Goal: Task Accomplishment & Management: Use online tool/utility

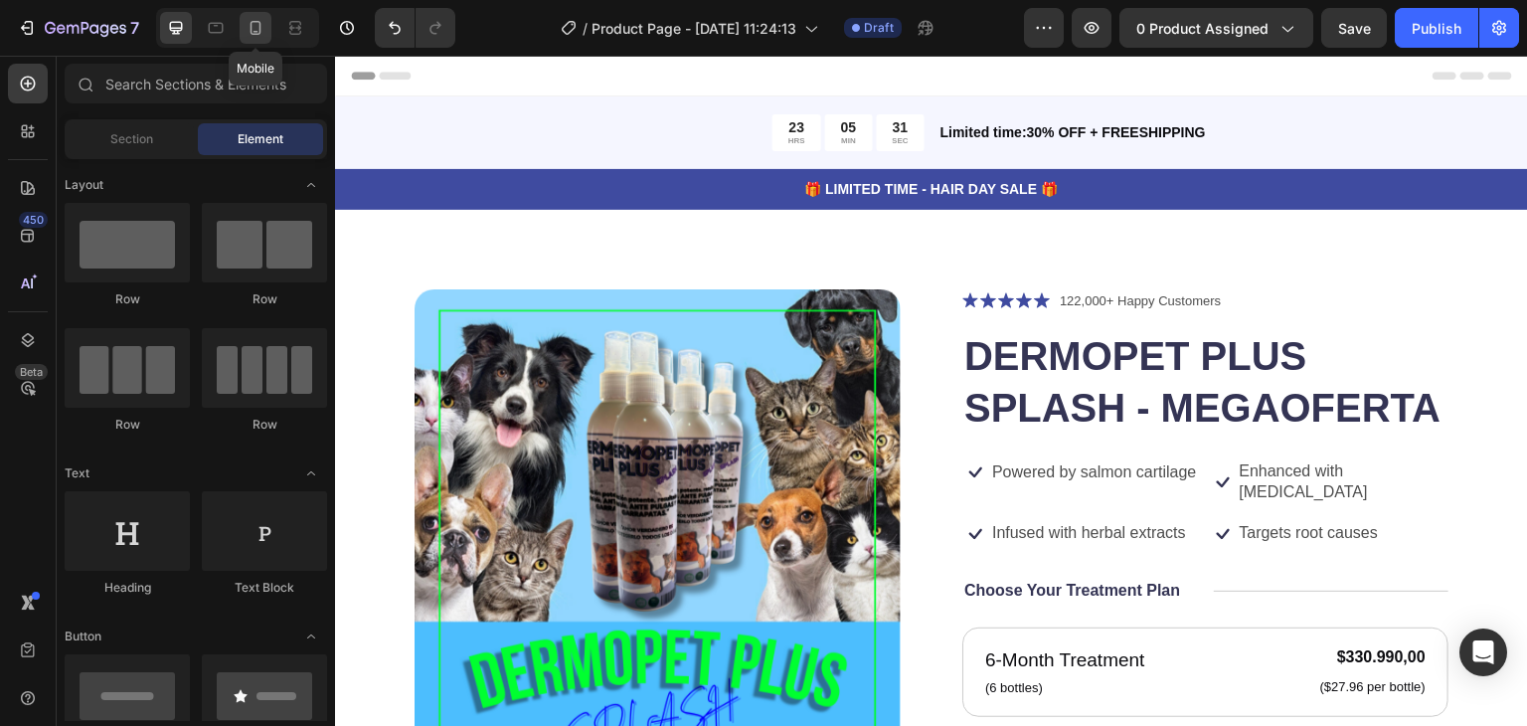
click at [247, 16] on div at bounding box center [256, 28] width 32 height 32
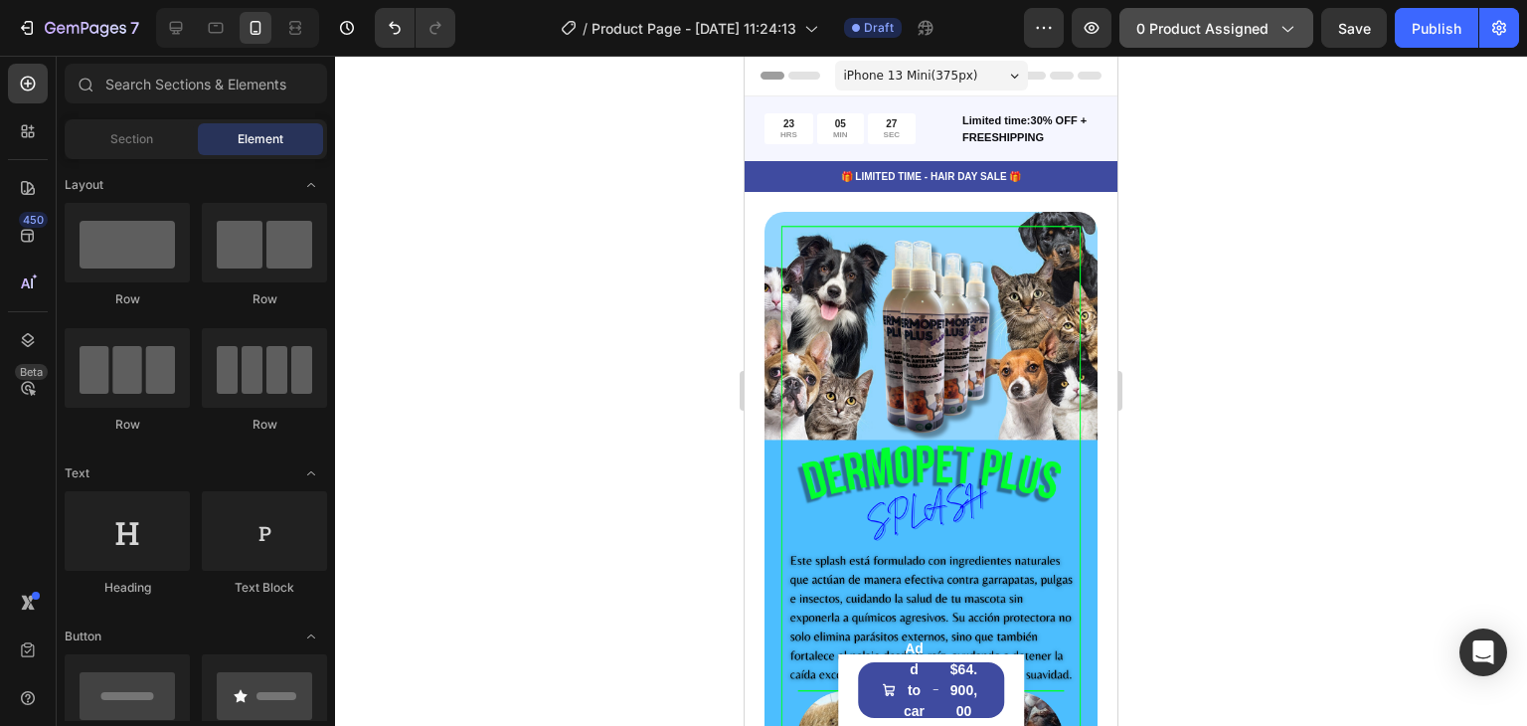
click at [1216, 29] on span "0 product assigned" at bounding box center [1202, 28] width 132 height 21
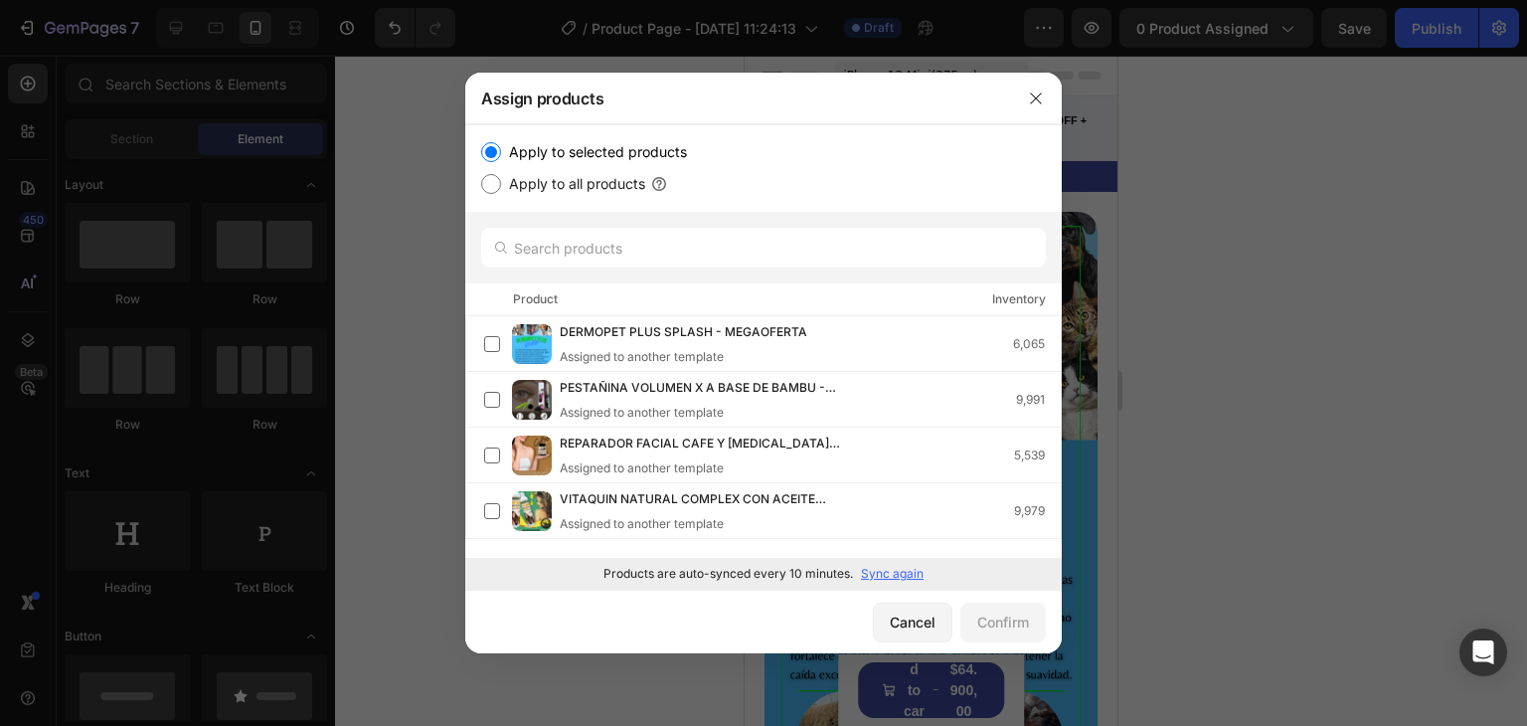
click at [883, 573] on p "Sync again" at bounding box center [892, 574] width 63 height 18
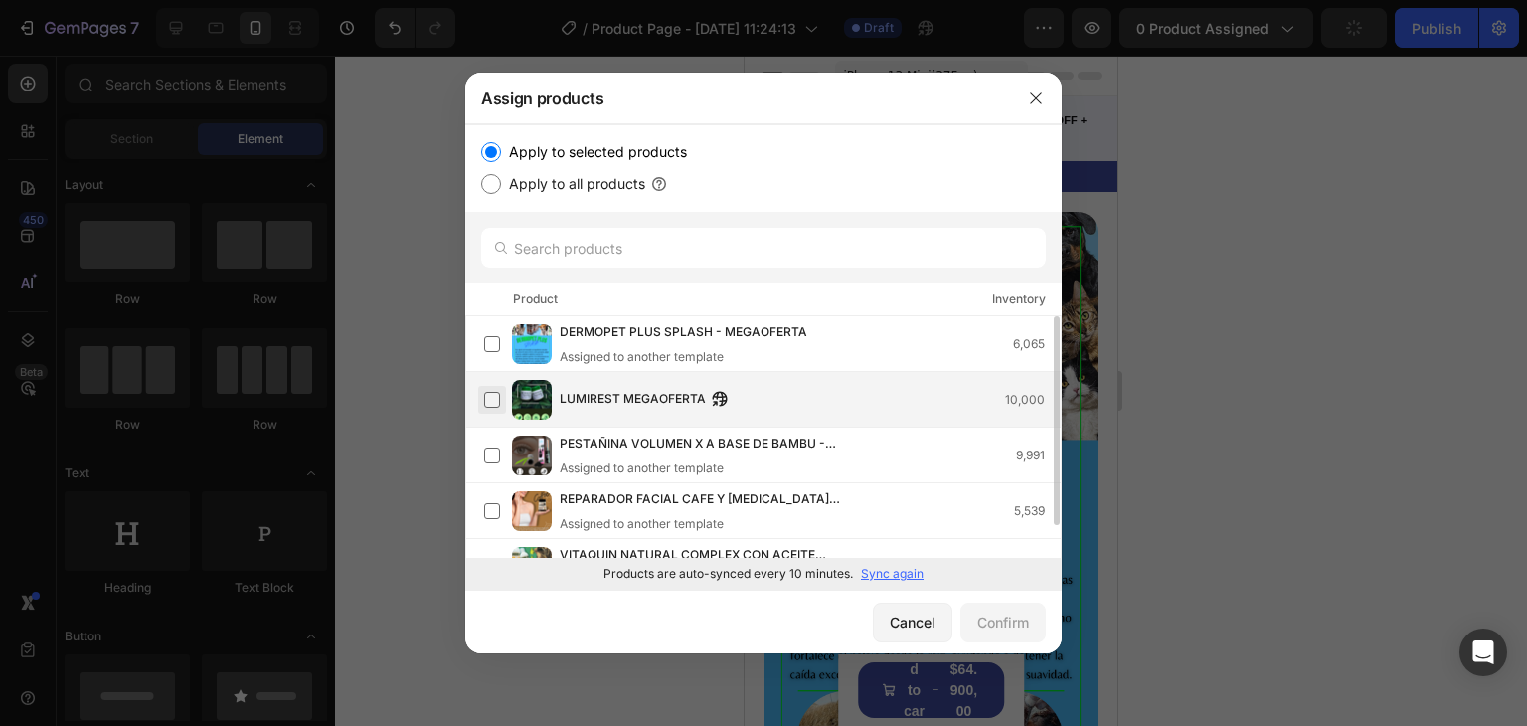
click at [493, 395] on label at bounding box center [492, 400] width 16 height 16
click at [992, 621] on div "Confirm" at bounding box center [1003, 621] width 52 height 21
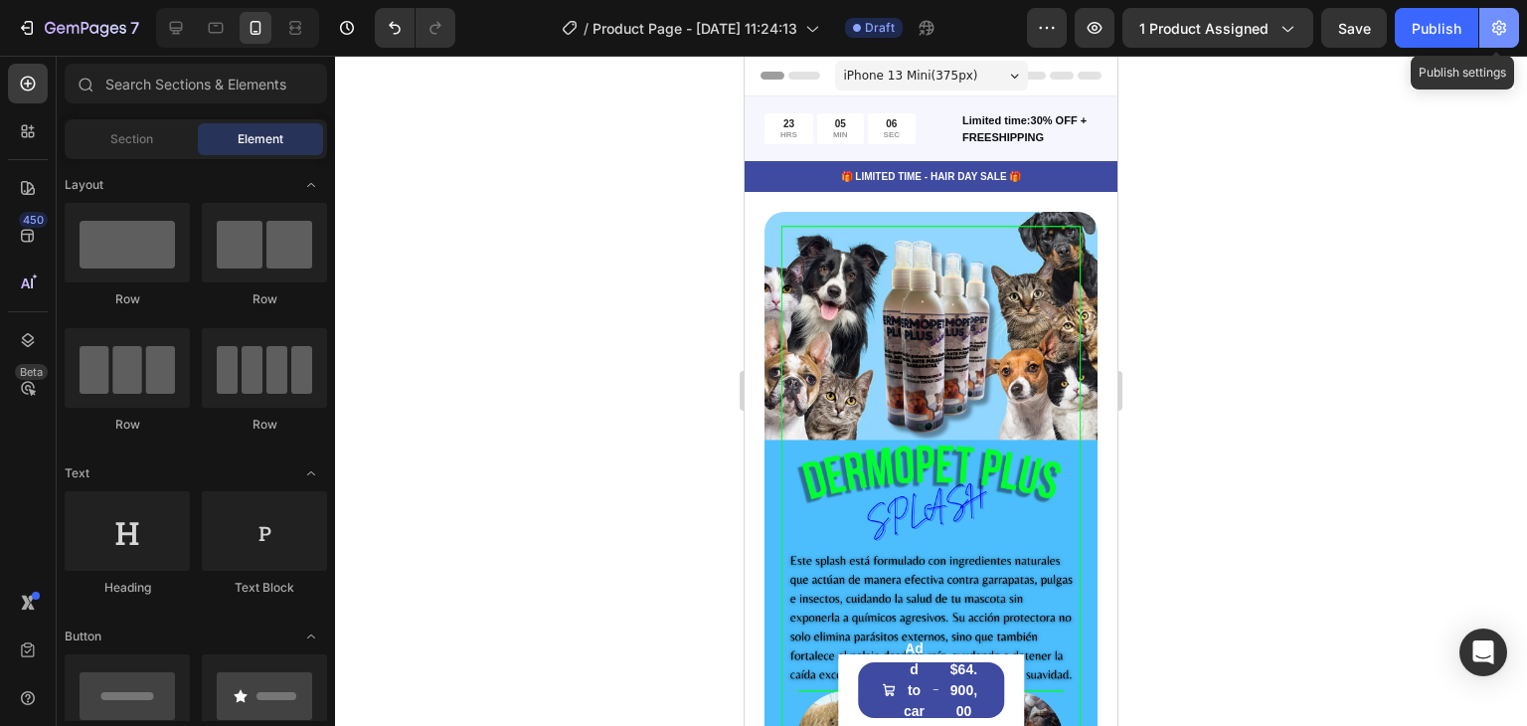
click at [1499, 29] on icon "button" at bounding box center [1499, 28] width 5 height 5
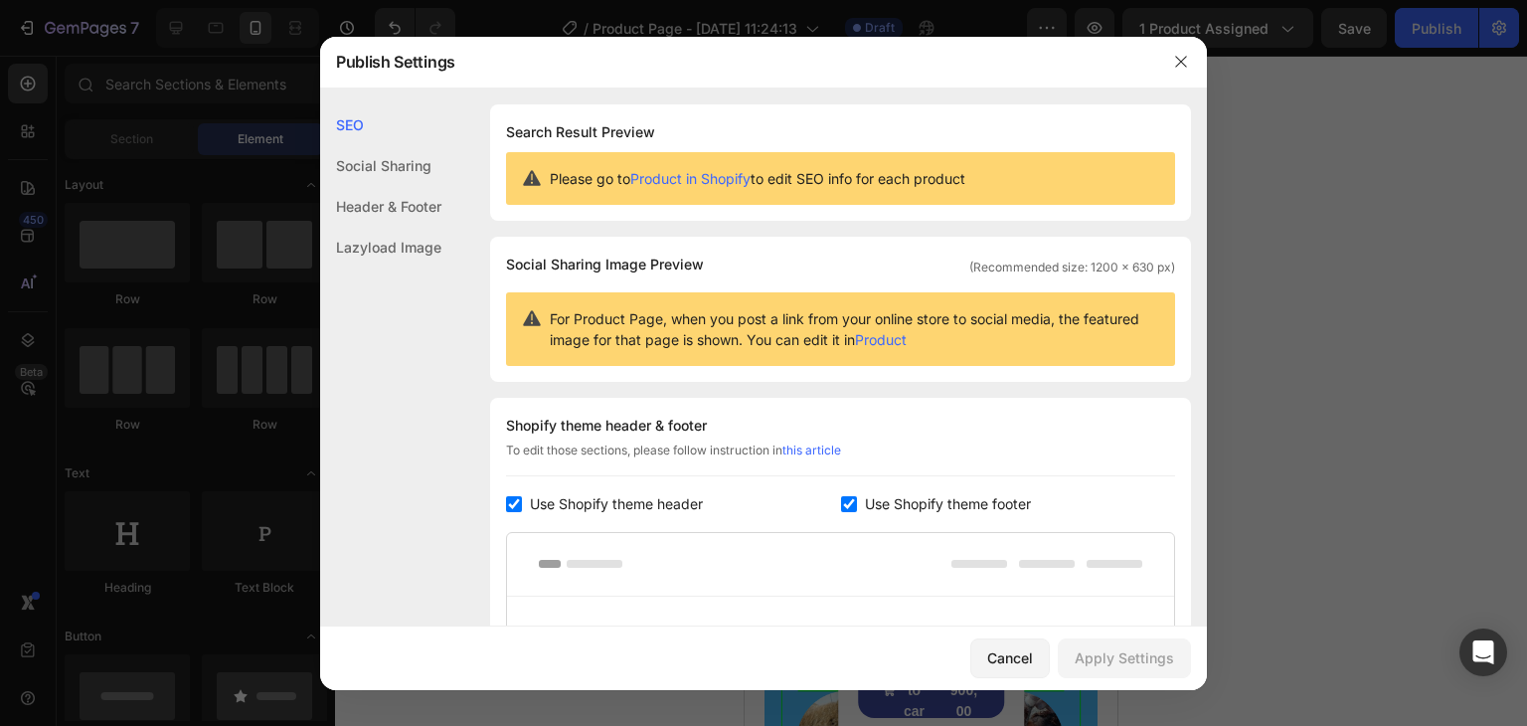
click at [506, 506] on input "checkbox" at bounding box center [514, 504] width 16 height 16
checkbox input "false"
click at [844, 504] on input "checkbox" at bounding box center [849, 504] width 16 height 16
checkbox input "false"
click at [1105, 655] on div "Apply Settings" at bounding box center [1124, 657] width 99 height 21
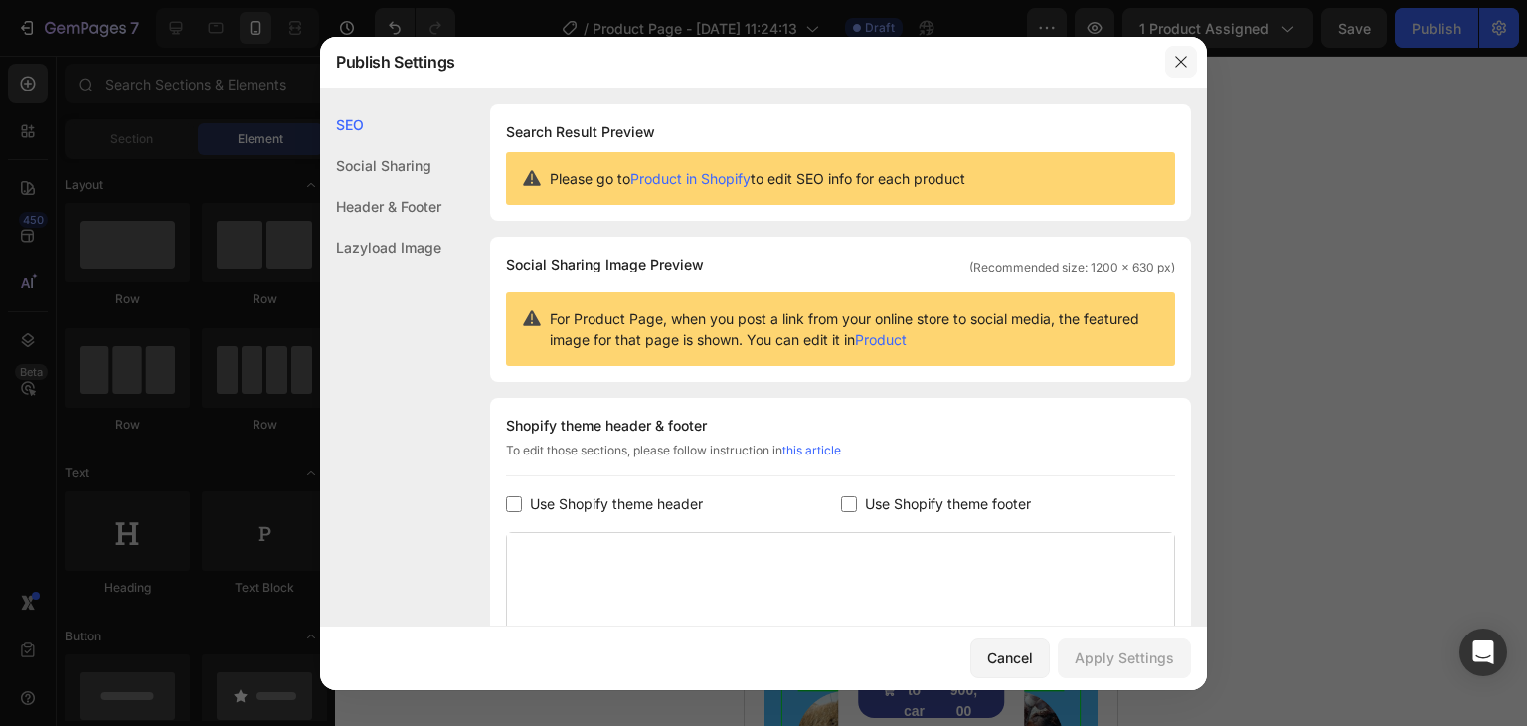
click at [1169, 54] on button "button" at bounding box center [1181, 62] width 32 height 32
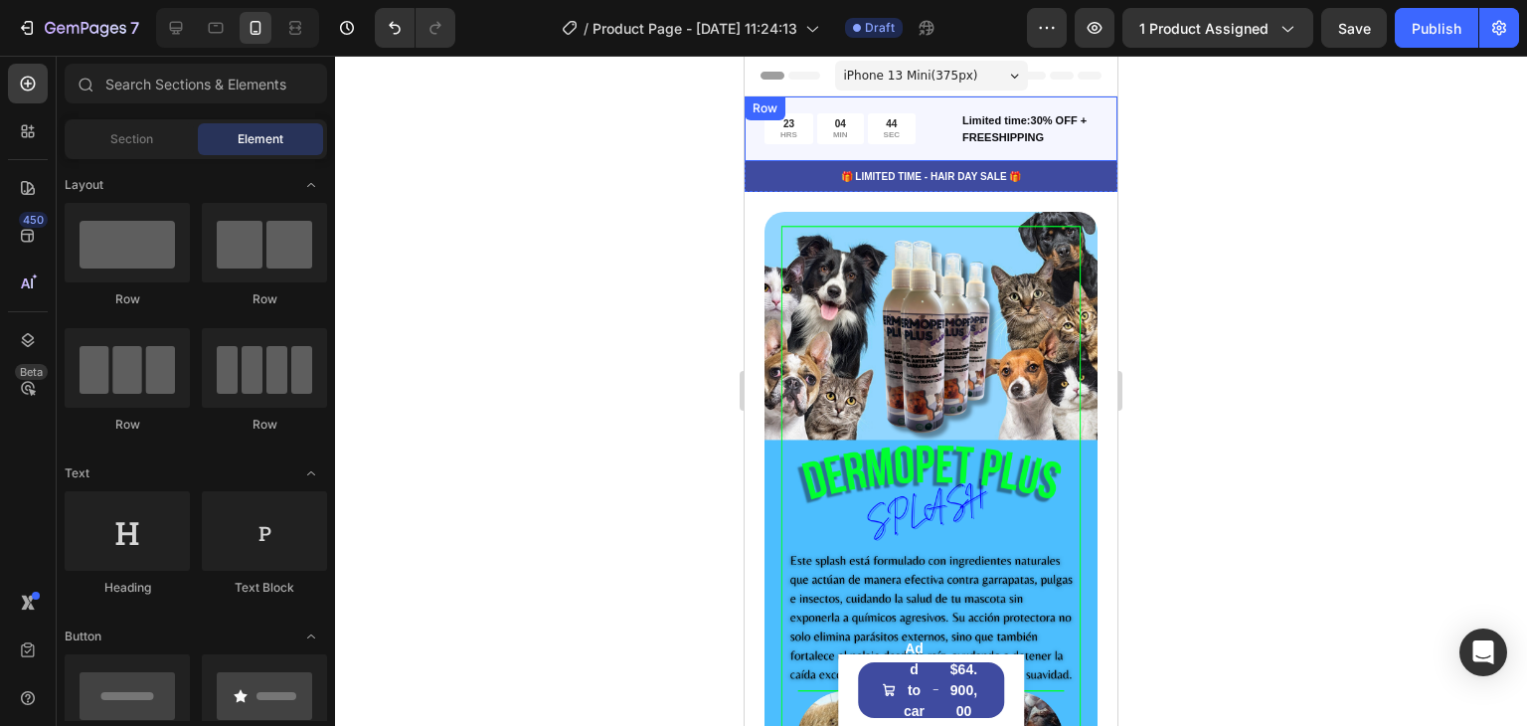
click at [934, 100] on div "23 HRS 04 MIN 44 SEC Countdown Timer Limited time:30% OFF + FREESHIPPING Text B…" at bounding box center [931, 128] width 373 height 65
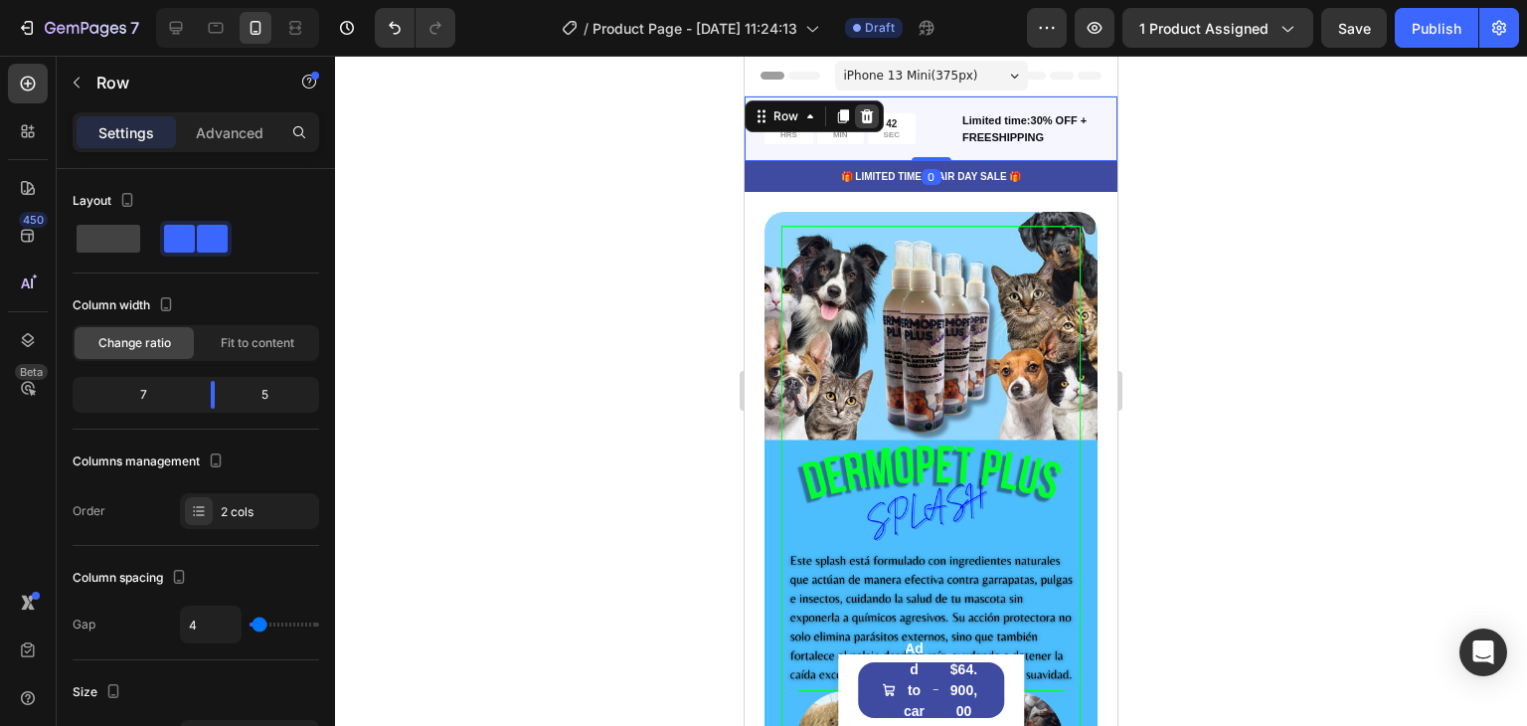
click at [863, 114] on icon at bounding box center [867, 116] width 13 height 14
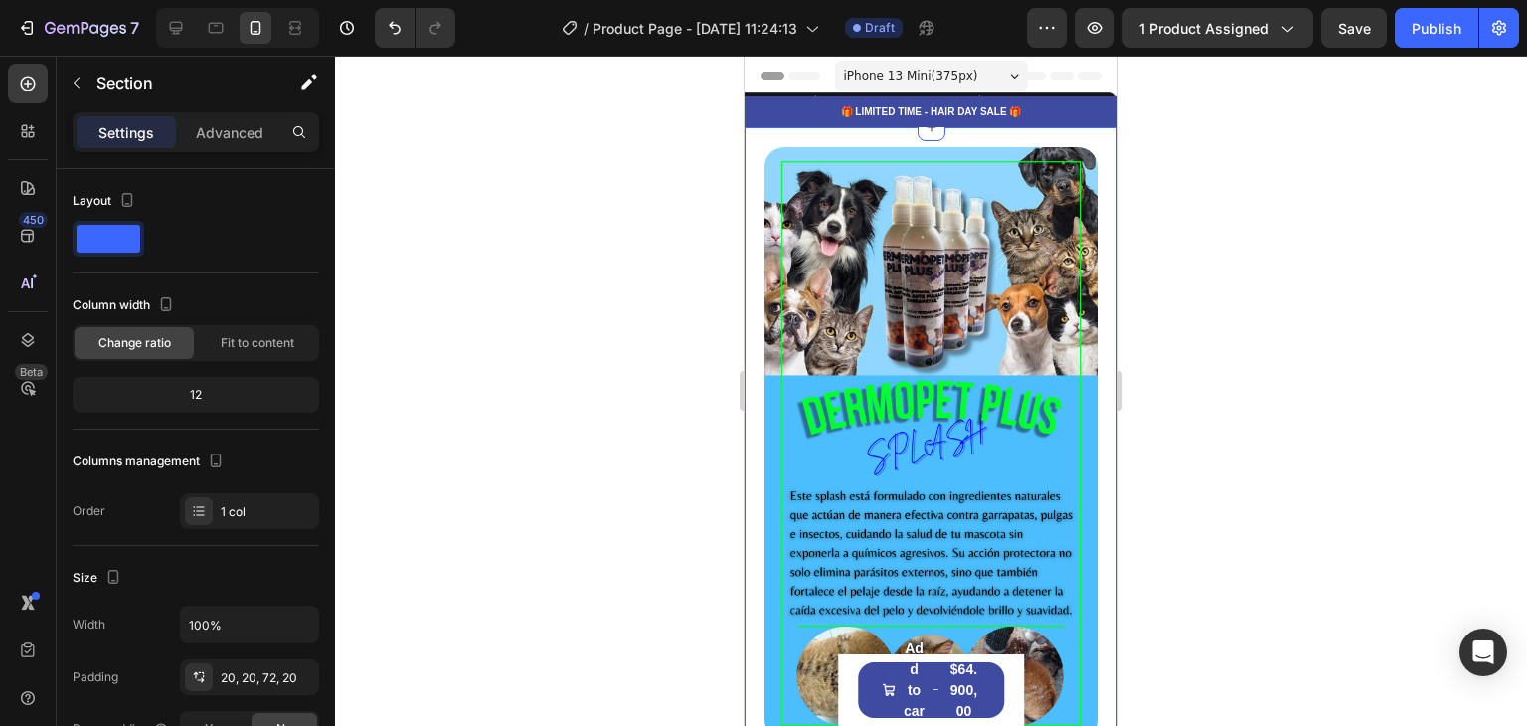
click at [1313, 252] on div at bounding box center [931, 391] width 1192 height 670
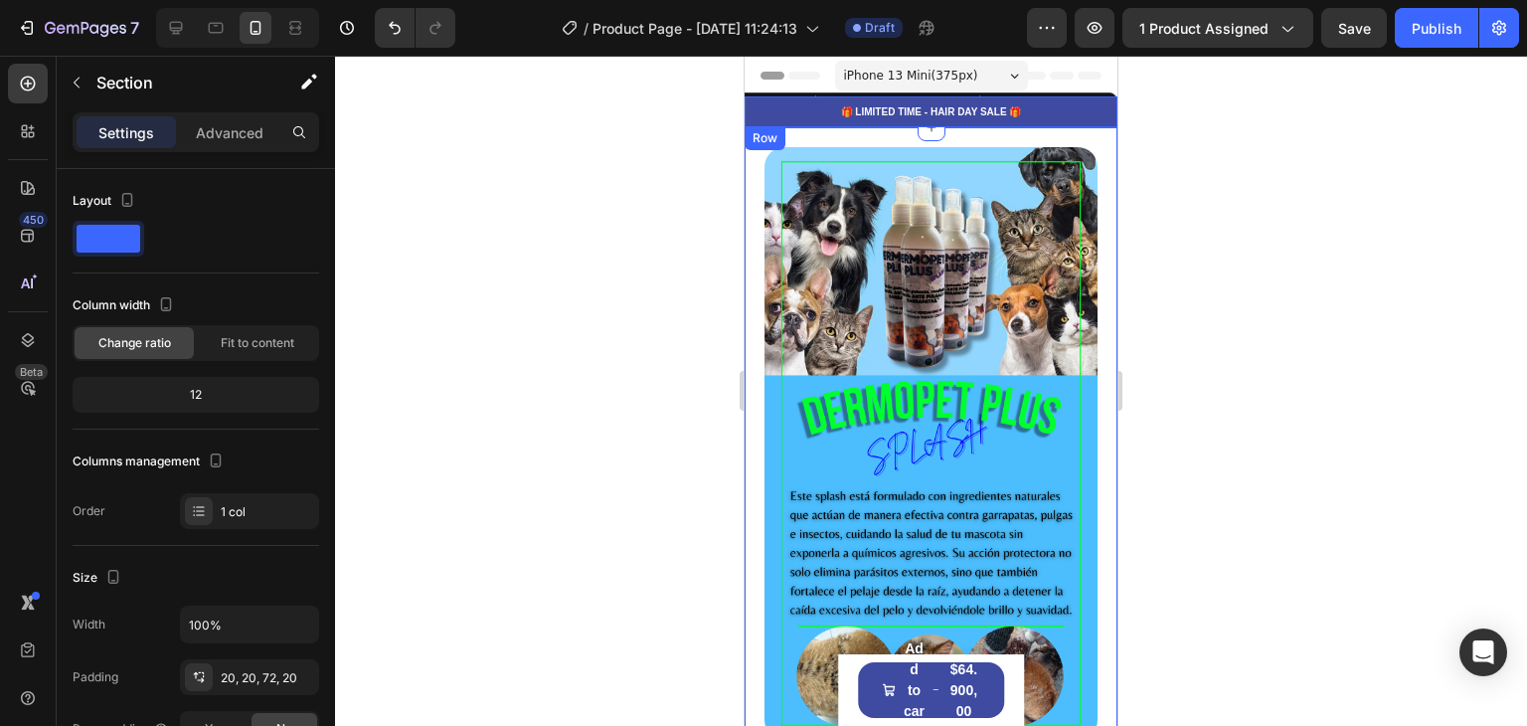
click at [828, 96] on div "🎁 LIMITED TIME - HAIR DAY SALE 🎁 Text Block Row" at bounding box center [931, 111] width 373 height 31
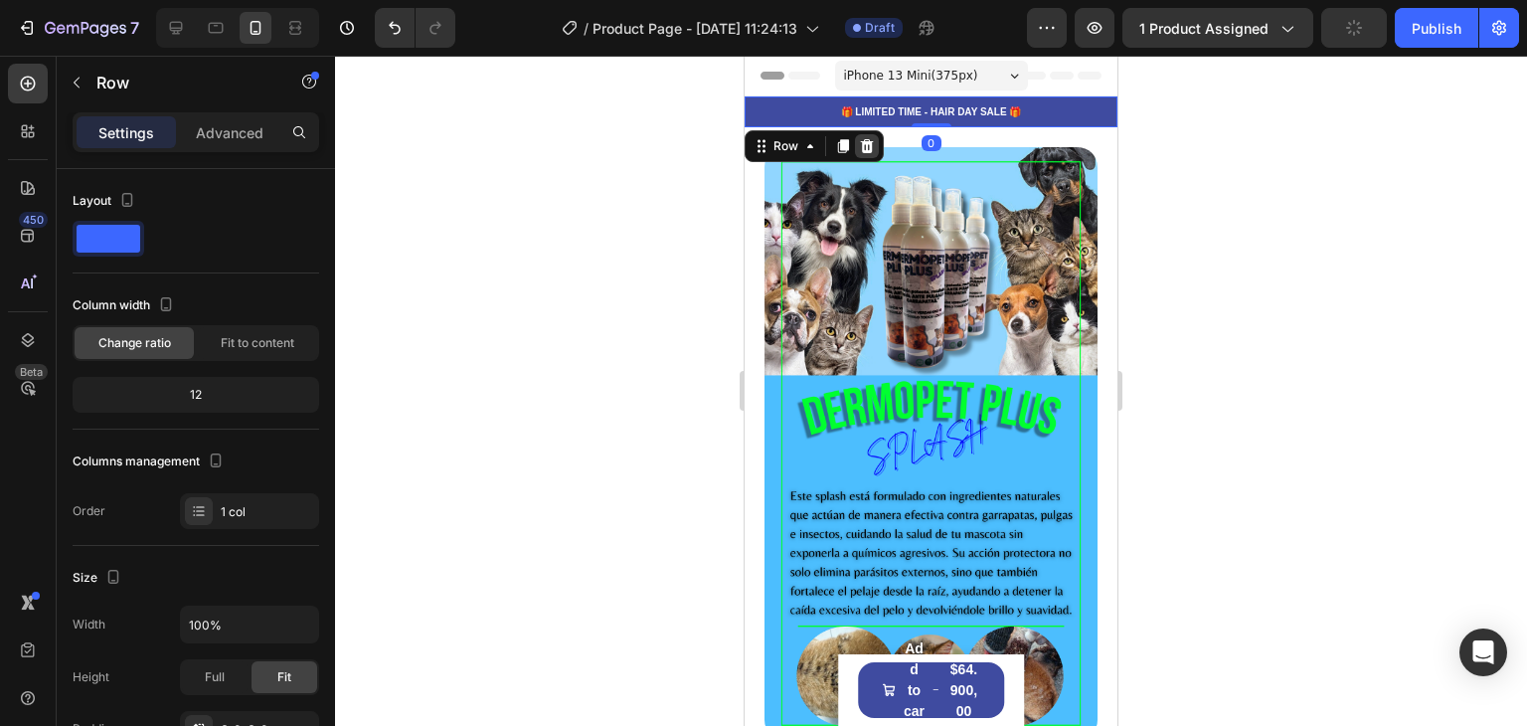
click at [857, 145] on div at bounding box center [867, 146] width 24 height 24
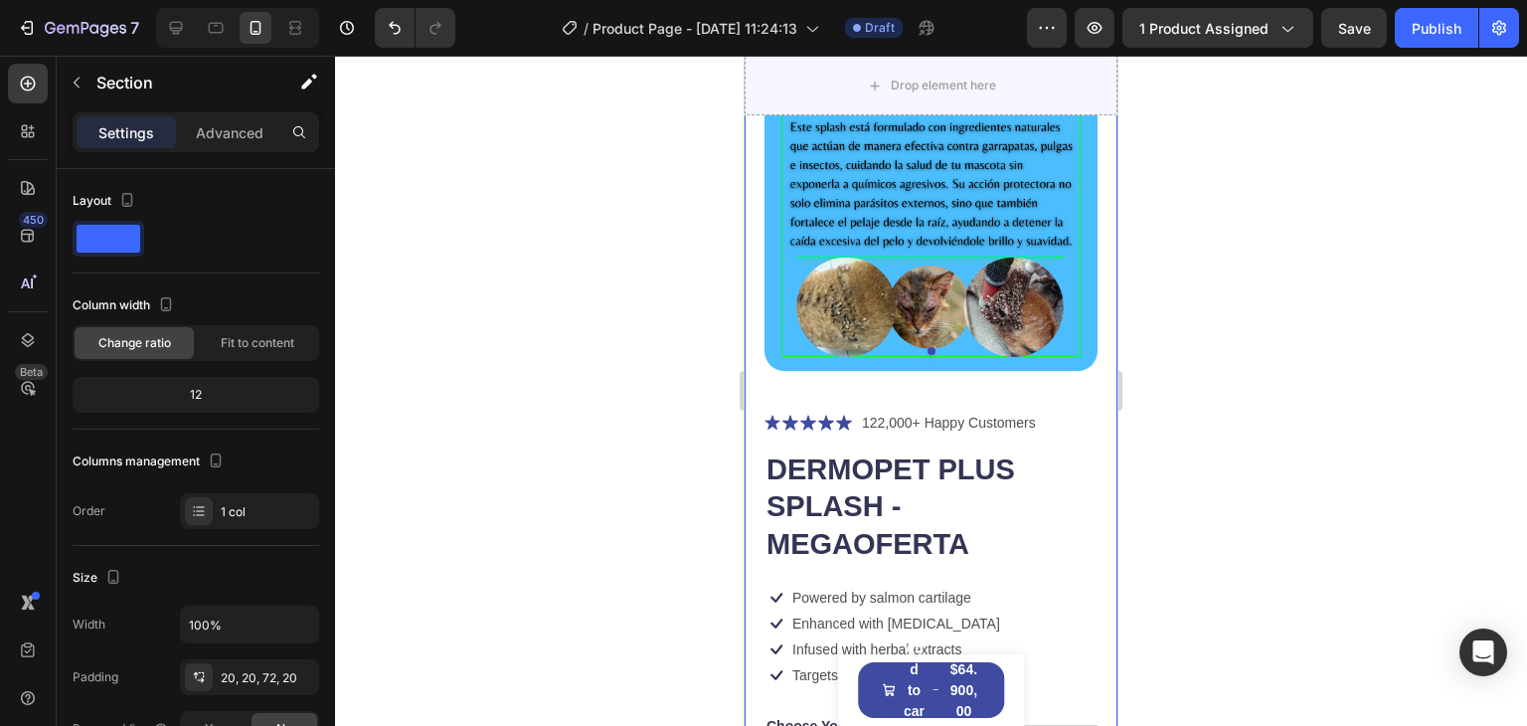
click at [1396, 279] on div at bounding box center [931, 391] width 1192 height 670
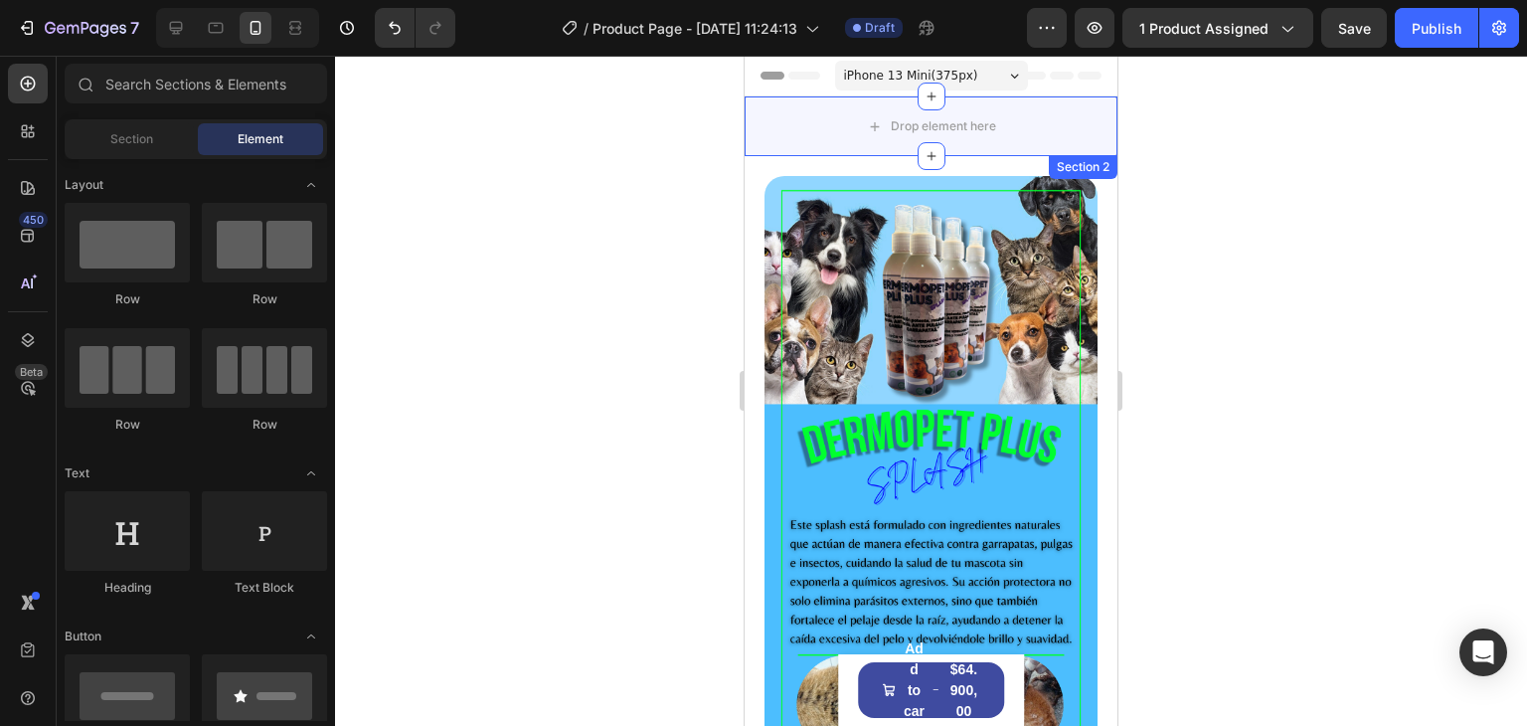
click at [1058, 155] on div "Drop element here Section 2" at bounding box center [931, 126] width 373 height 60
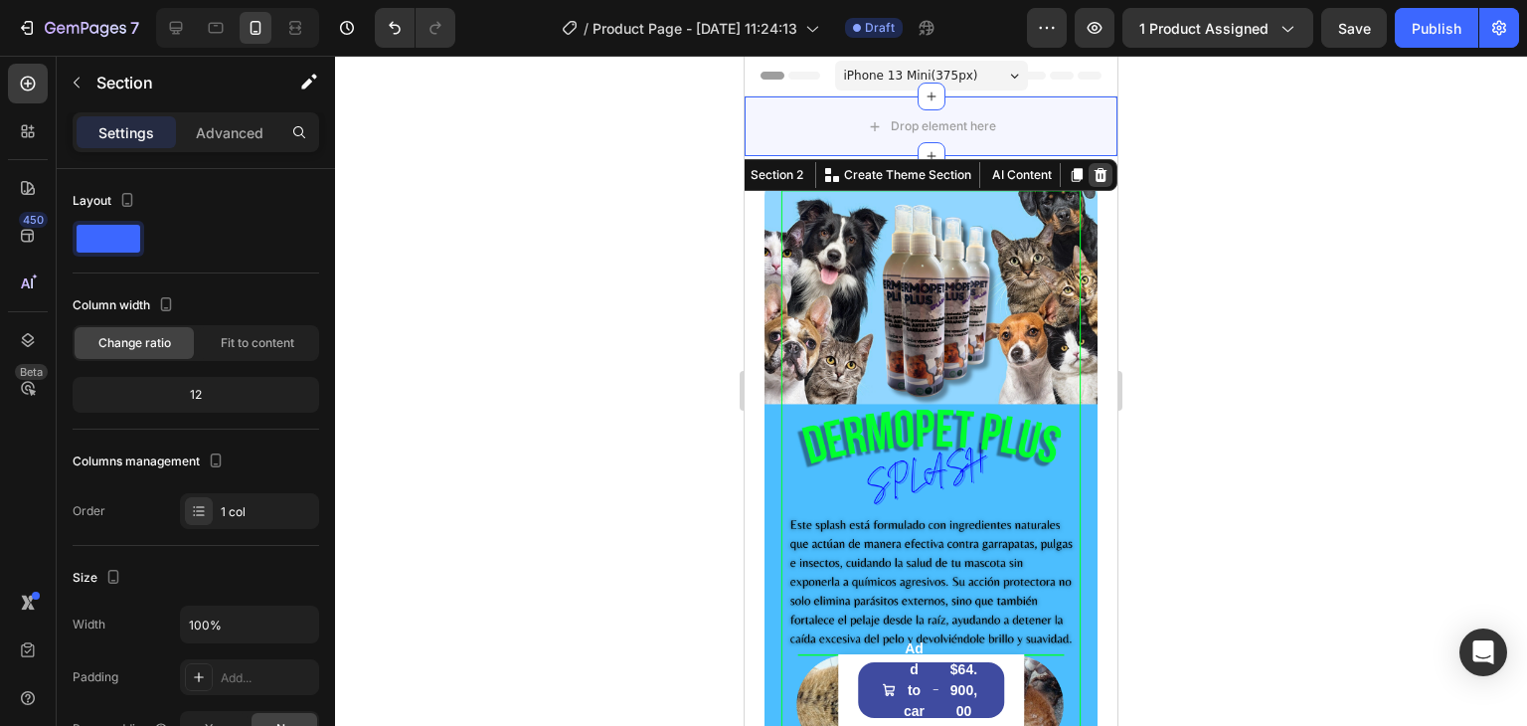
click at [1095, 172] on icon at bounding box center [1101, 175] width 13 height 14
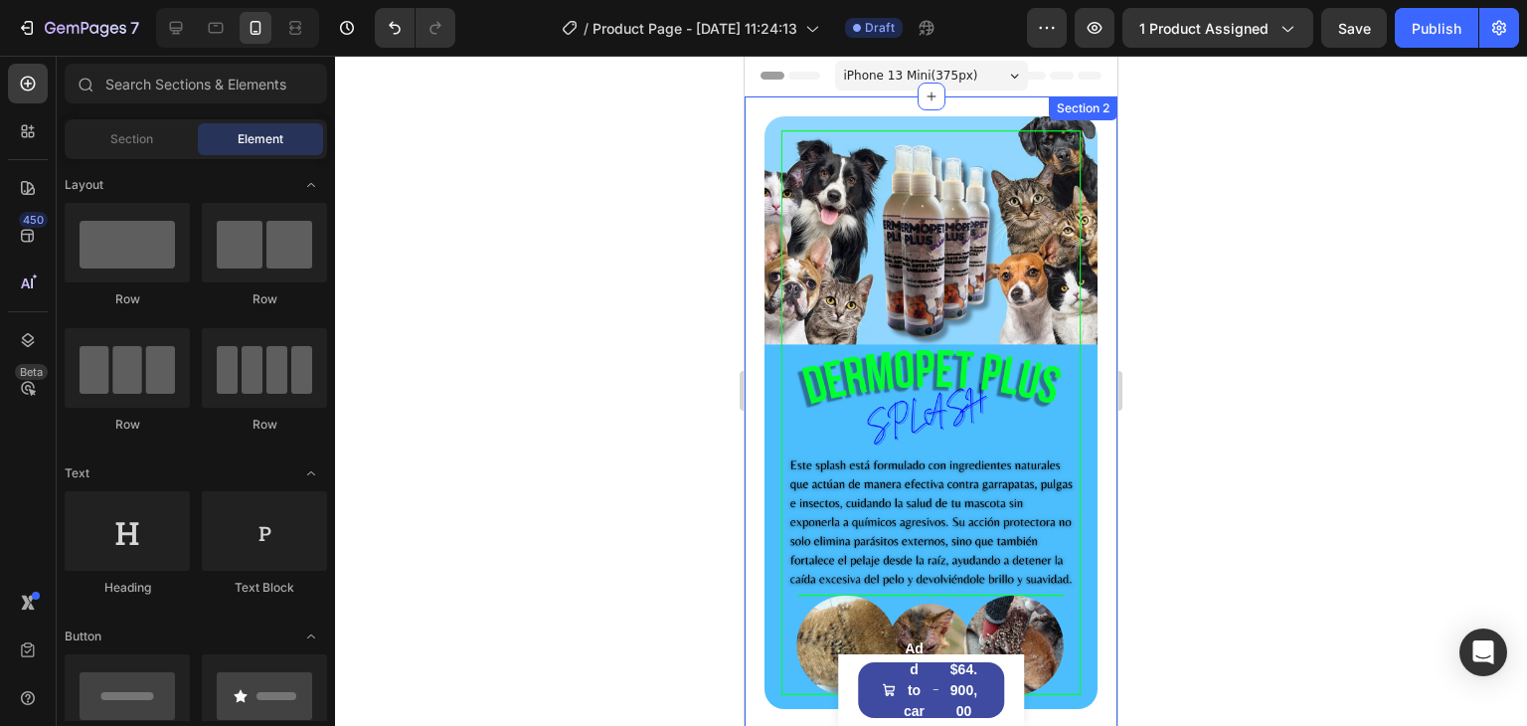
click at [1086, 106] on div "Section 2" at bounding box center [1083, 108] width 61 height 18
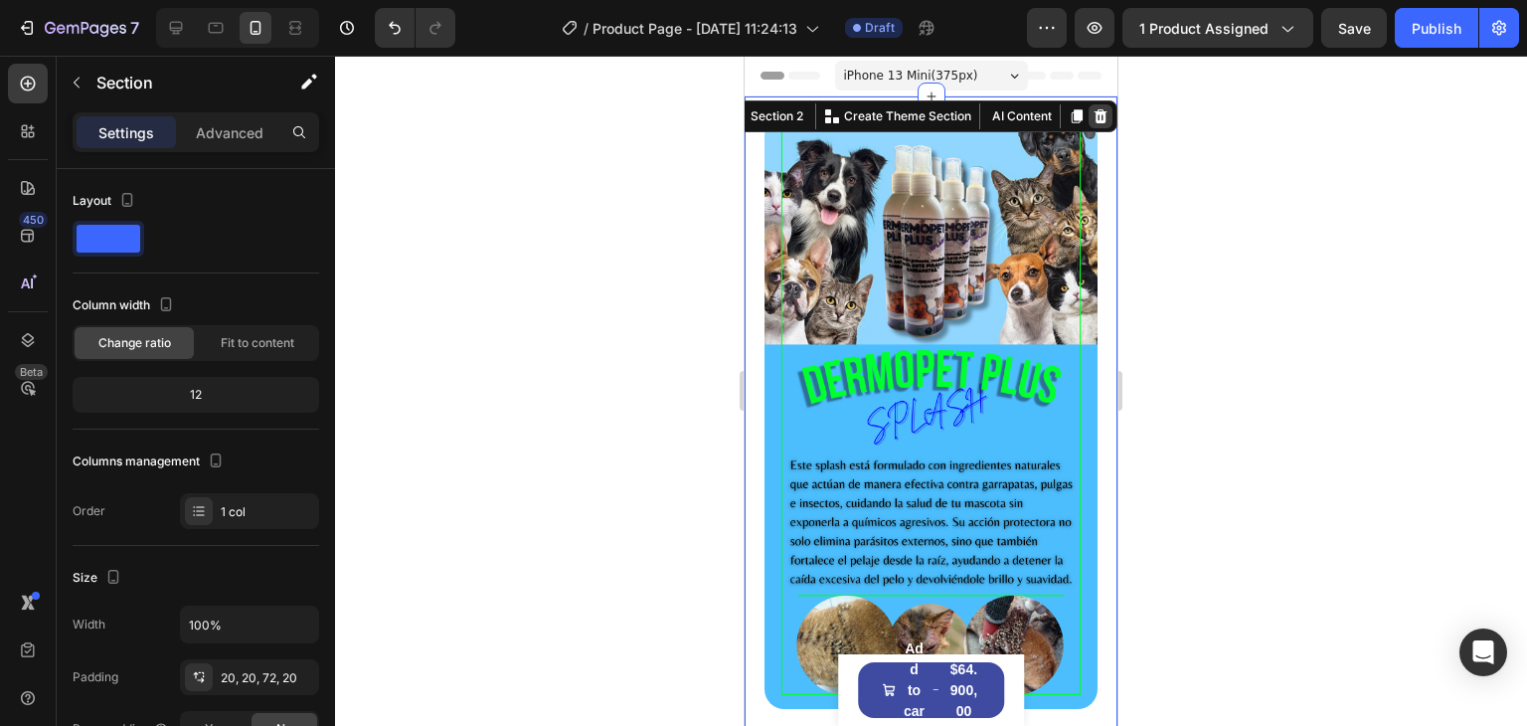
click at [1095, 119] on icon at bounding box center [1101, 116] width 13 height 14
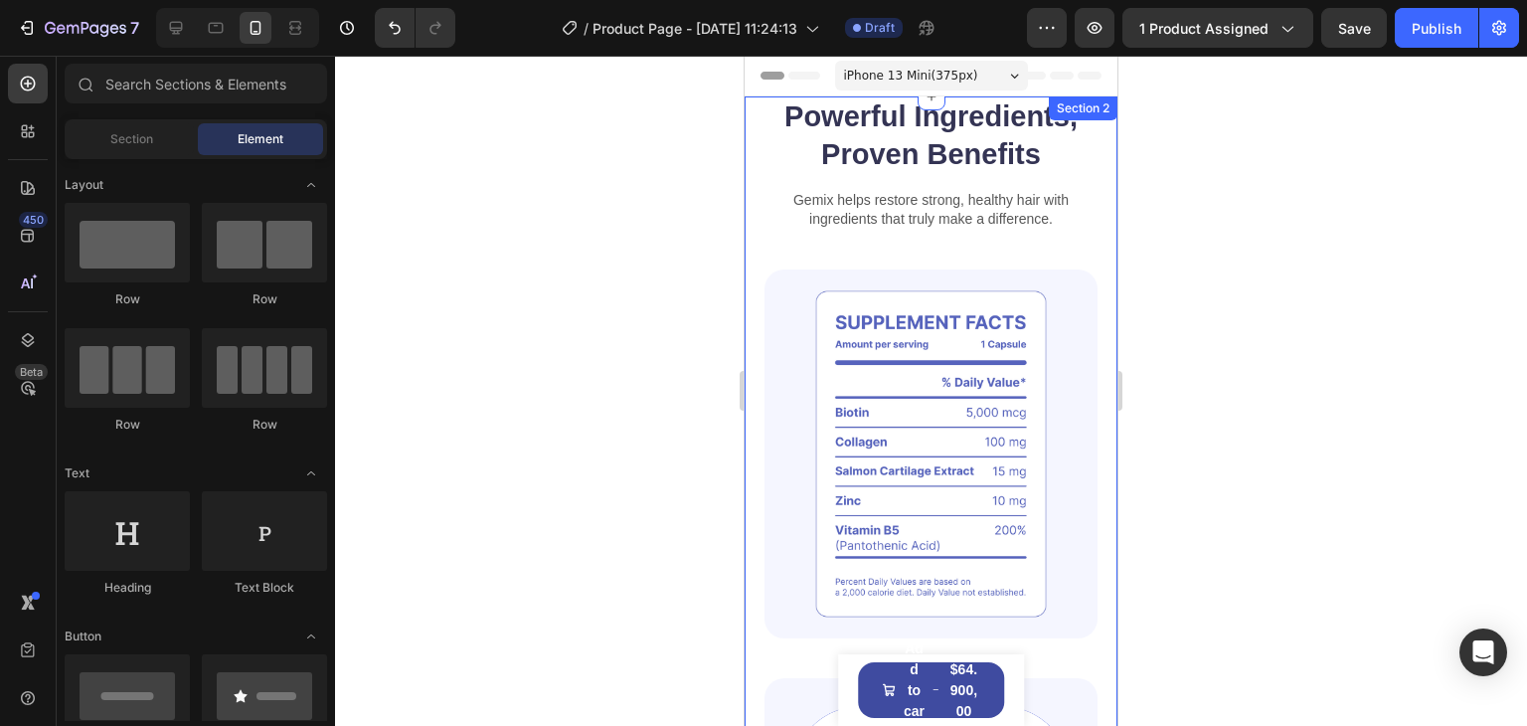
click at [1086, 111] on div "Section 2" at bounding box center [1083, 108] width 61 height 18
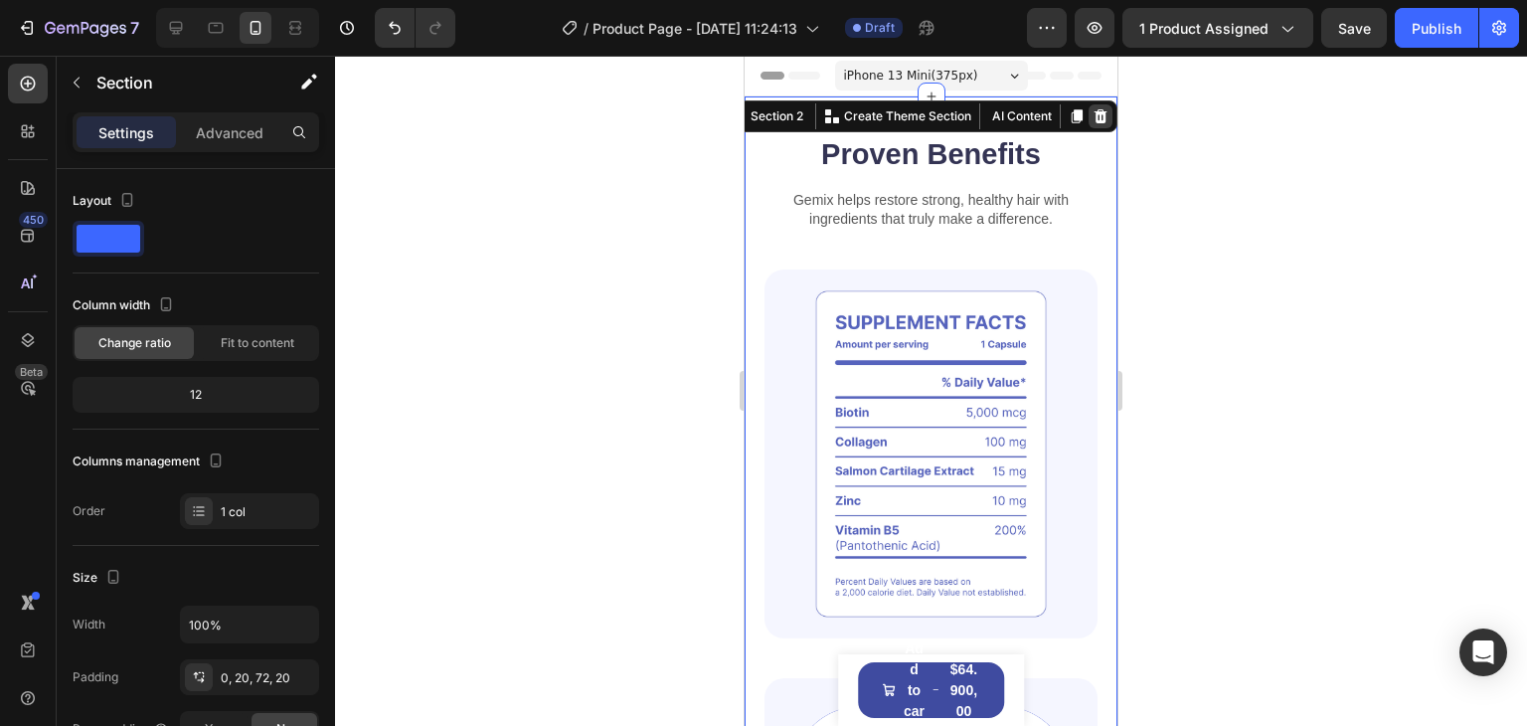
click at [1095, 119] on icon at bounding box center [1101, 116] width 13 height 14
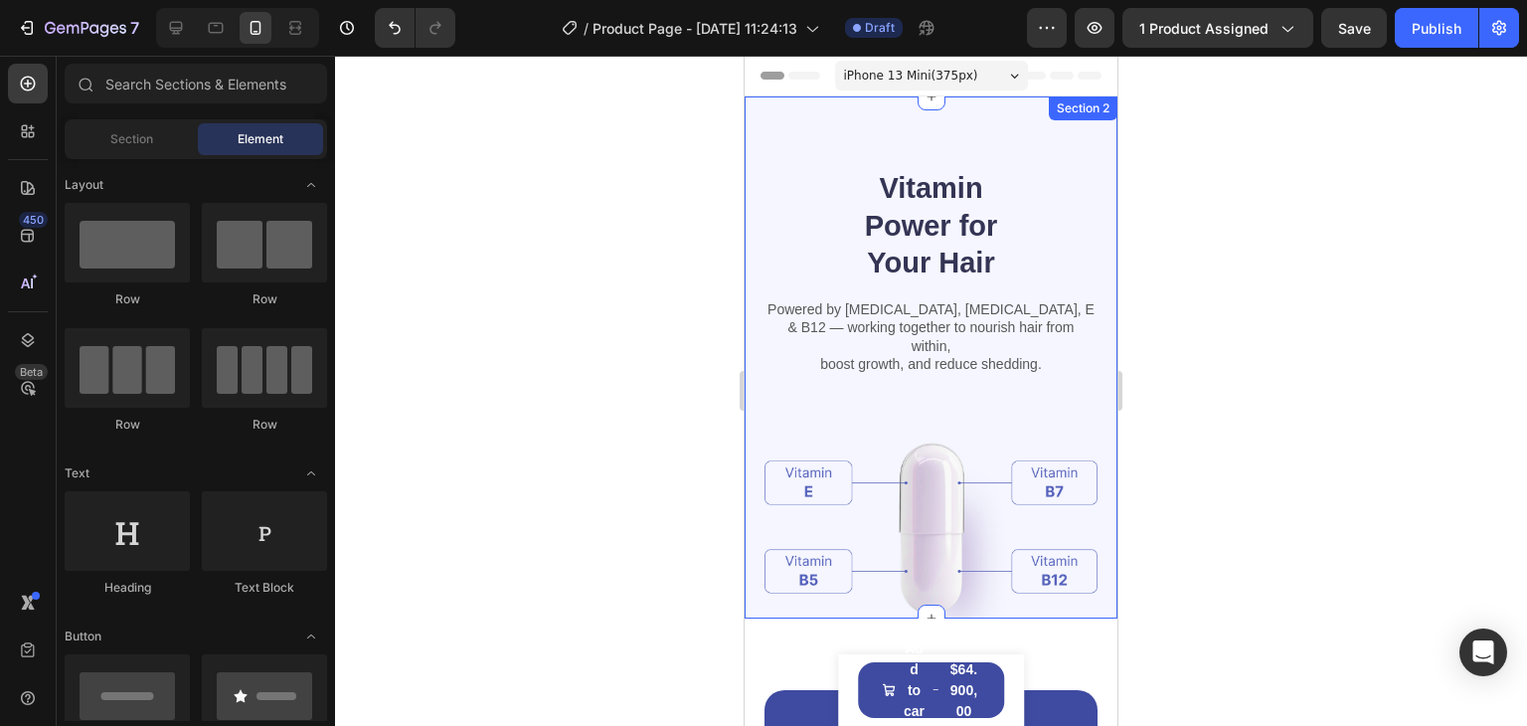
click at [1098, 108] on div "Section 2" at bounding box center [1083, 108] width 61 height 18
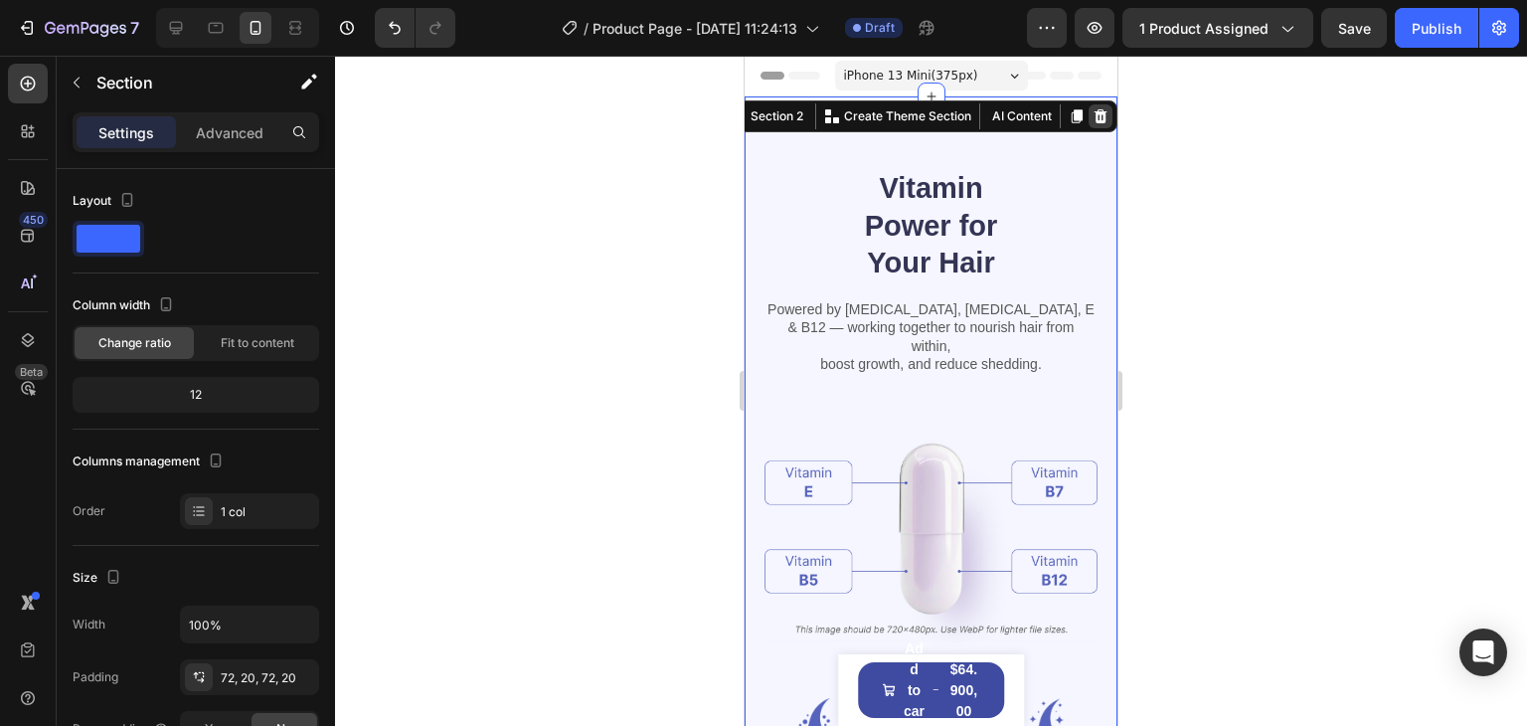
click at [1093, 123] on icon at bounding box center [1101, 116] width 16 height 16
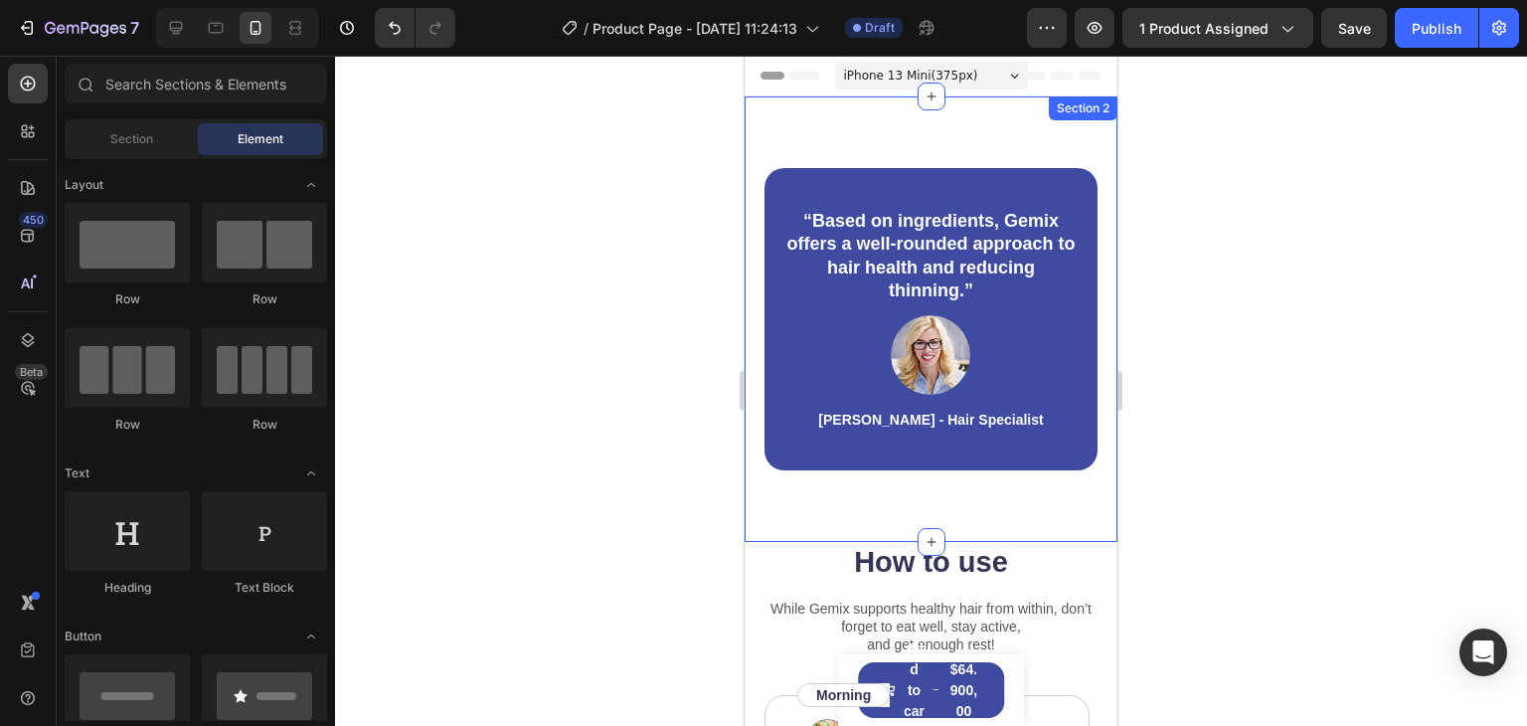
click at [1094, 112] on div "Section 2" at bounding box center [1083, 108] width 61 height 18
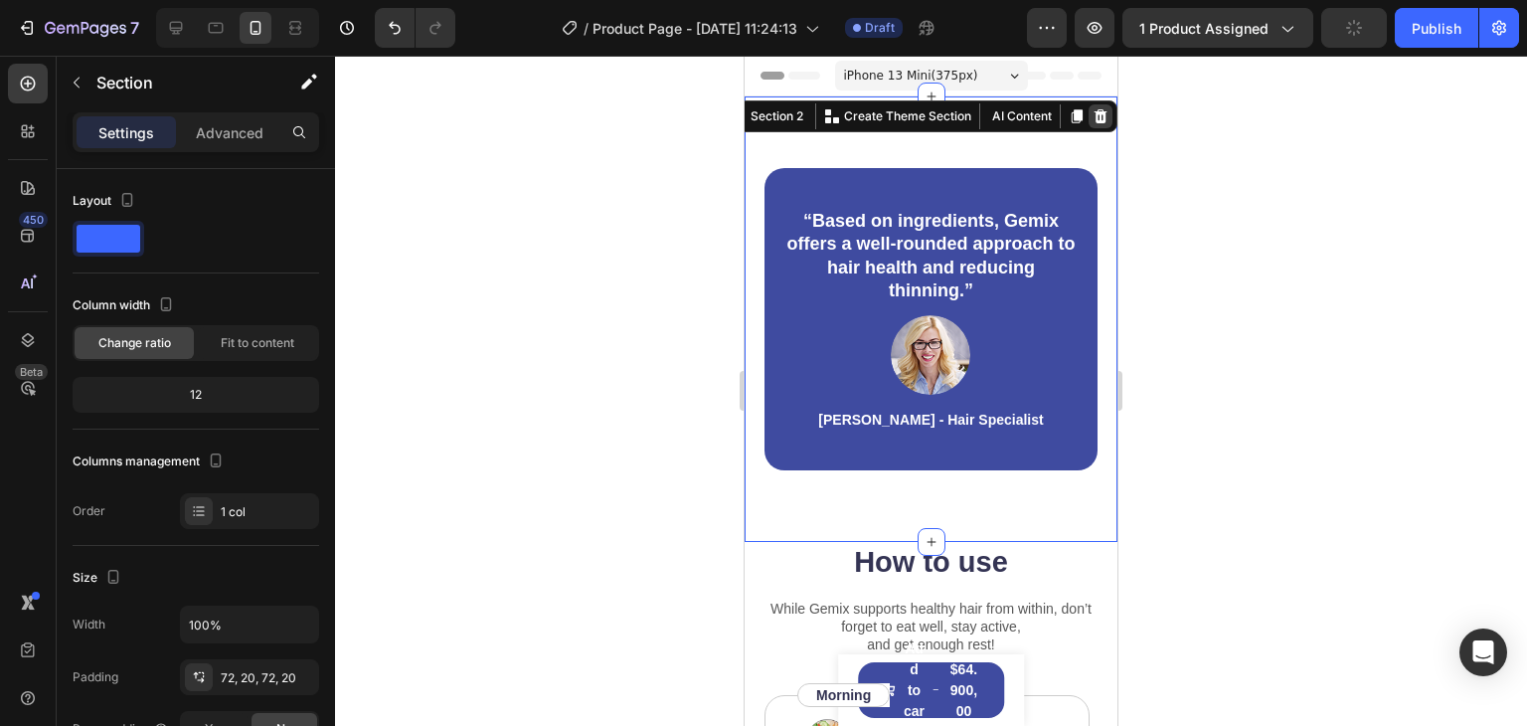
click at [1095, 117] on icon at bounding box center [1101, 116] width 13 height 14
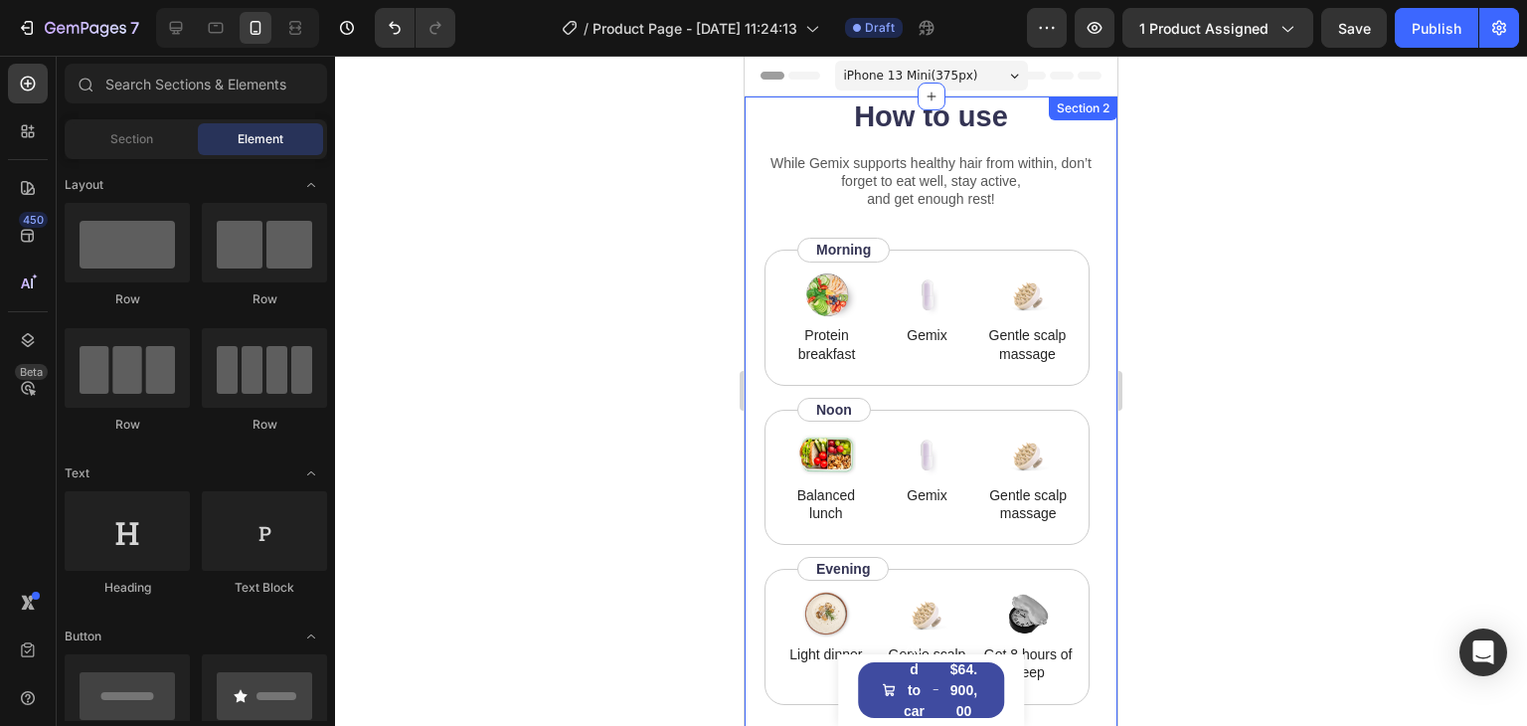
click at [1087, 102] on div "Section 2" at bounding box center [1083, 108] width 69 height 24
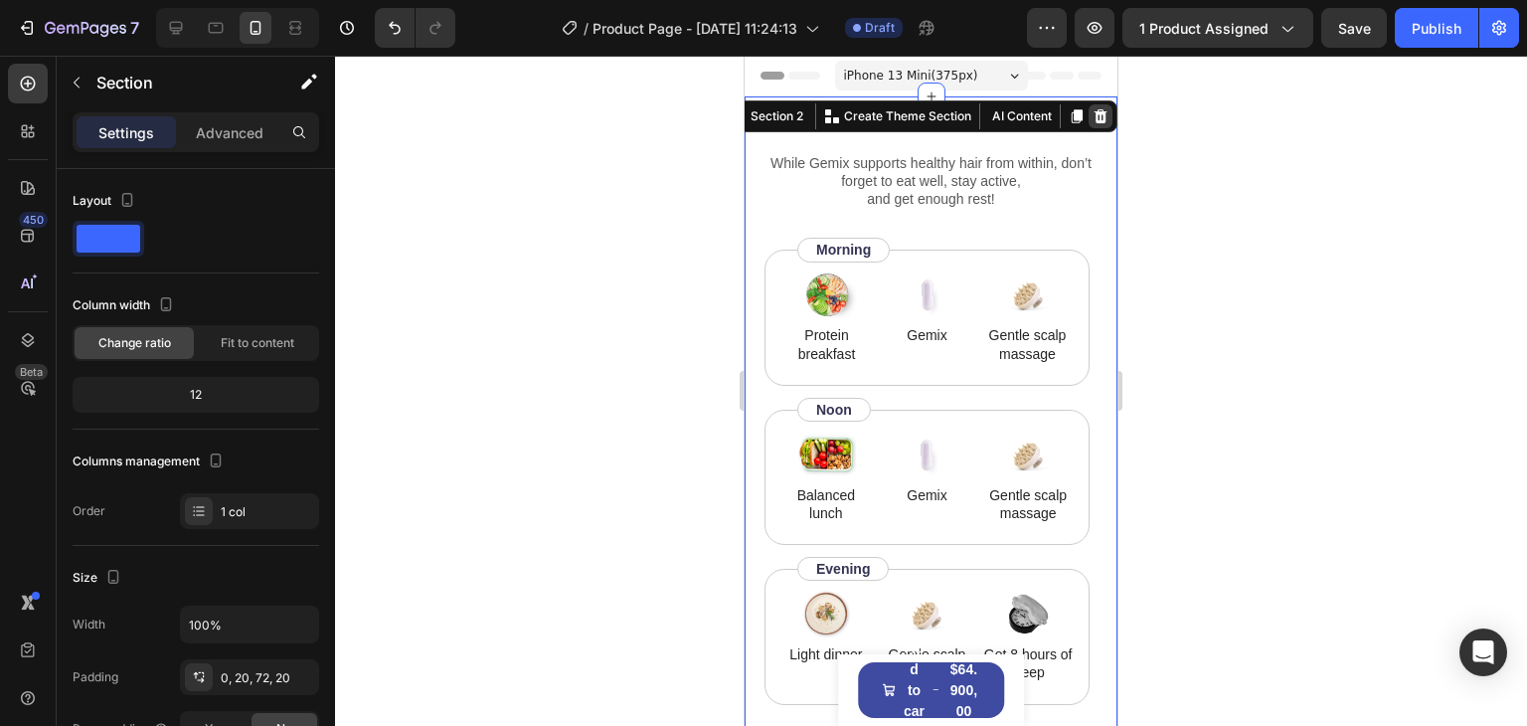
click at [1093, 116] on icon at bounding box center [1101, 116] width 16 height 16
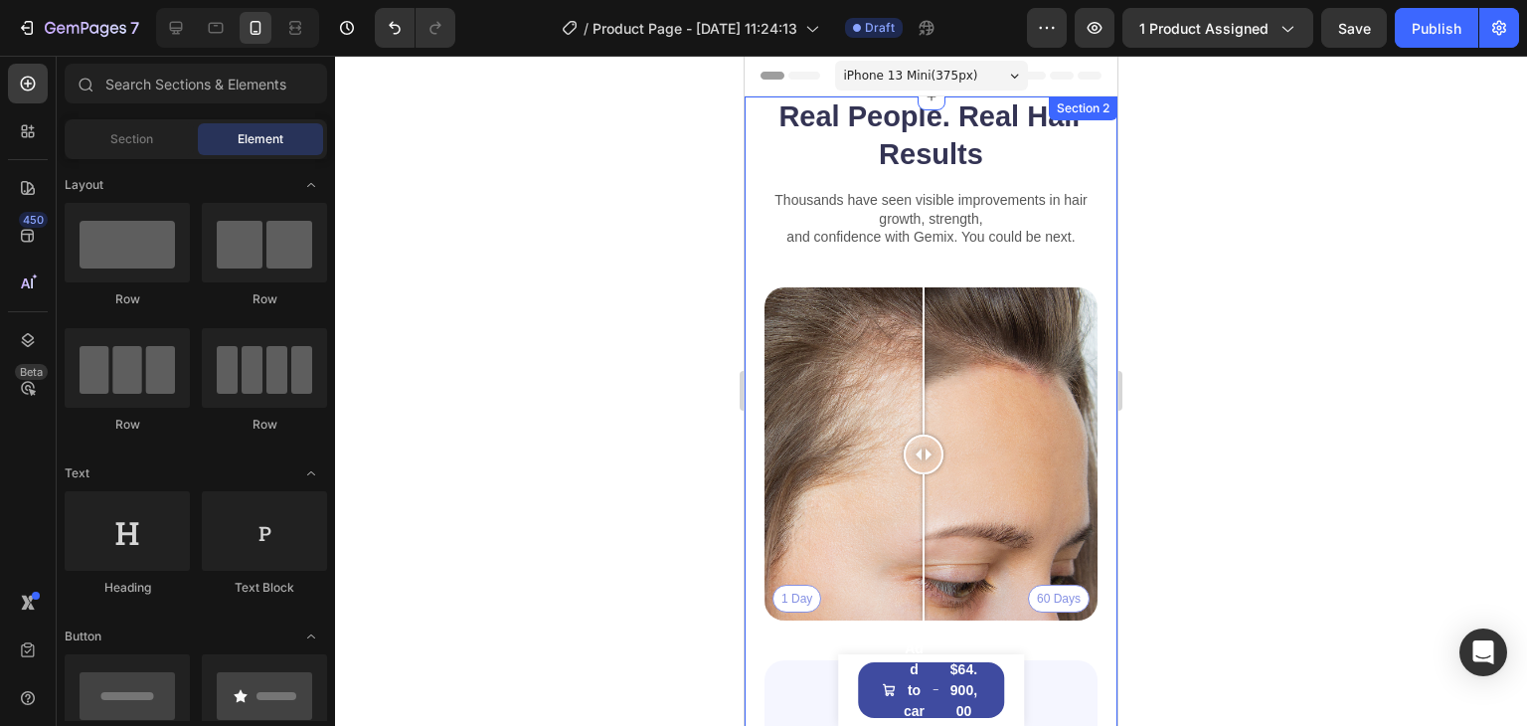
click at [1093, 112] on div "Section 2" at bounding box center [1083, 108] width 61 height 18
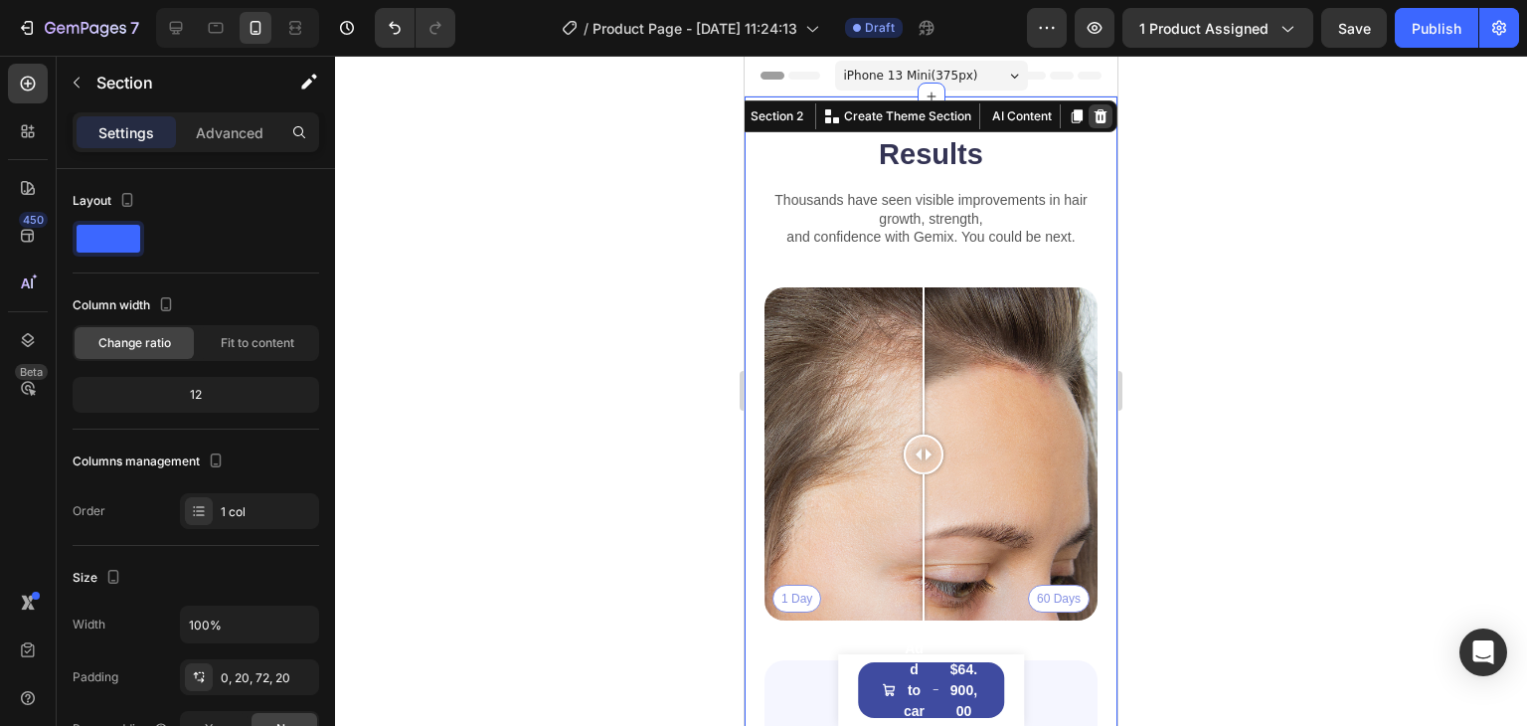
click at [1095, 116] on icon at bounding box center [1101, 116] width 13 height 14
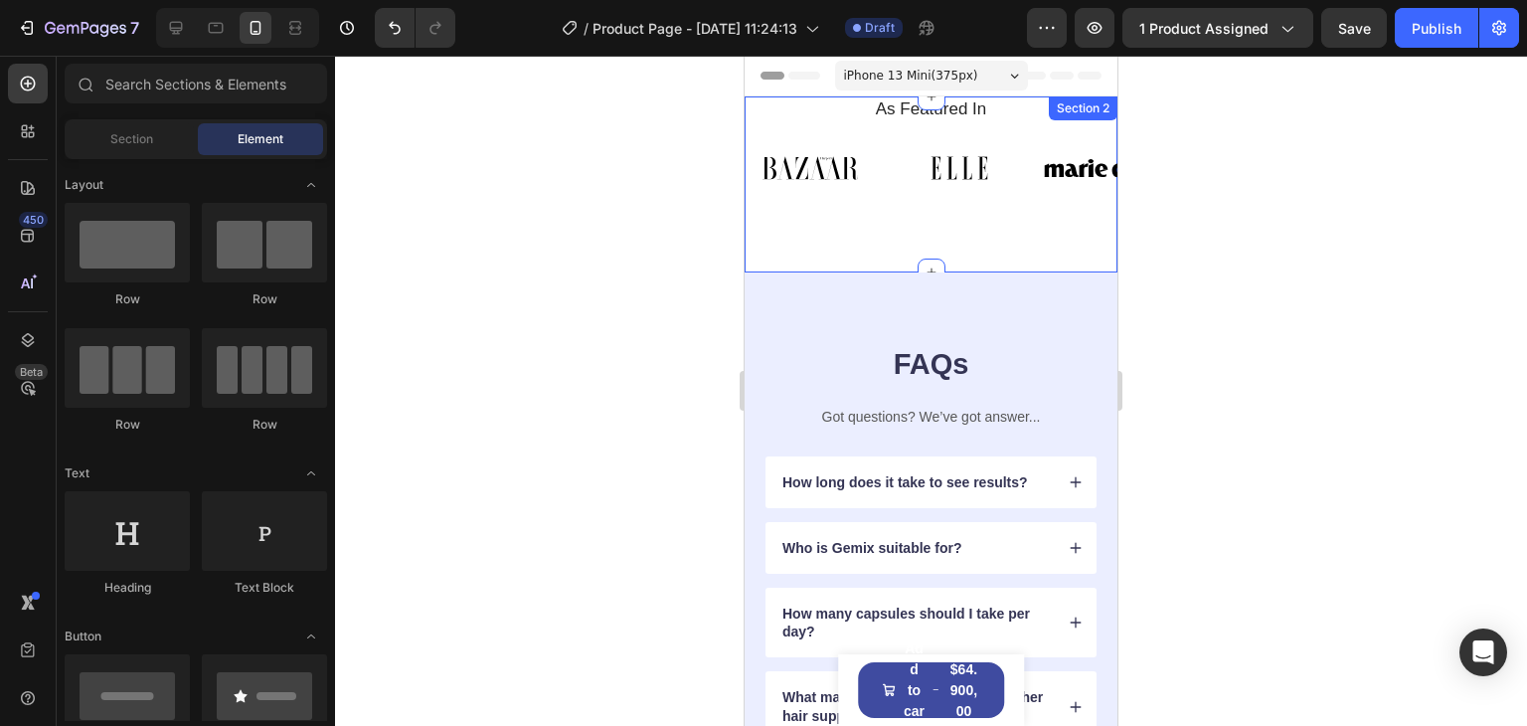
click at [1093, 108] on div "Section 2" at bounding box center [1083, 108] width 61 height 18
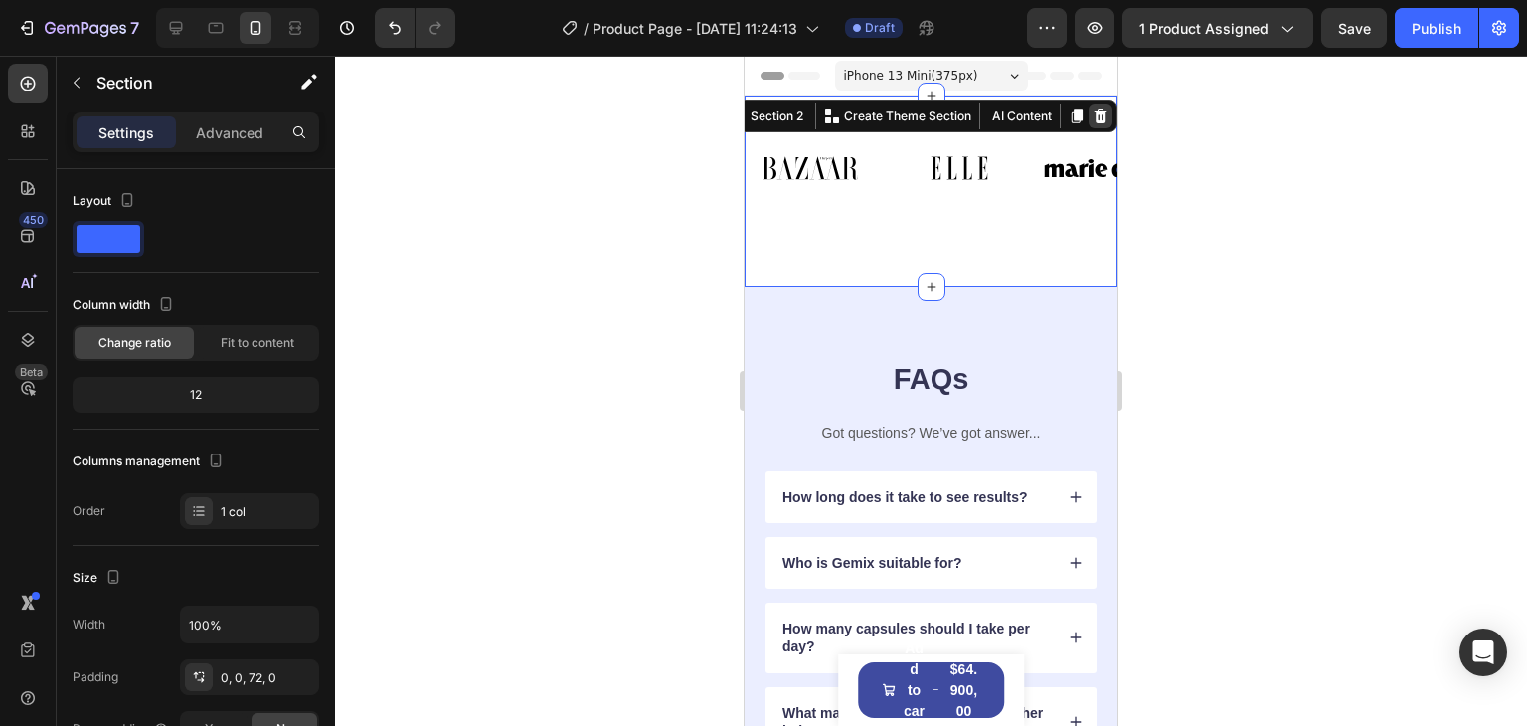
click at [1095, 112] on icon at bounding box center [1101, 116] width 13 height 14
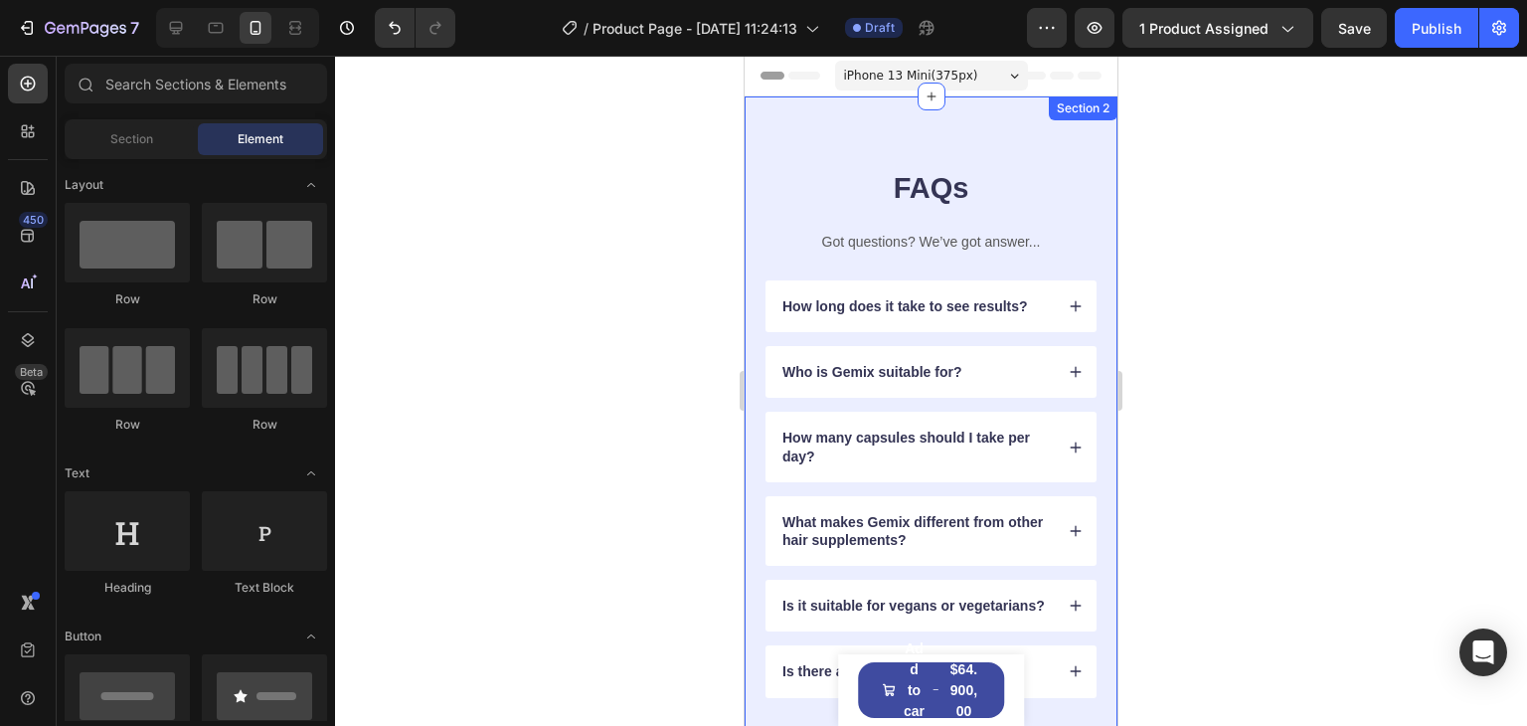
click at [1082, 112] on div "Section 2" at bounding box center [1083, 108] width 61 height 18
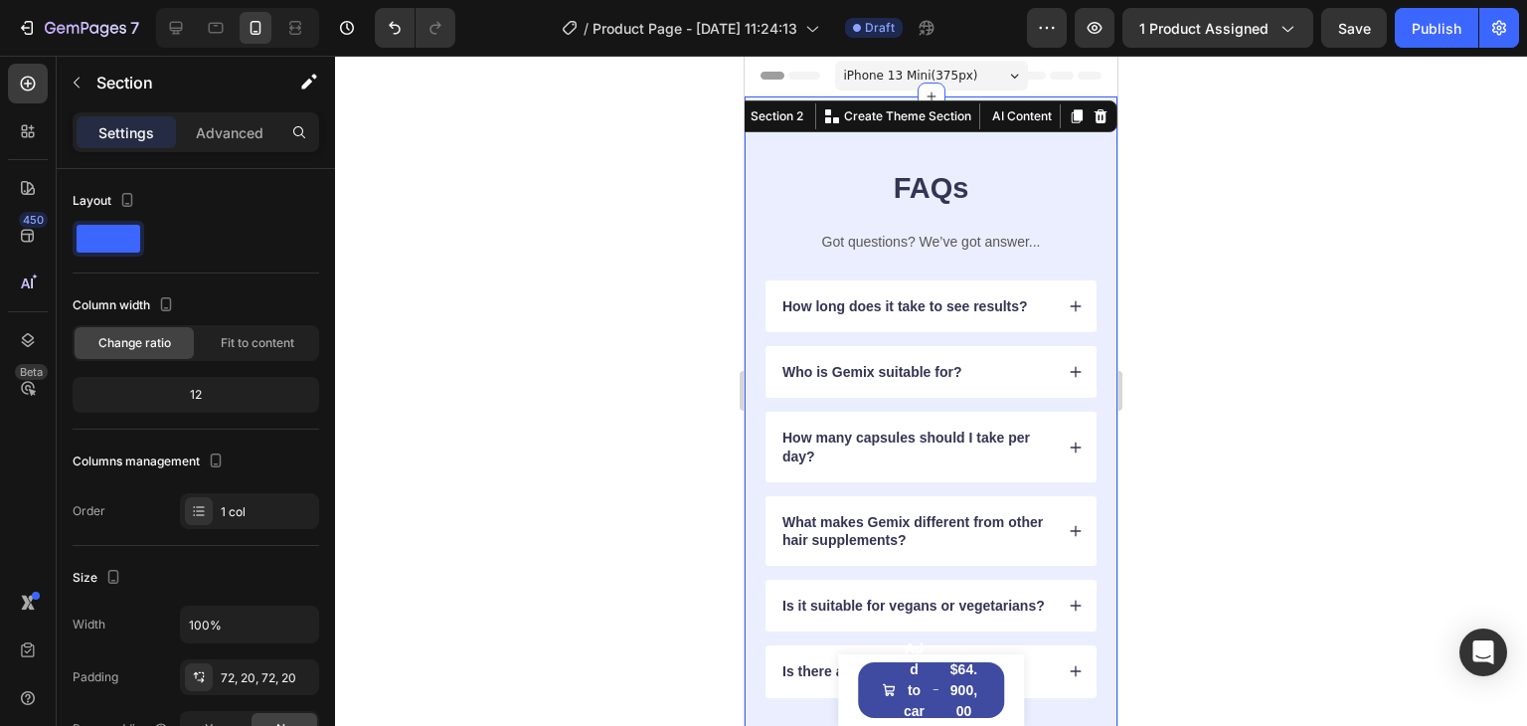
click at [1085, 128] on div "Section 2 You can create reusable sections Create Theme Section AI Content Writ…" at bounding box center [920, 116] width 396 height 32
click at [1095, 118] on icon at bounding box center [1101, 116] width 13 height 14
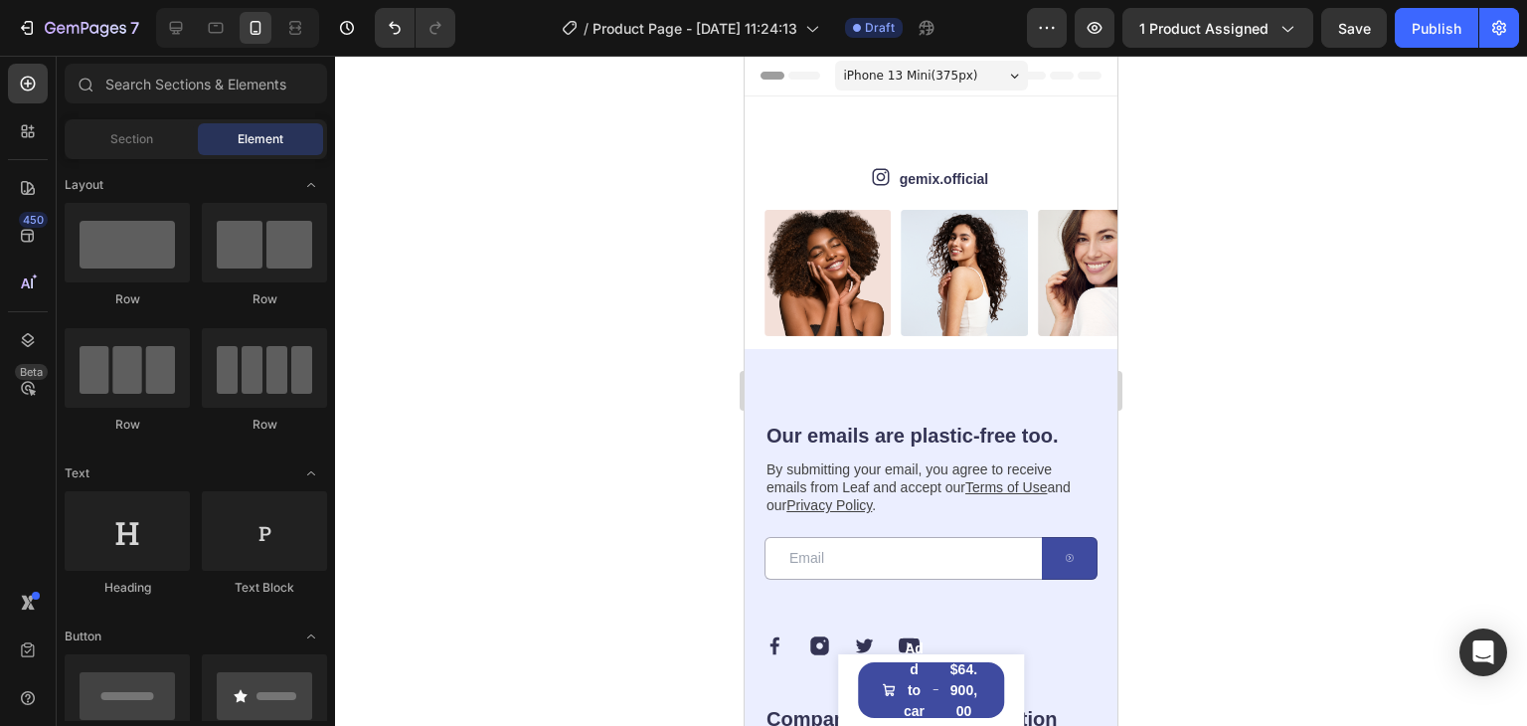
click at [1095, 96] on div "Section 2" at bounding box center [1082, 85] width 71 height 24
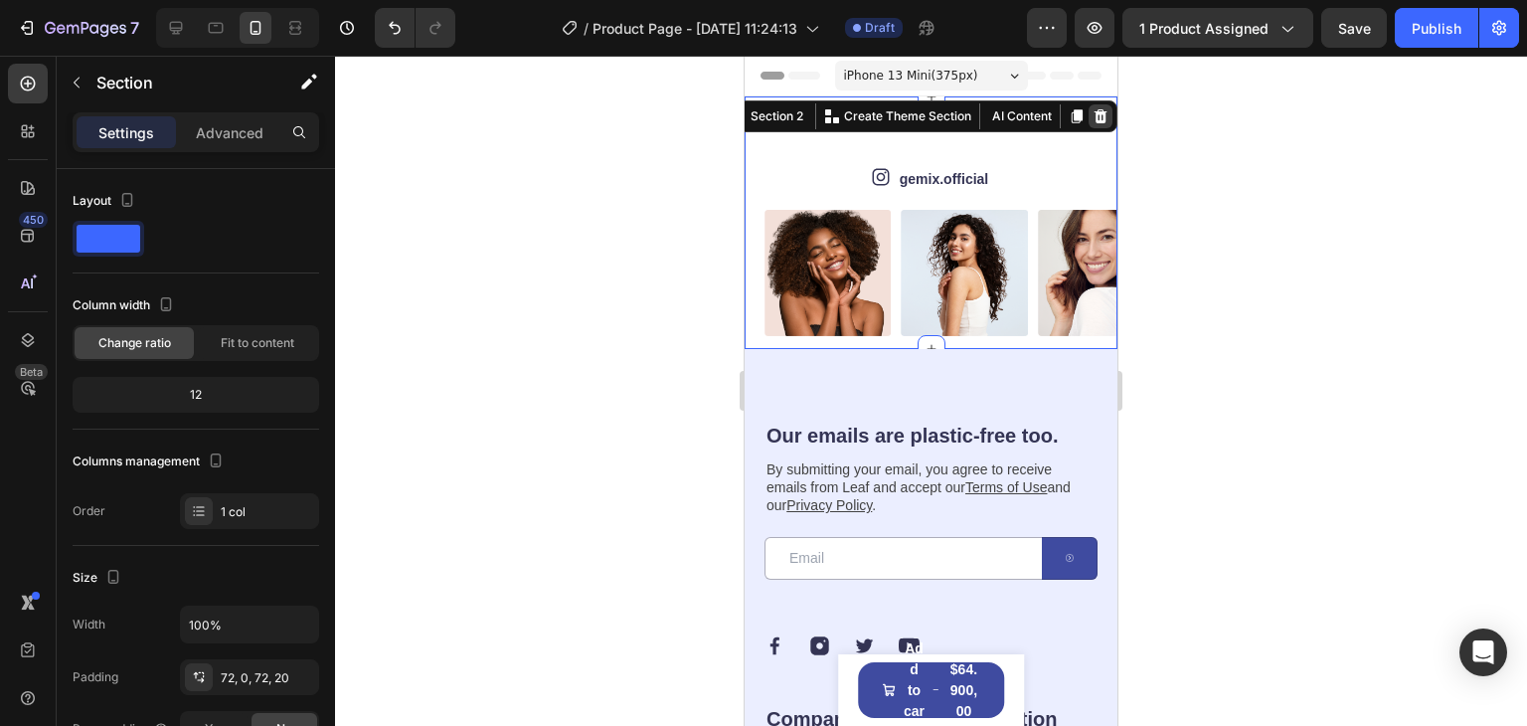
click at [1095, 117] on icon at bounding box center [1101, 116] width 13 height 14
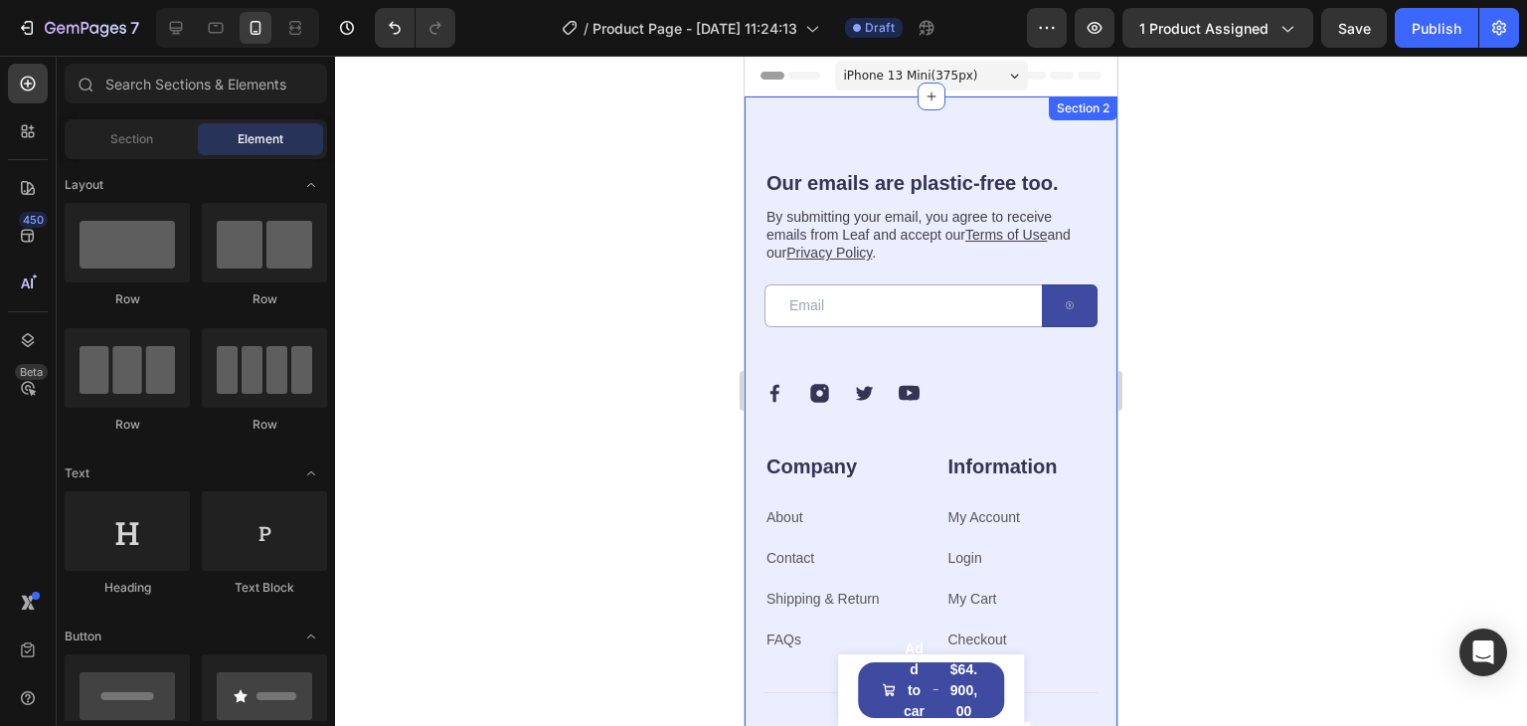
click at [1094, 105] on div "Section 2" at bounding box center [1083, 108] width 61 height 18
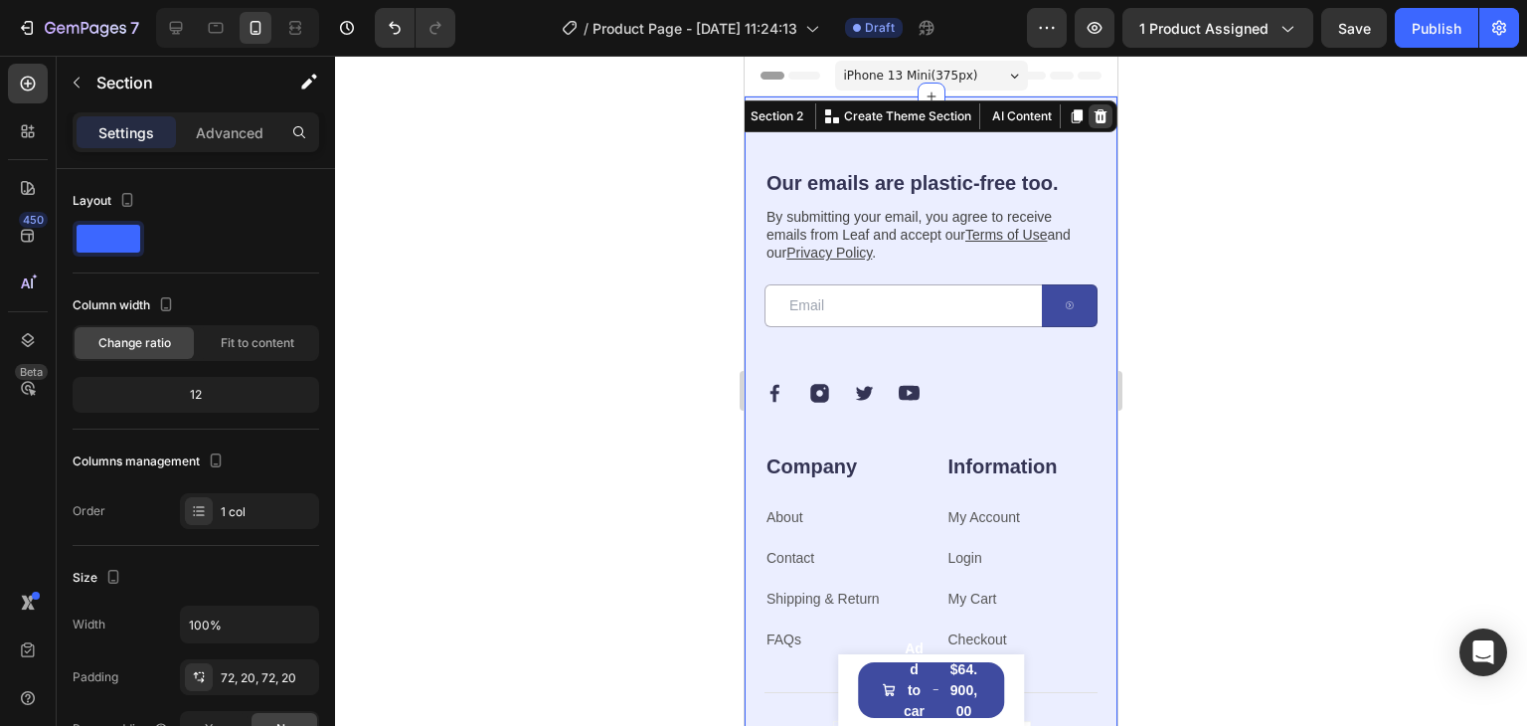
click at [1090, 124] on div at bounding box center [1101, 116] width 24 height 24
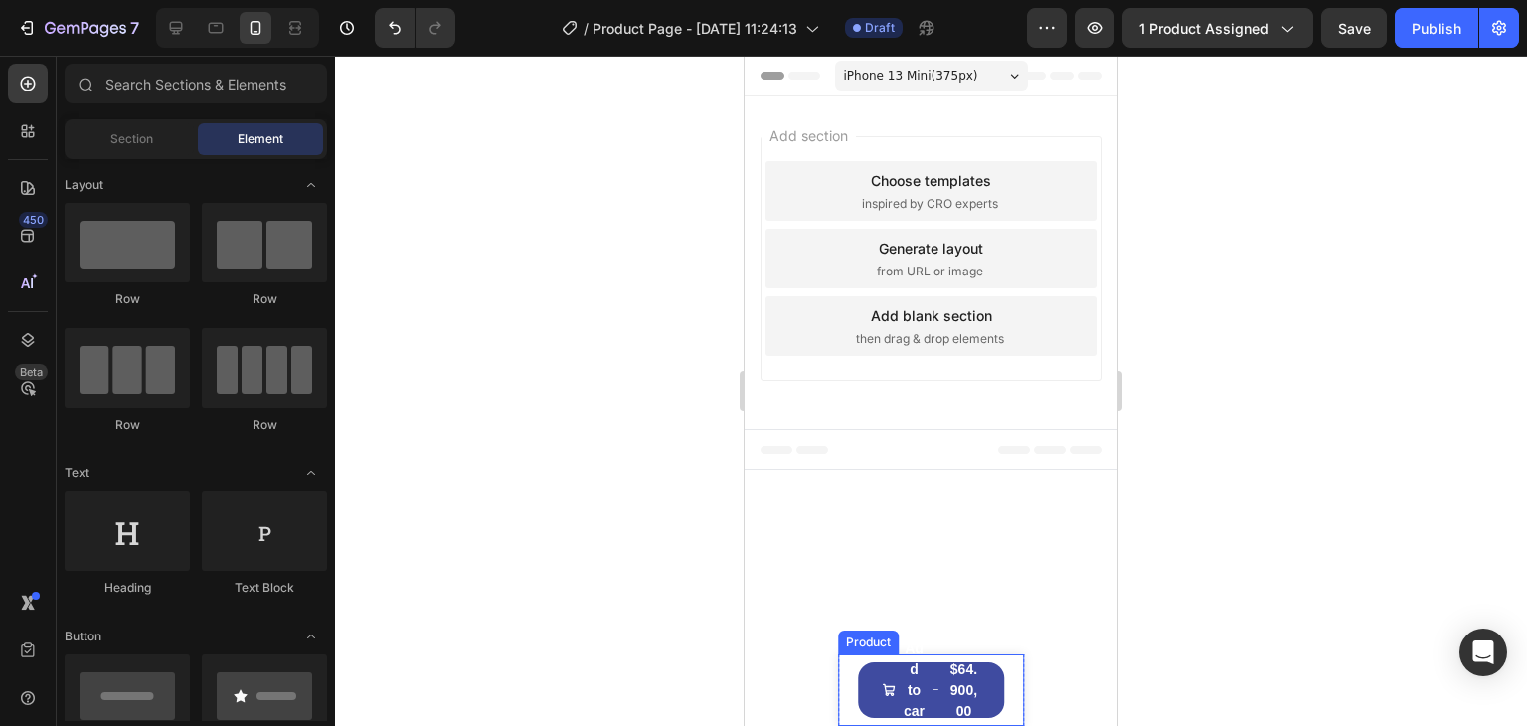
click at [1008, 671] on div "Product Images DERMOPET PLUS SPLASH - MEGAOFERTA Product Title $64.900,00 Produ…" at bounding box center [931, 690] width 187 height 72
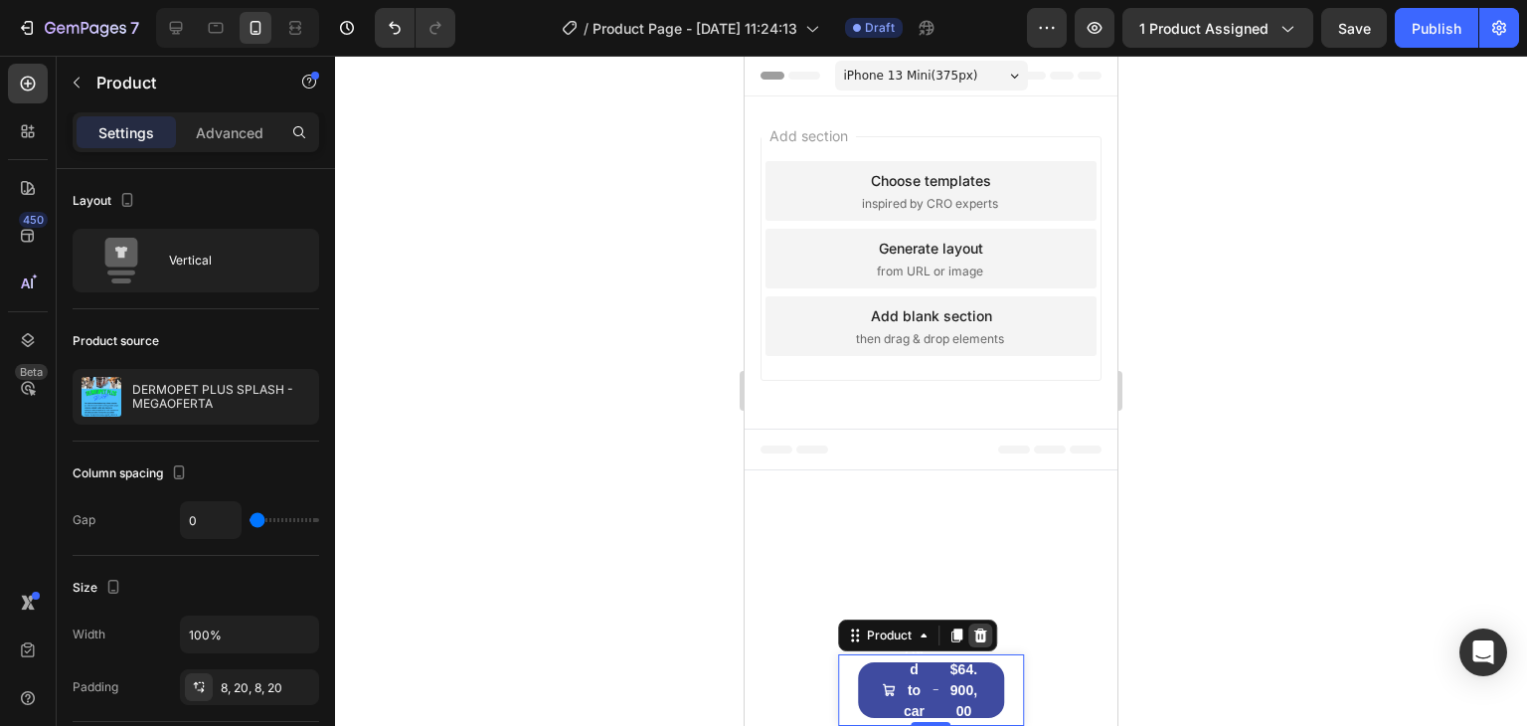
click at [985, 636] on icon at bounding box center [980, 635] width 16 height 16
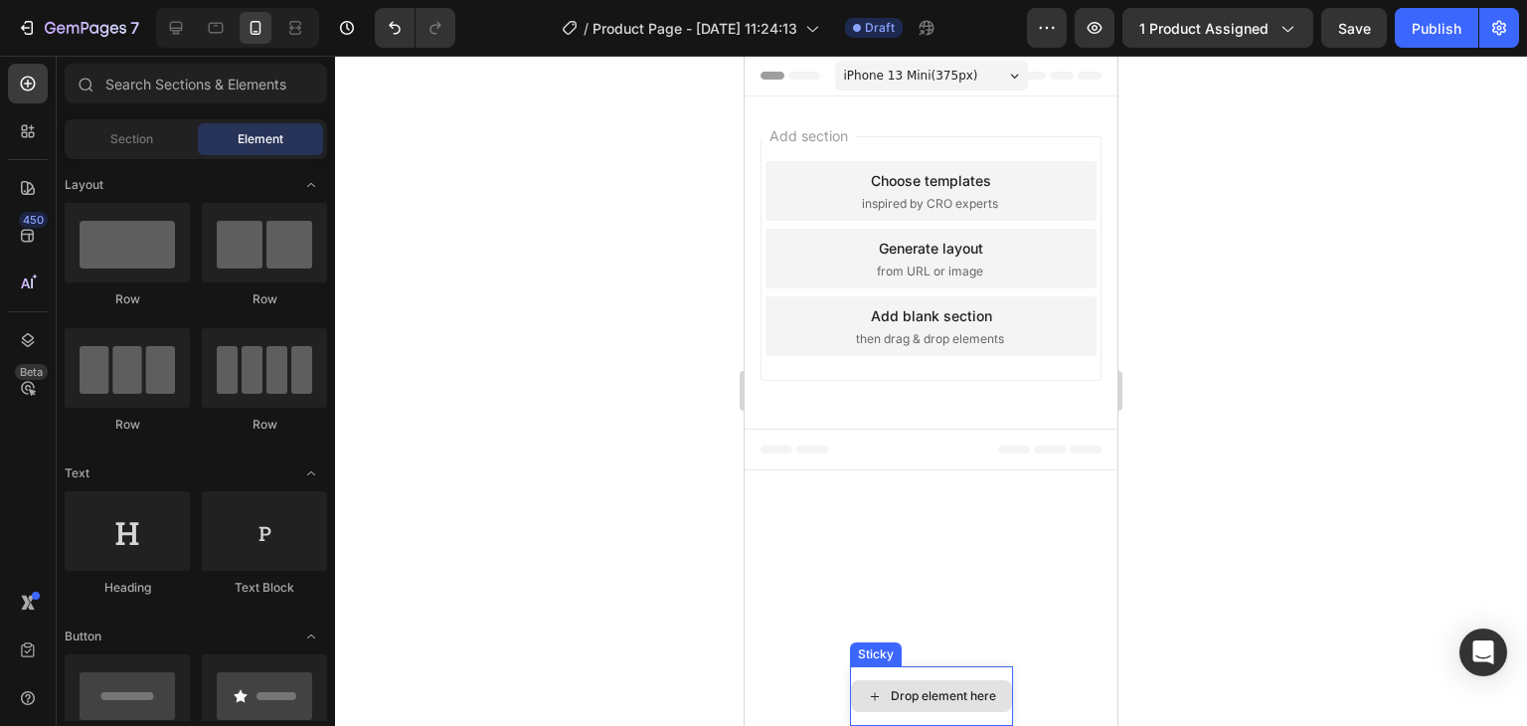
click at [989, 678] on div "Drop element here" at bounding box center [931, 696] width 163 height 60
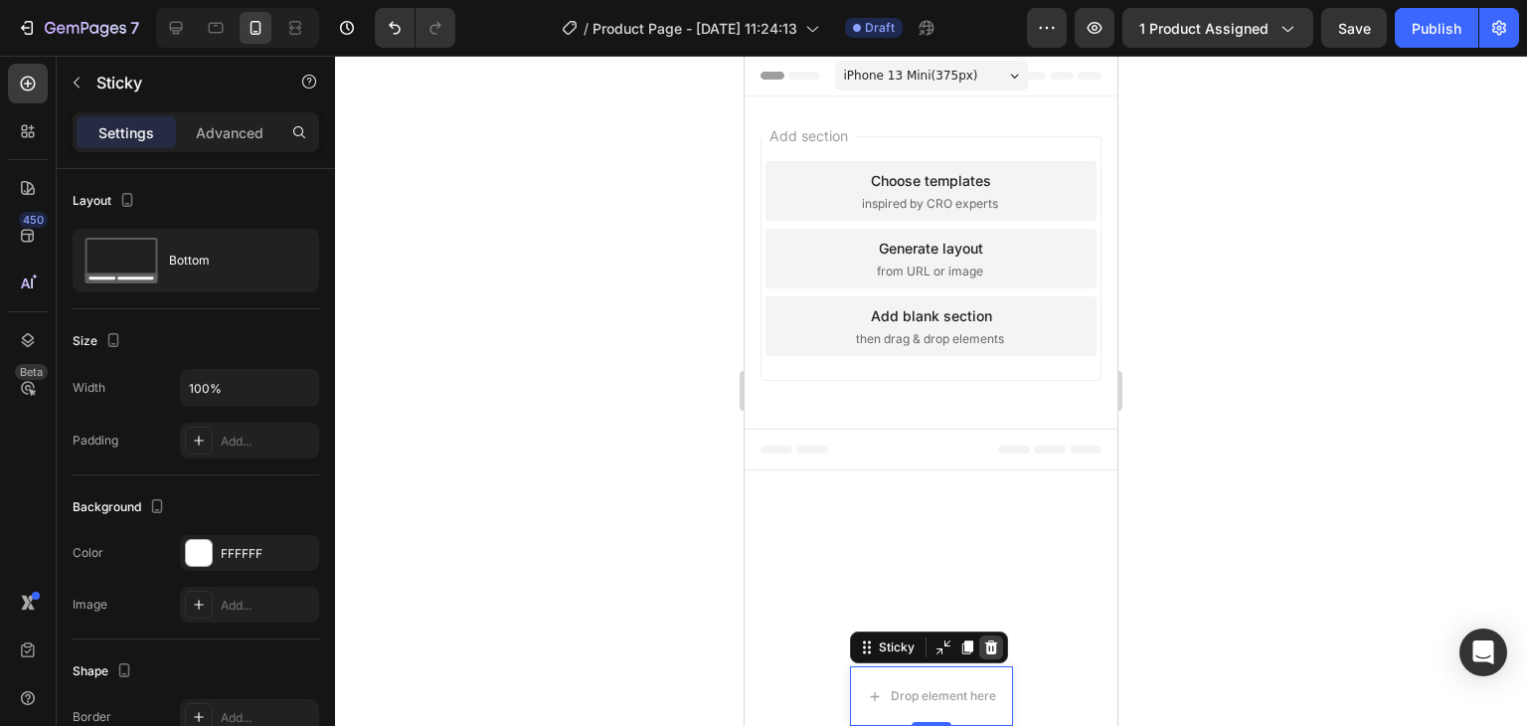
click at [989, 649] on icon at bounding box center [990, 647] width 13 height 14
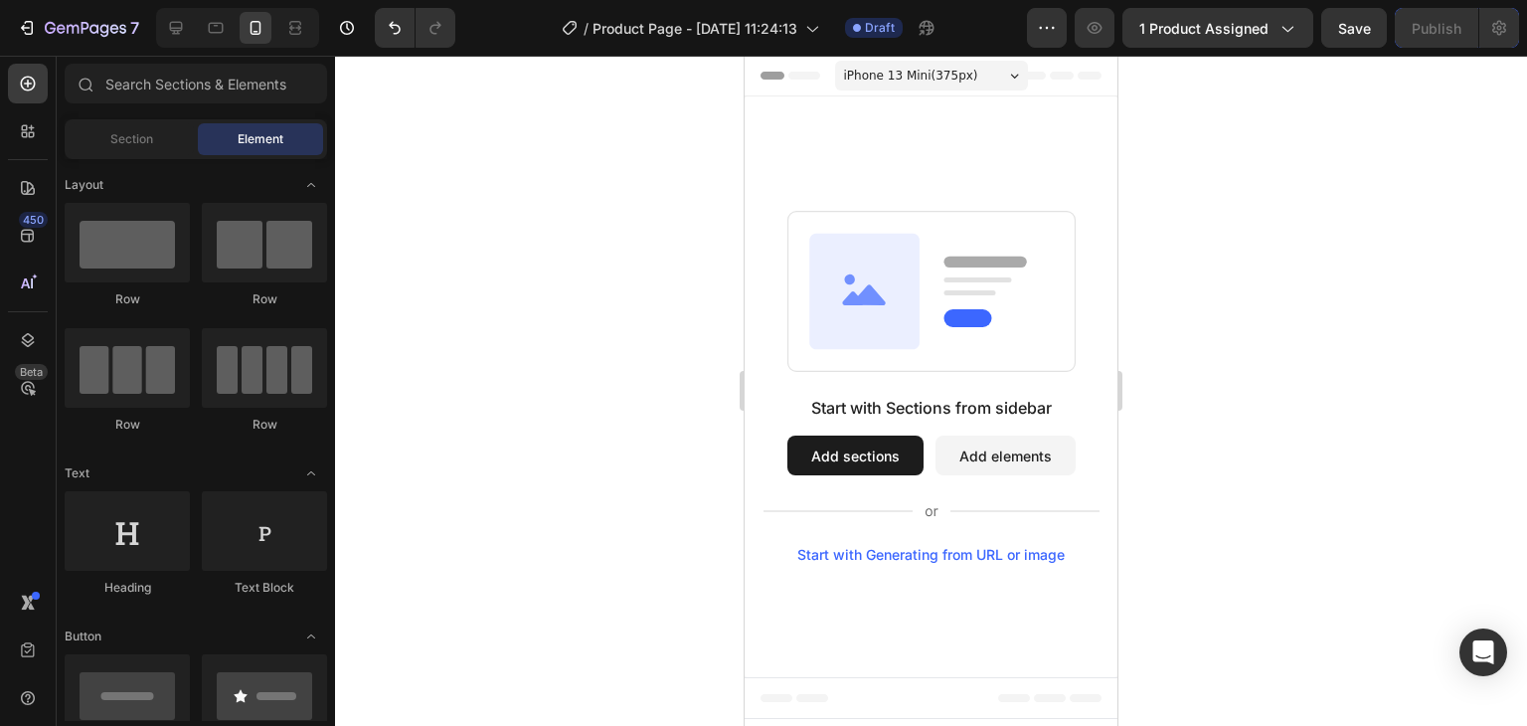
click at [915, 82] on span "iPhone 13 Mini ( 375 px)" at bounding box center [911, 76] width 134 height 20
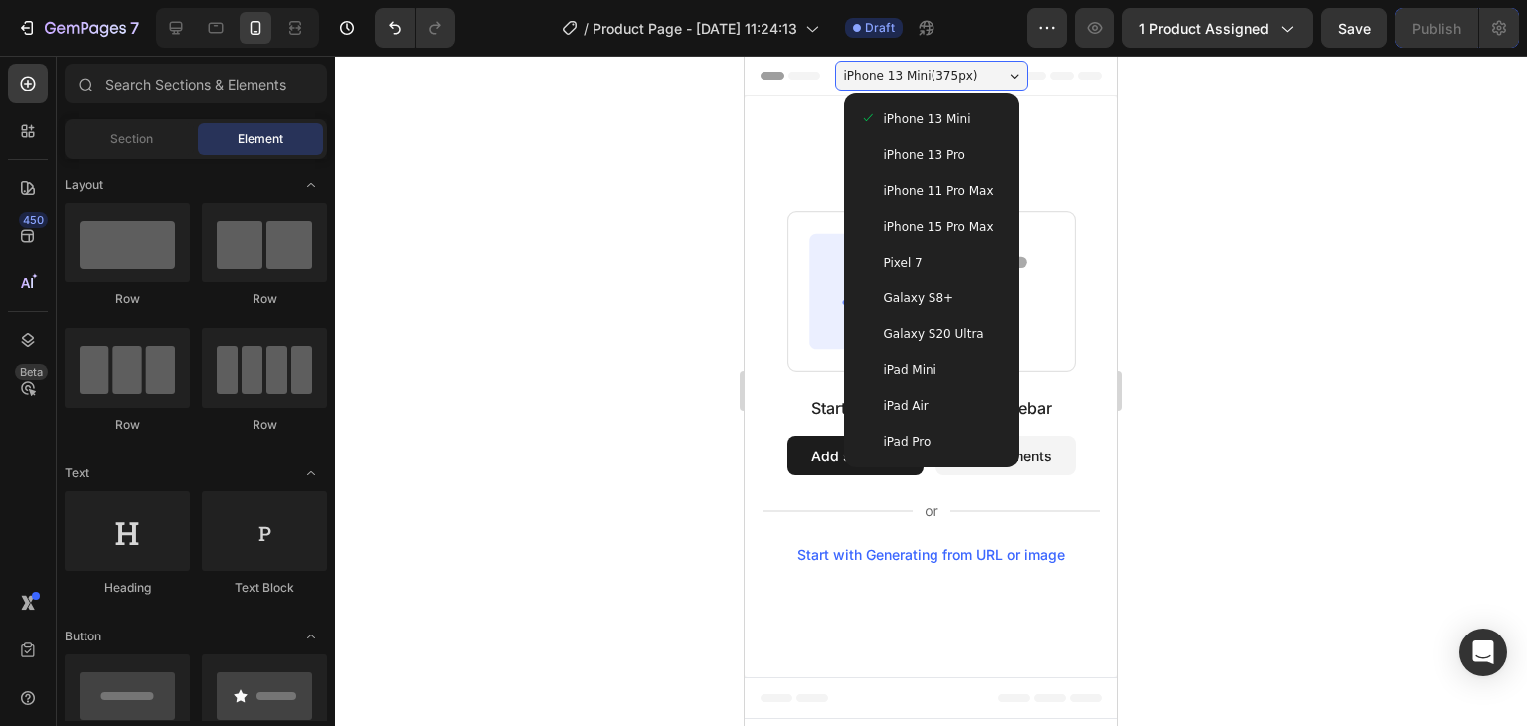
click at [1239, 184] on div at bounding box center [931, 391] width 1192 height 670
click at [1219, 185] on div at bounding box center [931, 391] width 1192 height 670
click at [1022, 79] on div "iPhone 13 Mini ( 375 px)" at bounding box center [931, 76] width 193 height 30
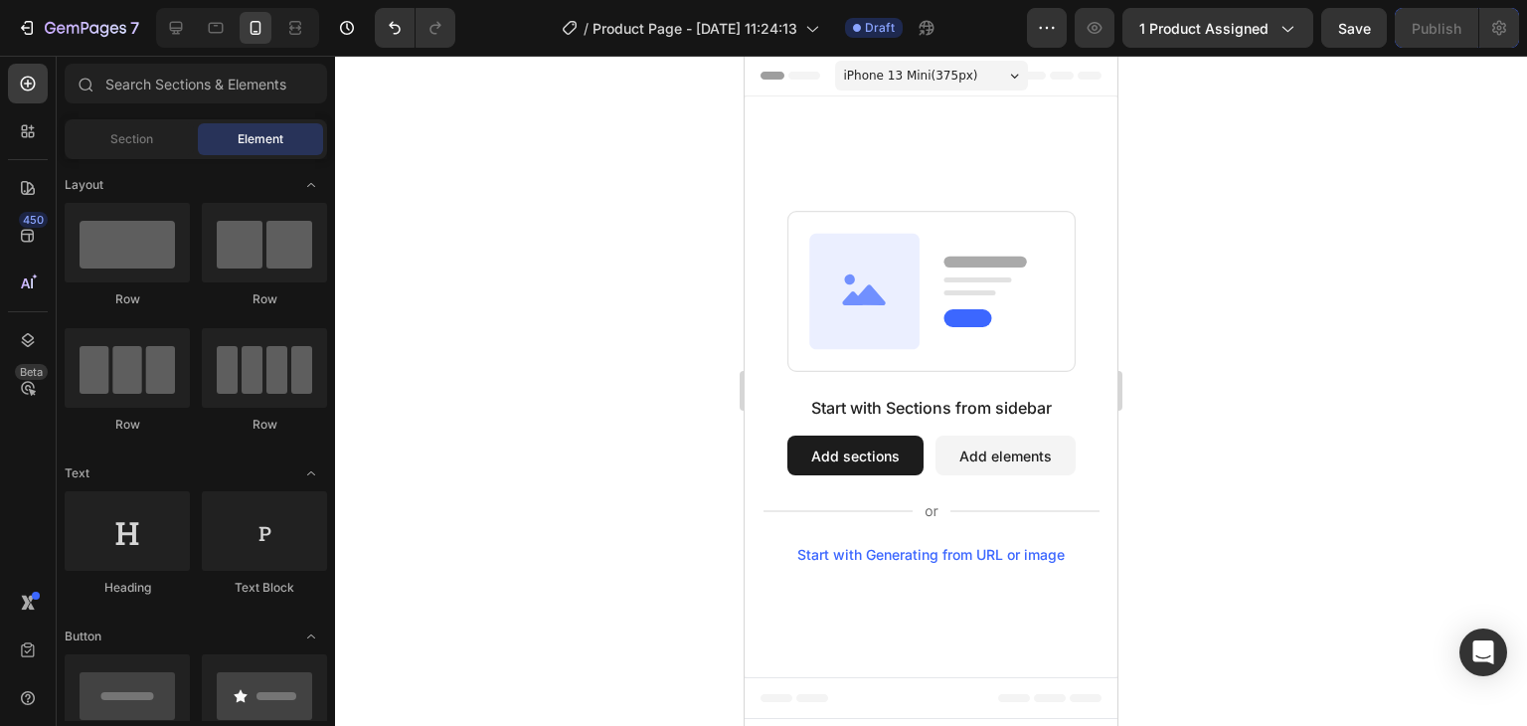
click at [940, 167] on div "Start with Sections from sidebar Add sections Add elements Start with Generatin…" at bounding box center [931, 386] width 373 height 581
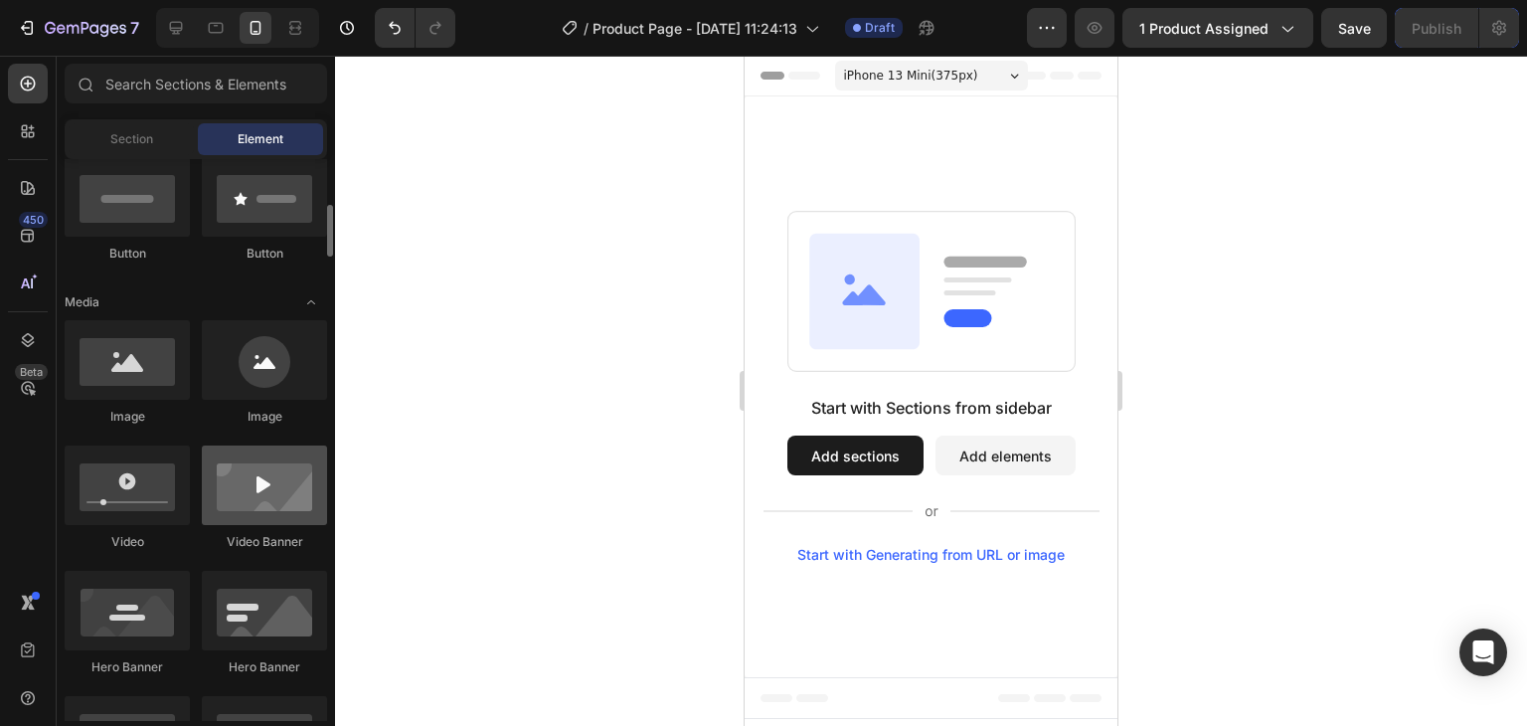
scroll to position [696, 0]
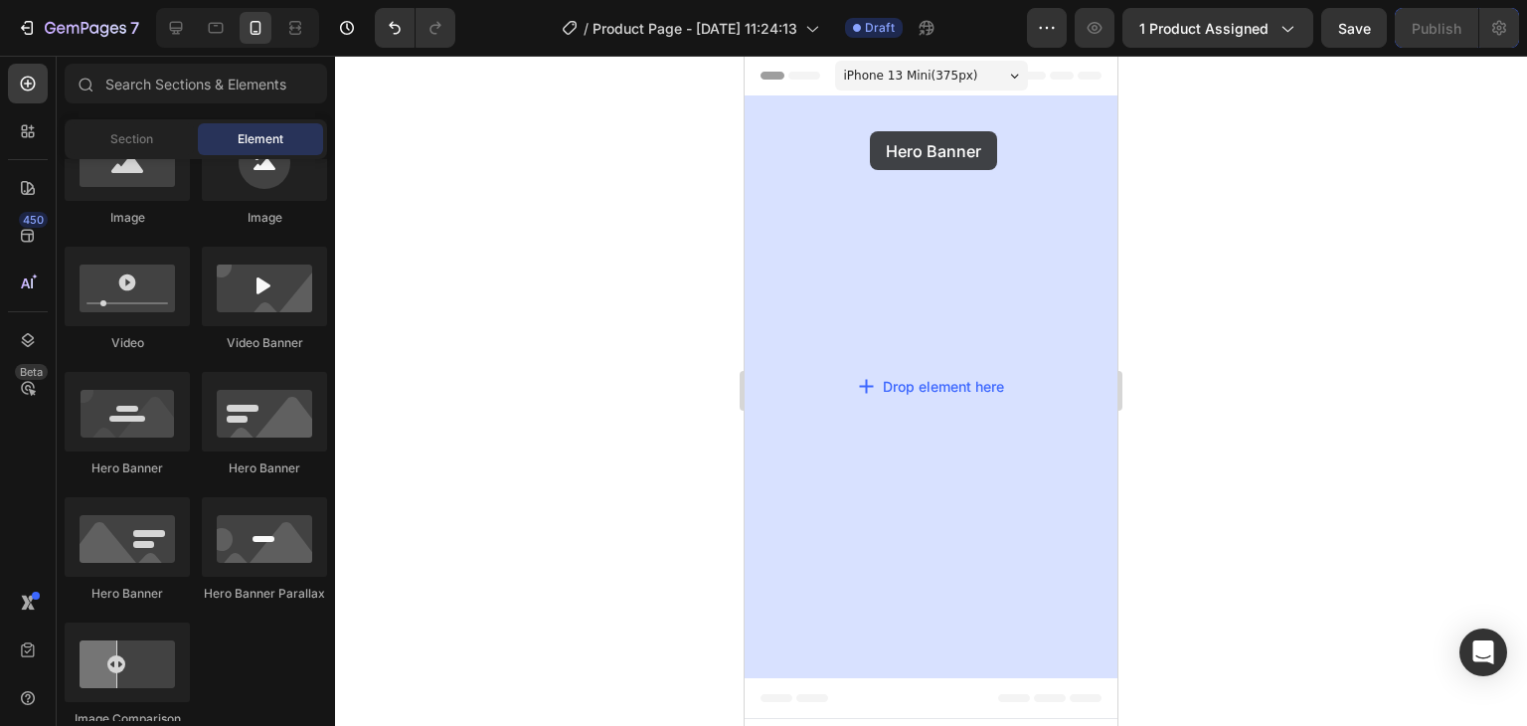
drag, startPoint x: 994, startPoint y: 493, endPoint x: 870, endPoint y: 131, distance: 382.6
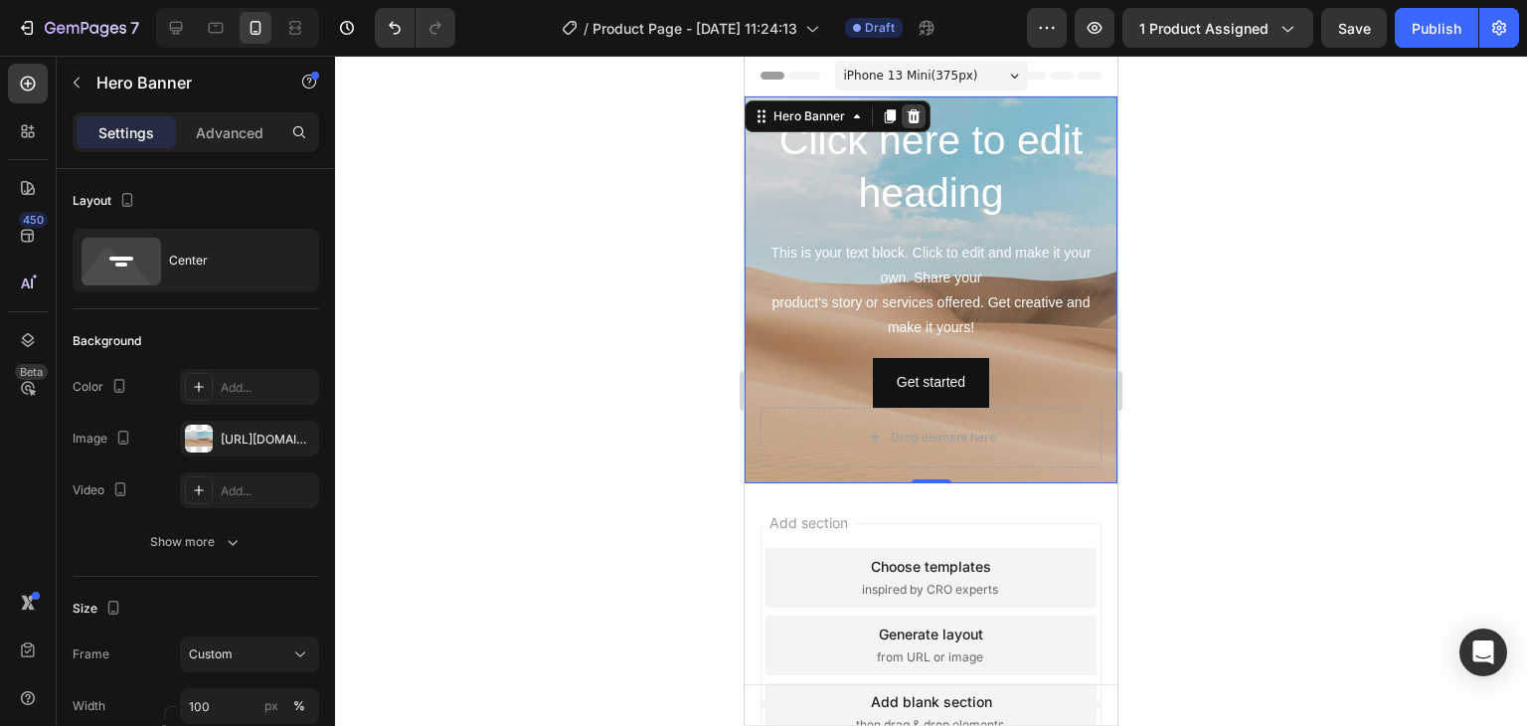
click at [912, 113] on icon at bounding box center [914, 116] width 13 height 14
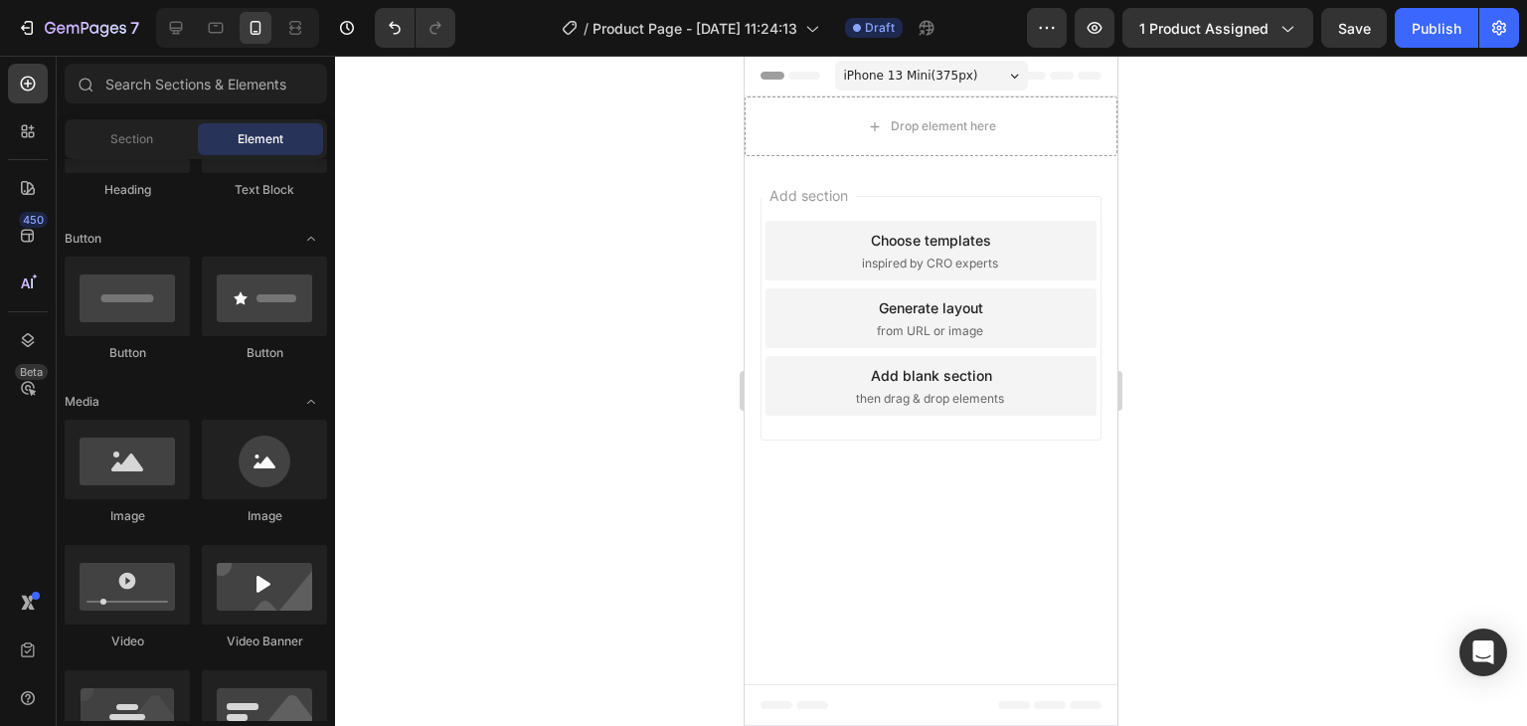
scroll to position [0, 0]
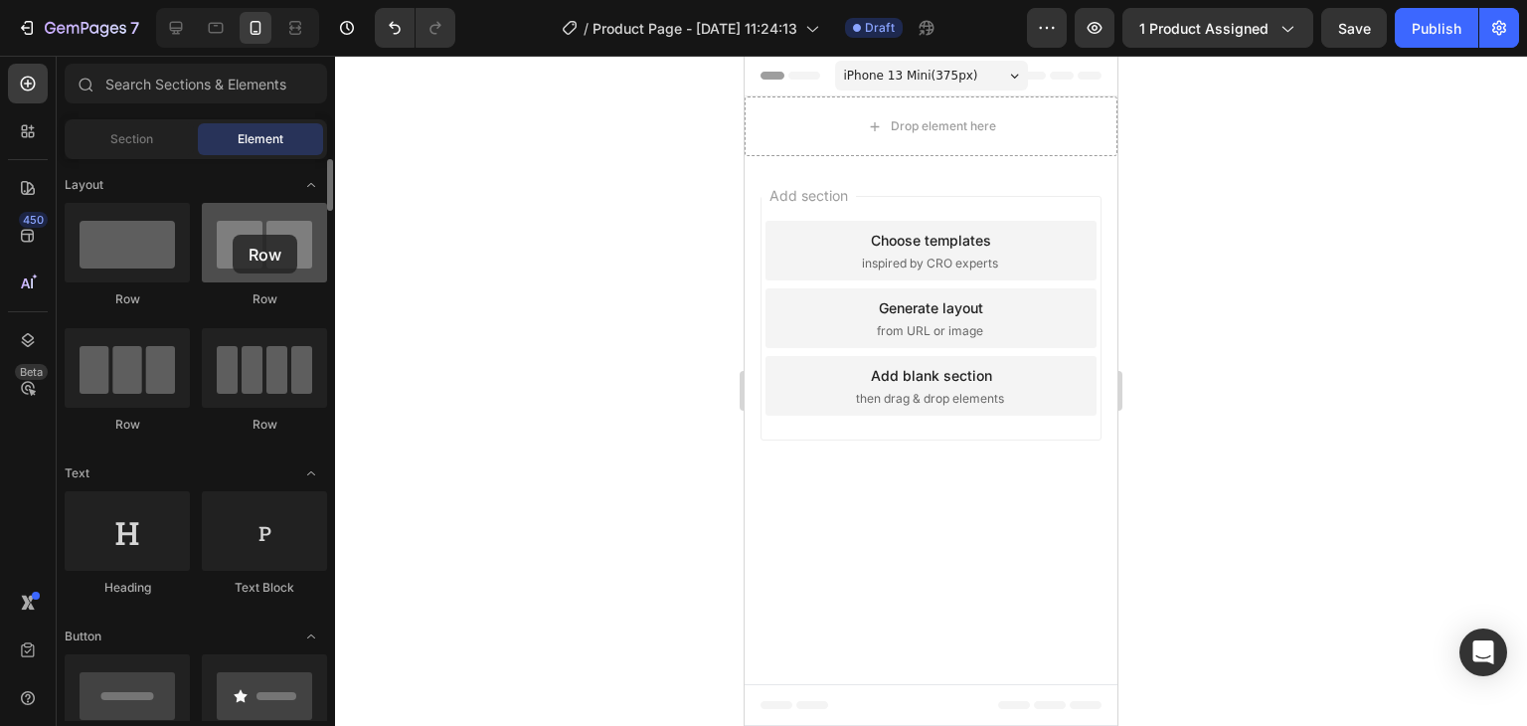
drag, startPoint x: 258, startPoint y: 263, endPoint x: 233, endPoint y: 235, distance: 38.7
click at [233, 235] on div at bounding box center [264, 243] width 125 height 80
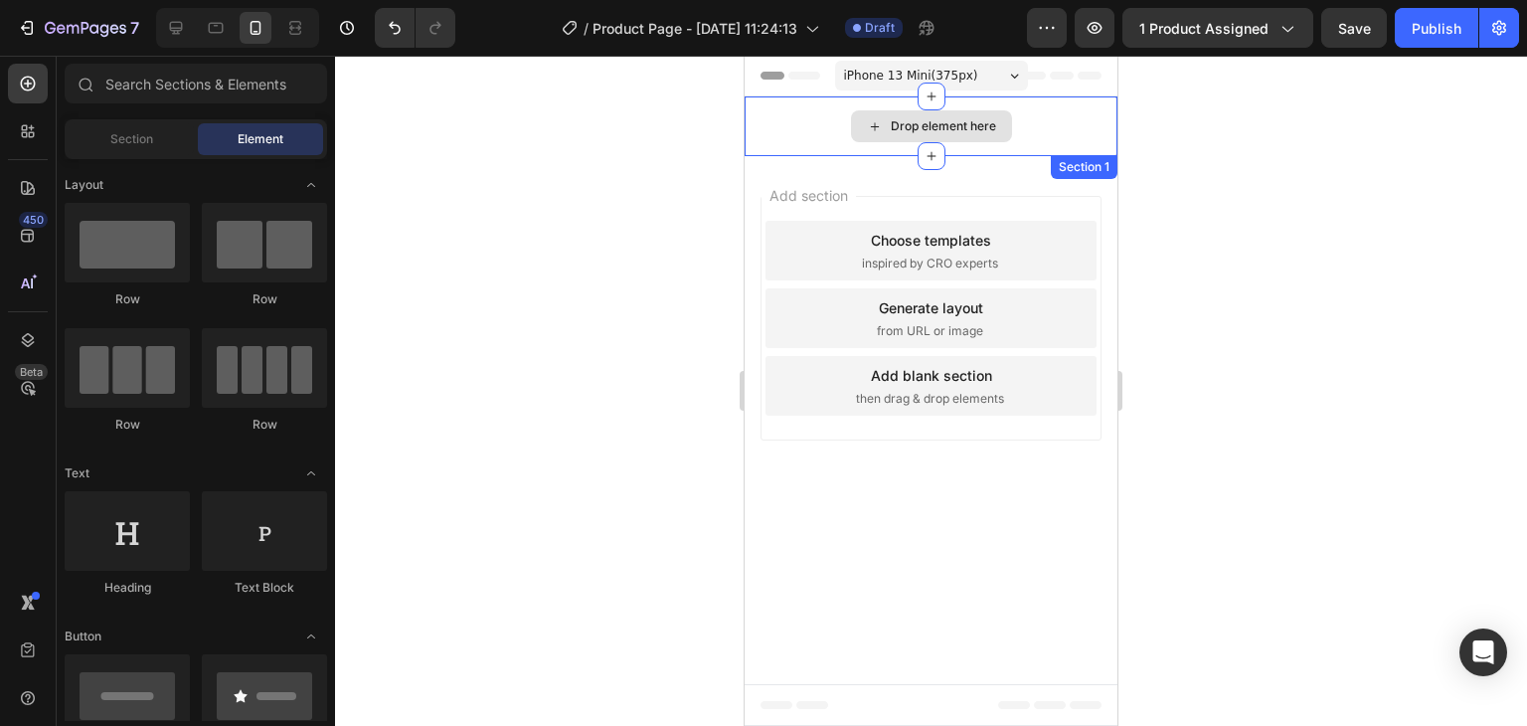
click at [1106, 110] on div "Drop element here" at bounding box center [931, 126] width 373 height 60
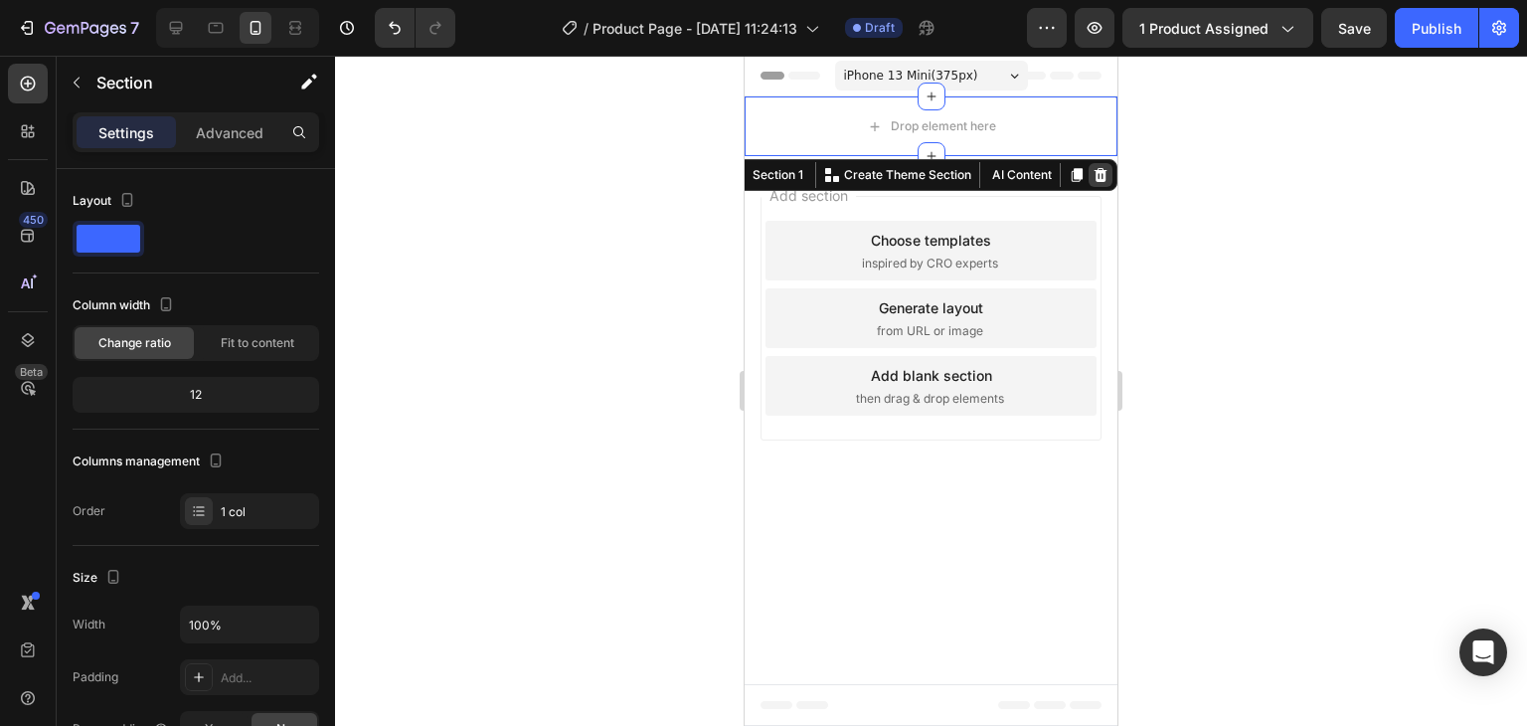
click at [1103, 178] on icon at bounding box center [1101, 175] width 16 height 16
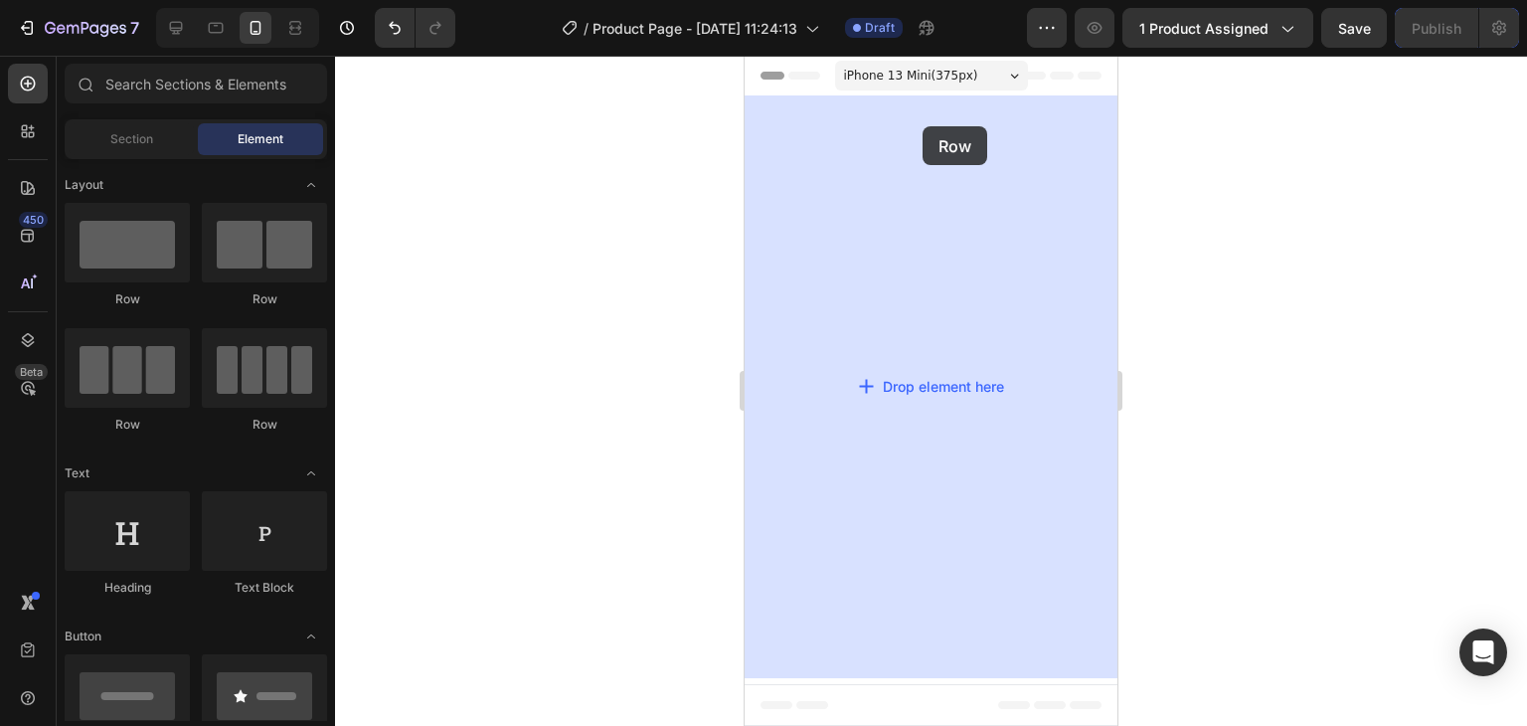
drag, startPoint x: 1008, startPoint y: 311, endPoint x: 923, endPoint y: 126, distance: 203.7
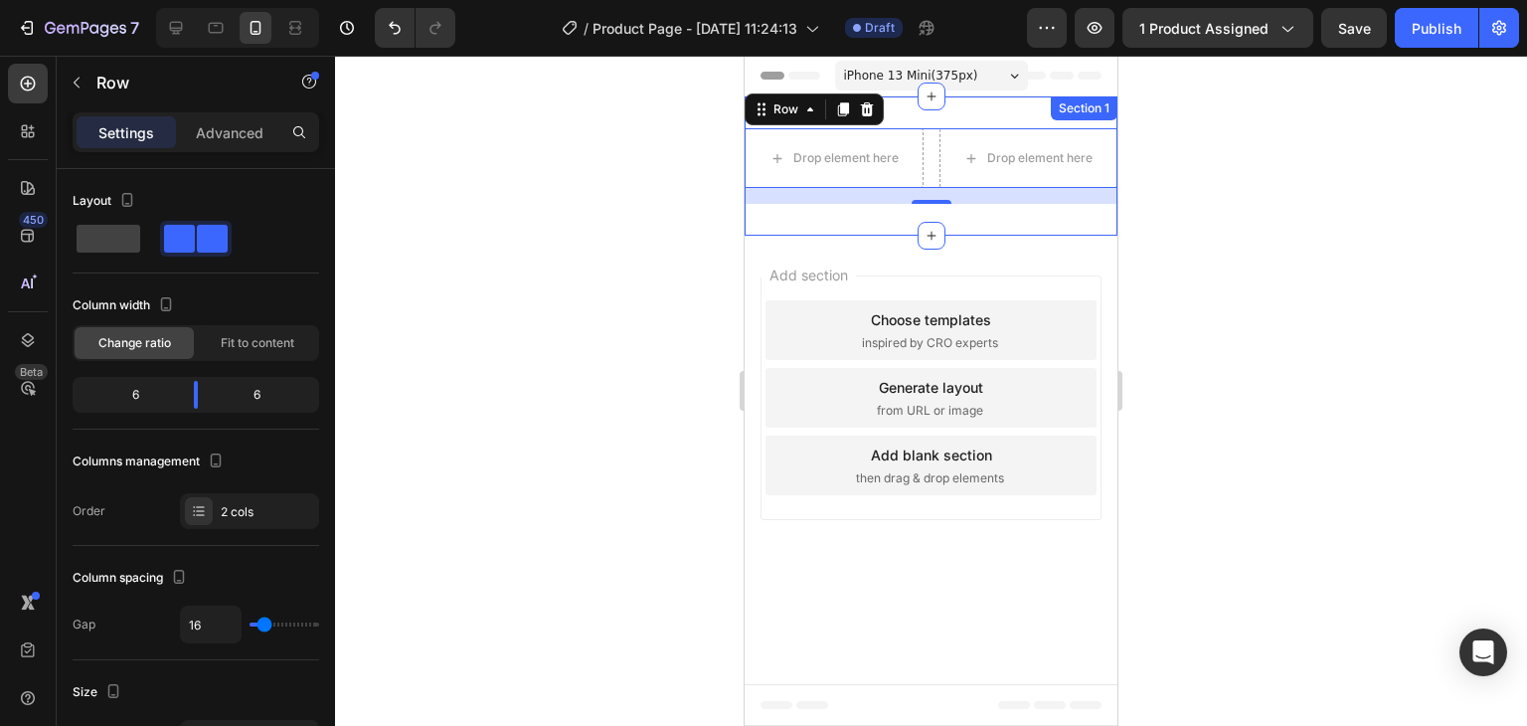
click at [990, 110] on div "Drop element here Drop element here Row 16 Section 1" at bounding box center [931, 165] width 373 height 139
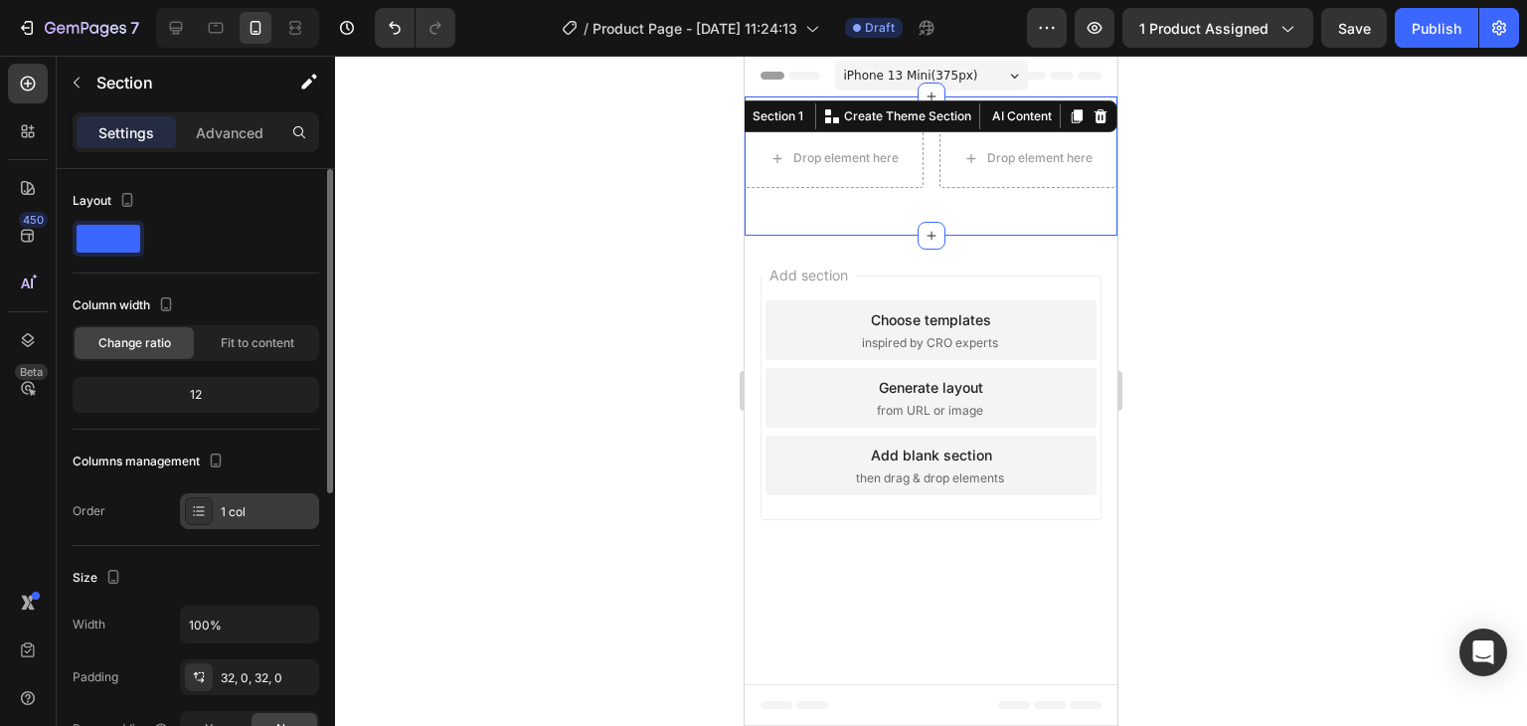
click at [221, 509] on div "1 col" at bounding box center [267, 512] width 93 height 18
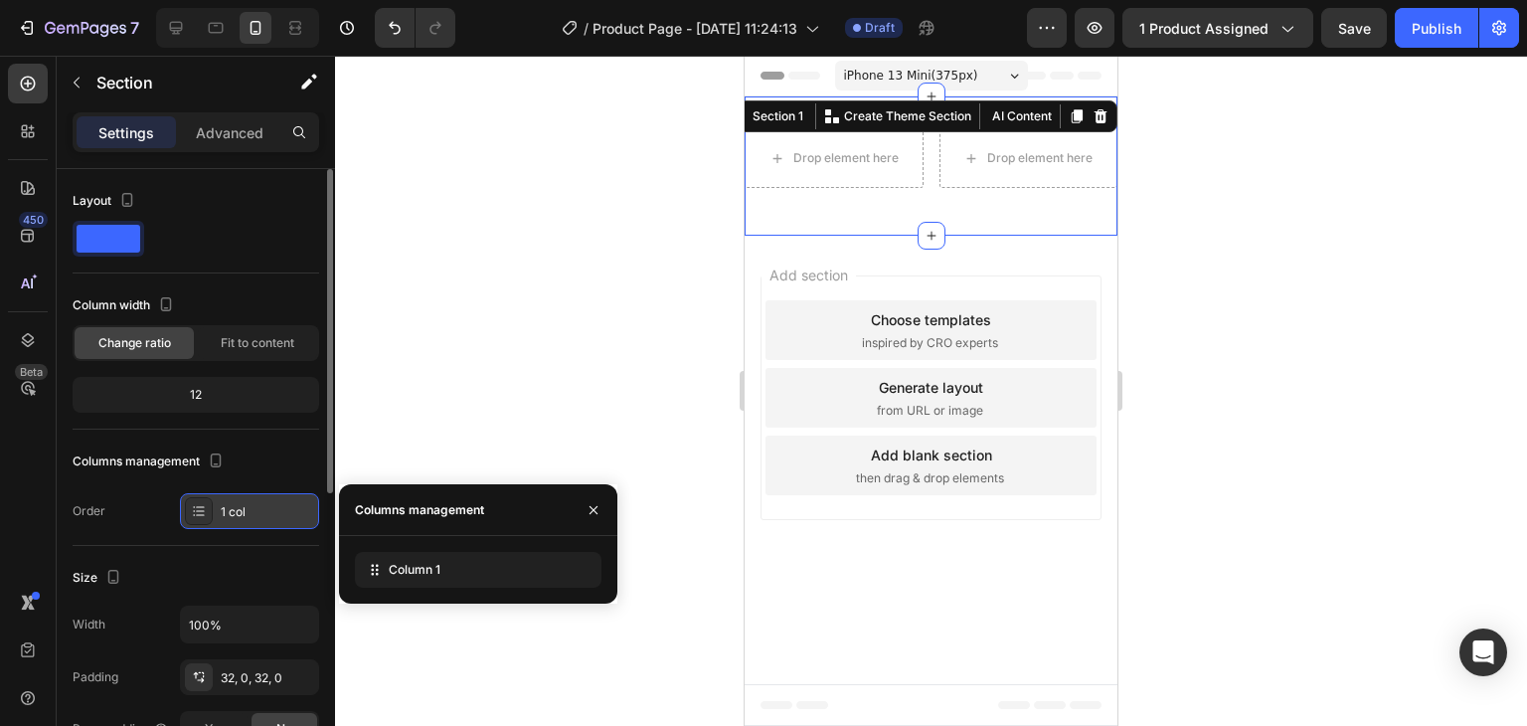
click at [221, 509] on div "1 col" at bounding box center [267, 512] width 93 height 18
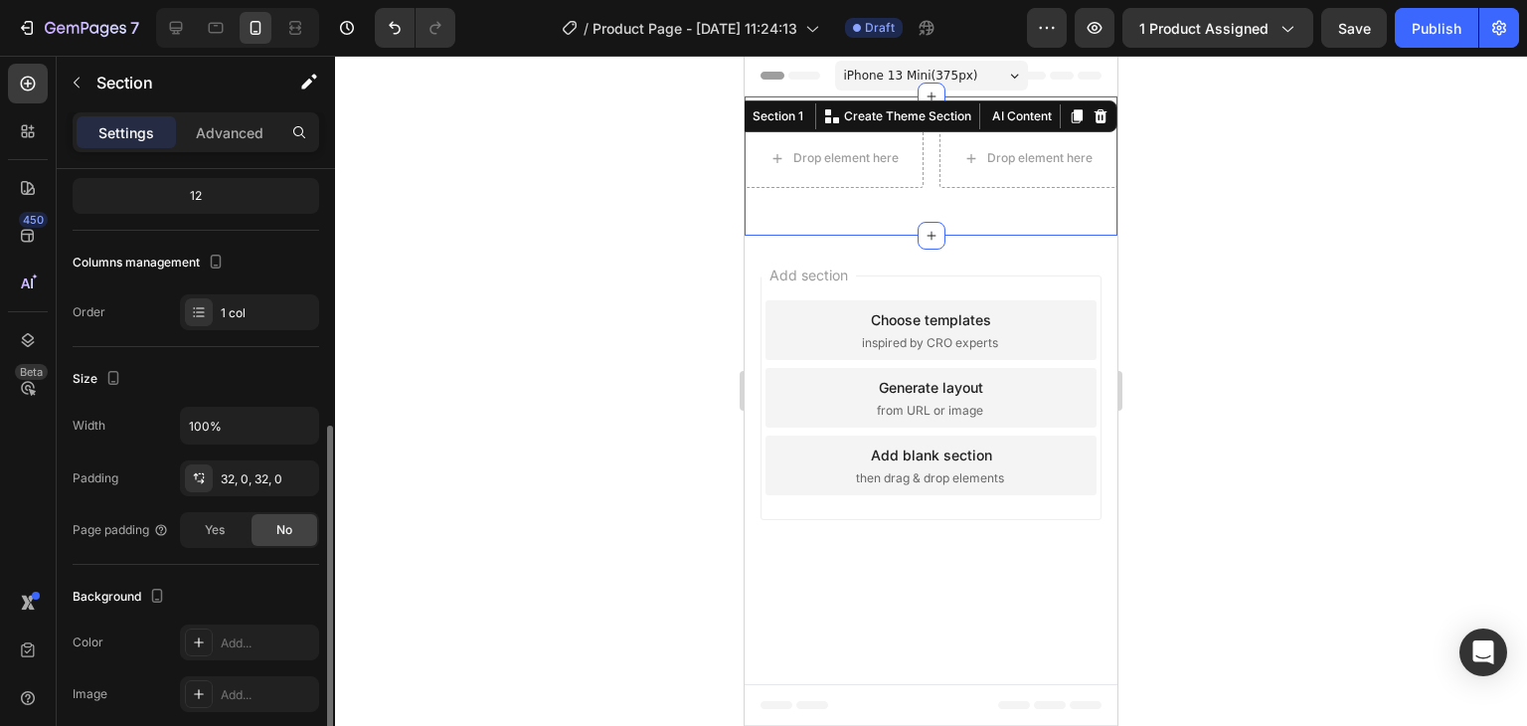
scroll to position [298, 0]
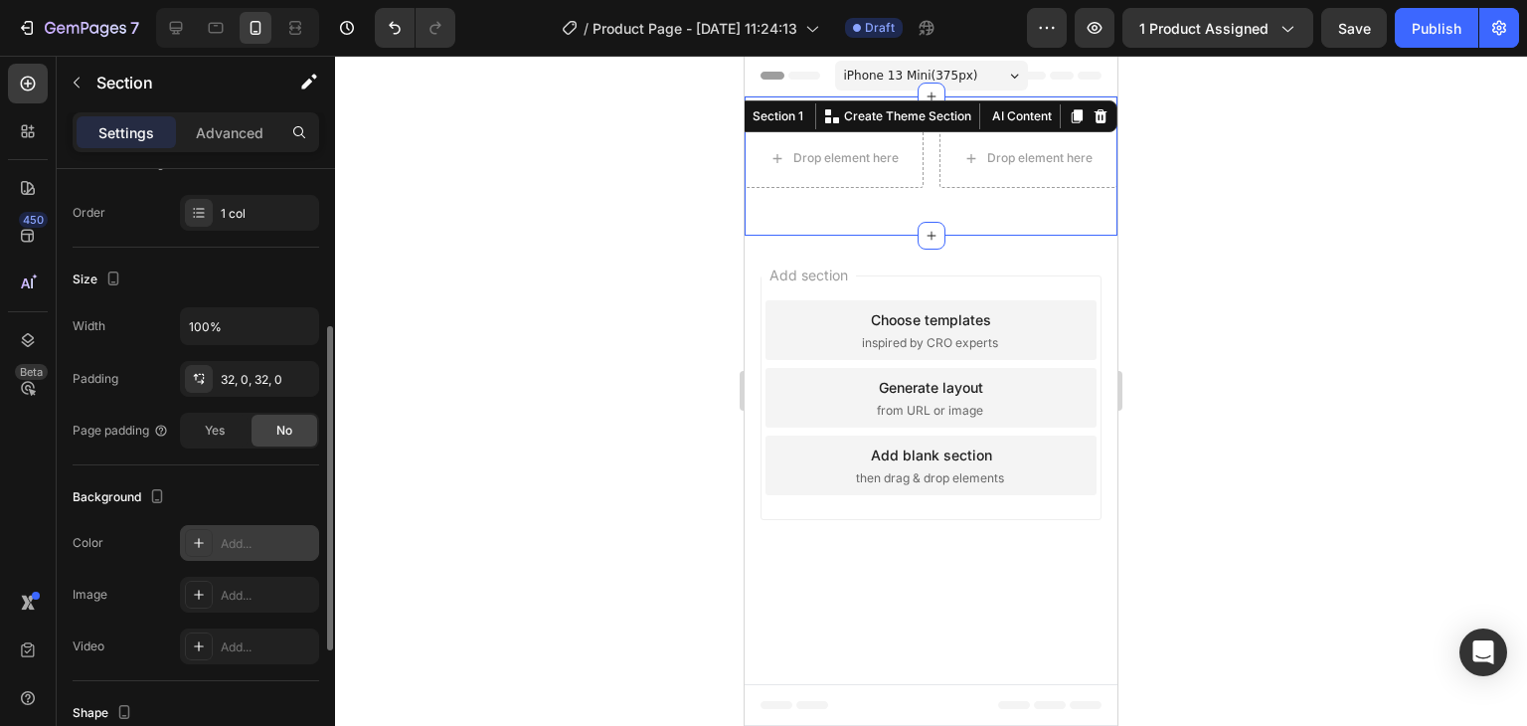
click at [247, 542] on div "Add..." at bounding box center [267, 544] width 93 height 18
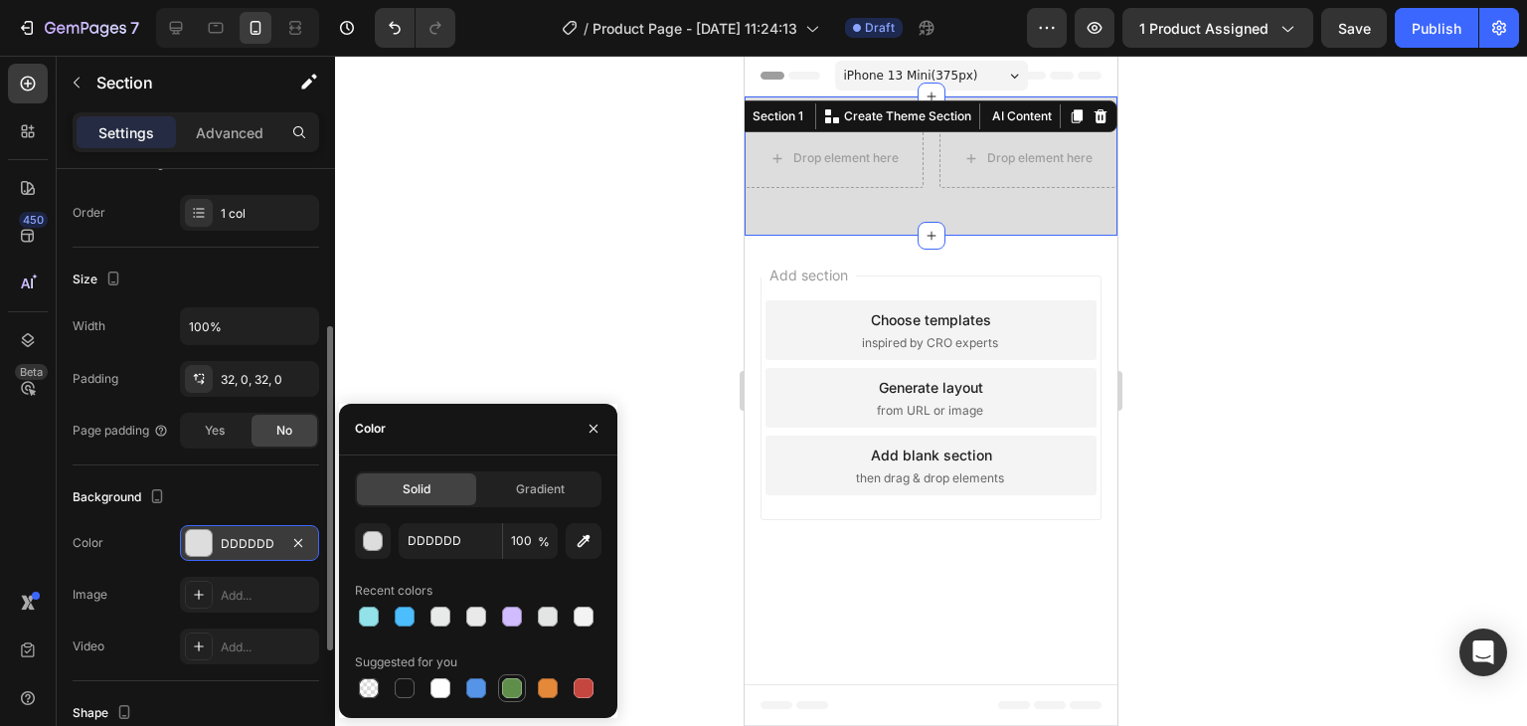
click at [506, 692] on div at bounding box center [512, 688] width 20 height 20
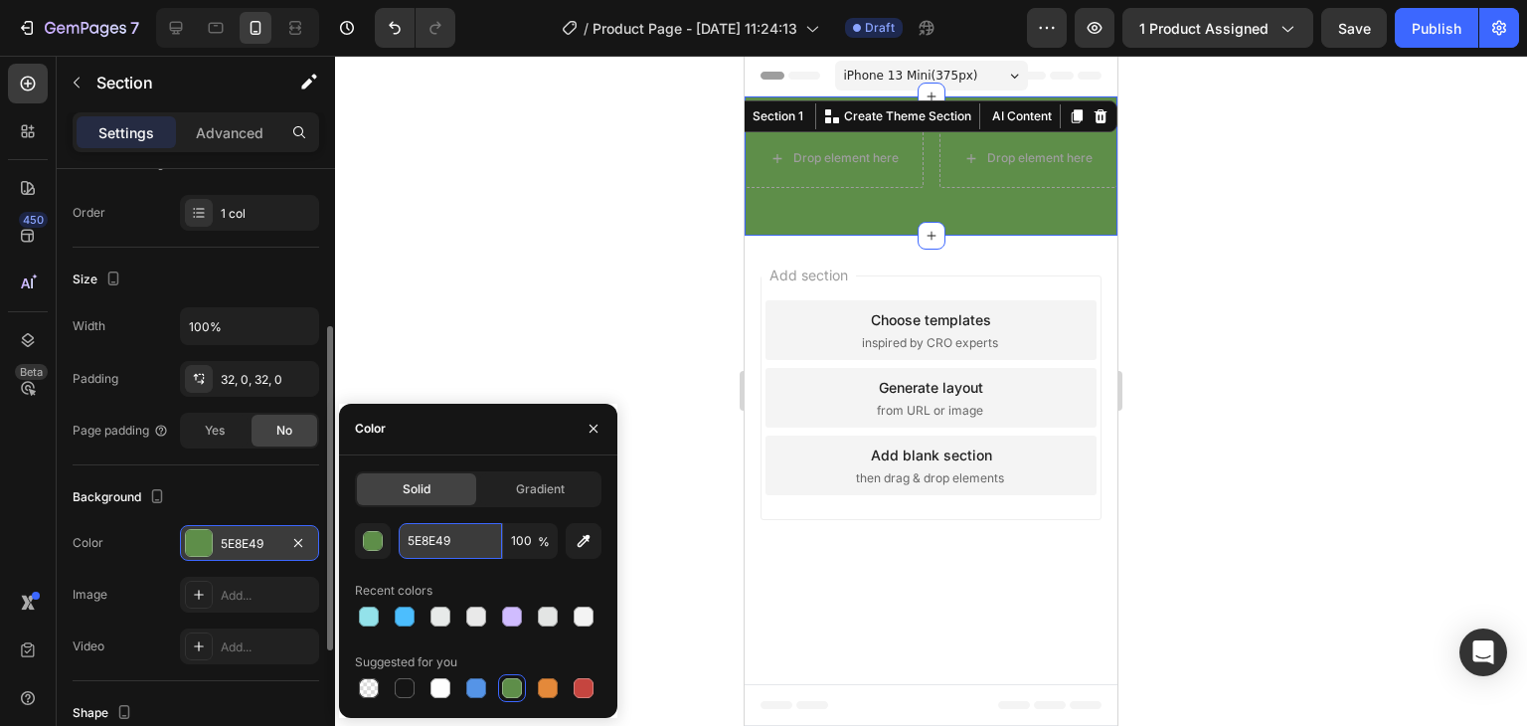
click at [460, 533] on input "5E8E49" at bounding box center [450, 541] width 103 height 36
paste input "#364b1"
type input "#364b19"
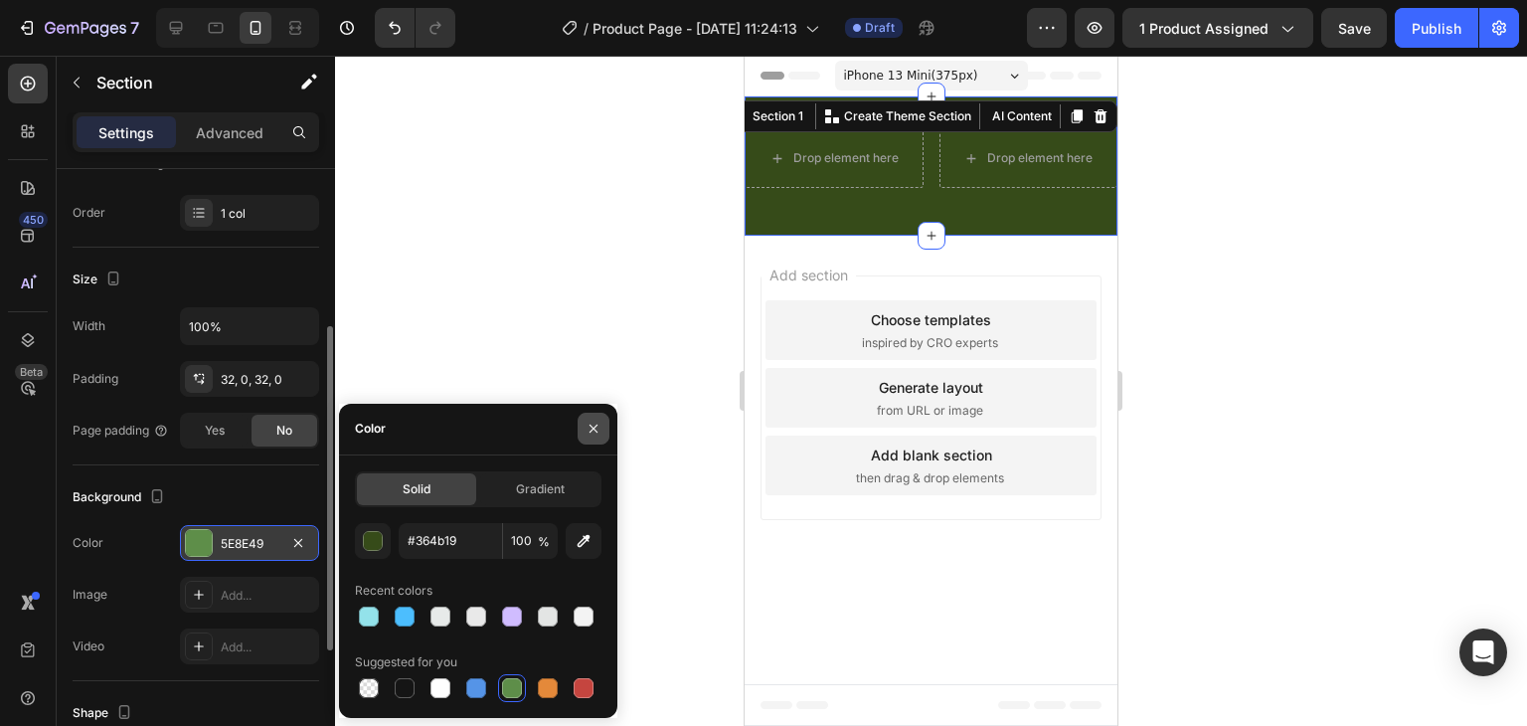
click at [581, 428] on button "button" at bounding box center [594, 429] width 32 height 32
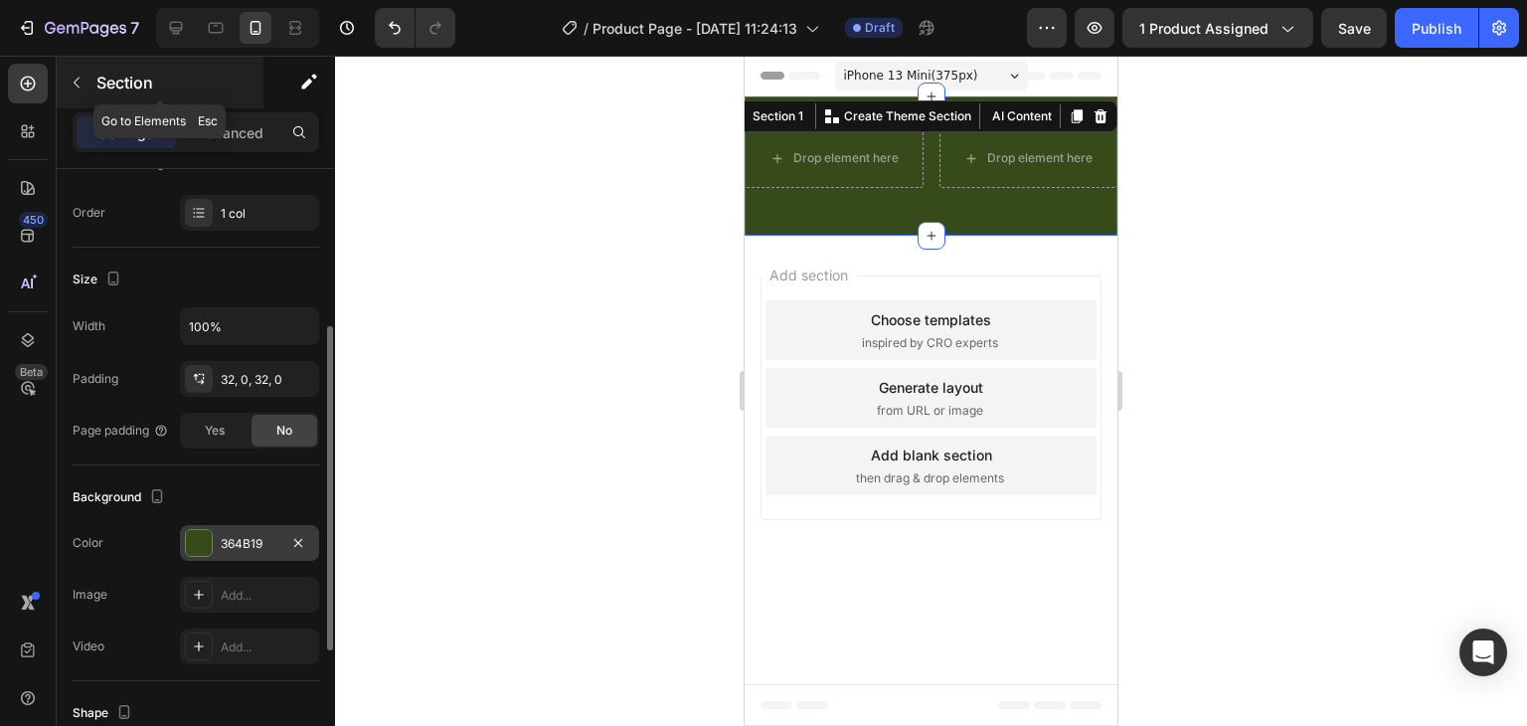
click at [71, 77] on icon "button" at bounding box center [77, 83] width 16 height 16
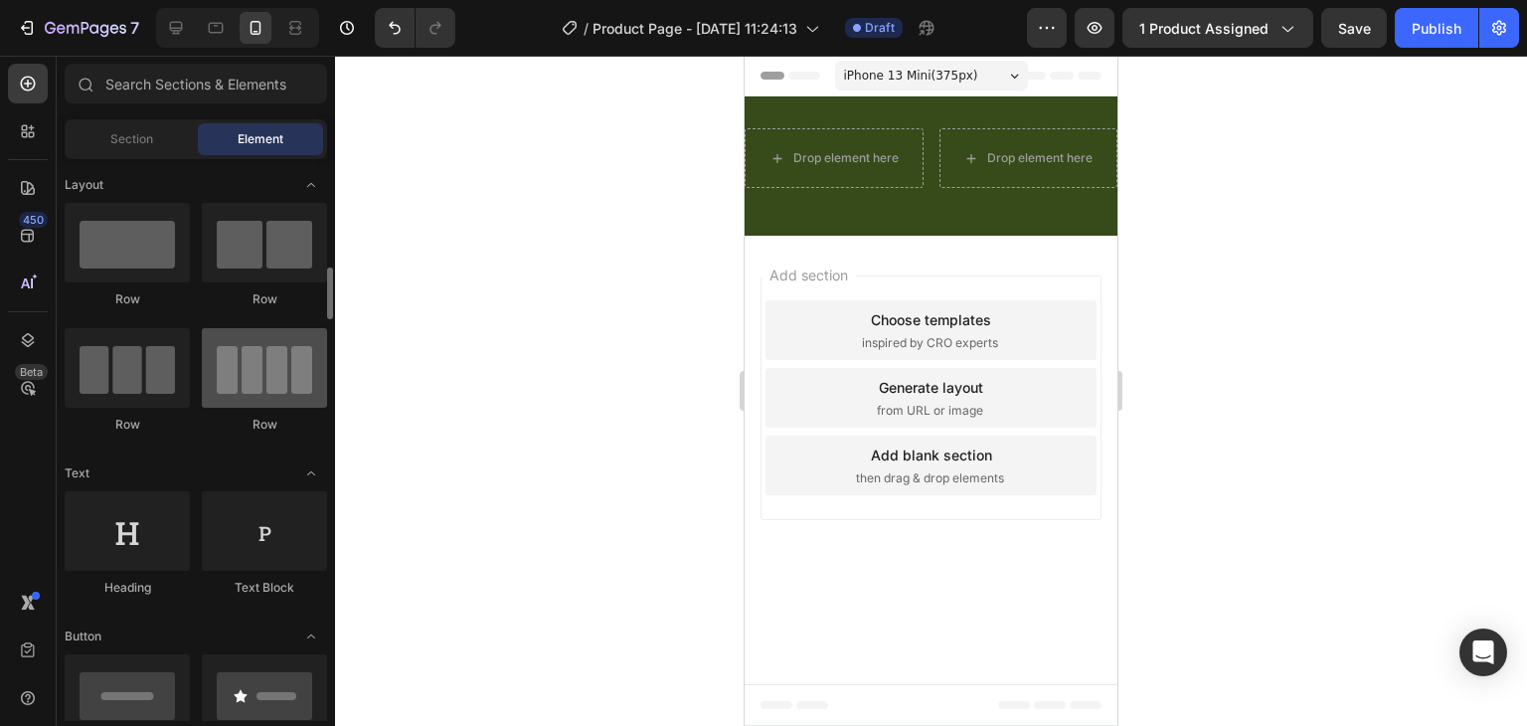
scroll to position [99, 0]
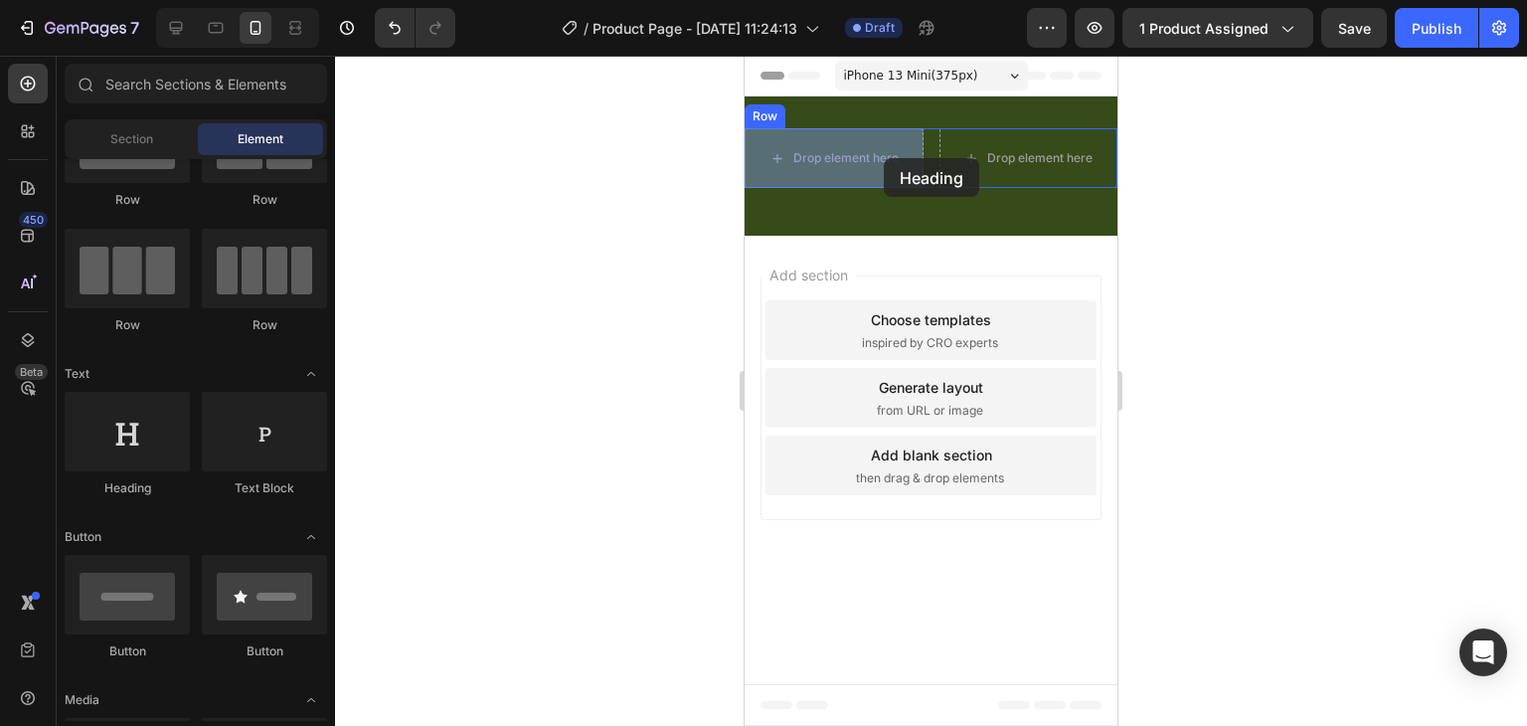
drag, startPoint x: 861, startPoint y: 483, endPoint x: 833, endPoint y: 178, distance: 306.5
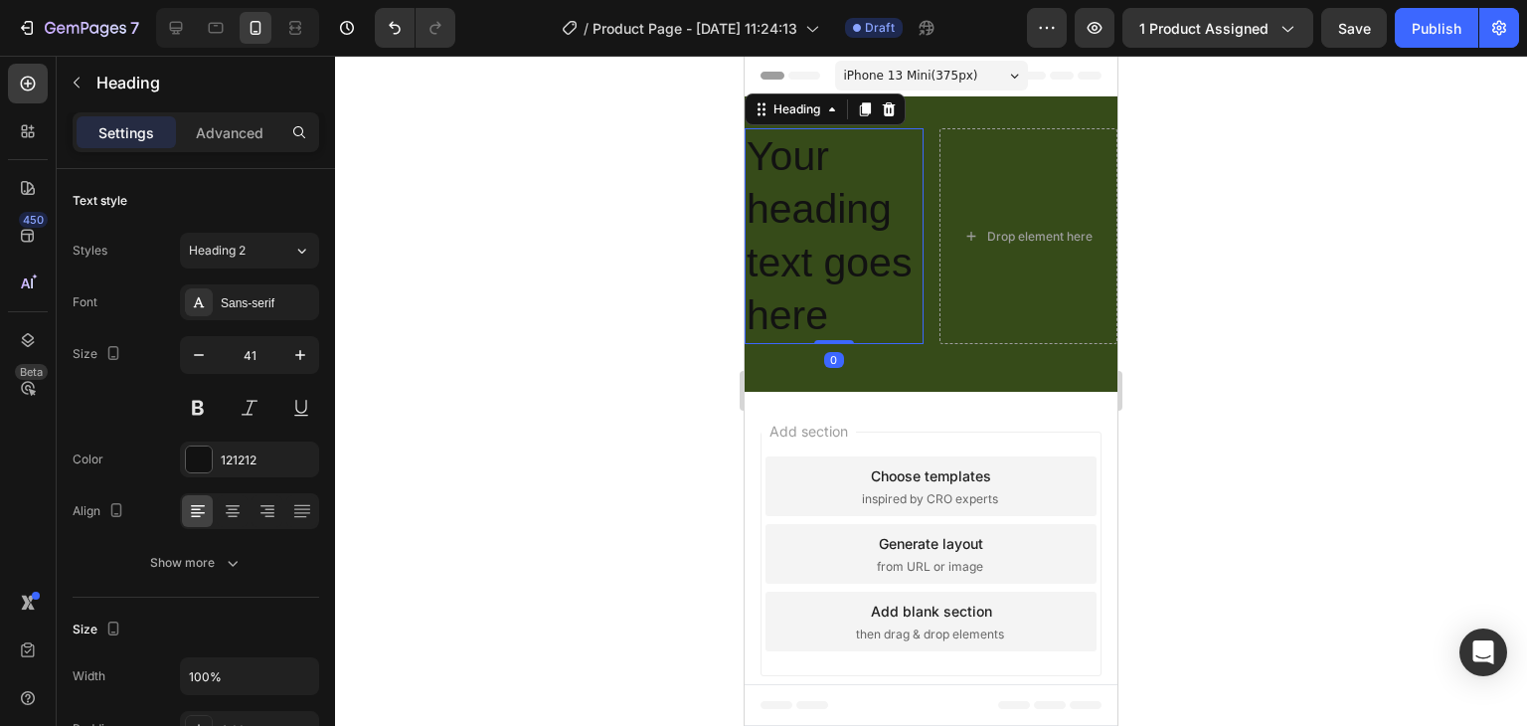
click at [812, 303] on h2 "Your heading text goes here" at bounding box center [834, 236] width 179 height 216
click at [812, 303] on p "Your heading text goes here" at bounding box center [834, 236] width 175 height 212
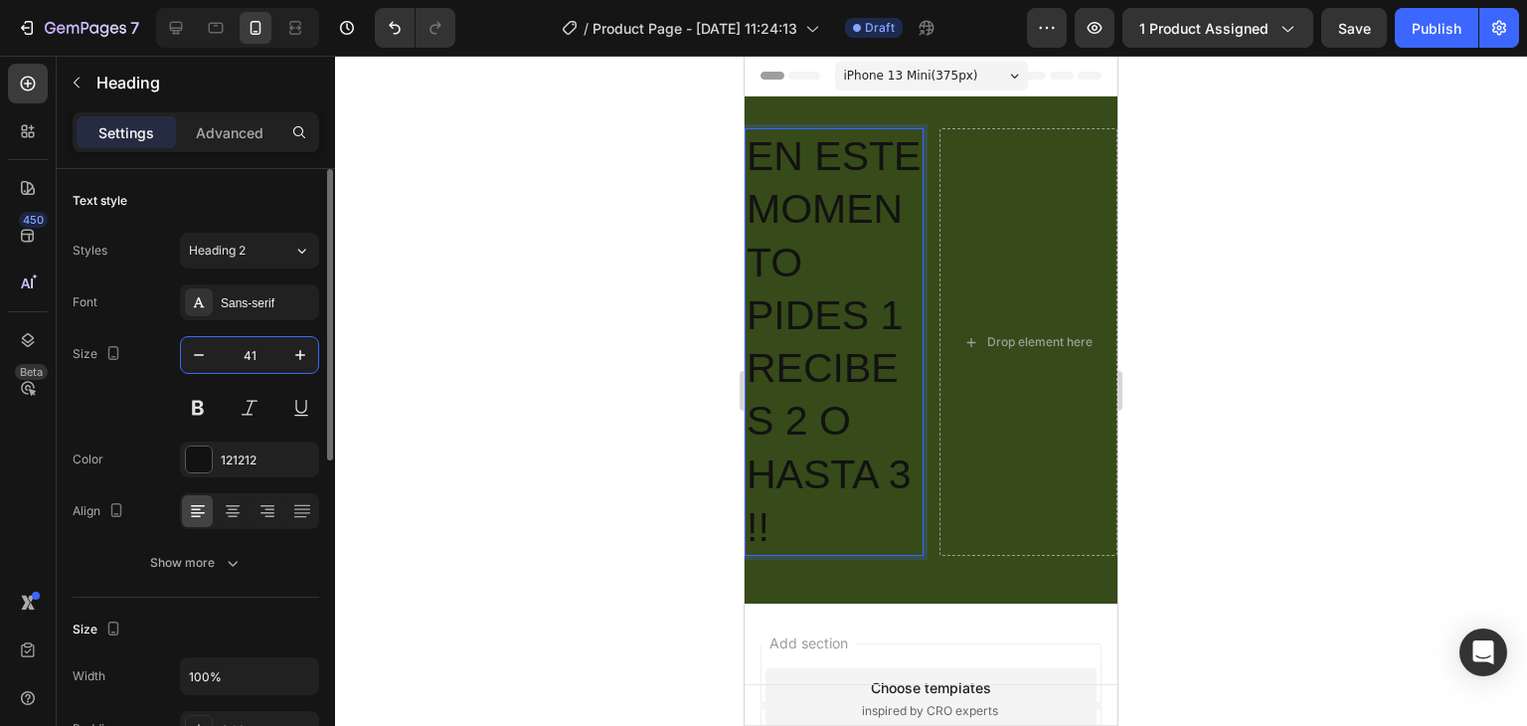
click at [247, 350] on input "41" at bounding box center [250, 355] width 66 height 36
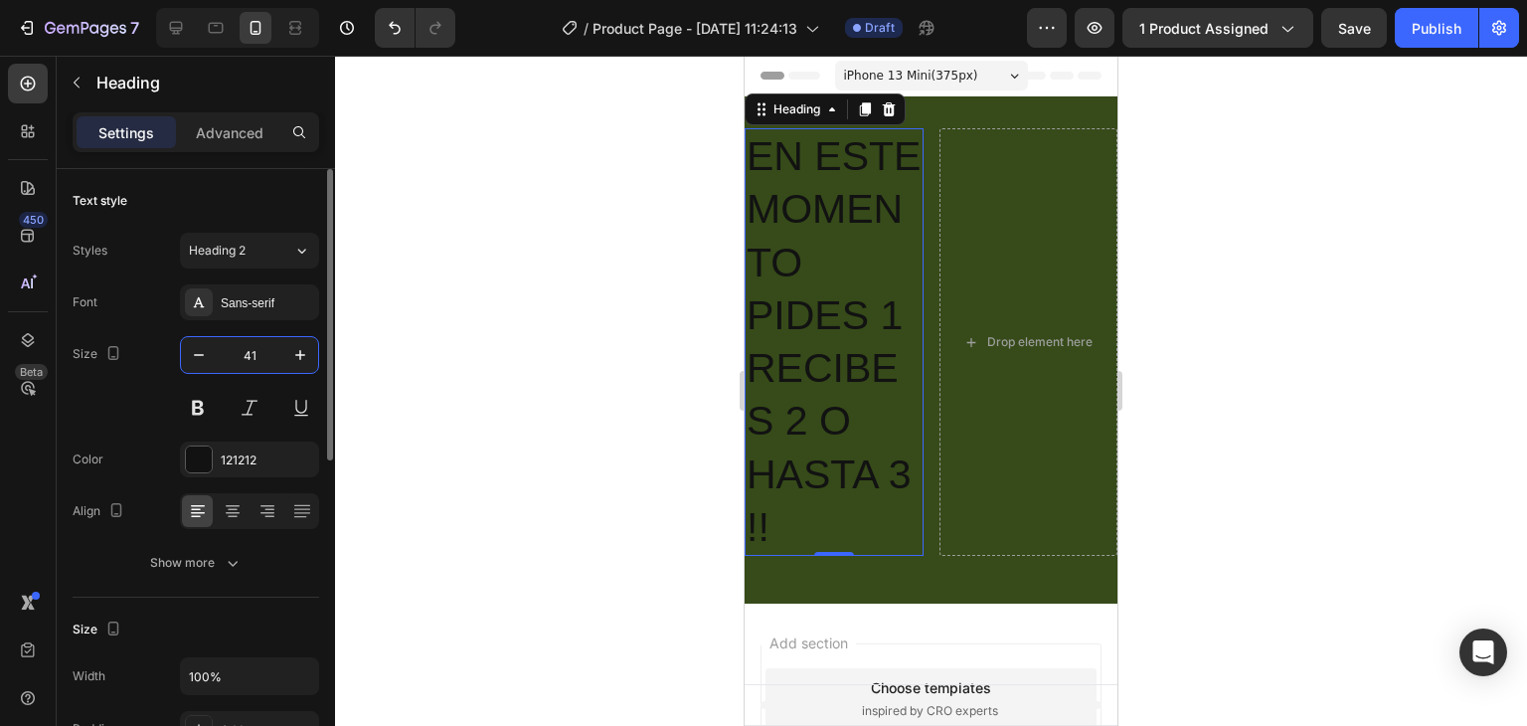
type input "2"
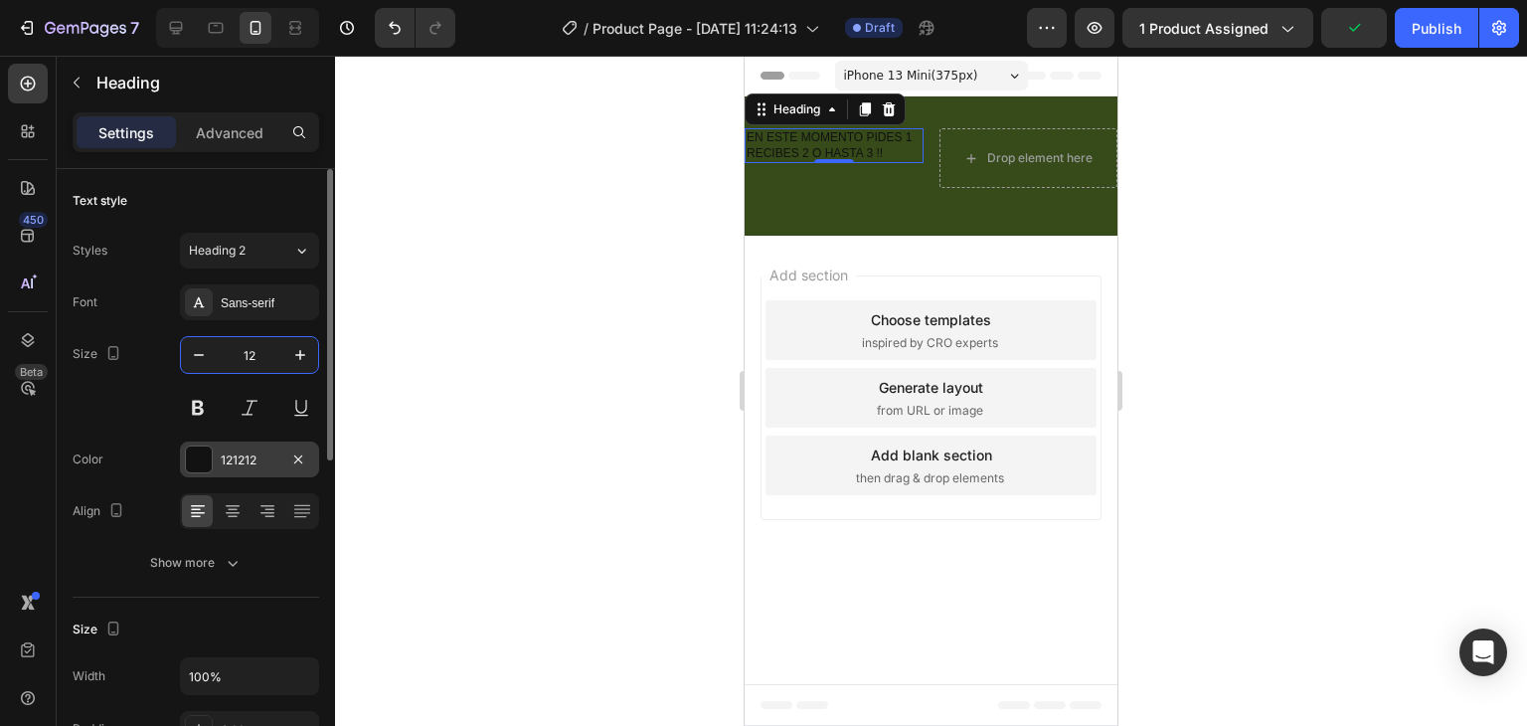
type input "12"
click at [205, 463] on div at bounding box center [199, 459] width 26 height 26
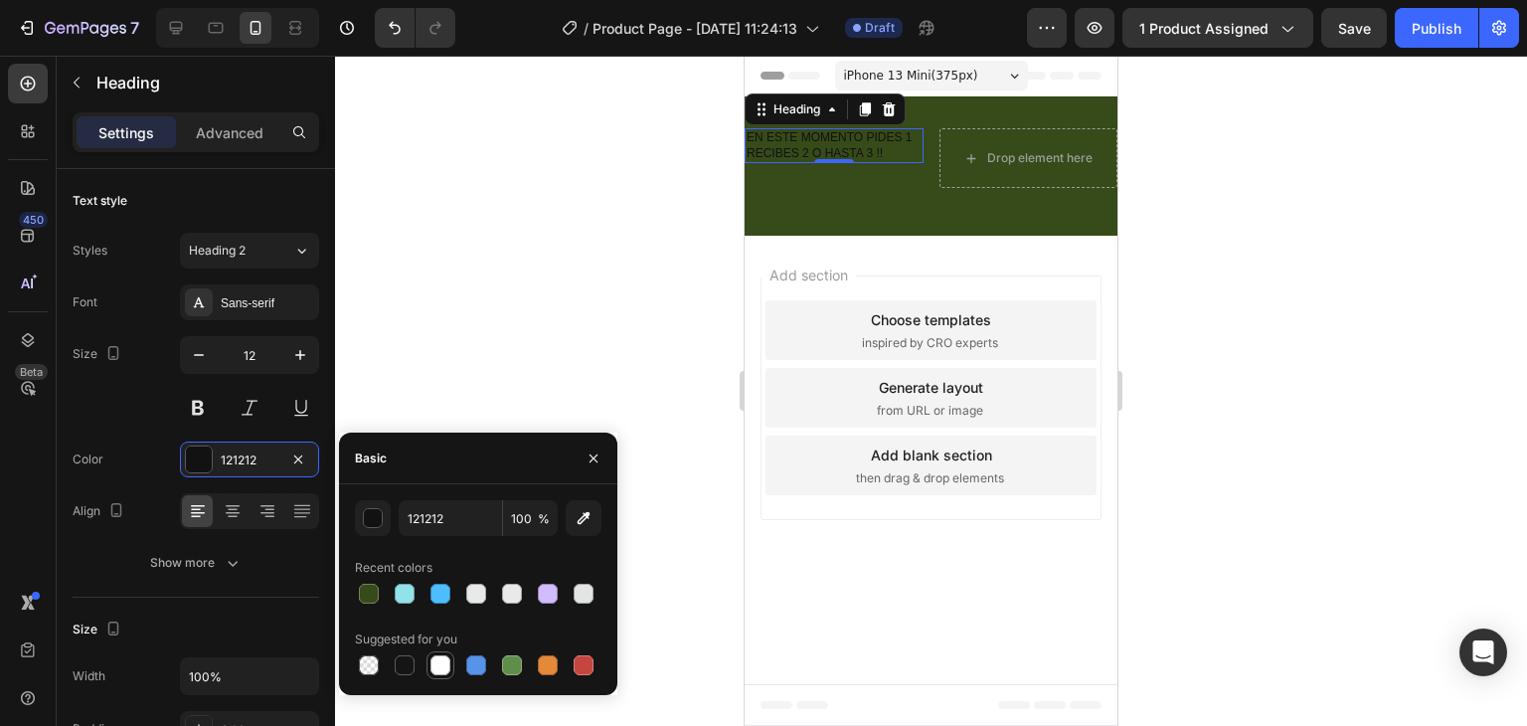
click at [445, 664] on div at bounding box center [440, 665] width 20 height 20
click at [584, 598] on div at bounding box center [584, 594] width 20 height 20
click at [433, 665] on div at bounding box center [440, 665] width 20 height 20
type input "FFFFFF"
click at [602, 460] on button "button" at bounding box center [594, 458] width 32 height 32
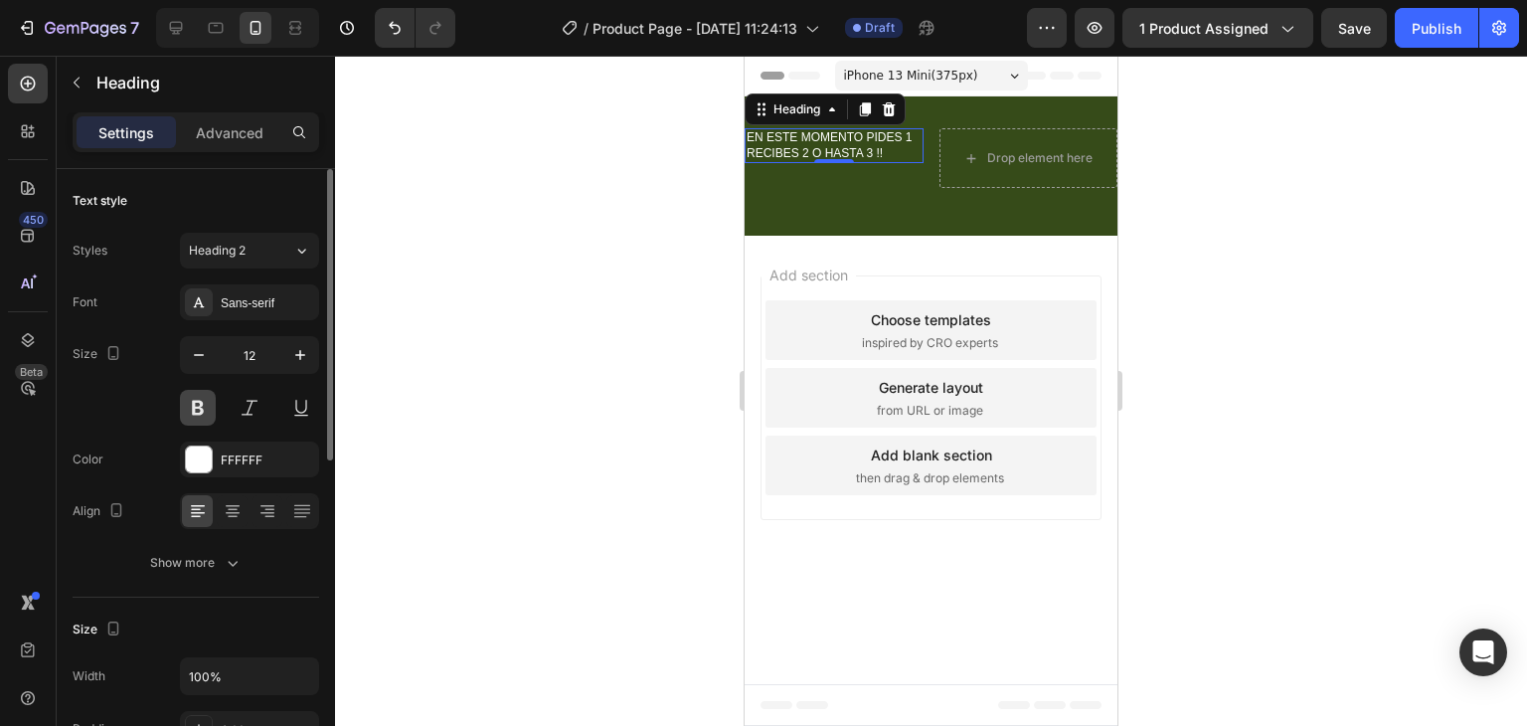
click at [204, 409] on button at bounding box center [198, 408] width 36 height 36
click at [223, 517] on icon at bounding box center [233, 511] width 20 height 20
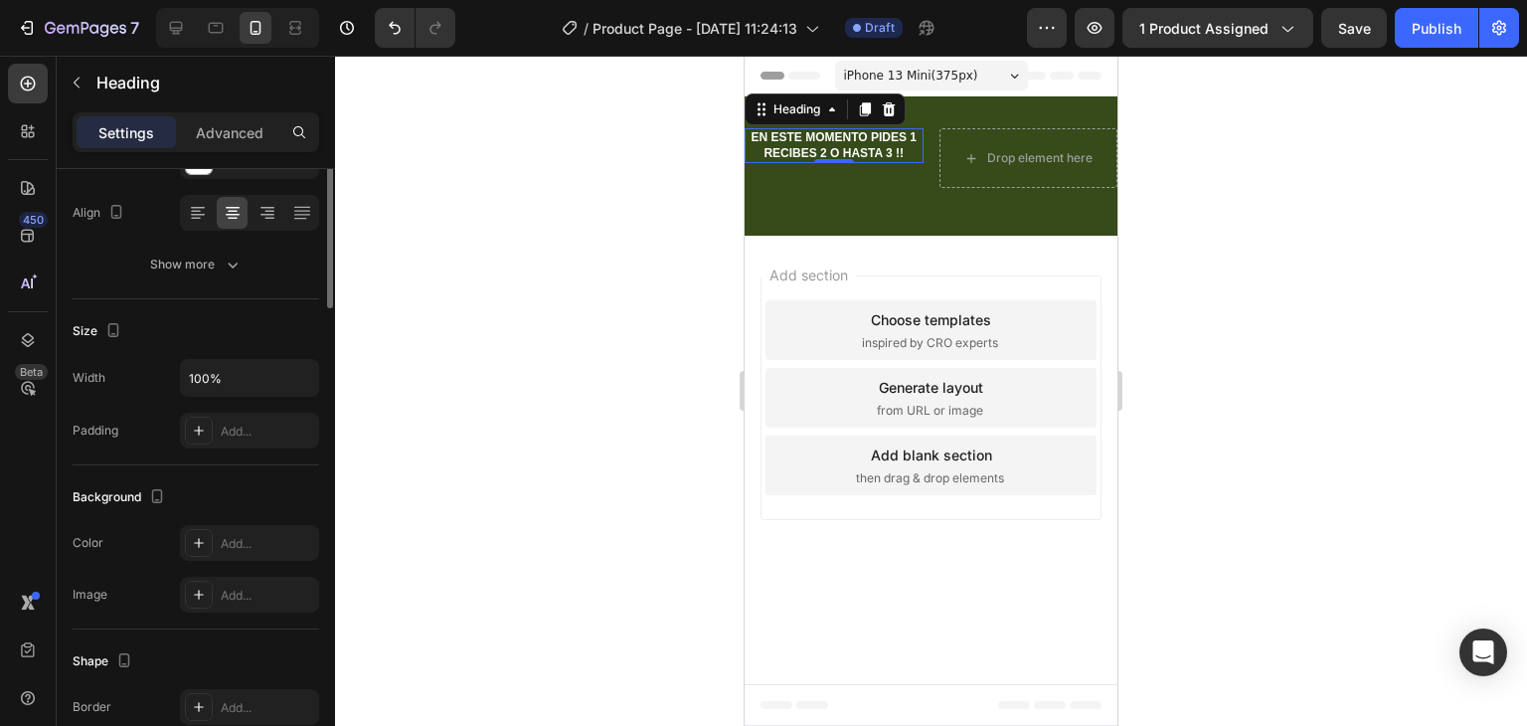
scroll to position [0, 0]
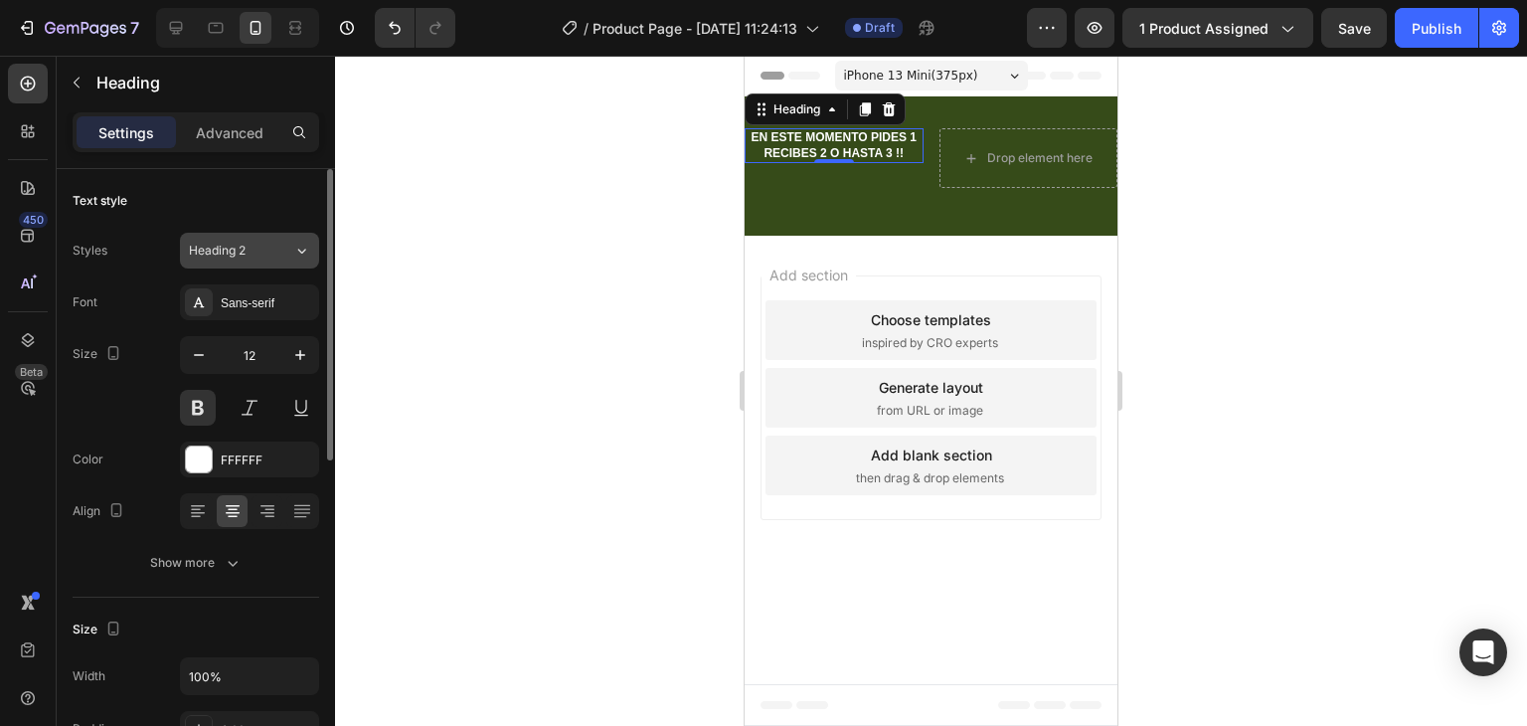
click at [231, 251] on span "Heading 2" at bounding box center [217, 251] width 57 height 18
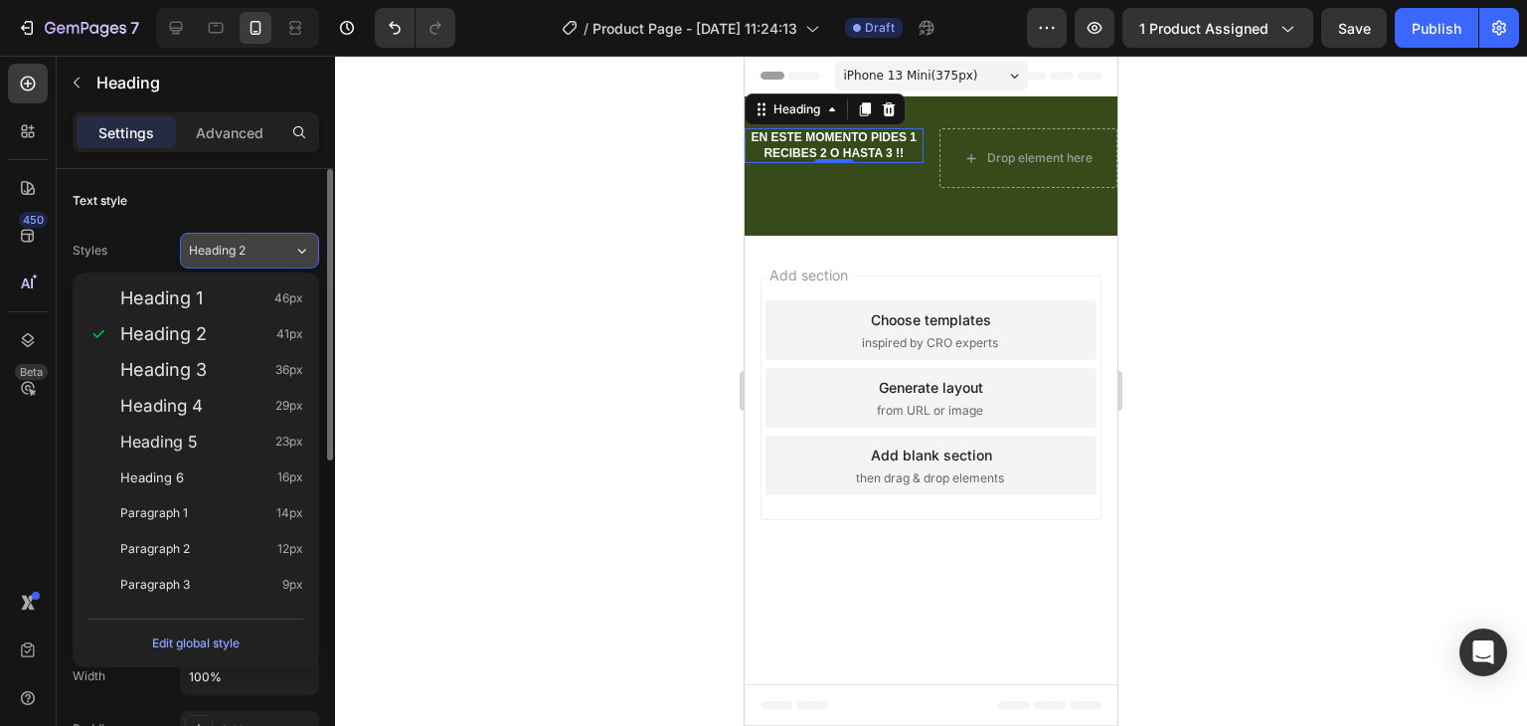
click at [251, 249] on div "Heading 2" at bounding box center [229, 251] width 81 height 18
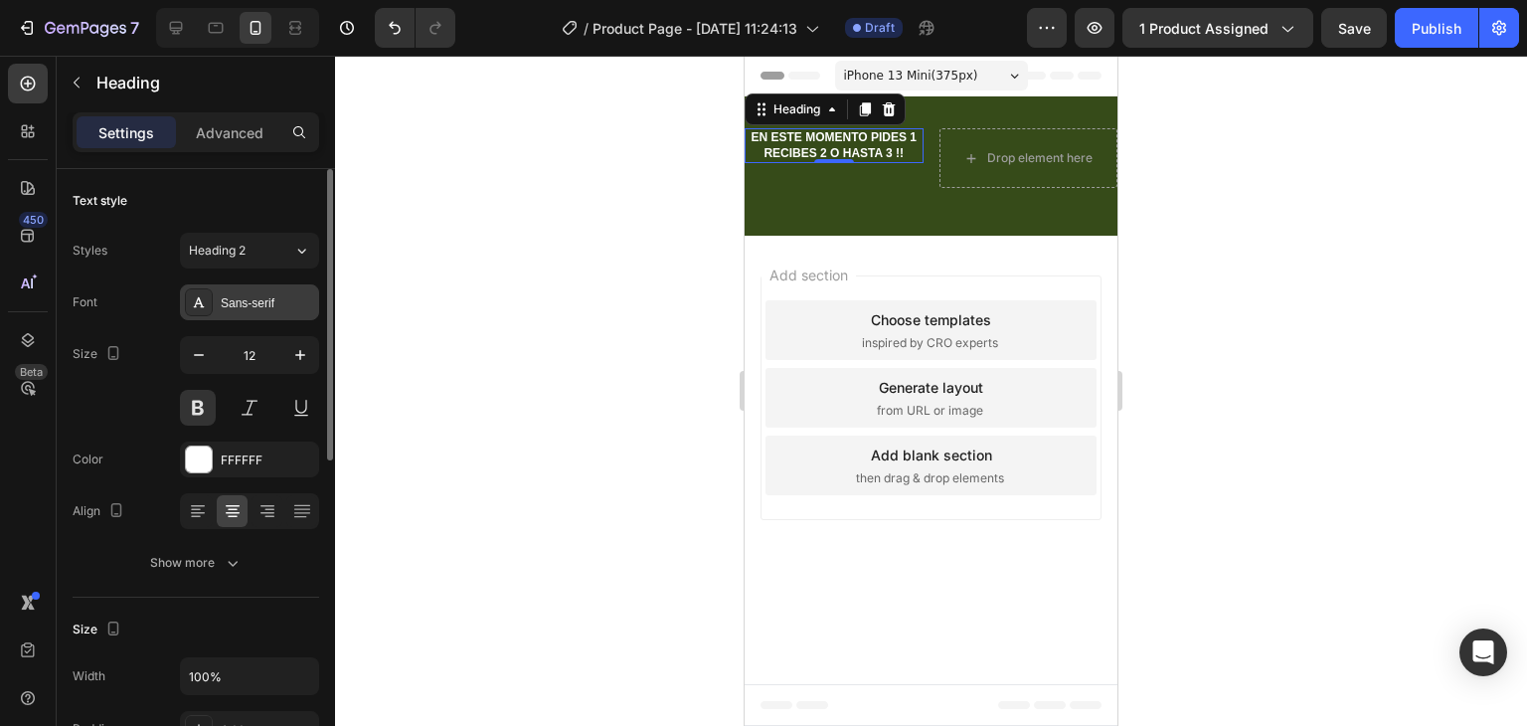
click at [251, 303] on div "Sans-serif" at bounding box center [267, 303] width 93 height 18
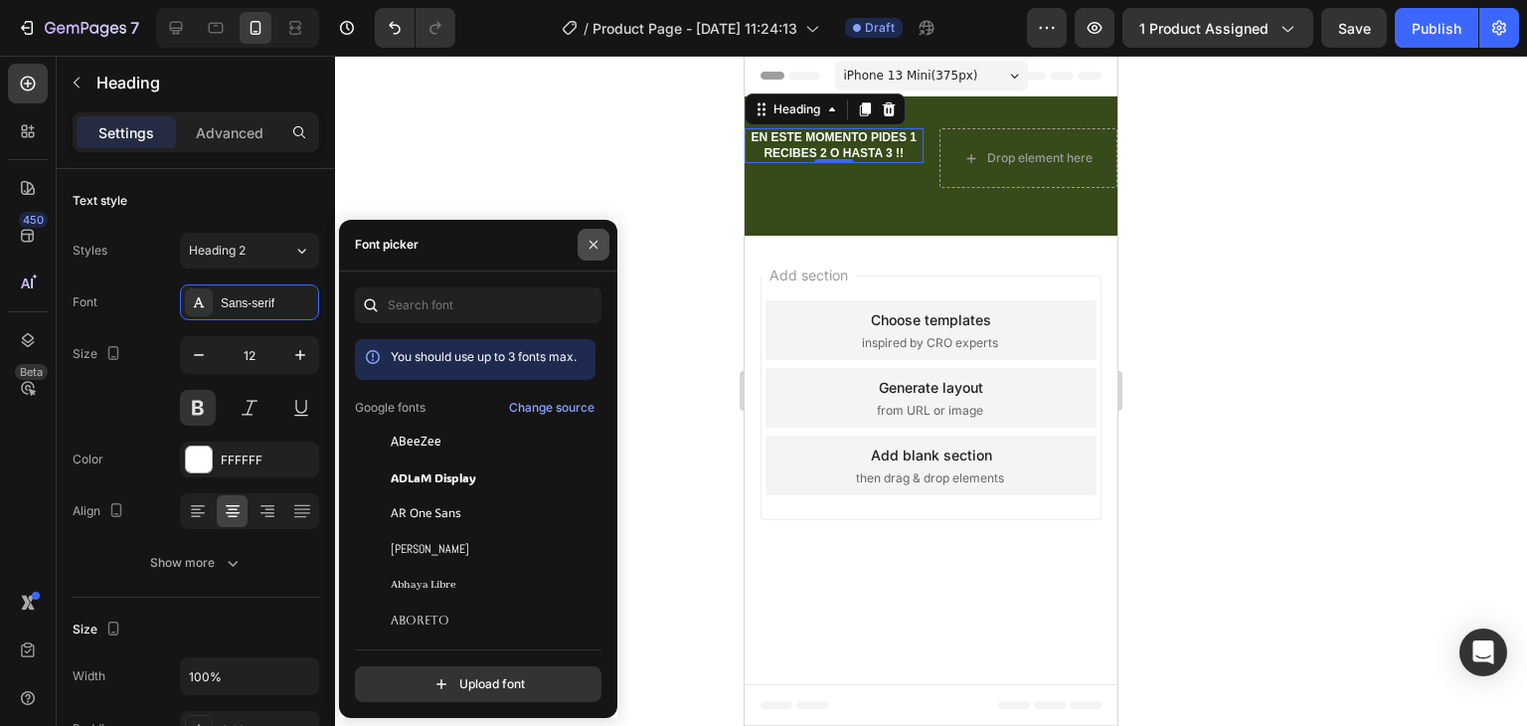
click at [589, 235] on button "button" at bounding box center [594, 245] width 32 height 32
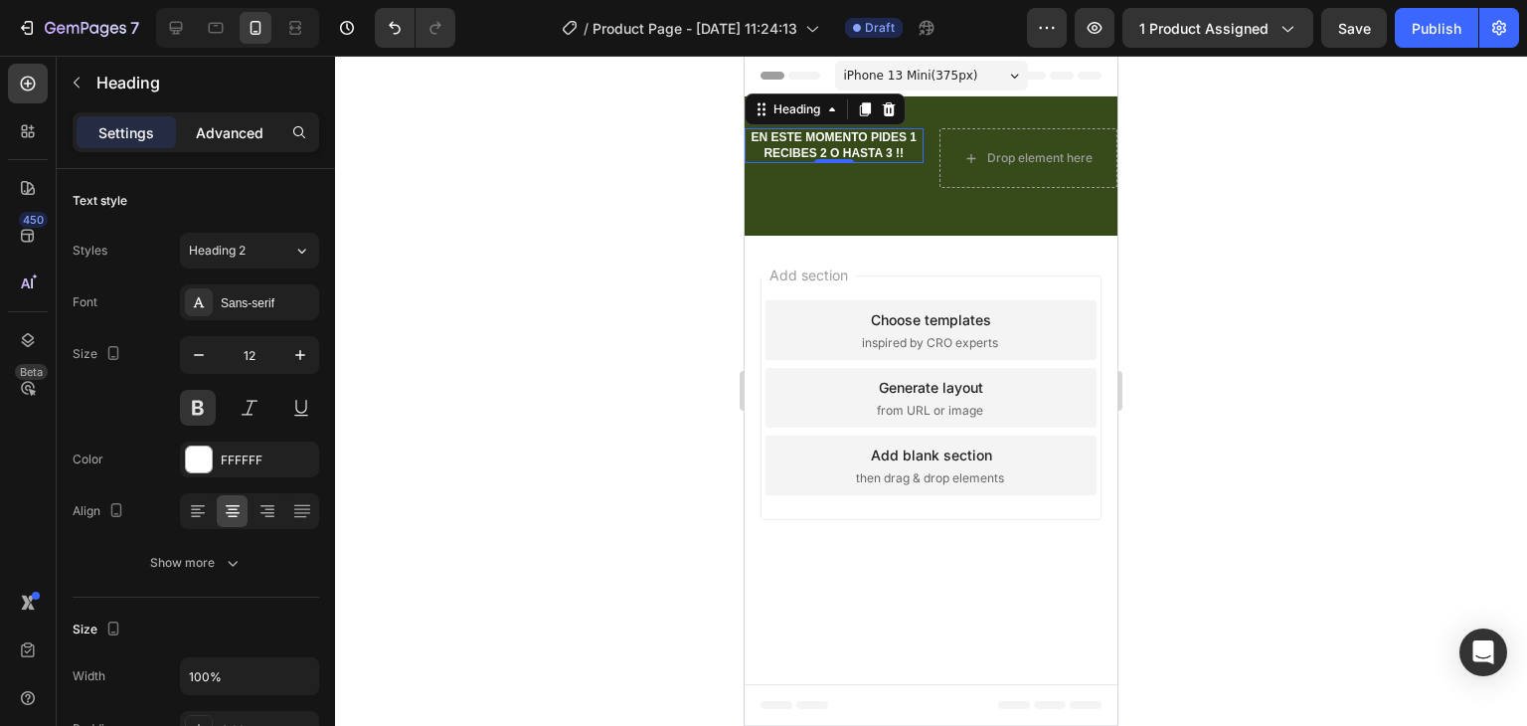
click at [212, 134] on p "Advanced" at bounding box center [230, 132] width 68 height 21
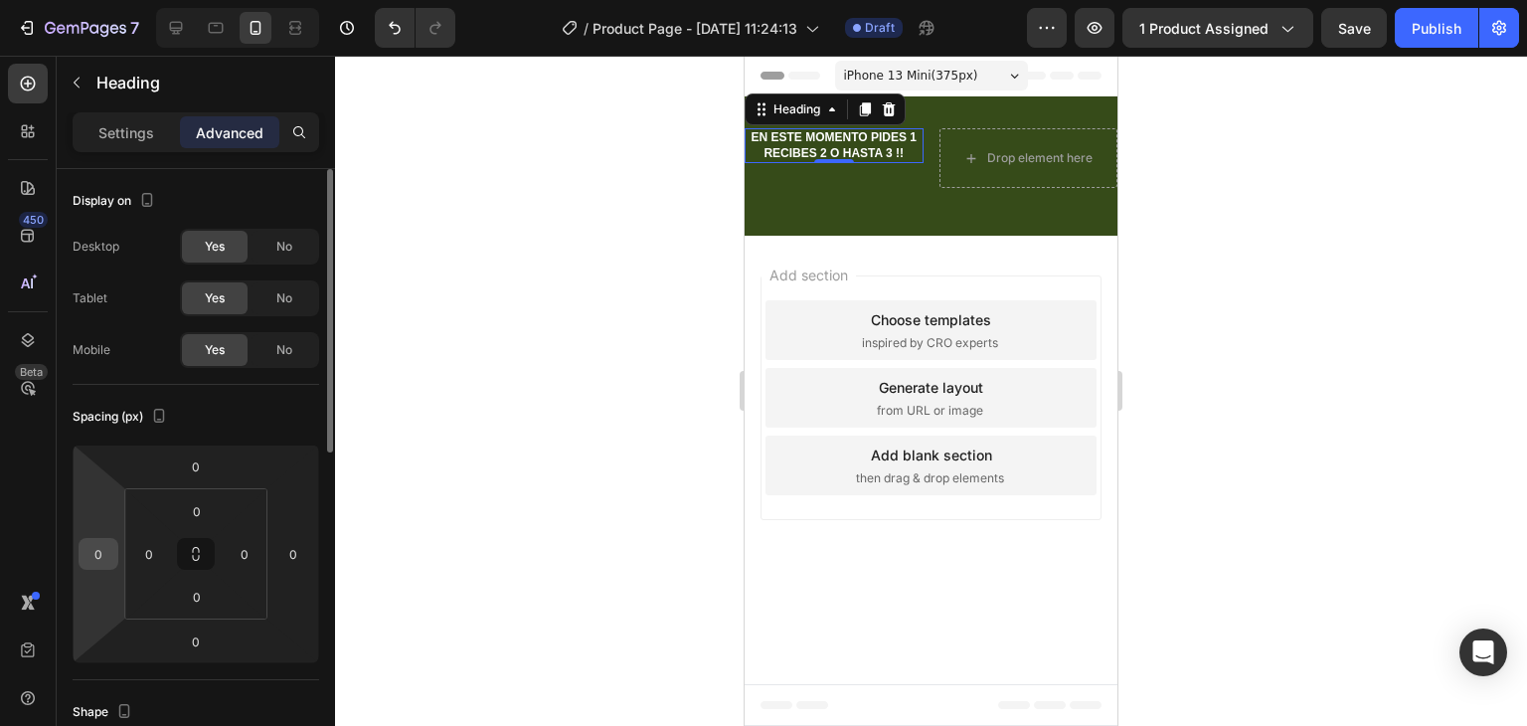
click at [101, 553] on input "0" at bounding box center [99, 554] width 30 height 30
click at [370, 524] on div at bounding box center [931, 391] width 1192 height 670
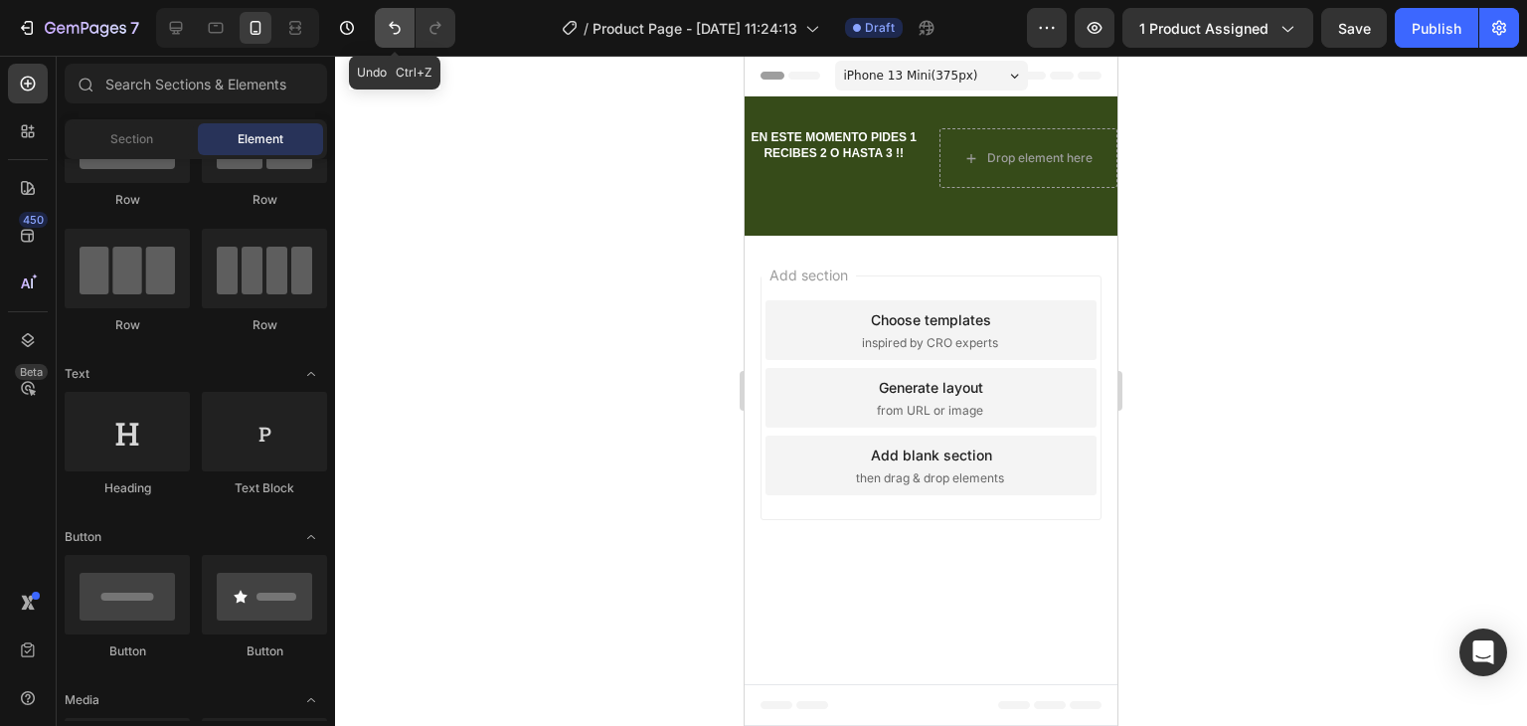
click at [391, 26] on icon "Undo/Redo" at bounding box center [395, 28] width 12 height 13
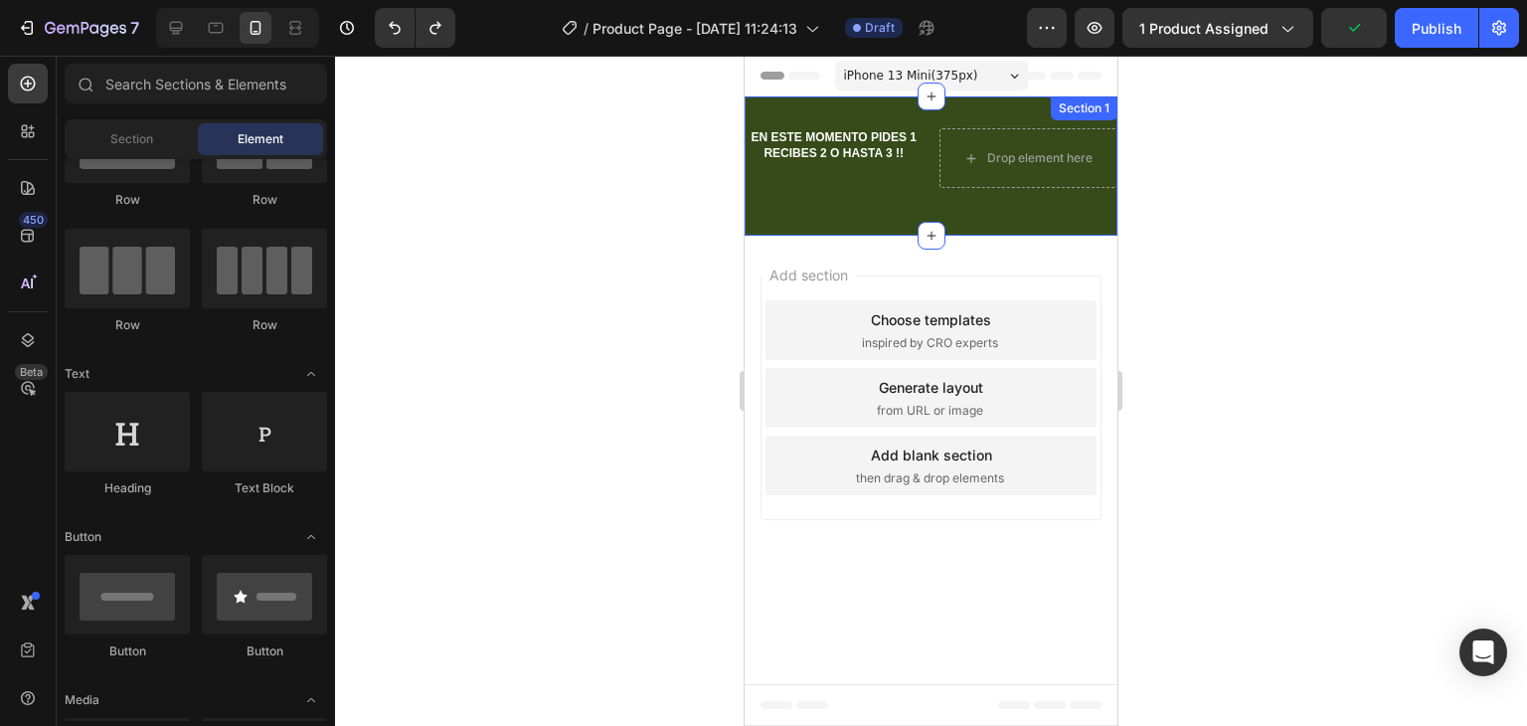
click at [990, 98] on div "EN ESTE MOMENTO PIDES 1 RECIBES 2 O HASTA 3 !! Heading Drop element here Row Se…" at bounding box center [931, 165] width 373 height 139
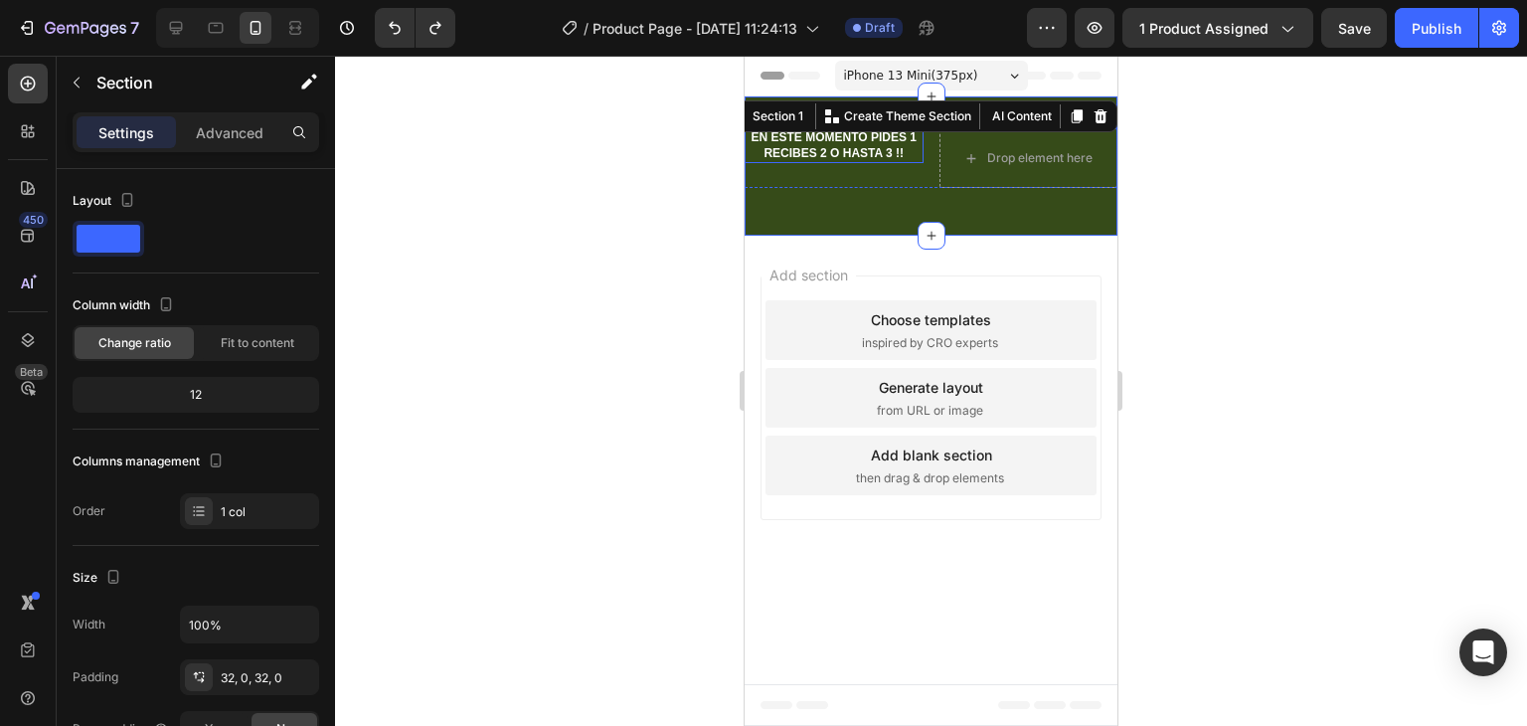
click at [803, 160] on p "EN ESTE MOMENTO PIDES 1 RECIBES 2 O HASTA 3 !!" at bounding box center [834, 145] width 175 height 31
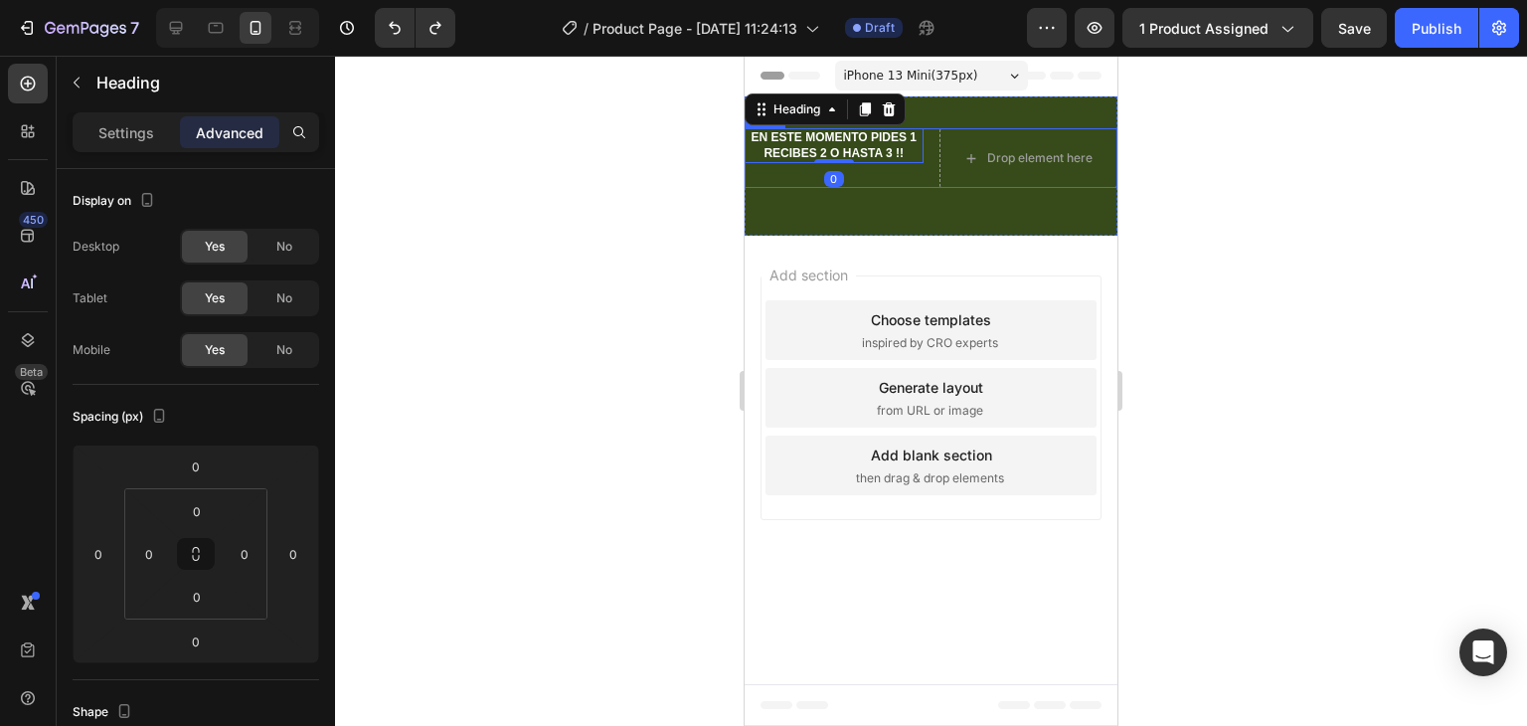
click at [804, 169] on div "EN ESTE MOMENTO PIDES 1 RECIBES 2 O HASTA 3 !! Heading 0" at bounding box center [834, 158] width 179 height 60
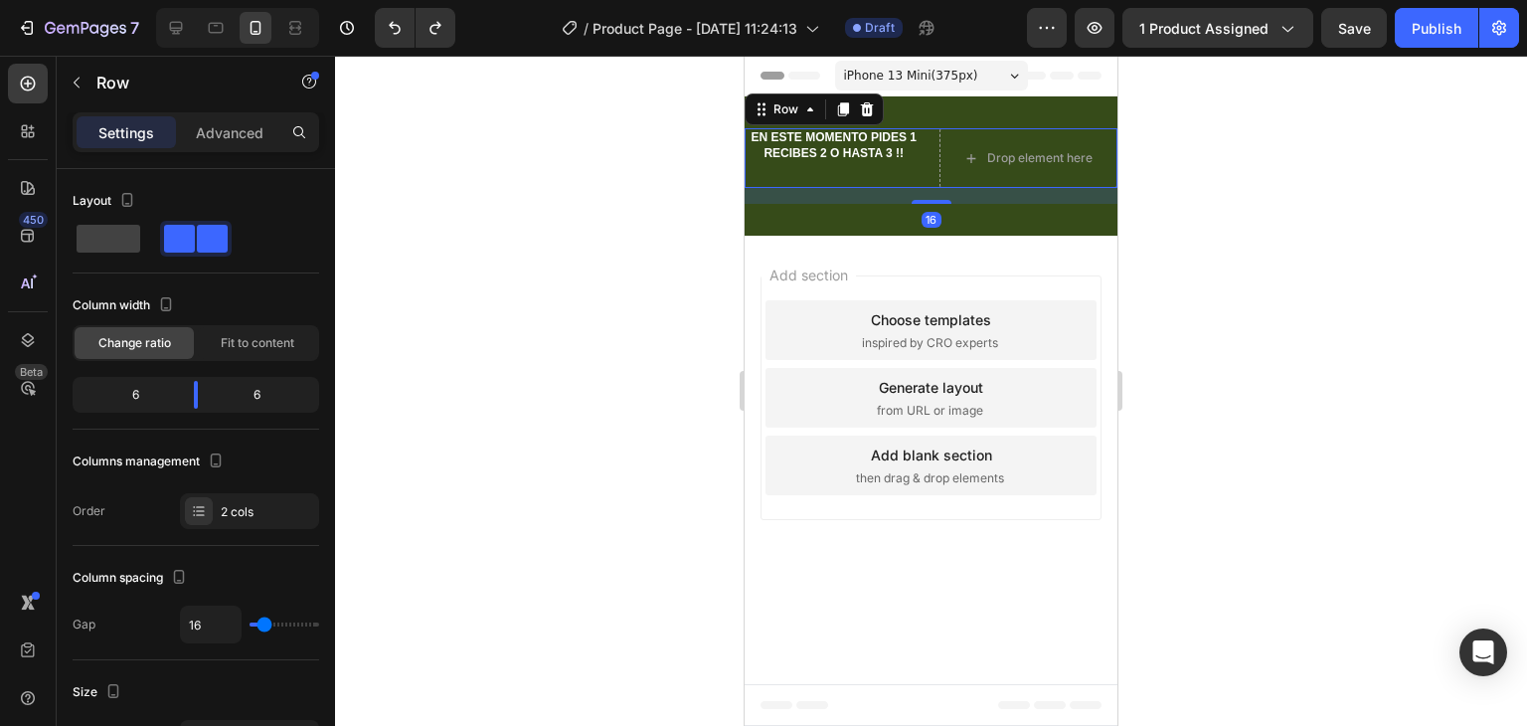
click at [569, 221] on div at bounding box center [931, 391] width 1192 height 670
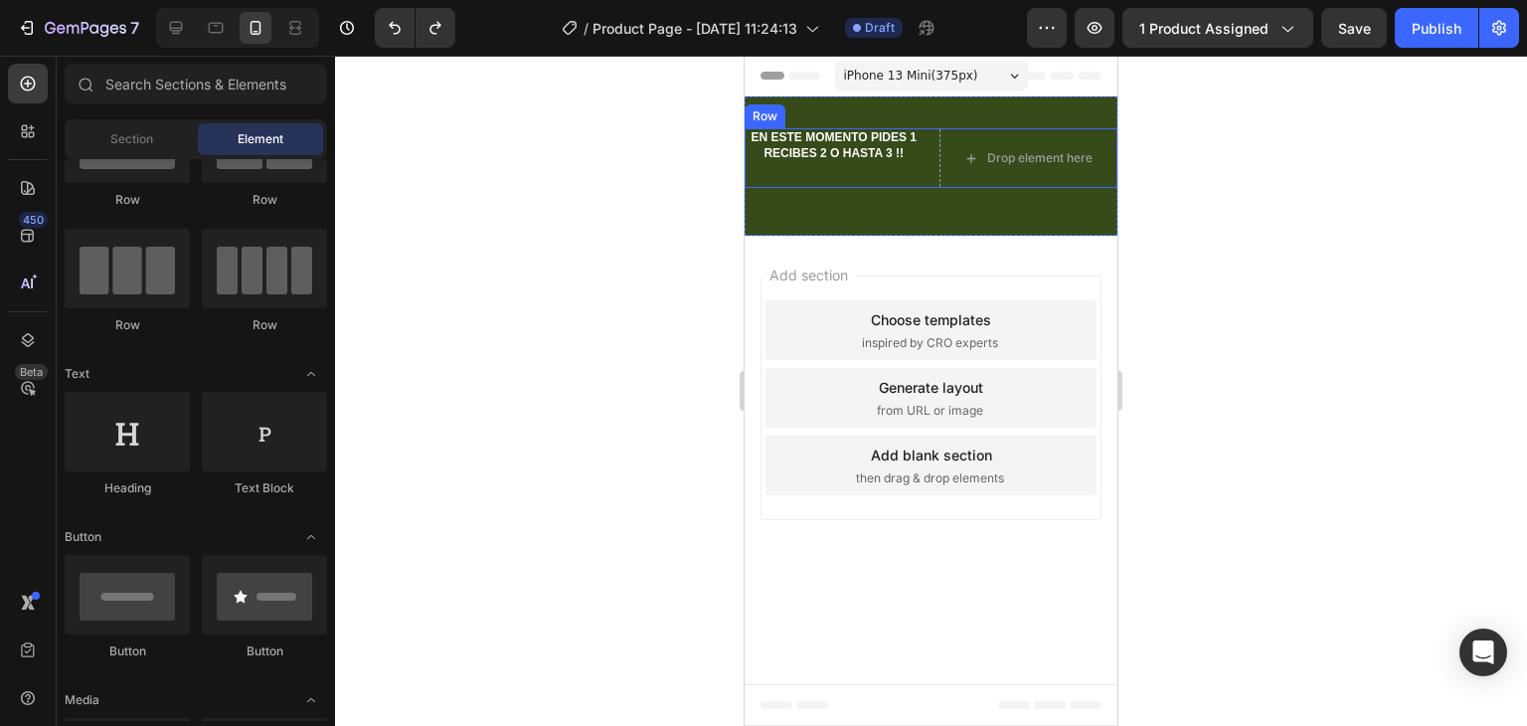
click at [821, 167] on div "EN ESTE MOMENTO PIDES 1 RECIBES 2 O HASTA 3 !! Heading" at bounding box center [834, 158] width 179 height 60
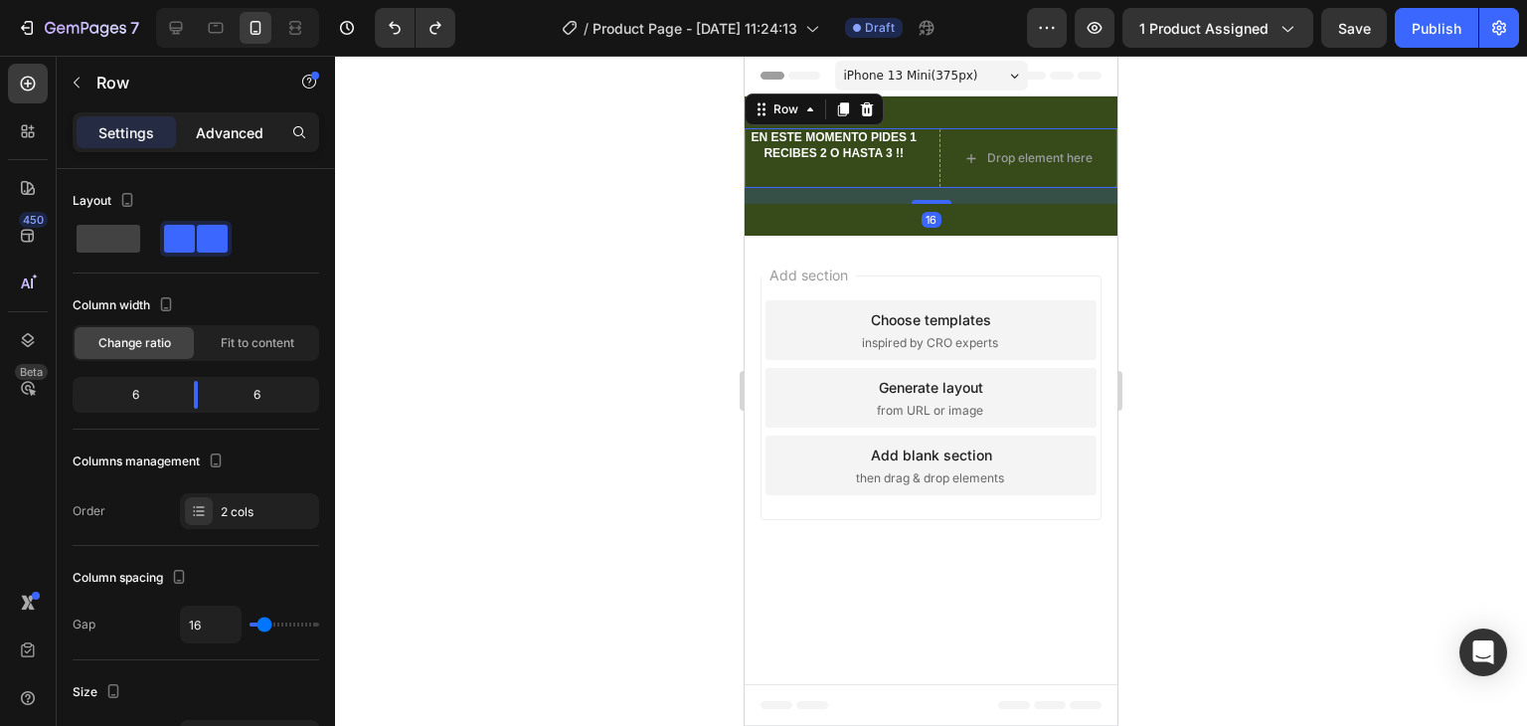
click at [237, 136] on p "Advanced" at bounding box center [230, 132] width 68 height 21
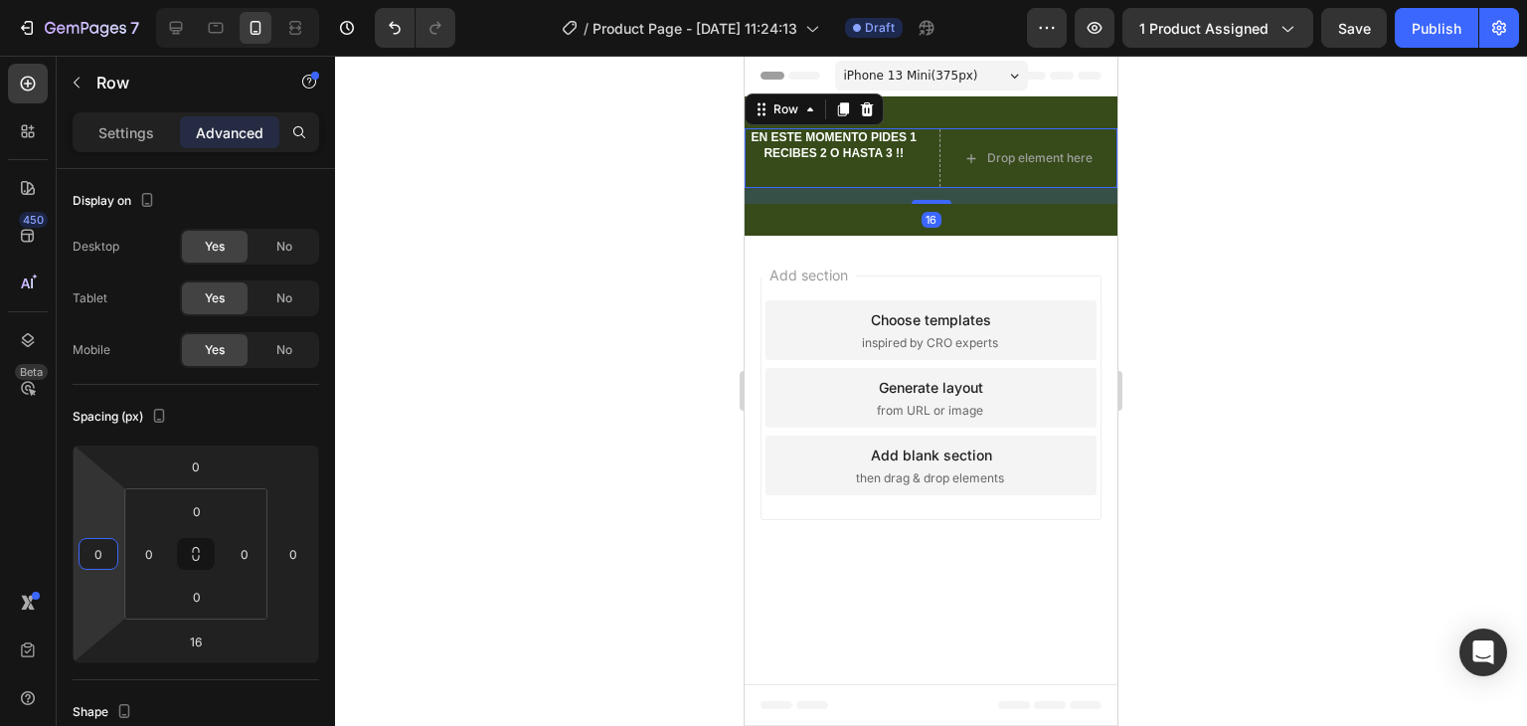
drag, startPoint x: 103, startPoint y: 517, endPoint x: 87, endPoint y: 517, distance: 15.9
click at [87, 0] on html "7 Version history / Product Page - [DATE] 11:24:13 Draft Preview 1 product assi…" at bounding box center [763, 0] width 1527 height 0
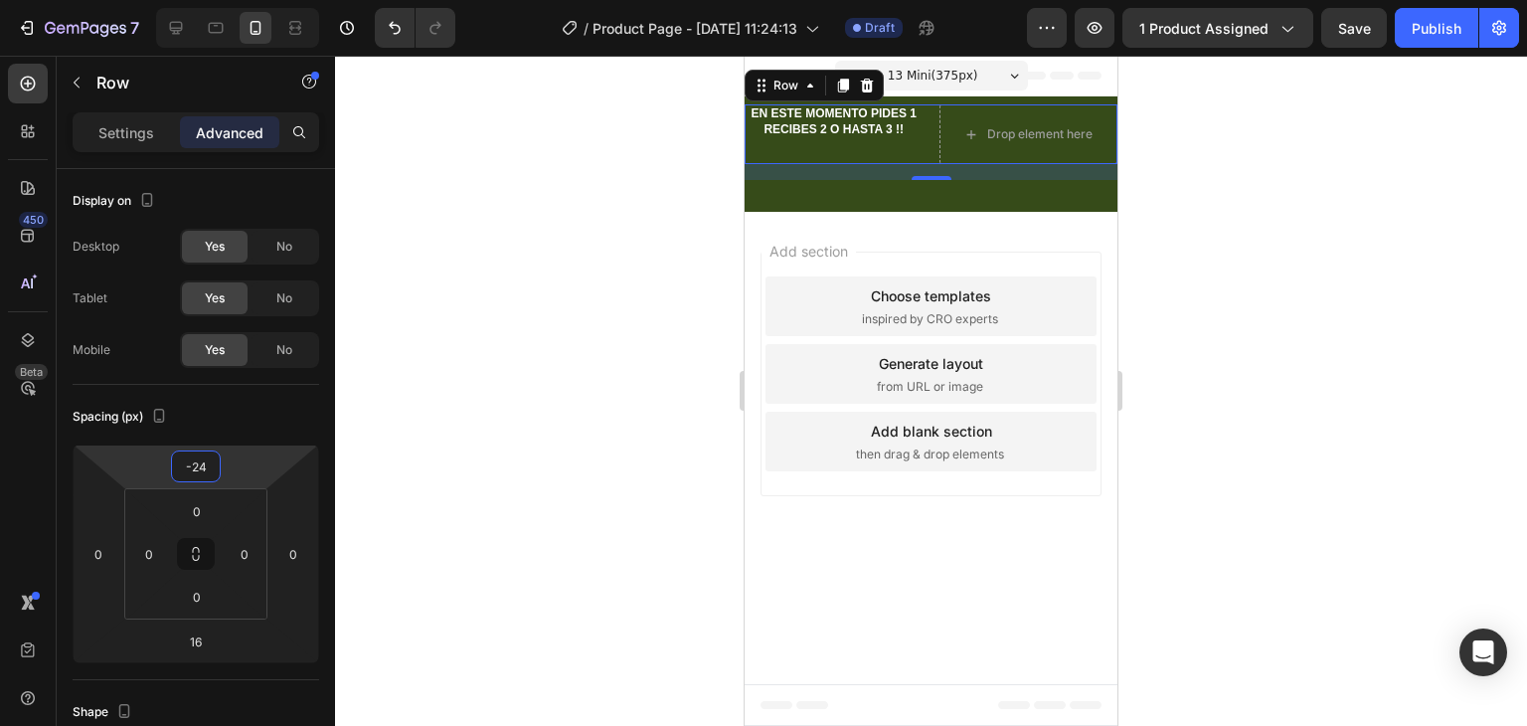
drag, startPoint x: 240, startPoint y: 465, endPoint x: 242, endPoint y: 477, distance: 12.1
click at [242, 0] on html "7 Version history / Product Page - [DATE] 11:24:13 Draft Preview 1 product assi…" at bounding box center [763, 0] width 1527 height 0
click at [382, 31] on button "Undo/Redo" at bounding box center [395, 28] width 40 height 40
click at [394, 26] on icon "Undo/Redo" at bounding box center [395, 28] width 20 height 20
type input "0"
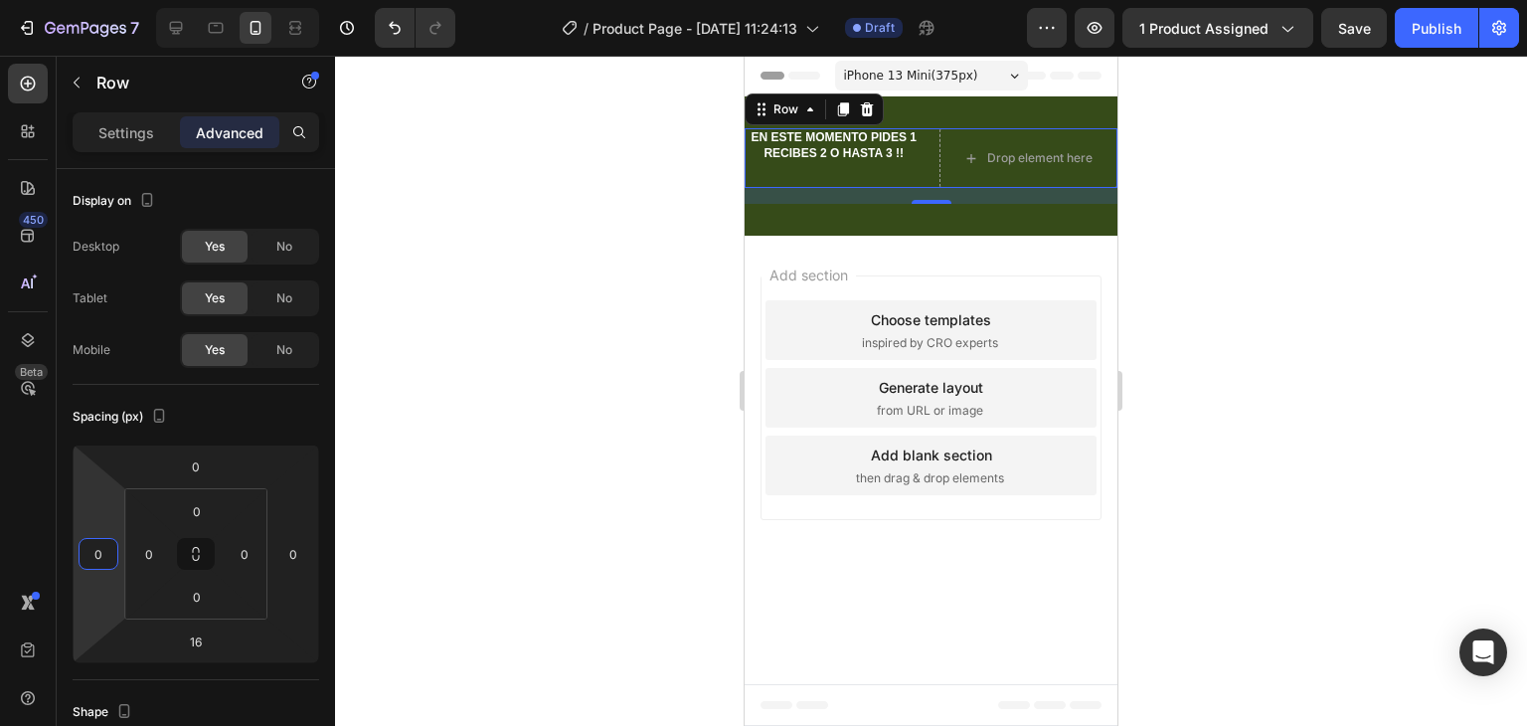
drag, startPoint x: 96, startPoint y: 514, endPoint x: 115, endPoint y: 514, distance: 18.9
click at [115, 0] on html "7 Version history / Product Page - [DATE] 11:24:13 Draft Preview 1 product assi…" at bounding box center [763, 0] width 1527 height 0
drag, startPoint x: 111, startPoint y: 522, endPoint x: 94, endPoint y: 522, distance: 16.9
click at [94, 0] on html "7 Version history / Product Page - [DATE] 11:24:13 Draft Preview 1 product assi…" at bounding box center [763, 0] width 1527 height 0
click at [306, 0] on html "7 Version history / Product Page - [DATE] 11:24:13 Draft Preview 1 product assi…" at bounding box center [763, 0] width 1527 height 0
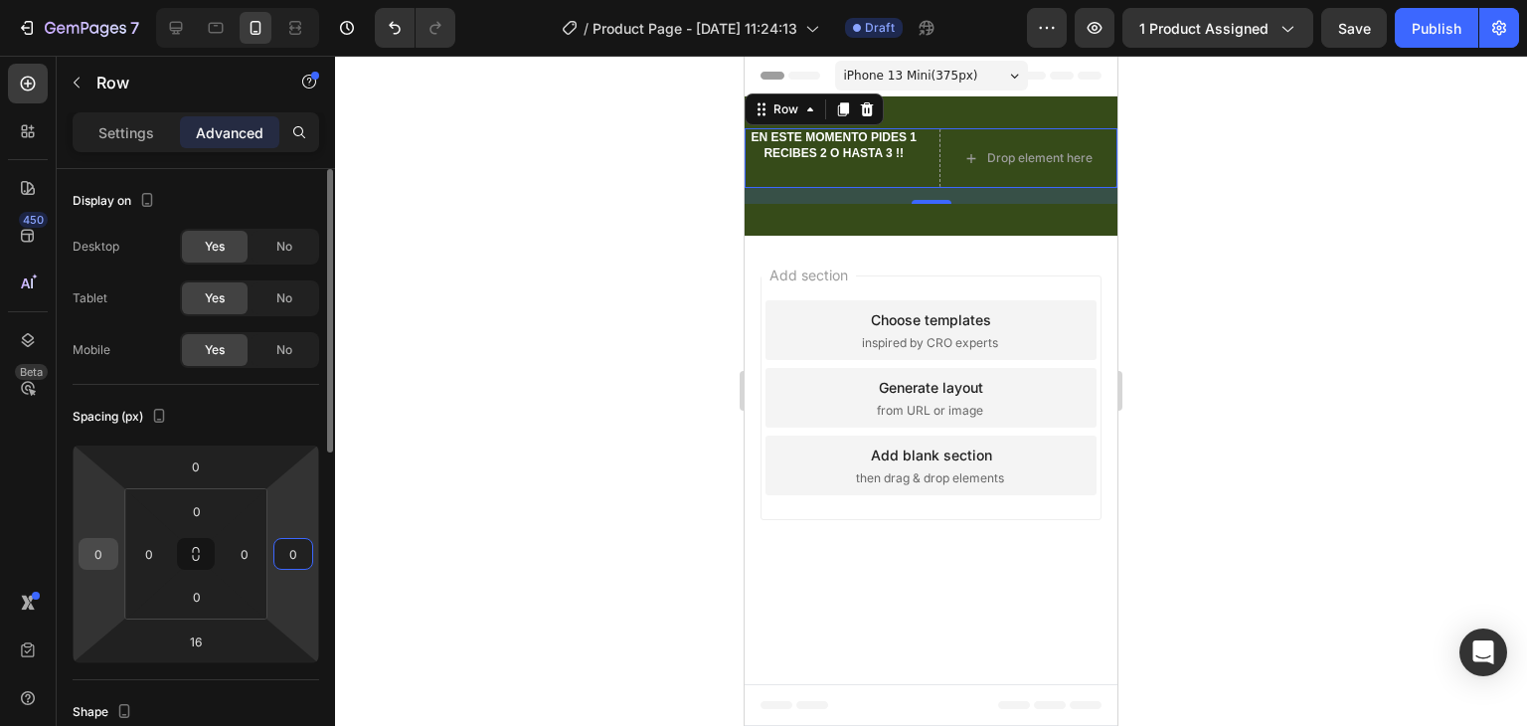
click at [99, 547] on input "0" at bounding box center [99, 554] width 30 height 30
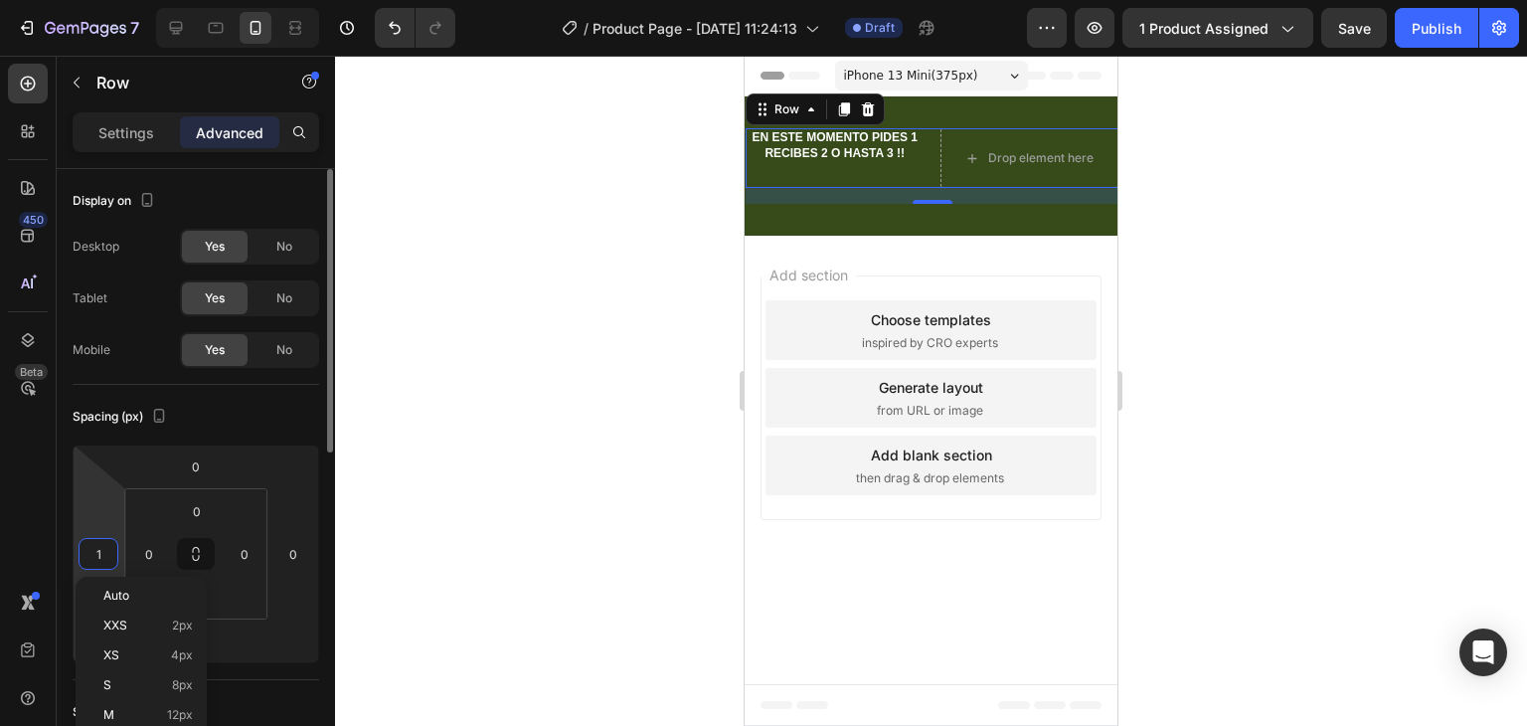
type input "10"
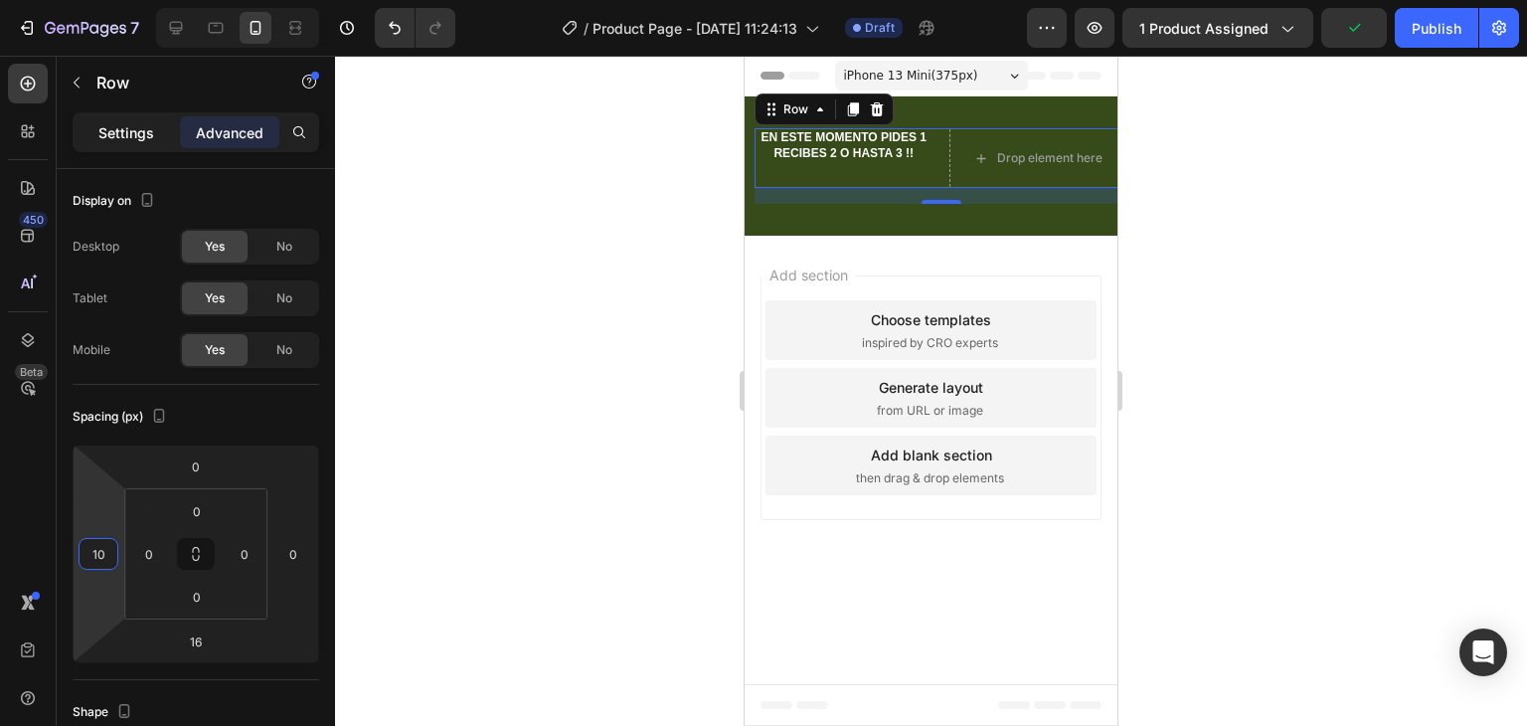
click at [113, 132] on p "Settings" at bounding box center [126, 132] width 56 height 21
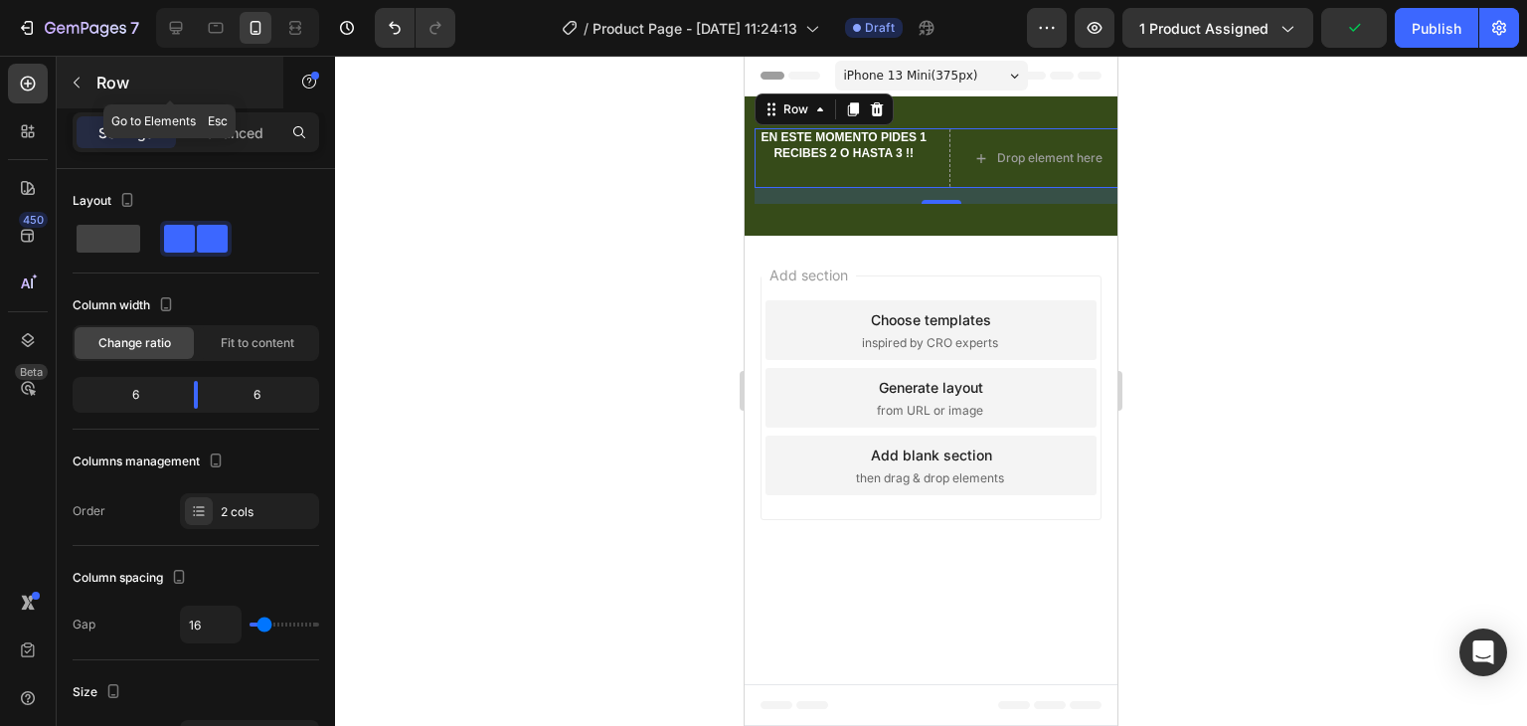
click at [75, 76] on icon "button" at bounding box center [77, 83] width 16 height 16
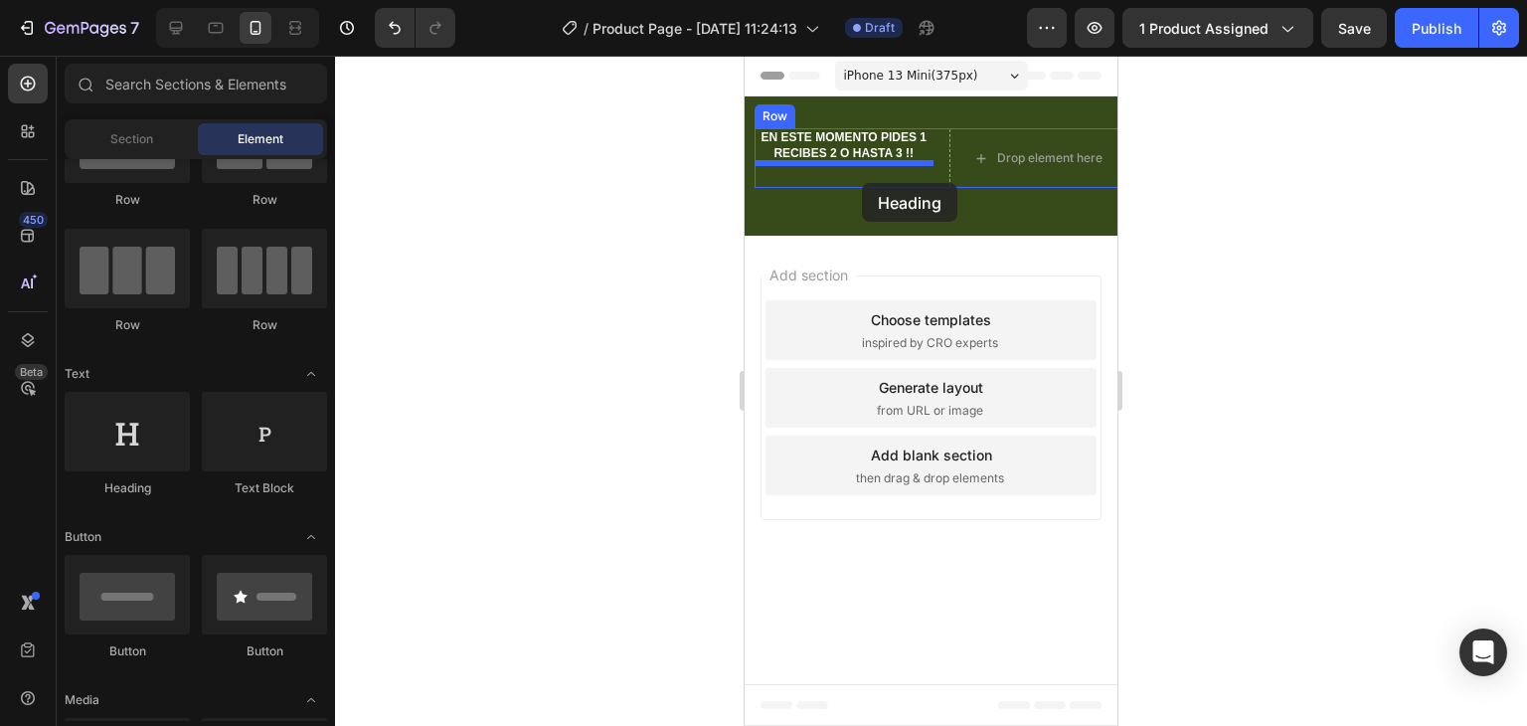
drag, startPoint x: 856, startPoint y: 519, endPoint x: 862, endPoint y: 183, distance: 336.1
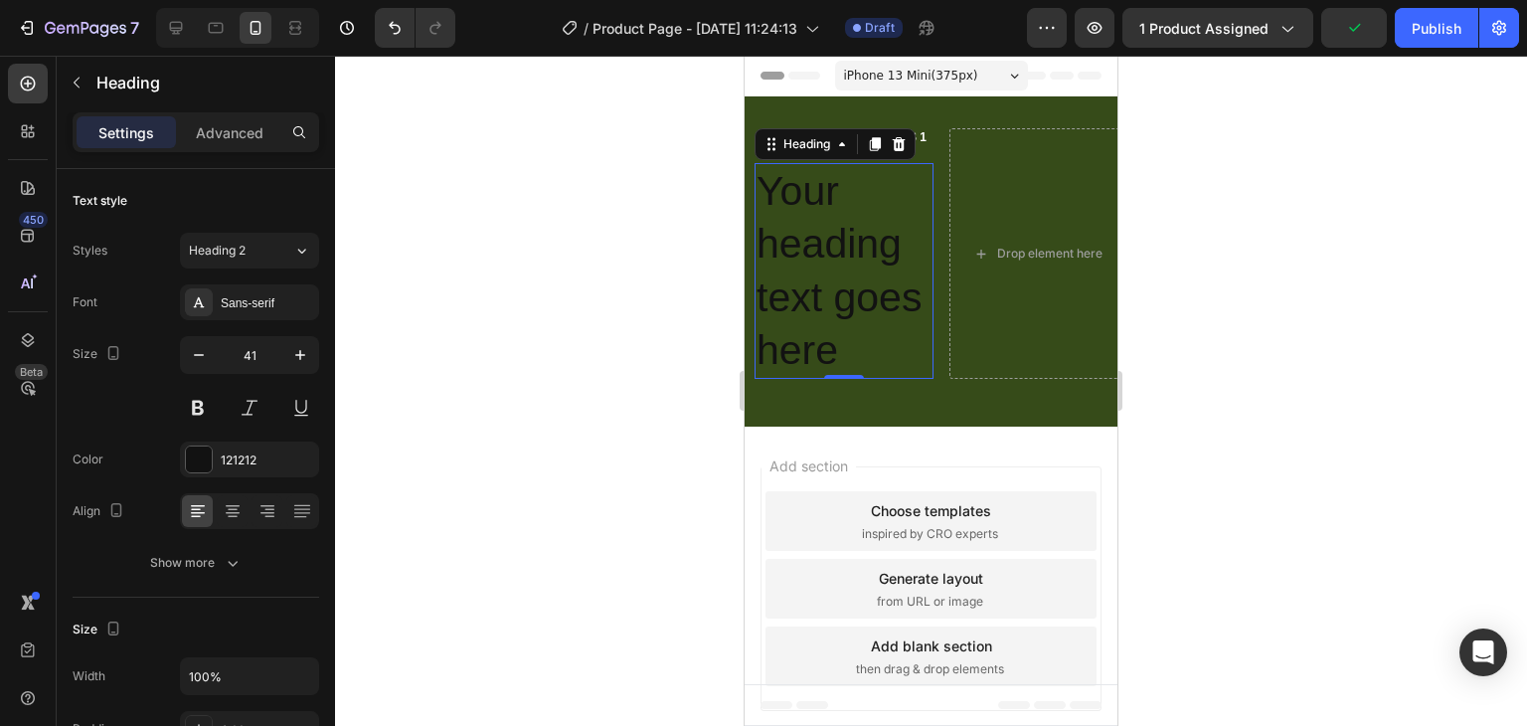
click at [829, 352] on h2 "Your heading text goes here" at bounding box center [844, 271] width 179 height 216
click at [829, 352] on p "Your heading text goes here" at bounding box center [844, 271] width 175 height 212
click at [840, 353] on p "Your heading text goes here" at bounding box center [844, 271] width 175 height 212
click at [832, 350] on p "Your heading text goes here" at bounding box center [844, 271] width 175 height 212
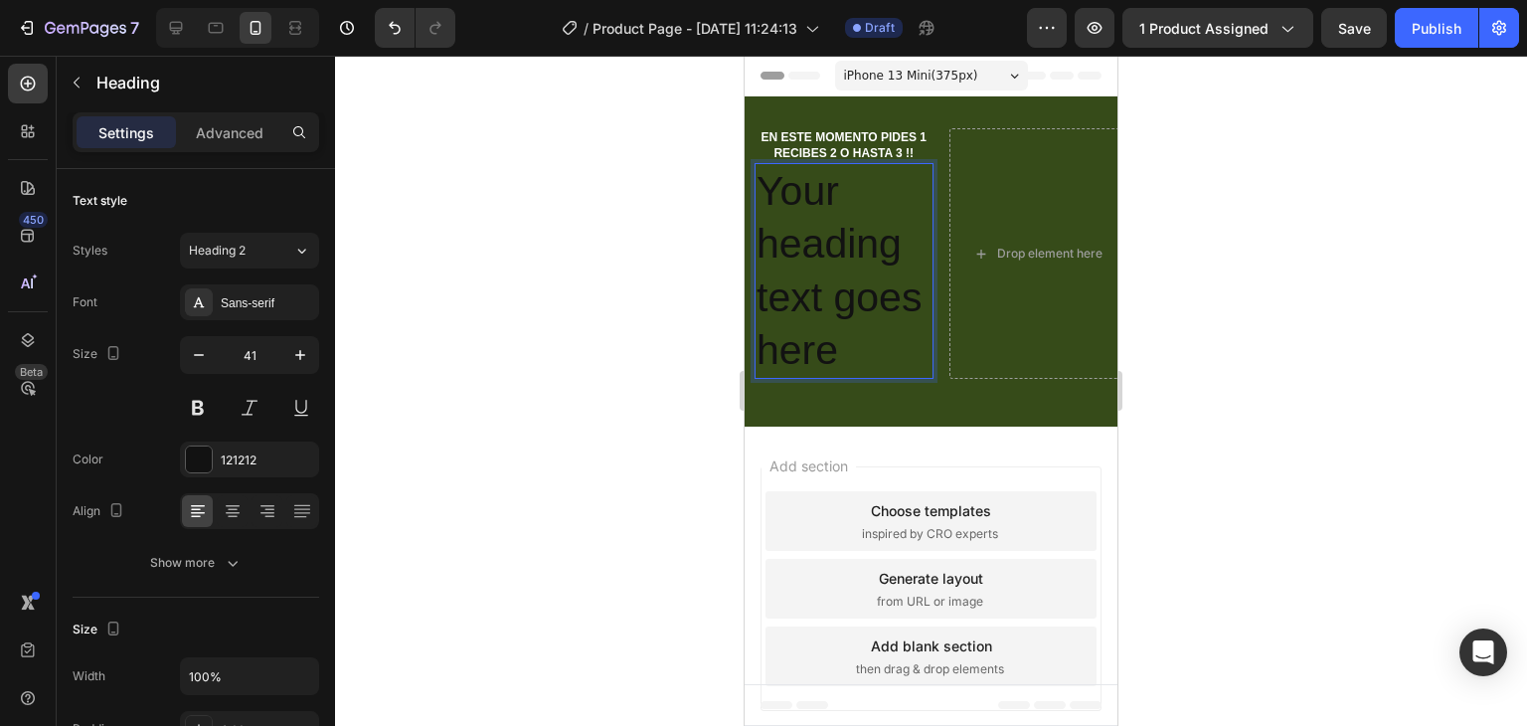
click at [832, 350] on p "Your heading text goes here" at bounding box center [844, 271] width 175 height 212
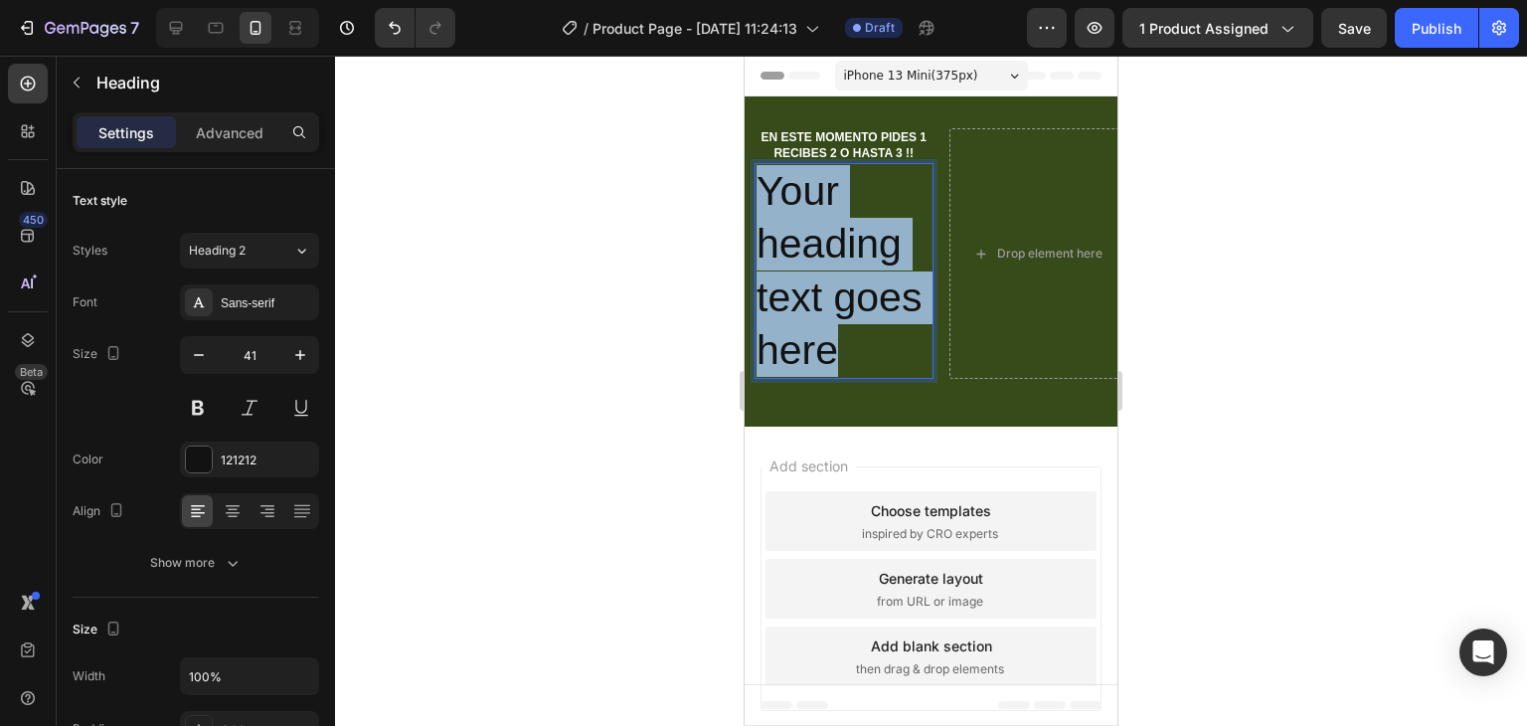
click at [832, 350] on p "Your heading text goes here" at bounding box center [844, 271] width 175 height 212
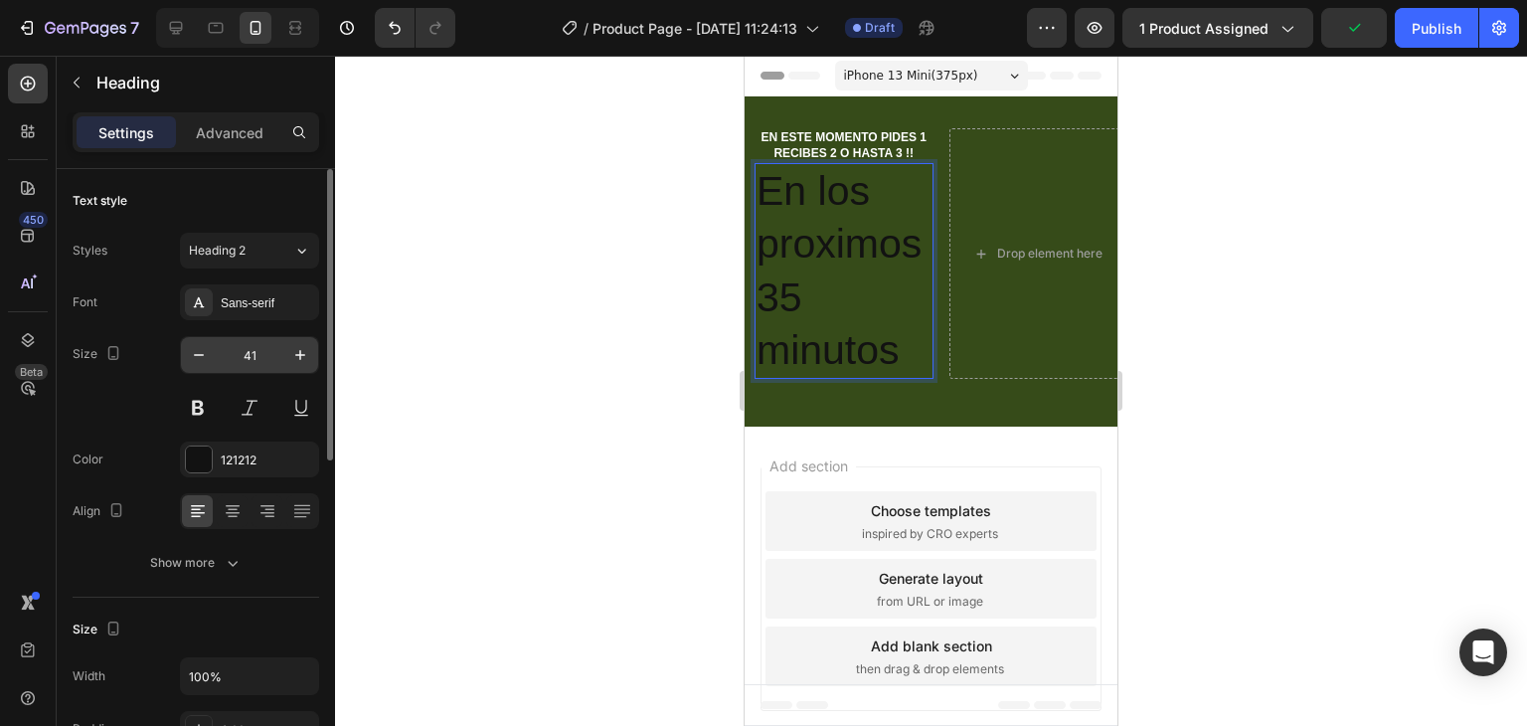
click at [251, 347] on input "41" at bounding box center [250, 355] width 66 height 36
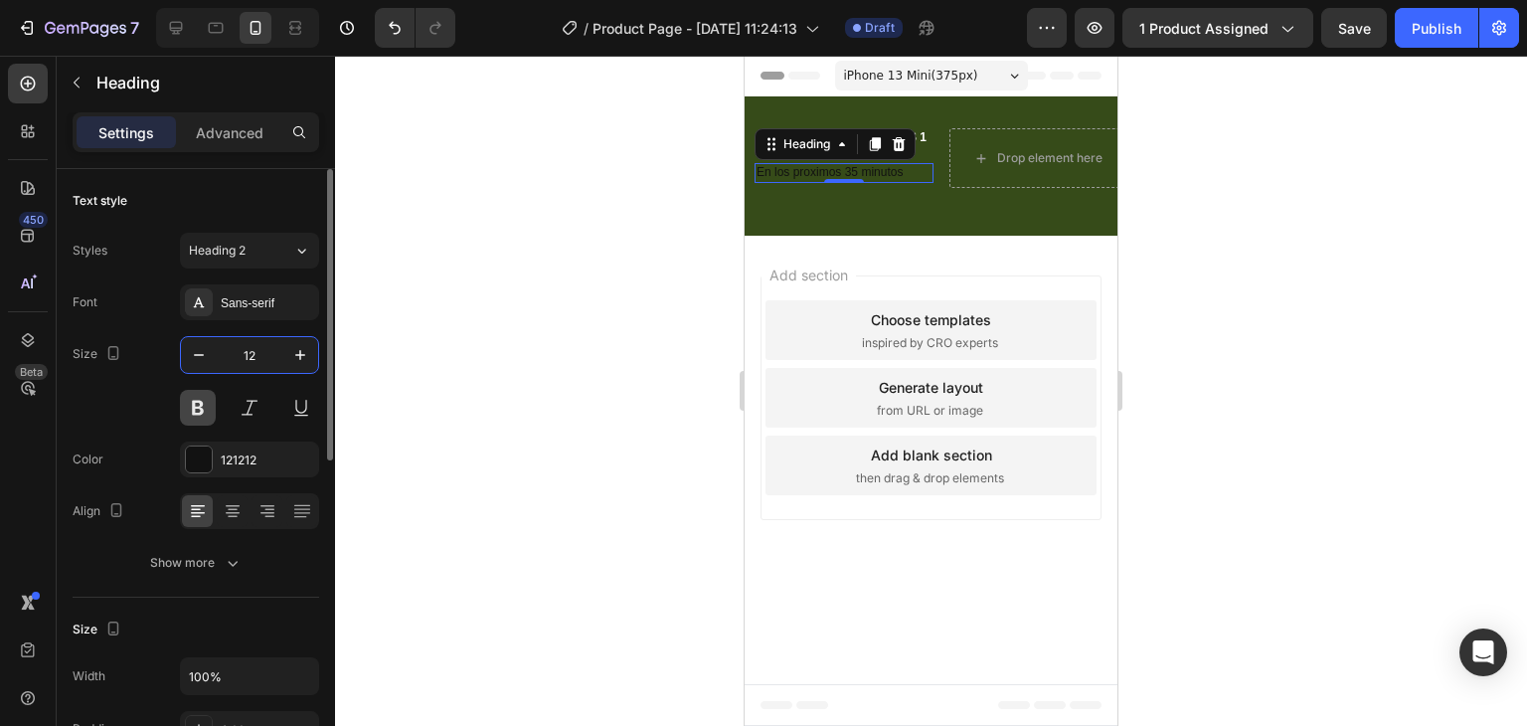
type input "12"
click at [207, 412] on button at bounding box center [198, 408] width 36 height 36
click at [232, 507] on icon at bounding box center [233, 511] width 20 height 20
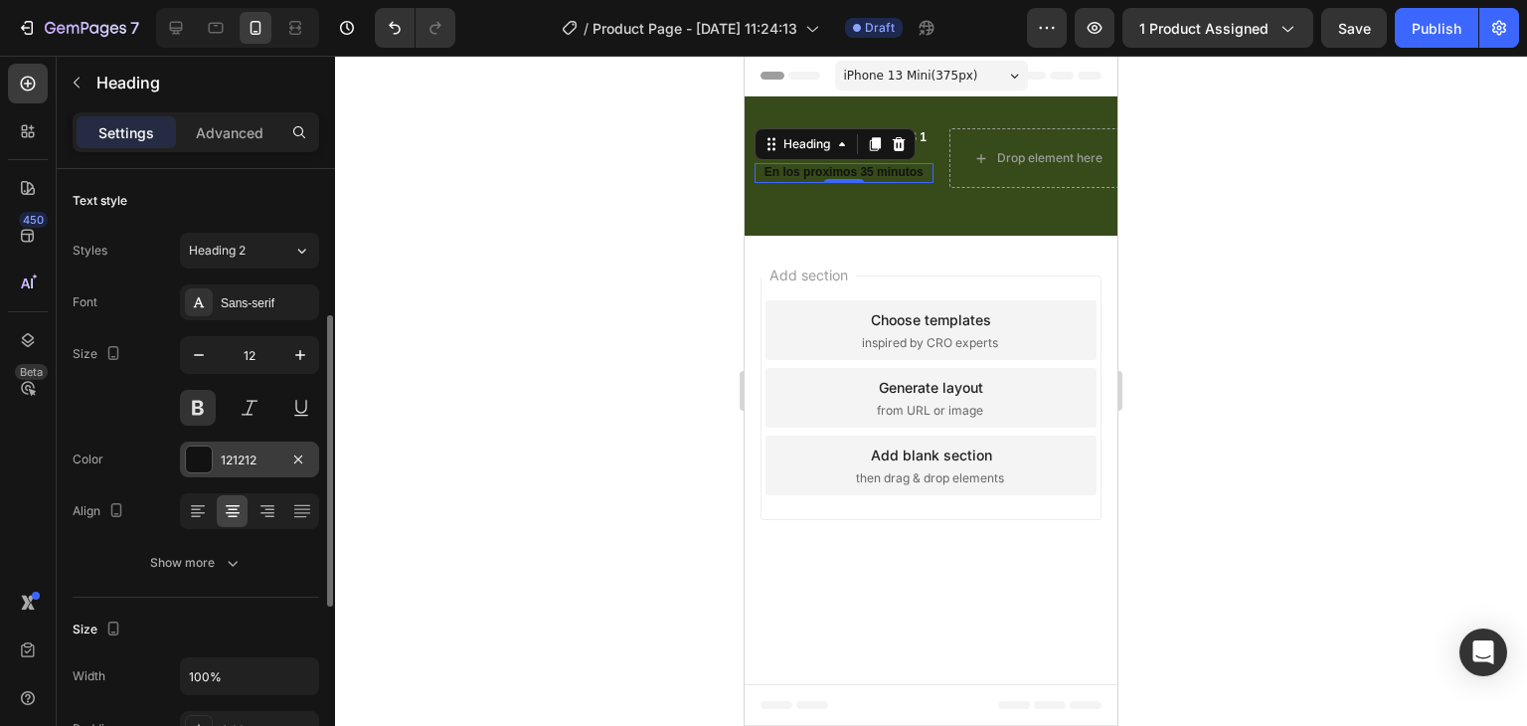
scroll to position [99, 0]
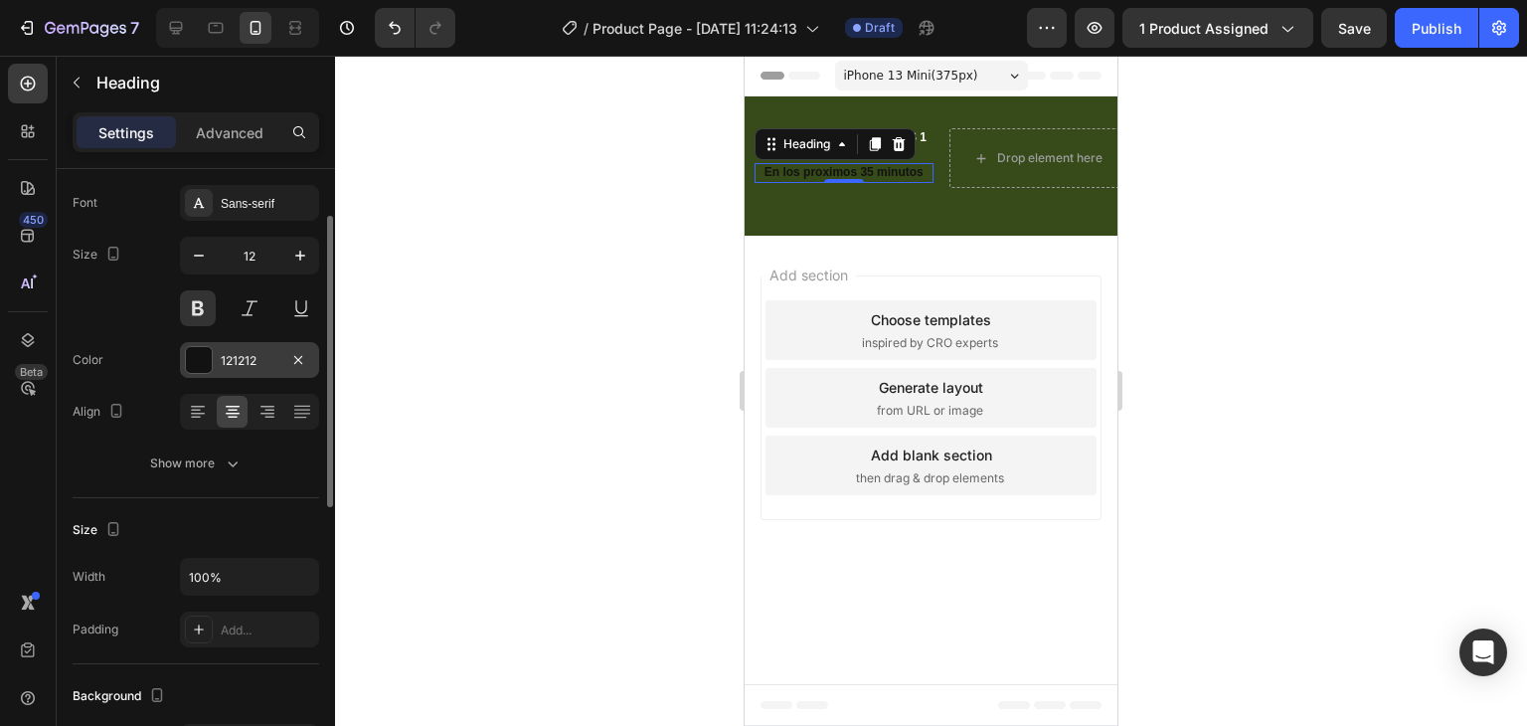
click at [207, 359] on div at bounding box center [199, 360] width 26 height 26
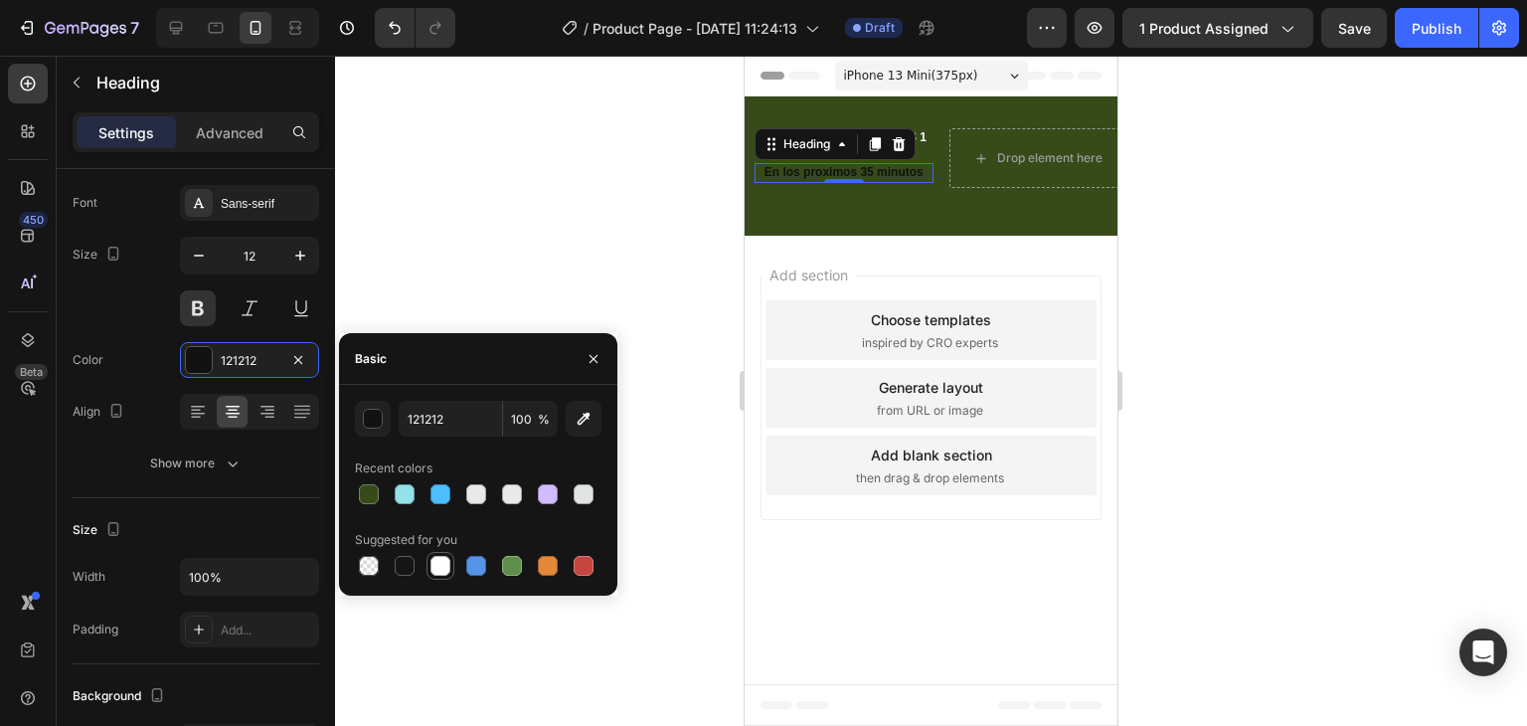
click at [432, 570] on div at bounding box center [440, 566] width 20 height 20
type input "FFFFFF"
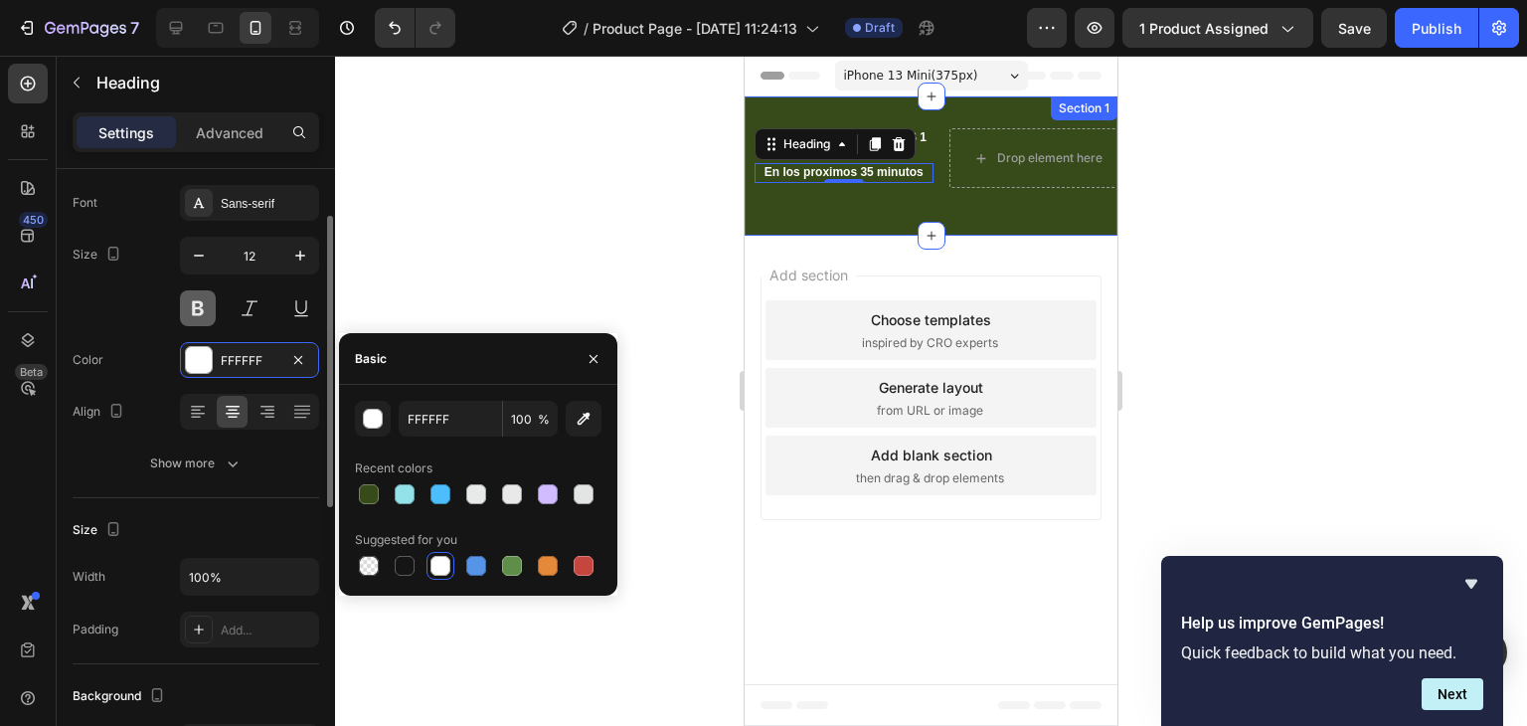
click at [196, 304] on button at bounding box center [198, 308] width 36 height 36
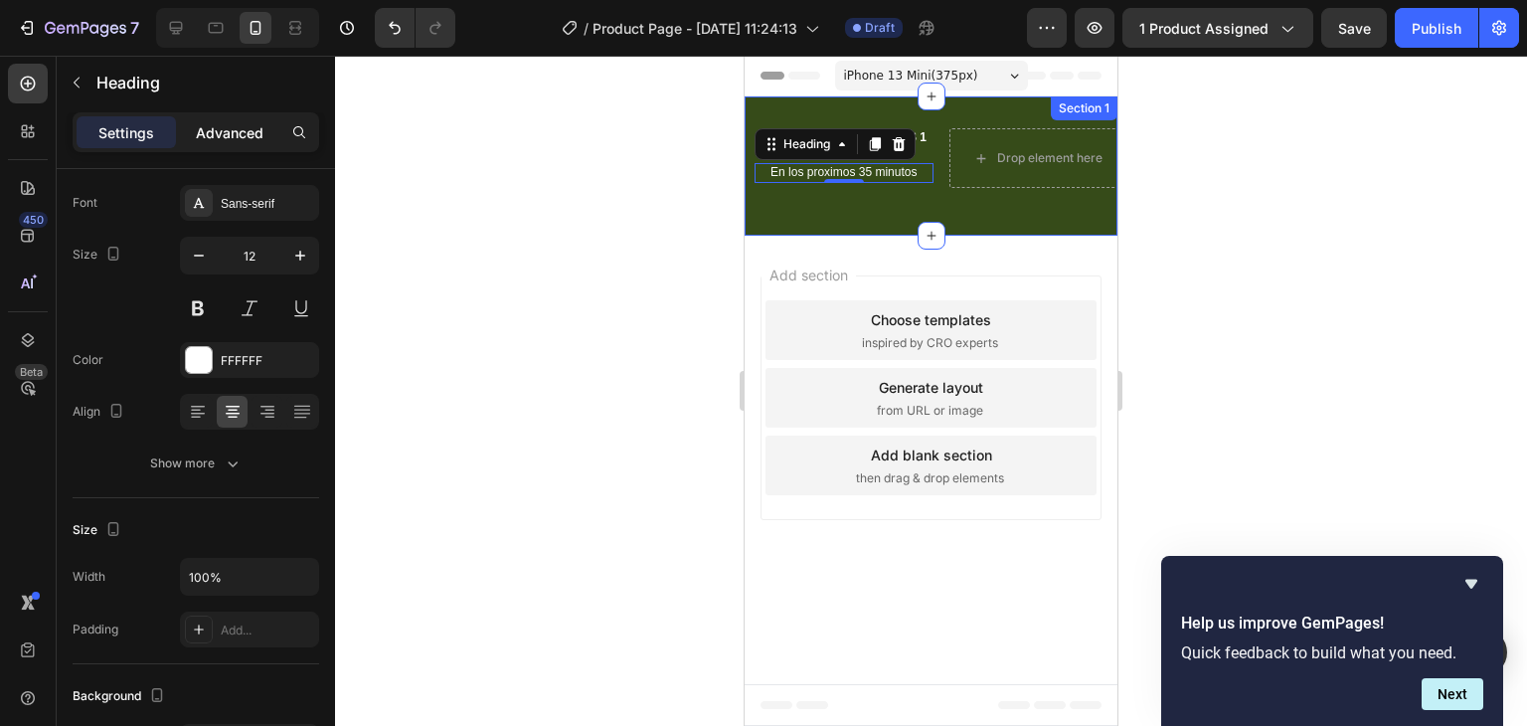
click at [274, 135] on div "Advanced" at bounding box center [229, 132] width 99 height 32
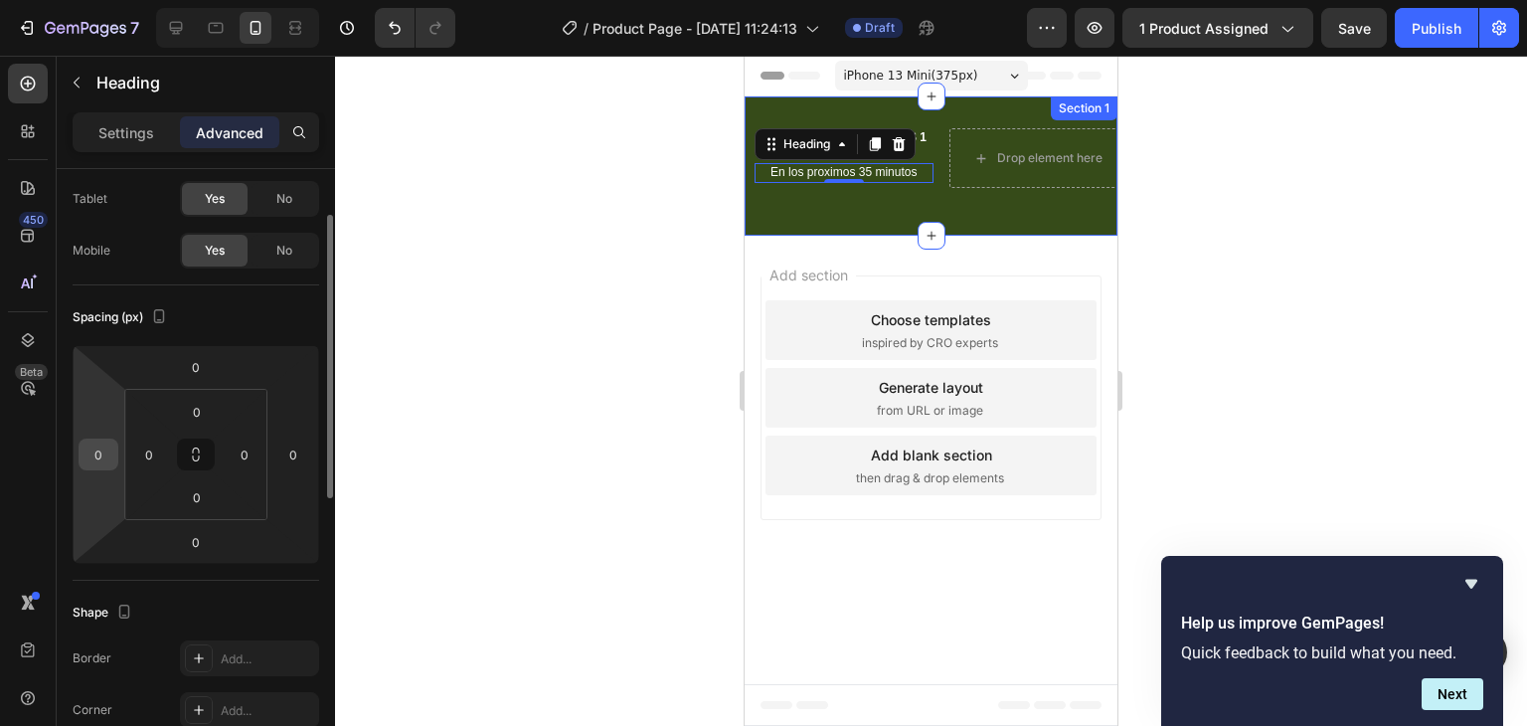
click at [91, 455] on input "0" at bounding box center [99, 454] width 30 height 30
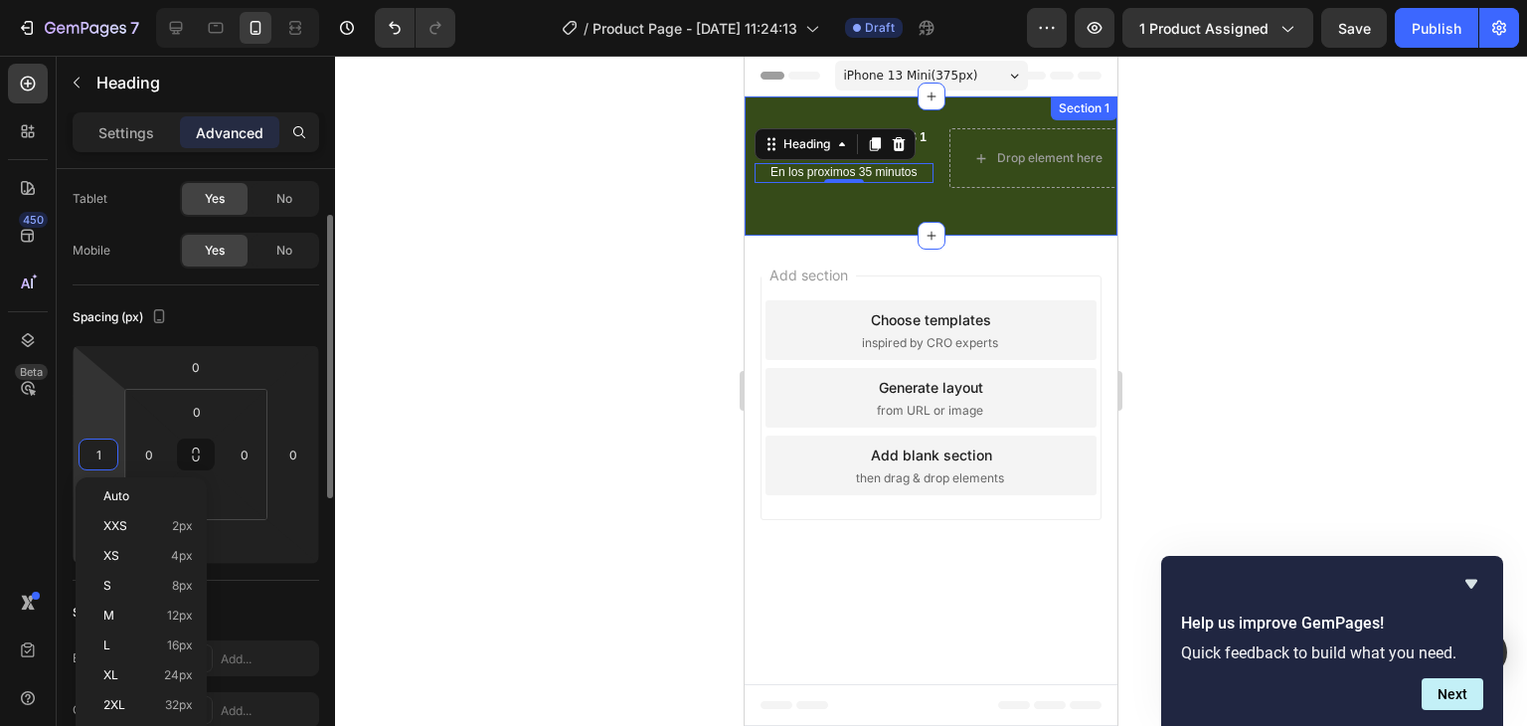
type input "10"
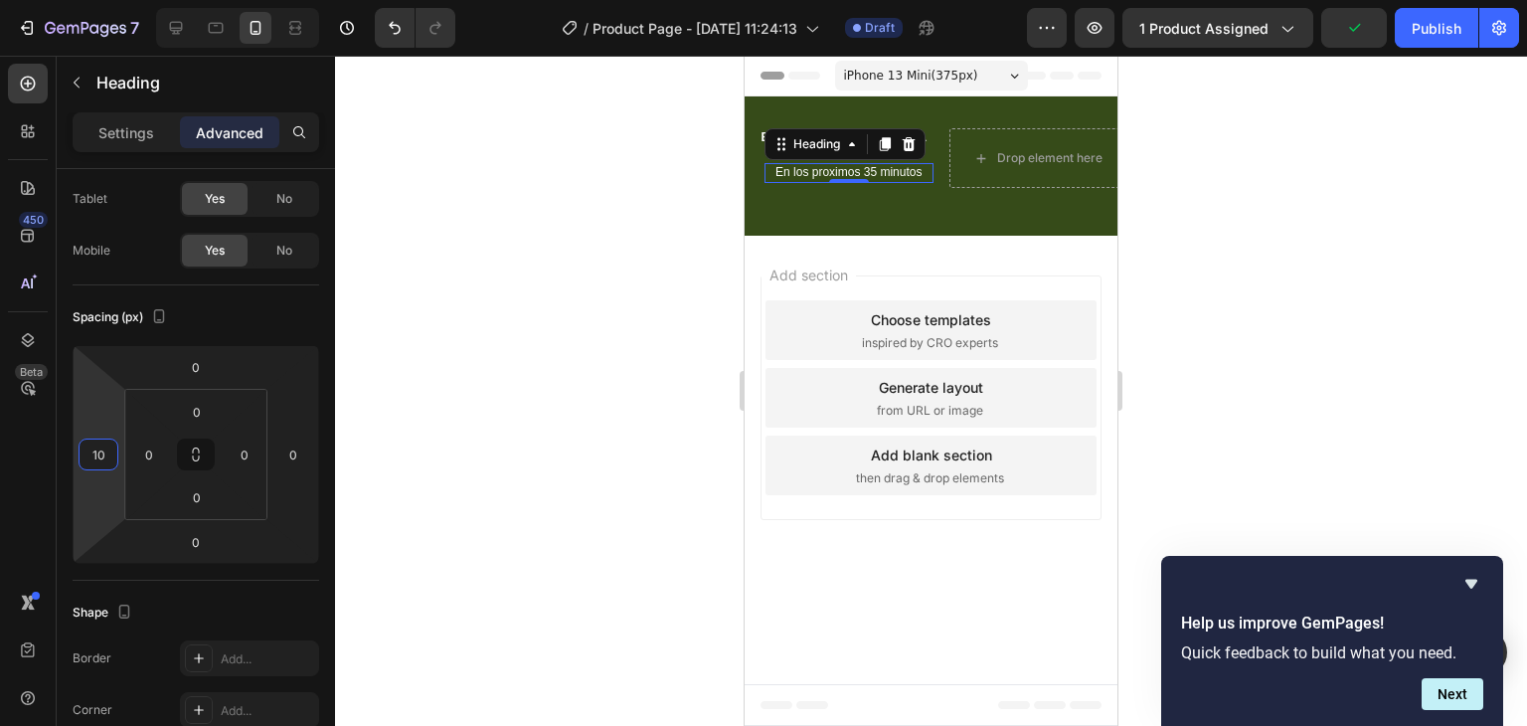
click at [1315, 185] on div at bounding box center [931, 391] width 1192 height 670
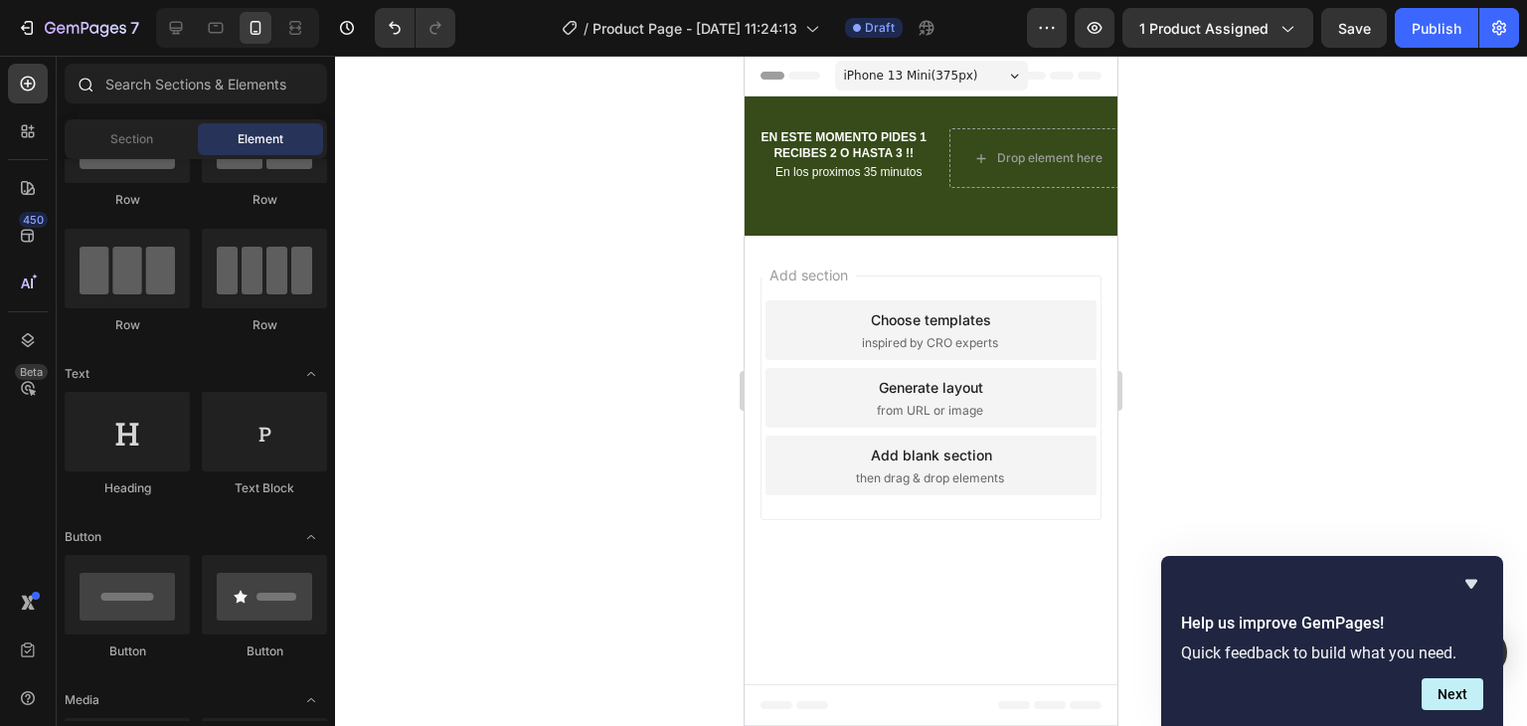
click at [80, 89] on icon at bounding box center [85, 84] width 16 height 16
click at [118, 85] on input "text" at bounding box center [196, 84] width 262 height 40
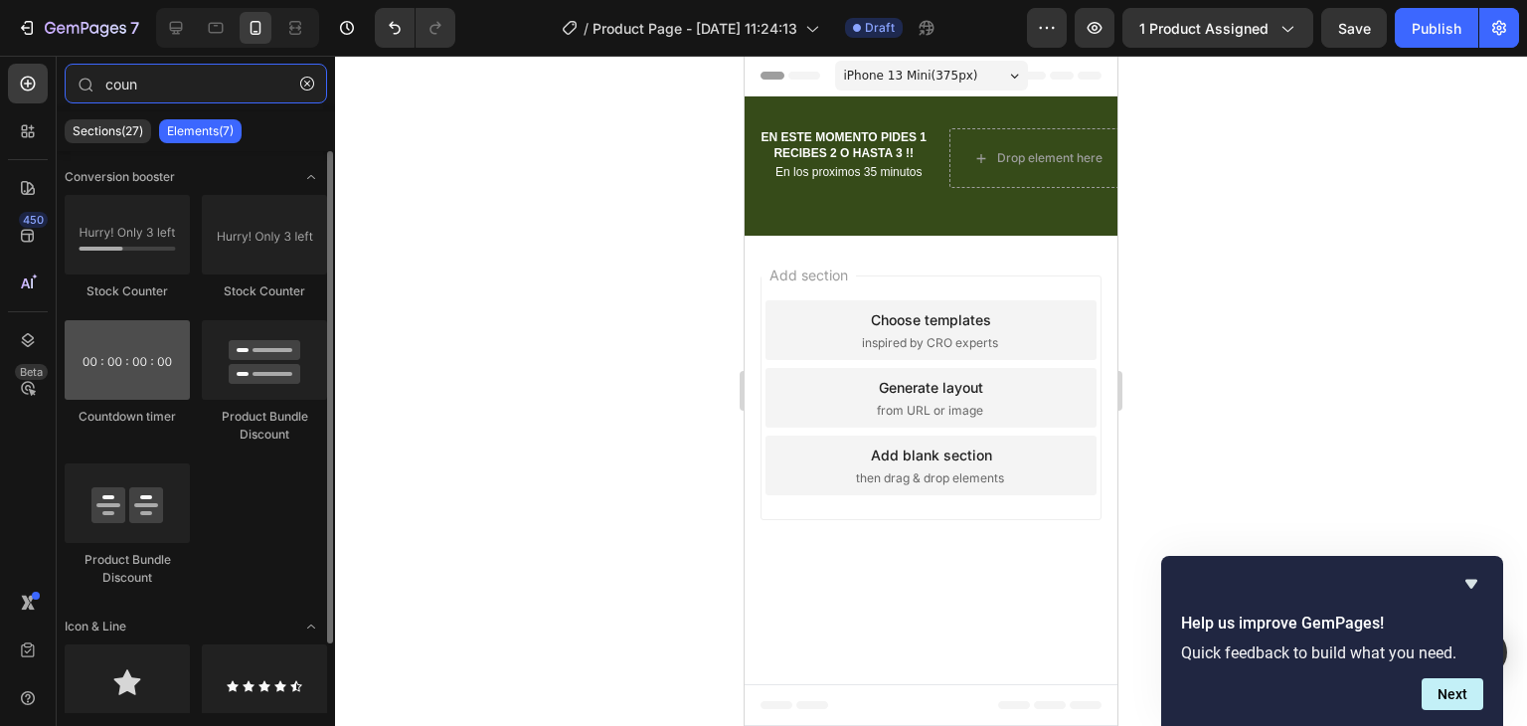
type input "coun"
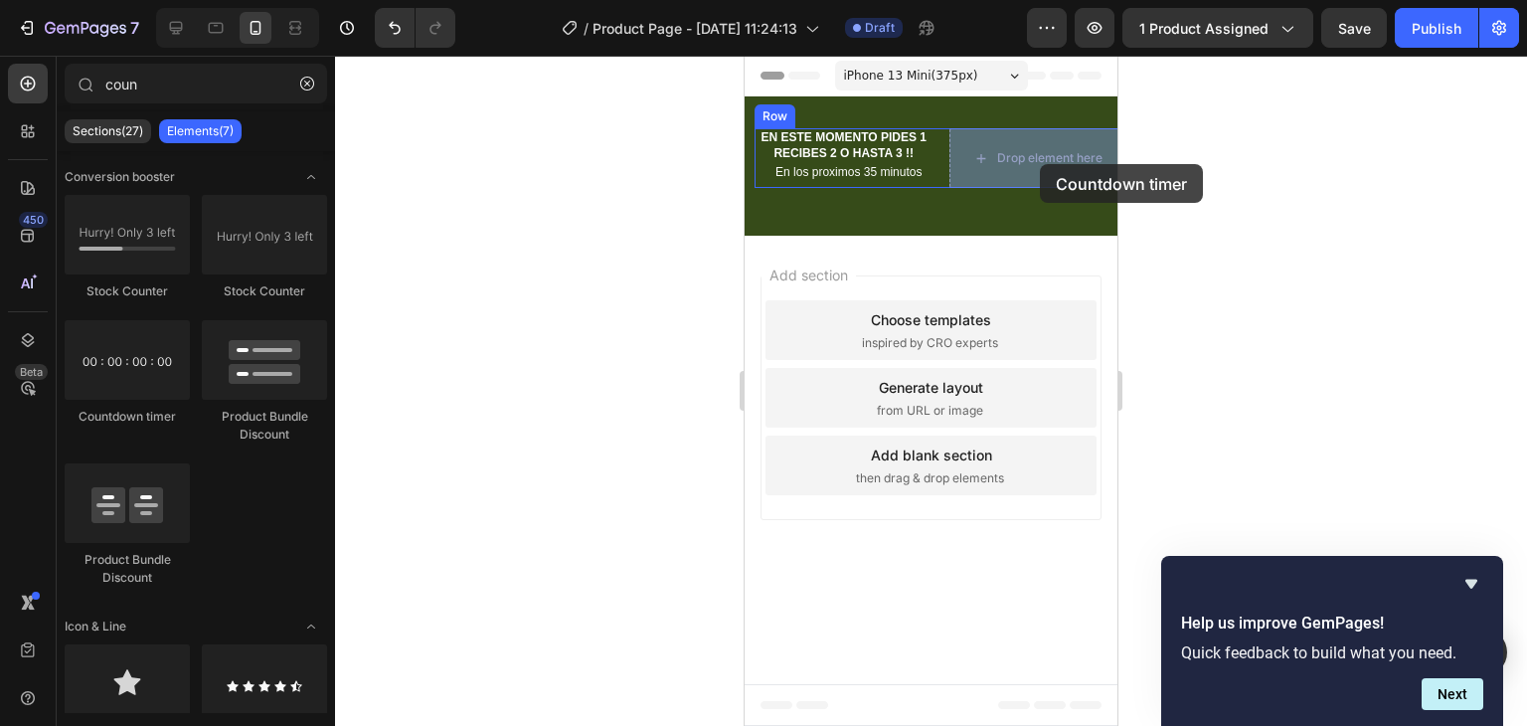
drag, startPoint x: 840, startPoint y: 441, endPoint x: 1040, endPoint y: 164, distance: 341.9
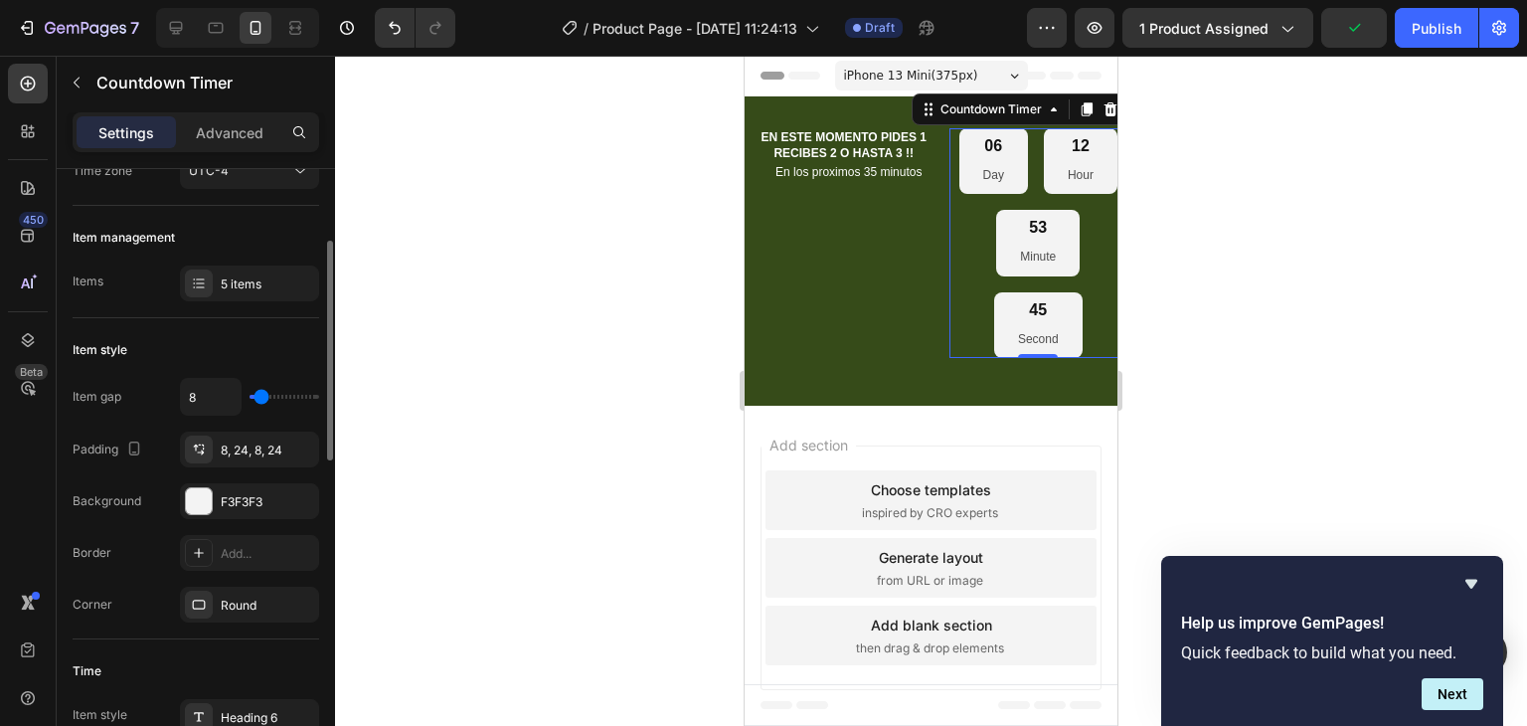
scroll to position [0, 0]
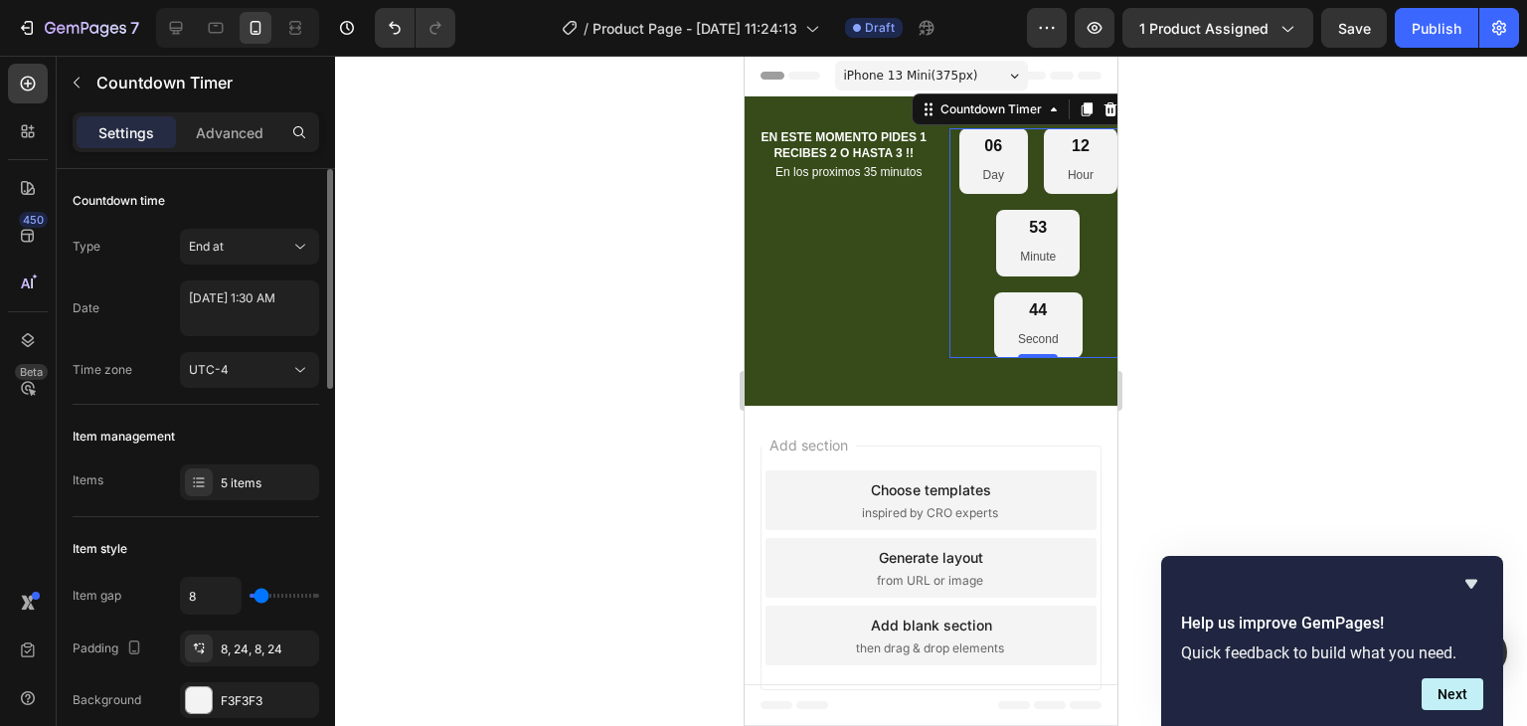
click at [235, 224] on div "Countdown time Type End at Date [DATE] 1:30 AM Time zone UTC-4" at bounding box center [196, 287] width 247 height 236
click at [243, 247] on div "End at" at bounding box center [239, 247] width 101 height 18
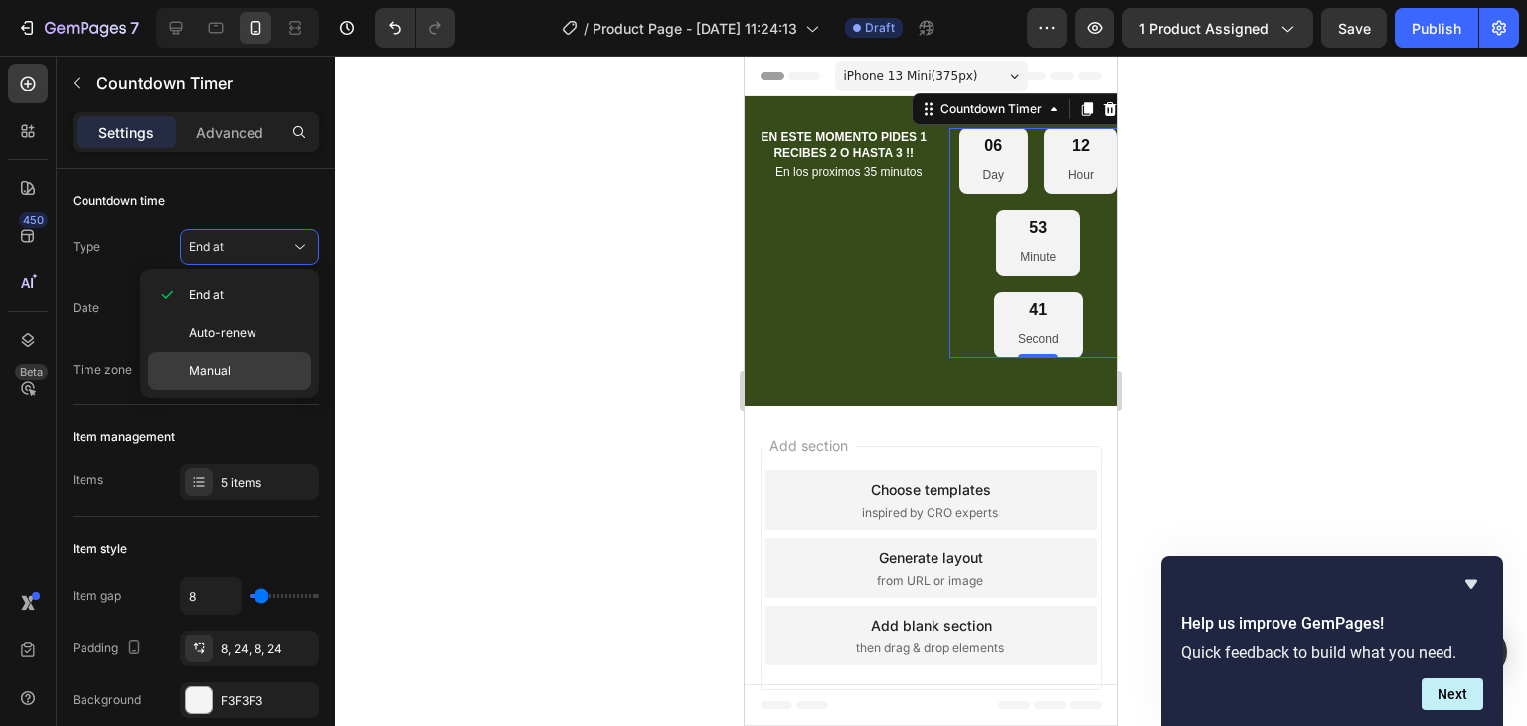
click at [235, 371] on p "Manual" at bounding box center [245, 371] width 113 height 18
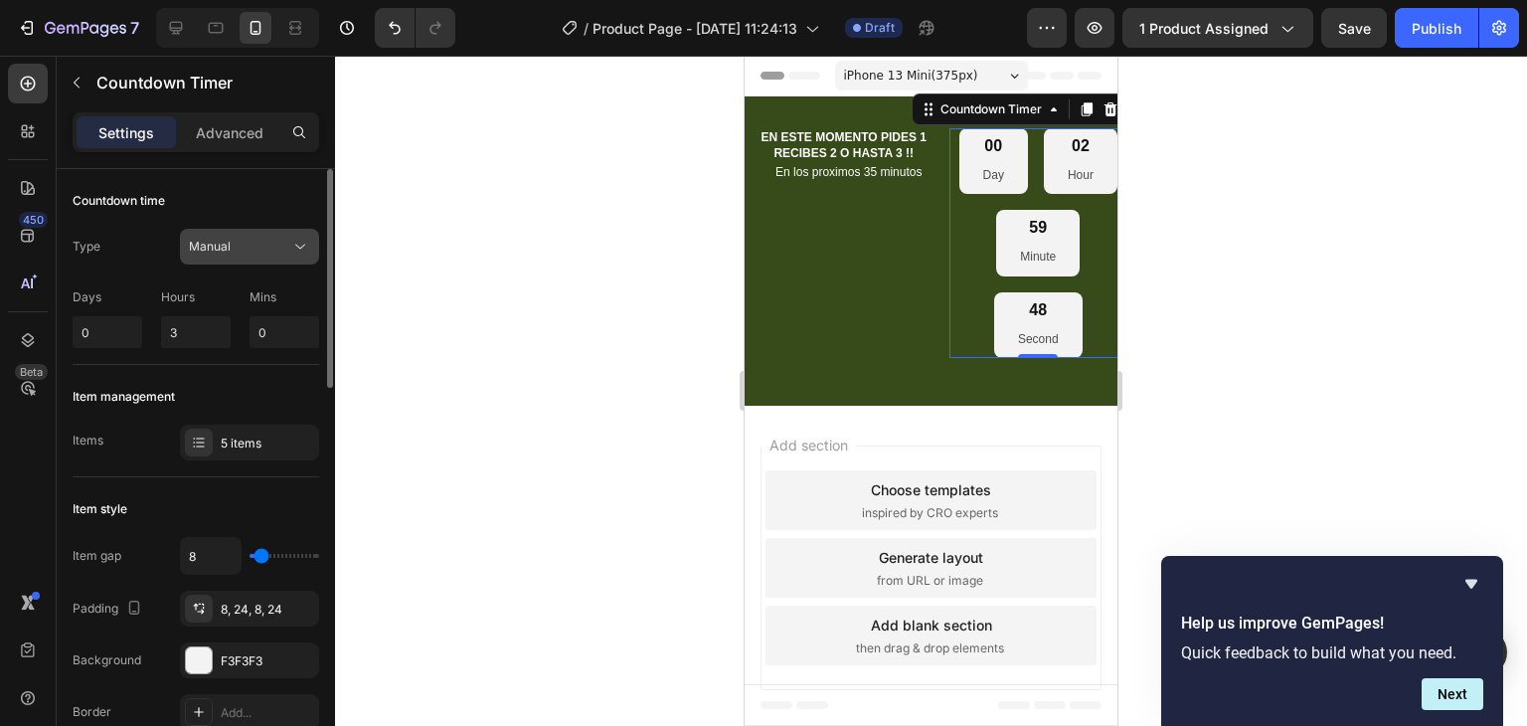
click at [262, 256] on button "Manual" at bounding box center [249, 247] width 139 height 36
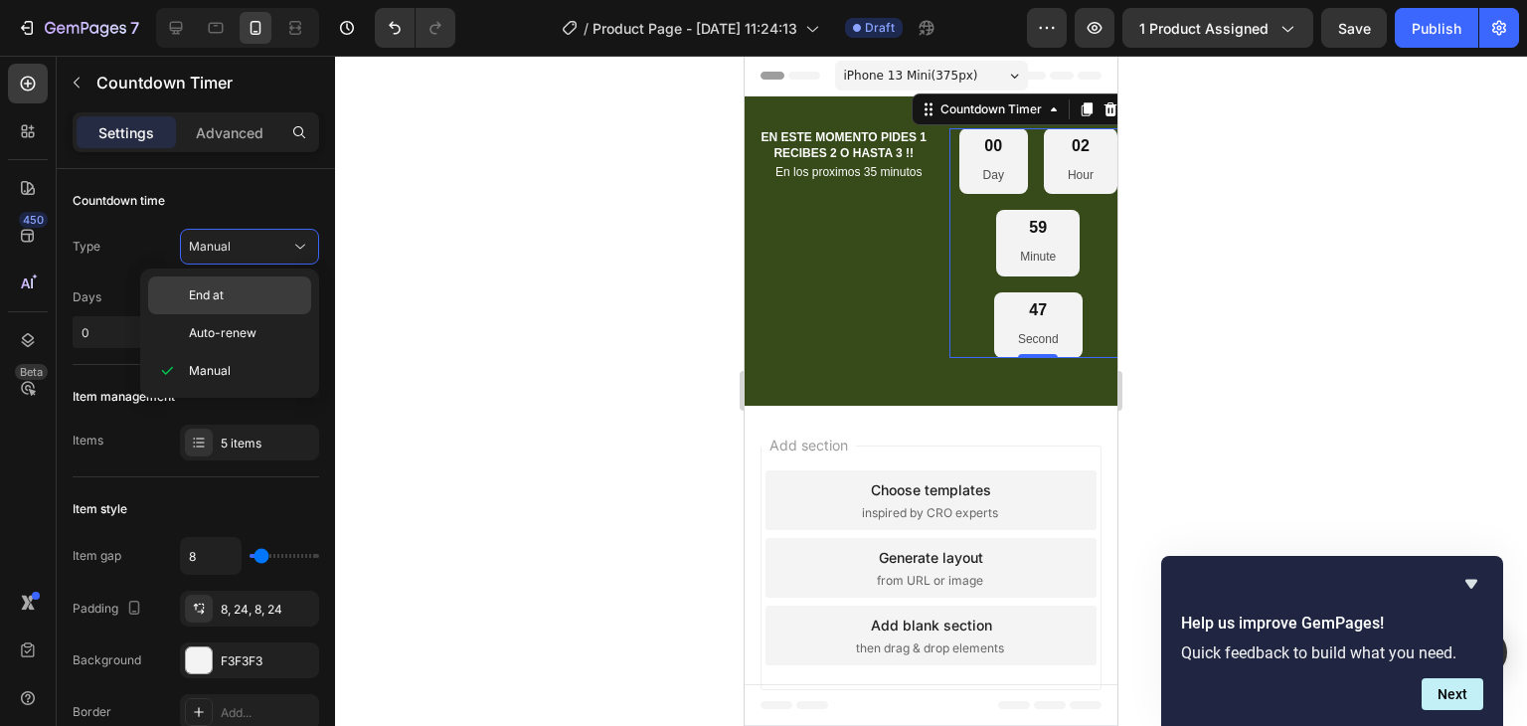
click at [248, 280] on div "End at" at bounding box center [229, 295] width 163 height 38
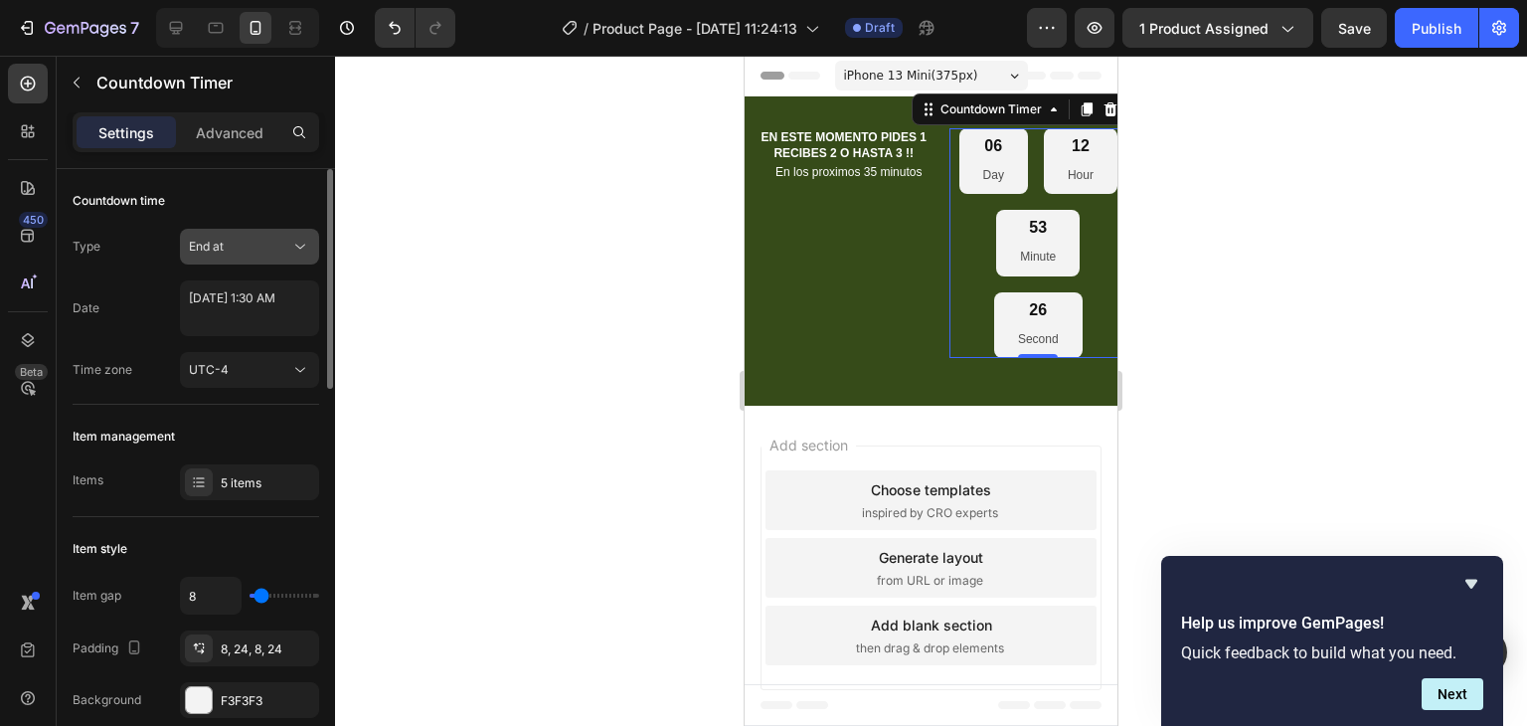
click at [279, 239] on div "End at" at bounding box center [239, 247] width 101 height 18
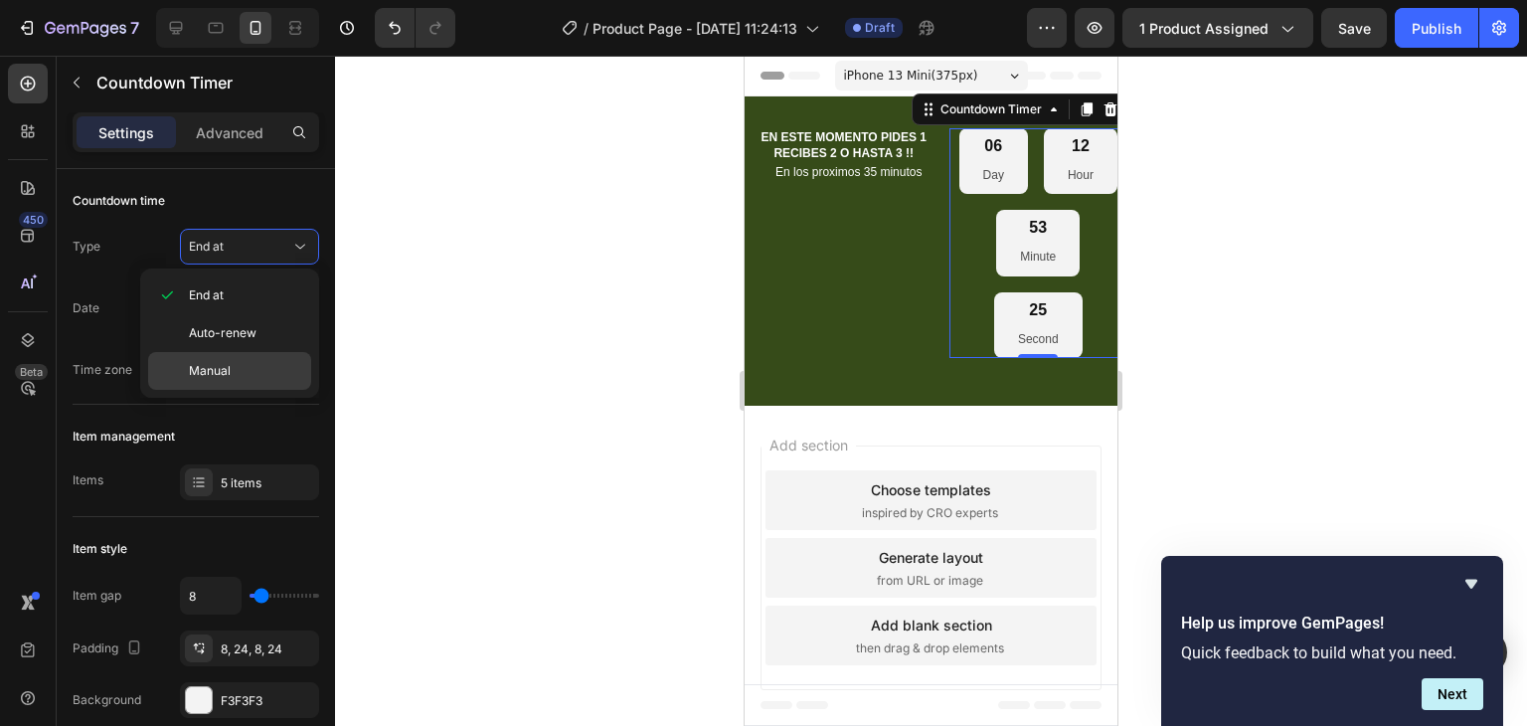
click at [219, 369] on span "Manual" at bounding box center [210, 371] width 42 height 18
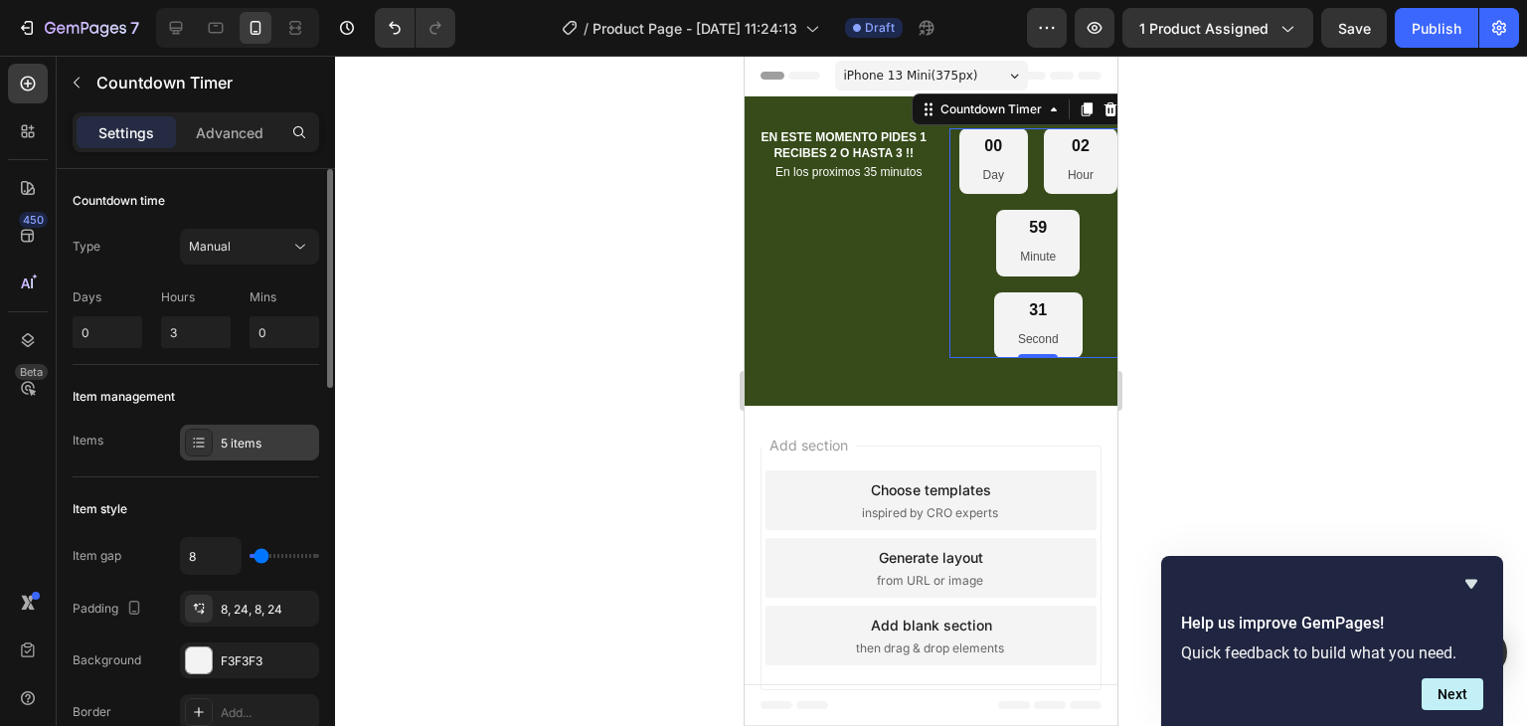
click at [270, 454] on div "5 items" at bounding box center [249, 443] width 139 height 36
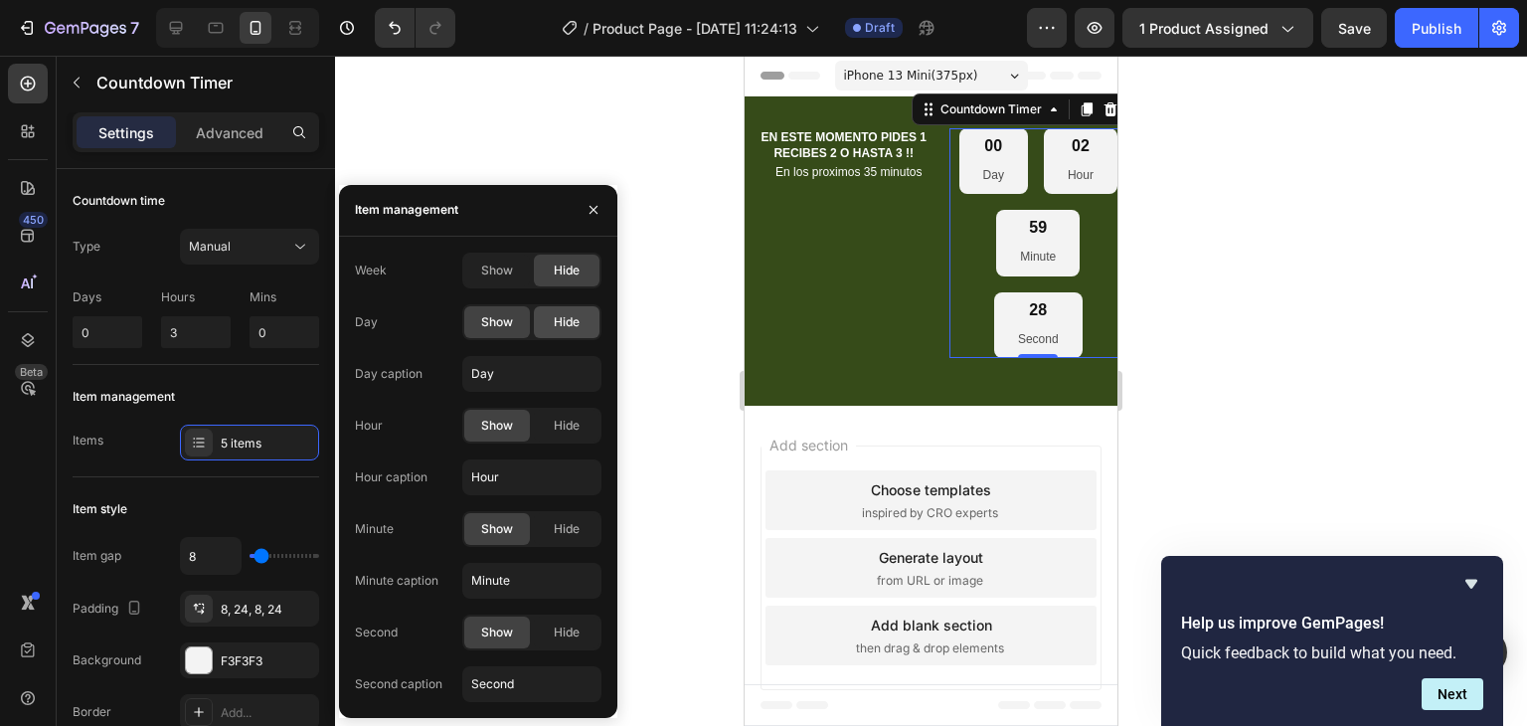
click at [584, 327] on div "Hide" at bounding box center [567, 322] width 66 height 32
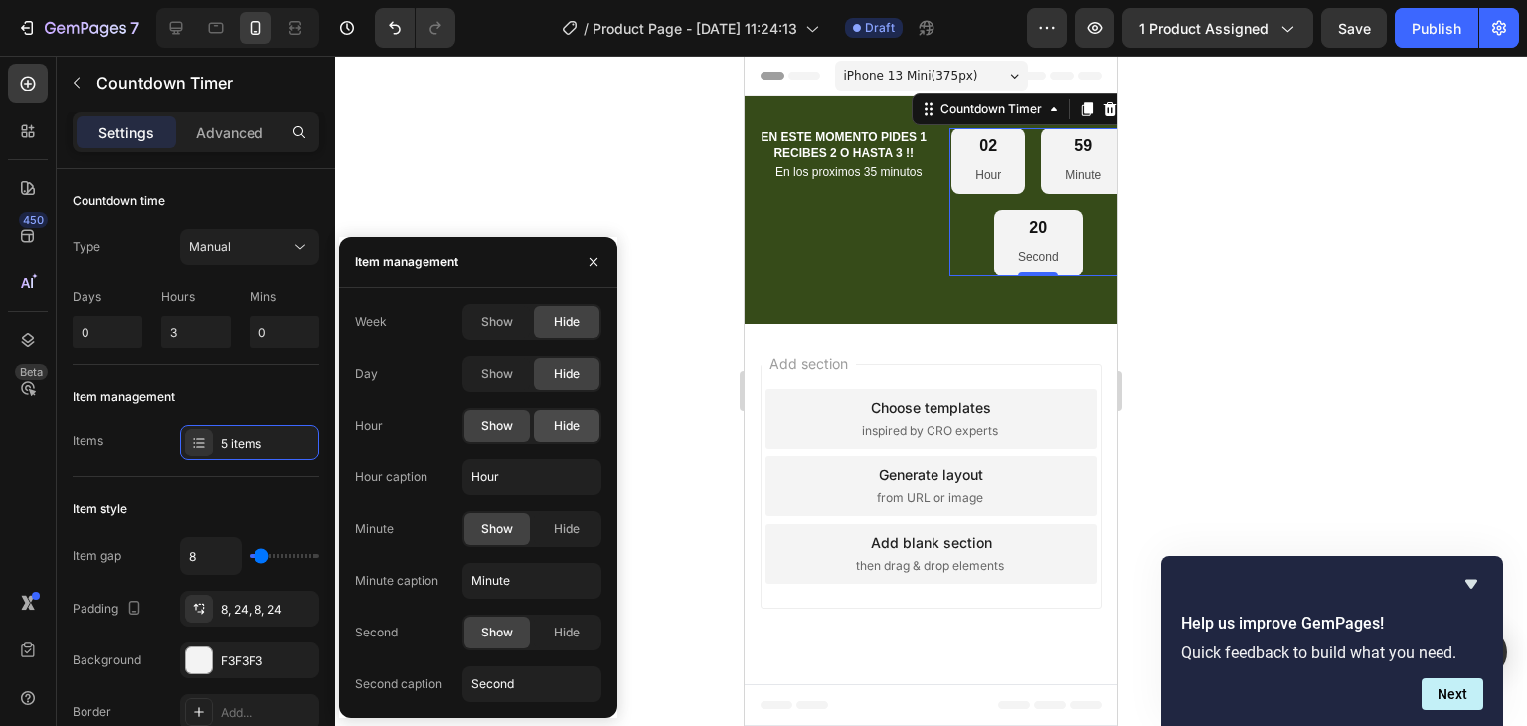
click at [549, 421] on div "Hide" at bounding box center [567, 426] width 66 height 32
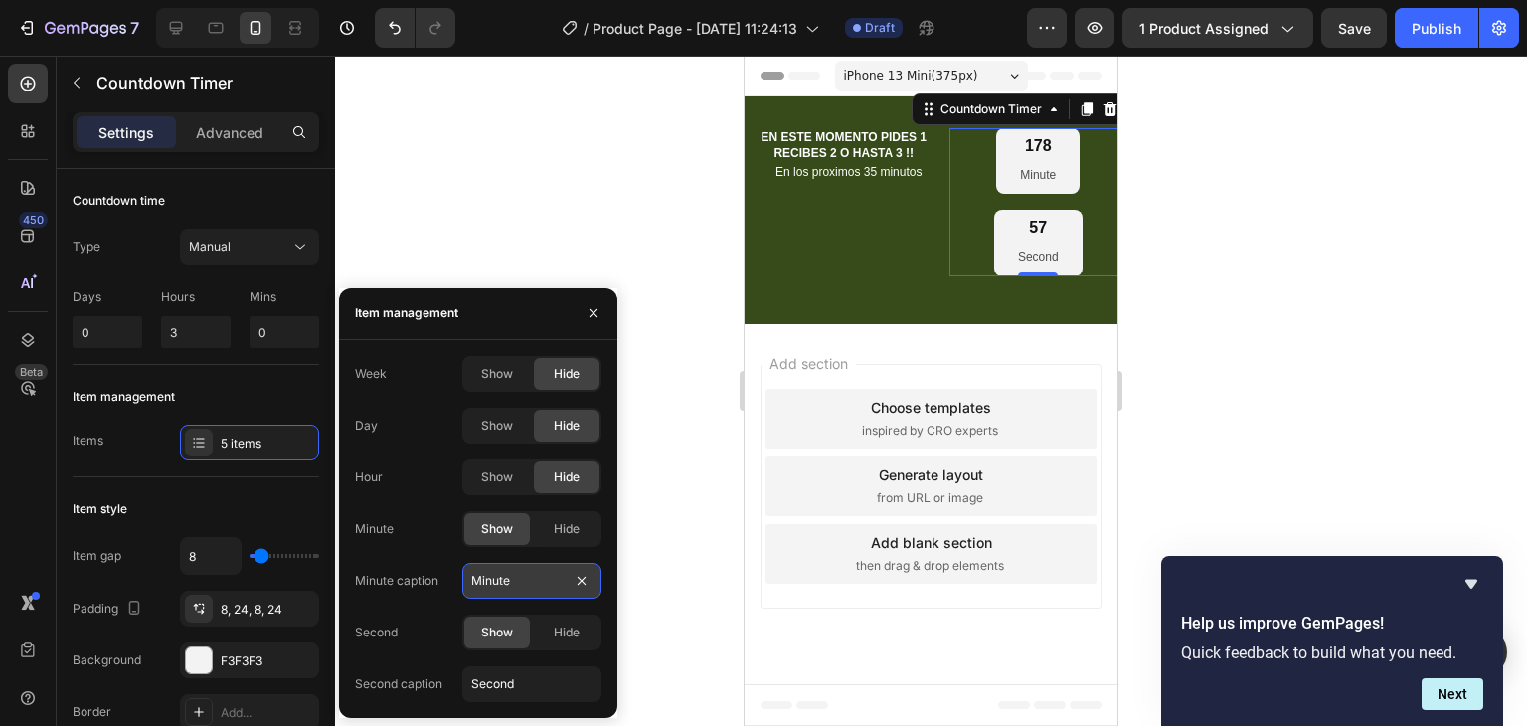
click at [506, 577] on input "Minute" at bounding box center [531, 581] width 139 height 36
click at [537, 586] on input "Minute" at bounding box center [531, 581] width 139 height 36
type input "Minutos"
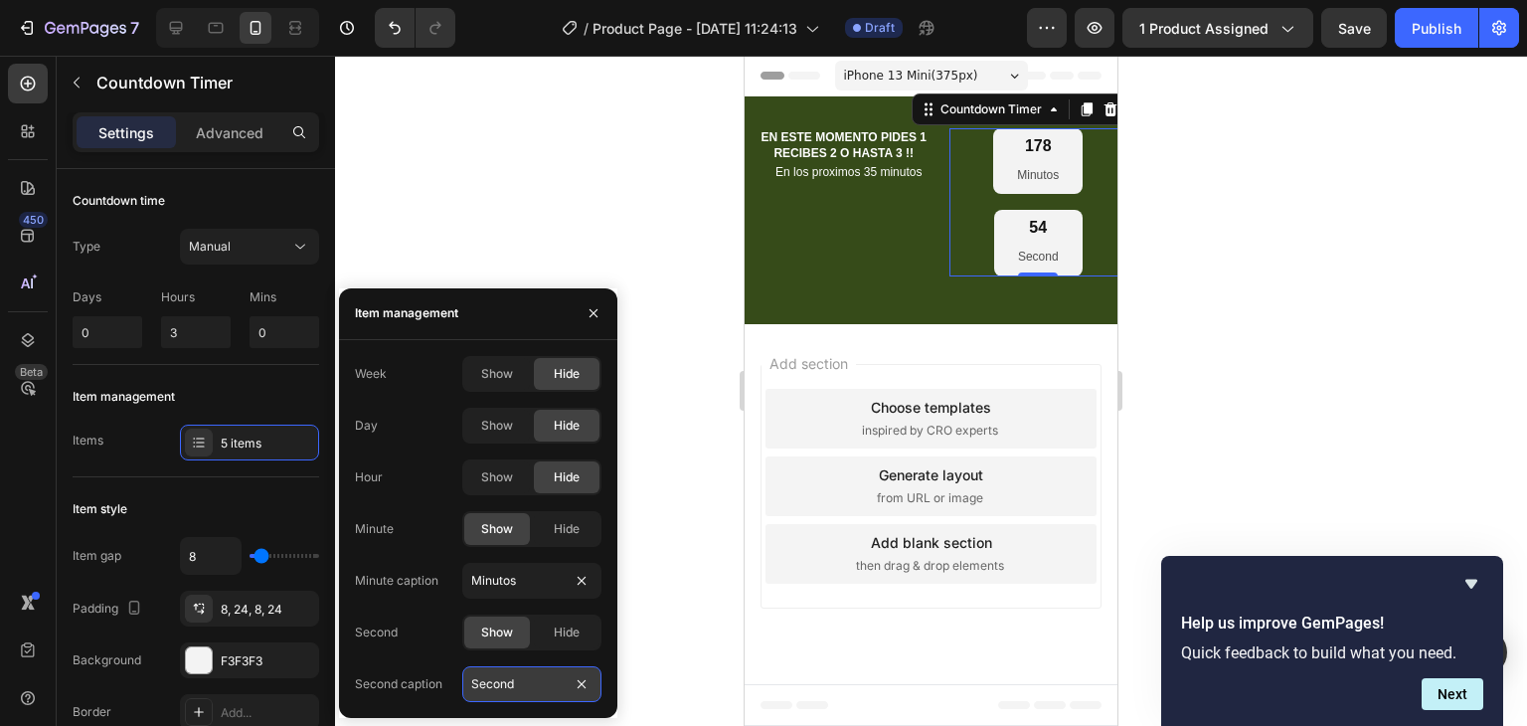
click at [545, 698] on input "Second" at bounding box center [531, 684] width 139 height 36
click at [540, 683] on input "Second" at bounding box center [531, 684] width 139 height 36
type input "Segundos"
click at [591, 308] on icon "button" at bounding box center [594, 313] width 16 height 16
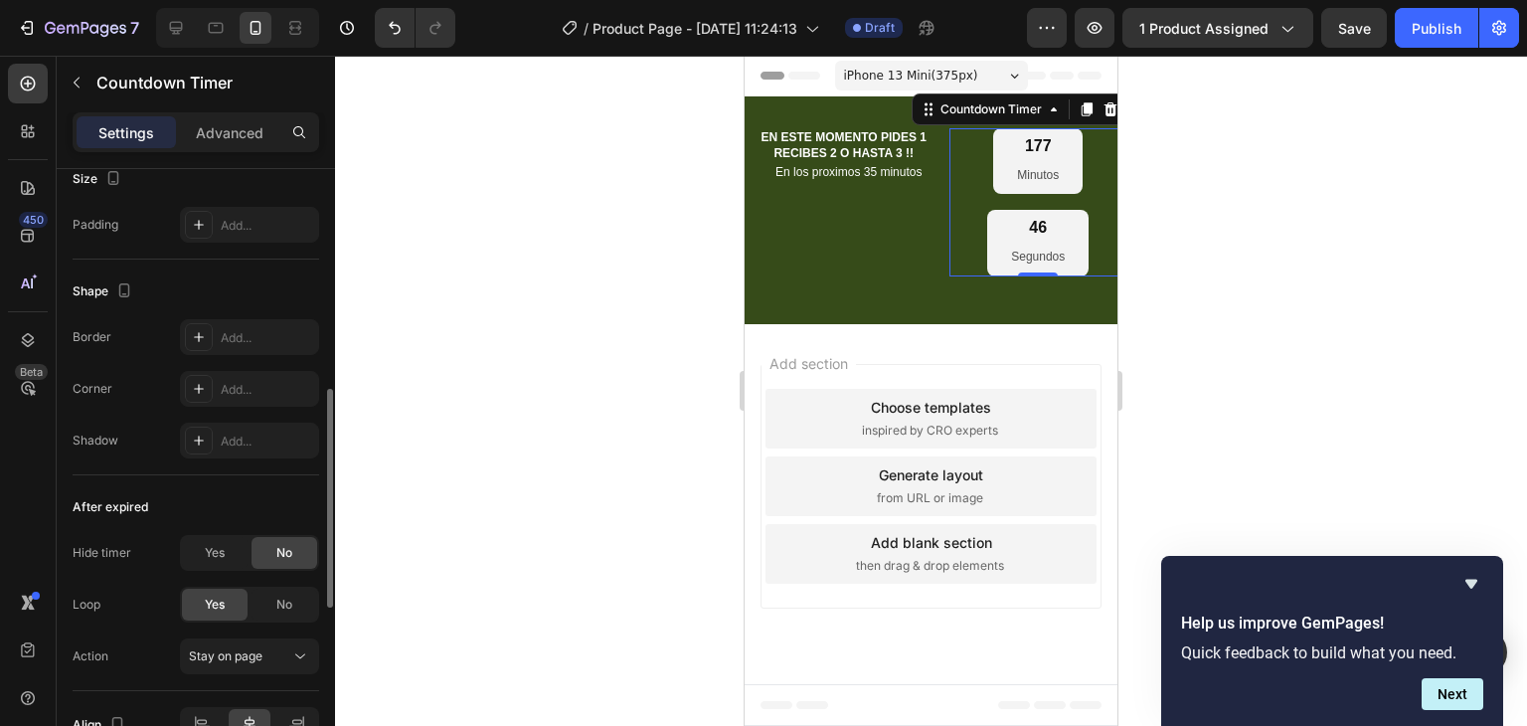
scroll to position [895, 0]
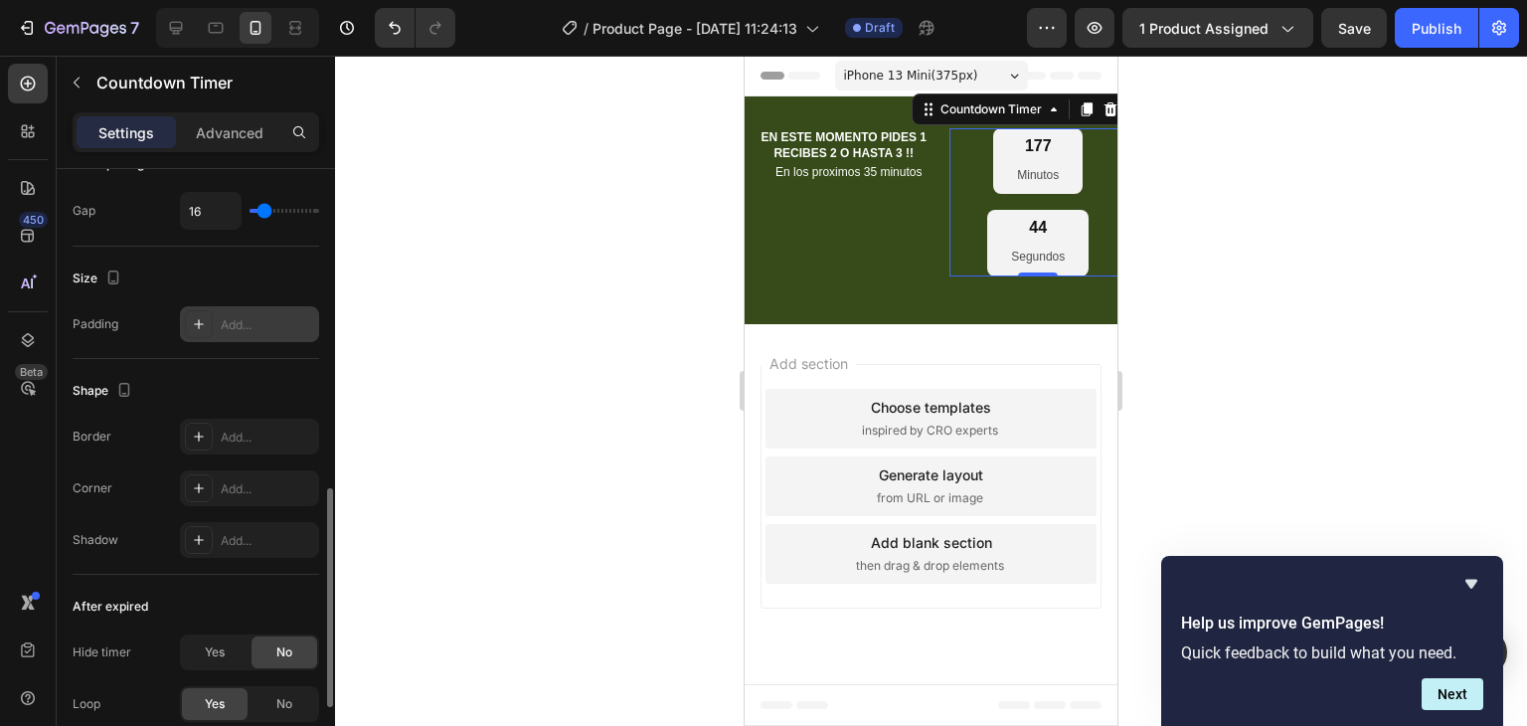
click at [267, 331] on div "Add..." at bounding box center [267, 325] width 93 height 18
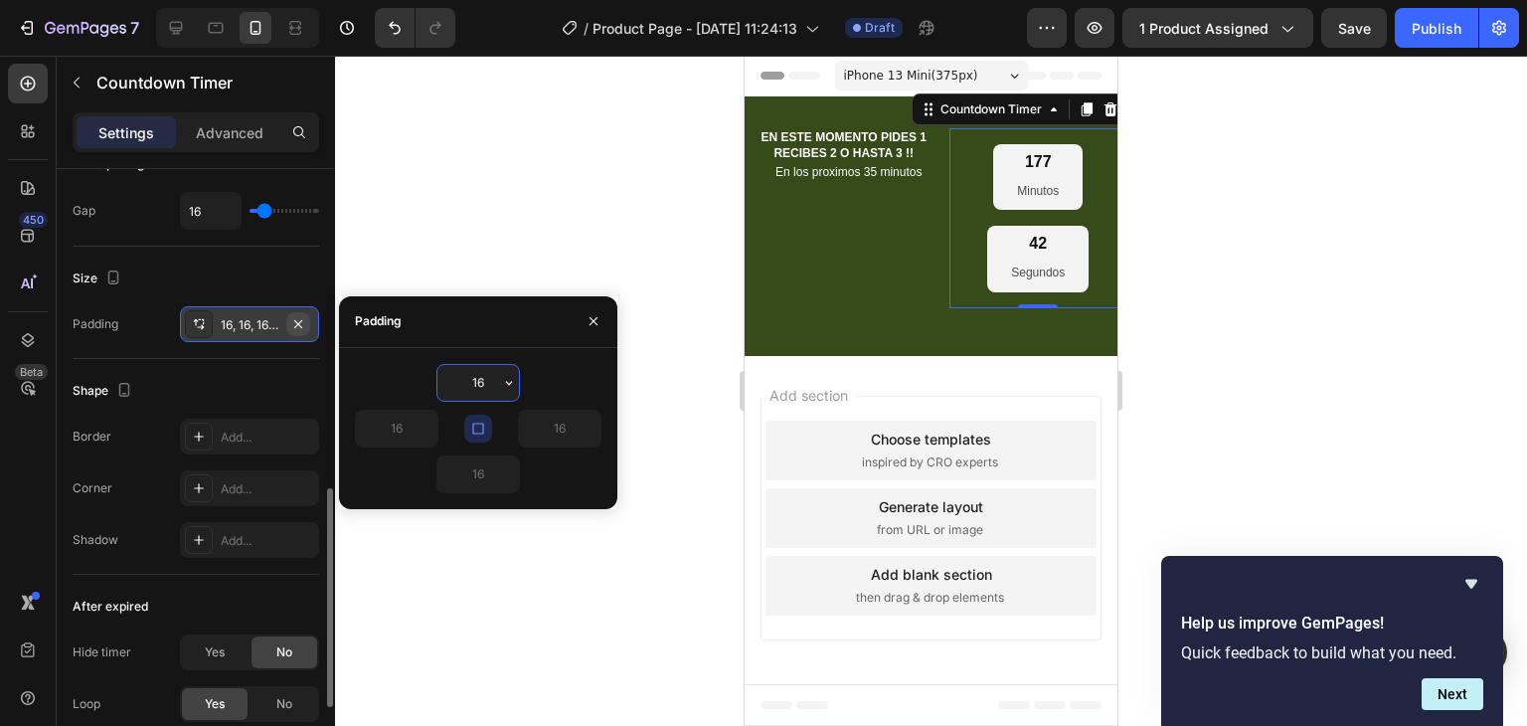
click at [293, 318] on icon "button" at bounding box center [298, 324] width 16 height 16
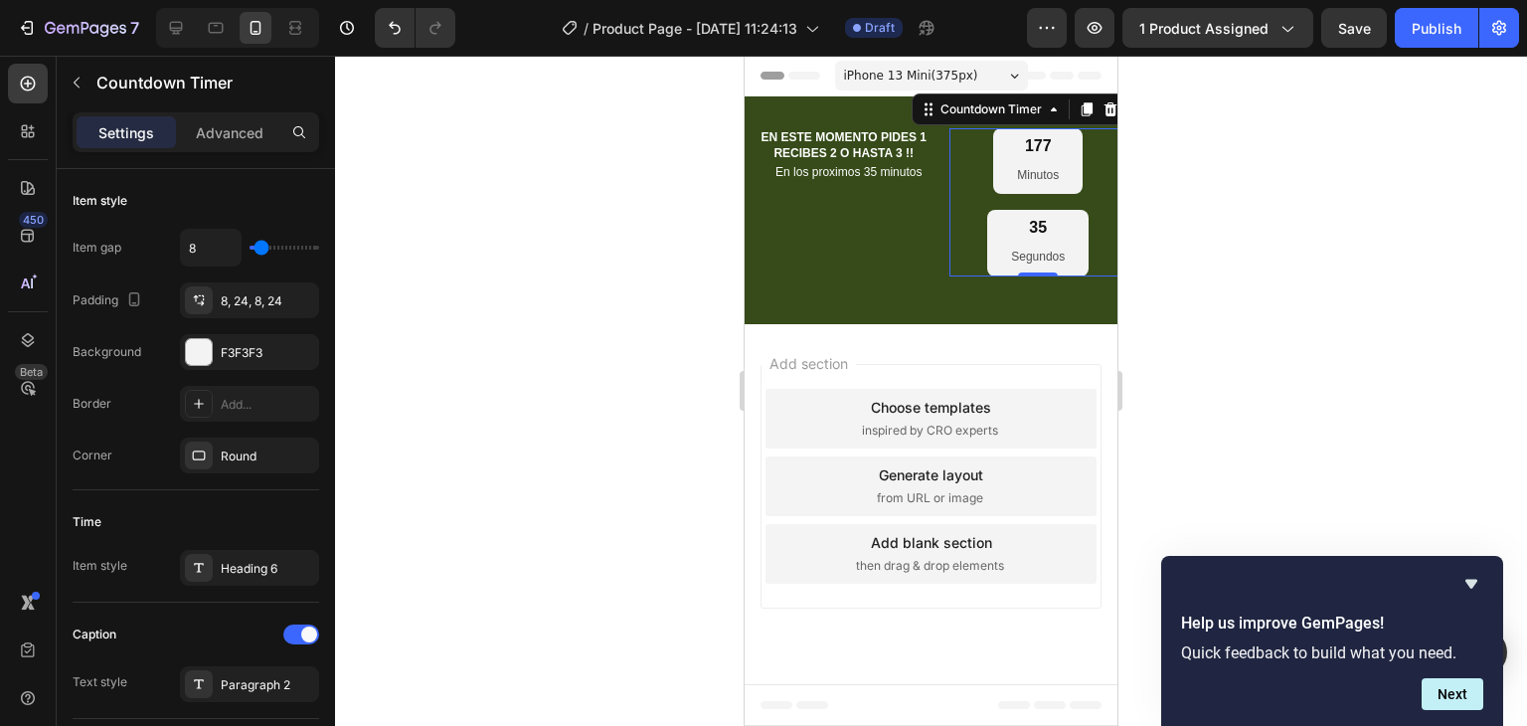
scroll to position [0, 0]
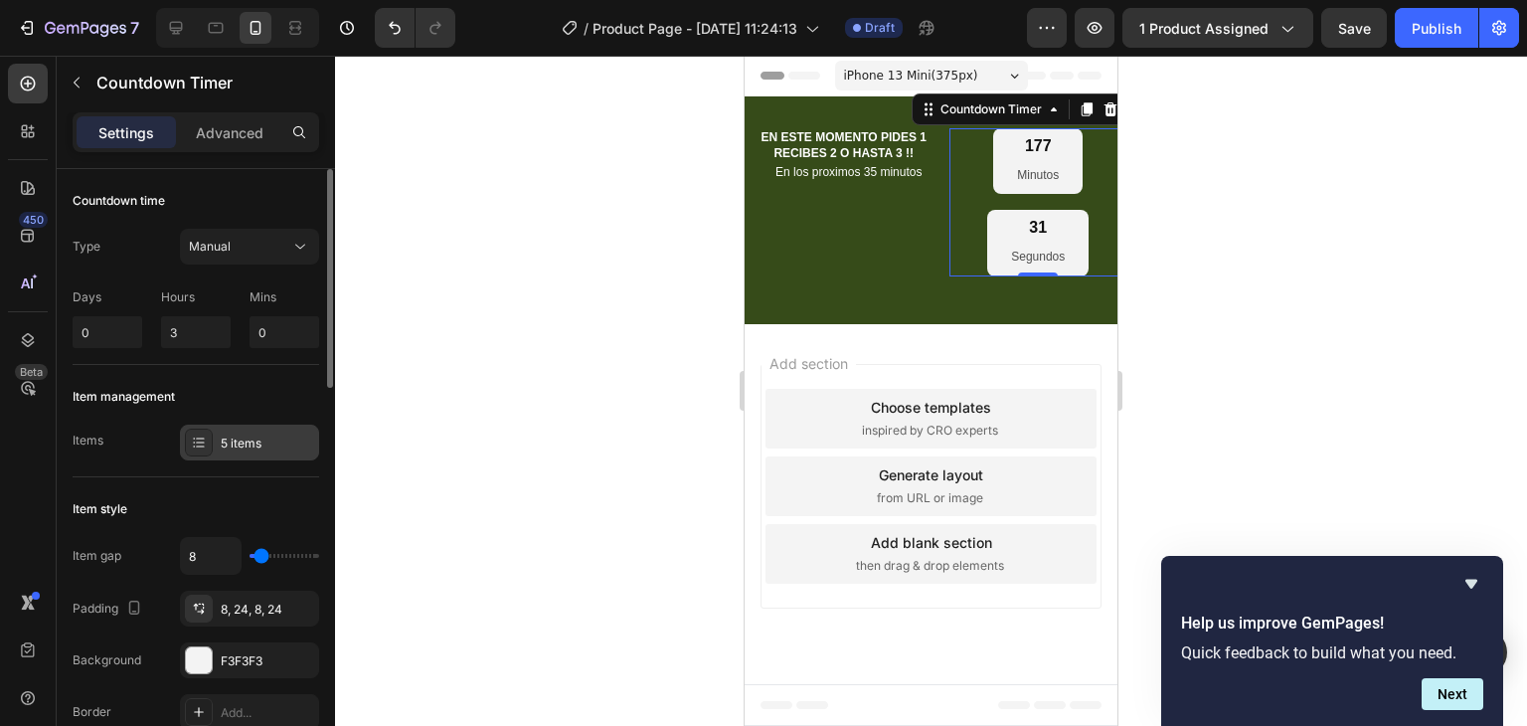
click at [263, 445] on div "5 items" at bounding box center [267, 443] width 93 height 18
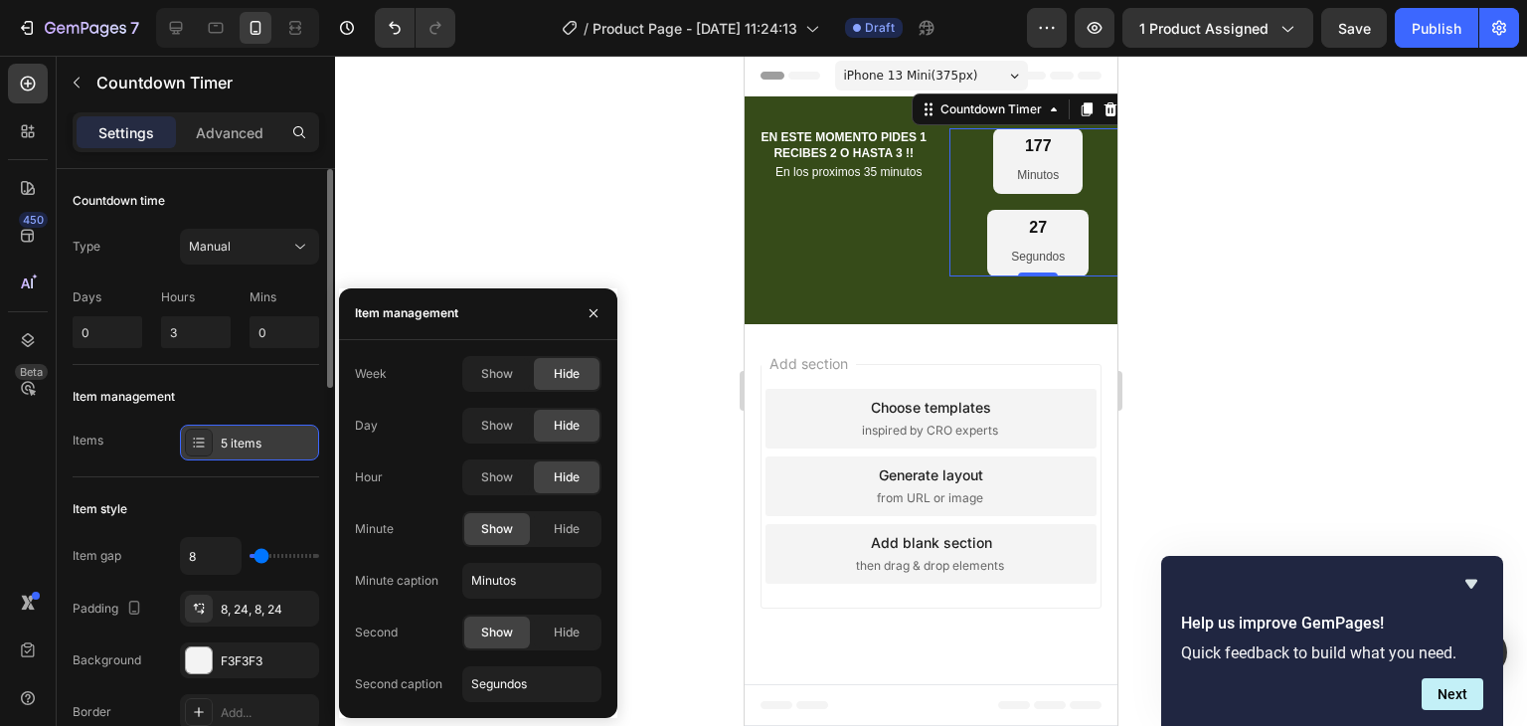
click at [262, 429] on div "5 items" at bounding box center [249, 443] width 139 height 36
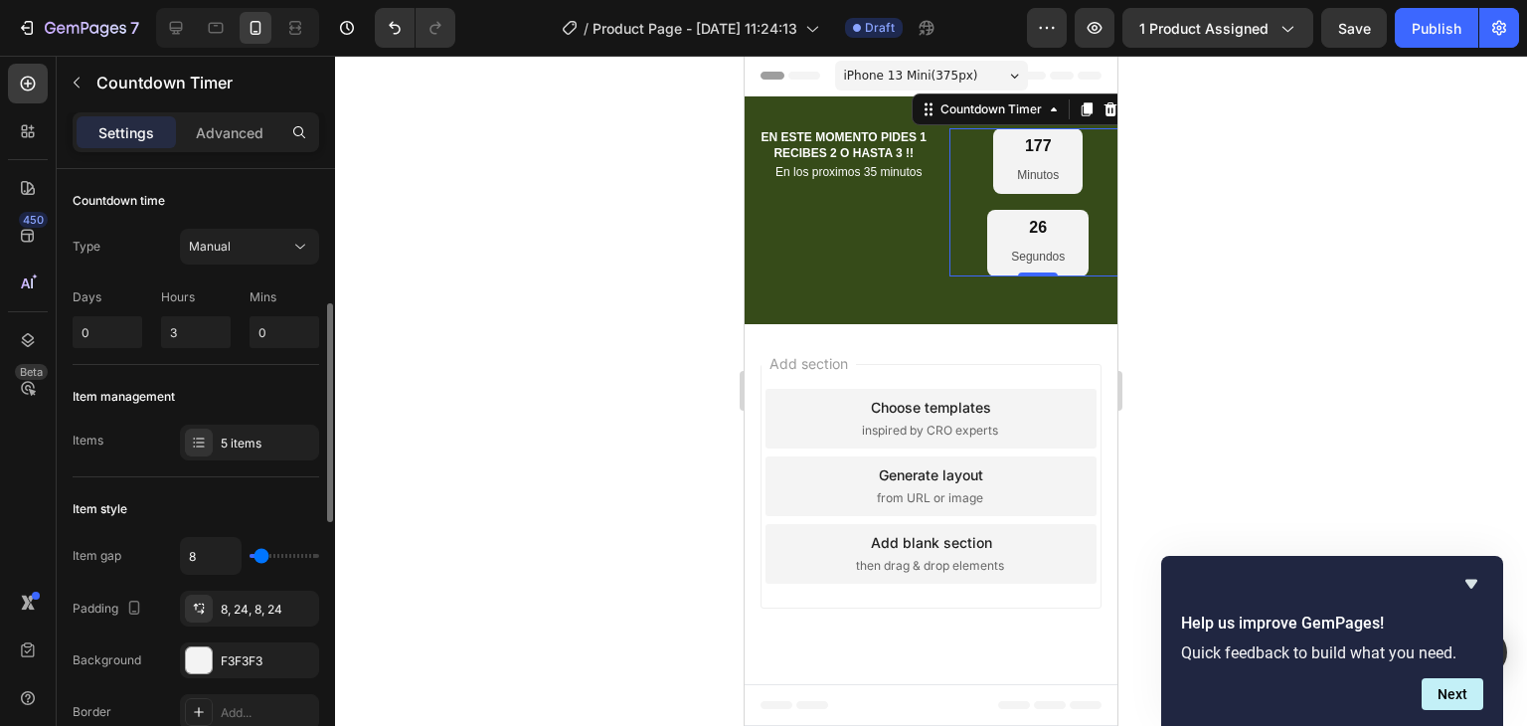
scroll to position [99, 0]
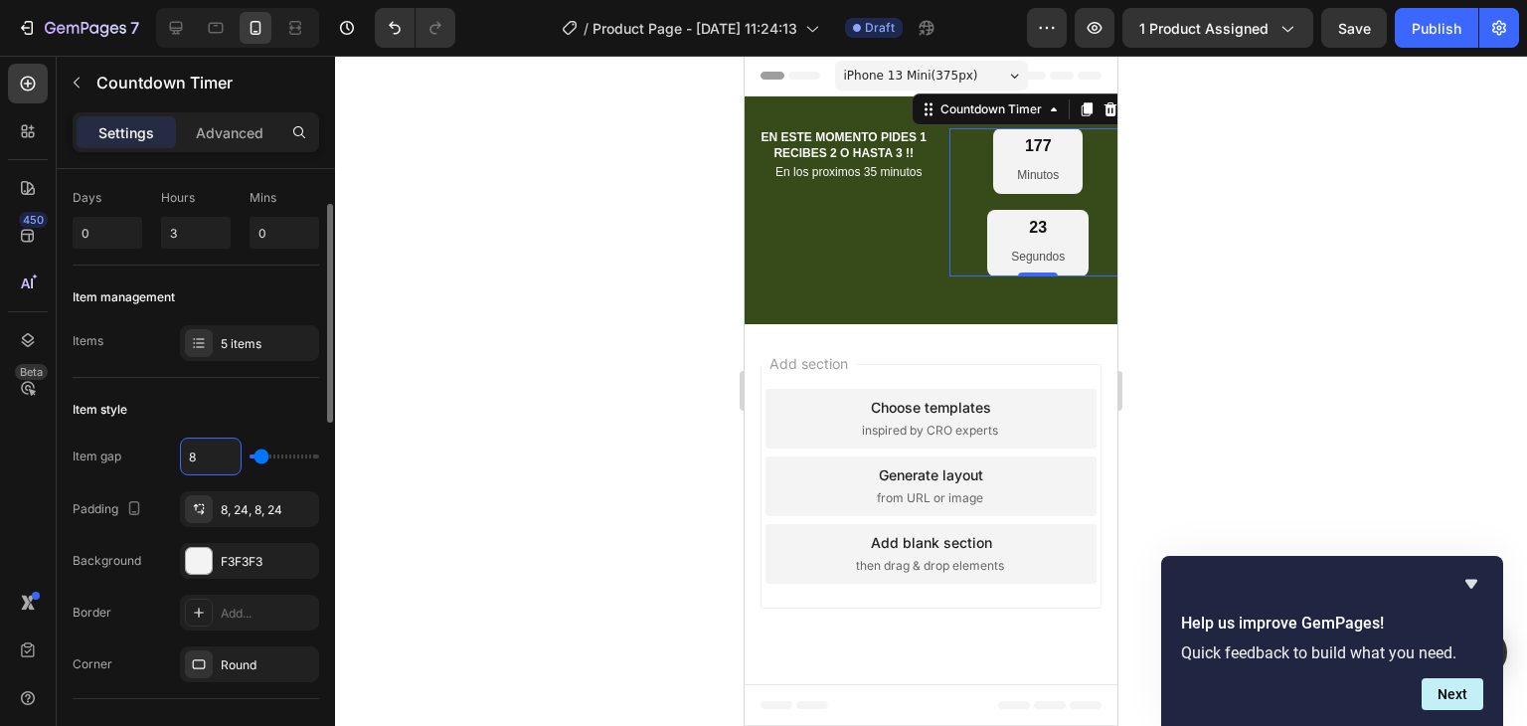
click at [224, 458] on input "8" at bounding box center [211, 456] width 60 height 36
type input "7"
type input "0"
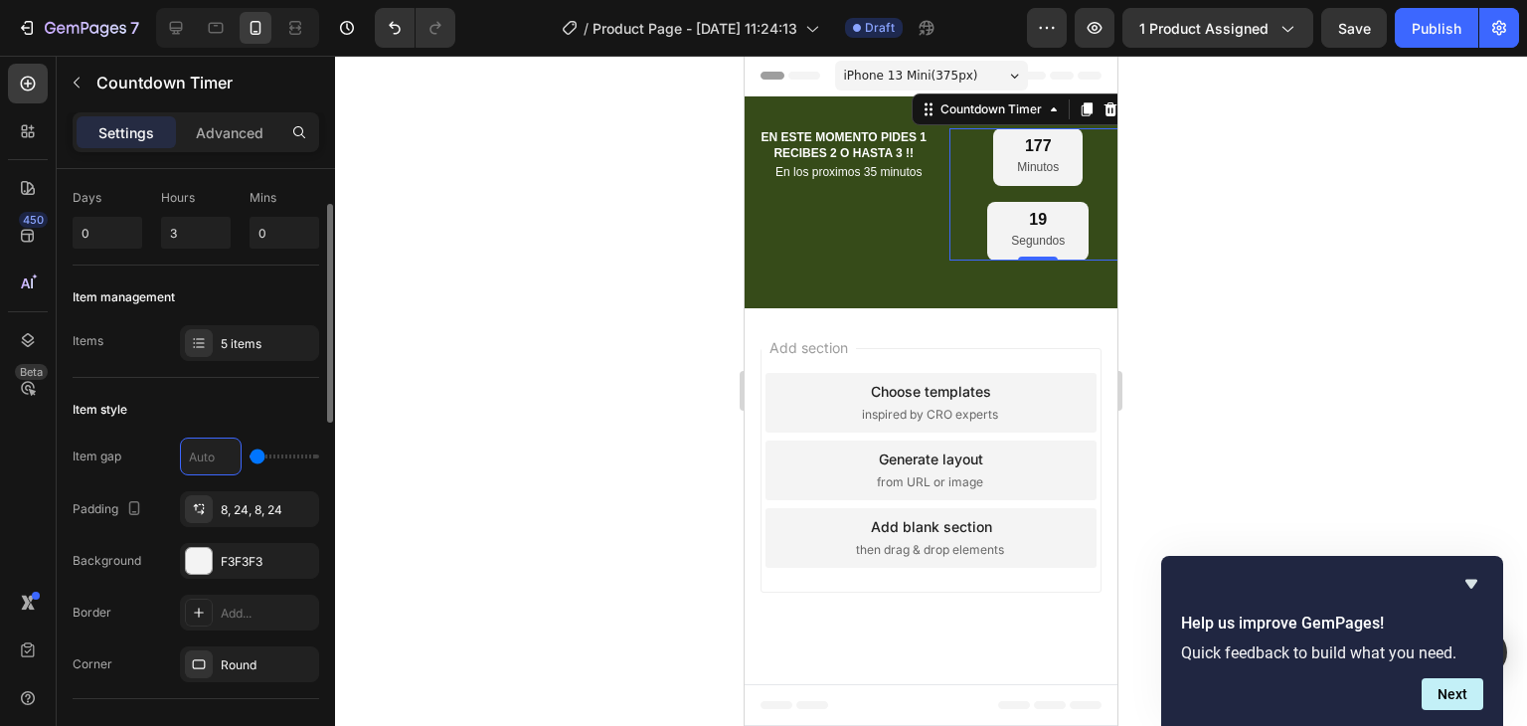
type input "8"
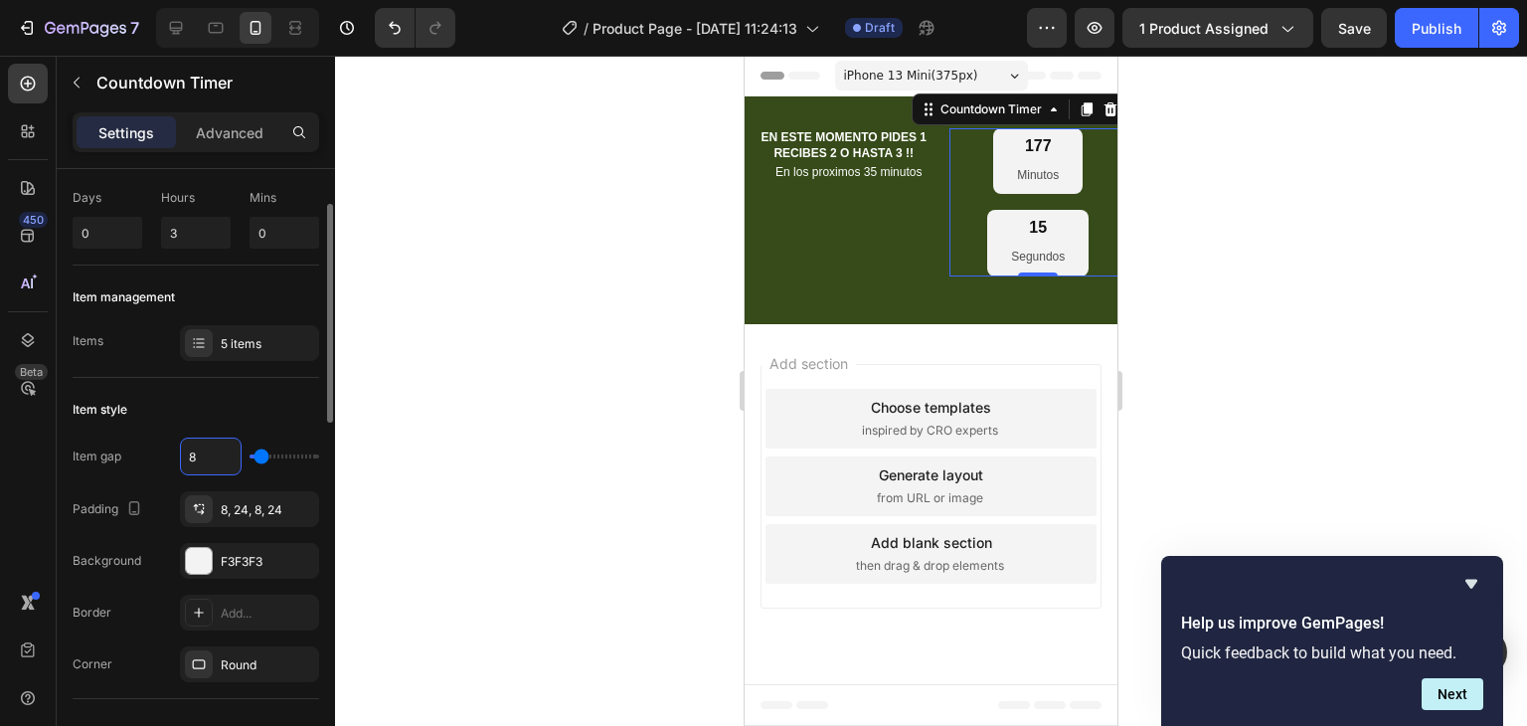
type input "0"
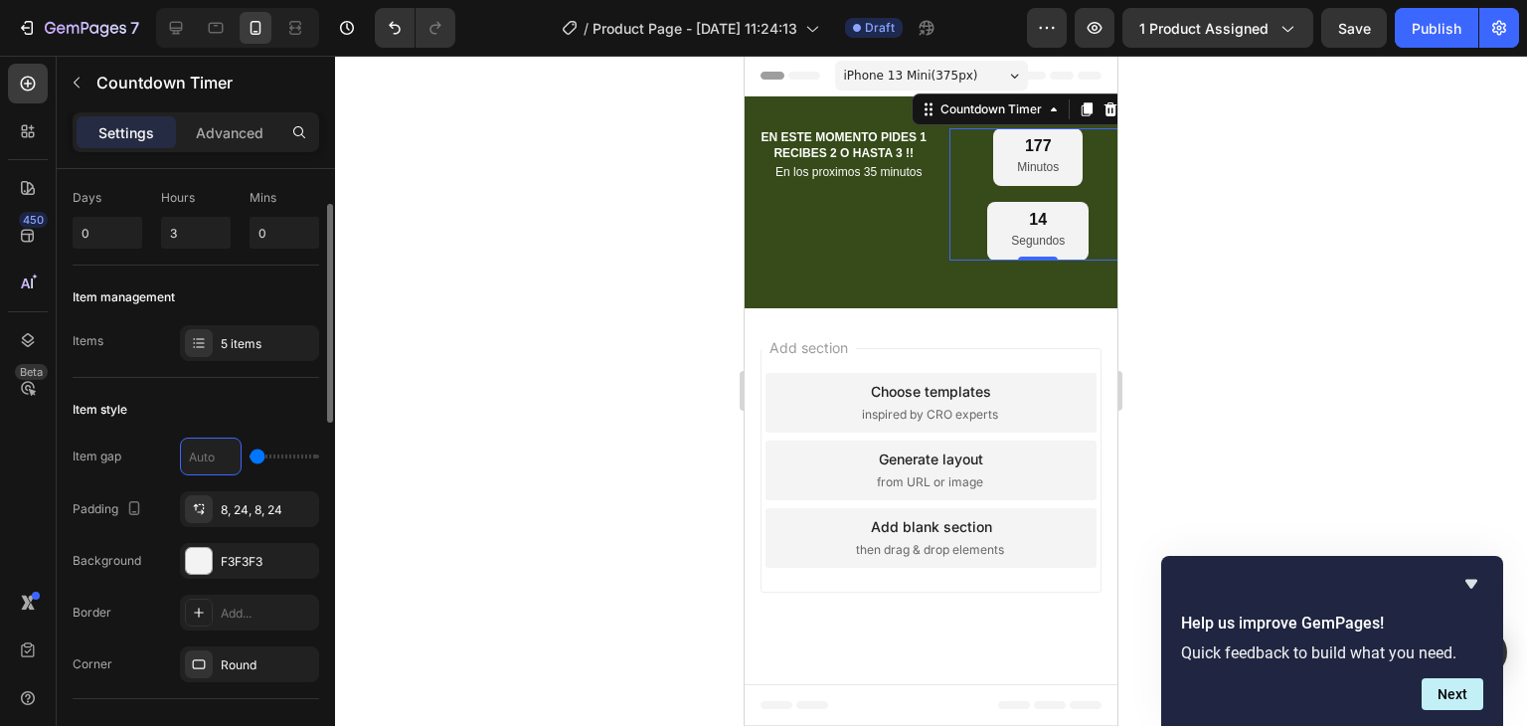
type input "1"
type input "0"
type input "8"
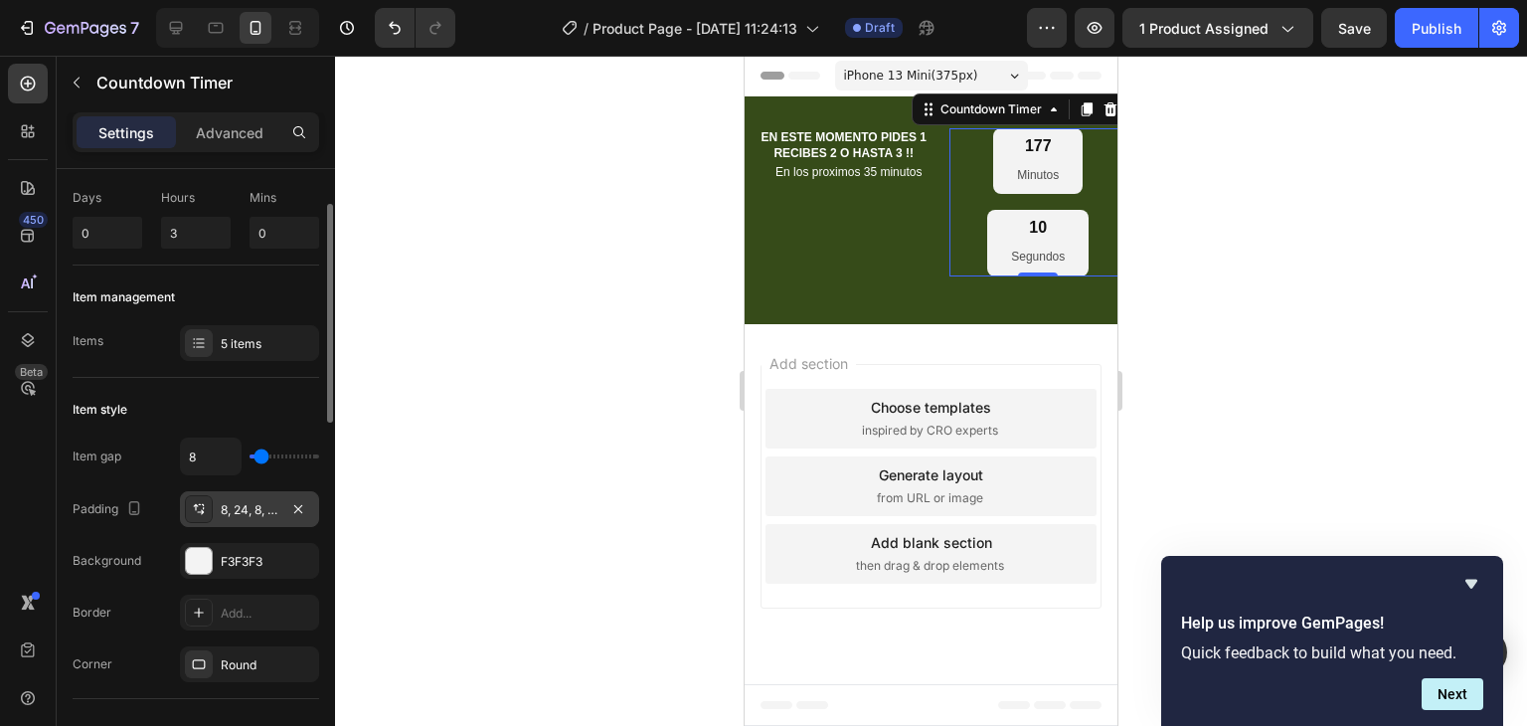
click at [246, 506] on div "8, 24, 8, 24" at bounding box center [250, 510] width 58 height 18
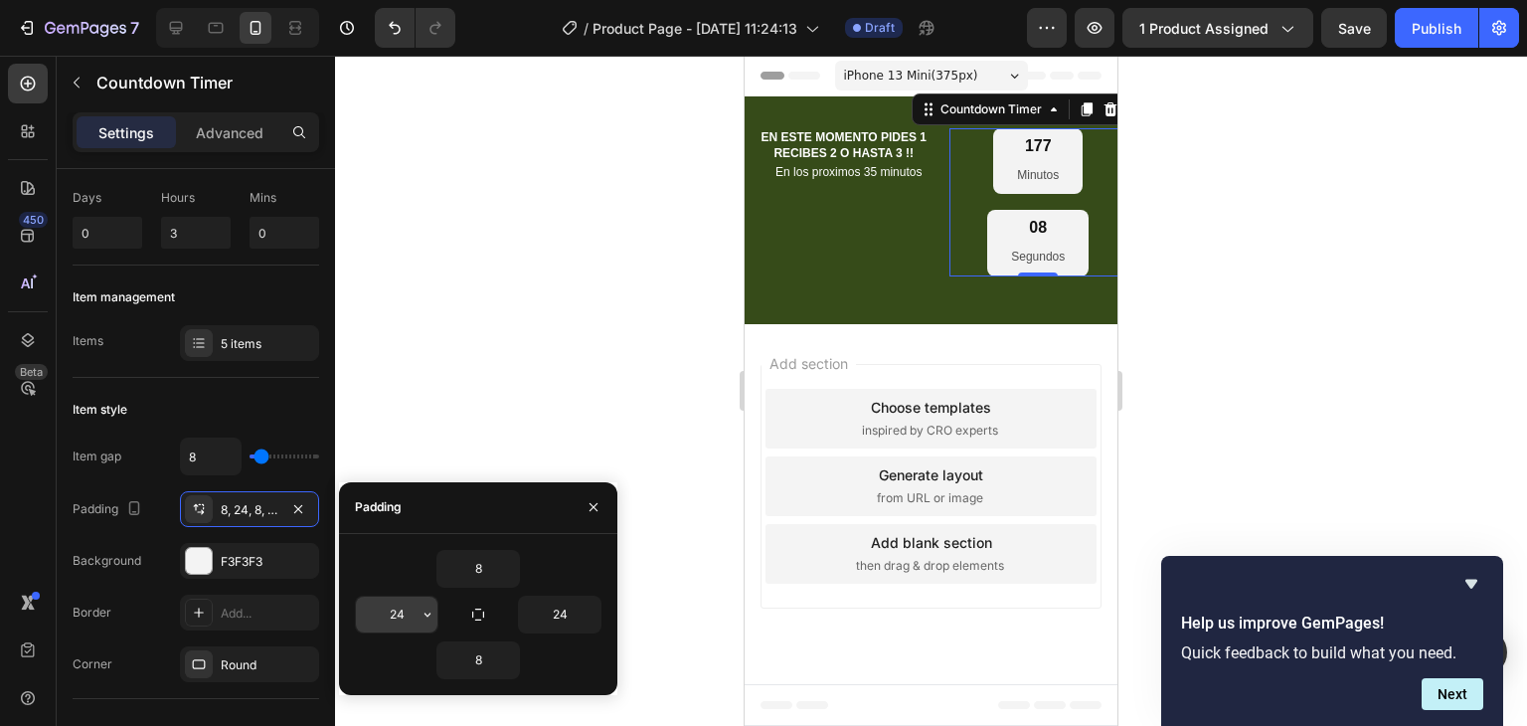
click at [404, 607] on input "24" at bounding box center [397, 615] width 82 height 36
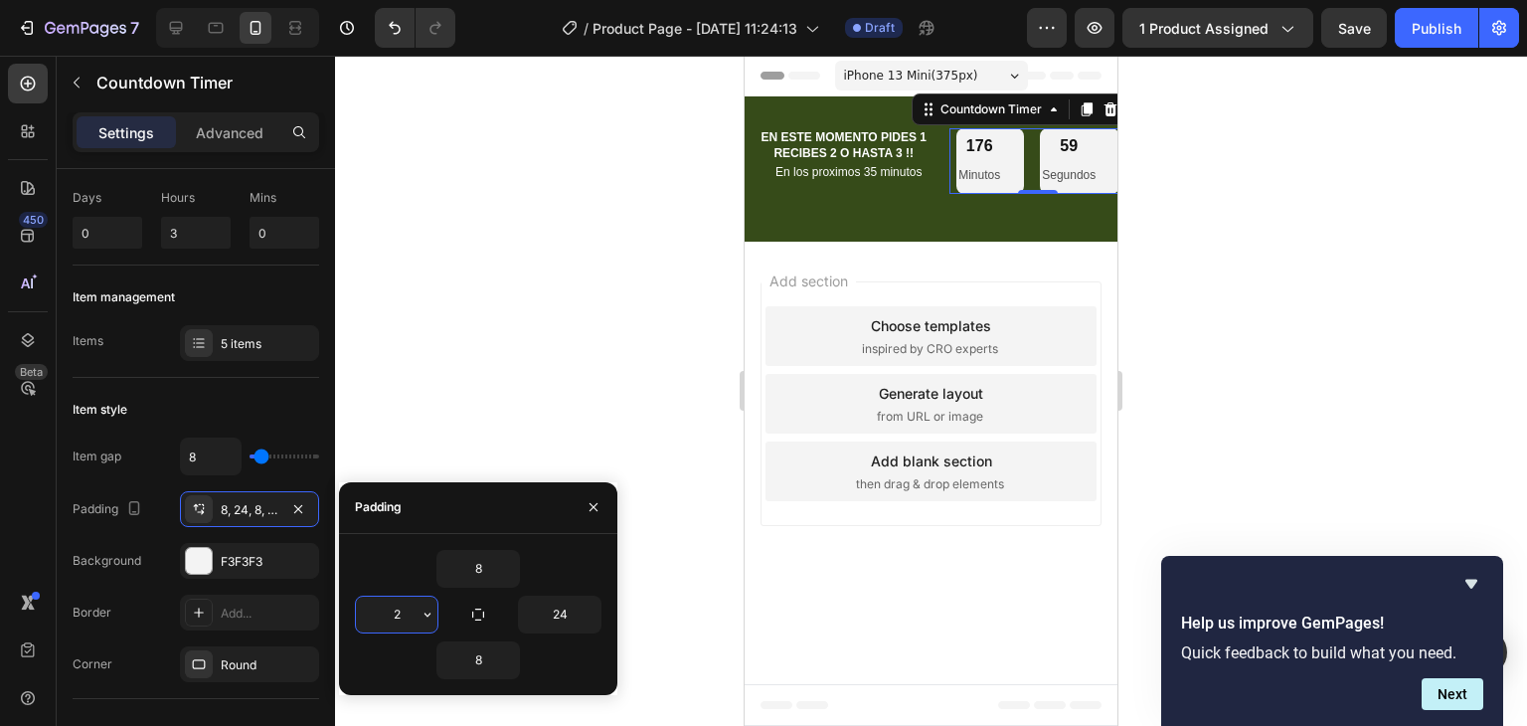
type input "22"
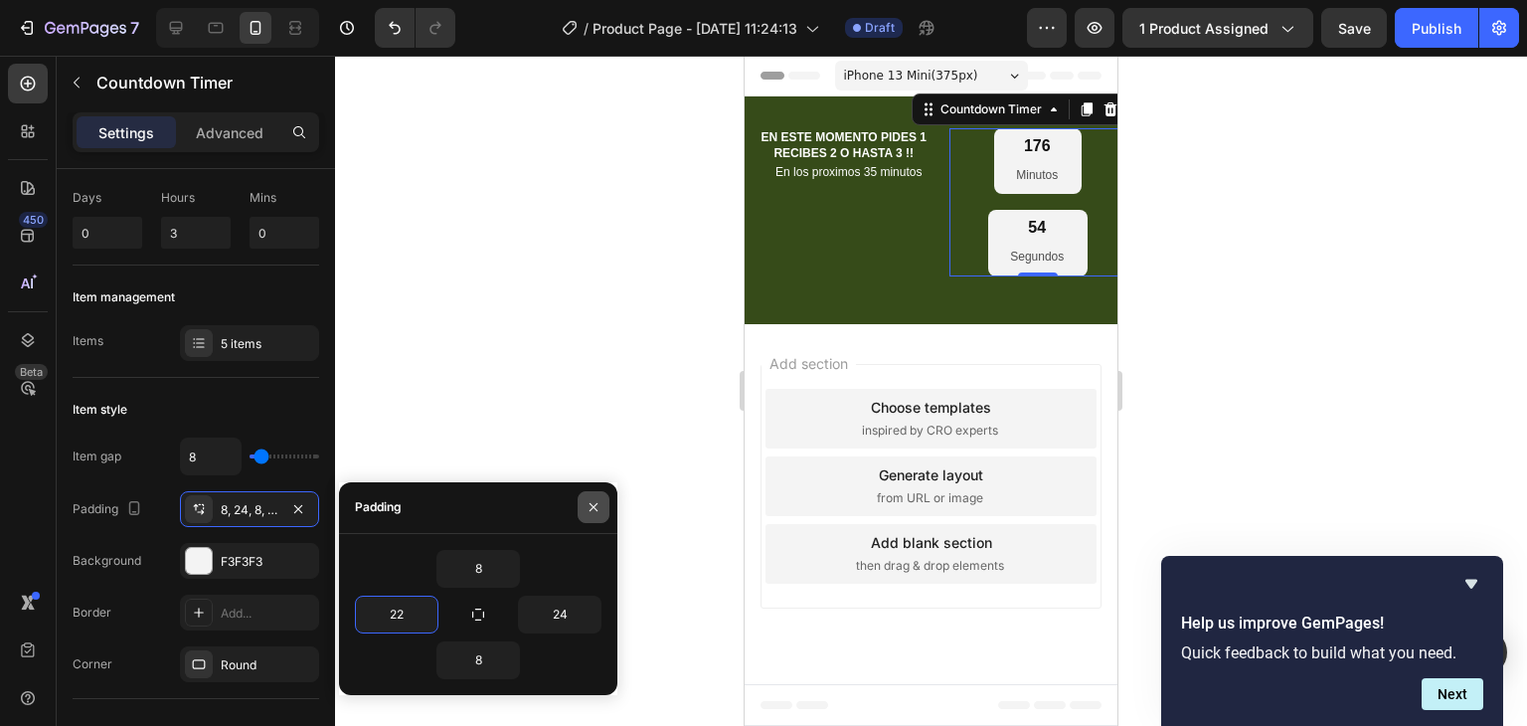
click at [604, 500] on button "button" at bounding box center [594, 507] width 32 height 32
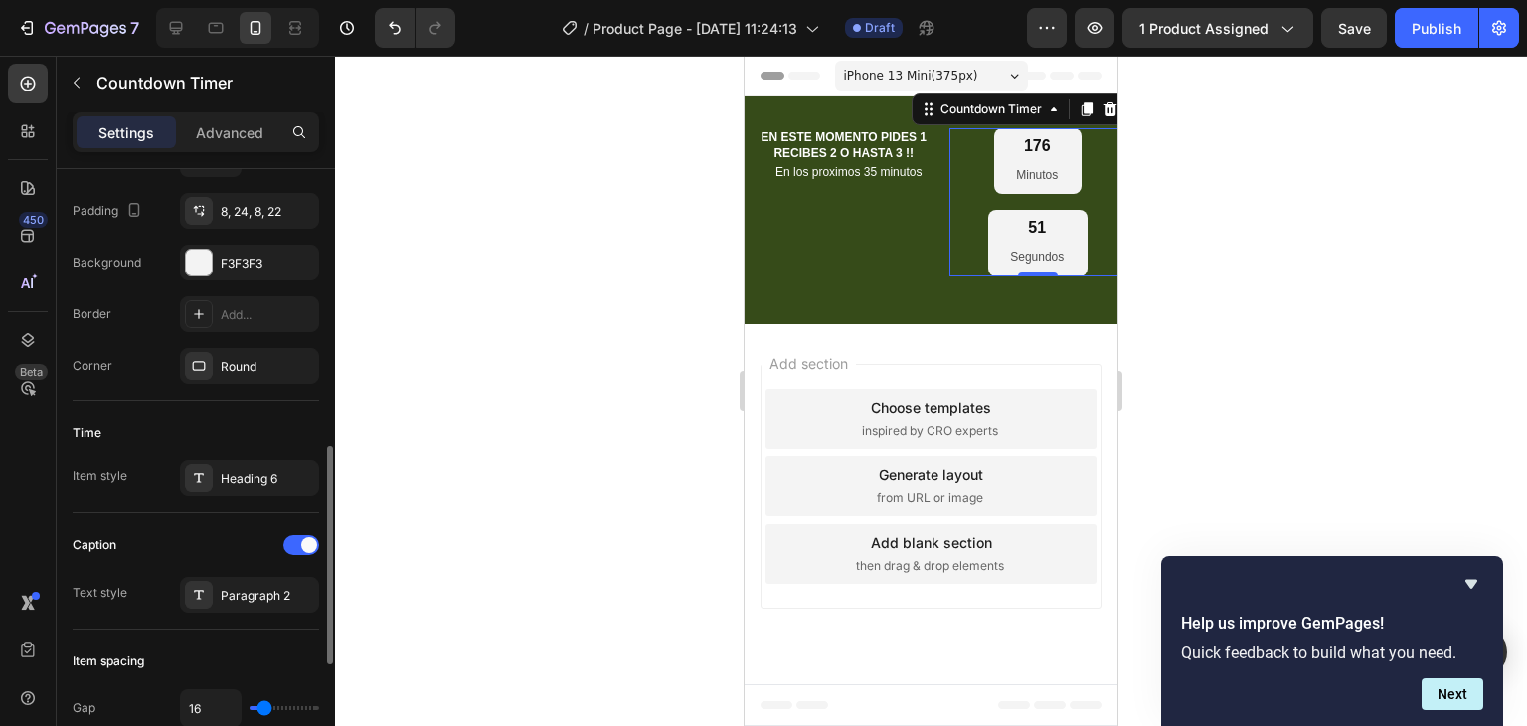
scroll to position [497, 0]
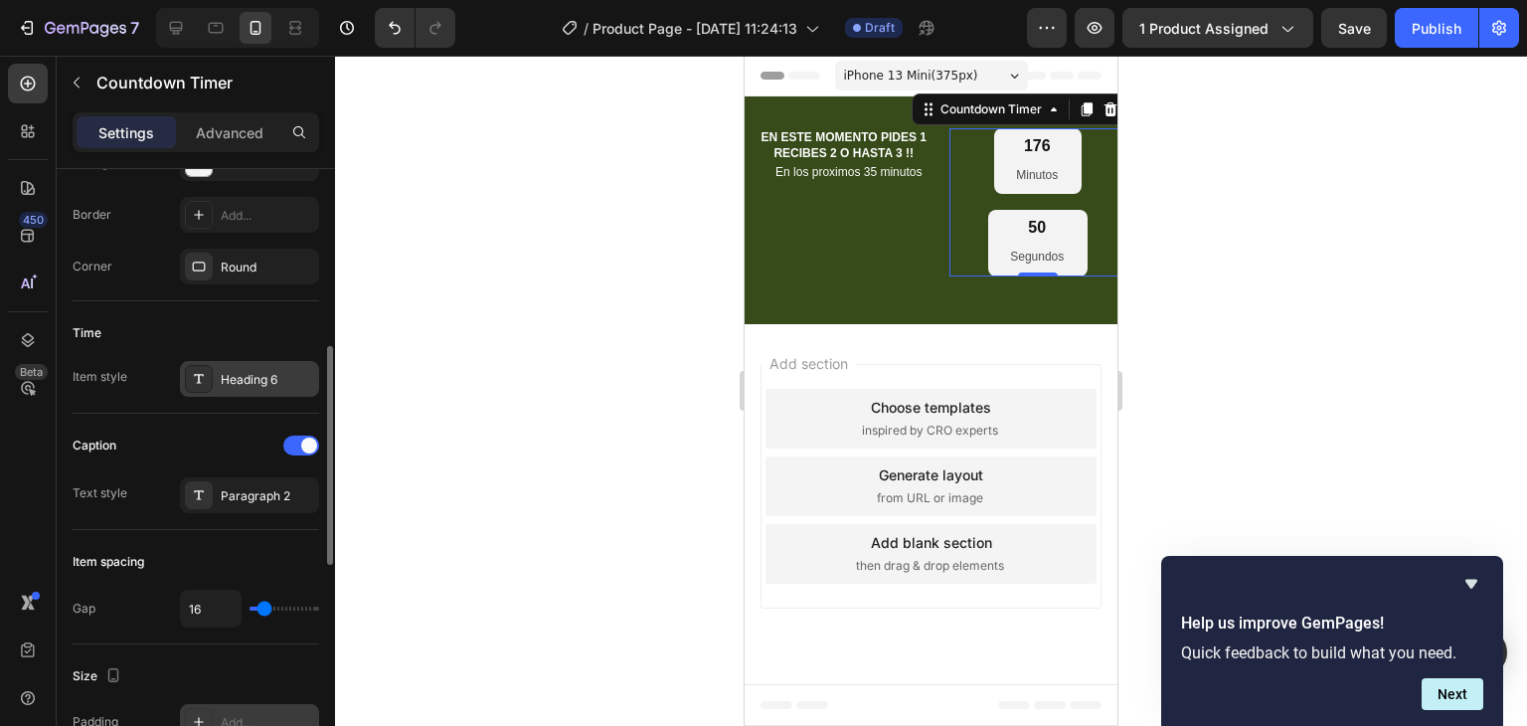
click at [246, 375] on div "Heading 6" at bounding box center [267, 380] width 93 height 18
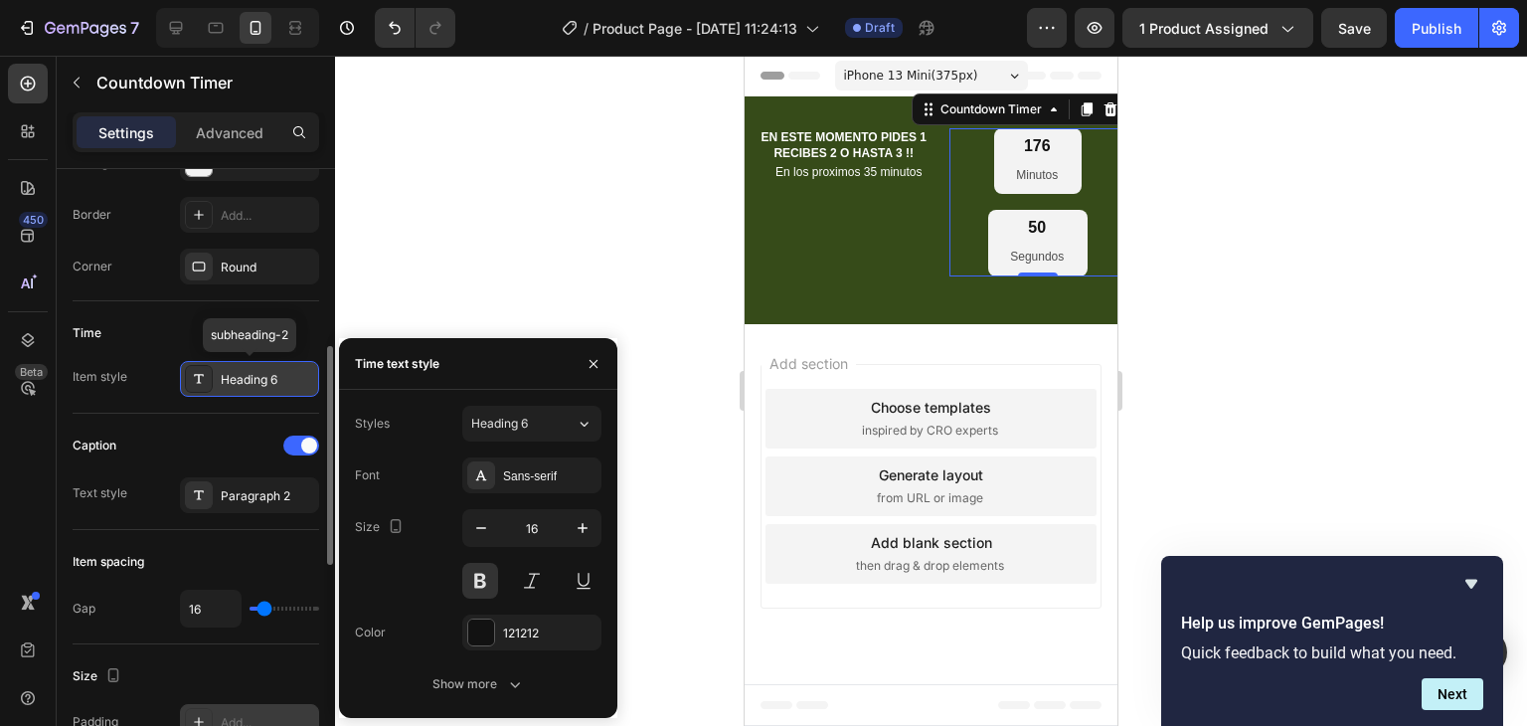
click at [246, 375] on div "Heading 6" at bounding box center [267, 380] width 93 height 18
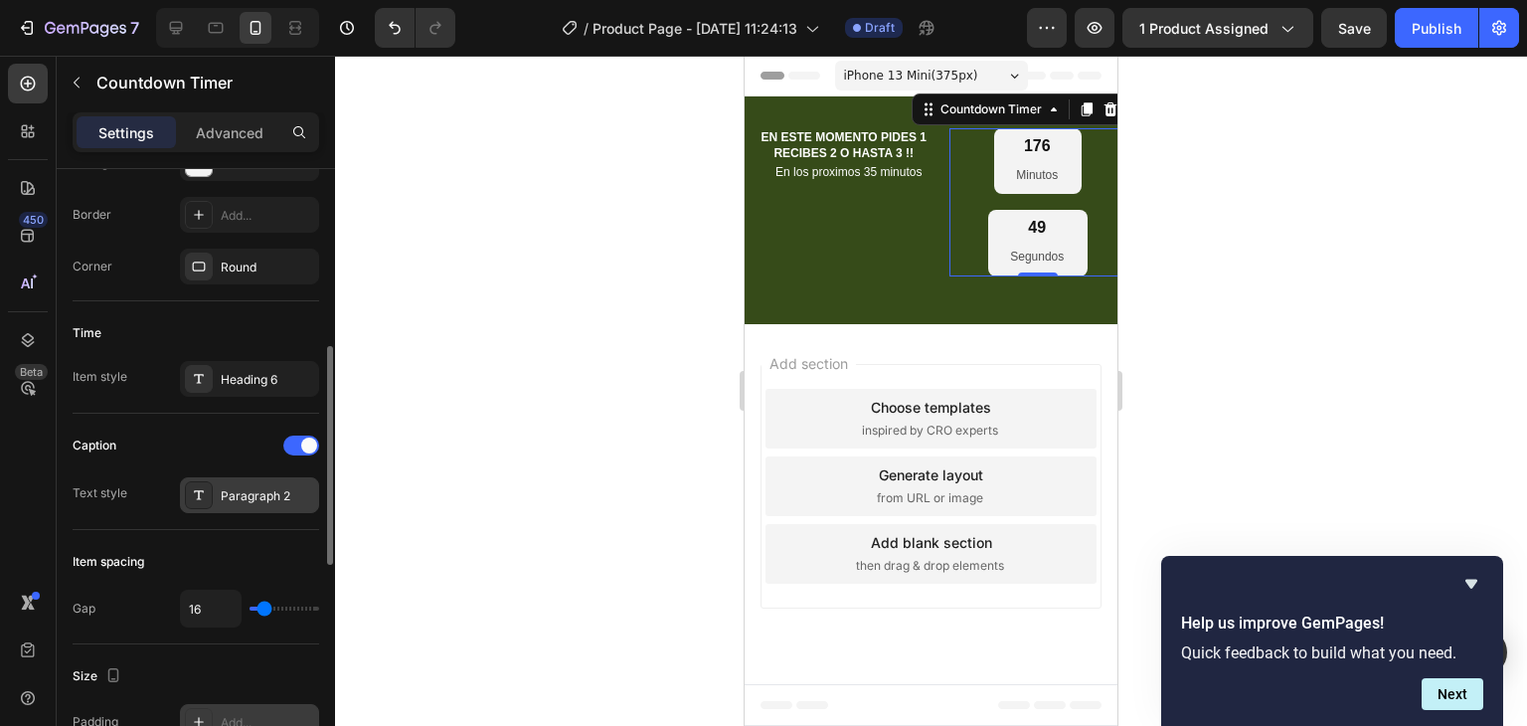
click at [252, 496] on div "Paragraph 2" at bounding box center [267, 496] width 93 height 18
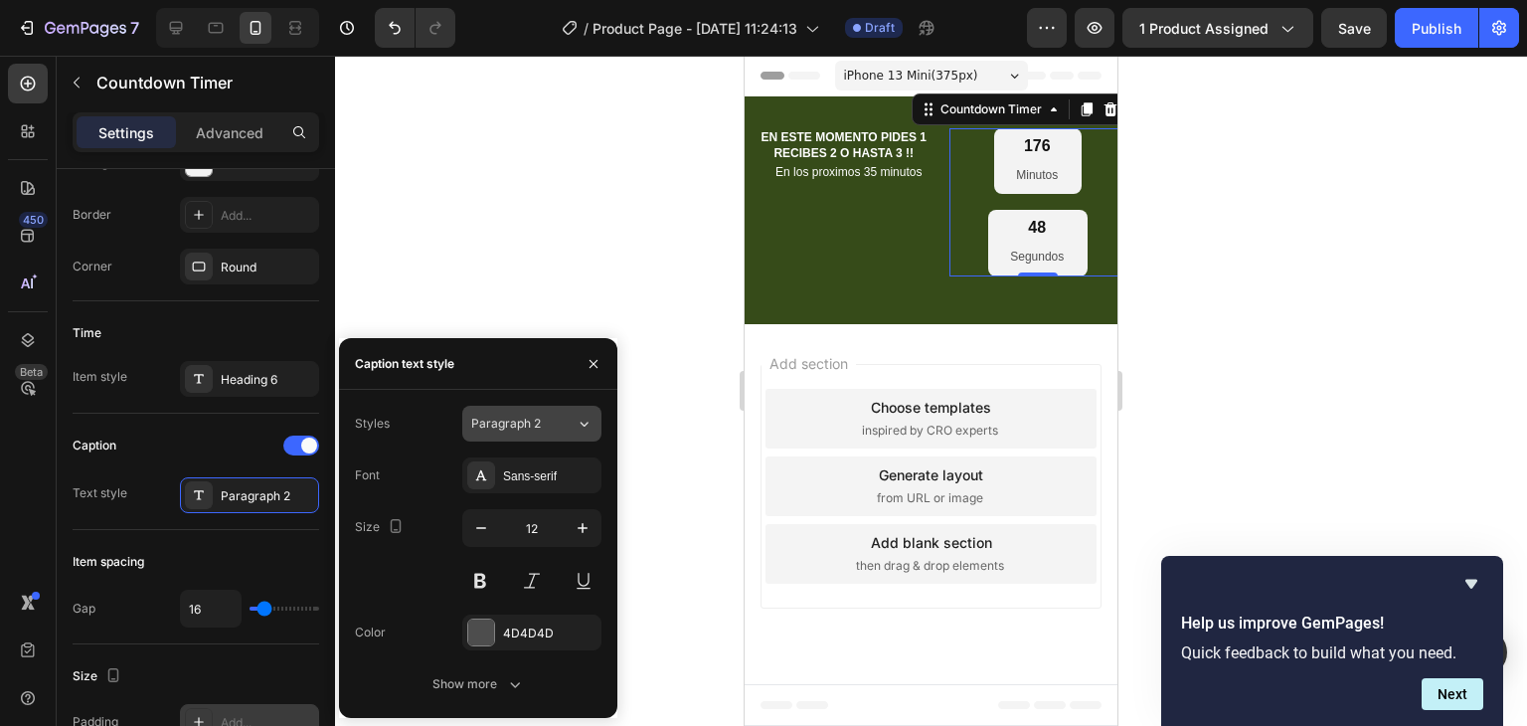
click at [517, 435] on button "Paragraph 2" at bounding box center [531, 424] width 139 height 36
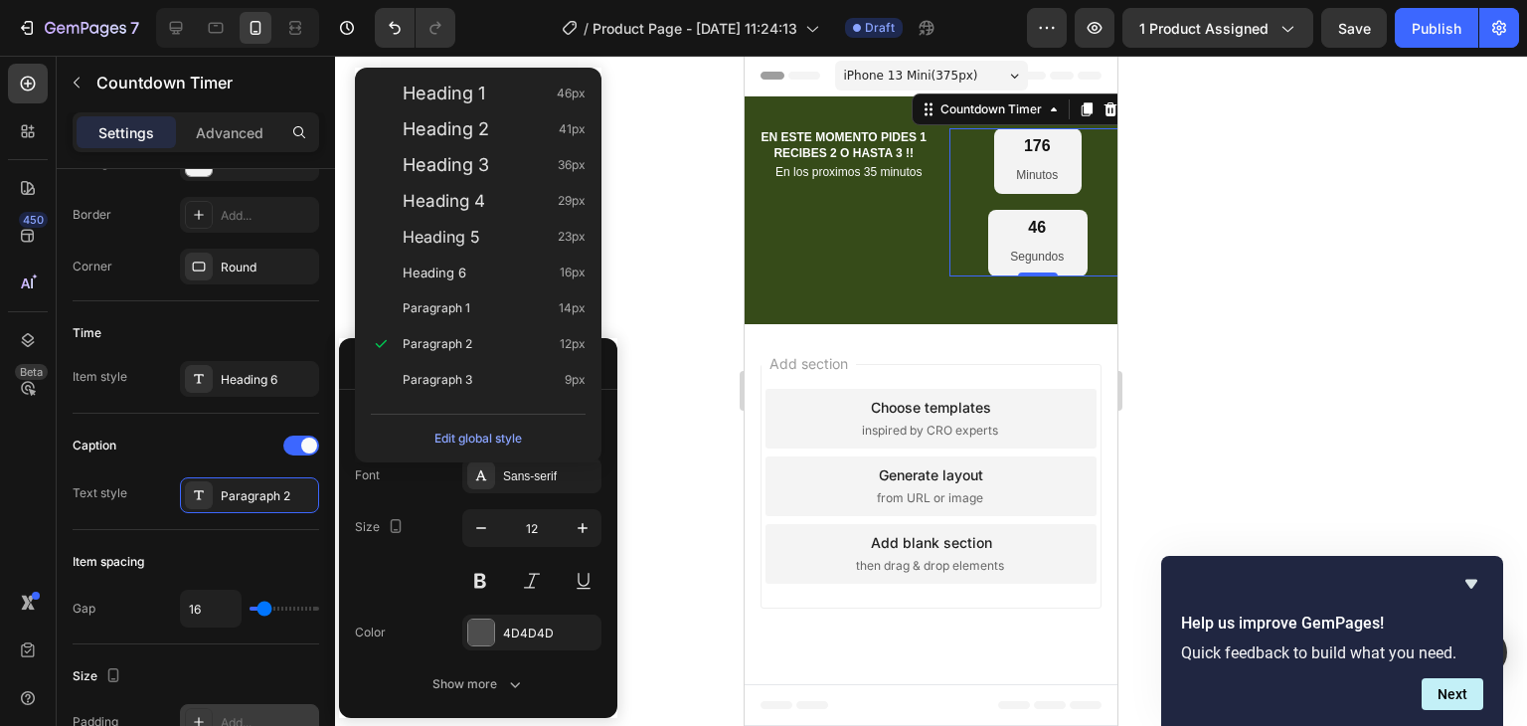
click at [685, 328] on div at bounding box center [931, 391] width 1192 height 670
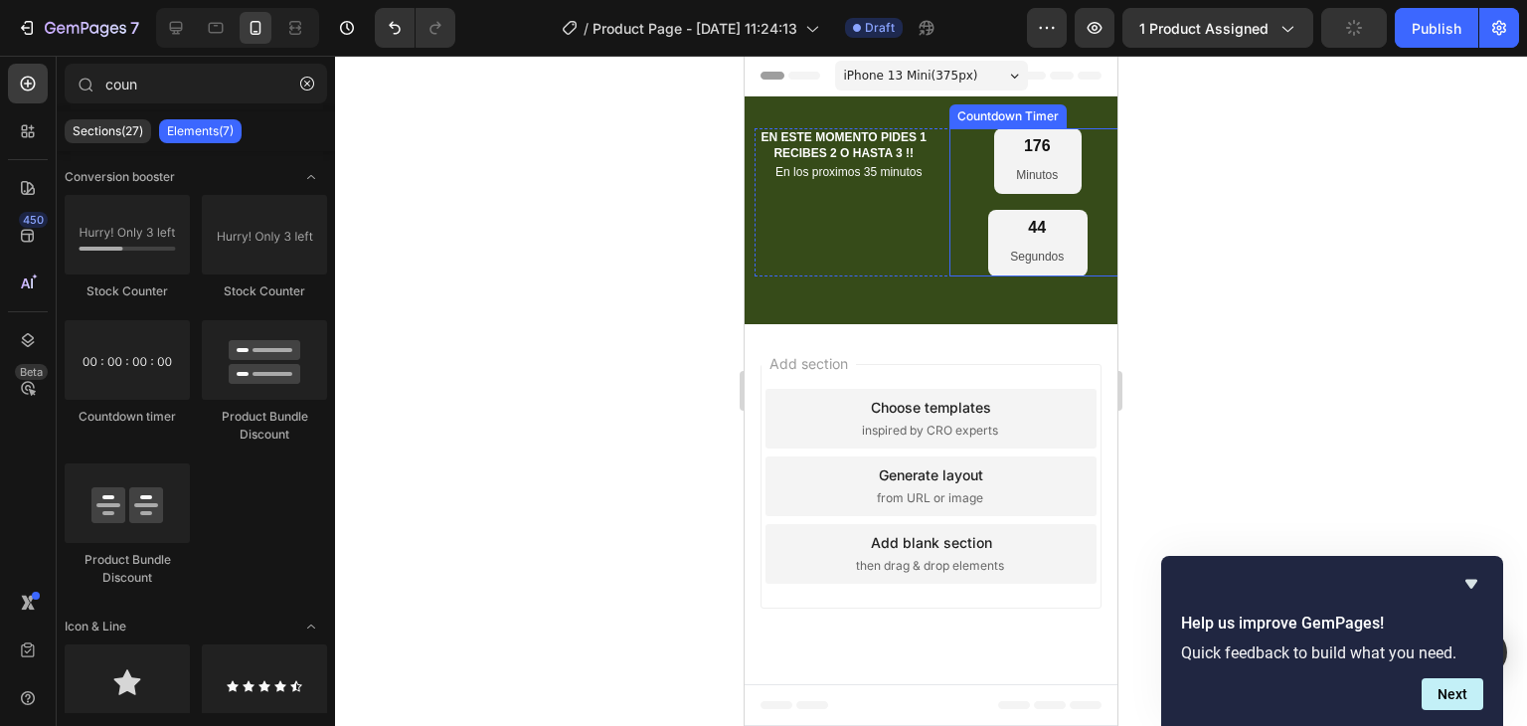
click at [1093, 195] on div "176 Minutos 44 Segundos" at bounding box center [1038, 202] width 179 height 148
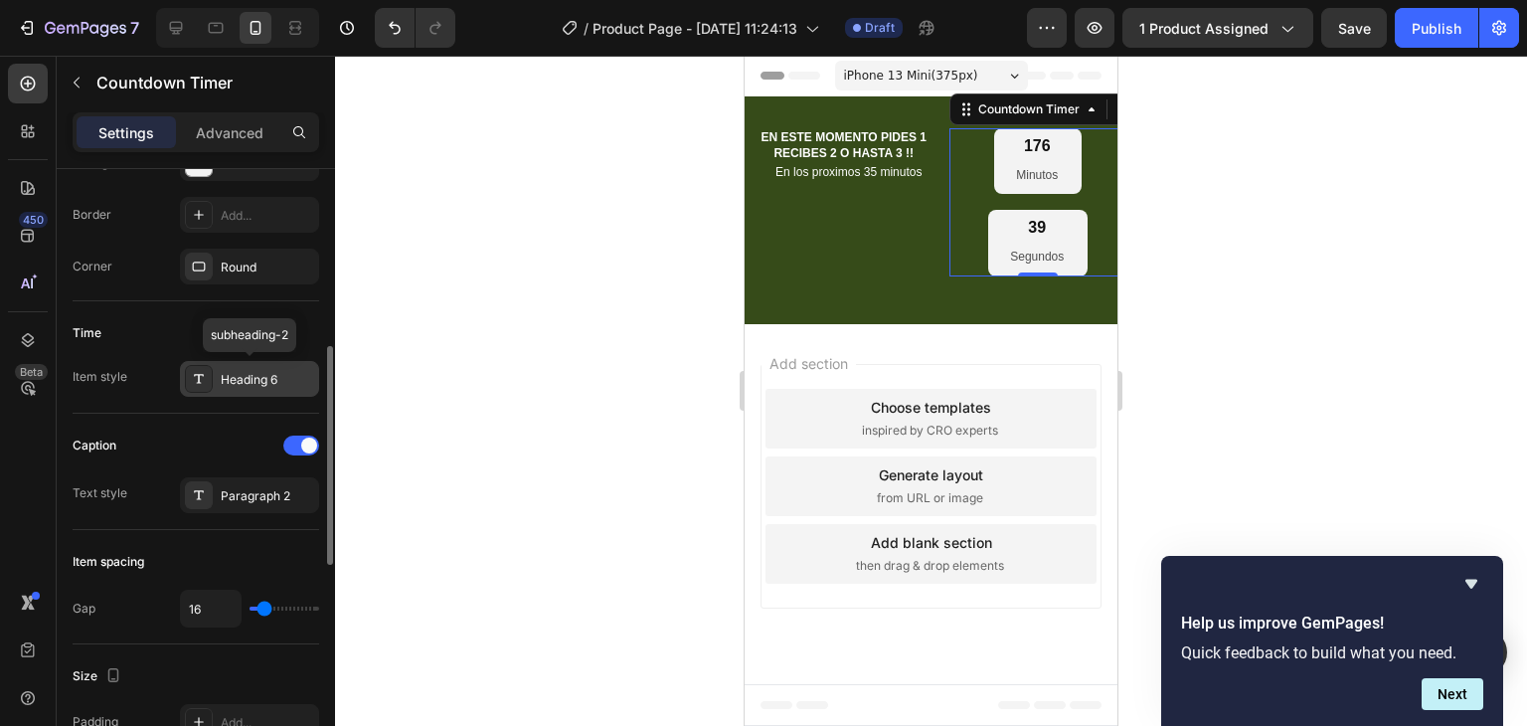
click at [252, 380] on div "Heading 6" at bounding box center [267, 380] width 93 height 18
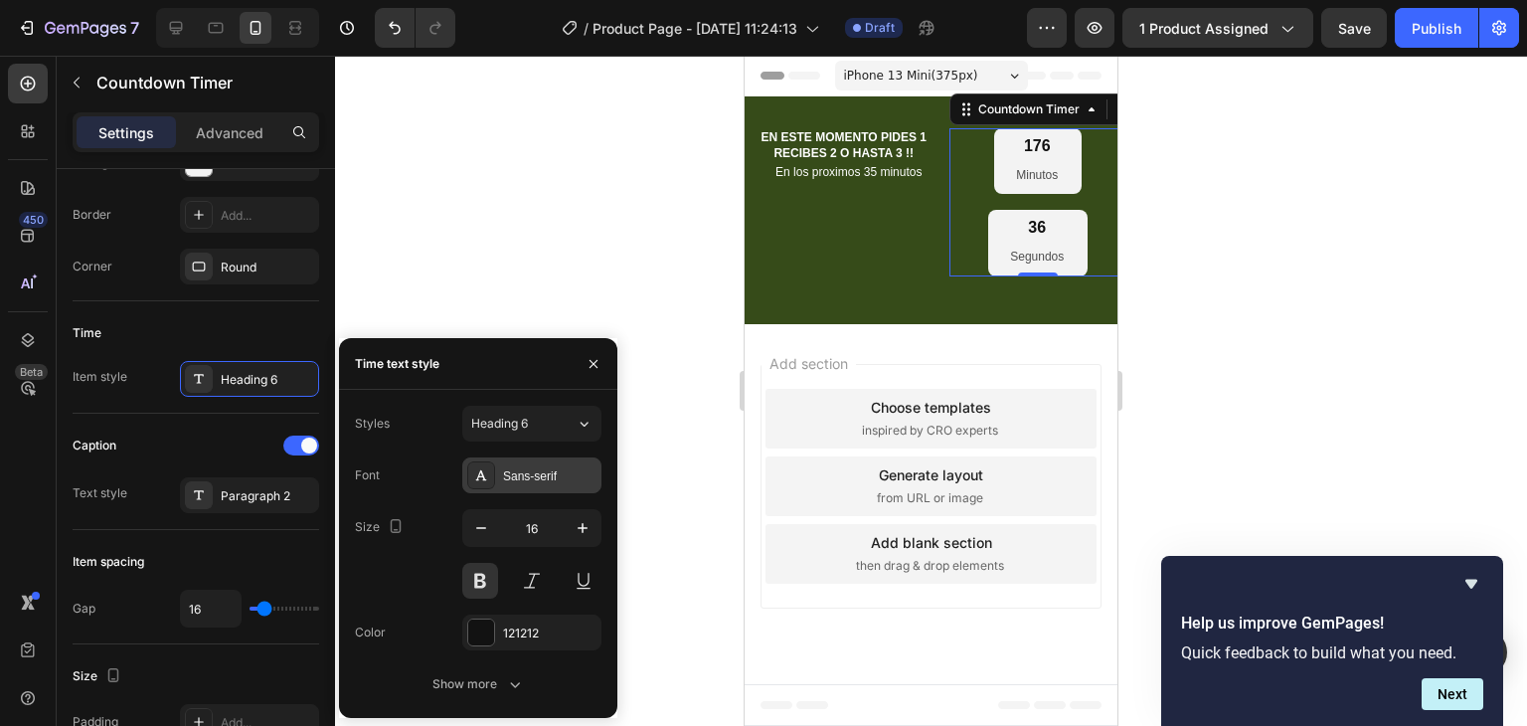
click at [515, 470] on div "Sans-serif" at bounding box center [549, 476] width 93 height 18
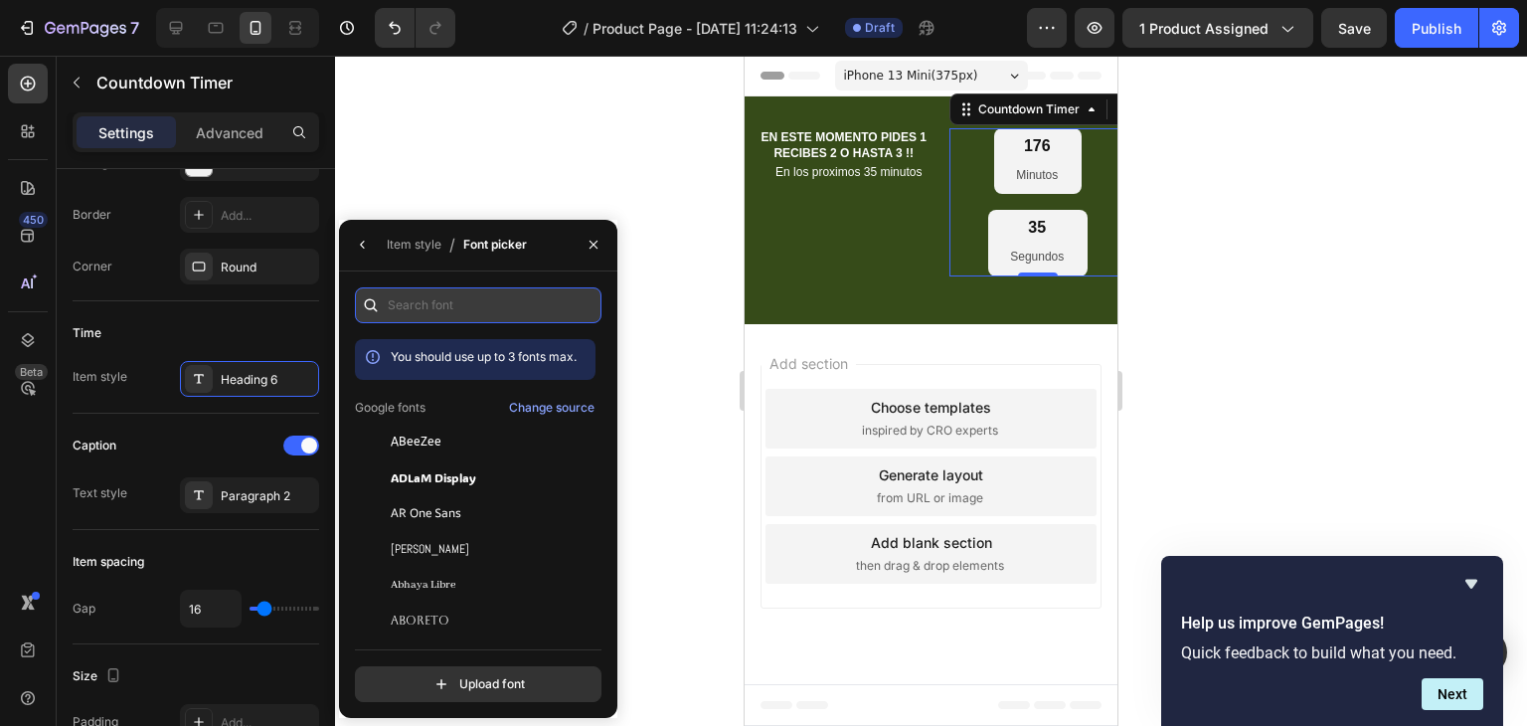
click at [430, 311] on input "text" at bounding box center [478, 305] width 247 height 36
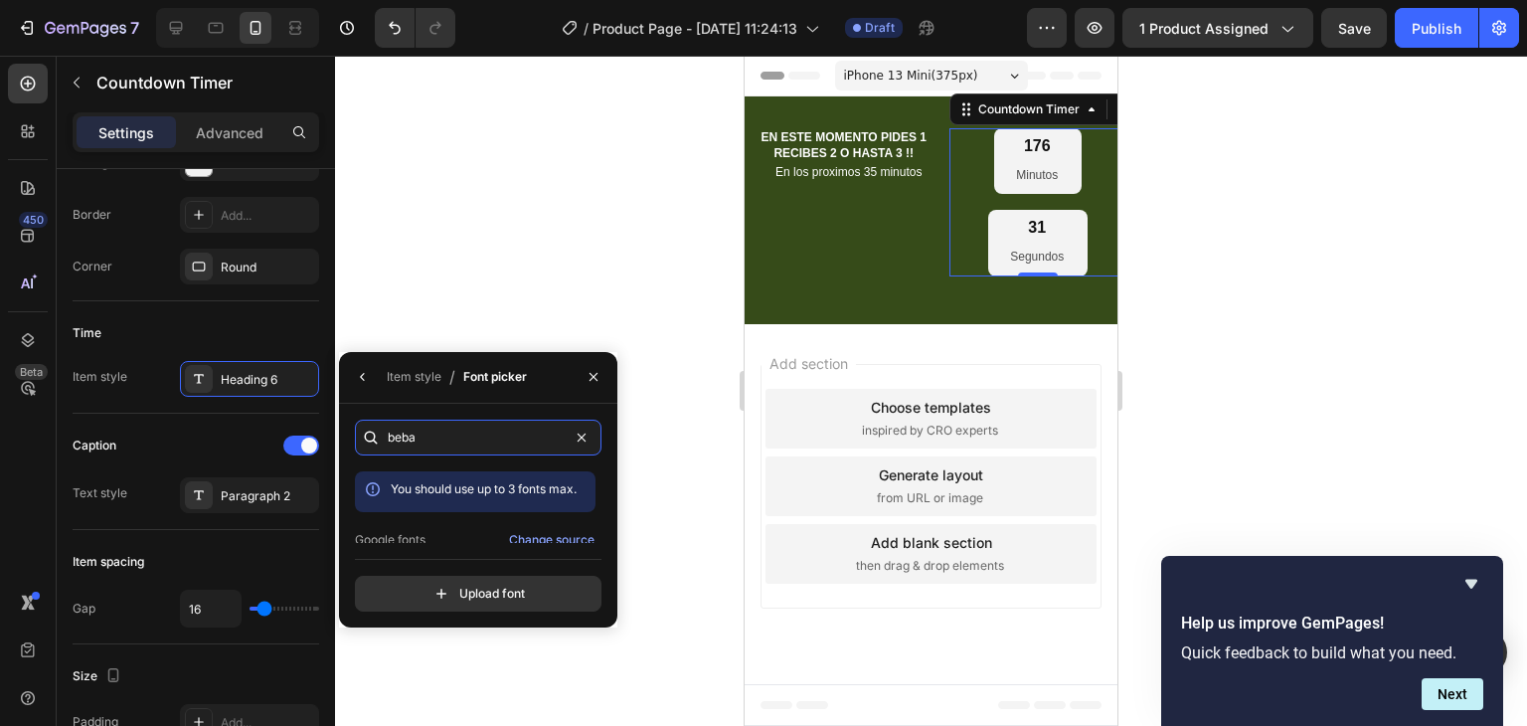
scroll to position [49, 0]
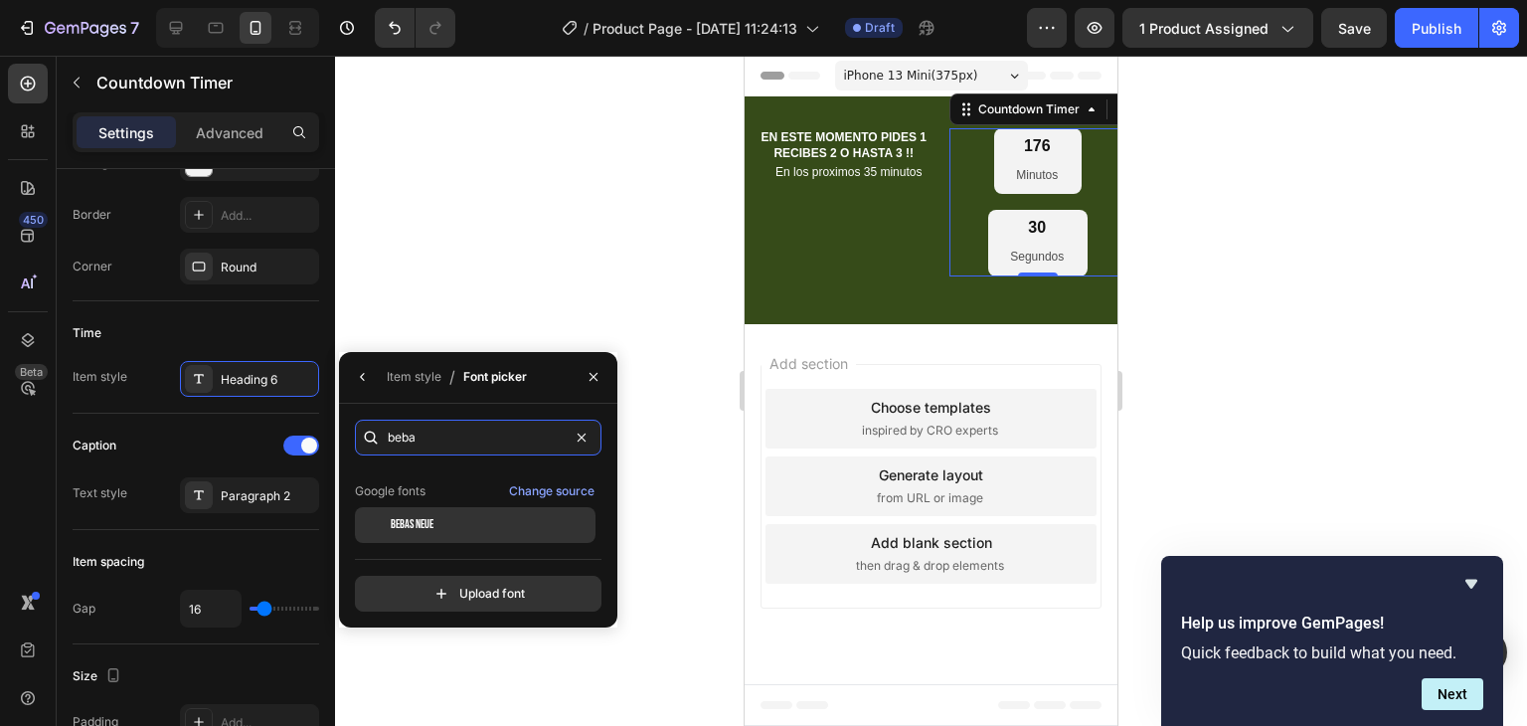
type input "beba"
click at [433, 516] on span "Bebas Neue" at bounding box center [412, 525] width 43 height 18
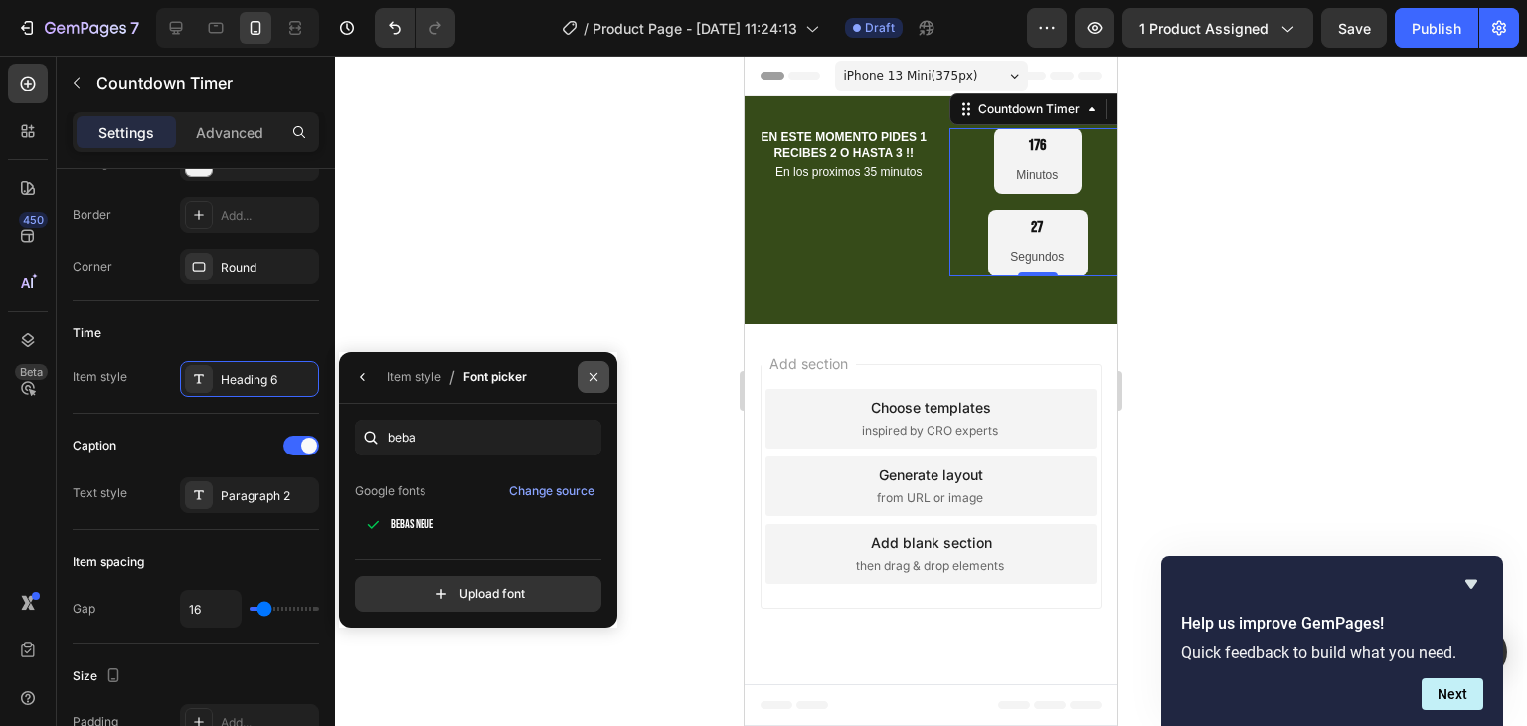
click at [593, 377] on icon "button" at bounding box center [594, 377] width 8 height 8
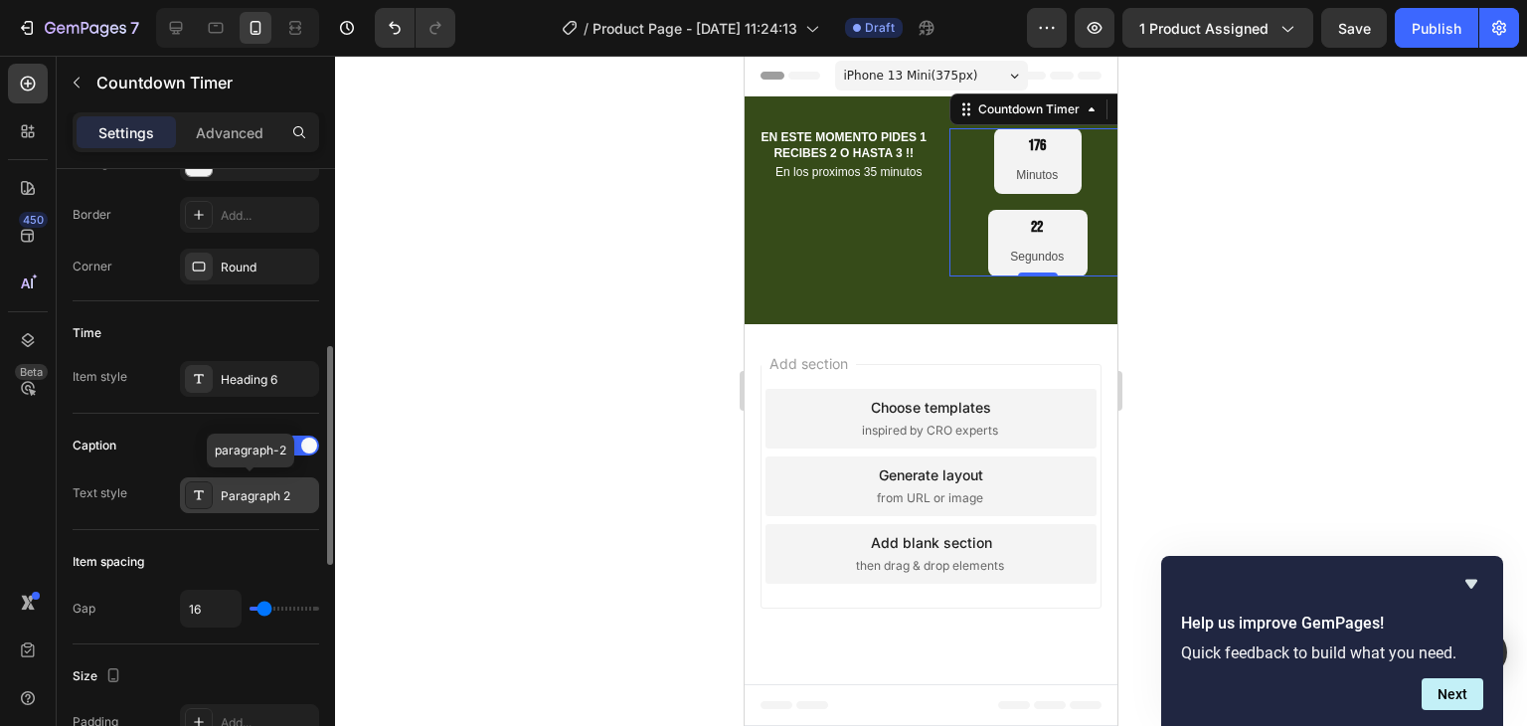
click at [233, 493] on div "Paragraph 2" at bounding box center [267, 496] width 93 height 18
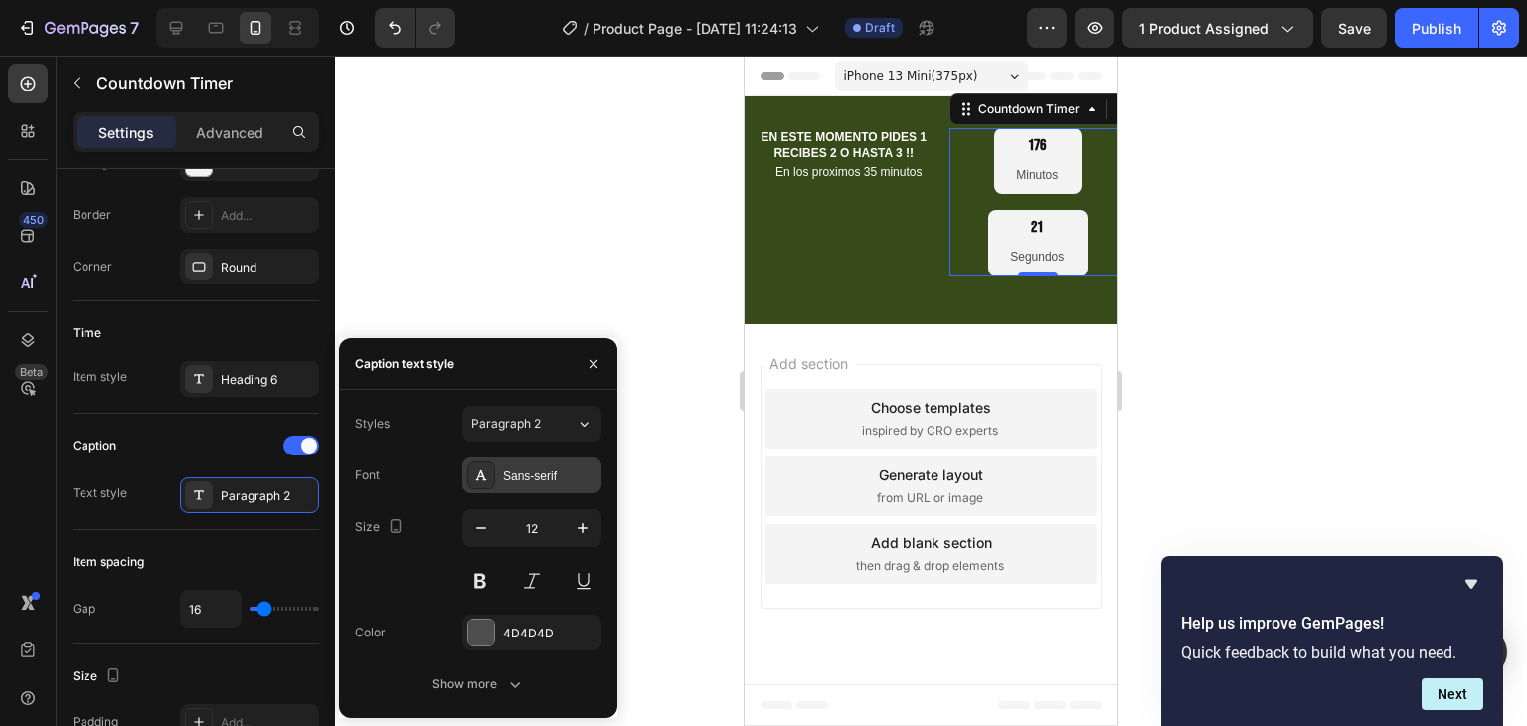
click at [535, 477] on div "Sans-serif" at bounding box center [549, 476] width 93 height 18
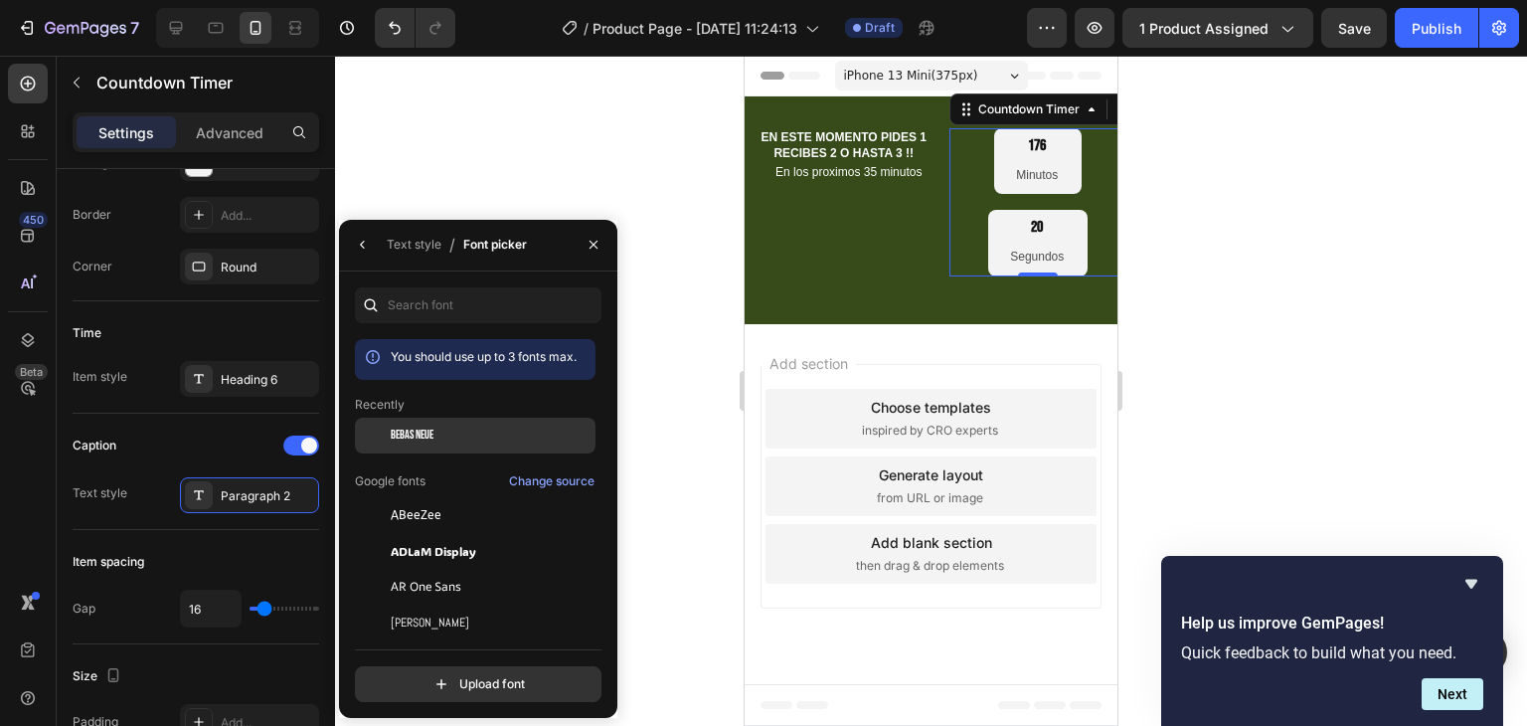
click at [431, 427] on span "Bebas Neue" at bounding box center [412, 436] width 43 height 18
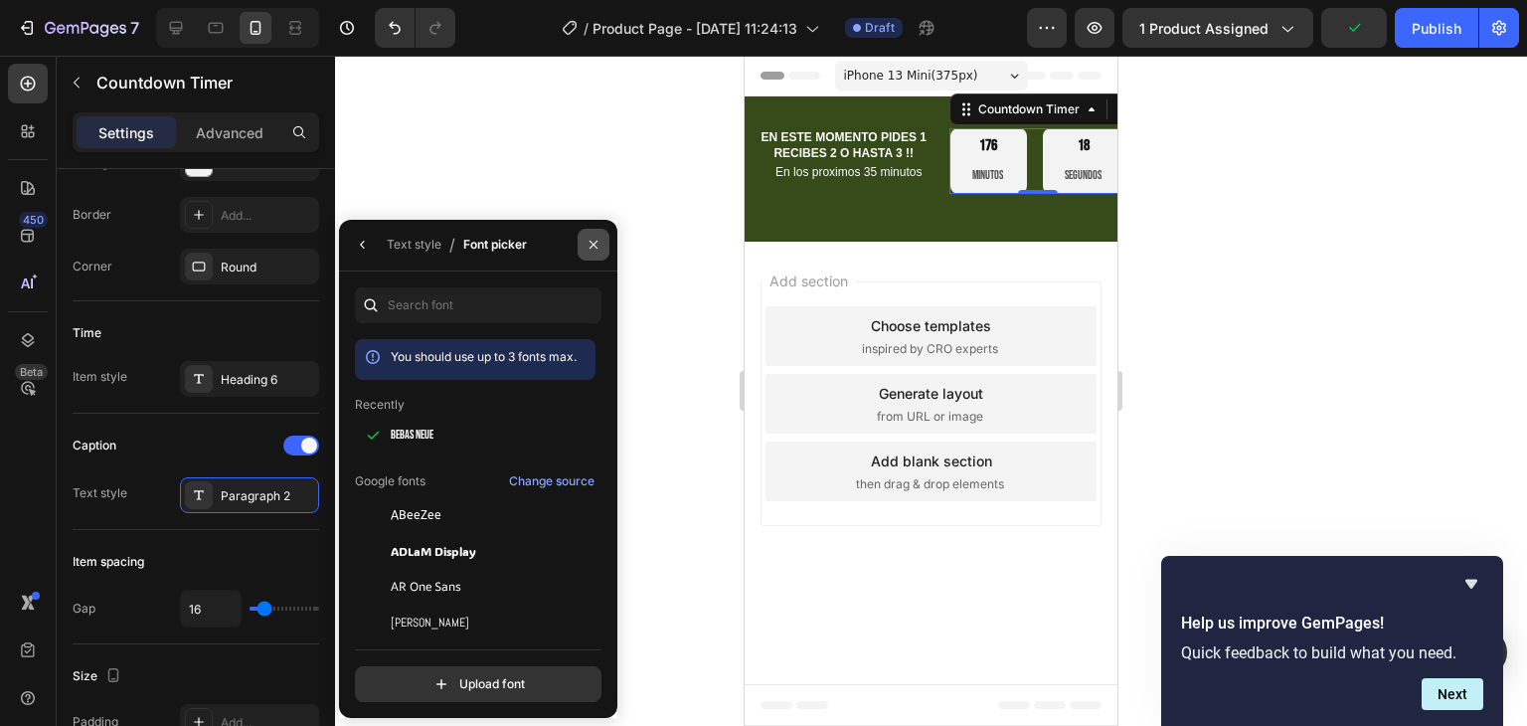
click at [582, 248] on button "button" at bounding box center [594, 245] width 32 height 32
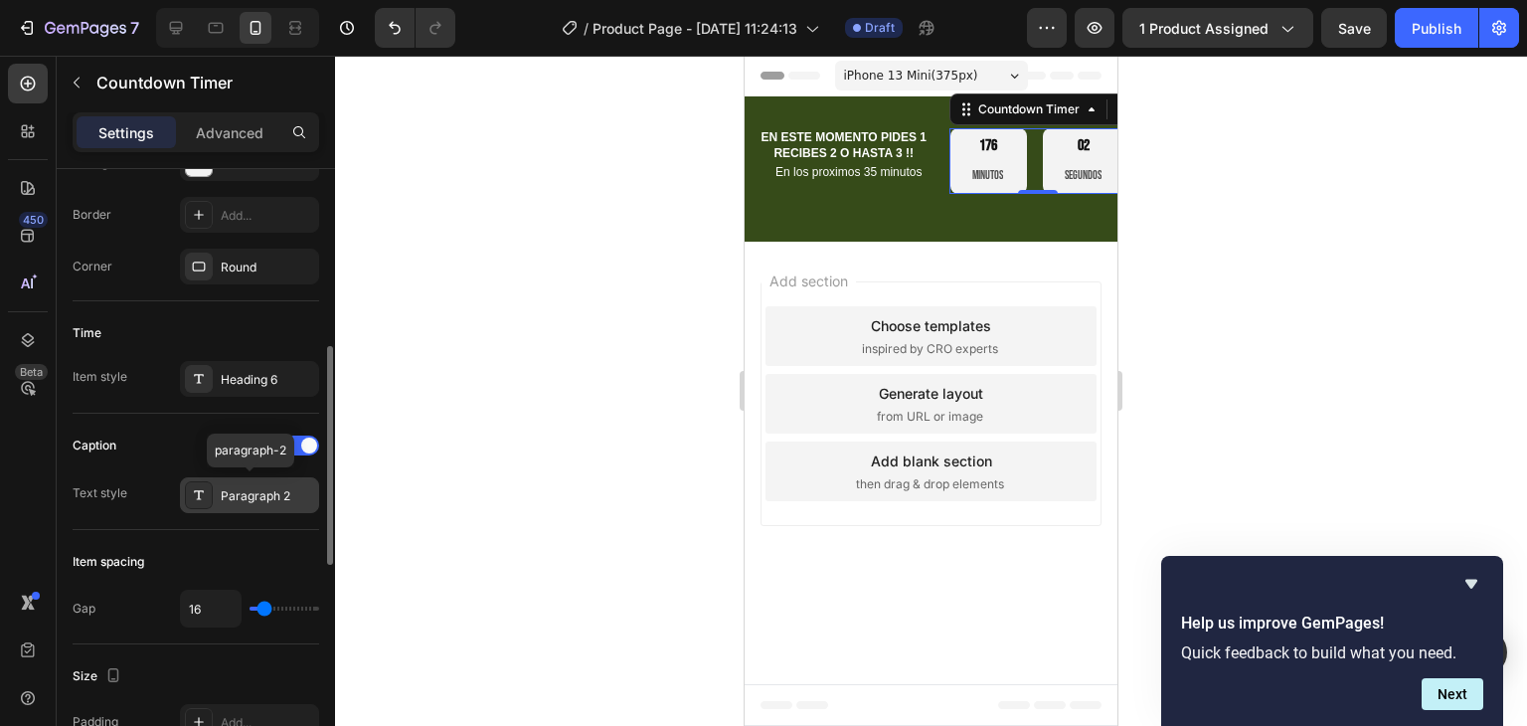
click at [237, 487] on div "Paragraph 2" at bounding box center [267, 496] width 93 height 18
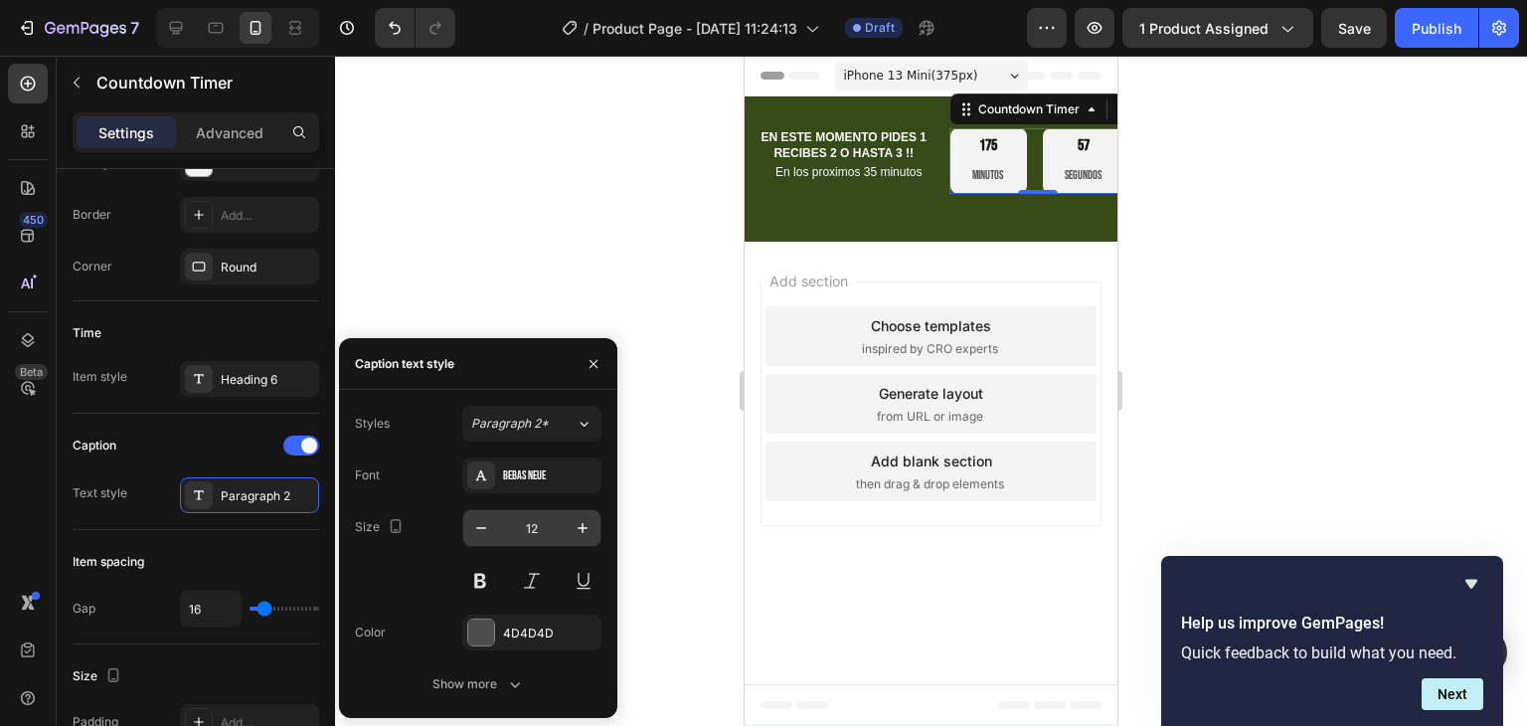
click at [531, 526] on input "12" at bounding box center [532, 528] width 66 height 36
type input "7"
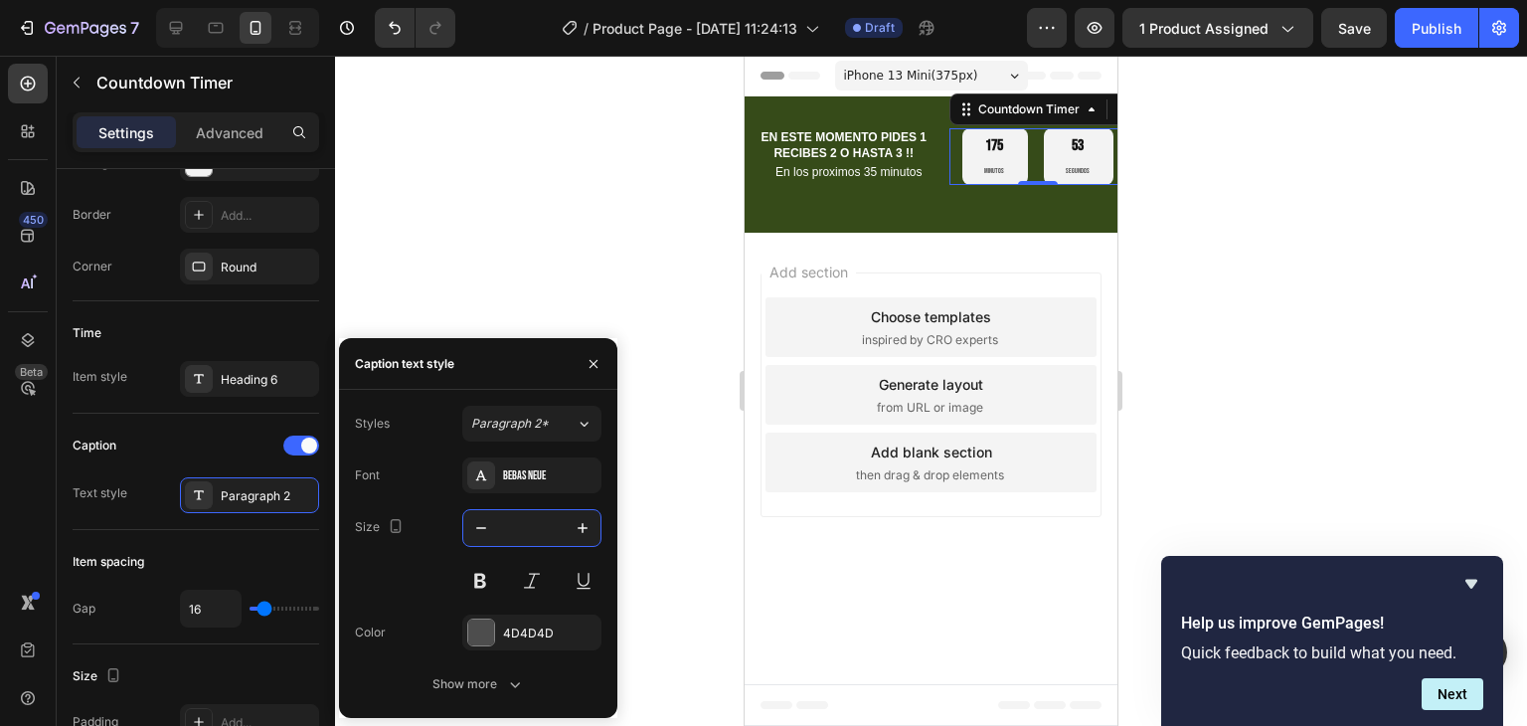
type input "9"
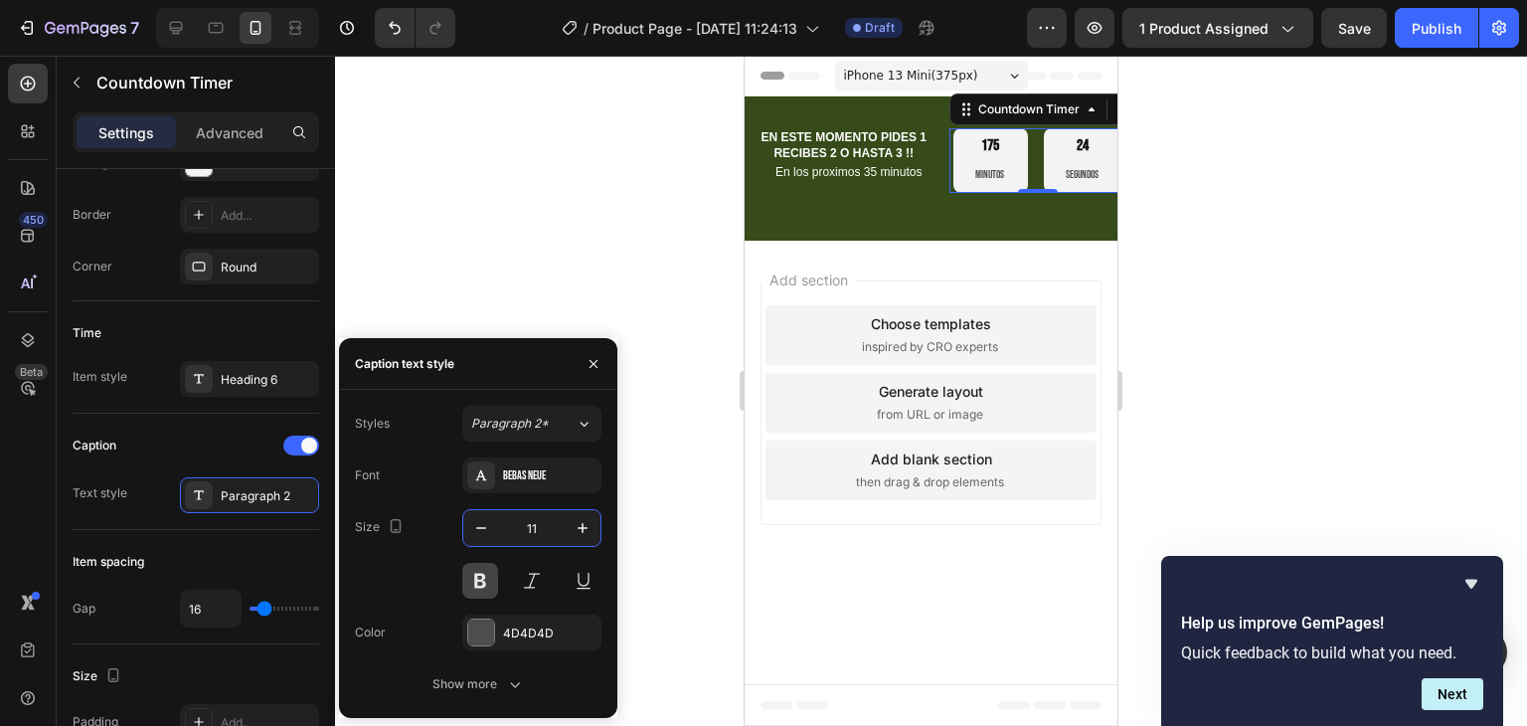
click at [468, 586] on button at bounding box center [480, 581] width 36 height 36
click at [541, 530] on input "11" at bounding box center [532, 528] width 66 height 36
type input "12"
click at [594, 368] on icon "button" at bounding box center [594, 364] width 16 height 16
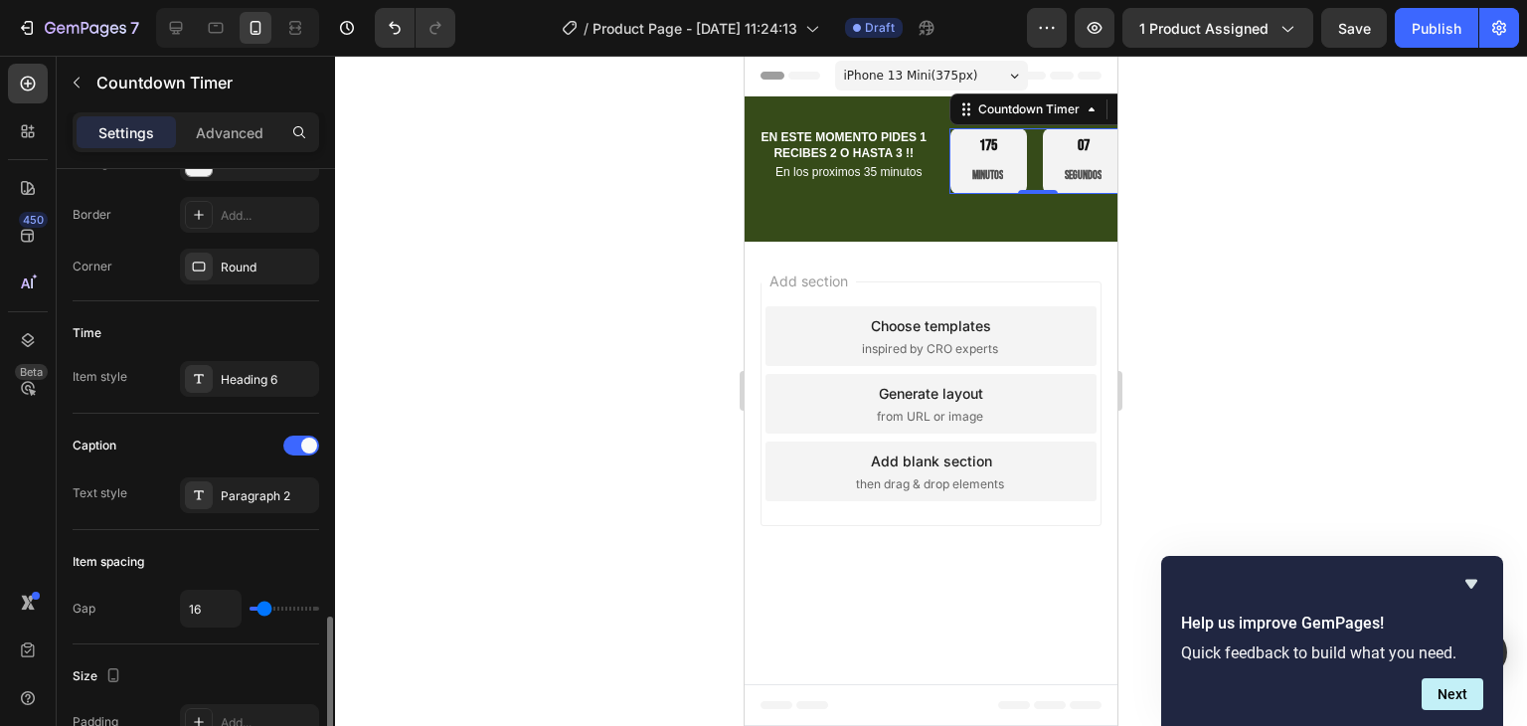
scroll to position [895, 0]
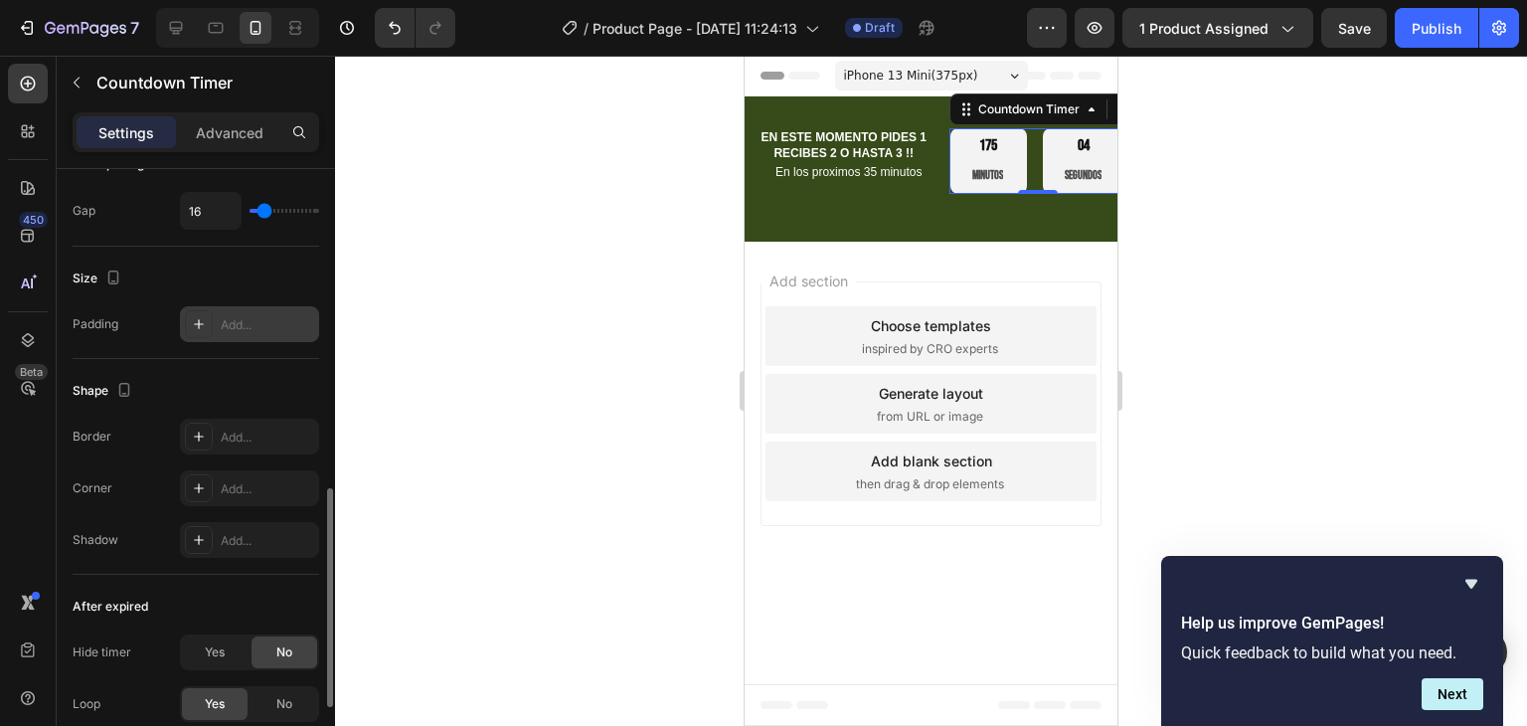
click at [250, 323] on div "Add..." at bounding box center [267, 325] width 93 height 18
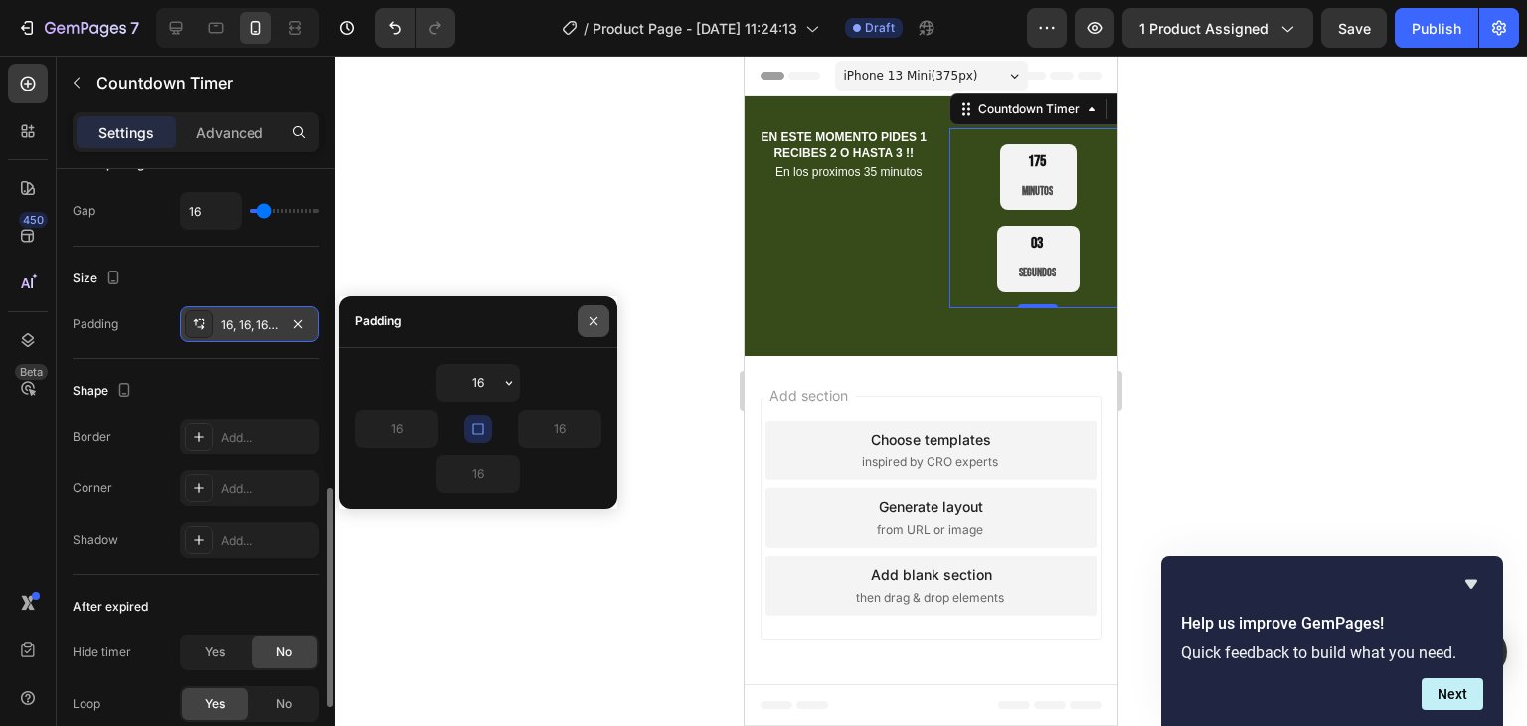
click at [593, 320] on icon "button" at bounding box center [594, 321] width 8 height 8
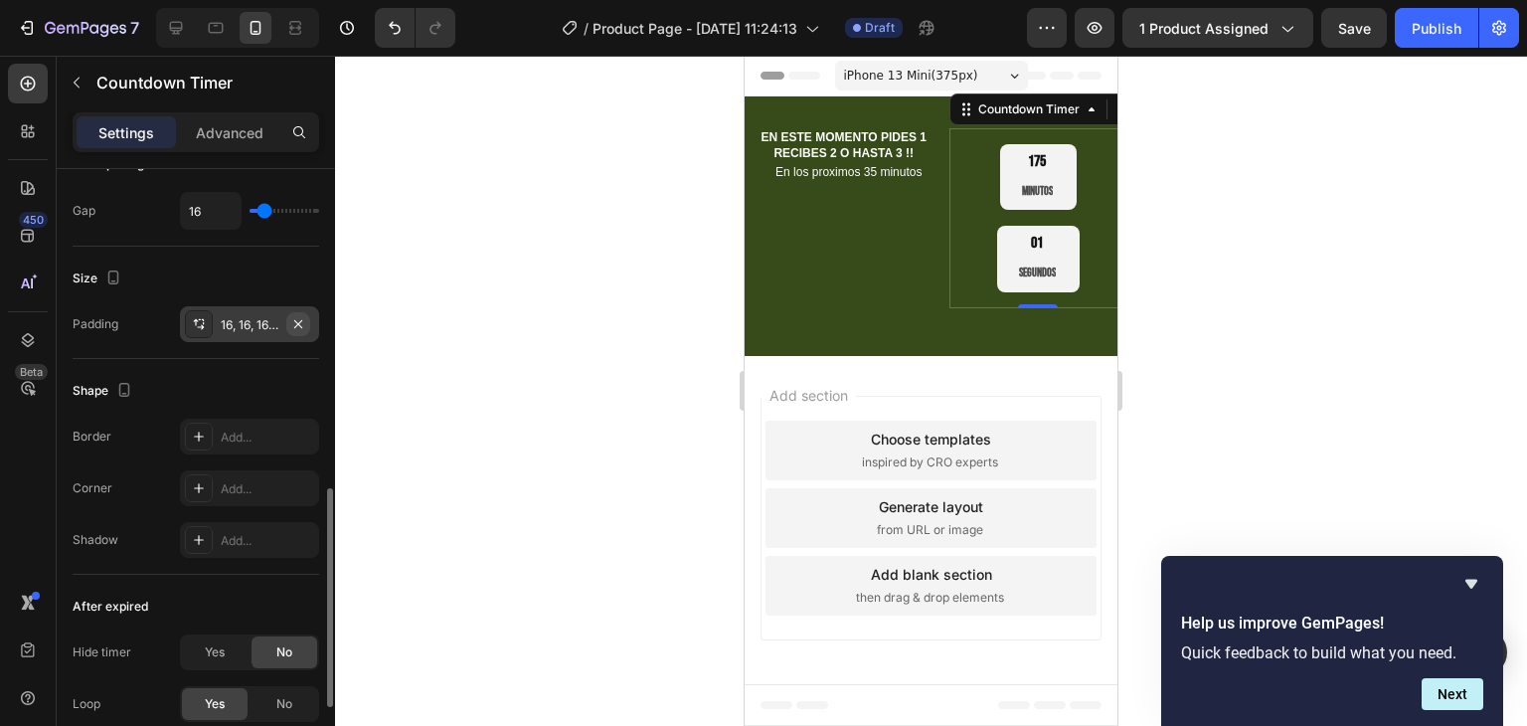
click at [297, 316] on icon "button" at bounding box center [298, 324] width 16 height 16
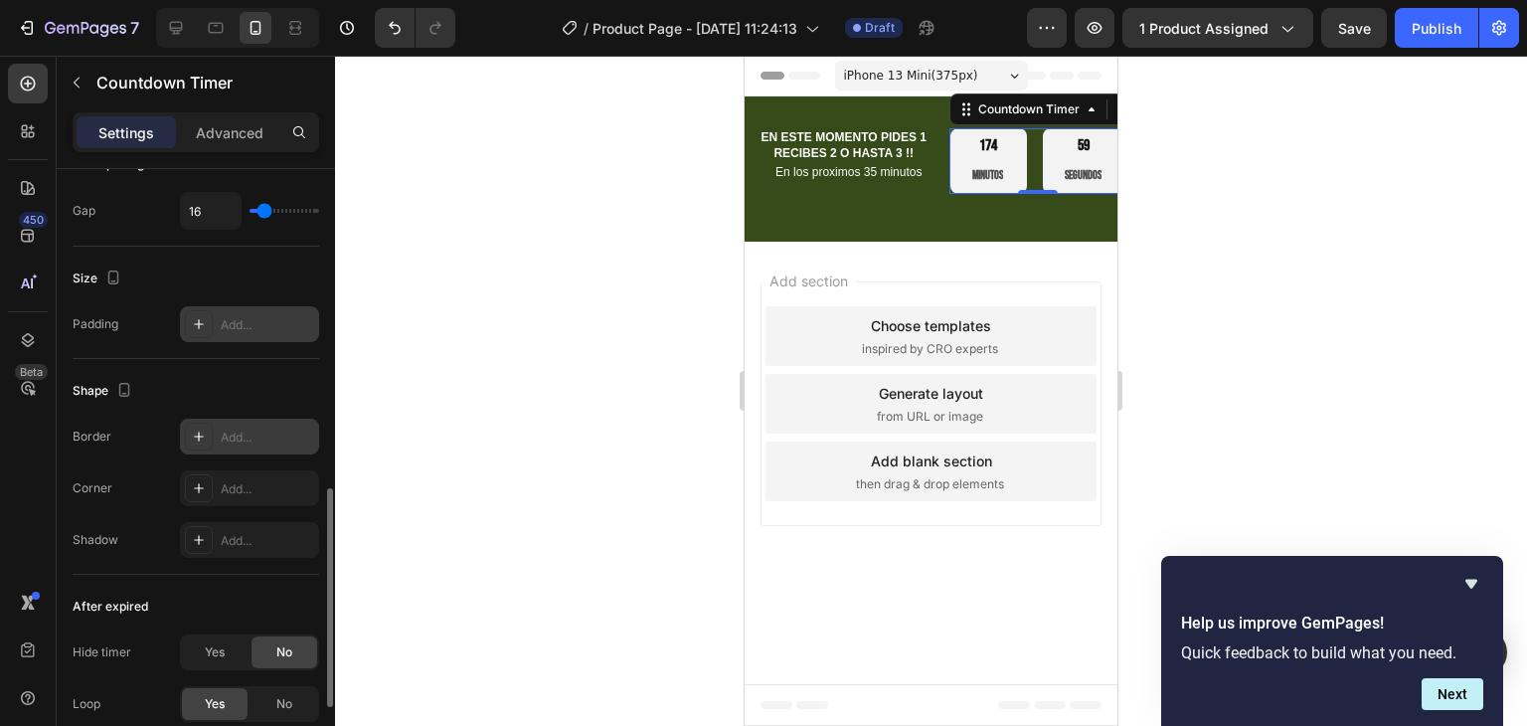
click at [239, 438] on div "Add..." at bounding box center [267, 438] width 93 height 18
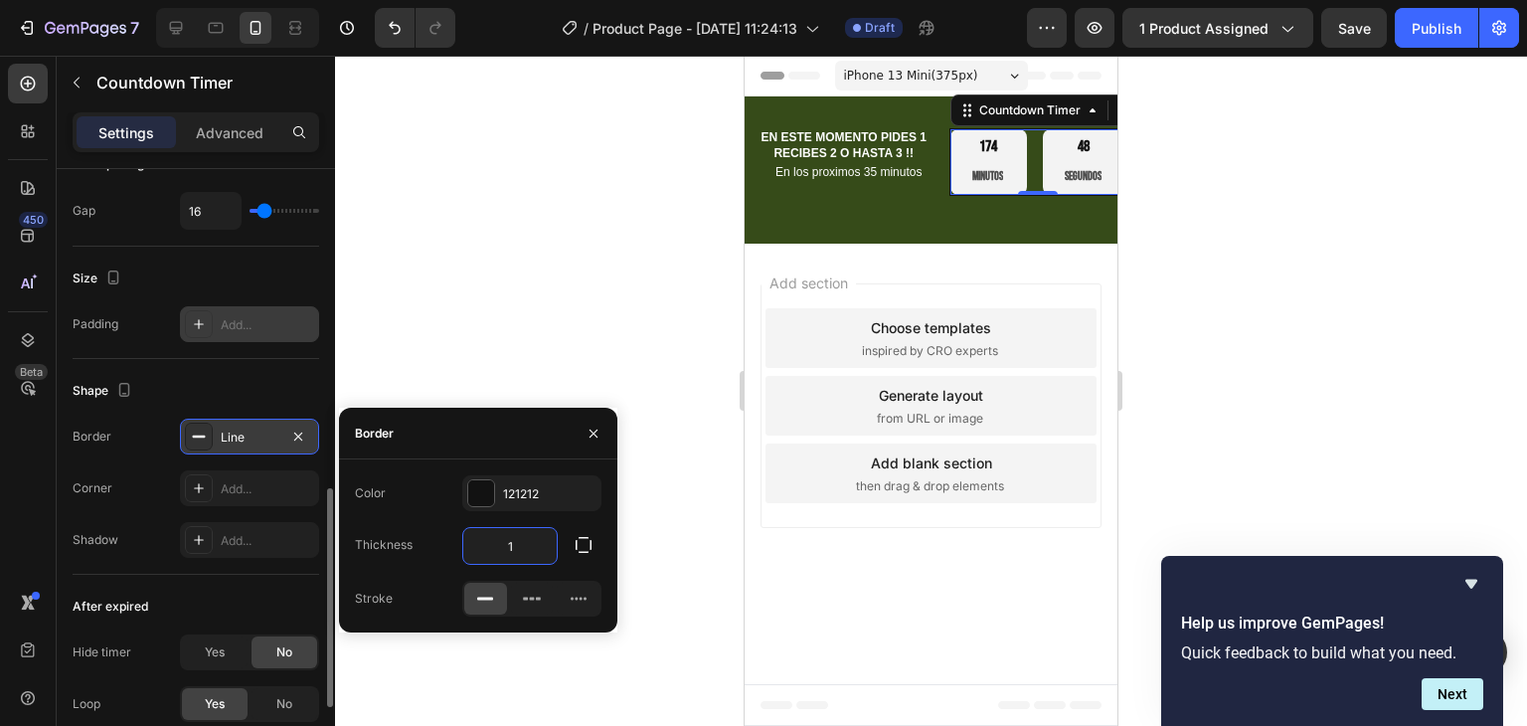
click at [516, 546] on input "1" at bounding box center [509, 546] width 93 height 36
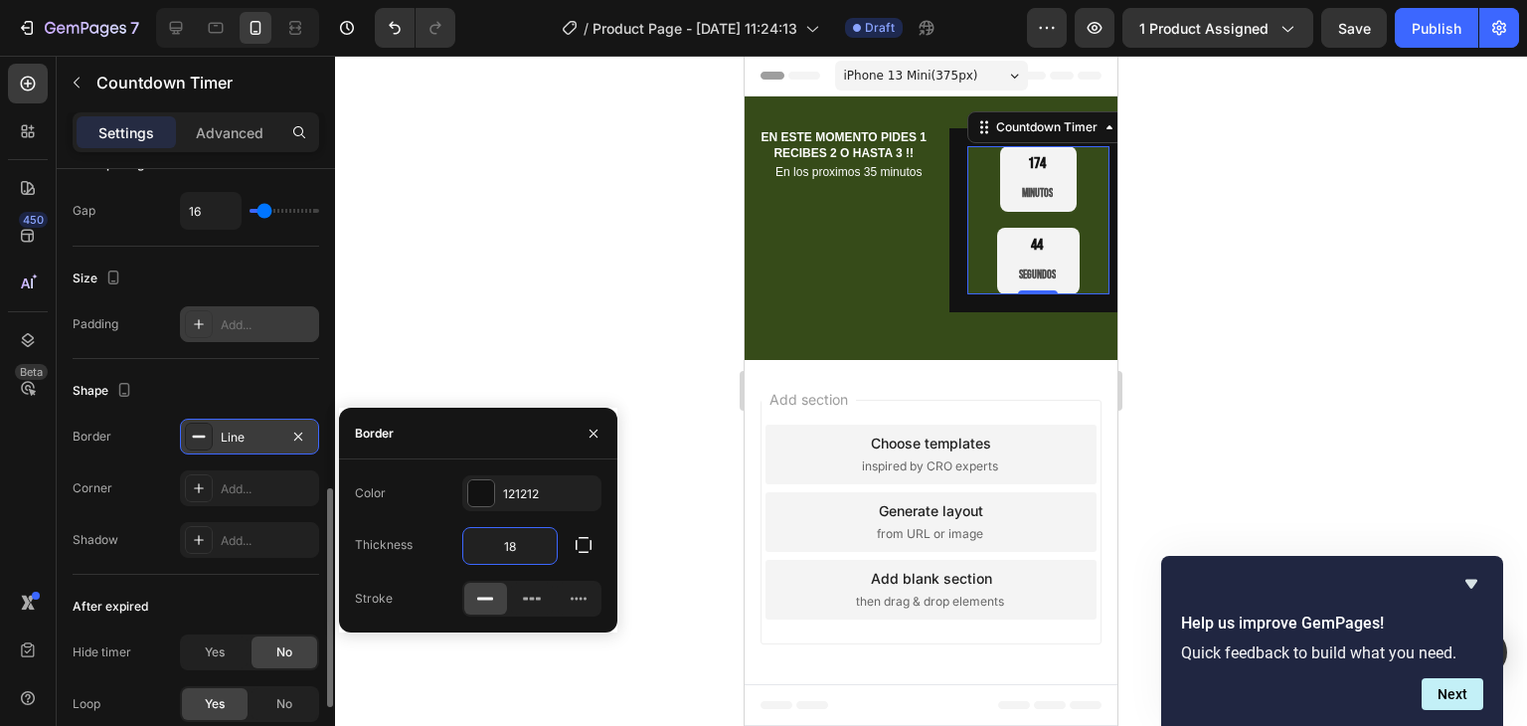
type input "1"
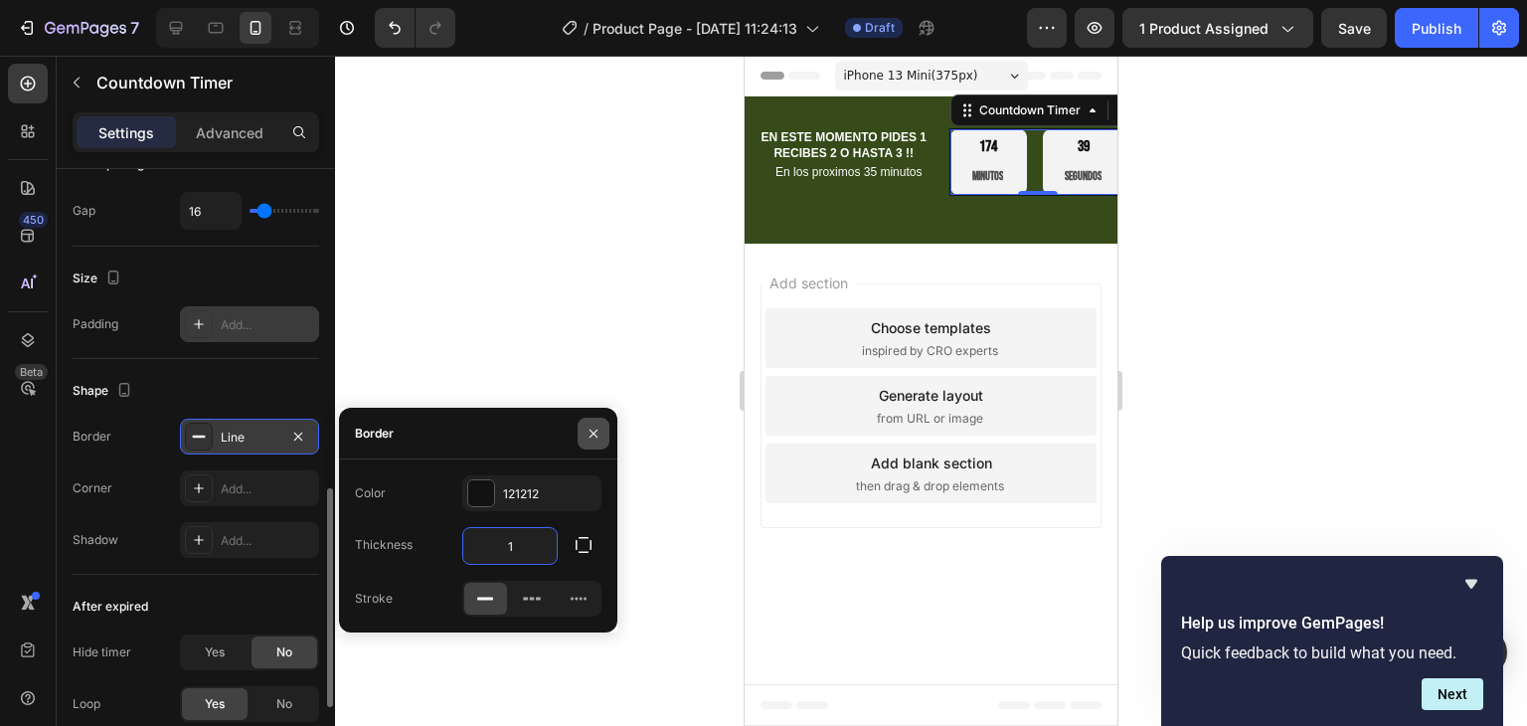
click at [586, 427] on icon "button" at bounding box center [594, 434] width 16 height 16
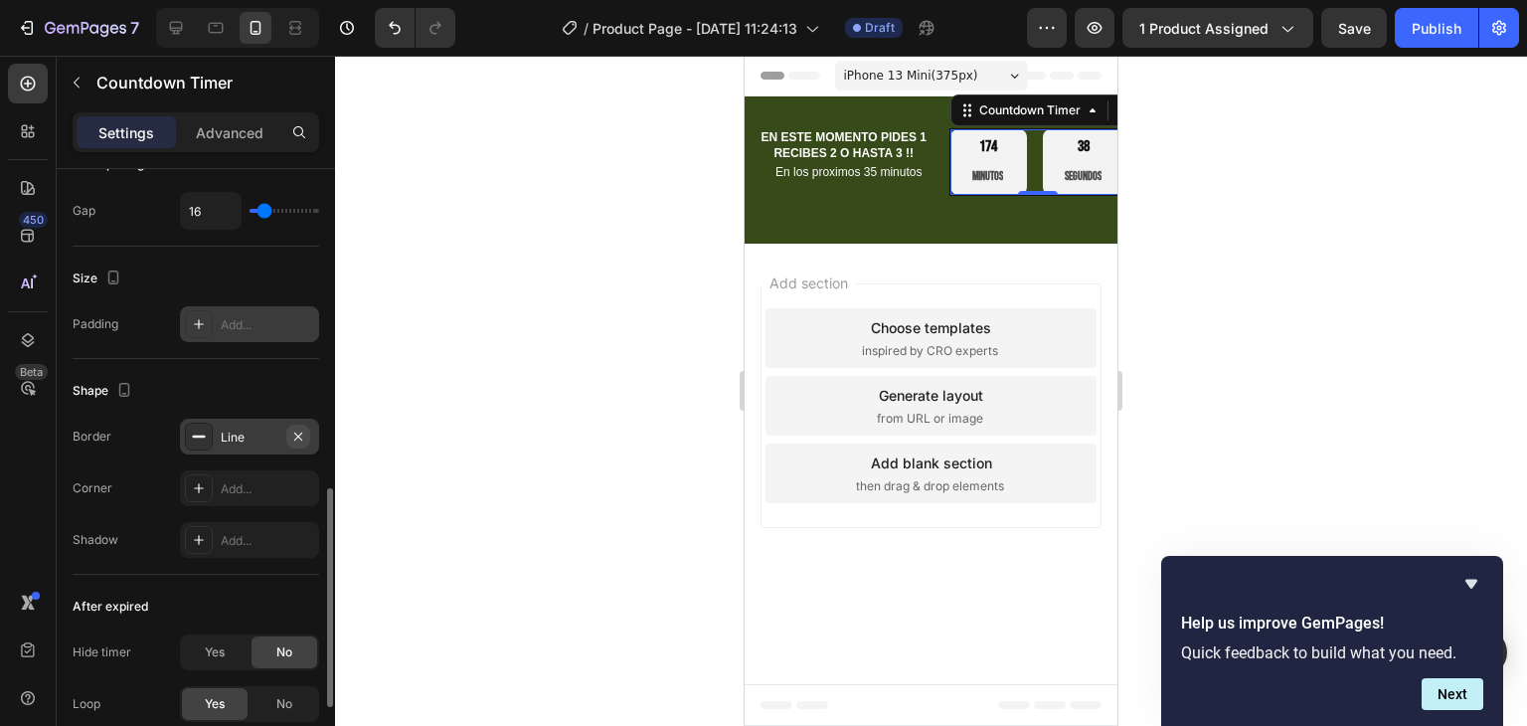
click at [302, 431] on icon "button" at bounding box center [298, 437] width 16 height 16
click at [235, 534] on div "Add..." at bounding box center [267, 541] width 93 height 18
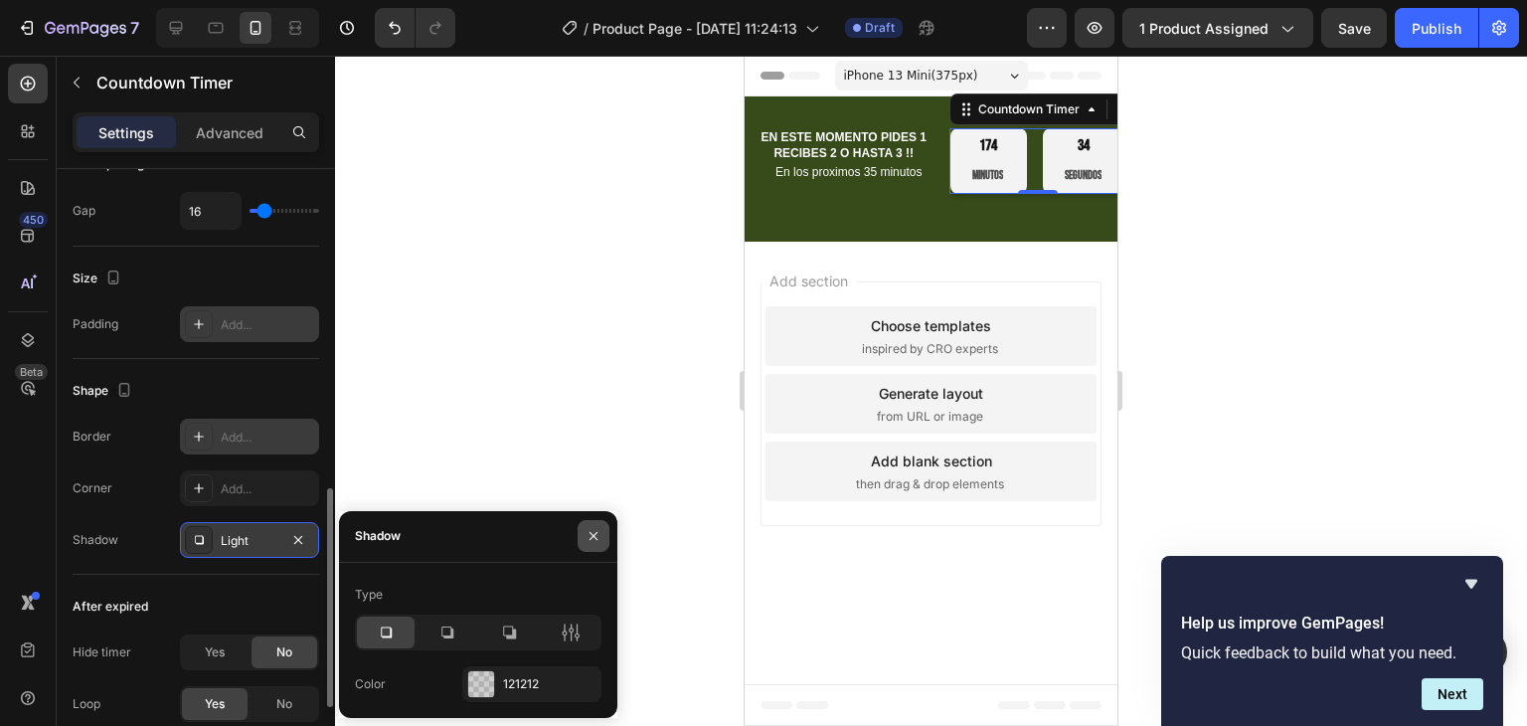
click at [587, 536] on icon "button" at bounding box center [594, 536] width 16 height 16
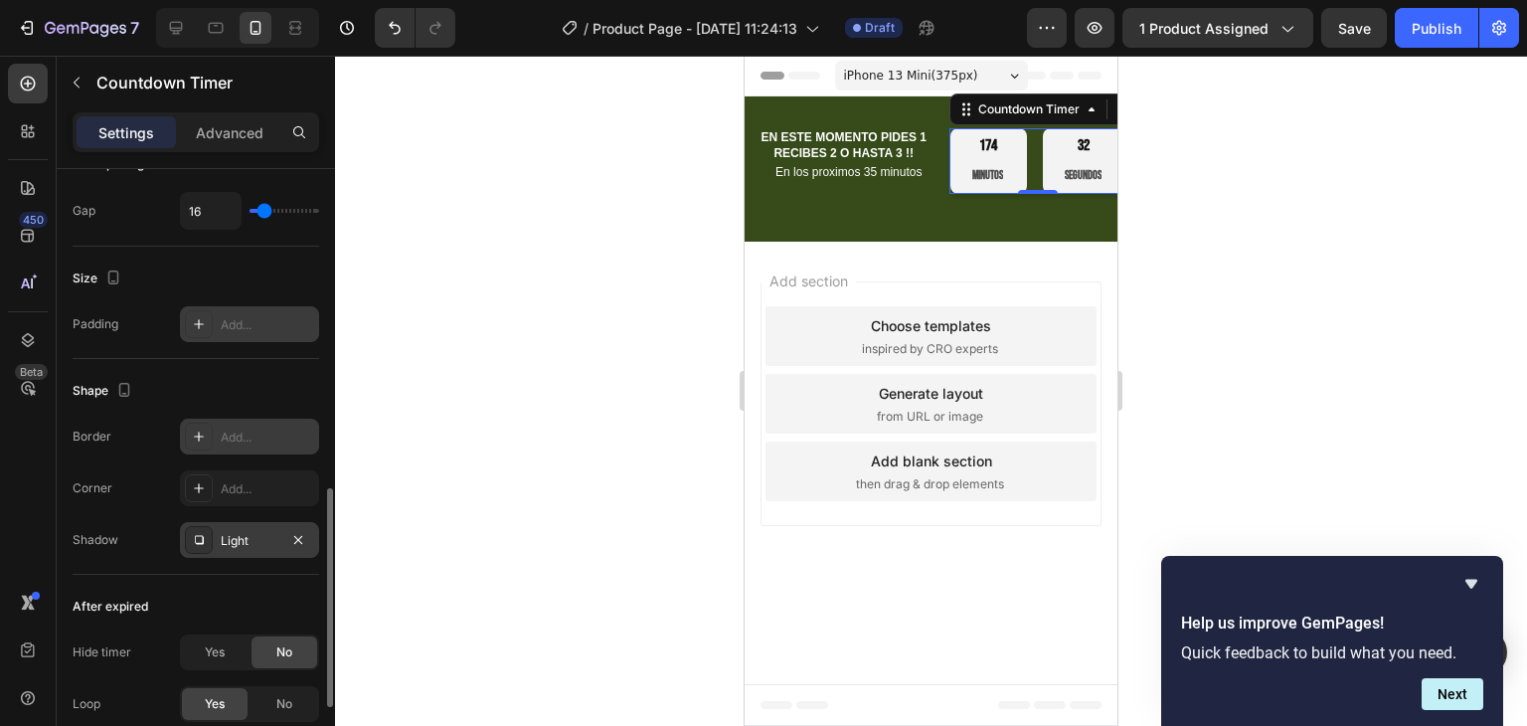
click at [247, 438] on div "Add..." at bounding box center [267, 438] width 93 height 18
type input "1"
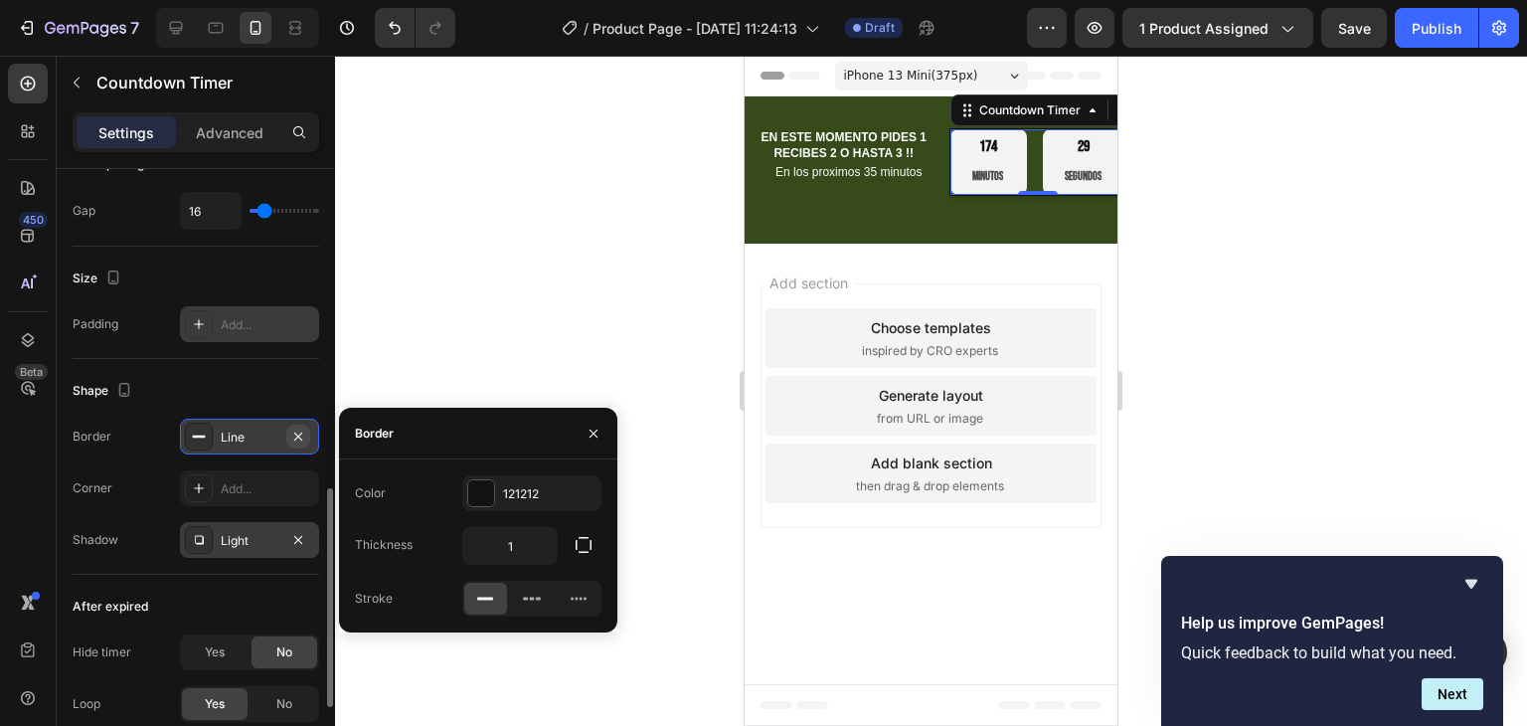
click at [310, 434] on button "button" at bounding box center [298, 437] width 24 height 24
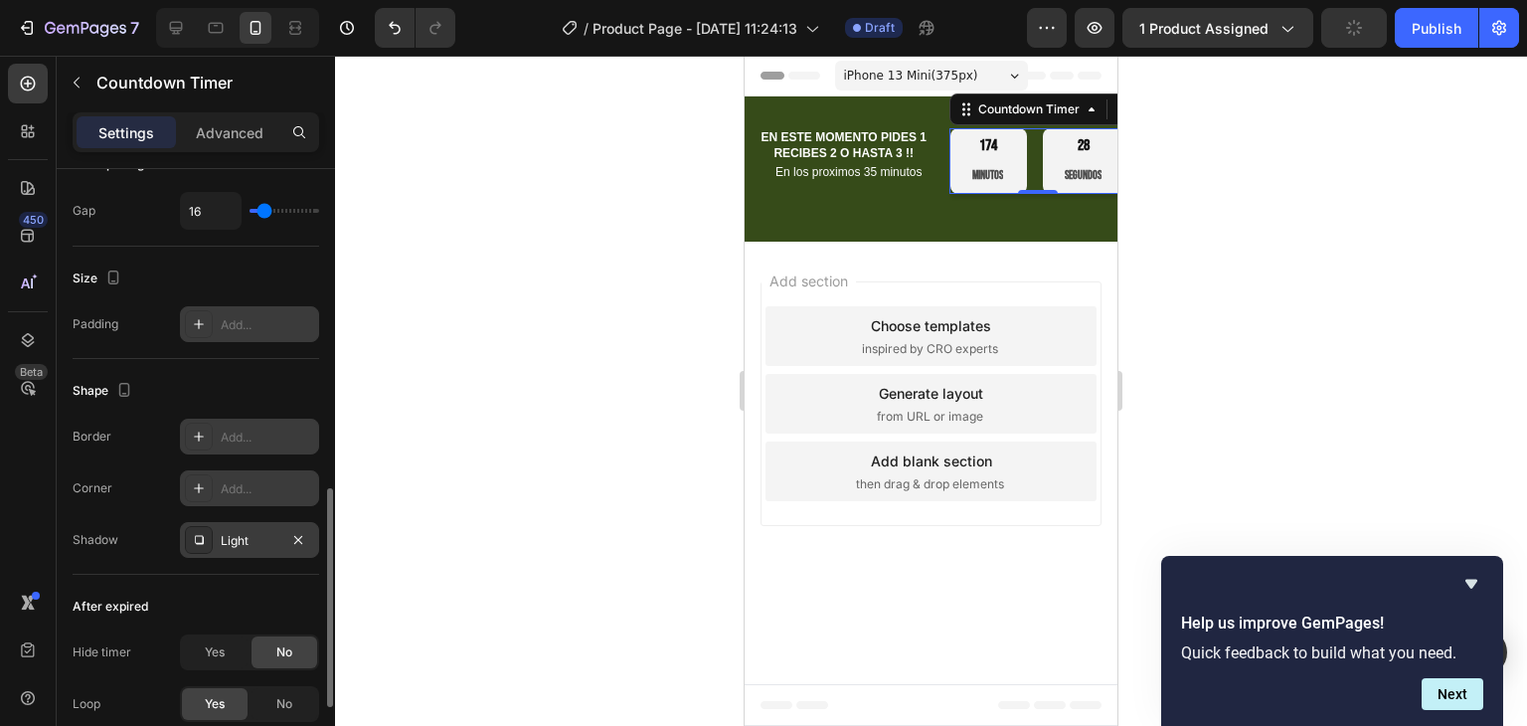
click at [259, 485] on div "Add..." at bounding box center [267, 489] width 93 height 18
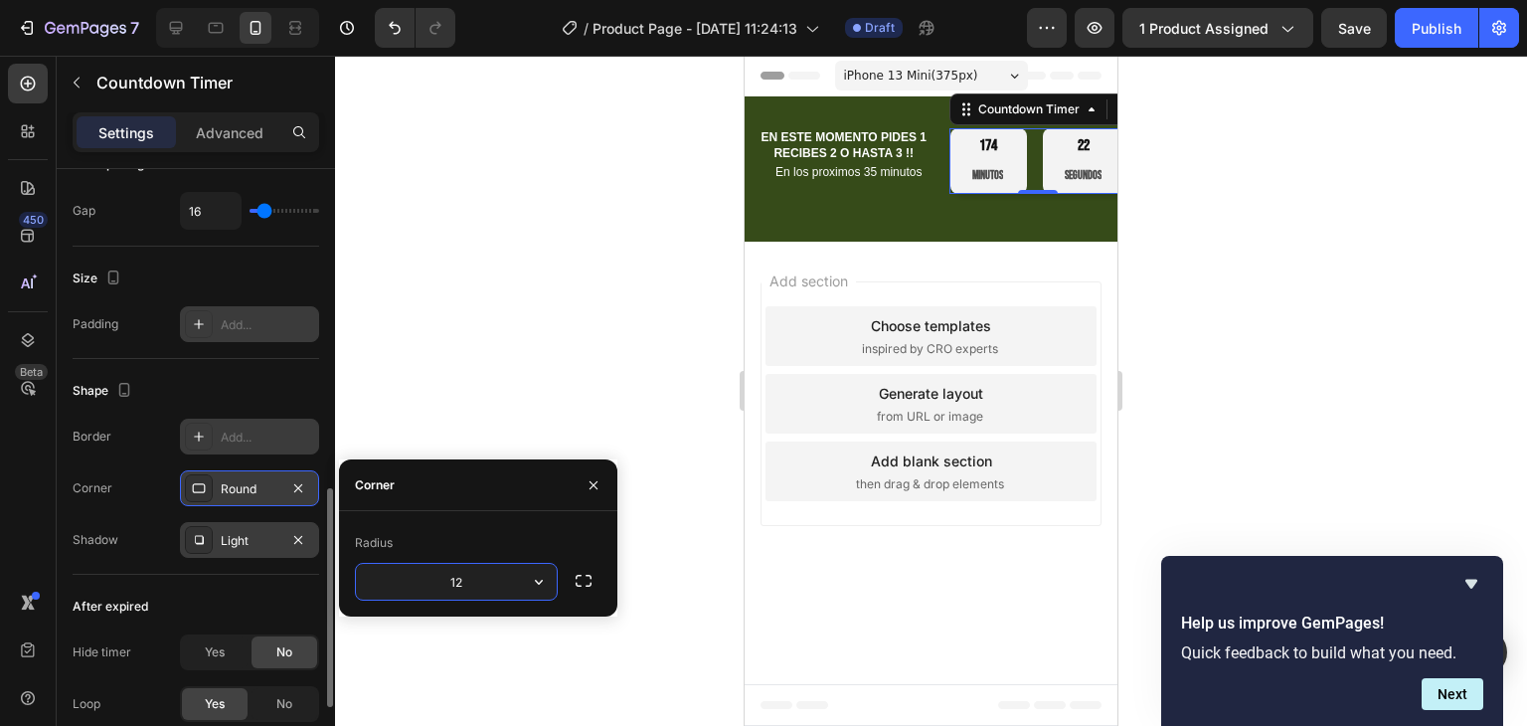
type input "1"
click at [595, 488] on icon "button" at bounding box center [594, 485] width 16 height 16
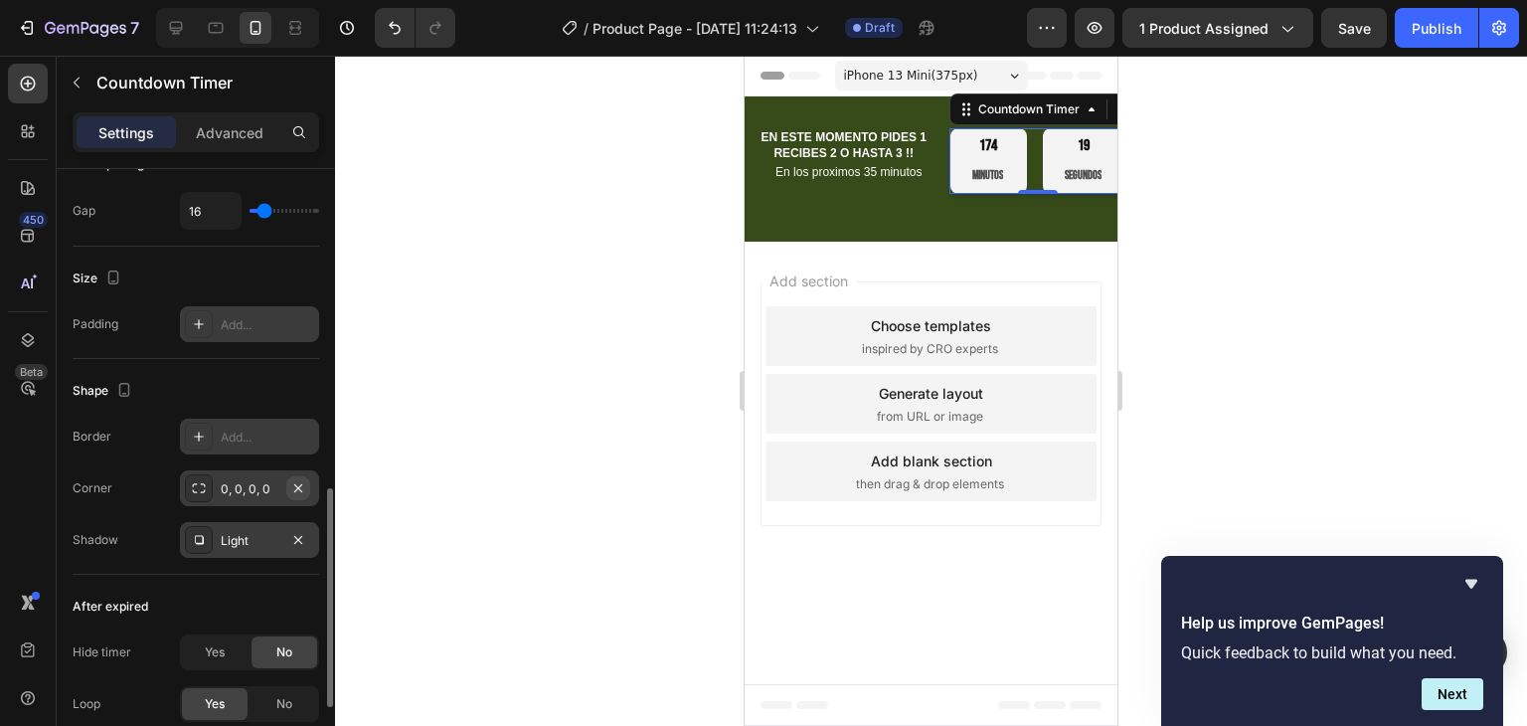
click at [298, 481] on icon "button" at bounding box center [298, 488] width 16 height 16
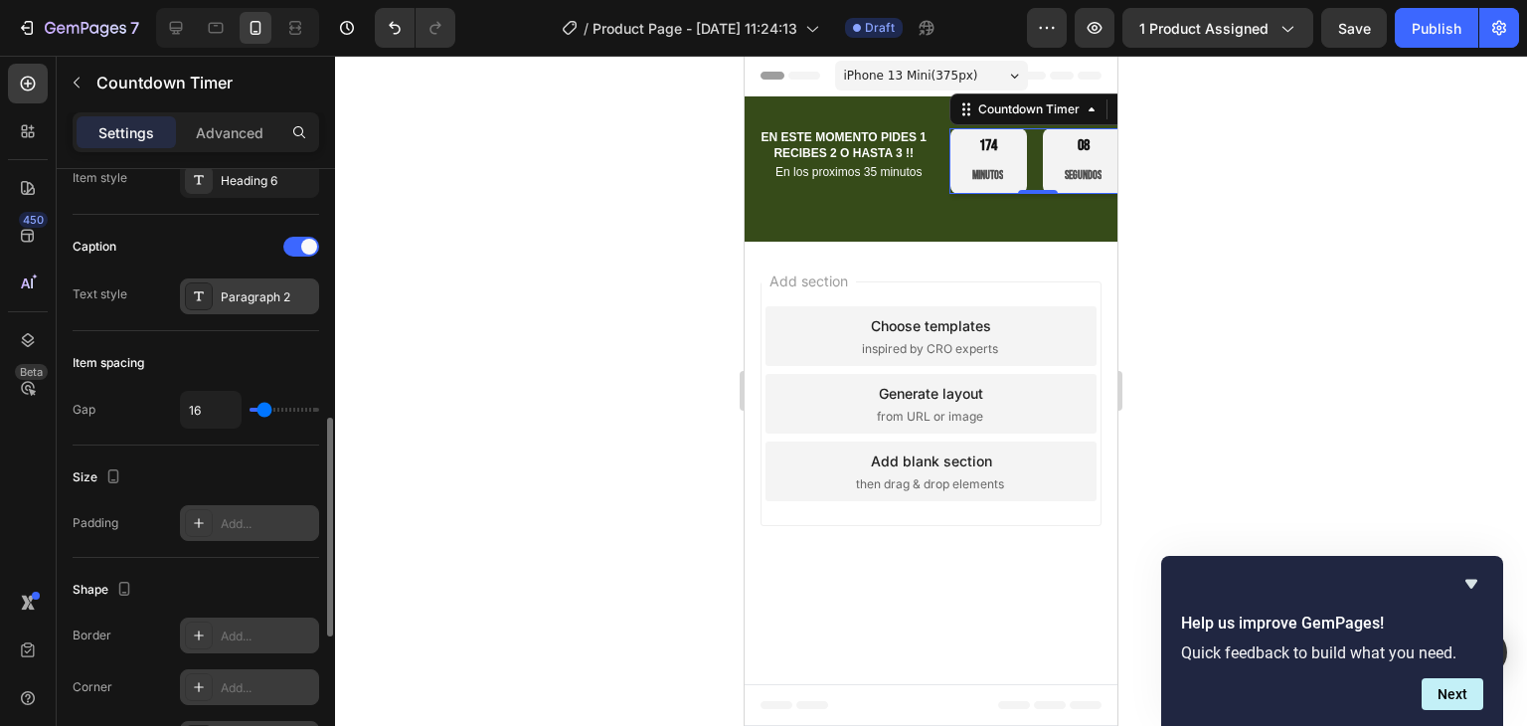
click at [243, 300] on div "Paragraph 2" at bounding box center [267, 297] width 93 height 18
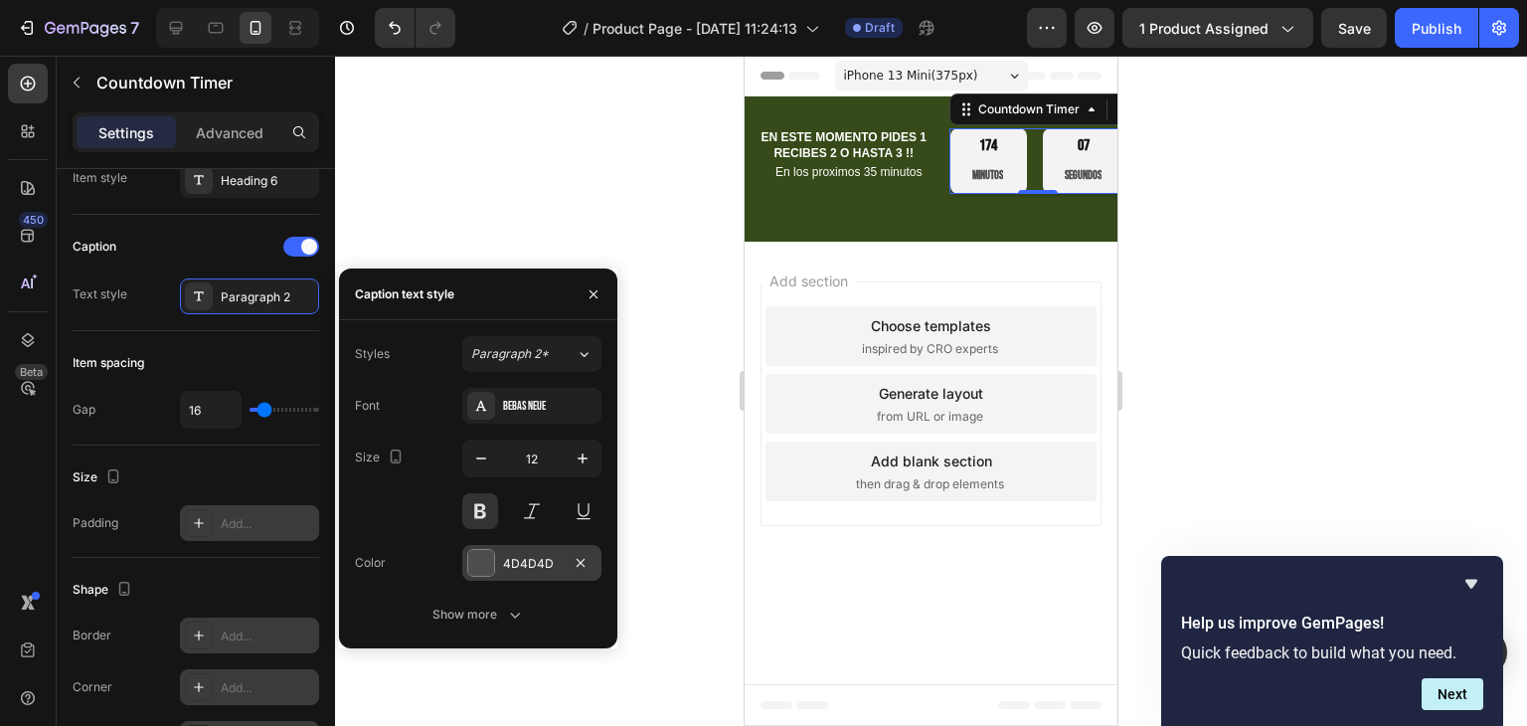
click at [497, 572] on div "4D4D4D" at bounding box center [531, 563] width 139 height 36
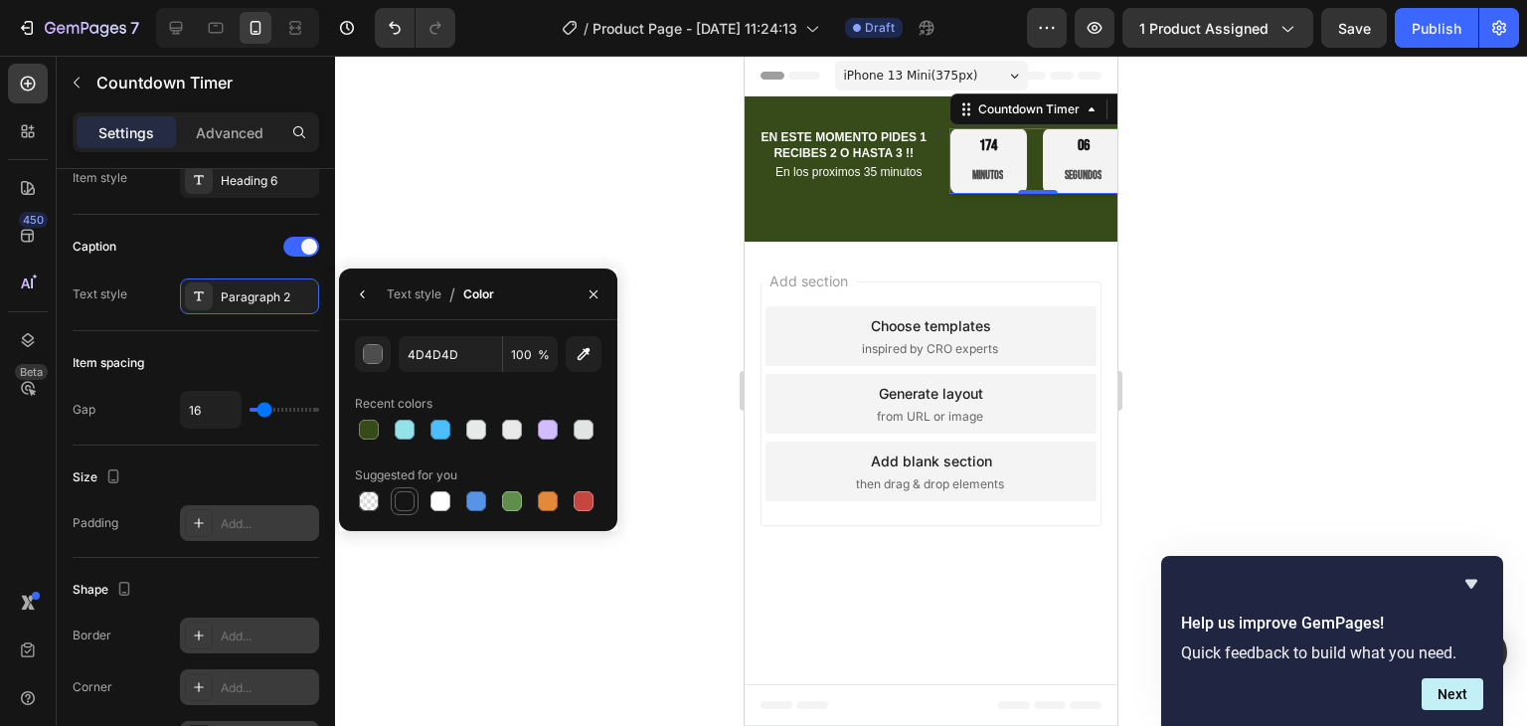
click at [410, 493] on div at bounding box center [405, 501] width 20 height 20
type input "151515"
click at [596, 294] on icon "button" at bounding box center [594, 294] width 16 height 16
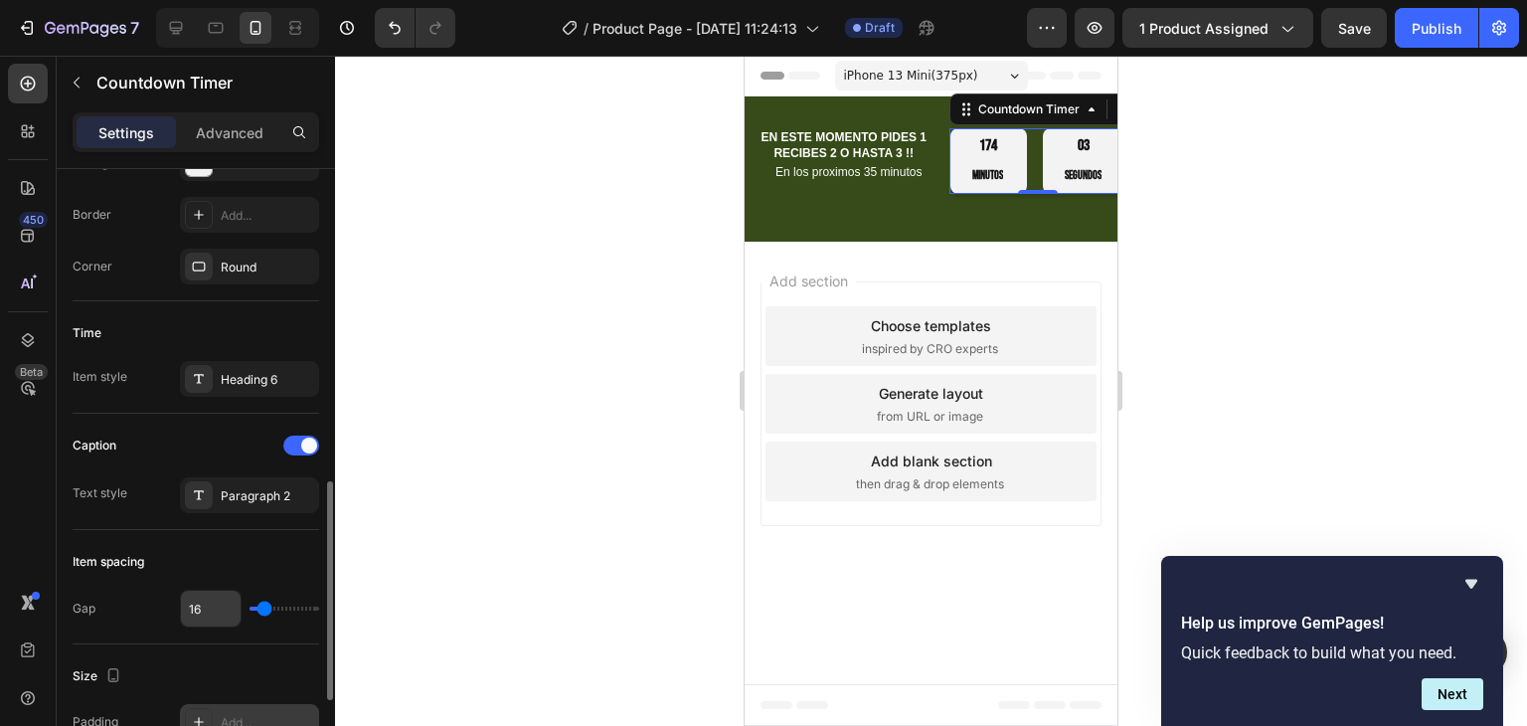
scroll to position [398, 0]
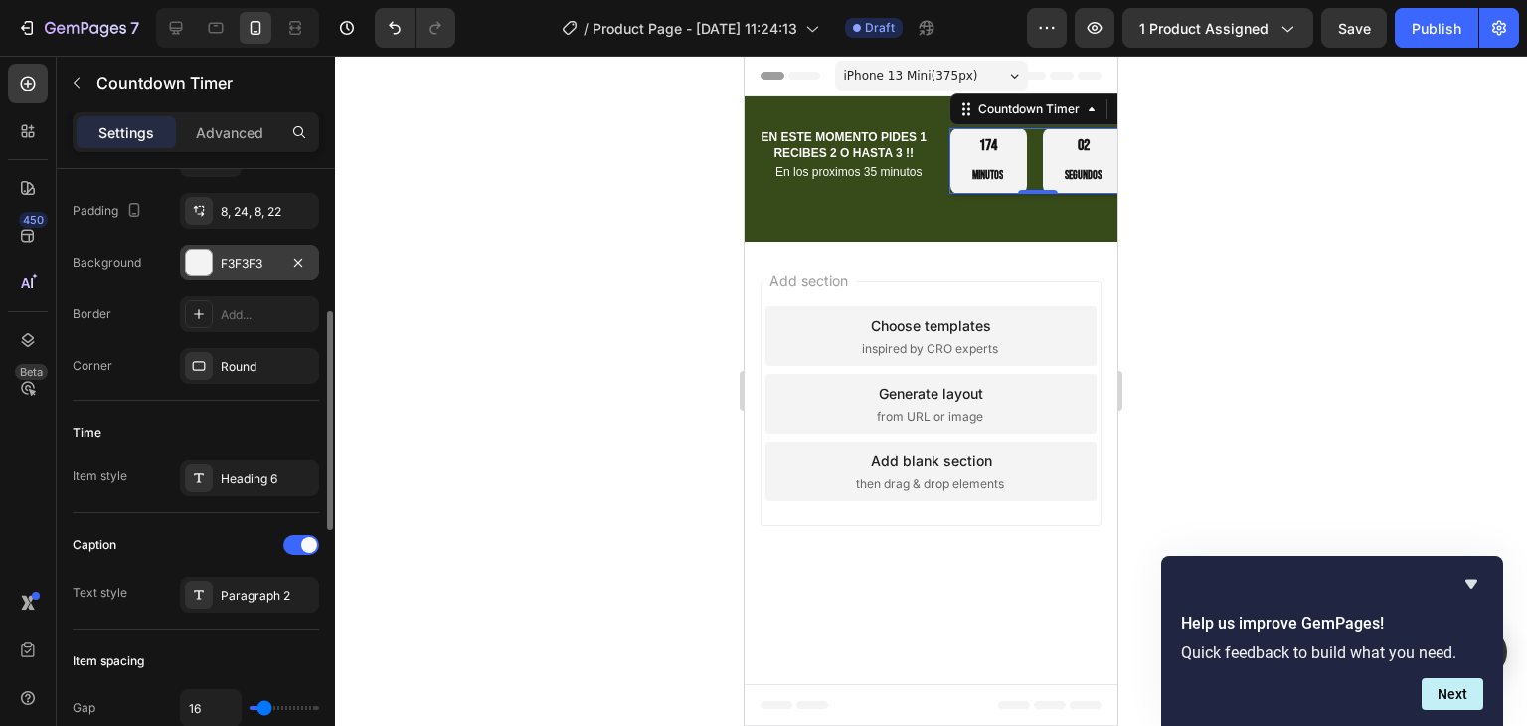
click at [198, 258] on div at bounding box center [199, 263] width 26 height 26
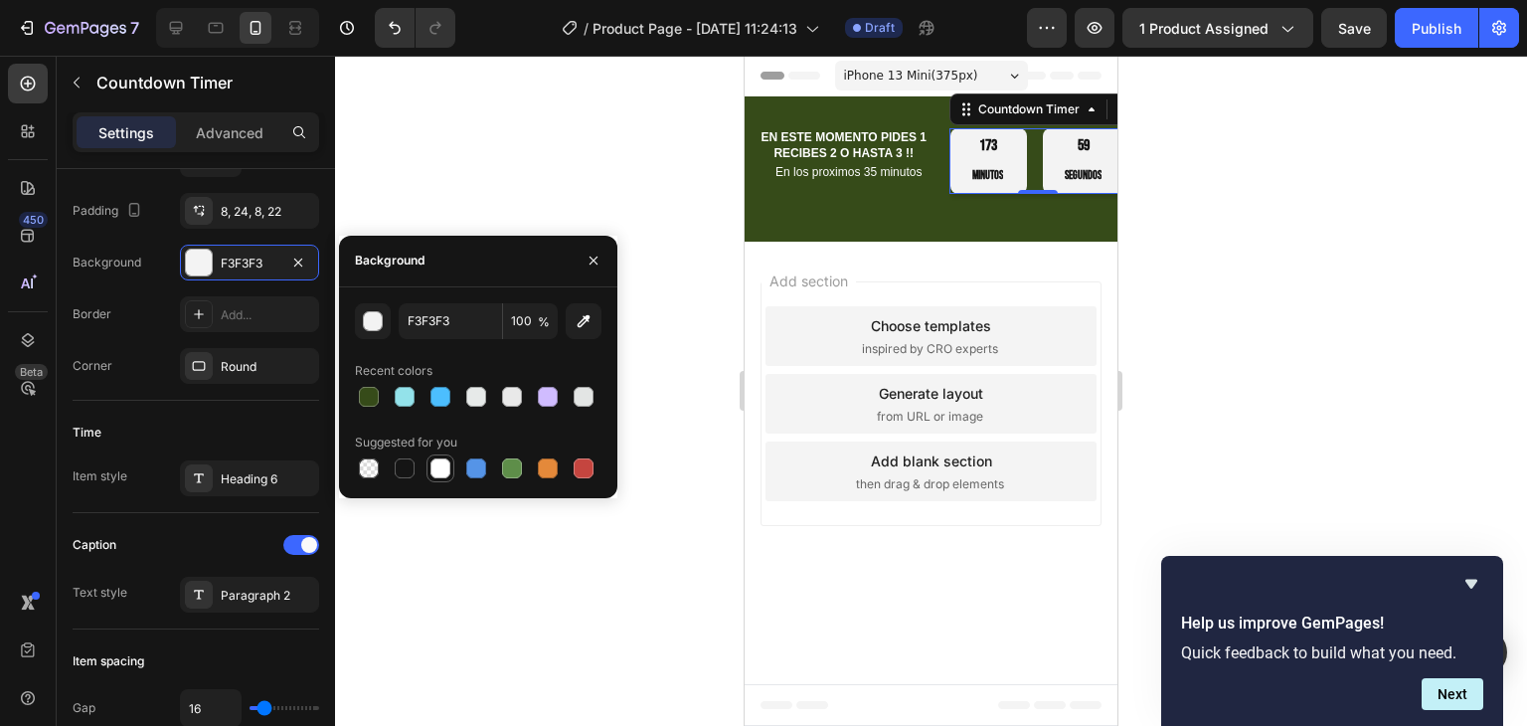
click at [441, 466] on div at bounding box center [440, 468] width 20 height 20
type input "FFFFFF"
click at [601, 266] on icon "button" at bounding box center [594, 261] width 16 height 16
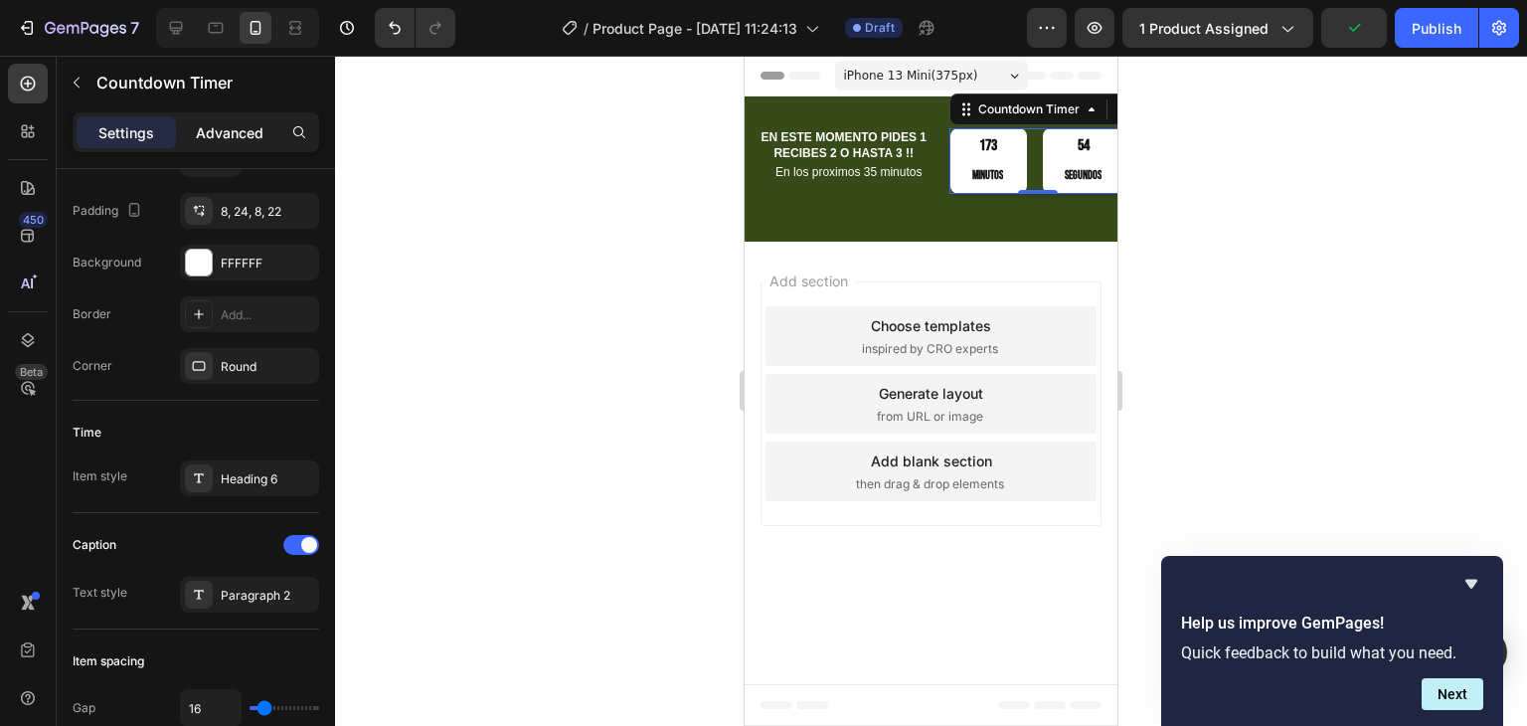
click at [239, 126] on p "Advanced" at bounding box center [230, 132] width 68 height 21
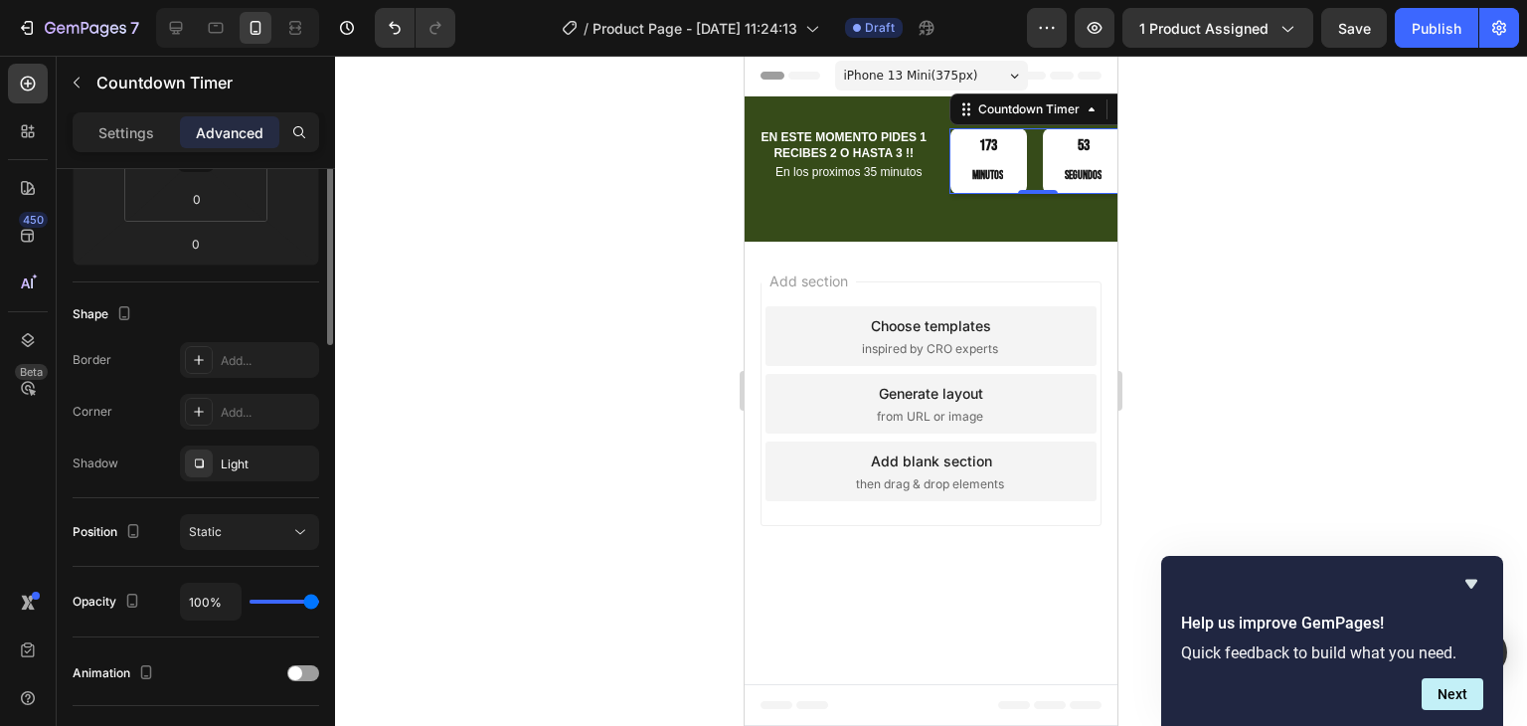
scroll to position [199, 0]
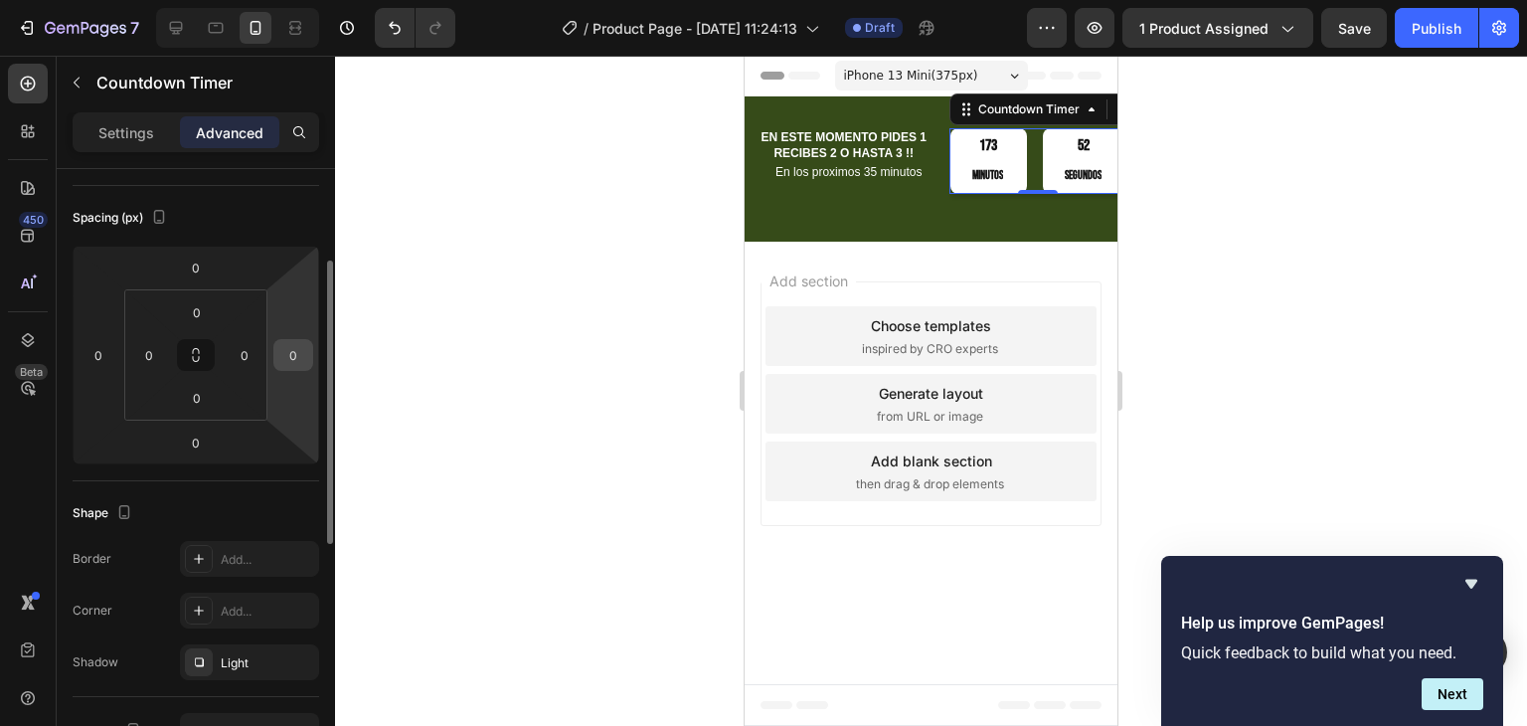
click at [288, 360] on input "0" at bounding box center [293, 355] width 30 height 30
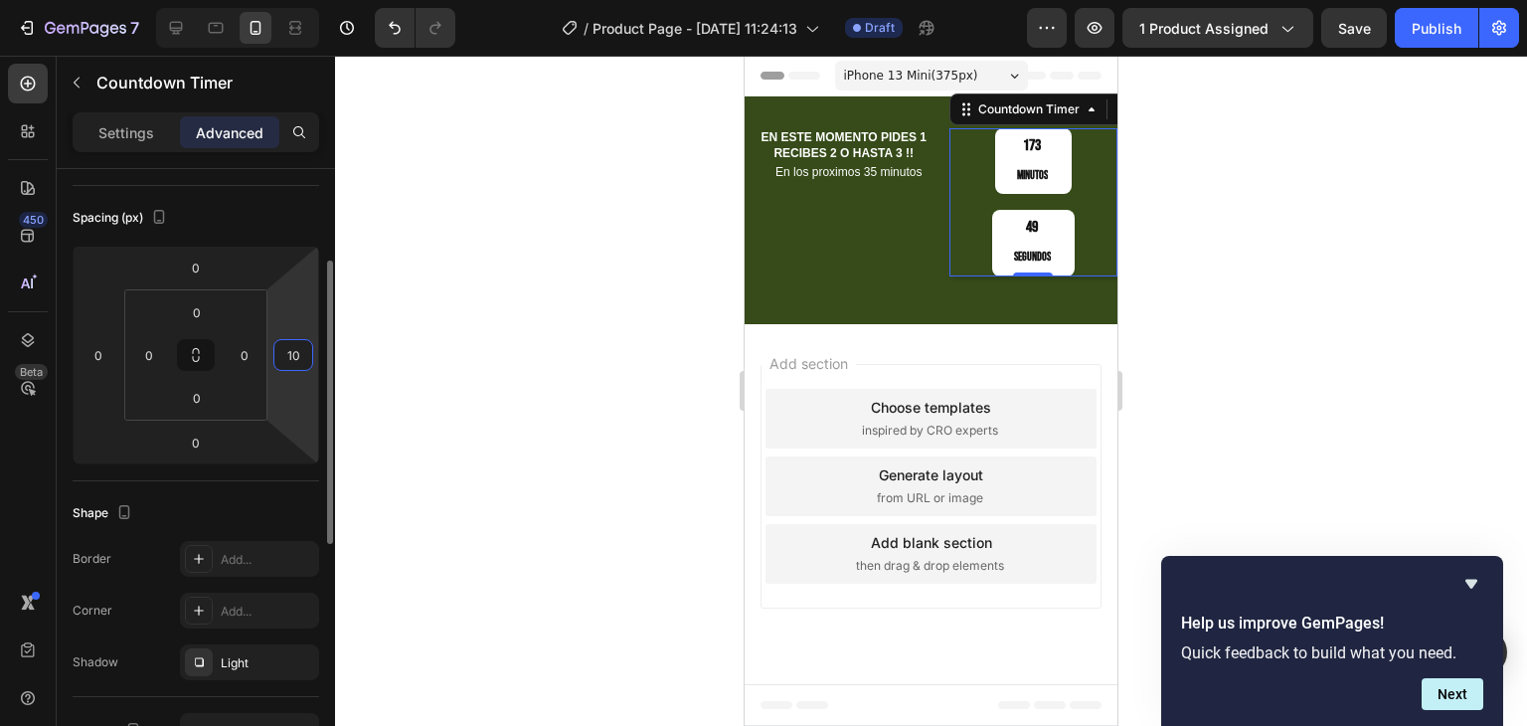
type input "1"
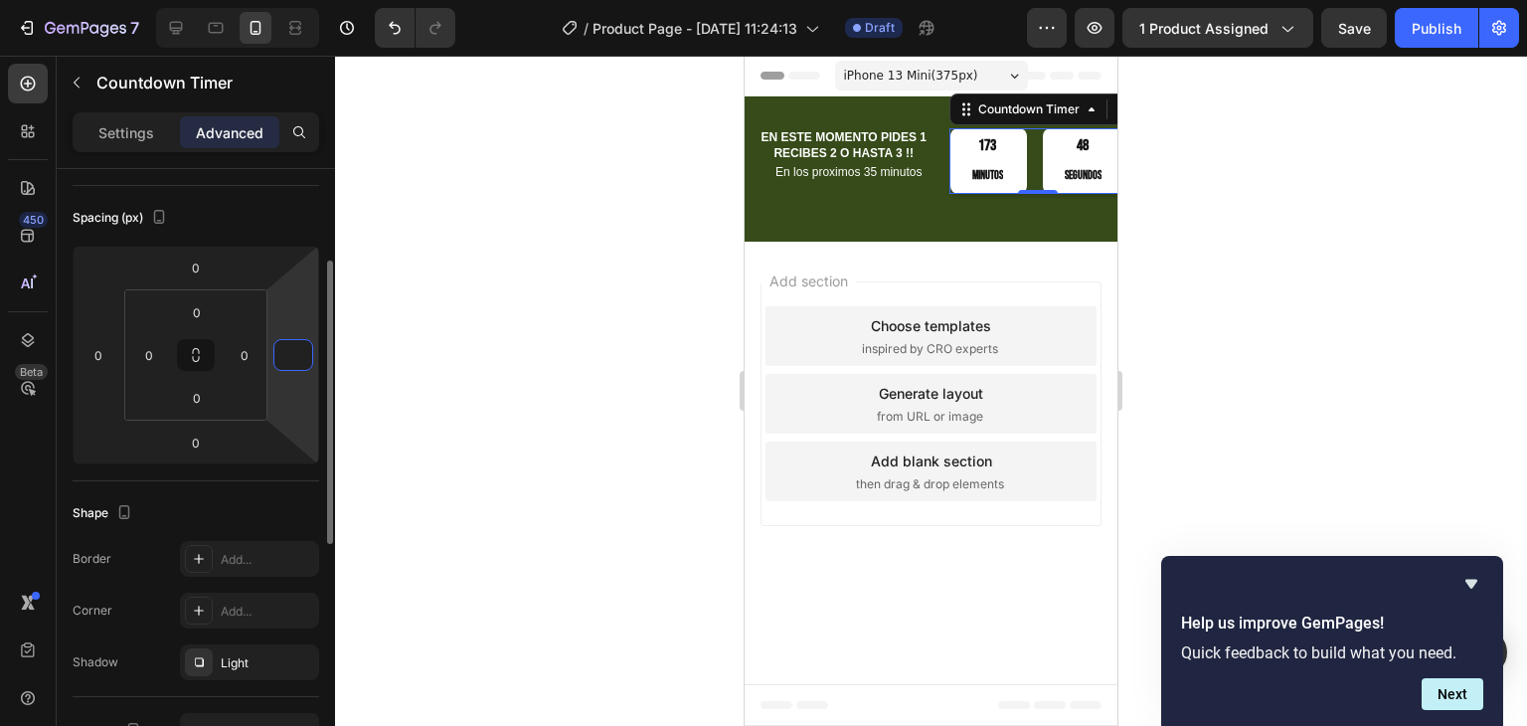
type input "9"
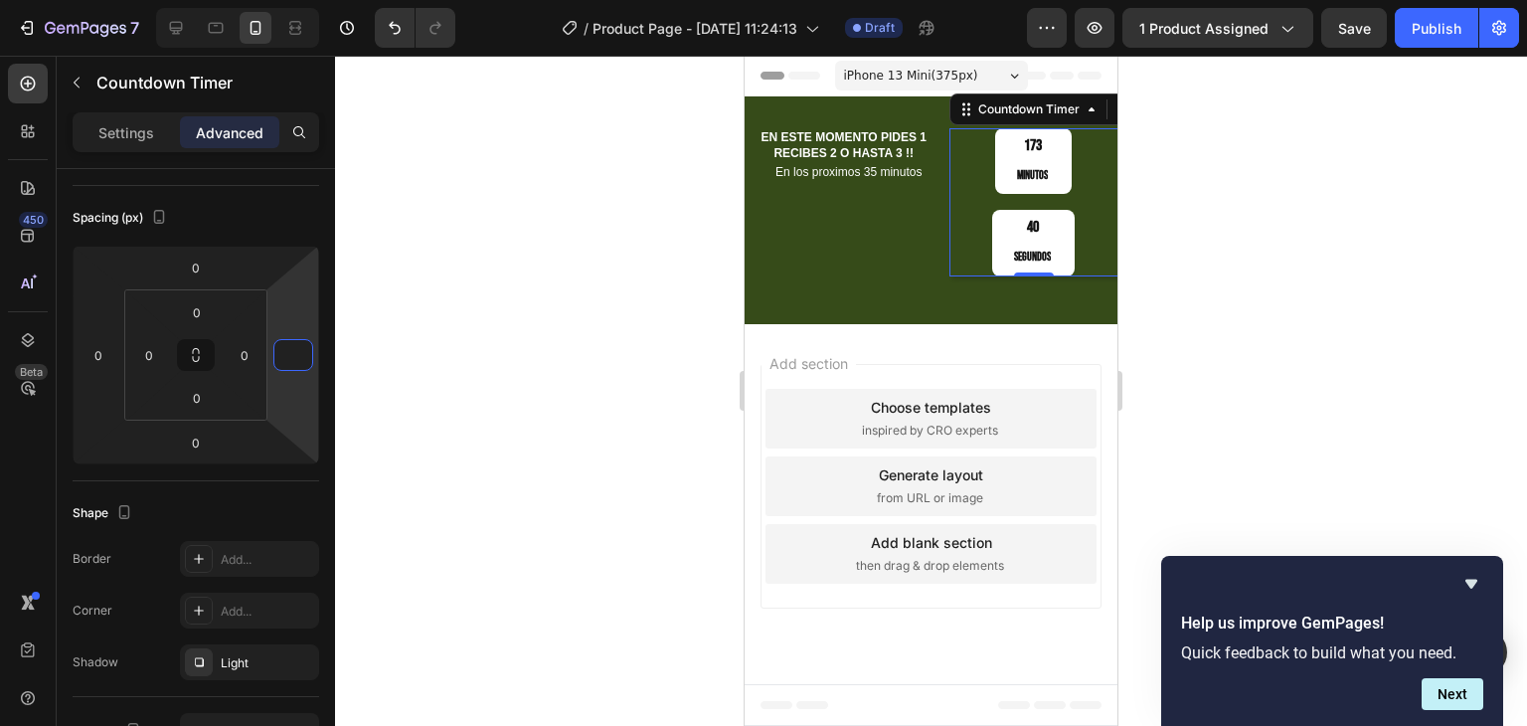
click at [469, 371] on div at bounding box center [931, 391] width 1192 height 670
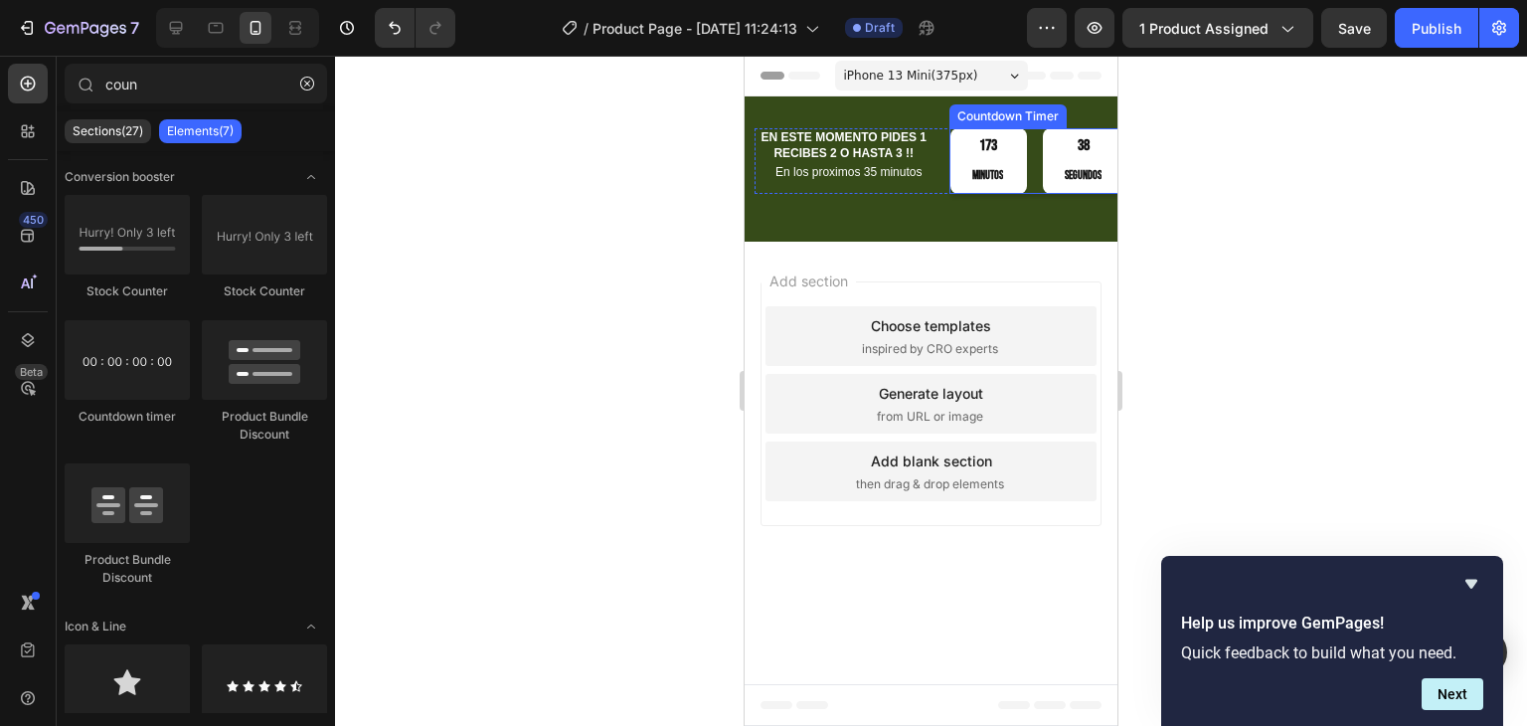
click at [1040, 177] on div "173 Minutos 38 Segundos" at bounding box center [1037, 161] width 175 height 66
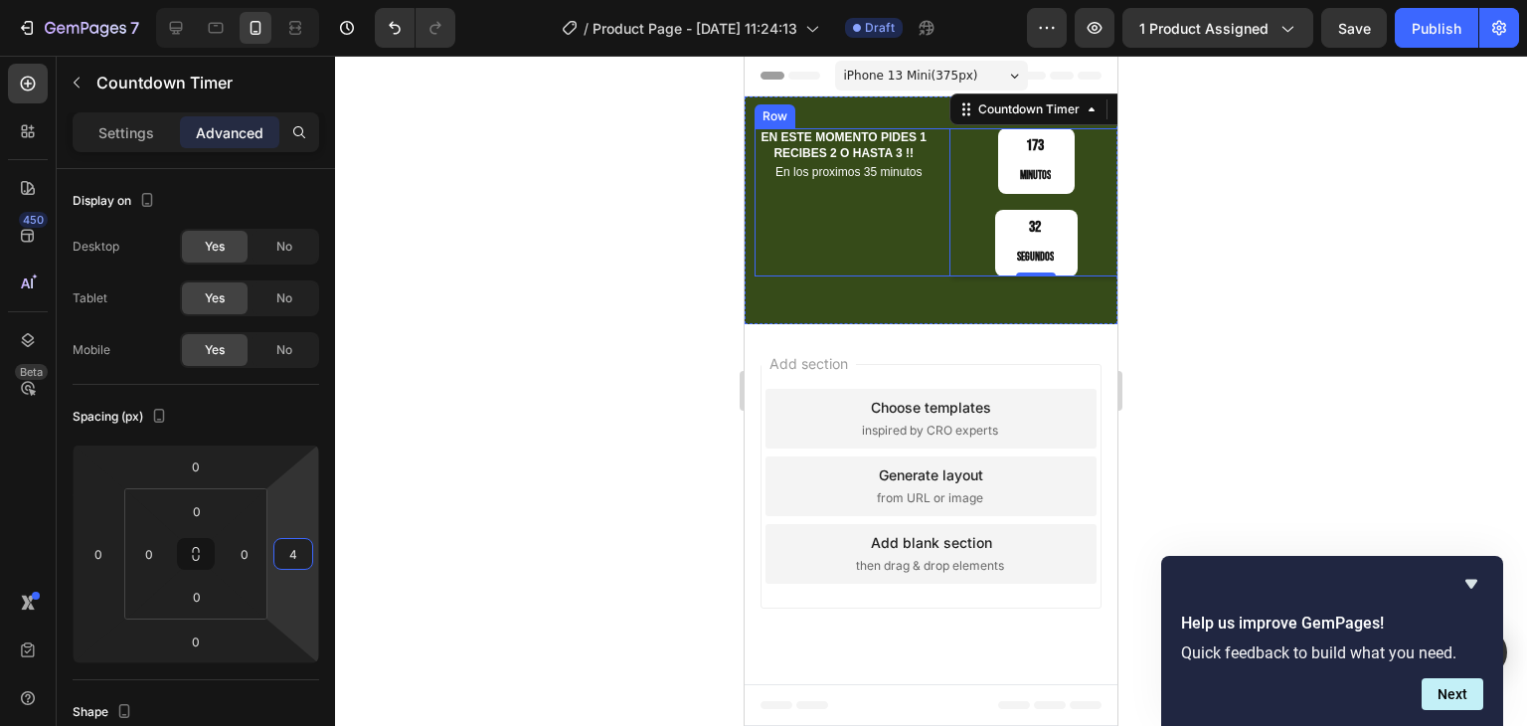
click at [294, 0] on html "7 Version history / Product Page - [DATE] 11:24:13 Draft Preview 1 product assi…" at bounding box center [763, 0] width 1527 height 0
click at [298, 554] on input "4" at bounding box center [293, 554] width 30 height 30
type input "0"
click at [453, 480] on div at bounding box center [931, 391] width 1192 height 670
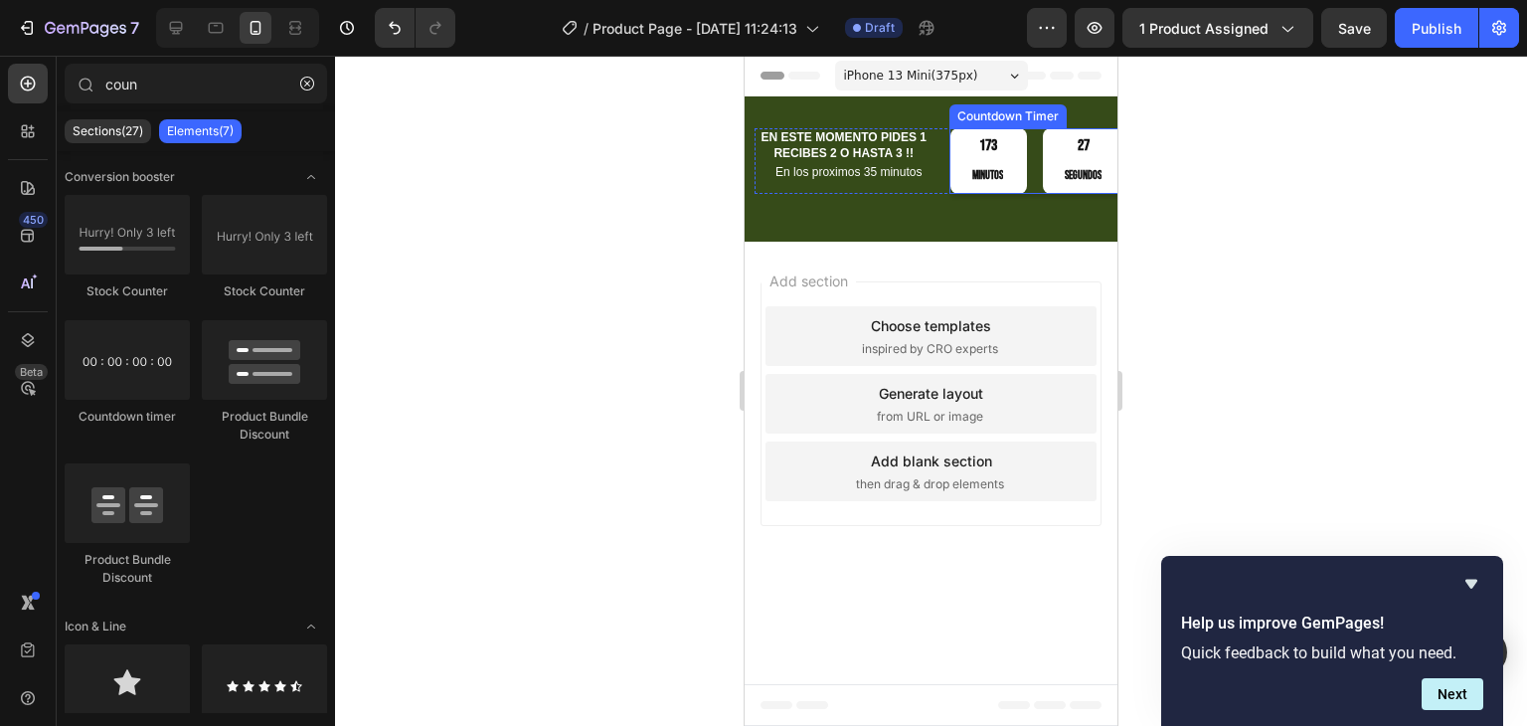
click at [1036, 178] on div "173 Minutos 27 Segundos" at bounding box center [1037, 161] width 175 height 66
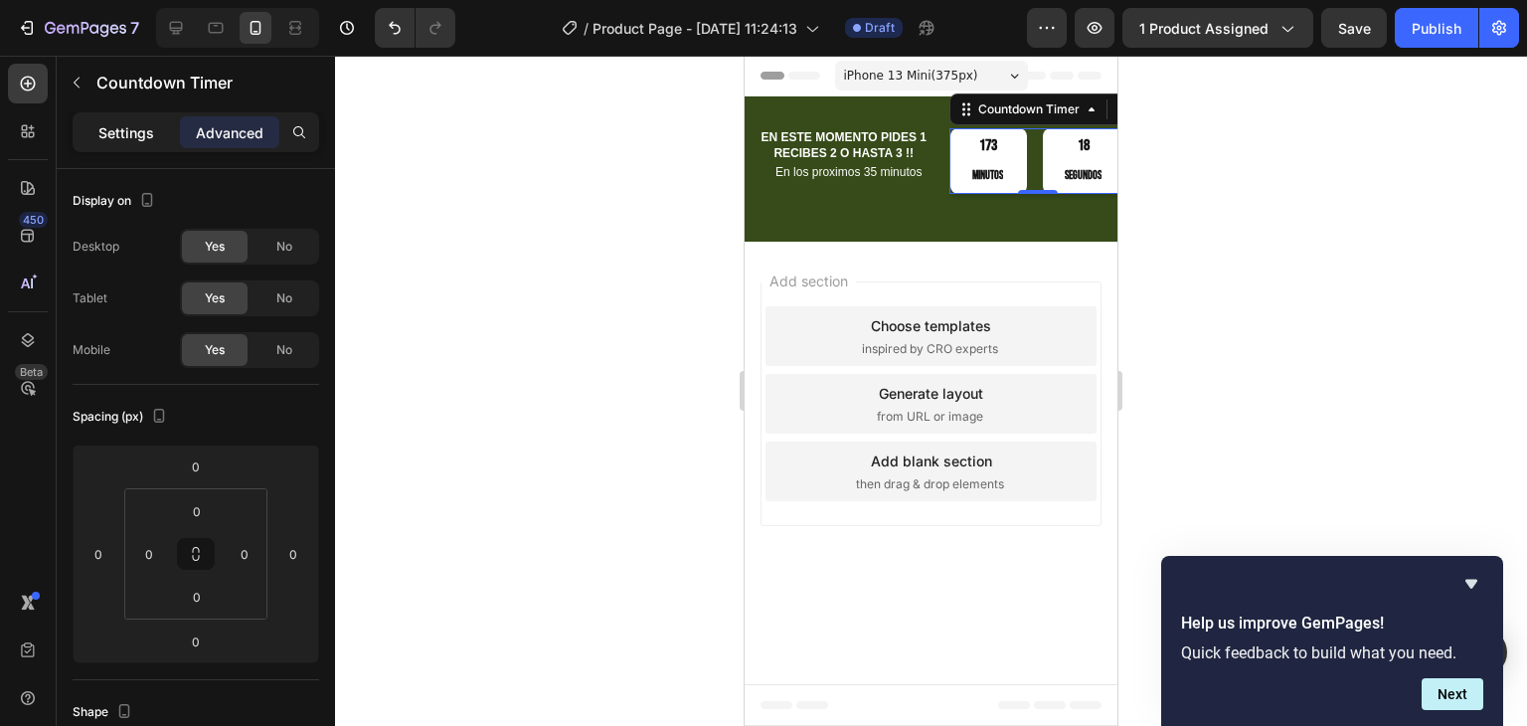
click at [133, 139] on p "Settings" at bounding box center [126, 132] width 56 height 21
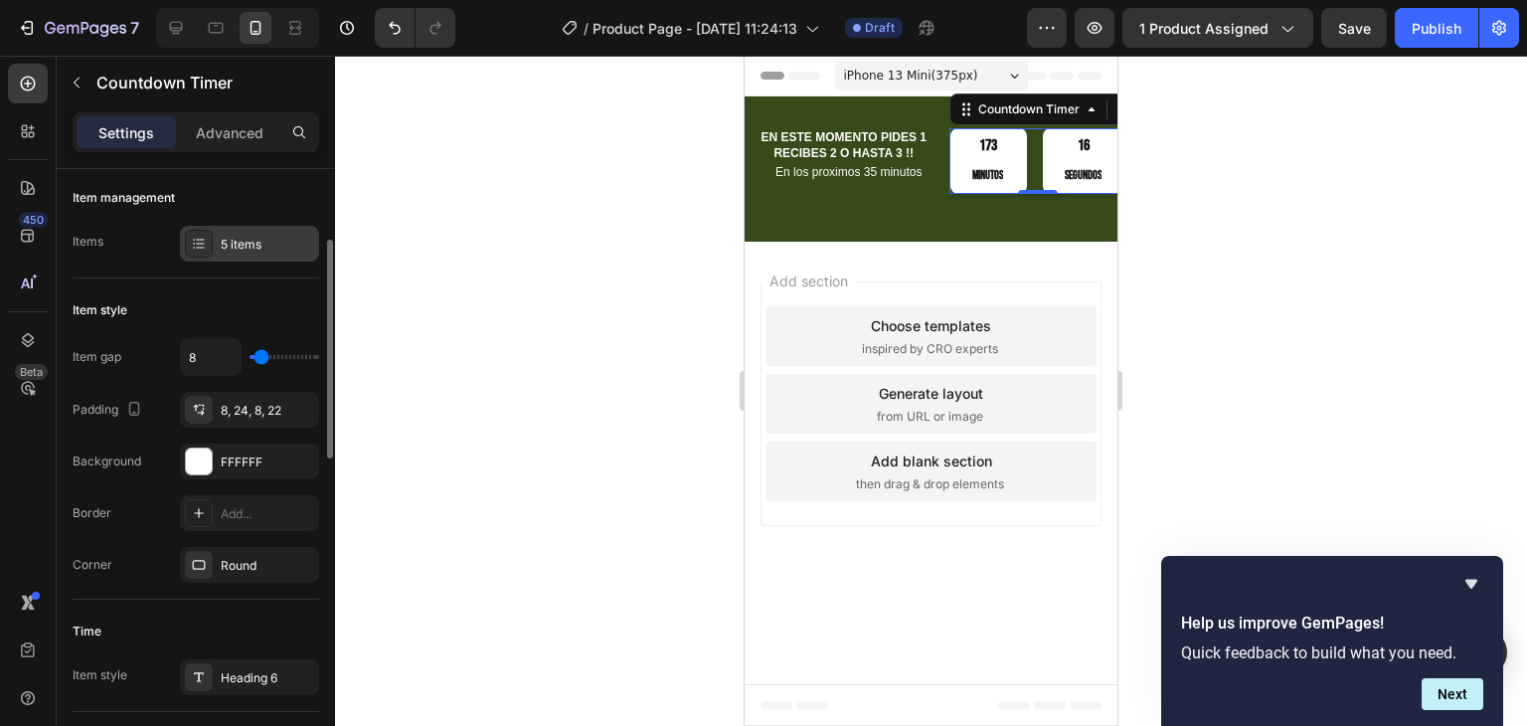
click at [242, 240] on div "5 items" at bounding box center [267, 245] width 93 height 18
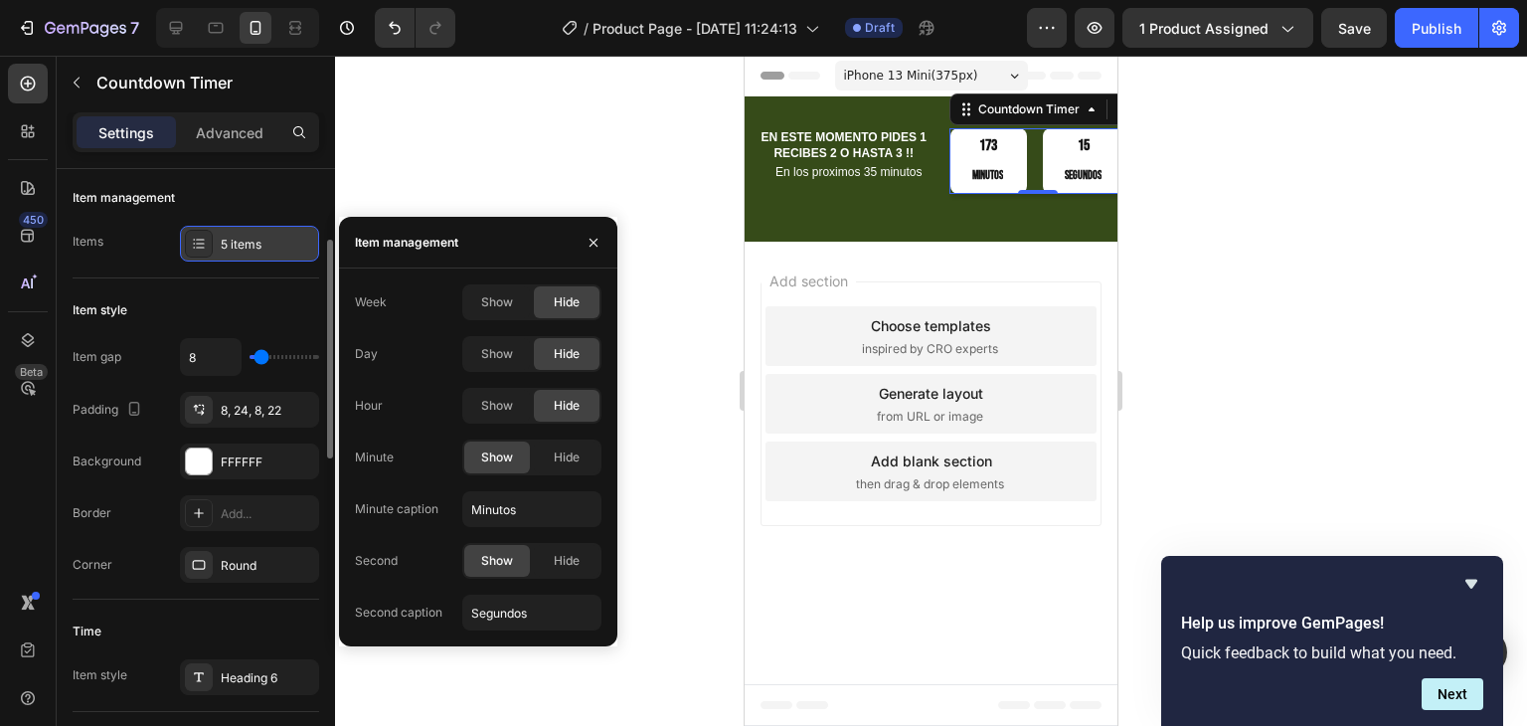
click at [242, 240] on div "5 items" at bounding box center [267, 245] width 93 height 18
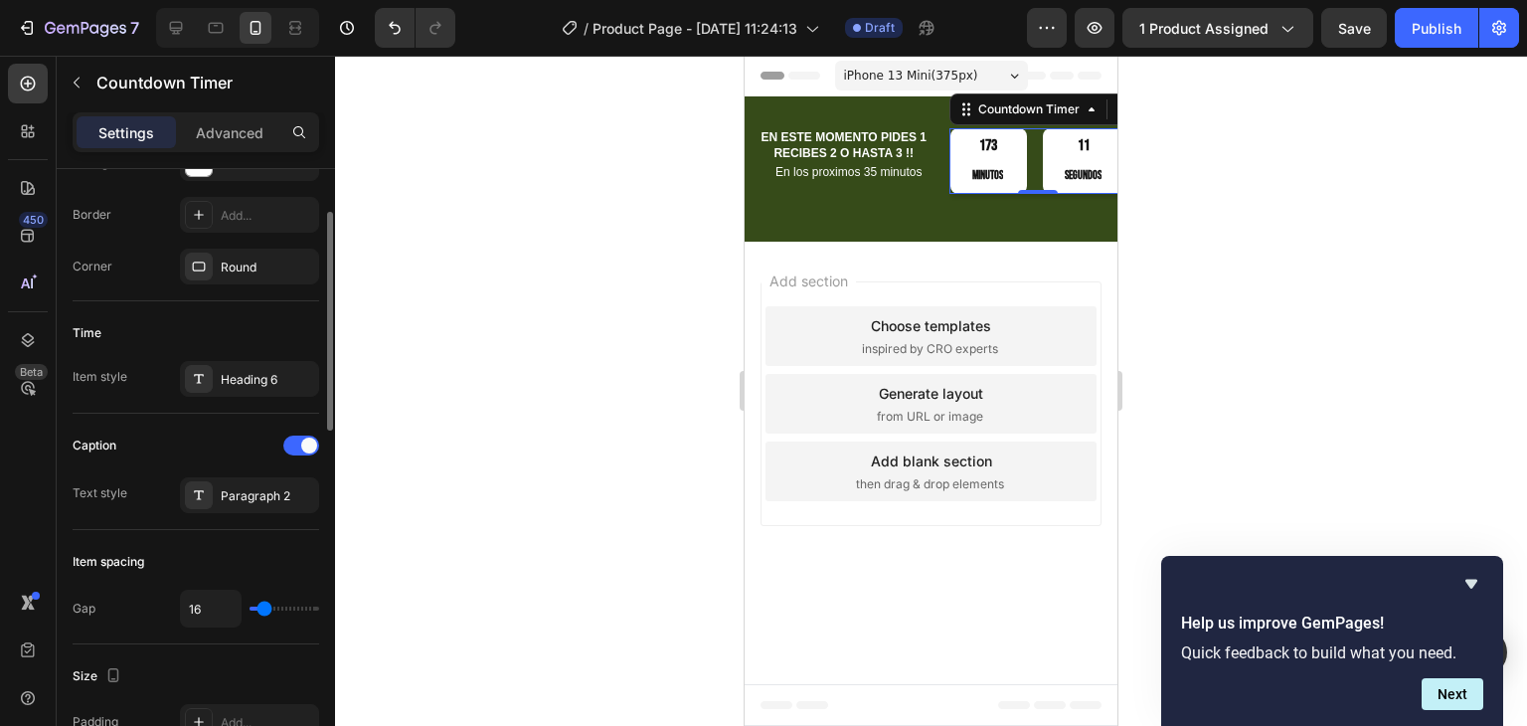
scroll to position [398, 0]
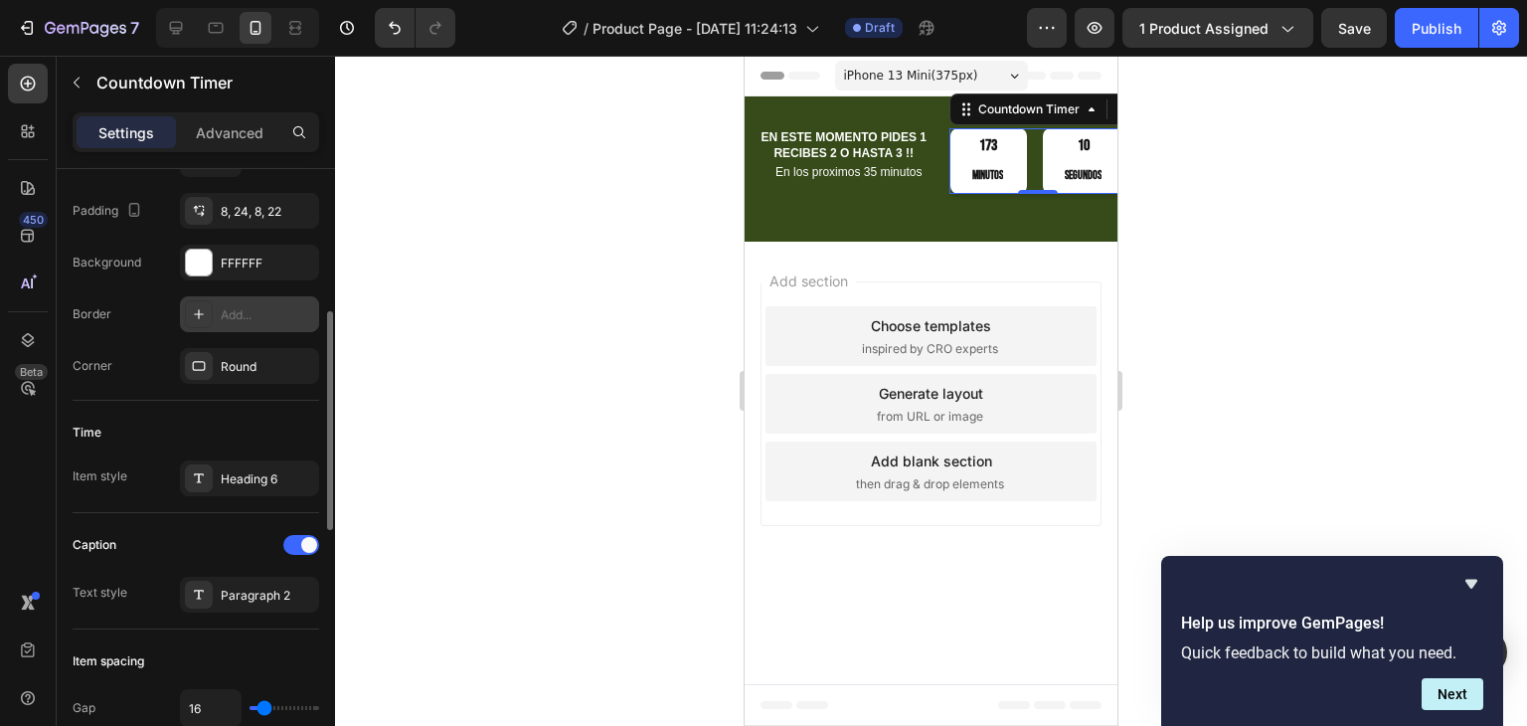
click at [249, 302] on div "Add..." at bounding box center [249, 314] width 139 height 36
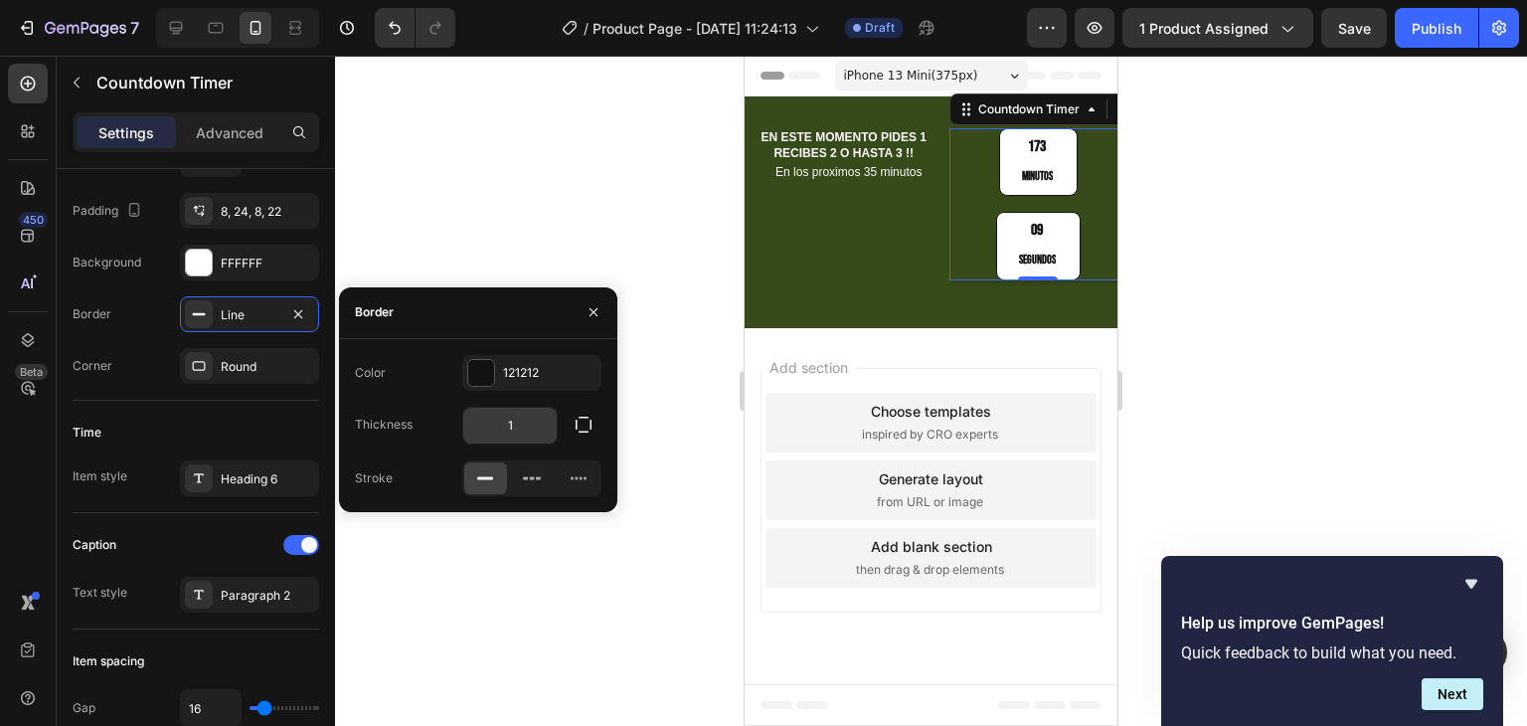
click at [512, 427] on input "1" at bounding box center [509, 426] width 93 height 36
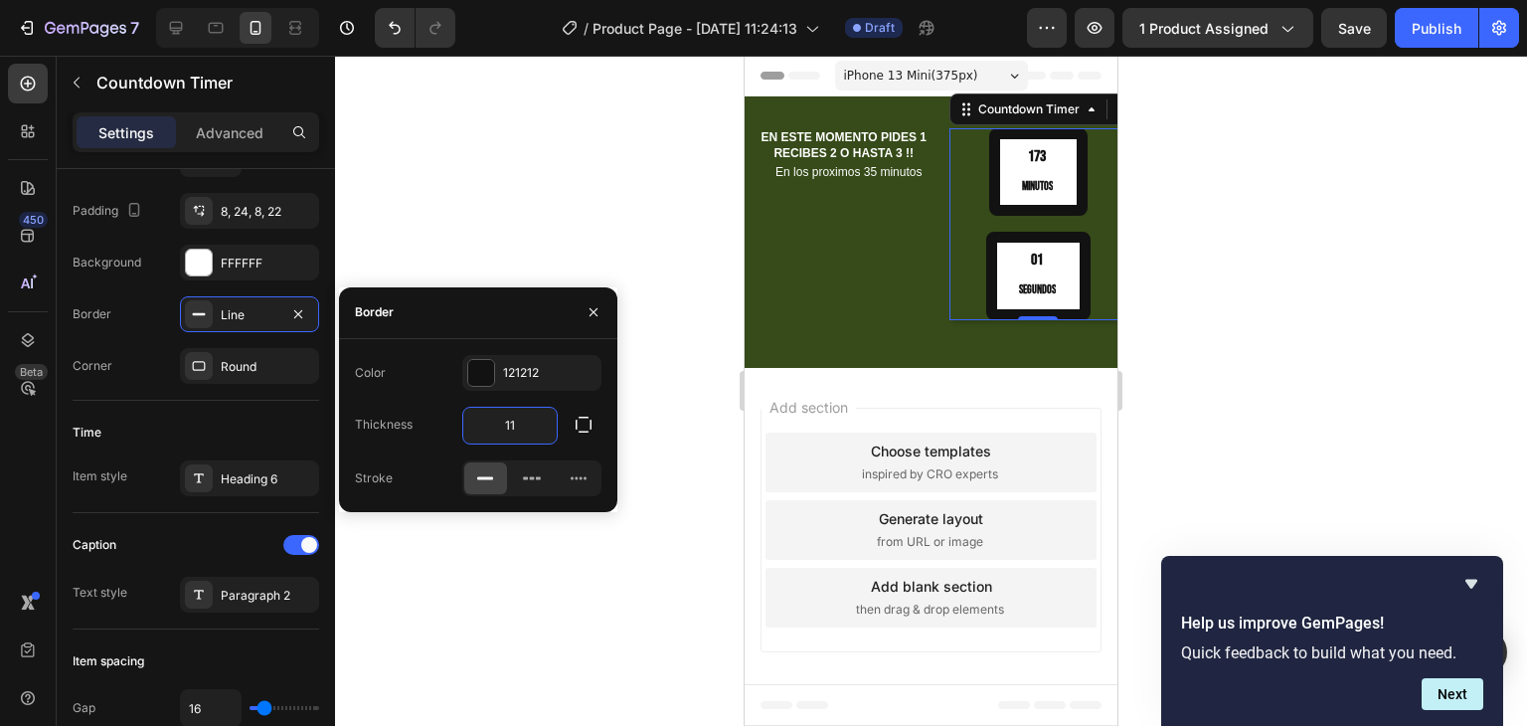
type input "1"
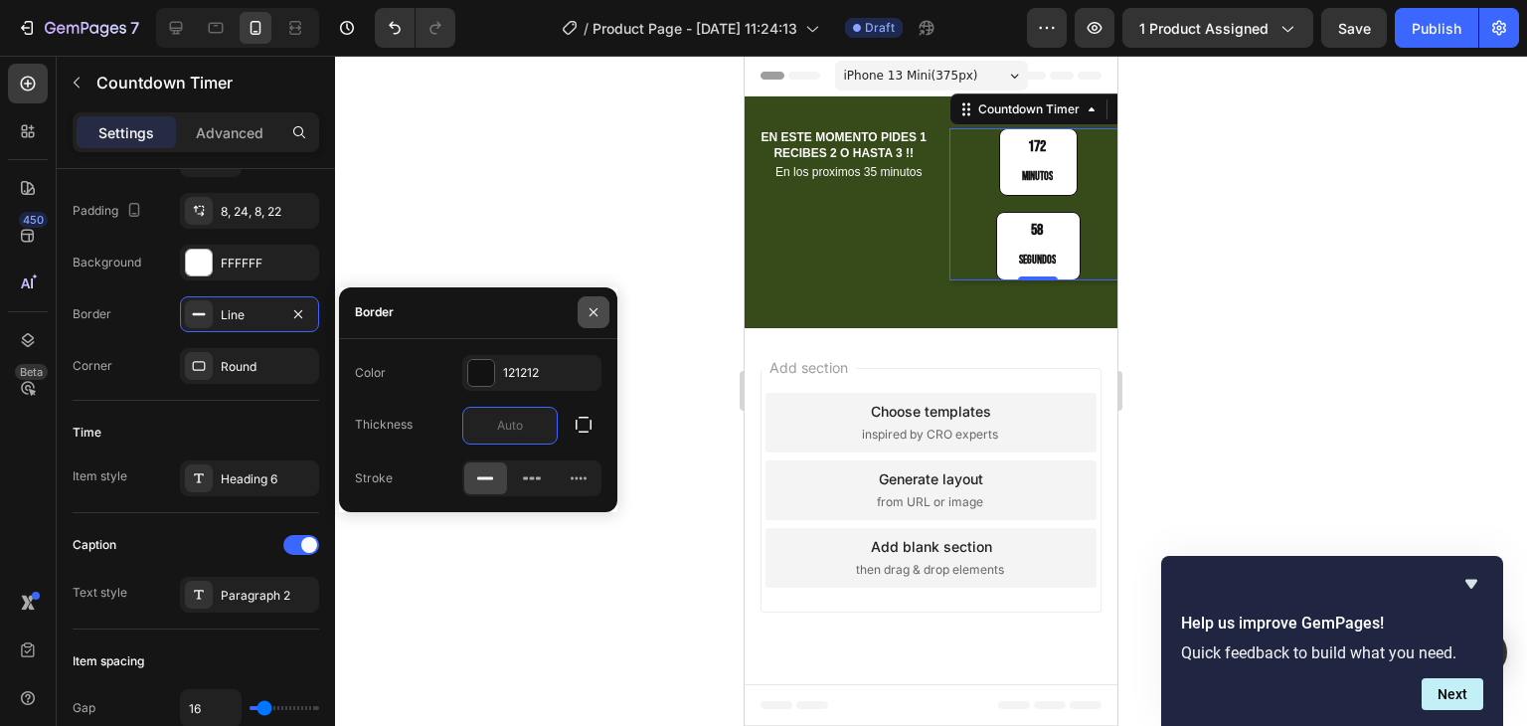
click at [593, 304] on icon "button" at bounding box center [594, 312] width 16 height 16
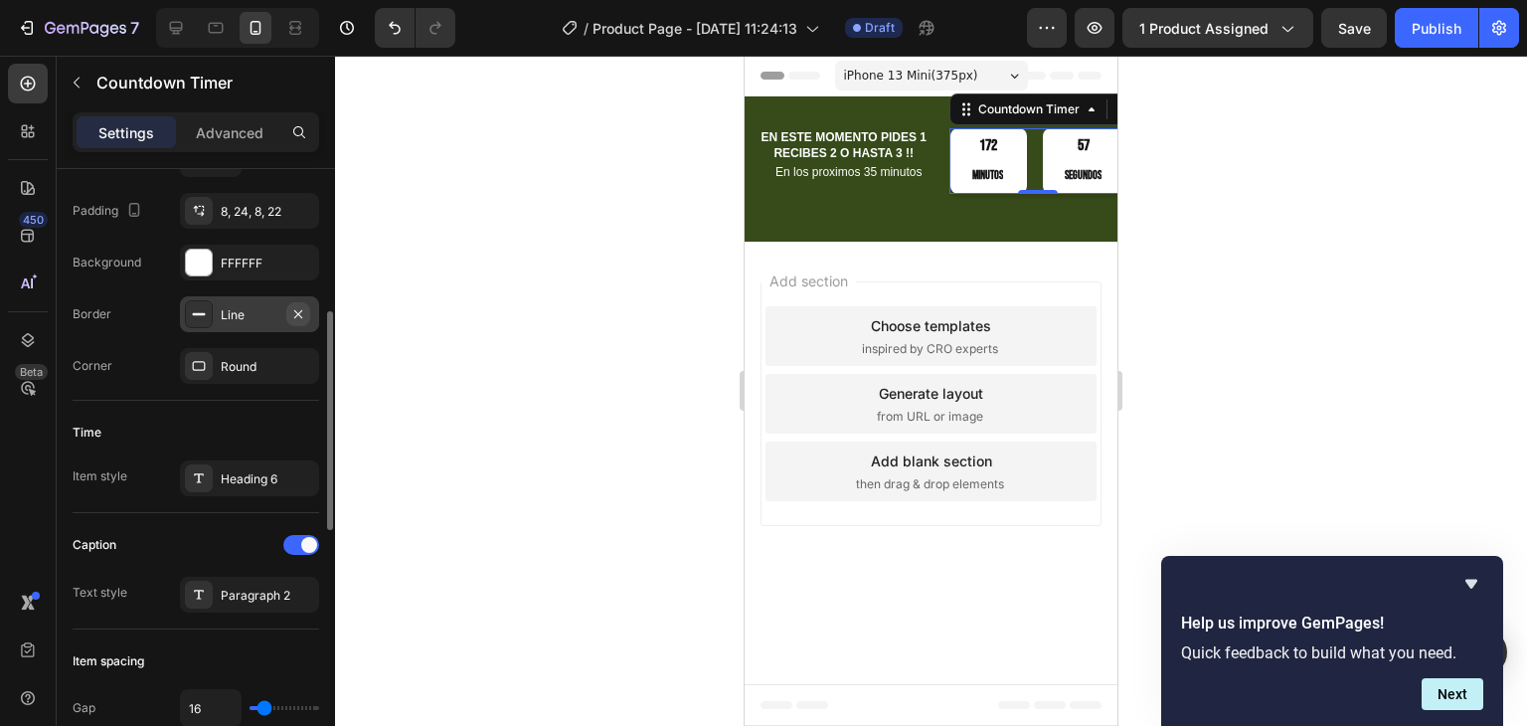
click at [293, 312] on icon "button" at bounding box center [298, 314] width 16 height 16
click at [226, 366] on div "Round" at bounding box center [250, 367] width 58 height 18
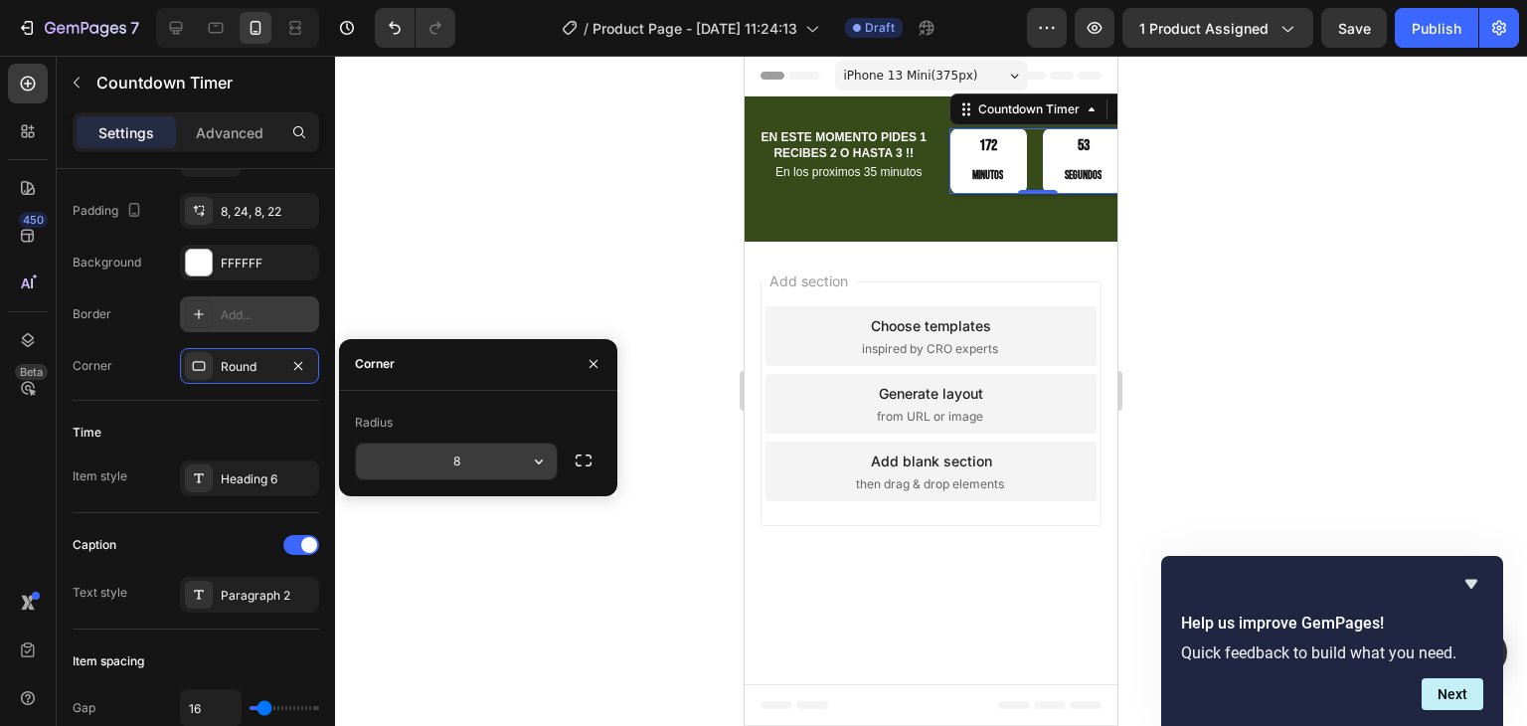
click at [442, 471] on input "8" at bounding box center [456, 461] width 201 height 36
type input "12"
click at [586, 358] on icon "button" at bounding box center [594, 364] width 16 height 16
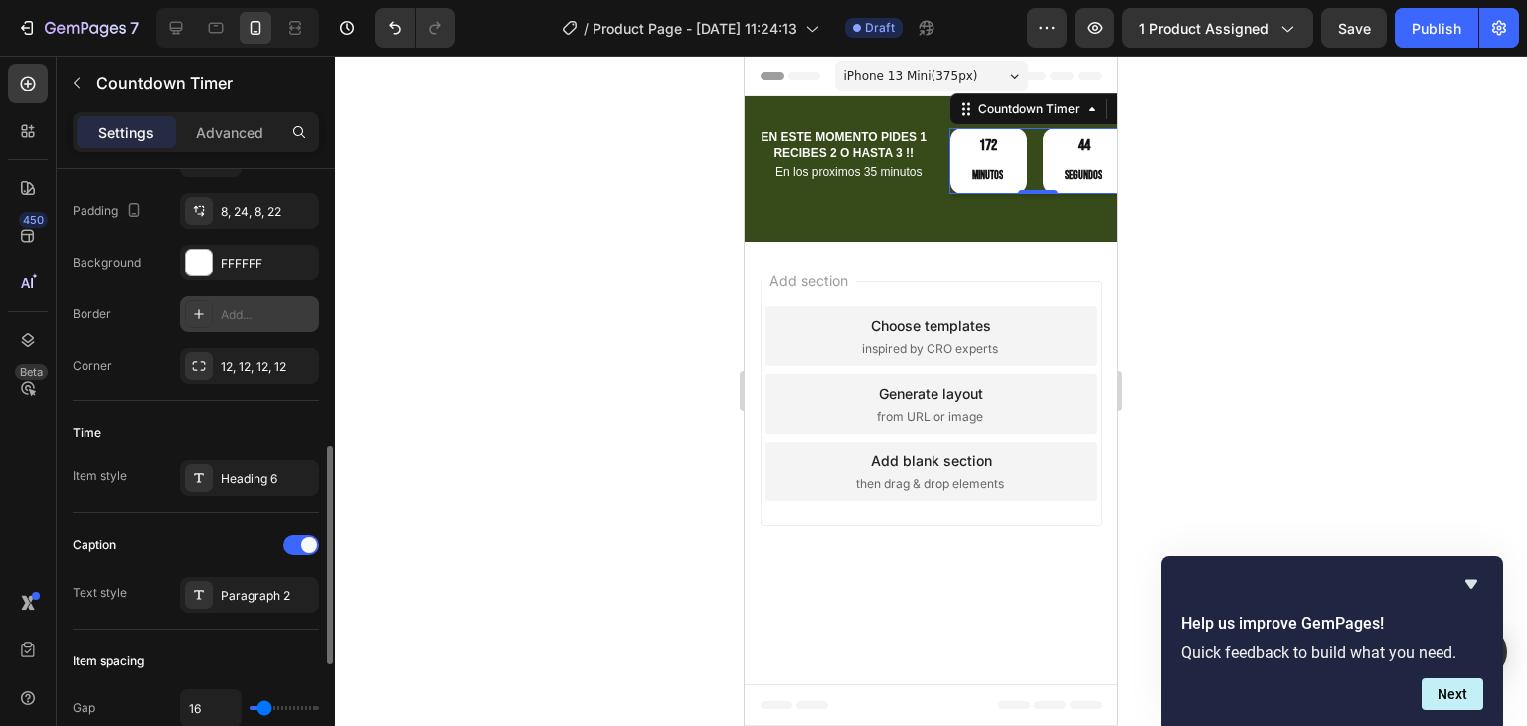
scroll to position [497, 0]
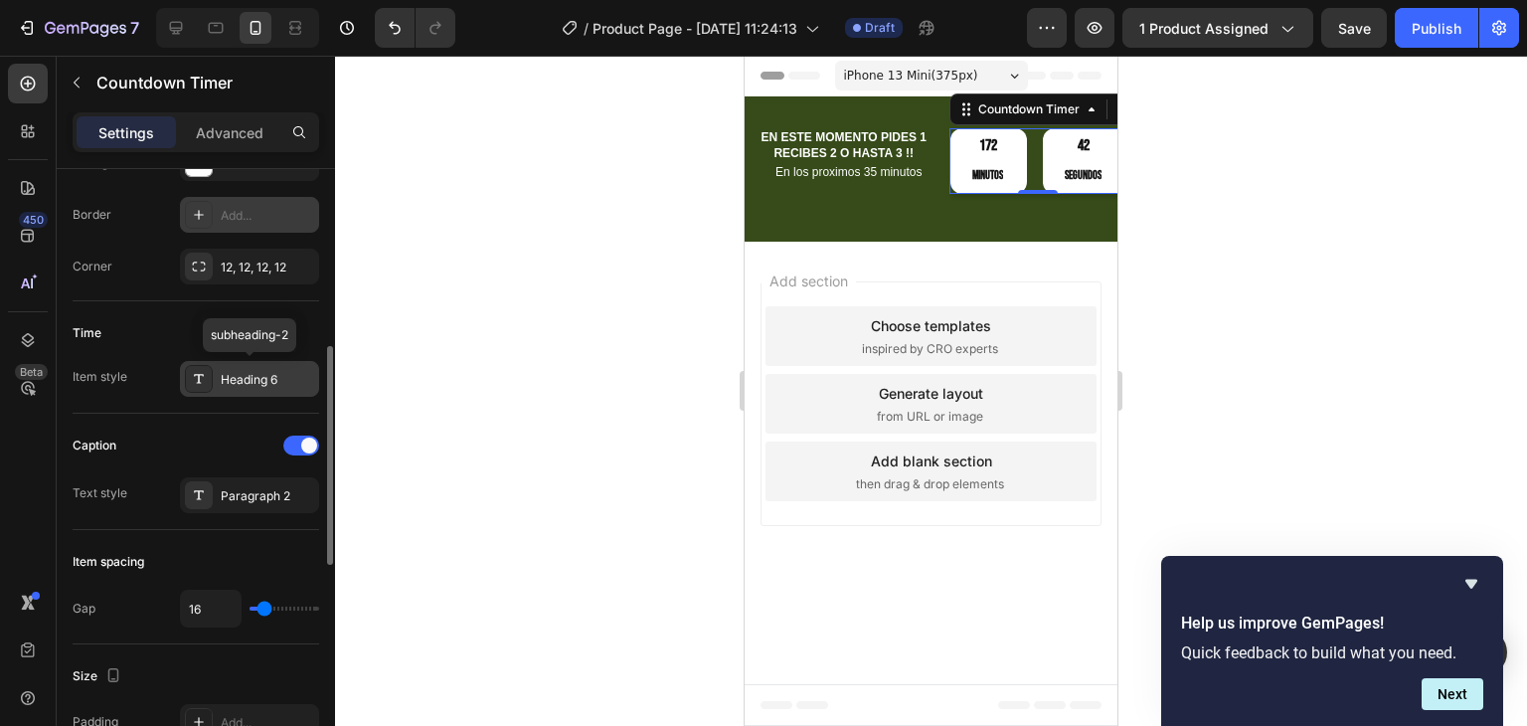
click at [262, 385] on div "Heading 6" at bounding box center [267, 380] width 93 height 18
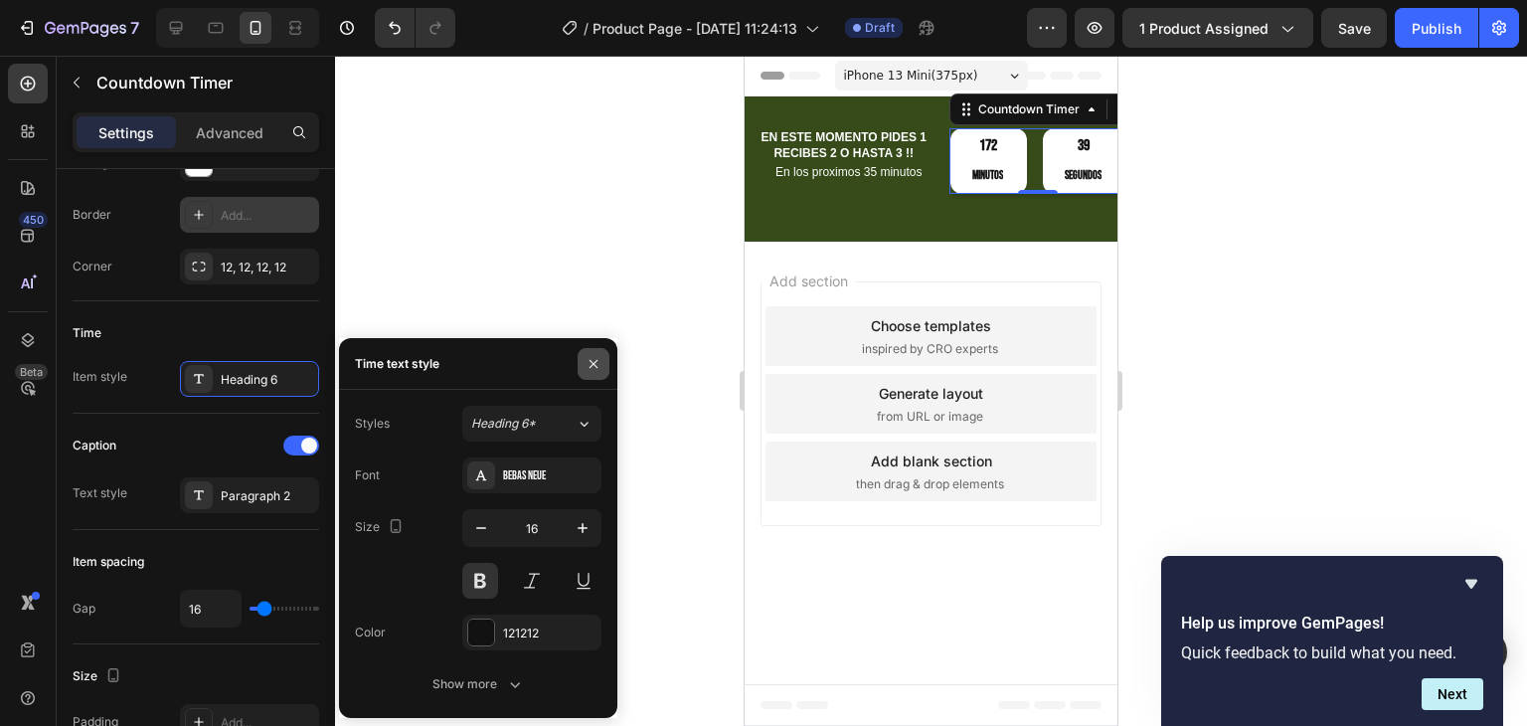
click at [590, 365] on icon "button" at bounding box center [594, 364] width 16 height 16
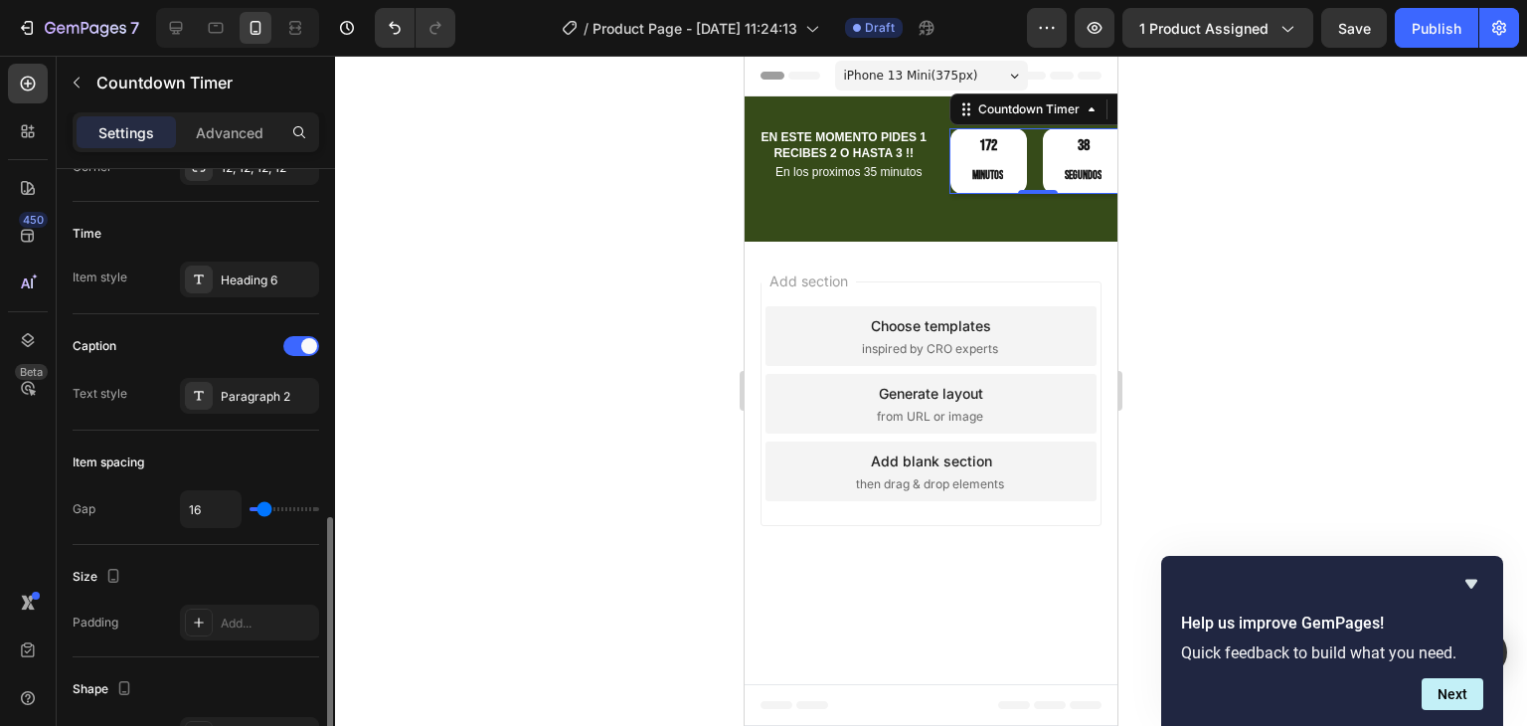
scroll to position [696, 0]
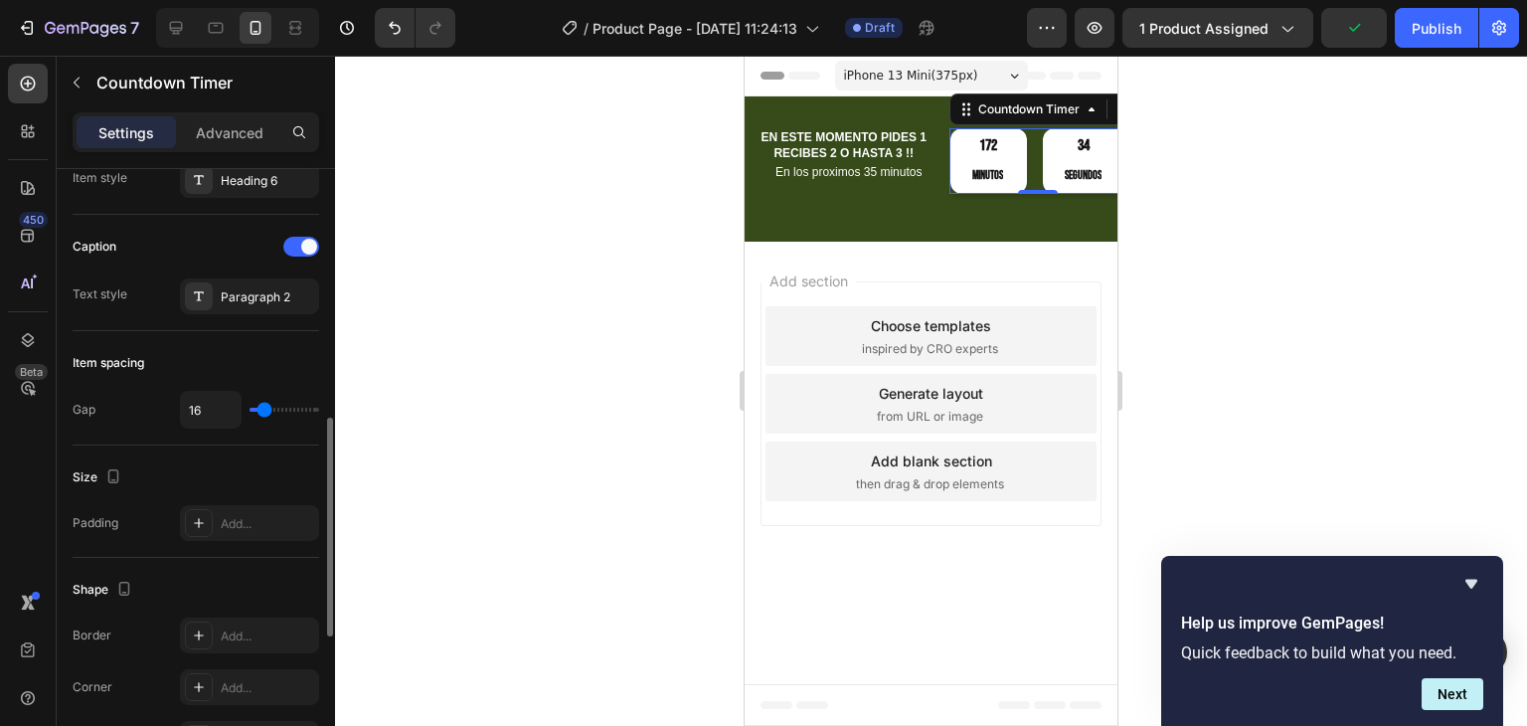
type input "45"
type input "57"
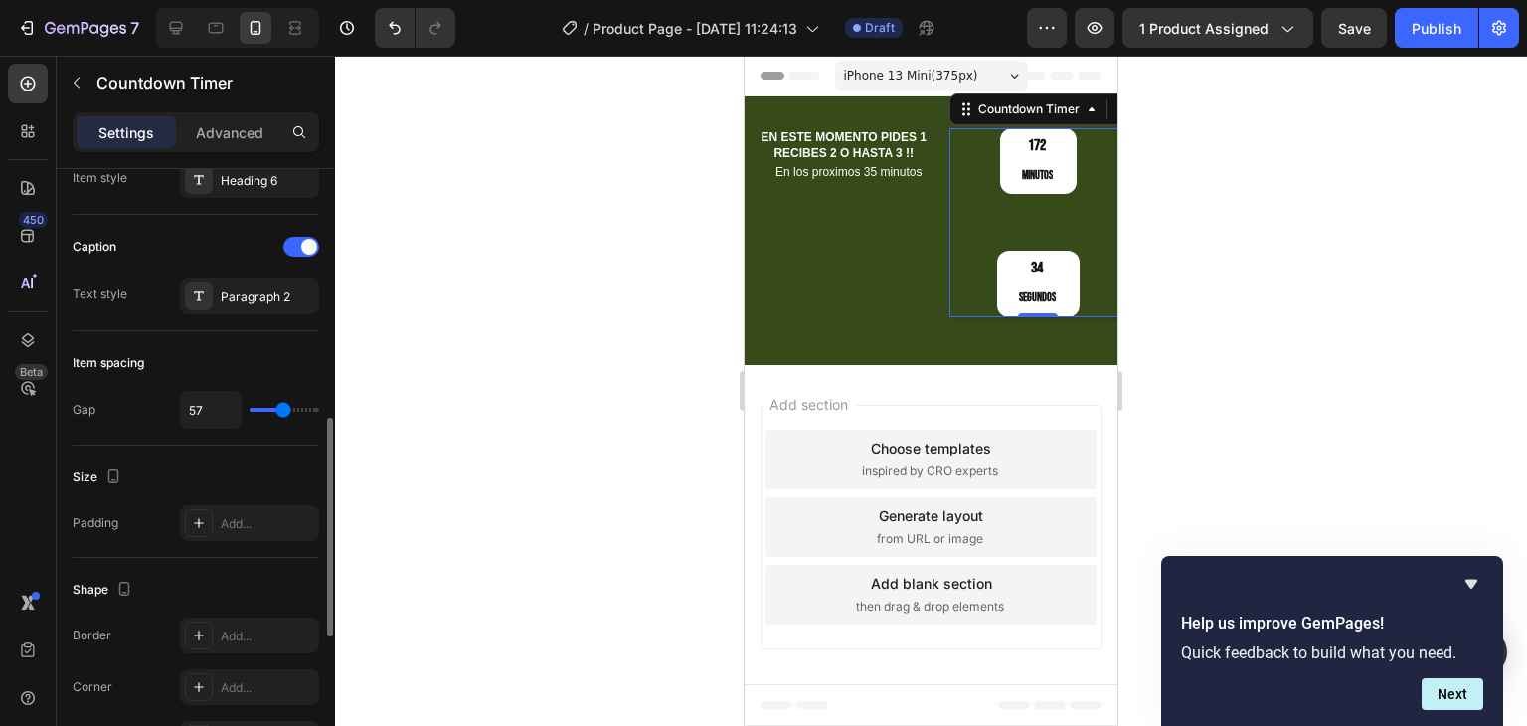
type input "72"
type input "80"
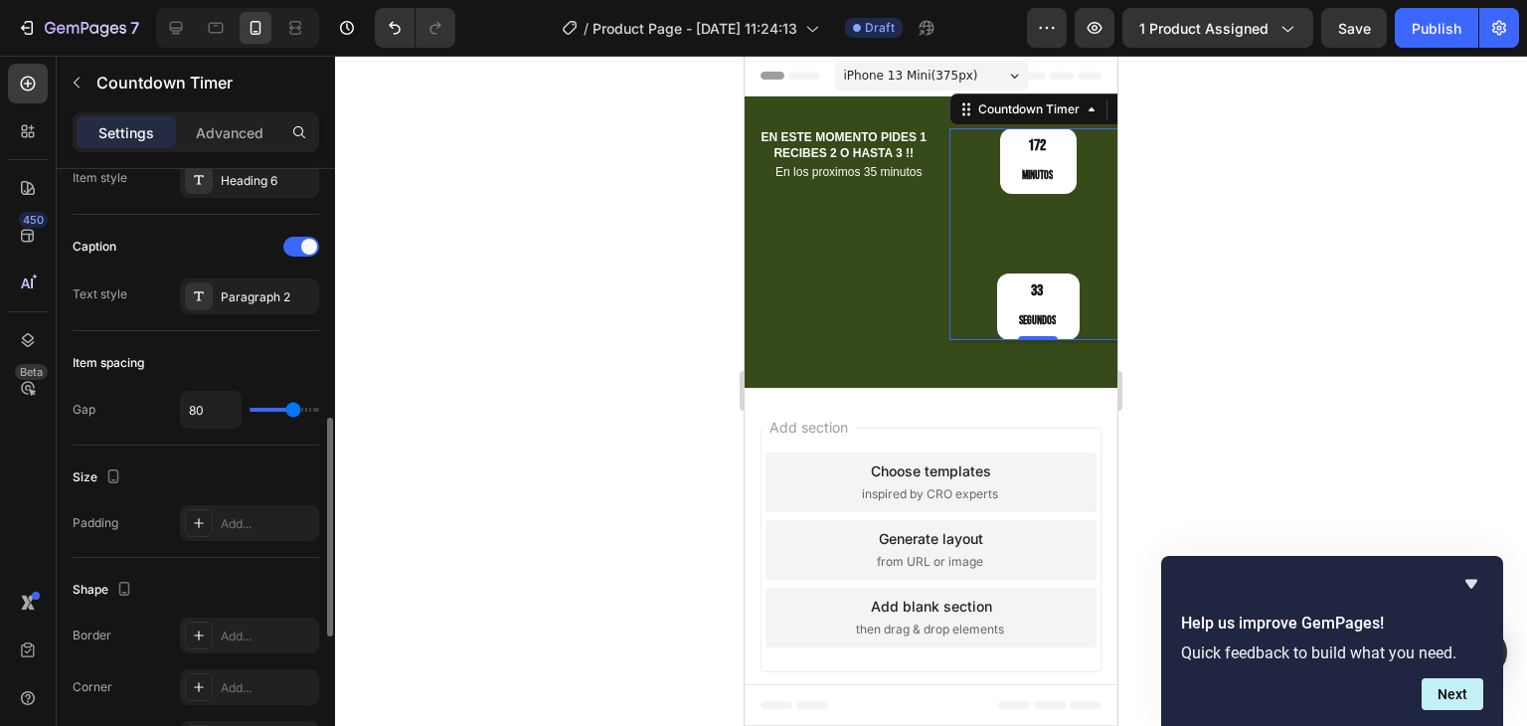
type input "77"
type input "72"
type input "68"
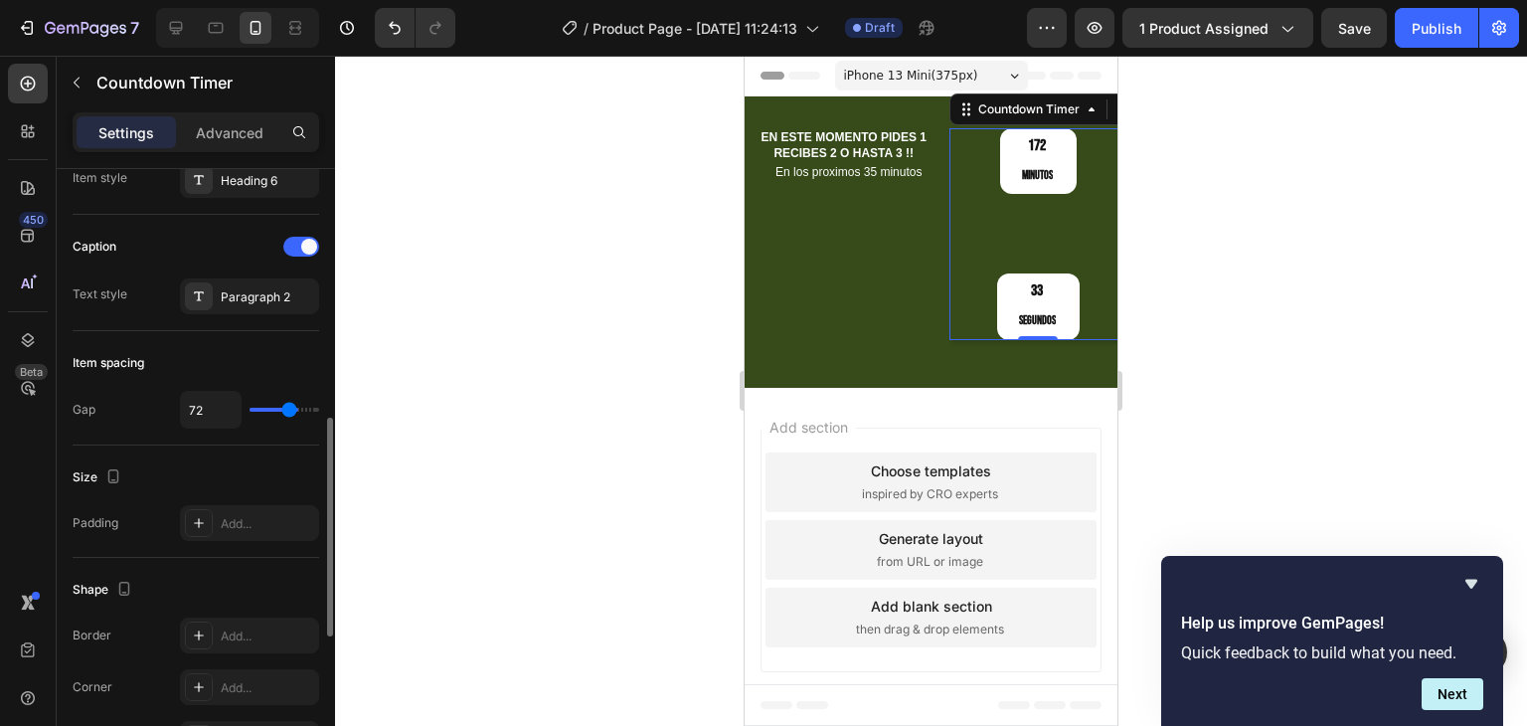
type input "68"
type input "64"
type input "61"
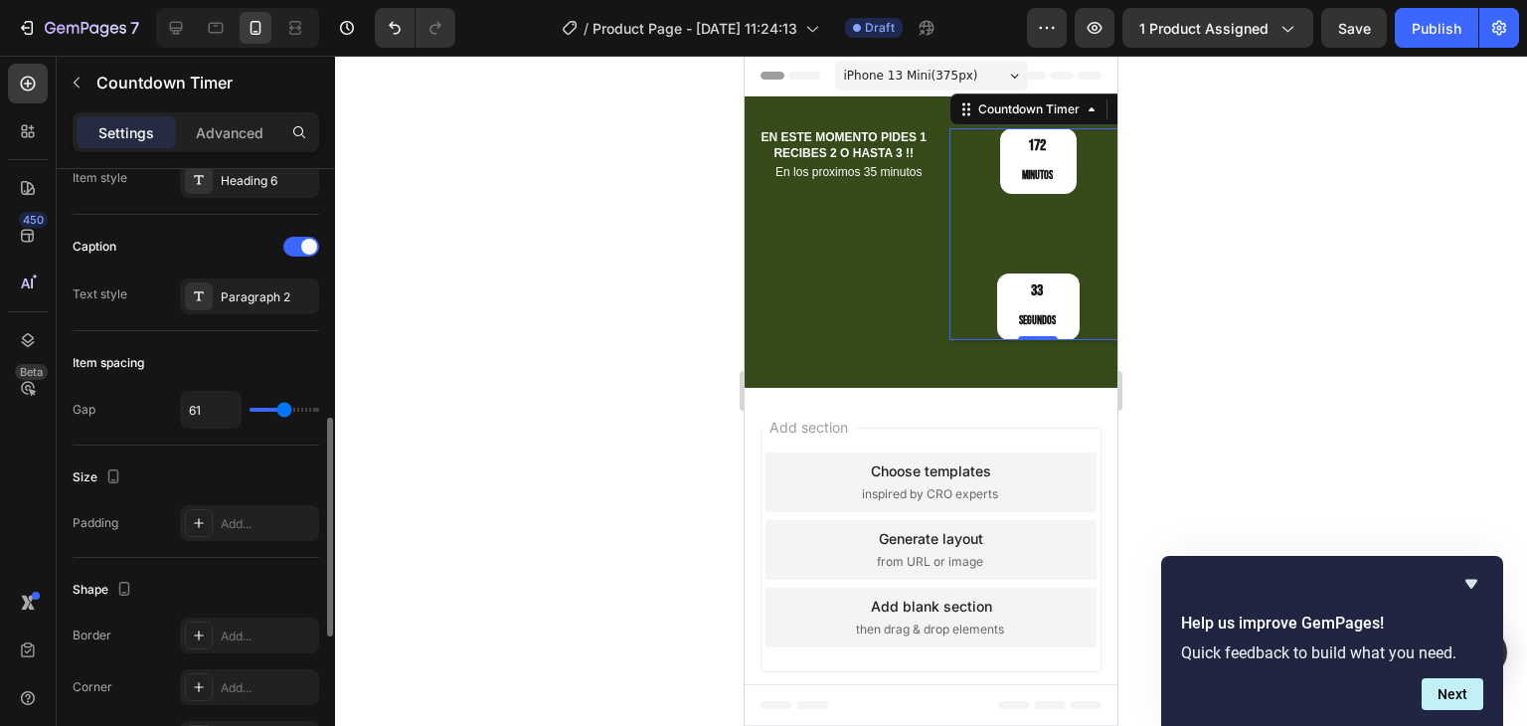
type input "59"
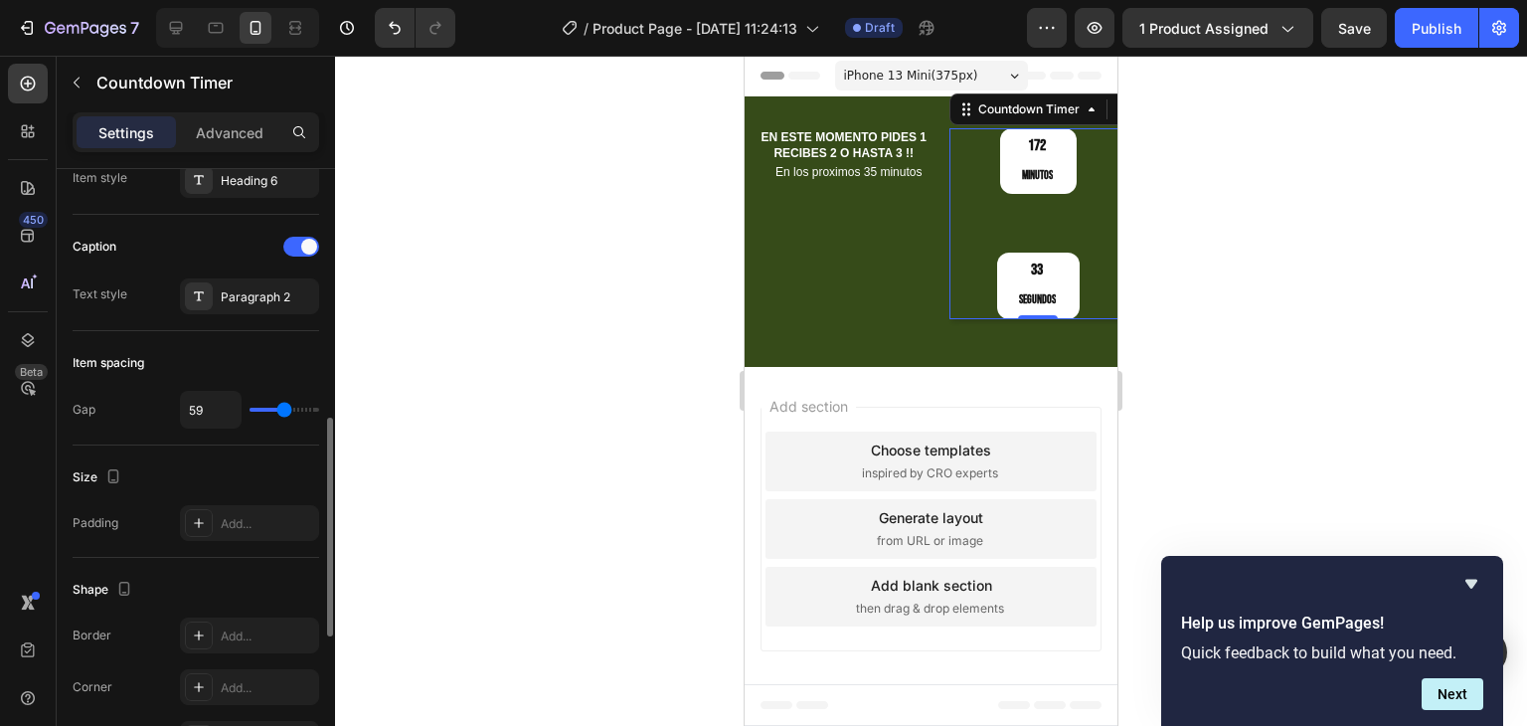
type input "56"
type input "52"
type input "50"
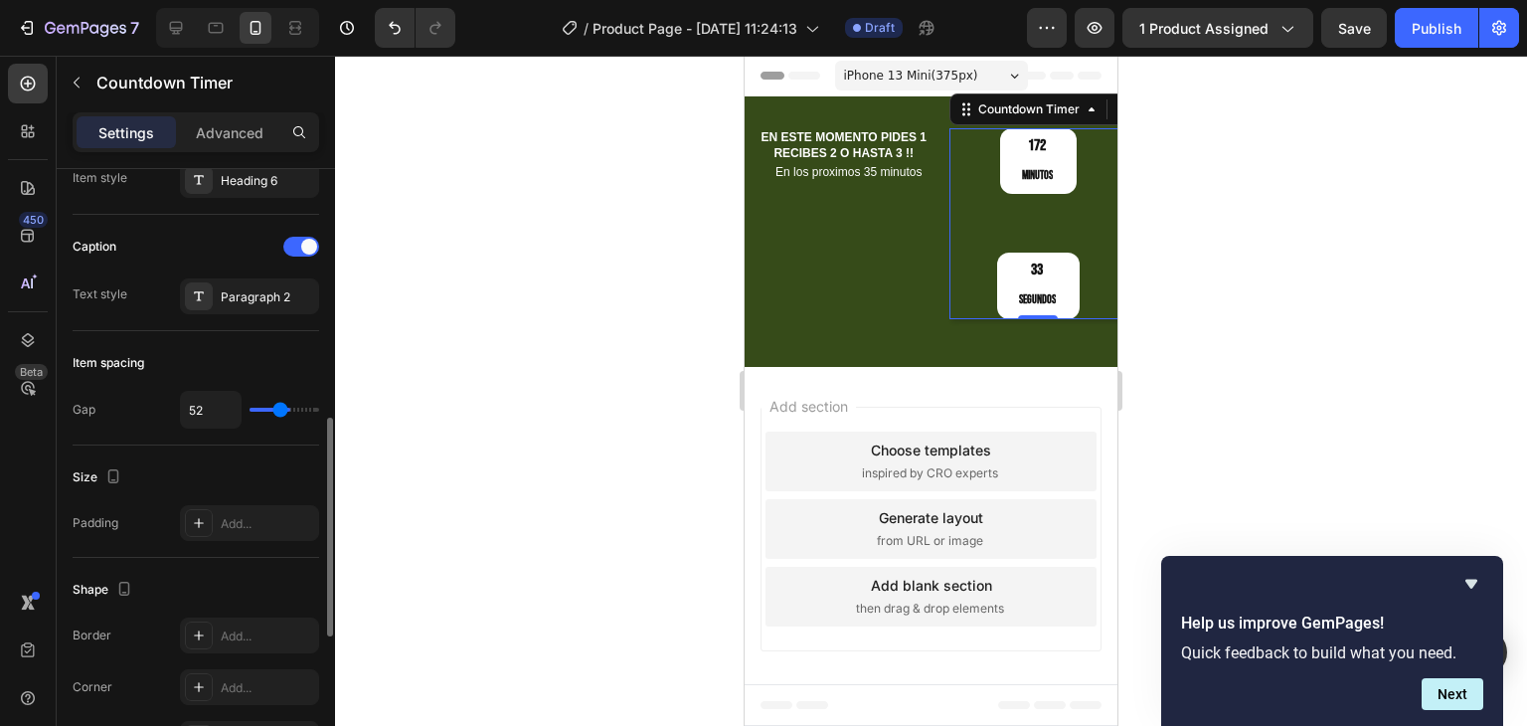
type input "50"
type input "48"
type input "47"
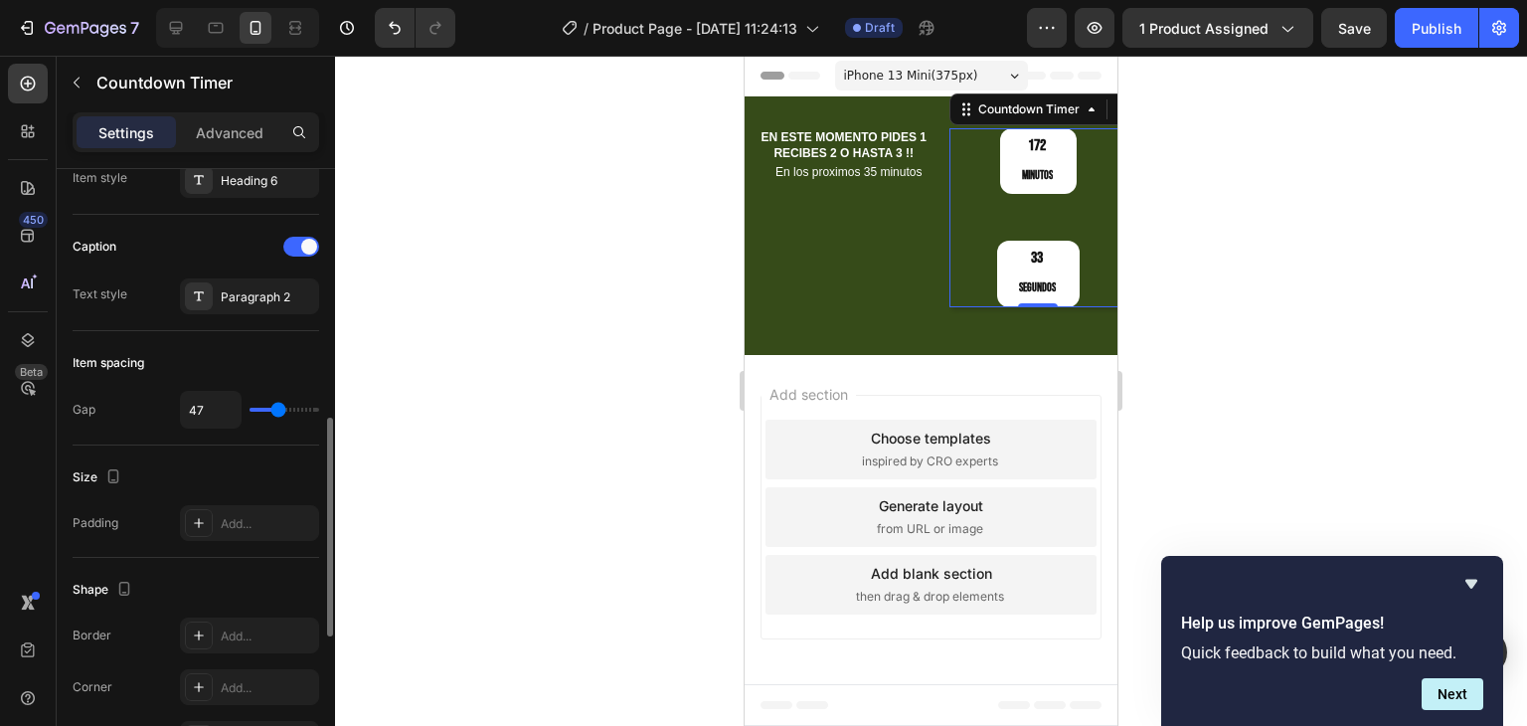
type input "43"
type input "41"
type input "38"
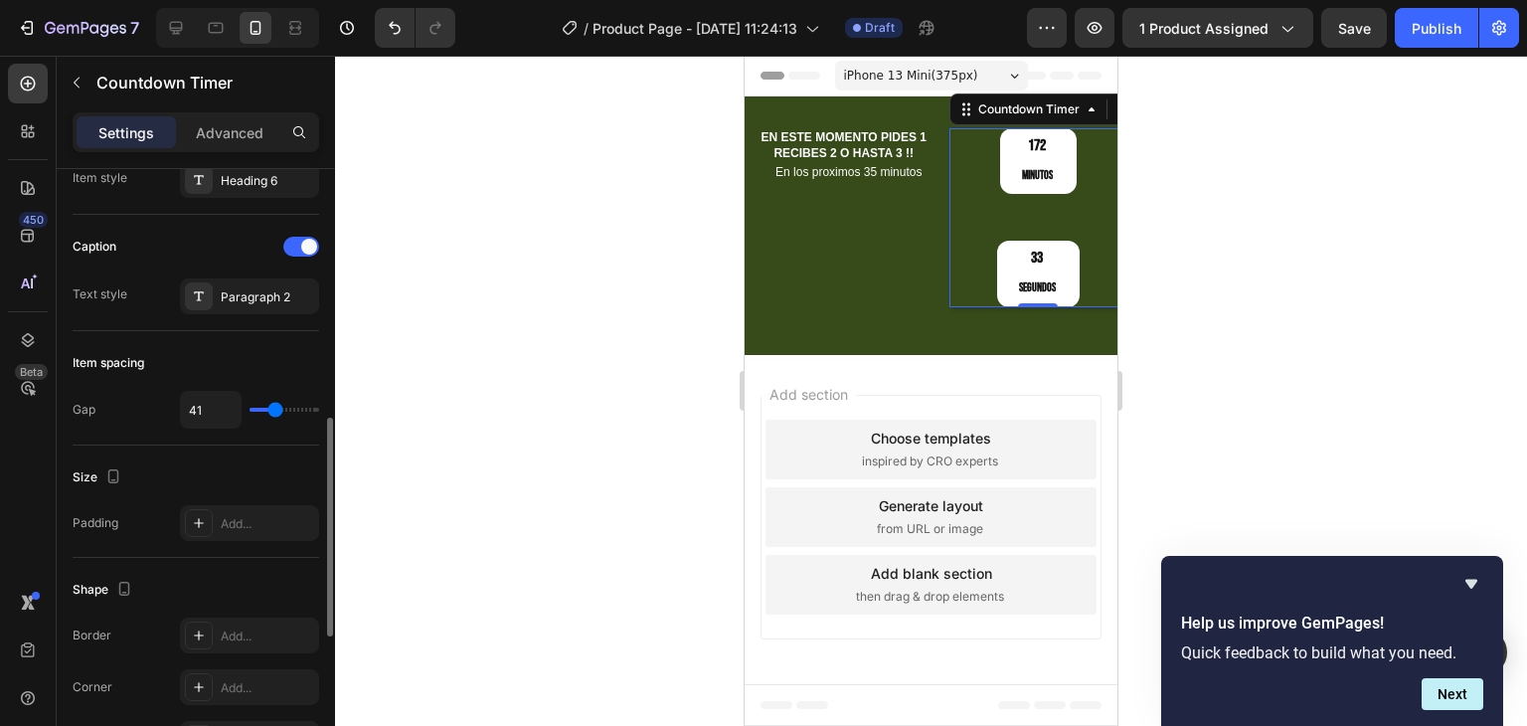
type input "38"
type input "36"
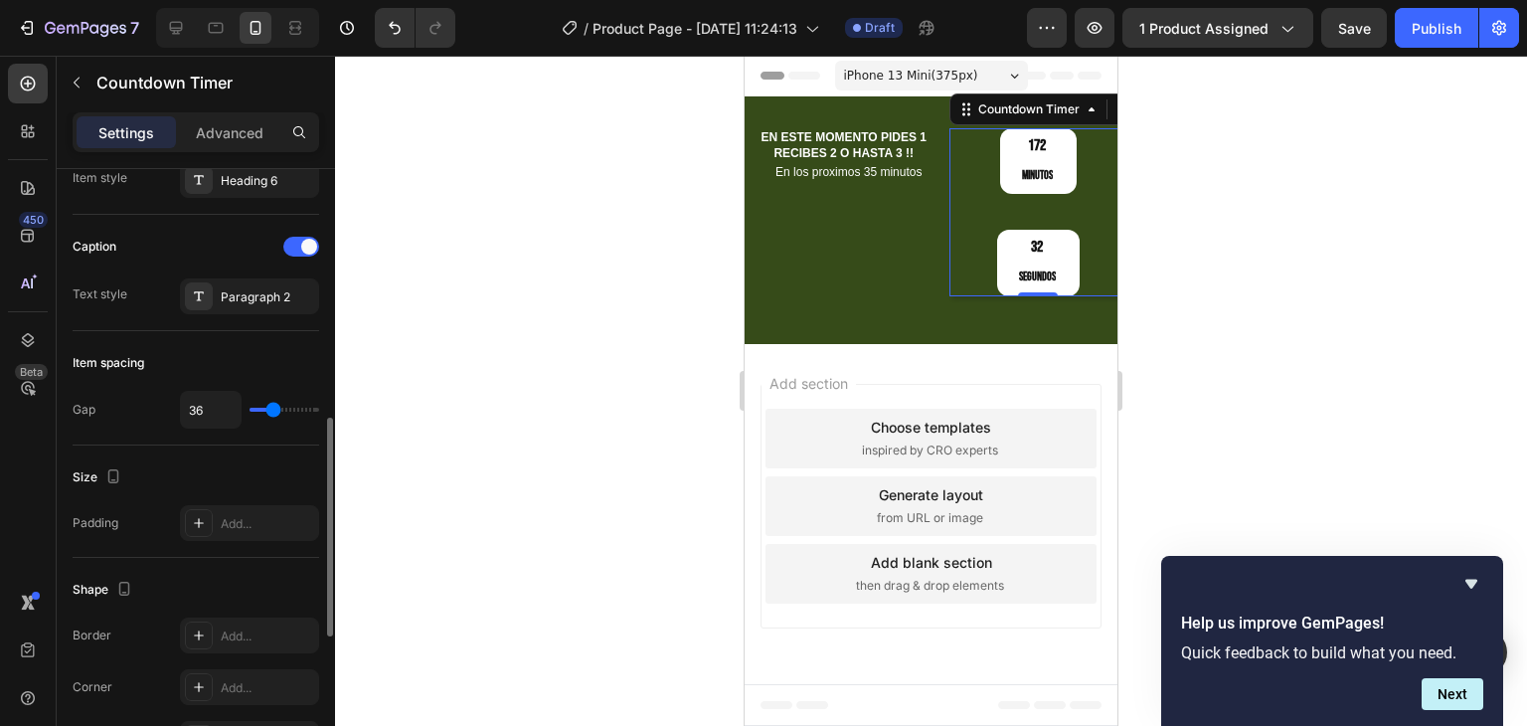
type input "32"
type input "31"
type input "27"
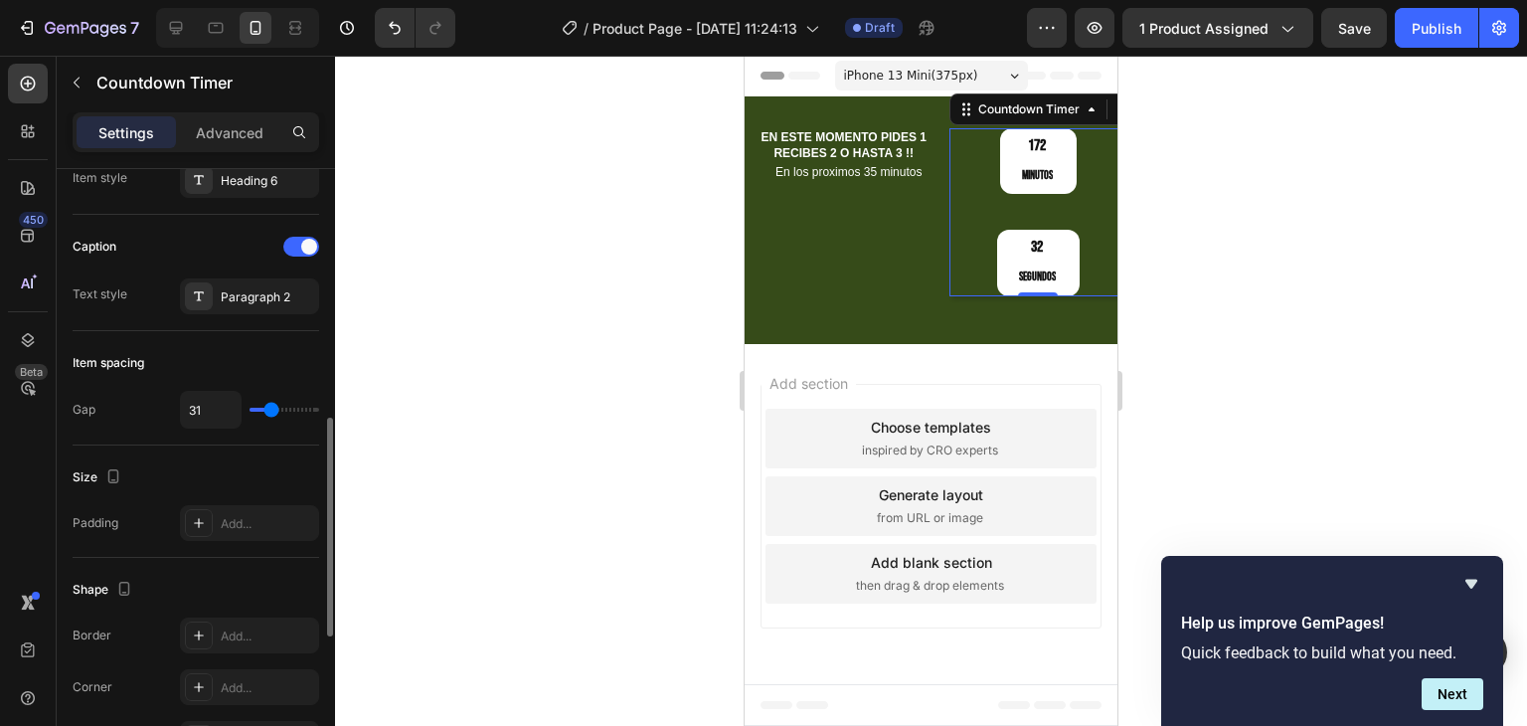
type input "27"
type input "25"
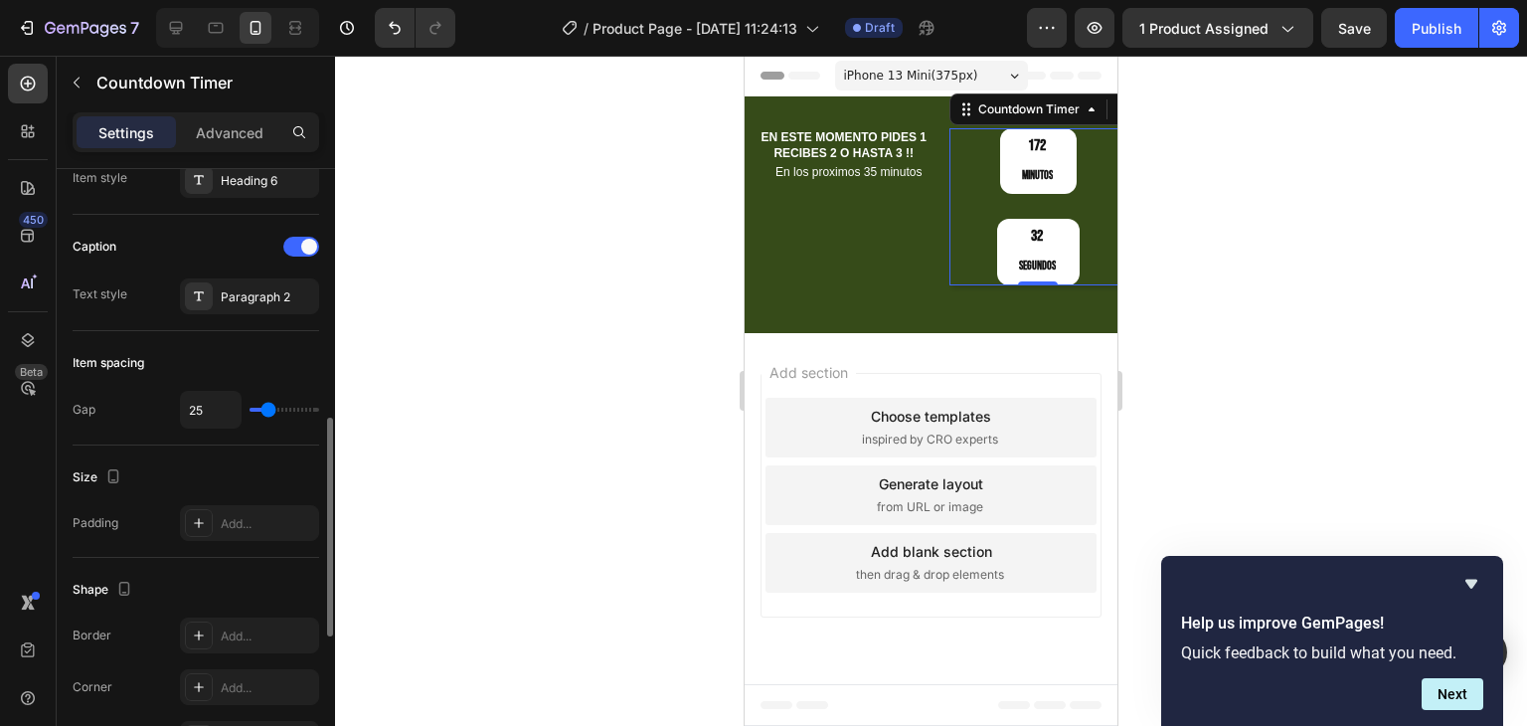
type input "22"
type input "20"
type input "18"
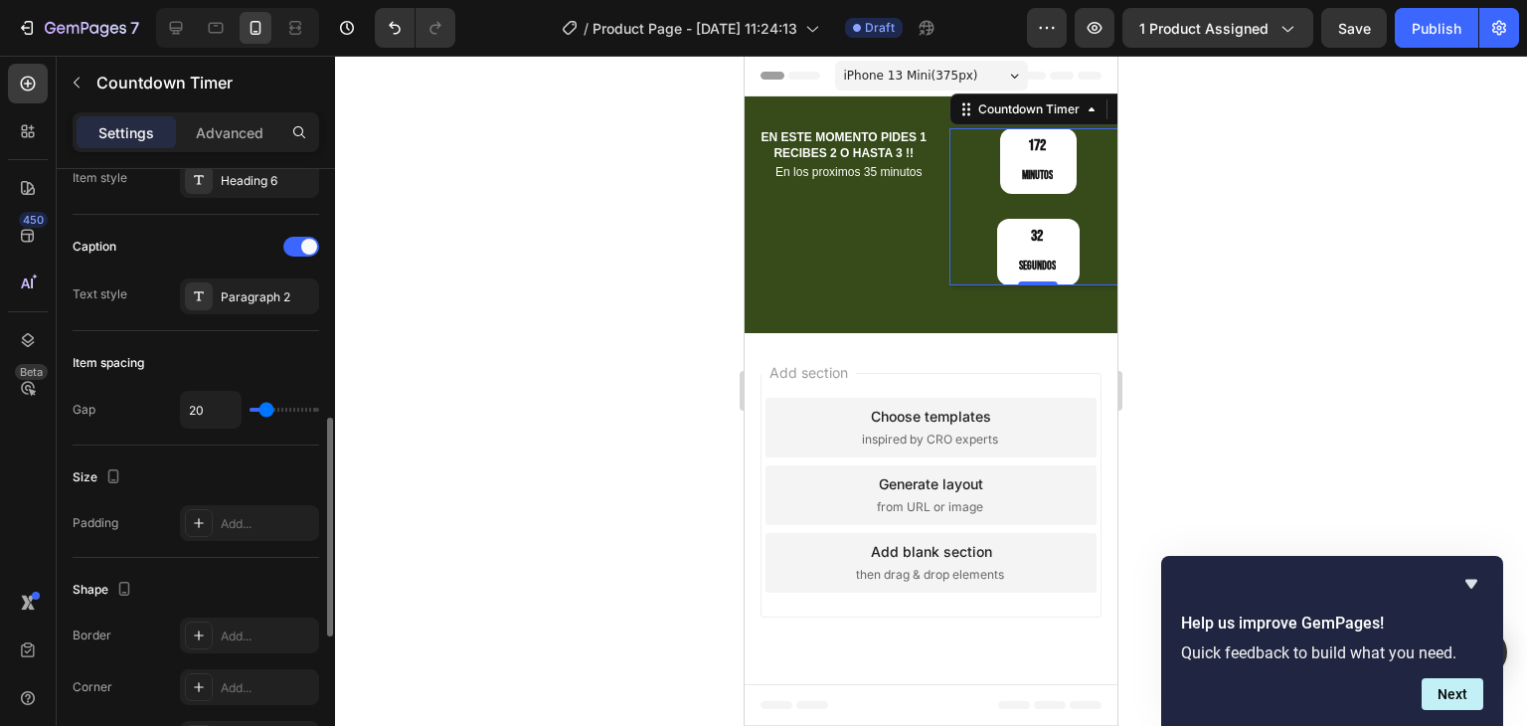
type input "18"
type input "16"
type input "15"
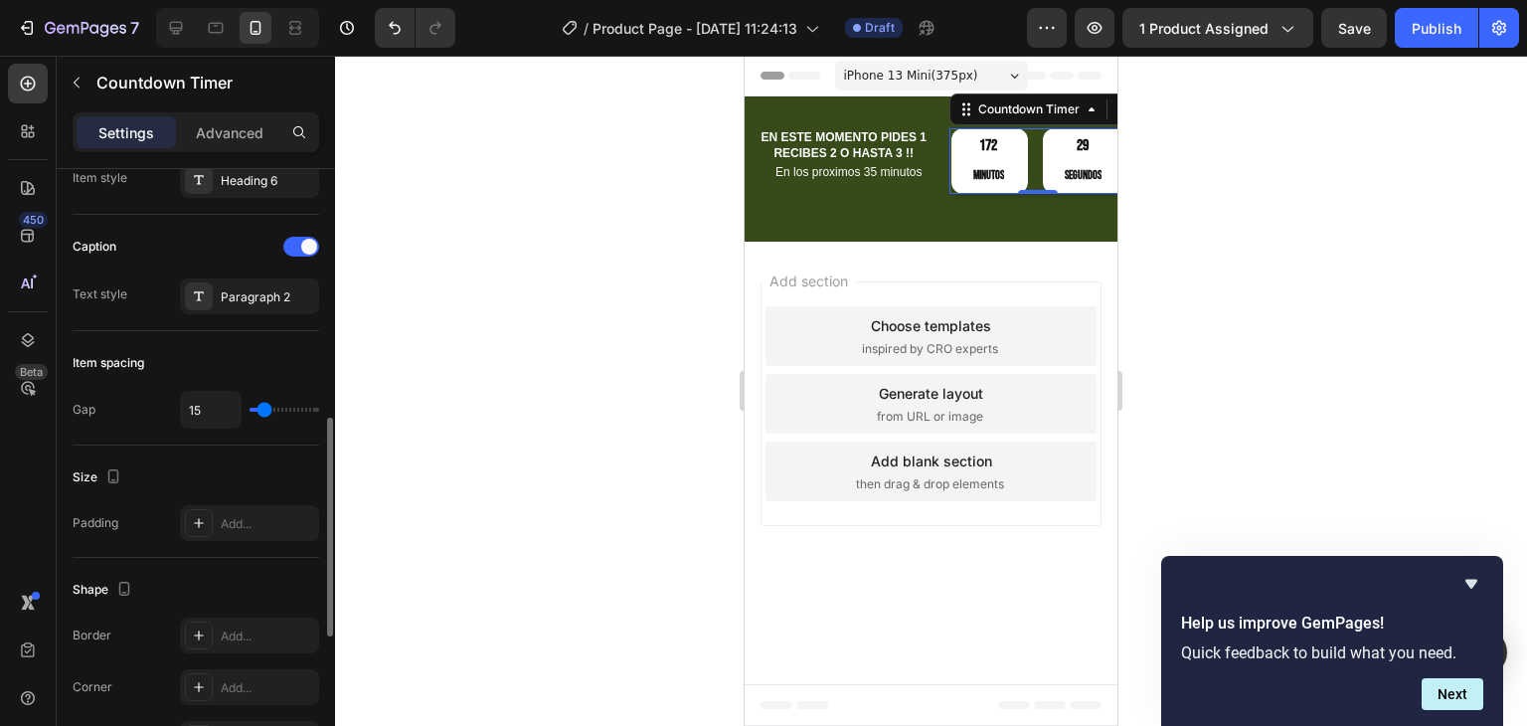
type input "13"
type input "11"
type input "9"
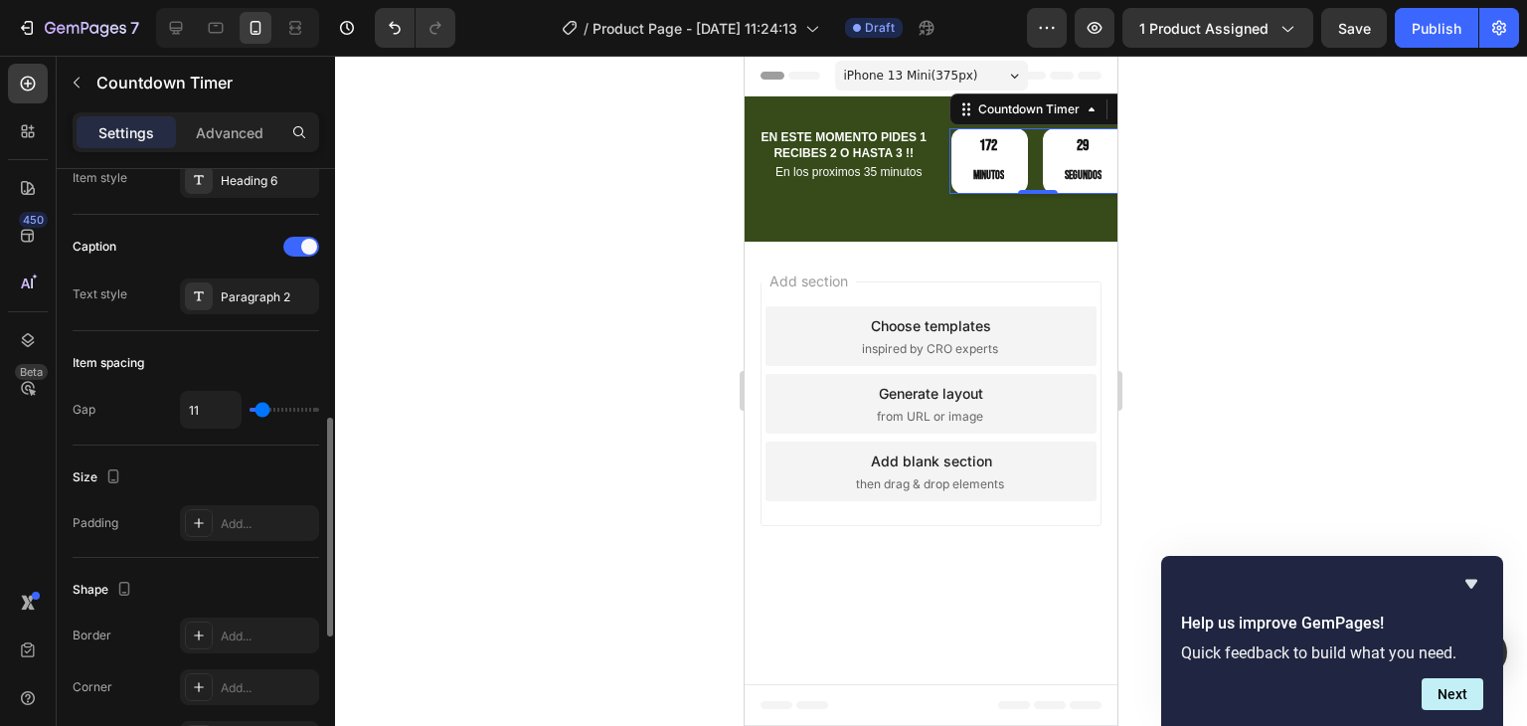
type input "9"
type input "8"
type input "6"
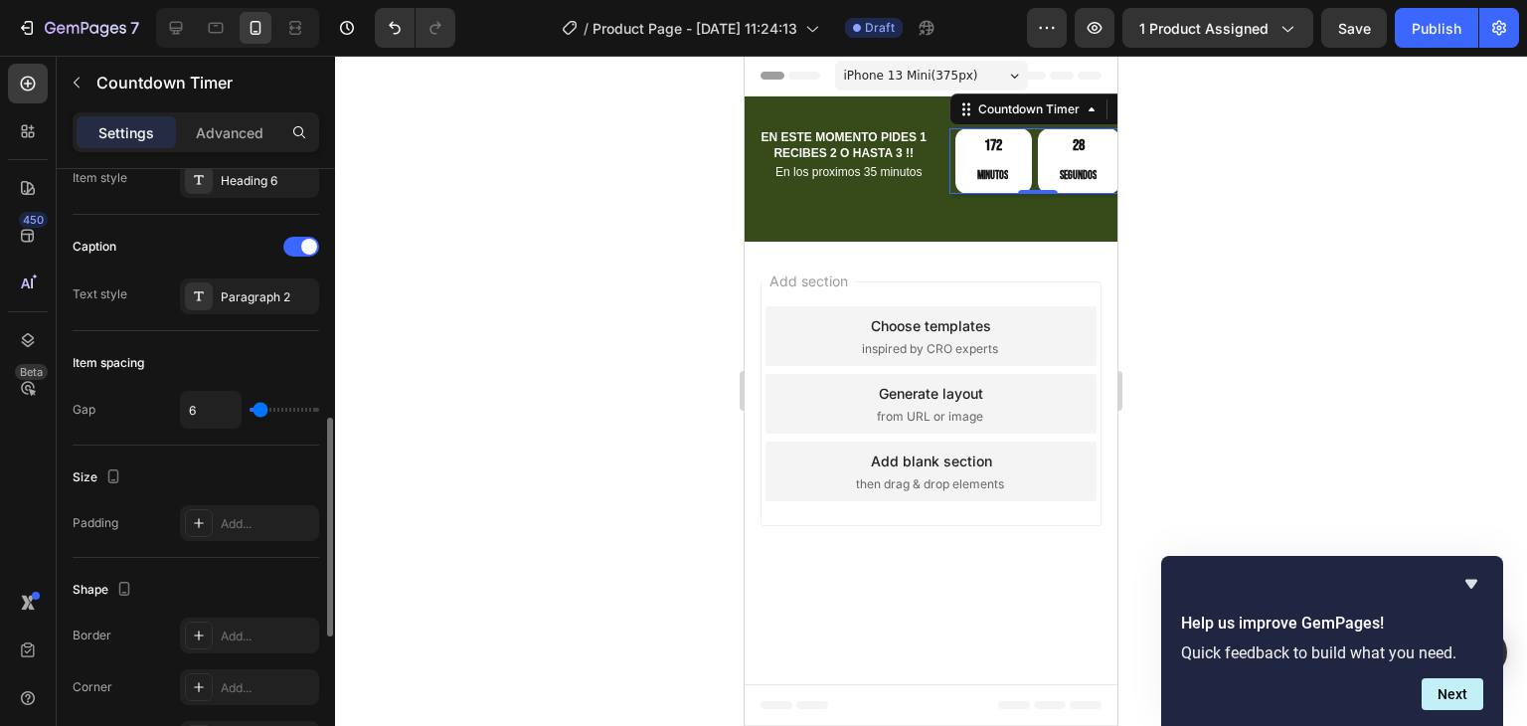
type input "2"
type input "0"
type input "4"
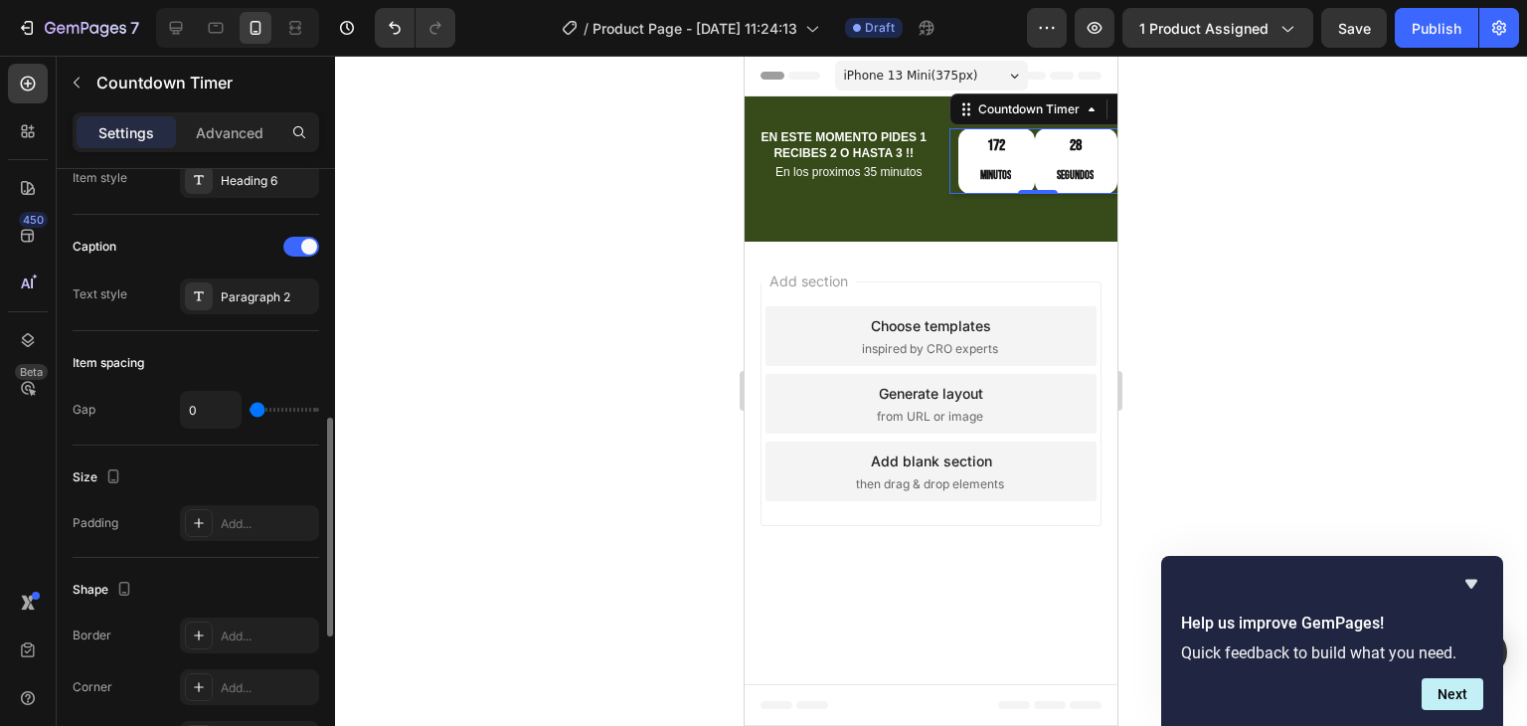
type input "4"
type input "8"
type input "9"
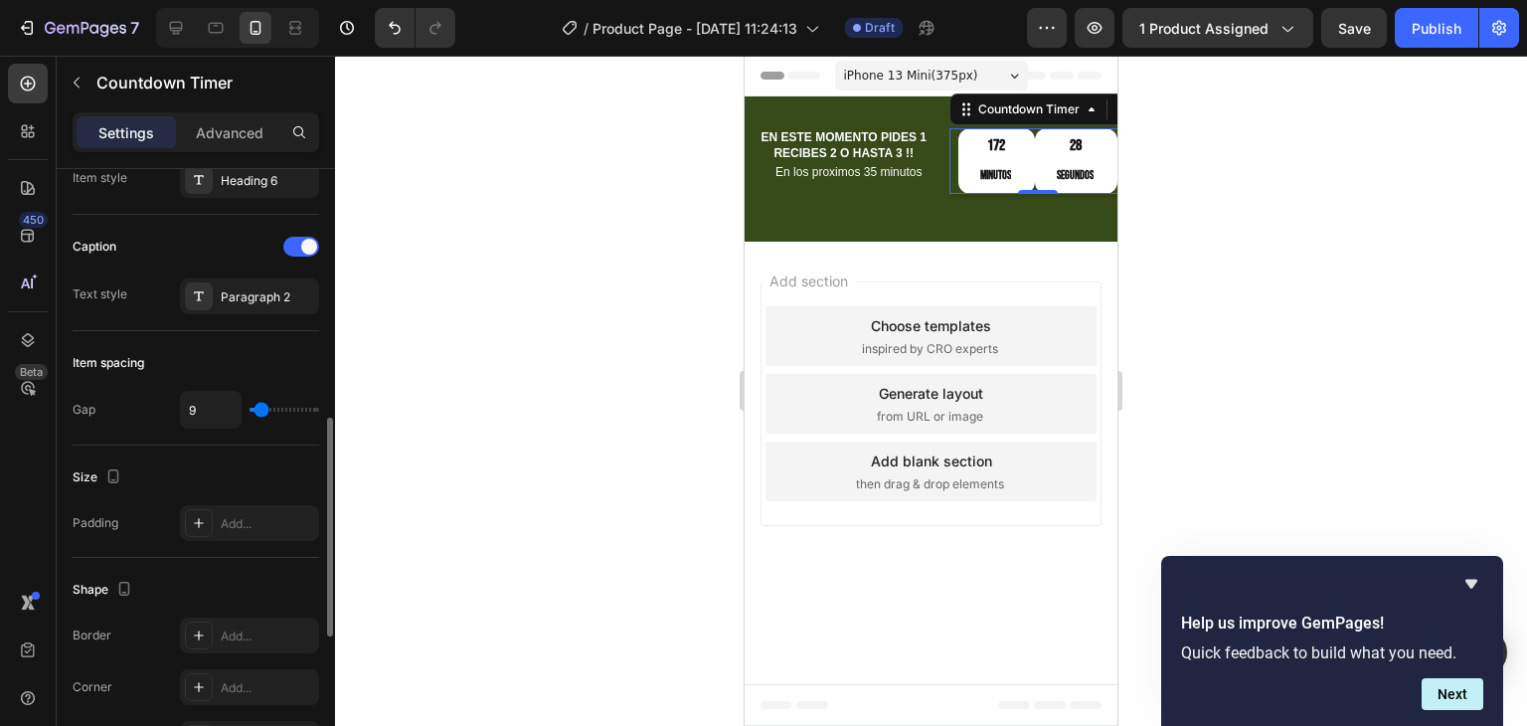
type input "11"
type input "13"
type input "15"
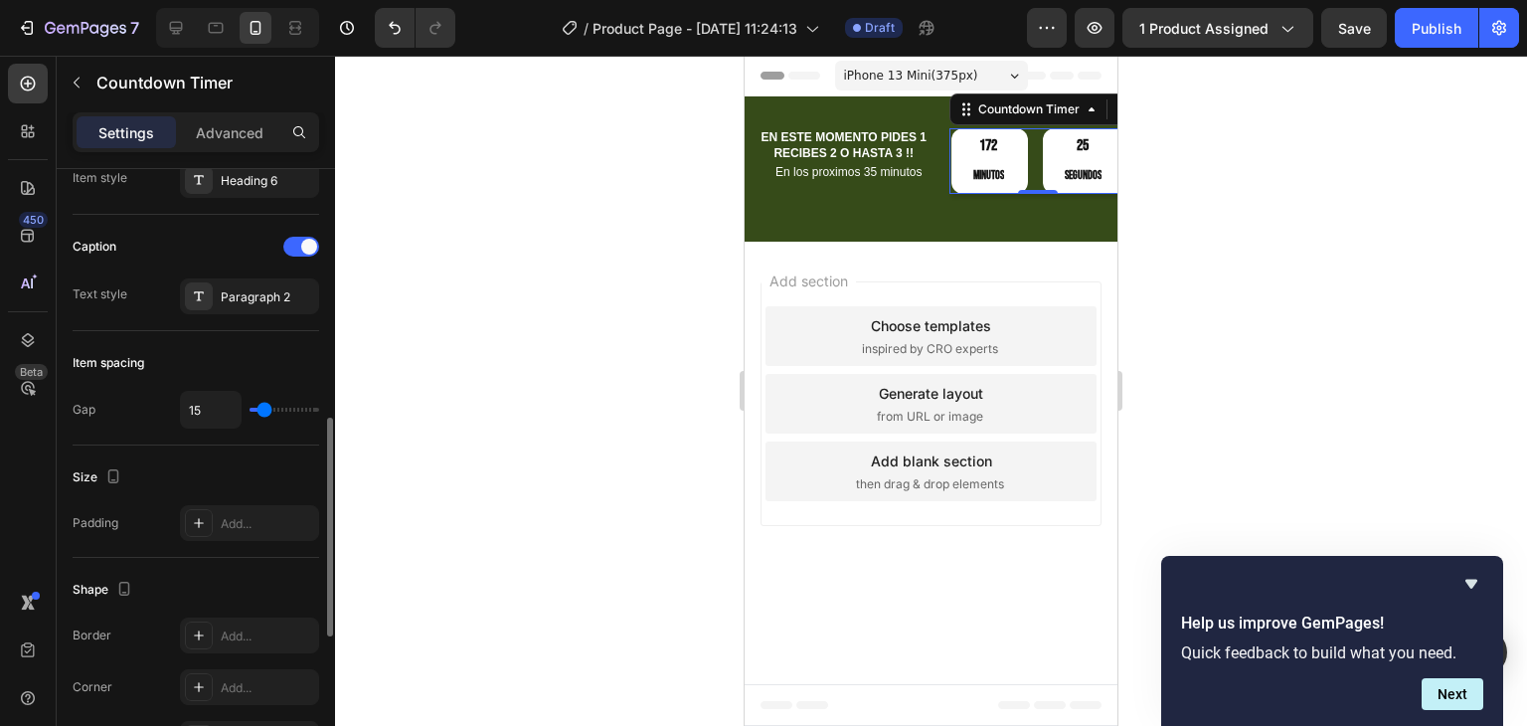
type input "15"
click at [263, 409] on input "range" at bounding box center [285, 410] width 70 height 4
click at [250, 289] on div "Paragraph 2" at bounding box center [267, 297] width 93 height 18
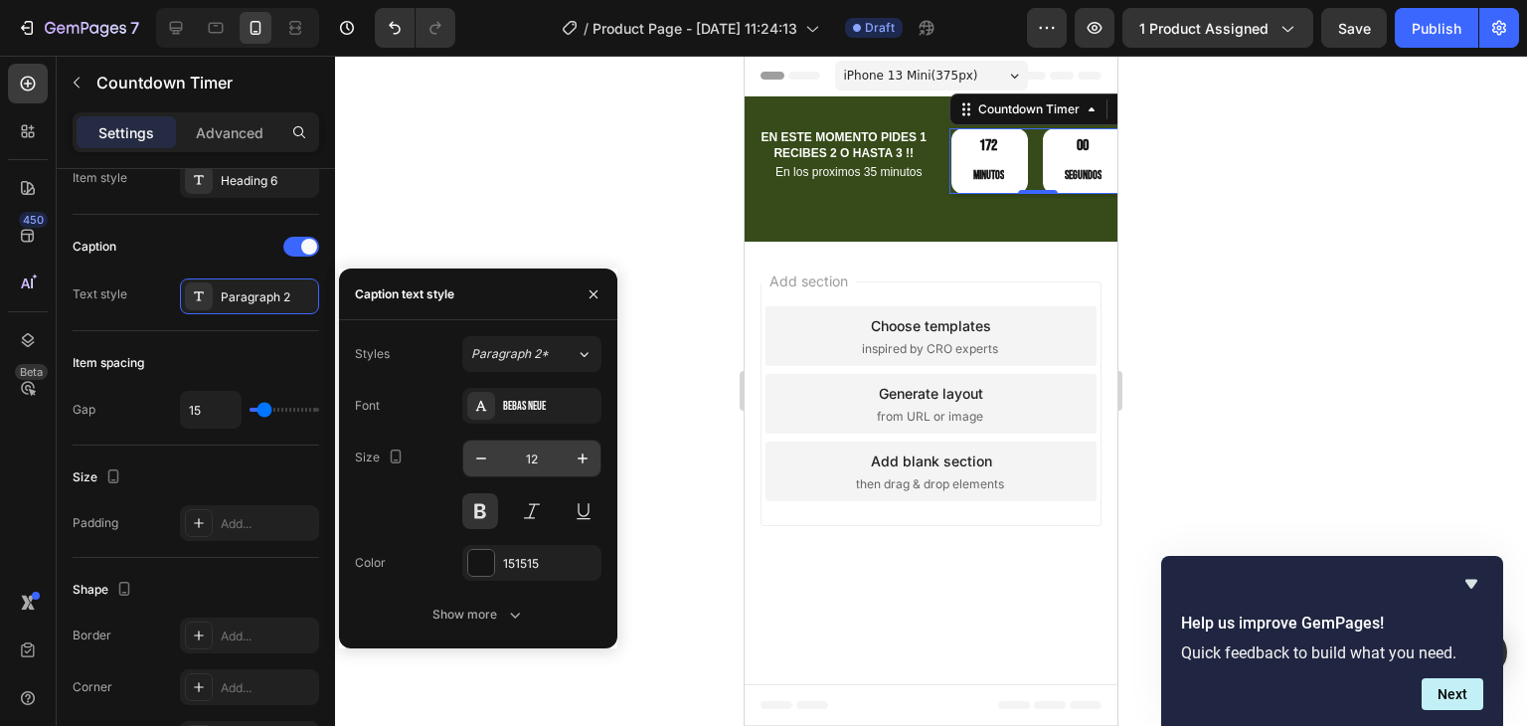
click at [542, 464] on input "12" at bounding box center [532, 458] width 66 height 36
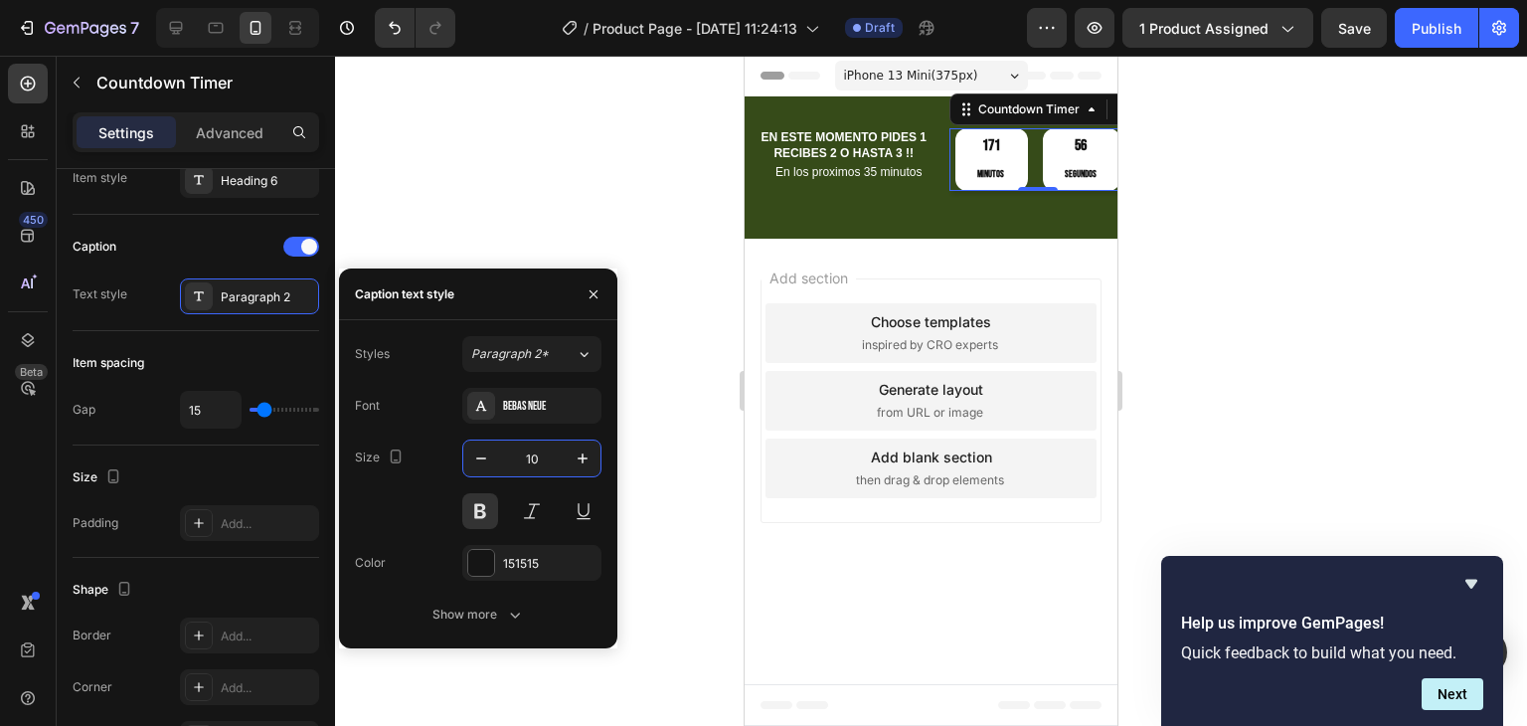
type input "1"
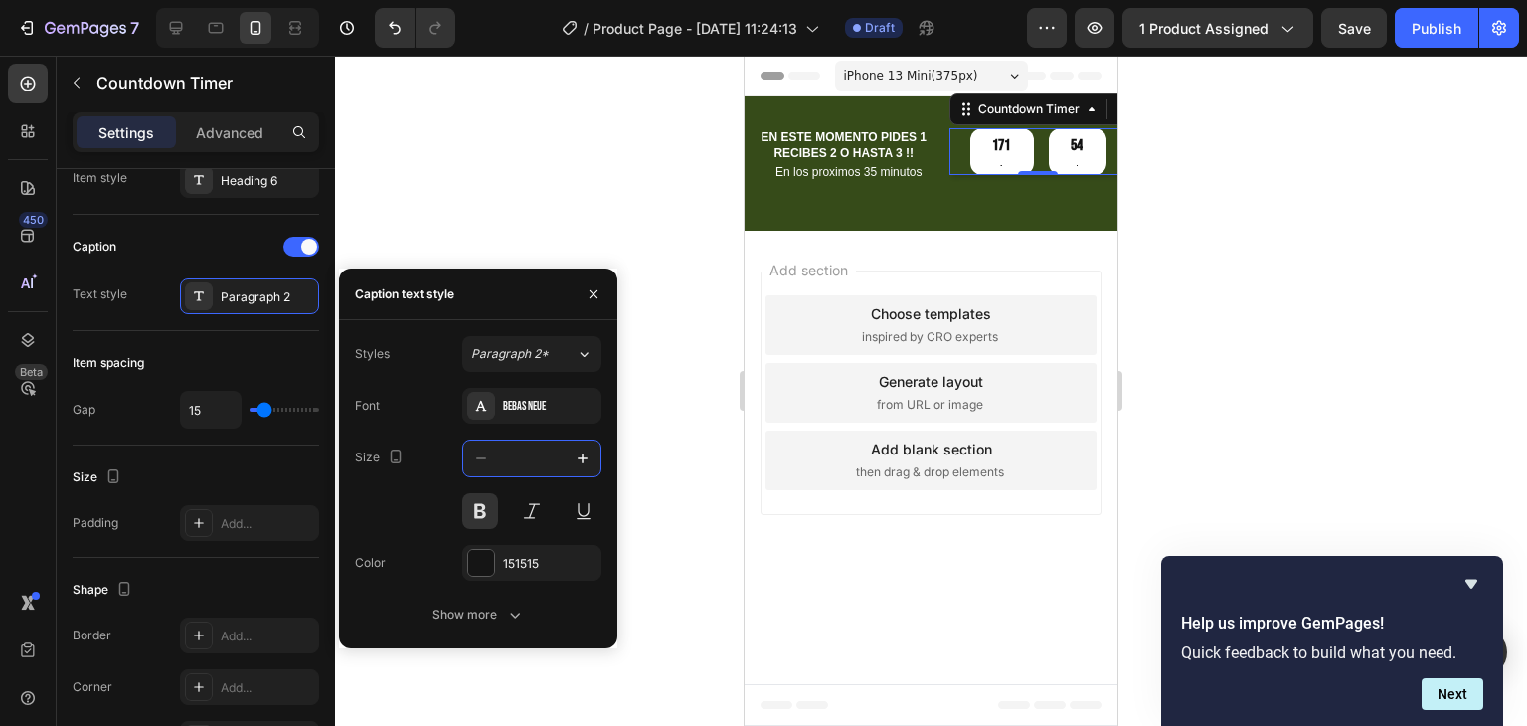
type input "9"
type input "10"
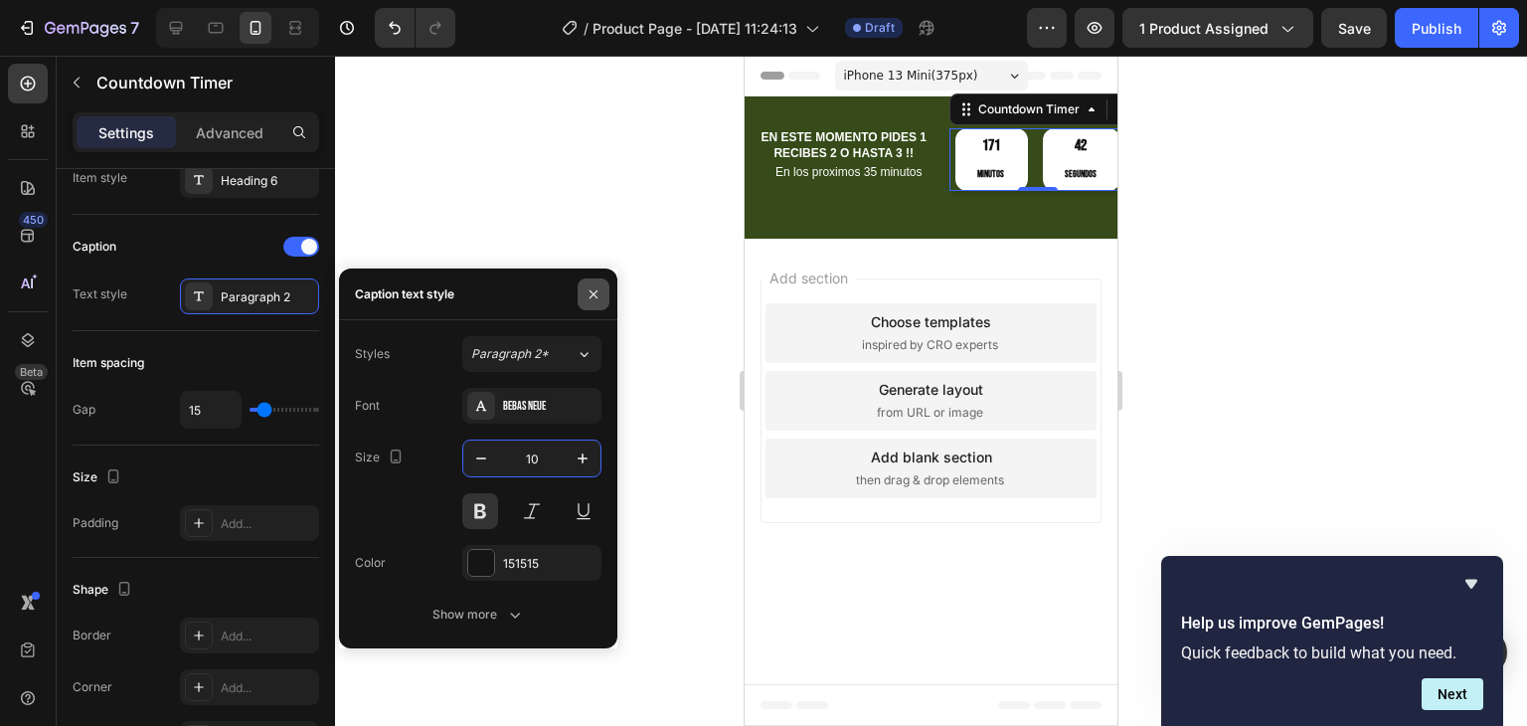
click at [586, 291] on icon "button" at bounding box center [594, 294] width 16 height 16
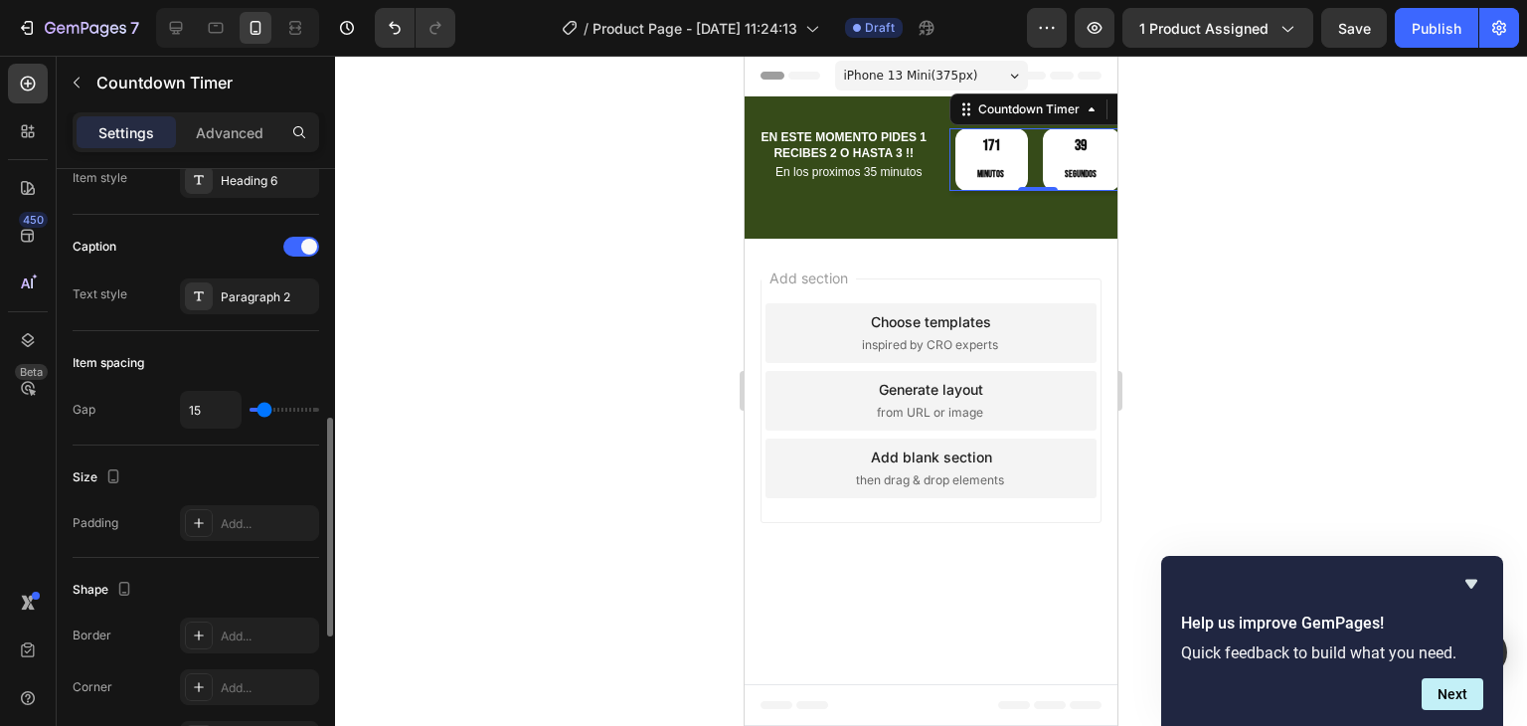
scroll to position [597, 0]
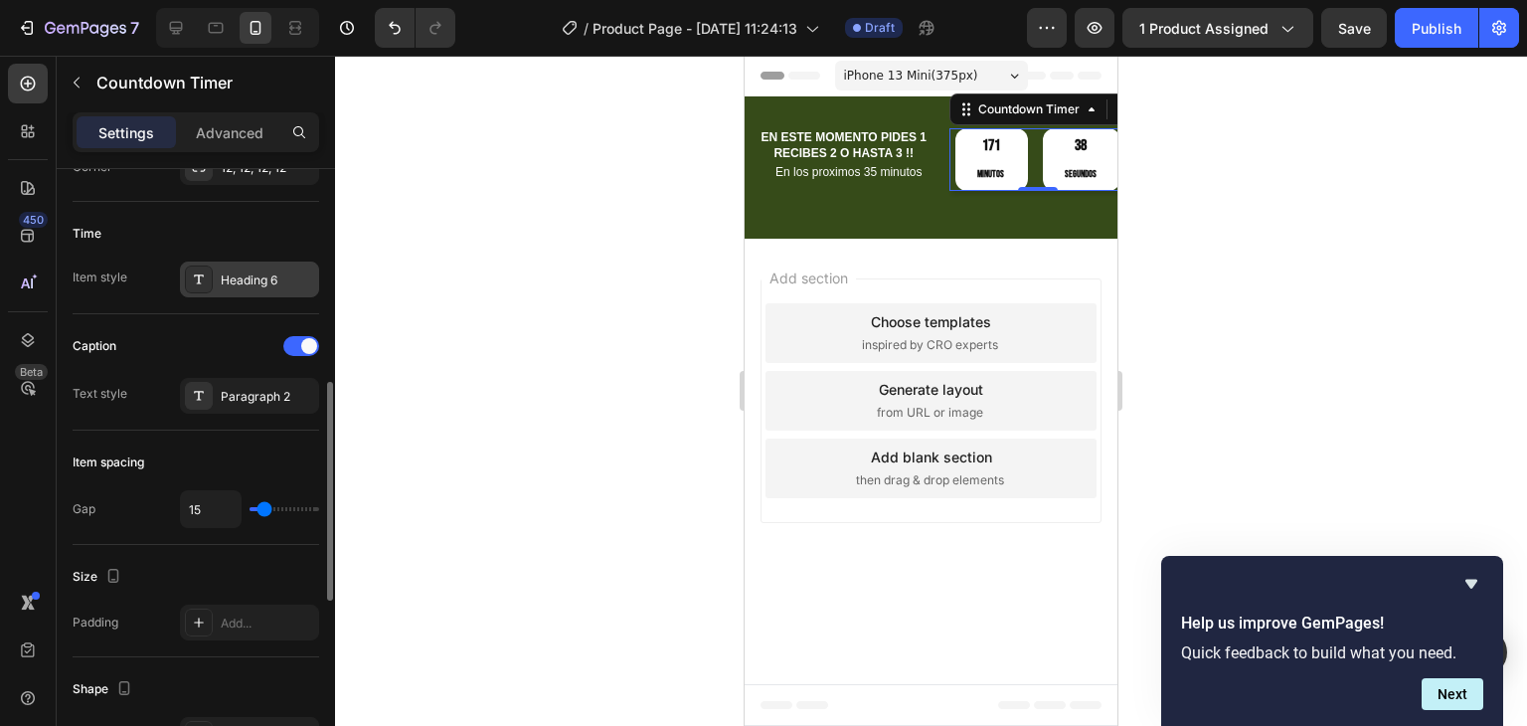
click at [234, 281] on div "Heading 6" at bounding box center [267, 280] width 93 height 18
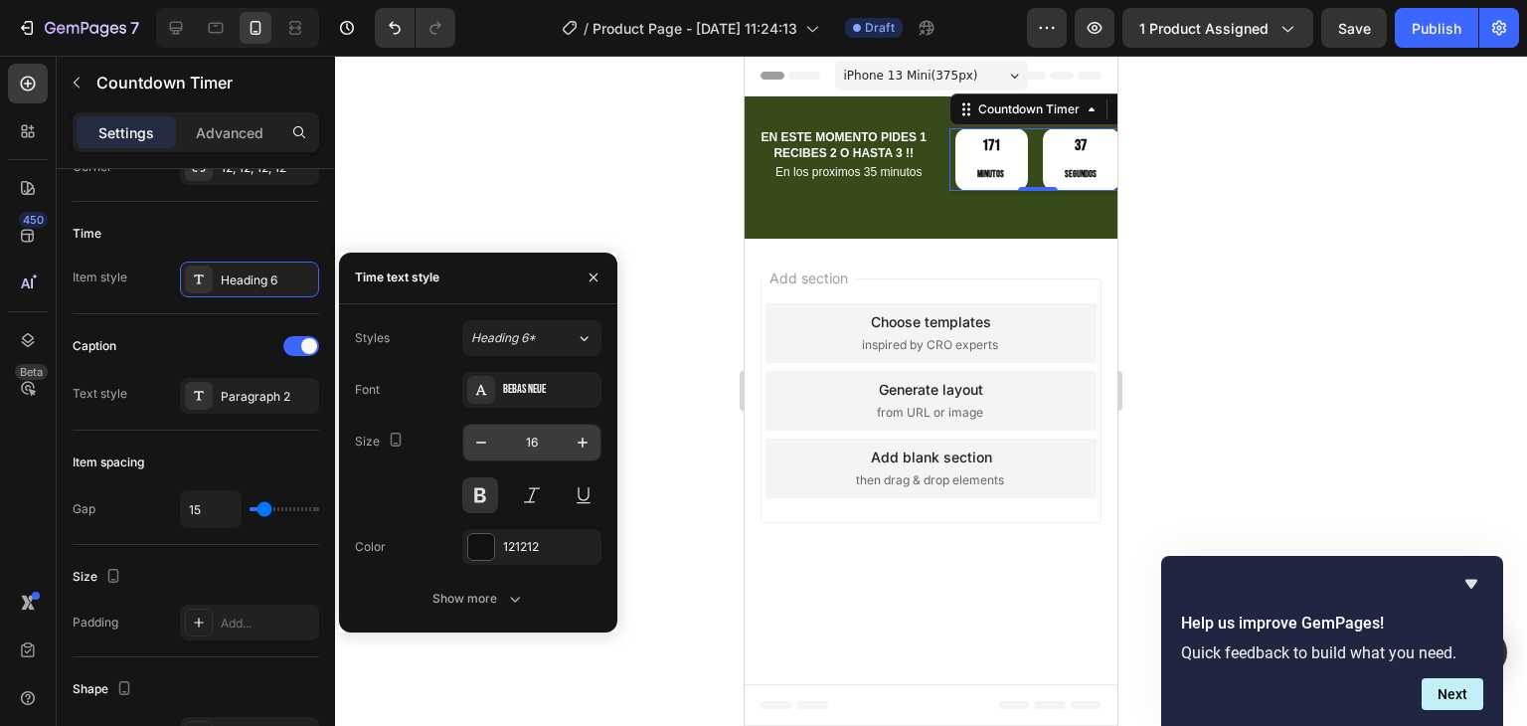
click at [538, 449] on input "16" at bounding box center [532, 443] width 66 height 36
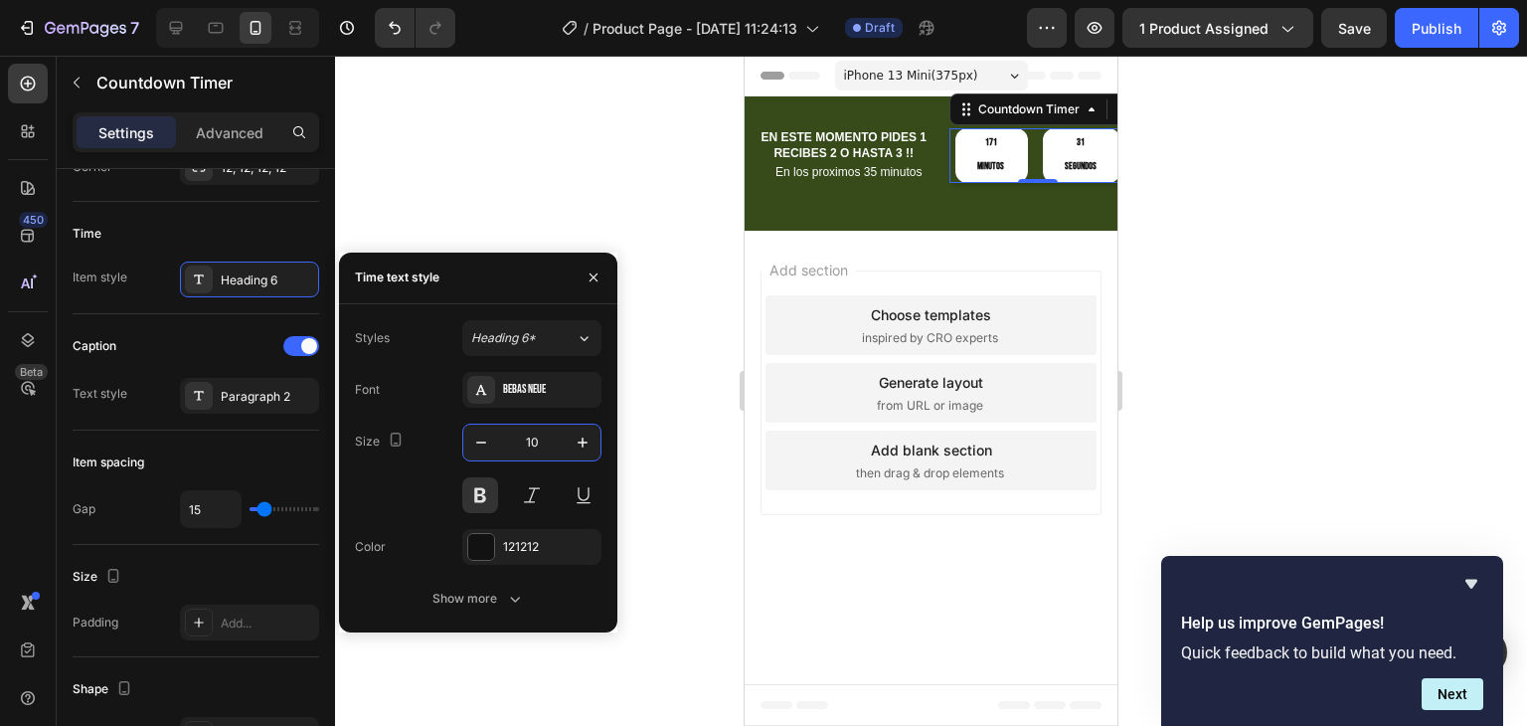
type input "1"
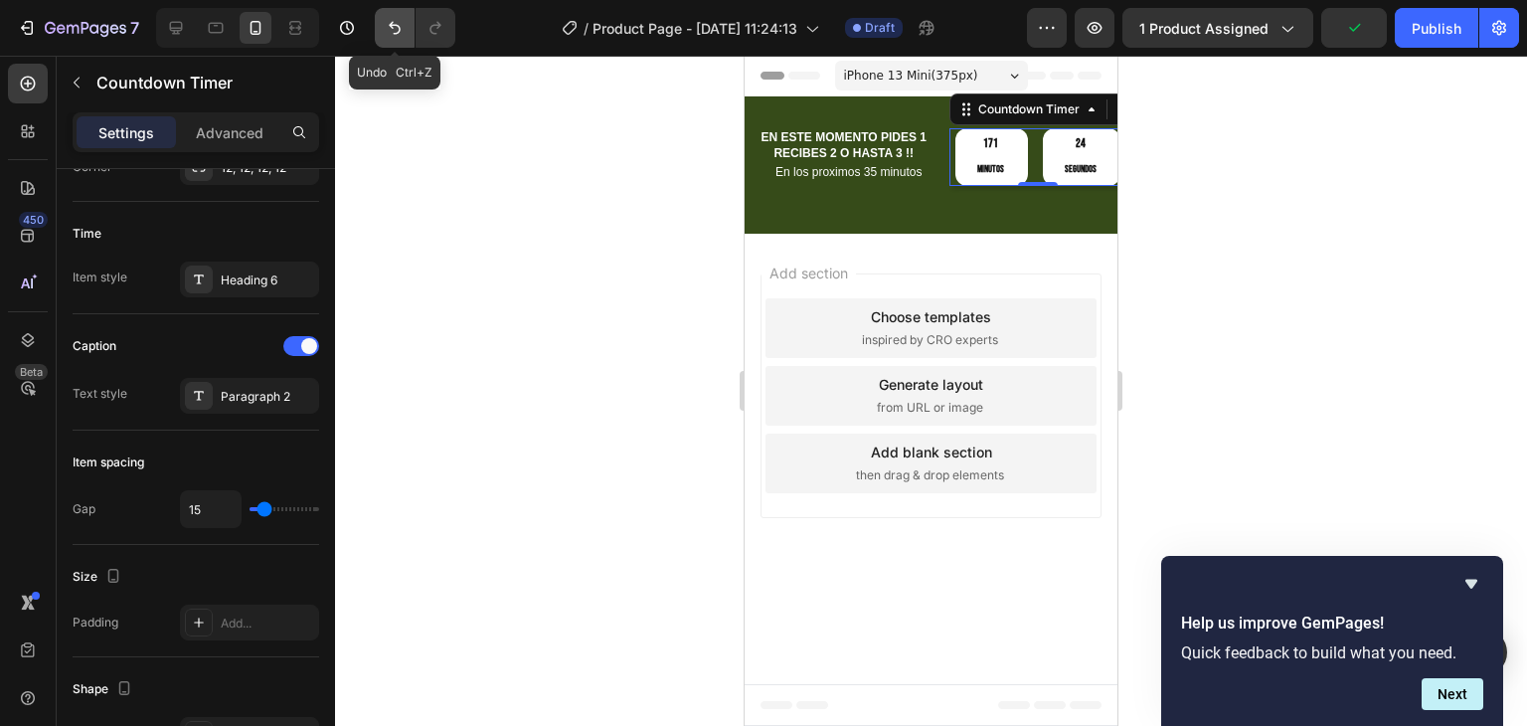
click at [399, 25] on icon "Undo/Redo" at bounding box center [395, 28] width 20 height 20
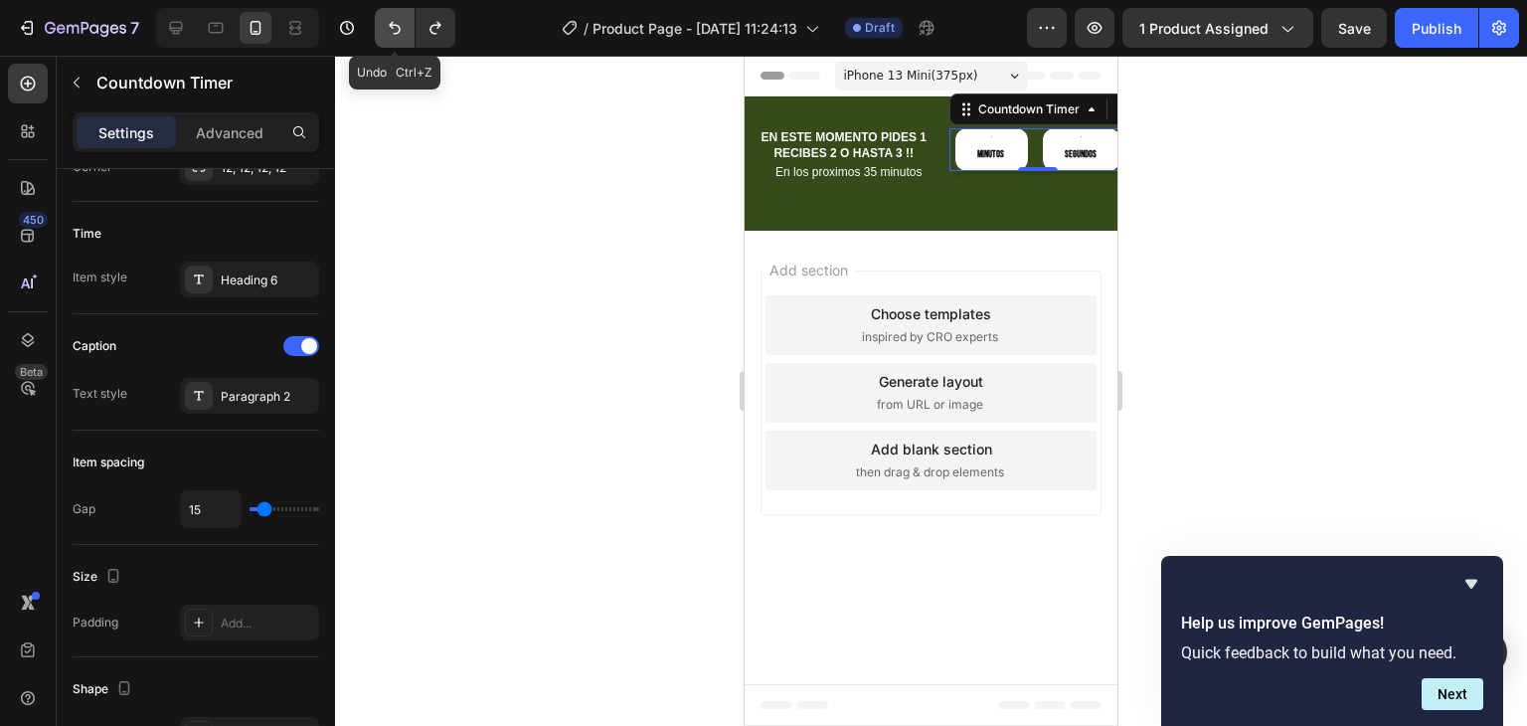
click at [399, 25] on icon "Undo/Redo" at bounding box center [395, 28] width 20 height 20
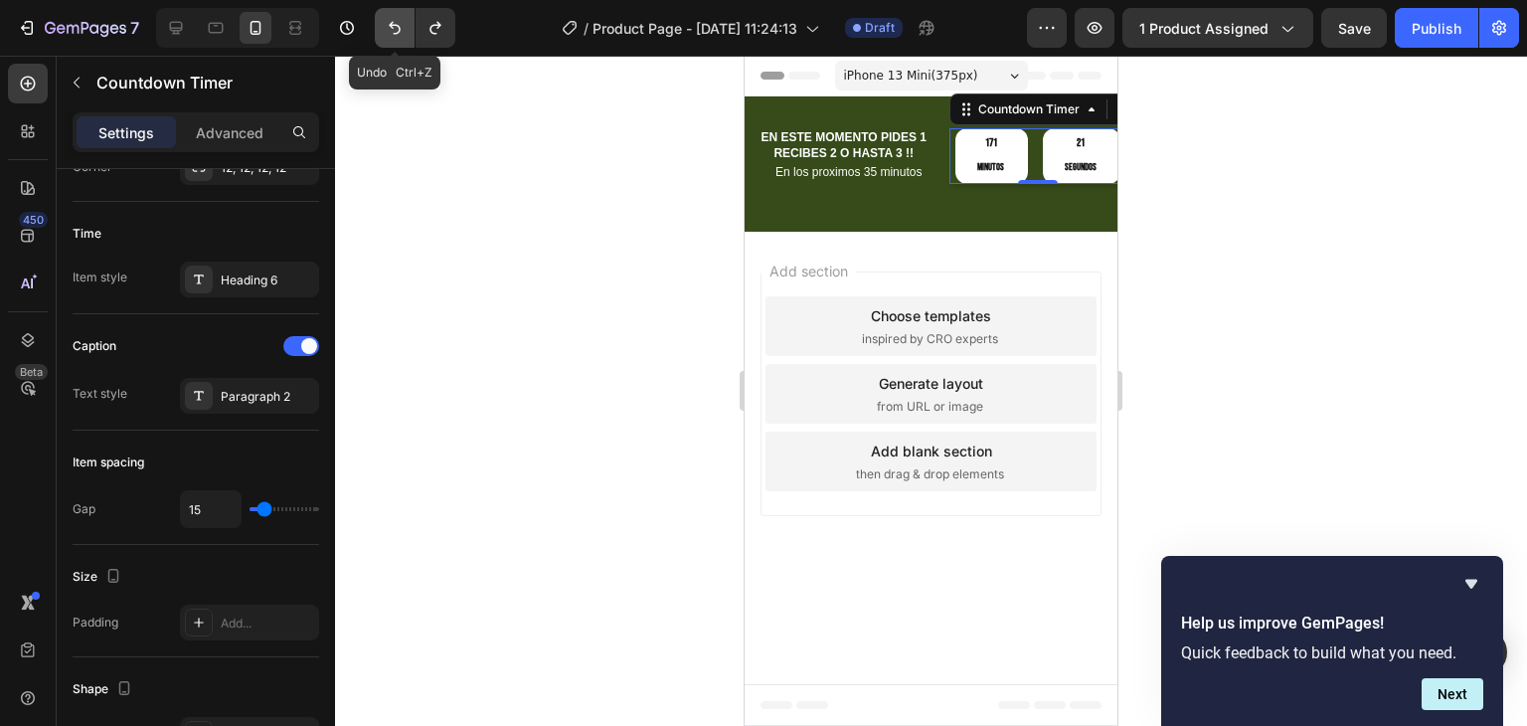
click at [399, 25] on icon "Undo/Redo" at bounding box center [395, 28] width 20 height 20
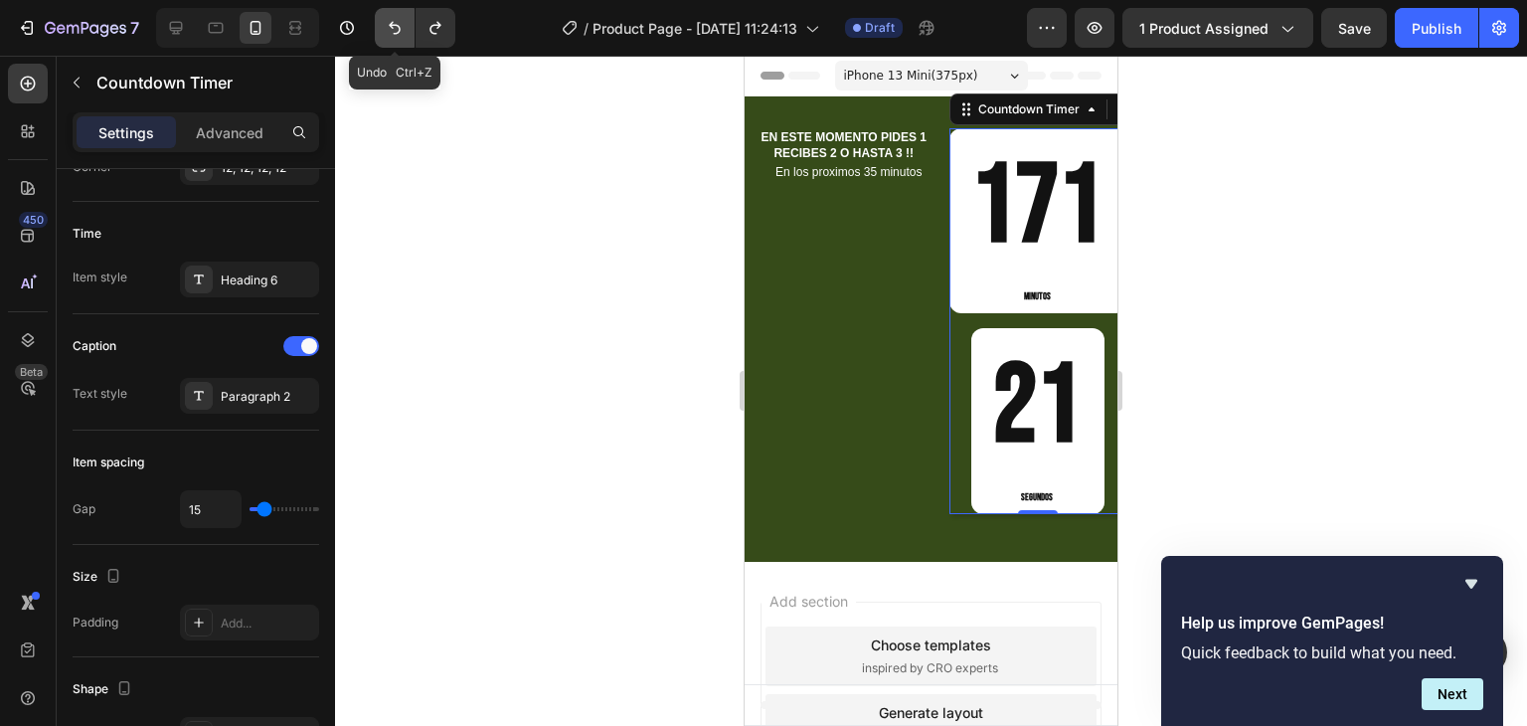
click at [399, 25] on icon "Undo/Redo" at bounding box center [395, 28] width 20 height 20
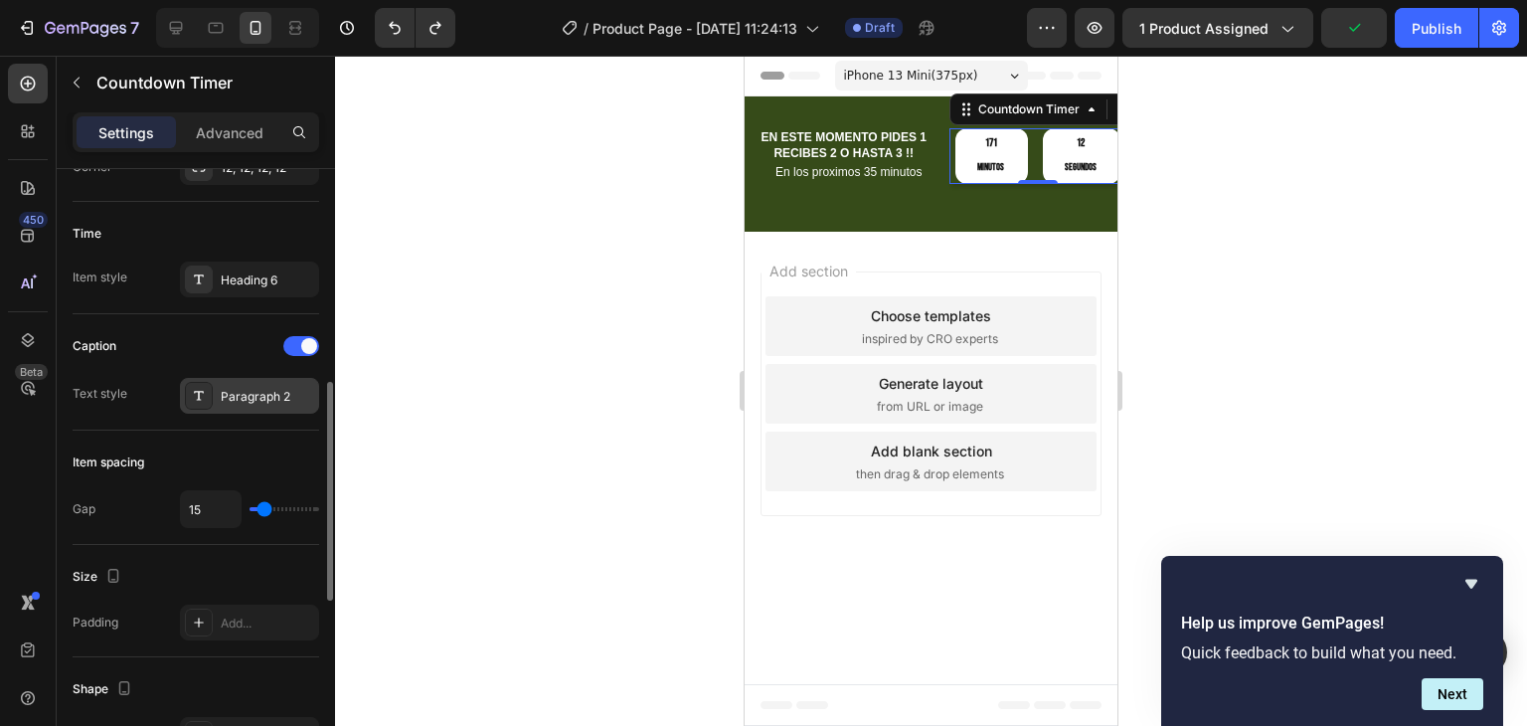
click at [242, 407] on div "Paragraph 2" at bounding box center [249, 396] width 139 height 36
click at [239, 285] on div "Heading 6" at bounding box center [267, 280] width 93 height 18
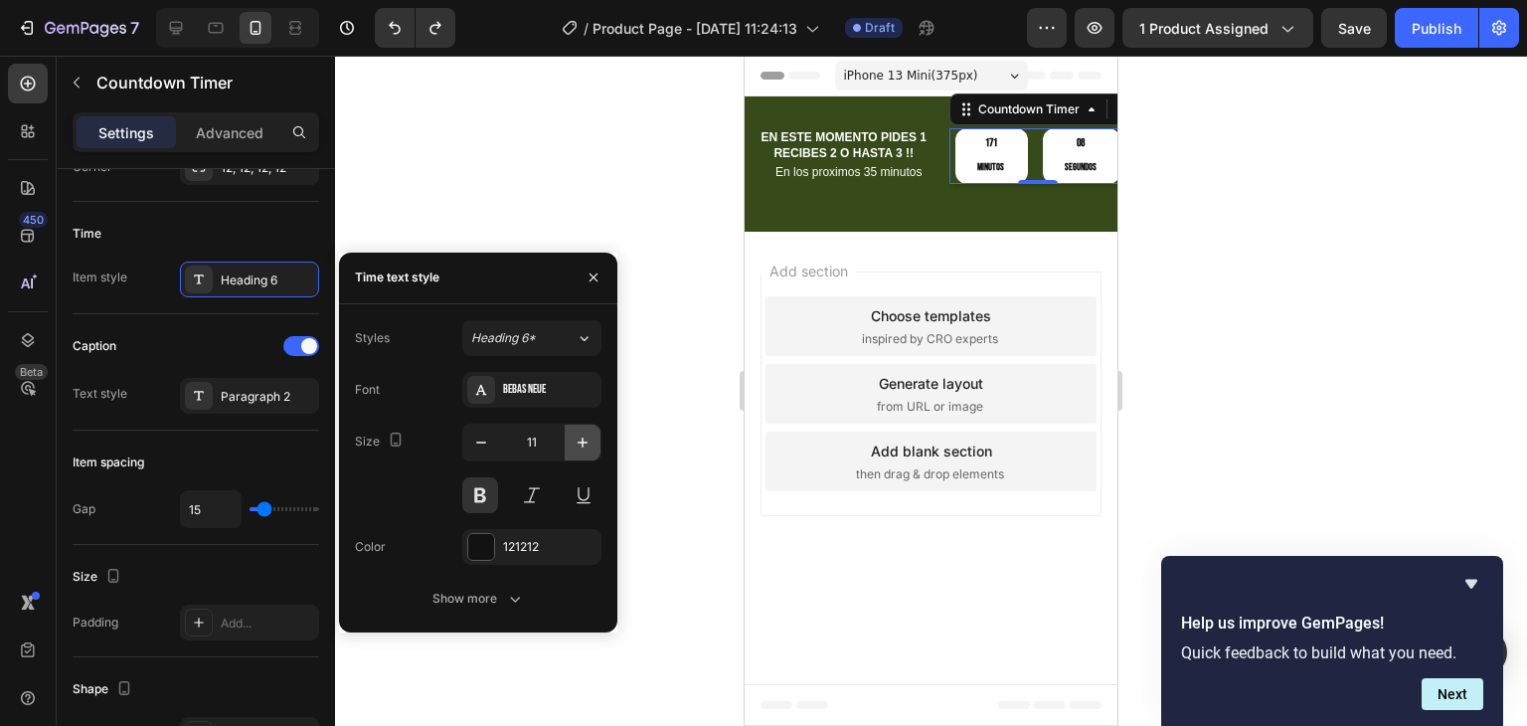
click at [579, 447] on icon "button" at bounding box center [583, 442] width 20 height 20
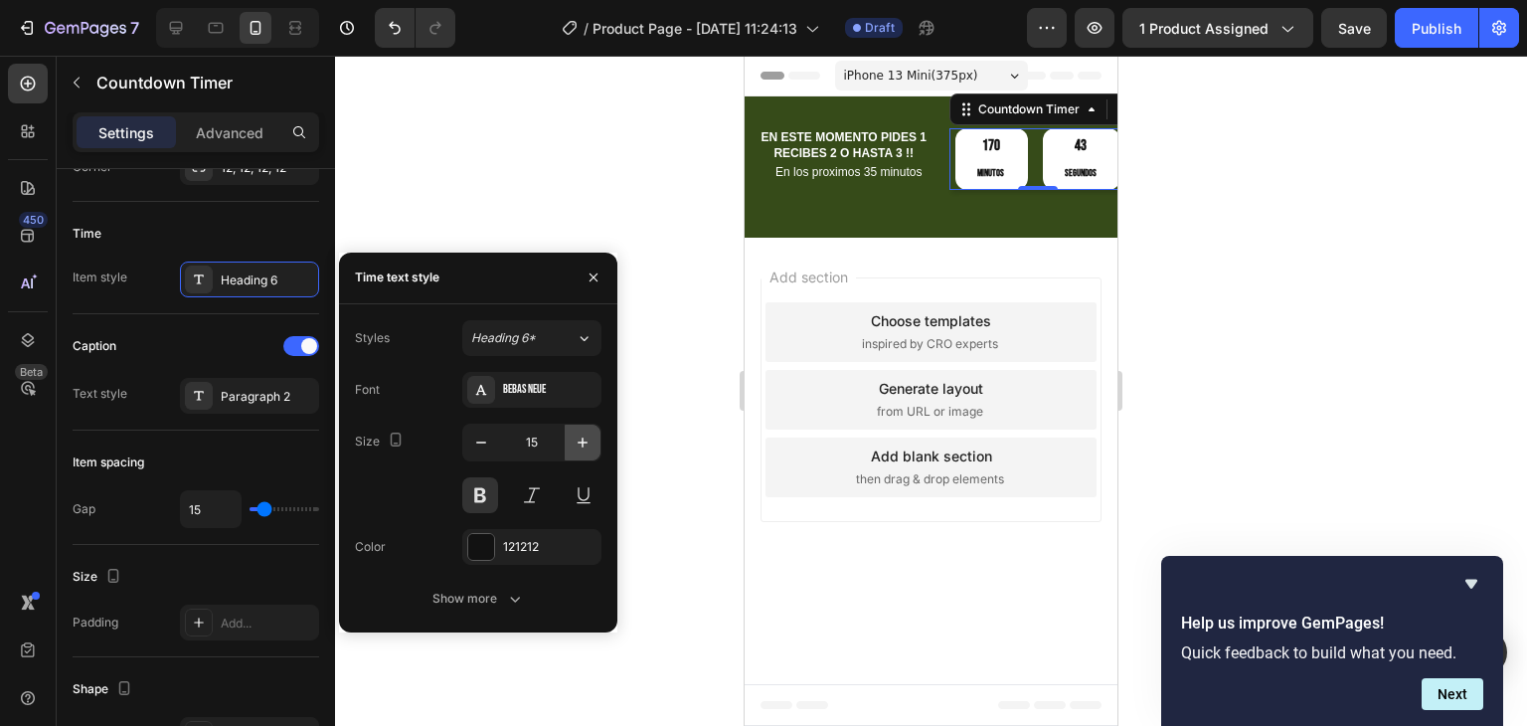
click at [579, 436] on icon "button" at bounding box center [583, 442] width 20 height 20
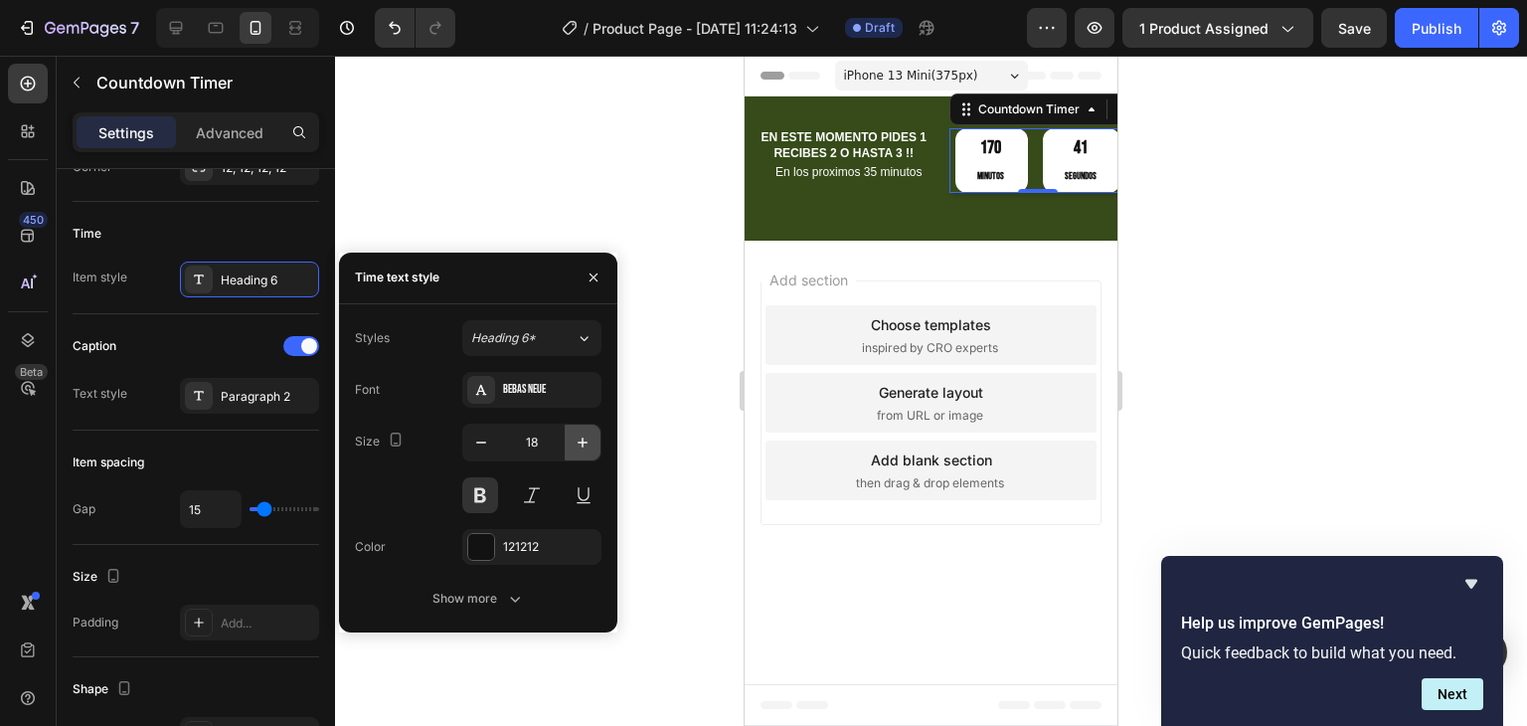
click at [579, 436] on icon "button" at bounding box center [583, 442] width 20 height 20
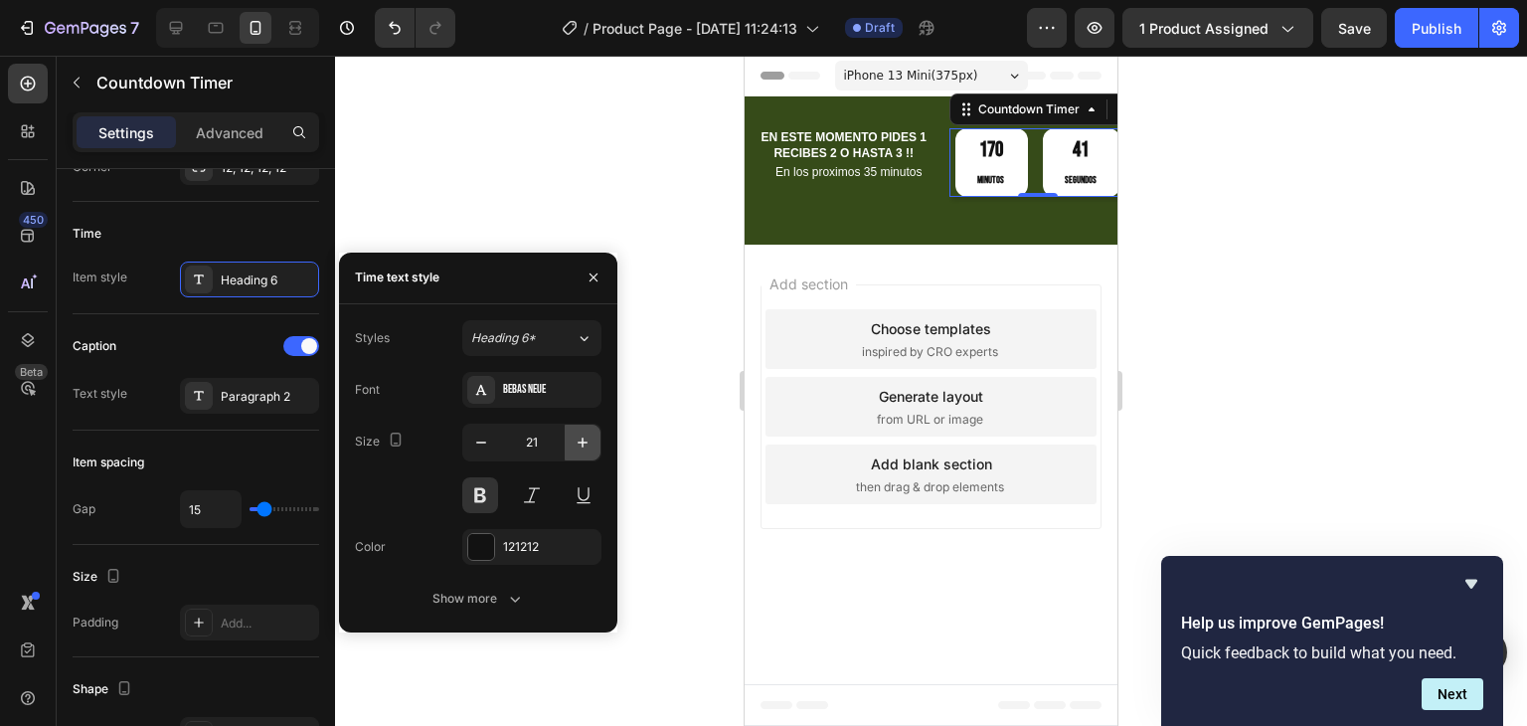
click at [579, 436] on icon "button" at bounding box center [583, 442] width 20 height 20
click at [482, 442] on icon "button" at bounding box center [481, 442] width 10 height 2
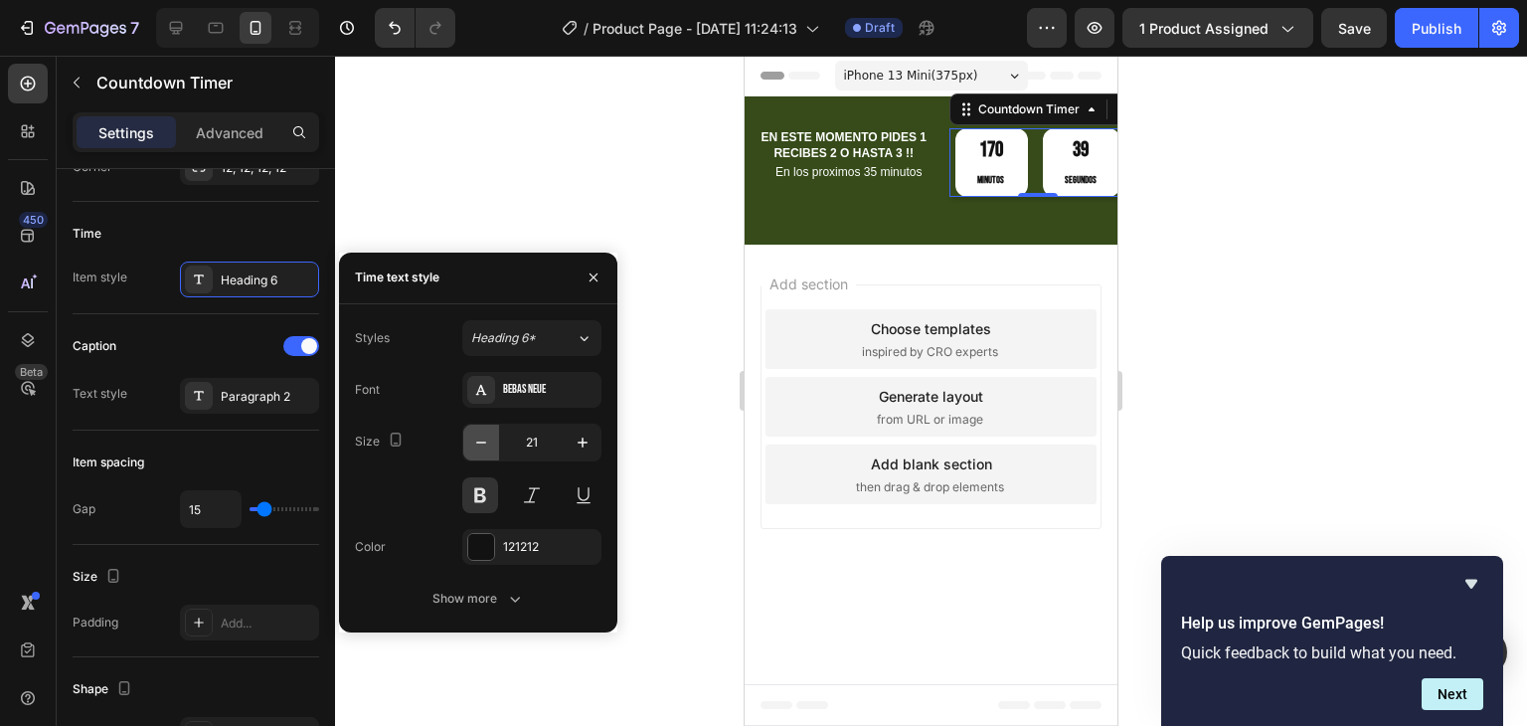
click at [482, 442] on icon "button" at bounding box center [481, 442] width 10 height 2
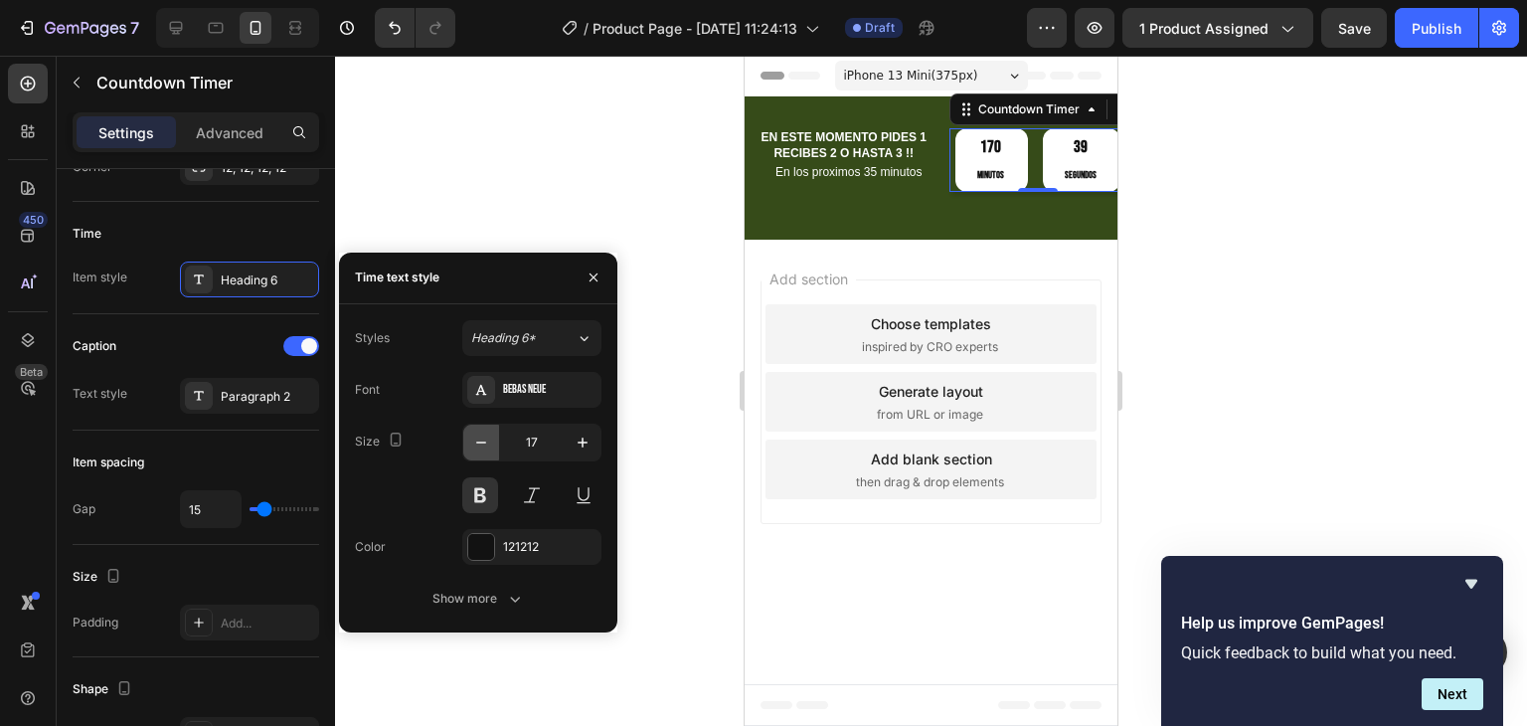
click at [482, 442] on icon "button" at bounding box center [481, 442] width 10 height 2
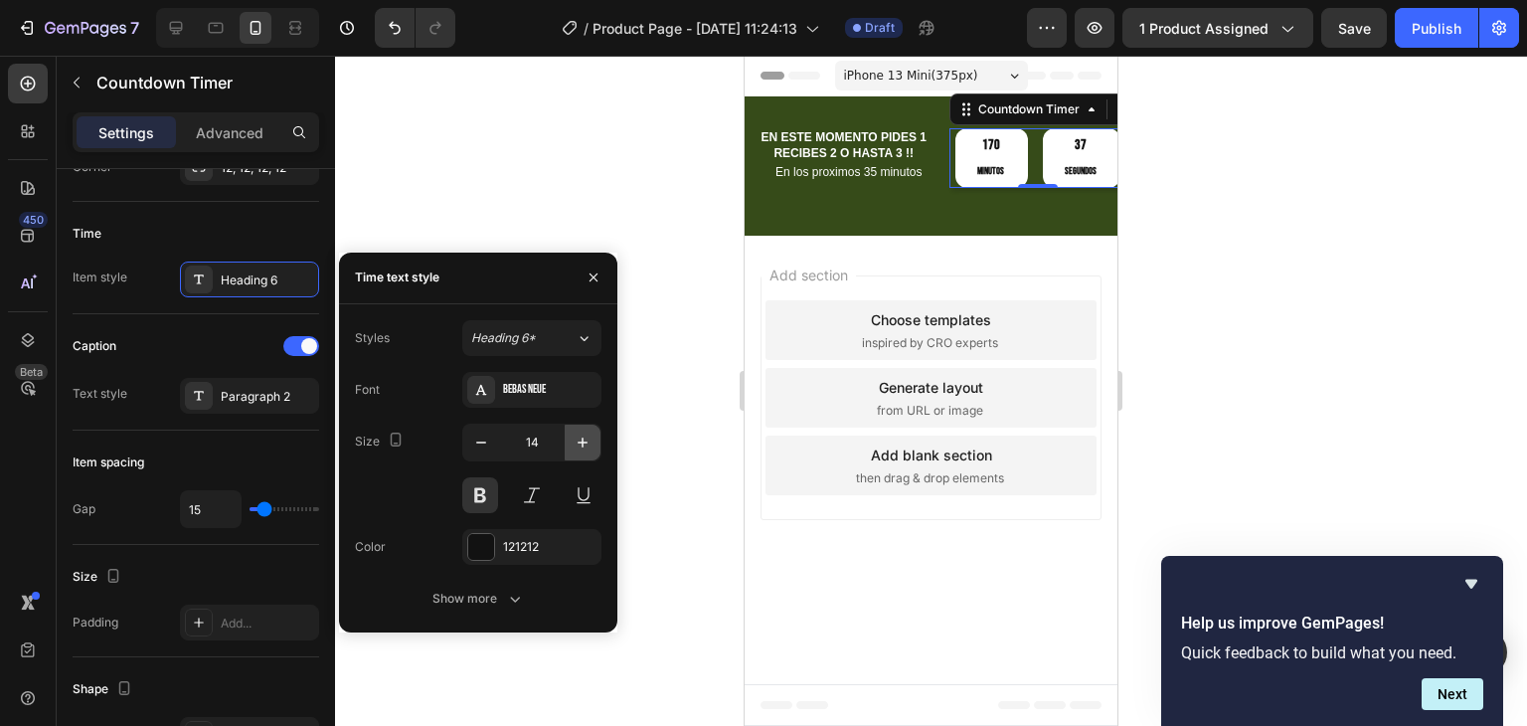
click at [593, 450] on button "button" at bounding box center [583, 443] width 36 height 36
type input "15"
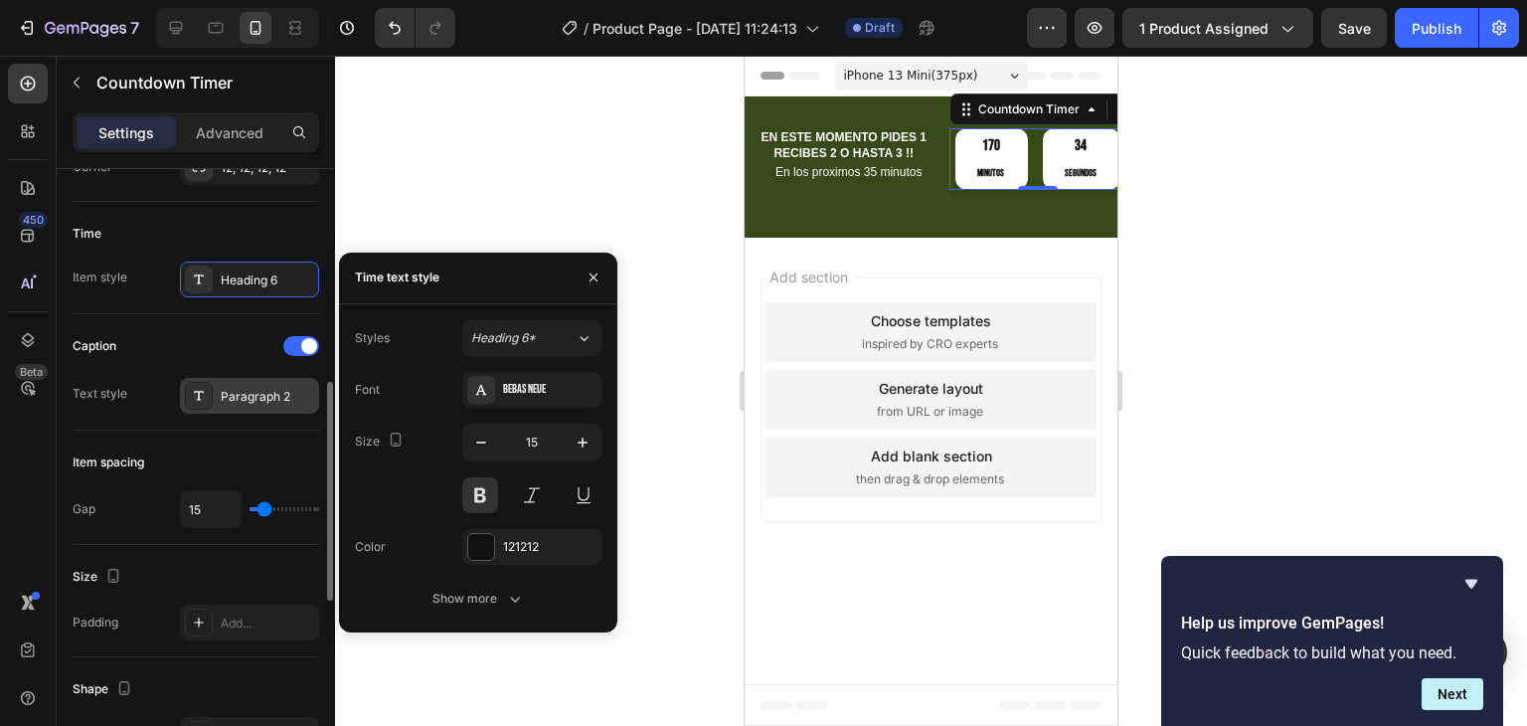
click at [247, 388] on div "Paragraph 2" at bounding box center [267, 397] width 93 height 18
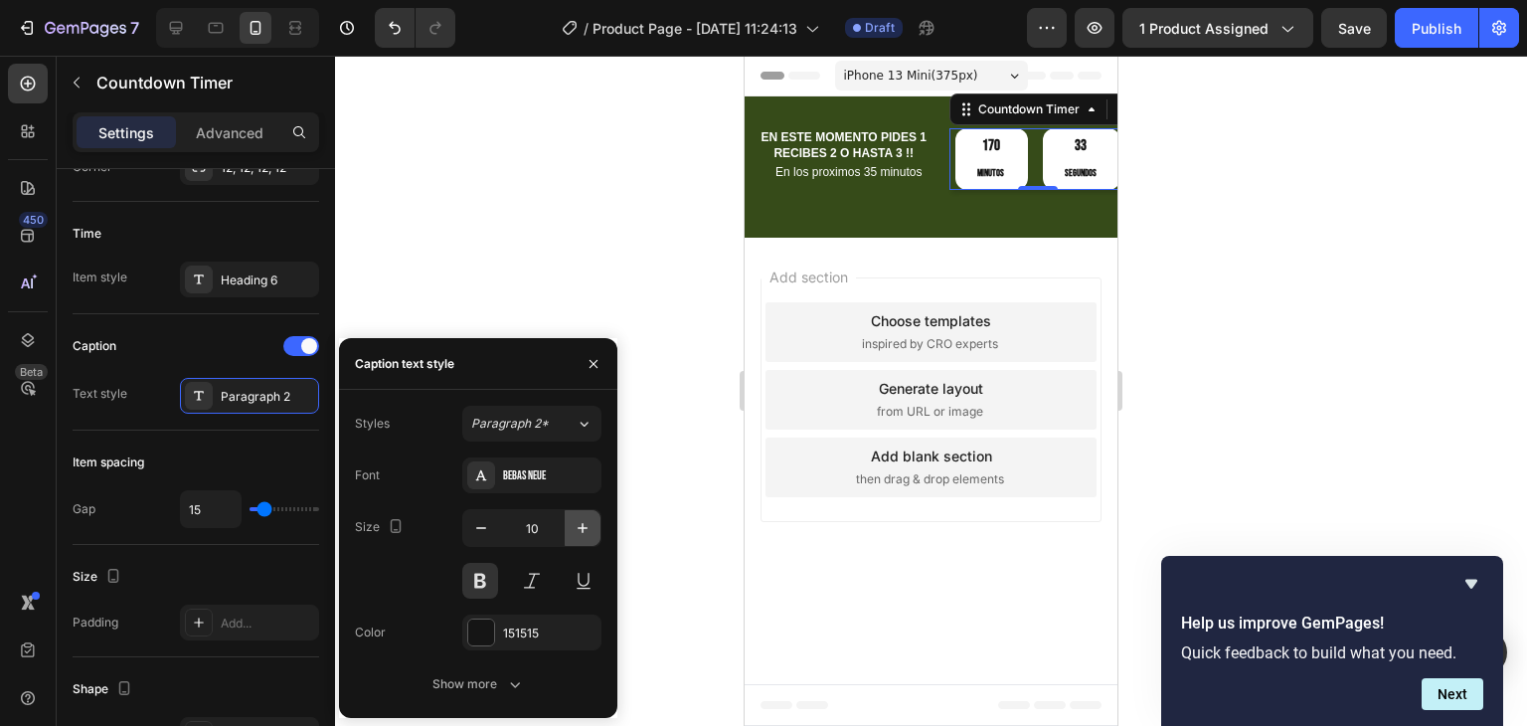
click at [578, 530] on icon "button" at bounding box center [583, 528] width 20 height 20
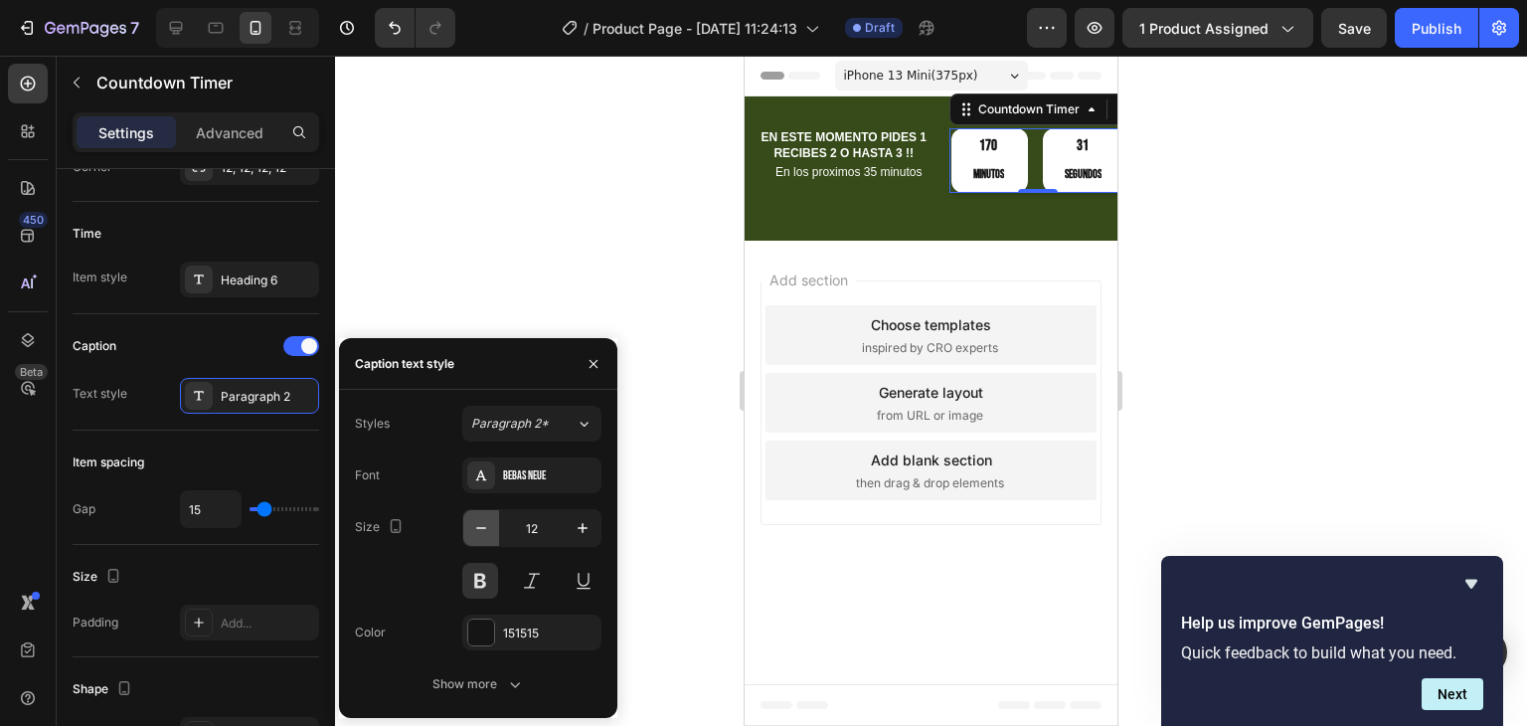
click at [477, 524] on icon "button" at bounding box center [481, 528] width 20 height 20
type input "11"
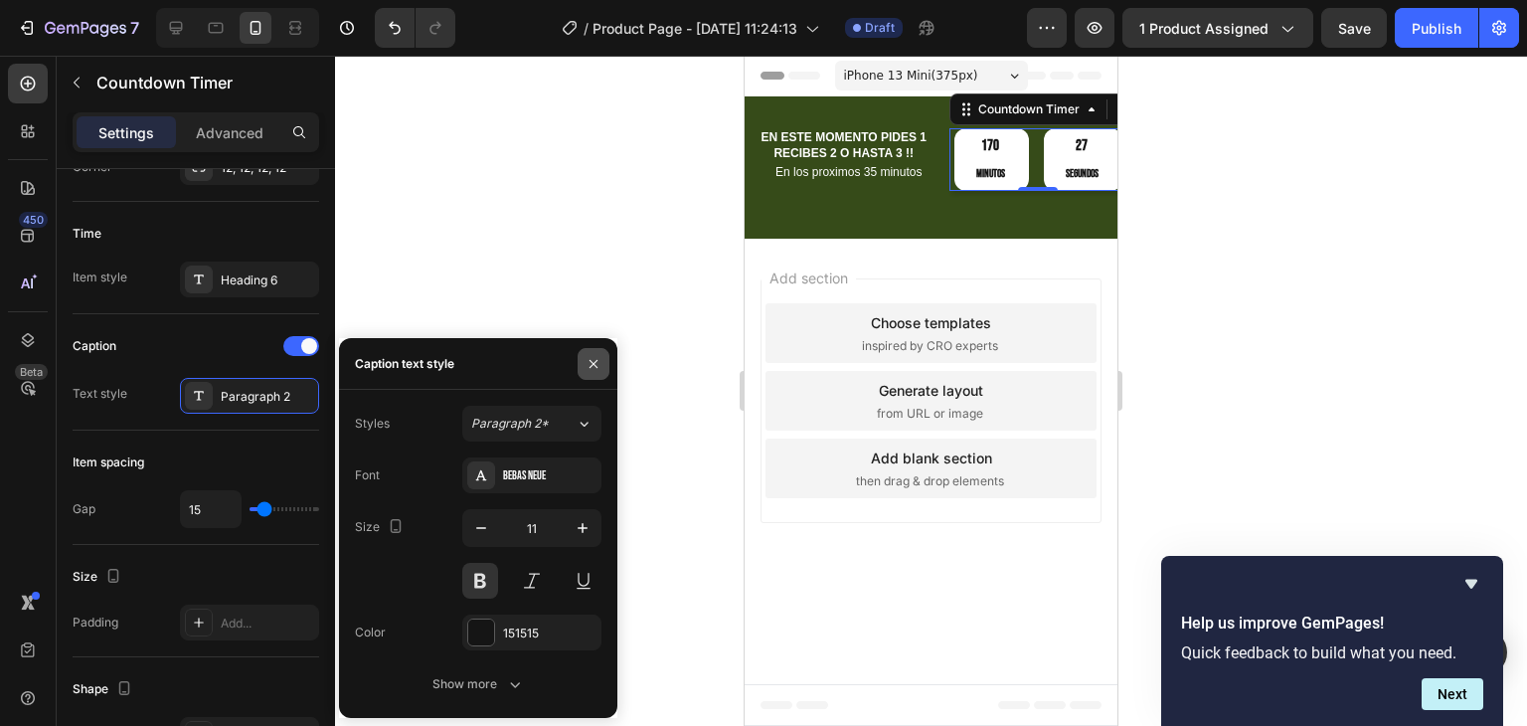
click at [584, 368] on button "button" at bounding box center [594, 364] width 32 height 32
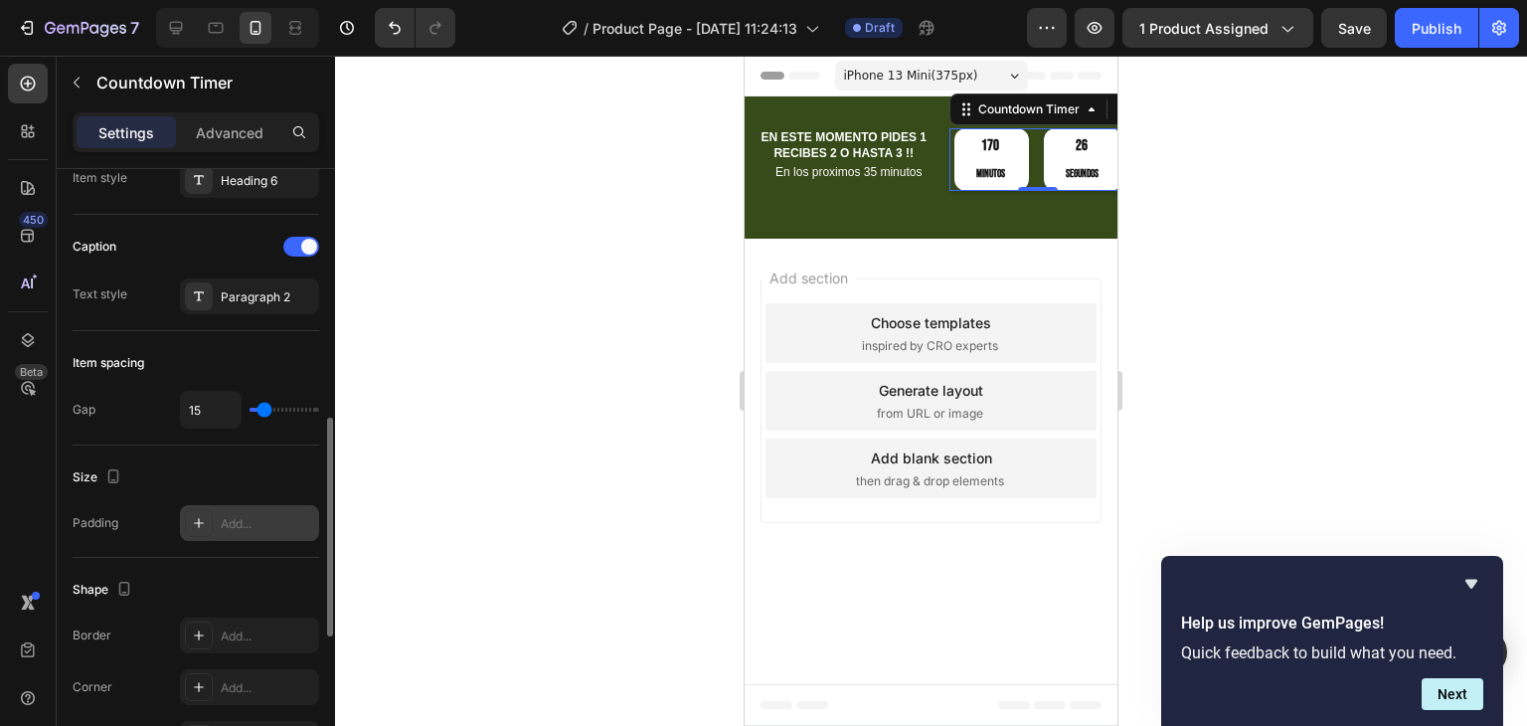
scroll to position [795, 0]
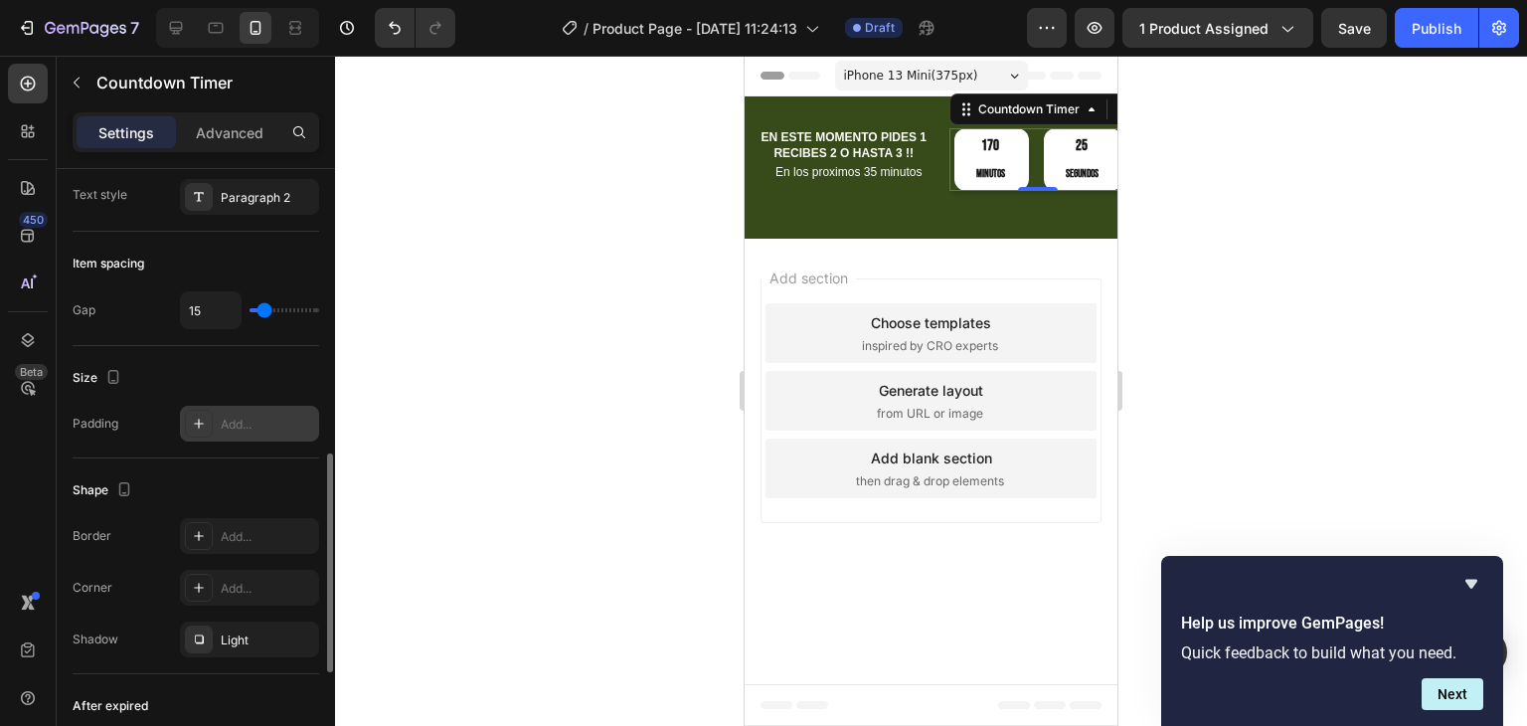
click at [258, 422] on div "Add..." at bounding box center [267, 425] width 93 height 18
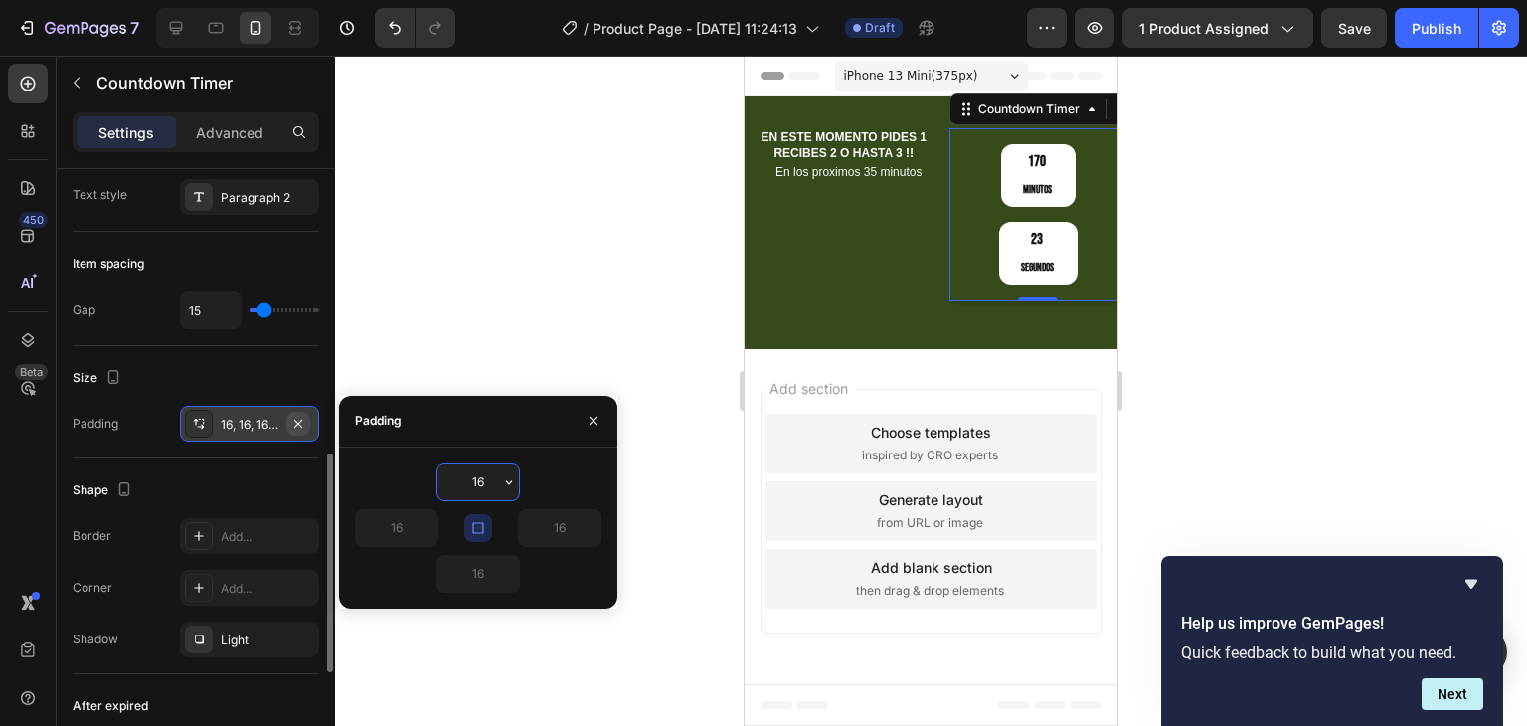
click at [293, 420] on icon "button" at bounding box center [298, 424] width 16 height 16
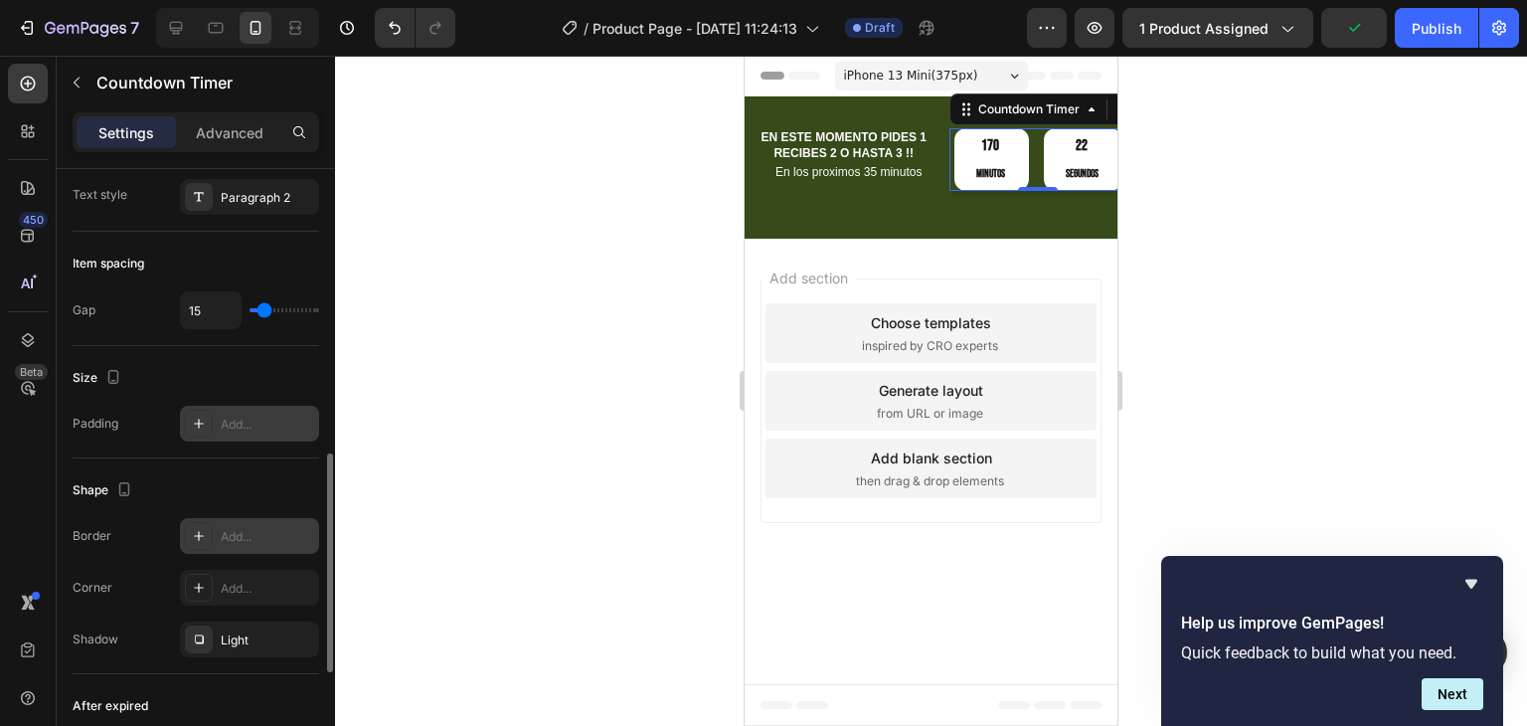
click at [248, 533] on div "Add..." at bounding box center [267, 537] width 93 height 18
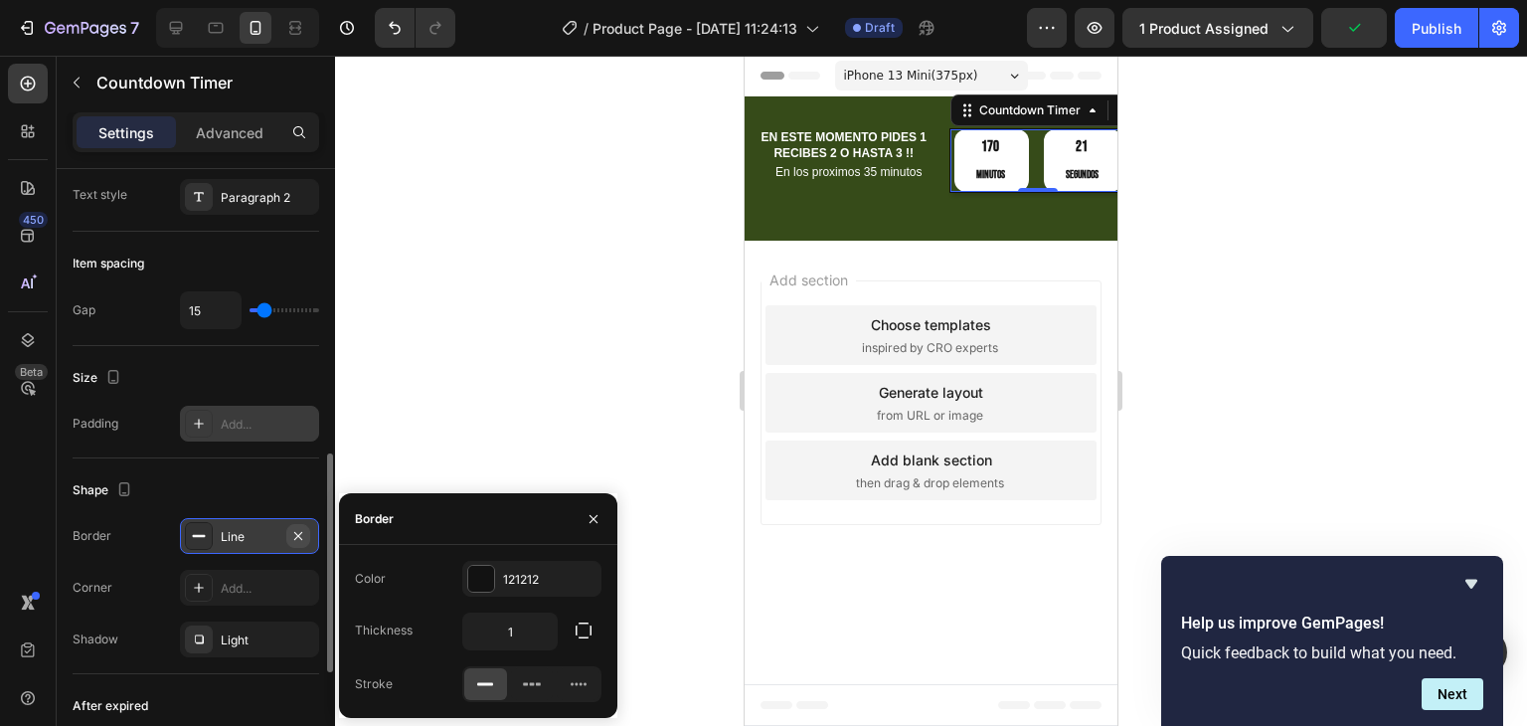
click at [302, 534] on icon "button" at bounding box center [298, 536] width 16 height 16
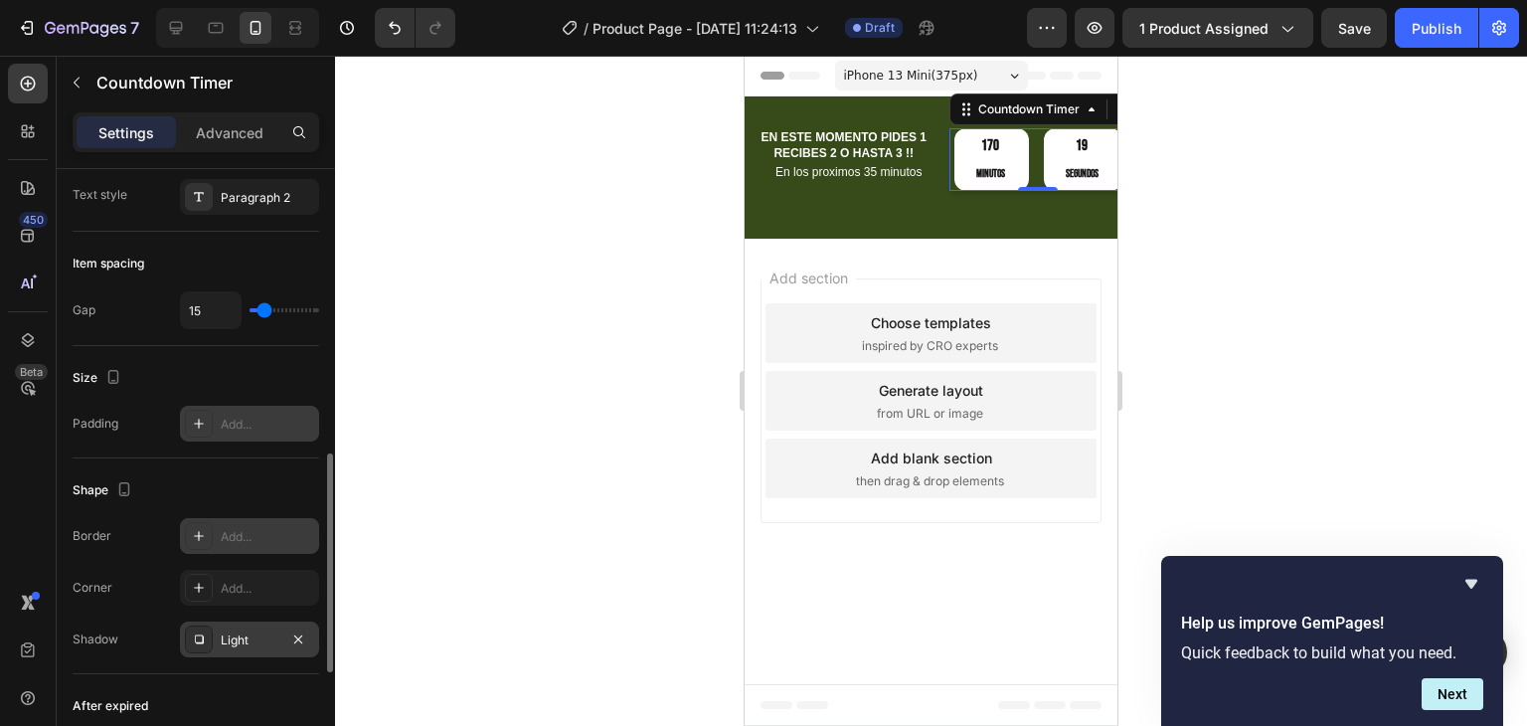
click at [247, 634] on div "Light" at bounding box center [250, 640] width 58 height 18
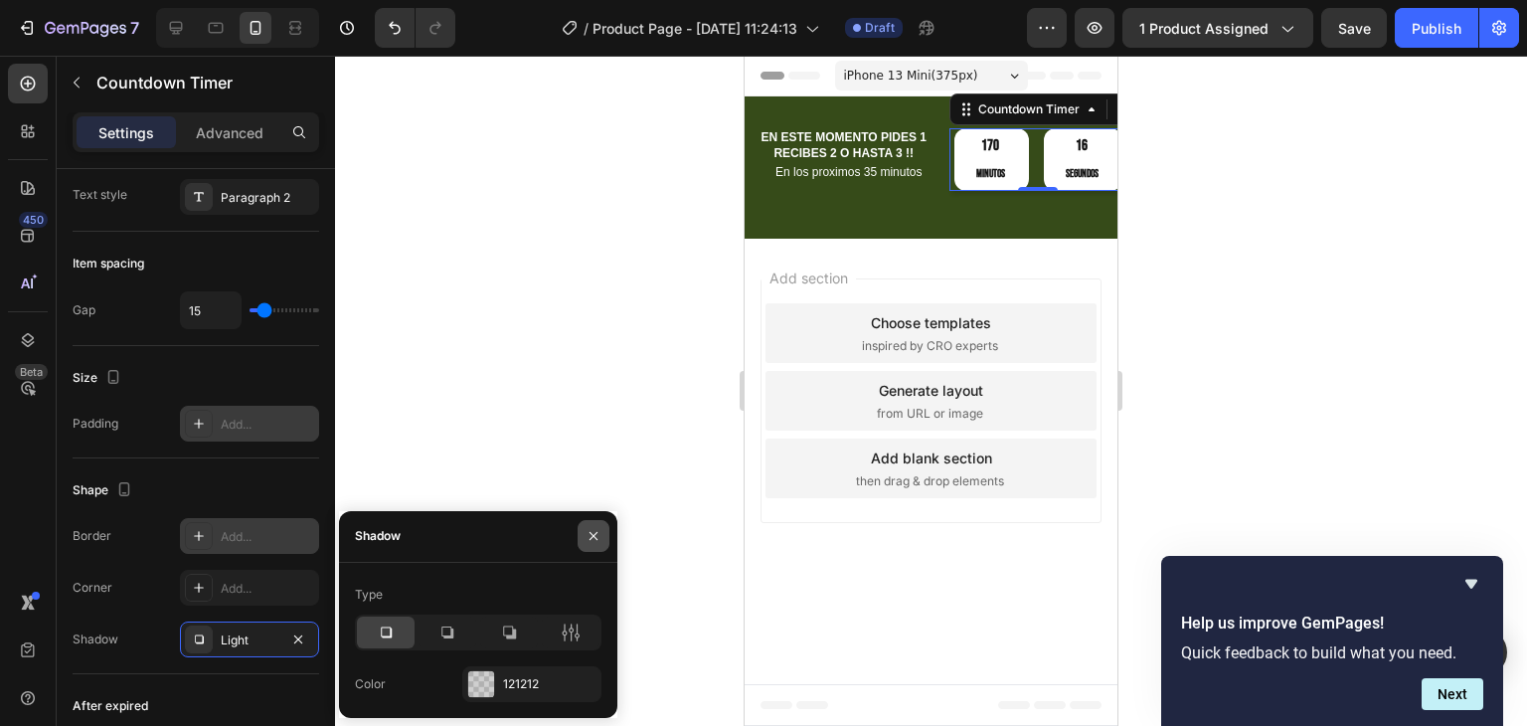
click at [594, 531] on icon "button" at bounding box center [594, 536] width 16 height 16
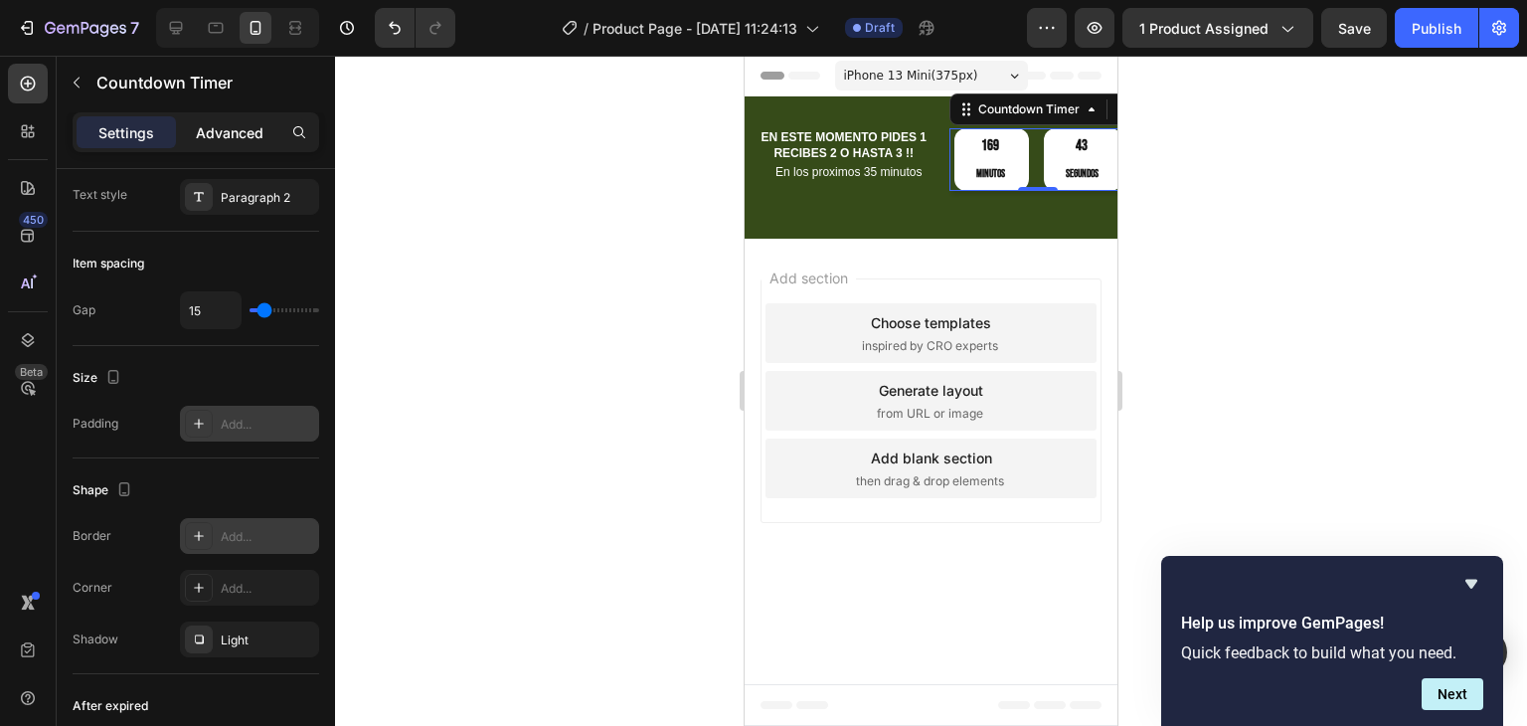
click at [223, 137] on p "Advanced" at bounding box center [230, 132] width 68 height 21
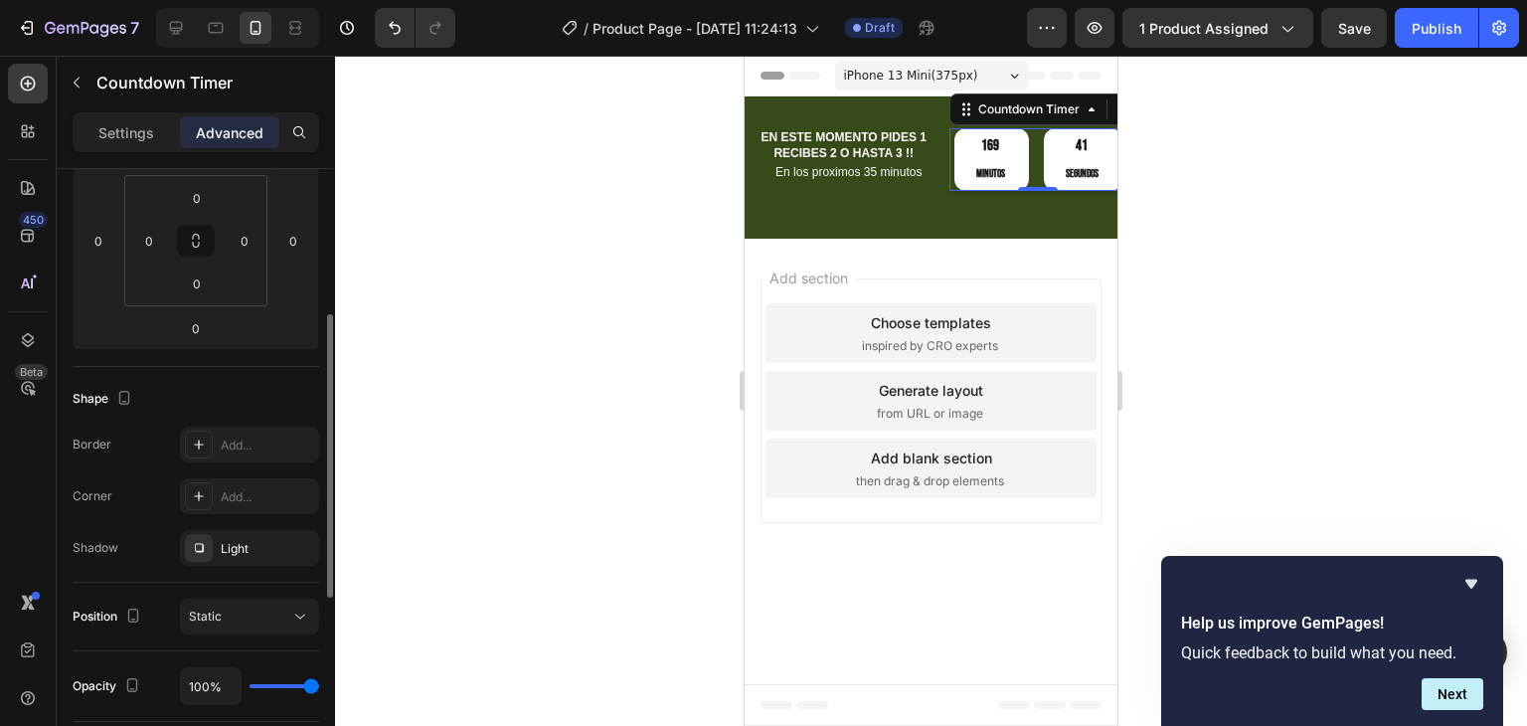
scroll to position [0, 0]
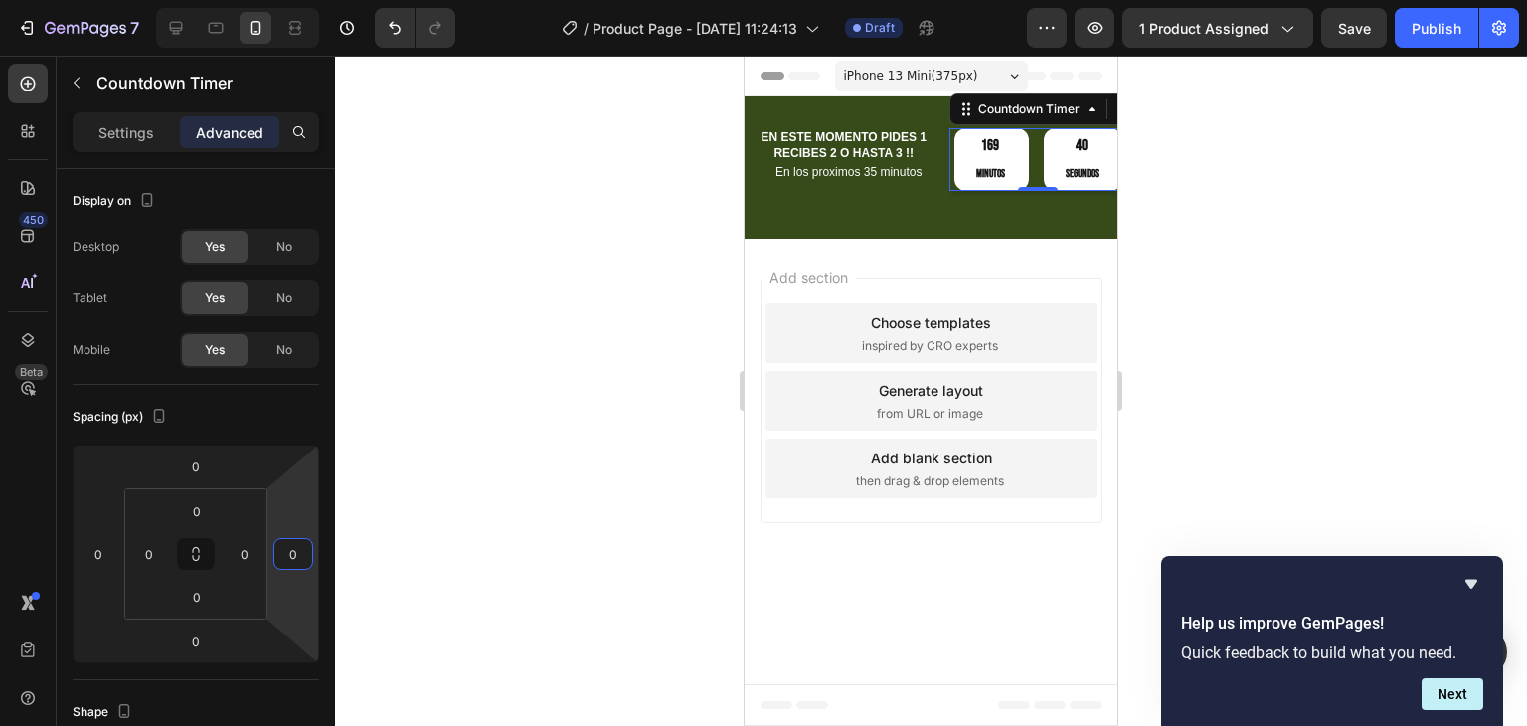
click at [297, 550] on input "0" at bounding box center [293, 554] width 30 height 30
type input "1"
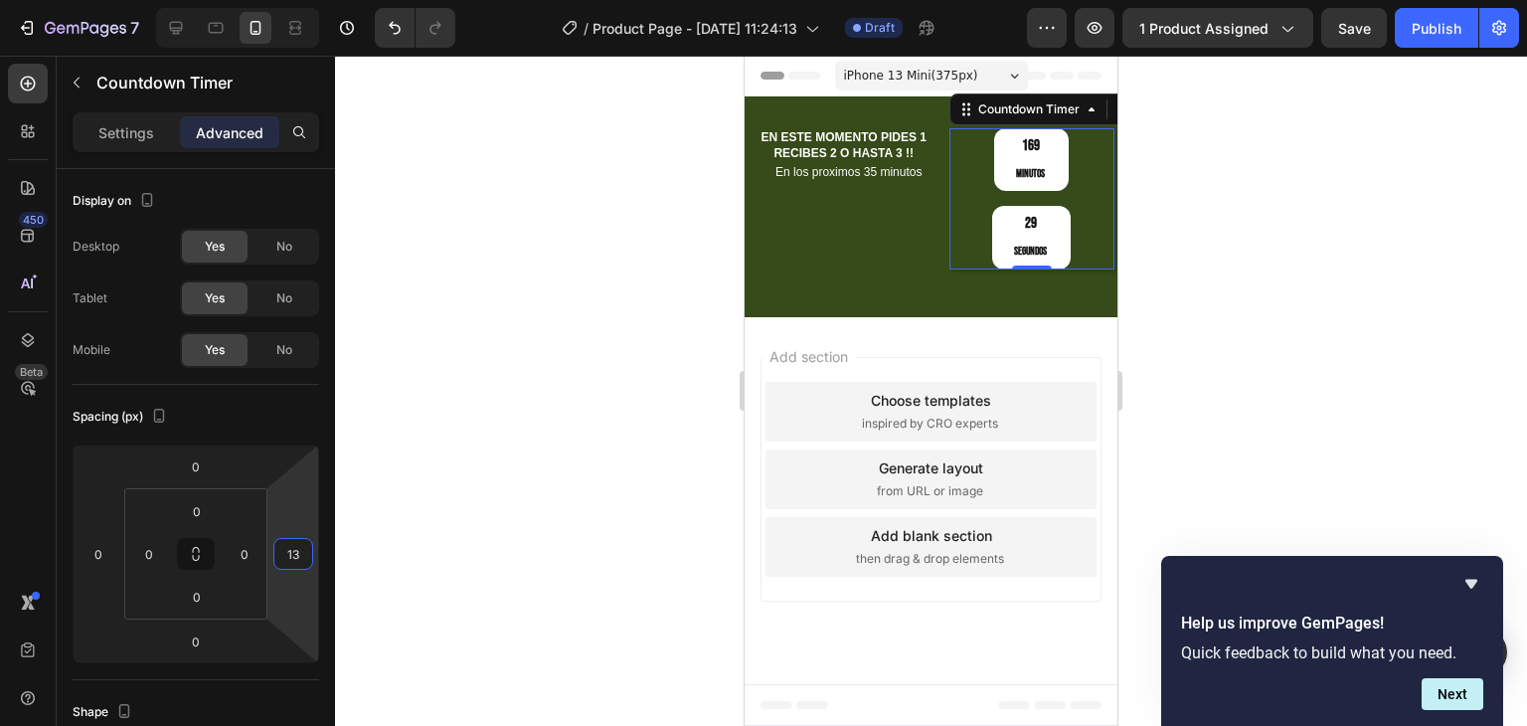
type input "1"
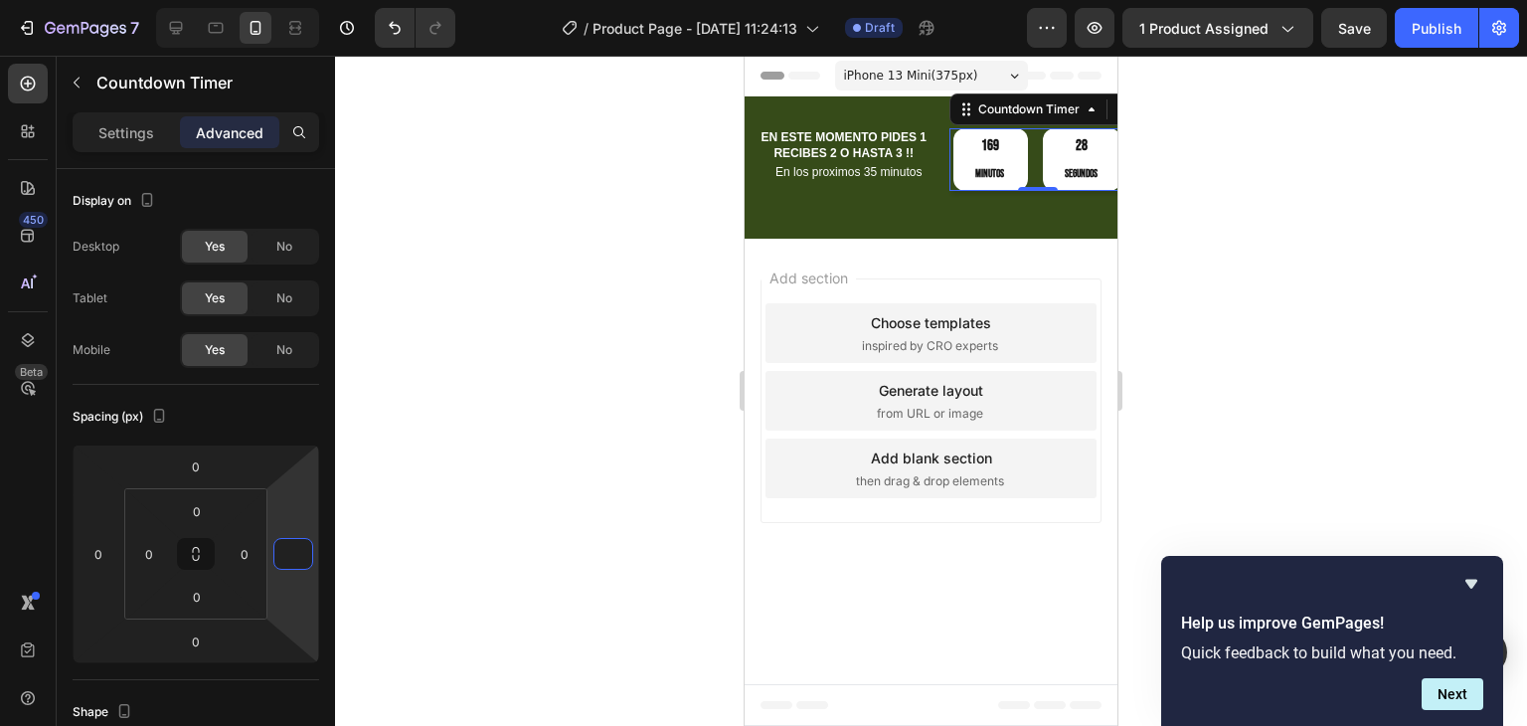
type input "2"
type input "5"
type input "6"
type input "8"
type input "9"
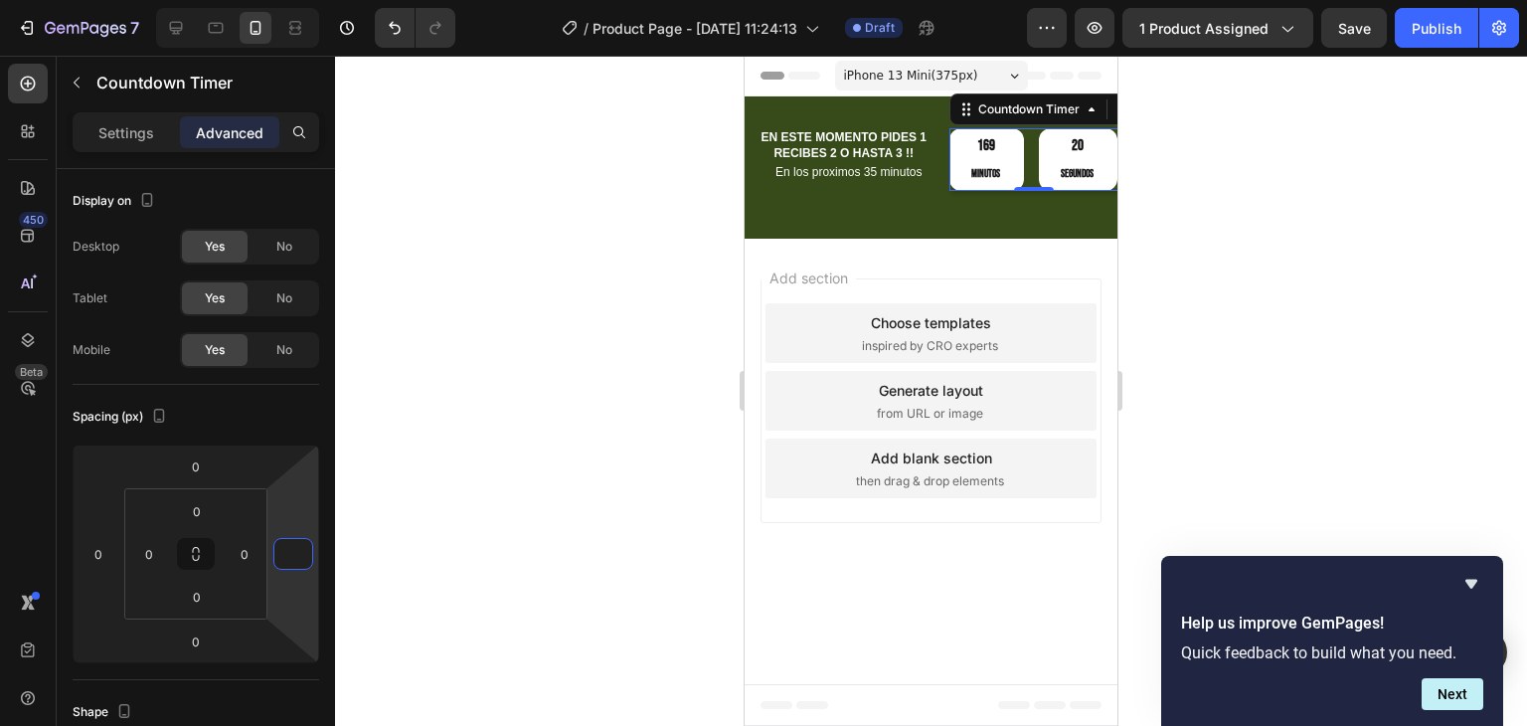
type input "0"
click at [139, 132] on p "Settings" at bounding box center [126, 132] width 56 height 21
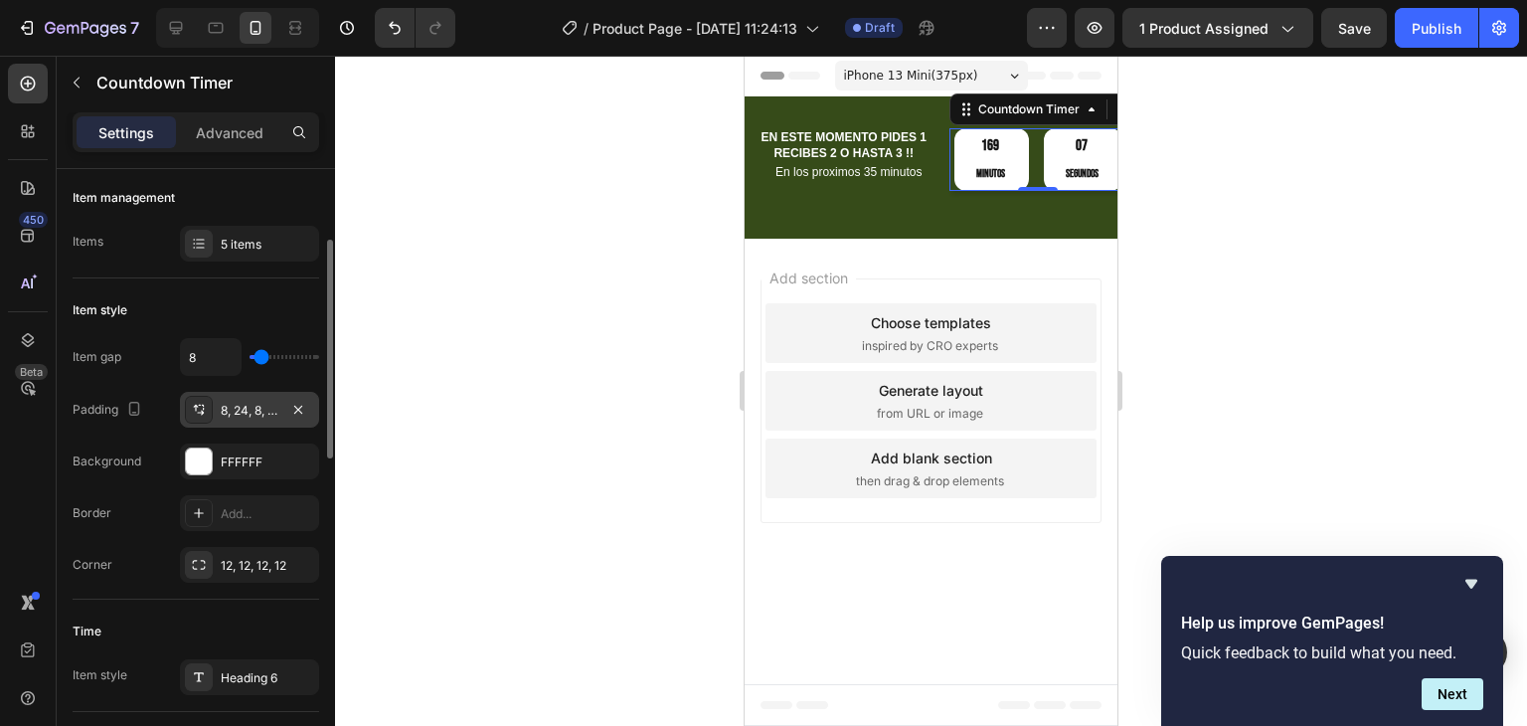
scroll to position [298, 0]
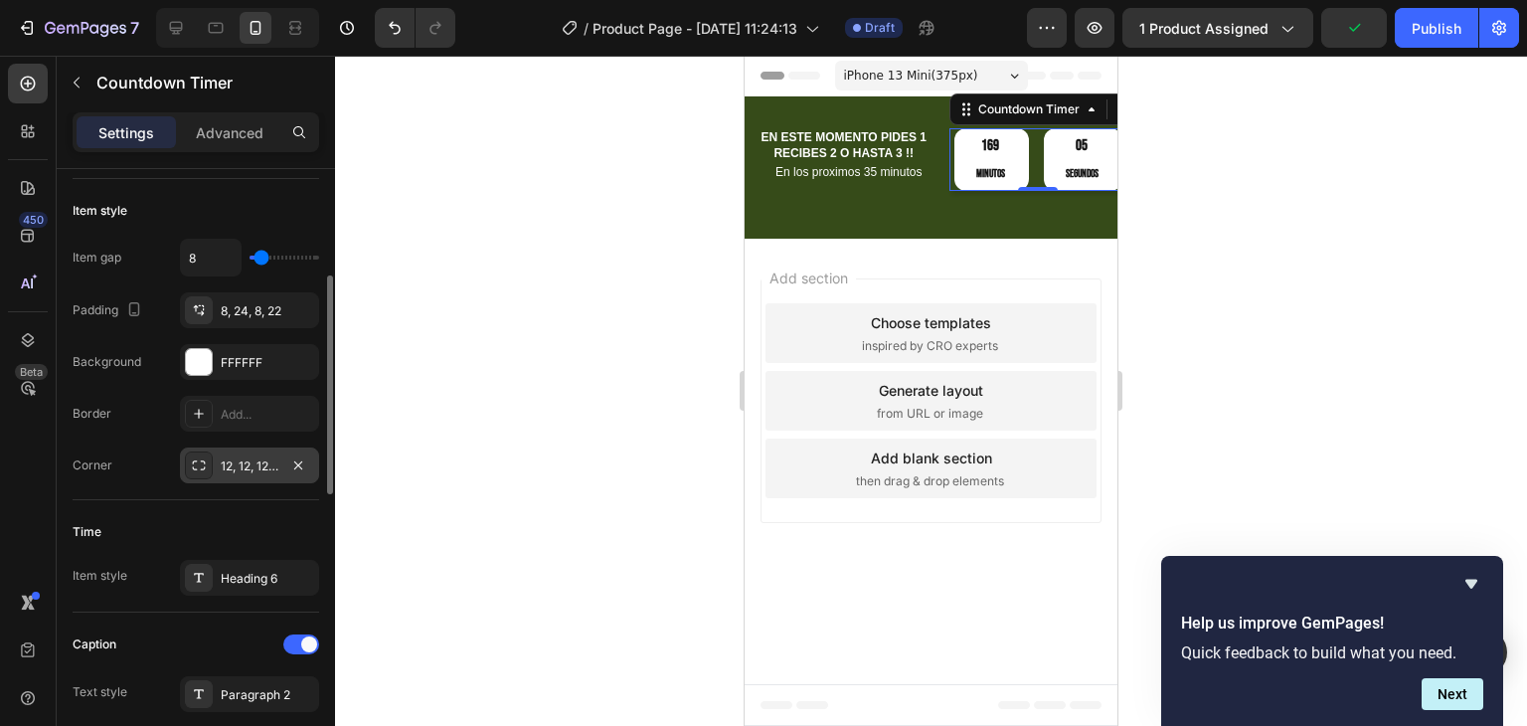
click at [196, 457] on icon at bounding box center [199, 465] width 16 height 16
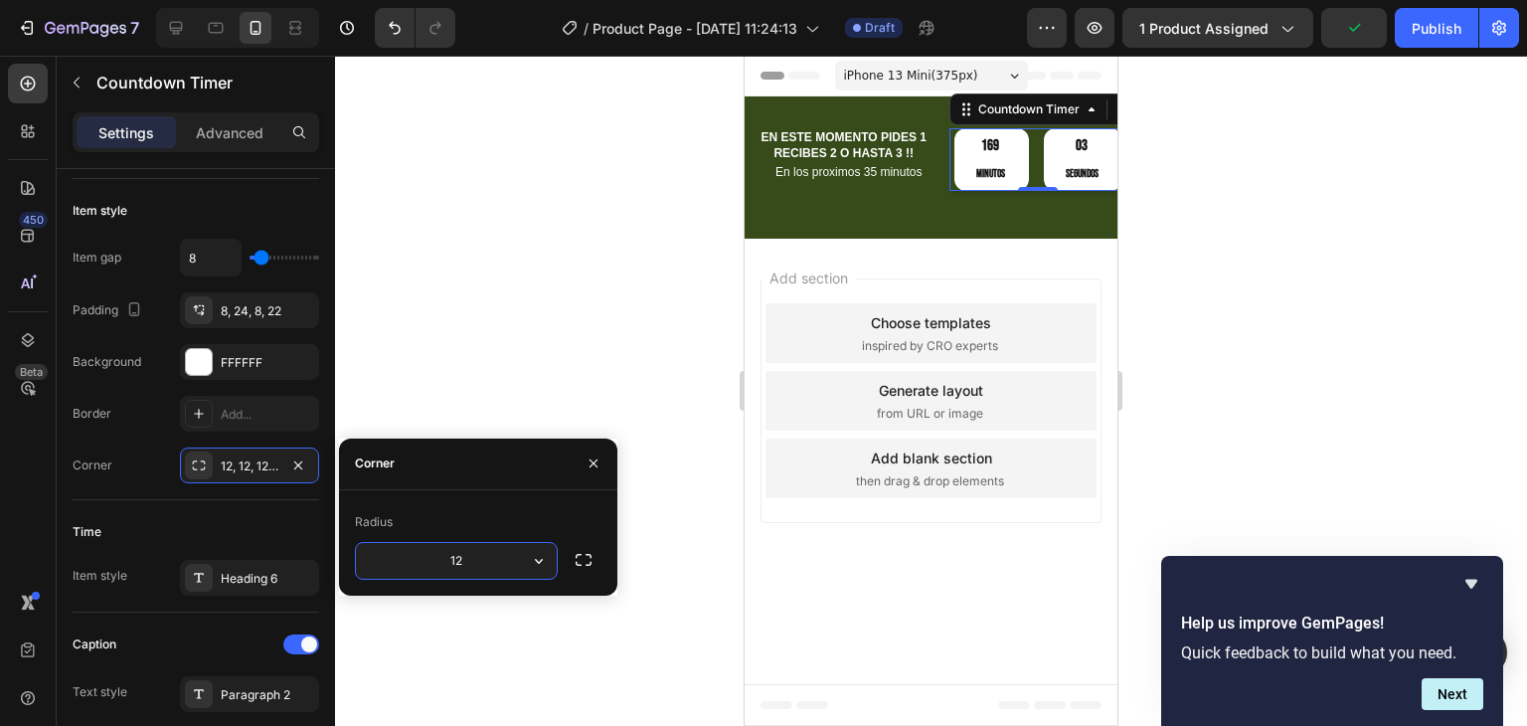
click at [461, 561] on input "12" at bounding box center [456, 561] width 201 height 36
type input "2"
type input "12"
click at [589, 470] on icon "button" at bounding box center [594, 463] width 16 height 16
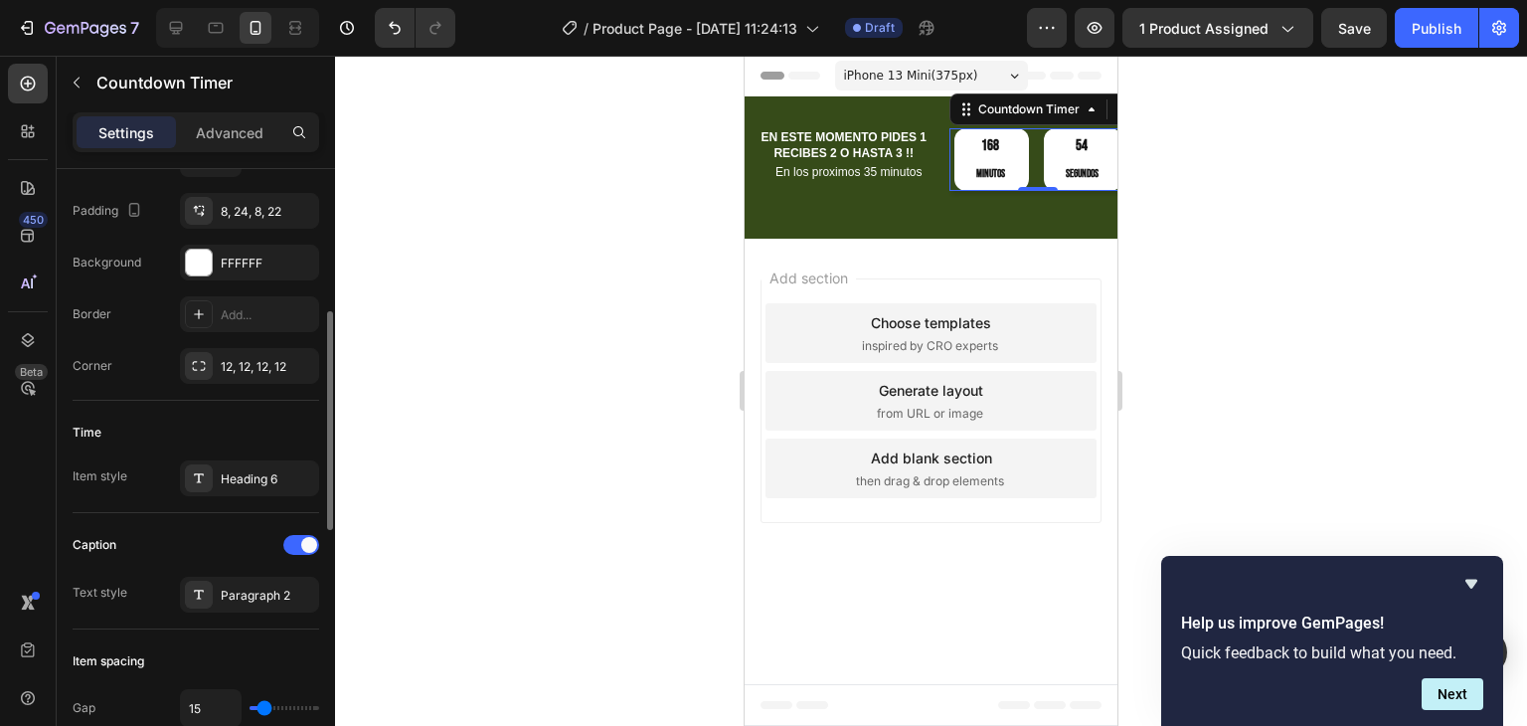
scroll to position [497, 0]
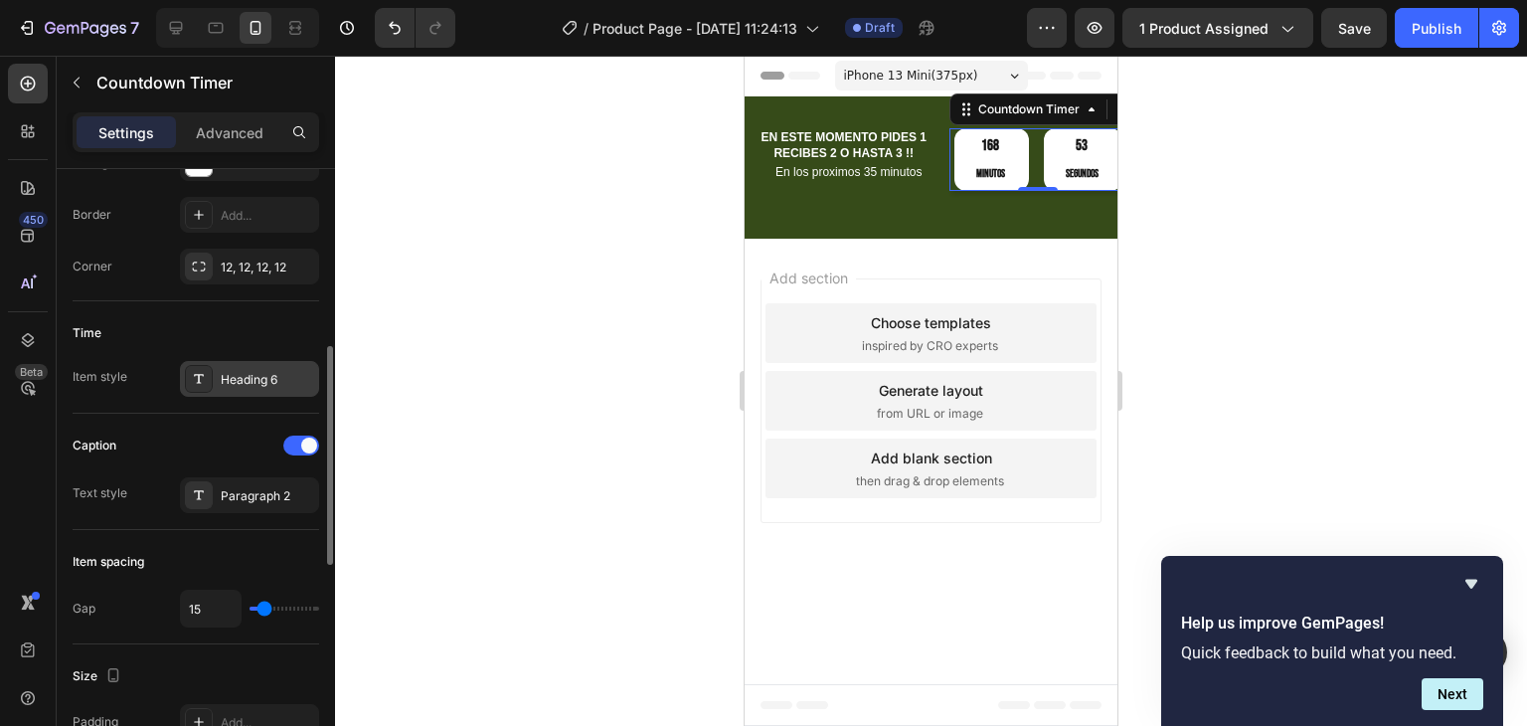
click at [248, 383] on div "Heading 6" at bounding box center [267, 380] width 93 height 18
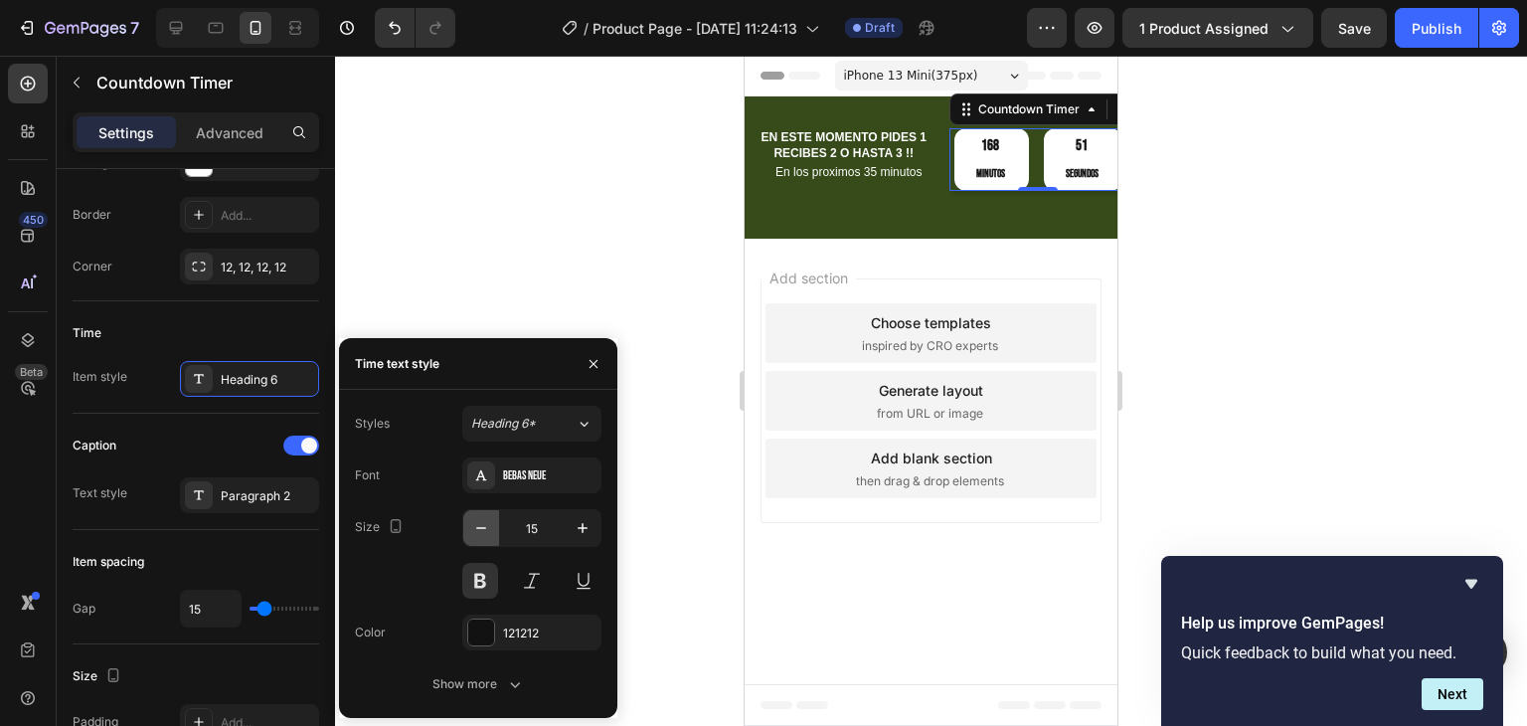
click at [483, 526] on icon "button" at bounding box center [481, 528] width 20 height 20
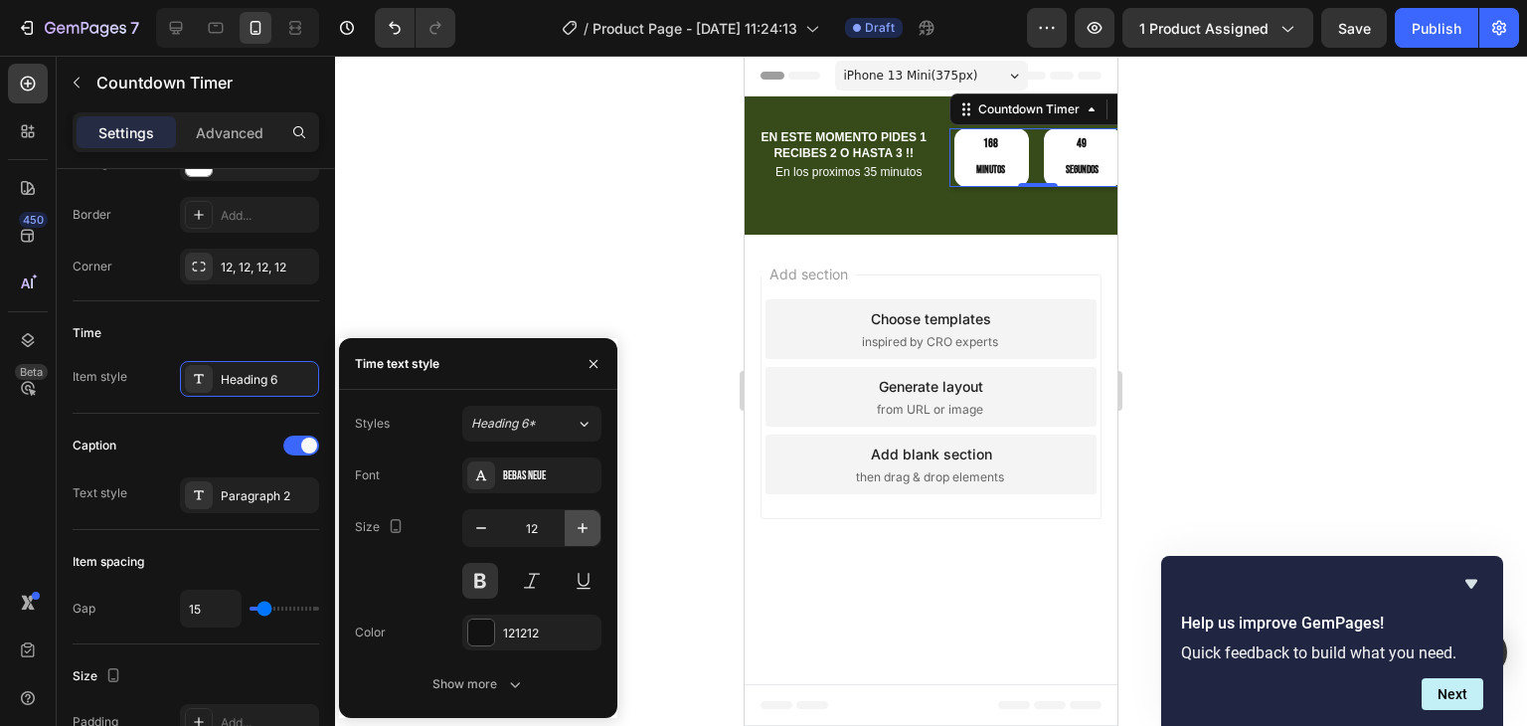
click at [569, 523] on button "button" at bounding box center [583, 528] width 36 height 36
type input "13"
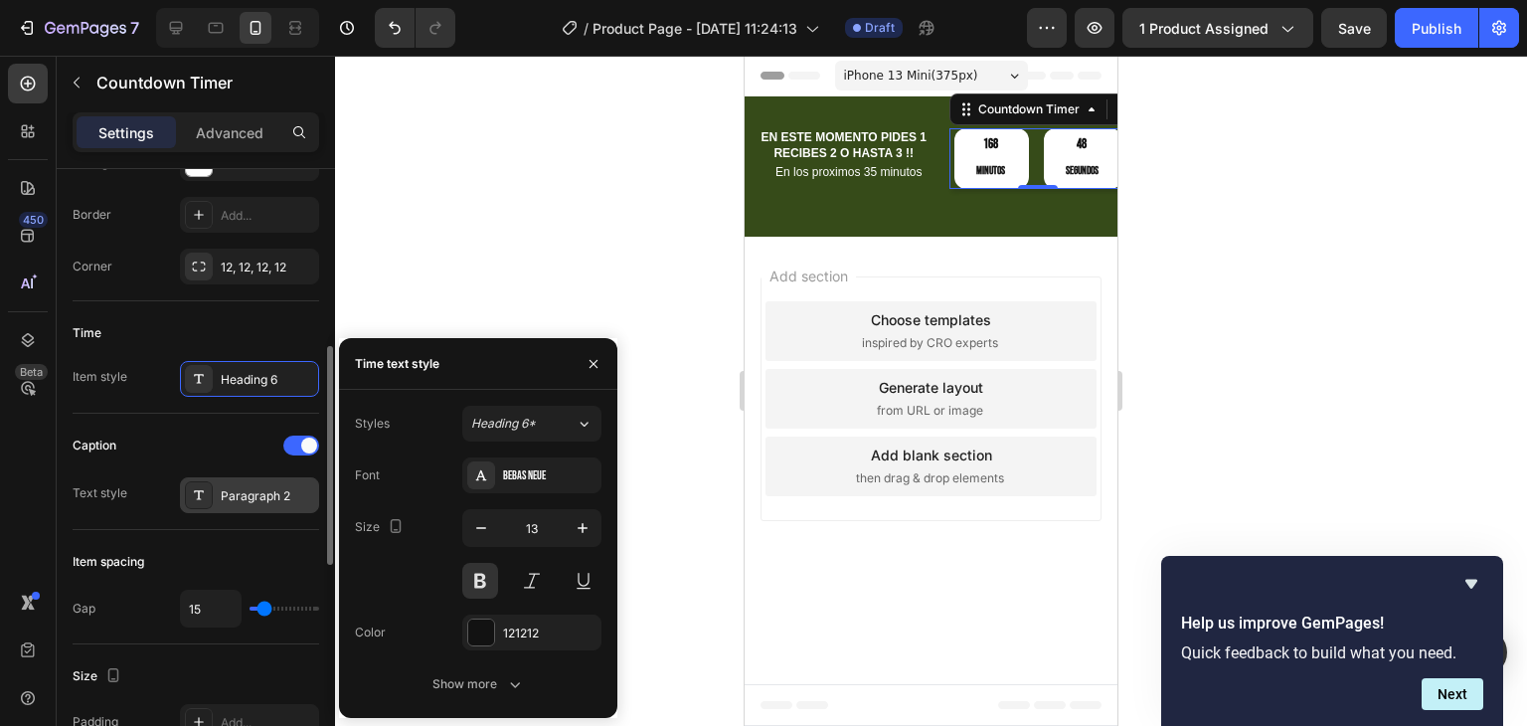
click at [266, 494] on div "Paragraph 2" at bounding box center [267, 496] width 93 height 18
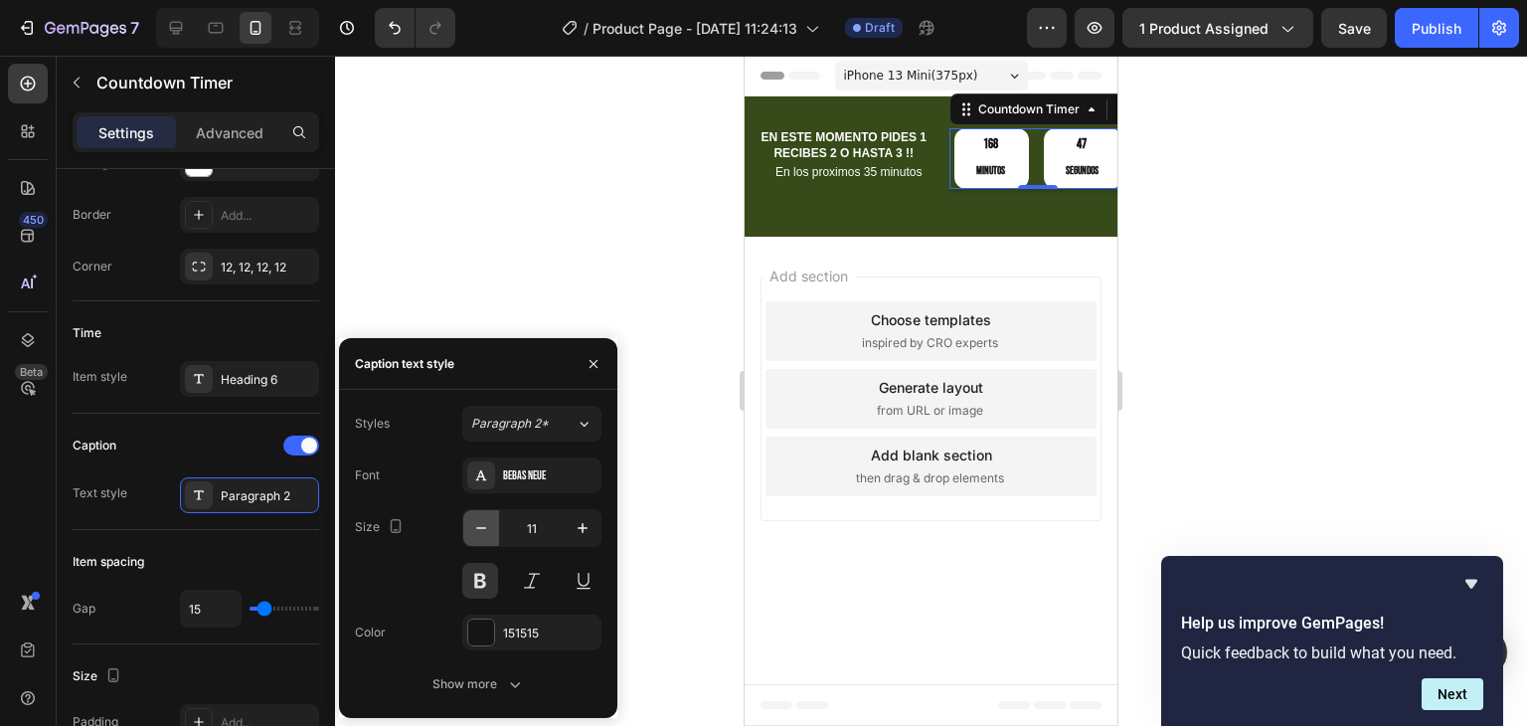
click at [481, 527] on icon "button" at bounding box center [481, 528] width 10 height 2
type input "9"
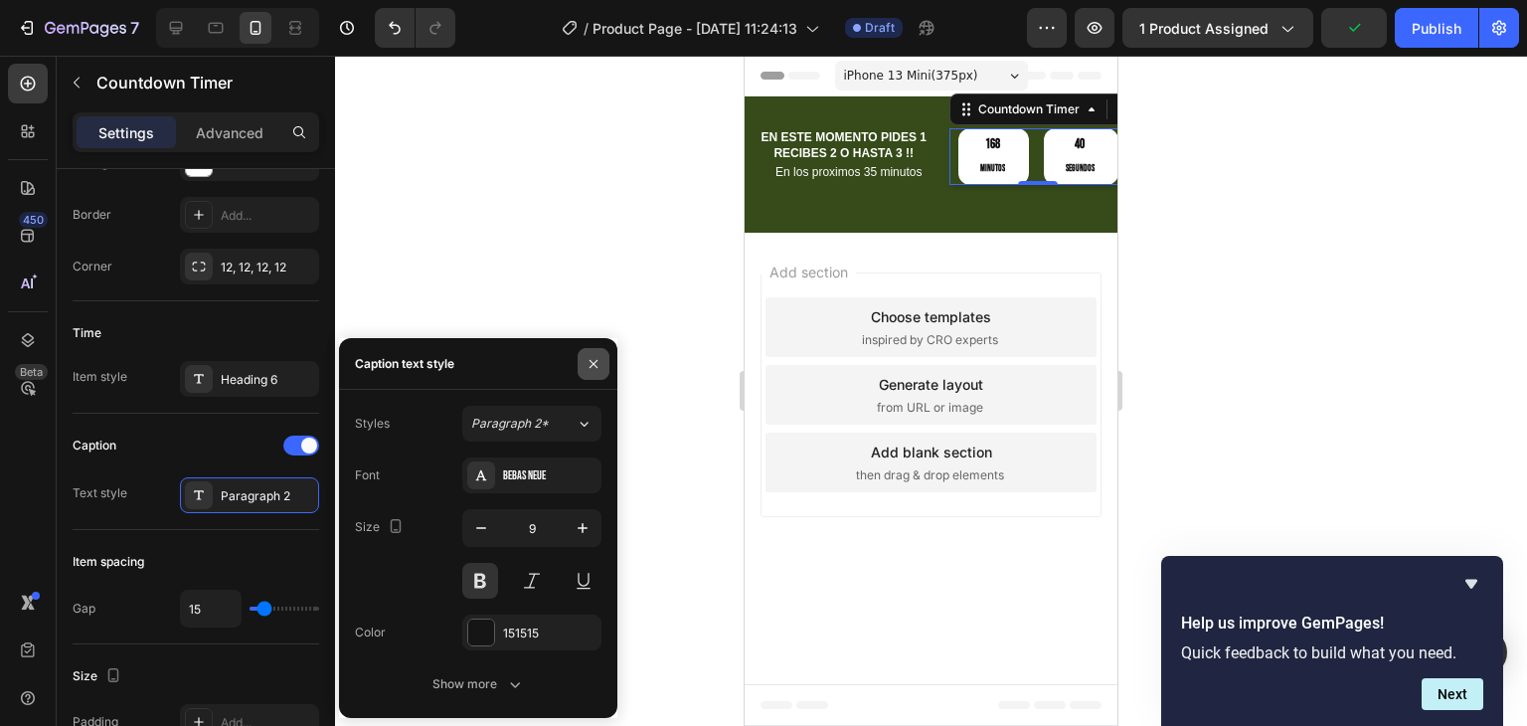
click at [590, 356] on icon "button" at bounding box center [594, 364] width 16 height 16
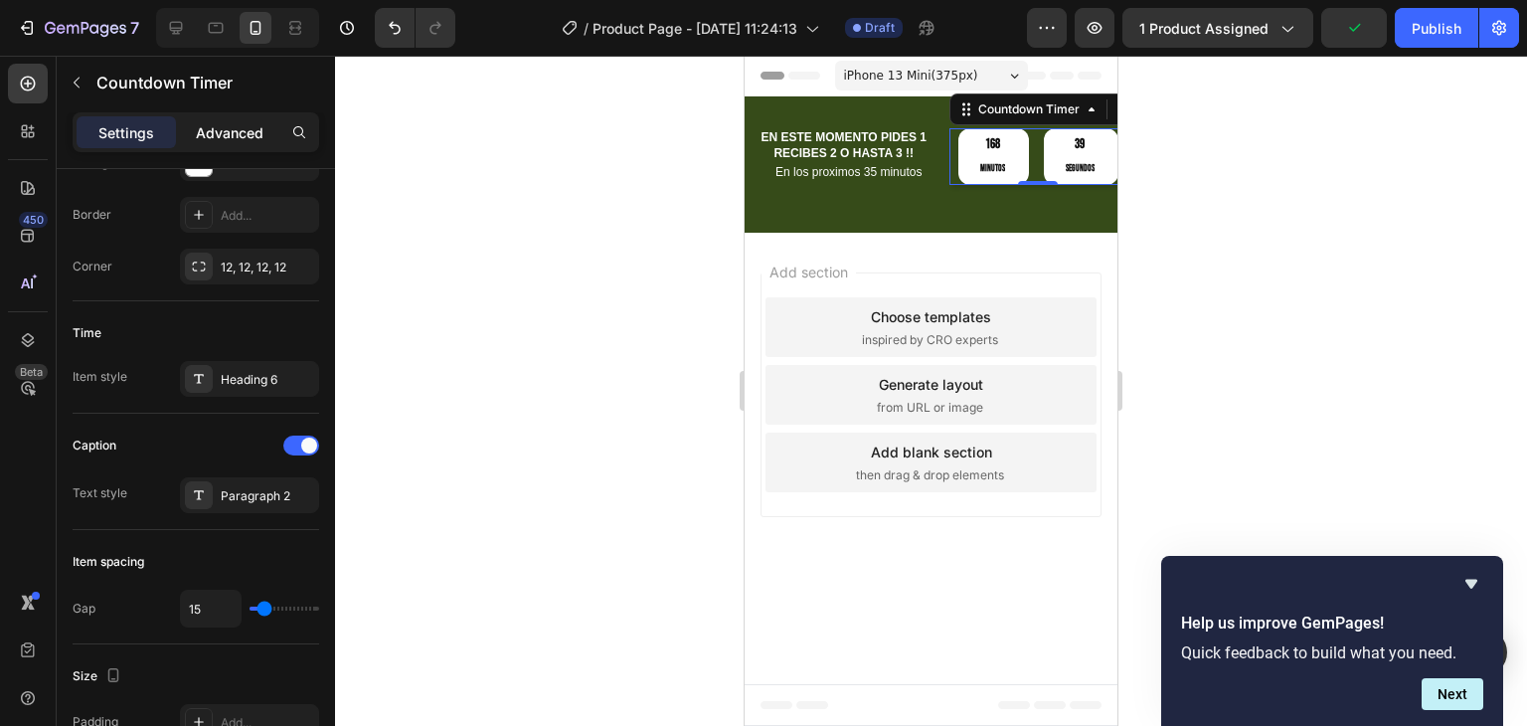
click at [254, 132] on p "Advanced" at bounding box center [230, 132] width 68 height 21
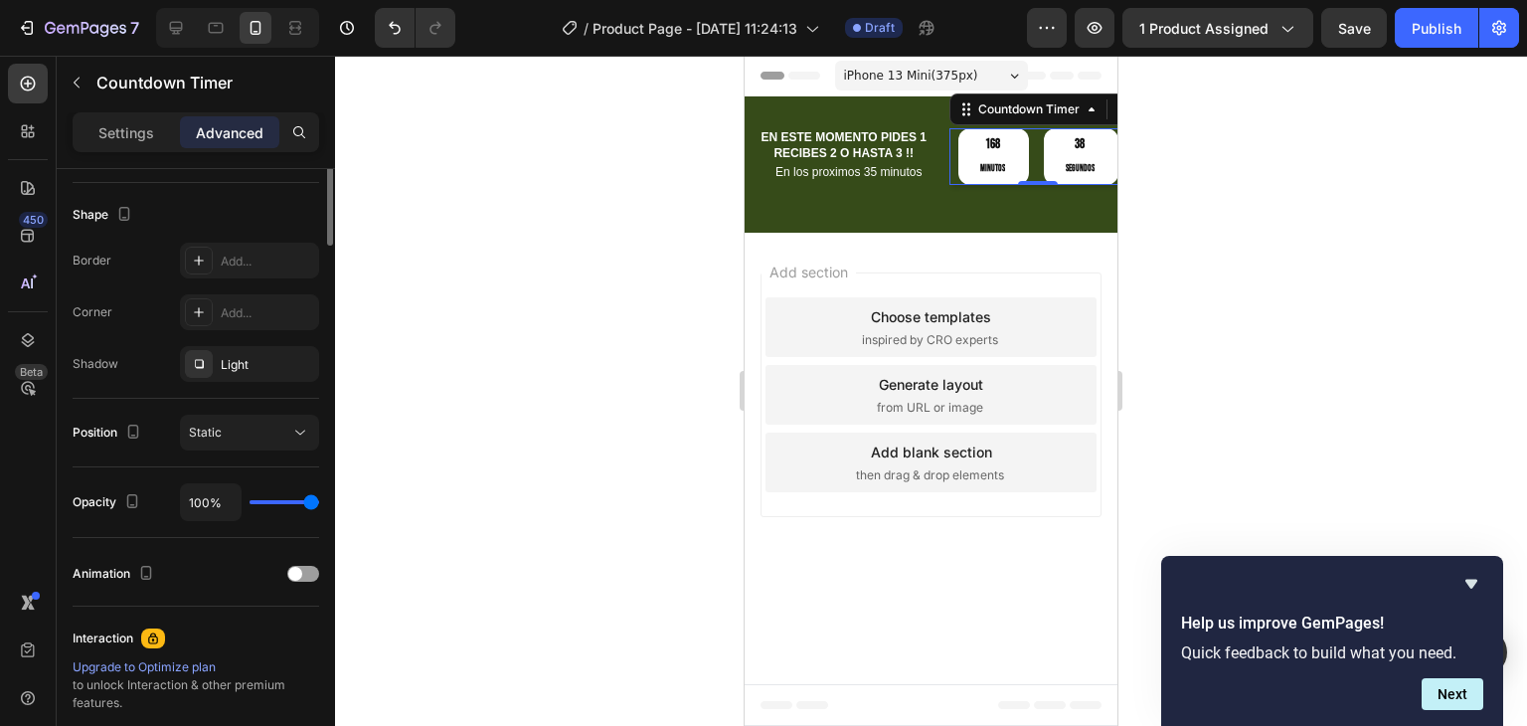
scroll to position [0, 0]
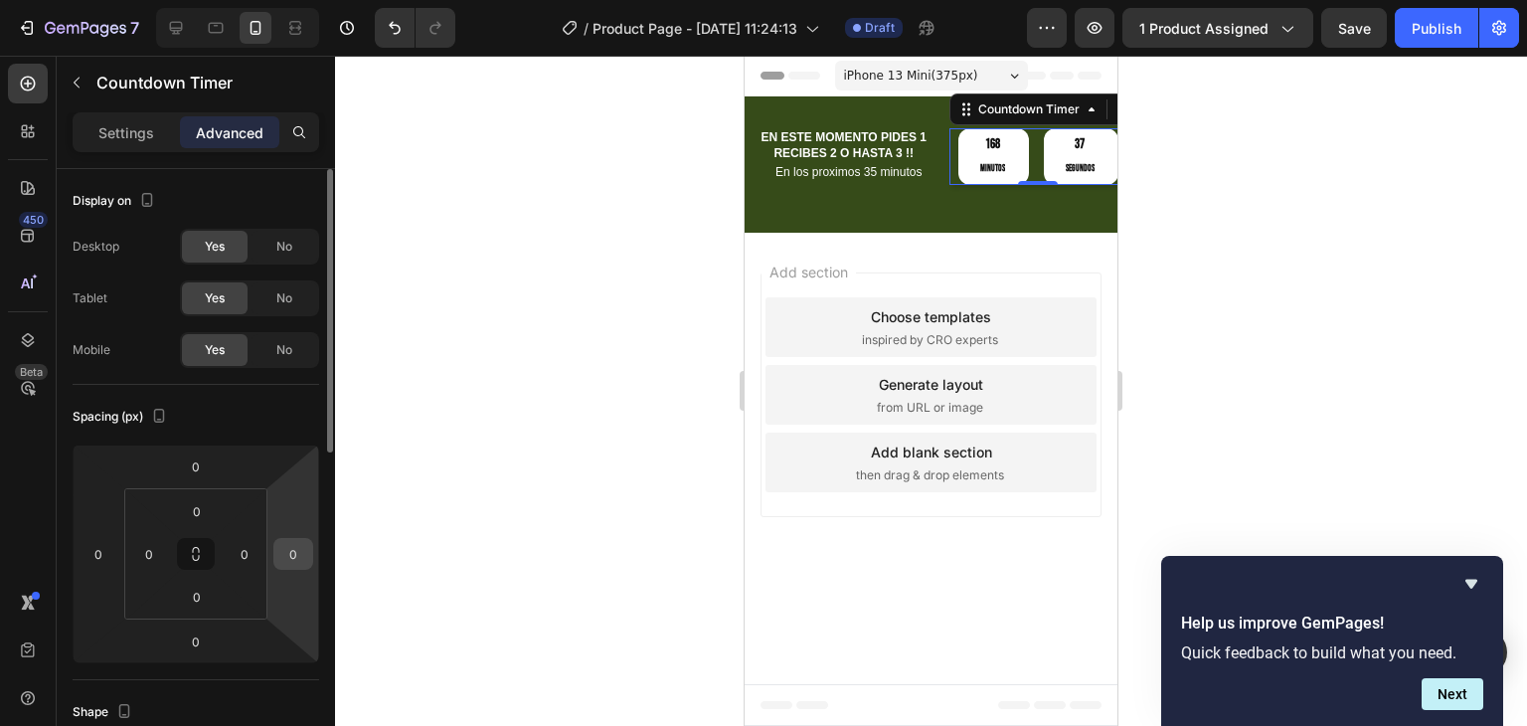
click at [302, 546] on input "0" at bounding box center [293, 554] width 30 height 30
type input "1"
type input "20"
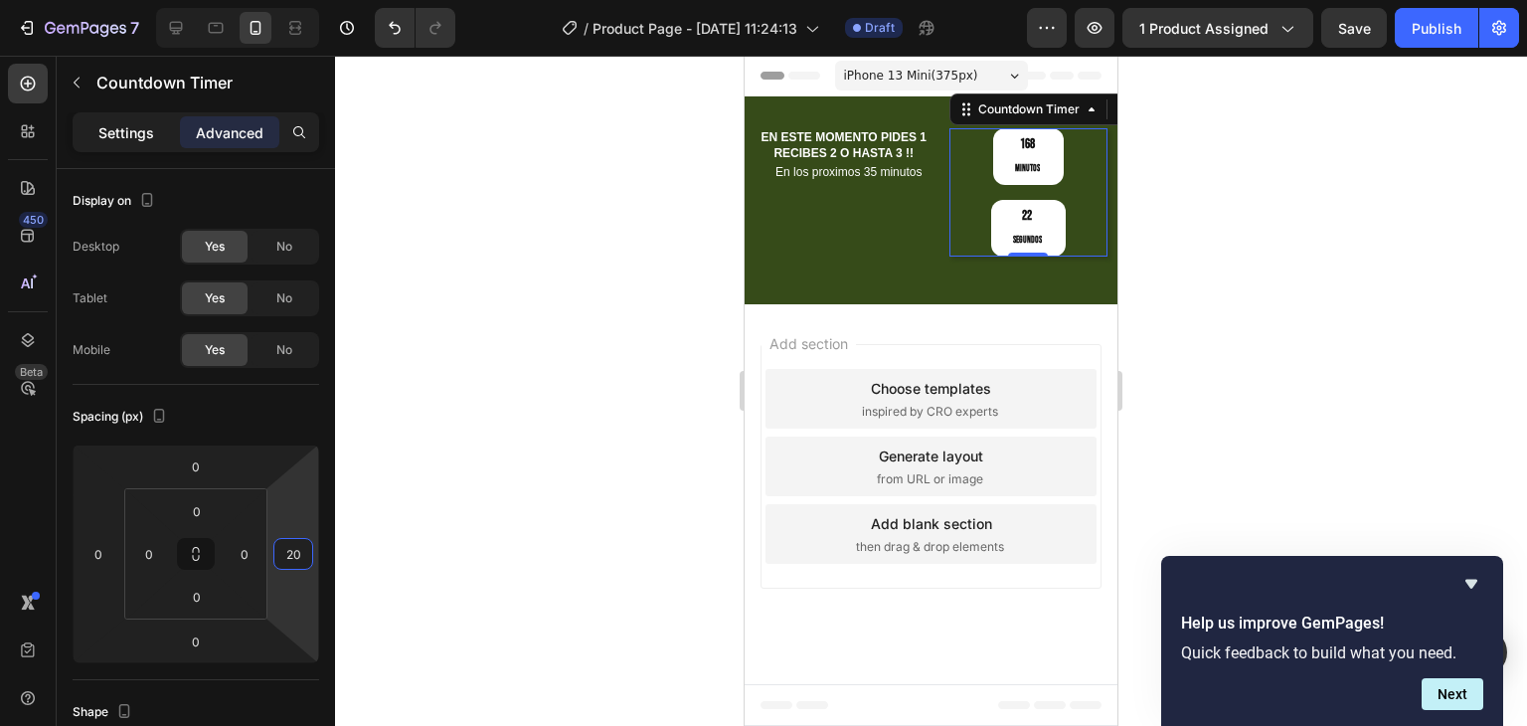
click at [122, 128] on p "Settings" at bounding box center [126, 132] width 56 height 21
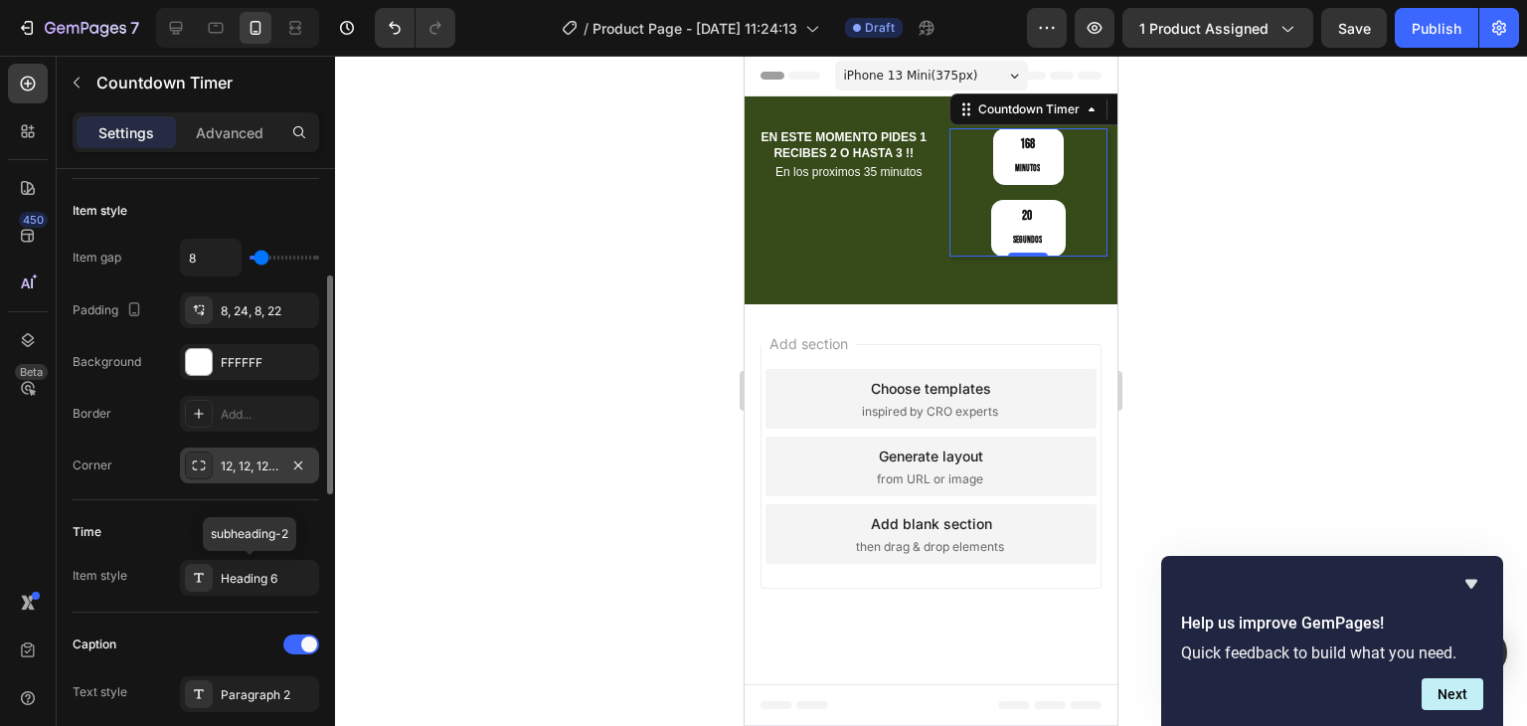
scroll to position [497, 0]
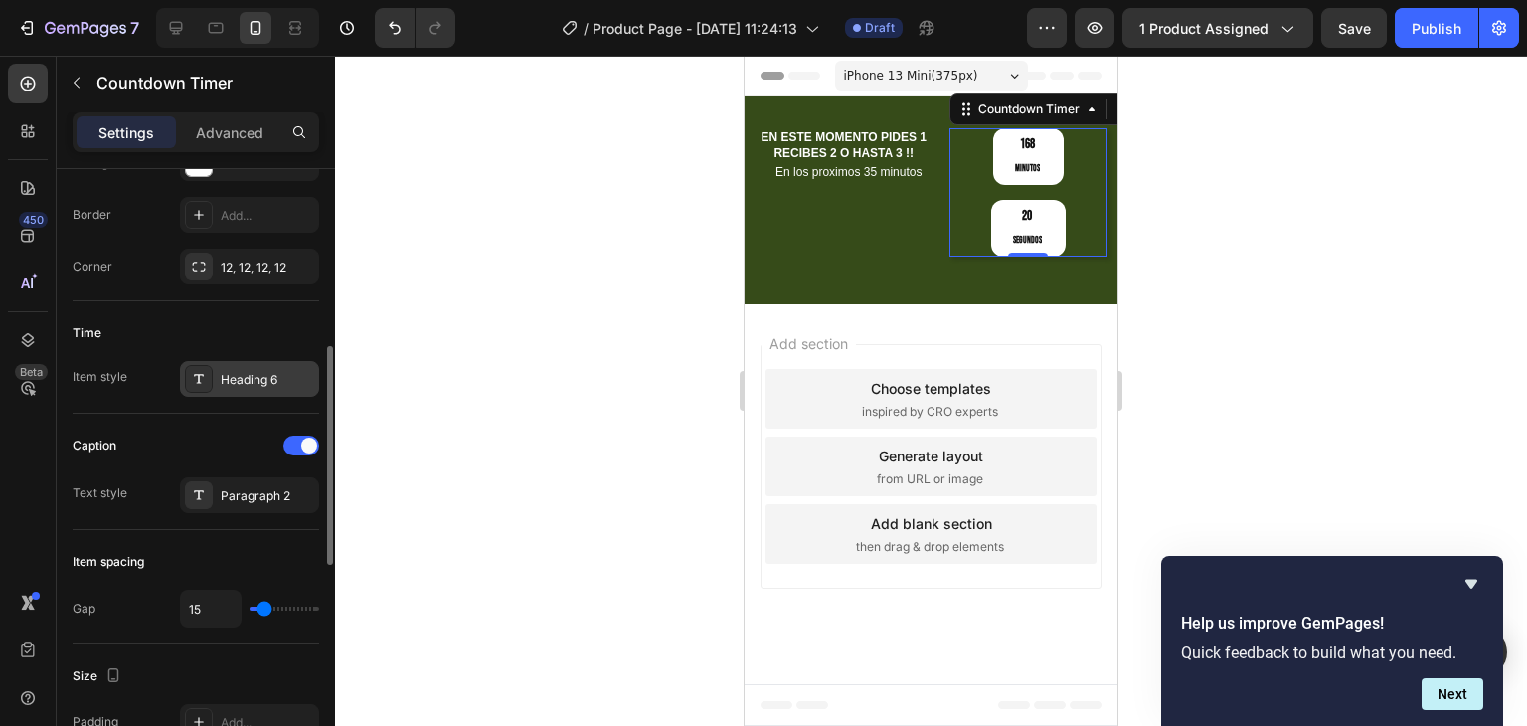
click at [239, 389] on div "Heading 6" at bounding box center [249, 379] width 139 height 36
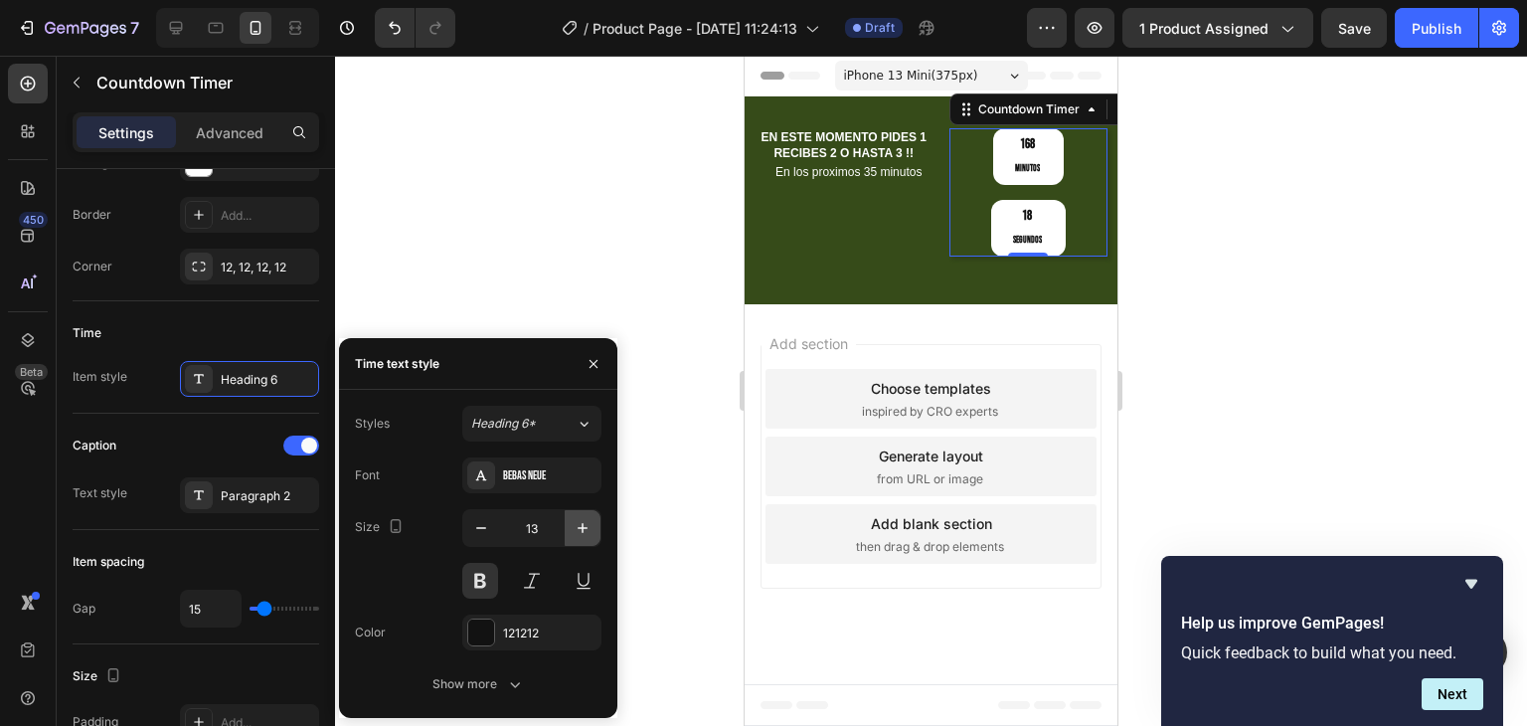
click at [578, 522] on icon "button" at bounding box center [583, 528] width 20 height 20
type input "14"
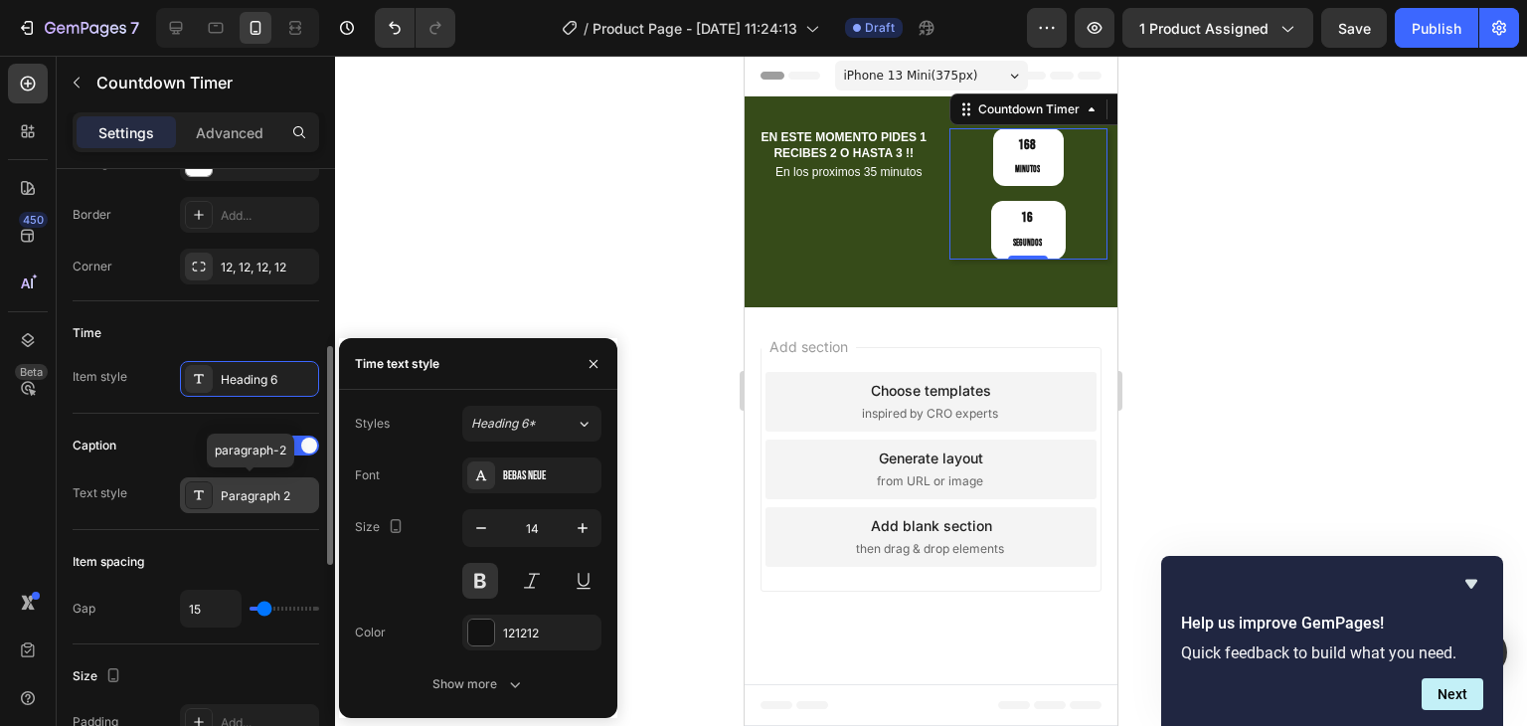
click at [265, 491] on div "Paragraph 2" at bounding box center [267, 496] width 93 height 18
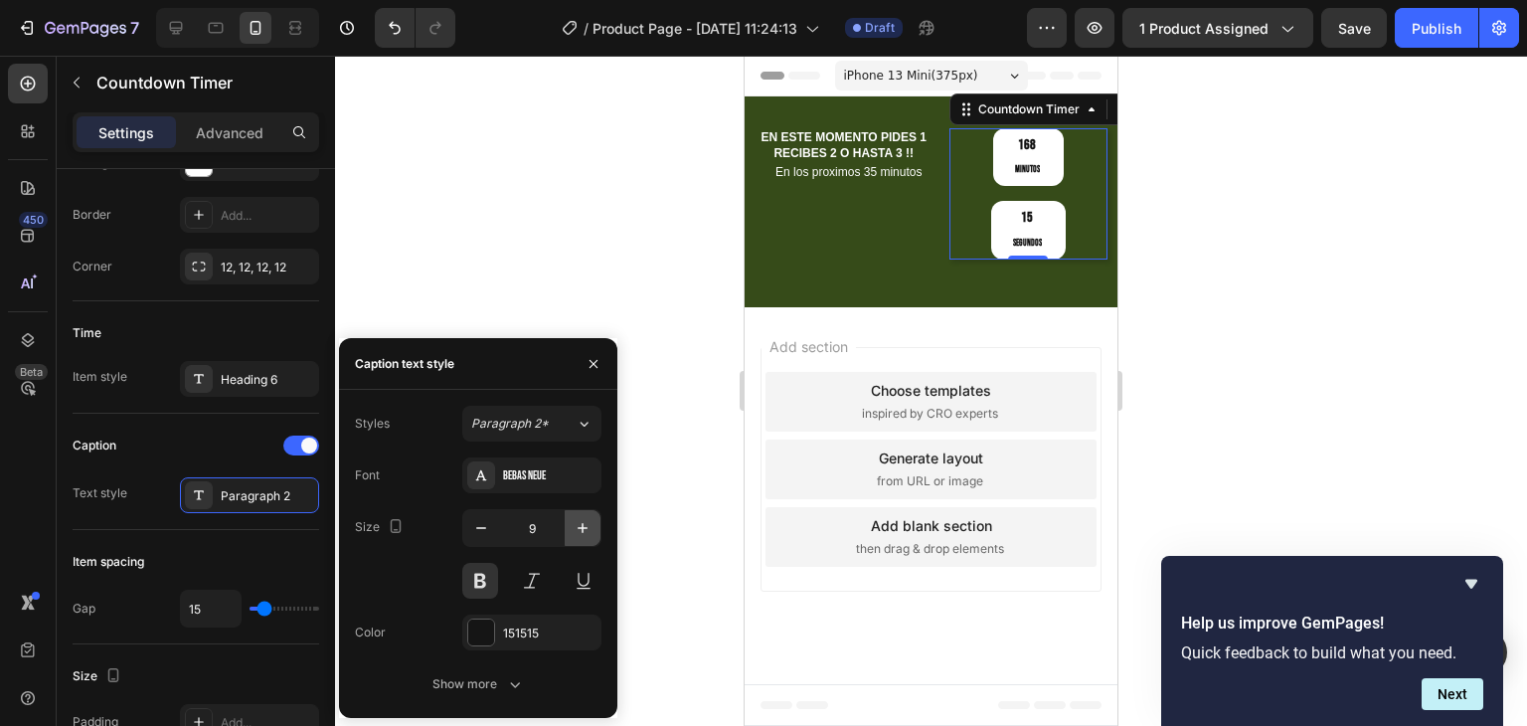
click at [589, 528] on icon "button" at bounding box center [583, 528] width 20 height 20
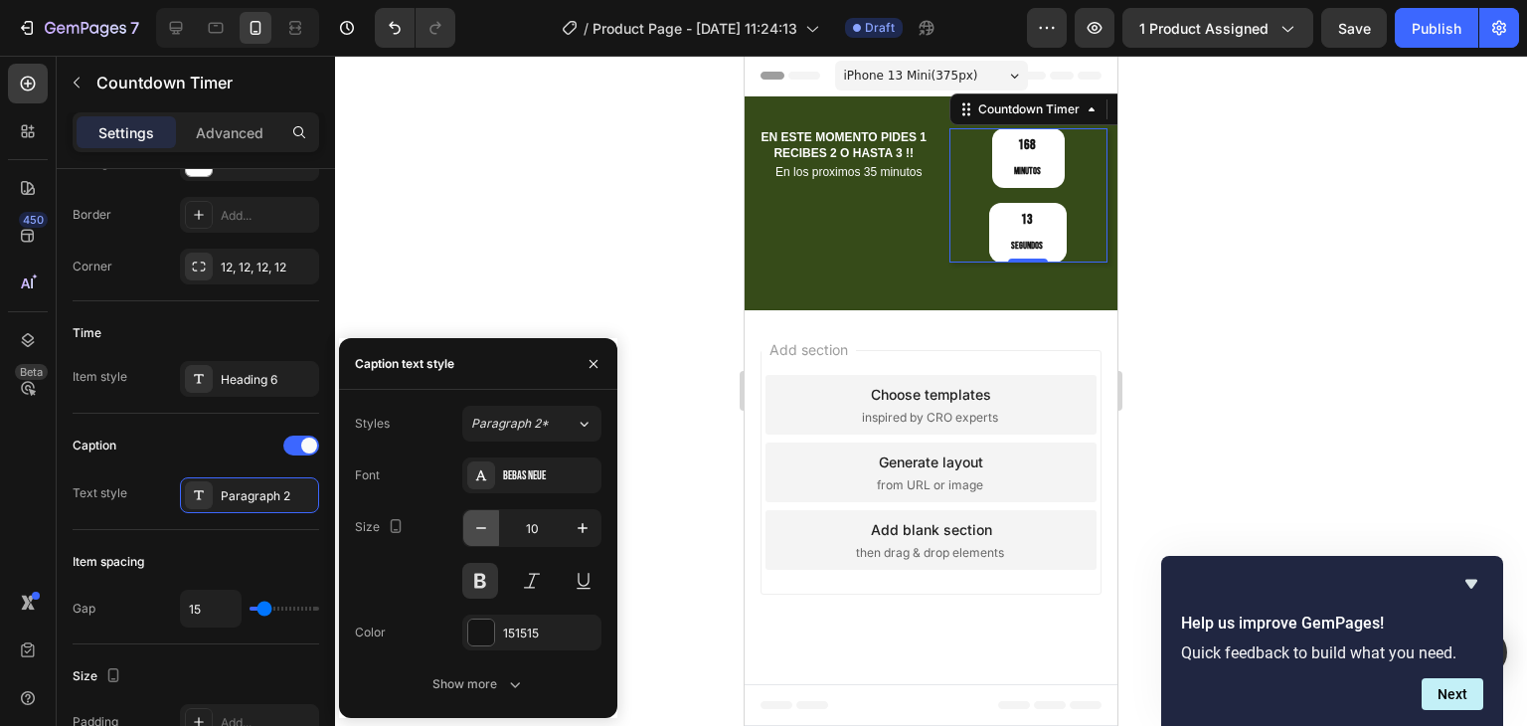
click at [480, 526] on icon "button" at bounding box center [481, 528] width 20 height 20
type input "9"
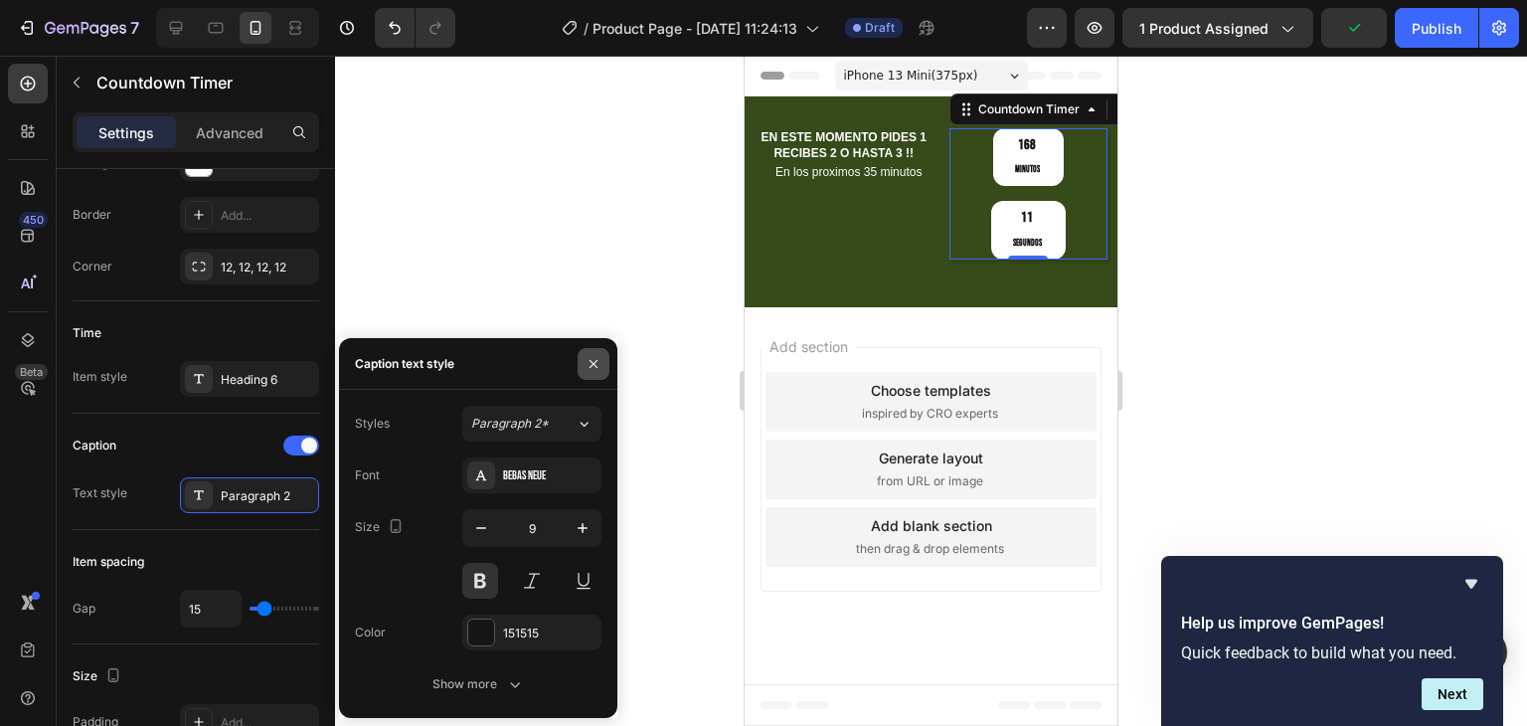
click at [594, 367] on icon "button" at bounding box center [594, 364] width 16 height 16
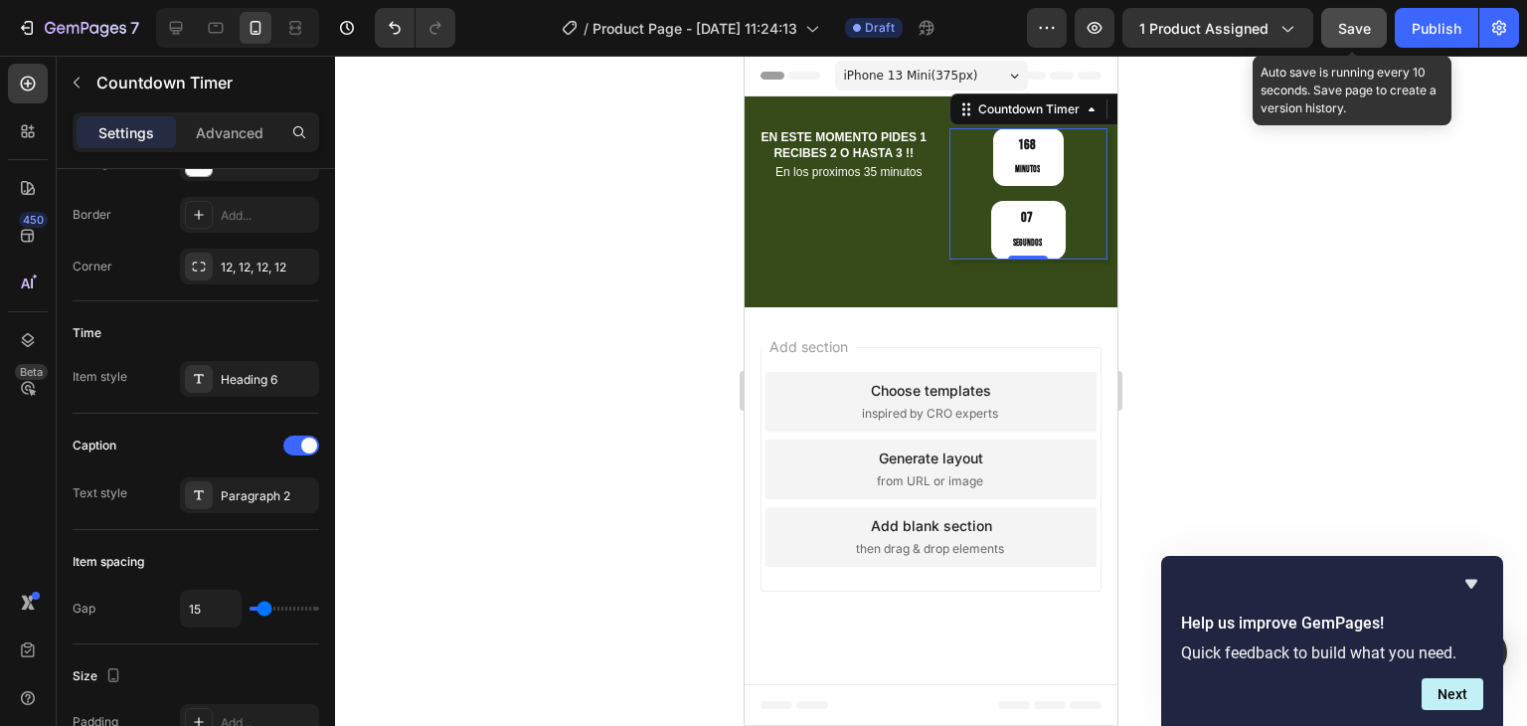
click at [1356, 25] on span "Save" at bounding box center [1354, 28] width 33 height 17
click at [1362, 25] on span "Save" at bounding box center [1354, 28] width 33 height 17
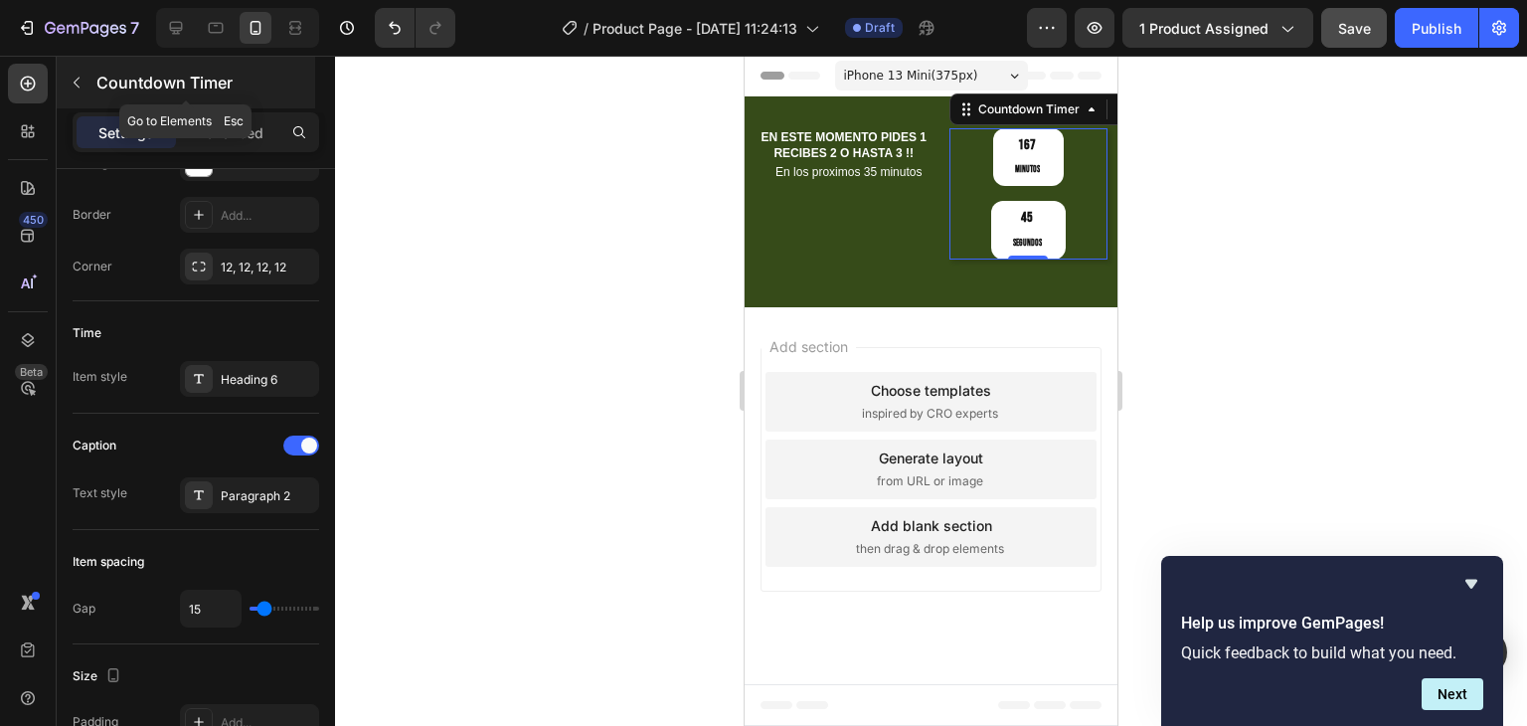
click at [88, 74] on button "button" at bounding box center [77, 83] width 32 height 32
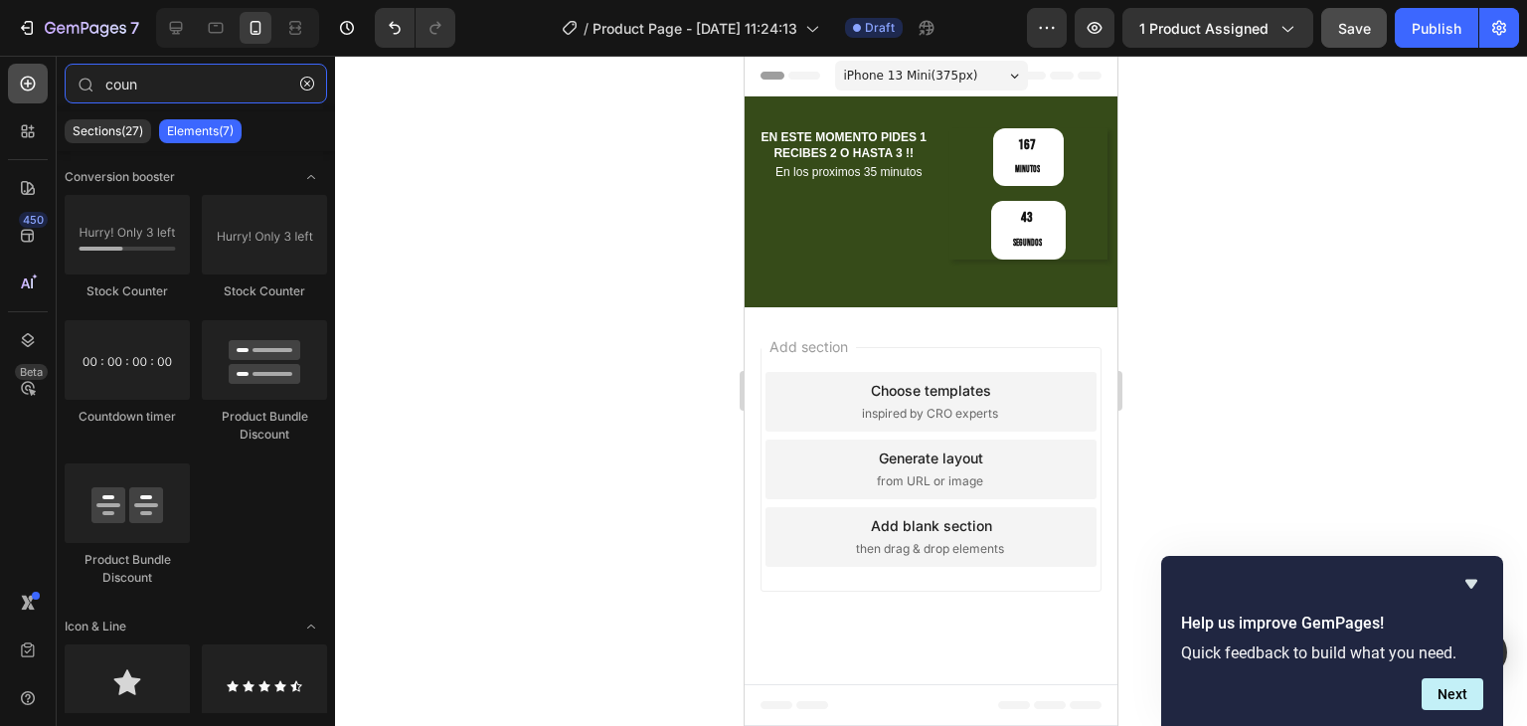
drag, startPoint x: 160, startPoint y: 80, endPoint x: 36, endPoint y: 73, distance: 124.5
click at [46, 73] on div "450 Beta coun Sections(27) Elements(7) Conversion booster Stock Counter Stock C…" at bounding box center [167, 391] width 335 height 670
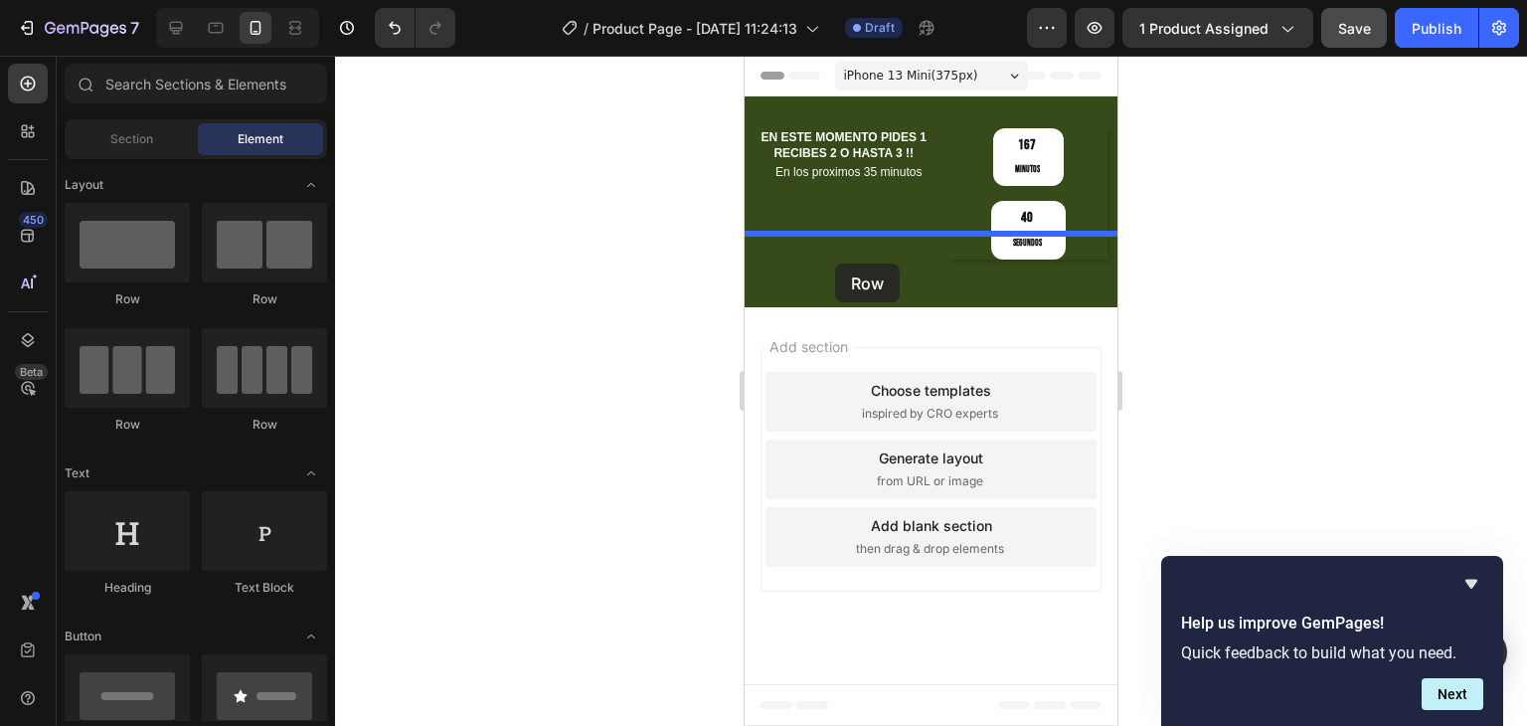
drag, startPoint x: 877, startPoint y: 323, endPoint x: 835, endPoint y: 263, distance: 72.8
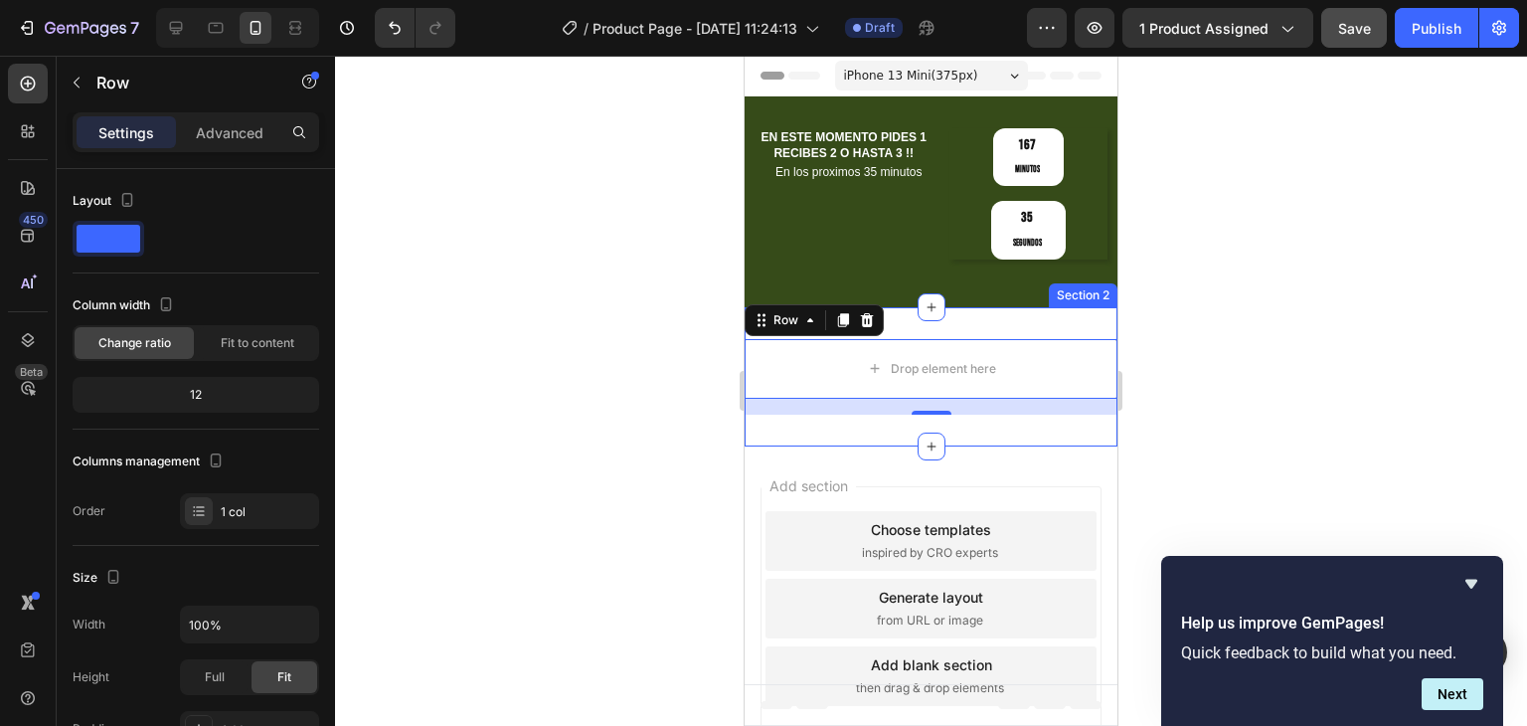
click at [1063, 307] on div "Drop element here Row 16 Section 2" at bounding box center [931, 376] width 373 height 139
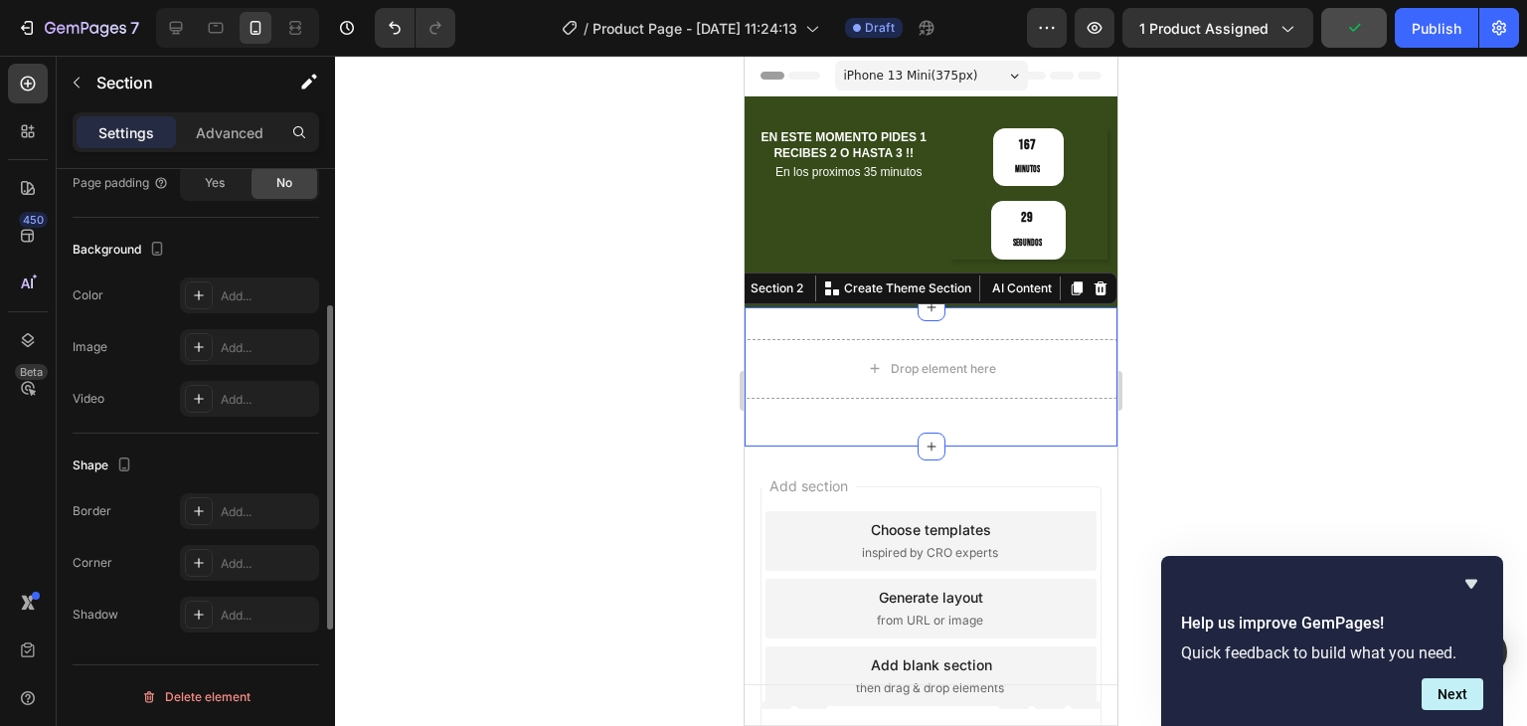
scroll to position [446, 0]
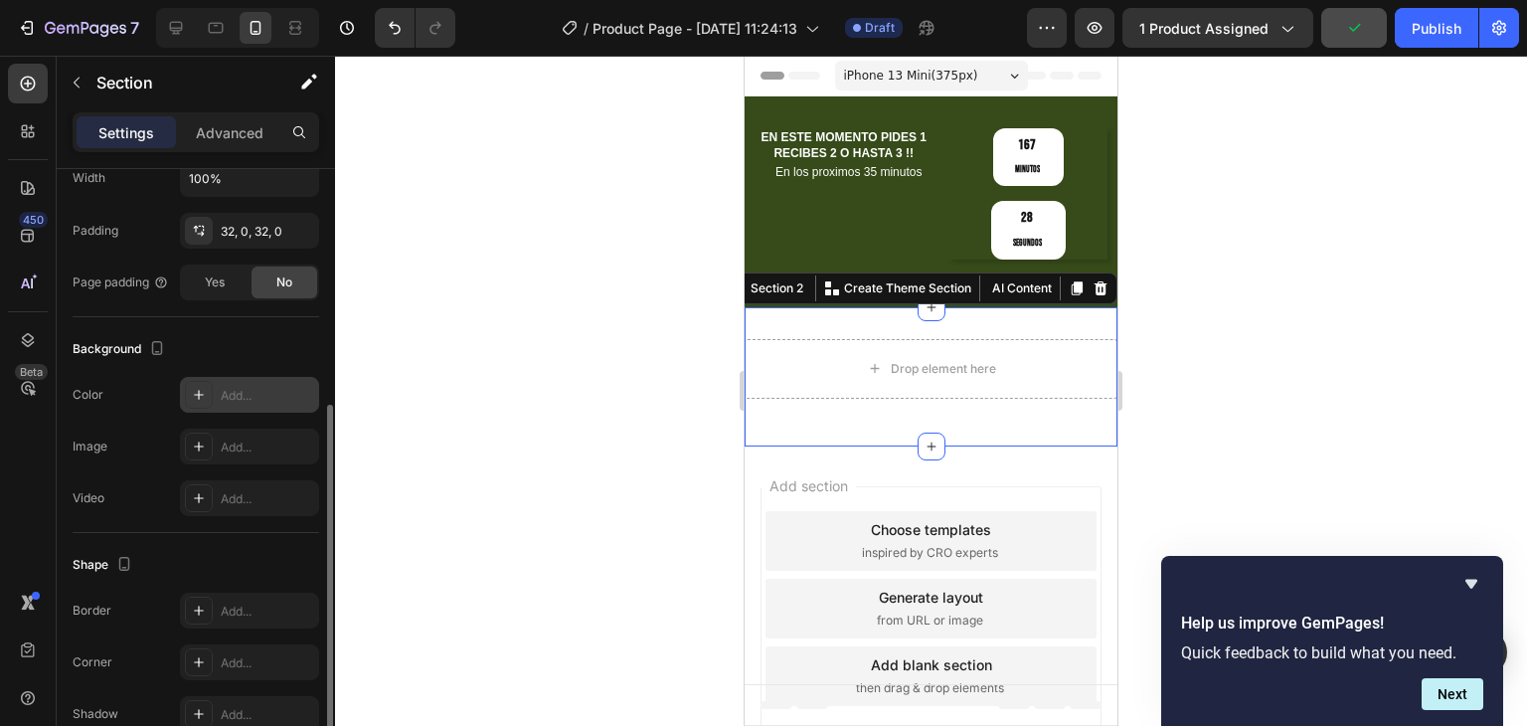
click at [247, 389] on div "Add..." at bounding box center [267, 396] width 93 height 18
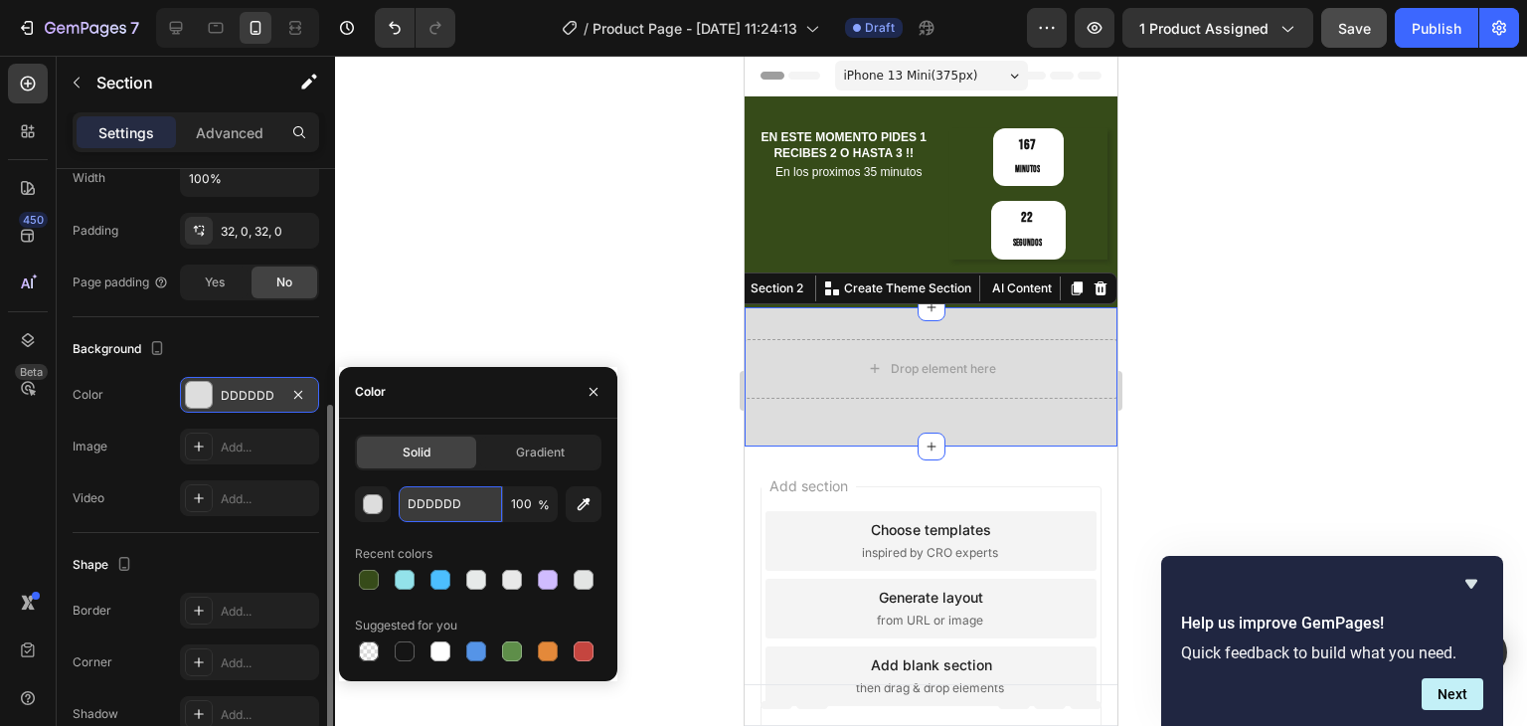
click at [421, 509] on input "DDDDDD" at bounding box center [450, 504] width 103 height 36
paste input "#364b19"
type input "#364b19"
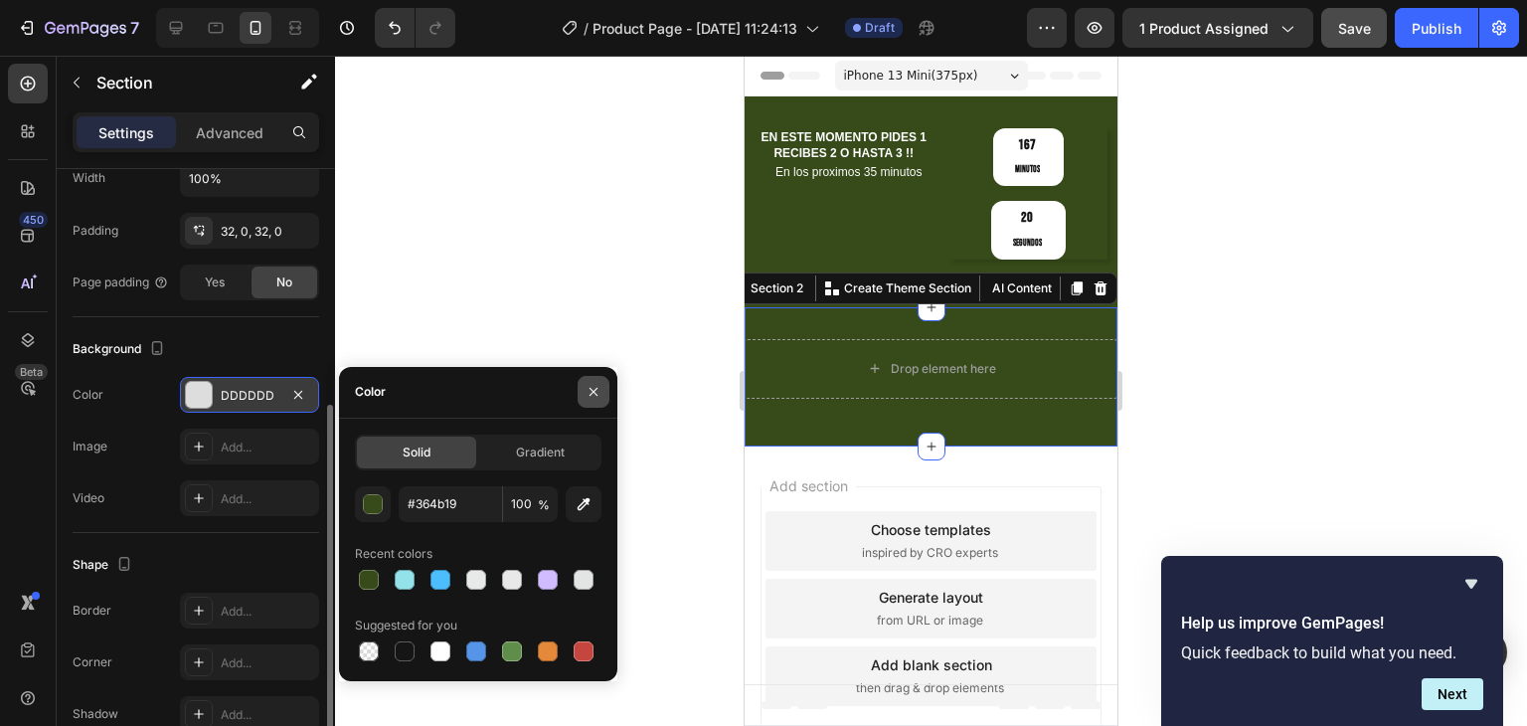
click at [602, 399] on button "button" at bounding box center [594, 392] width 32 height 32
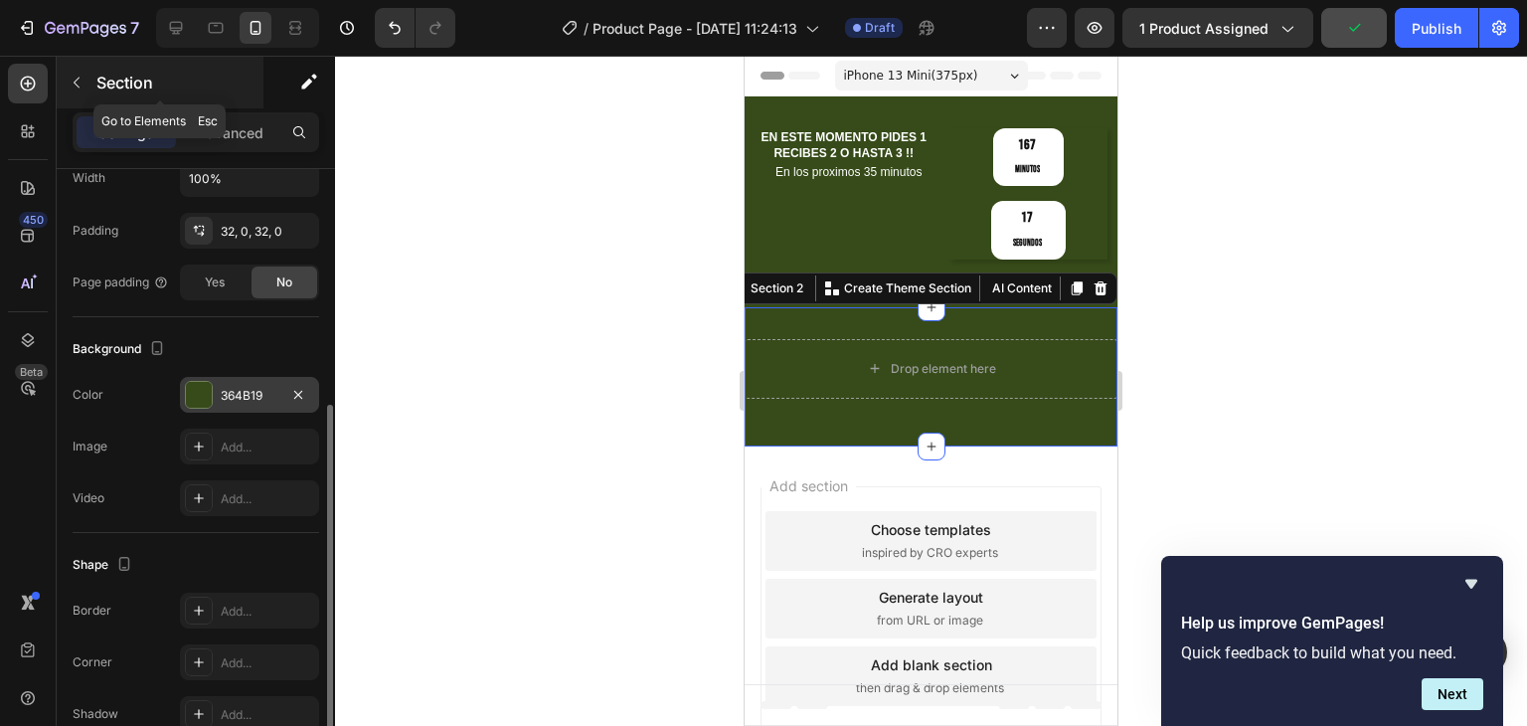
click at [95, 86] on div "Section" at bounding box center [160, 83] width 207 height 52
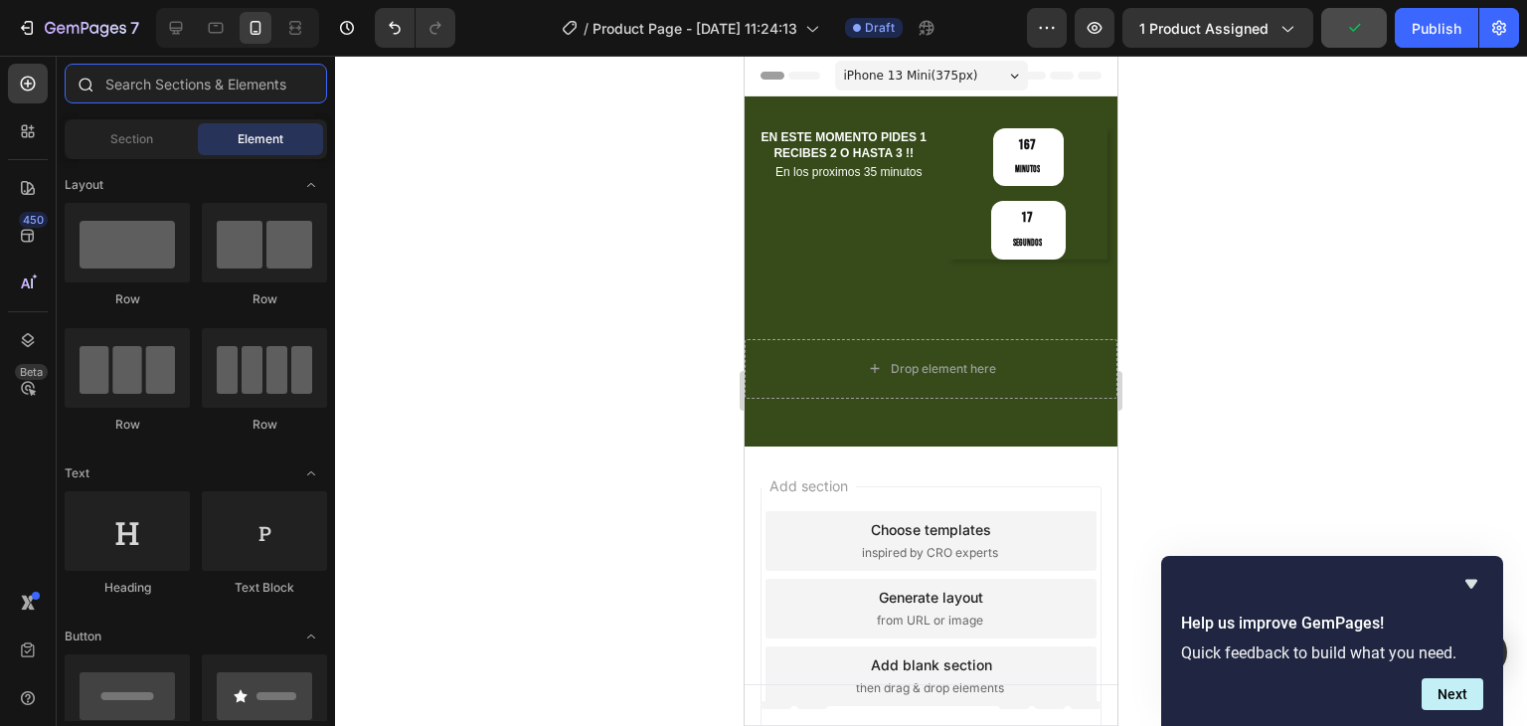
click at [152, 86] on input "text" at bounding box center [196, 84] width 262 height 40
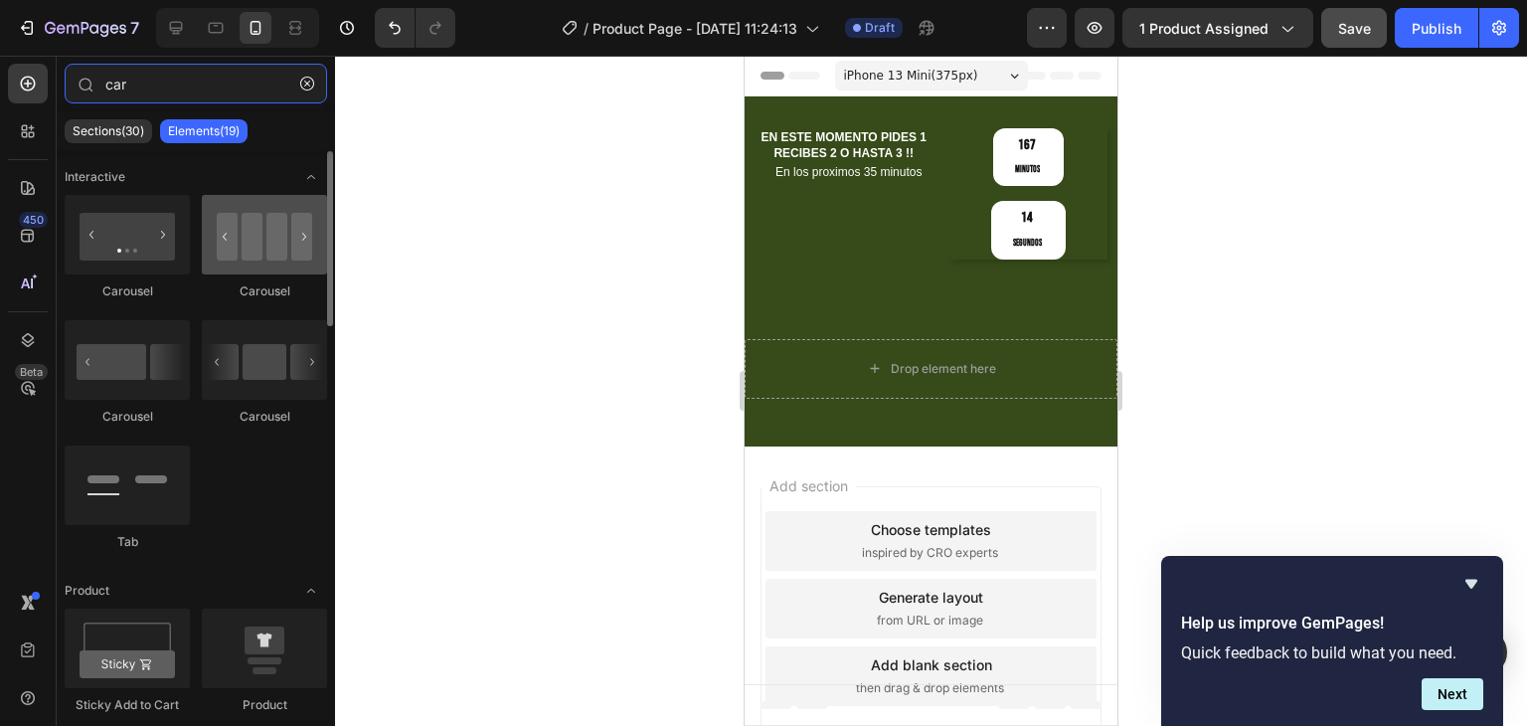
type input "car"
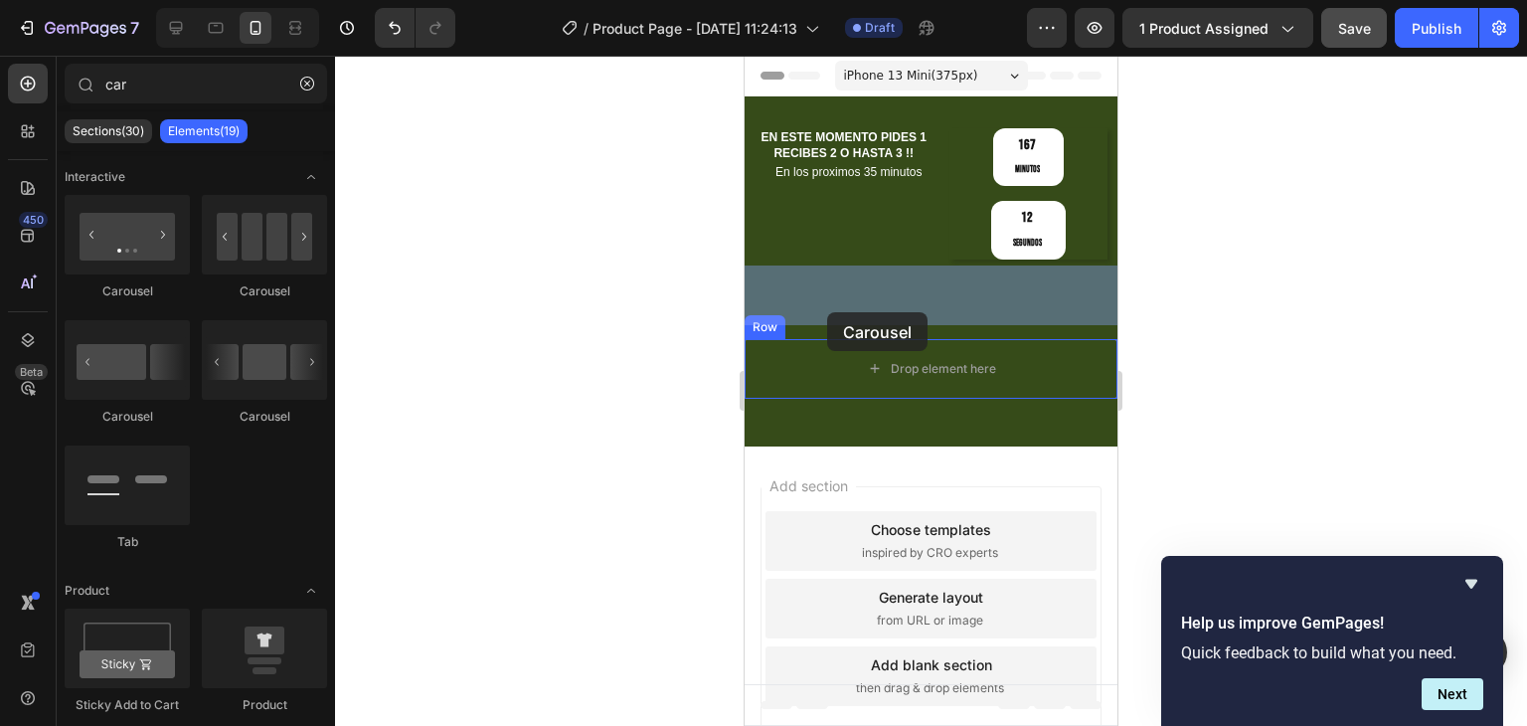
drag, startPoint x: 988, startPoint y: 308, endPoint x: 827, endPoint y: 312, distance: 161.1
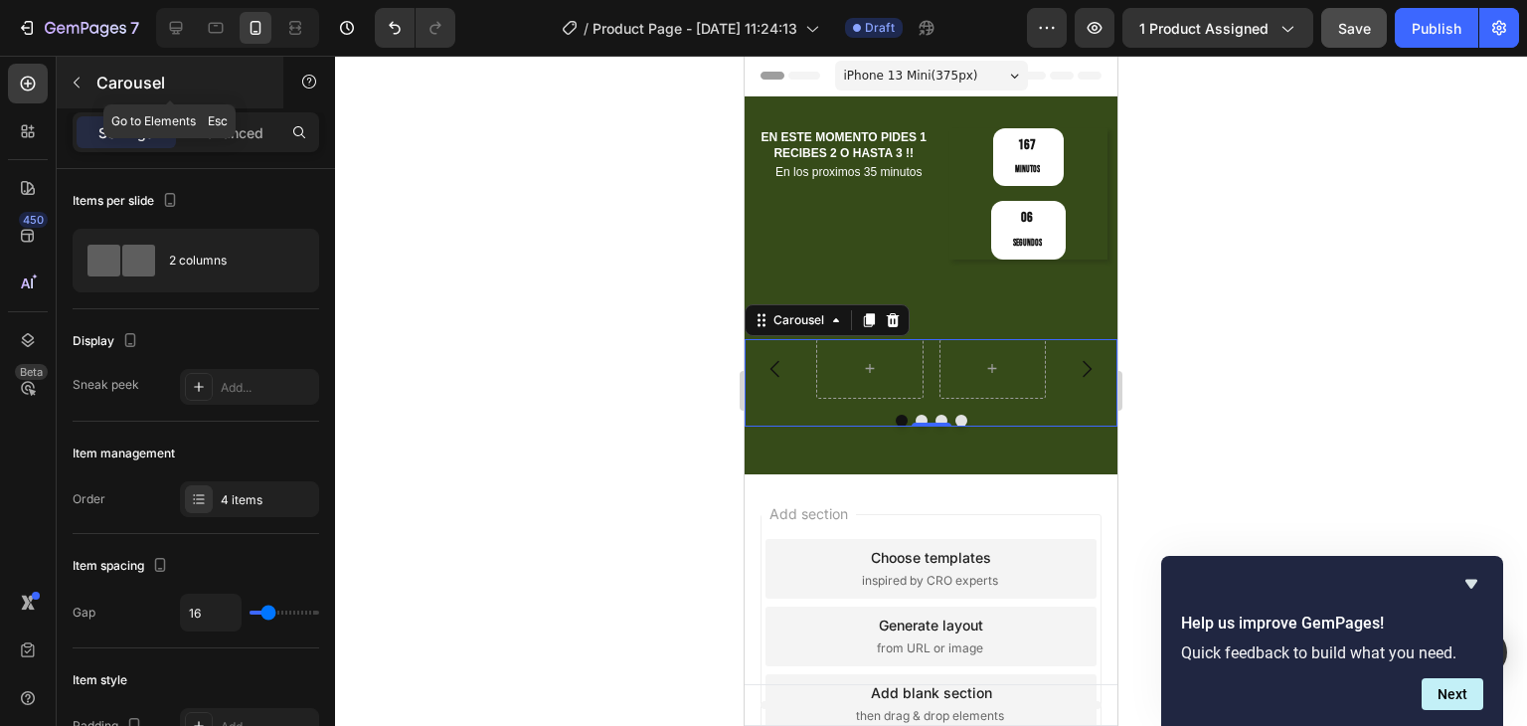
click at [89, 71] on button "button" at bounding box center [77, 83] width 32 height 32
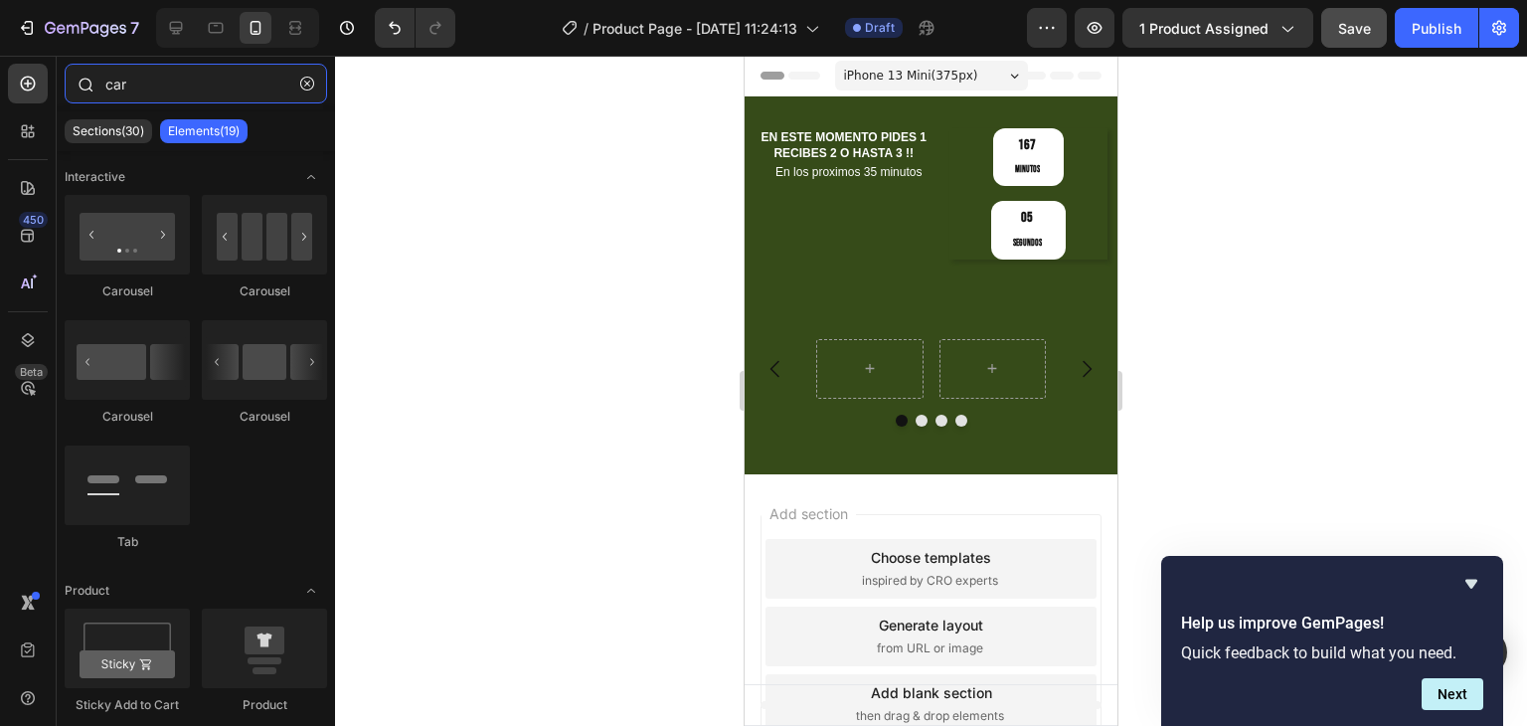
drag, startPoint x: 127, startPoint y: 83, endPoint x: 66, endPoint y: 73, distance: 62.4
click at [70, 77] on div "car" at bounding box center [196, 88] width 278 height 48
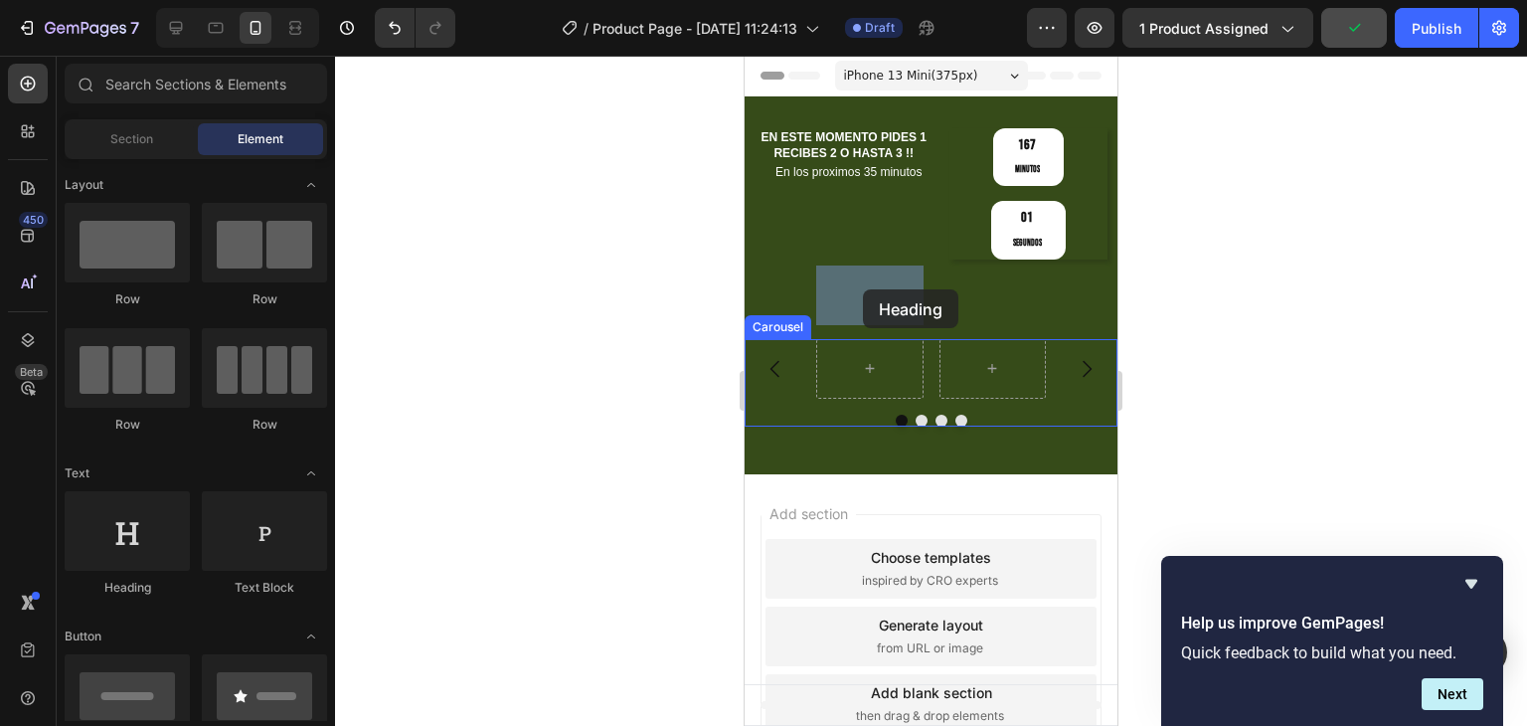
drag, startPoint x: 865, startPoint y: 592, endPoint x: 863, endPoint y: 289, distance: 302.2
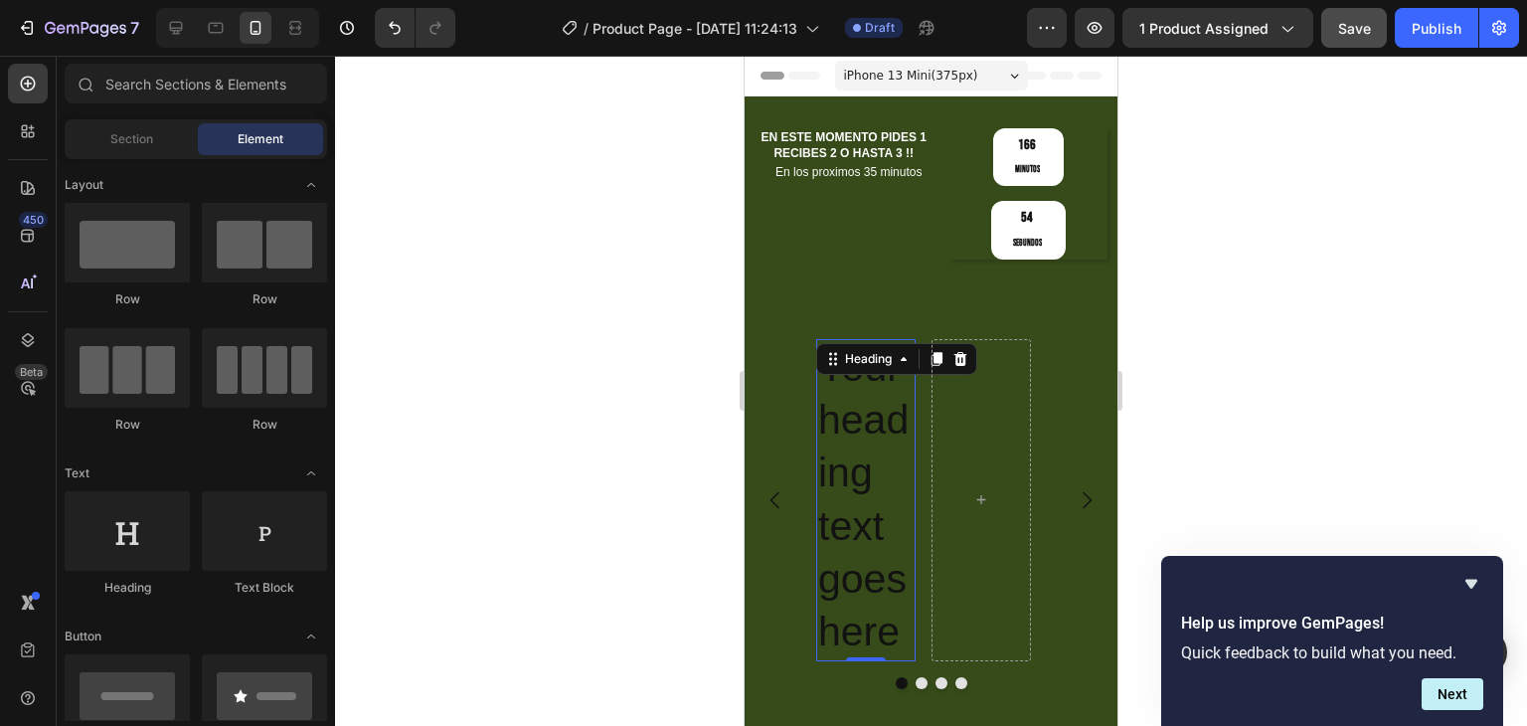
scroll to position [27, 0]
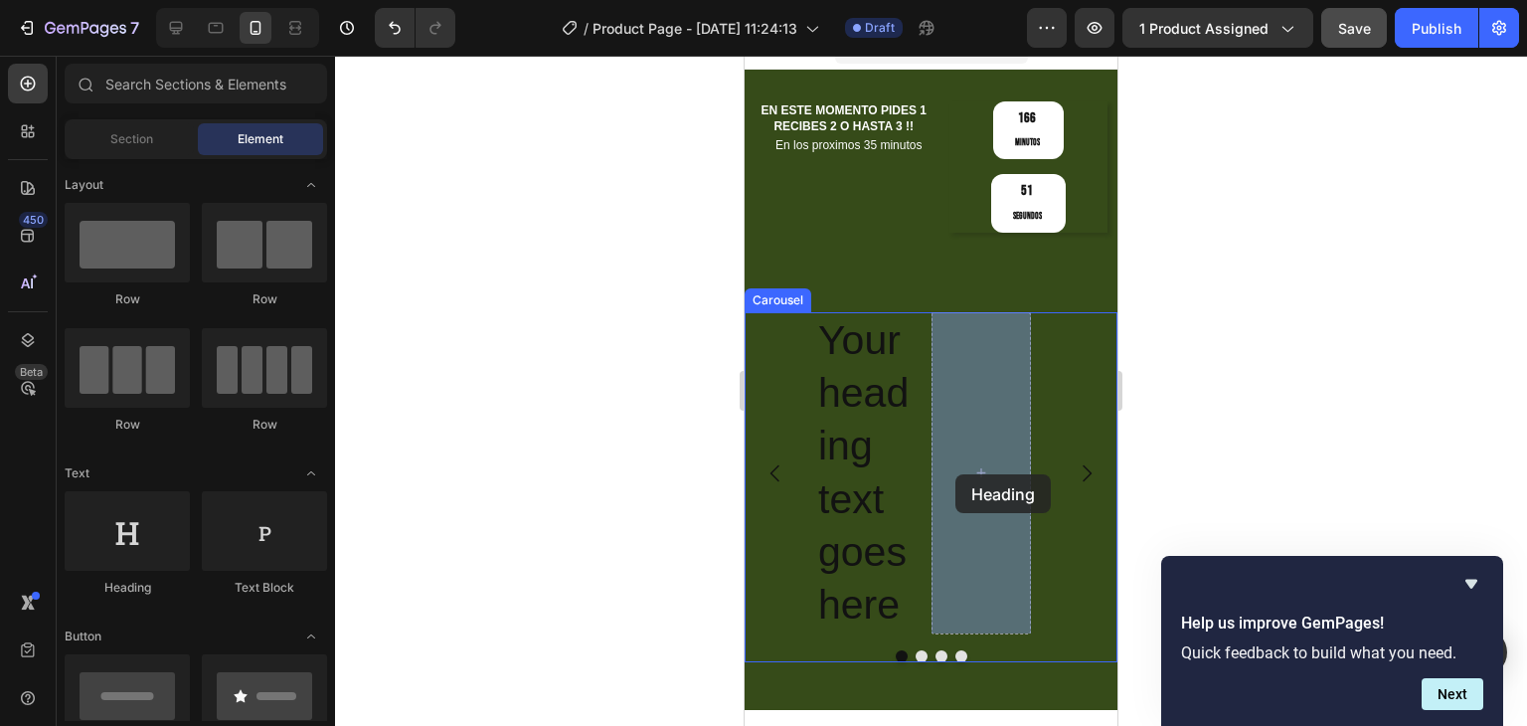
drag, startPoint x: 882, startPoint y: 582, endPoint x: 1482, endPoint y: 510, distance: 604.8
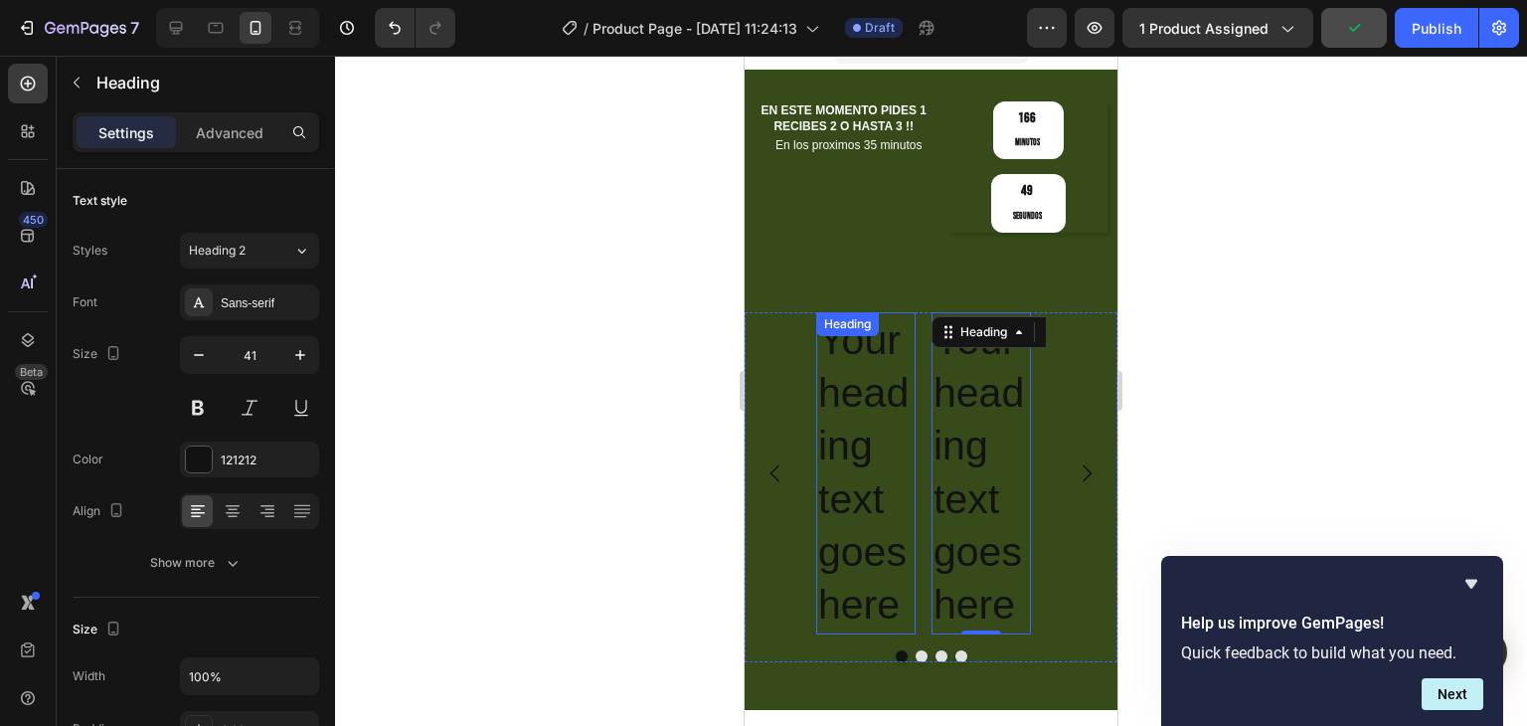
click at [892, 602] on h2 "Your heading text goes here" at bounding box center [865, 473] width 99 height 322
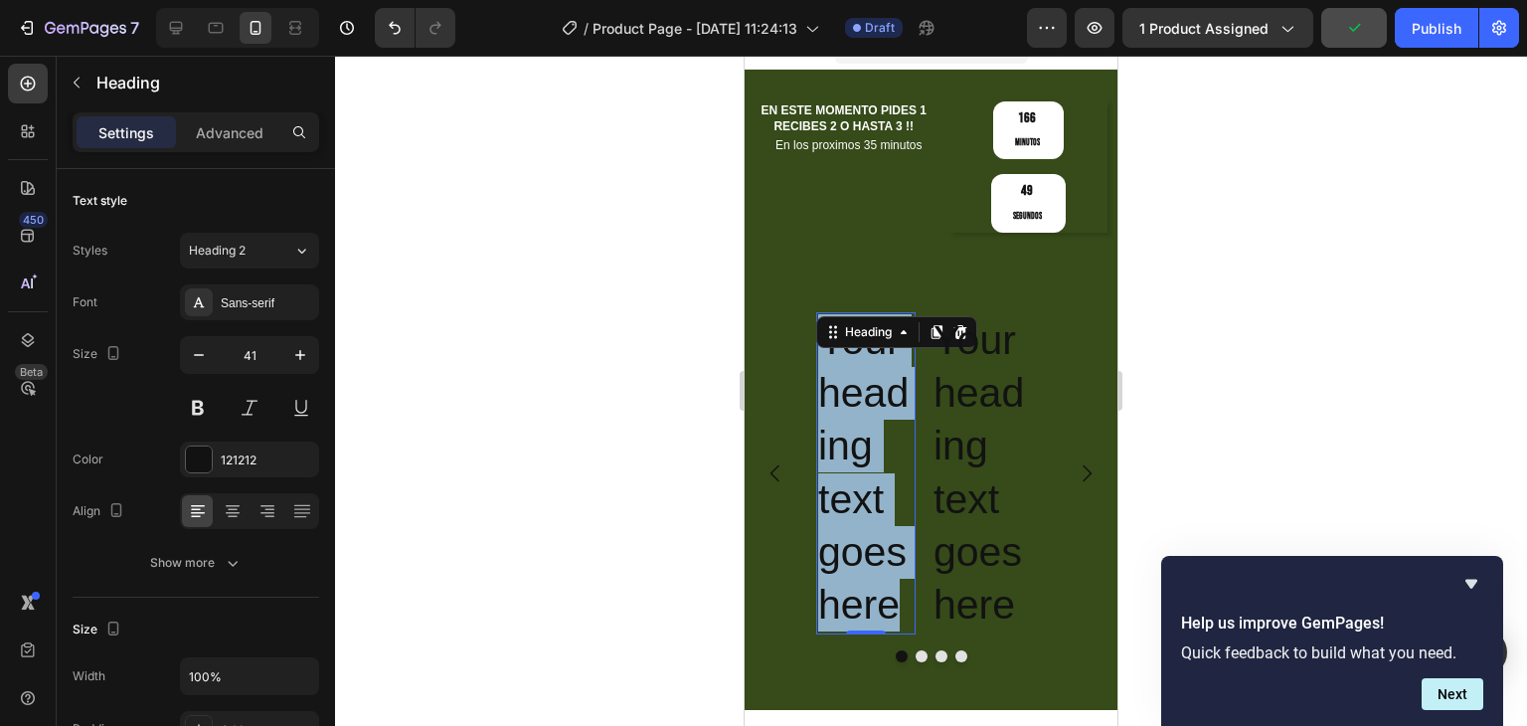
click at [892, 602] on p "Your heading text goes here" at bounding box center [865, 473] width 95 height 318
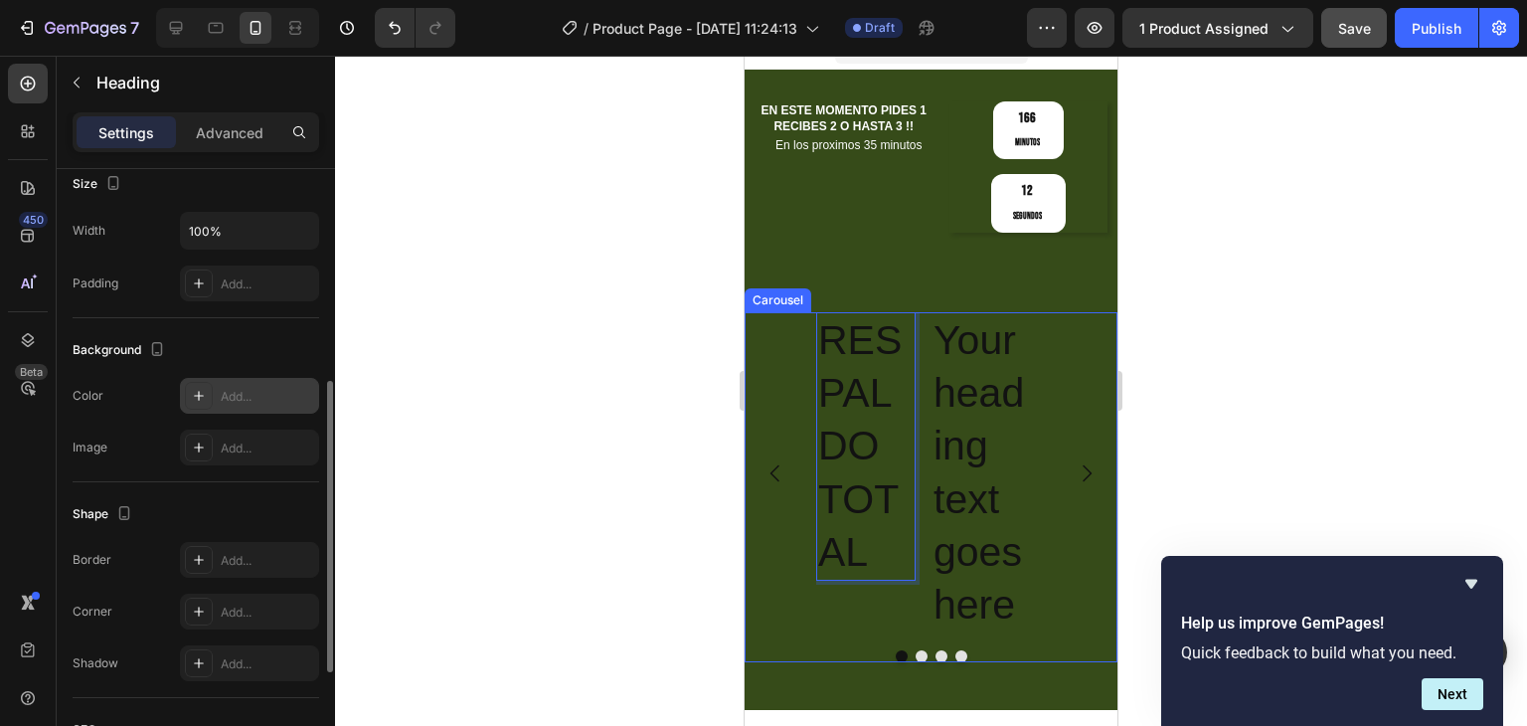
click at [222, 388] on div "Add..." at bounding box center [267, 397] width 93 height 18
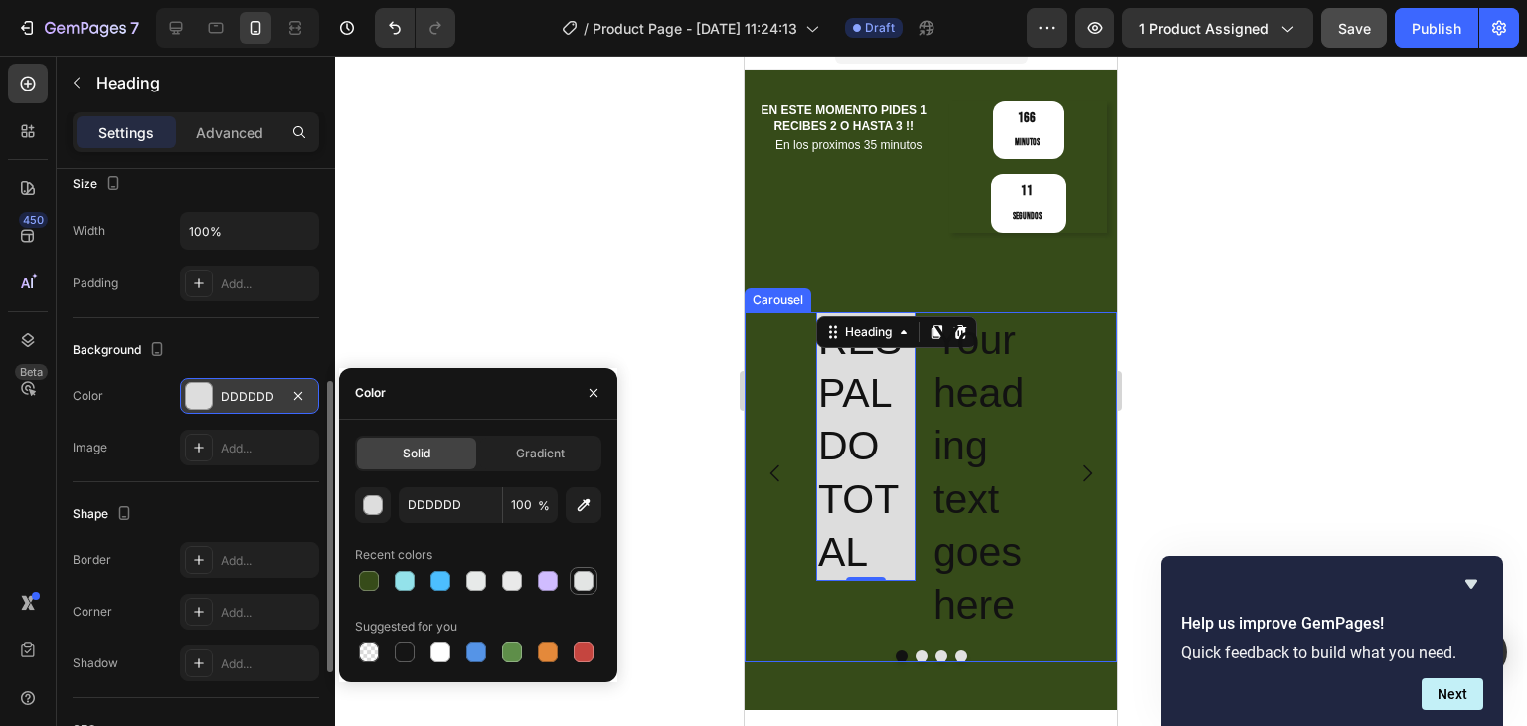
click at [587, 580] on div at bounding box center [584, 581] width 20 height 20
type input "E3E5E4"
click at [661, 356] on div at bounding box center [931, 391] width 1192 height 670
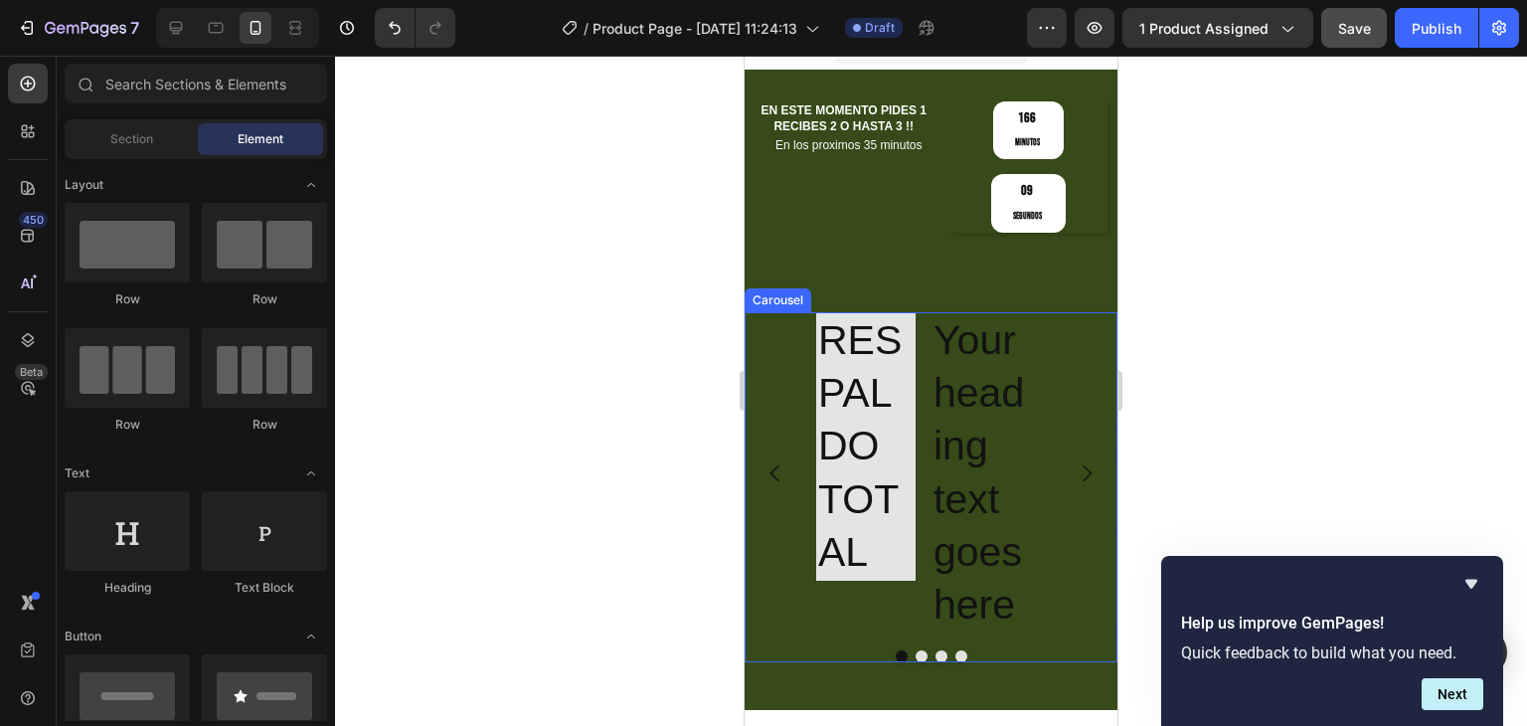
click at [661, 356] on div at bounding box center [931, 391] width 1192 height 670
click at [903, 419] on p "RESPALDO TOTAL" at bounding box center [865, 446] width 95 height 264
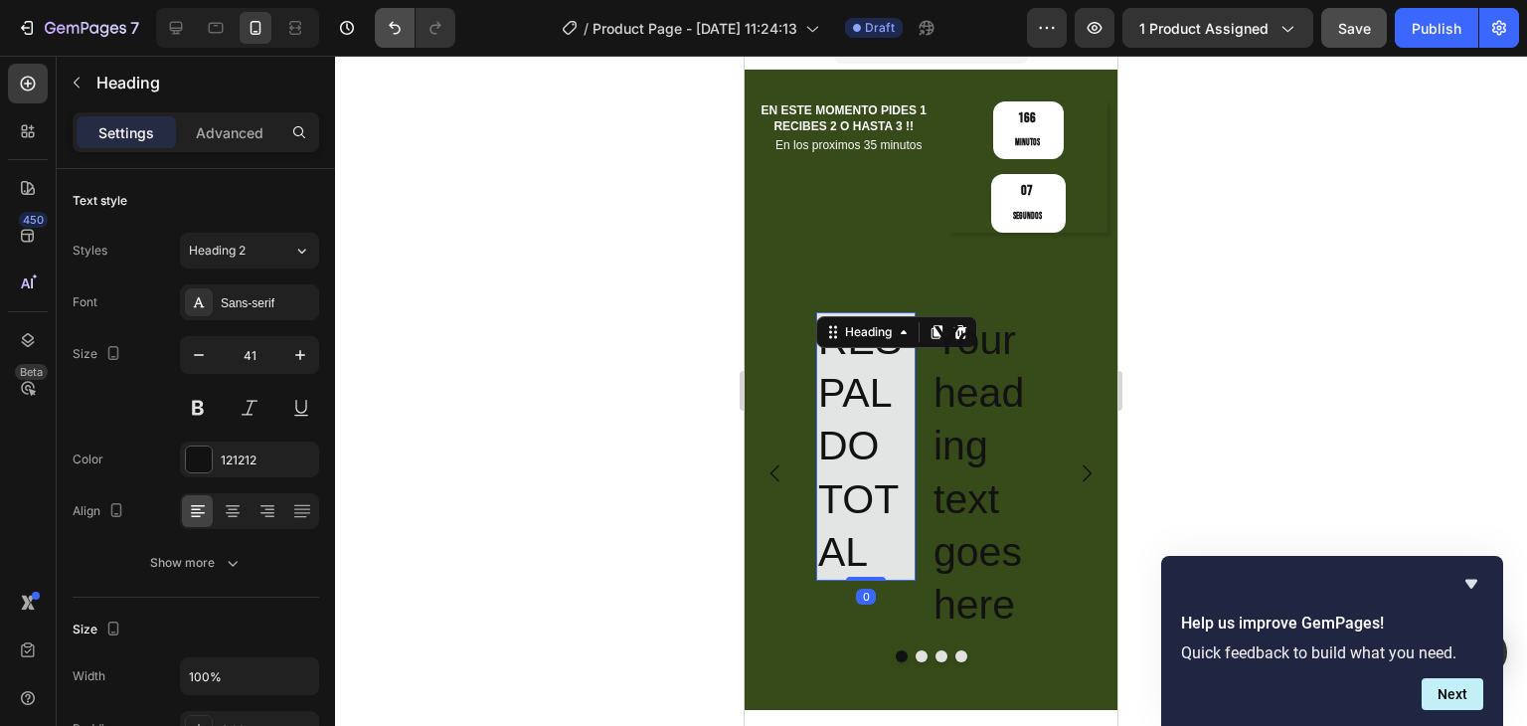
click at [397, 40] on button "Undo/Redo" at bounding box center [395, 28] width 40 height 40
click at [397, 39] on button "Undo/Redo" at bounding box center [395, 28] width 40 height 40
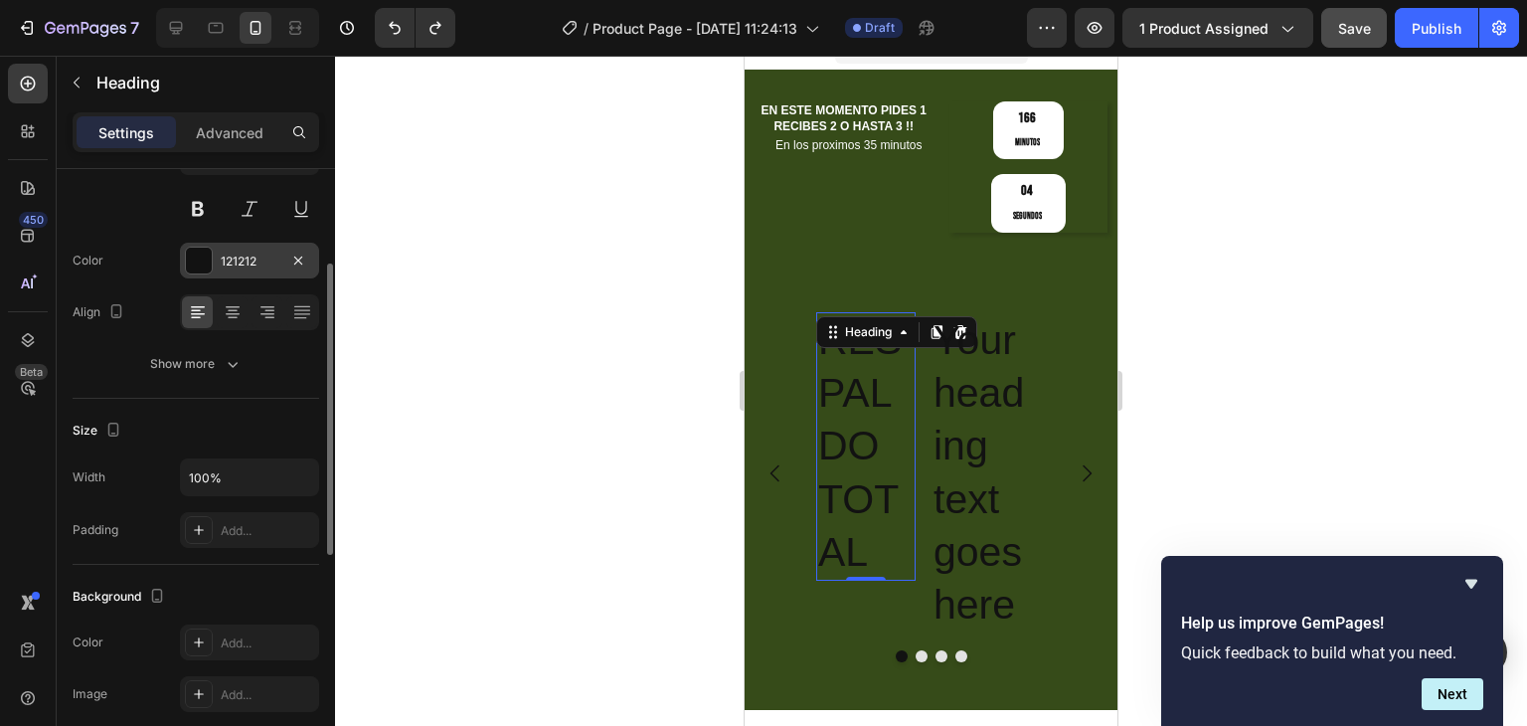
scroll to position [99, 0]
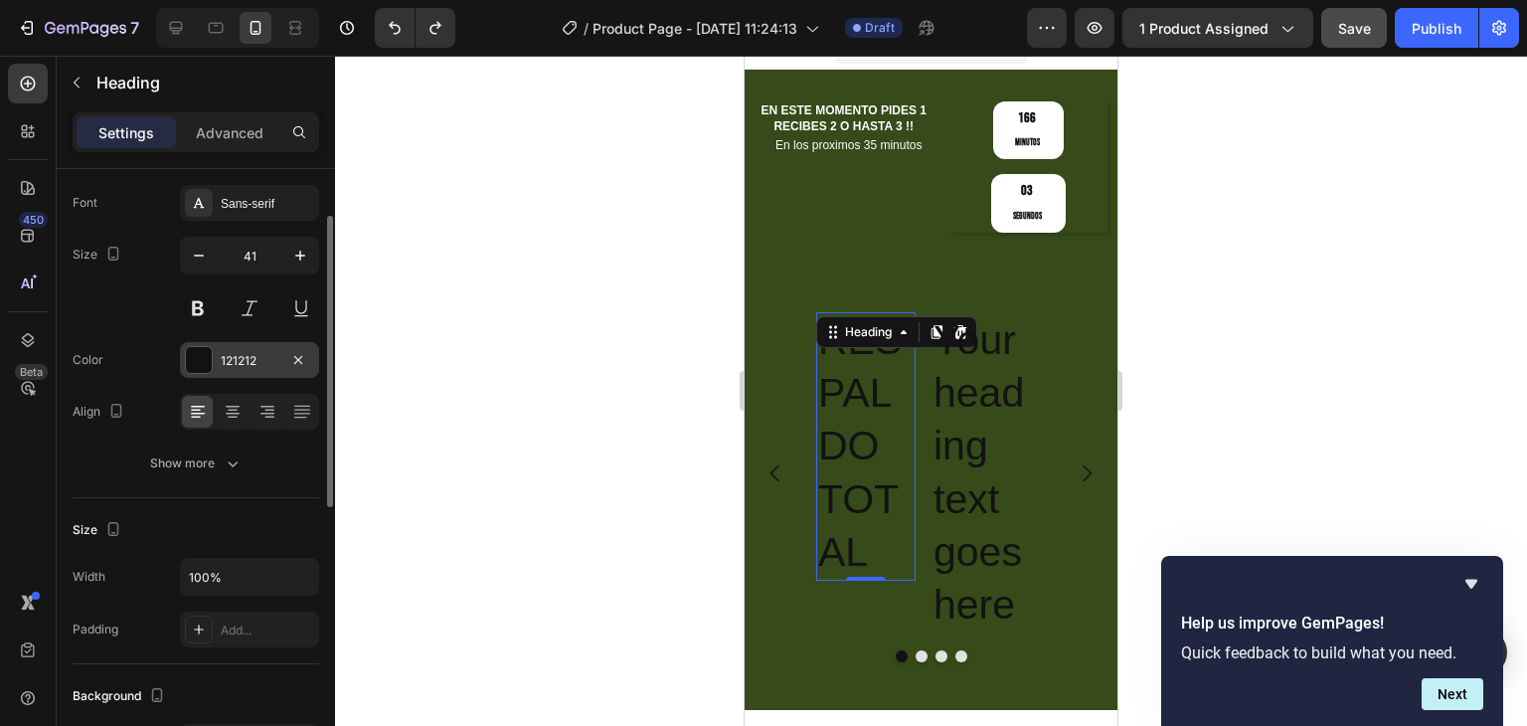
click at [211, 352] on div at bounding box center [199, 360] width 26 height 26
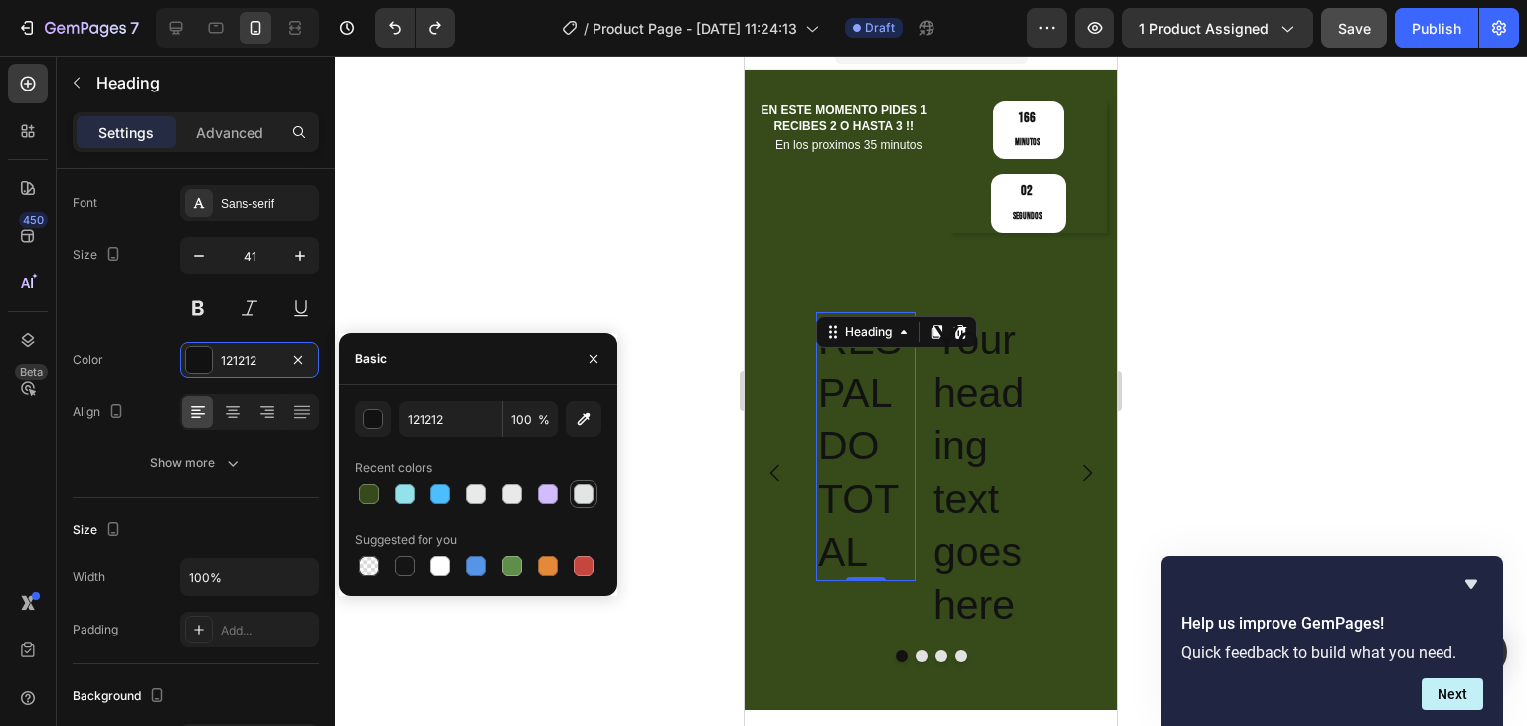
click at [585, 495] on div at bounding box center [584, 494] width 20 height 20
type input "E3E5E4"
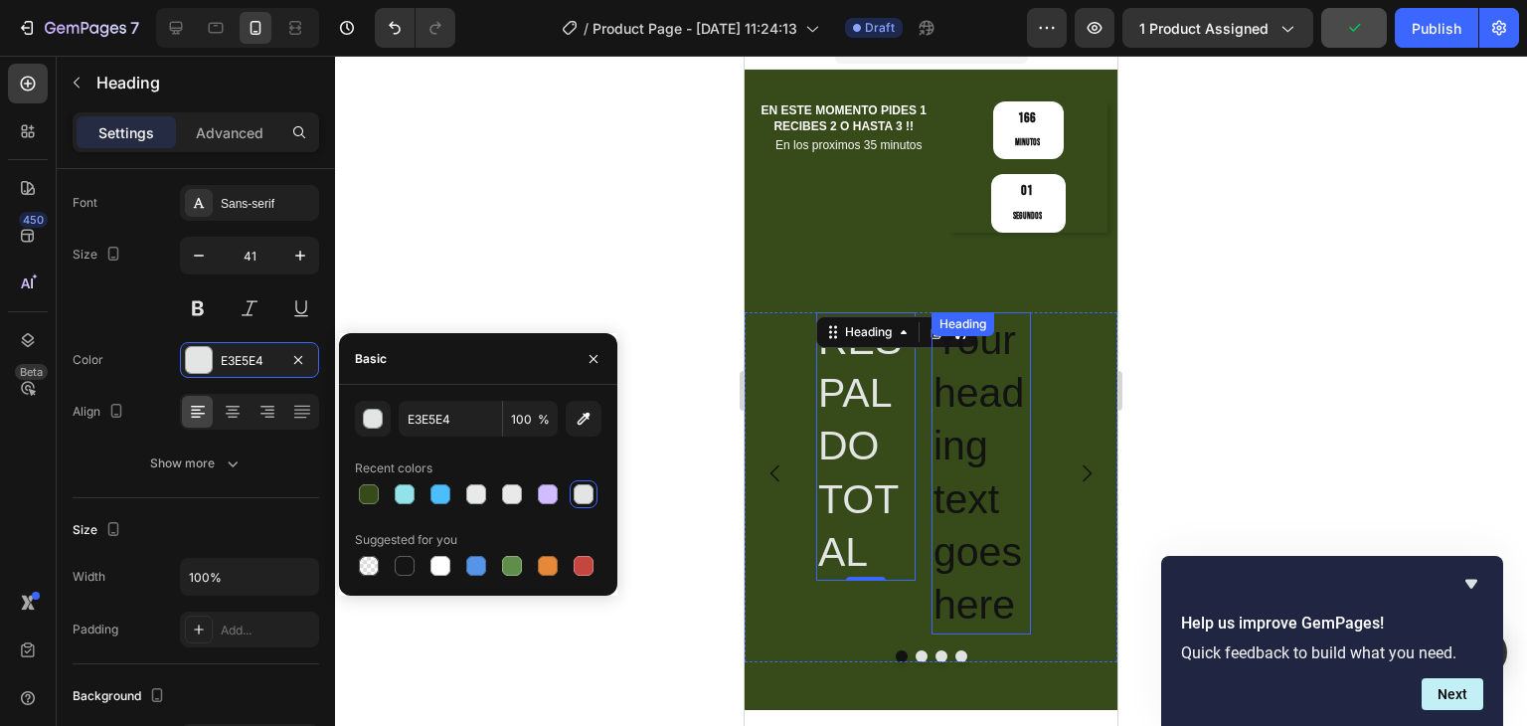
click at [971, 462] on h2 "Your heading text goes here" at bounding box center [981, 473] width 99 height 322
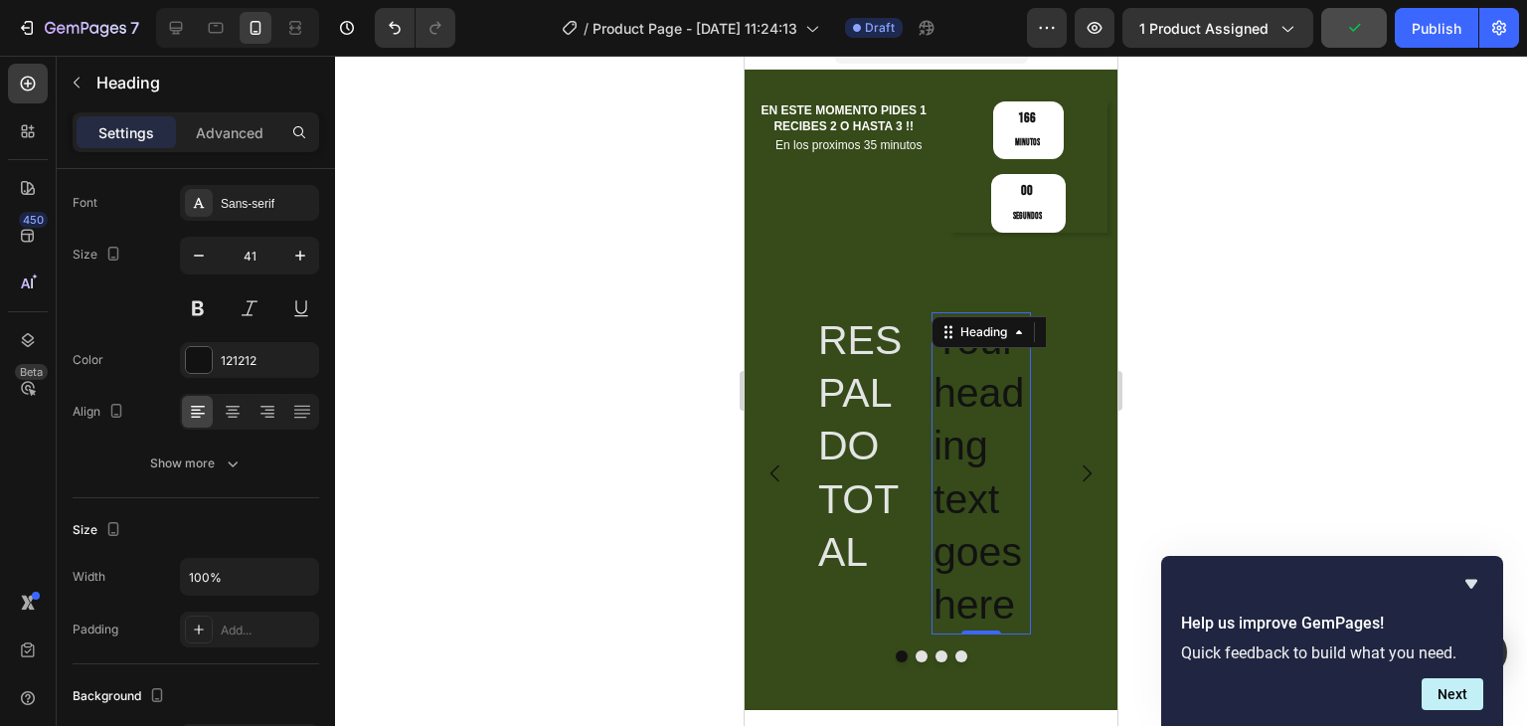
click at [1003, 608] on h2 "Your heading text goes here" at bounding box center [981, 473] width 99 height 322
click at [1003, 608] on p "Your heading text goes here" at bounding box center [981, 473] width 95 height 318
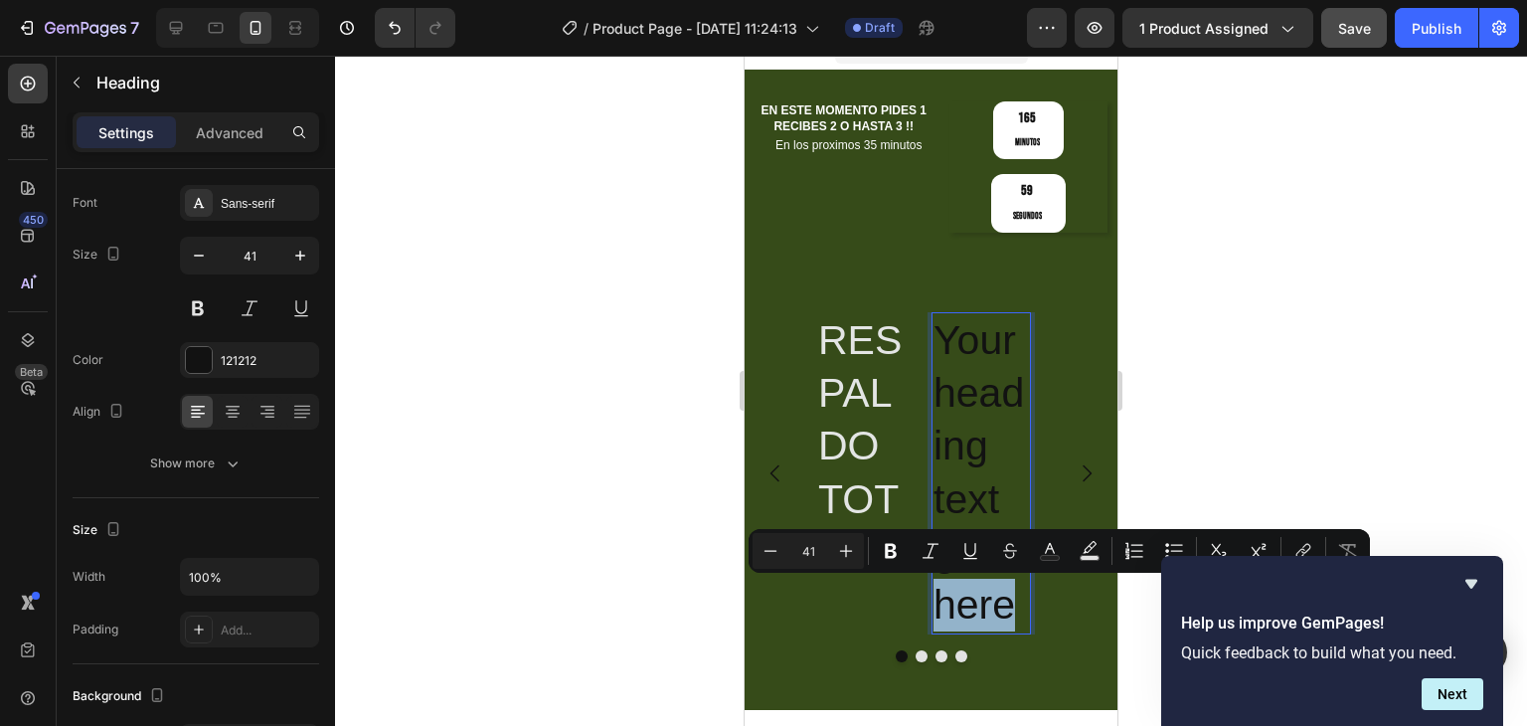
click at [1014, 609] on p "Your heading text goes here" at bounding box center [981, 473] width 95 height 318
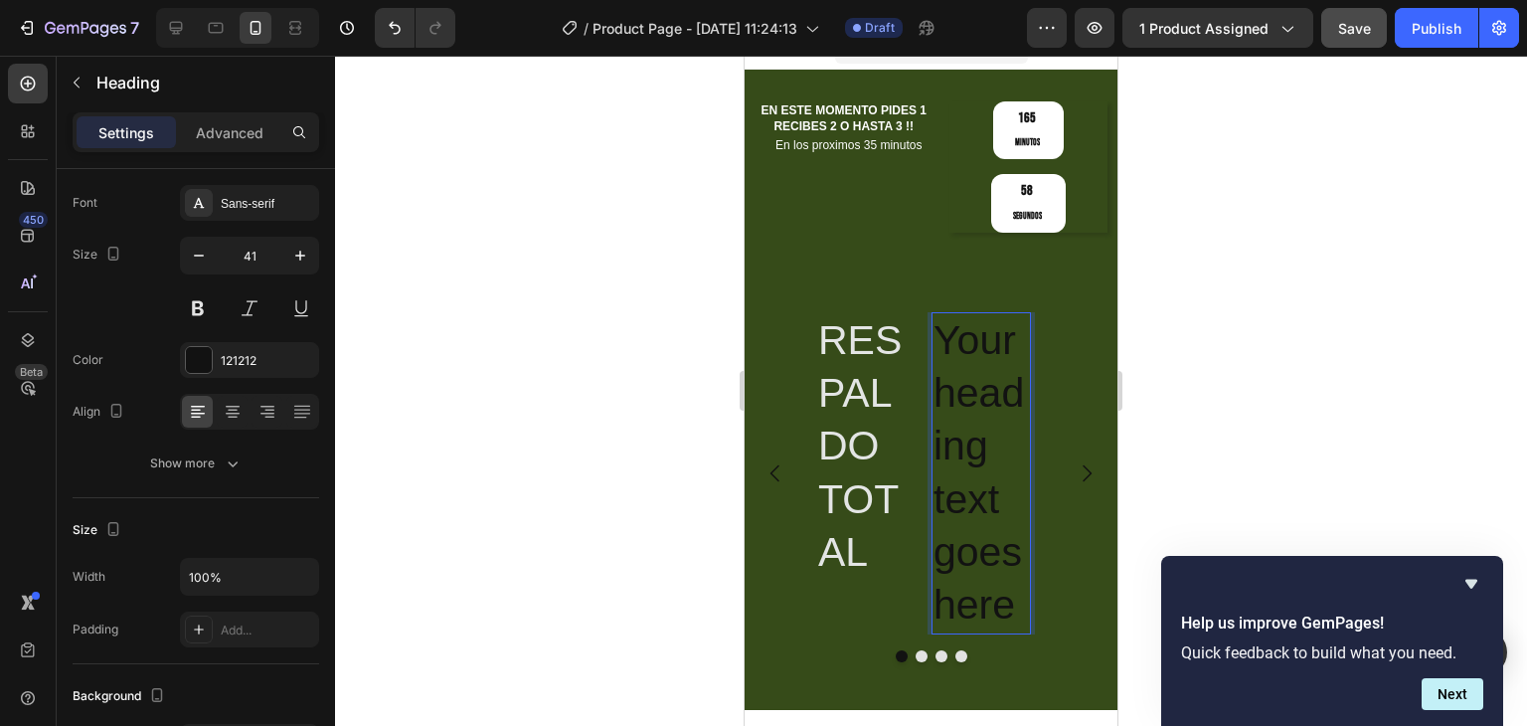
click at [1015, 607] on p "Your heading text goes here" at bounding box center [981, 473] width 95 height 318
click at [1009, 590] on p "Your heading text goes here" at bounding box center [981, 473] width 95 height 318
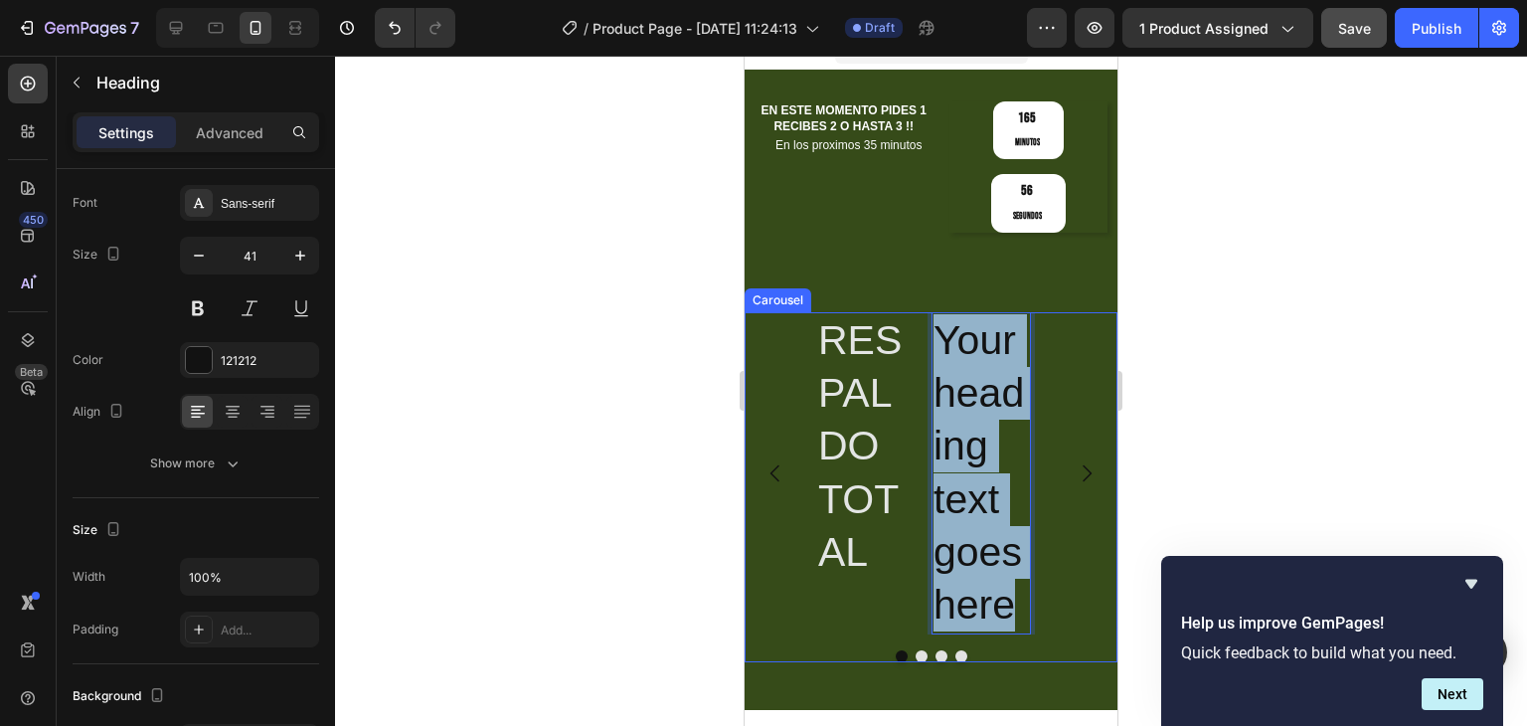
drag, startPoint x: 1010, startPoint y: 605, endPoint x: 926, endPoint y: 345, distance: 273.9
click at [926, 345] on div "RESPALDO TOTAL Heading Your heading text goes here Heading 0" at bounding box center [931, 473] width 230 height 322
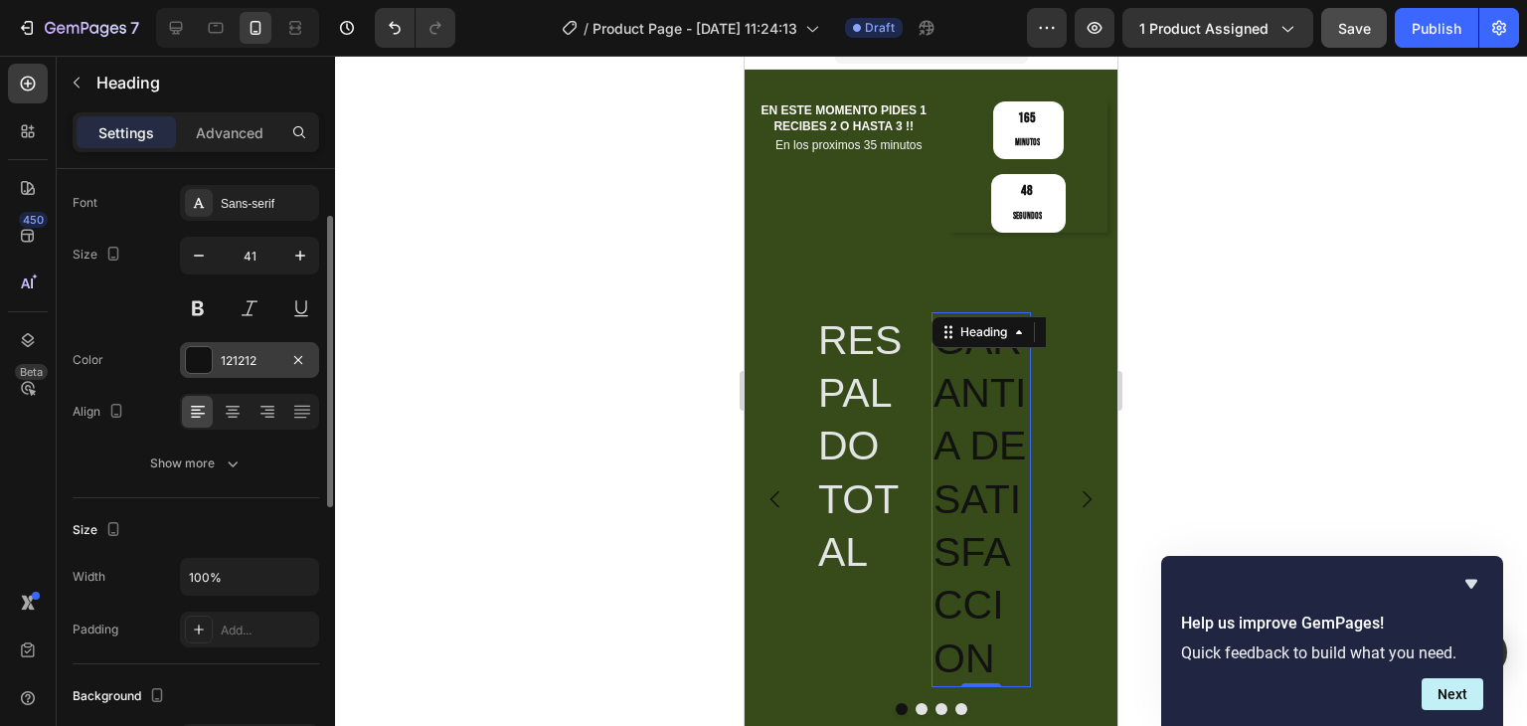
click at [198, 354] on div at bounding box center [199, 360] width 26 height 26
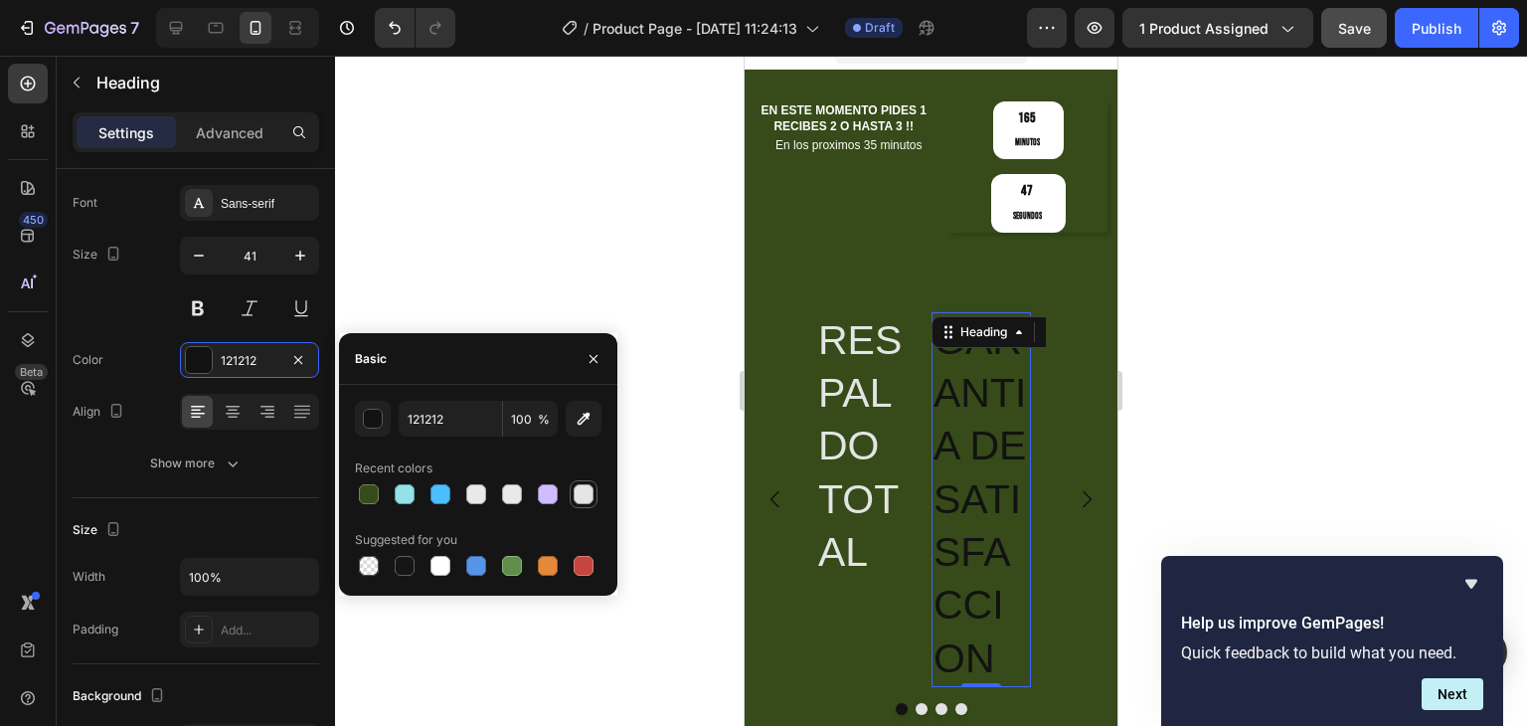
click at [581, 487] on div at bounding box center [584, 494] width 20 height 20
type input "E3E5E4"
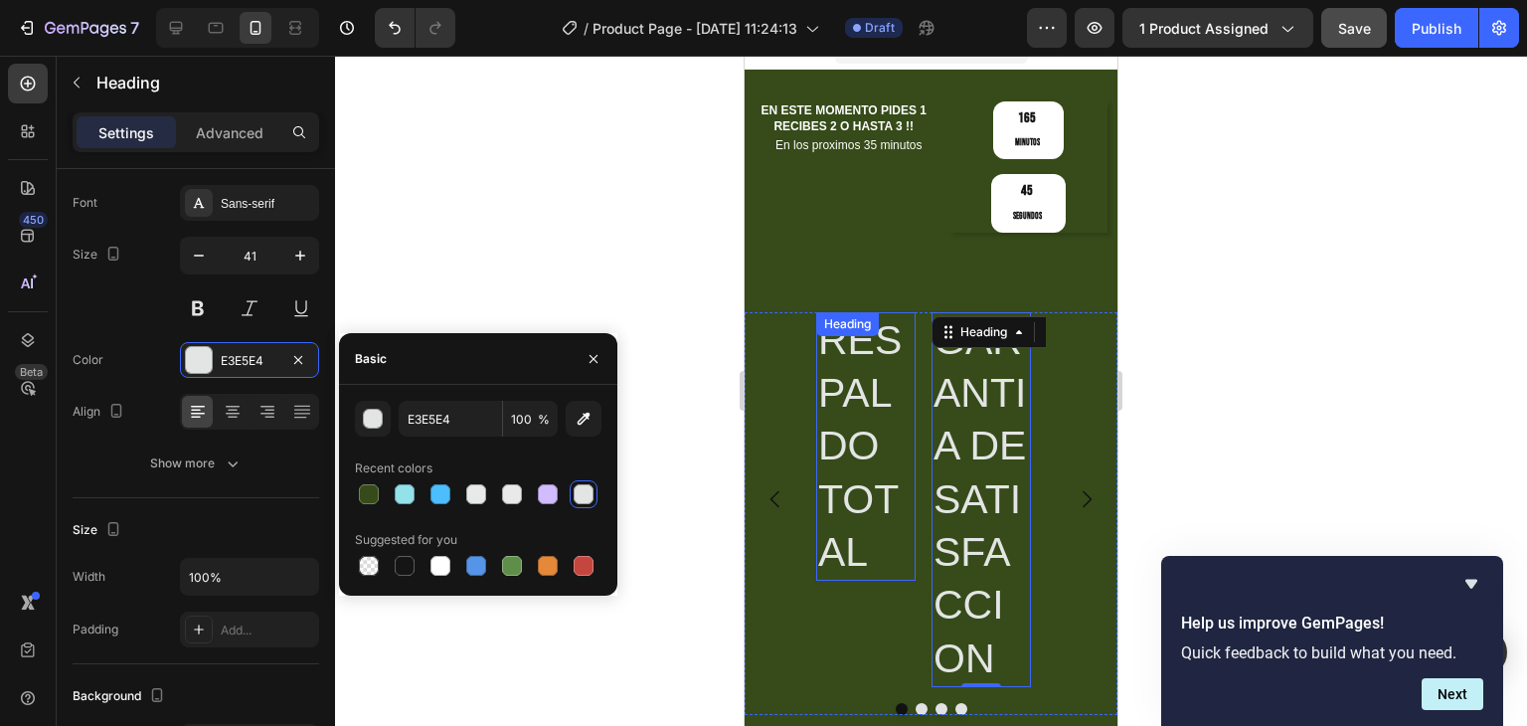
click at [862, 408] on p "RESPALDO TOTAL" at bounding box center [865, 446] width 95 height 264
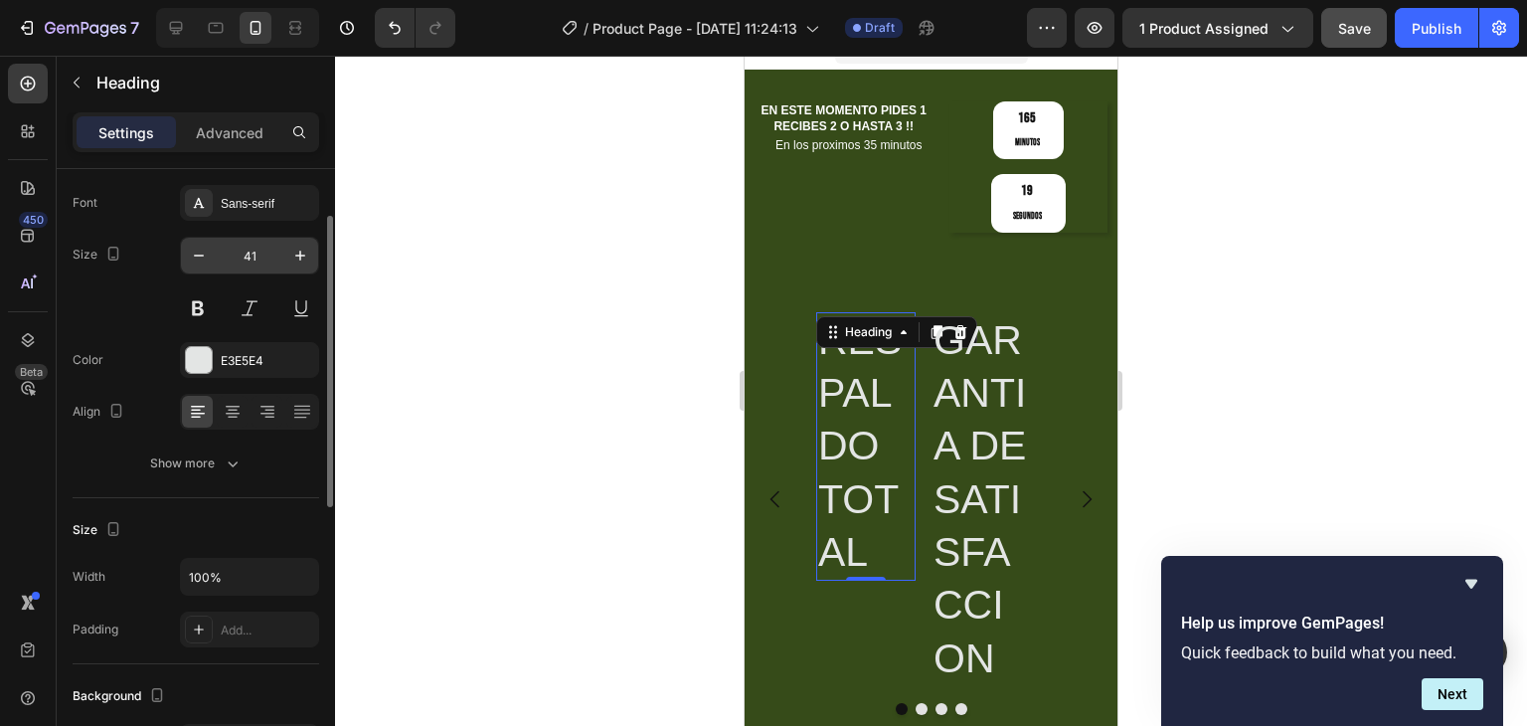
click at [235, 259] on input "41" at bounding box center [250, 256] width 66 height 36
type input "12"
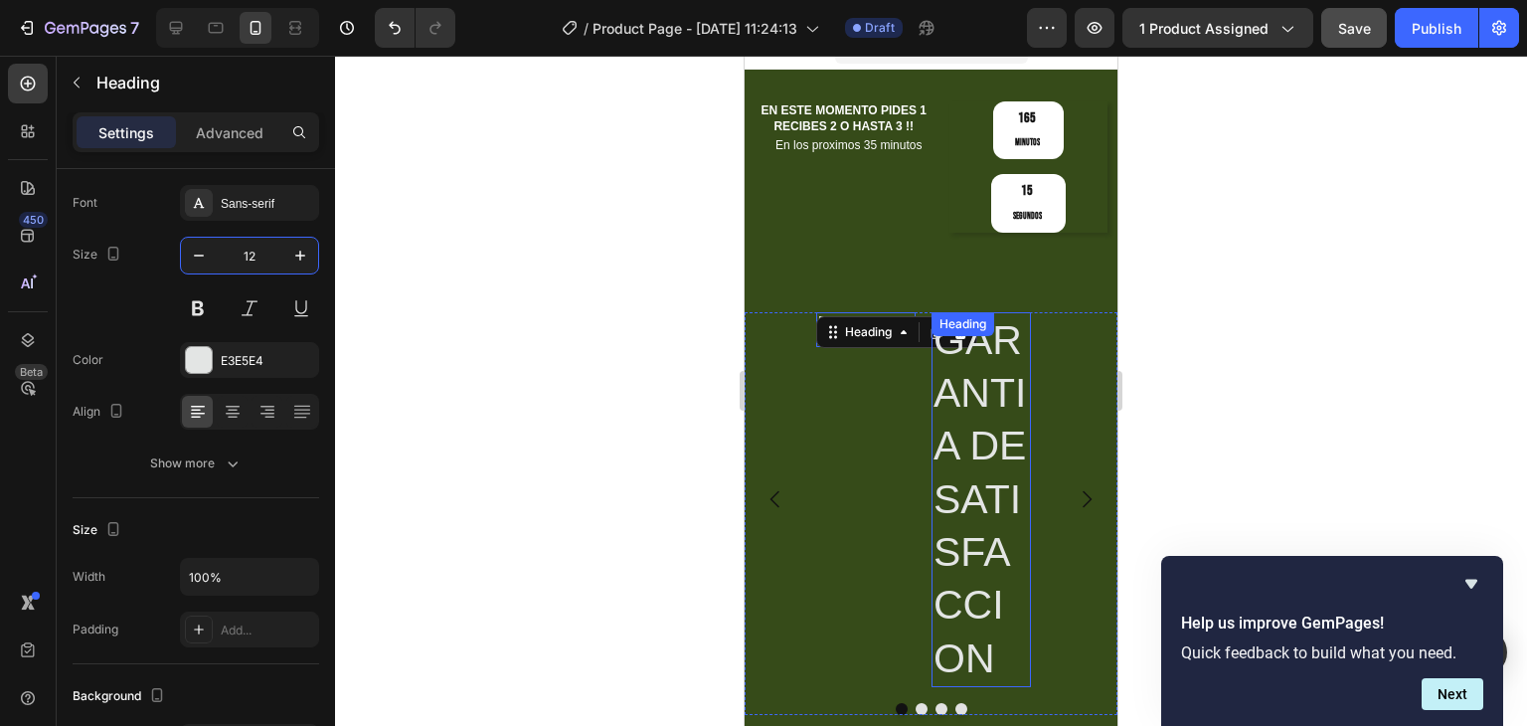
click at [1003, 472] on p "GARANTIA DE SATISFACCION" at bounding box center [981, 499] width 95 height 371
click at [262, 263] on input "41" at bounding box center [250, 256] width 66 height 36
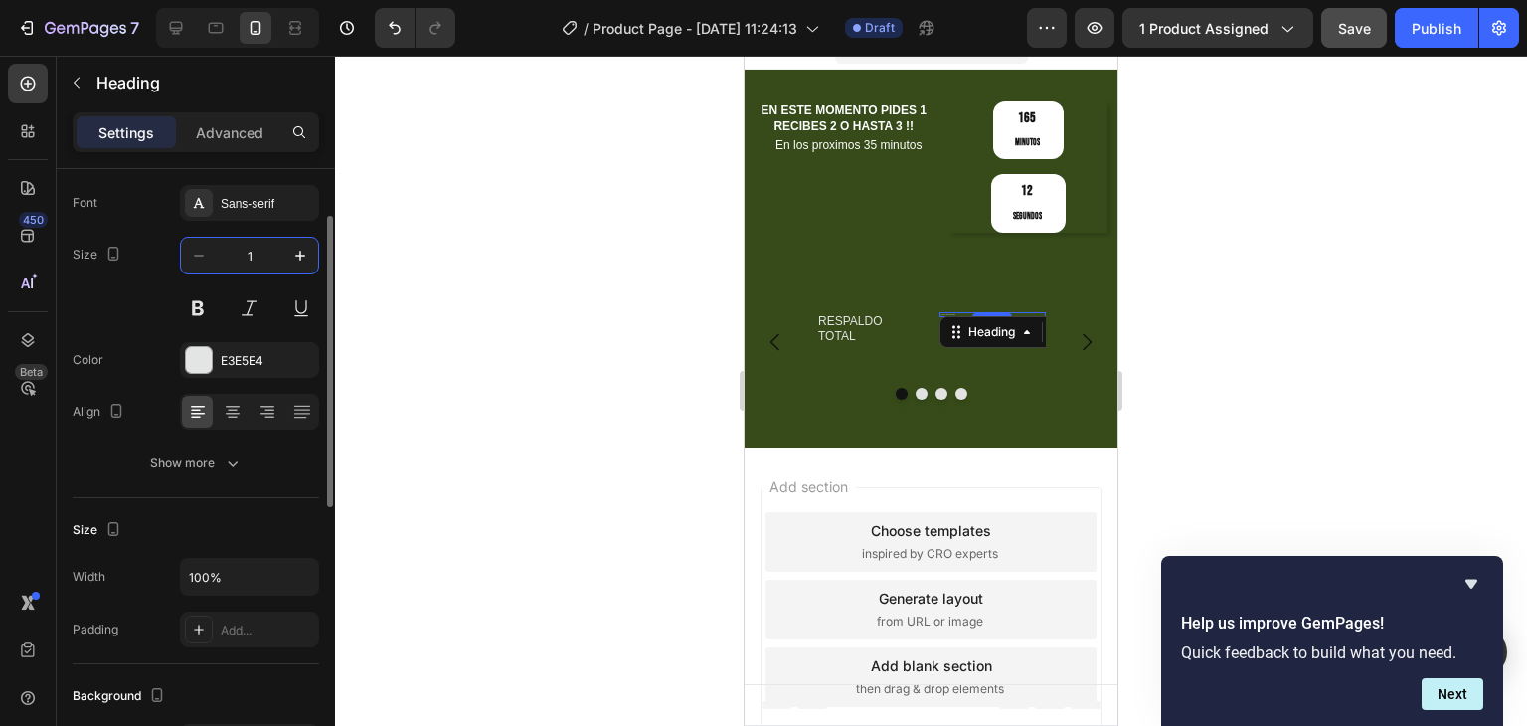
scroll to position [0, 0]
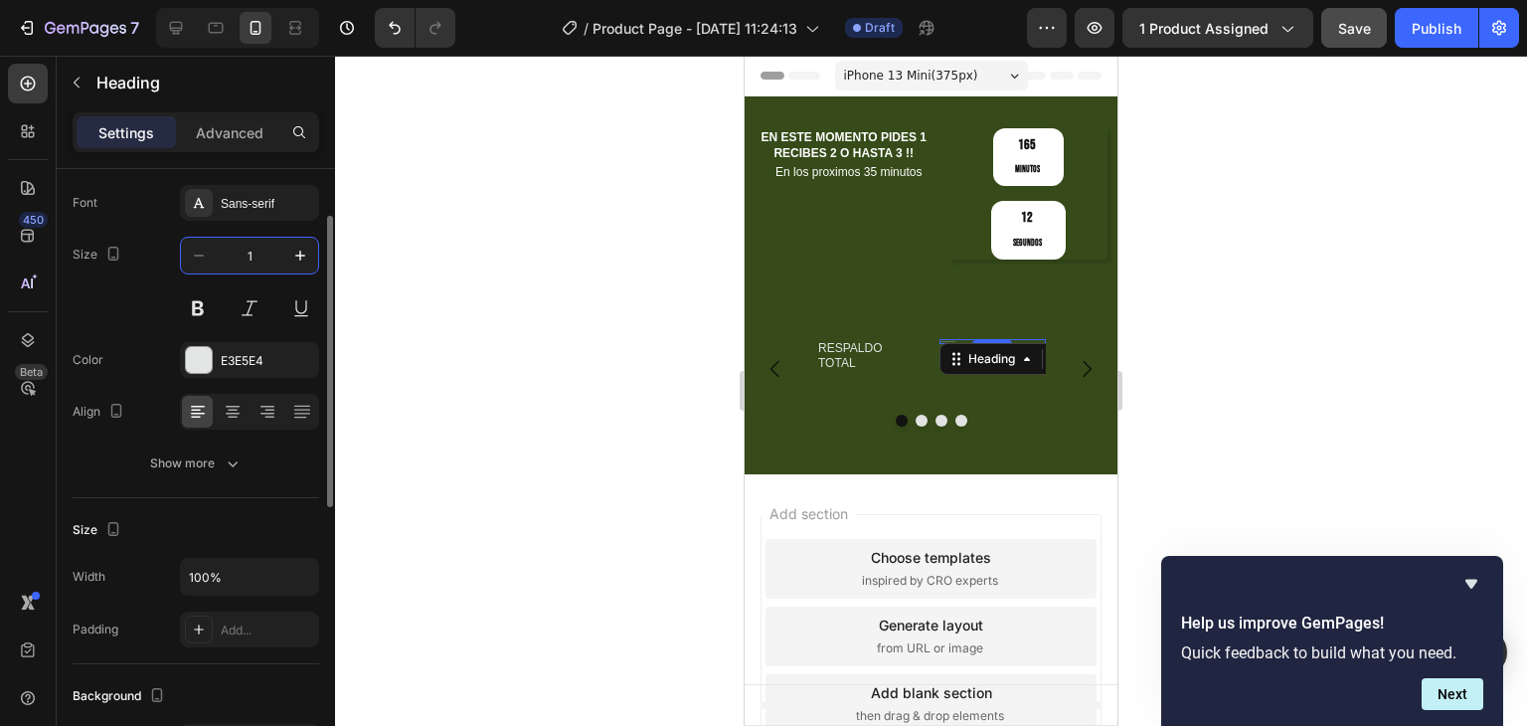
type input "12"
click at [853, 341] on p "RESPALDO TOTAL" at bounding box center [869, 356] width 103 height 31
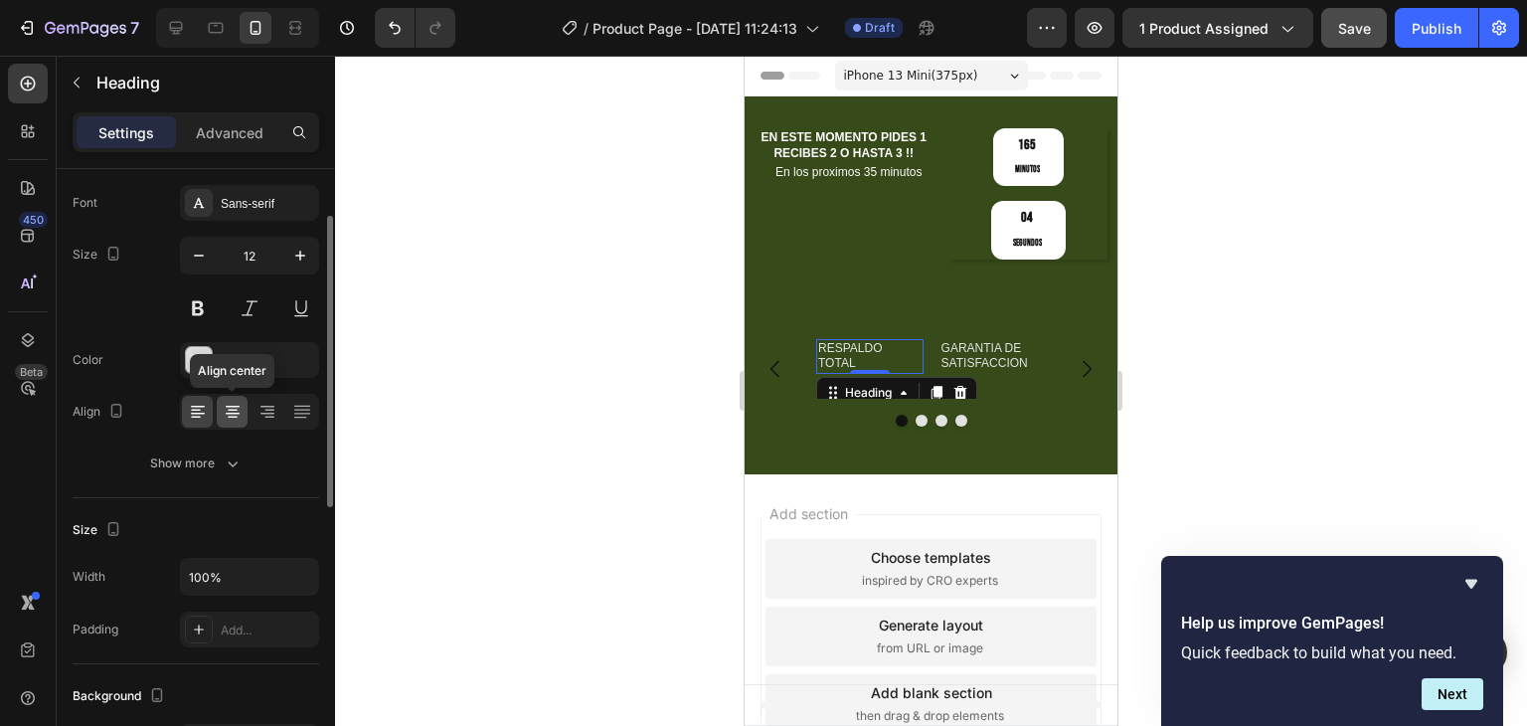
click at [217, 412] on div at bounding box center [232, 412] width 31 height 32
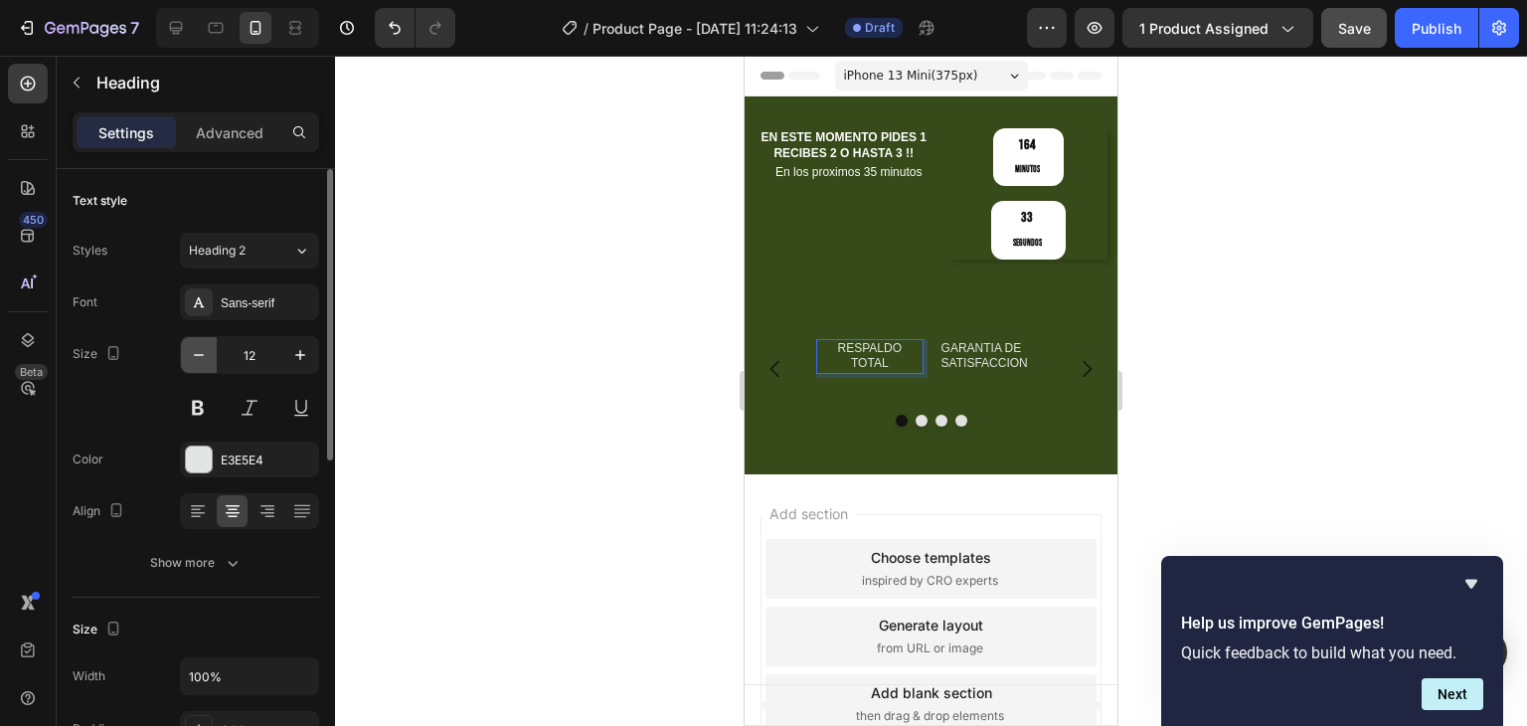
click at [207, 355] on icon "button" at bounding box center [199, 355] width 20 height 20
type input "11"
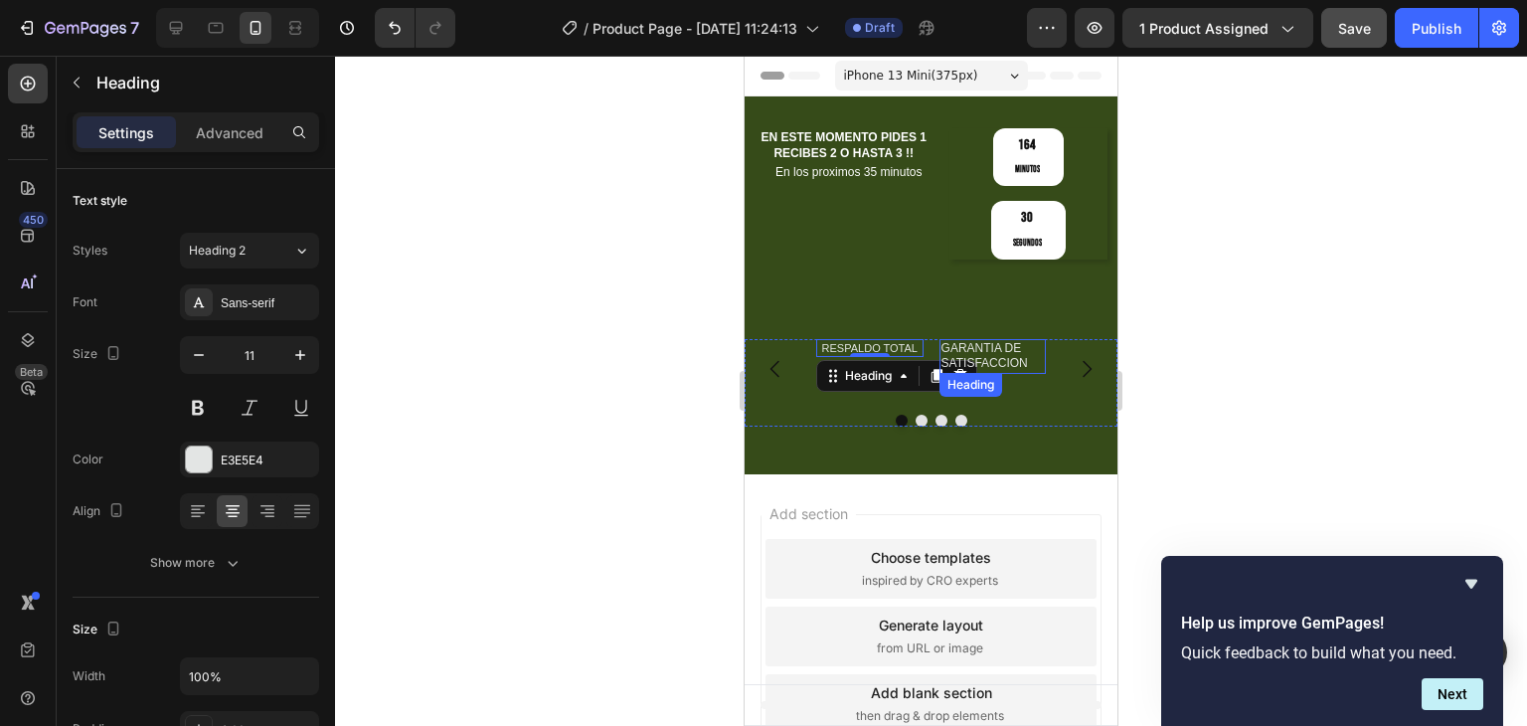
click at [1004, 341] on p "GARANTIA DE SATISFACCION" at bounding box center [993, 356] width 103 height 31
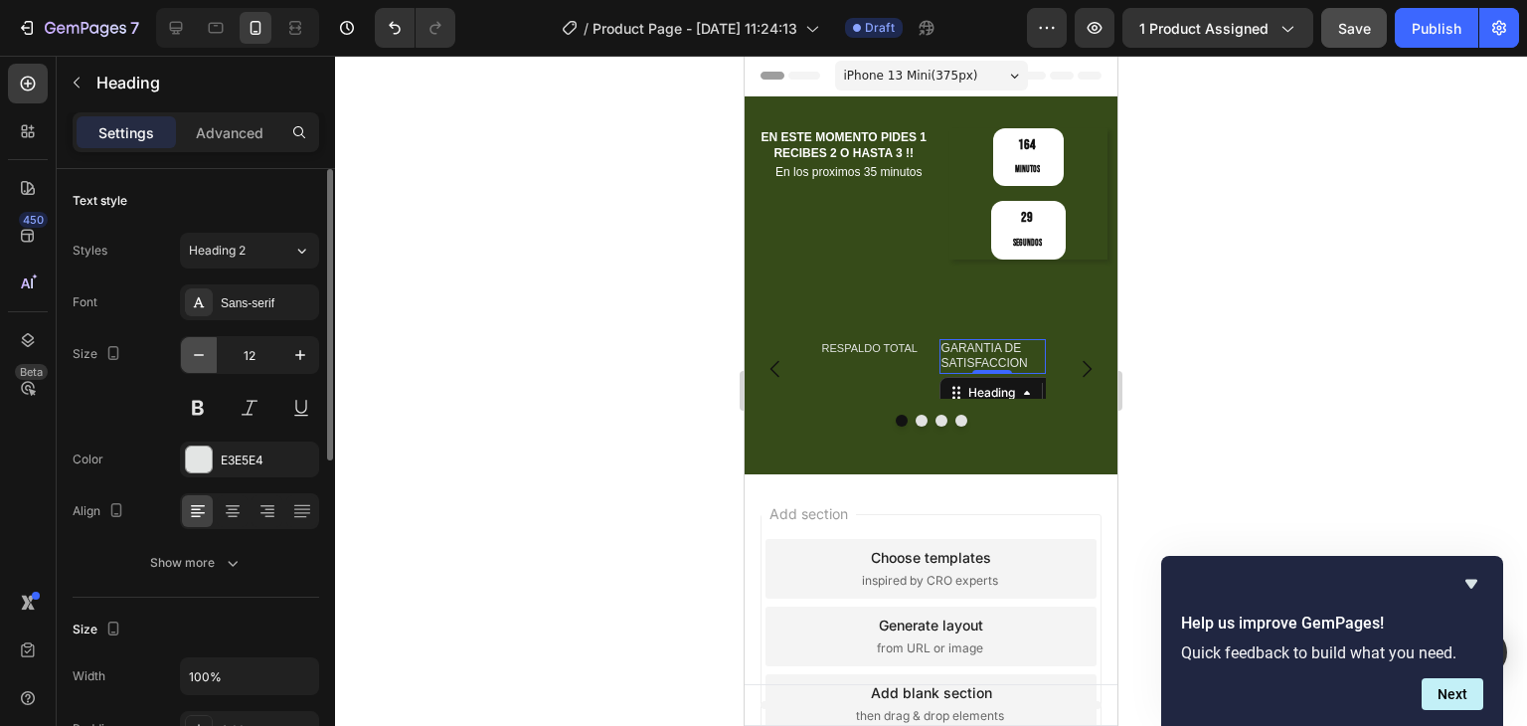
click at [203, 342] on button "button" at bounding box center [199, 355] width 36 height 36
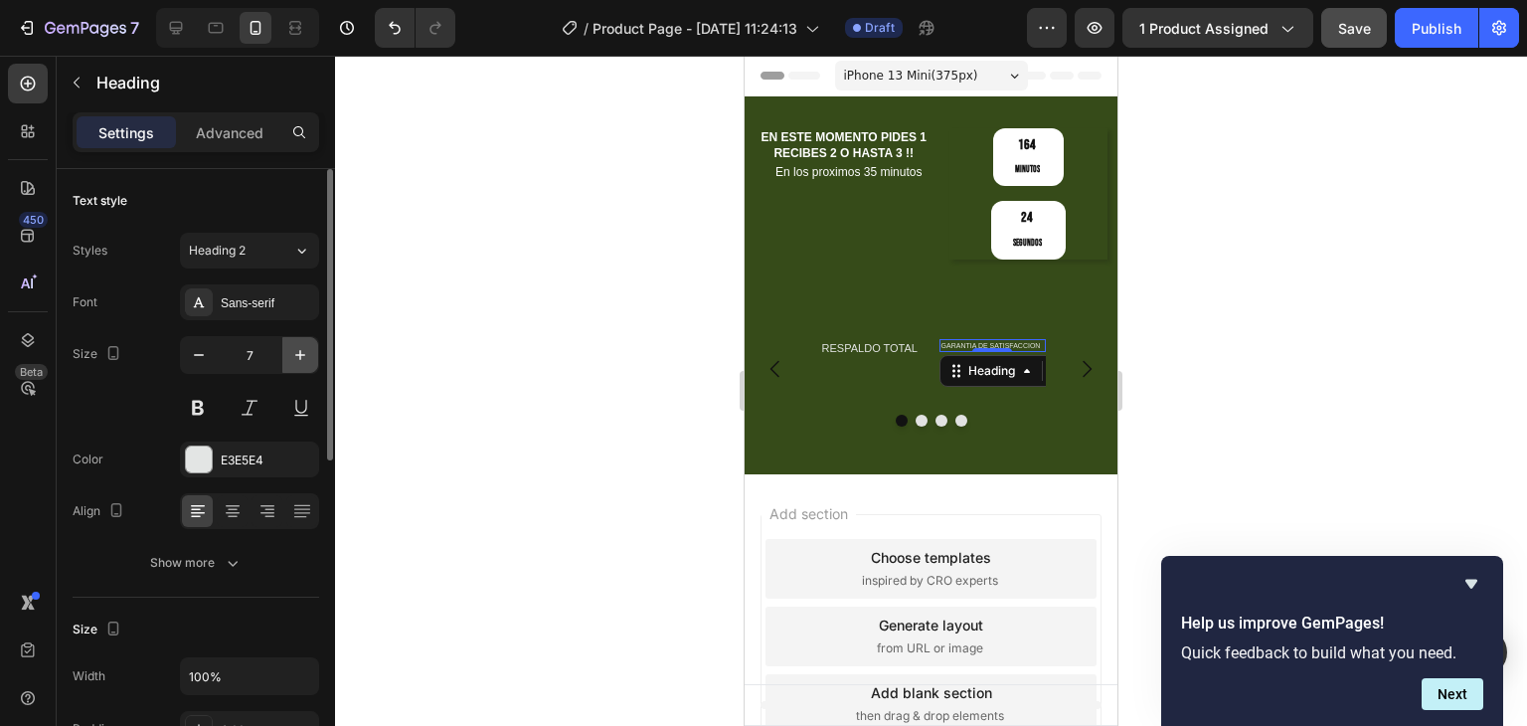
click at [294, 360] on icon "button" at bounding box center [300, 355] width 20 height 20
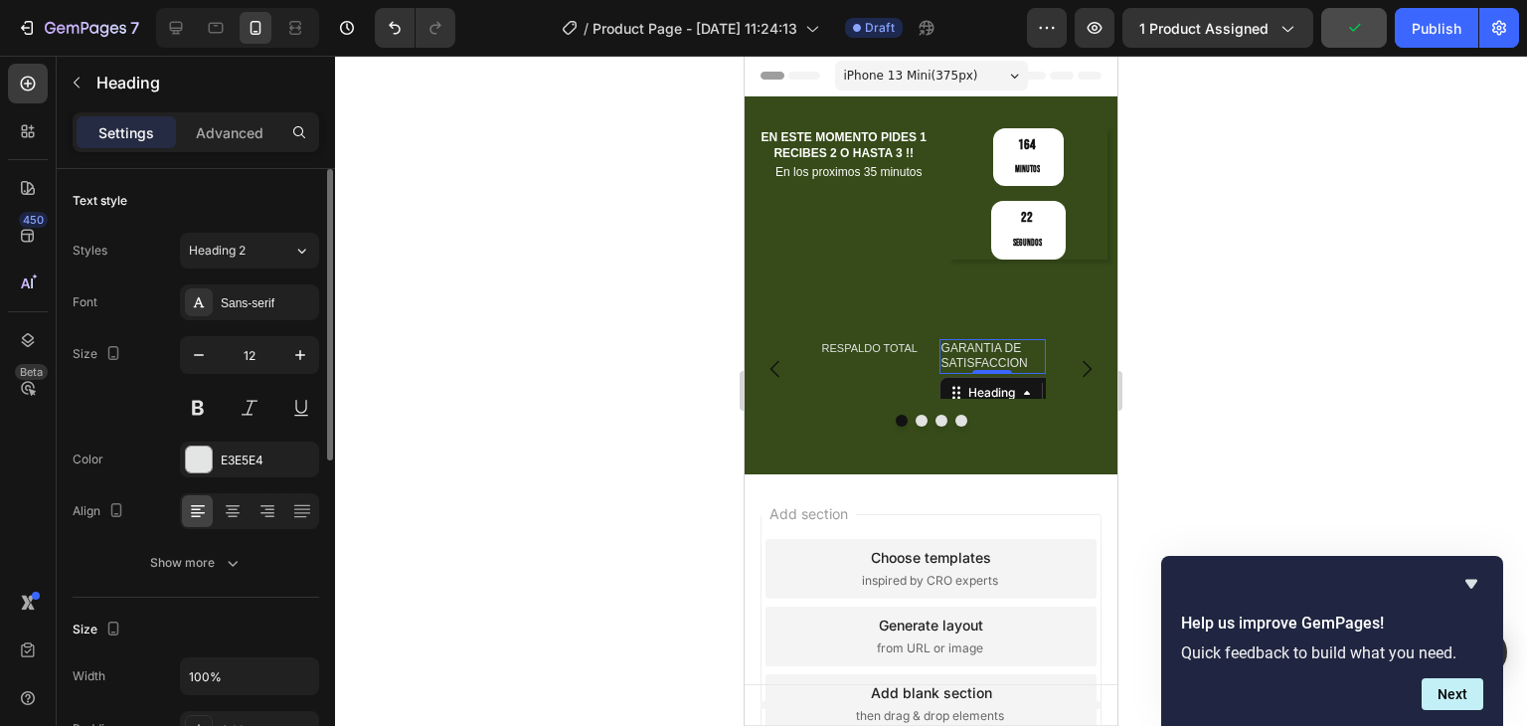
click at [177, 355] on div "Size 12" at bounding box center [196, 380] width 247 height 89
click at [204, 365] on button "button" at bounding box center [199, 355] width 36 height 36
type input "11"
click at [873, 341] on p "RESPALDO TOTAL" at bounding box center [869, 348] width 103 height 14
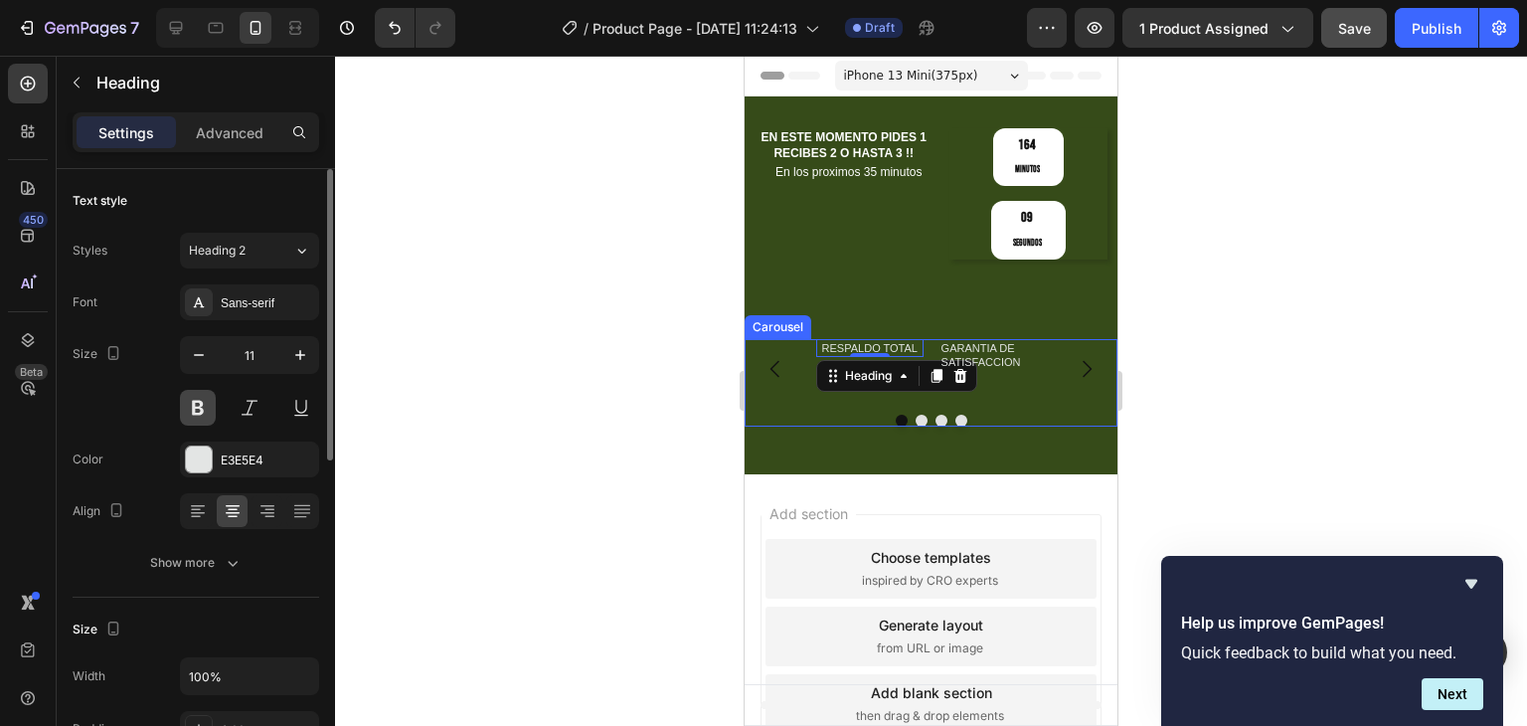
click at [192, 405] on button at bounding box center [198, 408] width 36 height 36
click at [986, 341] on p "GARANTIA DE SATISFACCION" at bounding box center [993, 355] width 103 height 29
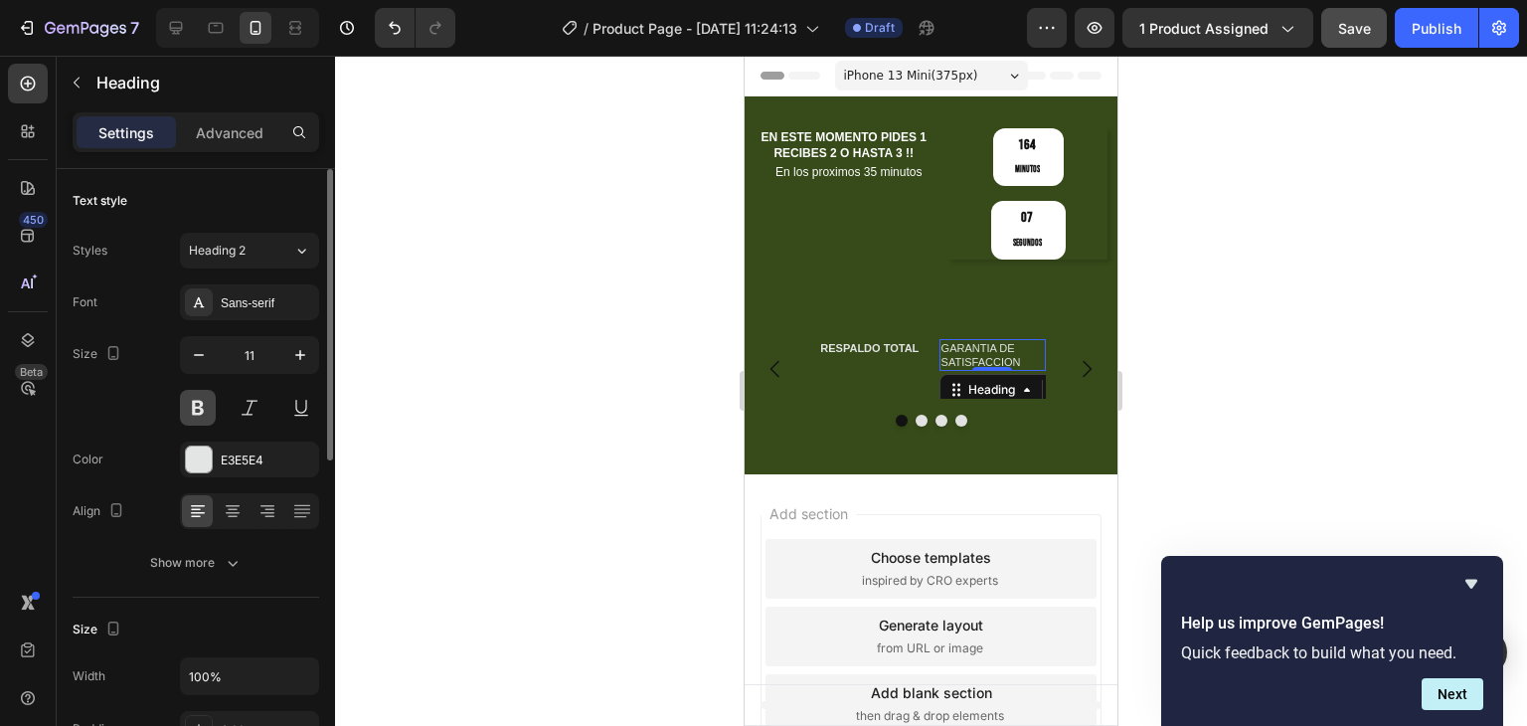
click at [199, 409] on button at bounding box center [198, 408] width 36 height 36
click at [870, 341] on p "RESPALDO TOTAL" at bounding box center [869, 348] width 103 height 14
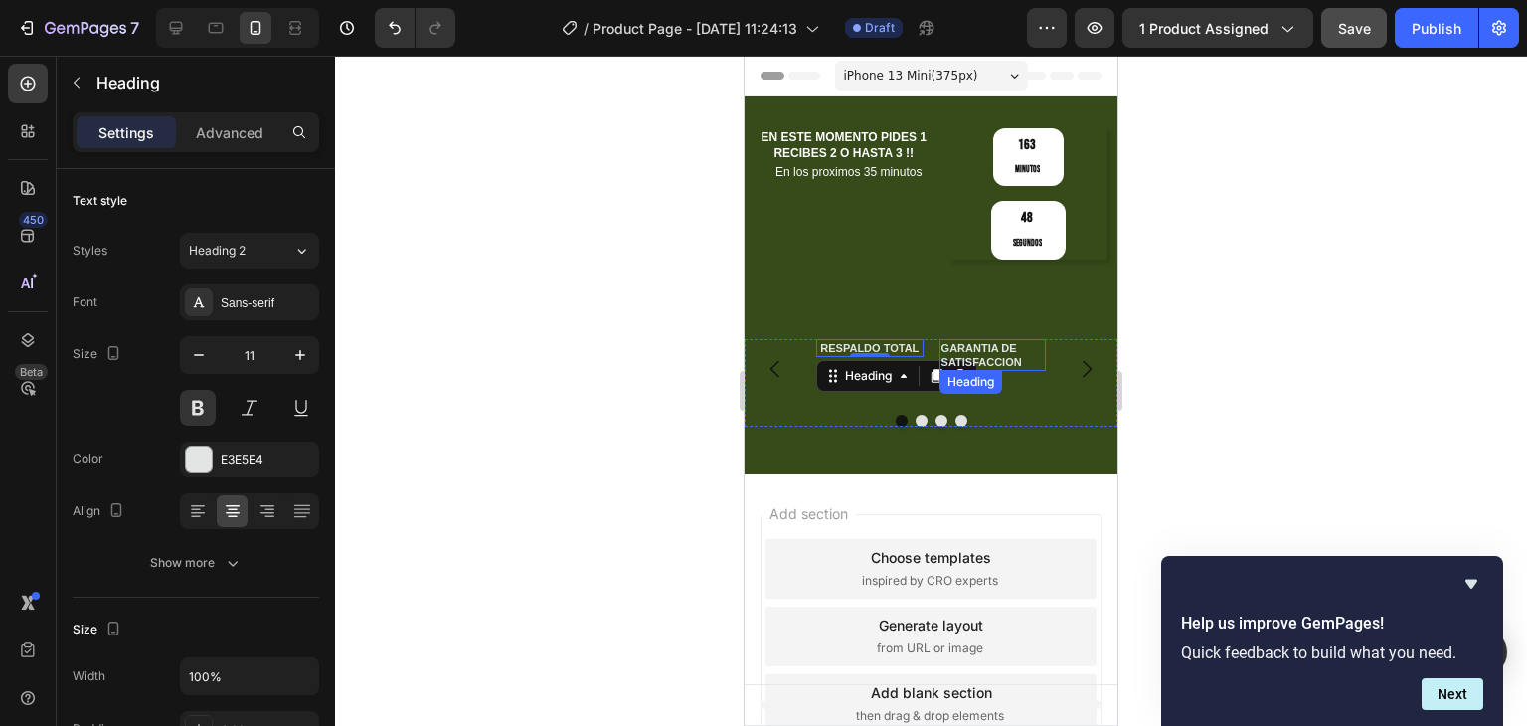
click at [1021, 339] on h2 "GARANTIA DE SATISFACCION" at bounding box center [993, 355] width 107 height 33
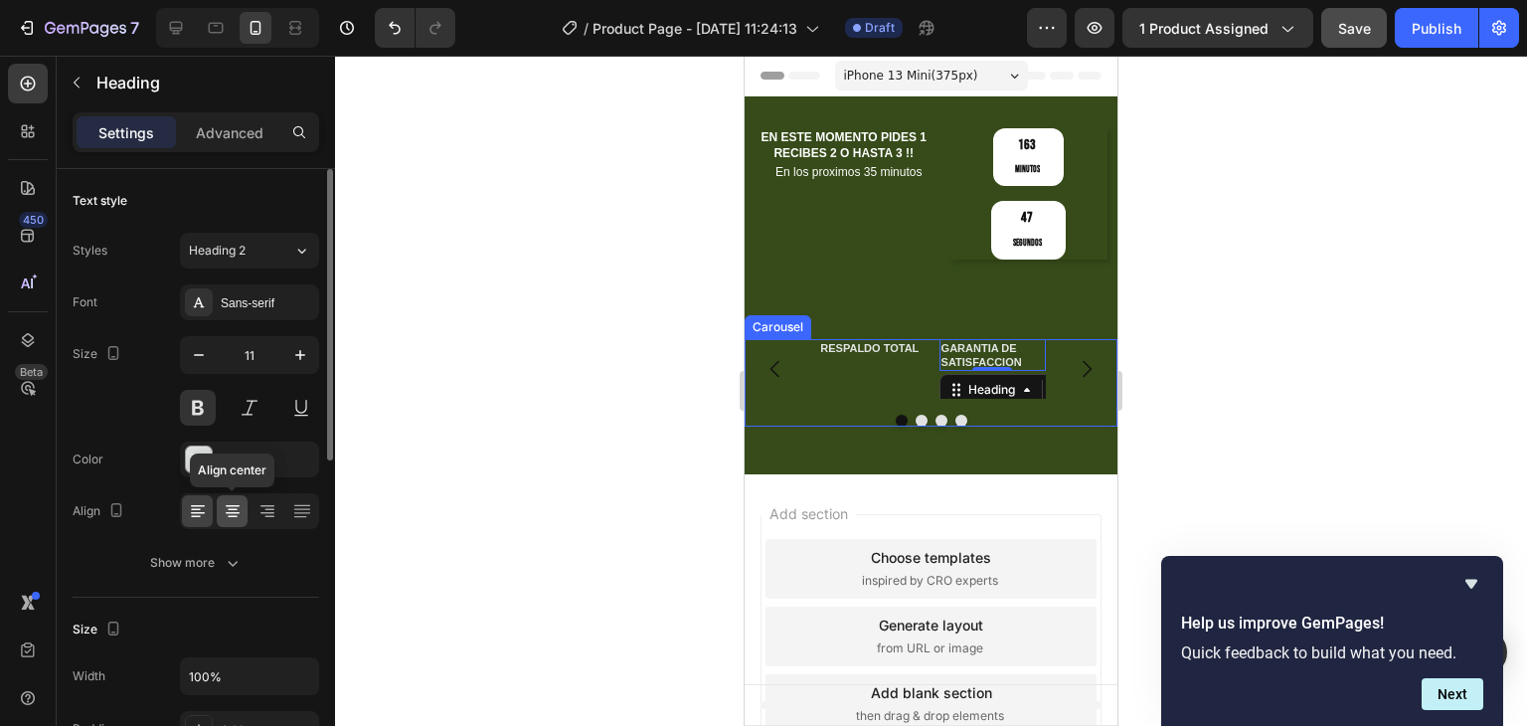
click at [229, 518] on icon at bounding box center [233, 511] width 20 height 20
click at [211, 360] on button "button" at bounding box center [199, 355] width 36 height 36
click at [297, 354] on icon "button" at bounding box center [300, 355] width 10 height 10
type input "11"
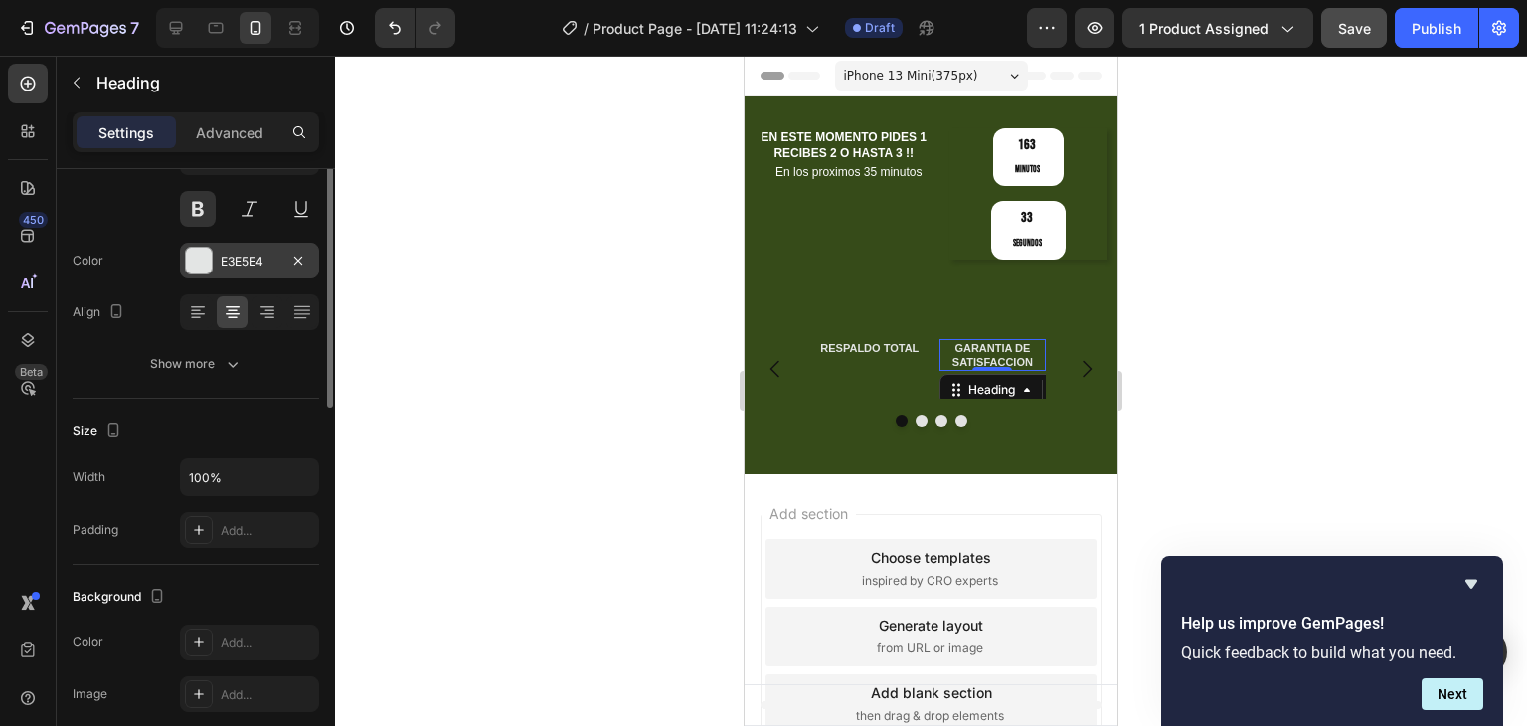
scroll to position [99, 0]
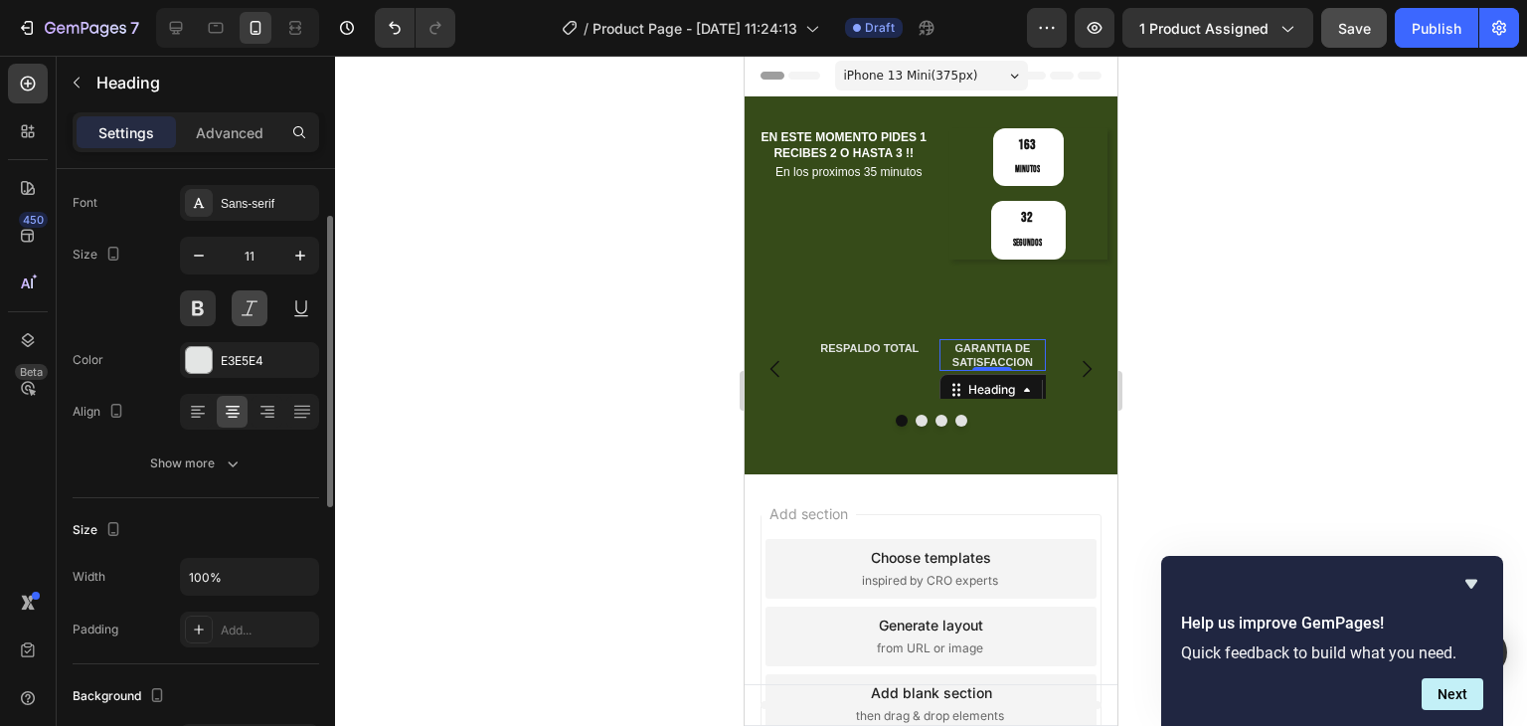
click at [251, 293] on button at bounding box center [250, 308] width 36 height 36
click at [876, 341] on p "RESPALDO TOTAL" at bounding box center [869, 348] width 103 height 14
click at [265, 307] on button at bounding box center [250, 308] width 36 height 36
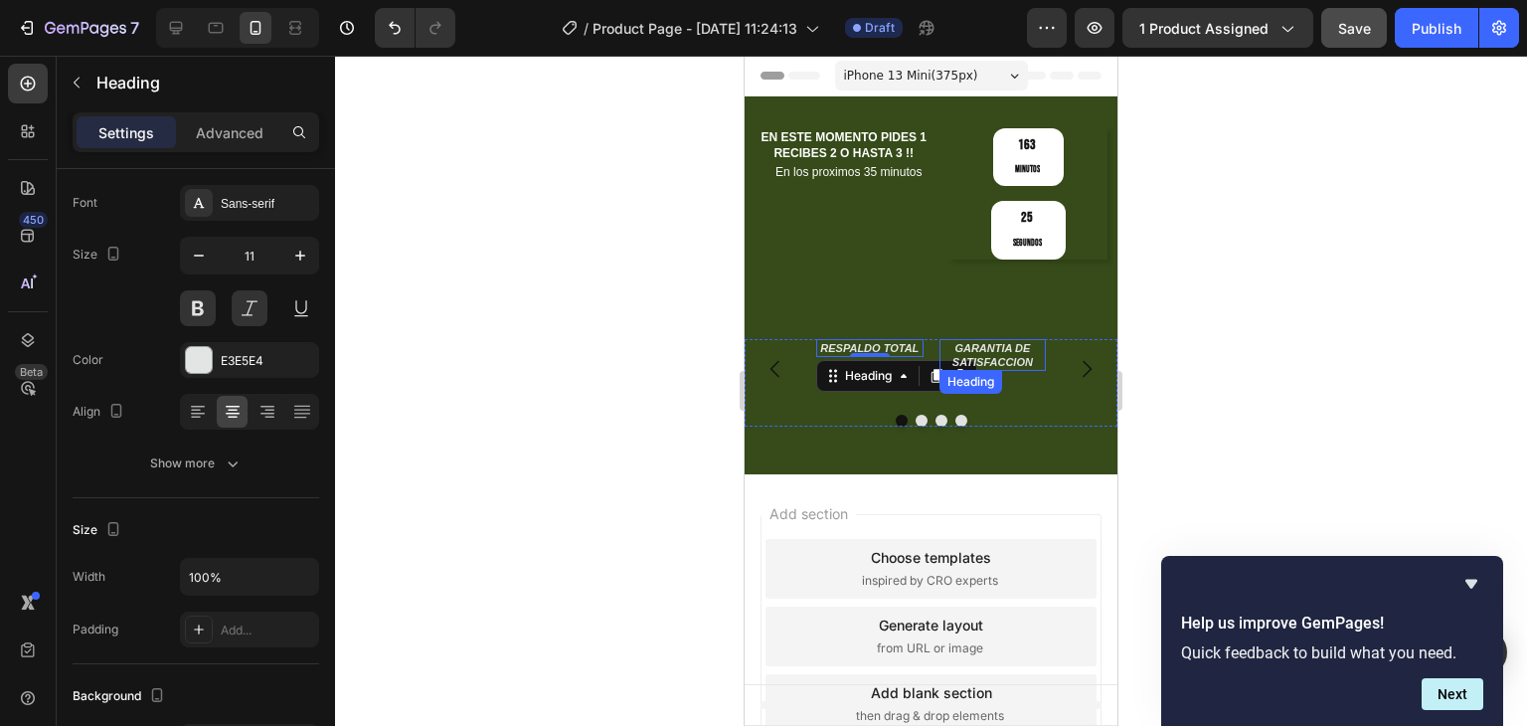
click at [1023, 341] on p "GARANTIA DE SATISFACCION" at bounding box center [993, 355] width 103 height 29
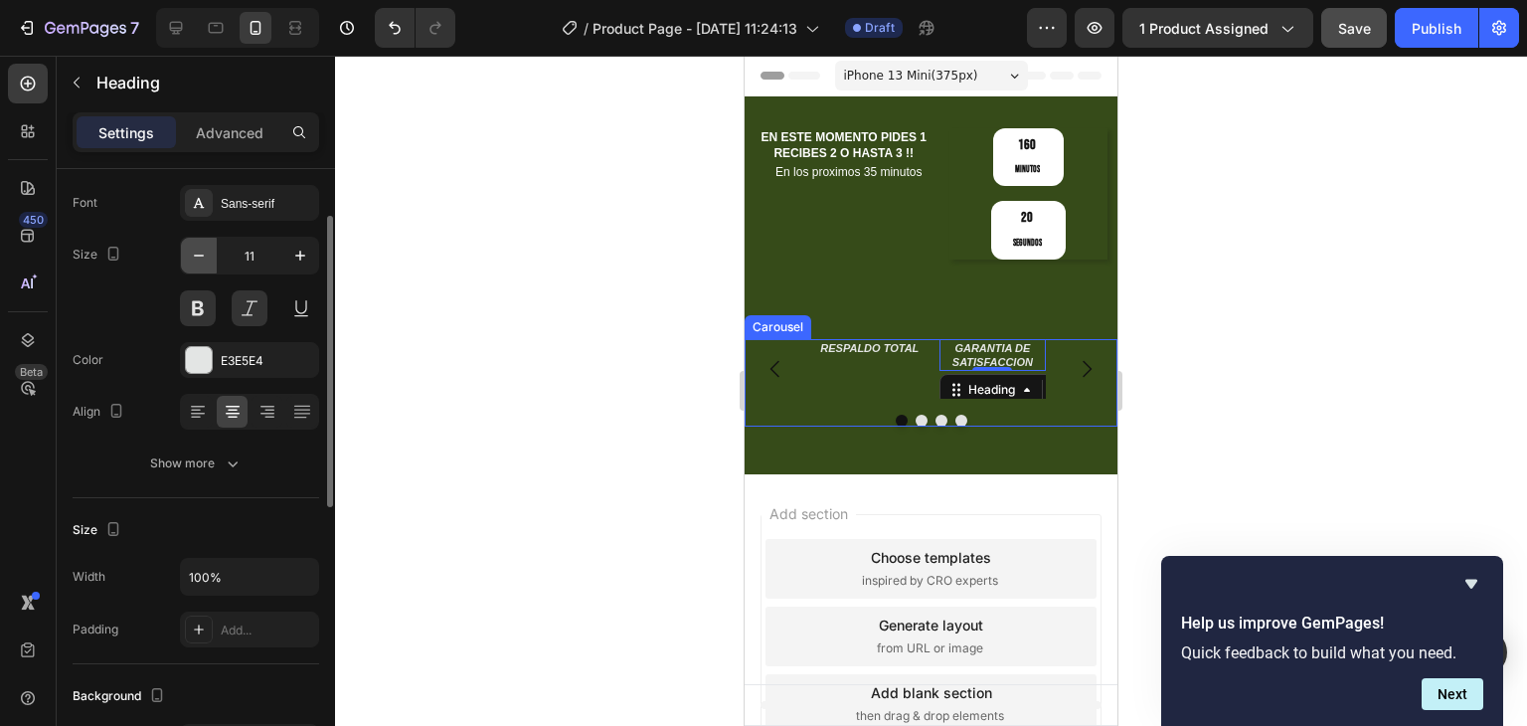
click at [190, 247] on icon "button" at bounding box center [199, 256] width 20 height 20
click at [298, 253] on icon "button" at bounding box center [300, 256] width 20 height 20
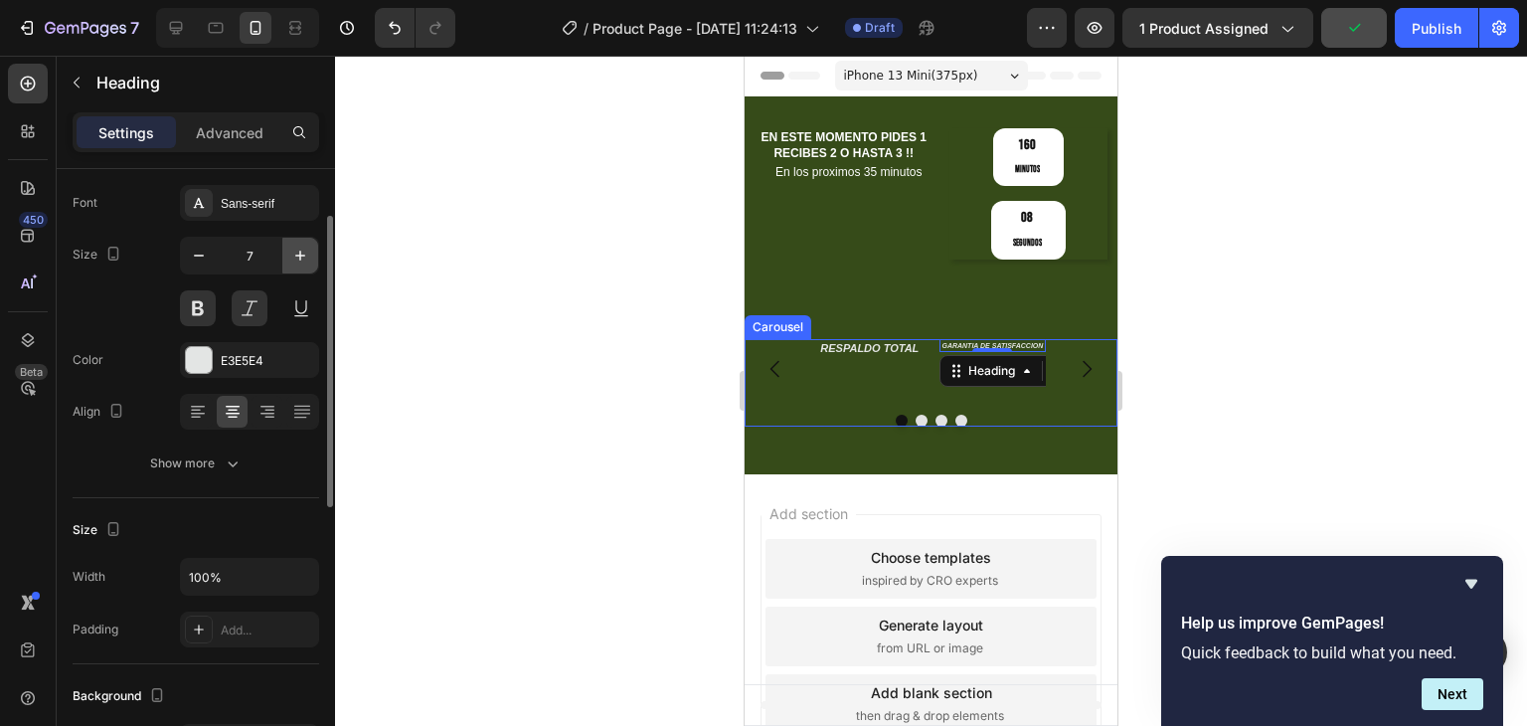
click at [298, 253] on icon "button" at bounding box center [300, 256] width 20 height 20
type input "11"
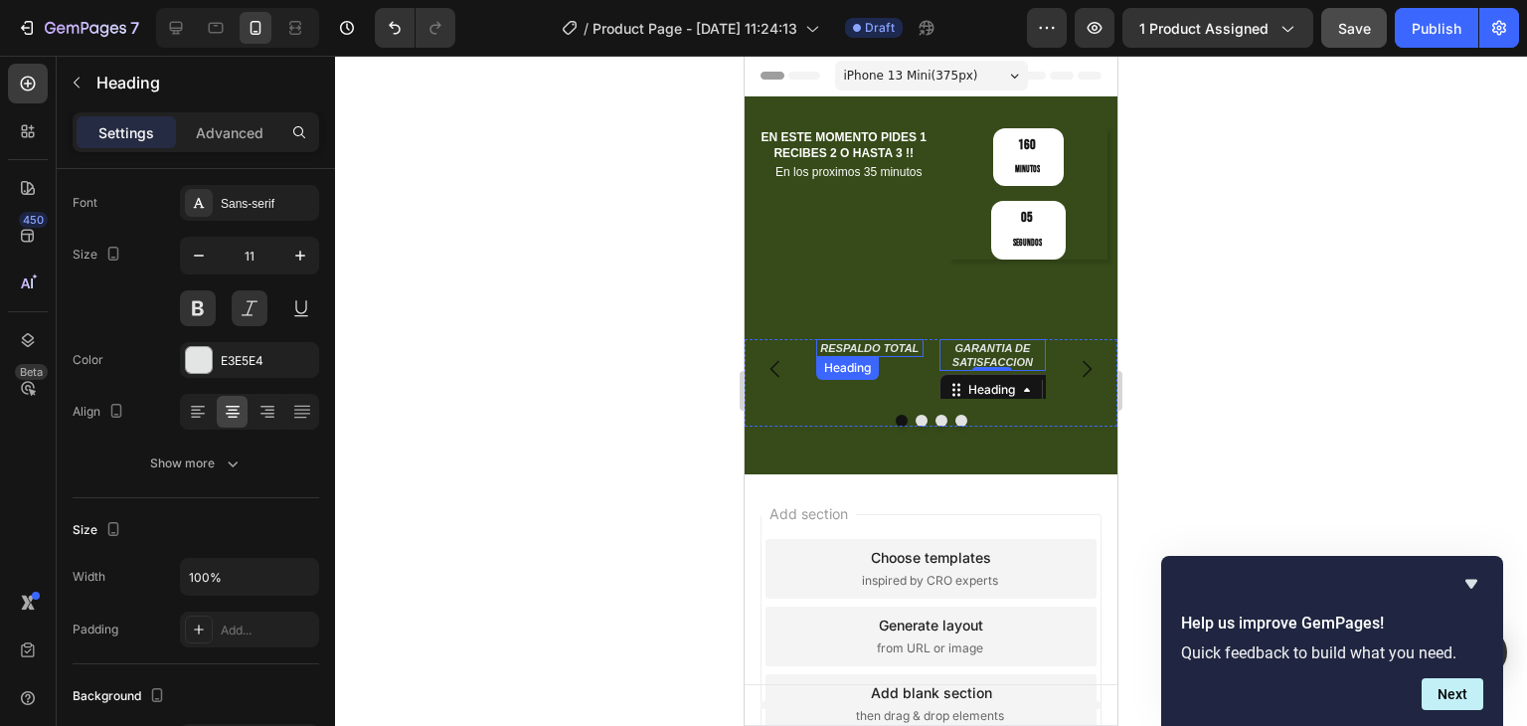
click at [824, 341] on p "RESPALDO TOTAL" at bounding box center [869, 348] width 103 height 14
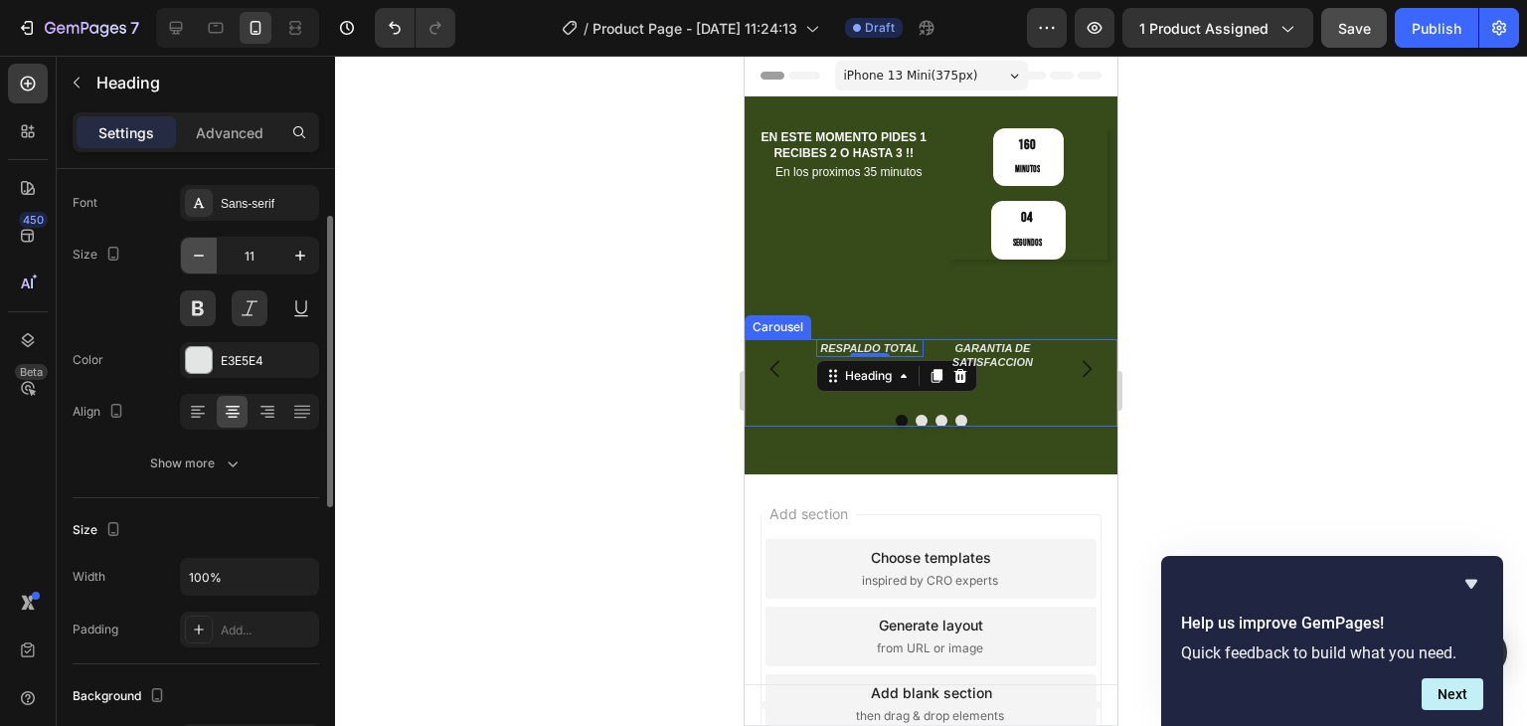
click at [200, 256] on icon "button" at bounding box center [199, 256] width 10 height 2
type input "10"
click at [1010, 341] on p "GARANTIA DE SATISFACCION" at bounding box center [993, 355] width 103 height 29
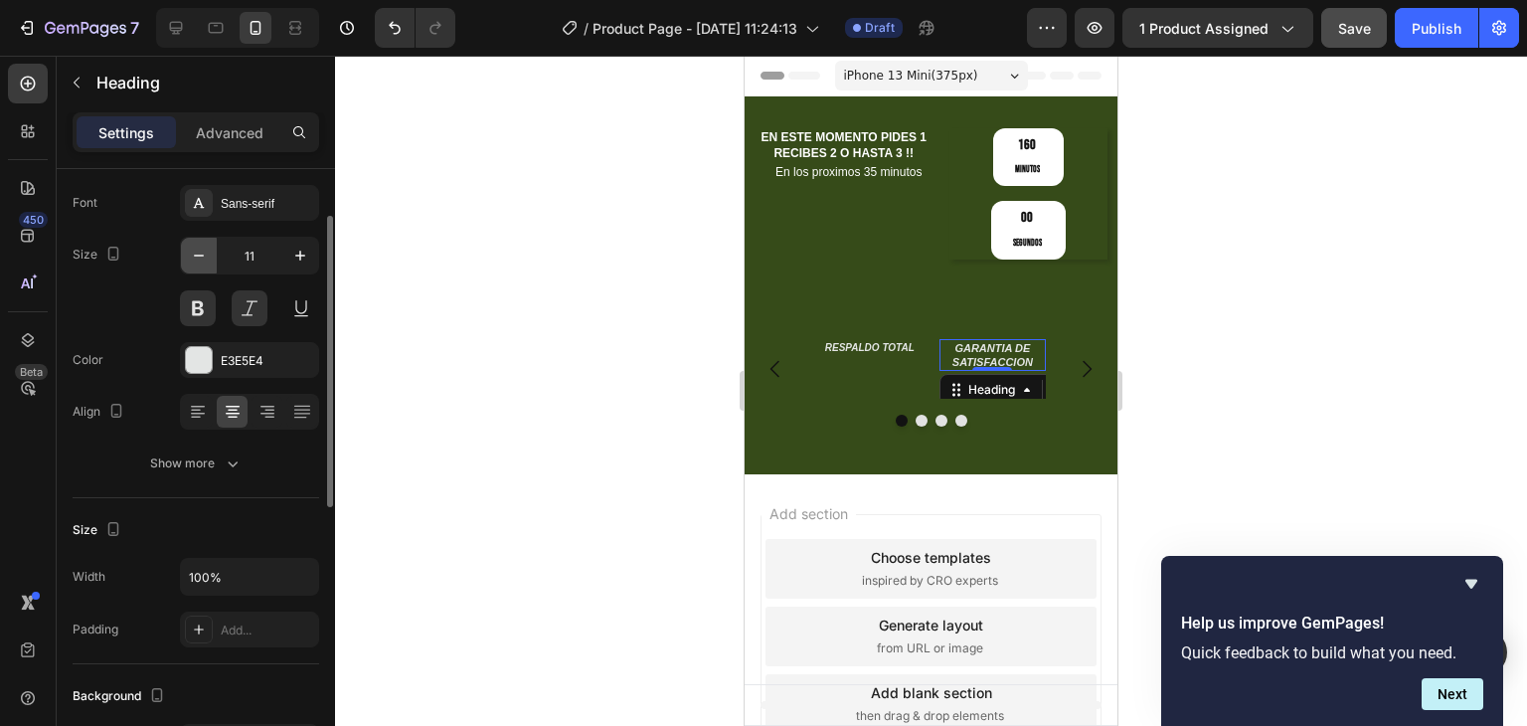
click at [199, 256] on icon "button" at bounding box center [199, 256] width 10 height 2
type input "10"
click at [886, 341] on p "RESPALDO TOTAL" at bounding box center [869, 347] width 103 height 13
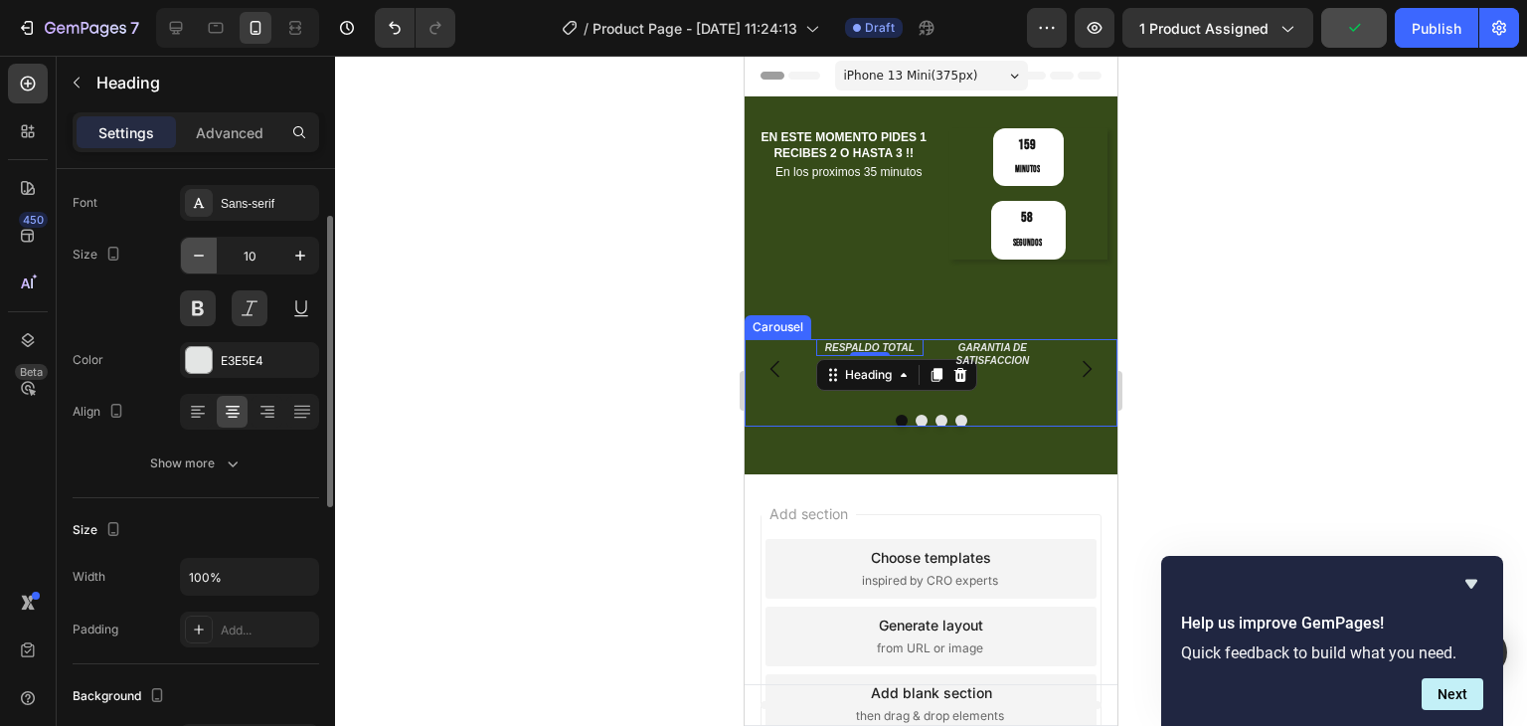
click at [201, 256] on icon "button" at bounding box center [199, 256] width 10 height 2
type input "9"
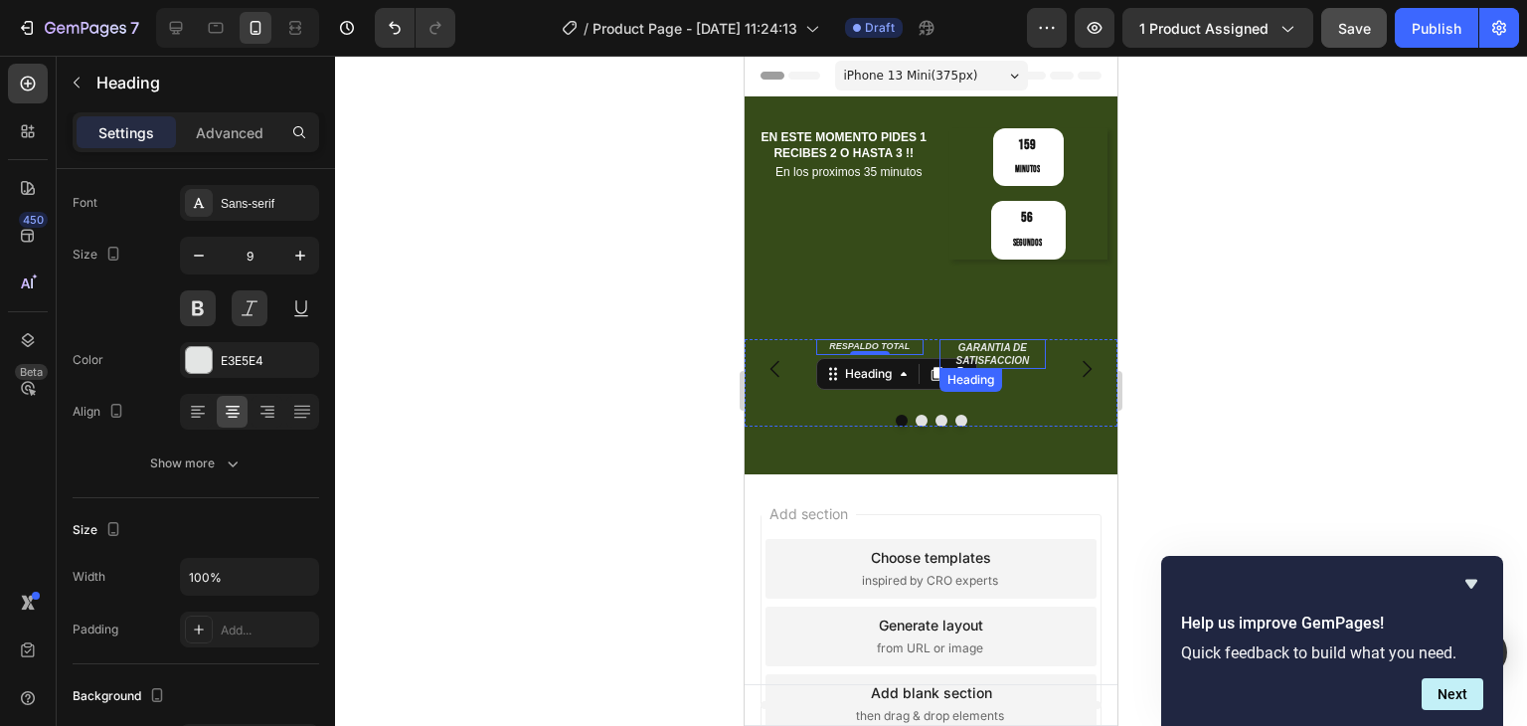
click at [1014, 341] on p "GARANTIA DE SATISFACCION" at bounding box center [993, 354] width 103 height 26
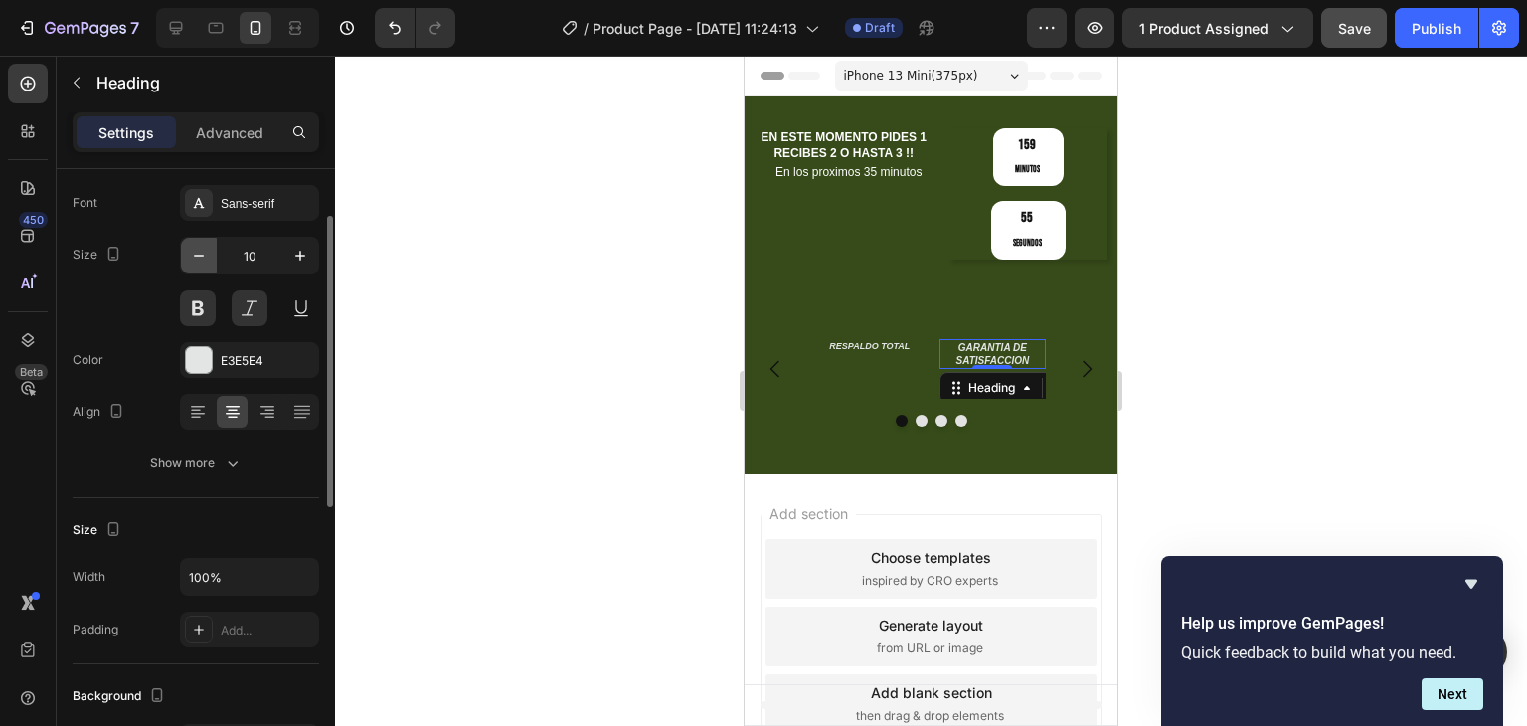
click at [203, 256] on icon "button" at bounding box center [199, 256] width 20 height 20
click at [302, 256] on icon "button" at bounding box center [300, 256] width 20 height 20
type input "11"
click at [858, 341] on p "RESPALDO TOTAL" at bounding box center [869, 347] width 103 height 12
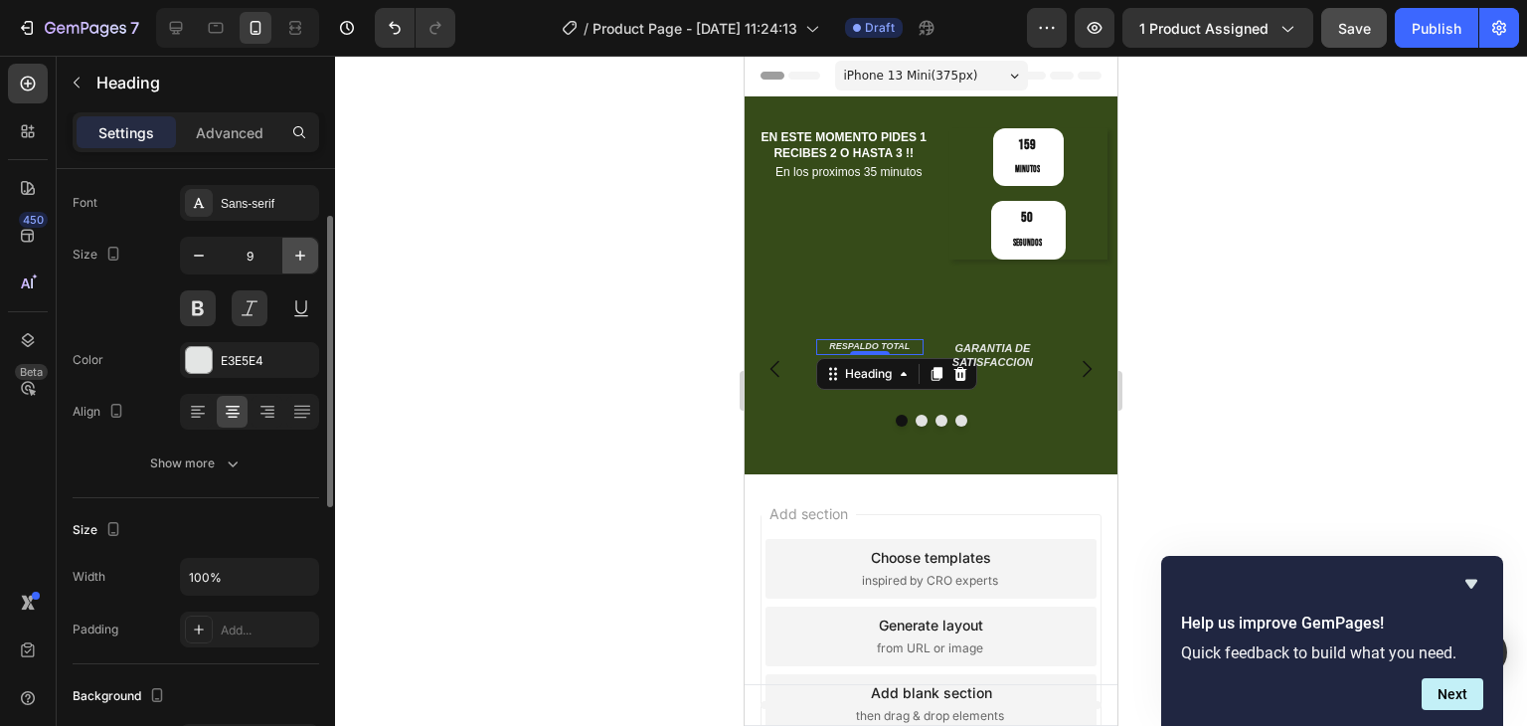
click at [282, 256] on button "button" at bounding box center [300, 256] width 36 height 36
type input "11"
click at [1007, 341] on p "GARANTIA DE SATISFACCION" at bounding box center [993, 355] width 103 height 29
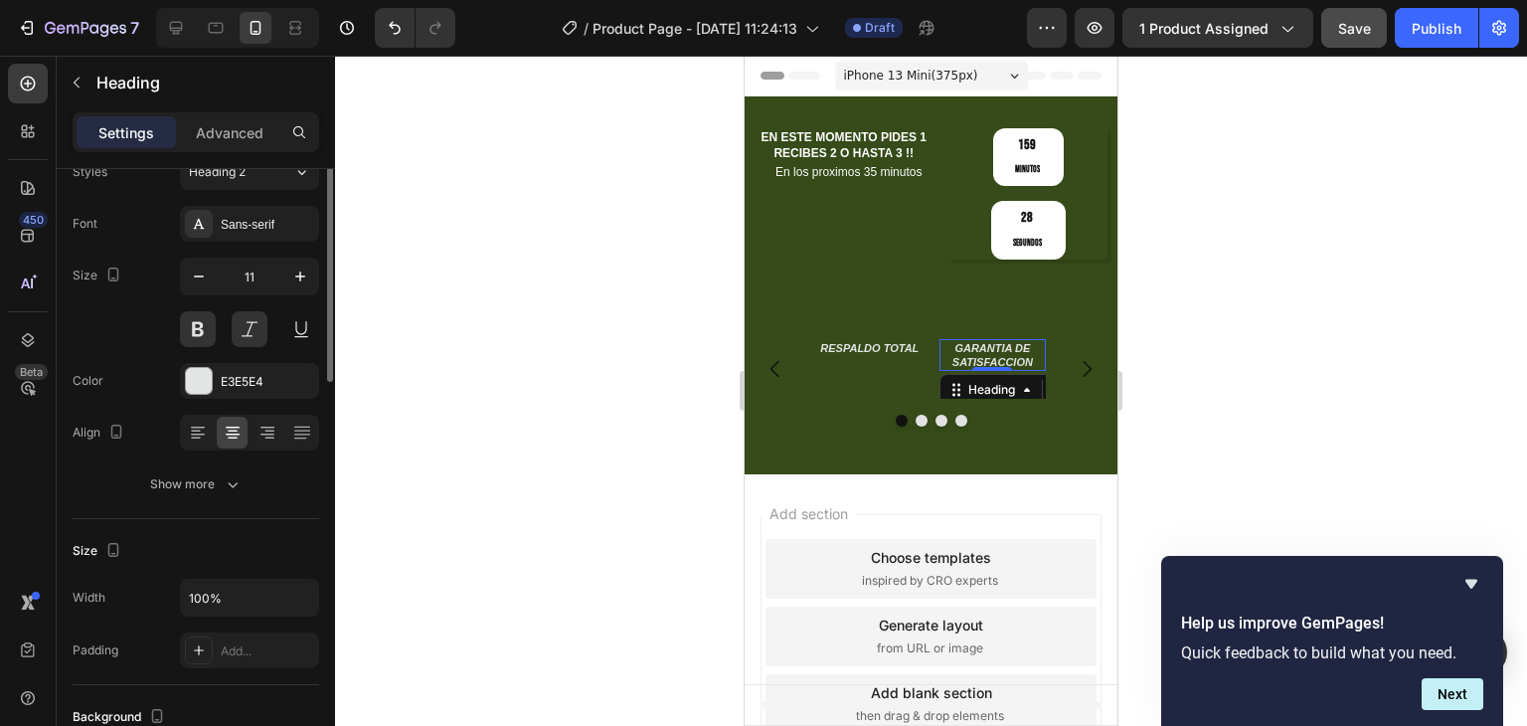
scroll to position [0, 0]
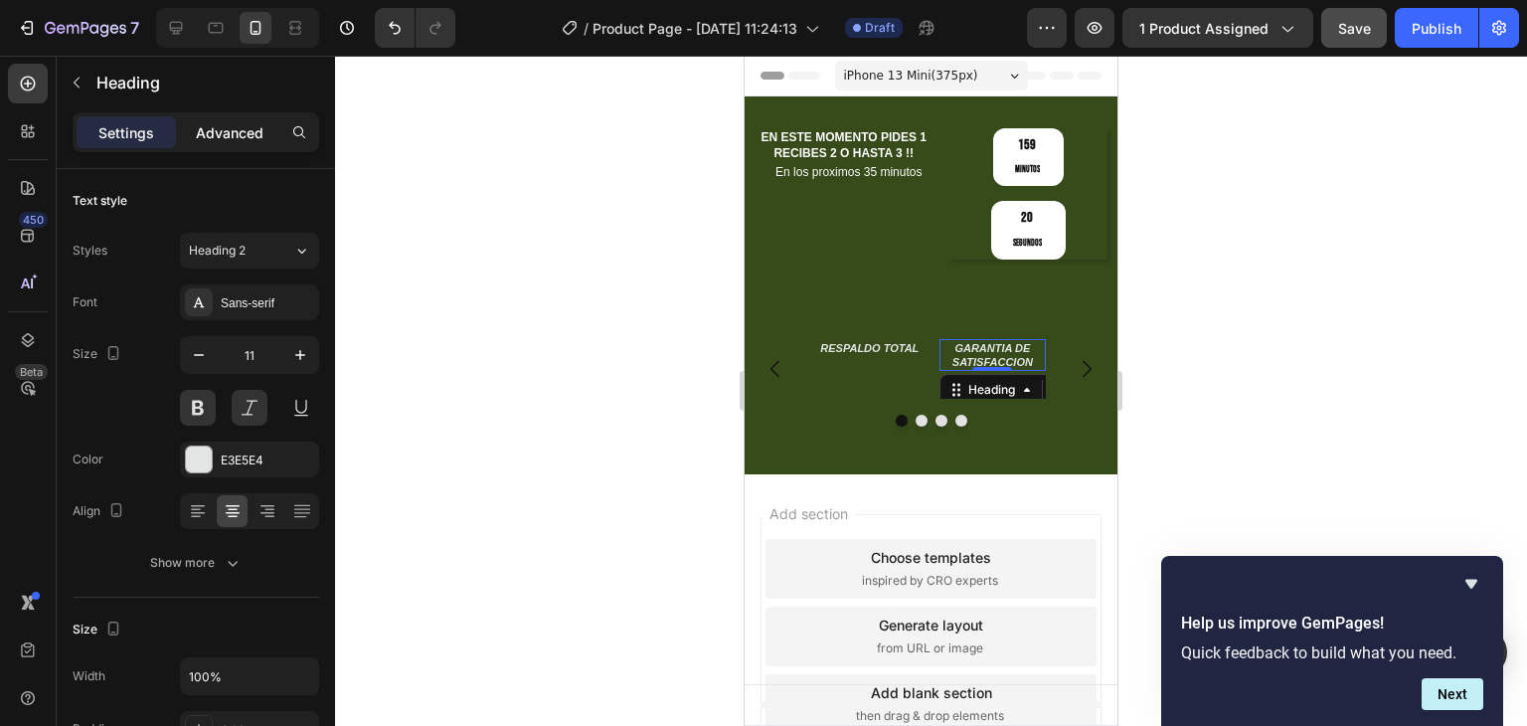
click at [211, 140] on p "Advanced" at bounding box center [230, 132] width 68 height 21
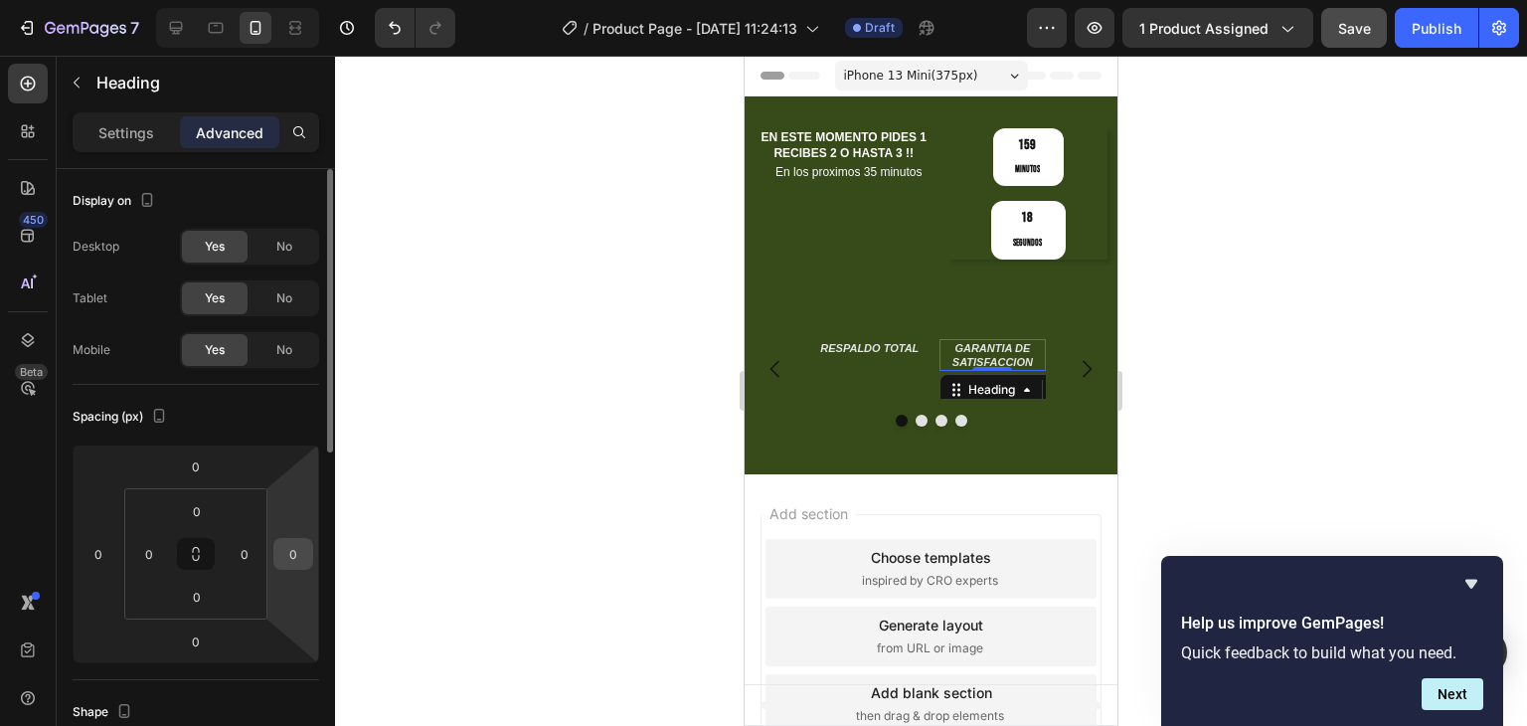
click at [302, 548] on input "0" at bounding box center [293, 554] width 30 height 30
type input "1"
type input "0"
click at [605, 302] on div at bounding box center [931, 391] width 1192 height 670
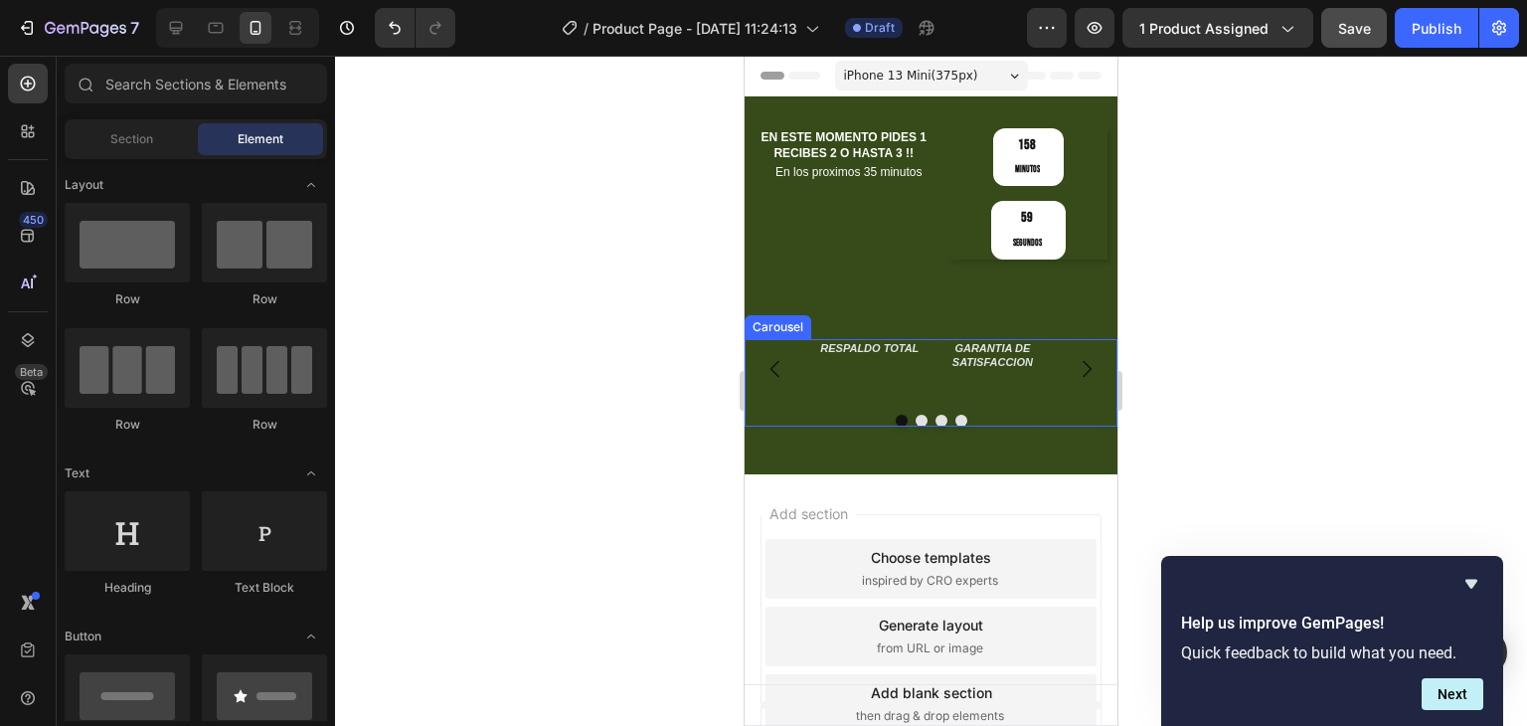
click at [1050, 339] on div "RESPALDO TOTAL Heading GARANTIA DE SATISFACCION Heading" at bounding box center [931, 369] width 373 height 60
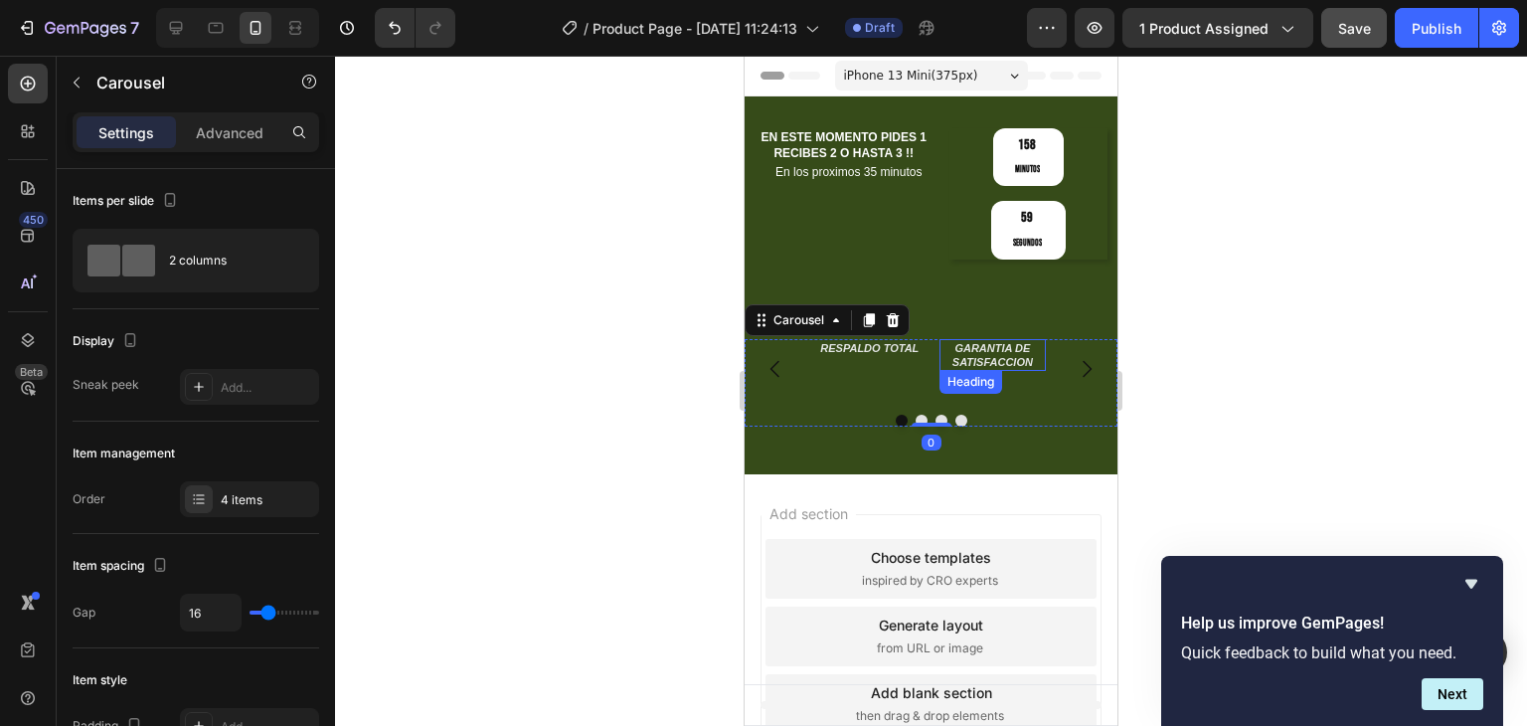
click at [1006, 341] on p "GARANTIA DE SATISFACCION" at bounding box center [993, 355] width 103 height 29
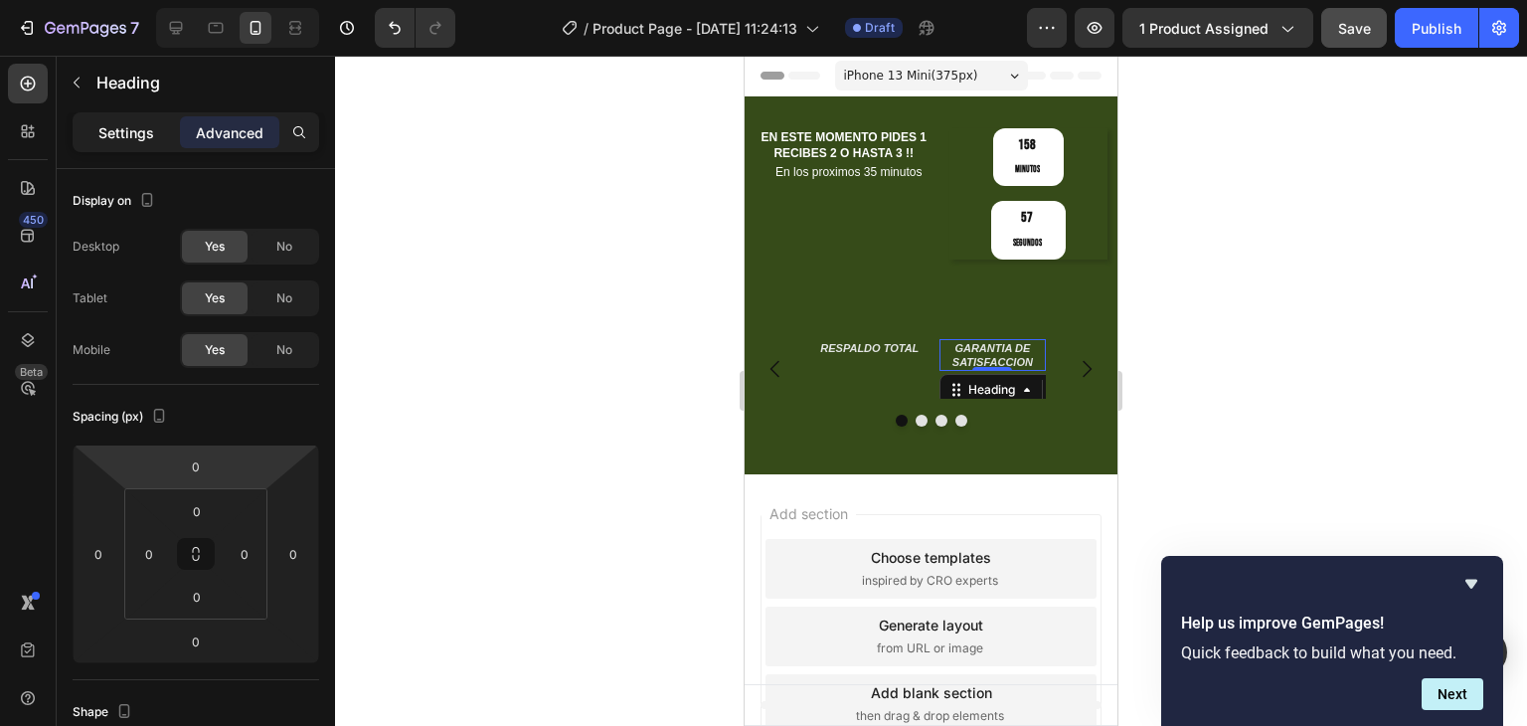
click at [135, 144] on div "Settings" at bounding box center [126, 132] width 99 height 32
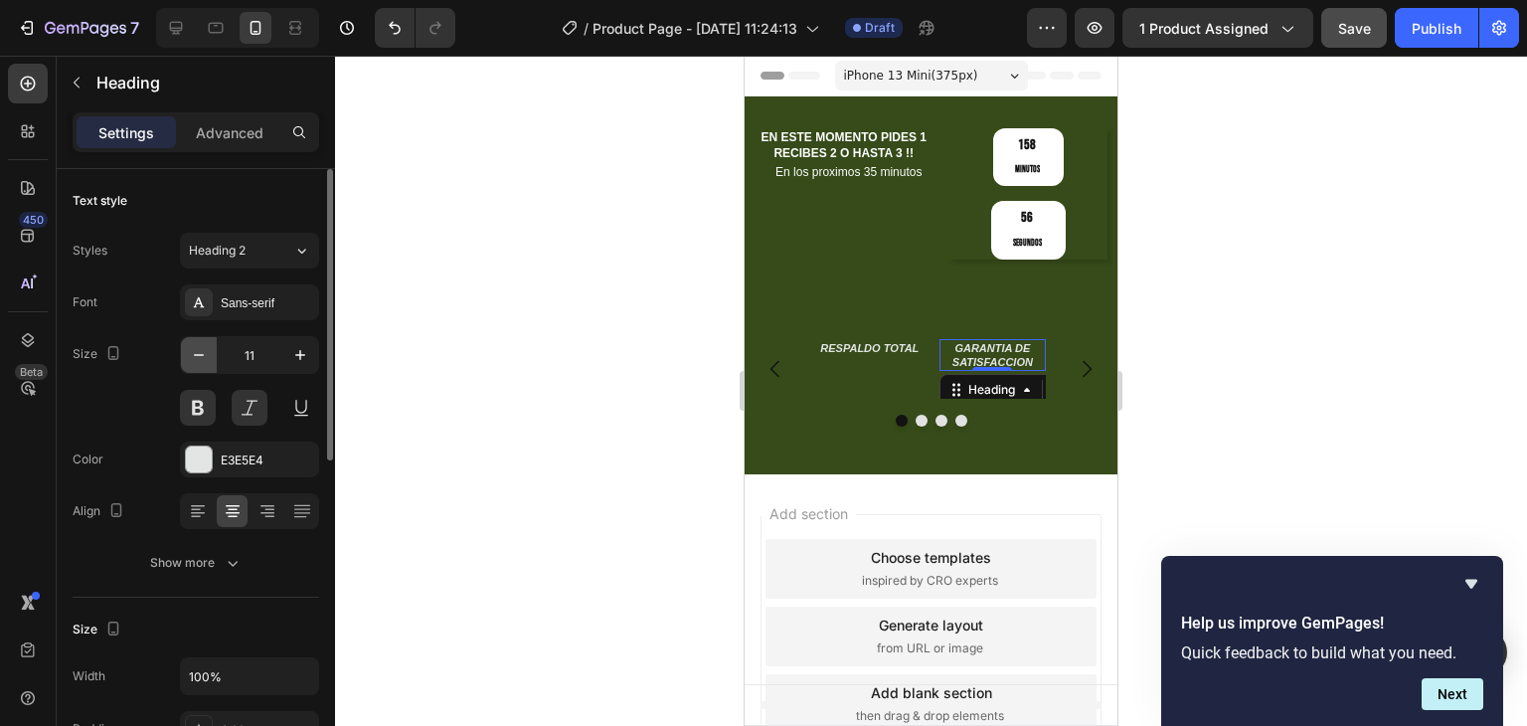
click at [202, 341] on button "button" at bounding box center [199, 355] width 36 height 36
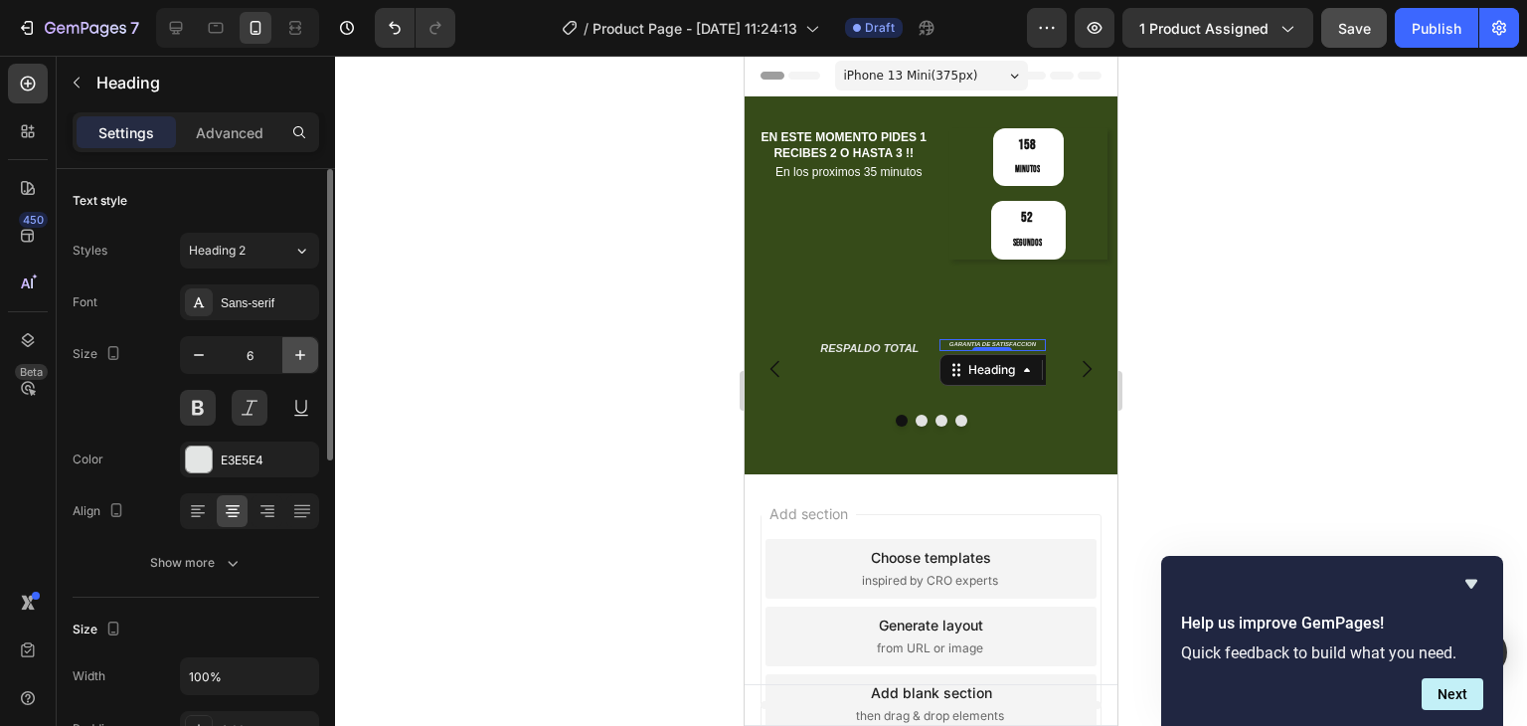
click at [301, 345] on icon "button" at bounding box center [300, 355] width 20 height 20
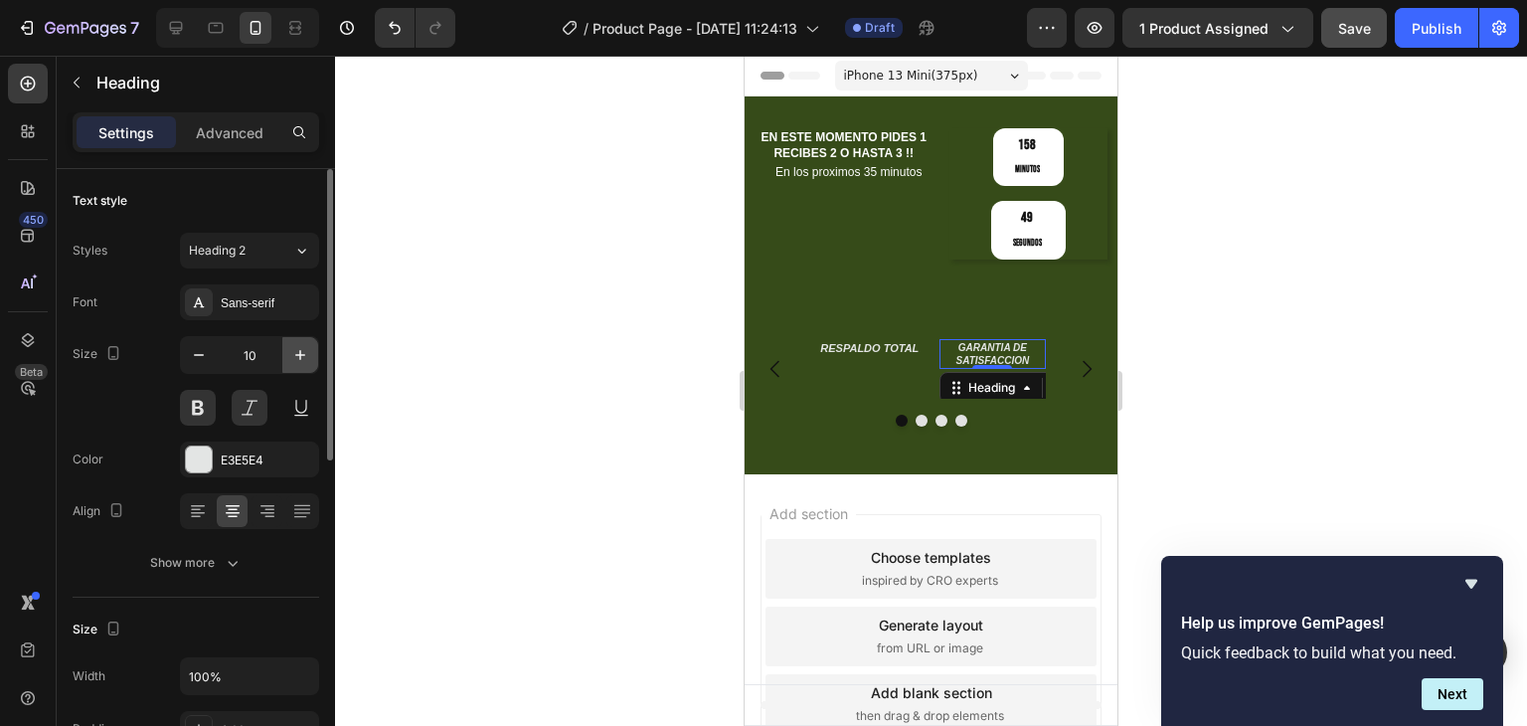
type input "11"
click at [192, 409] on button at bounding box center [198, 408] width 36 height 36
click at [199, 409] on button at bounding box center [198, 408] width 36 height 36
click at [240, 407] on button at bounding box center [250, 408] width 36 height 36
click at [201, 406] on button at bounding box center [198, 408] width 36 height 36
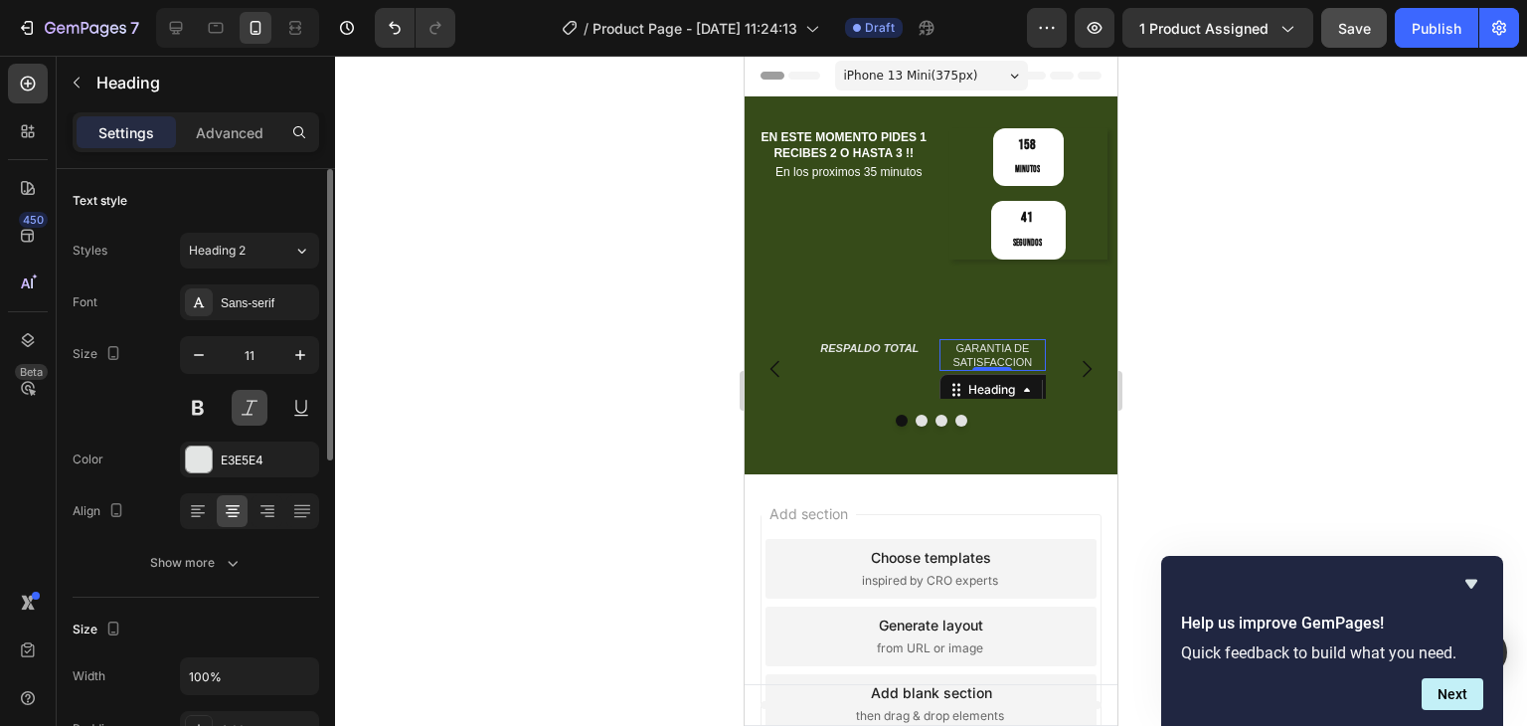
click at [242, 406] on button at bounding box center [250, 408] width 36 height 36
click at [204, 406] on button at bounding box center [198, 408] width 36 height 36
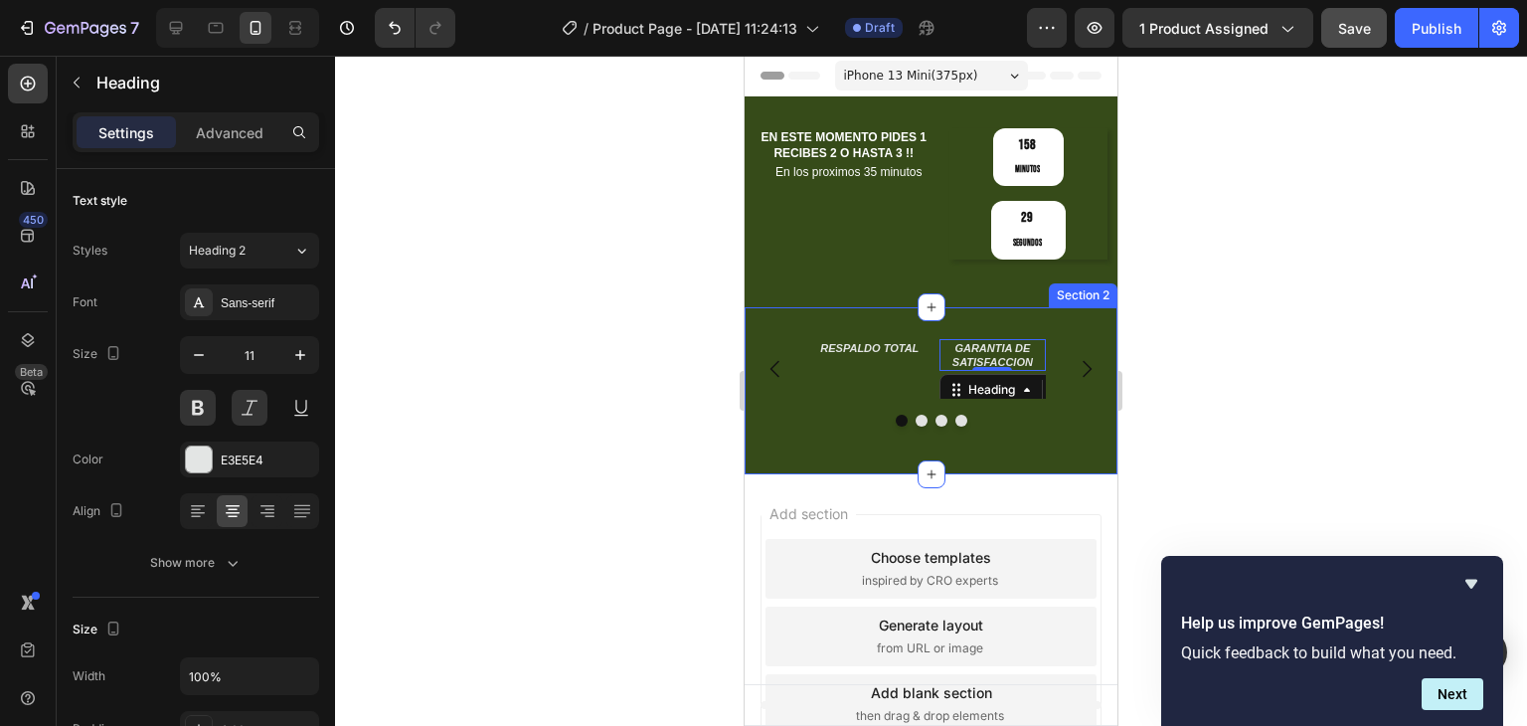
click at [879, 307] on div "RESPALDO TOTAL Heading GARANTIA DE SATISFACCION Heading 0 Carousel Row Section 2" at bounding box center [931, 390] width 373 height 167
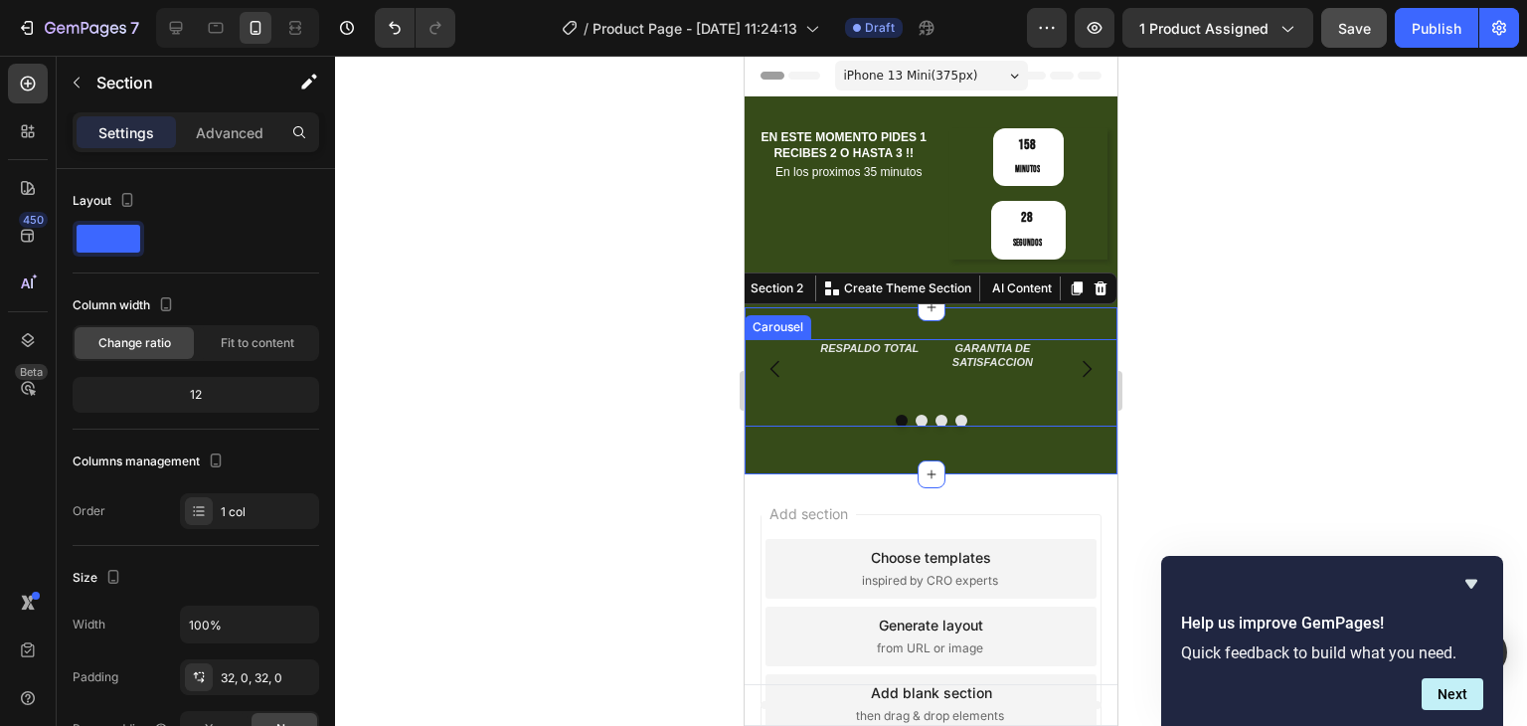
click at [895, 341] on p "RESPALDO TOTAL" at bounding box center [869, 348] width 103 height 14
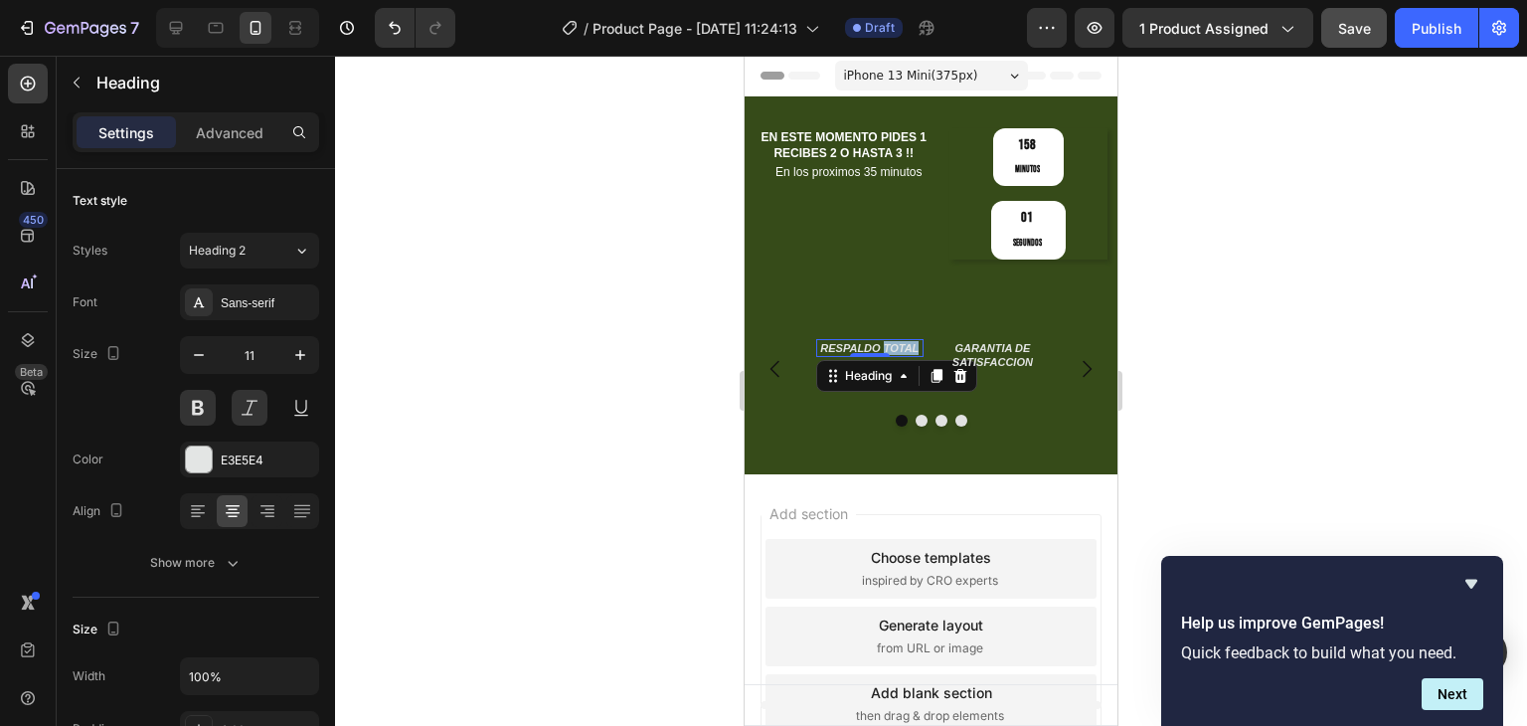
click at [903, 341] on p "RESPALDO TOTAL" at bounding box center [869, 348] width 103 height 14
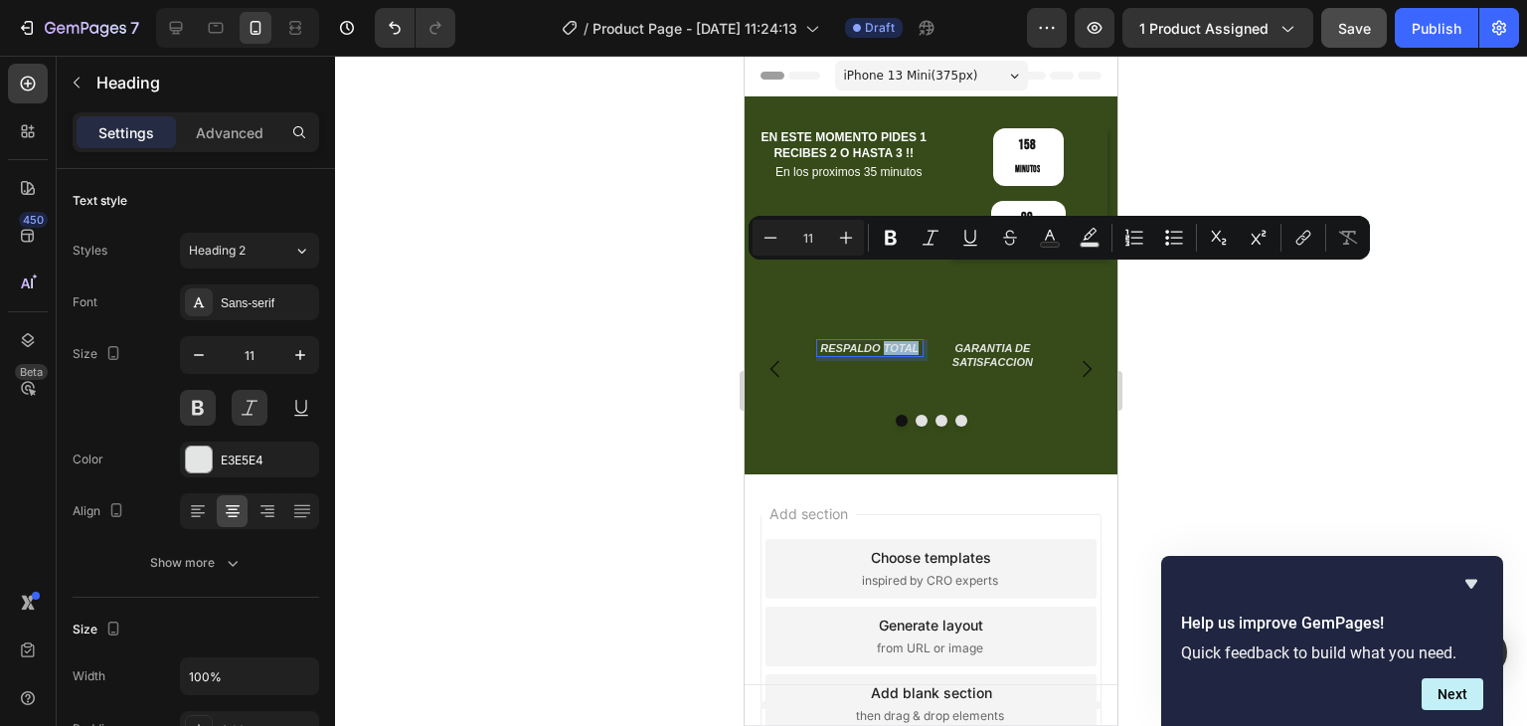
click at [915, 341] on p "RESPALDO TOTAL" at bounding box center [869, 348] width 103 height 14
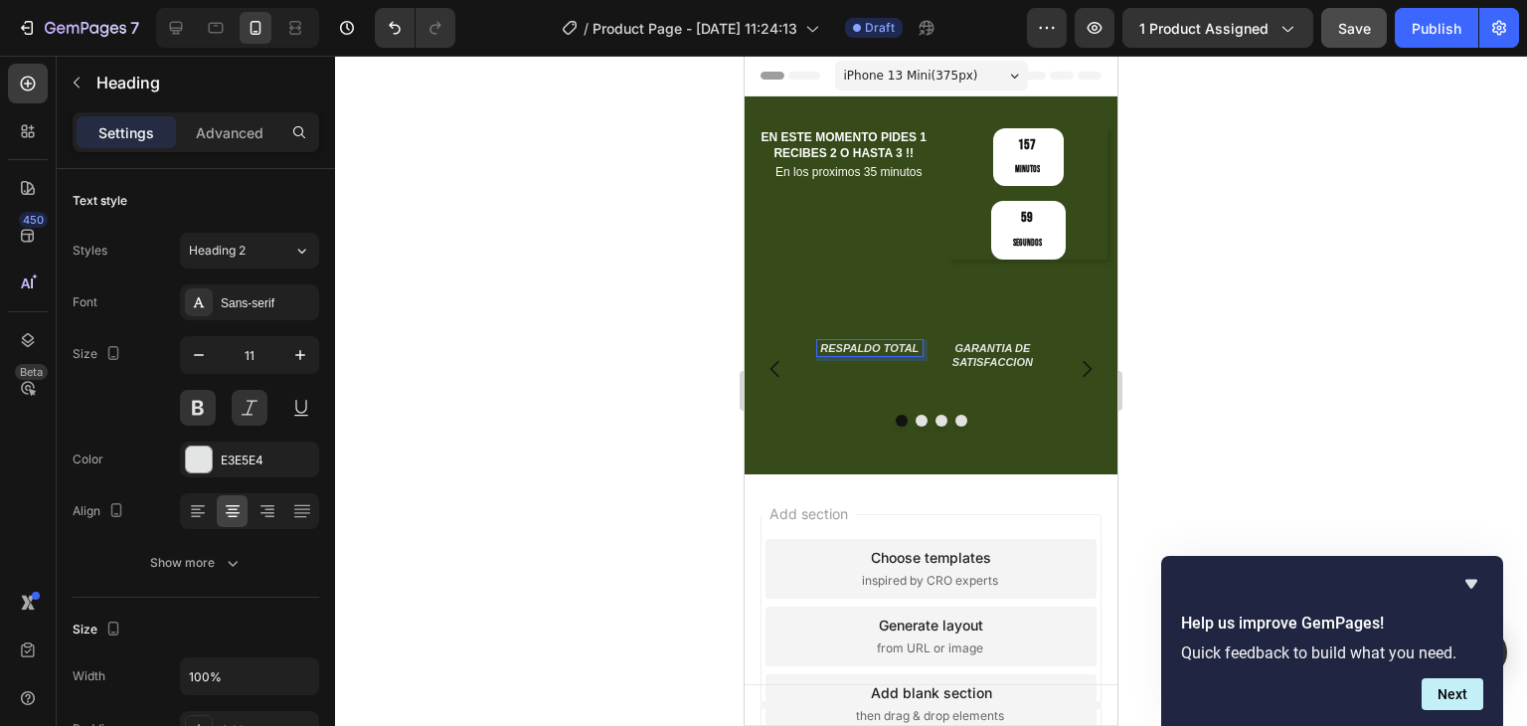
click at [921, 341] on p "RESPALDO TOTAL" at bounding box center [869, 348] width 103 height 14
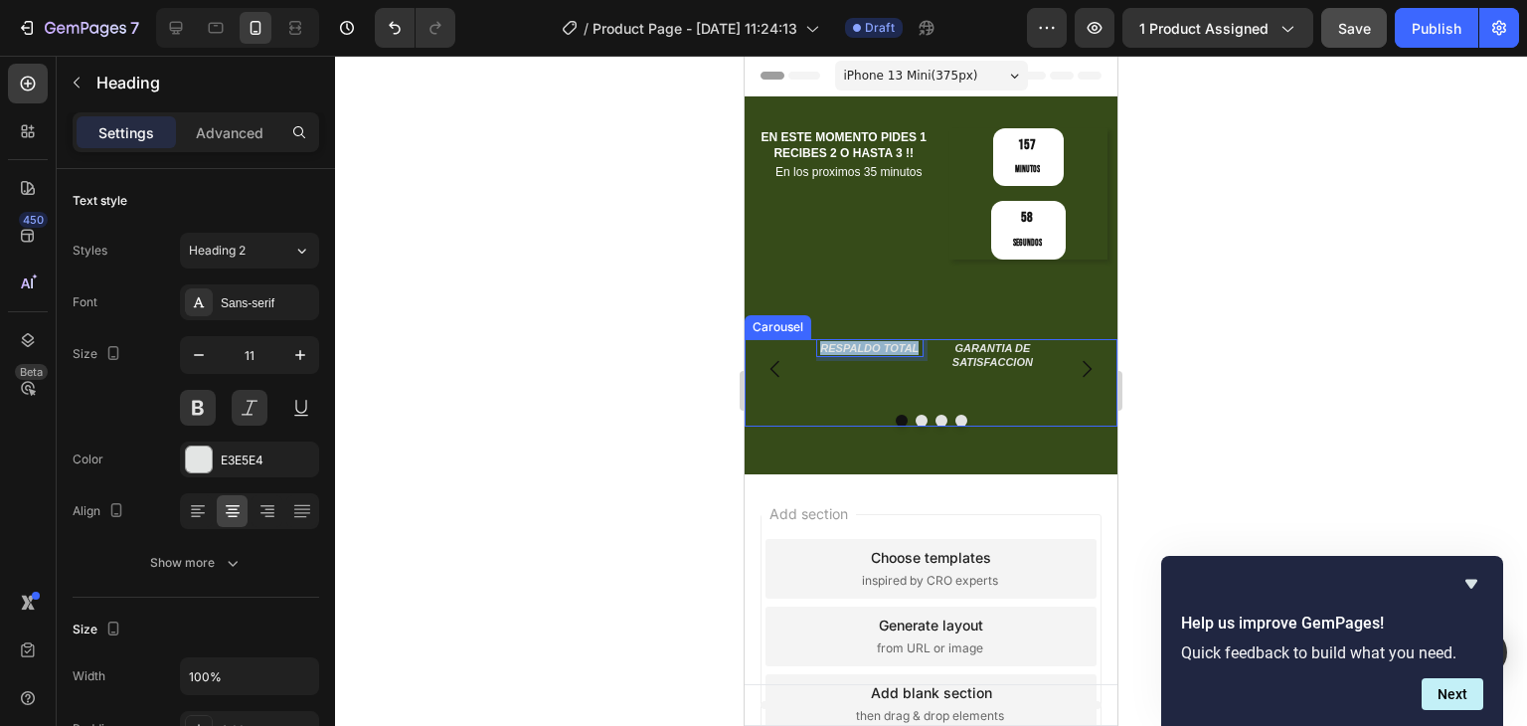
drag, startPoint x: 920, startPoint y: 274, endPoint x: 813, endPoint y: 279, distance: 106.5
click at [813, 339] on div "RESPALDO TOTAL Heading 0 GARANTIA DE SATISFACCION Heading" at bounding box center [931, 369] width 373 height 60
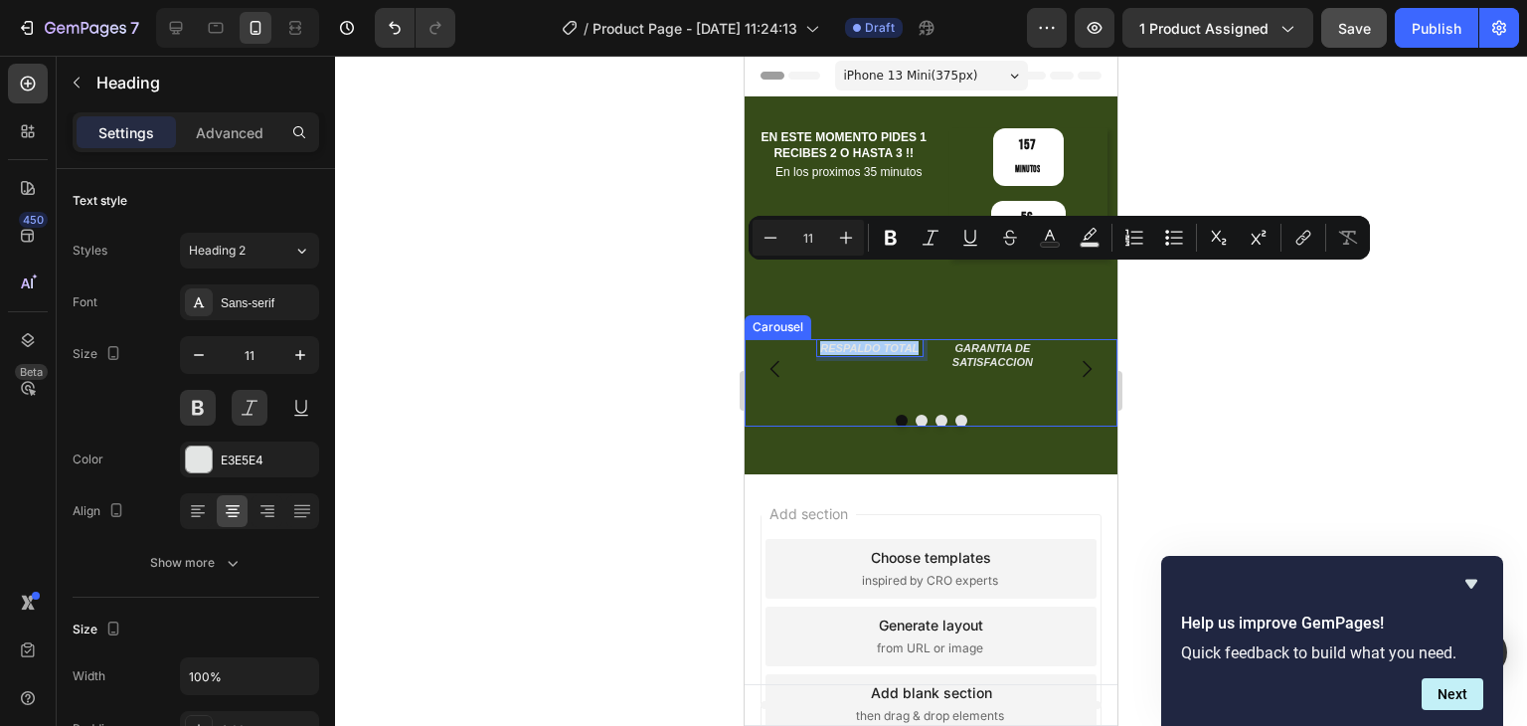
click at [643, 309] on div at bounding box center [931, 391] width 1192 height 670
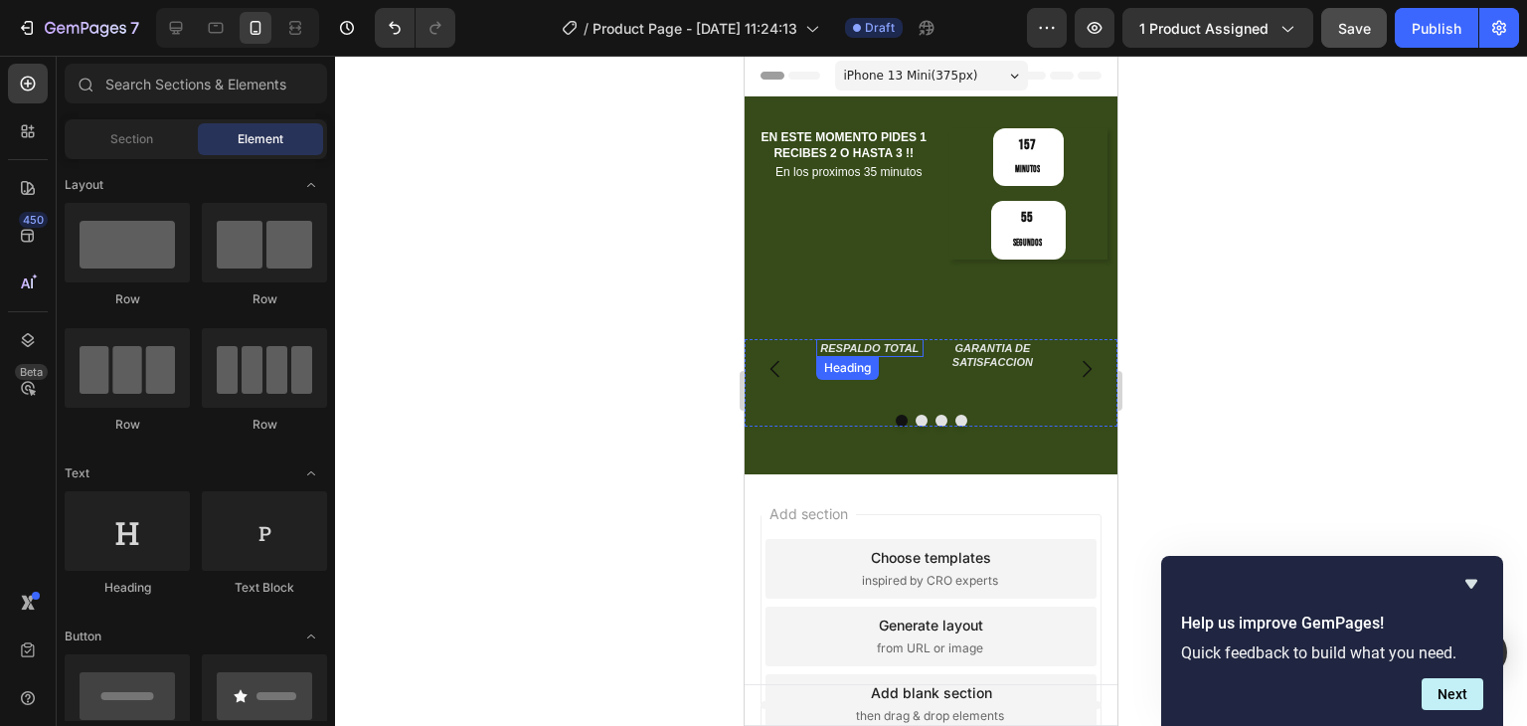
click at [919, 341] on p "RESPALDO TOTAL" at bounding box center [869, 348] width 103 height 14
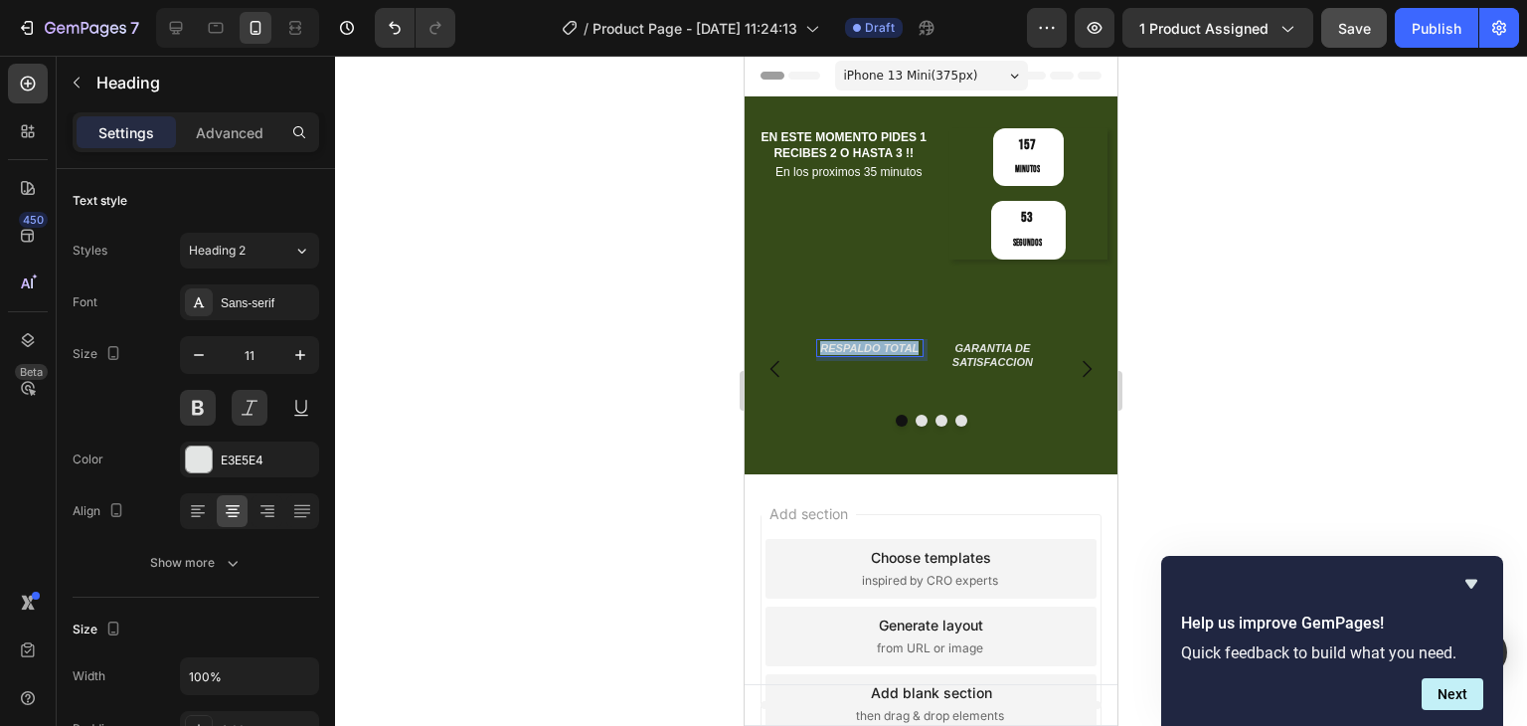
drag, startPoint x: 919, startPoint y: 272, endPoint x: 823, endPoint y: 271, distance: 95.5
click at [823, 341] on p "RESPALDO TOTAL" at bounding box center [869, 348] width 103 height 14
click at [1022, 341] on p "GARANTIA DE SATISFACCION" at bounding box center [993, 355] width 103 height 29
drag, startPoint x: 1031, startPoint y: 286, endPoint x: 952, endPoint y: 278, distance: 78.9
click at [1030, 341] on p "GARANTIA DE SATISFACCION" at bounding box center [993, 355] width 103 height 29
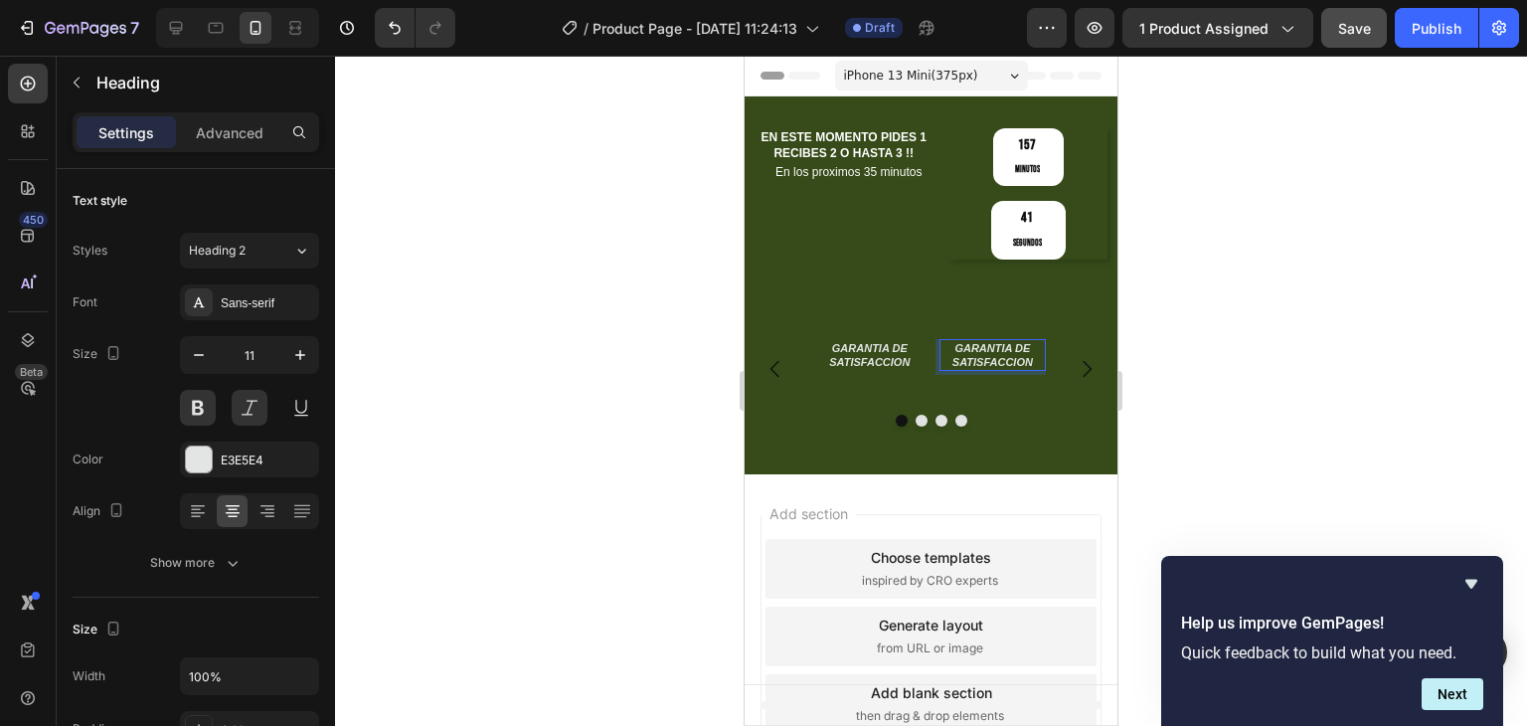
click at [1030, 341] on p "GARANTIA DE SATISFACCION" at bounding box center [993, 355] width 103 height 29
drag, startPoint x: 1043, startPoint y: 276, endPoint x: 941, endPoint y: 276, distance: 102.4
click at [942, 341] on p "RESPALDO TOTAL" at bounding box center [993, 348] width 103 height 14
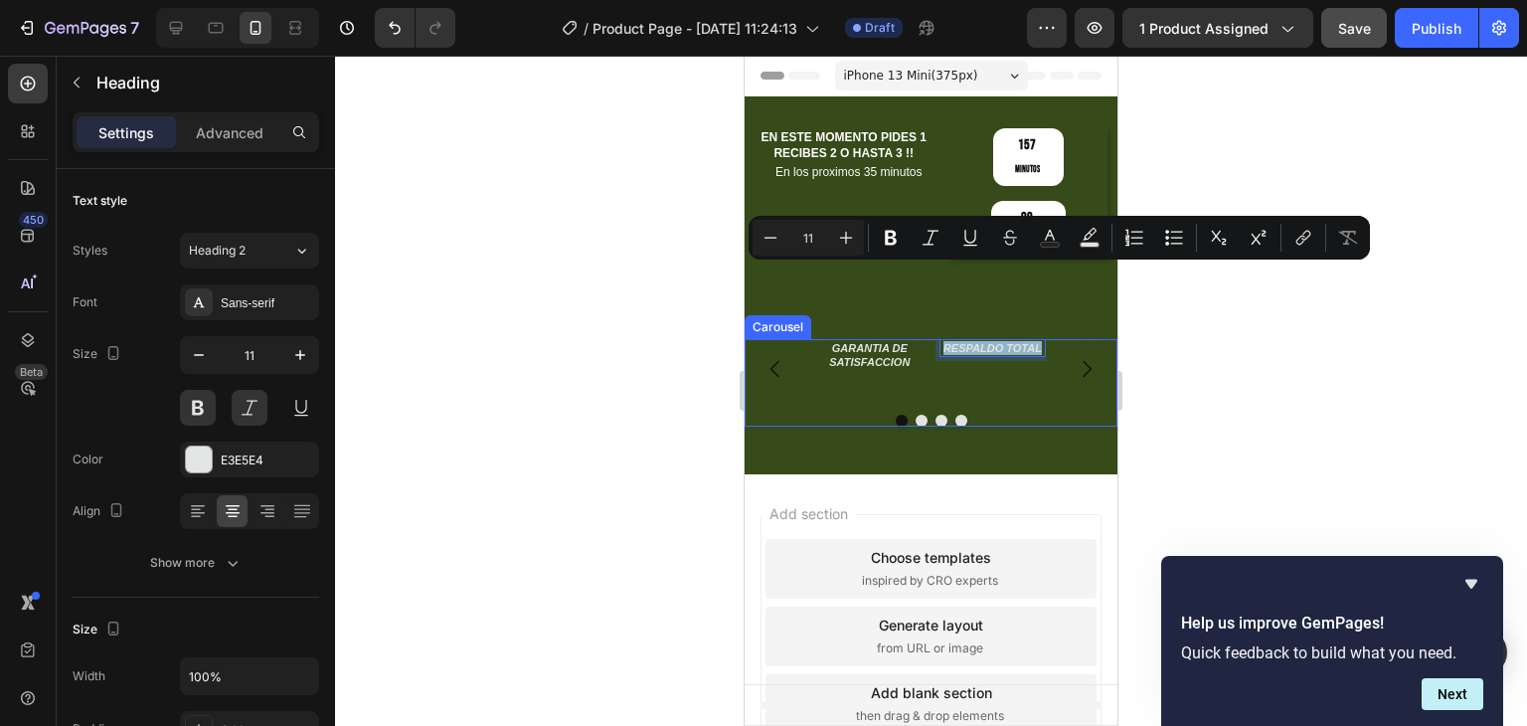
click at [898, 341] on p "GARANTIA DE SATISFACCION" at bounding box center [869, 355] width 103 height 29
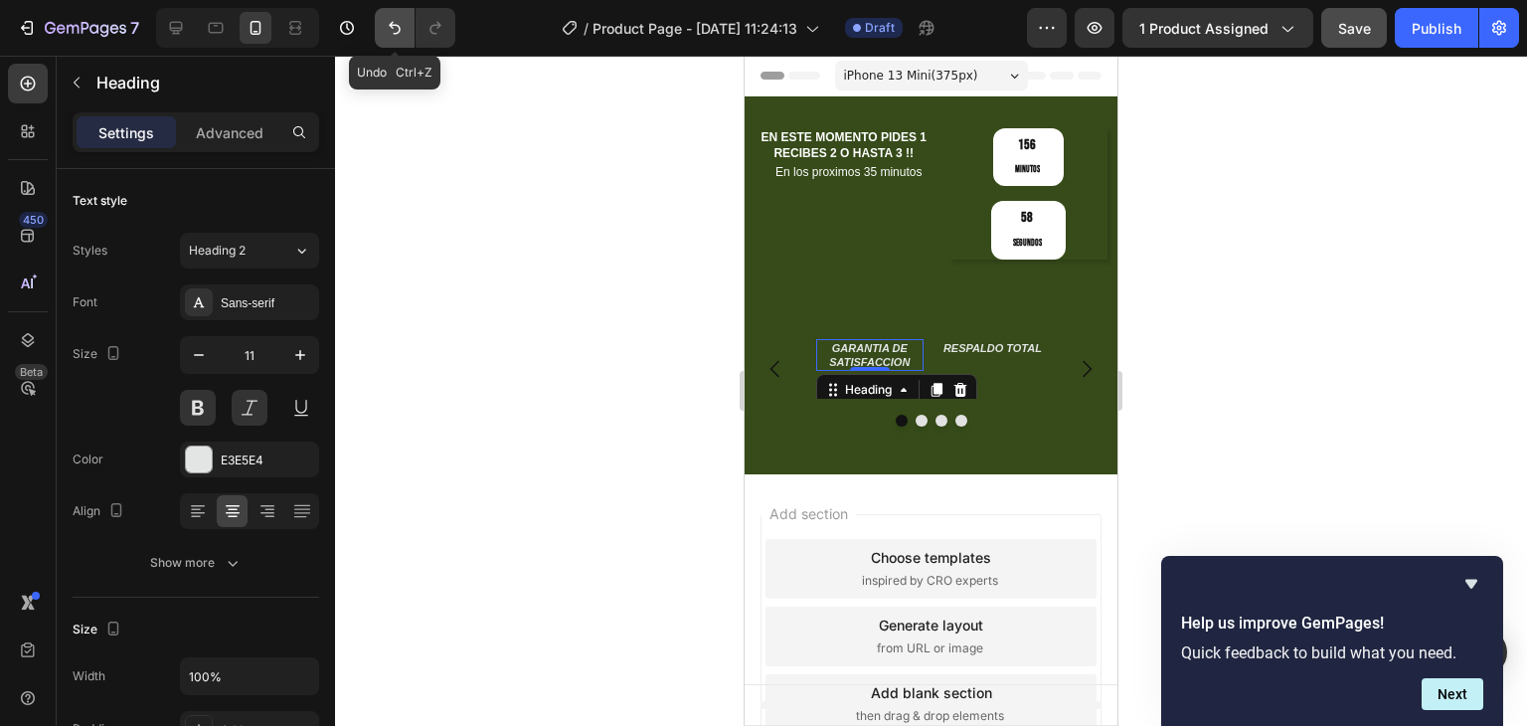
click at [403, 29] on icon "Undo/Redo" at bounding box center [395, 28] width 20 height 20
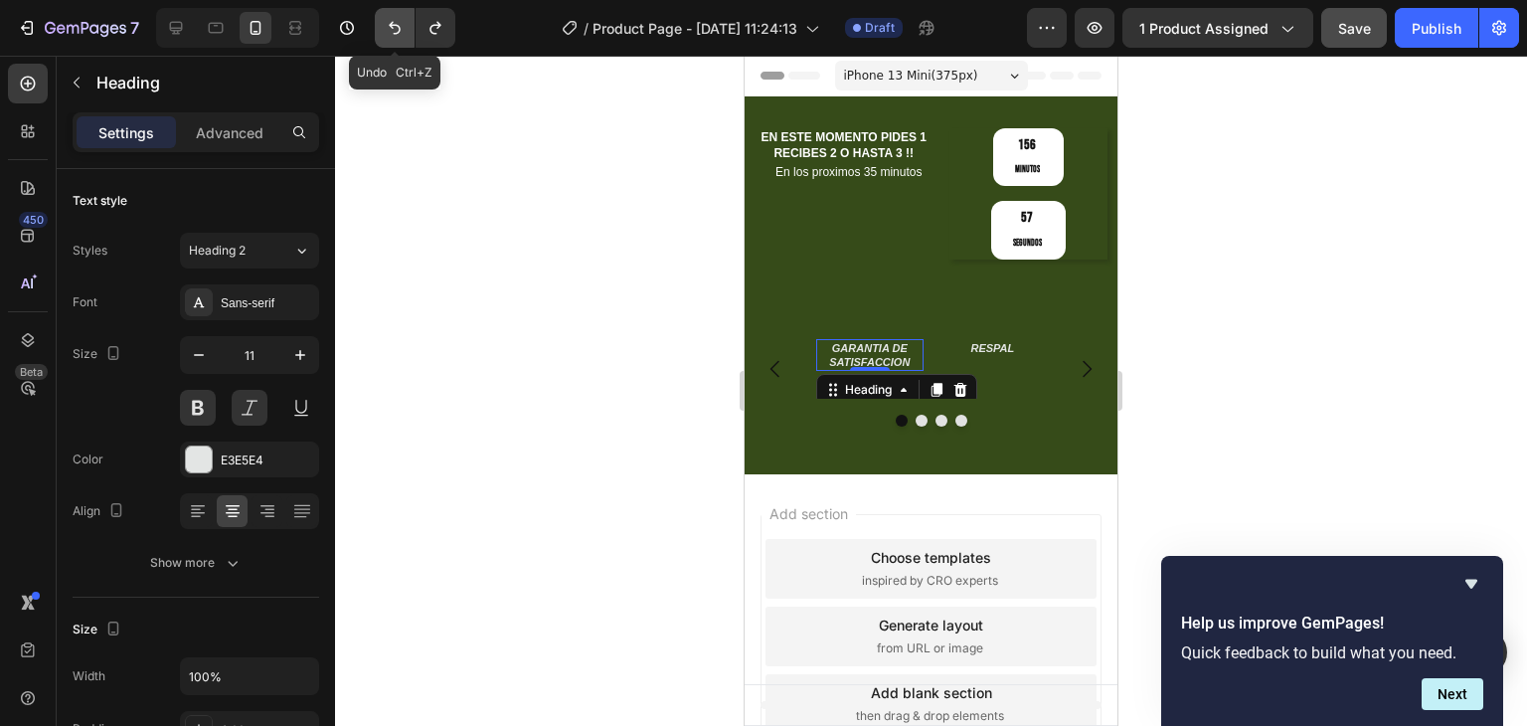
click at [403, 29] on icon "Undo/Redo" at bounding box center [395, 28] width 20 height 20
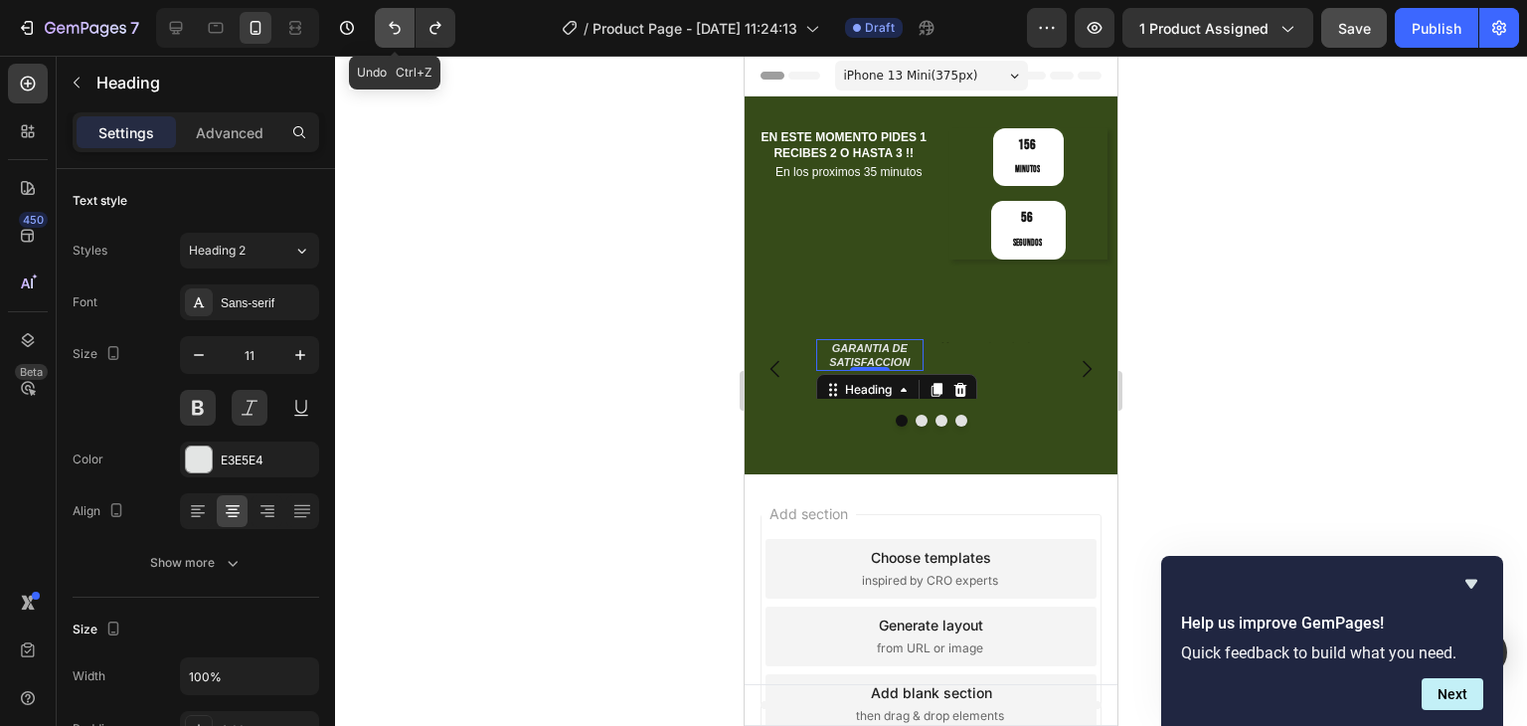
click at [403, 29] on icon "Undo/Redo" at bounding box center [395, 28] width 20 height 20
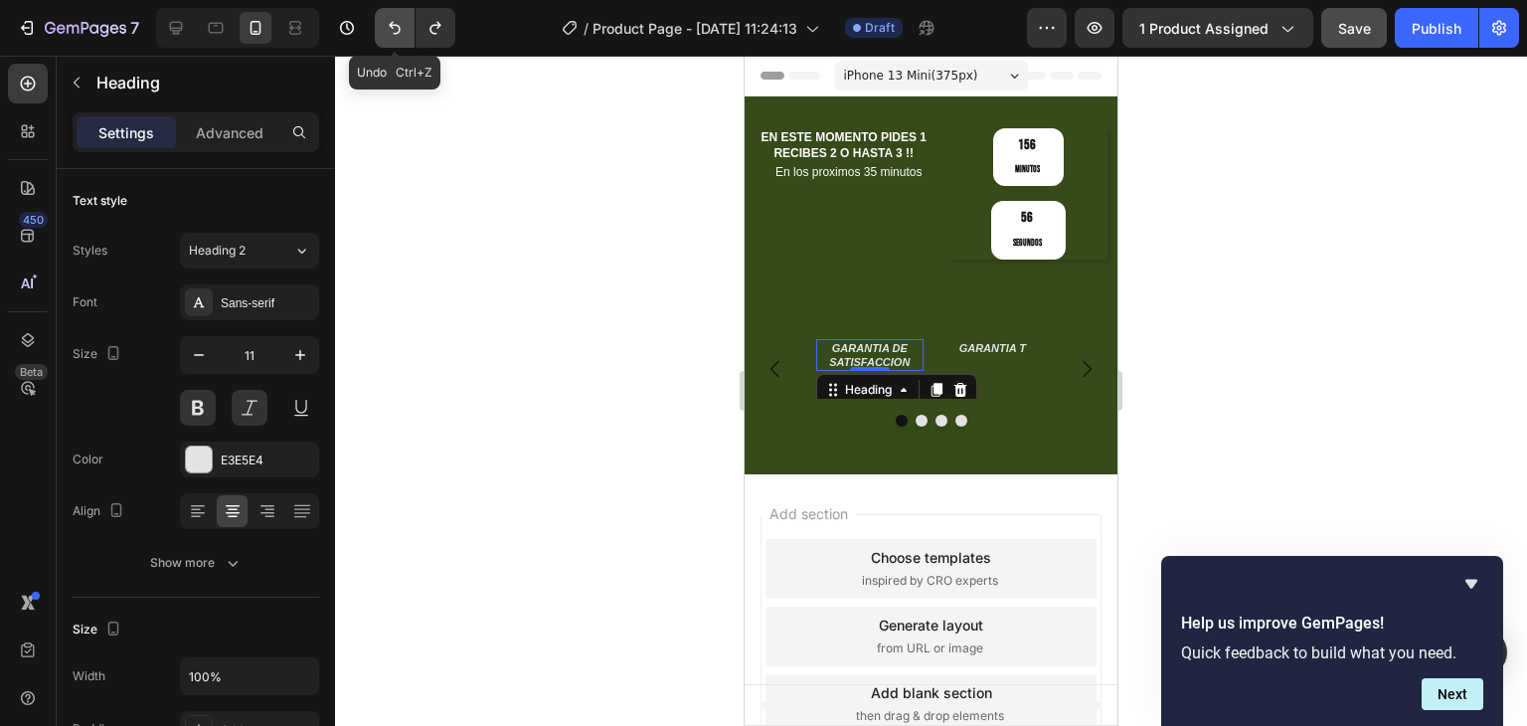
click at [403, 29] on icon "Undo/Redo" at bounding box center [395, 28] width 20 height 20
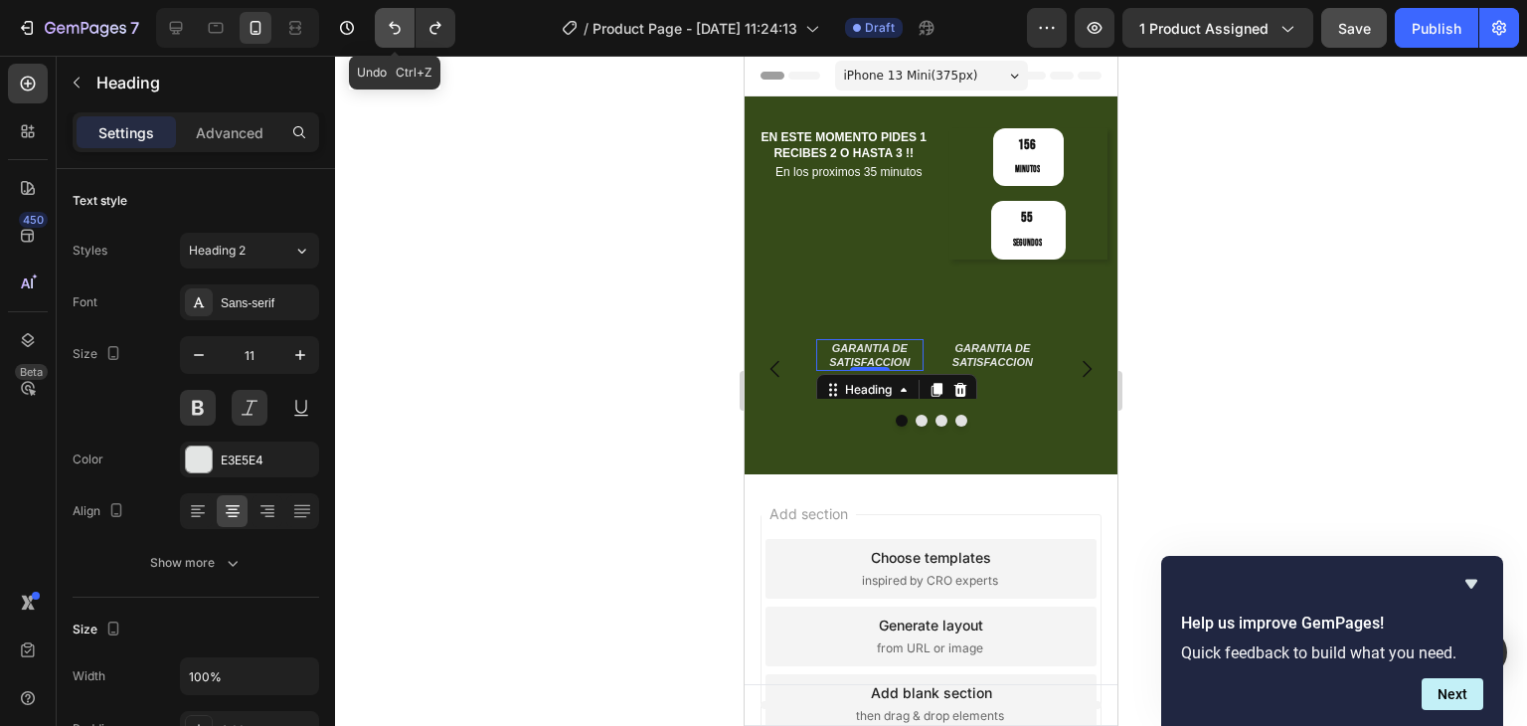
click at [403, 29] on icon "Undo/Redo" at bounding box center [395, 28] width 20 height 20
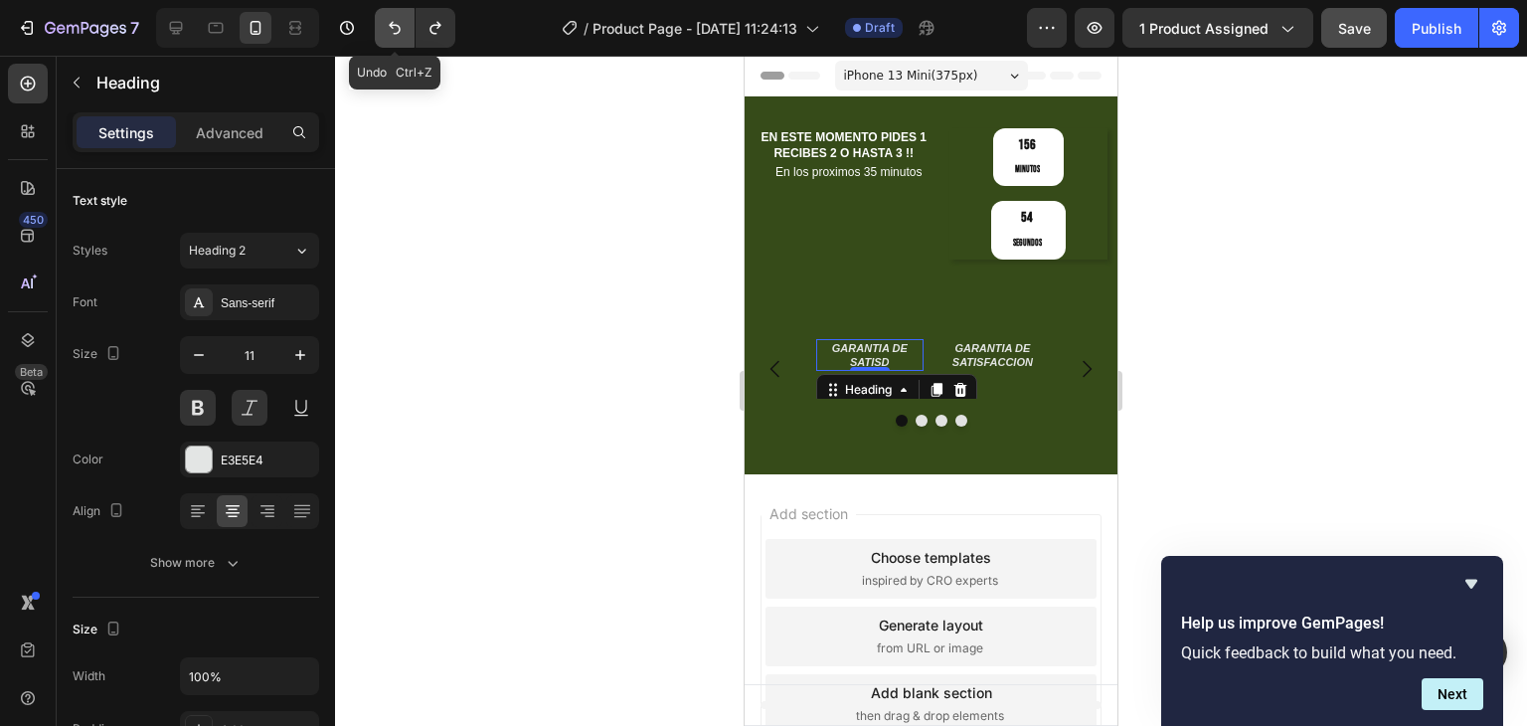
click at [403, 29] on icon "Undo/Redo" at bounding box center [395, 28] width 20 height 20
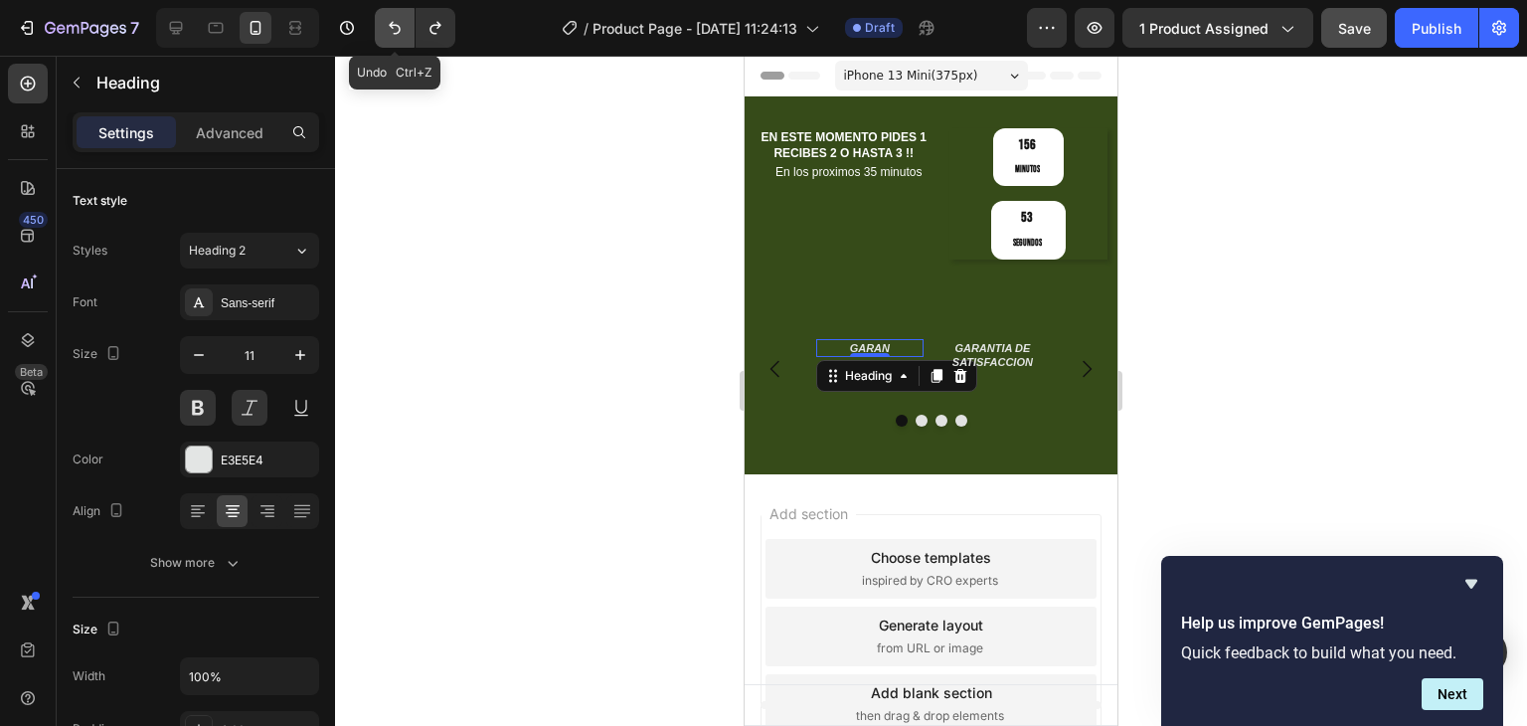
click at [403, 29] on icon "Undo/Redo" at bounding box center [395, 28] width 20 height 20
click at [401, 39] on button "Undo/Redo" at bounding box center [395, 28] width 40 height 40
click at [438, 33] on icon "Undo/Redo" at bounding box center [436, 28] width 20 height 20
click at [483, 255] on div at bounding box center [931, 391] width 1192 height 670
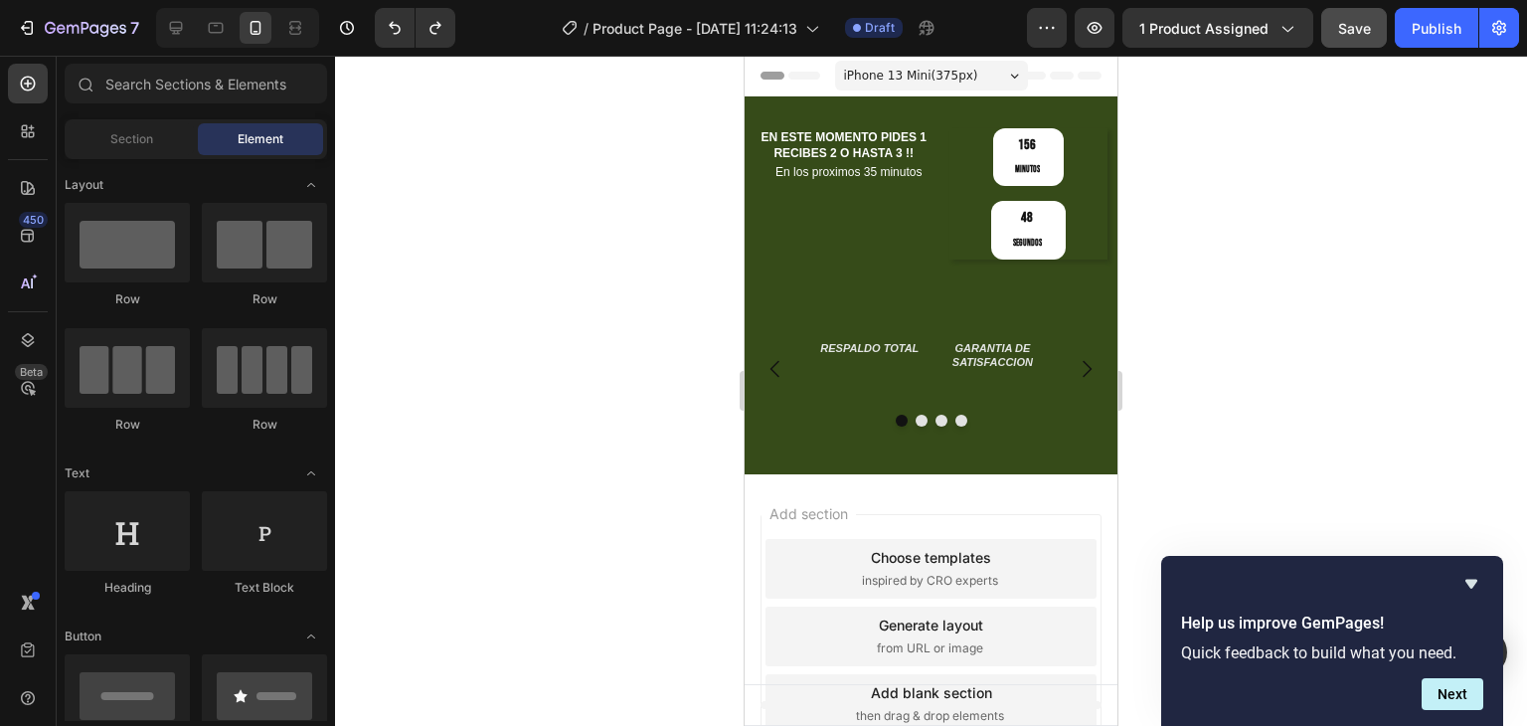
click at [483, 255] on div at bounding box center [931, 391] width 1192 height 670
click at [1034, 339] on h2 "GARANTIA DE SATISFACCION" at bounding box center [993, 355] width 107 height 33
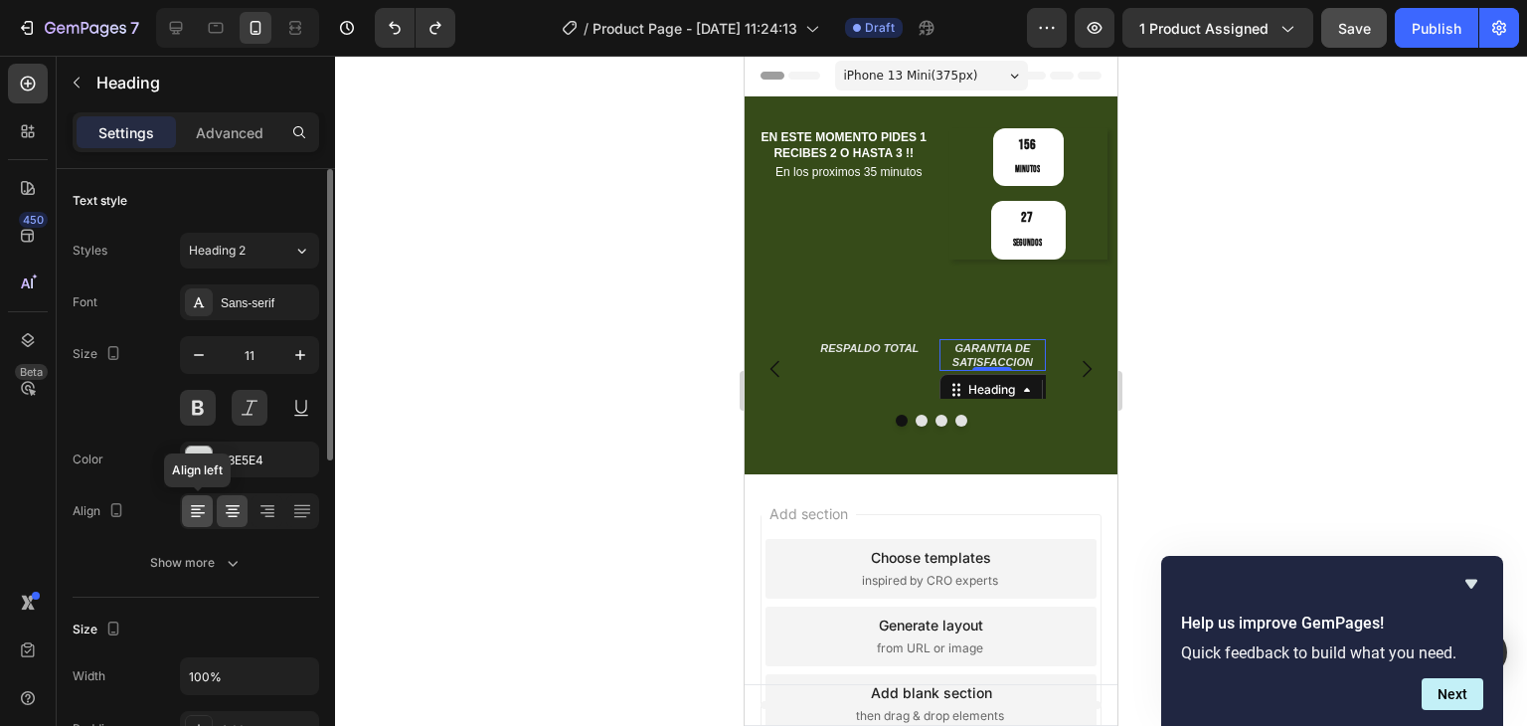
click at [191, 509] on icon at bounding box center [198, 511] width 20 height 20
click at [224, 514] on icon at bounding box center [233, 511] width 20 height 20
click at [263, 514] on icon at bounding box center [268, 511] width 20 height 20
click at [252, 514] on div at bounding box center [267, 511] width 31 height 32
click at [239, 514] on icon at bounding box center [233, 511] width 20 height 20
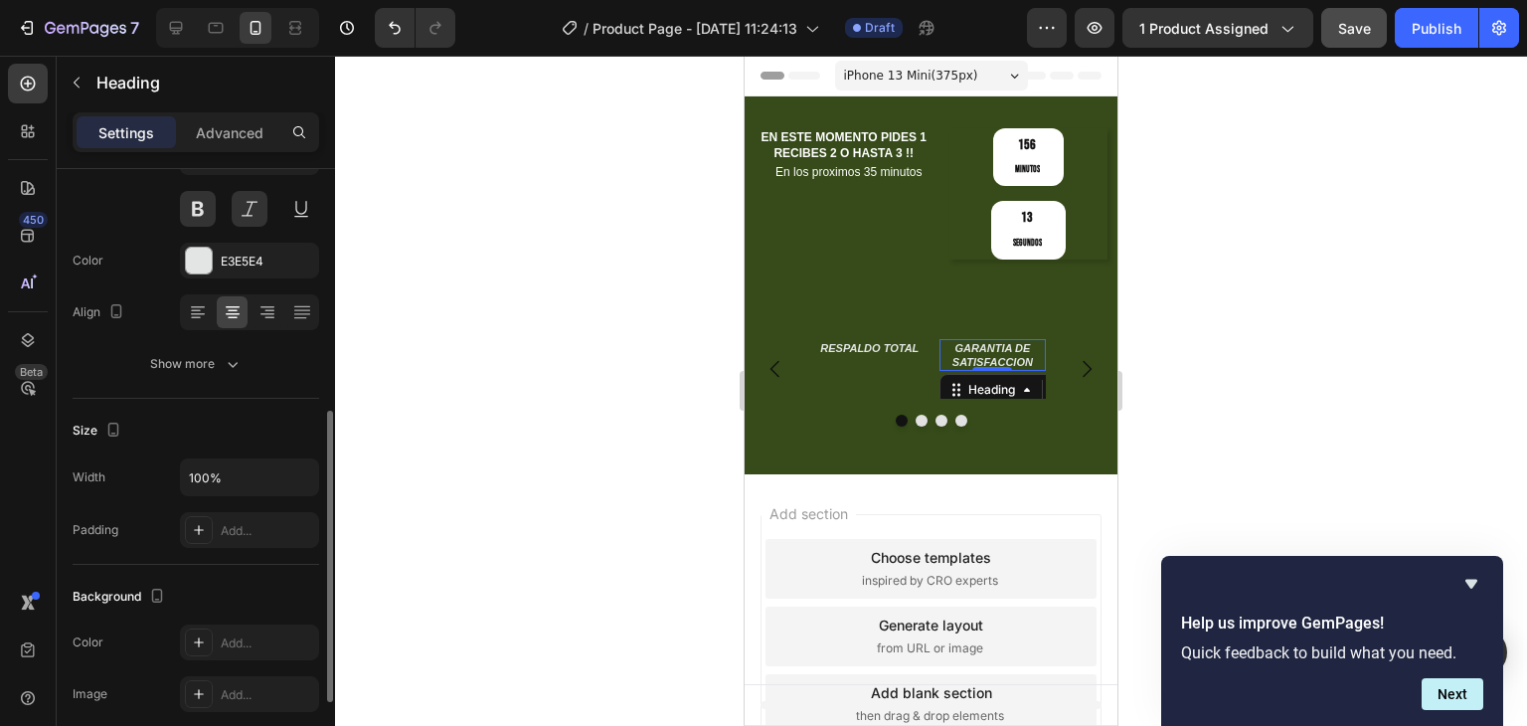
scroll to position [398, 0]
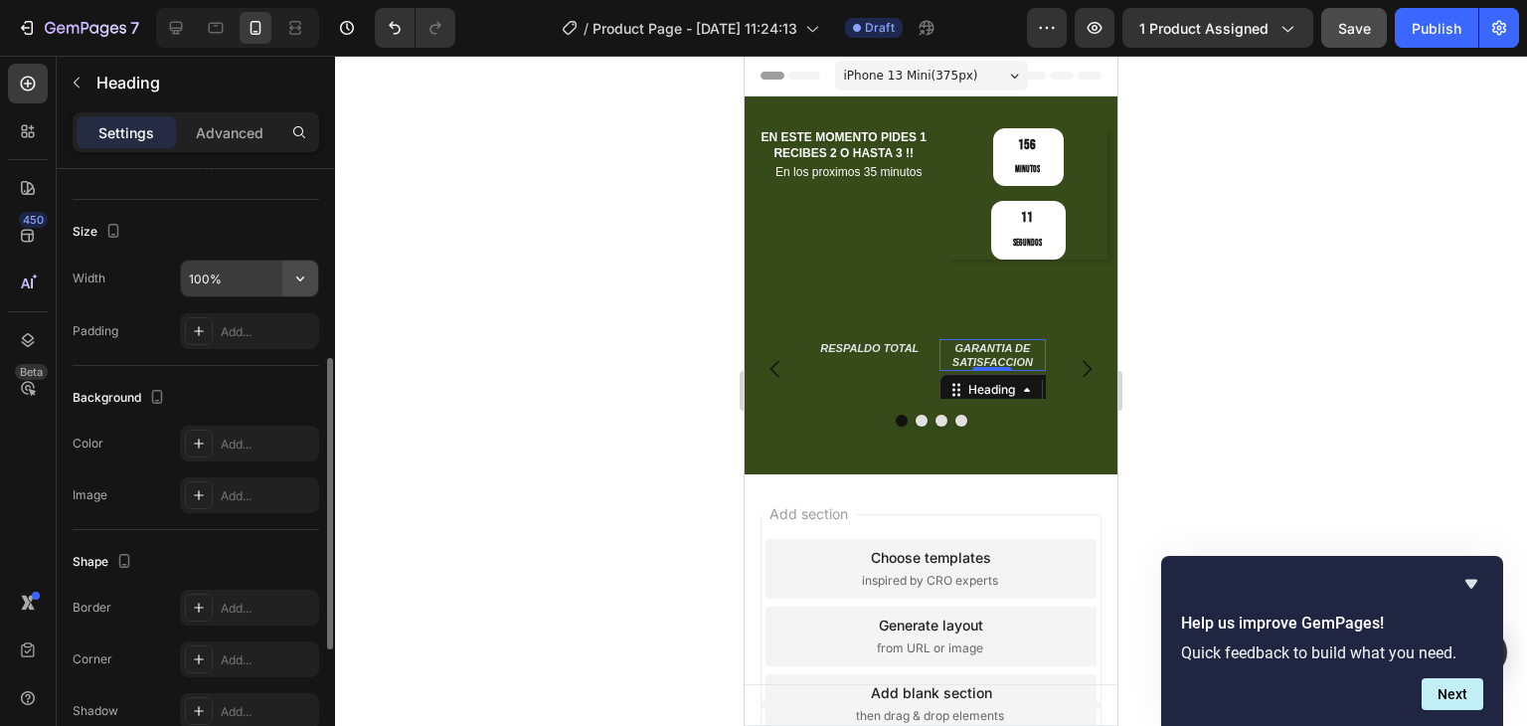
click at [317, 271] on button "button" at bounding box center [300, 278] width 36 height 36
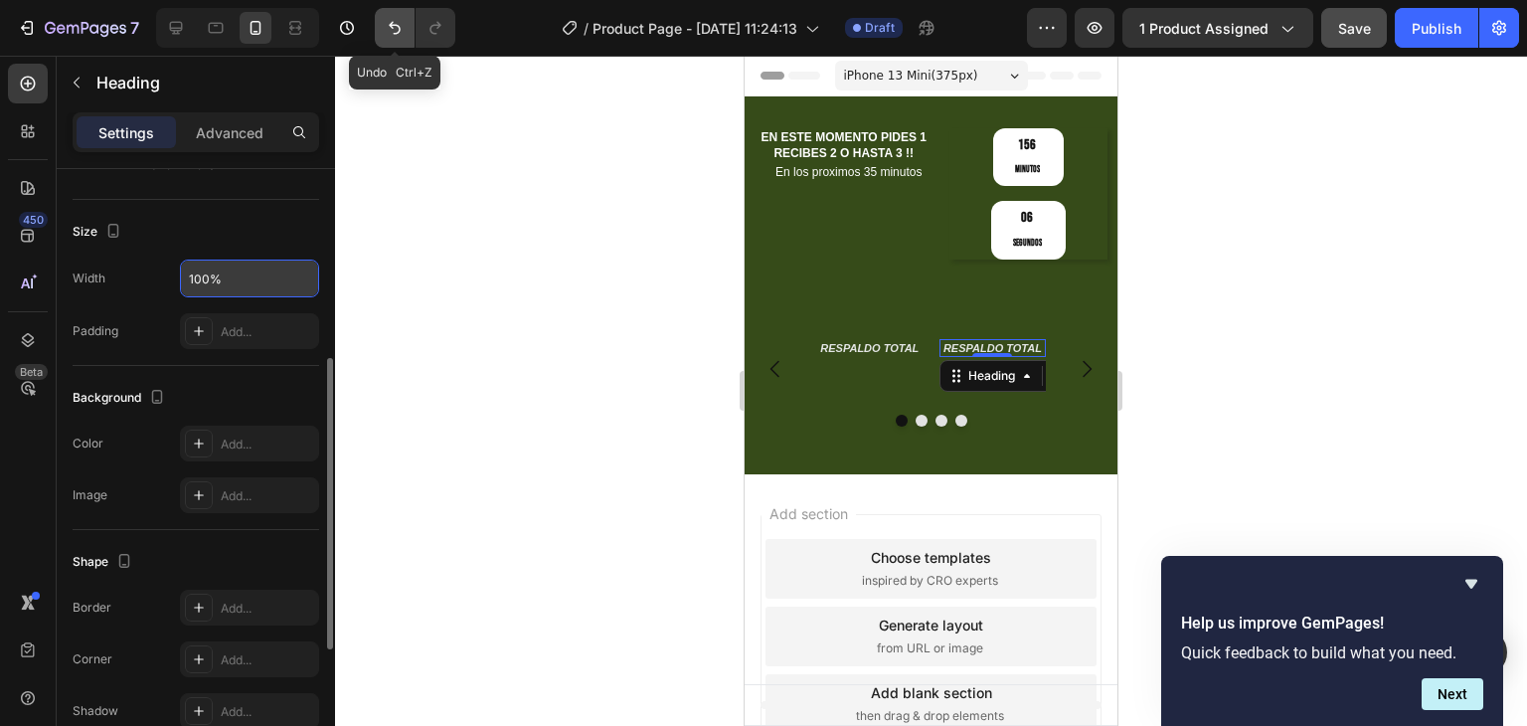
click at [392, 32] on icon "Undo/Redo" at bounding box center [395, 28] width 20 height 20
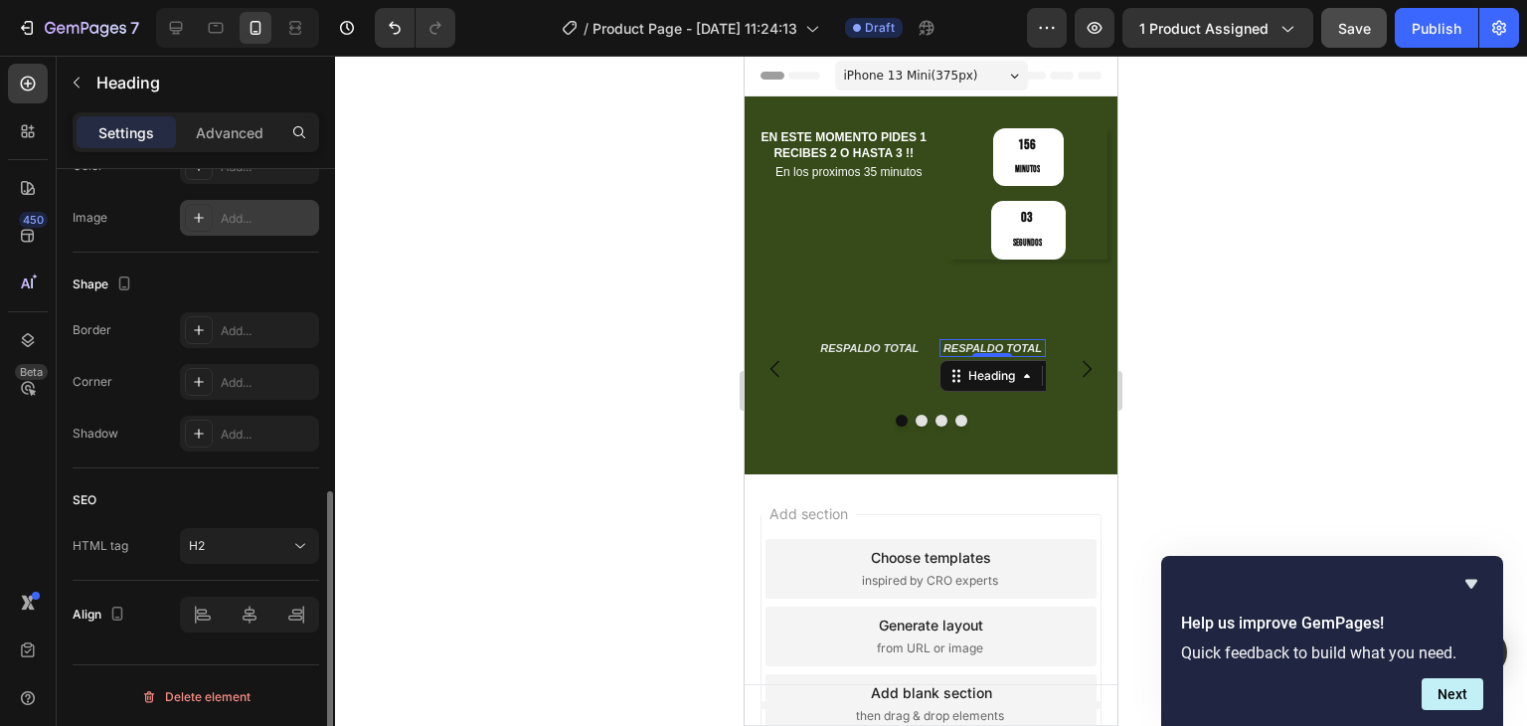
scroll to position [476, 0]
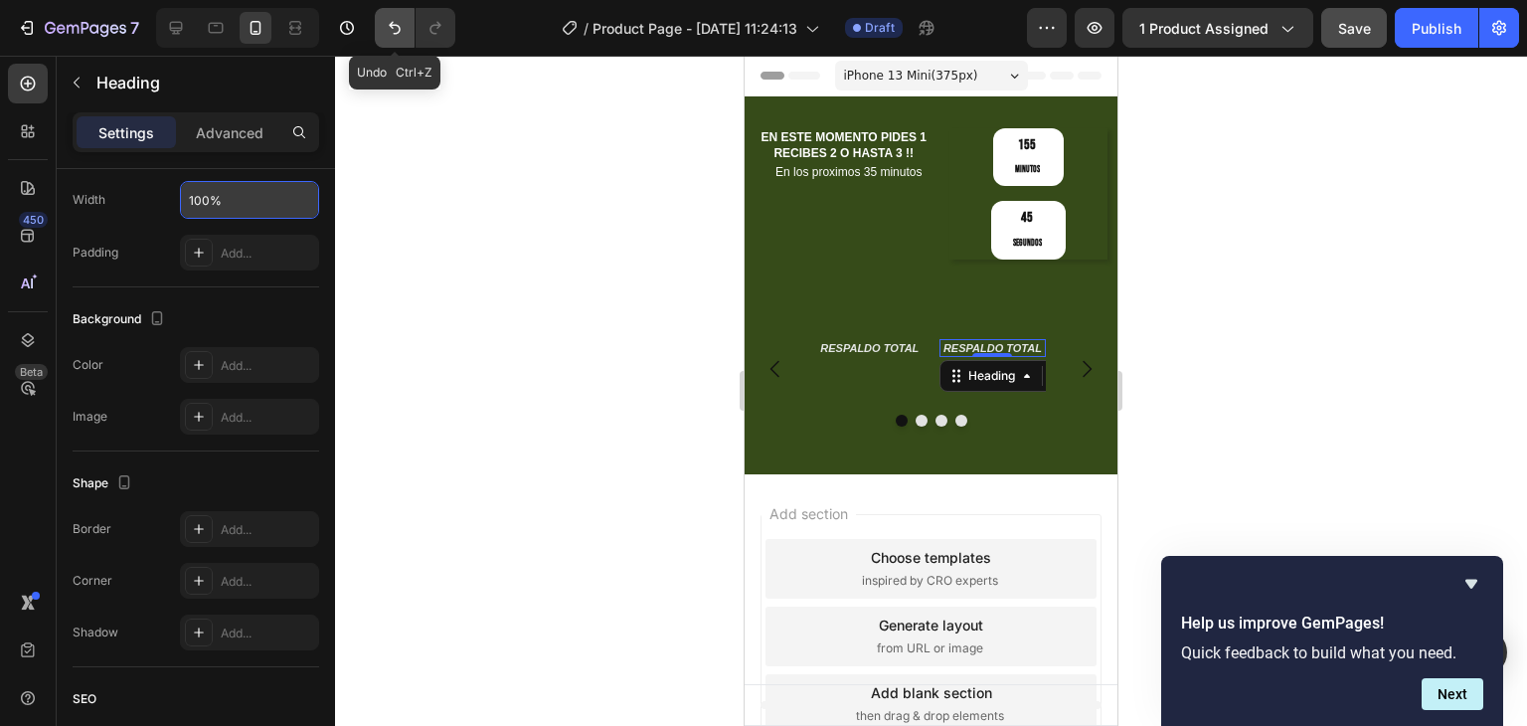
click at [396, 30] on icon "Undo/Redo" at bounding box center [395, 28] width 20 height 20
click at [878, 339] on h2 "RESPALDO TOTAL" at bounding box center [869, 348] width 107 height 18
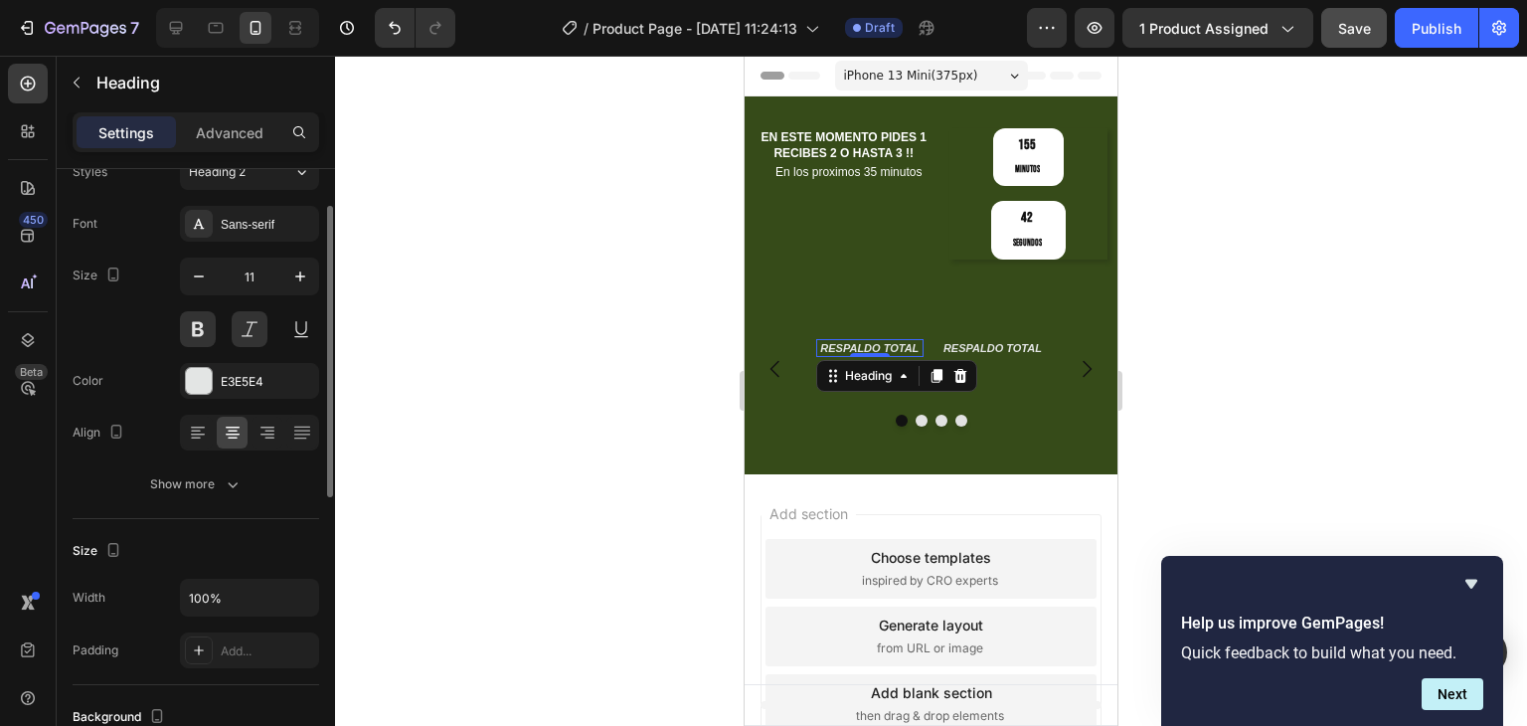
scroll to position [0, 0]
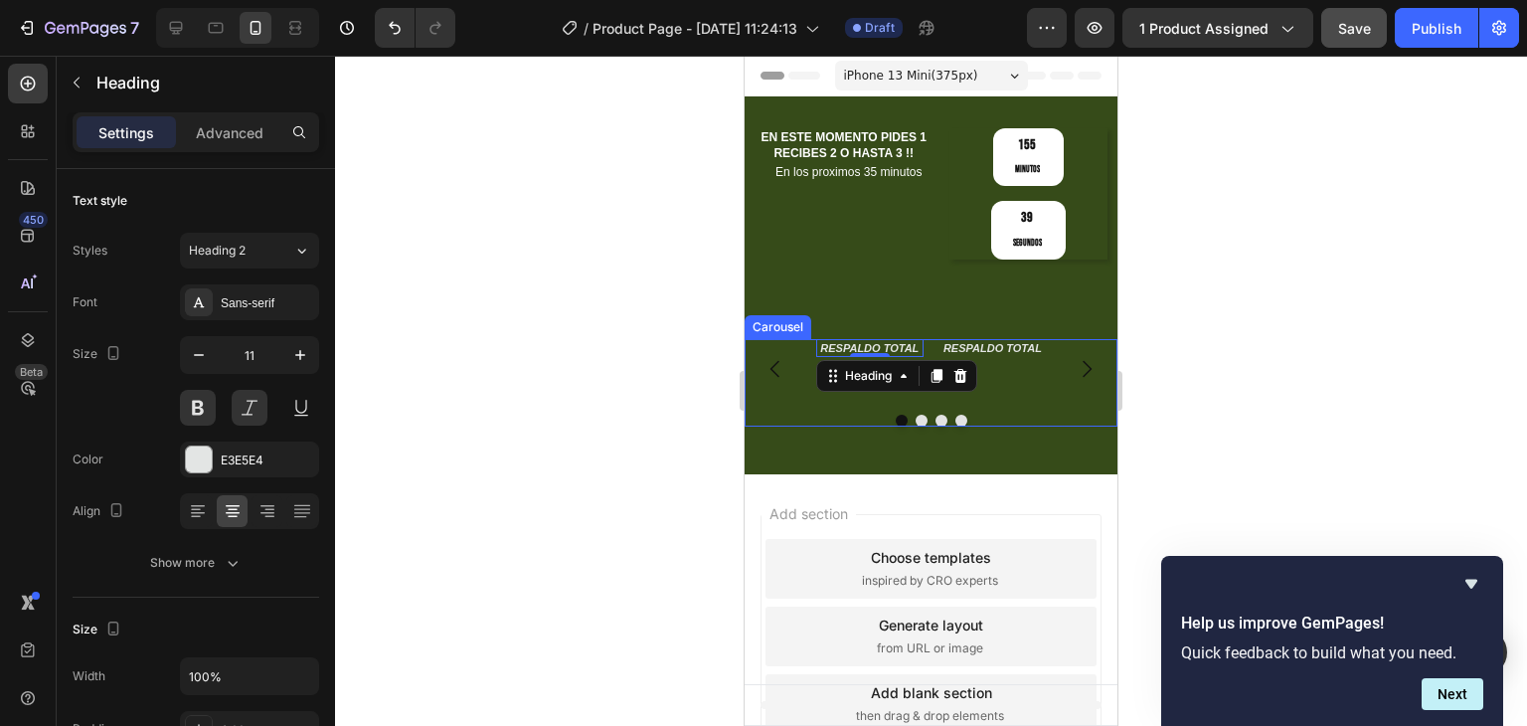
click at [950, 415] on div at bounding box center [931, 421] width 373 height 12
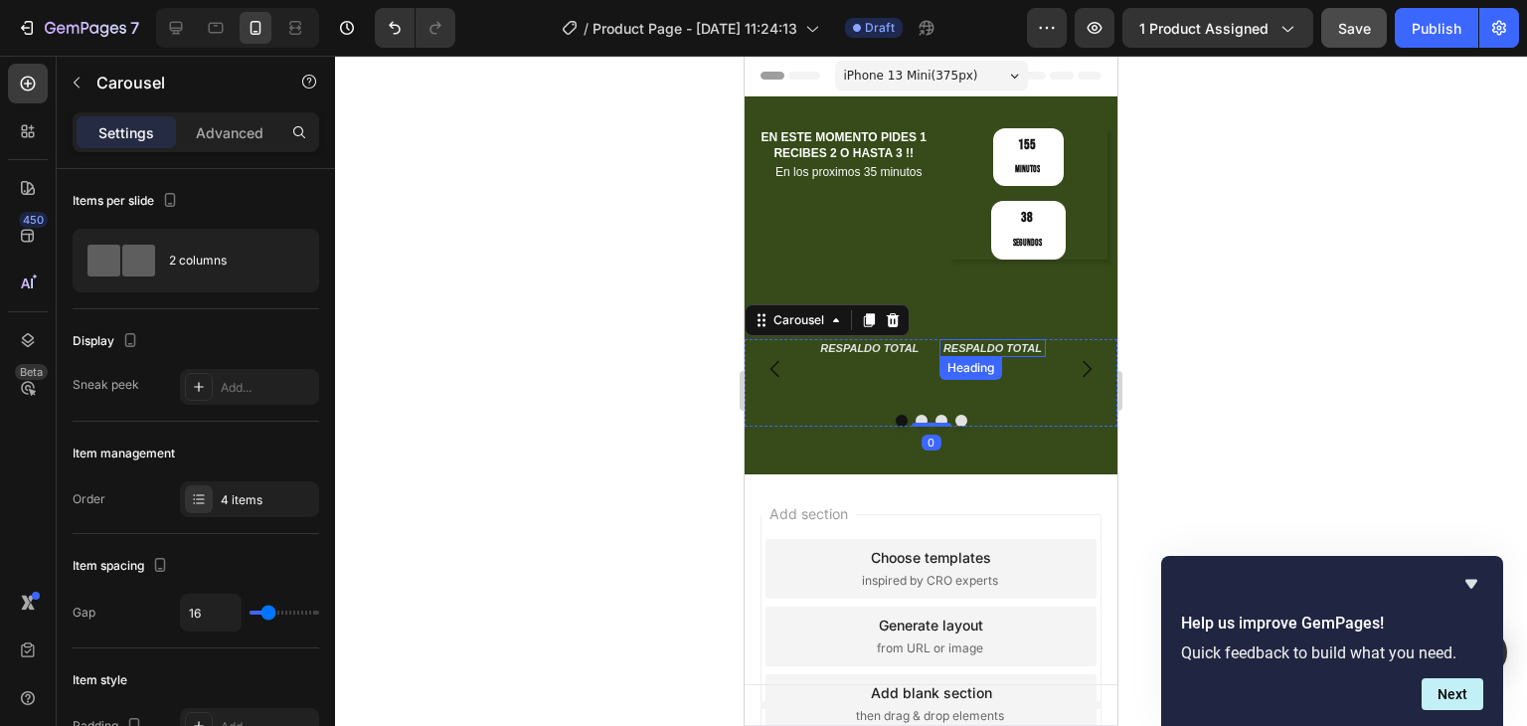
click at [948, 339] on h2 "RESPALDO TOTAL" at bounding box center [993, 348] width 107 height 18
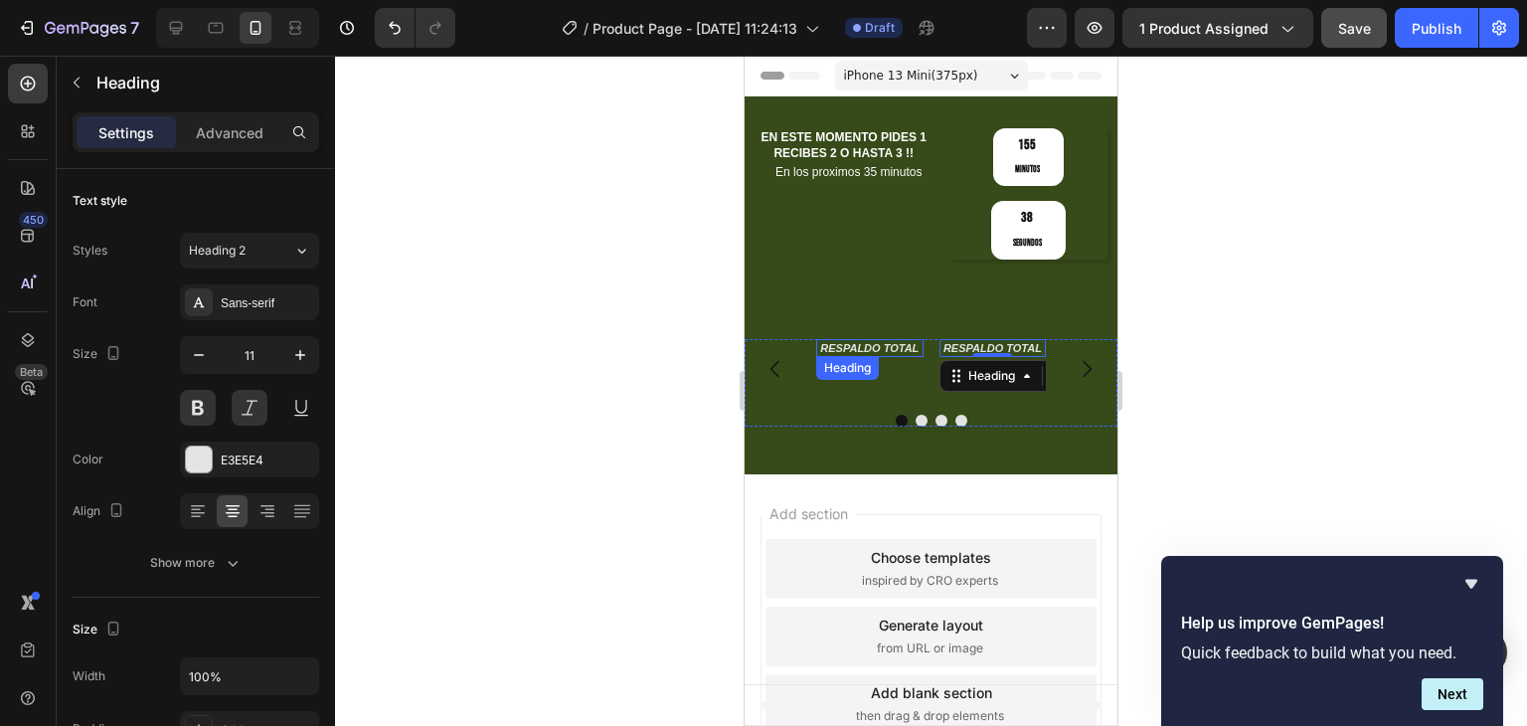
click at [917, 339] on h2 "RESPALDO TOTAL" at bounding box center [869, 348] width 107 height 18
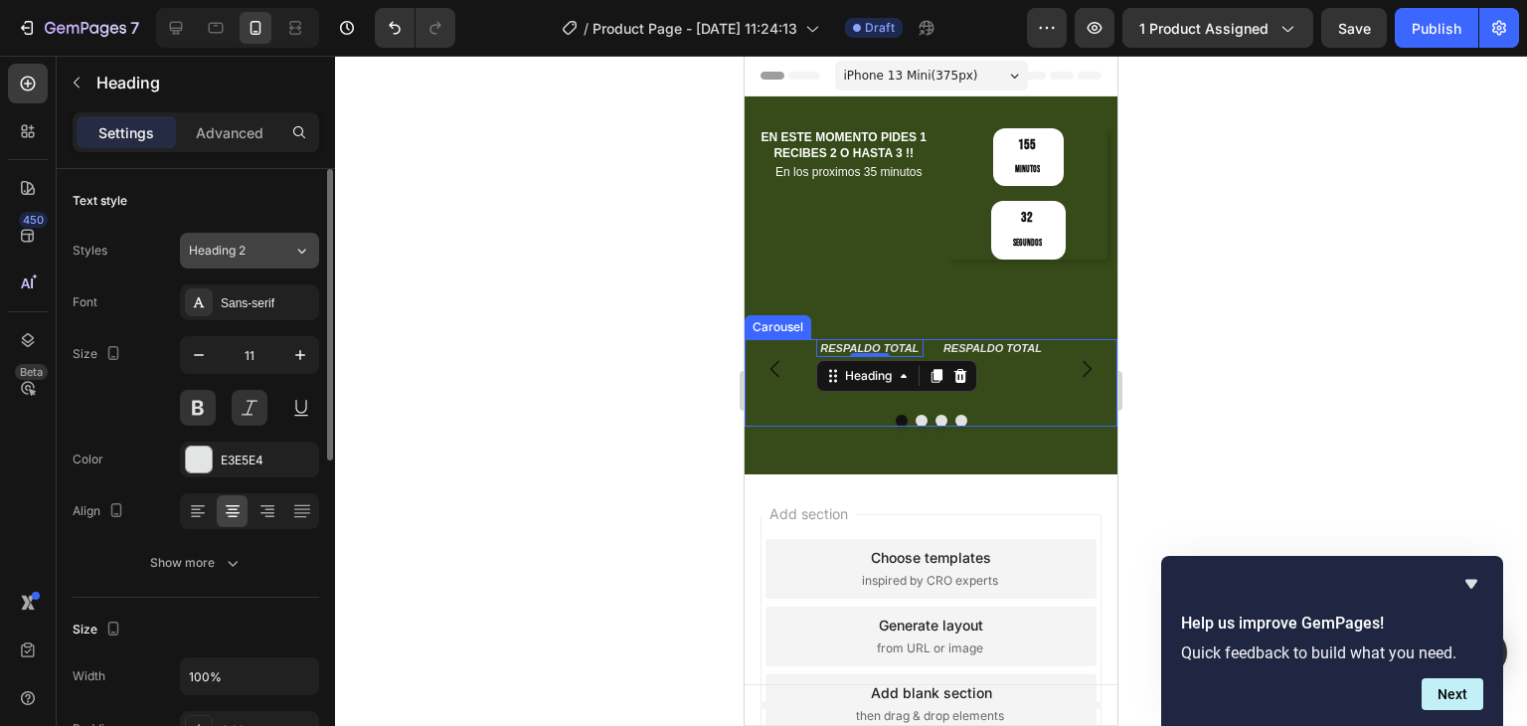
click at [258, 257] on div "Heading 2" at bounding box center [229, 251] width 81 height 18
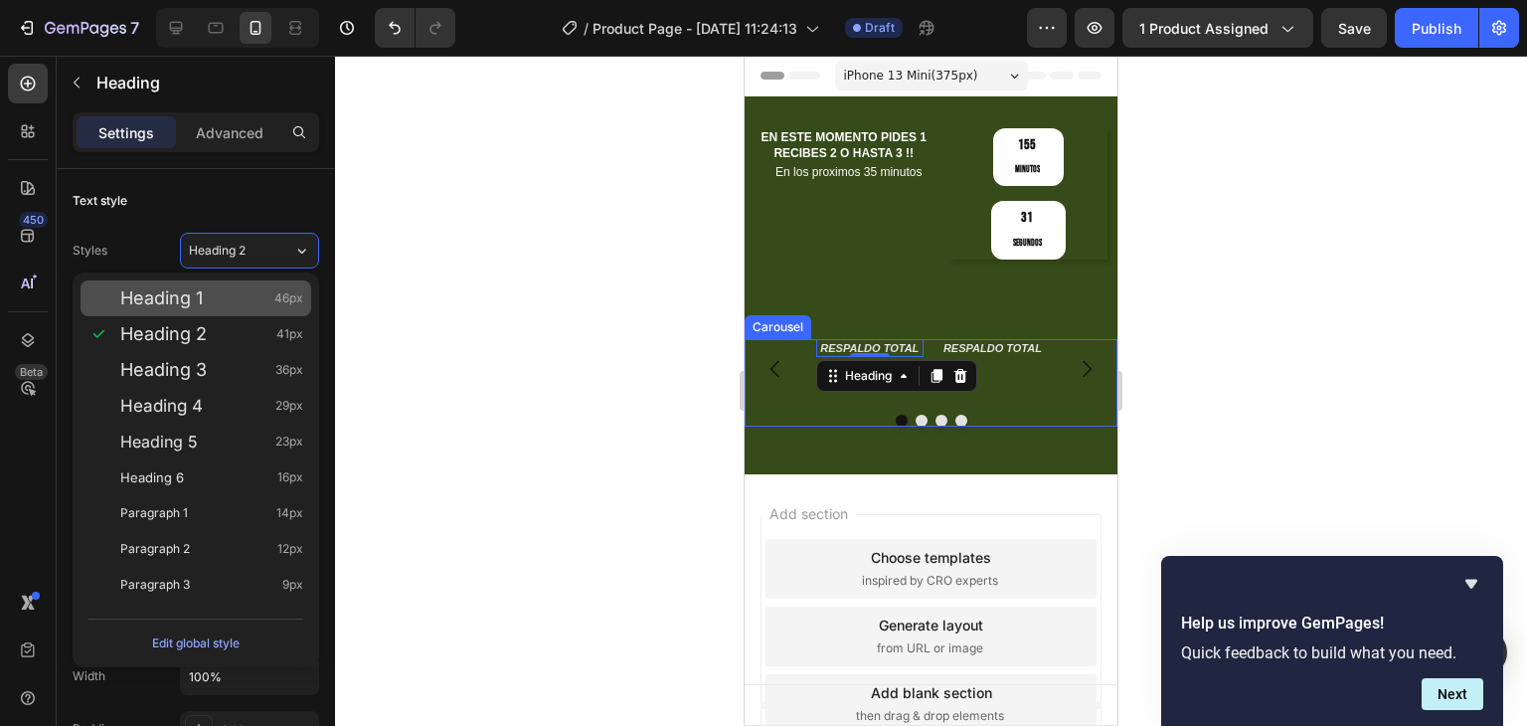
click at [197, 301] on span "Heading 1" at bounding box center [161, 298] width 83 height 20
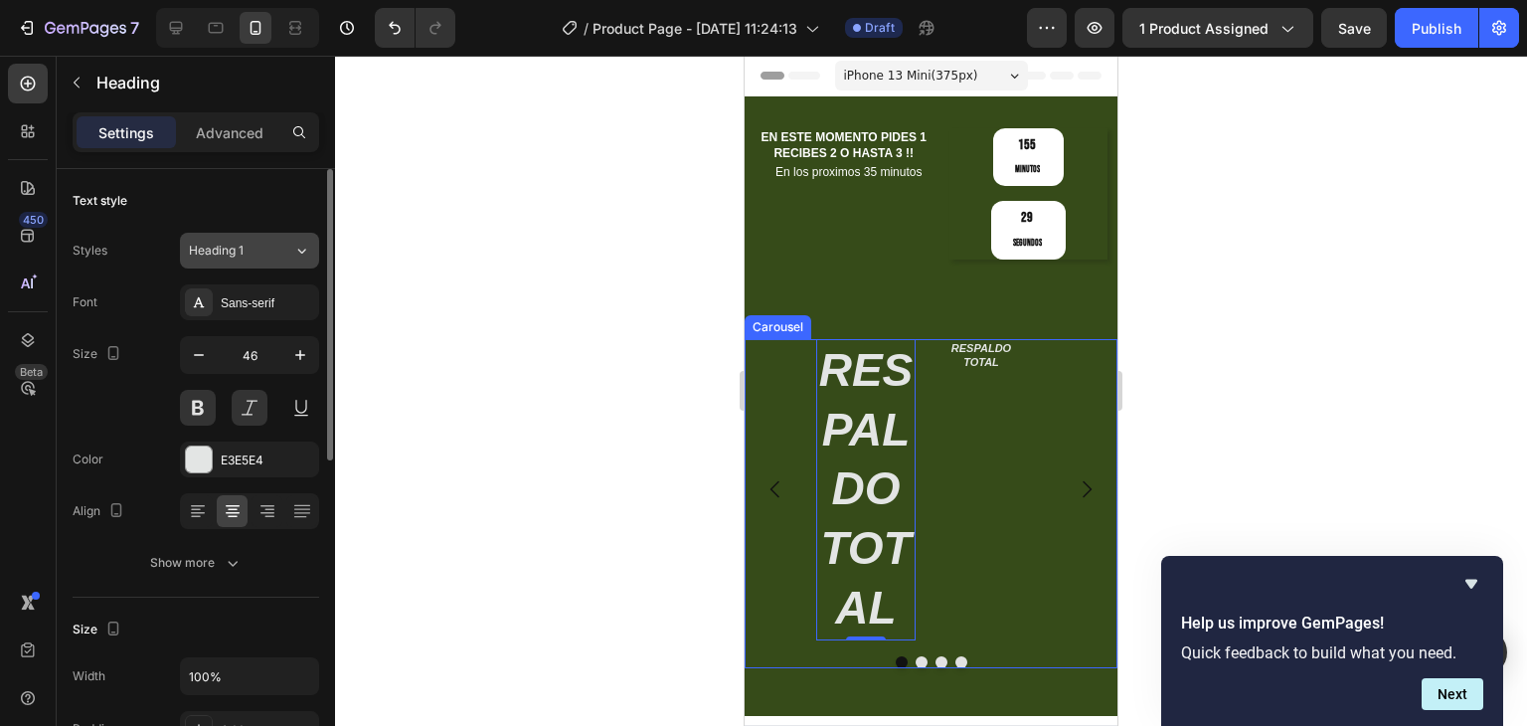
click at [219, 258] on span "Heading 1" at bounding box center [216, 251] width 55 height 18
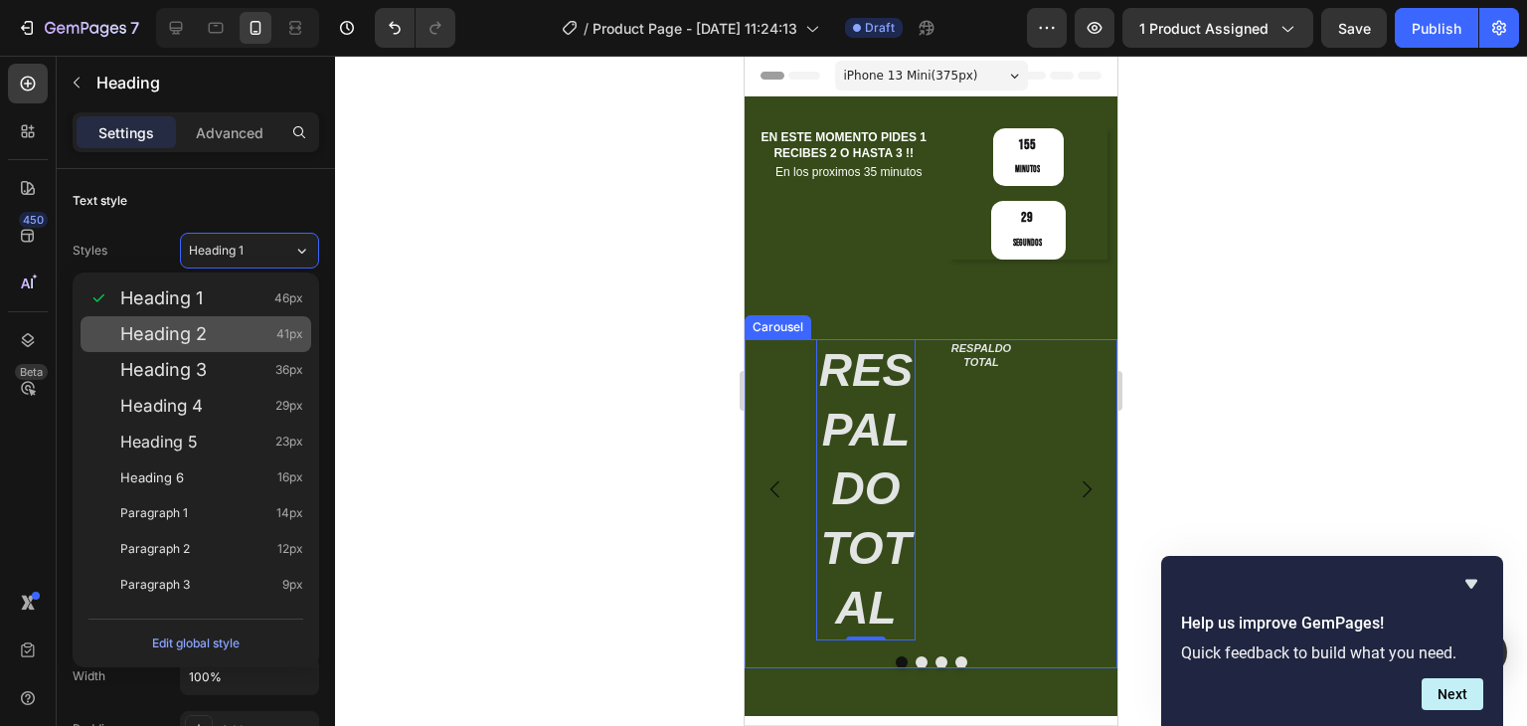
click at [199, 324] on span "Heading 2" at bounding box center [163, 334] width 86 height 20
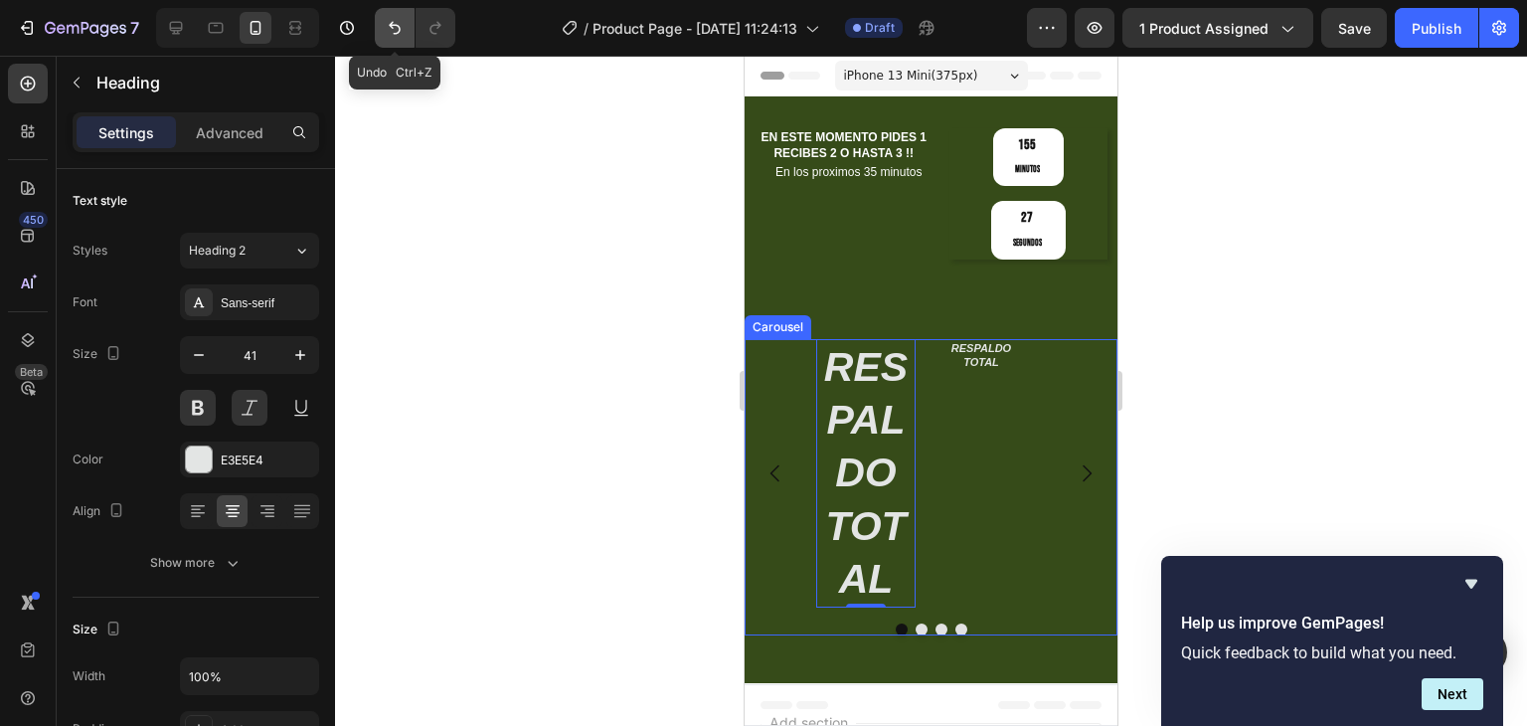
click at [400, 29] on icon "Undo/Redo" at bounding box center [395, 28] width 12 height 13
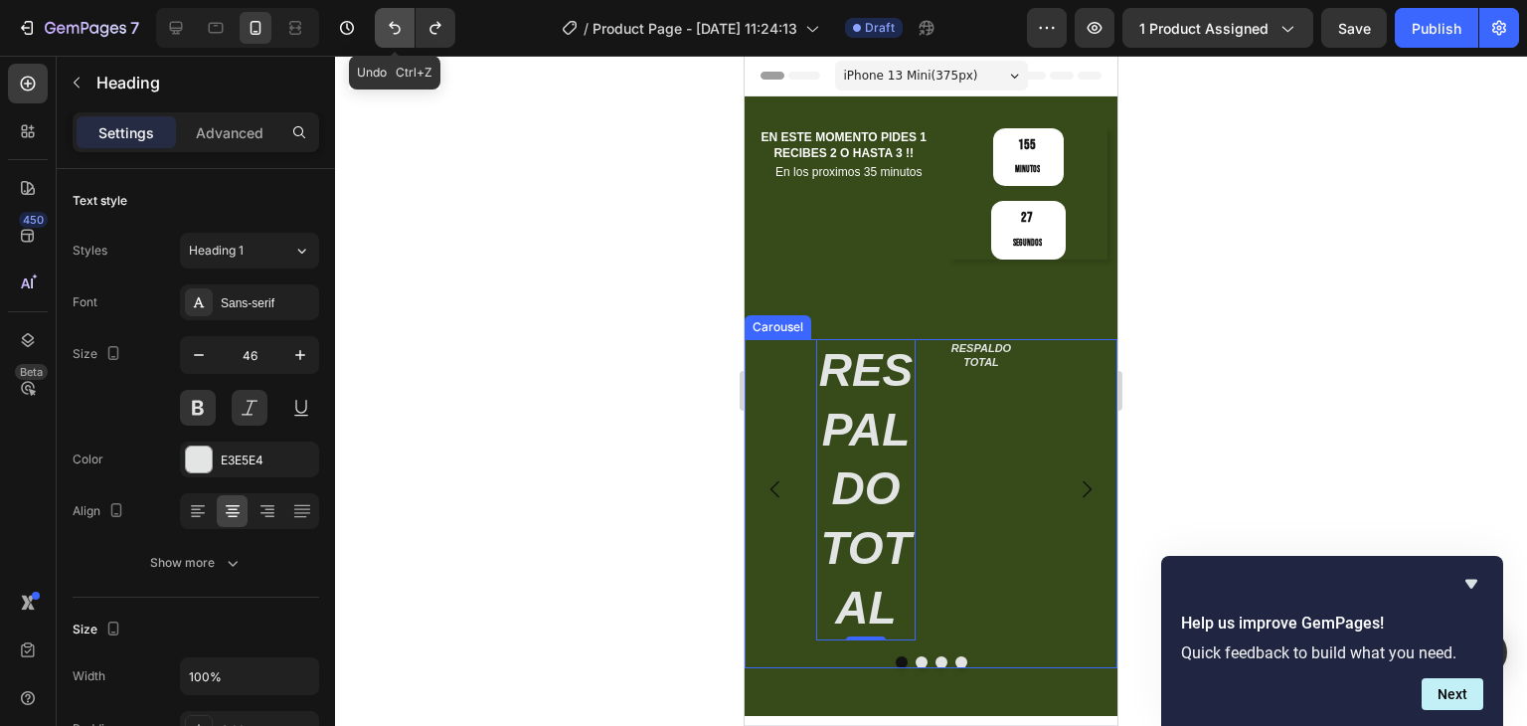
click at [400, 29] on icon "Undo/Redo" at bounding box center [395, 28] width 12 height 13
type input "11"
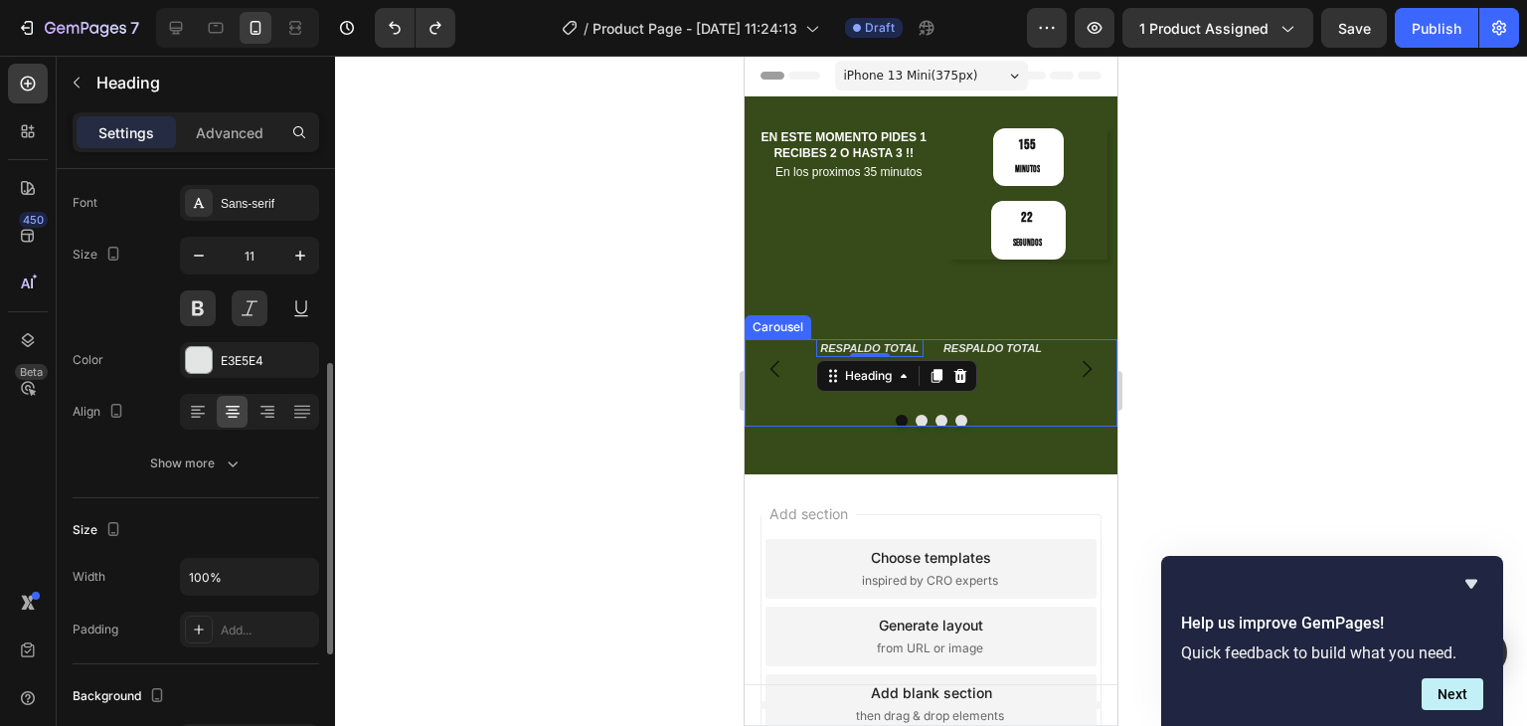
scroll to position [298, 0]
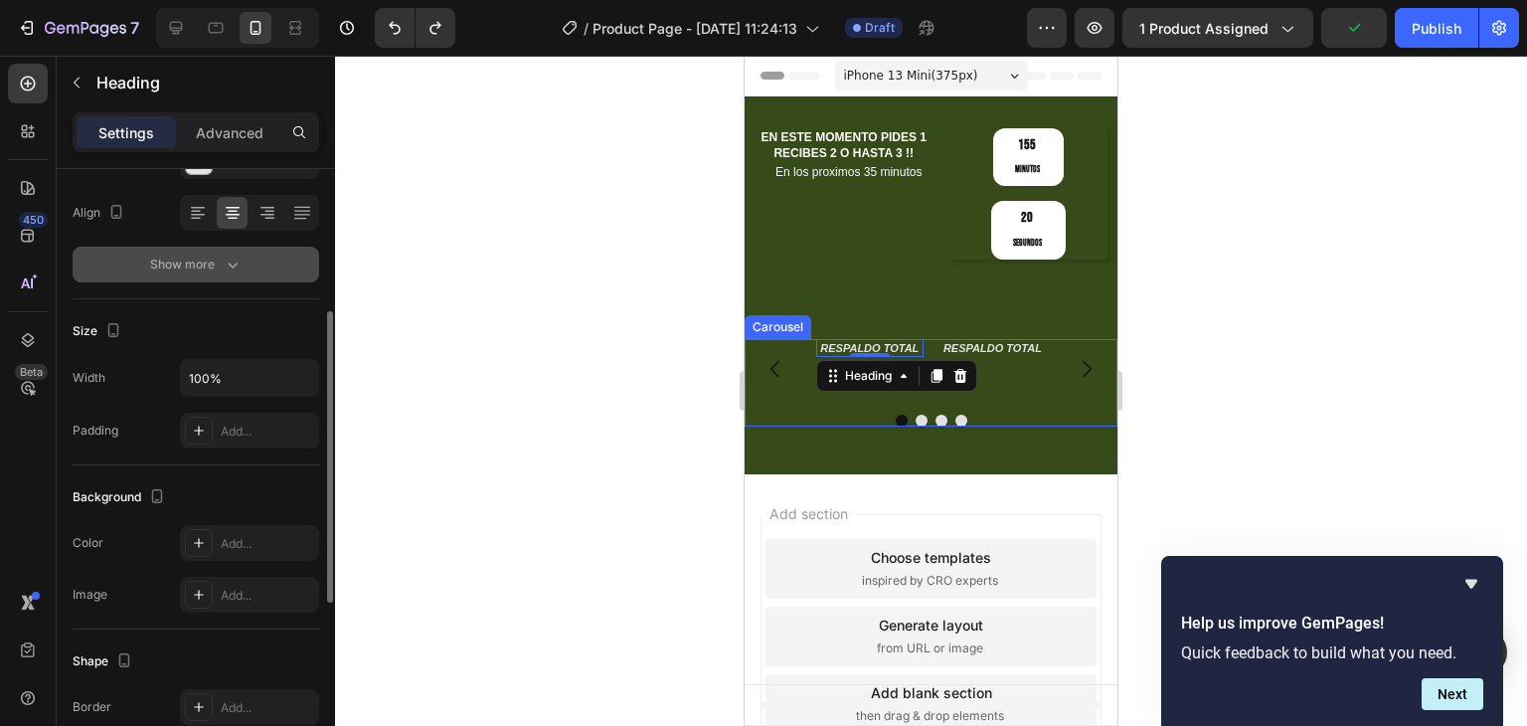
click at [203, 266] on div "Show more" at bounding box center [196, 265] width 92 height 20
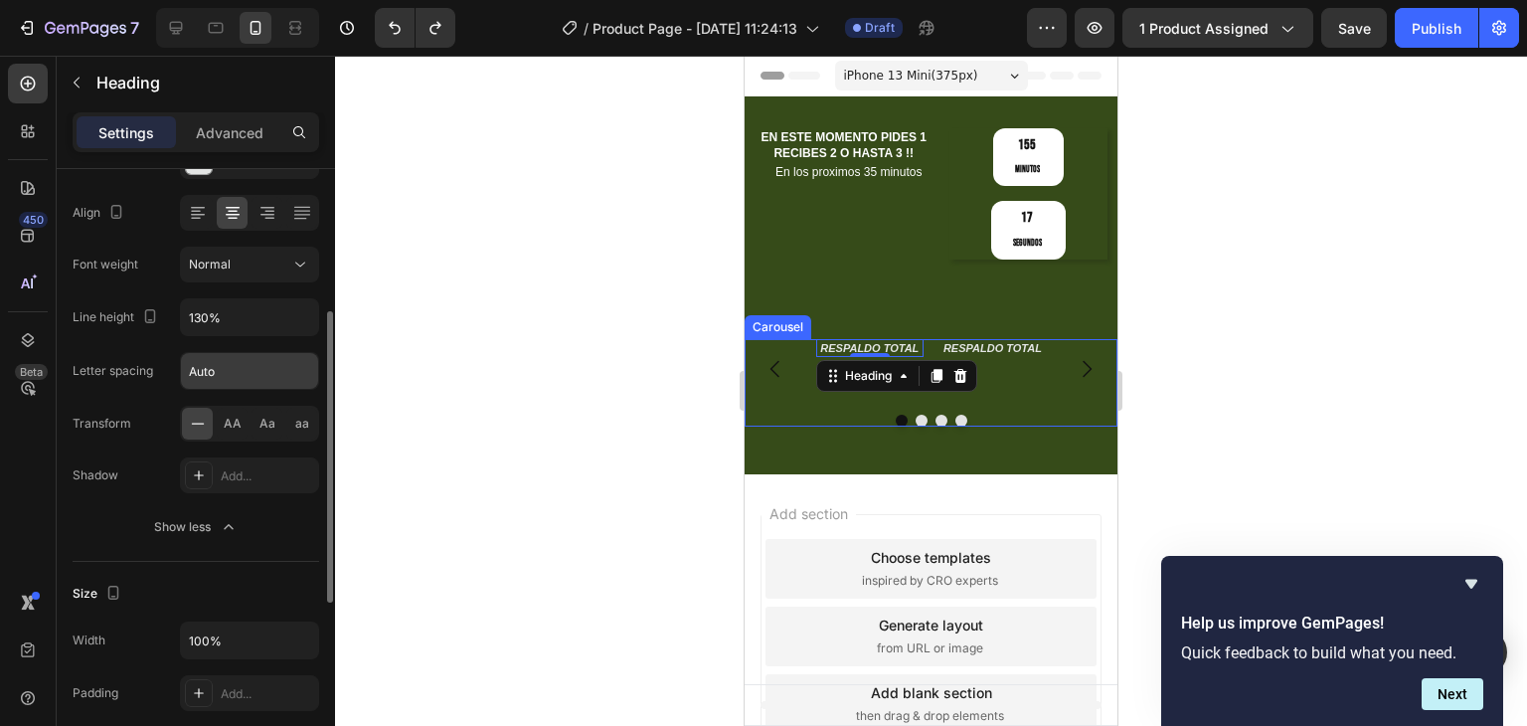
scroll to position [597, 0]
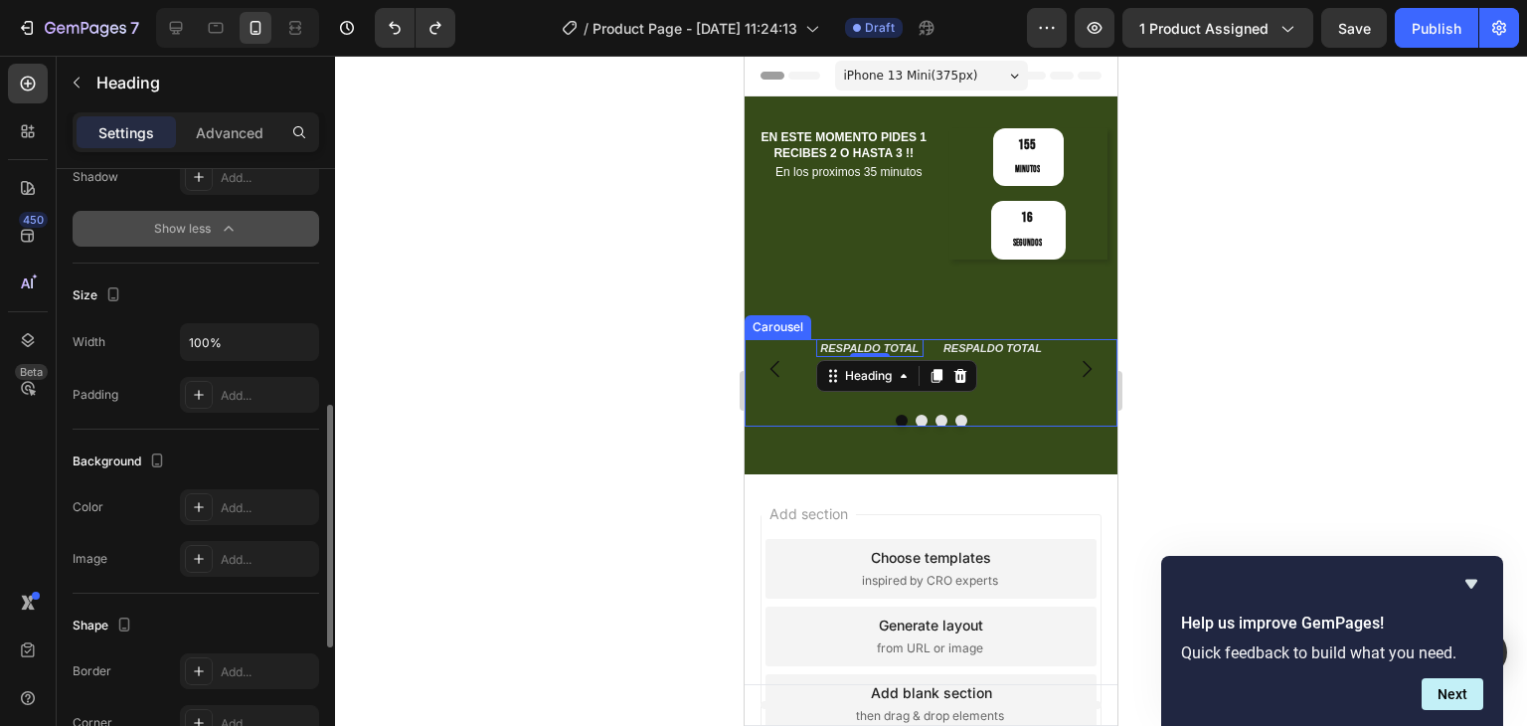
click at [215, 215] on button "Show less" at bounding box center [196, 229] width 247 height 36
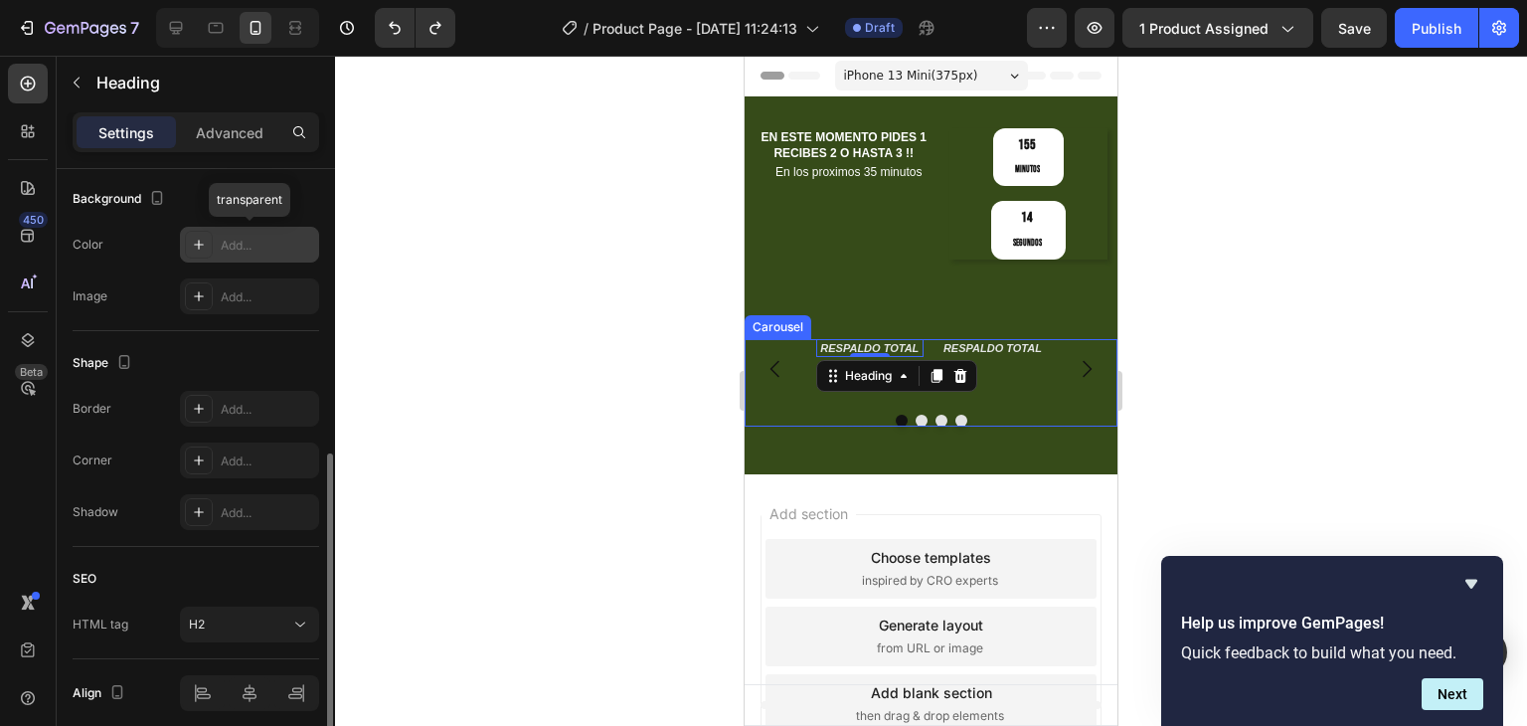
click at [249, 227] on div "Add..." at bounding box center [249, 245] width 139 height 36
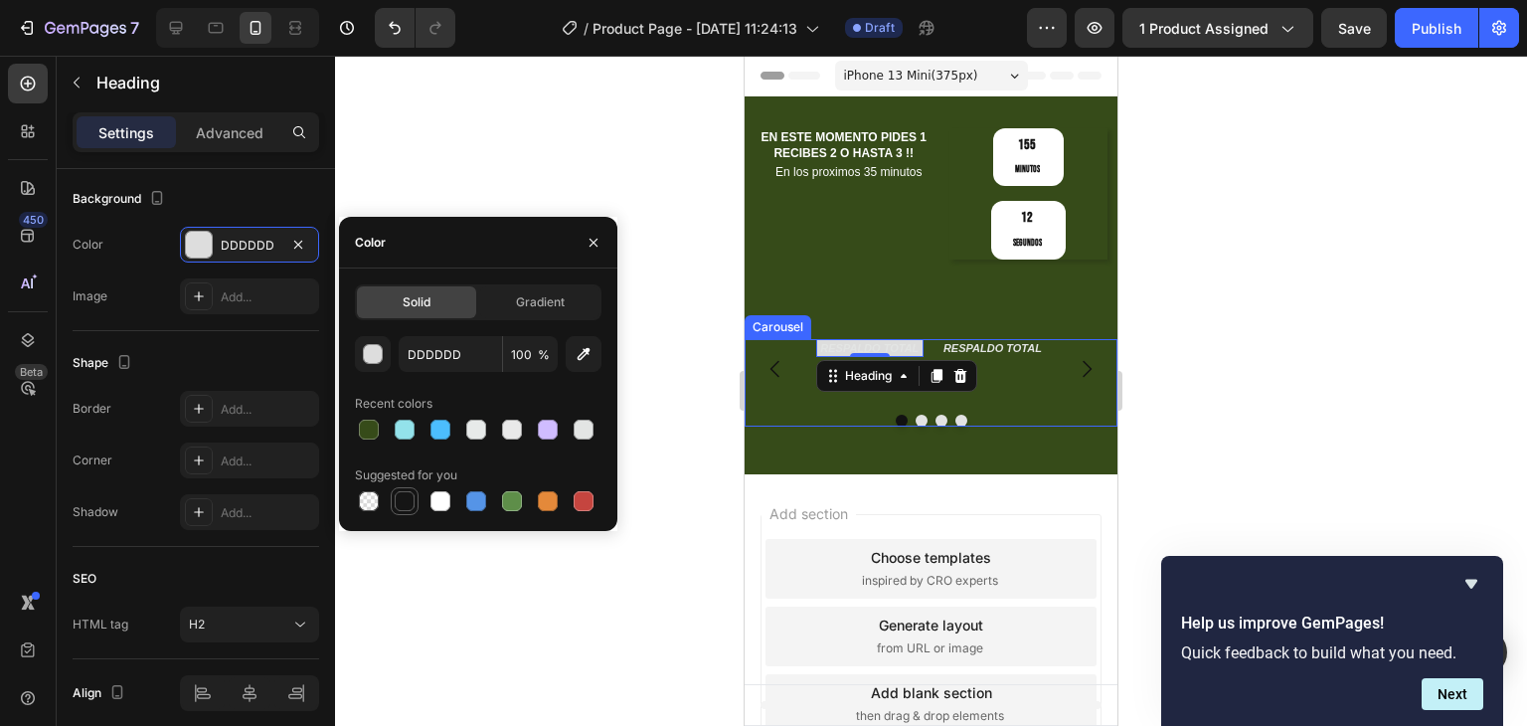
click at [409, 501] on div at bounding box center [405, 501] width 20 height 20
click at [436, 500] on div at bounding box center [440, 501] width 20 height 20
type input "FFFFFF"
click at [393, 34] on icon "Undo/Redo" at bounding box center [395, 28] width 20 height 20
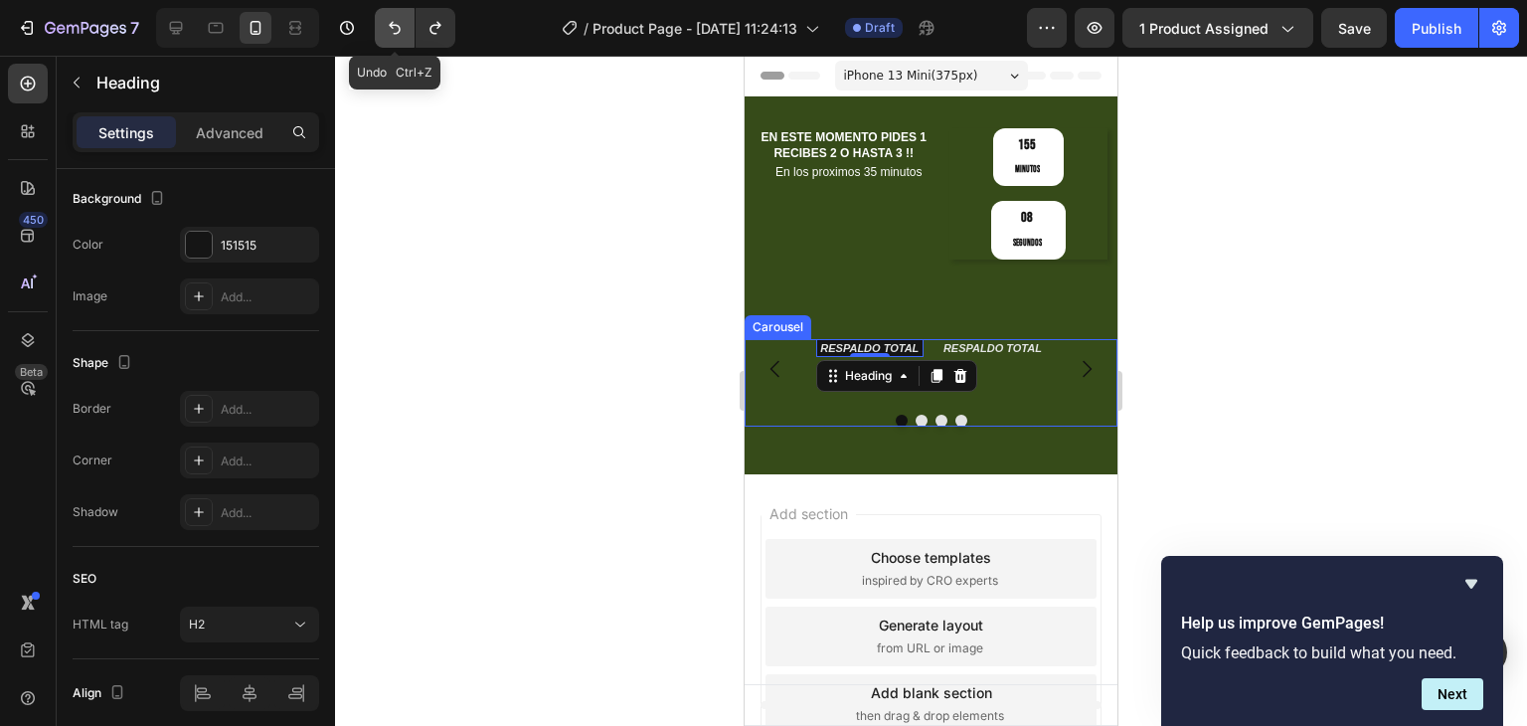
click at [394, 34] on icon "Undo/Redo" at bounding box center [395, 28] width 20 height 20
click at [394, 34] on icon "Undo/Redo" at bounding box center [395, 28] width 12 height 13
click at [468, 317] on div at bounding box center [931, 391] width 1192 height 670
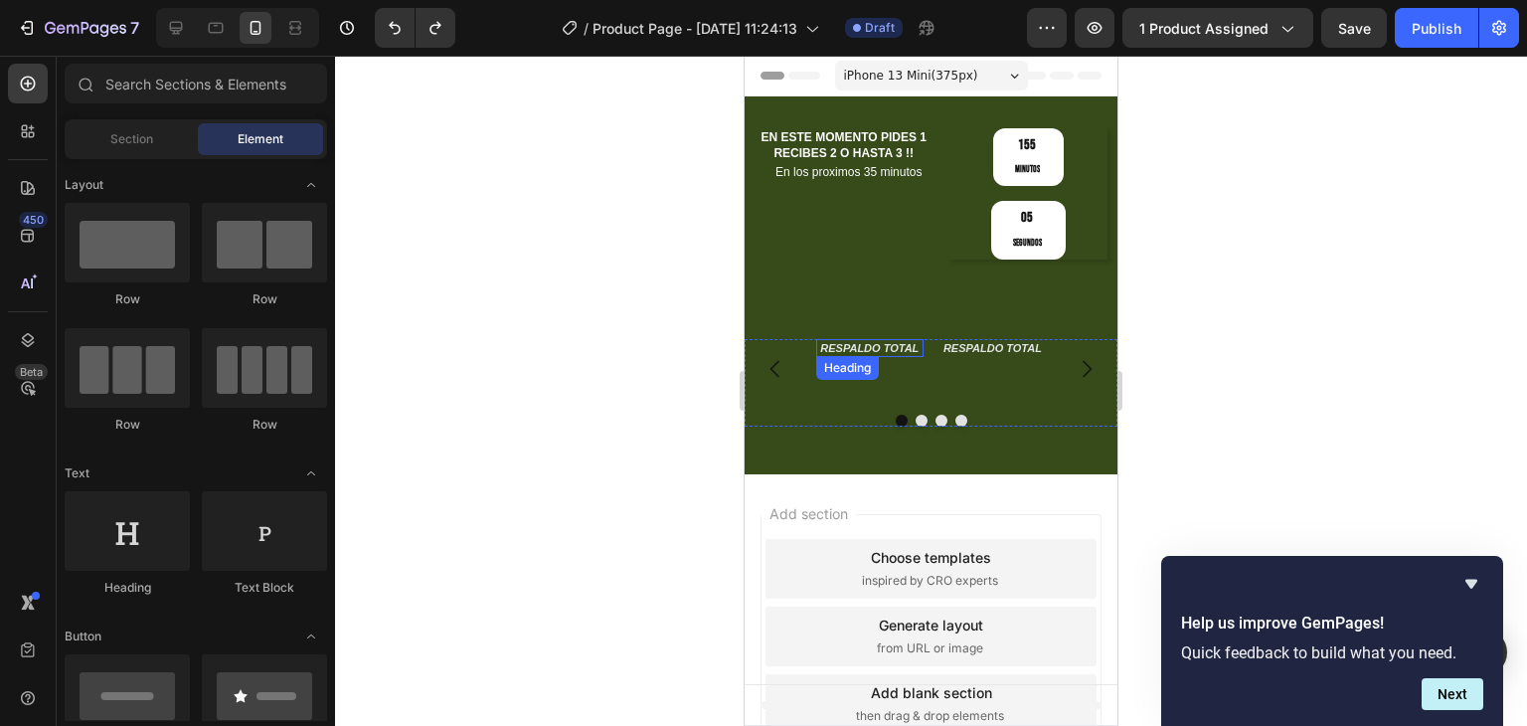
click at [859, 339] on h2 "RESPALDO TOTAL" at bounding box center [869, 348] width 107 height 18
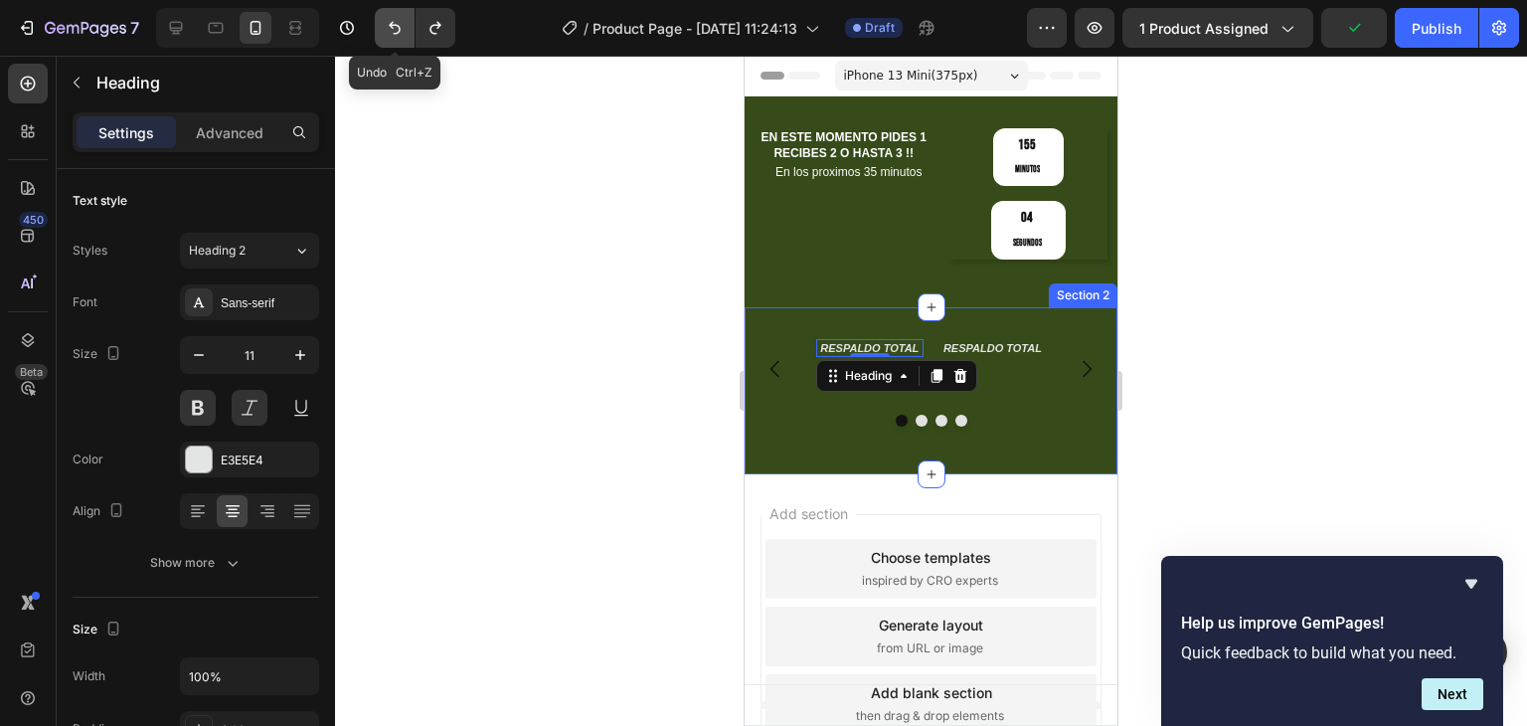
click at [382, 37] on button "Undo/Redo" at bounding box center [395, 28] width 40 height 40
click at [486, 307] on div at bounding box center [931, 391] width 1192 height 670
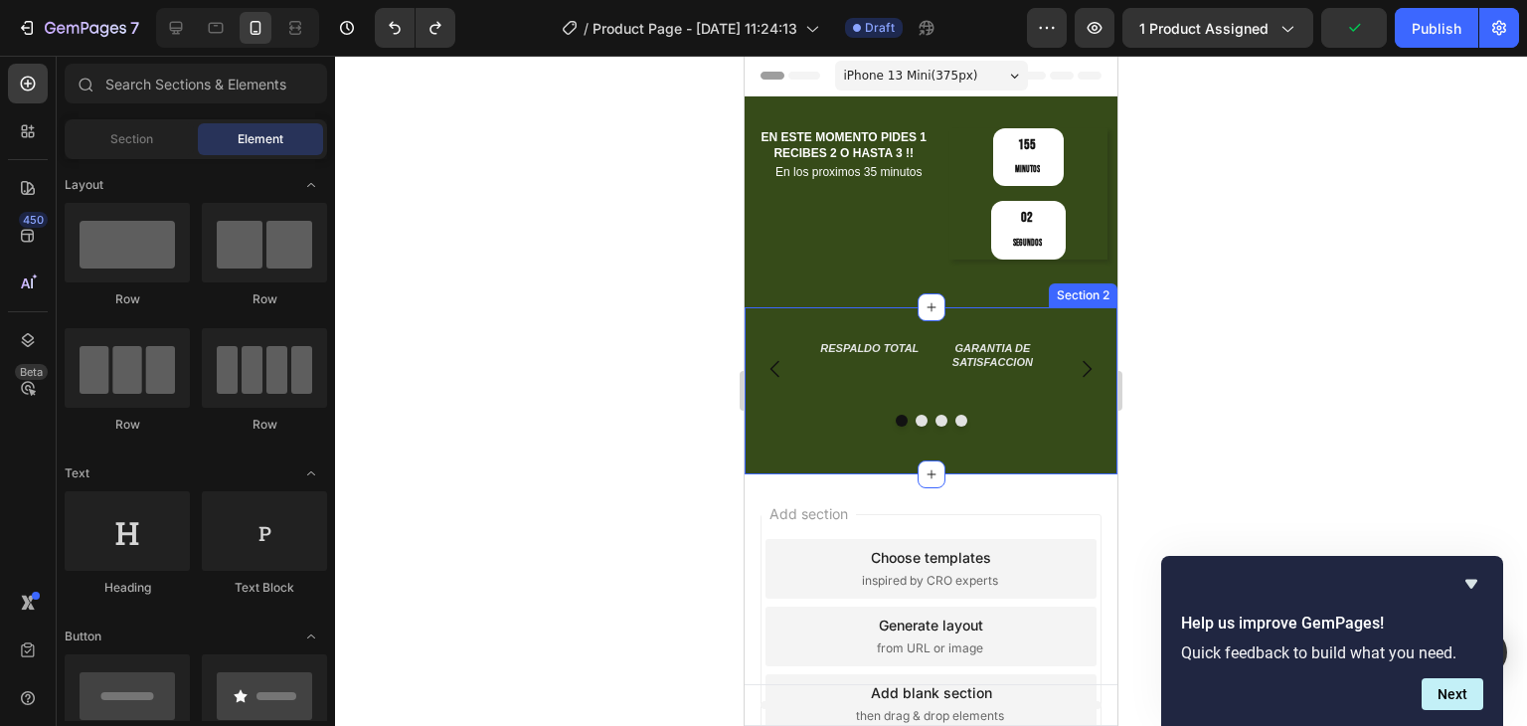
click at [486, 307] on div at bounding box center [931, 391] width 1192 height 670
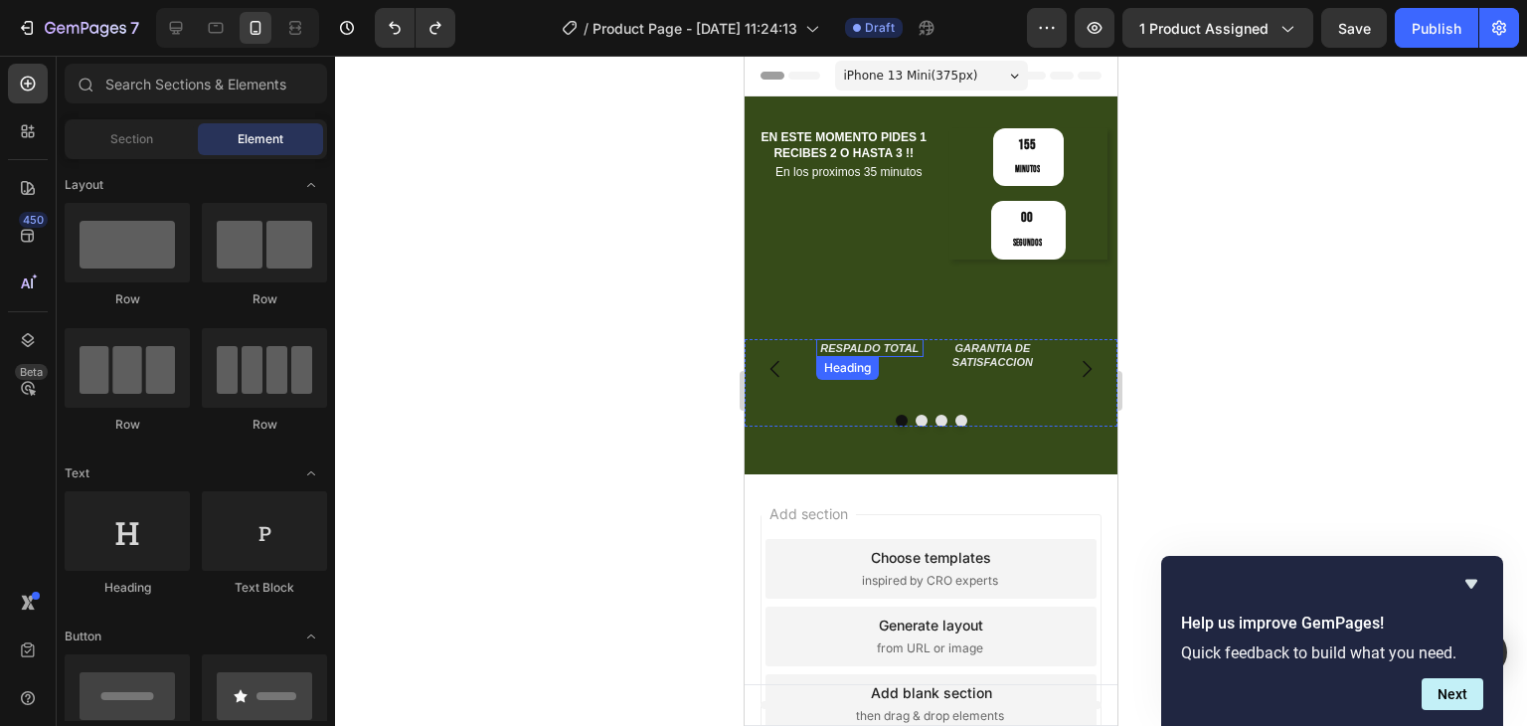
click at [899, 339] on h2 "RESPALDO TOTAL" at bounding box center [869, 348] width 107 height 18
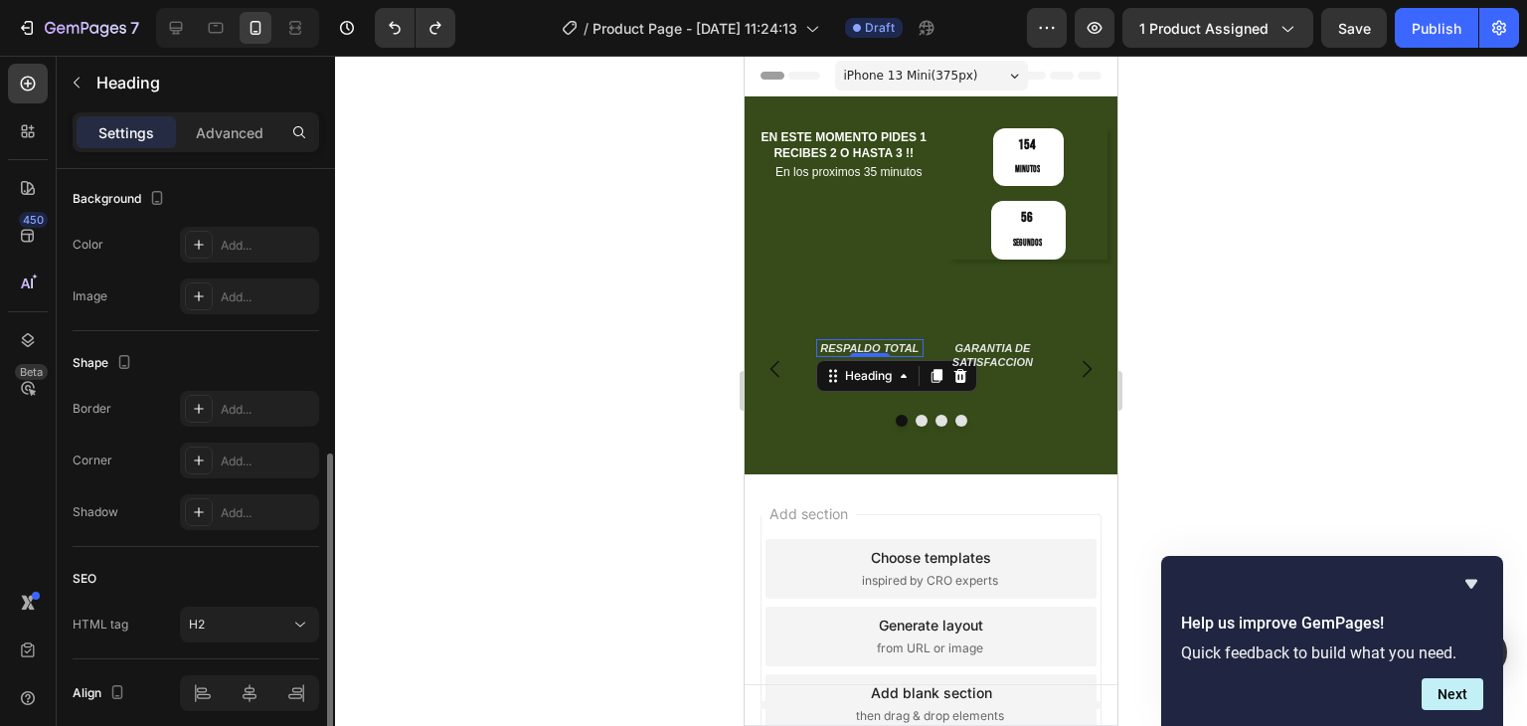
scroll to position [675, 0]
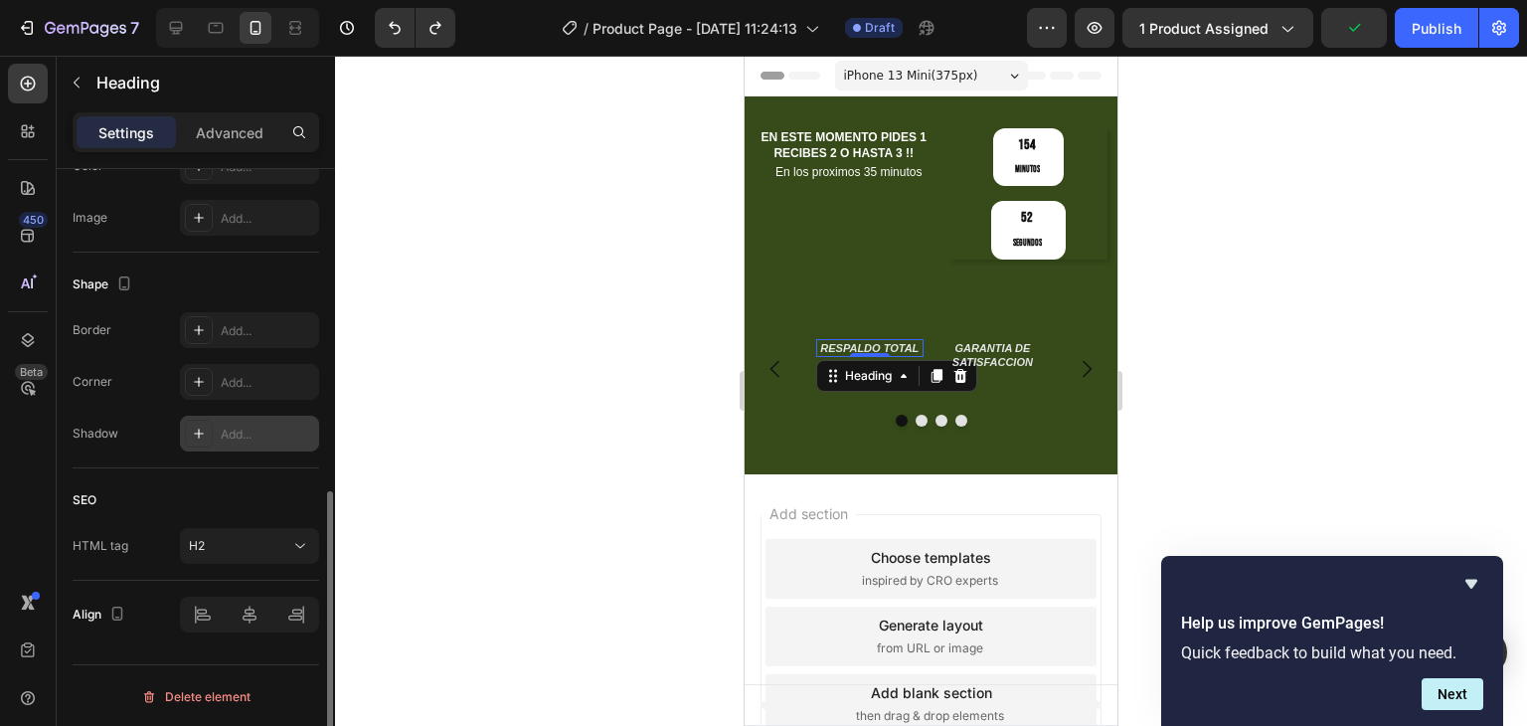
click at [243, 438] on div "Add..." at bounding box center [267, 435] width 93 height 18
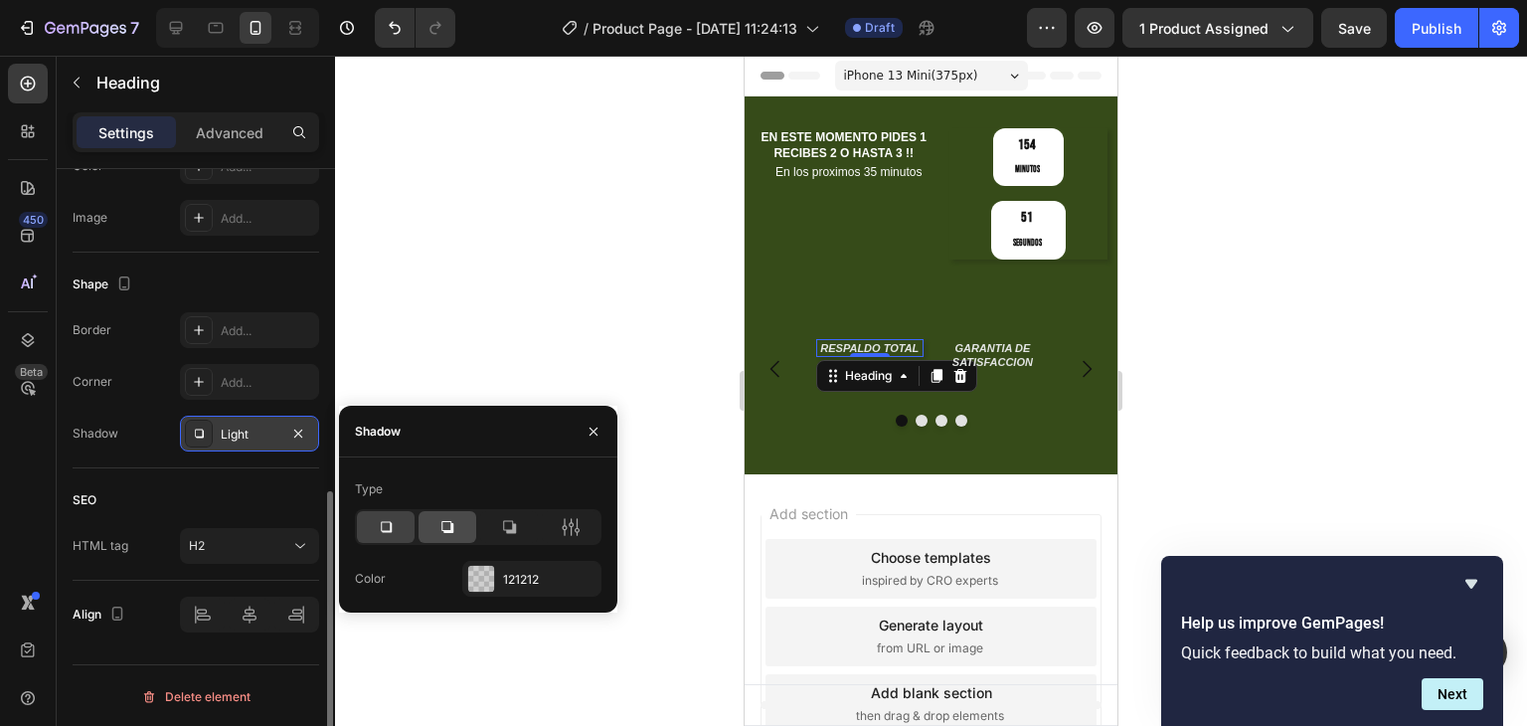
click at [461, 533] on div at bounding box center [448, 527] width 58 height 32
click at [386, 534] on icon at bounding box center [386, 527] width 20 height 20
click at [304, 430] on icon "button" at bounding box center [298, 434] width 16 height 16
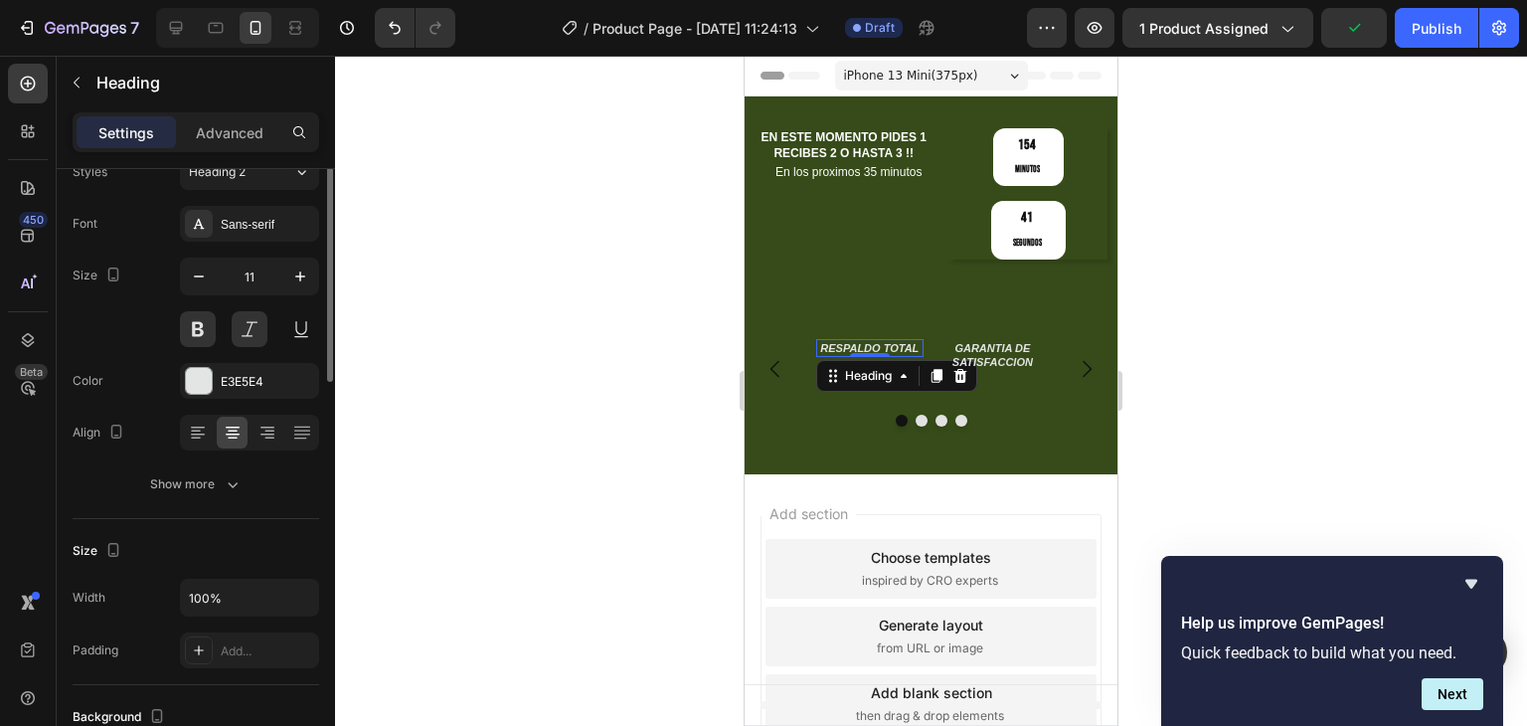
scroll to position [0, 0]
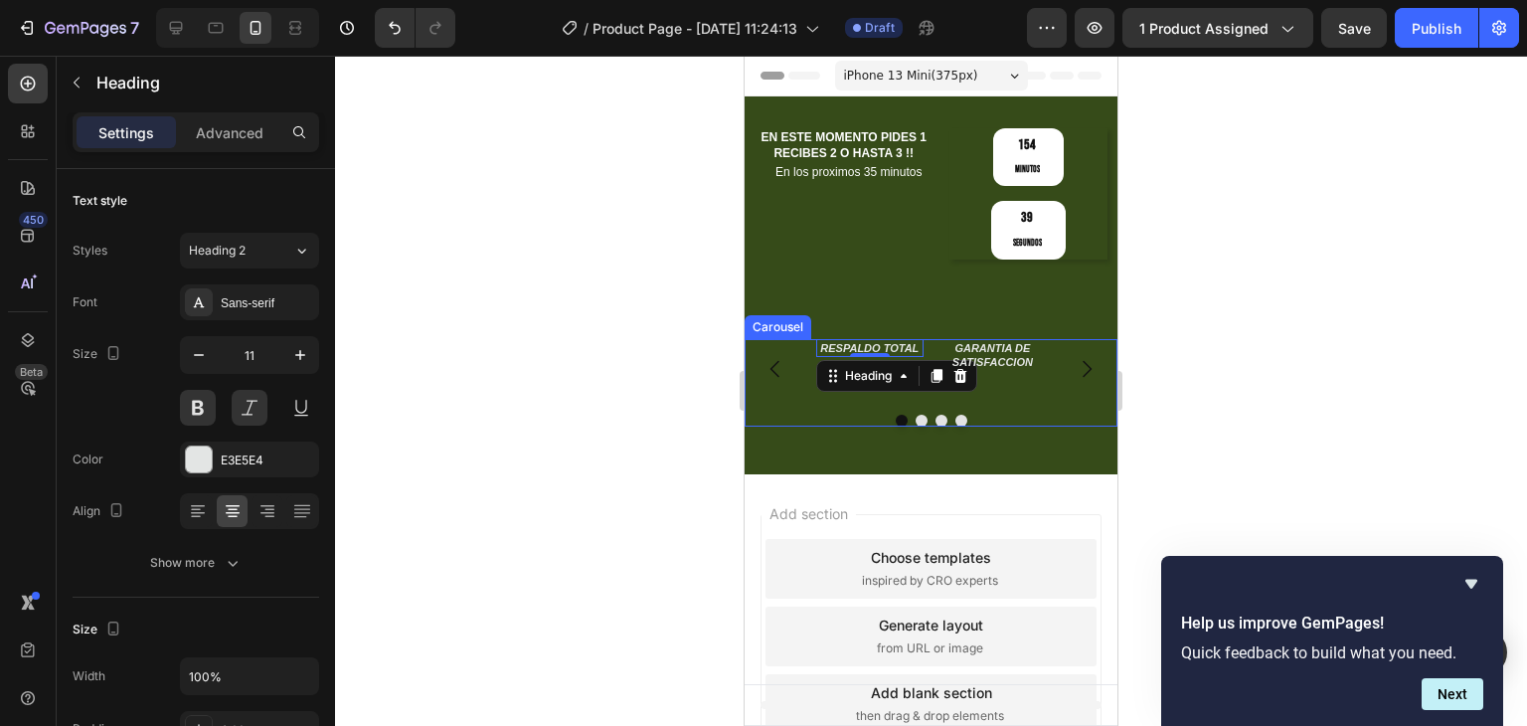
click at [779, 341] on button "Carousel Back Arrow" at bounding box center [776, 369] width 56 height 56
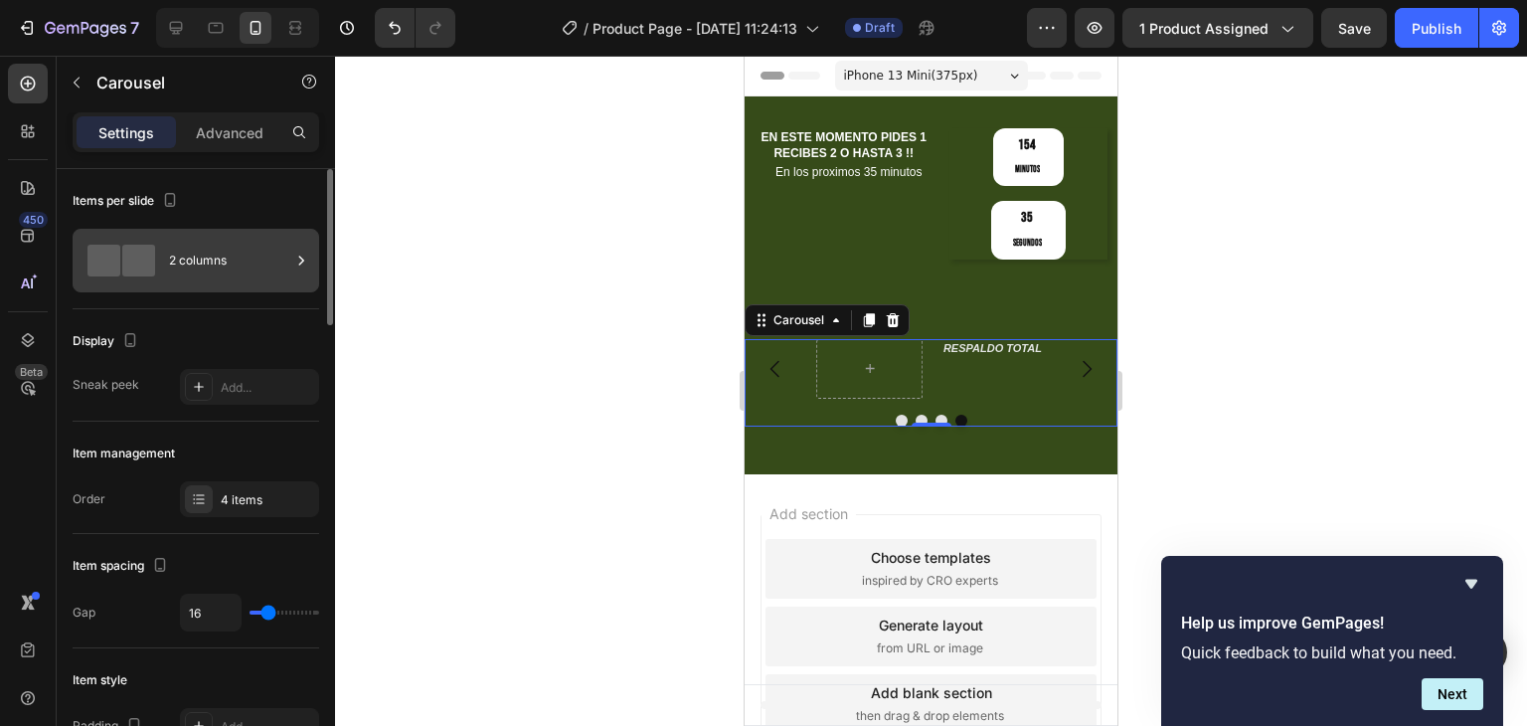
click at [179, 265] on div "2 columns" at bounding box center [229, 261] width 121 height 46
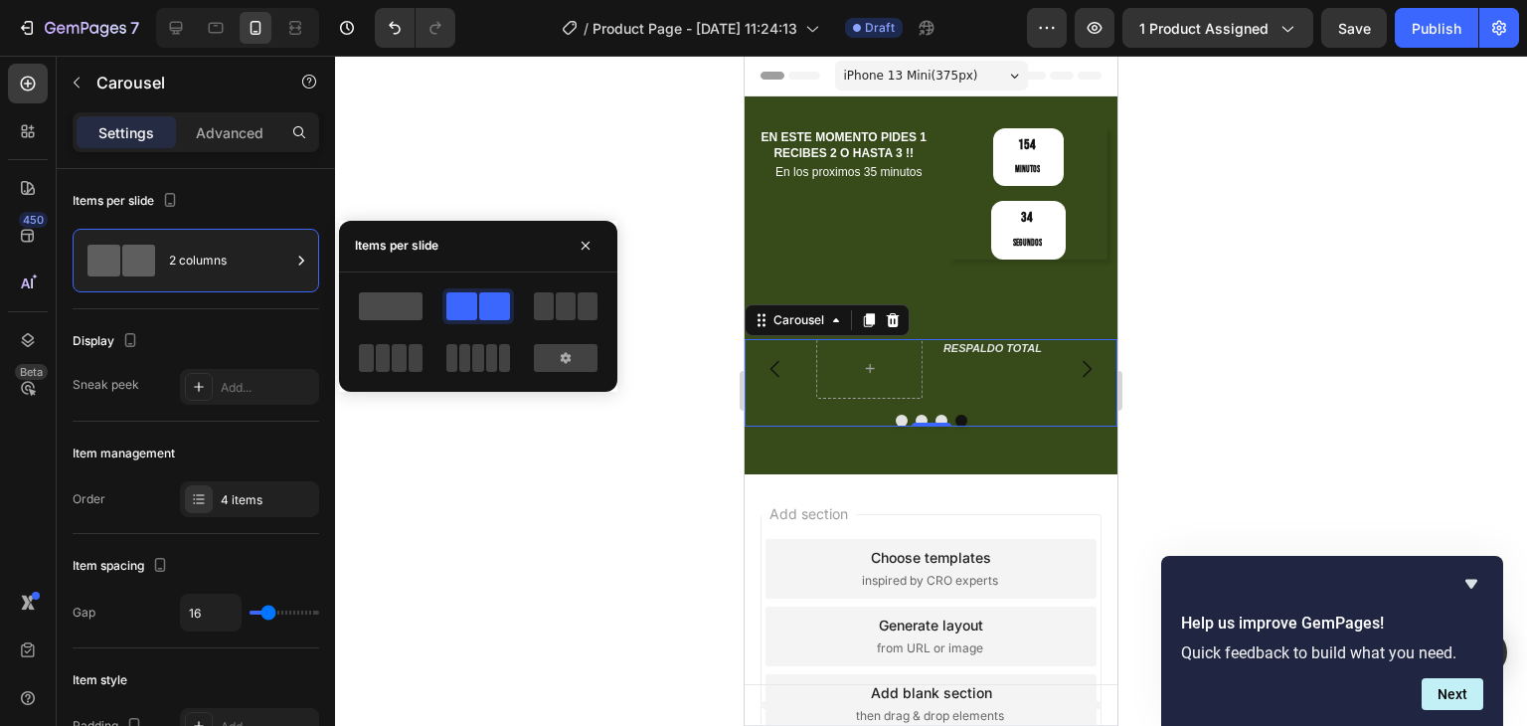
click at [396, 292] on span at bounding box center [391, 306] width 64 height 28
click at [593, 240] on icon "button" at bounding box center [586, 246] width 16 height 16
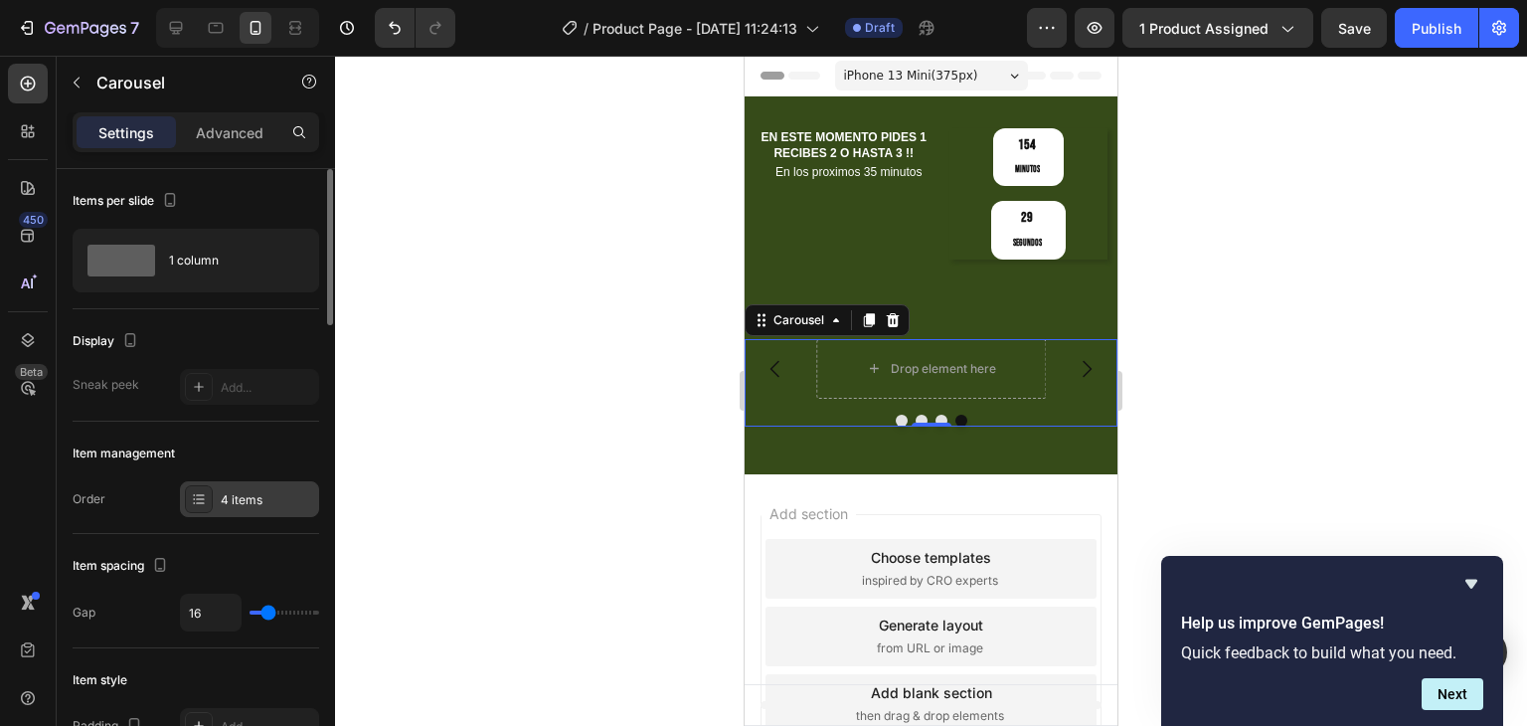
click at [227, 501] on div "4 items" at bounding box center [267, 500] width 93 height 18
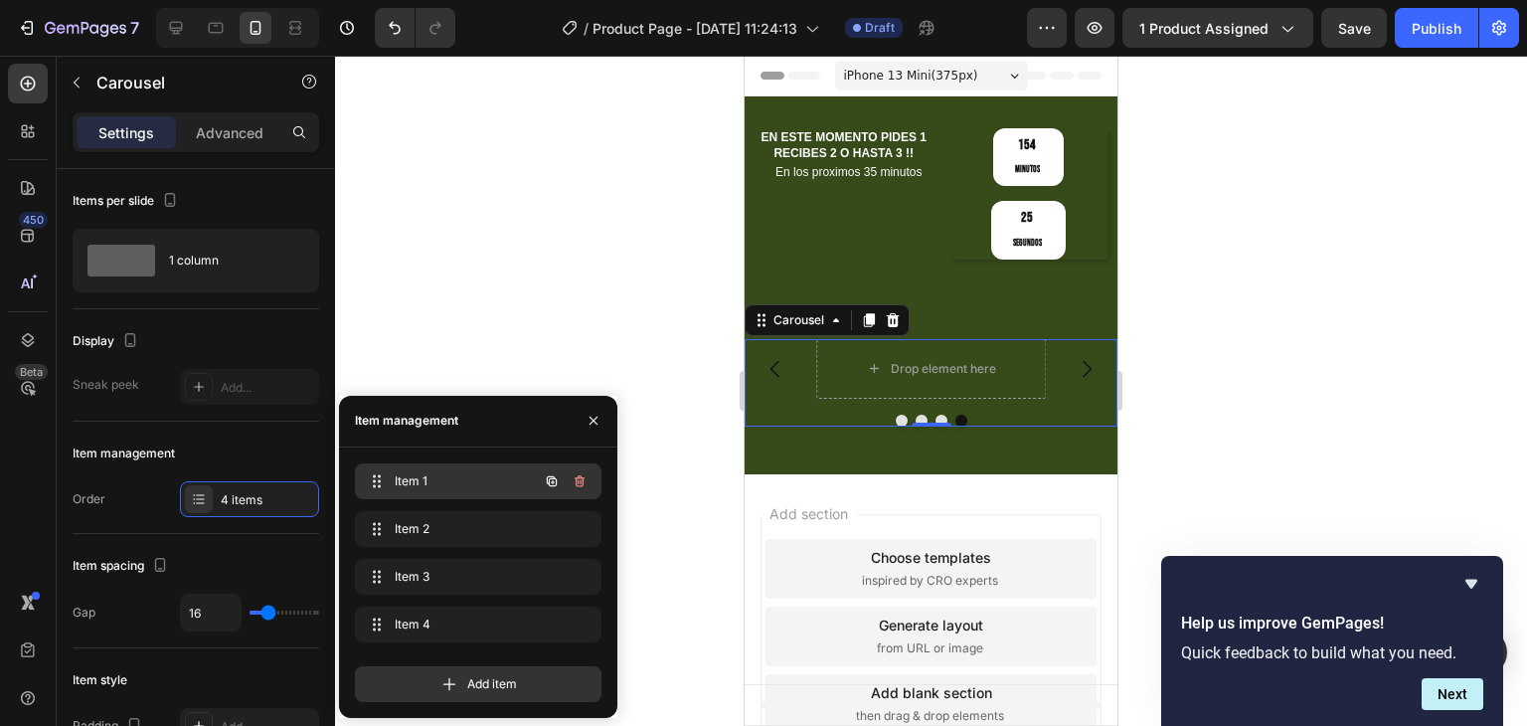
click at [489, 488] on span "Item 1" at bounding box center [451, 481] width 112 height 18
click at [461, 488] on span "Item 1" at bounding box center [451, 481] width 112 height 18
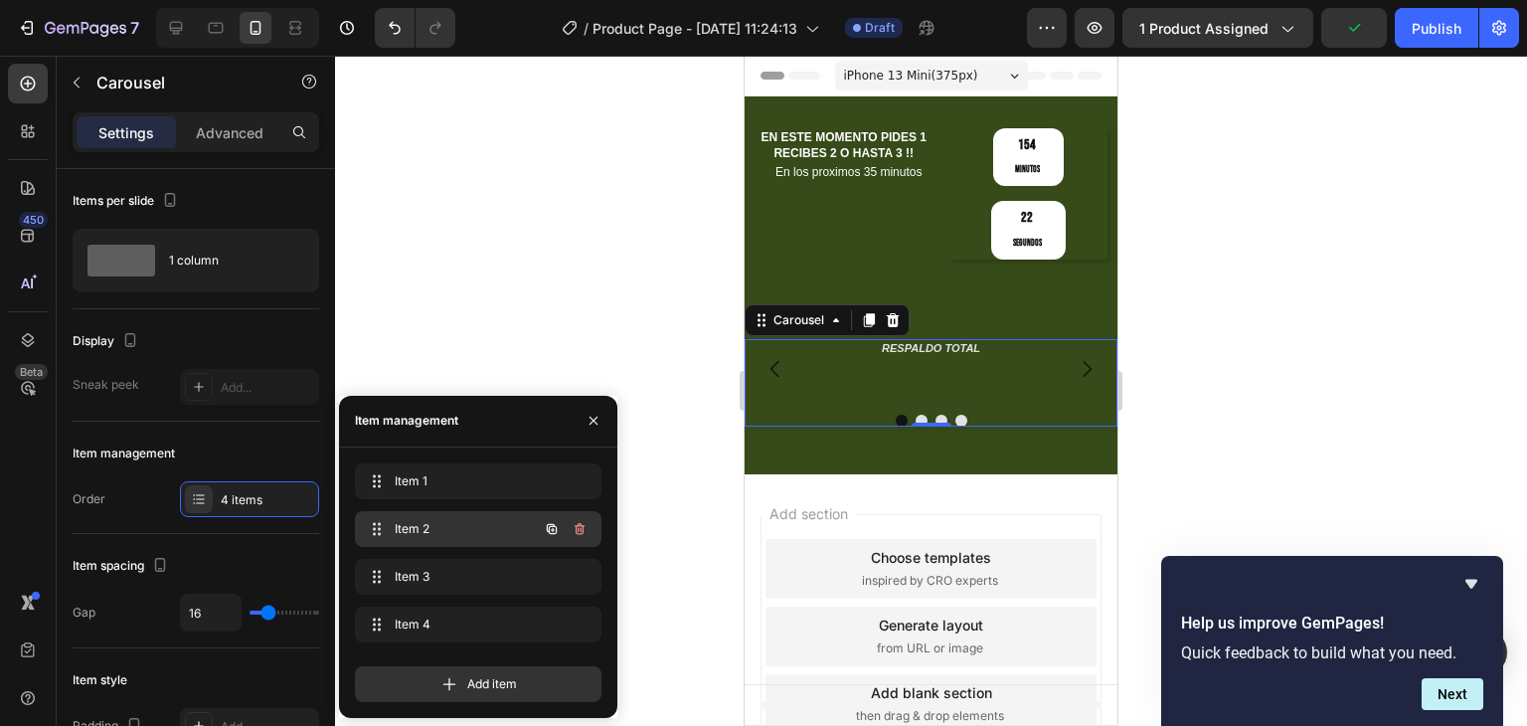
click at [452, 532] on span "Item 2" at bounding box center [451, 529] width 112 height 18
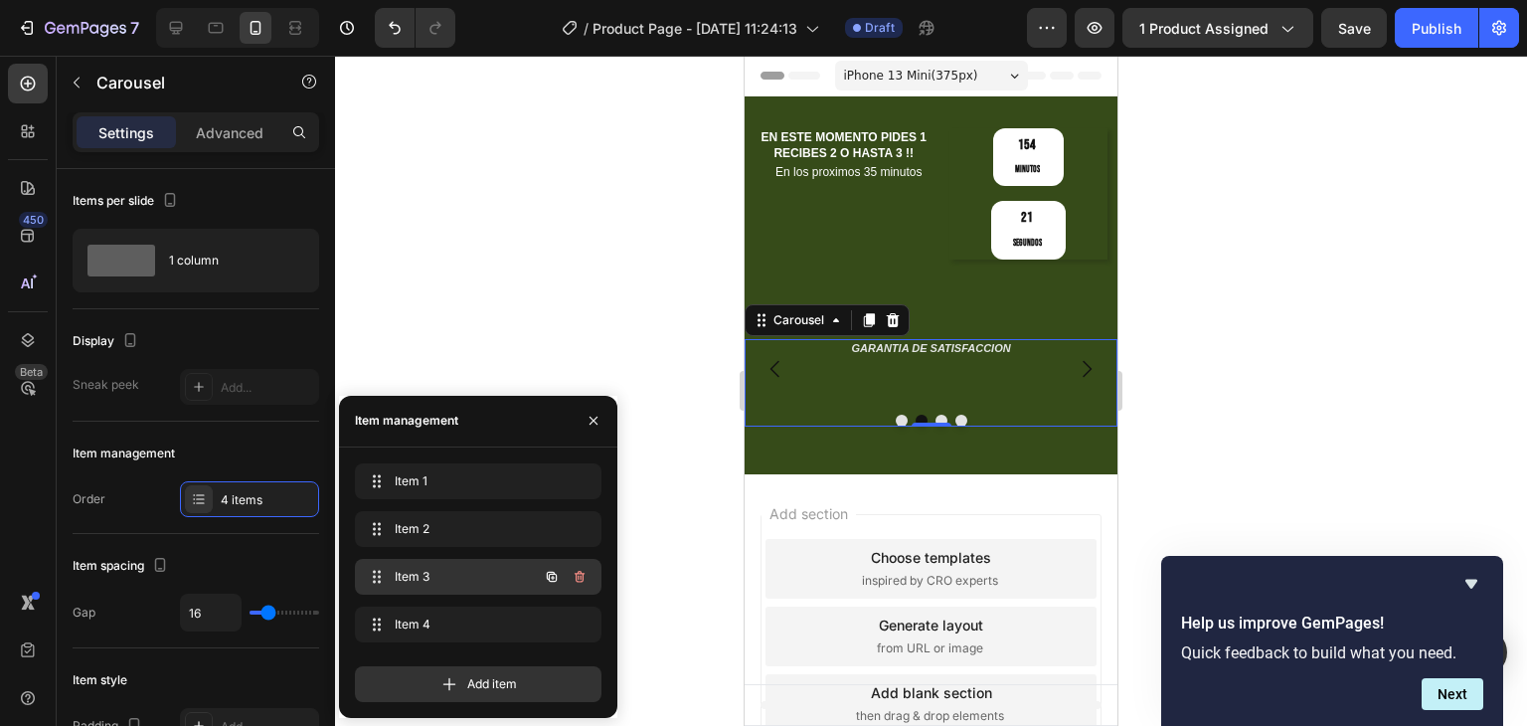
click at [456, 572] on span "Item 3" at bounding box center [451, 577] width 112 height 18
click at [583, 577] on icon "button" at bounding box center [580, 577] width 10 height 12
click at [569, 580] on div "Delete" at bounding box center [566, 577] width 37 height 18
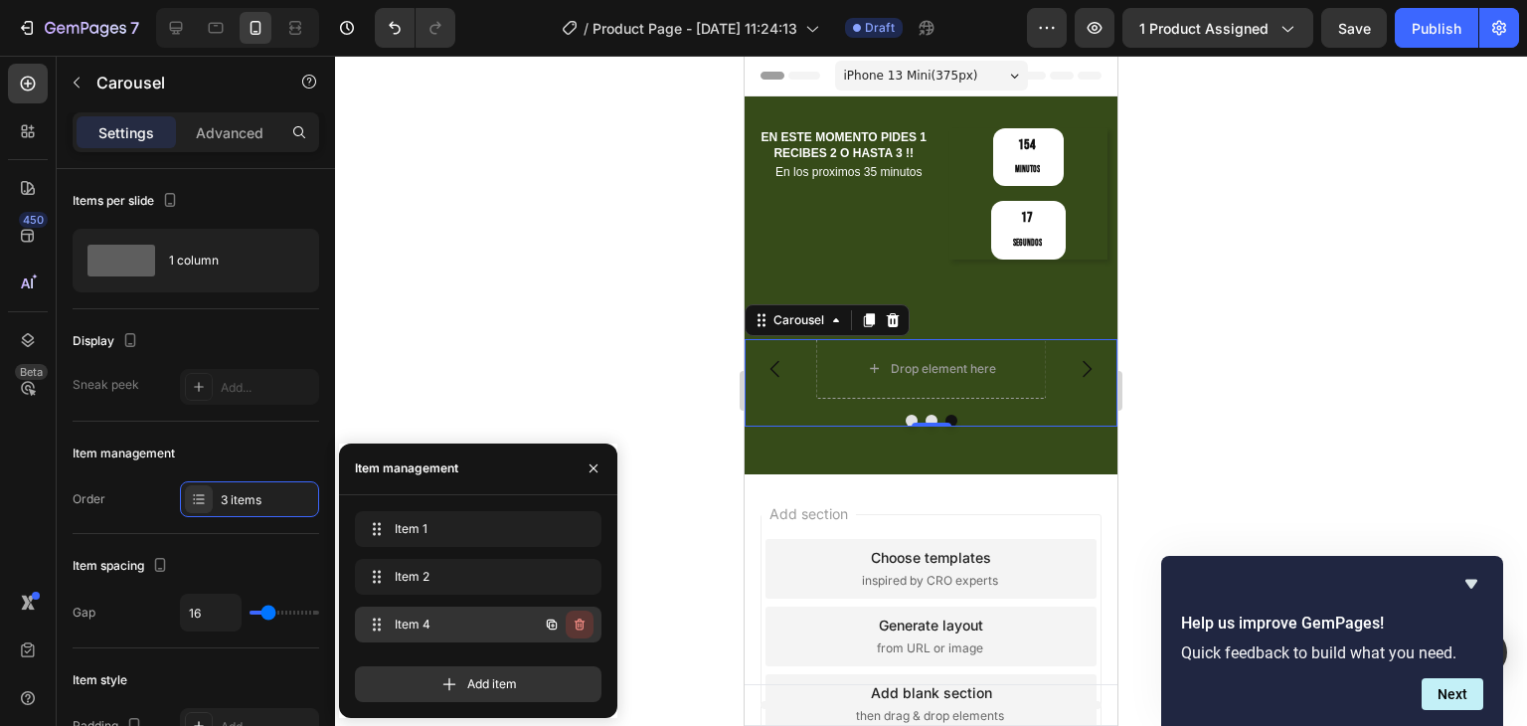
click at [577, 621] on icon "button" at bounding box center [580, 624] width 16 height 16
click at [579, 622] on div "Delete" at bounding box center [566, 624] width 37 height 18
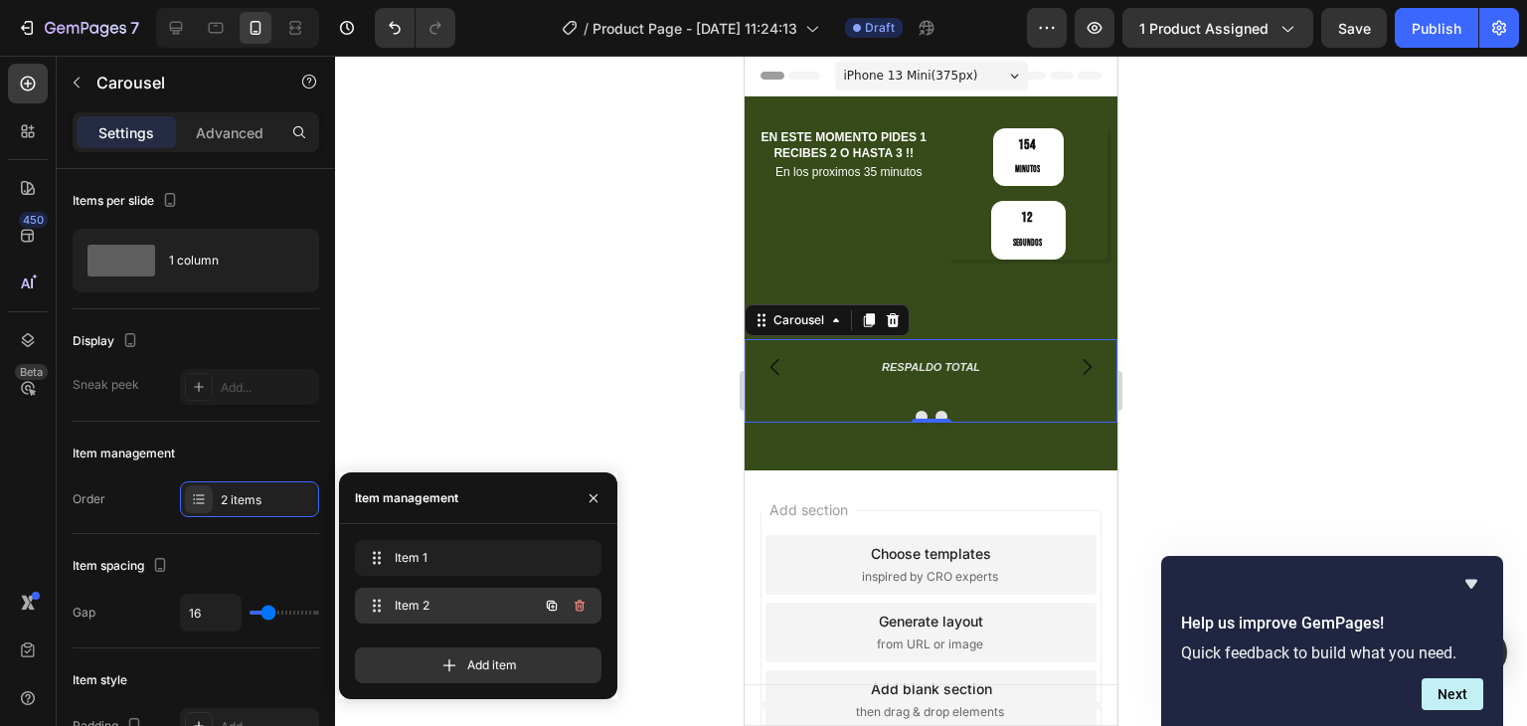
click at [431, 602] on span "Item 2" at bounding box center [451, 606] width 112 height 18
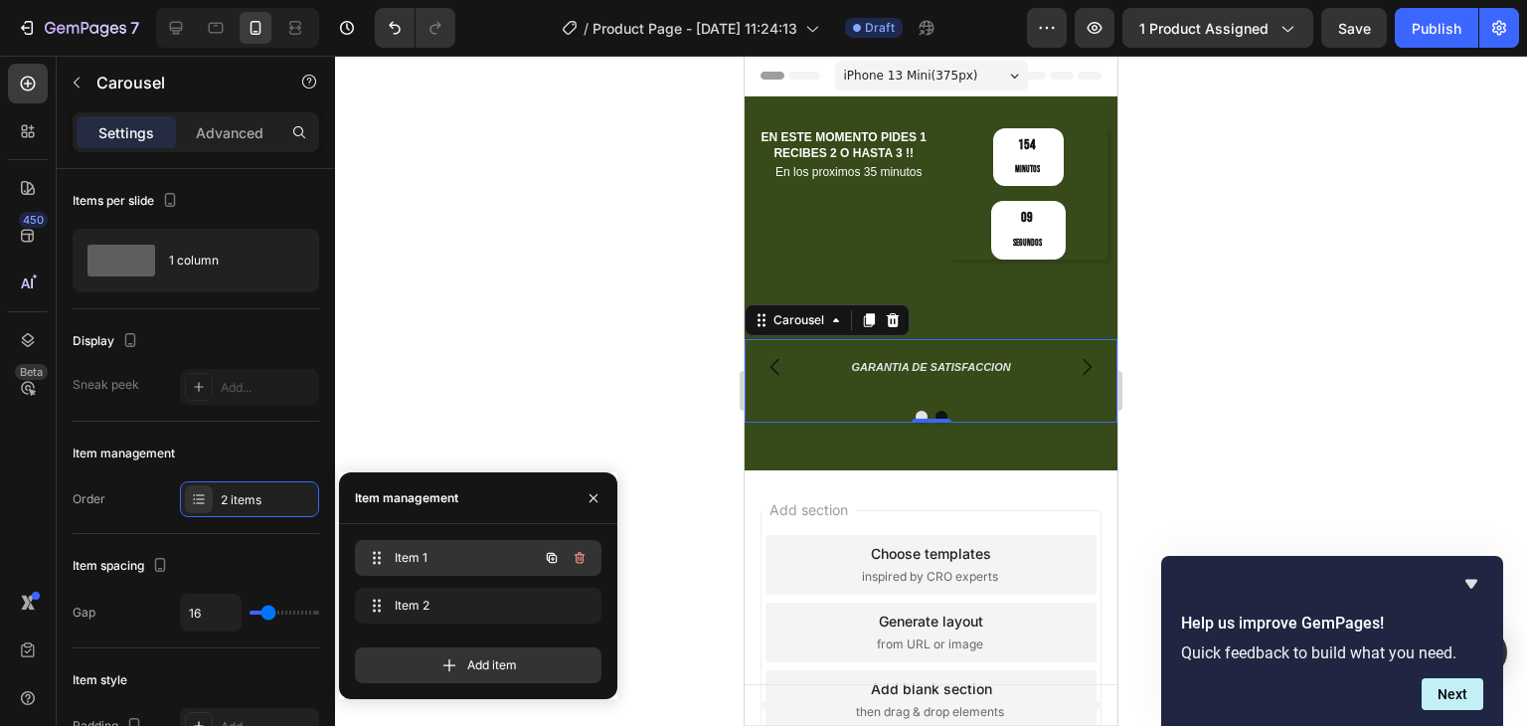
click at [434, 554] on span "Item 1" at bounding box center [451, 558] width 112 height 18
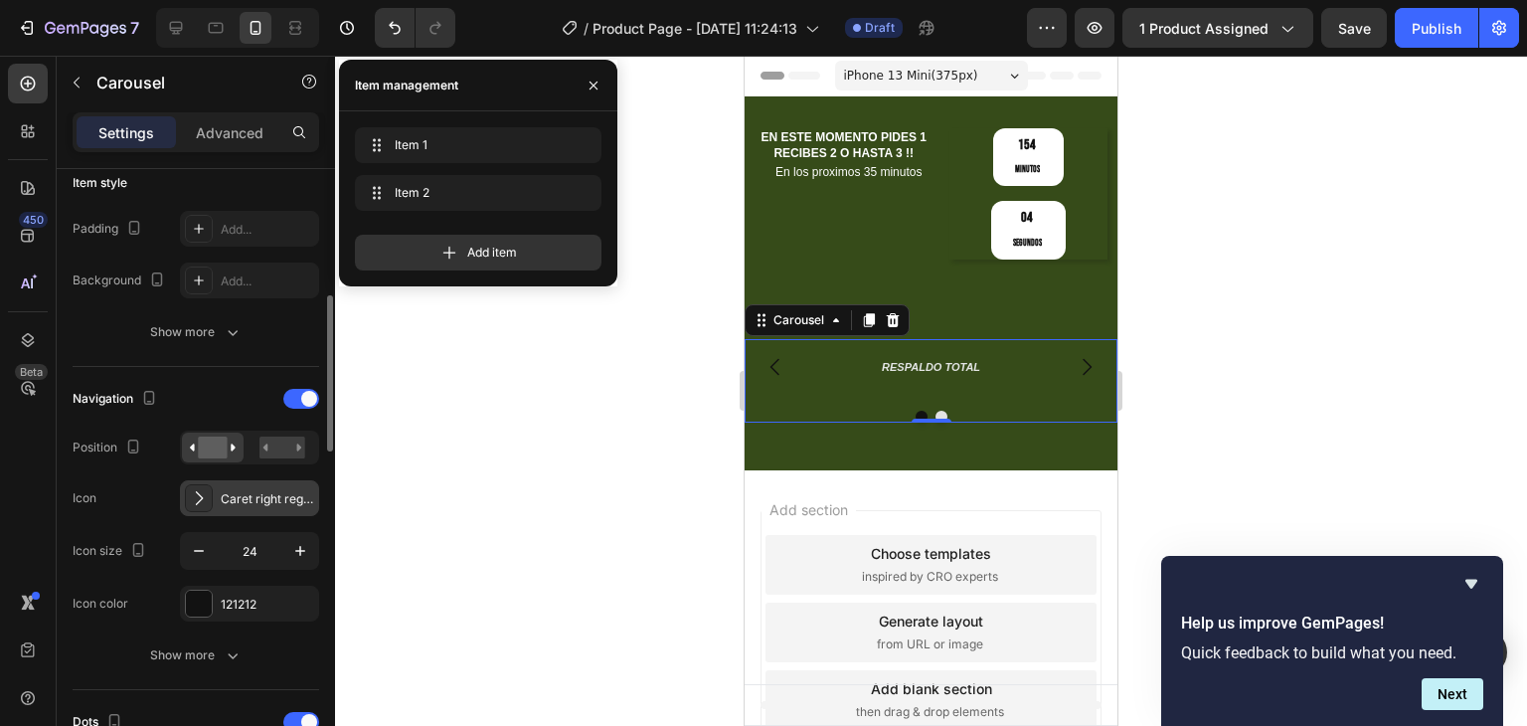
scroll to position [597, 0]
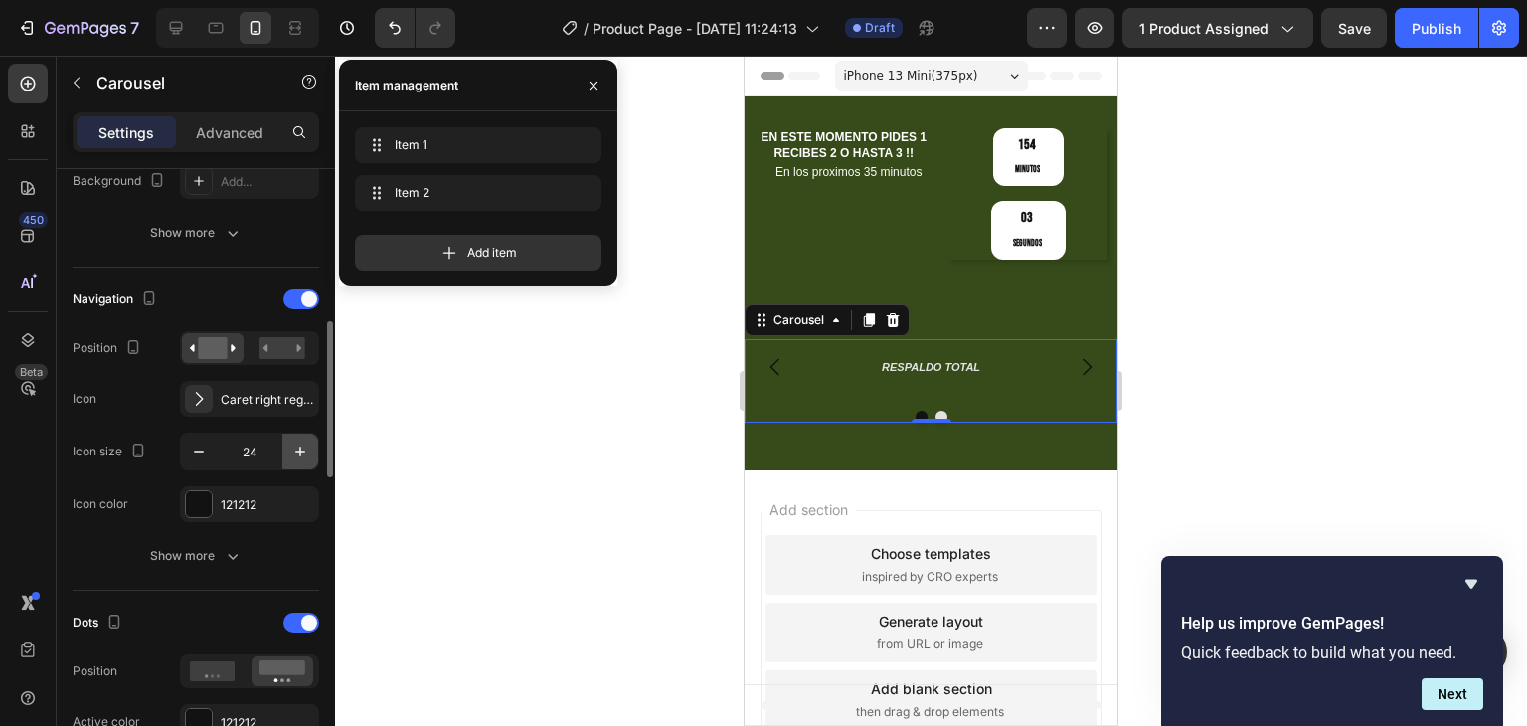
click at [294, 452] on icon "button" at bounding box center [300, 451] width 20 height 20
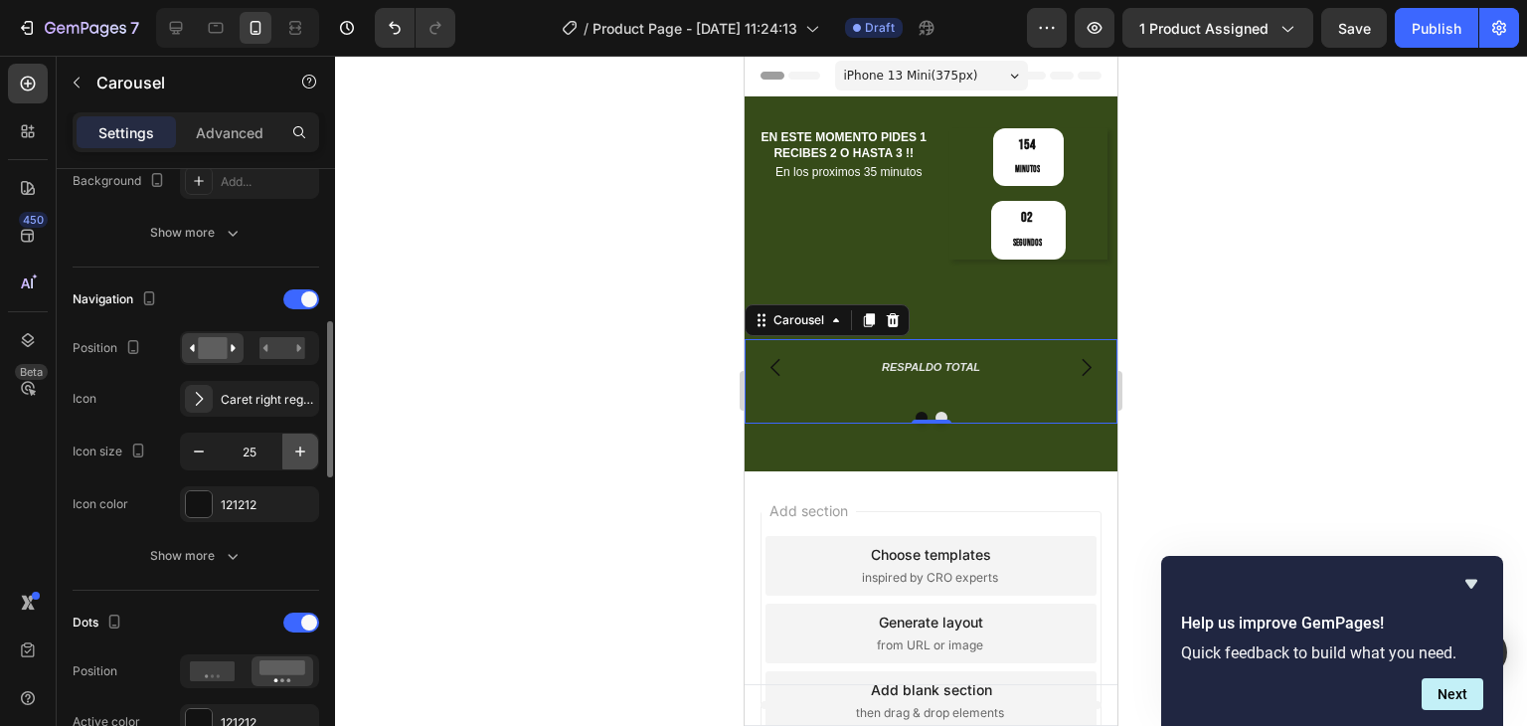
click at [294, 452] on icon "button" at bounding box center [300, 451] width 20 height 20
click at [217, 458] on input "26" at bounding box center [250, 451] width 66 height 36
click at [203, 454] on icon "button" at bounding box center [199, 451] width 20 height 20
type input "24"
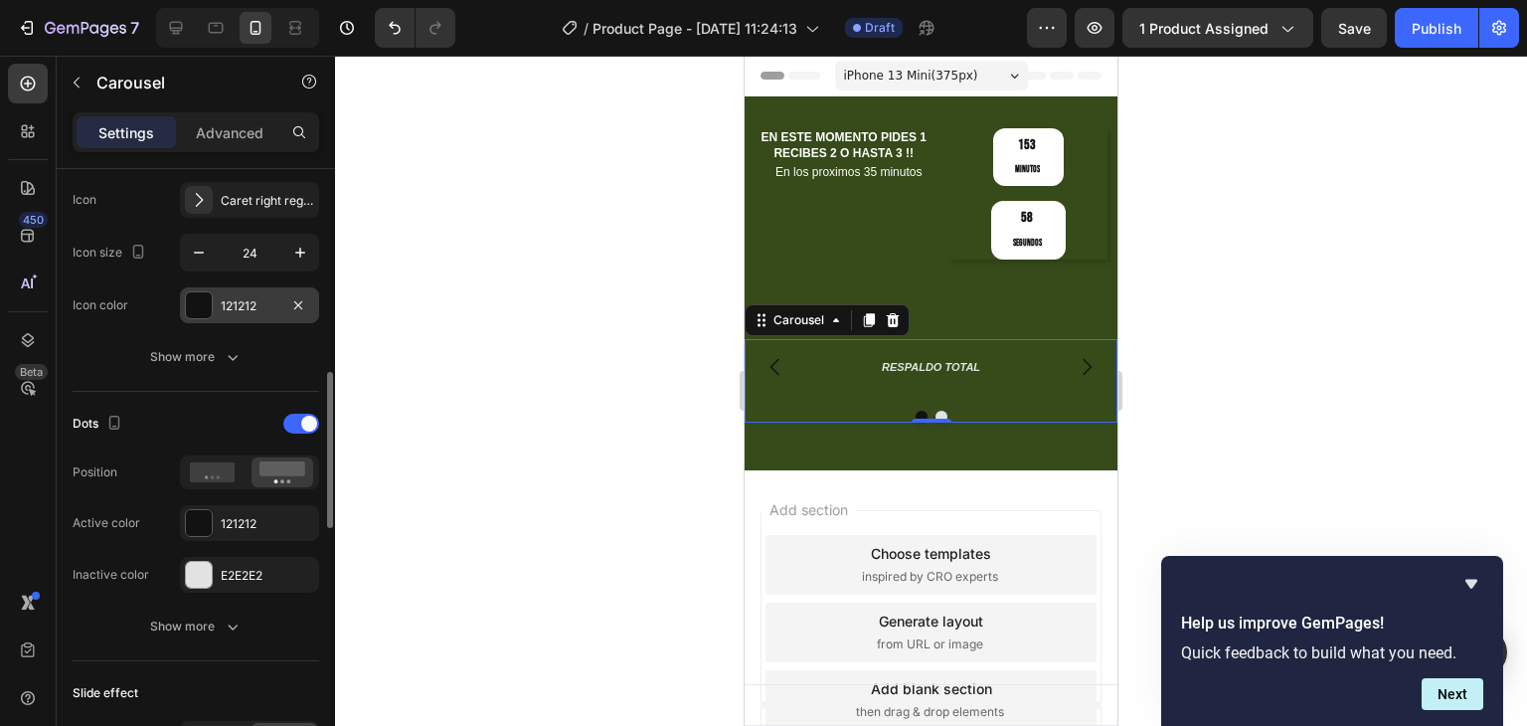
scroll to position [895, 0]
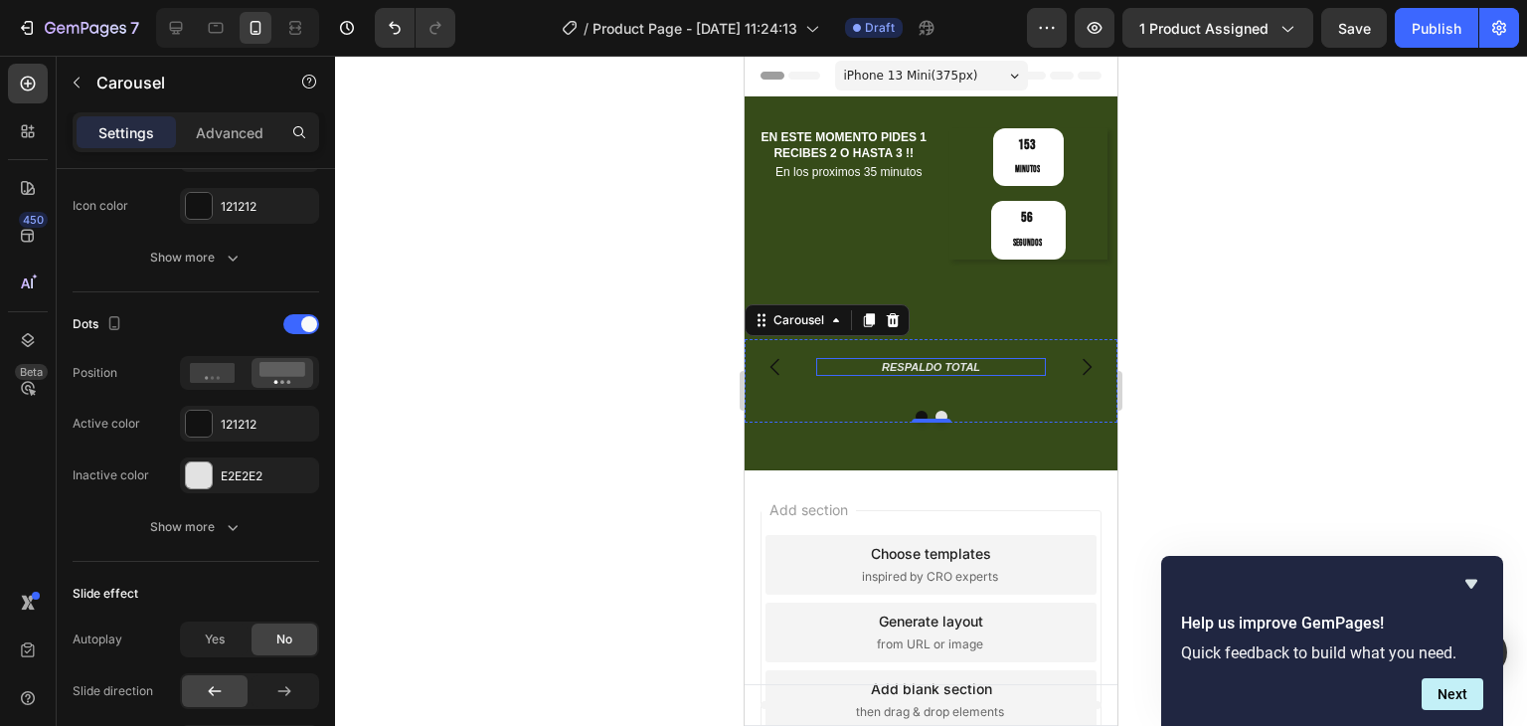
click at [917, 358] on h2 "RESPALDO TOTAL" at bounding box center [931, 367] width 230 height 18
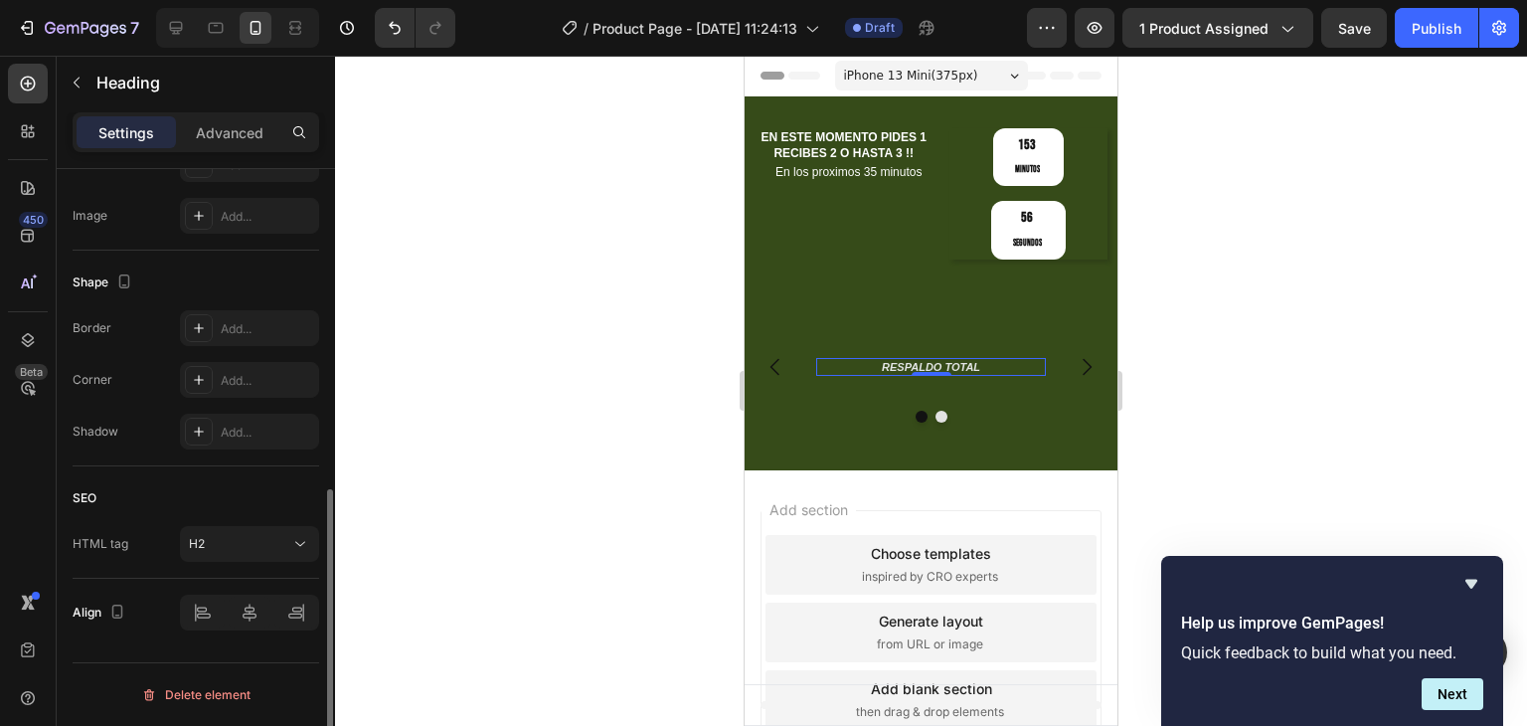
scroll to position [0, 0]
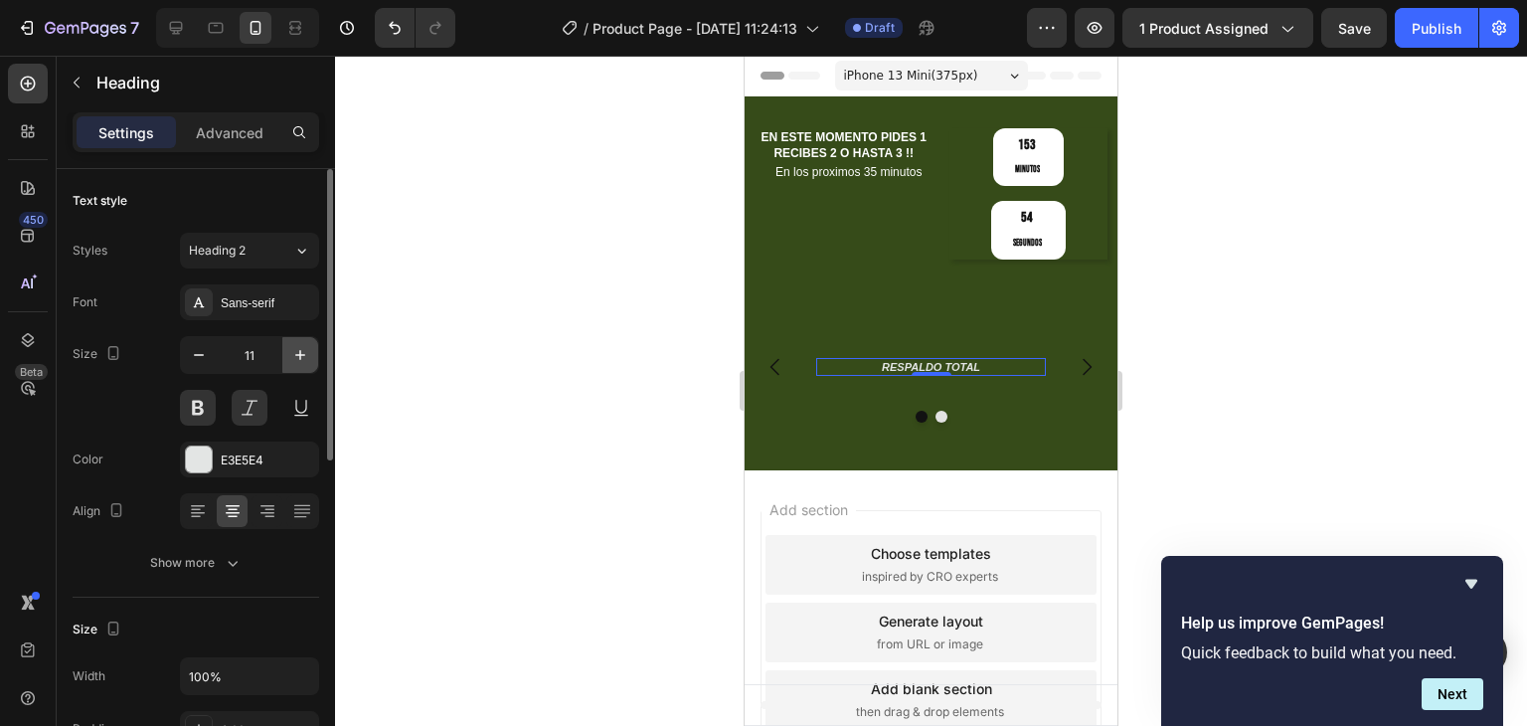
click at [302, 361] on icon "button" at bounding box center [300, 355] width 20 height 20
click at [185, 350] on button "button" at bounding box center [199, 355] width 36 height 36
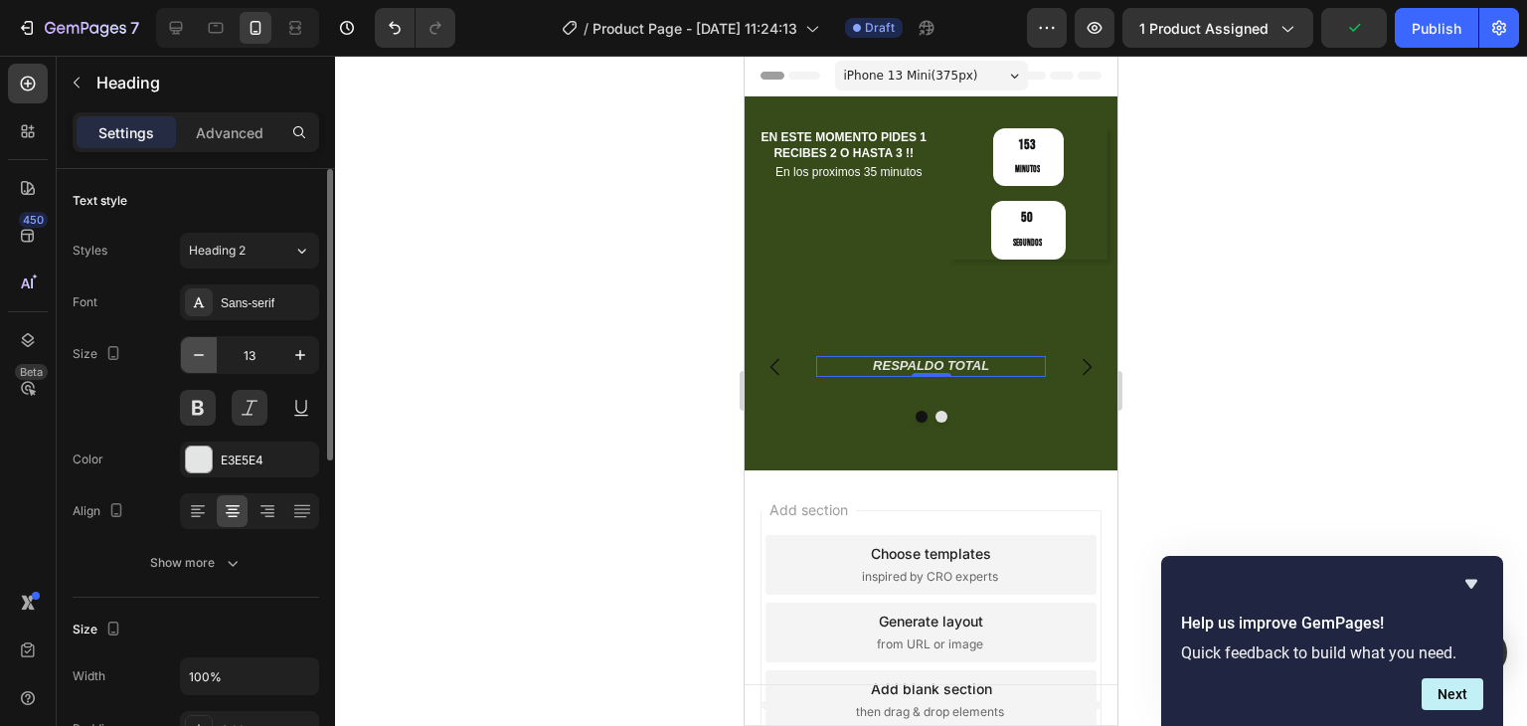
type input "12"
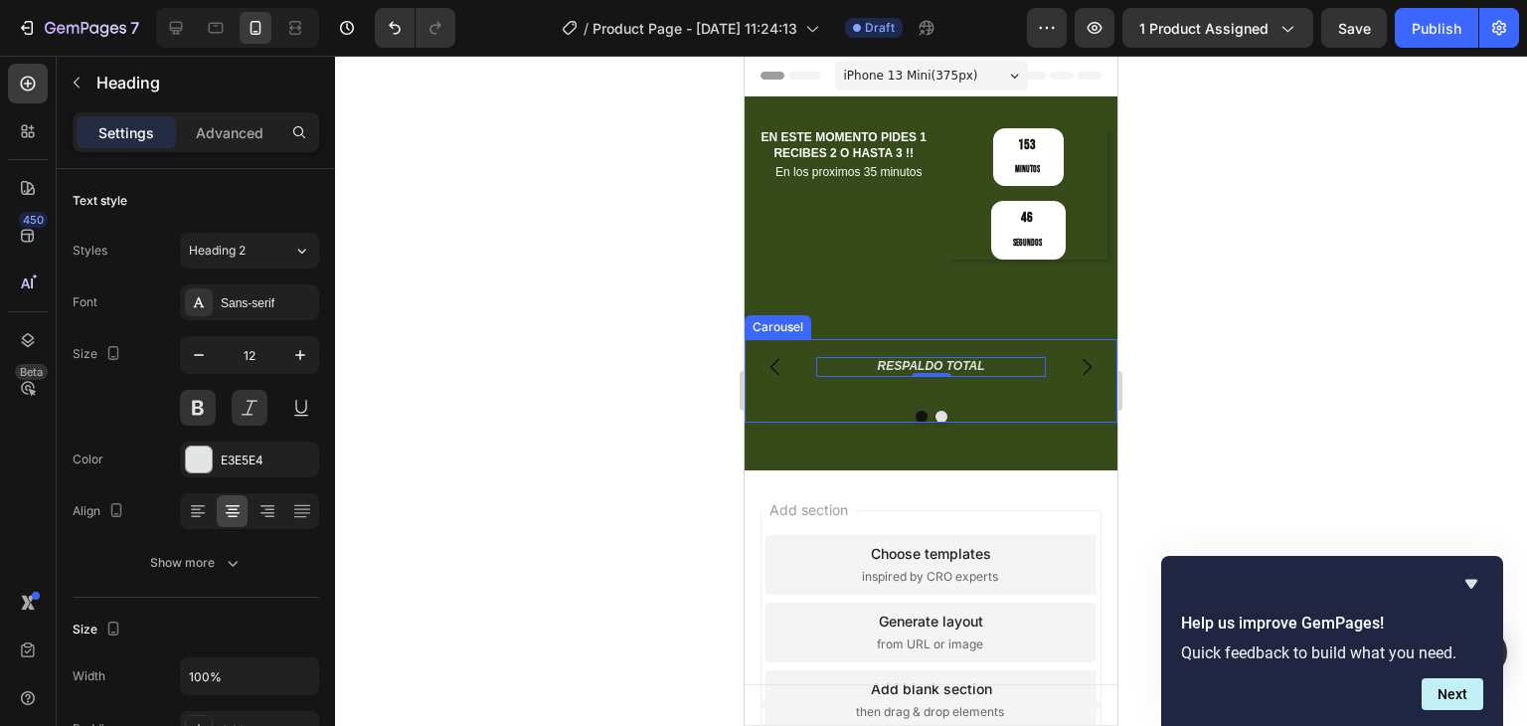
click at [1086, 355] on icon "Carousel Next Arrow" at bounding box center [1087, 367] width 24 height 24
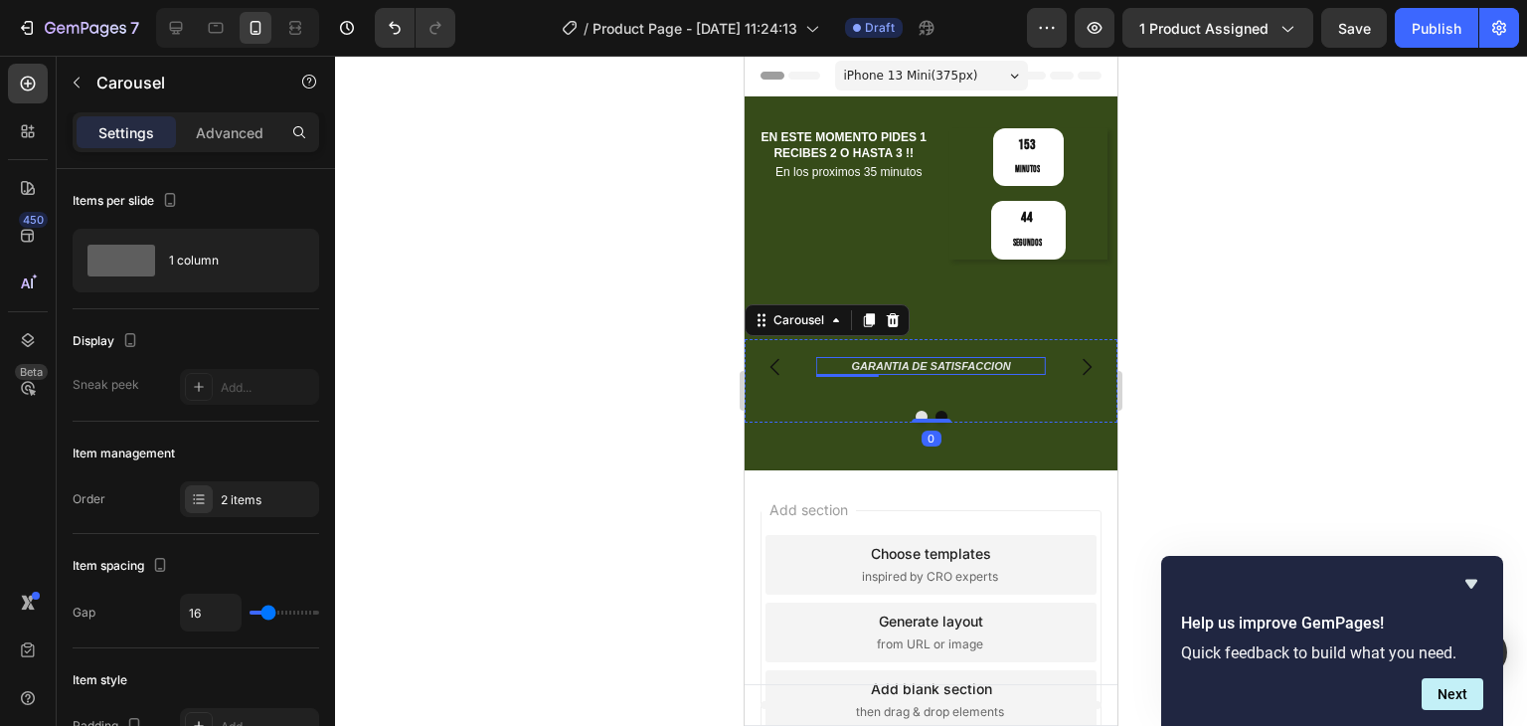
click at [914, 357] on h2 "GARANTIA DE SATISFACCION" at bounding box center [931, 366] width 230 height 18
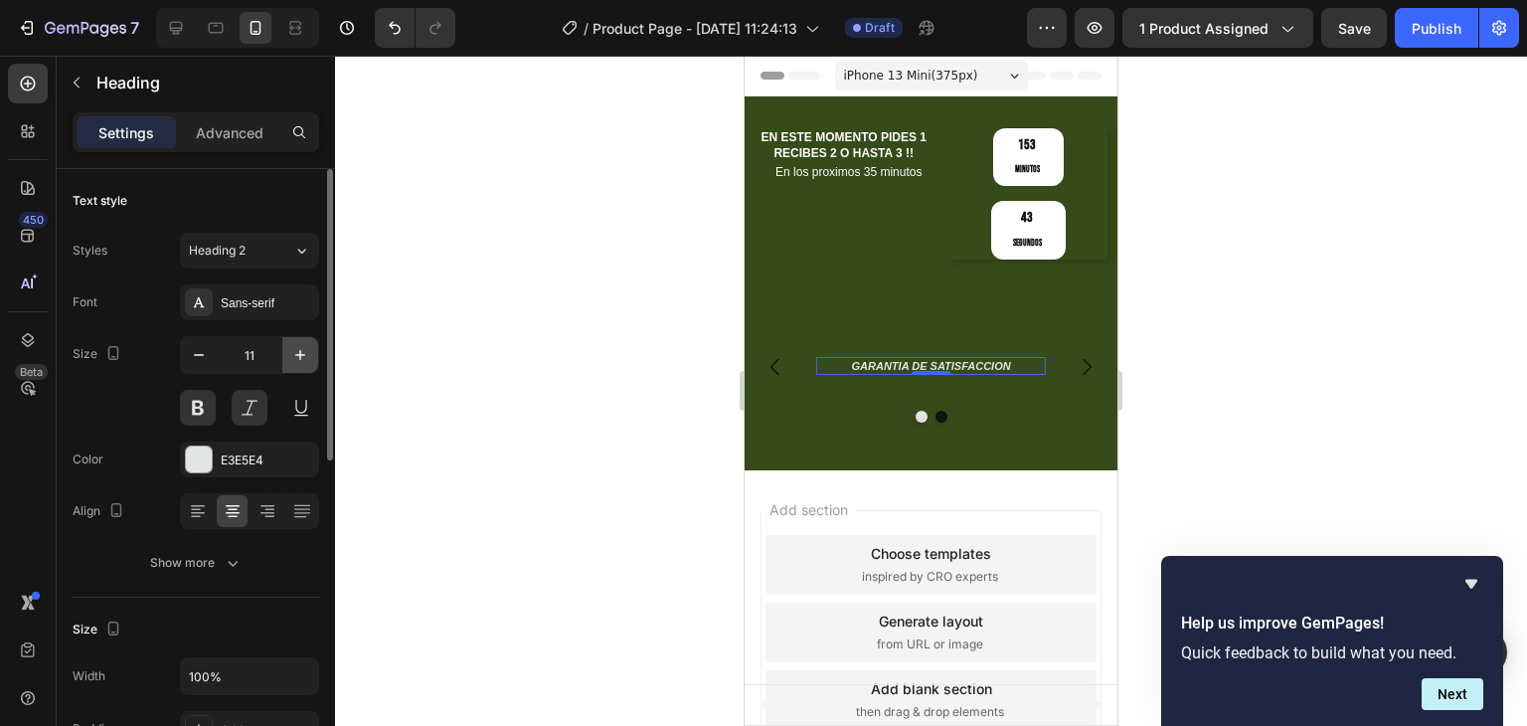
click at [306, 345] on icon "button" at bounding box center [300, 355] width 20 height 20
type input "12"
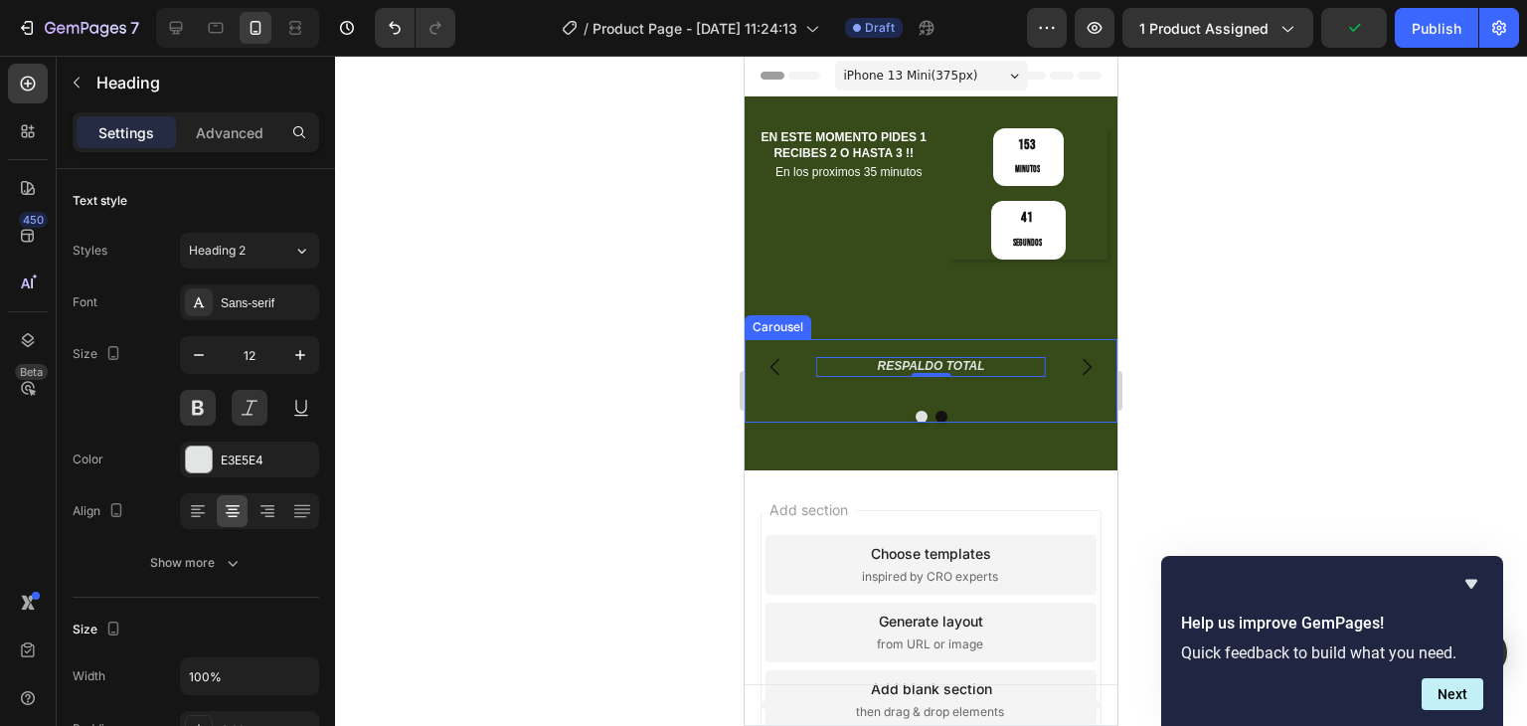
click at [1083, 355] on icon "Carousel Next Arrow" at bounding box center [1087, 367] width 24 height 24
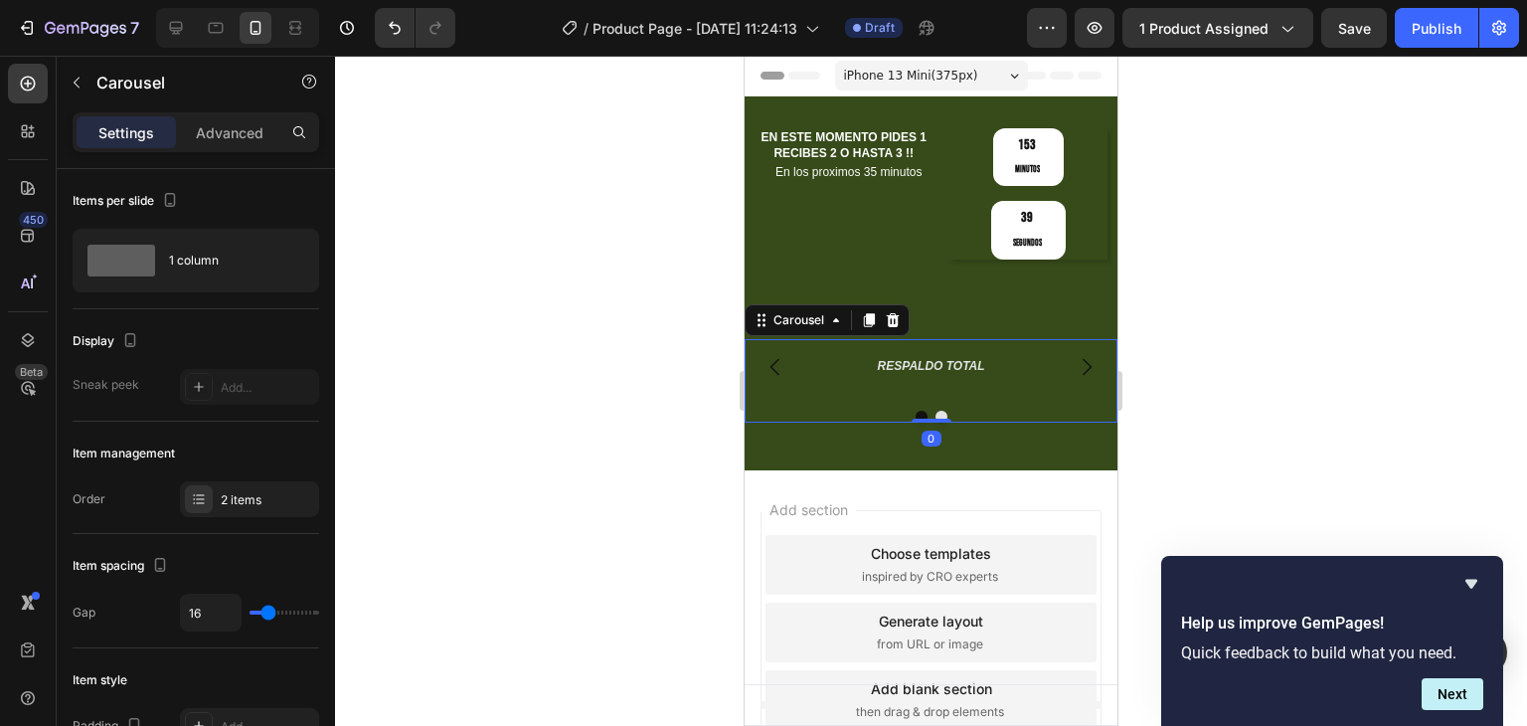
click at [1083, 355] on icon "Carousel Next Arrow" at bounding box center [1087, 367] width 24 height 24
click at [402, 34] on icon "Undo/Redo" at bounding box center [395, 28] width 20 height 20
click at [783, 355] on icon "Carousel Back Arrow" at bounding box center [776, 367] width 24 height 24
click at [402, 36] on icon "Undo/Redo" at bounding box center [395, 28] width 20 height 20
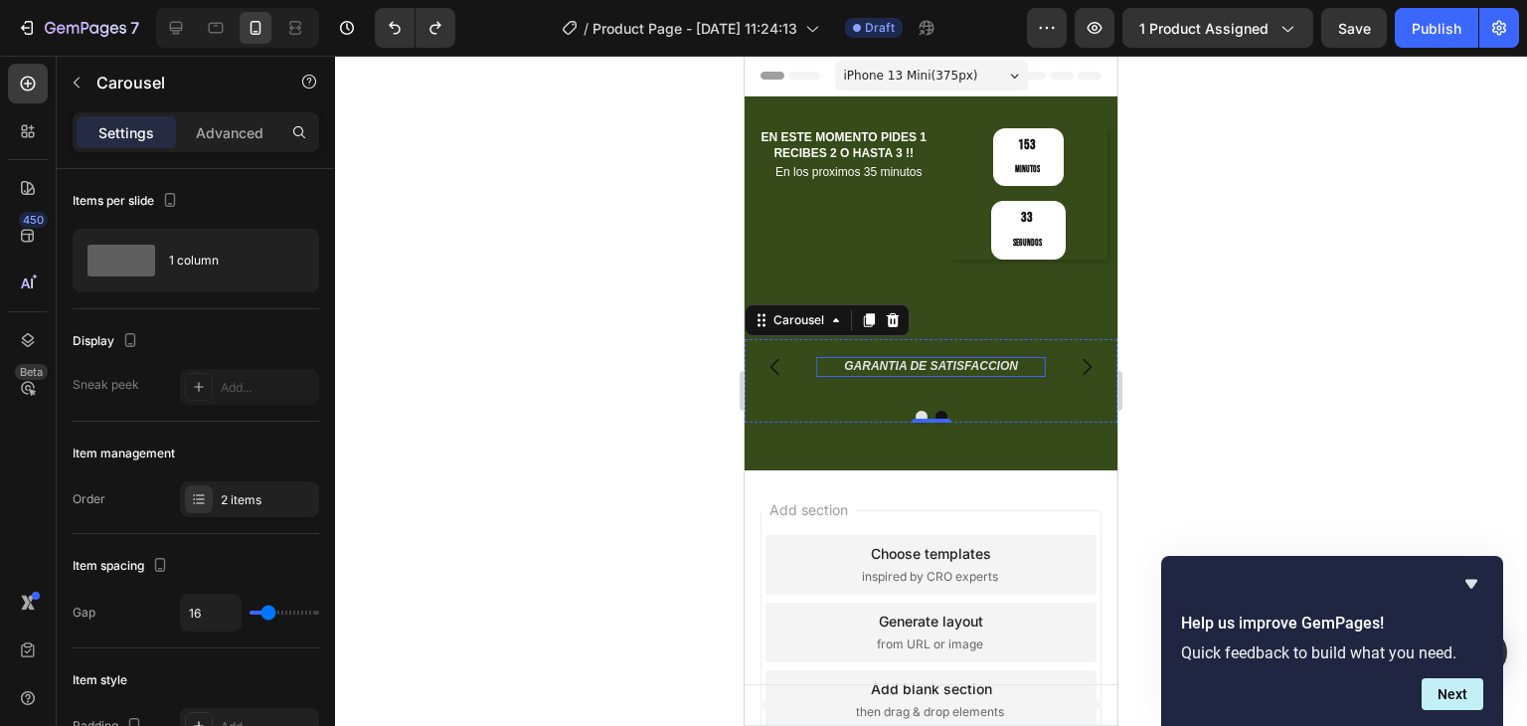
click at [932, 357] on h2 "GARANTIA DE SATISFACCION" at bounding box center [931, 367] width 230 height 20
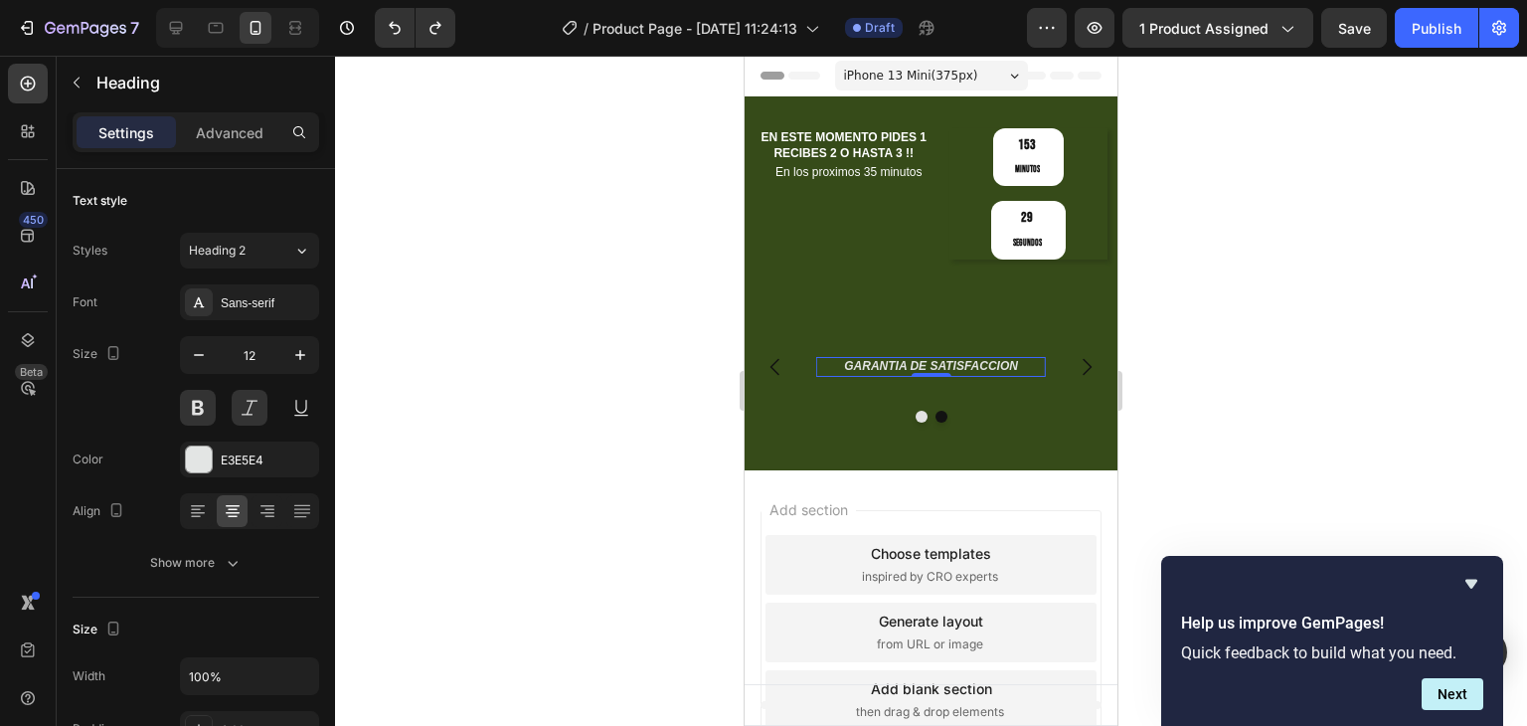
click at [529, 349] on div at bounding box center [931, 391] width 1192 height 670
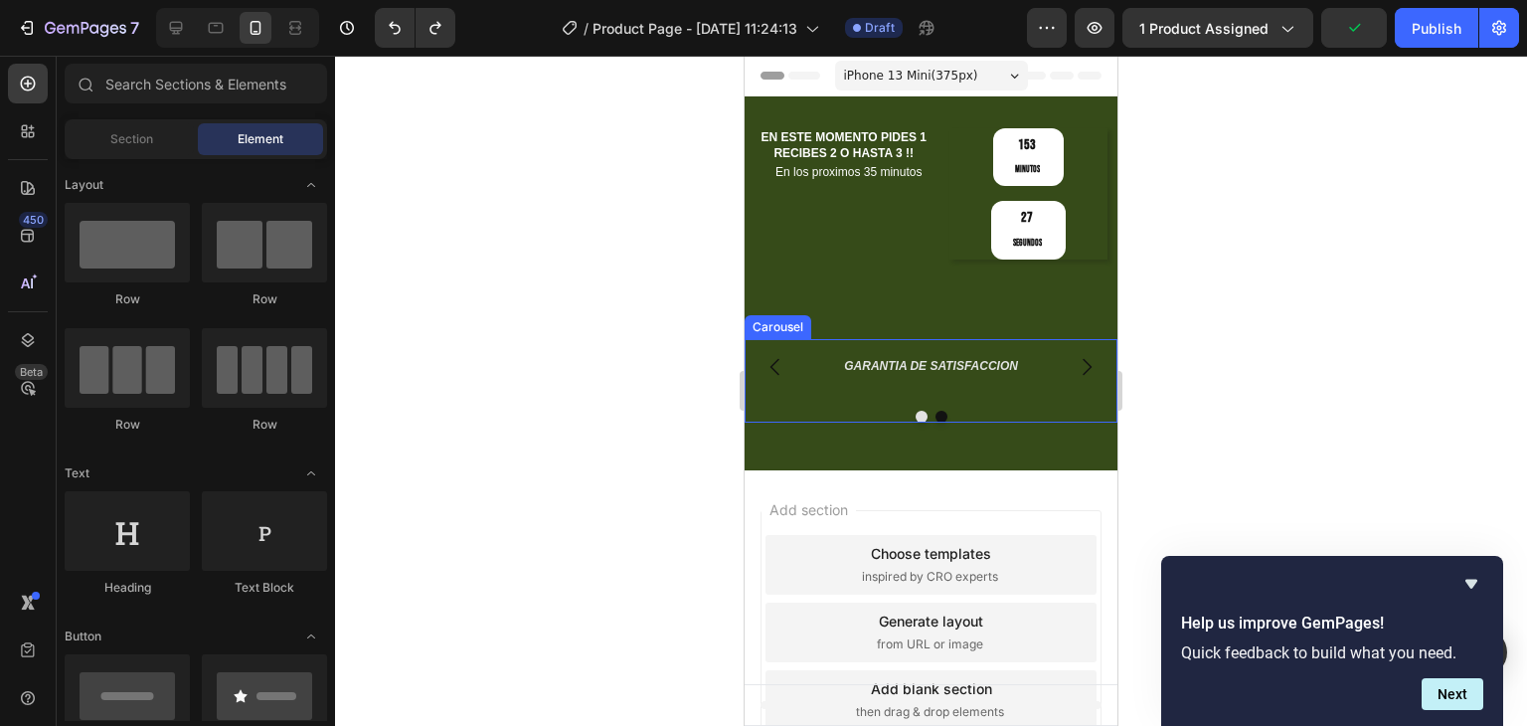
click at [1079, 355] on icon "Carousel Next Arrow" at bounding box center [1087, 367] width 24 height 24
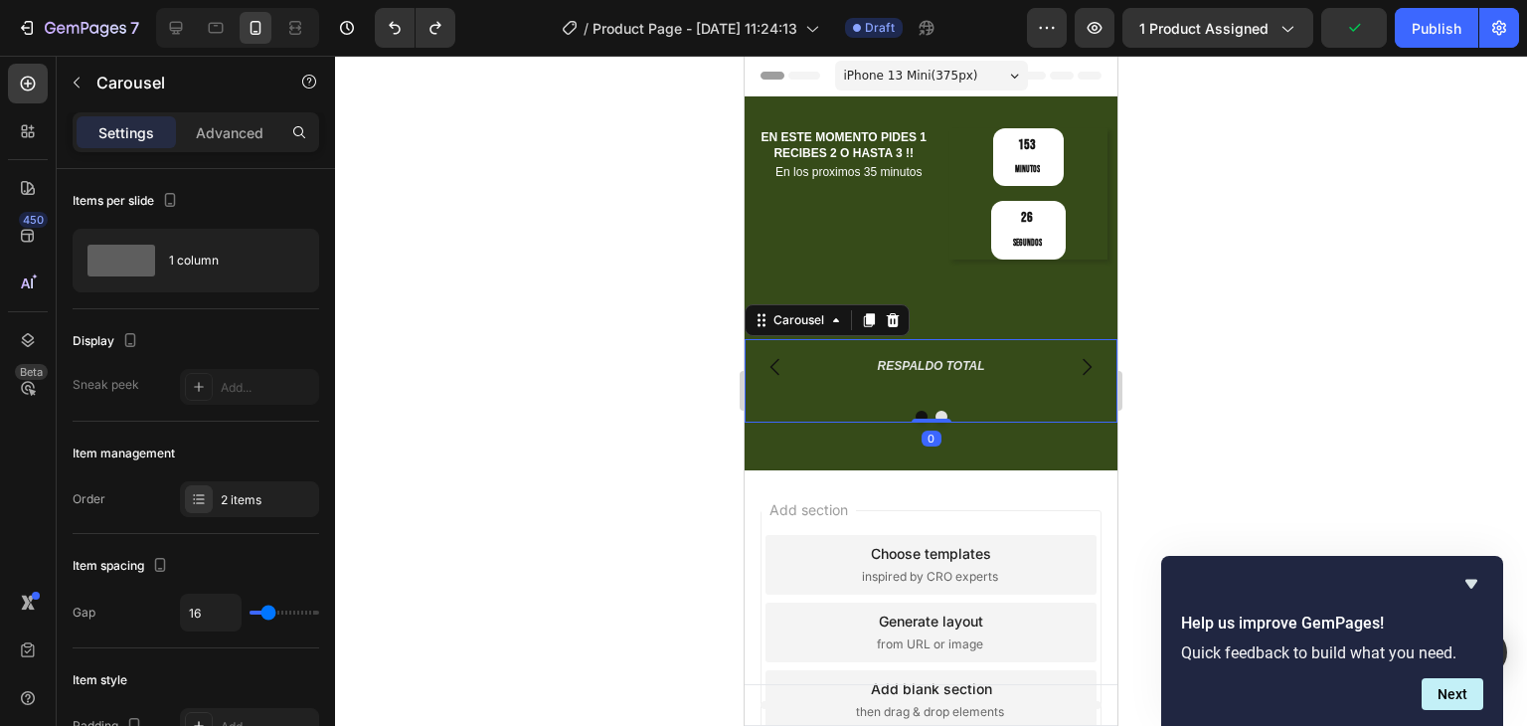
click at [1079, 355] on icon "Carousel Next Arrow" at bounding box center [1087, 367] width 24 height 24
click at [1372, 29] on button "Save" at bounding box center [1354, 28] width 66 height 40
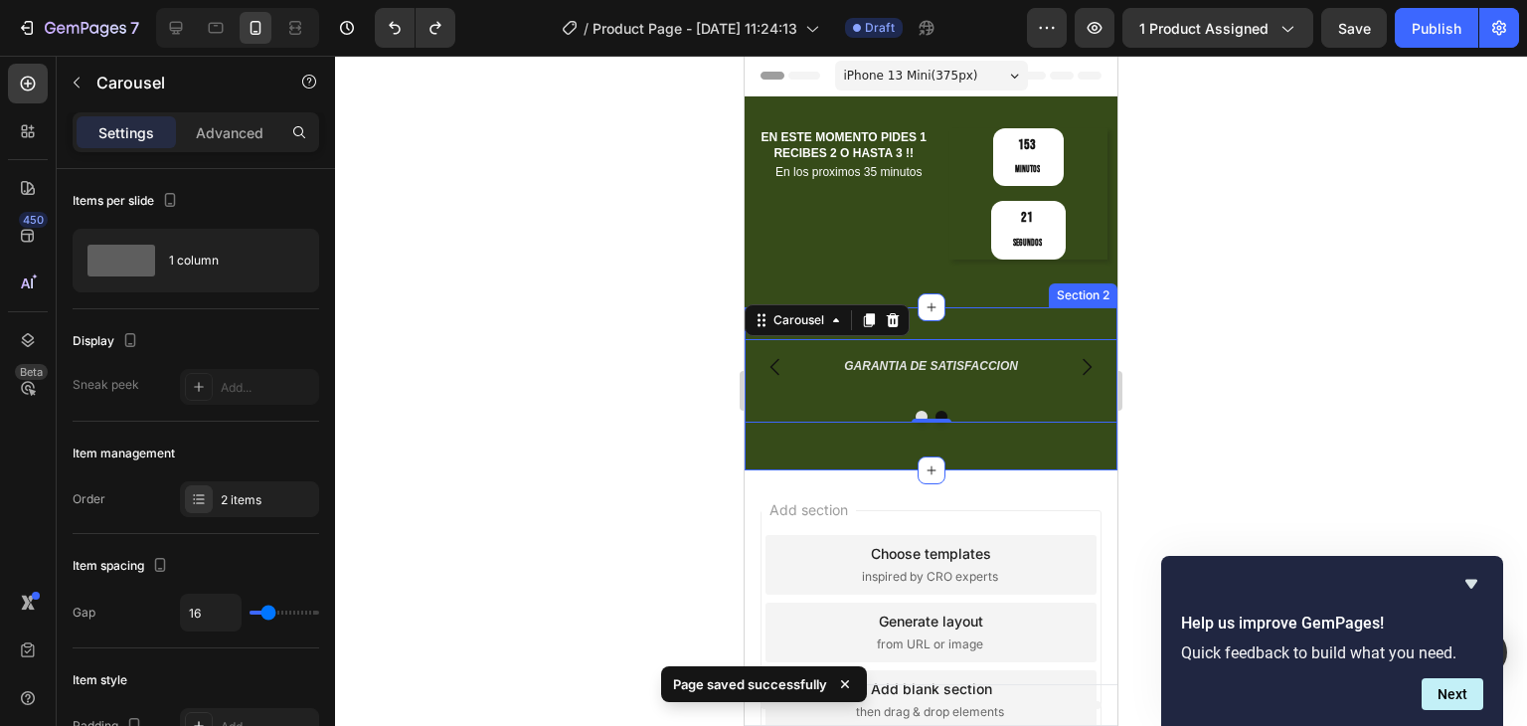
click at [952, 307] on div "RESPALDO TOTAL Heading GARANTIA DE SATISFACCION Heading Carousel 0 Row Section 2" at bounding box center [931, 388] width 373 height 163
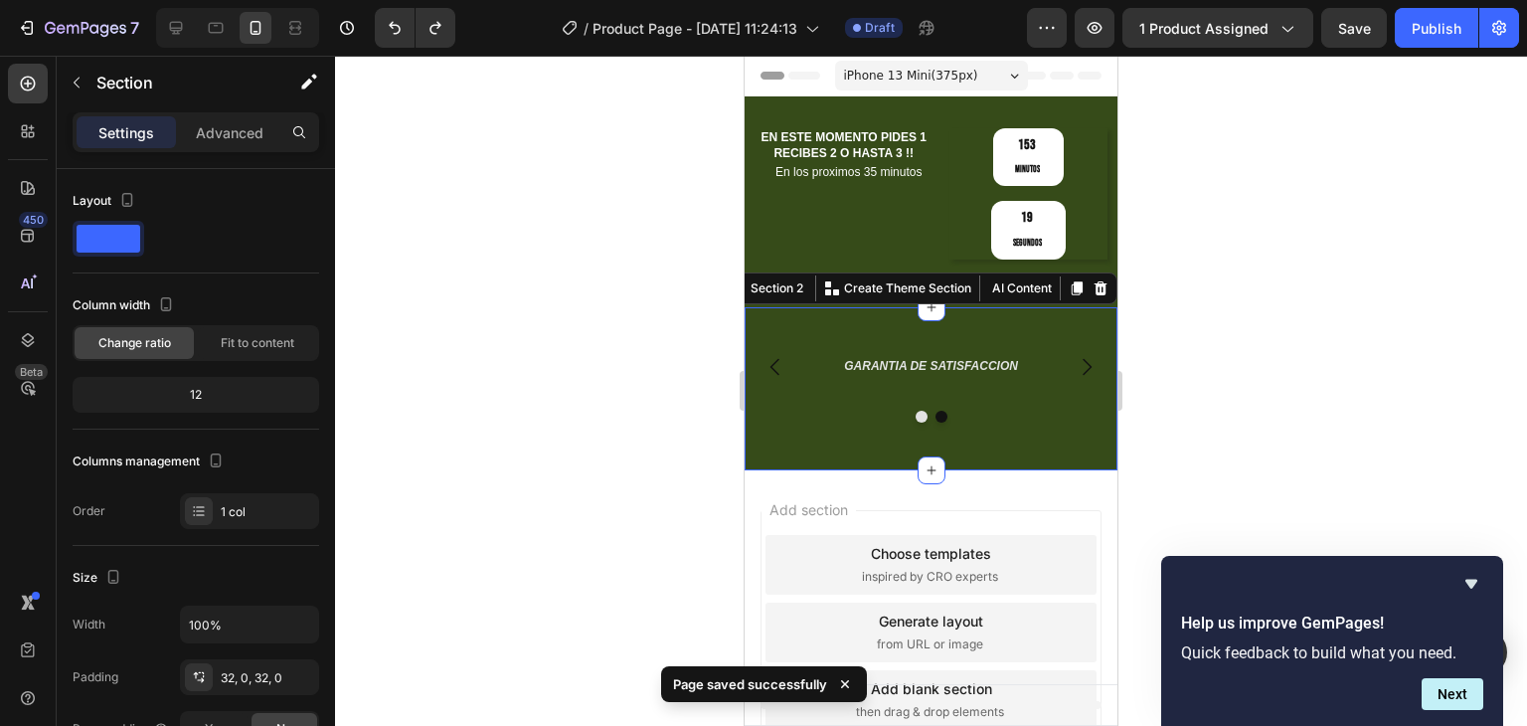
click at [574, 247] on div at bounding box center [931, 391] width 1192 height 670
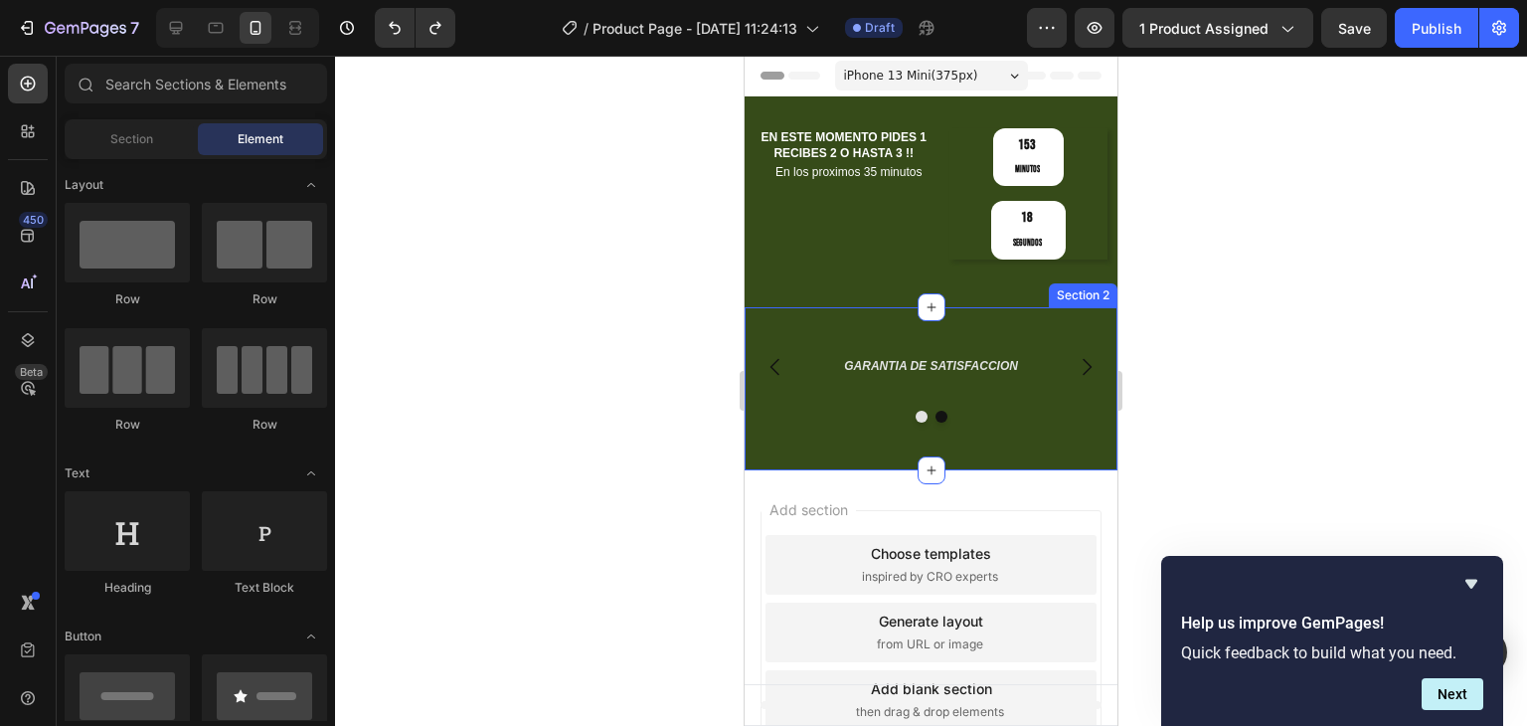
click at [980, 307] on div "RESPALDO TOTAL Heading GARANTIA DE SATISFACCION Heading Carousel Row Section 2" at bounding box center [931, 388] width 373 height 163
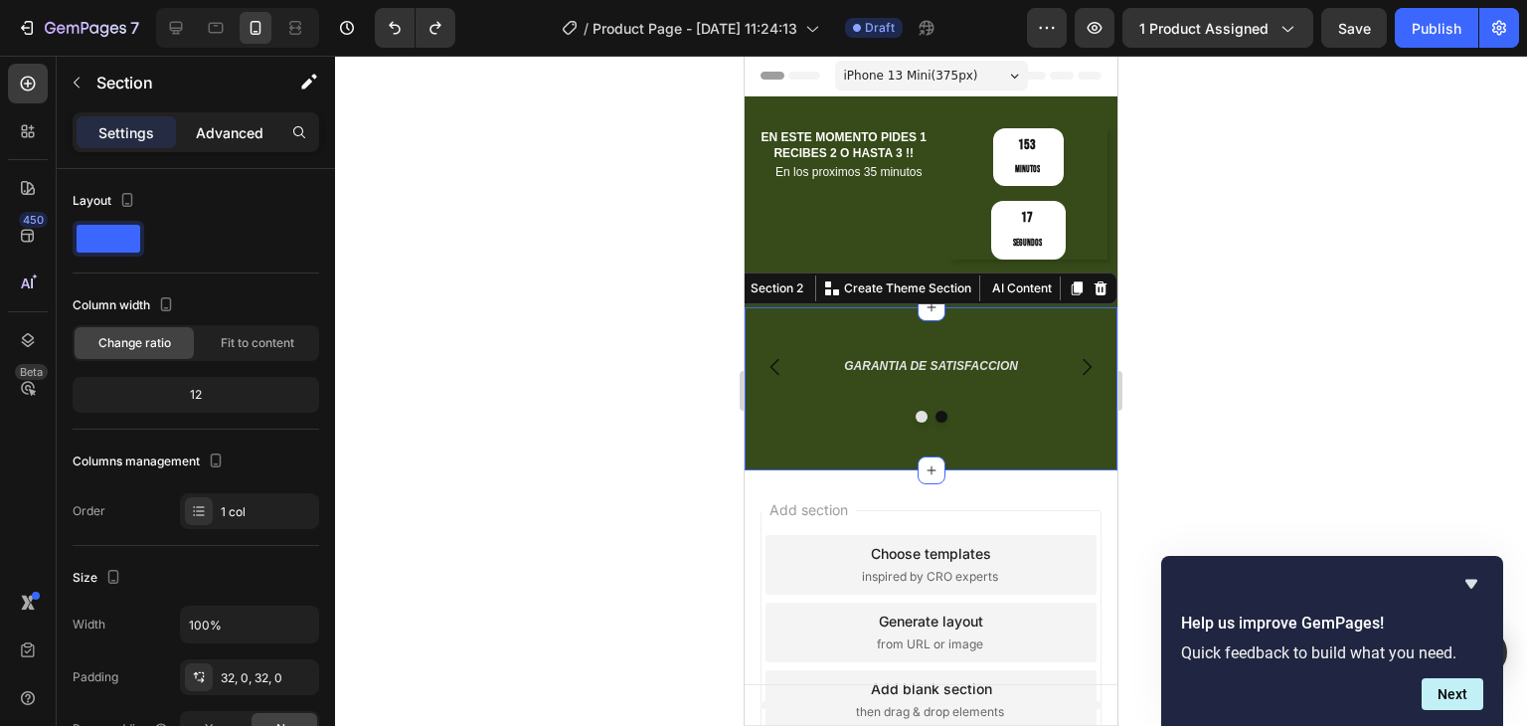
click at [204, 122] on p "Advanced" at bounding box center [230, 132] width 68 height 21
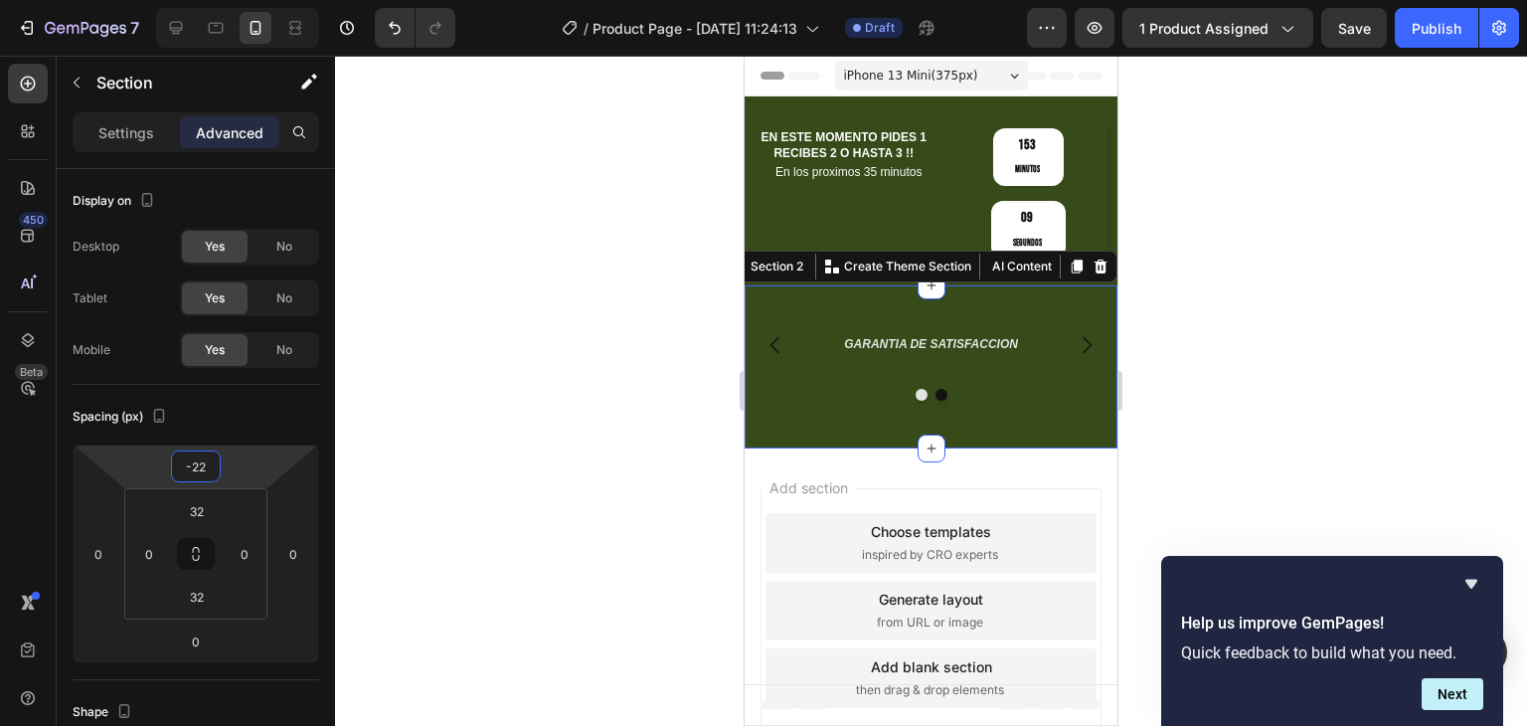
type input "-26"
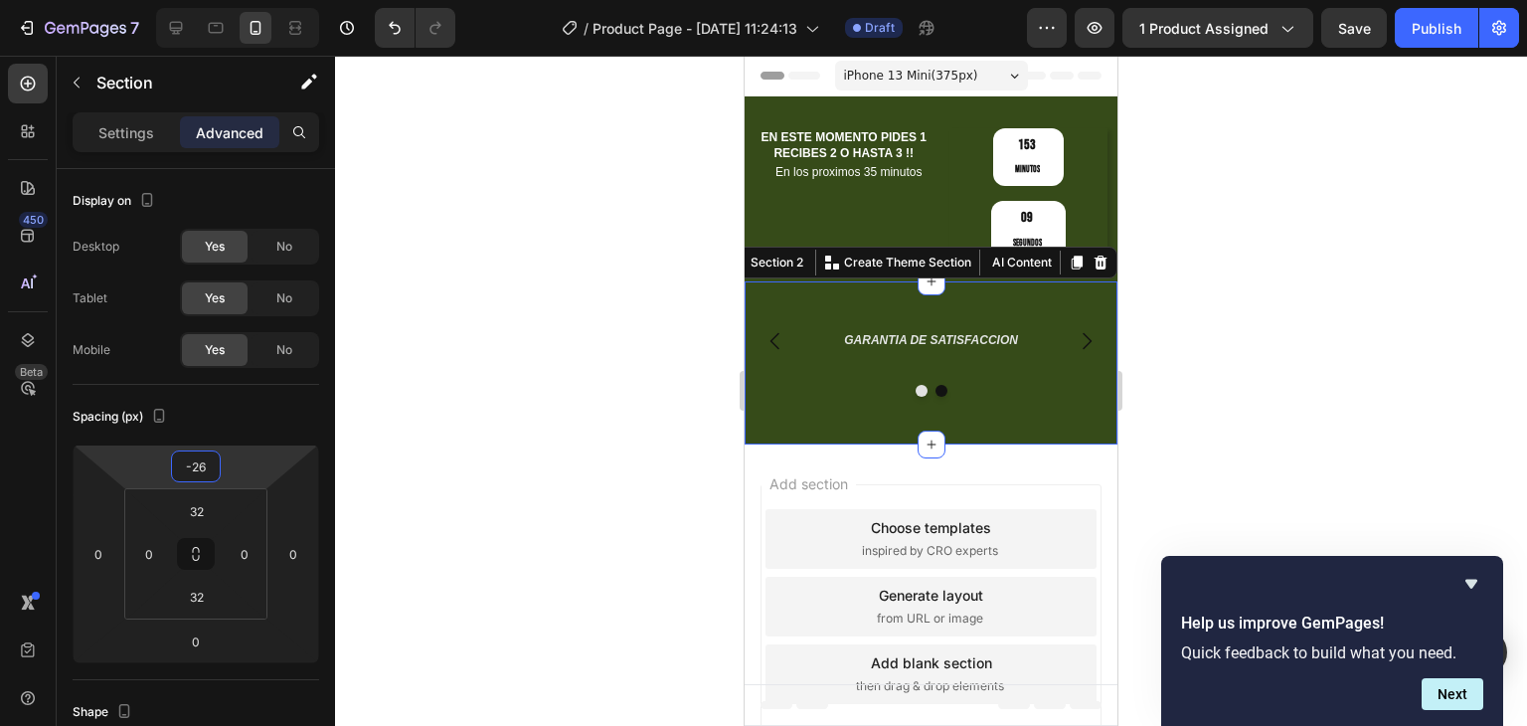
drag, startPoint x: 234, startPoint y: 461, endPoint x: 352, endPoint y: 420, distance: 125.5
click at [241, 0] on html "7 Version history / Product Page - Sep 26, 11:24:13 Draft Preview 1 product ass…" at bounding box center [763, 0] width 1527 height 0
click at [860, 313] on div "RESPALDO TOTAL Heading GARANTIA DE SATISFACCION Heading Carousel" at bounding box center [931, 355] width 373 height 84
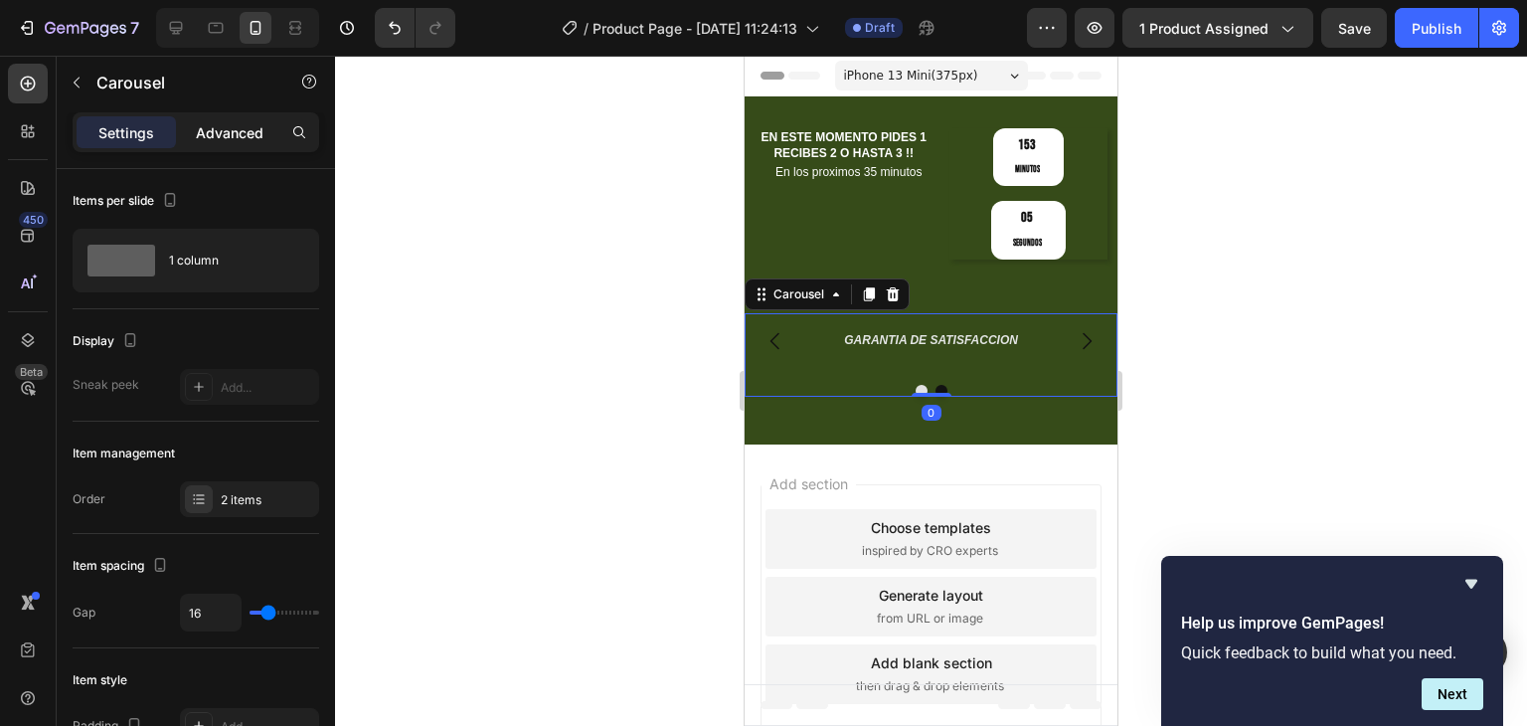
click at [231, 134] on p "Advanced" at bounding box center [230, 132] width 68 height 21
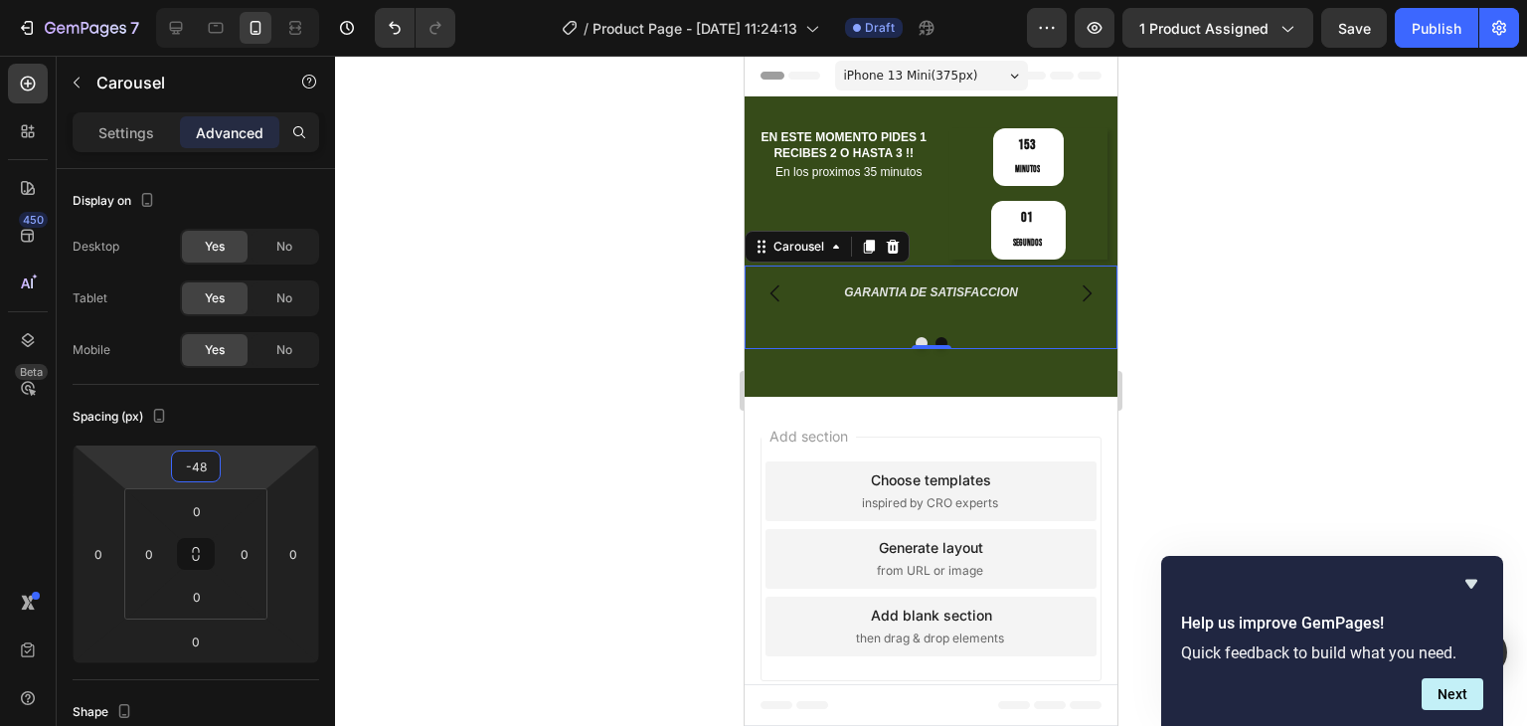
type input "-50"
drag, startPoint x: 235, startPoint y: 468, endPoint x: 239, endPoint y: 493, distance: 25.2
click at [239, 0] on html "7 Version history / Product Page - Sep 26, 11:24:13 Draft Preview 1 product ass…" at bounding box center [763, 0] width 1527 height 0
click at [143, 130] on p "Settings" at bounding box center [126, 132] width 56 height 21
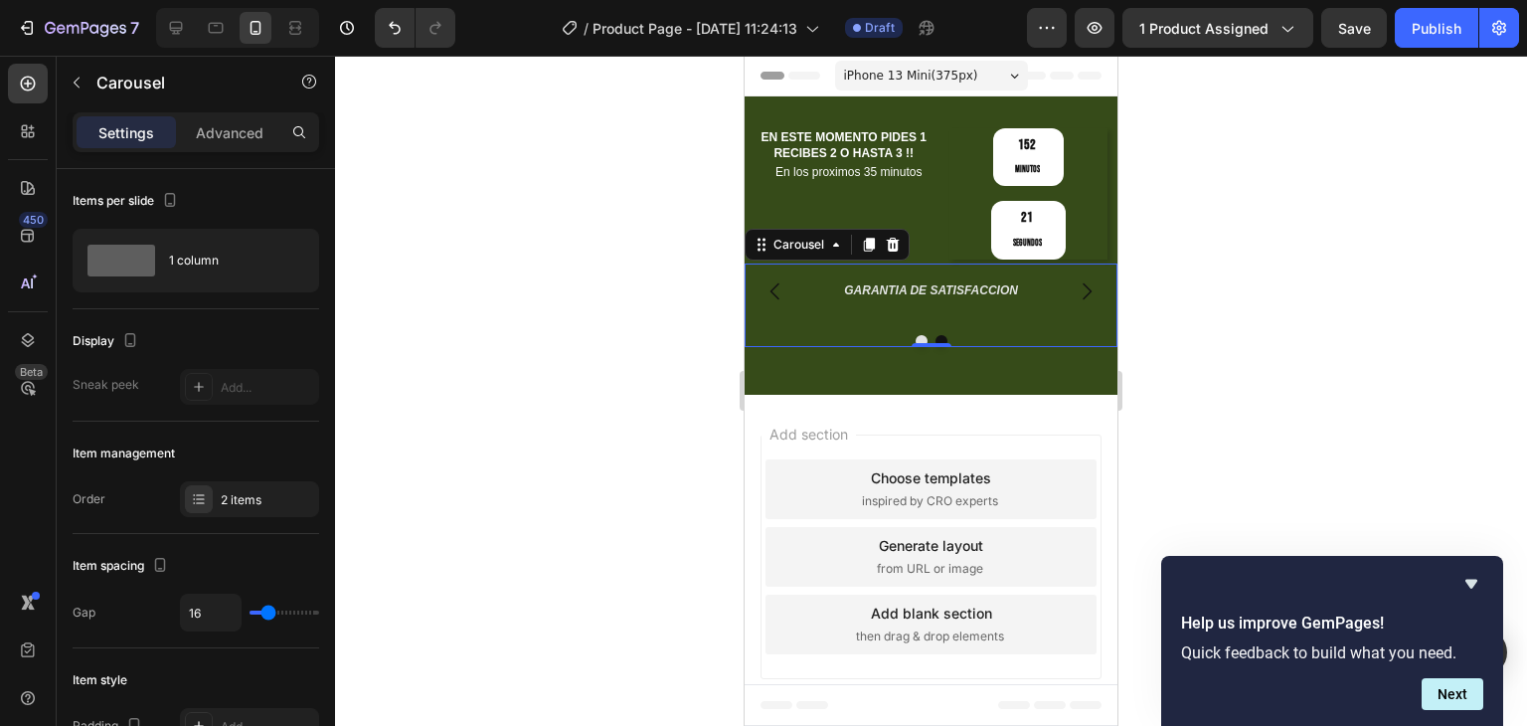
click at [818, 263] on div "RESPALDO TOTAL Heading GARANTIA DE SATISFACCION Heading Carousel 0" at bounding box center [931, 305] width 373 height 84
click at [831, 300] on div "RESPALDO TOTAL Heading GARANTIA DE SATISFACCION Heading Carousel 0 Row Section 2" at bounding box center [931, 337] width 373 height 113
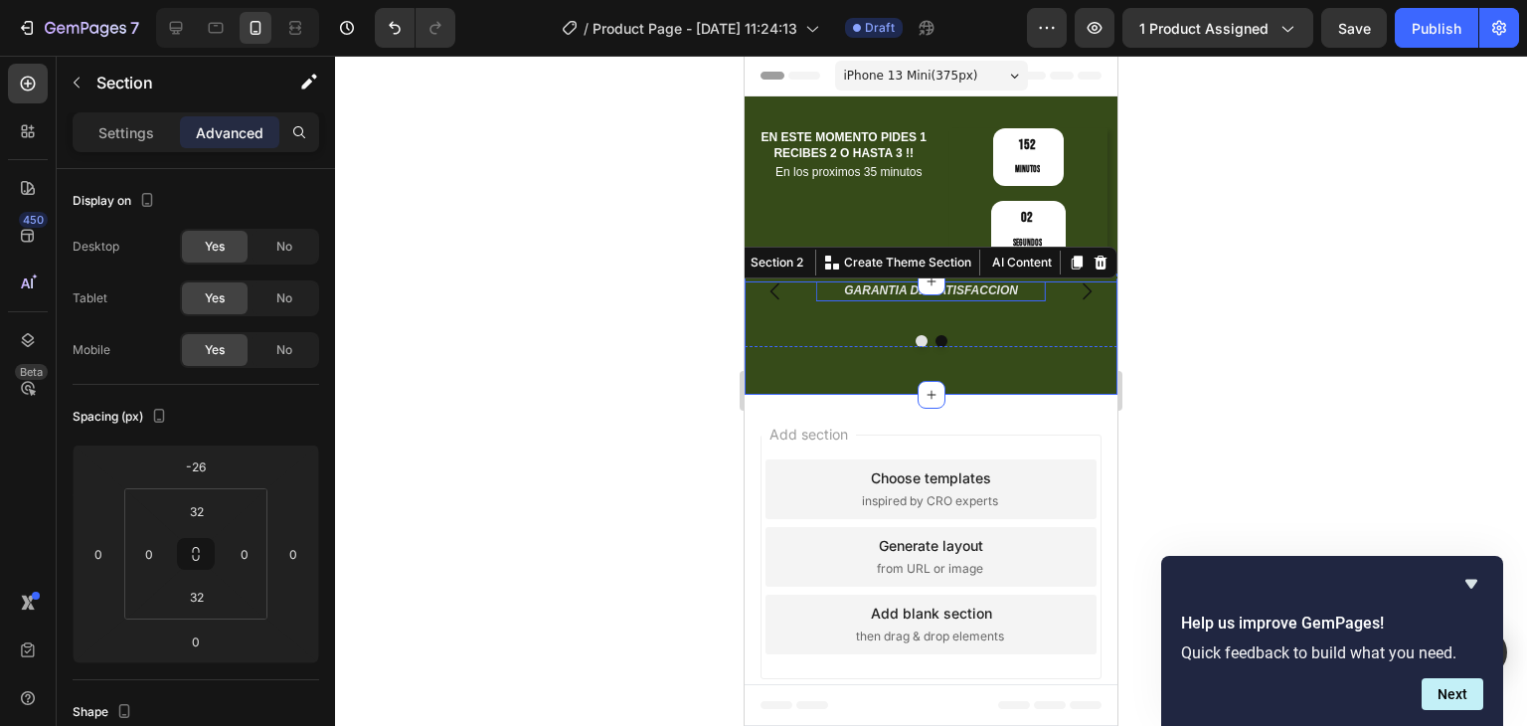
click at [822, 281] on h2 "GARANTIA DE SATISFACCION" at bounding box center [931, 291] width 230 height 20
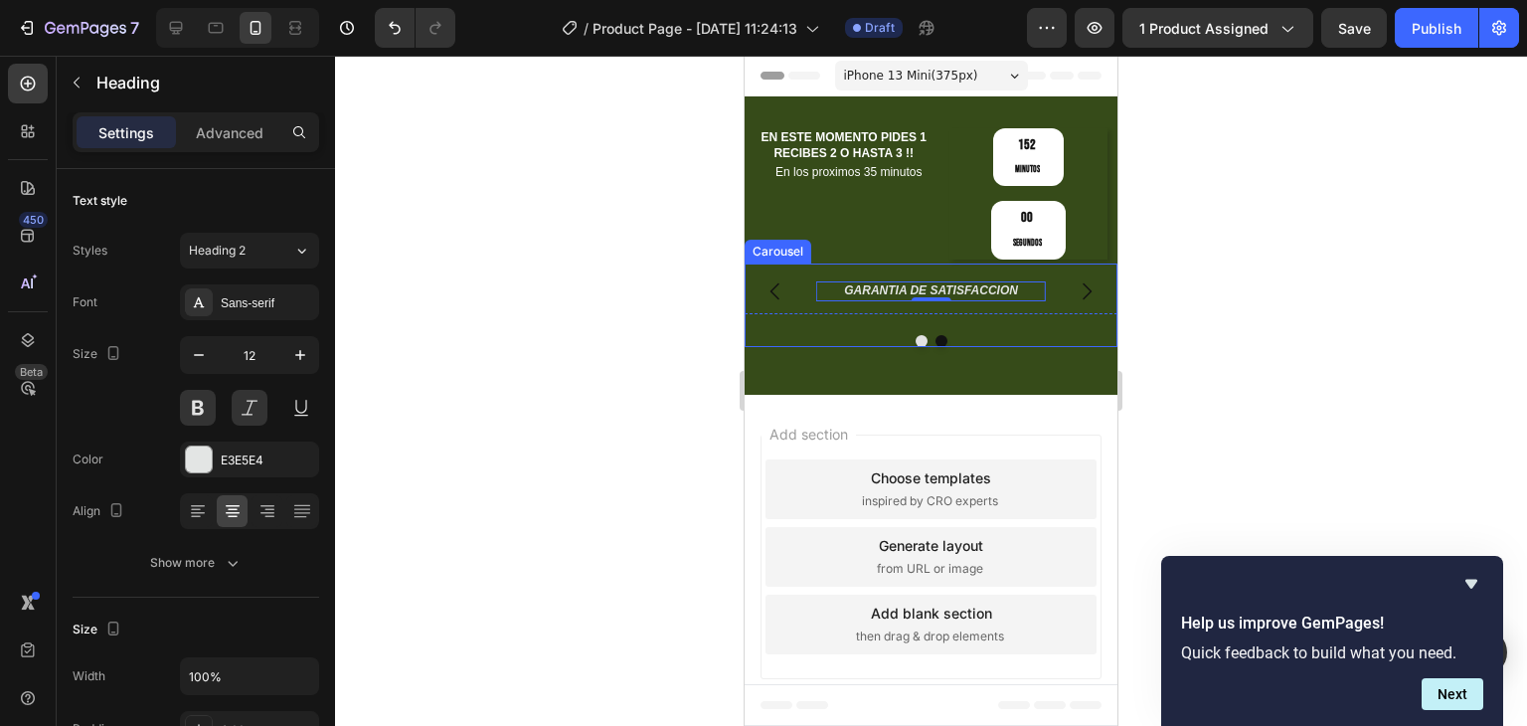
click at [803, 263] on div "RESPALDO TOTAL Heading GARANTIA DE SATISFACCION Heading 0" at bounding box center [931, 291] width 373 height 56
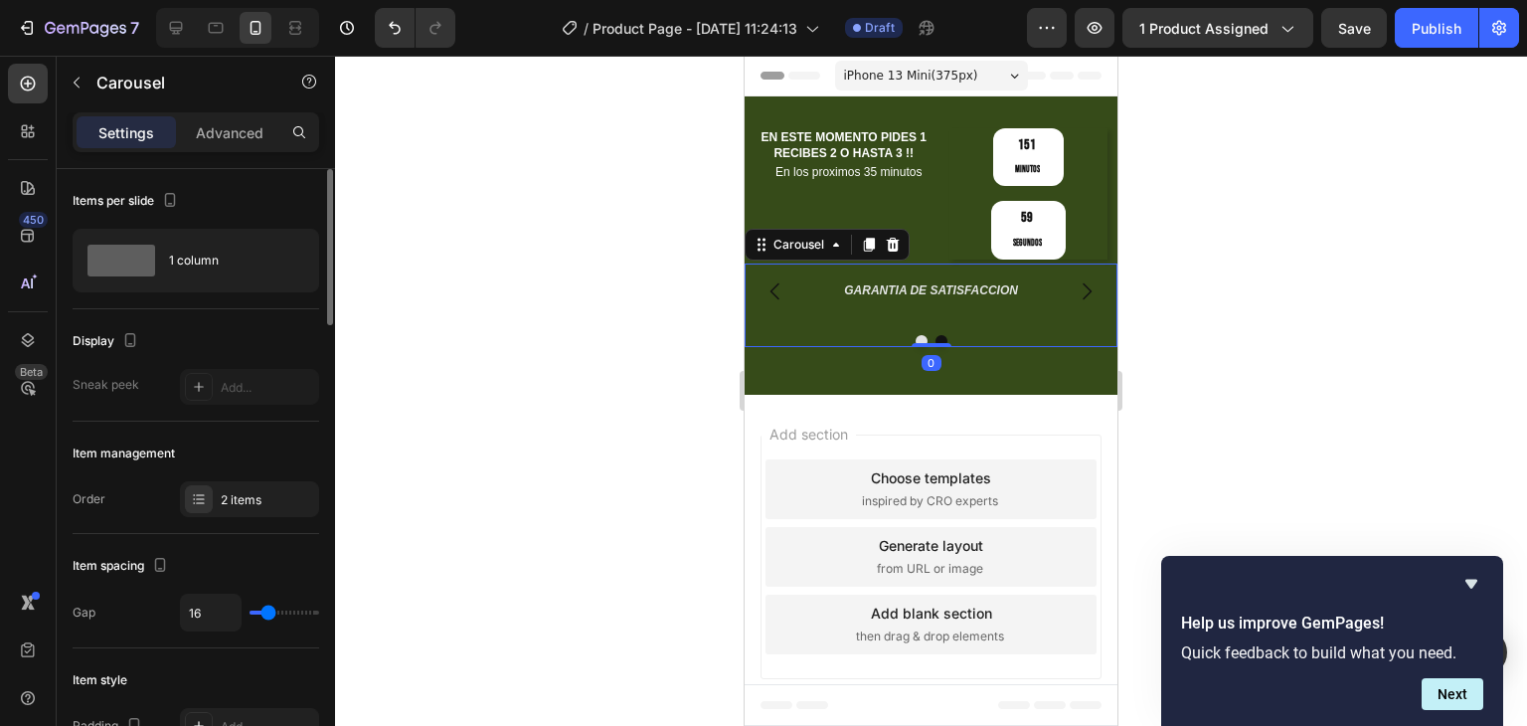
click at [217, 123] on p "Advanced" at bounding box center [230, 132] width 68 height 21
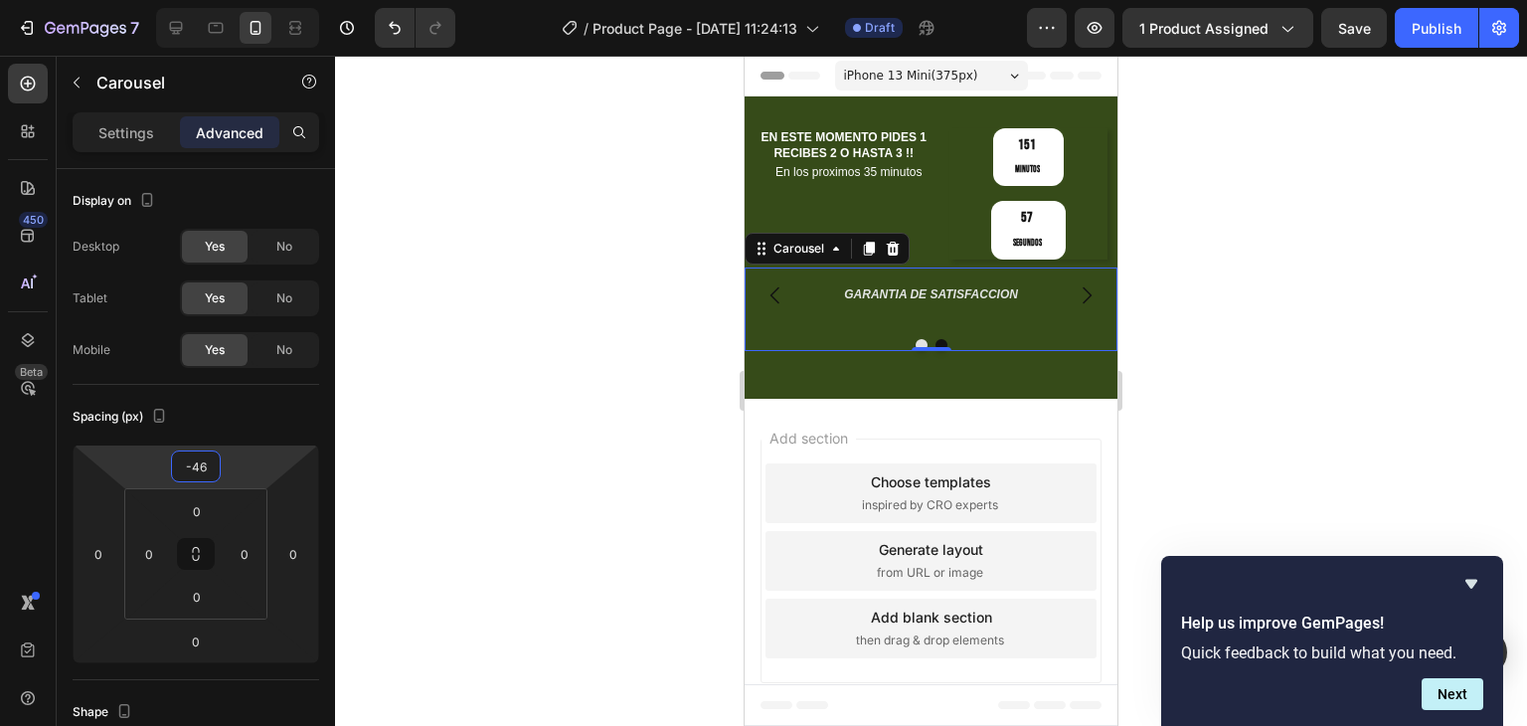
type input "-50"
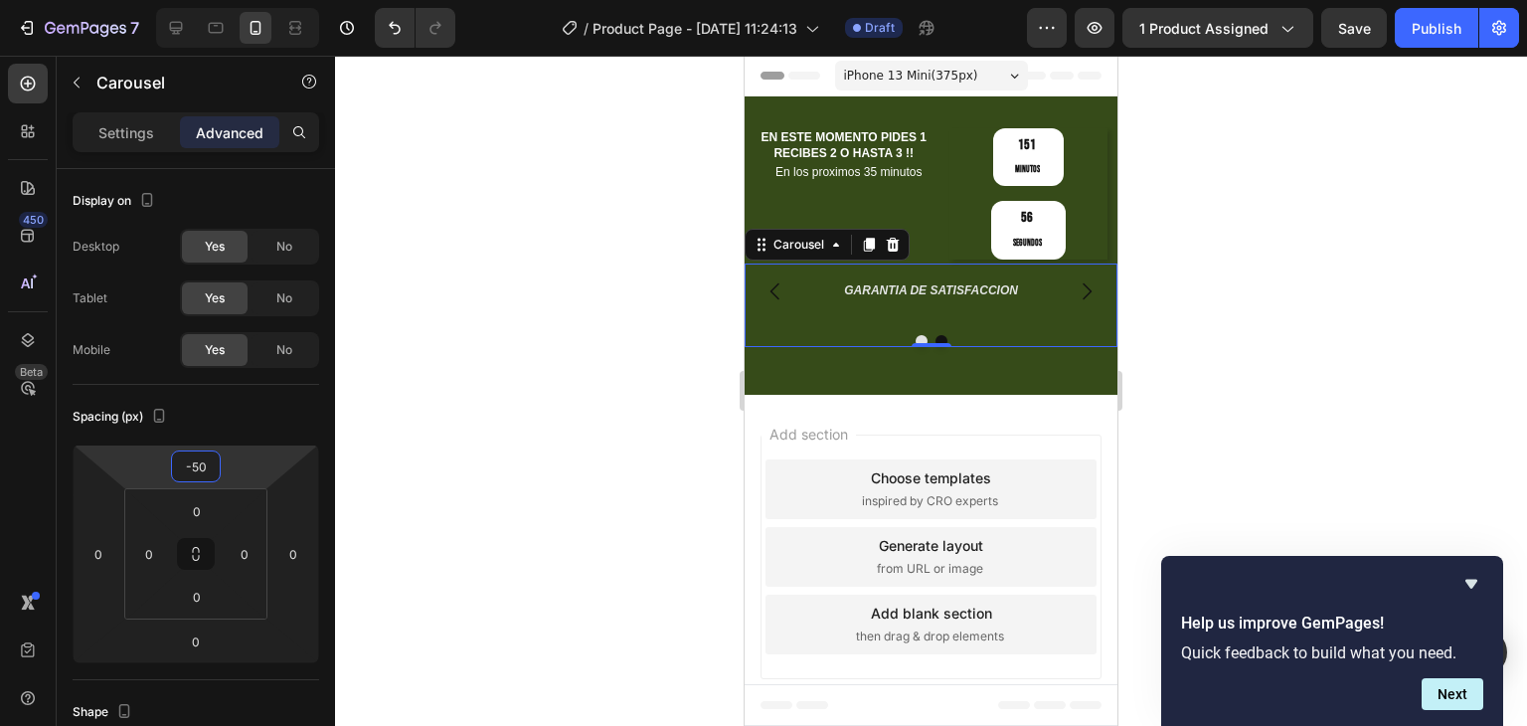
click at [263, 0] on html "7 Version history / Product Page - Sep 26, 11:24:13 Draft Preview 1 product ass…" at bounding box center [763, 0] width 1527 height 0
click at [938, 172] on div "EN ESTE MOMENTO PIDES 1 RECIBES 2 O HASTA 3 !! Heading En los proximos 35 minut…" at bounding box center [941, 193] width 373 height 131
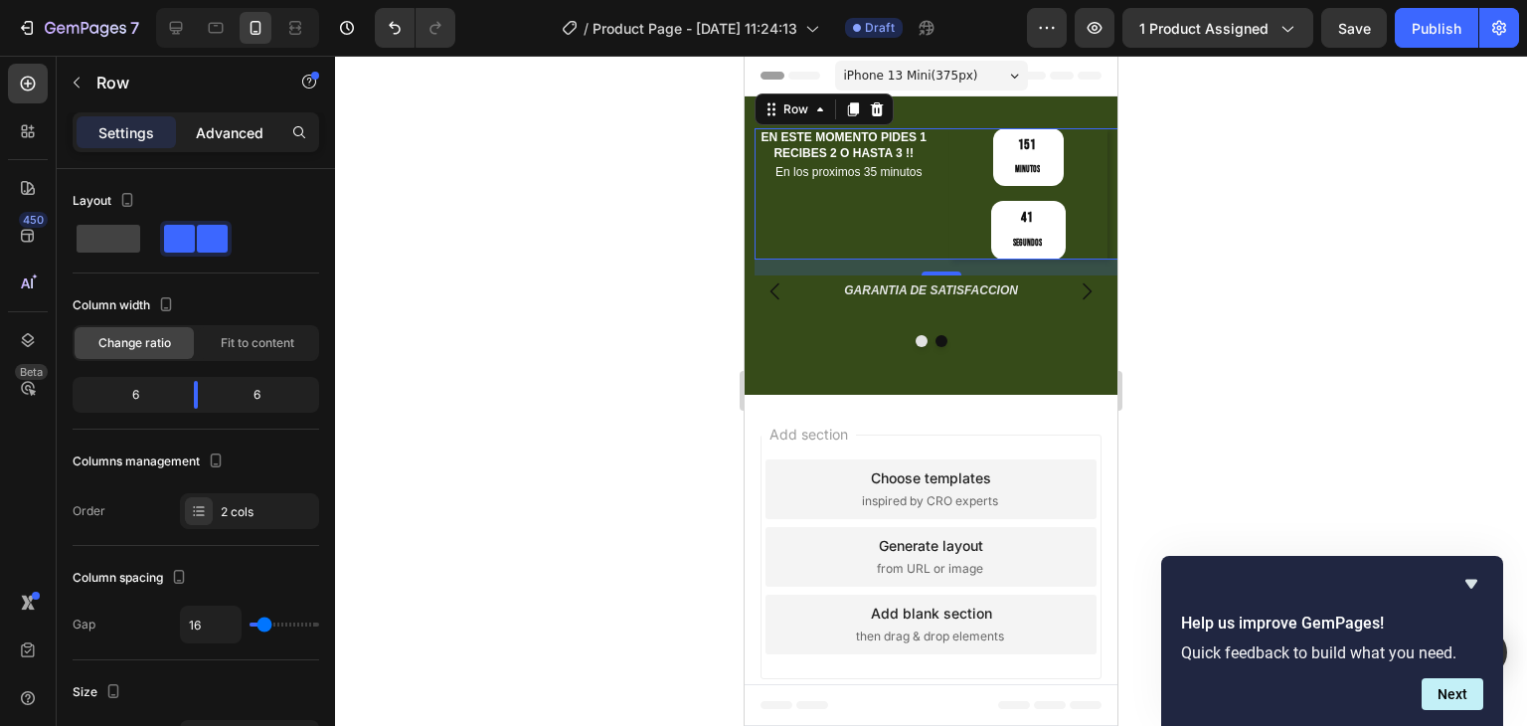
click at [215, 125] on p "Advanced" at bounding box center [230, 132] width 68 height 21
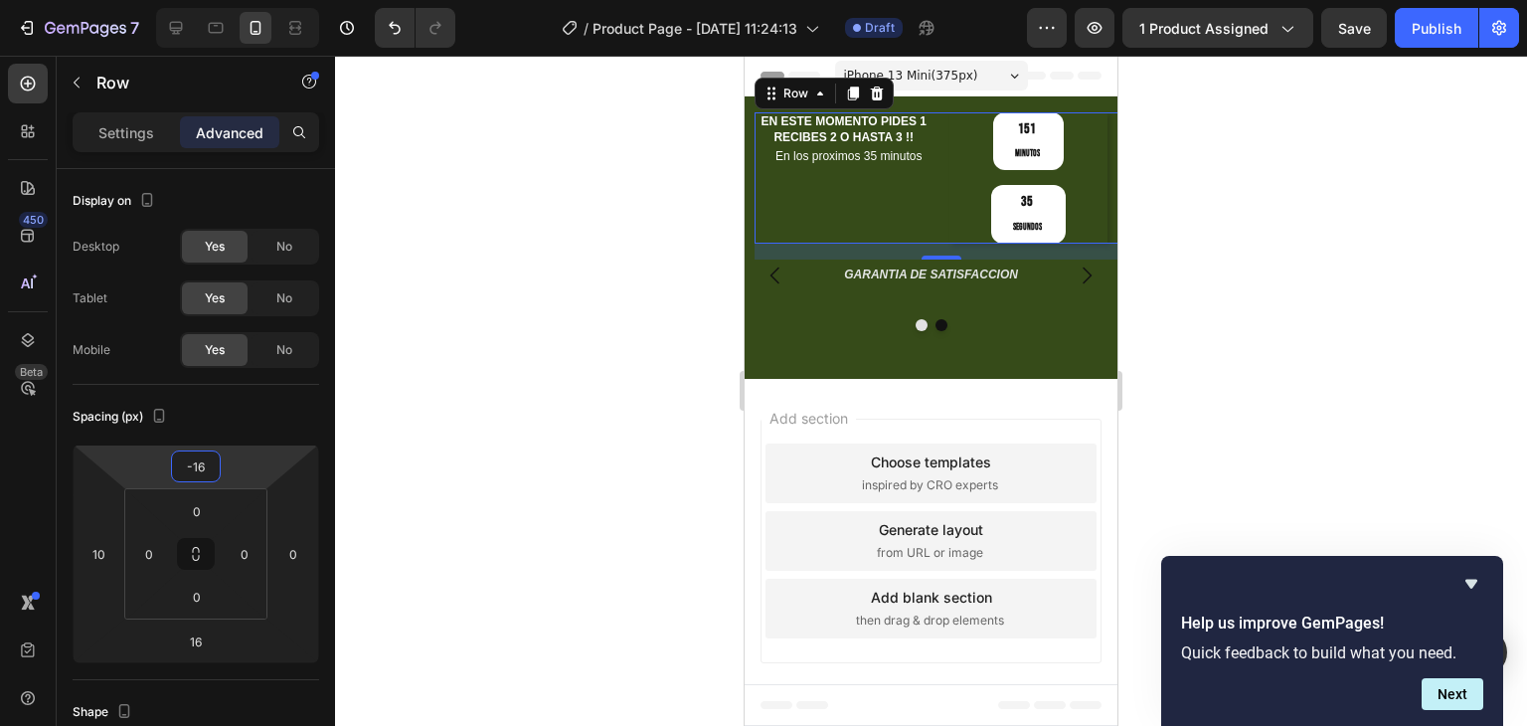
type input "-20"
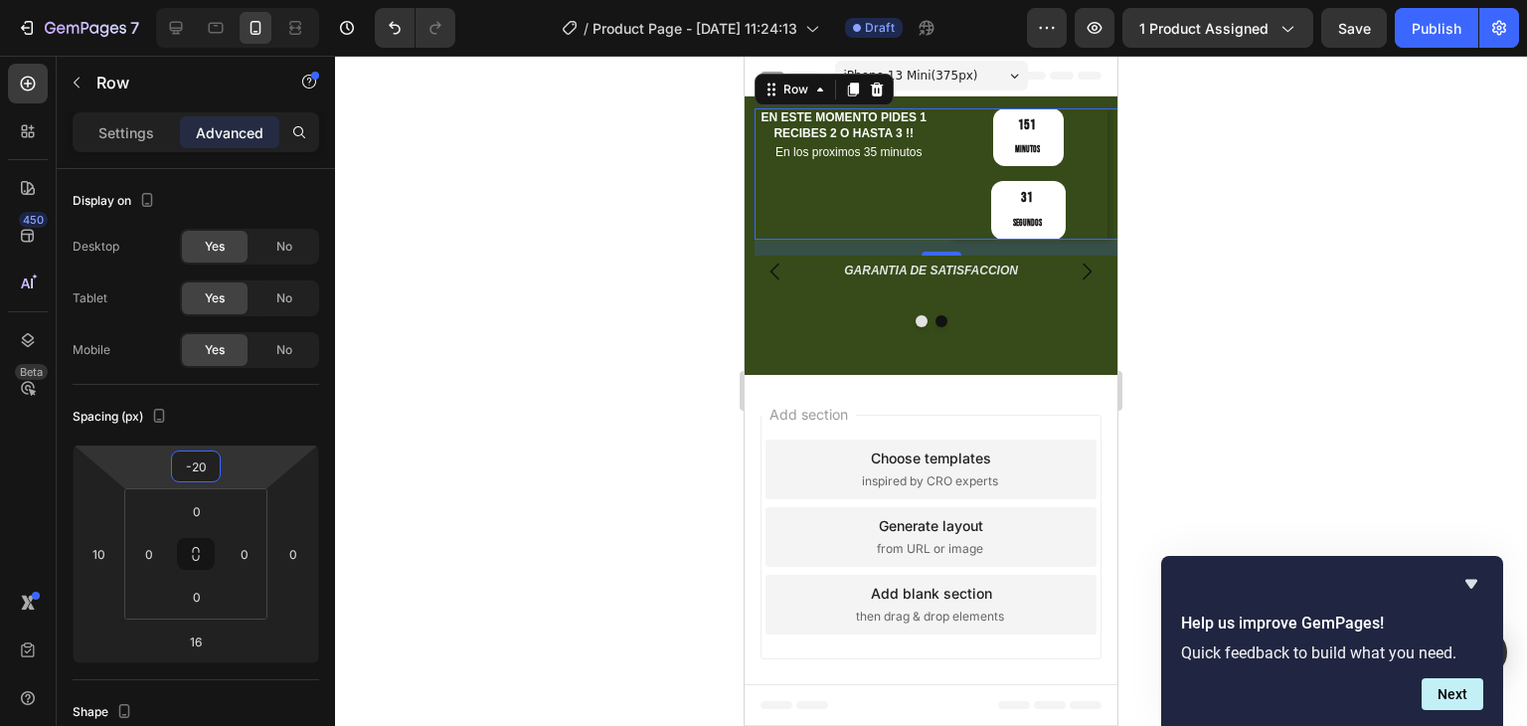
drag, startPoint x: 249, startPoint y: 466, endPoint x: 246, endPoint y: 476, distance: 10.4
click at [246, 0] on html "7 Version history / Product Page - Sep 26, 11:24:13 Draft Preview 1 product ass…" at bounding box center [763, 0] width 1527 height 0
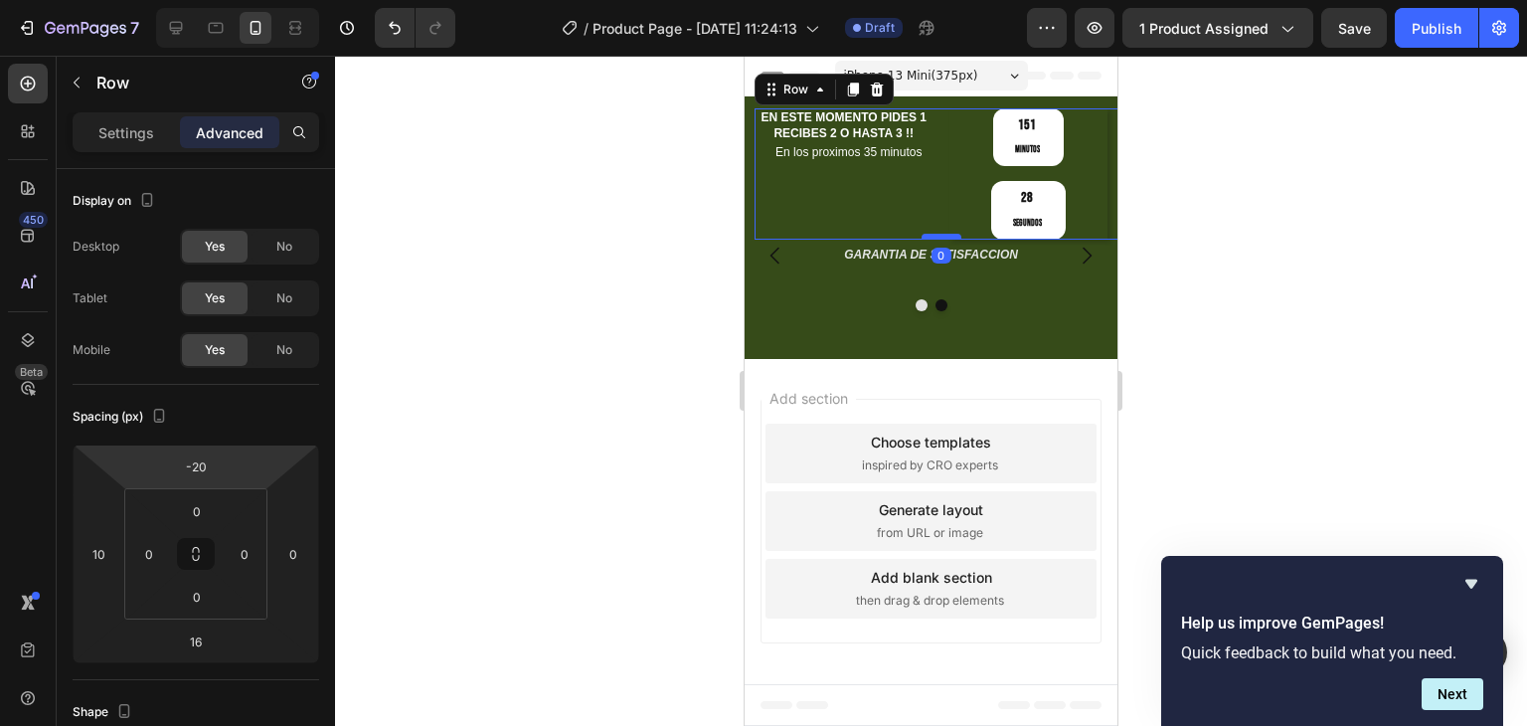
drag, startPoint x: 952, startPoint y: 179, endPoint x: 953, endPoint y: 162, distance: 16.9
click at [953, 234] on div at bounding box center [942, 237] width 40 height 6
type input "0"
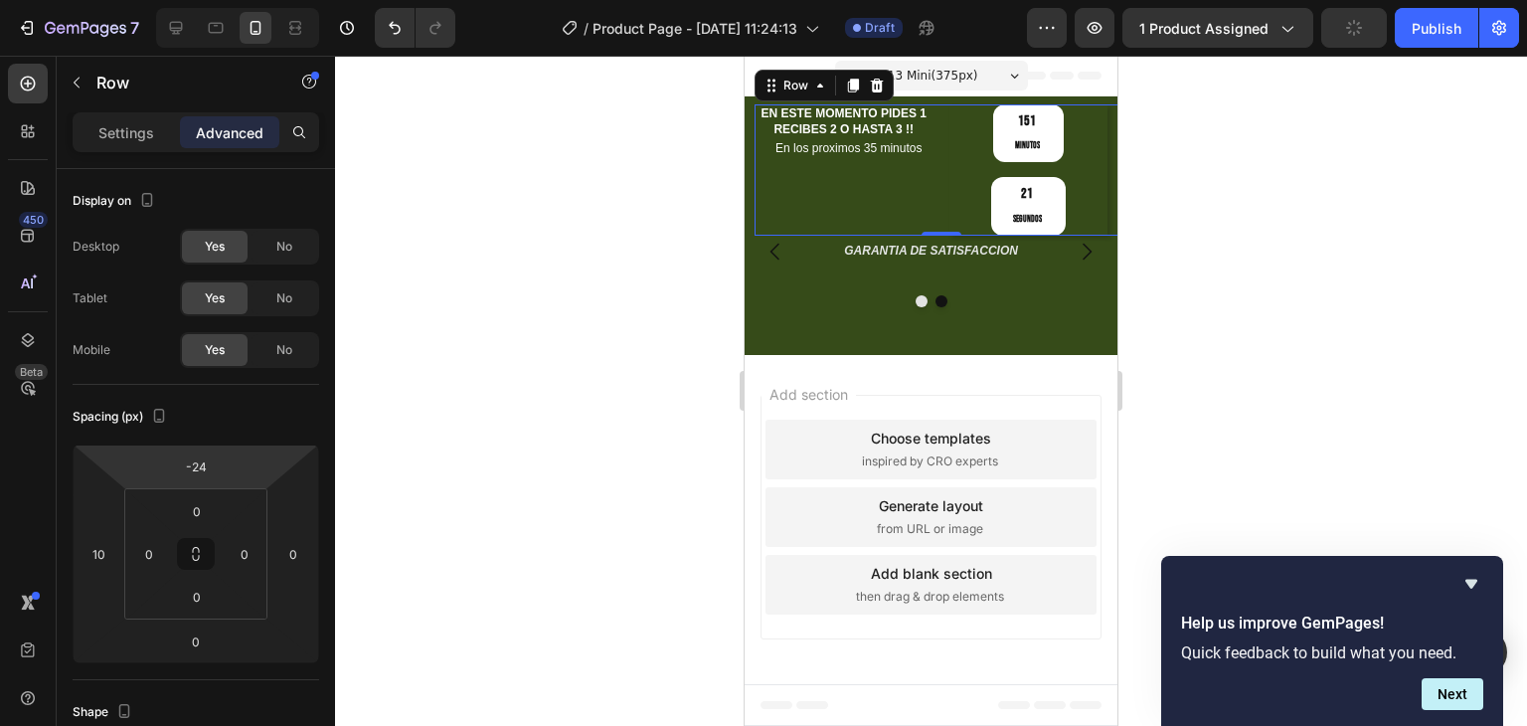
type input "-26"
click at [253, 0] on html "7 Version history / Product Page - Sep 26, 11:24:13 Draft Preview 1 product ass…" at bounding box center [763, 0] width 1527 height 0
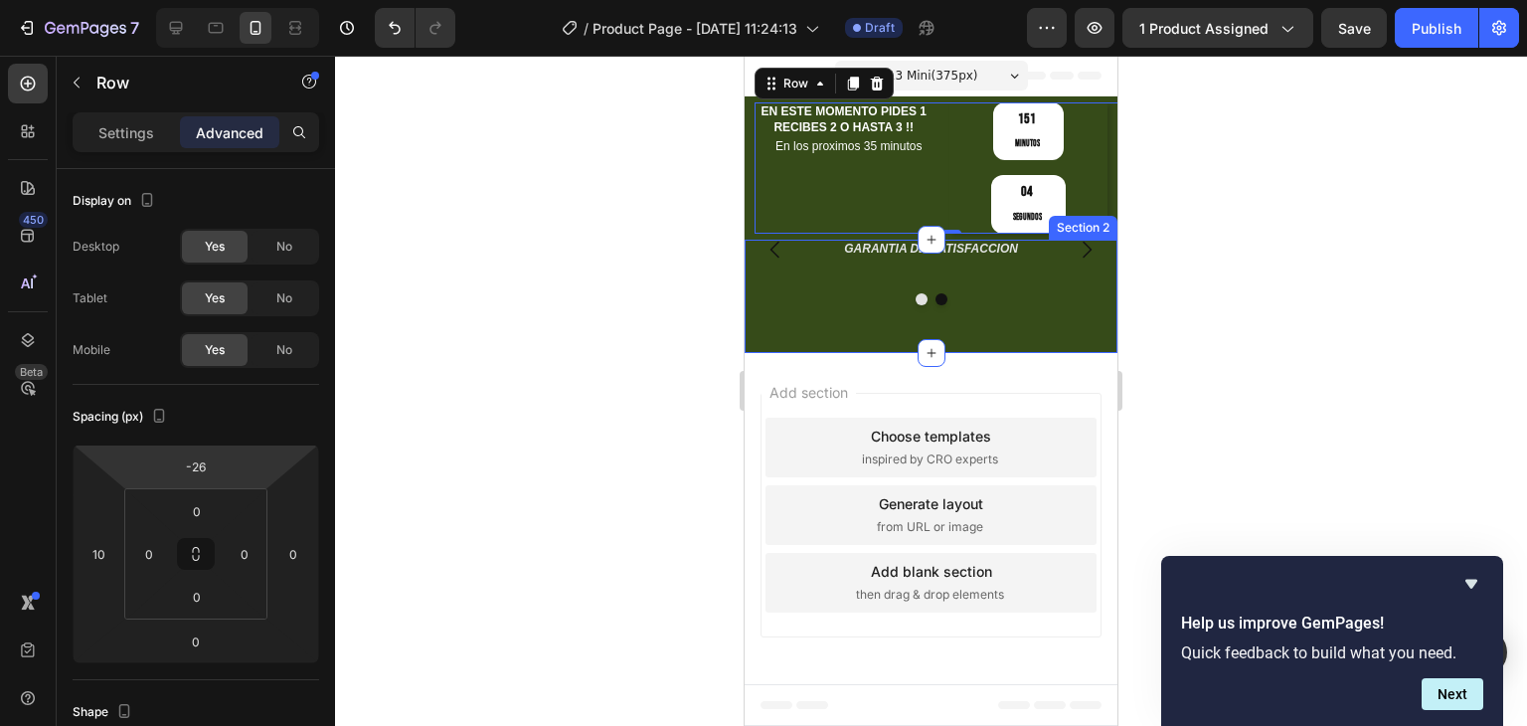
click at [830, 267] on div "RESPALDO TOTAL Heading GARANTIA DE SATISFACCION Heading Carousel Row Section 2" at bounding box center [931, 296] width 373 height 113
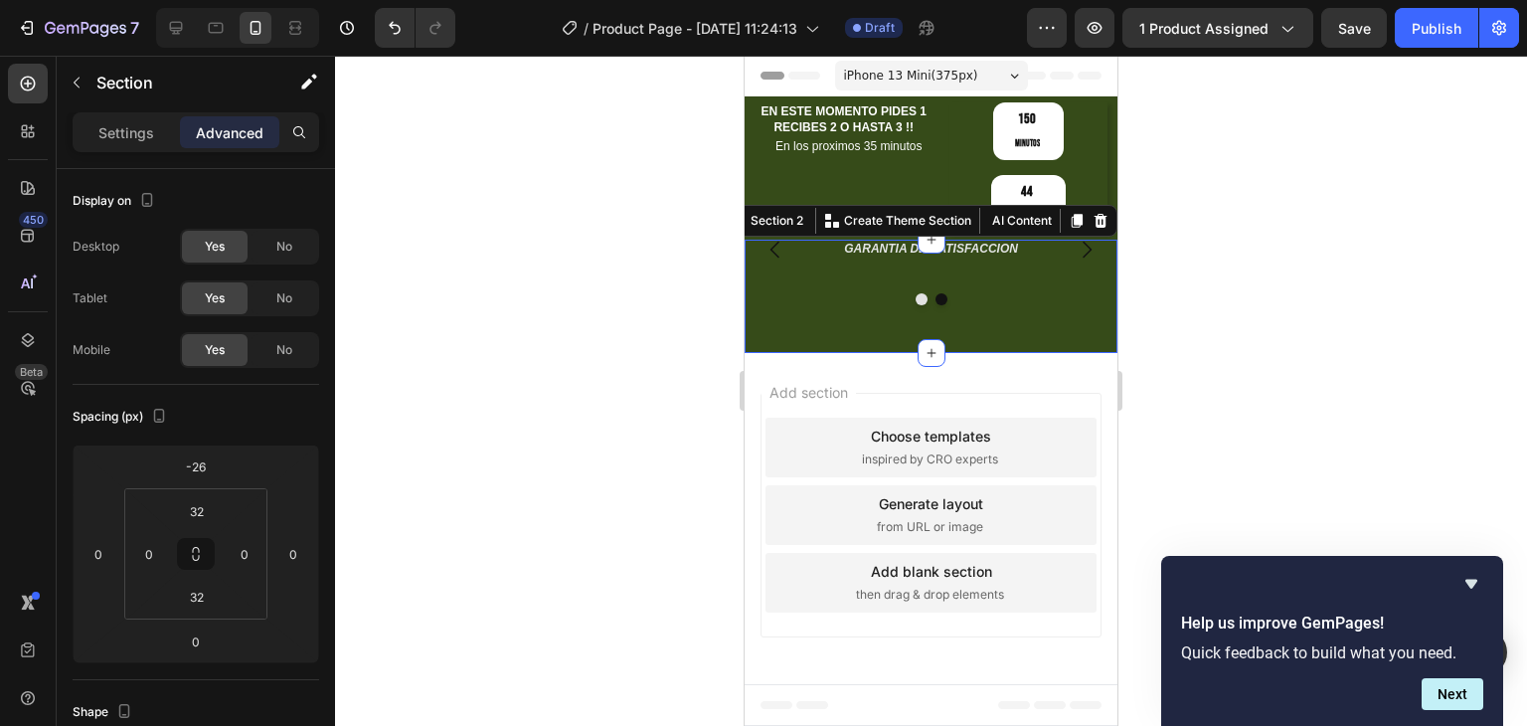
click at [608, 227] on div at bounding box center [931, 391] width 1192 height 670
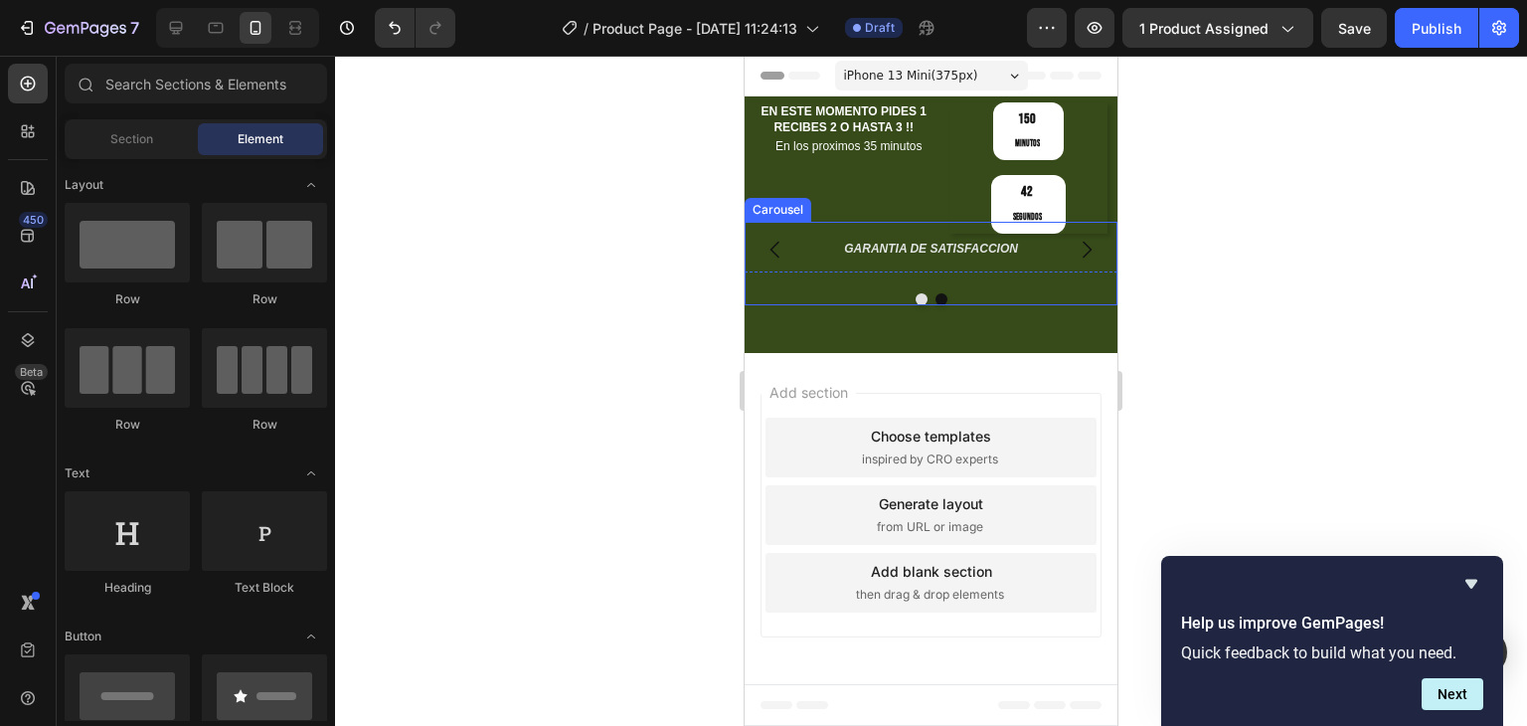
click at [1057, 222] on div "RESPALDO TOTAL Heading GARANTIA DE SATISFACCION Heading" at bounding box center [931, 250] width 373 height 56
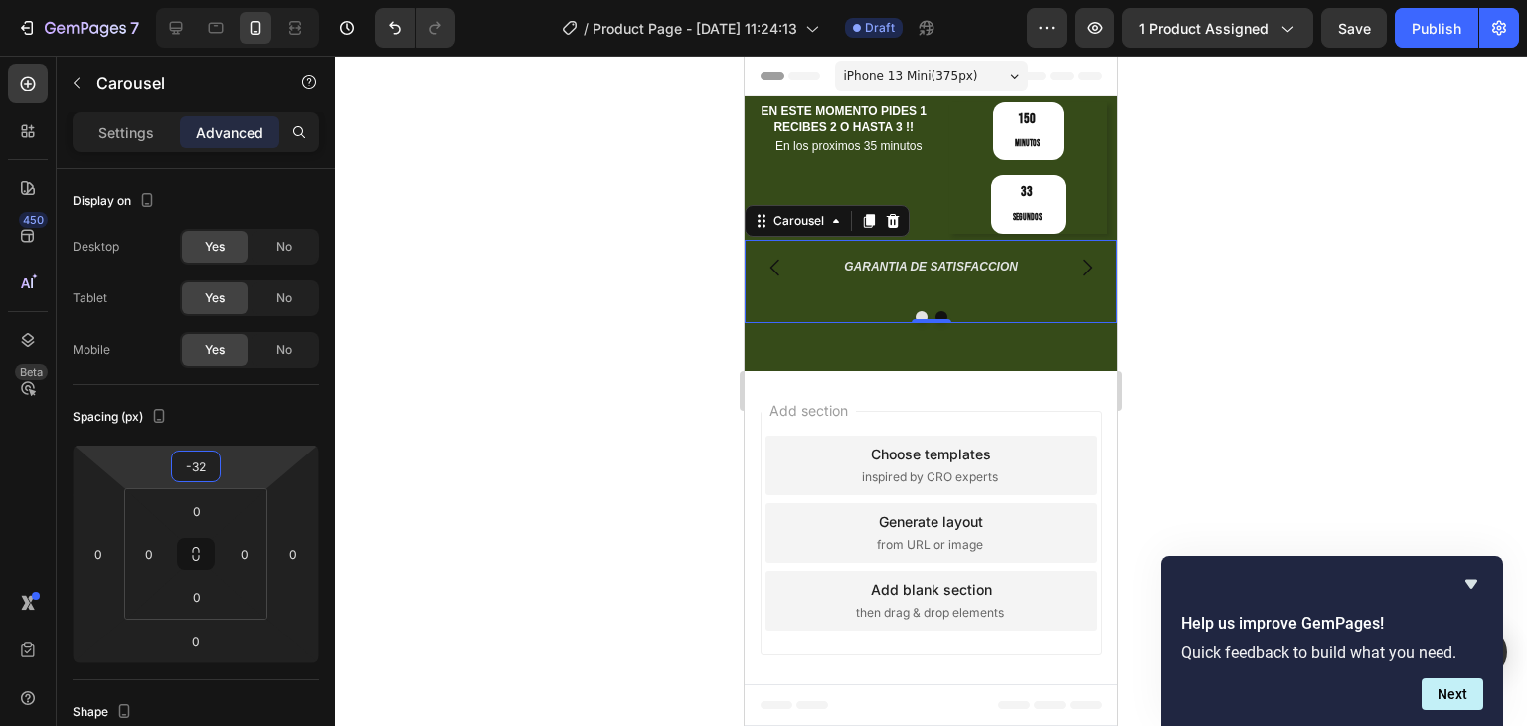
type input "-38"
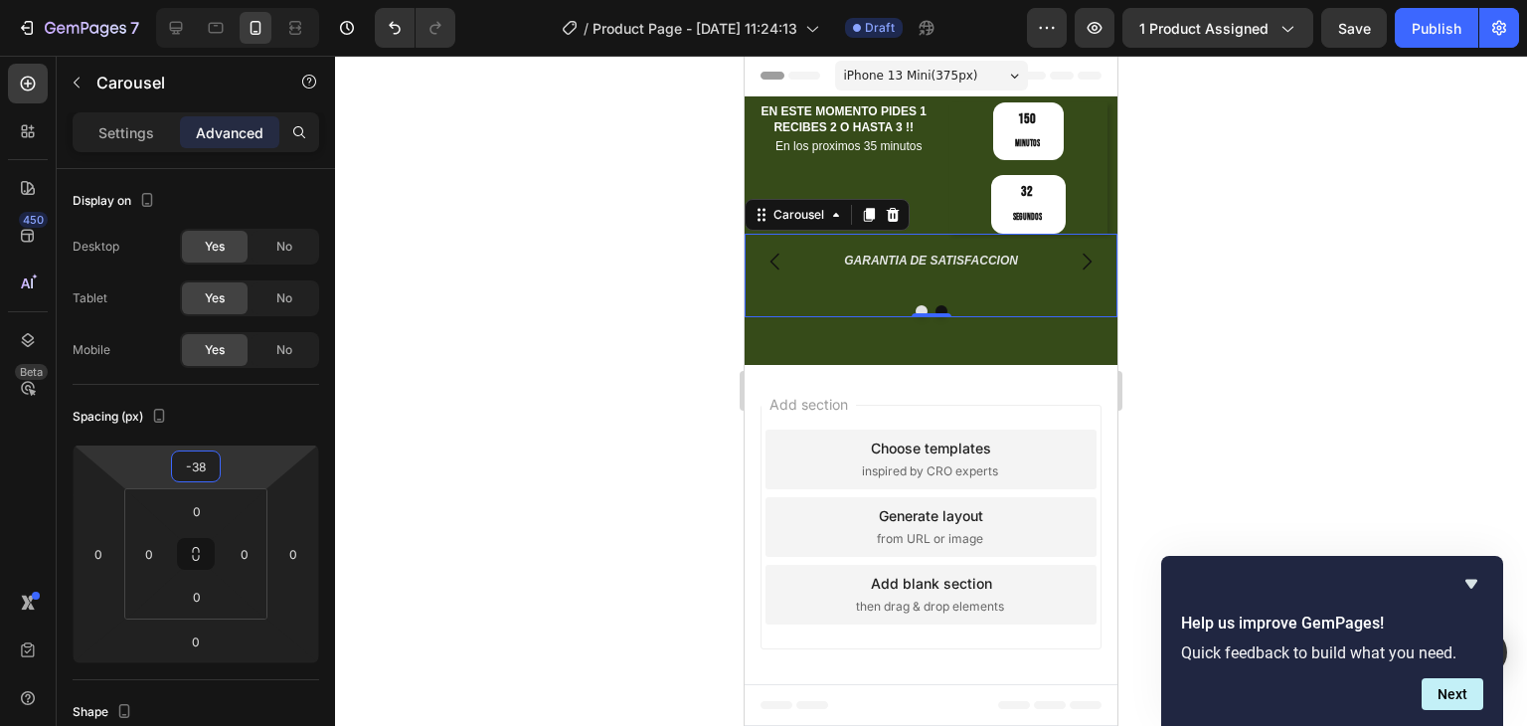
drag, startPoint x: 256, startPoint y: 467, endPoint x: 267, endPoint y: 461, distance: 13.3
click at [267, 0] on html "7 Version history / Product Page - Sep 26, 11:24:13 Draft Preview 1 product ass…" at bounding box center [763, 0] width 1527 height 0
click at [573, 313] on div at bounding box center [931, 391] width 1192 height 670
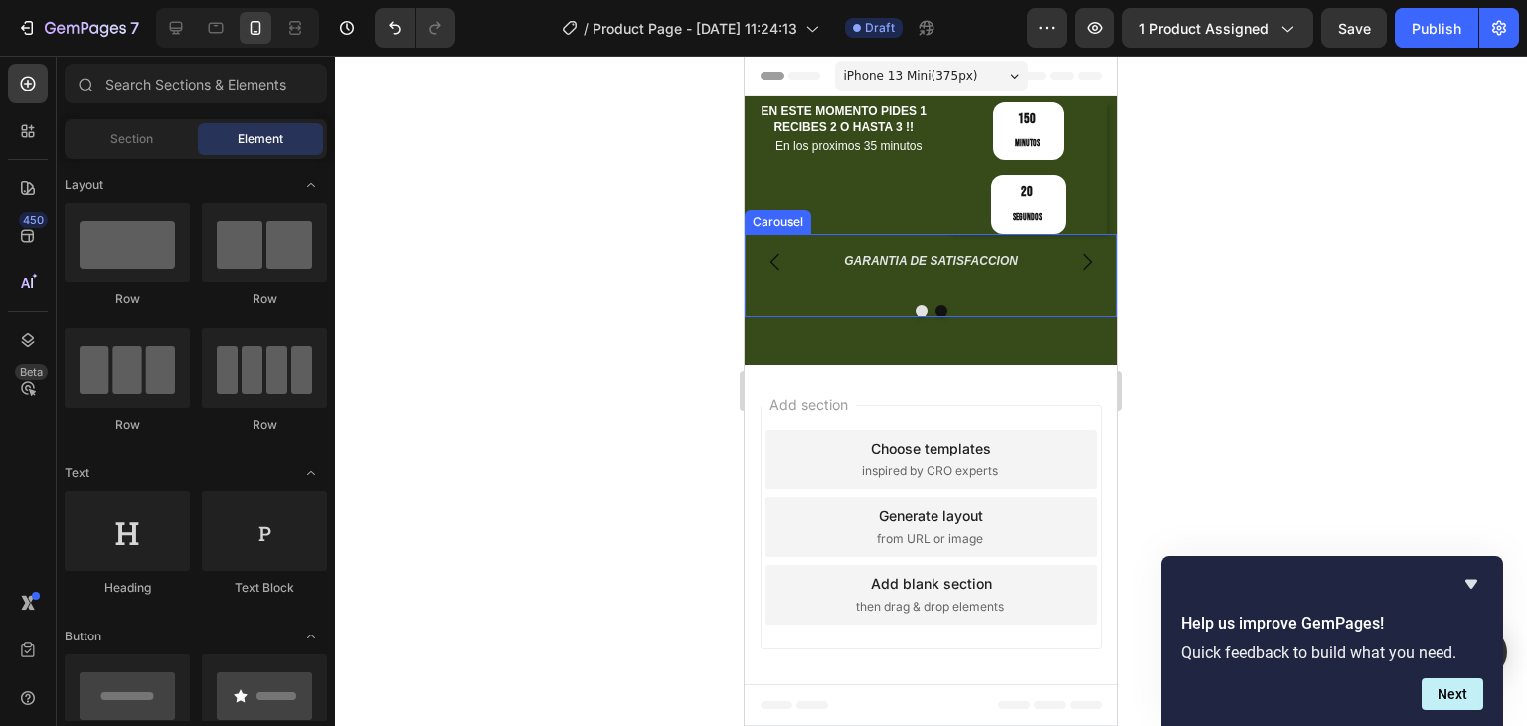
click at [803, 234] on div "RESPALDO TOTAL Heading GARANTIA DE SATISFACCION Heading" at bounding box center [931, 262] width 373 height 56
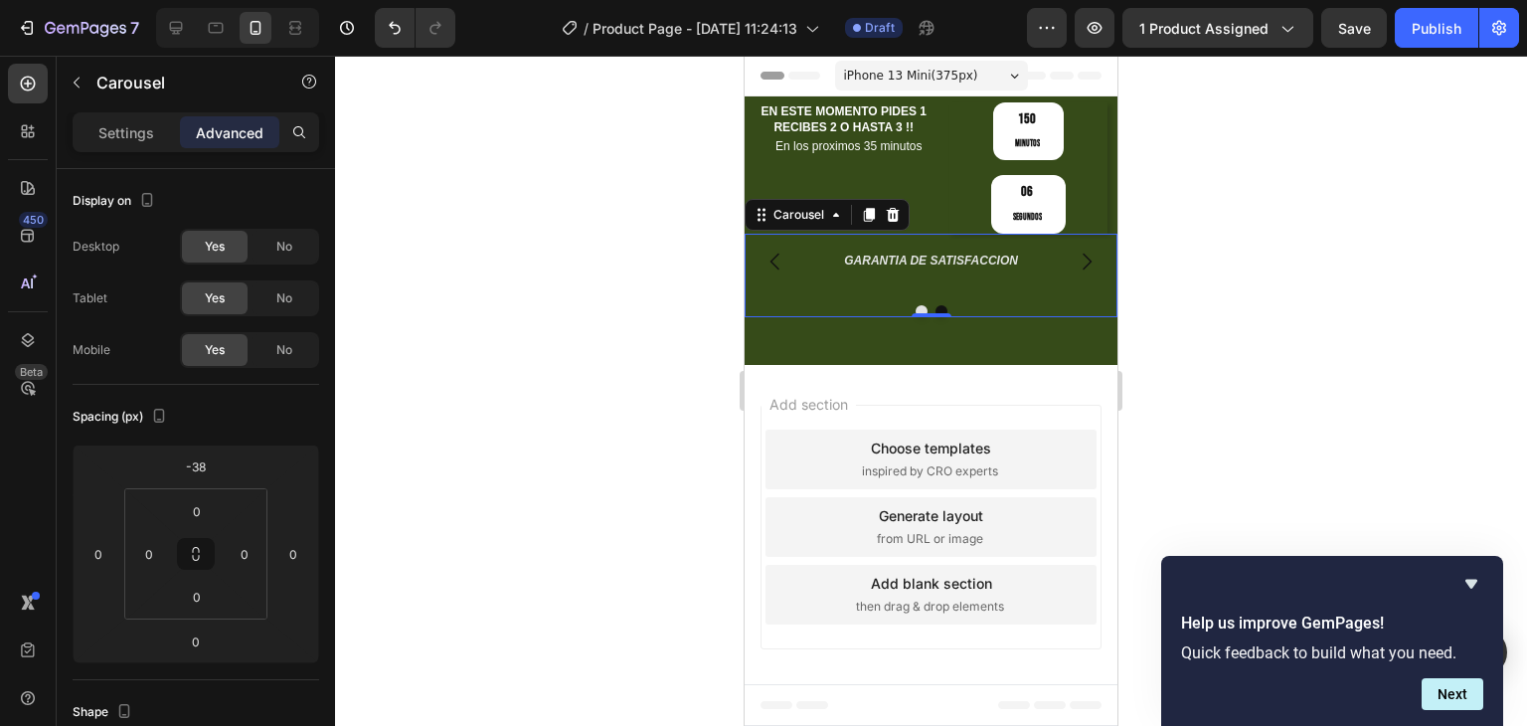
click at [835, 234] on div "RESPALDO TOTAL Heading GARANTIA DE SATISFACCION Heading" at bounding box center [931, 262] width 373 height 56
click at [156, 136] on div "Settings" at bounding box center [126, 132] width 99 height 32
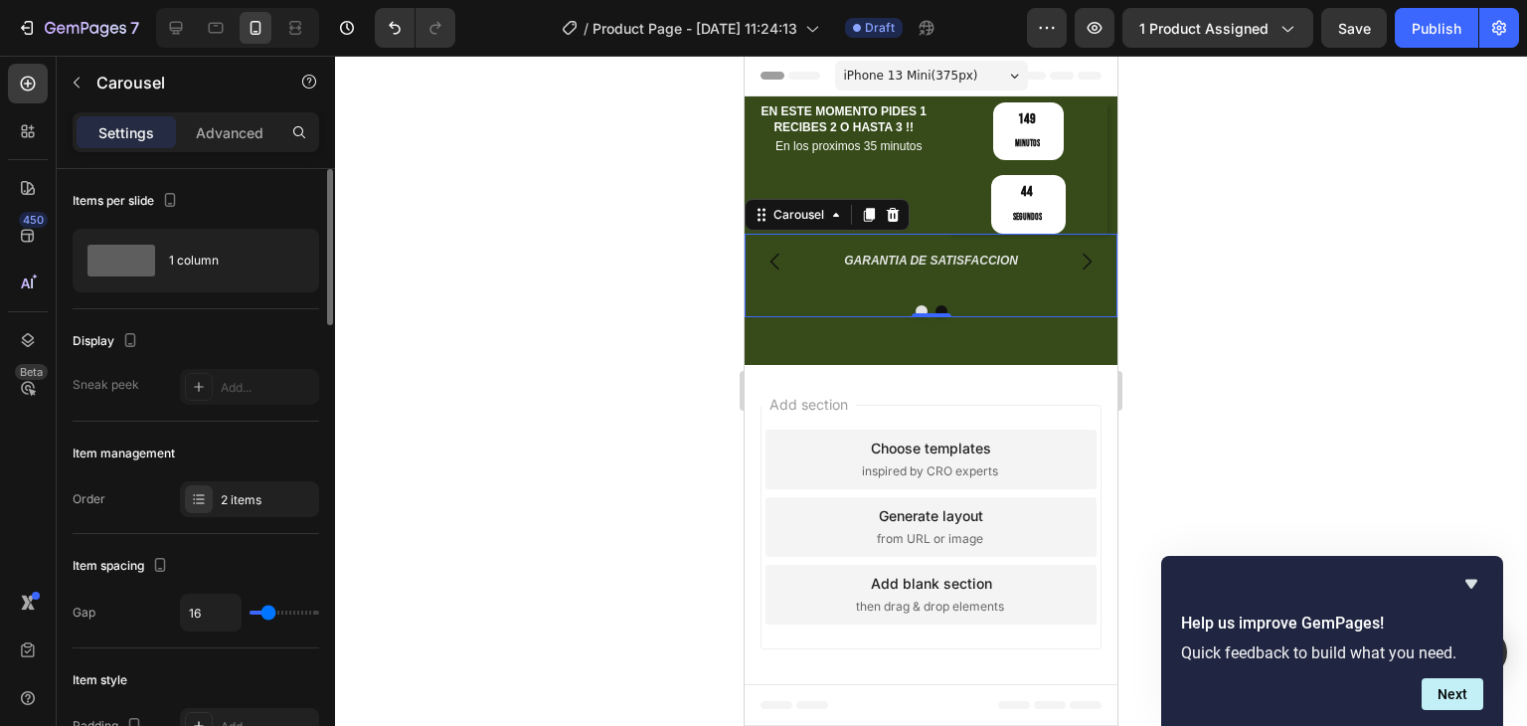
scroll to position [99, 0]
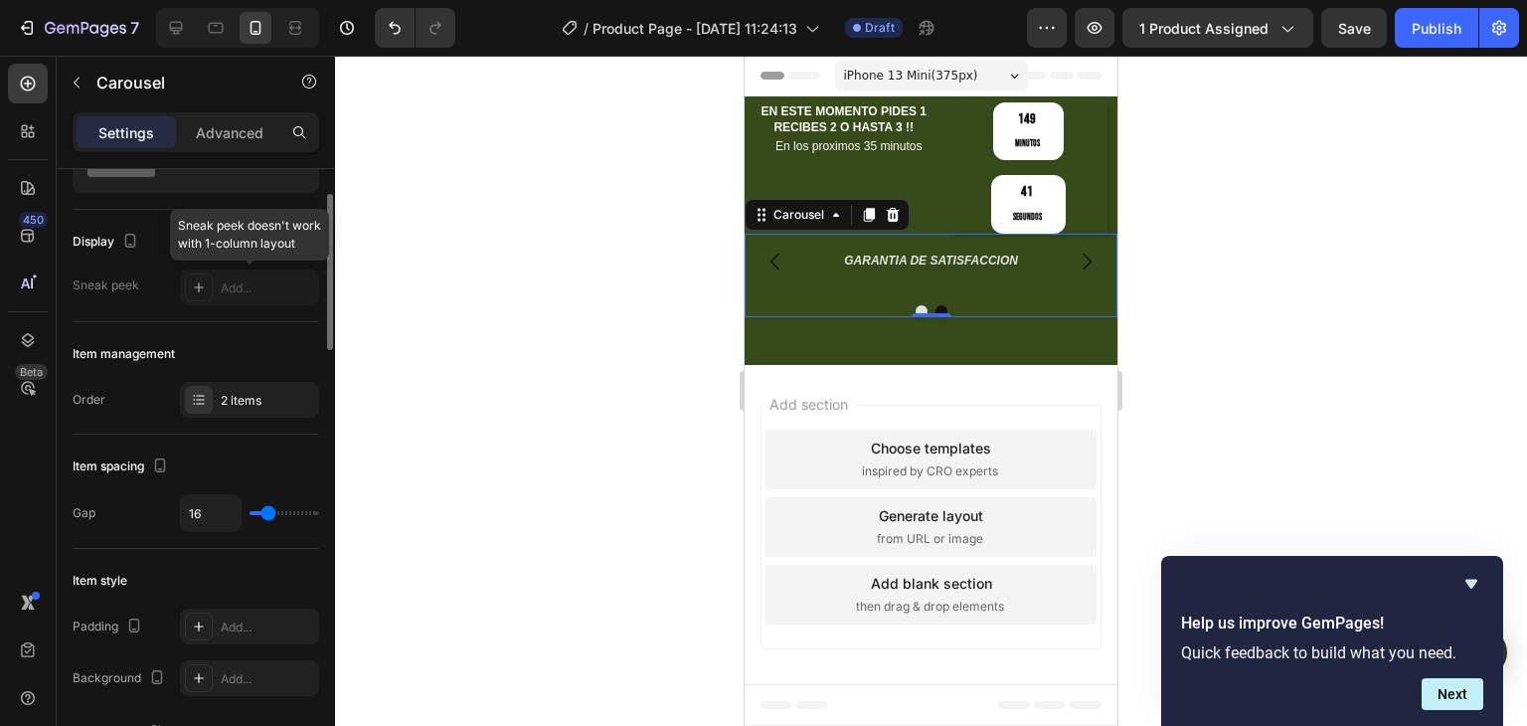
click at [197, 291] on div at bounding box center [249, 287] width 139 height 36
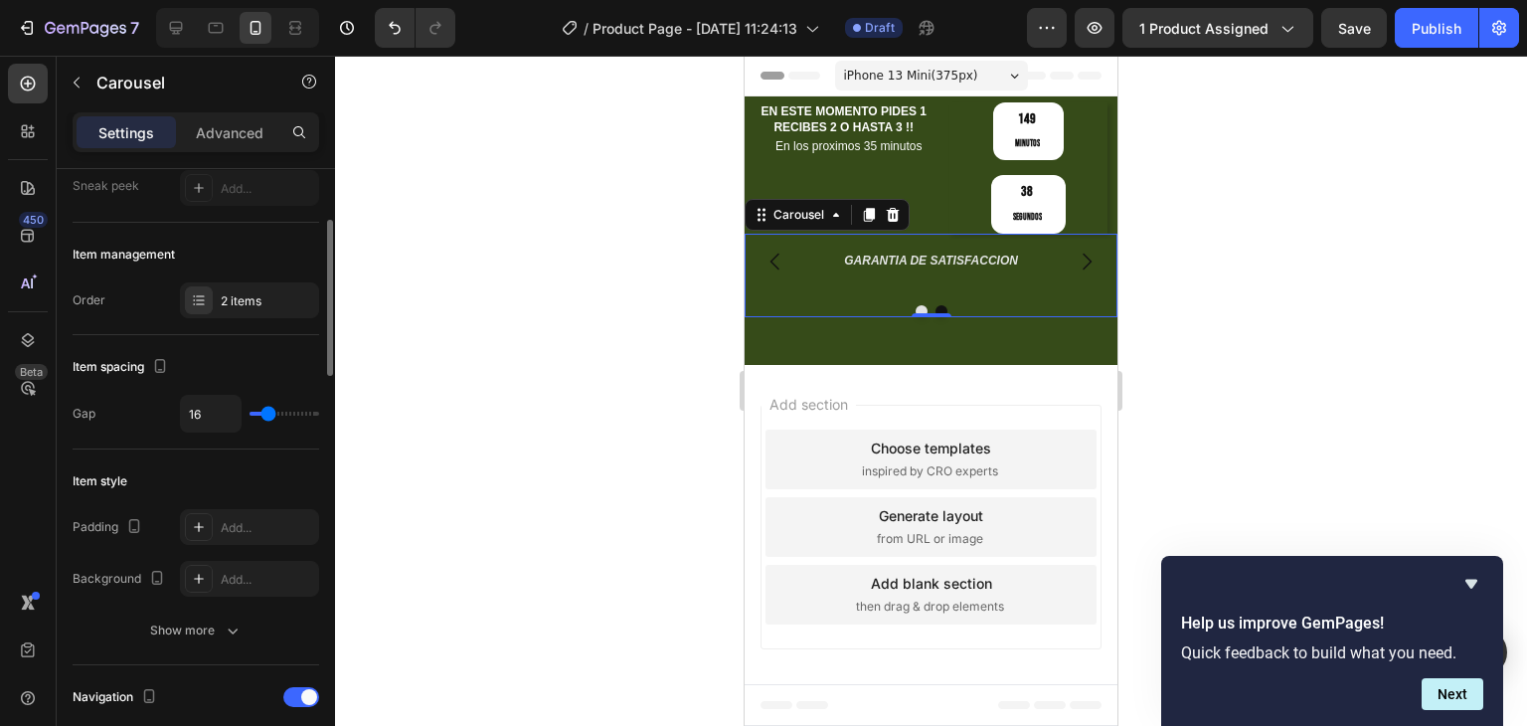
scroll to position [298, 0]
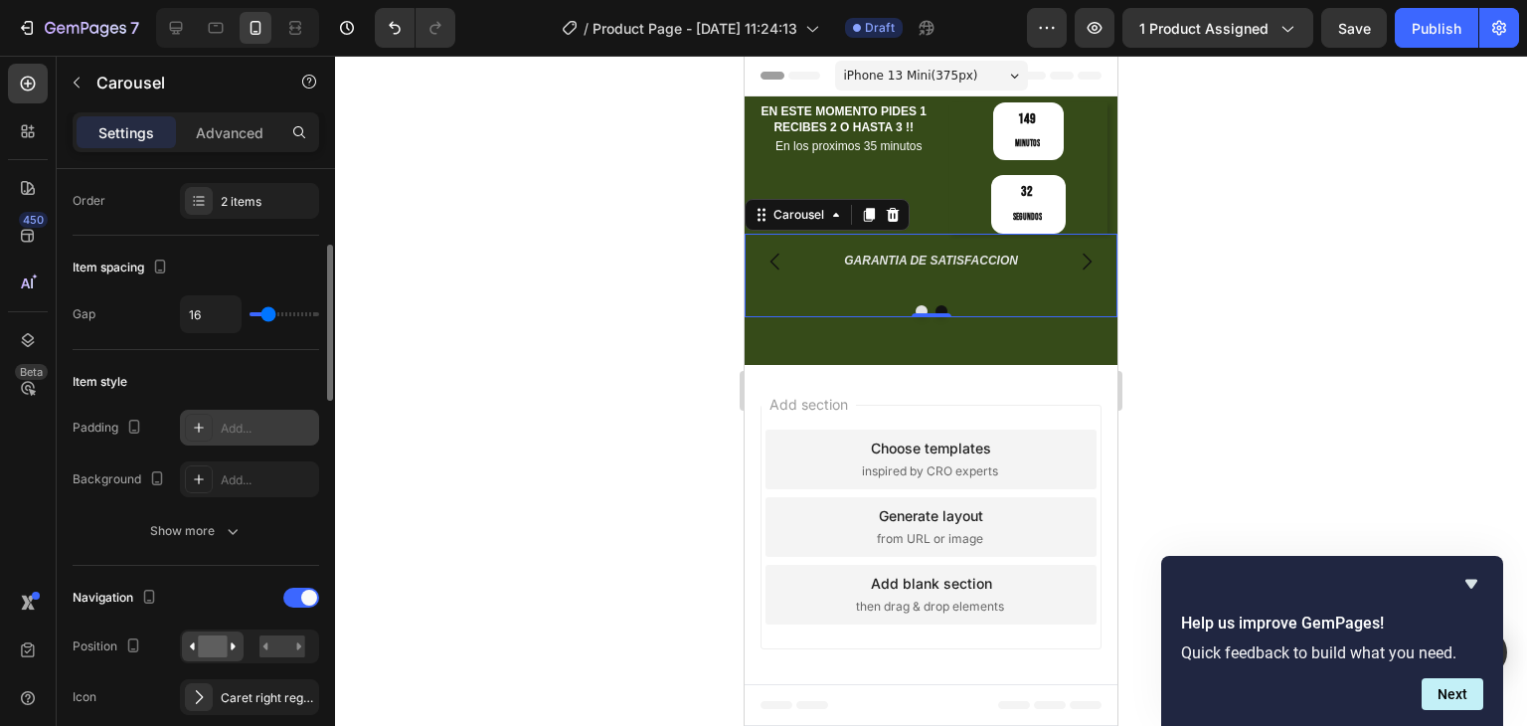
click at [251, 430] on div "Add..." at bounding box center [267, 429] width 93 height 18
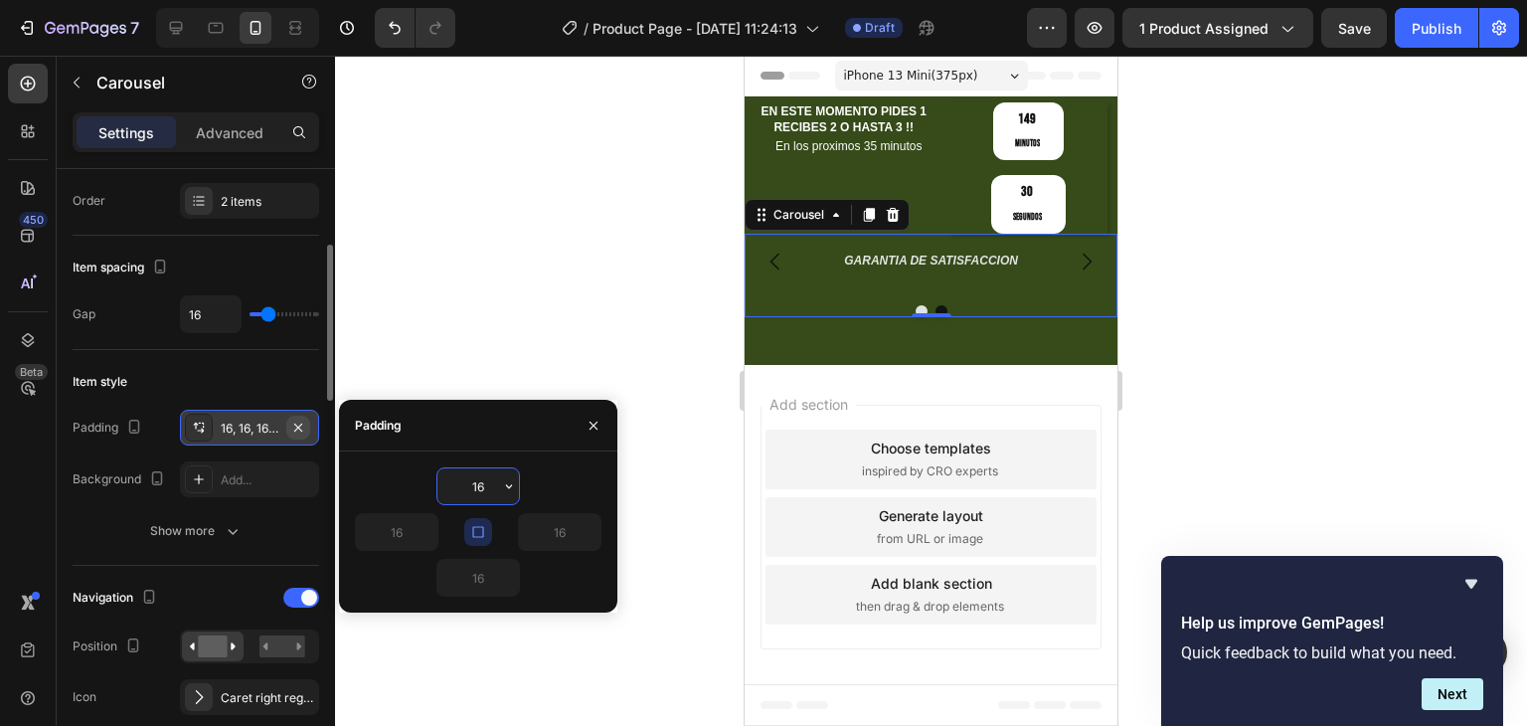
click at [300, 426] on icon "button" at bounding box center [298, 428] width 16 height 16
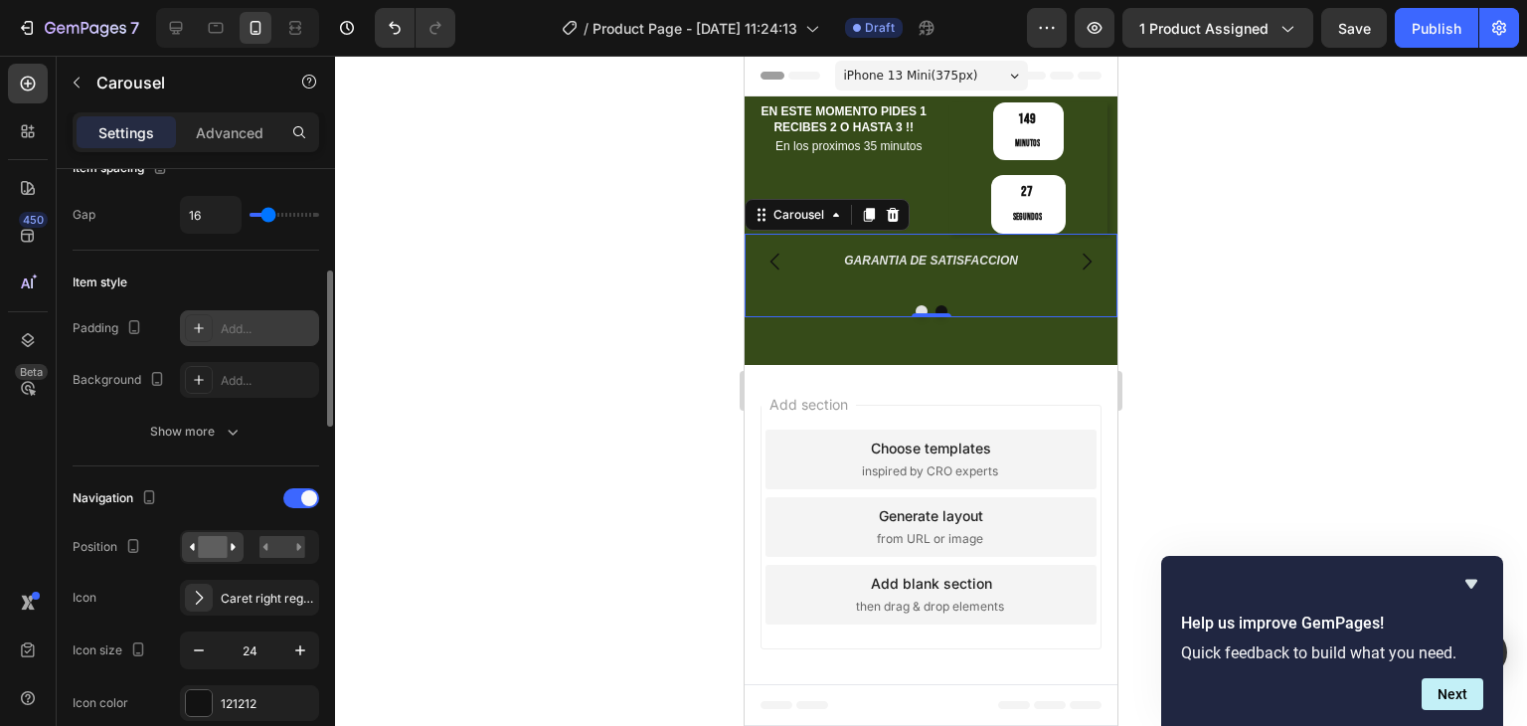
scroll to position [497, 0]
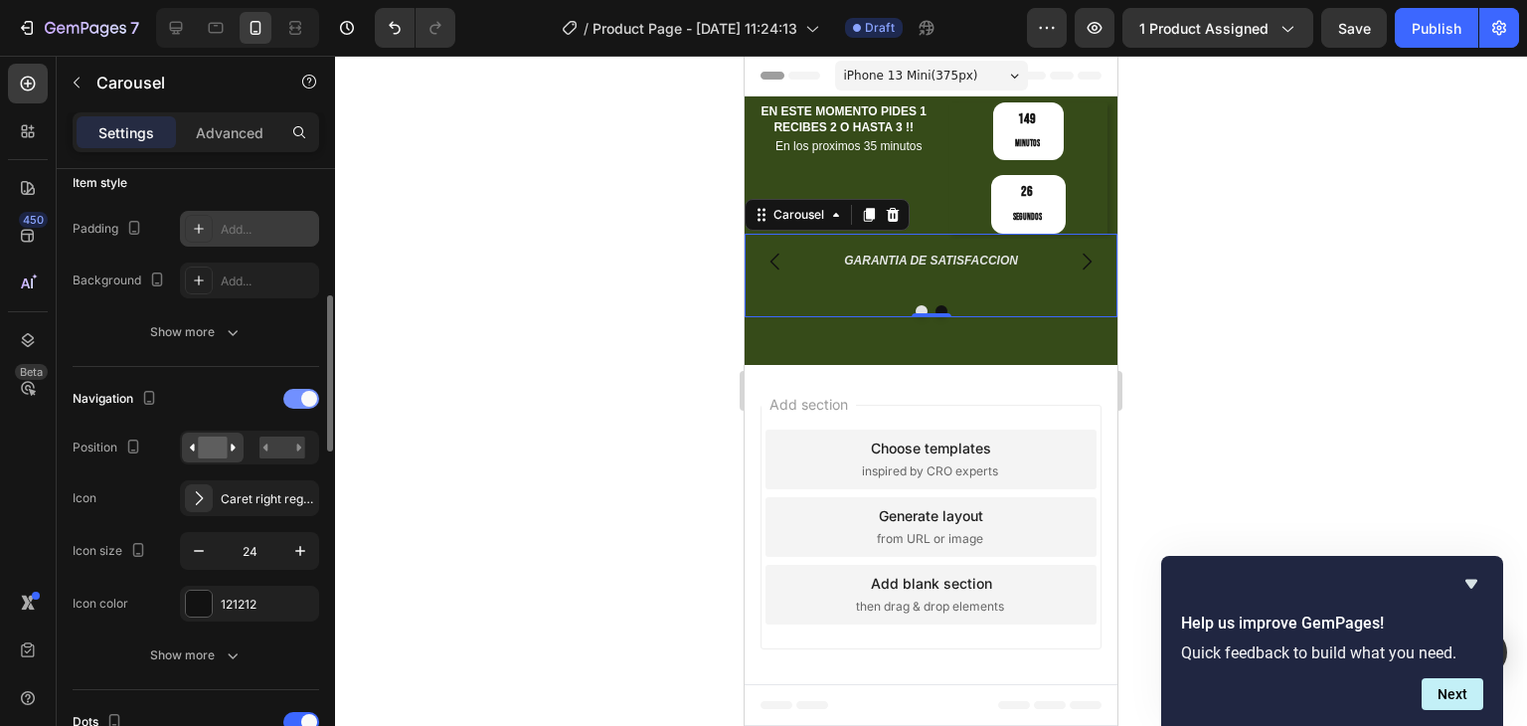
click at [306, 402] on span at bounding box center [309, 399] width 16 height 16
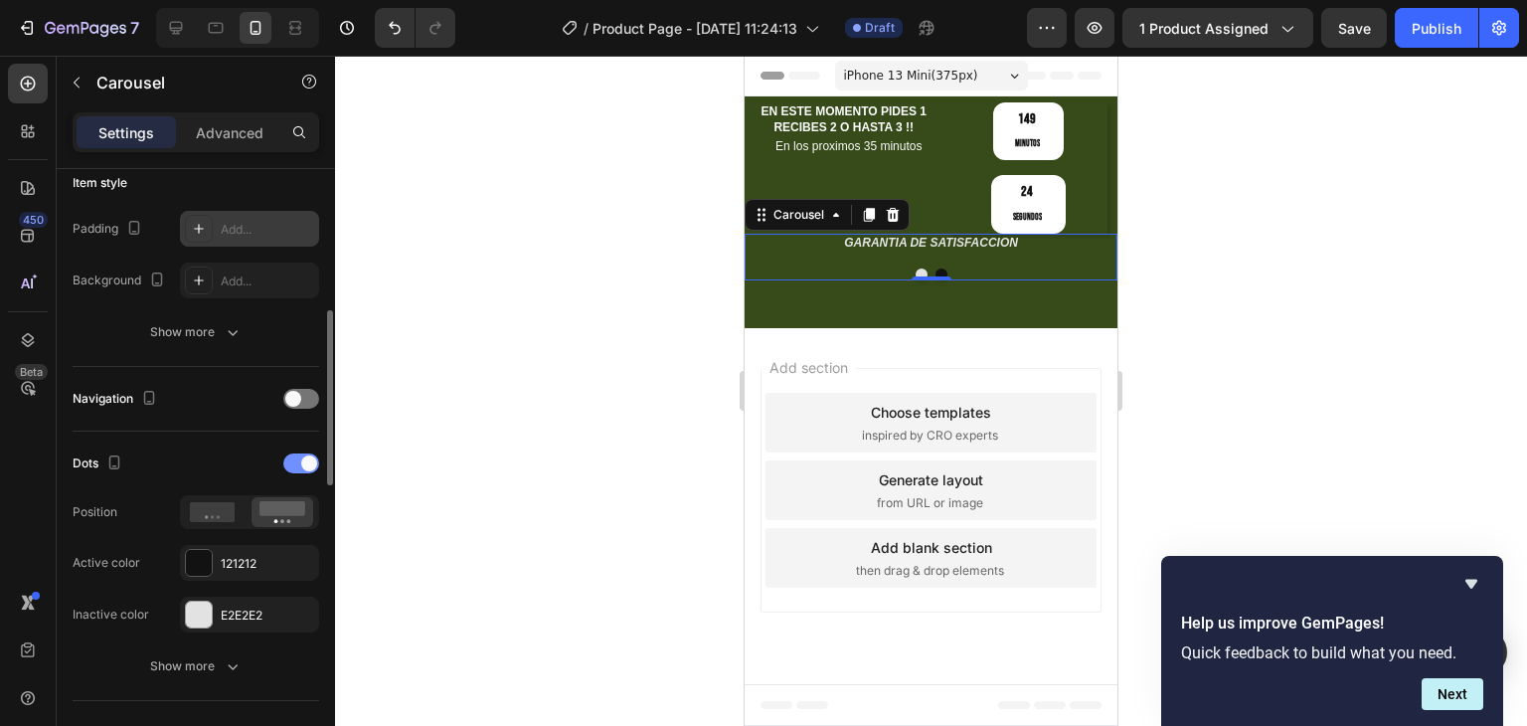
click at [306, 455] on span at bounding box center [309, 463] width 16 height 16
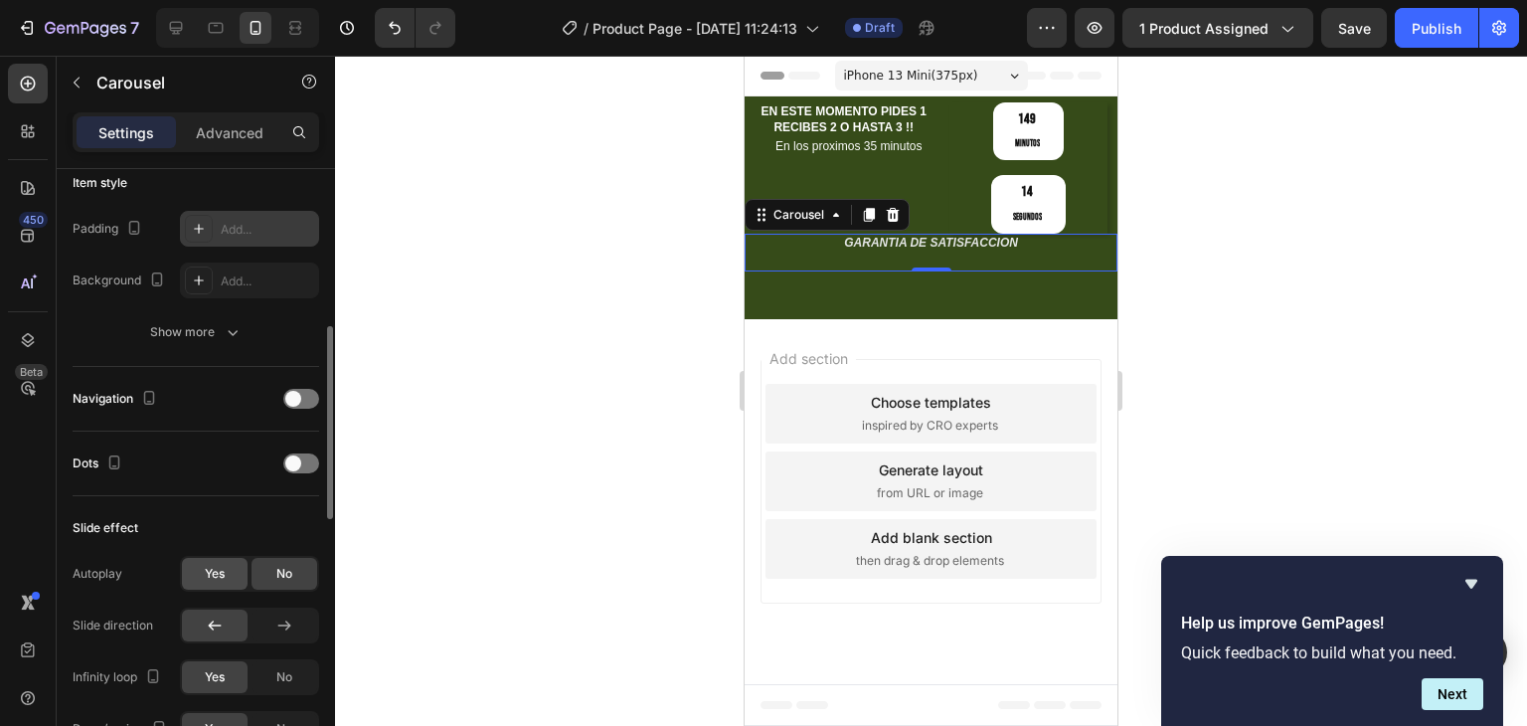
click at [210, 569] on span "Yes" at bounding box center [215, 574] width 20 height 18
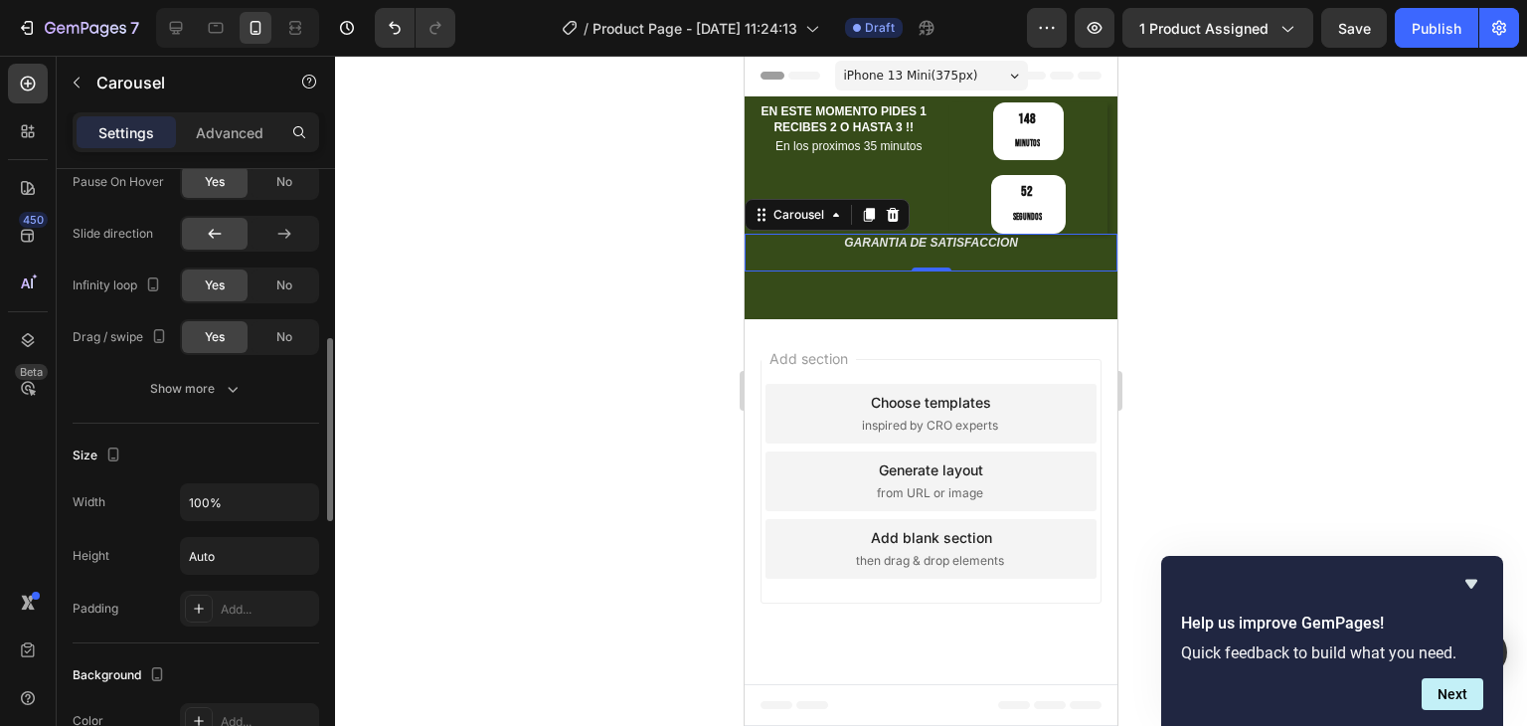
scroll to position [696, 0]
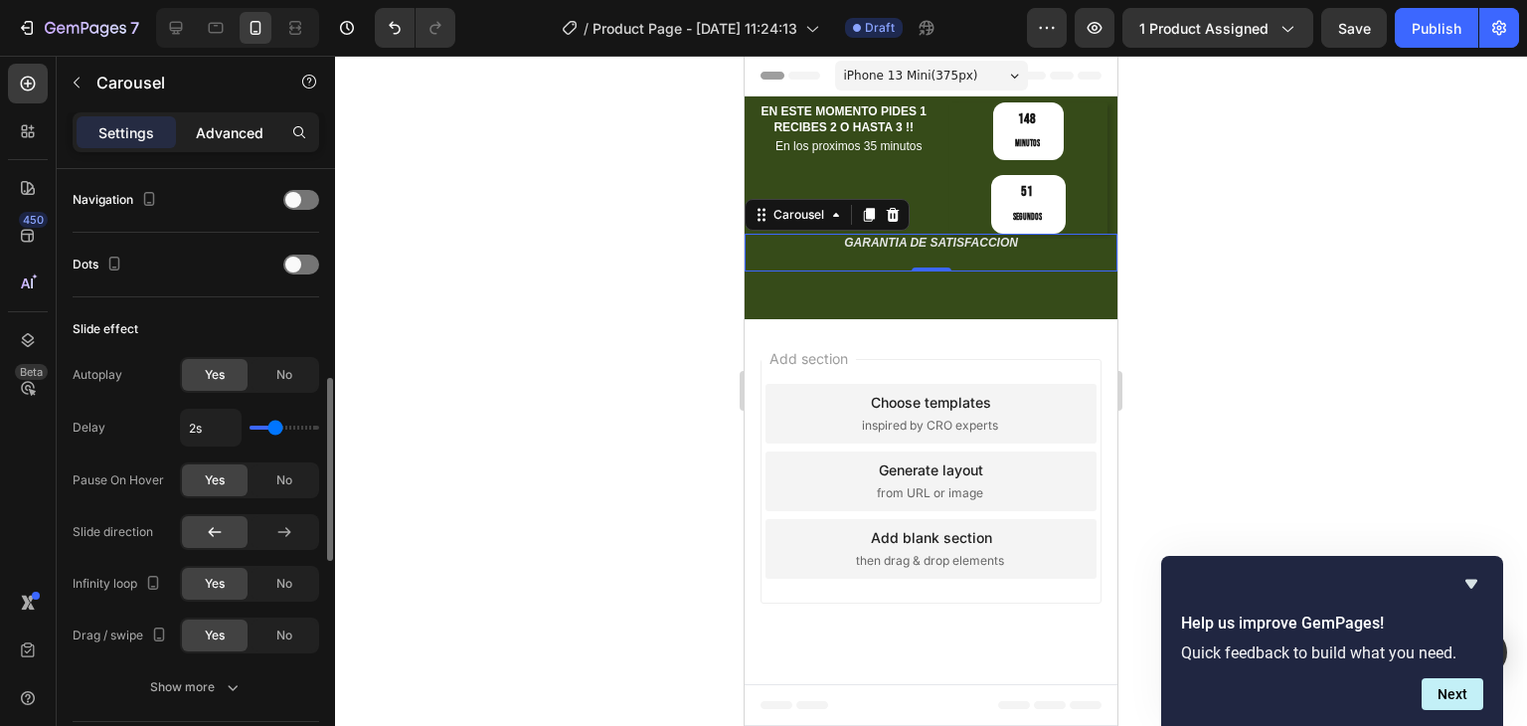
click at [243, 136] on p "Advanced" at bounding box center [230, 132] width 68 height 21
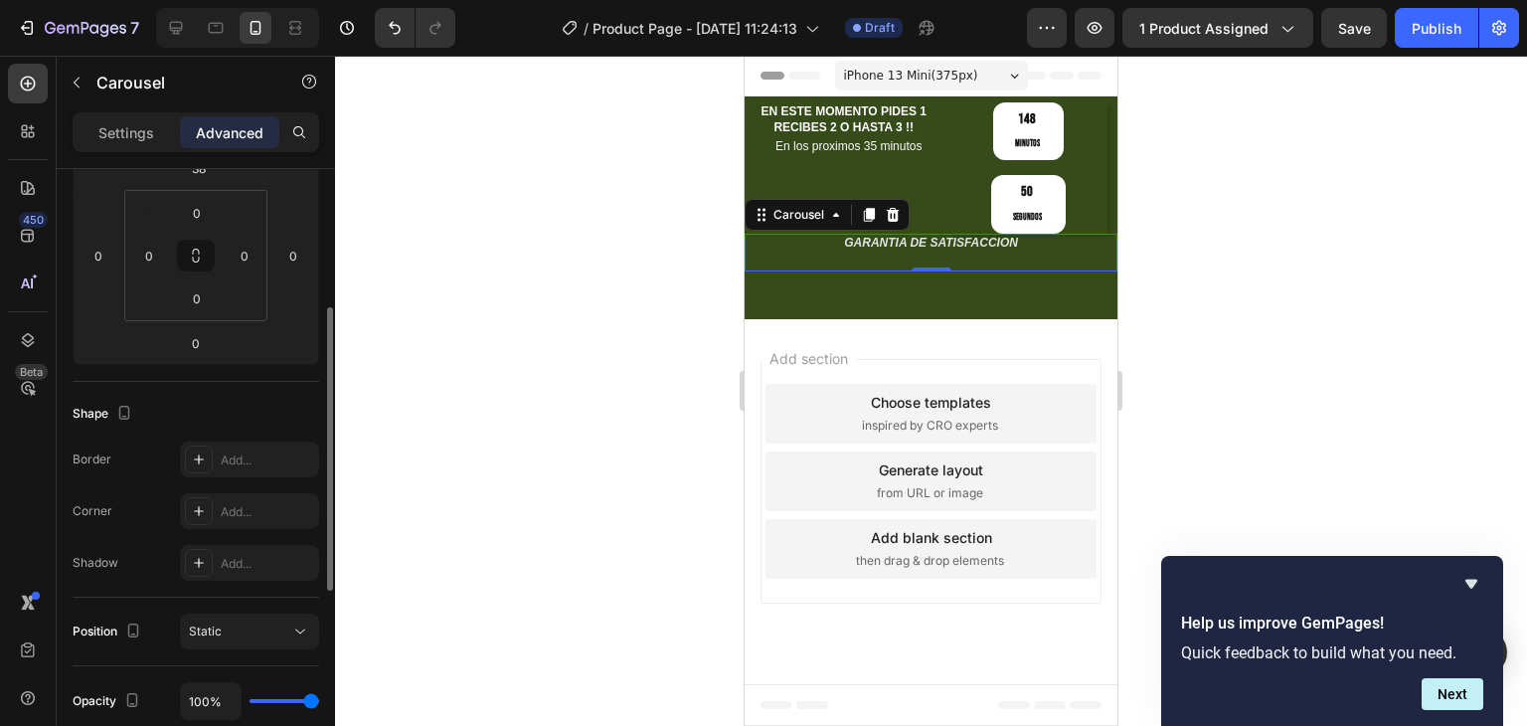
scroll to position [0, 0]
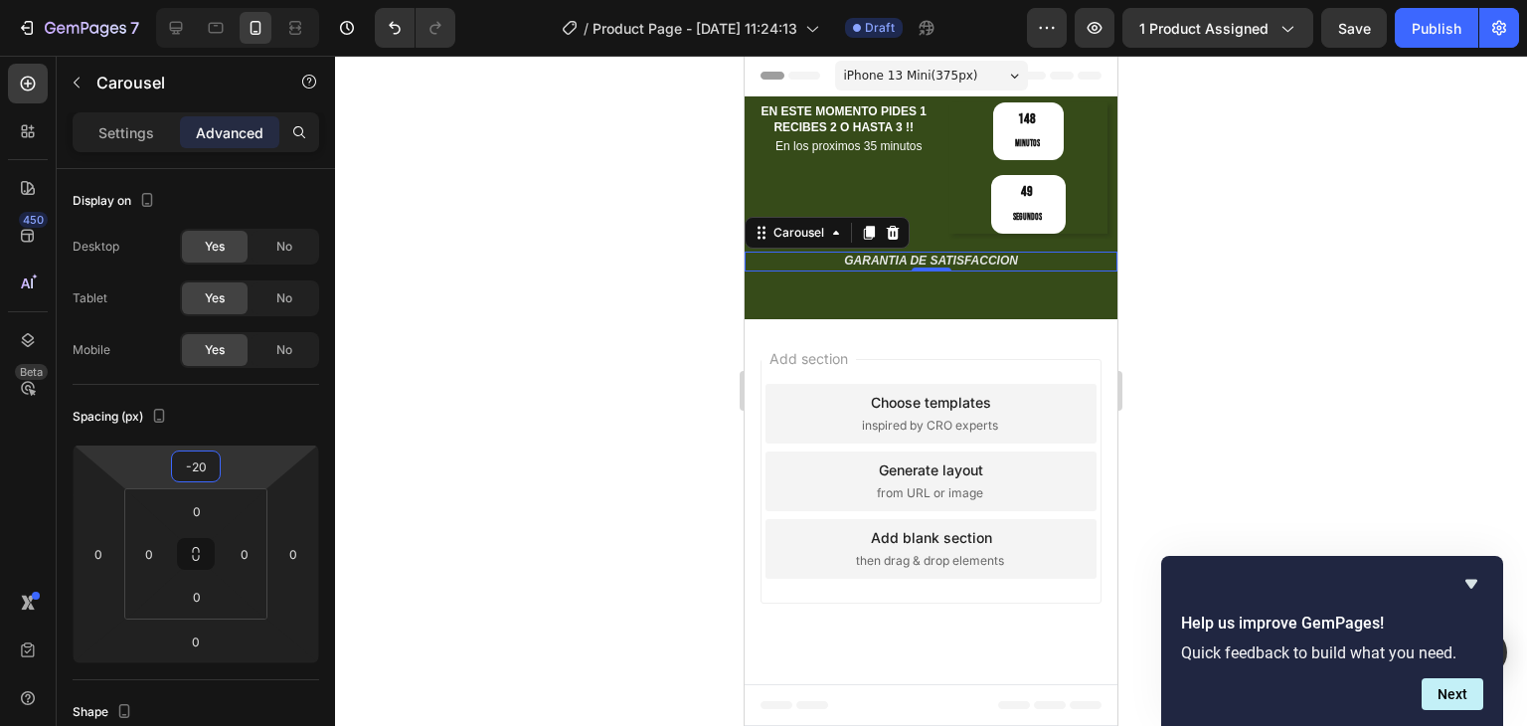
type input "-24"
click at [243, 0] on html "7 Version history / Product Page - Sep 26, 11:24:13 Draft Preview 1 product ass…" at bounding box center [763, 0] width 1527 height 0
click at [148, 147] on div "Settings" at bounding box center [126, 132] width 99 height 32
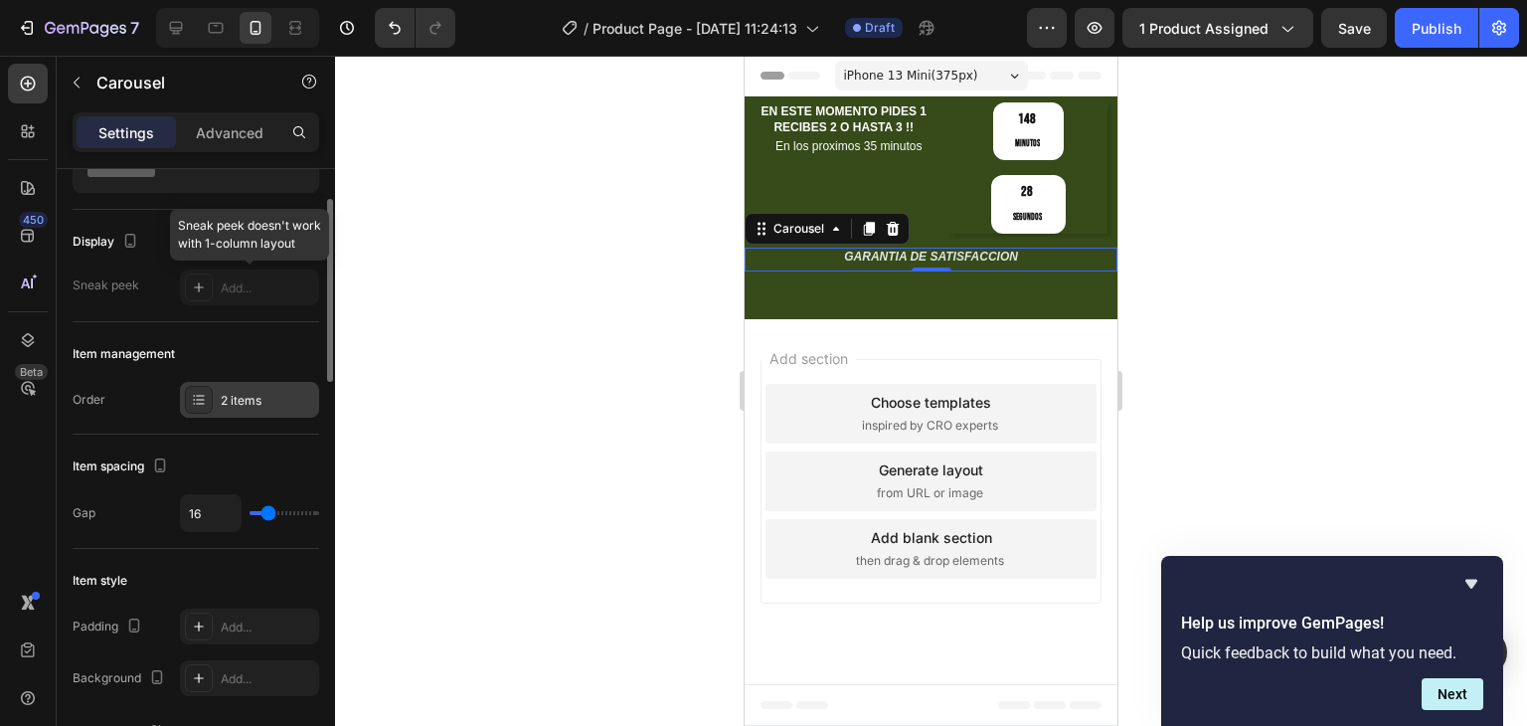
scroll to position [298, 0]
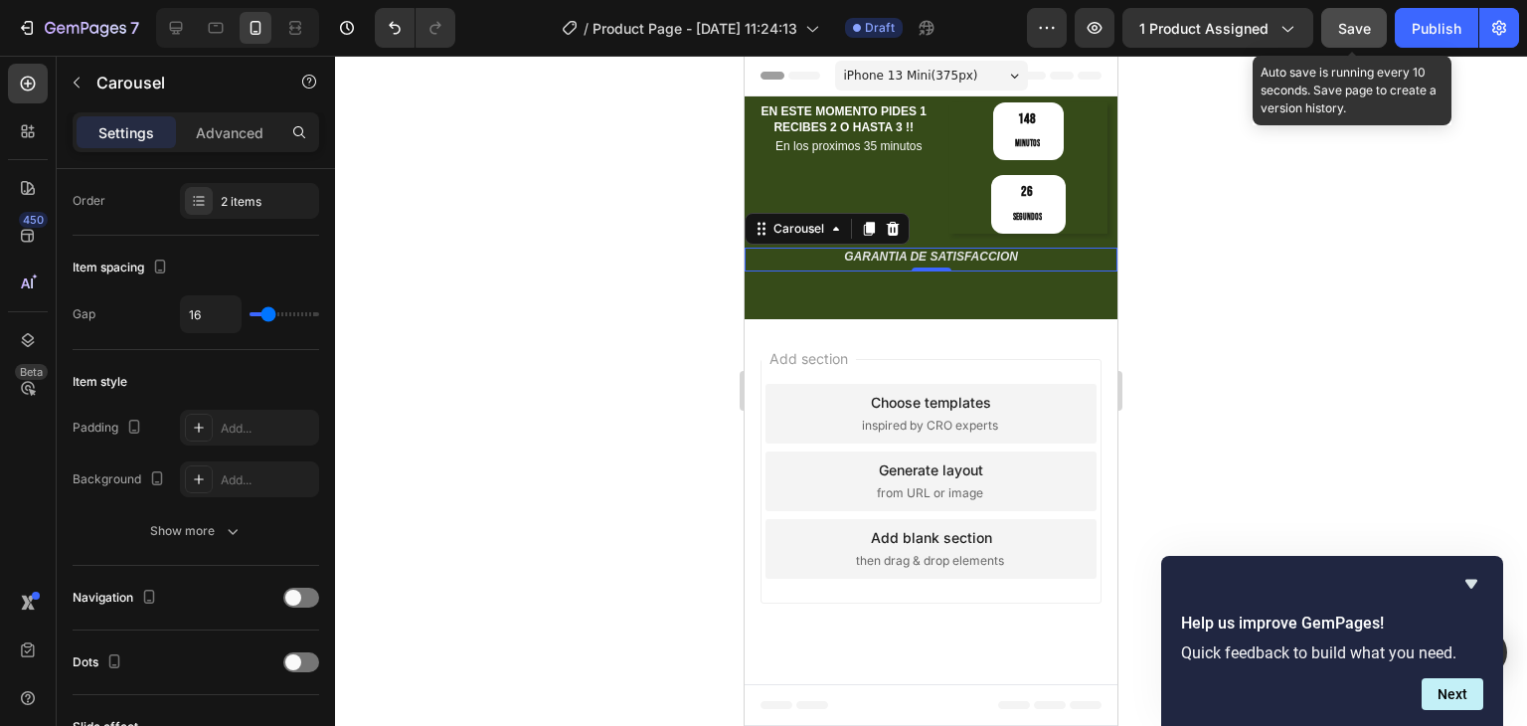
click at [1332, 29] on button "Save" at bounding box center [1354, 28] width 66 height 40
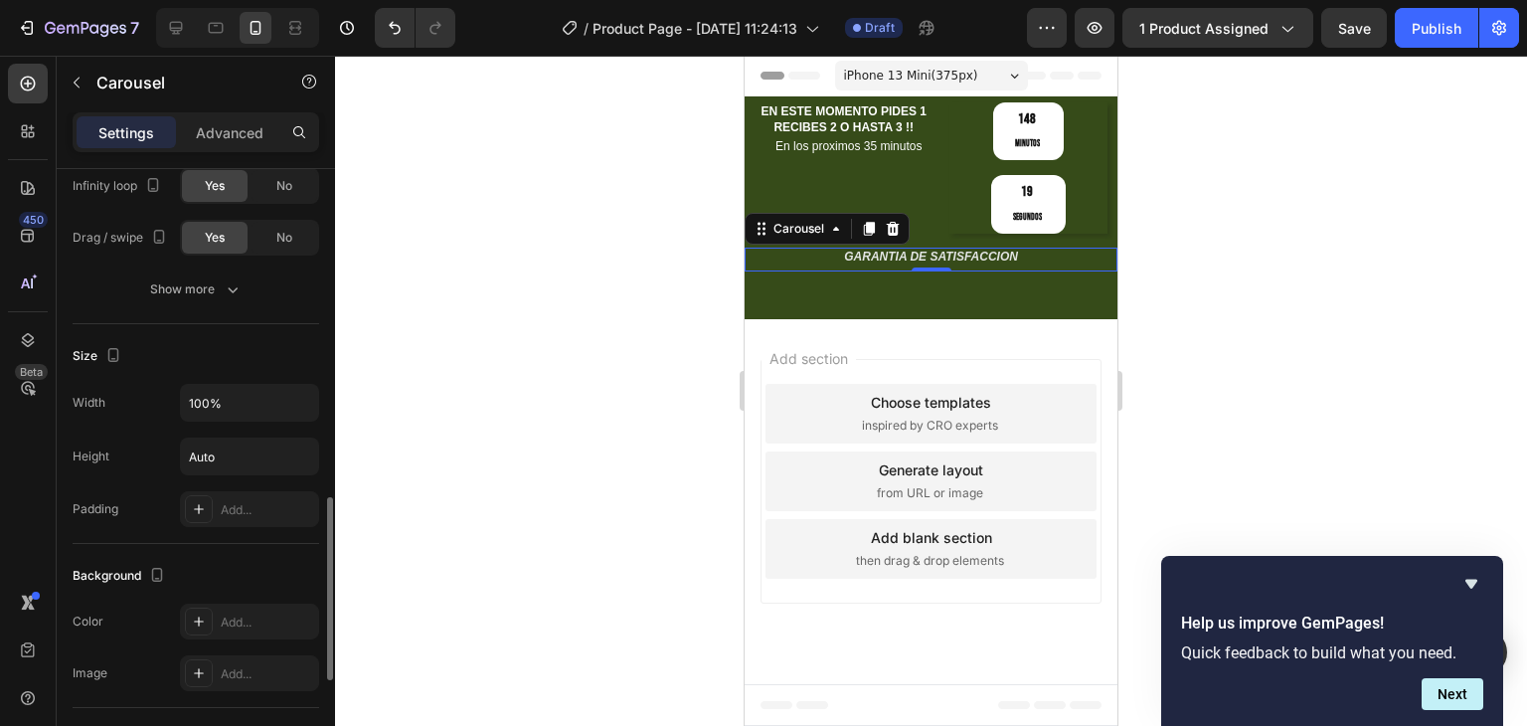
scroll to position [1292, 0]
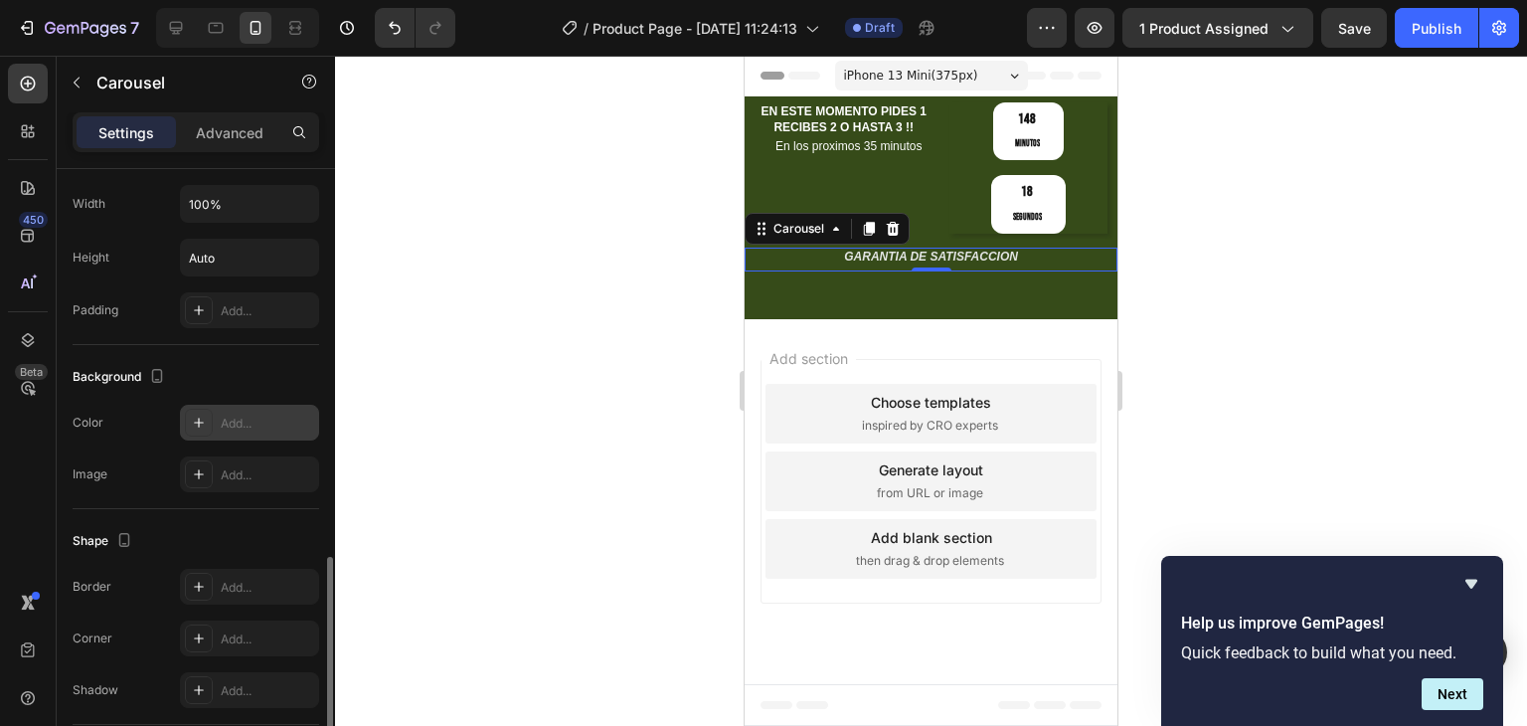
click at [258, 422] on div "Add..." at bounding box center [267, 424] width 93 height 18
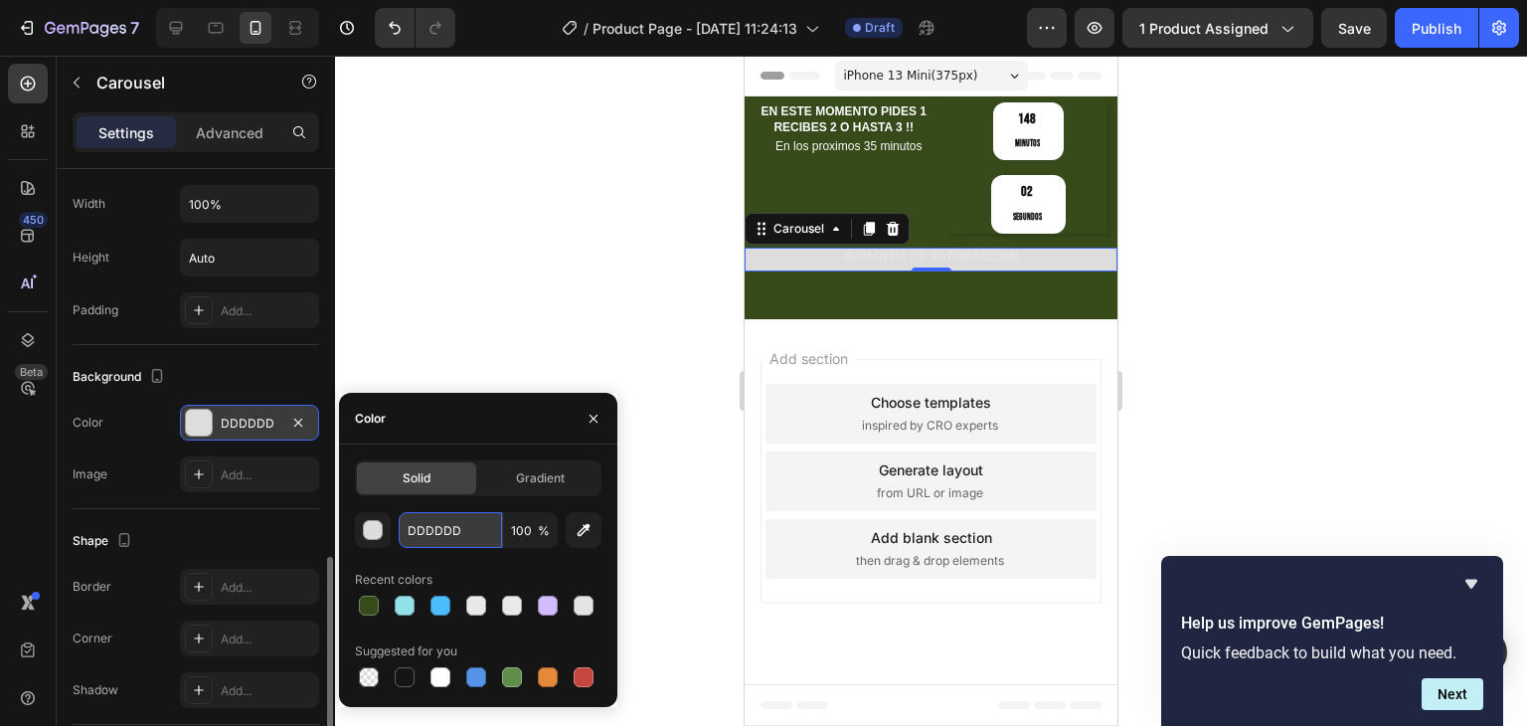
click at [430, 526] on input "DDDDDD" at bounding box center [450, 530] width 103 height 36
paste input "#eeffd1"
type input "#eeffd1"
click at [871, 248] on div "RESPALDO TOTAL Heading GARANTIA DE SATISFACCION Heading" at bounding box center [931, 258] width 373 height 20
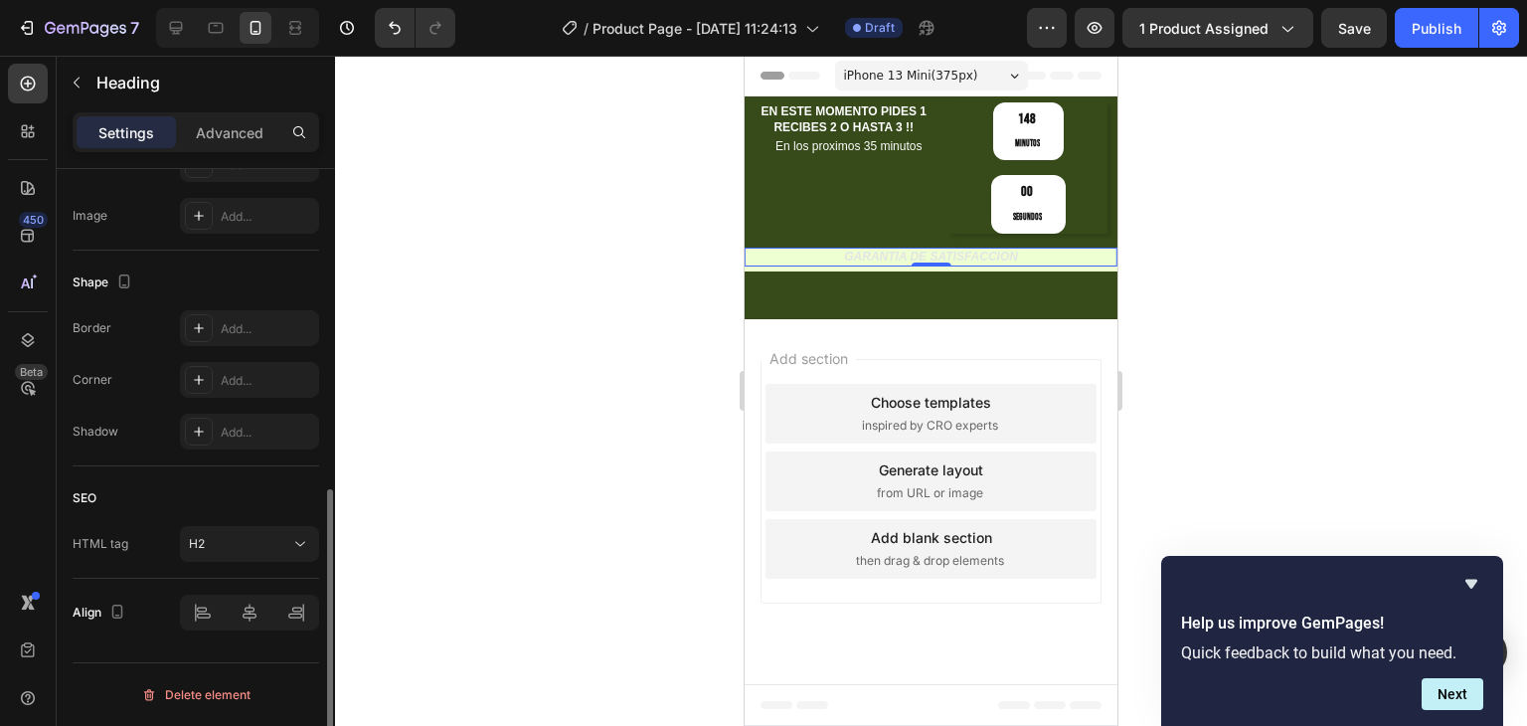
scroll to position [0, 0]
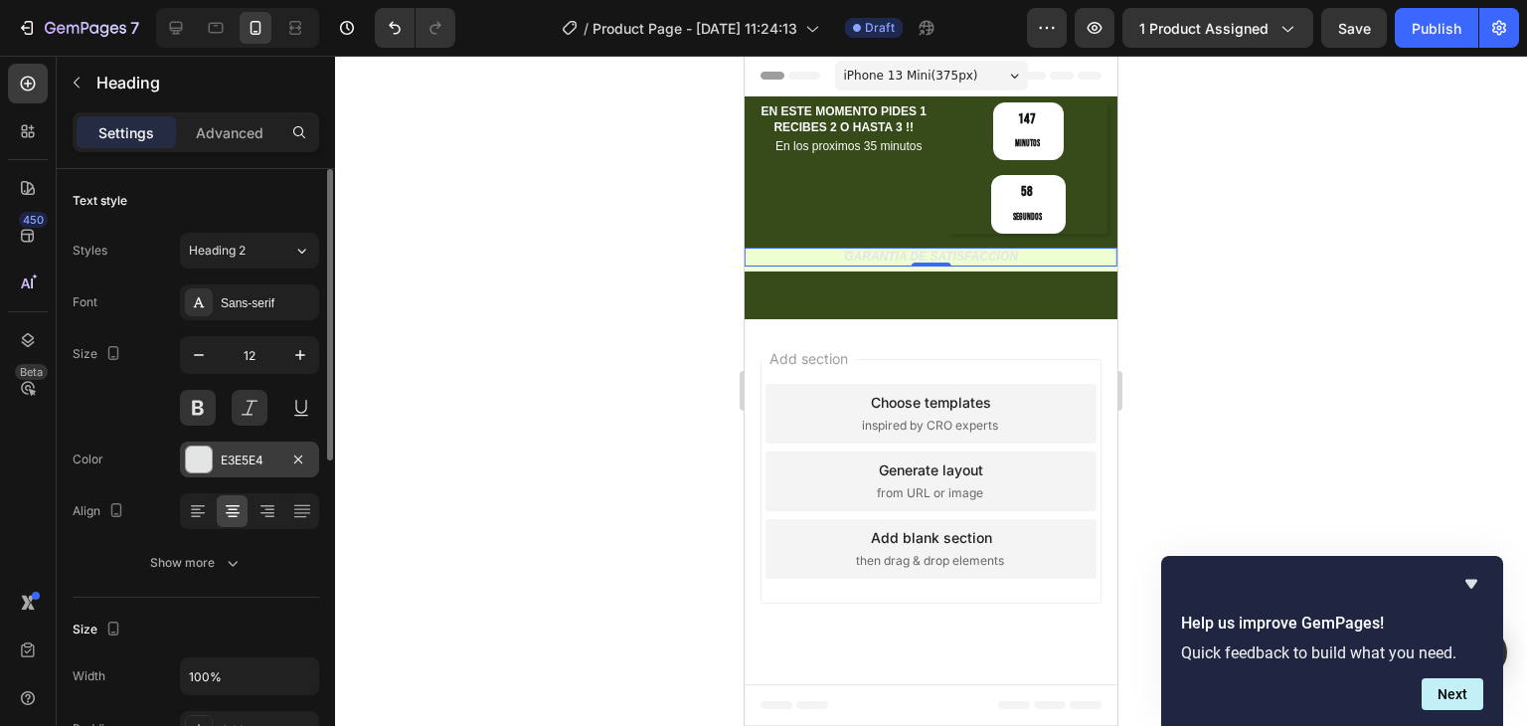
click at [212, 458] on div at bounding box center [199, 459] width 28 height 28
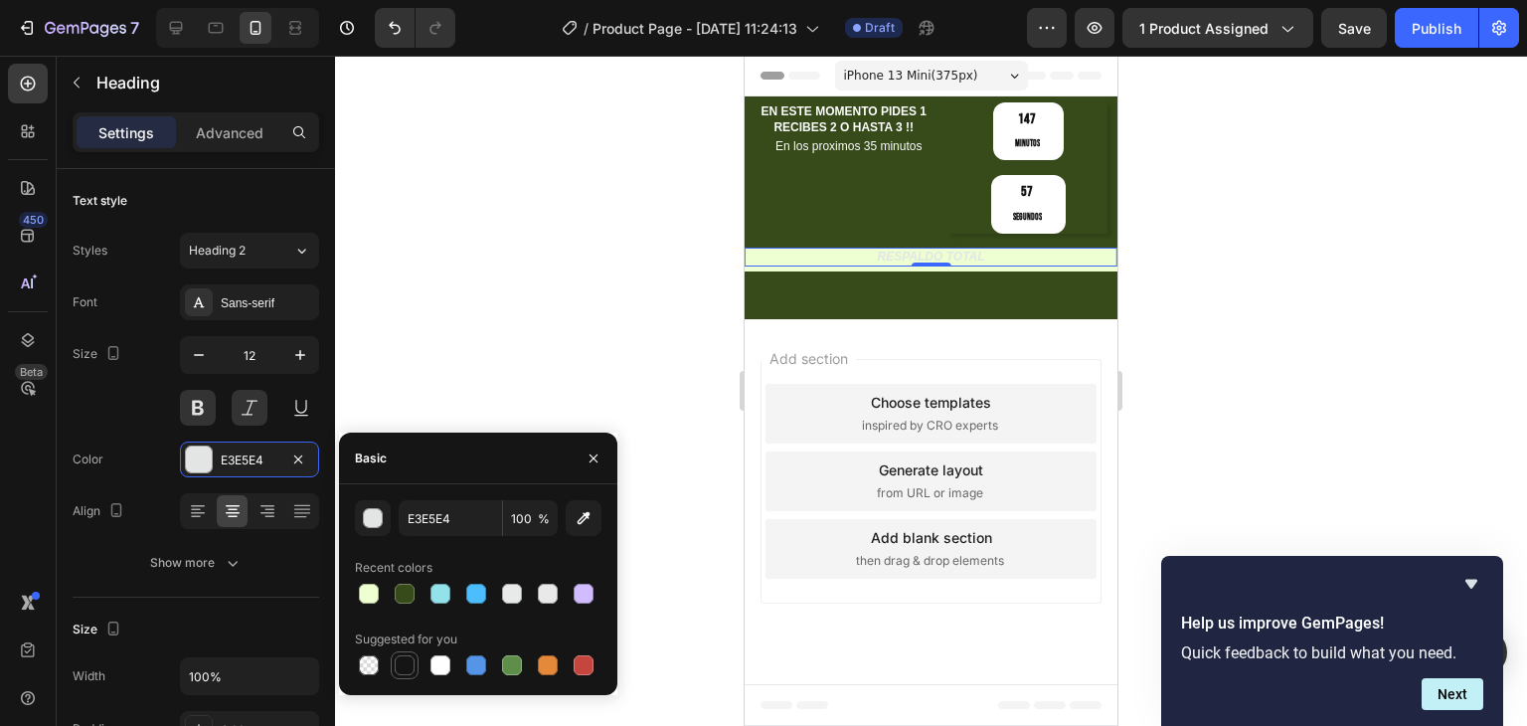
click at [411, 665] on div at bounding box center [405, 665] width 20 height 20
type input "151515"
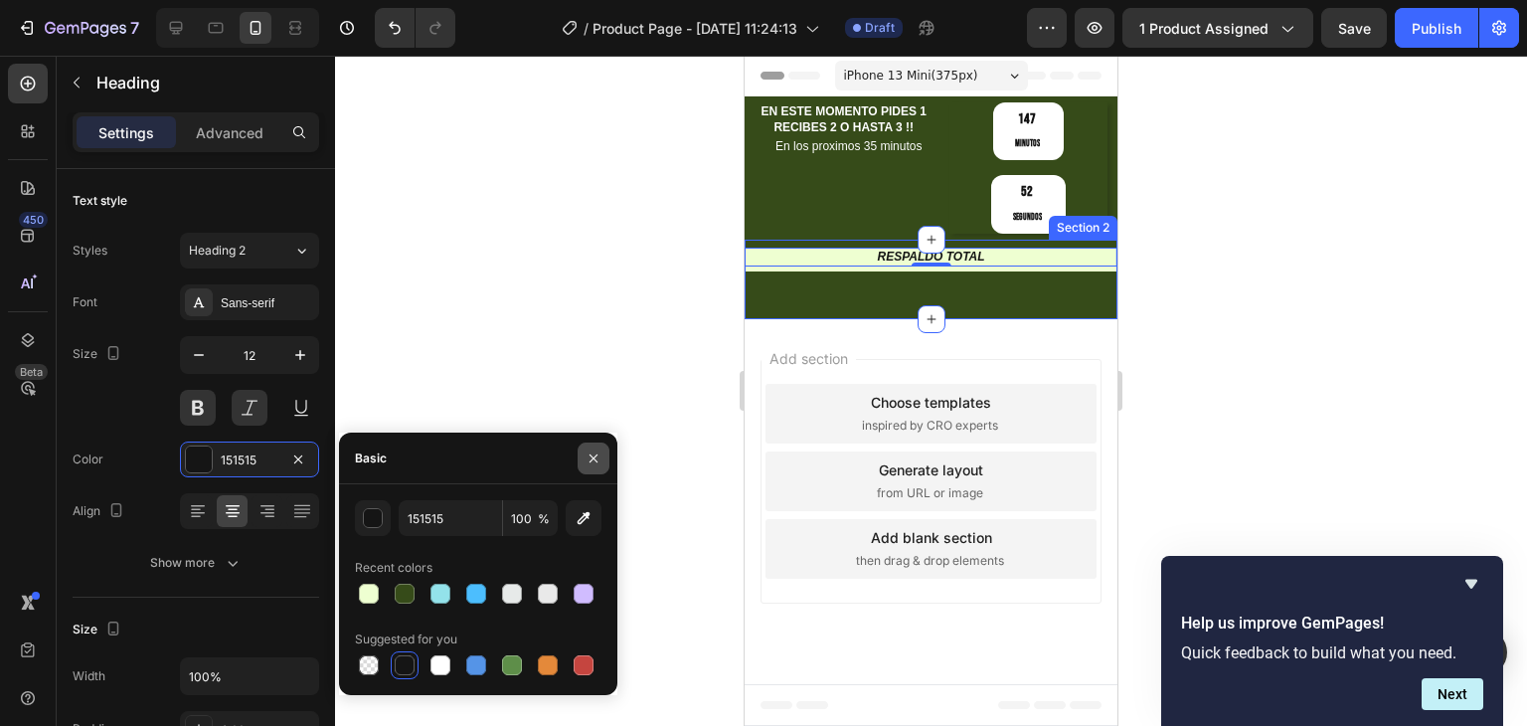
click at [587, 466] on button "button" at bounding box center [594, 458] width 32 height 32
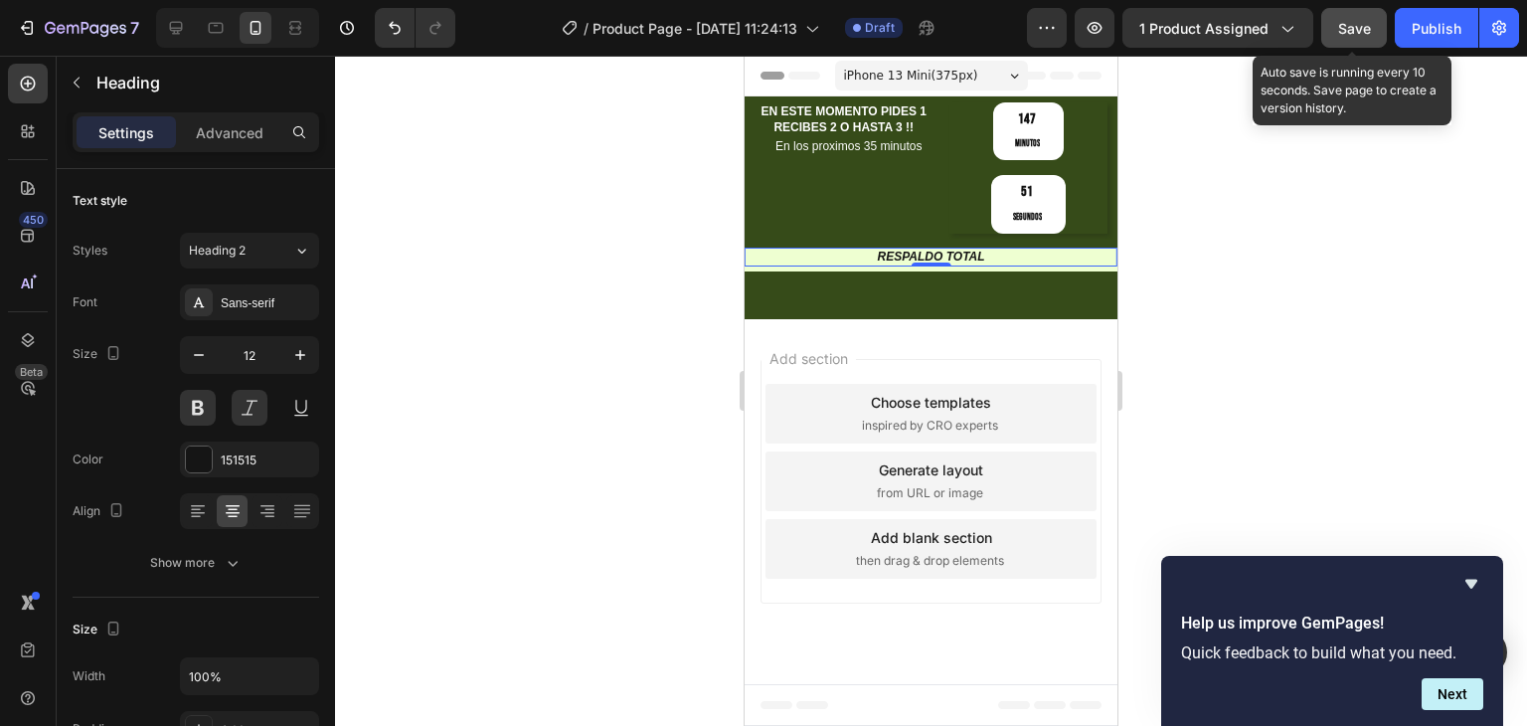
click at [1343, 41] on button "Save" at bounding box center [1354, 28] width 66 height 40
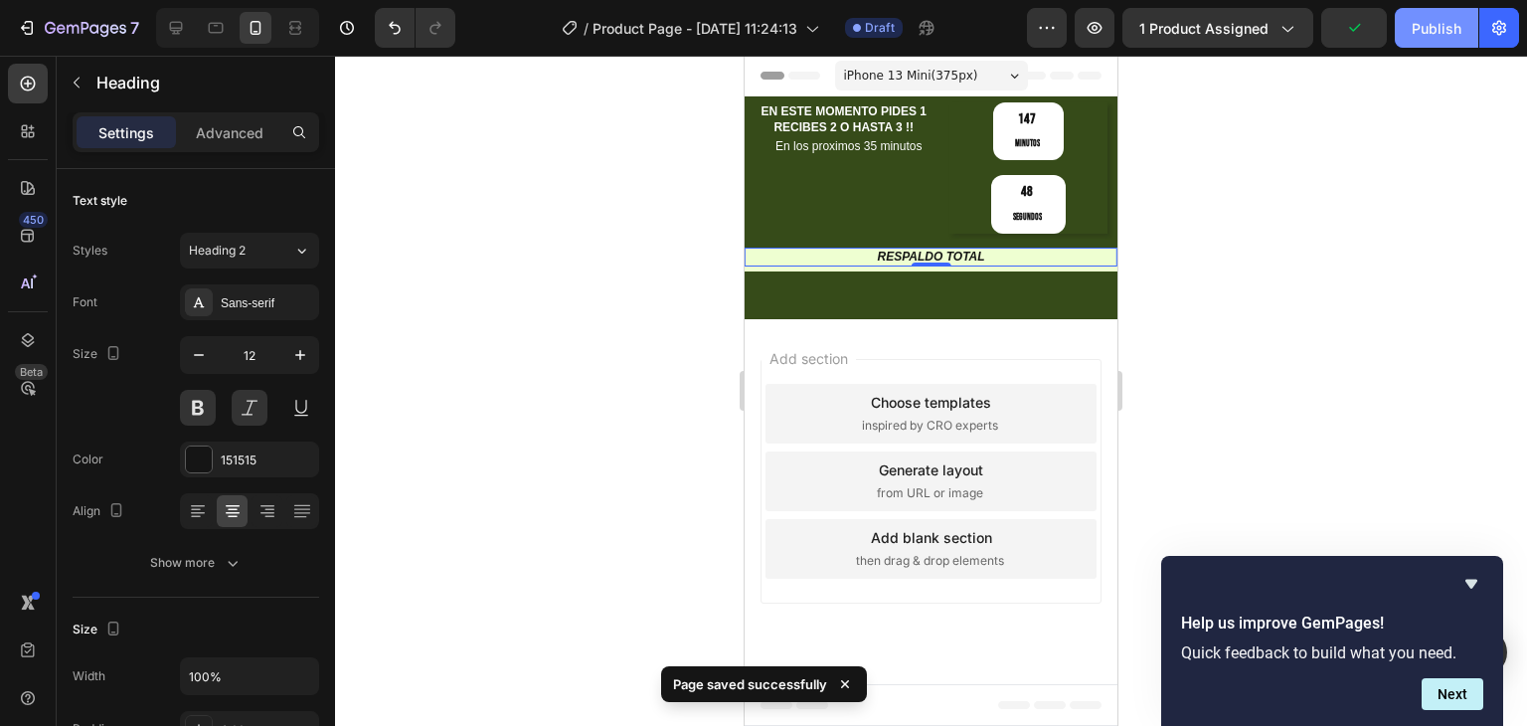
click at [1433, 25] on div "Publish" at bounding box center [1437, 28] width 50 height 21
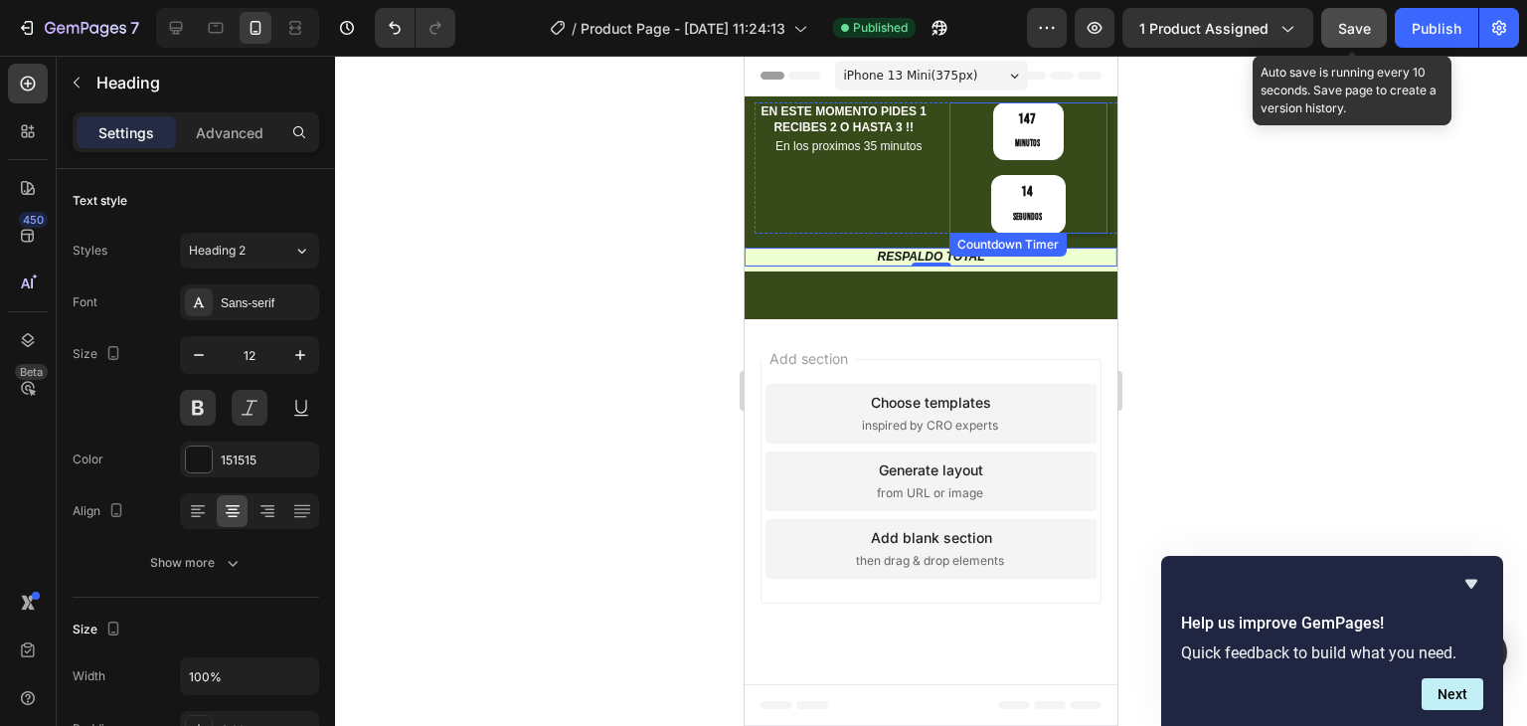
click at [1352, 24] on span "Save" at bounding box center [1354, 28] width 33 height 17
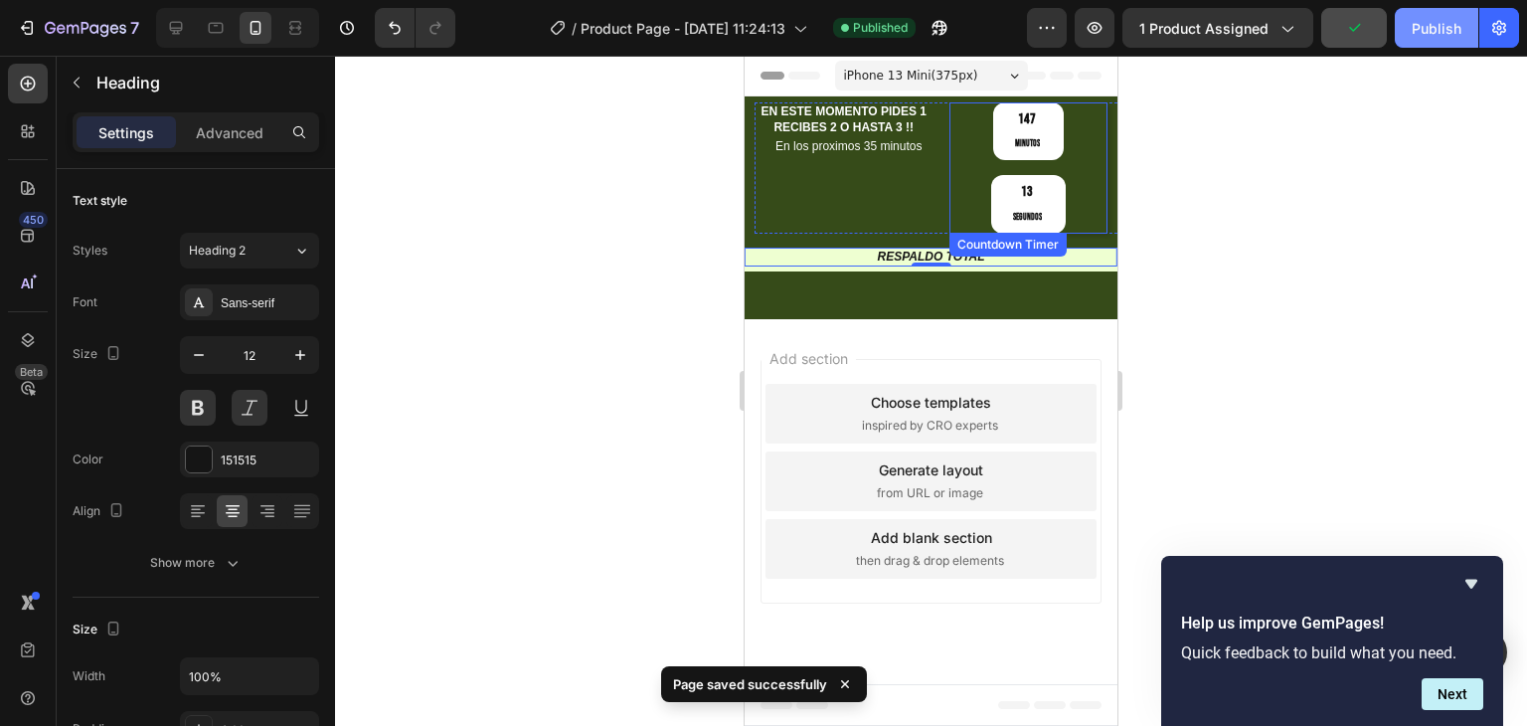
click at [1462, 33] on button "Publish" at bounding box center [1437, 28] width 84 height 40
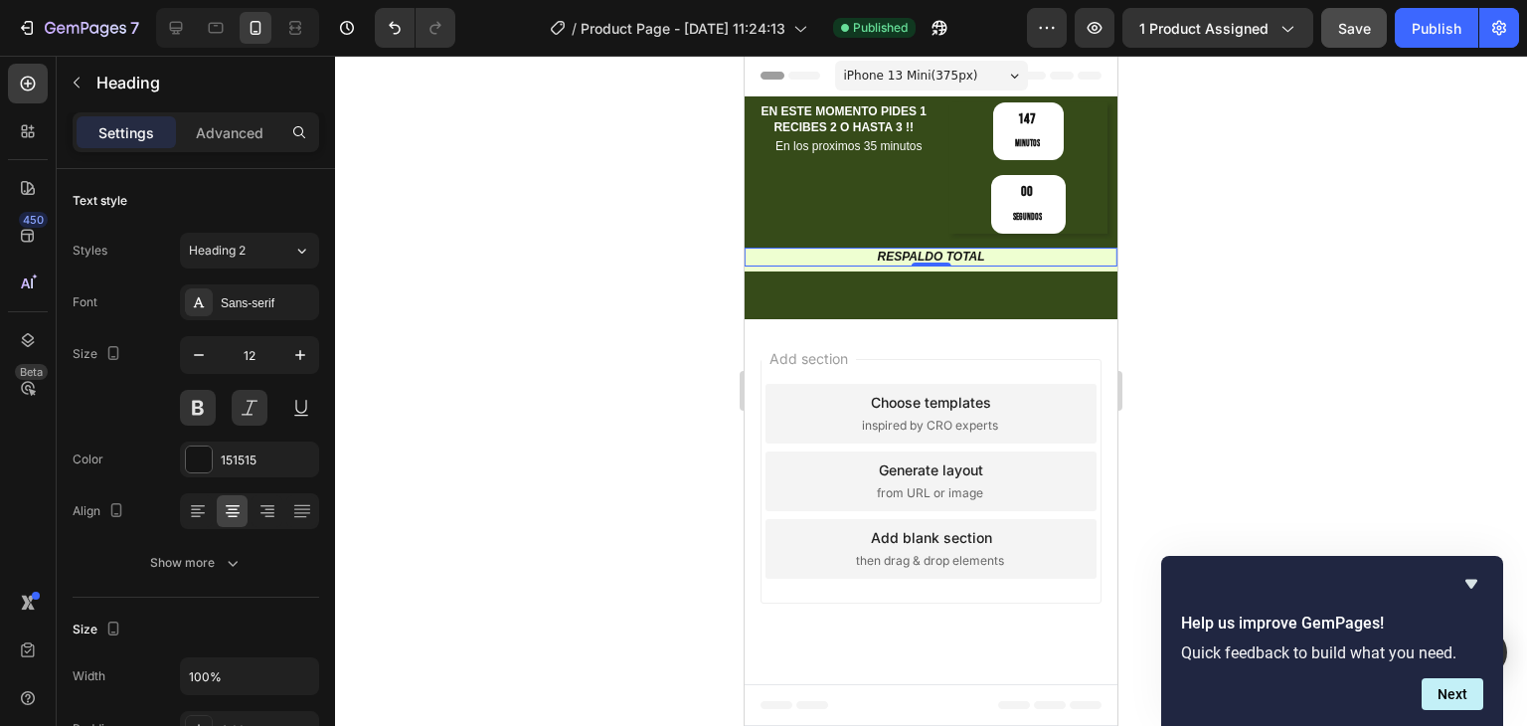
click at [807, 248] on h2 "RESPALDO TOTAL" at bounding box center [931, 258] width 373 height 20
click at [856, 250] on p "RESPALDO TOTAL" at bounding box center [931, 258] width 369 height 16
click at [204, 136] on p "Advanced" at bounding box center [230, 132] width 68 height 21
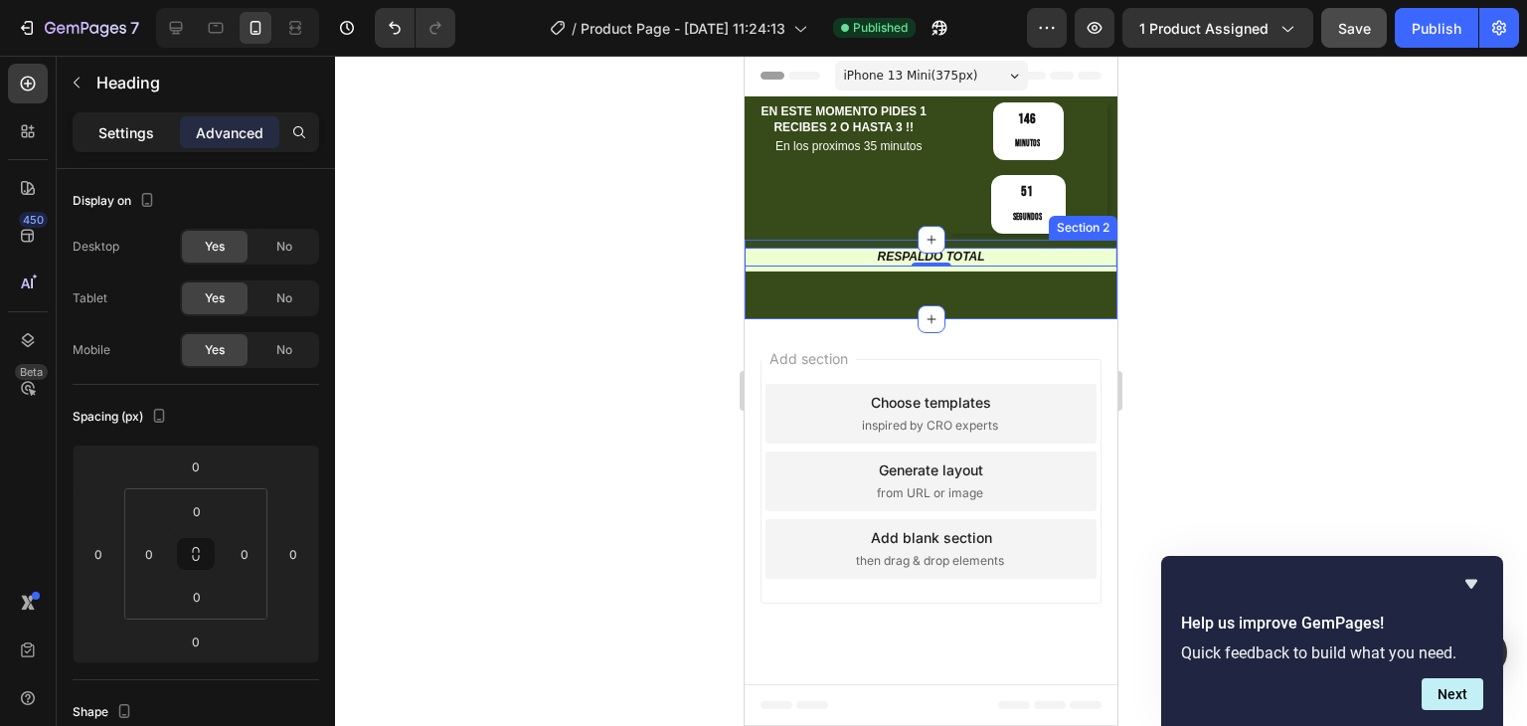
click at [127, 132] on p "Settings" at bounding box center [126, 132] width 56 height 21
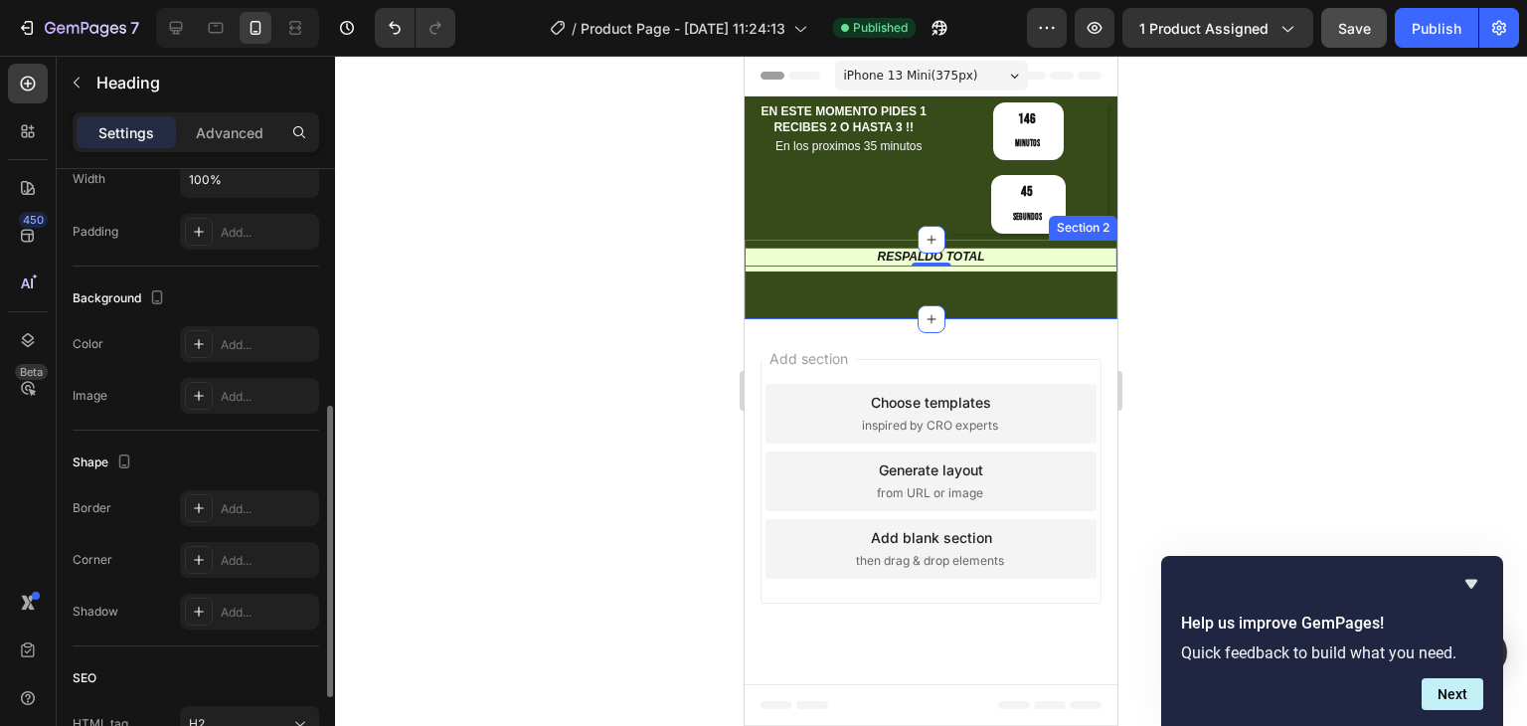
scroll to position [675, 0]
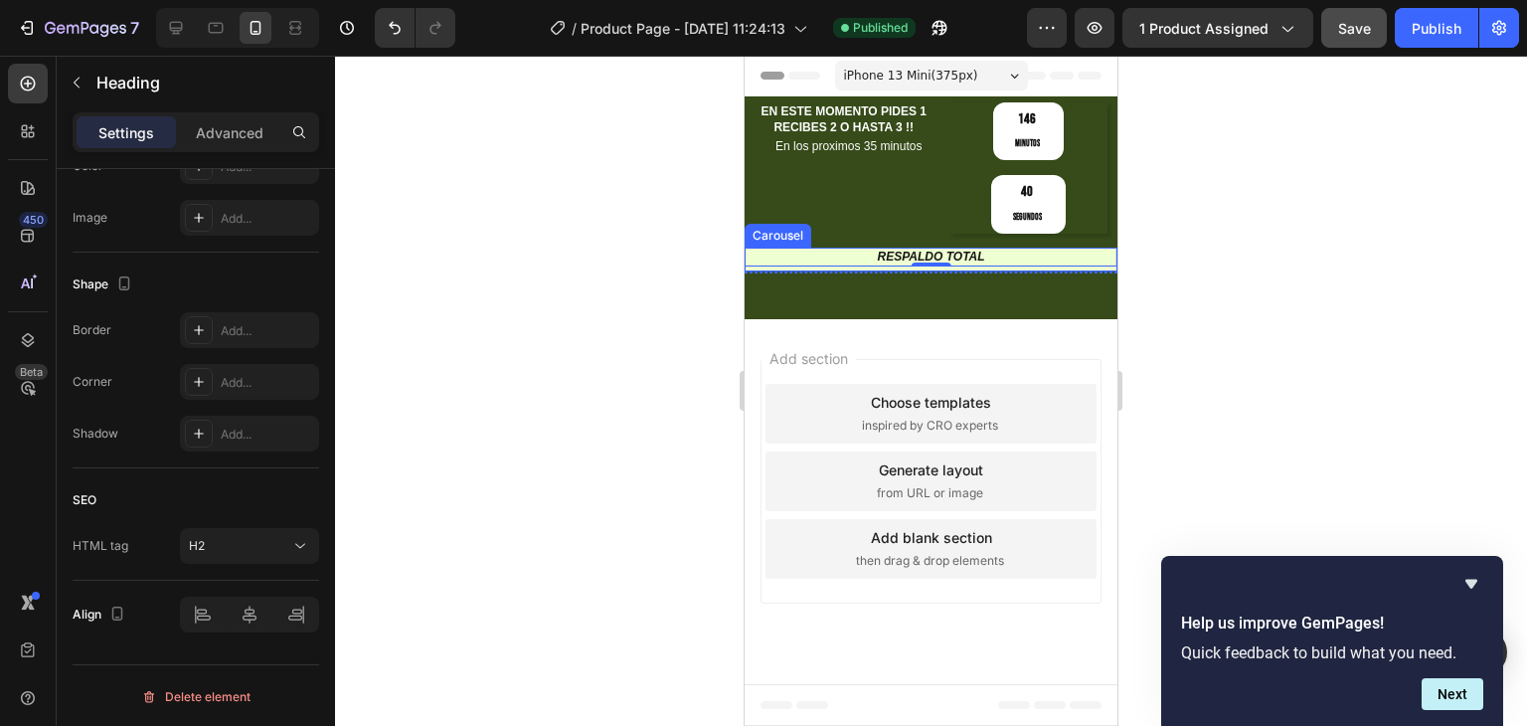
click at [910, 248] on div "RESPALDO TOTAL Heading RESPALDO TOTAL Heading 0 Carousel" at bounding box center [931, 260] width 373 height 24
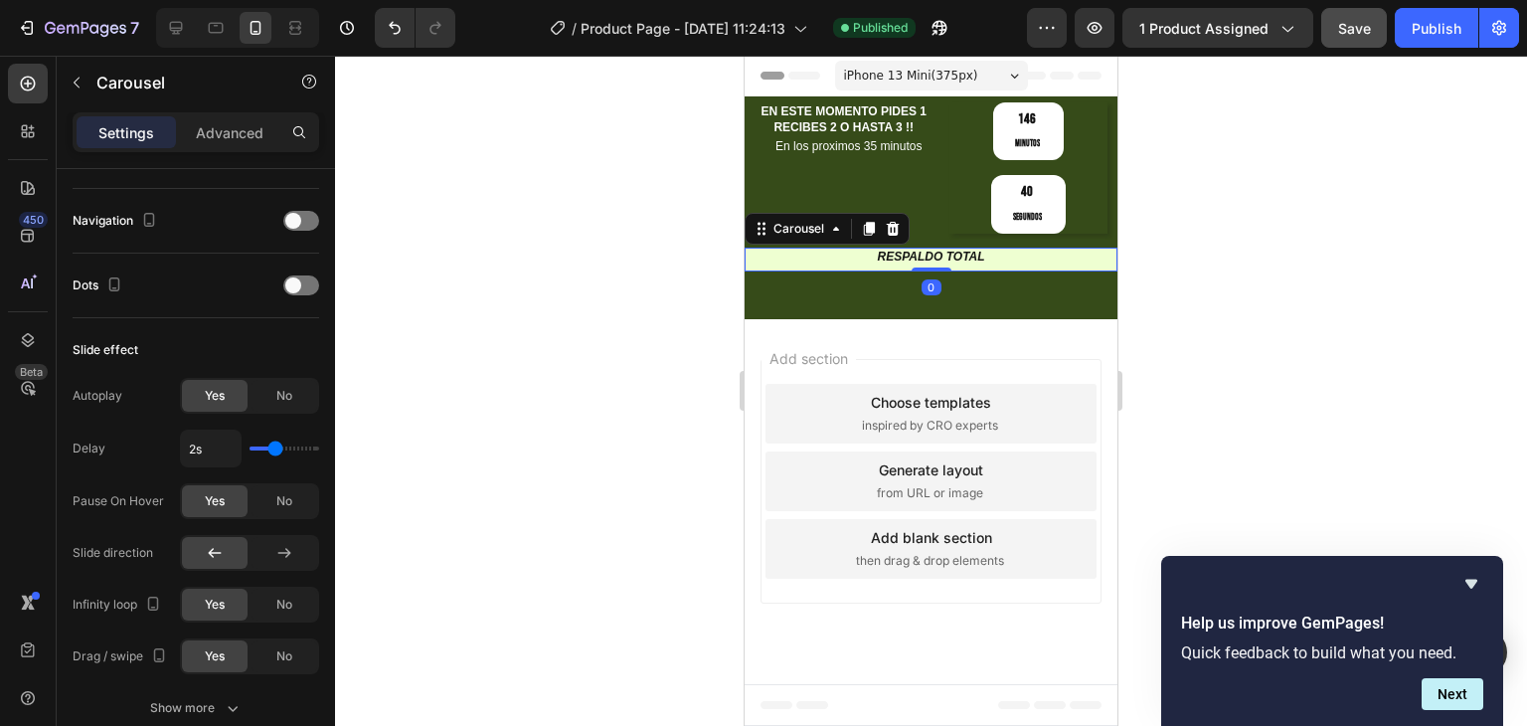
scroll to position [0, 0]
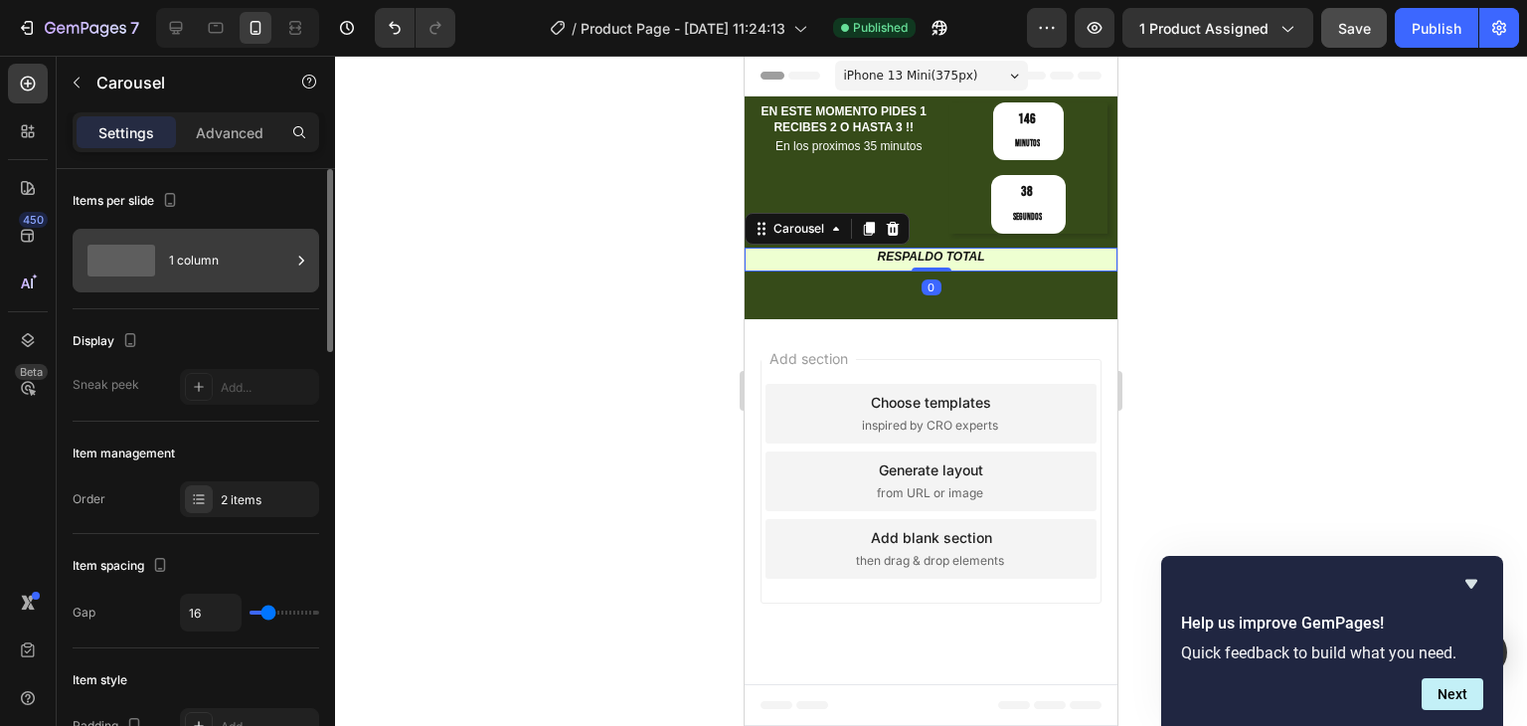
click at [304, 257] on icon at bounding box center [301, 261] width 20 height 20
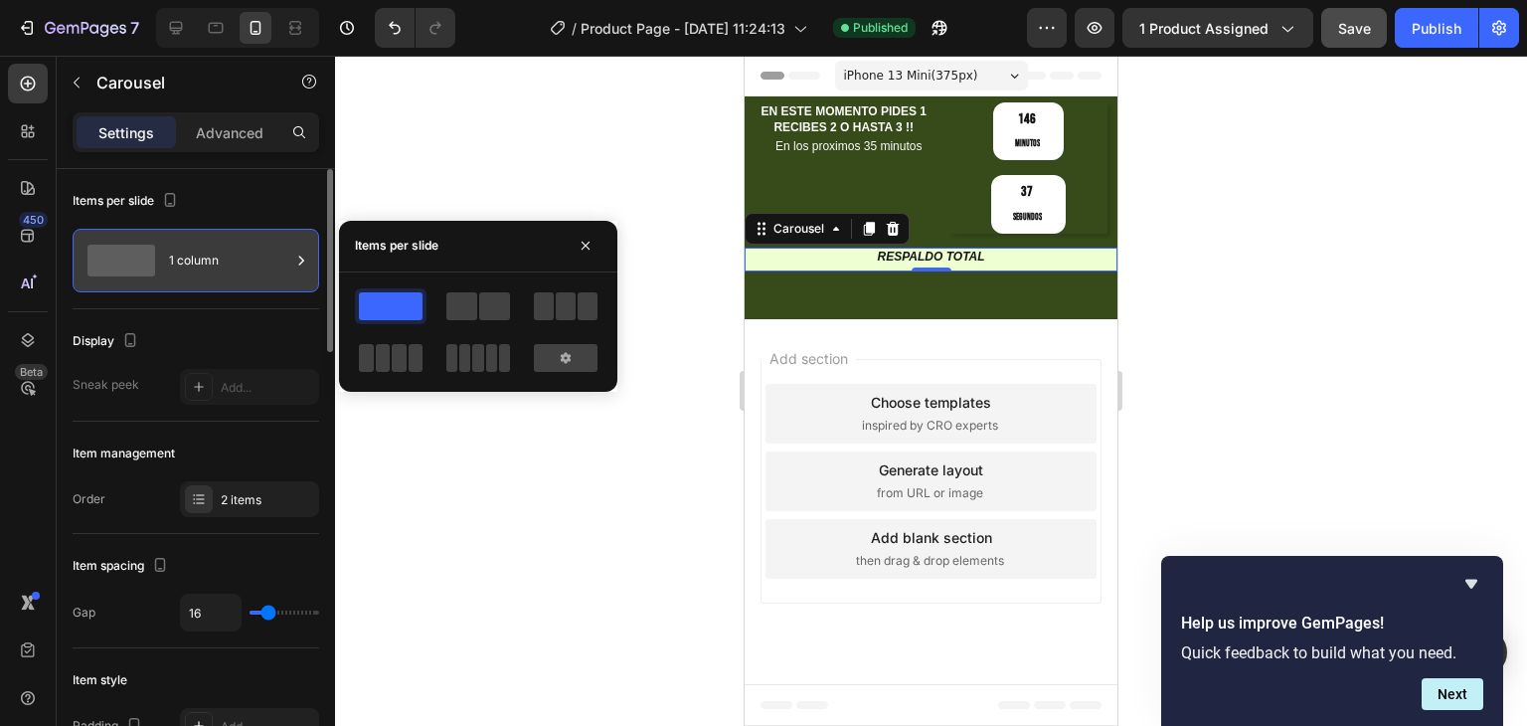
click at [302, 263] on icon at bounding box center [301, 261] width 20 height 20
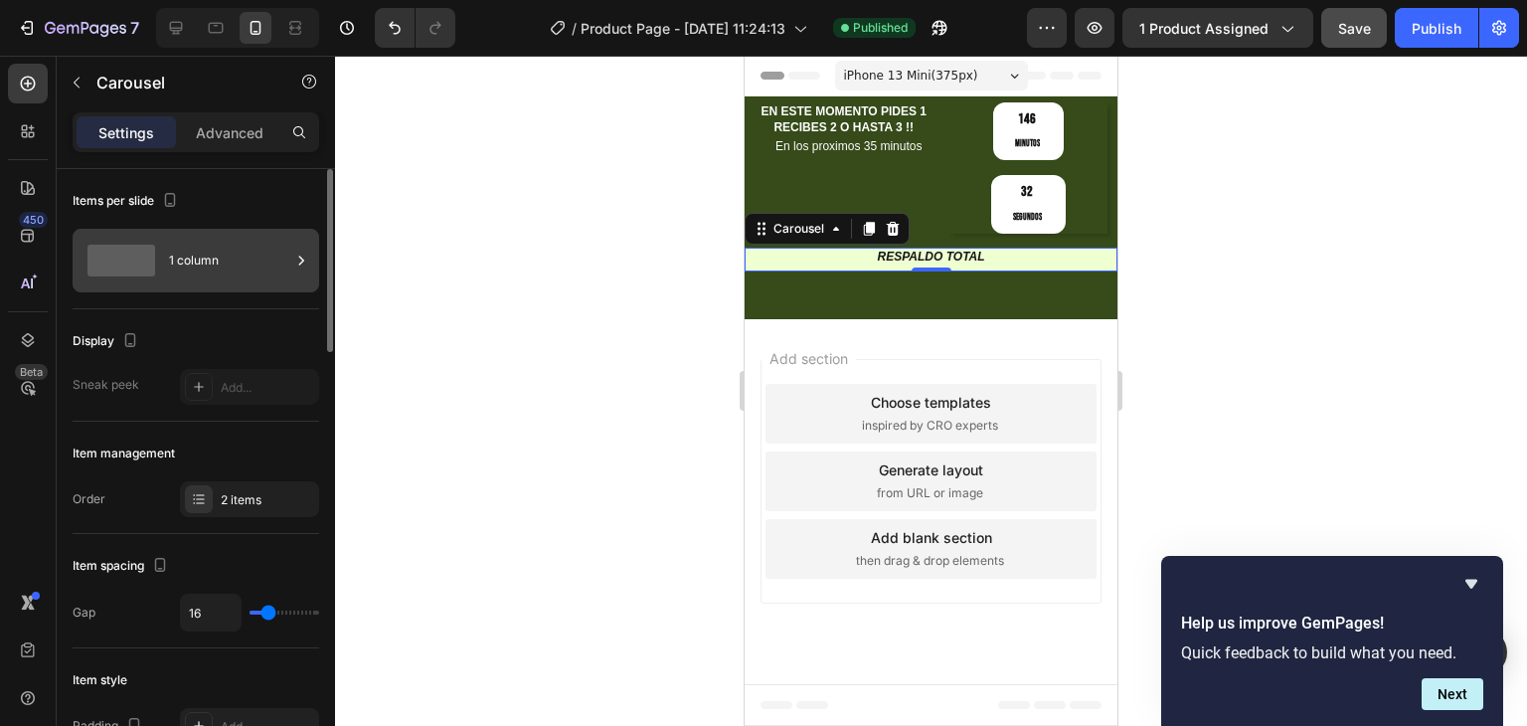
click at [128, 263] on span at bounding box center [121, 261] width 68 height 32
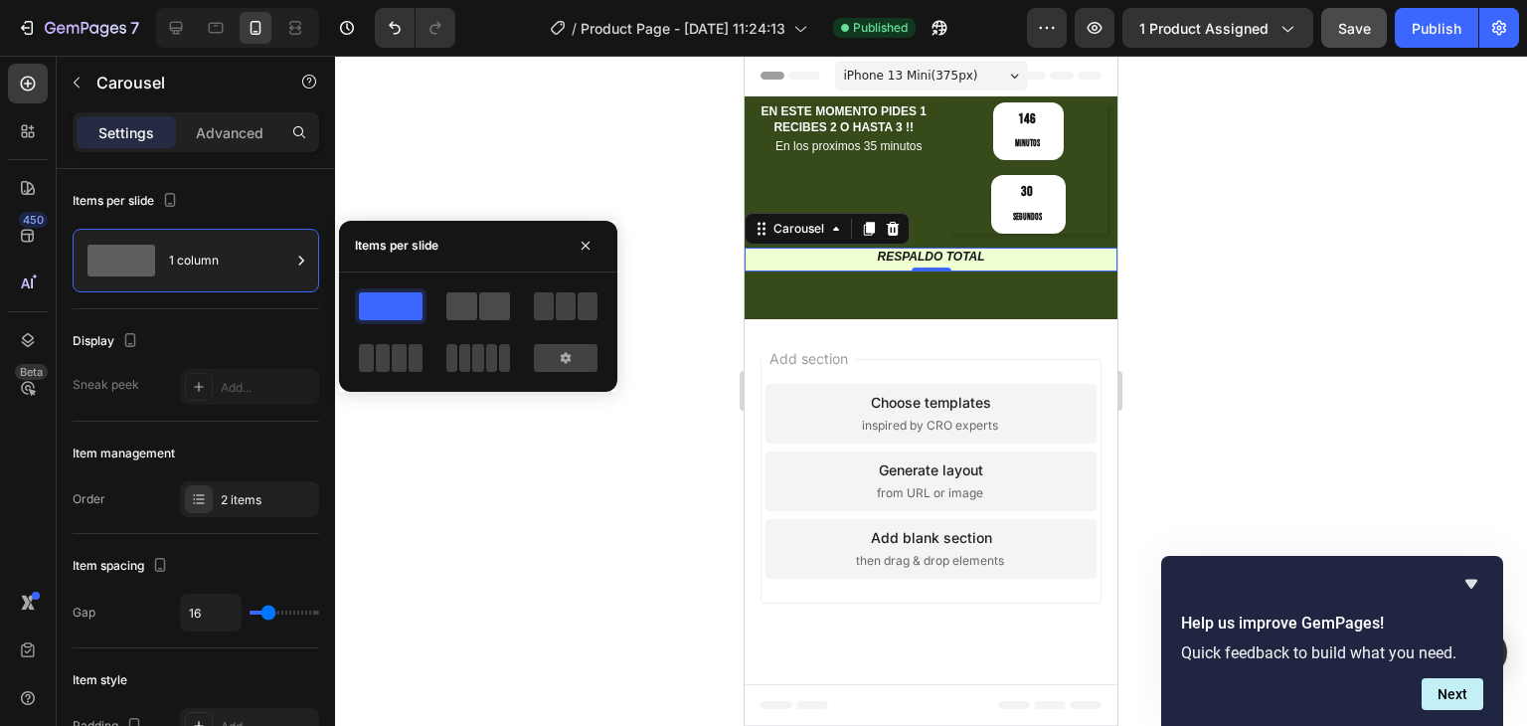
click at [499, 299] on span at bounding box center [494, 306] width 31 height 28
click at [1052, 248] on h2 "RESPALDO TOTAL" at bounding box center [1029, 258] width 179 height 20
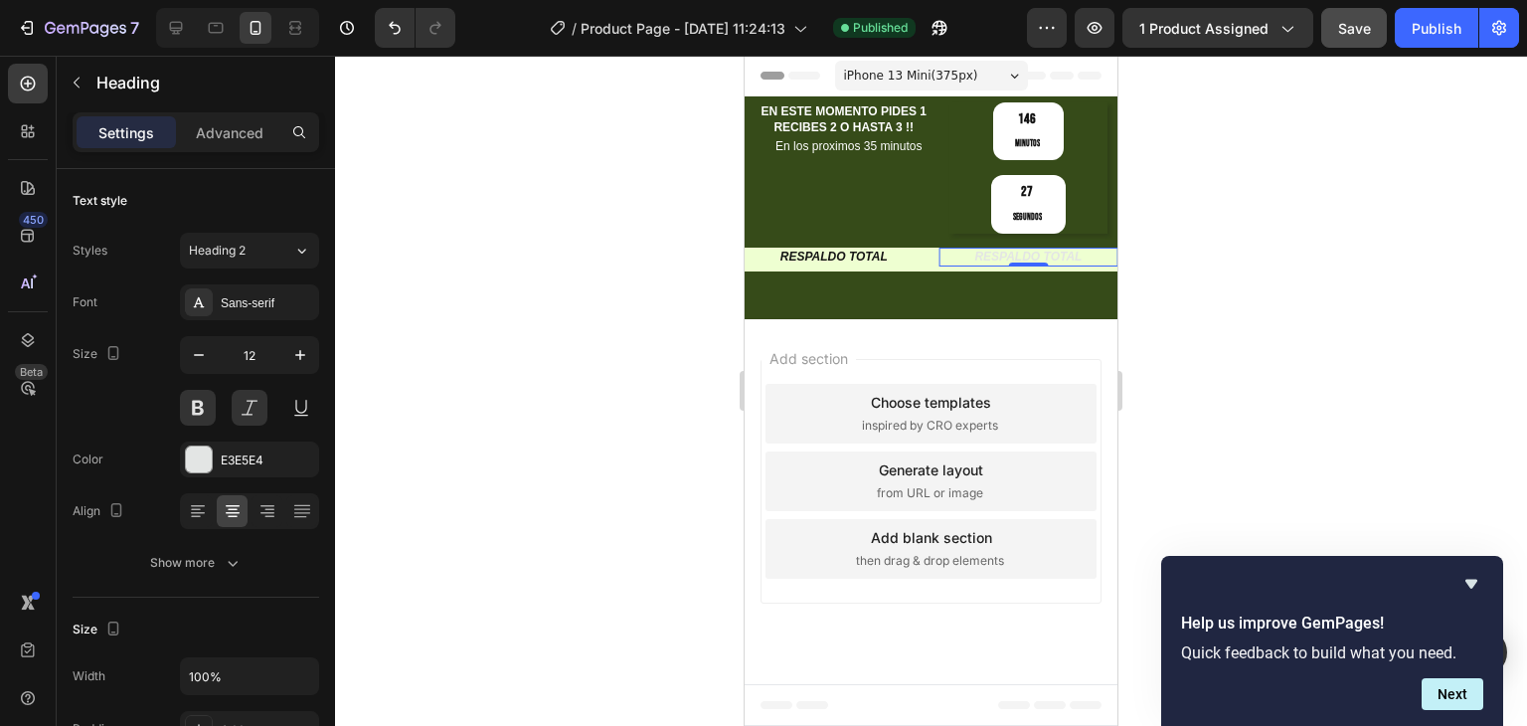
click at [1082, 248] on h2 "RESPALDO TOTAL" at bounding box center [1029, 258] width 179 height 20
click at [1082, 250] on p "RESPALDO TOTAL" at bounding box center [1029, 258] width 175 height 16
drag, startPoint x: 1084, startPoint y: 184, endPoint x: 970, endPoint y: 185, distance: 113.3
click at [970, 250] on p "RESPALDO TOTAL" at bounding box center [1029, 258] width 175 height 16
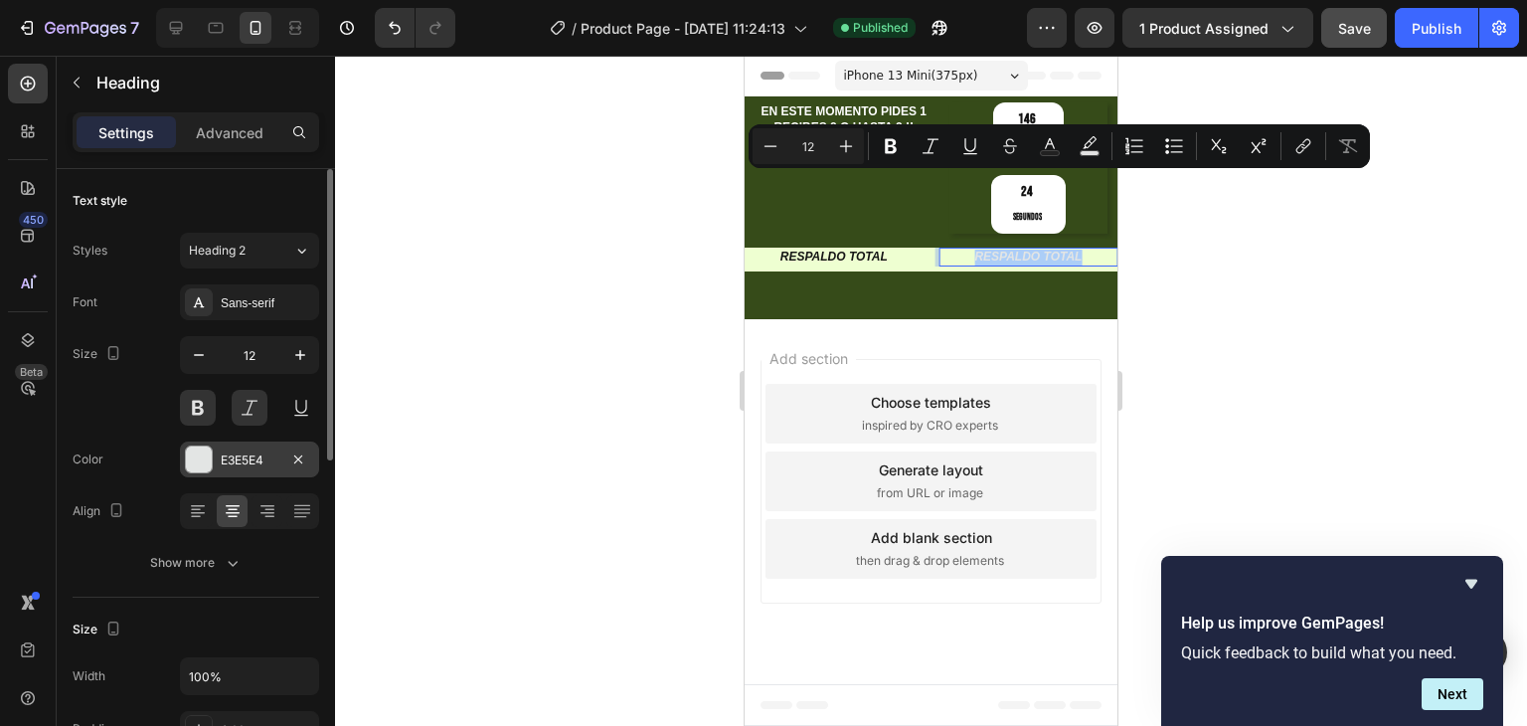
click at [194, 448] on div at bounding box center [199, 459] width 26 height 26
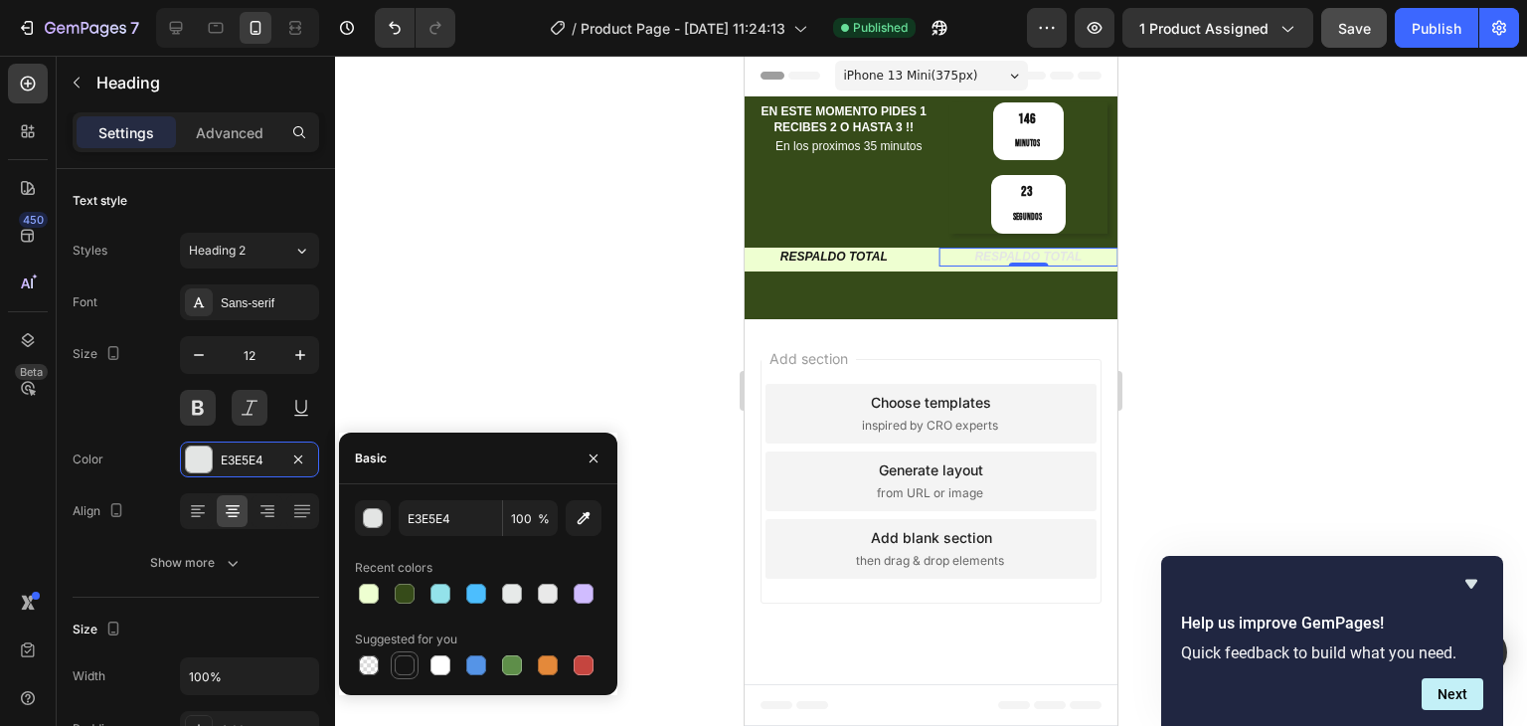
click at [397, 660] on div at bounding box center [405, 665] width 20 height 20
type input "151515"
click at [597, 452] on icon "button" at bounding box center [594, 458] width 16 height 16
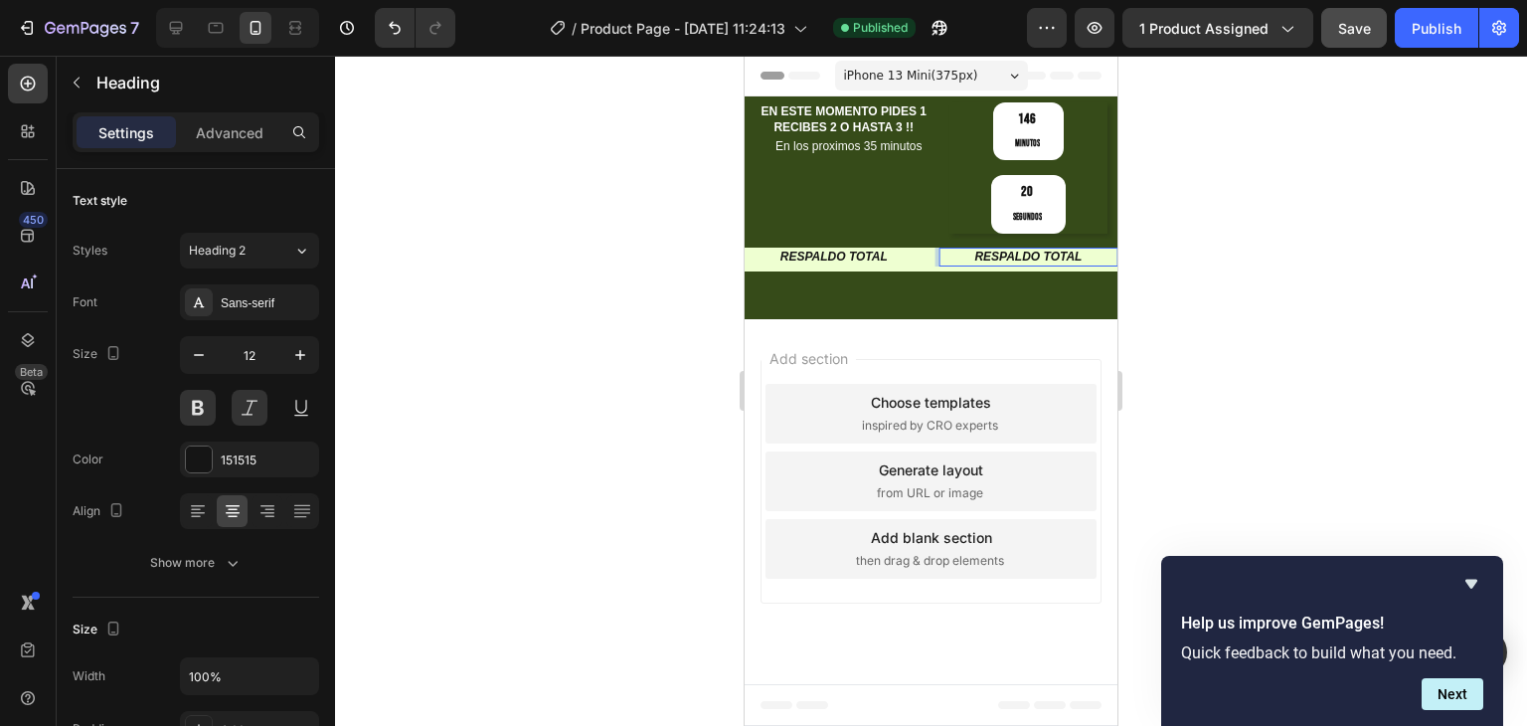
click at [1082, 250] on p "RESPALDO TOTAL" at bounding box center [1029, 258] width 175 height 16
drag, startPoint x: 1082, startPoint y: 180, endPoint x: 969, endPoint y: 190, distance: 112.8
click at [969, 250] on p "RESPALDO TOTAL" at bounding box center [1029, 258] width 175 height 16
click at [989, 250] on p "RESPALDO TOTAL" at bounding box center [1029, 258] width 175 height 16
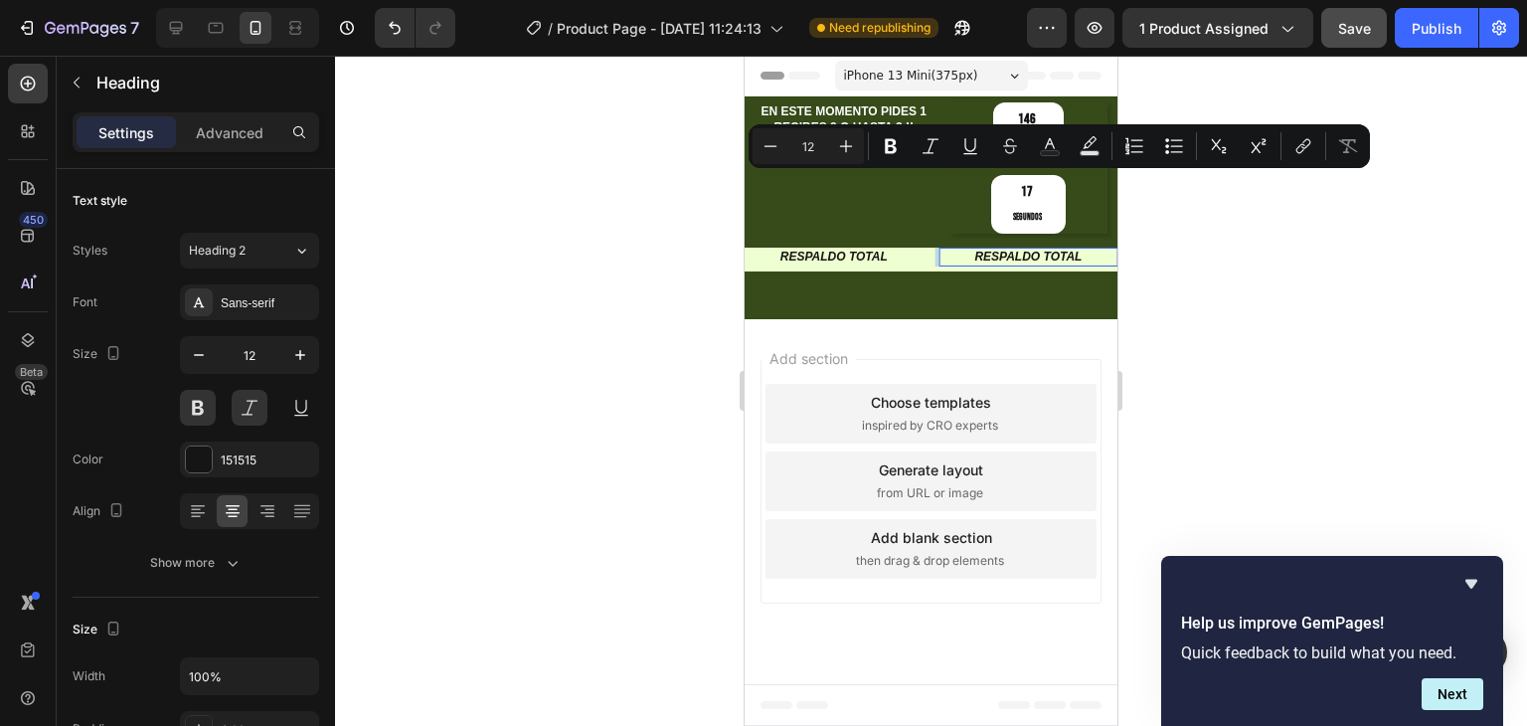
click at [1076, 250] on p "RESPALDO TOTAL" at bounding box center [1029, 258] width 175 height 16
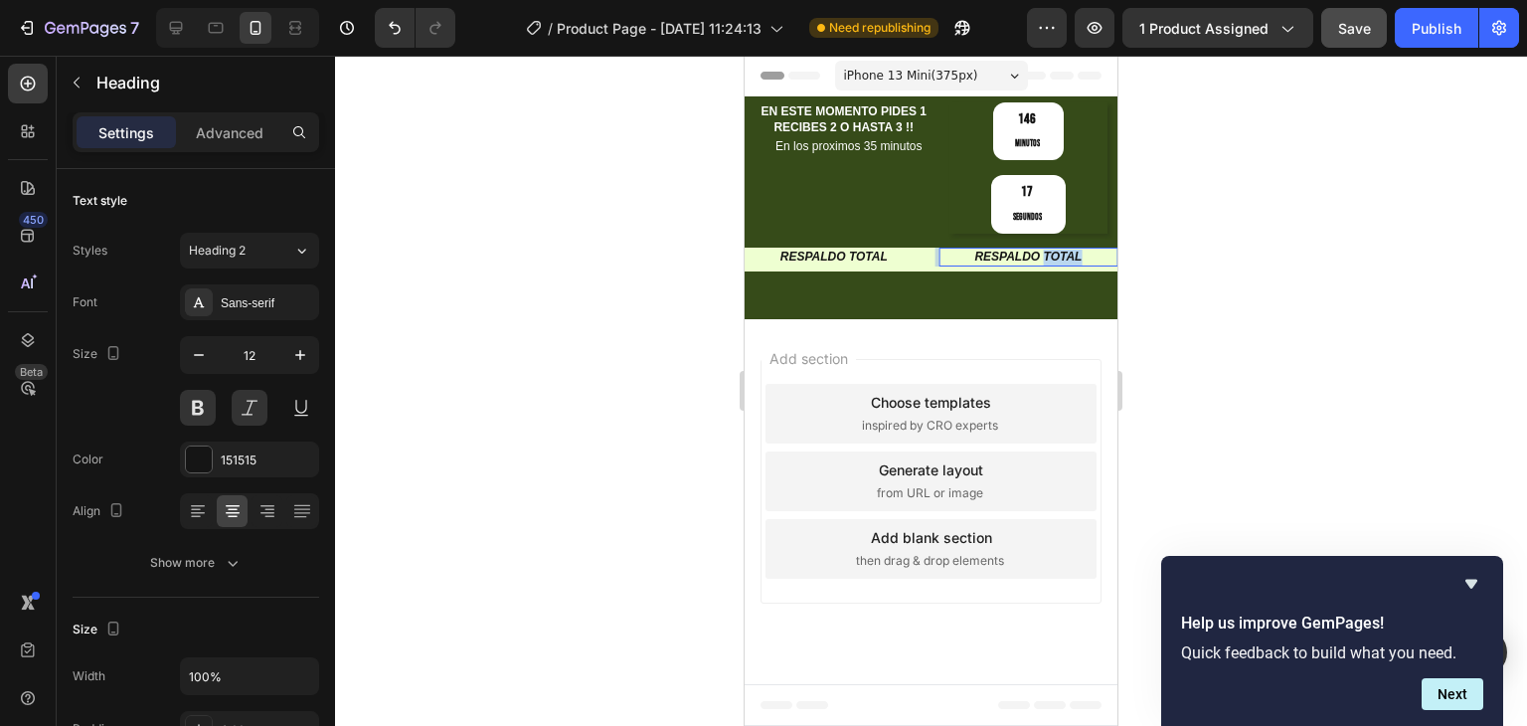
click at [1078, 250] on p "RESPALDO TOTAL" at bounding box center [1029, 258] width 175 height 16
click at [521, 328] on div at bounding box center [931, 391] width 1192 height 670
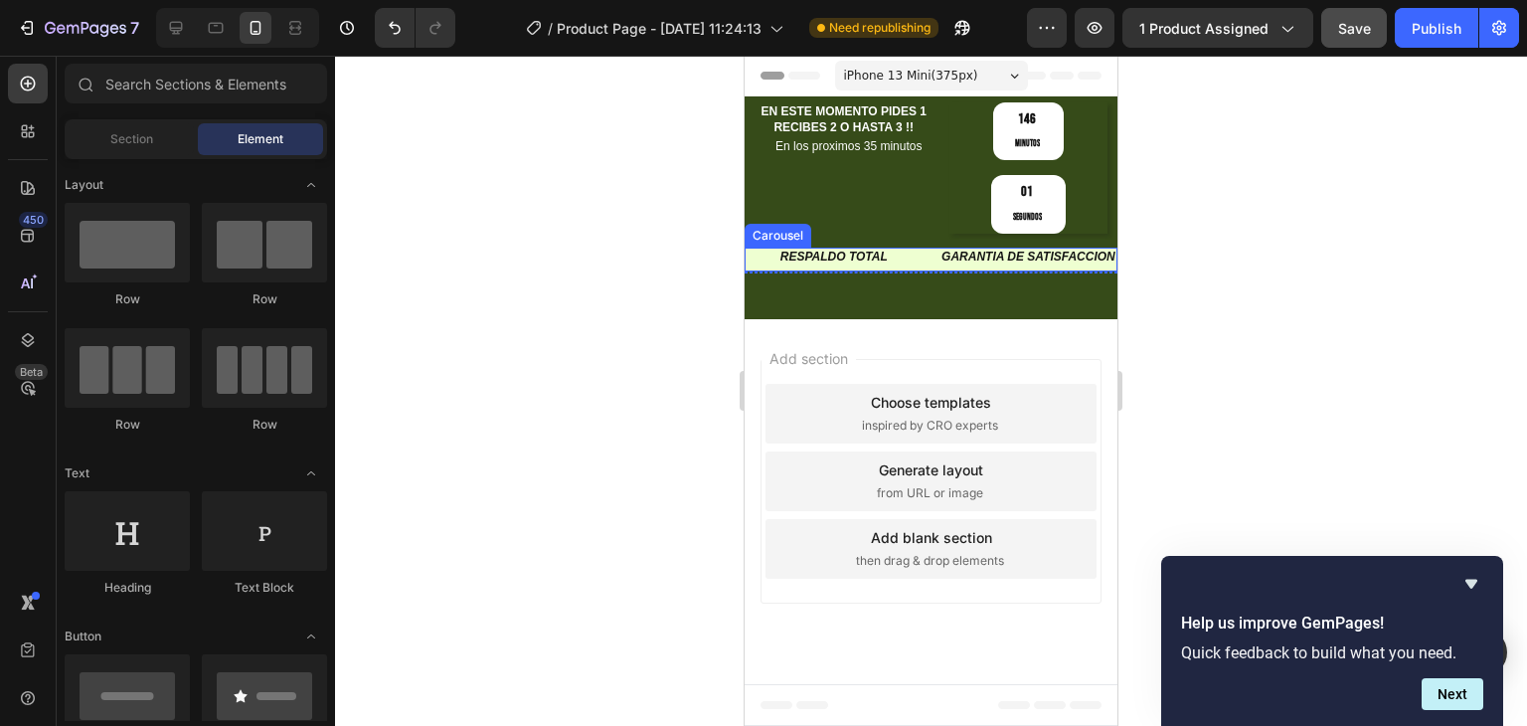
click at [895, 248] on div "GARANTIA DE SATISFACCION Heading RESPALDO TOTAL Heading Carousel" at bounding box center [931, 260] width 373 height 24
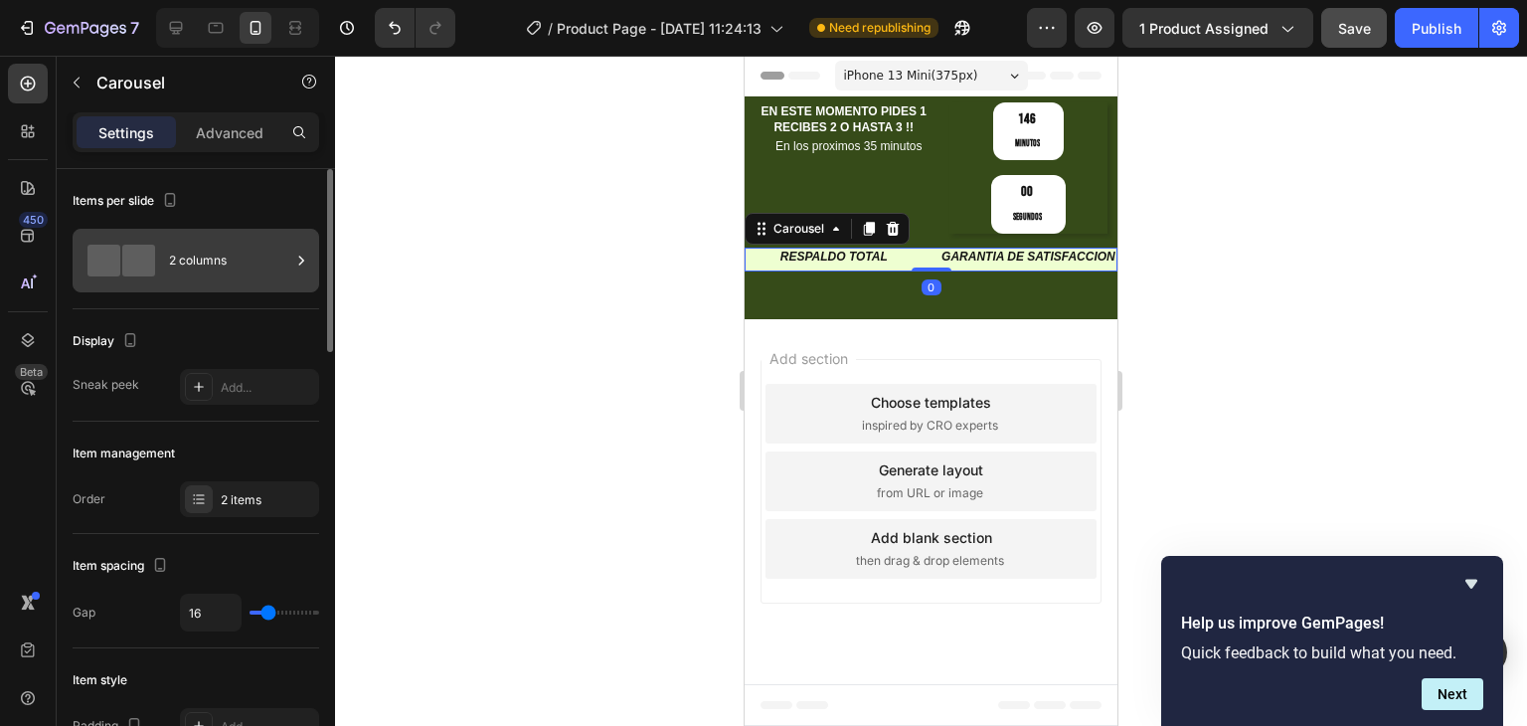
click at [231, 249] on div "2 columns" at bounding box center [229, 261] width 121 height 46
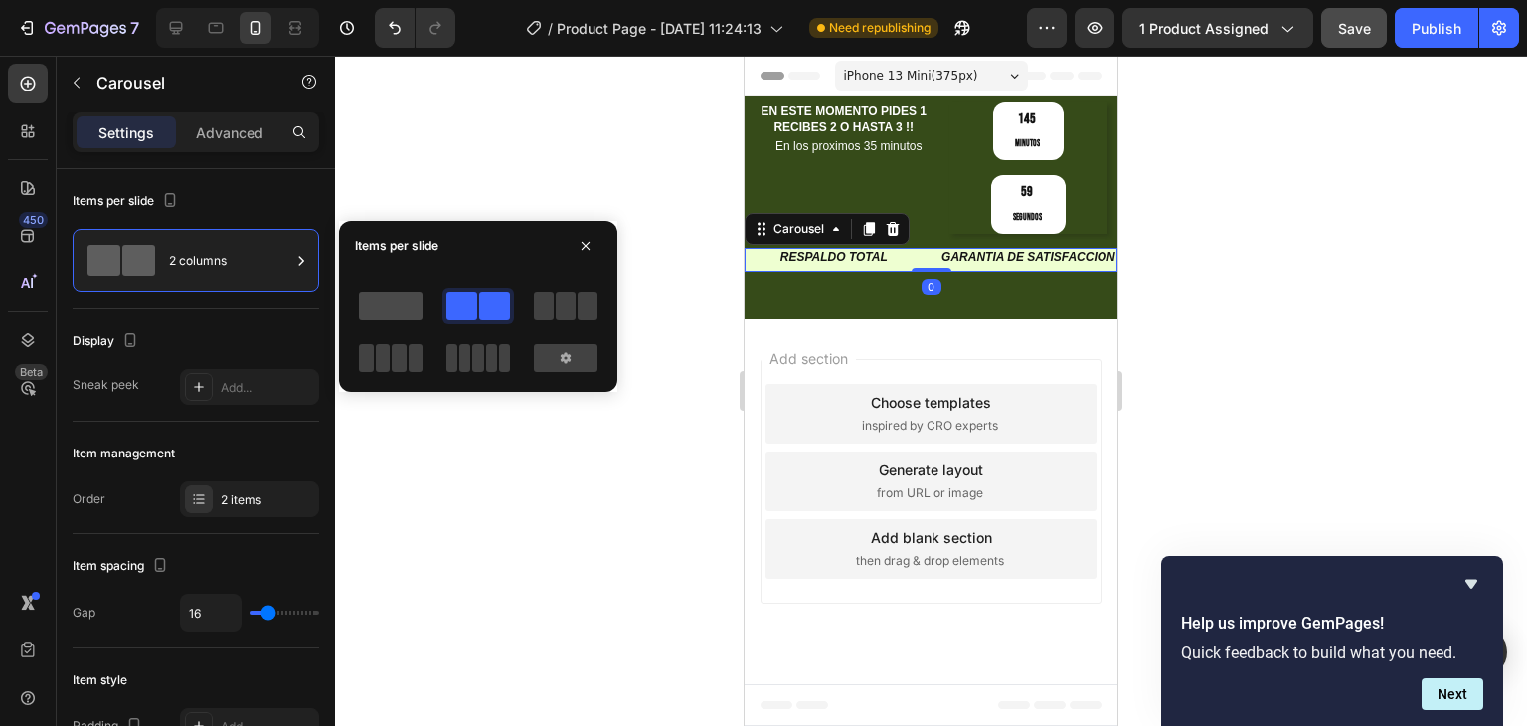
click at [381, 297] on span at bounding box center [391, 306] width 64 height 28
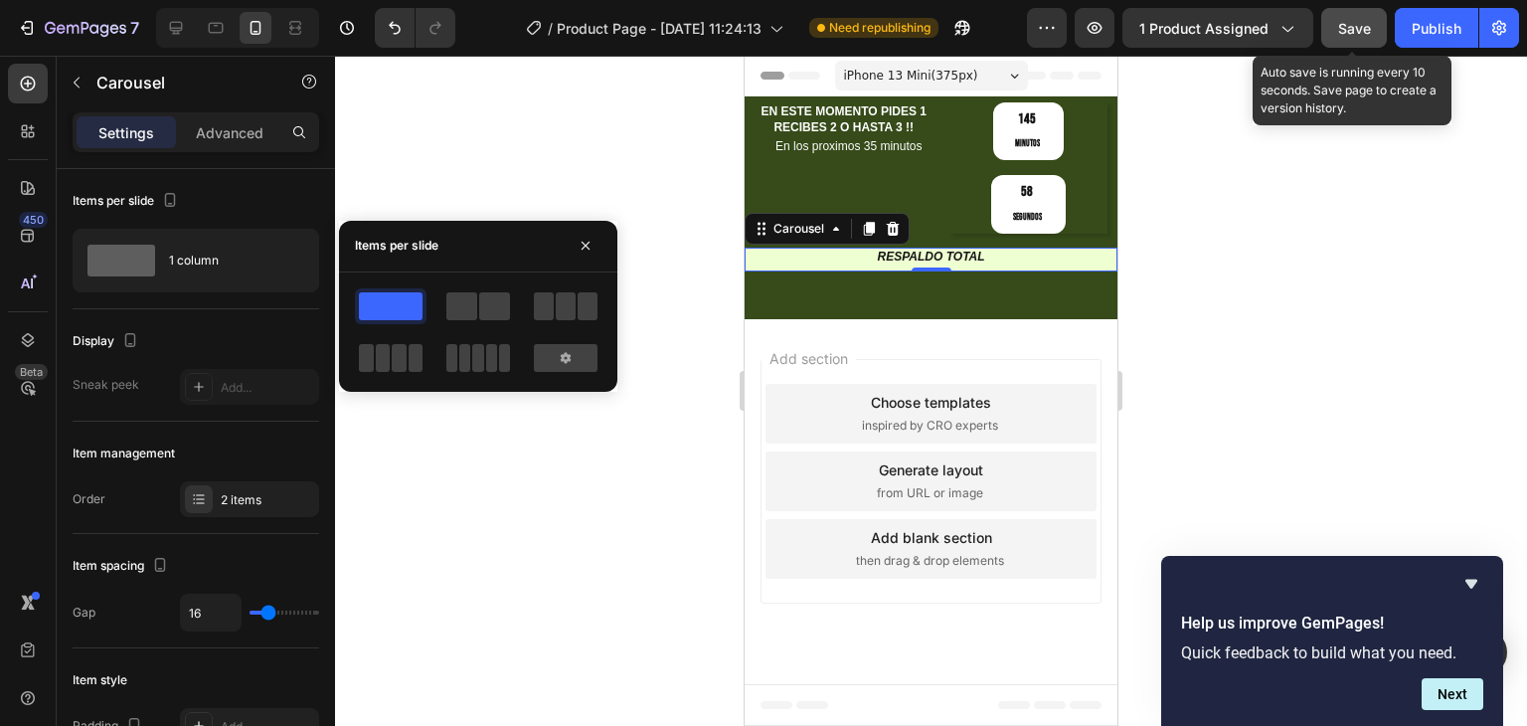
click at [1357, 30] on span "Save" at bounding box center [1354, 28] width 33 height 17
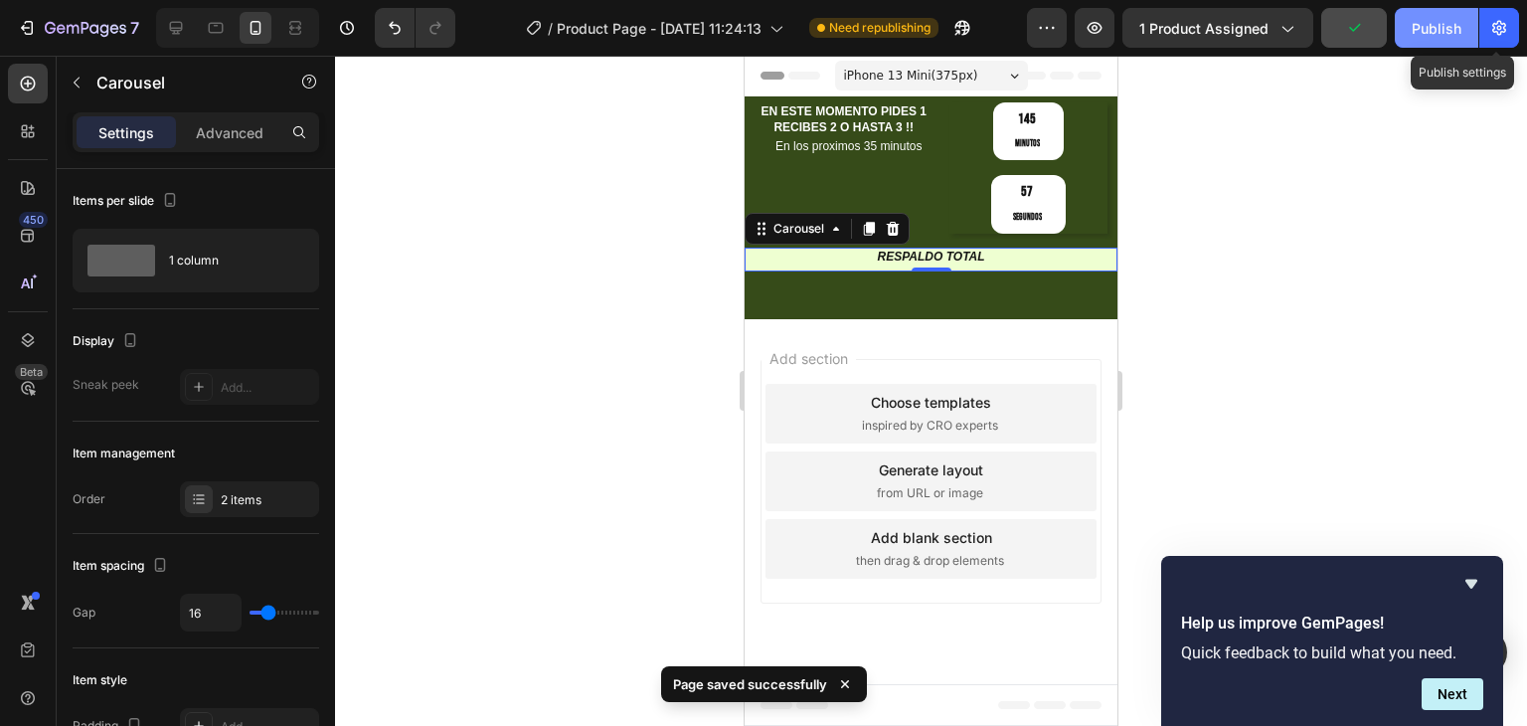
click at [1453, 33] on div "Publish" at bounding box center [1437, 28] width 50 height 21
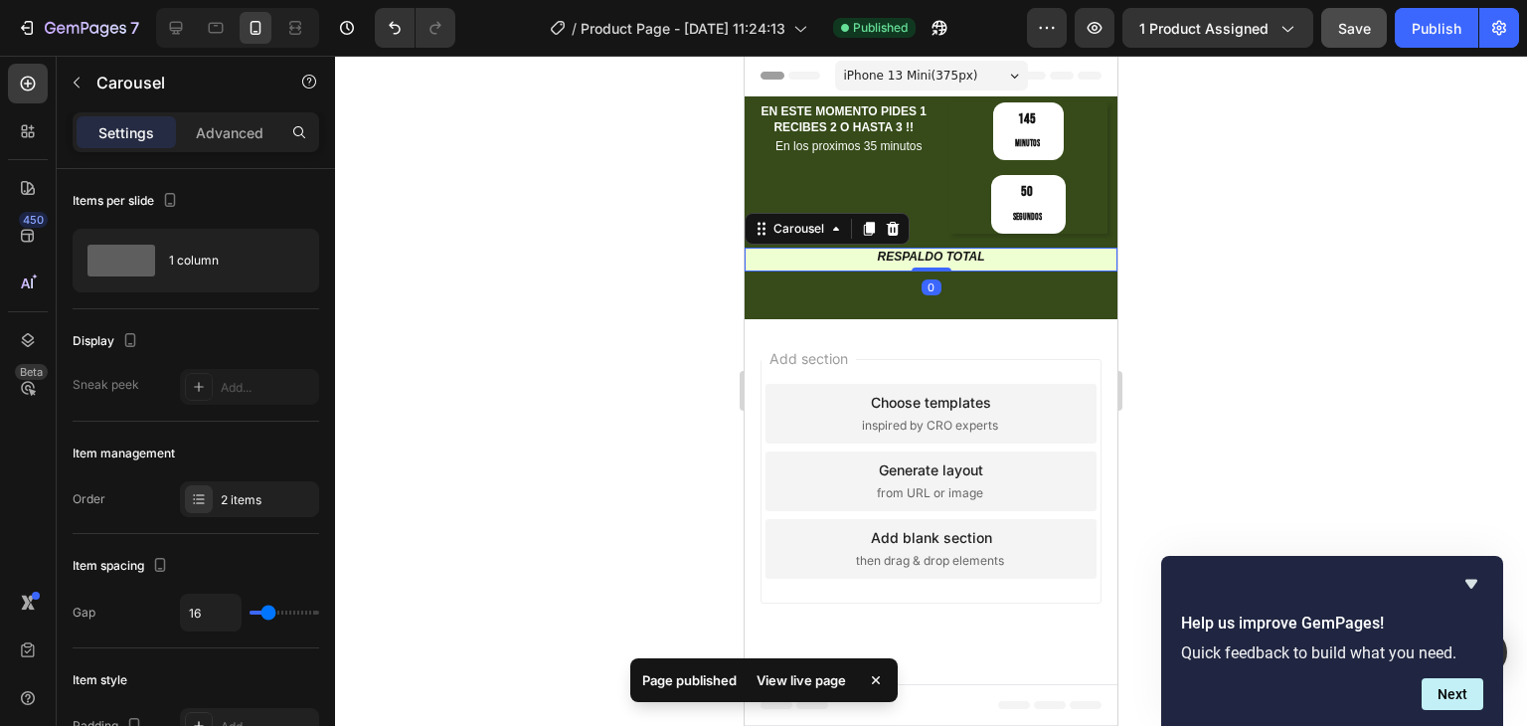
drag, startPoint x: 935, startPoint y: 196, endPoint x: 1888, endPoint y: 290, distance: 958.1
click at [936, 248] on div "GARANTIA DE SATISFACCION Heading RESPALDO TOTAL Heading Carousel 0" at bounding box center [931, 260] width 373 height 24
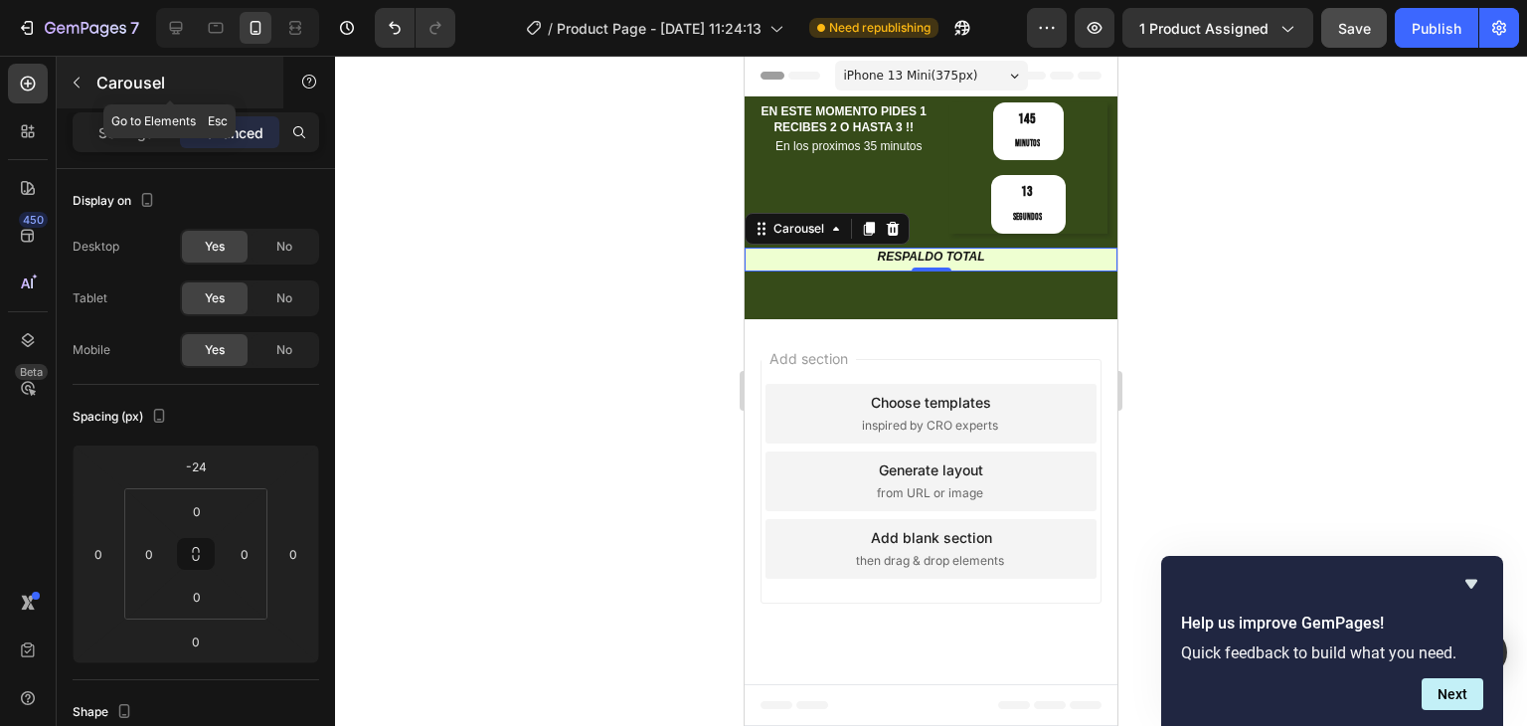
click at [96, 85] on p "Carousel" at bounding box center [180, 83] width 169 height 24
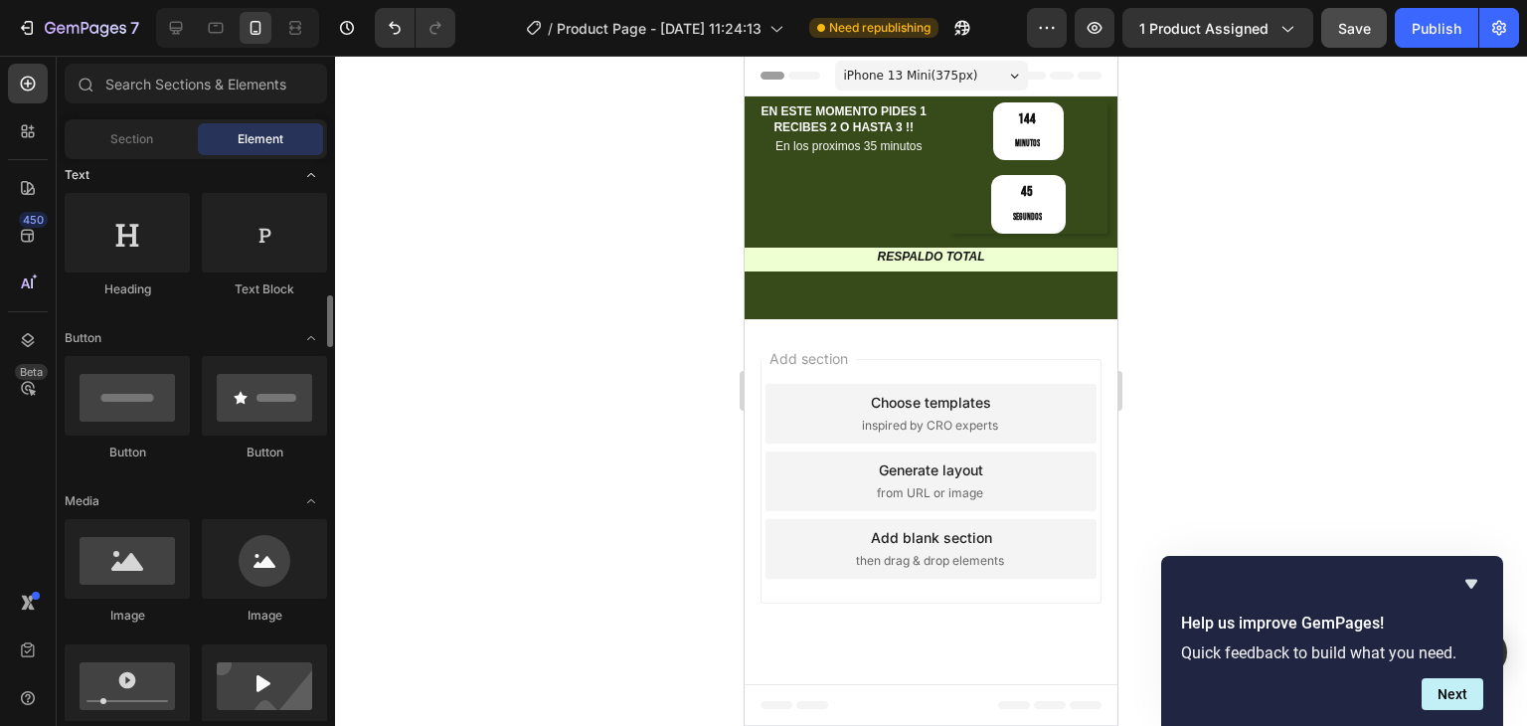
scroll to position [398, 0]
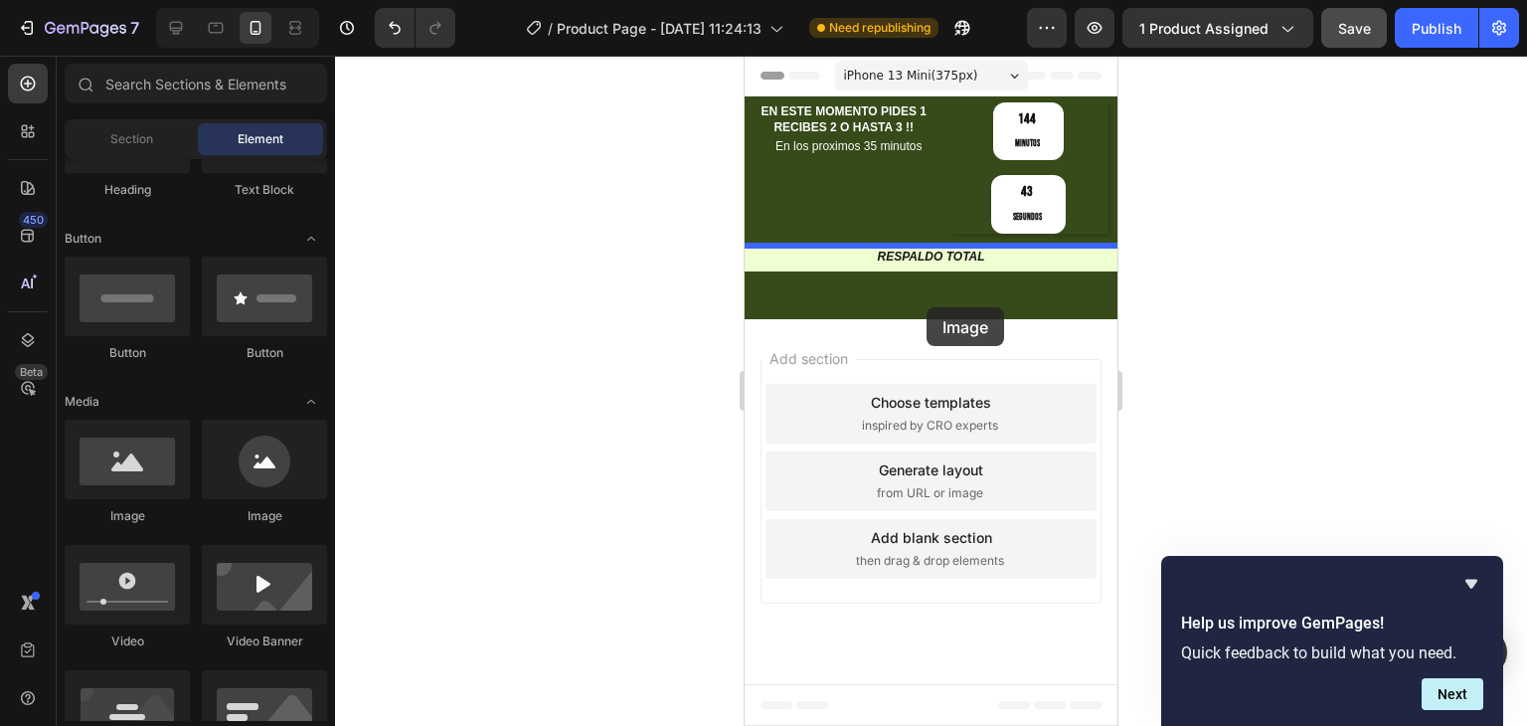
drag, startPoint x: 864, startPoint y: 542, endPoint x: 927, endPoint y: 307, distance: 242.9
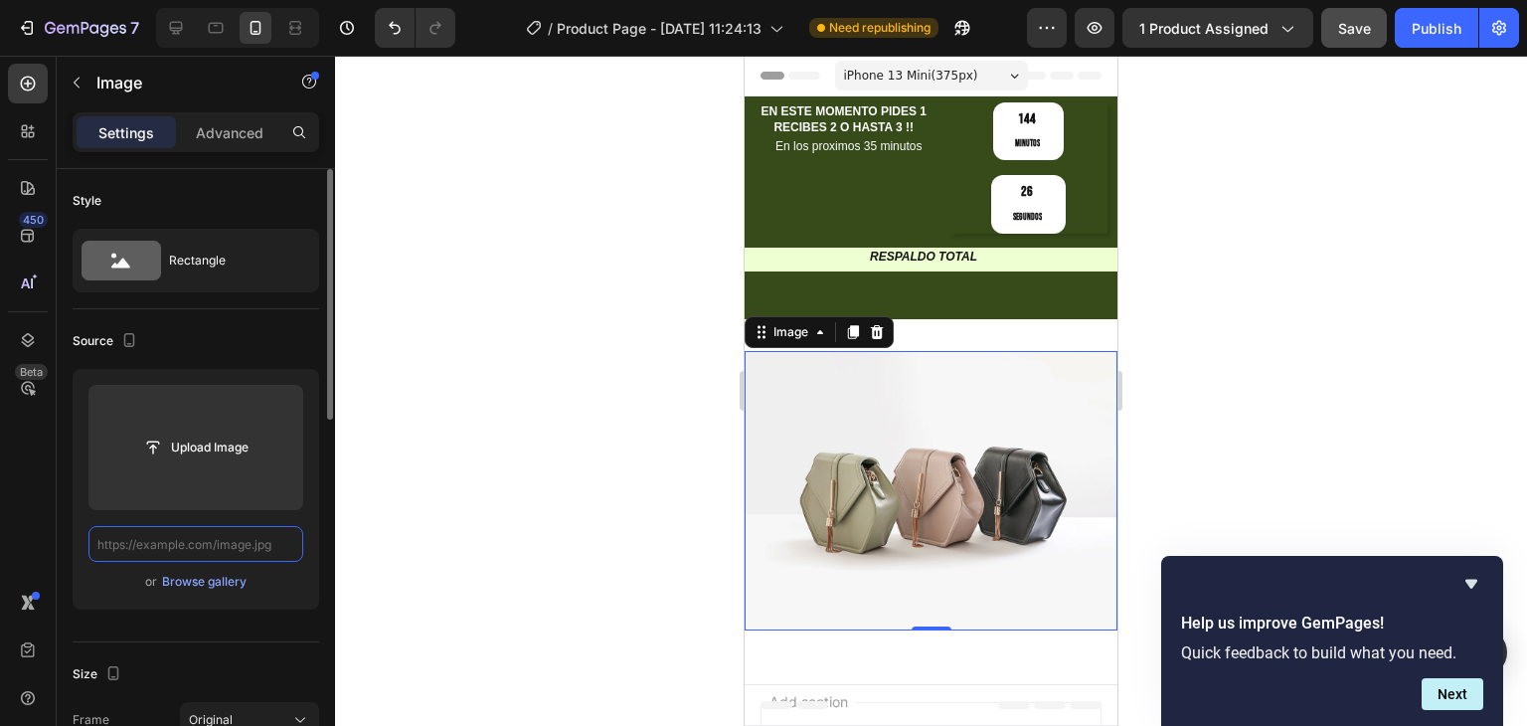
scroll to position [0, 0]
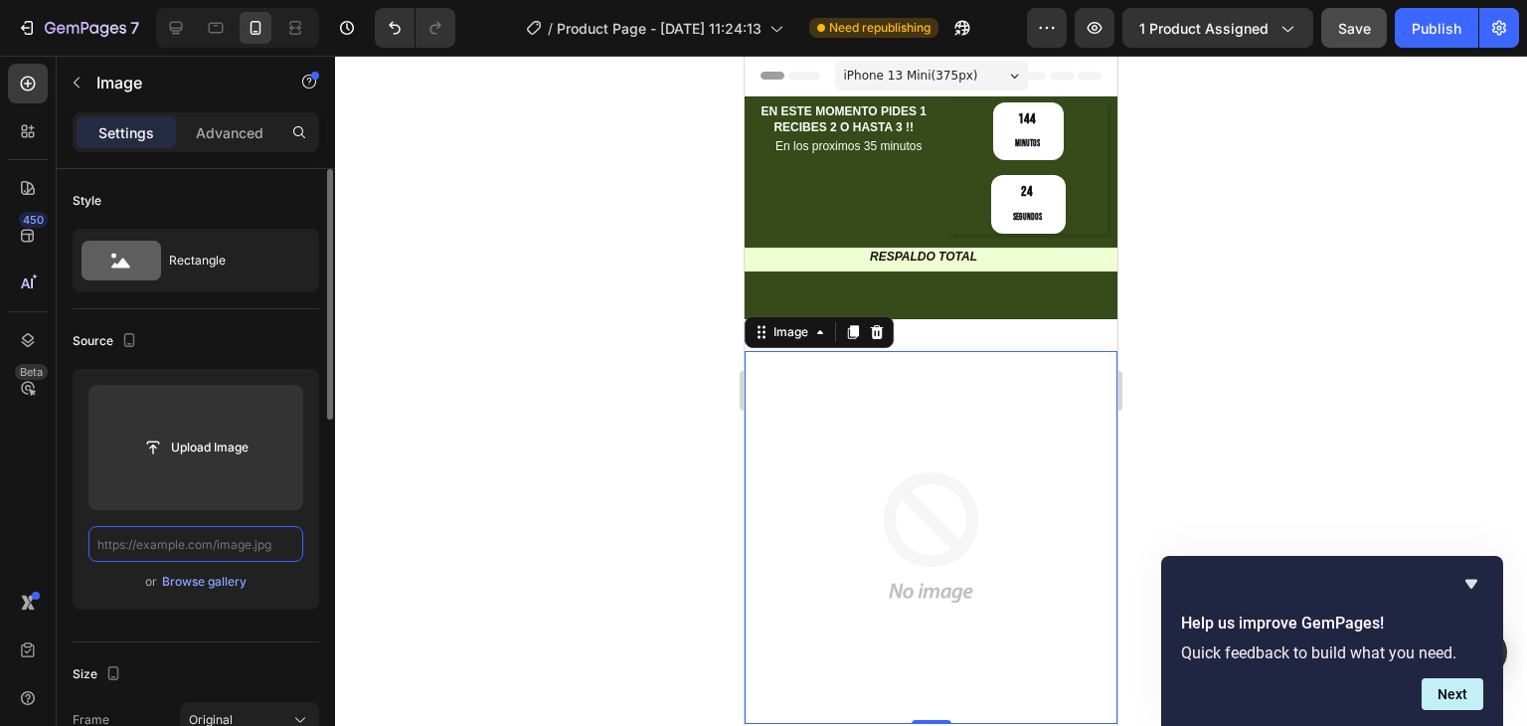
paste input "https://cdn.shopify.com/s/files/1/0696/8836/1150/files/Plantilla_original_page.…"
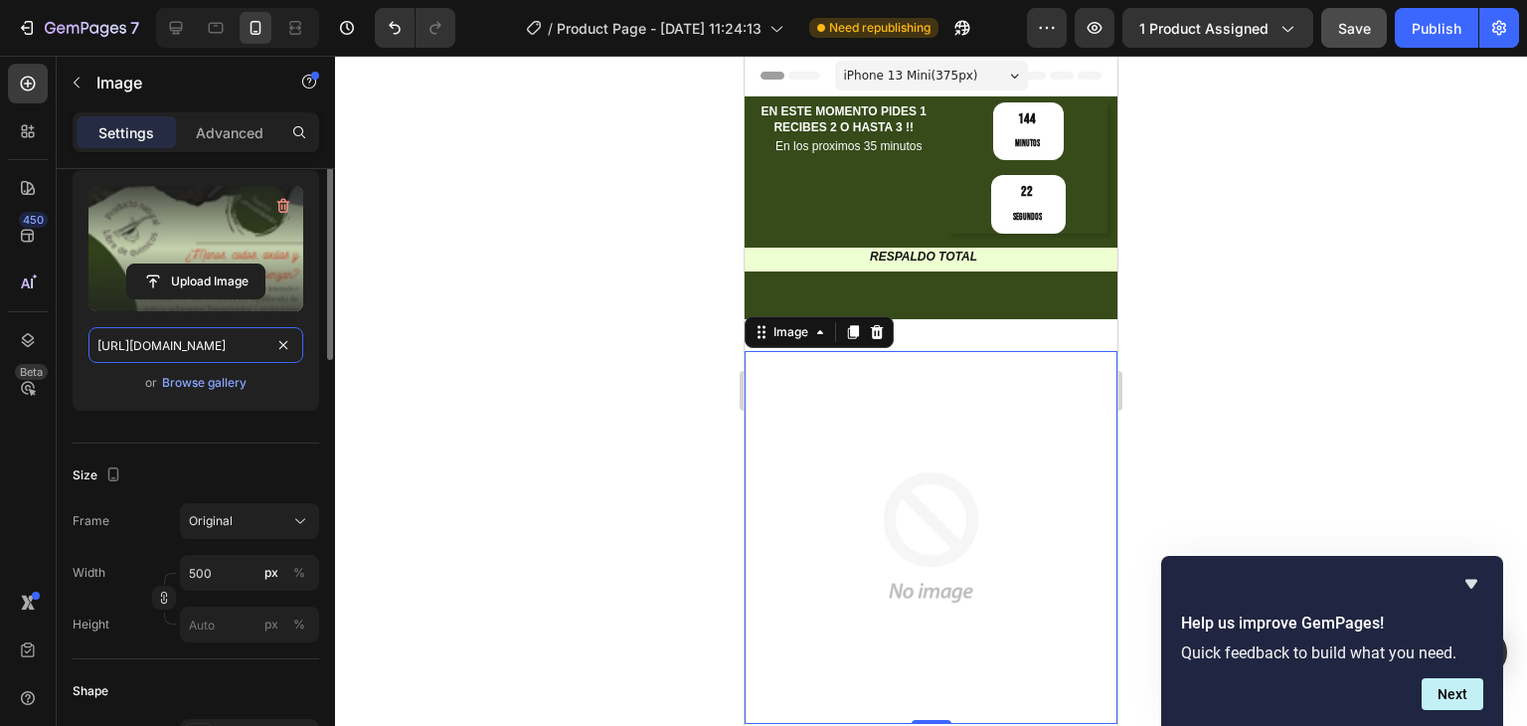
scroll to position [298, 0]
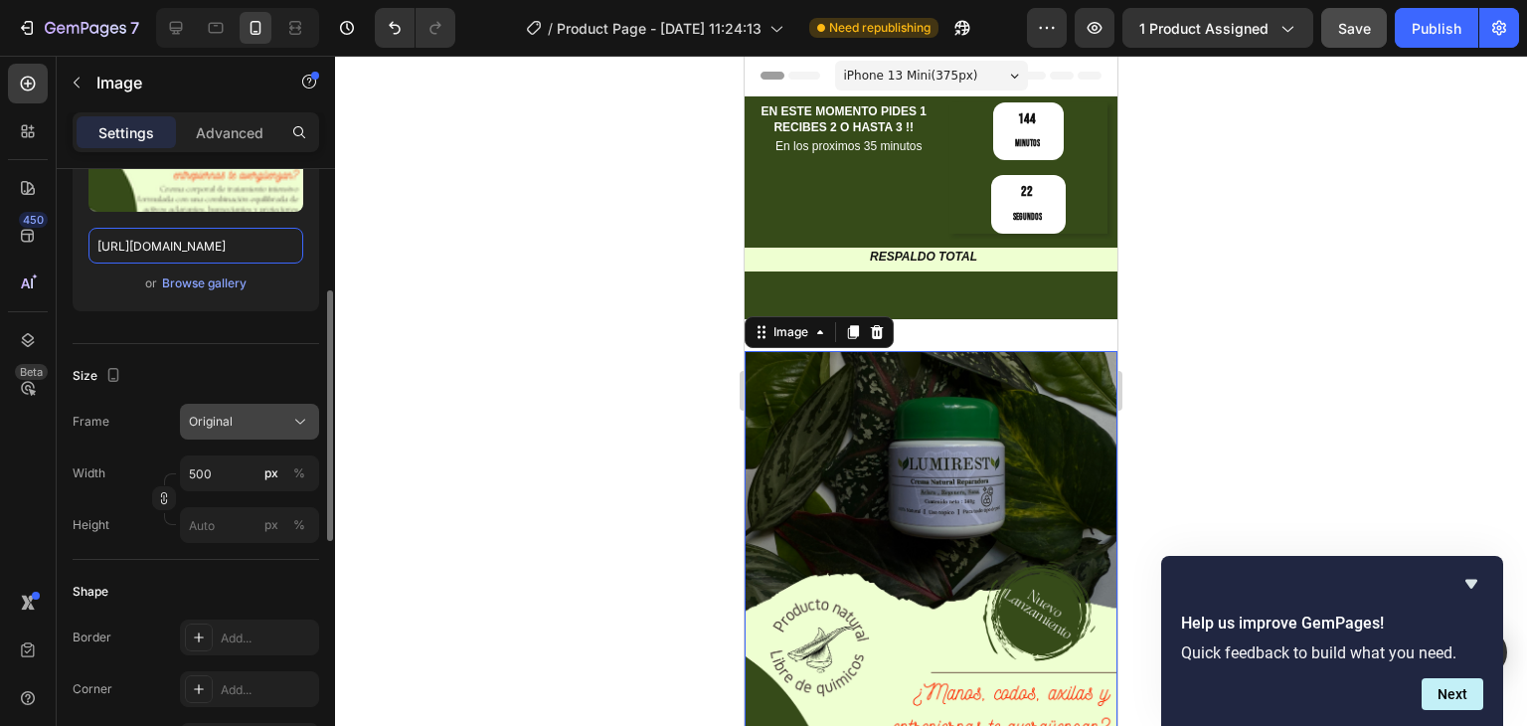
type input "https://cdn.shopify.com/s/files/1/0696/8836/1150/files/Plantilla_original_page.…"
click at [248, 416] on div "Original" at bounding box center [237, 422] width 97 height 18
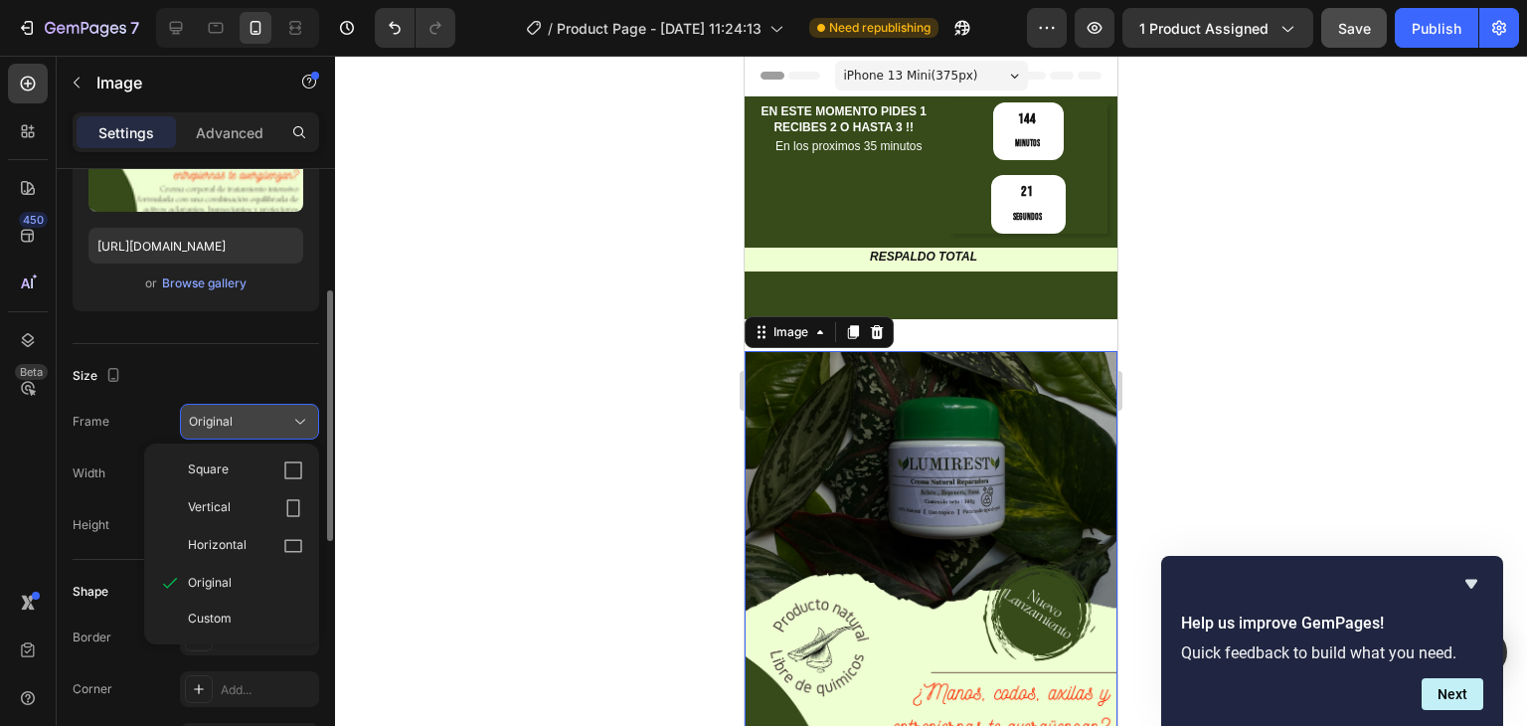
click at [248, 416] on div "Original" at bounding box center [237, 422] width 97 height 18
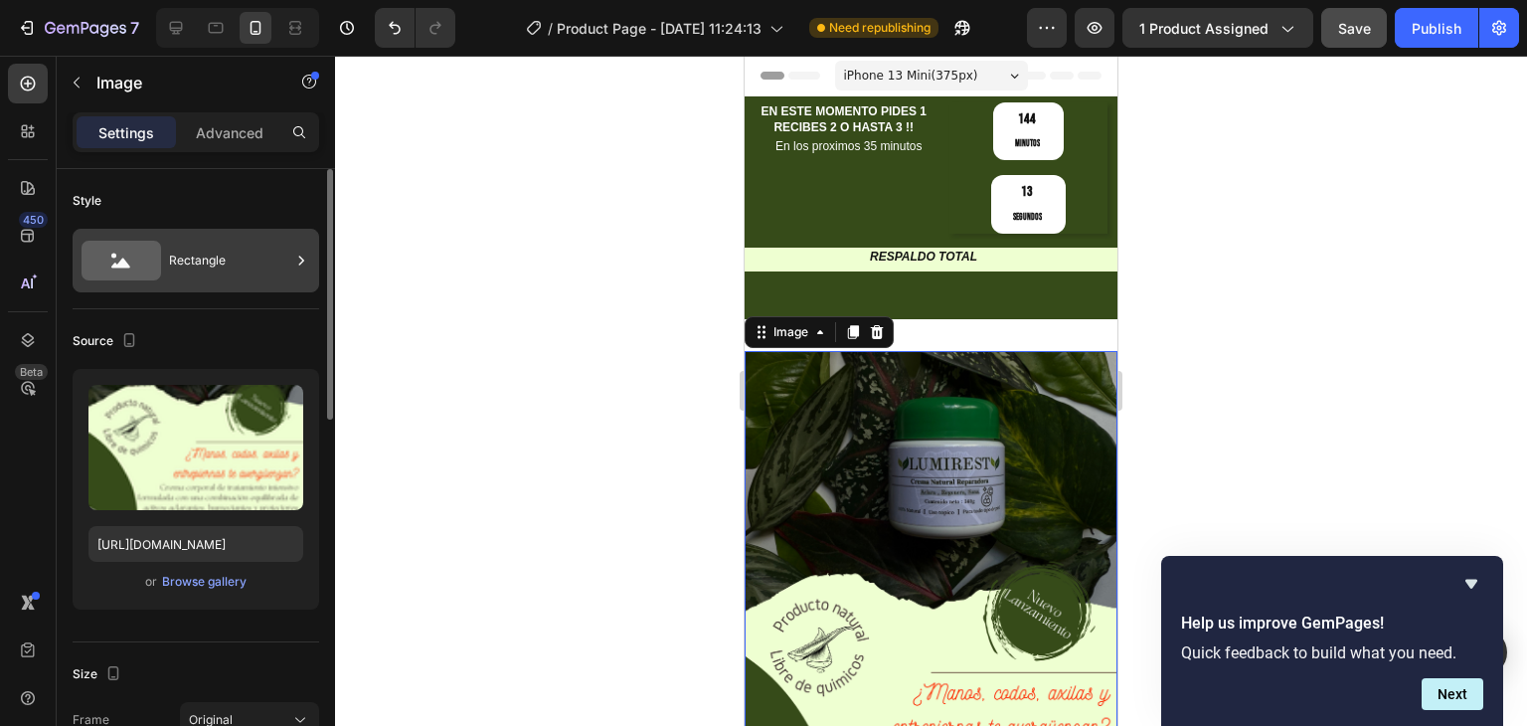
click at [235, 270] on div "Rectangle" at bounding box center [229, 261] width 121 height 46
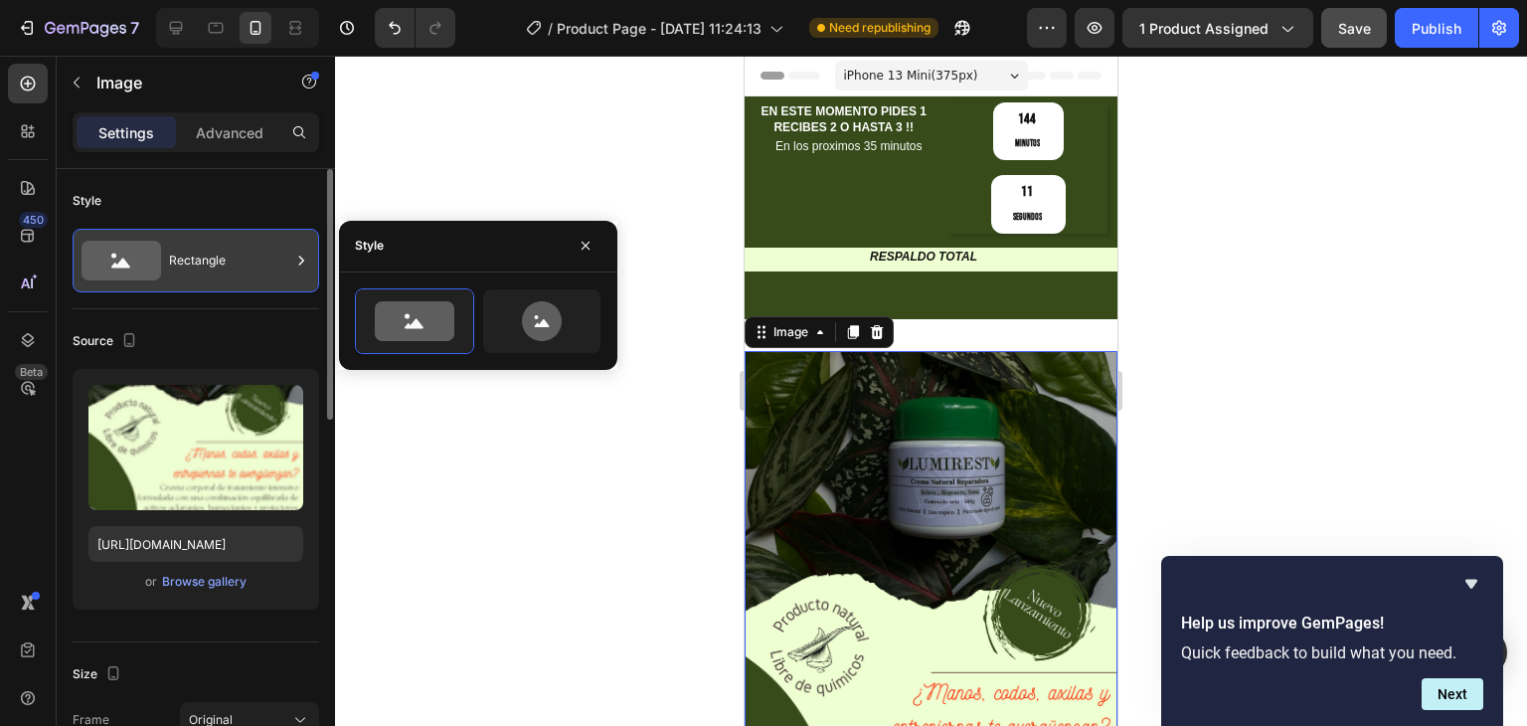
click at [263, 244] on div "Rectangle" at bounding box center [229, 261] width 121 height 46
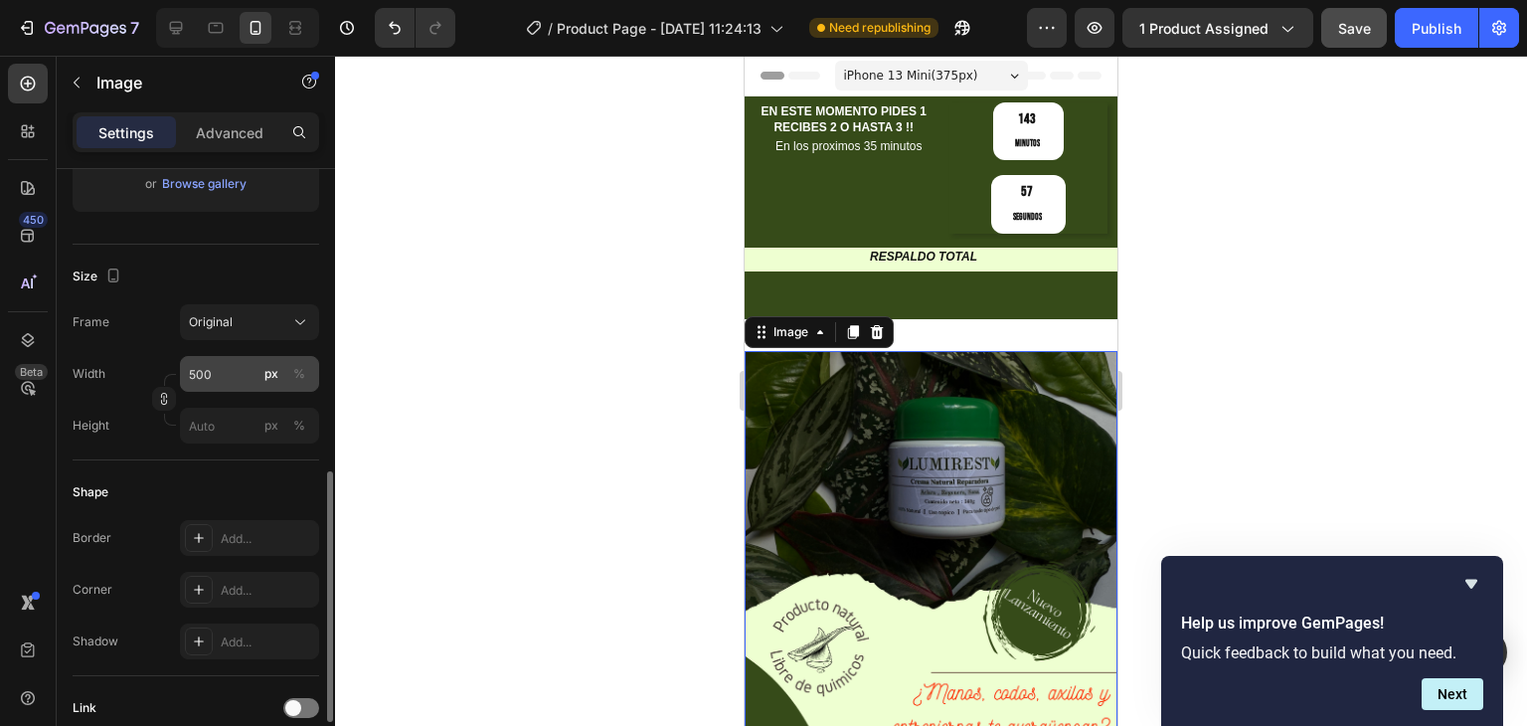
scroll to position [497, 0]
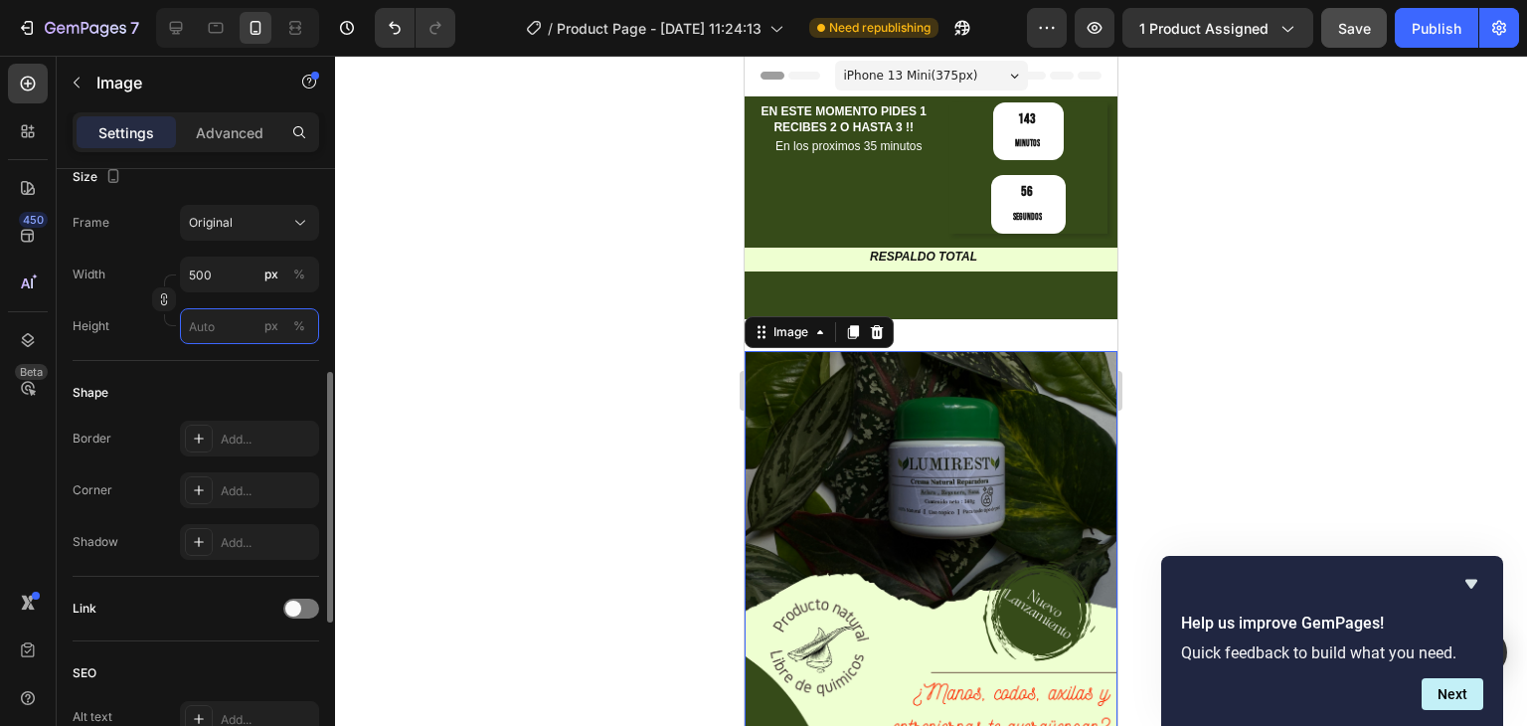
click at [233, 325] on input "px %" at bounding box center [249, 326] width 139 height 36
click at [444, 438] on div at bounding box center [931, 391] width 1192 height 670
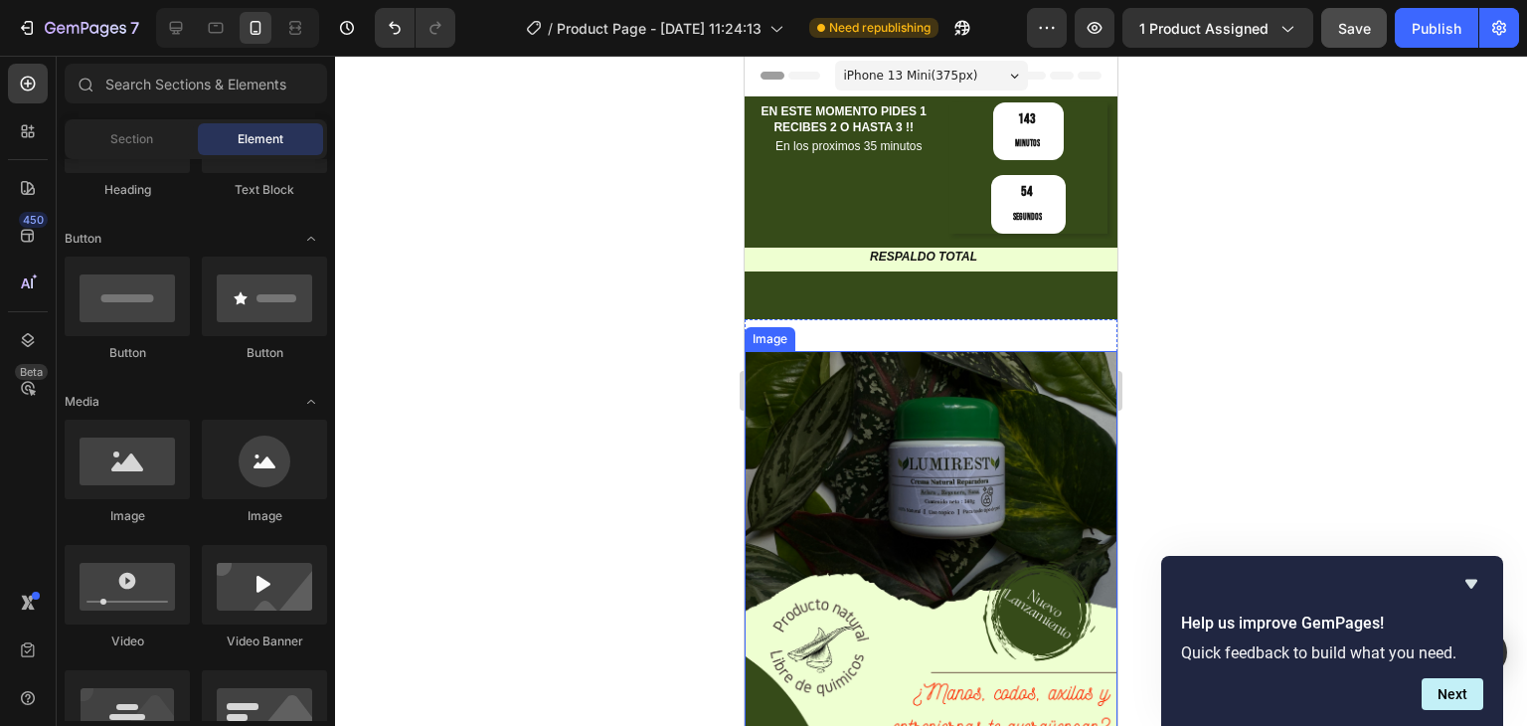
click at [823, 427] on img at bounding box center [931, 682] width 373 height 663
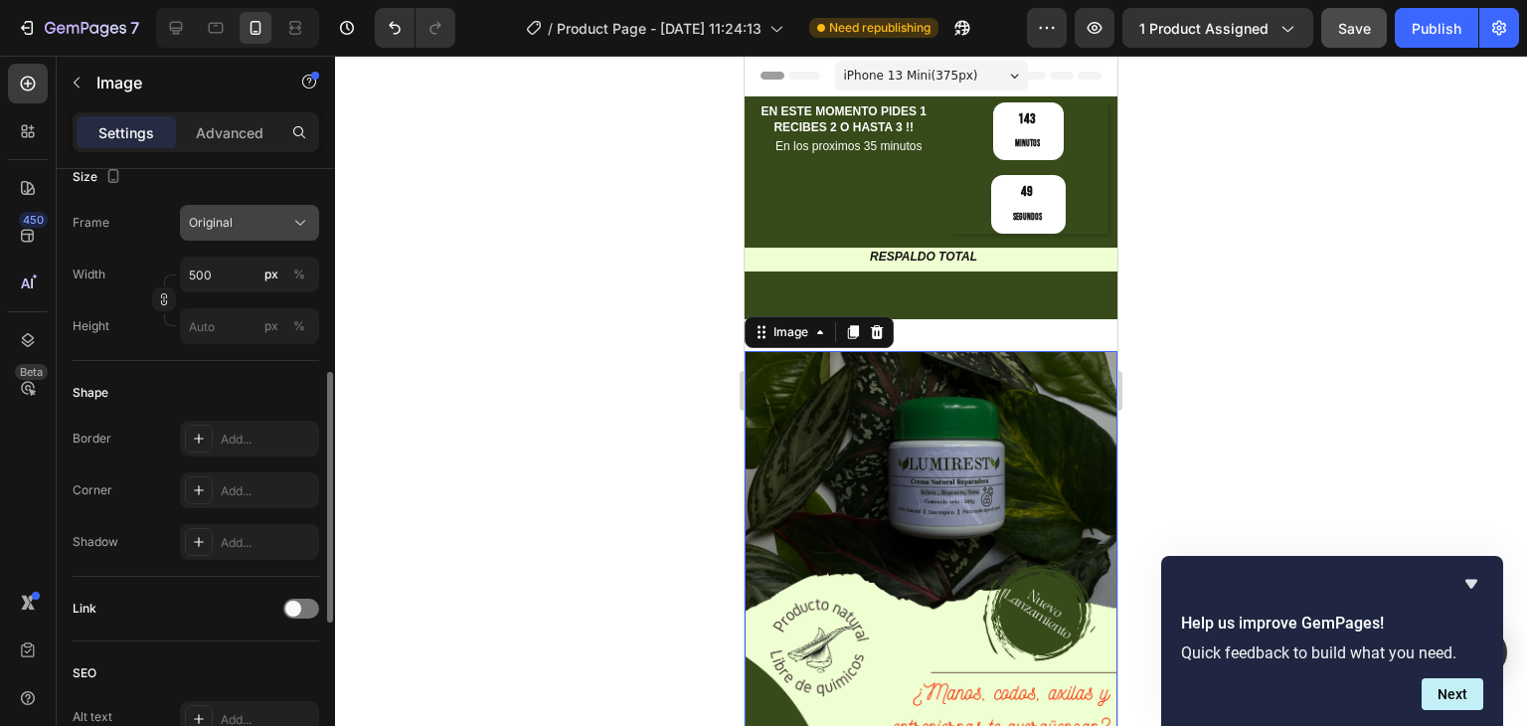
click at [236, 223] on div "Original" at bounding box center [237, 223] width 97 height 18
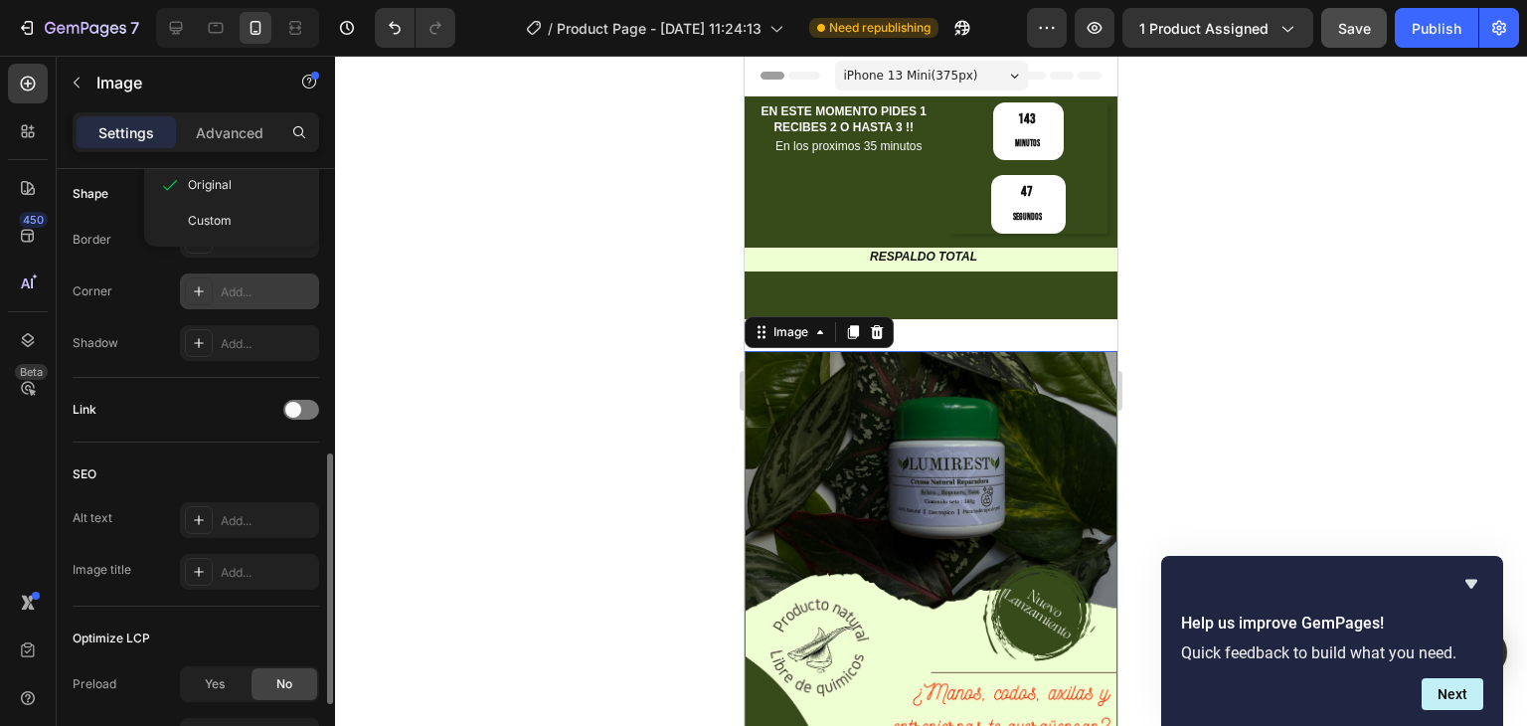
scroll to position [597, 0]
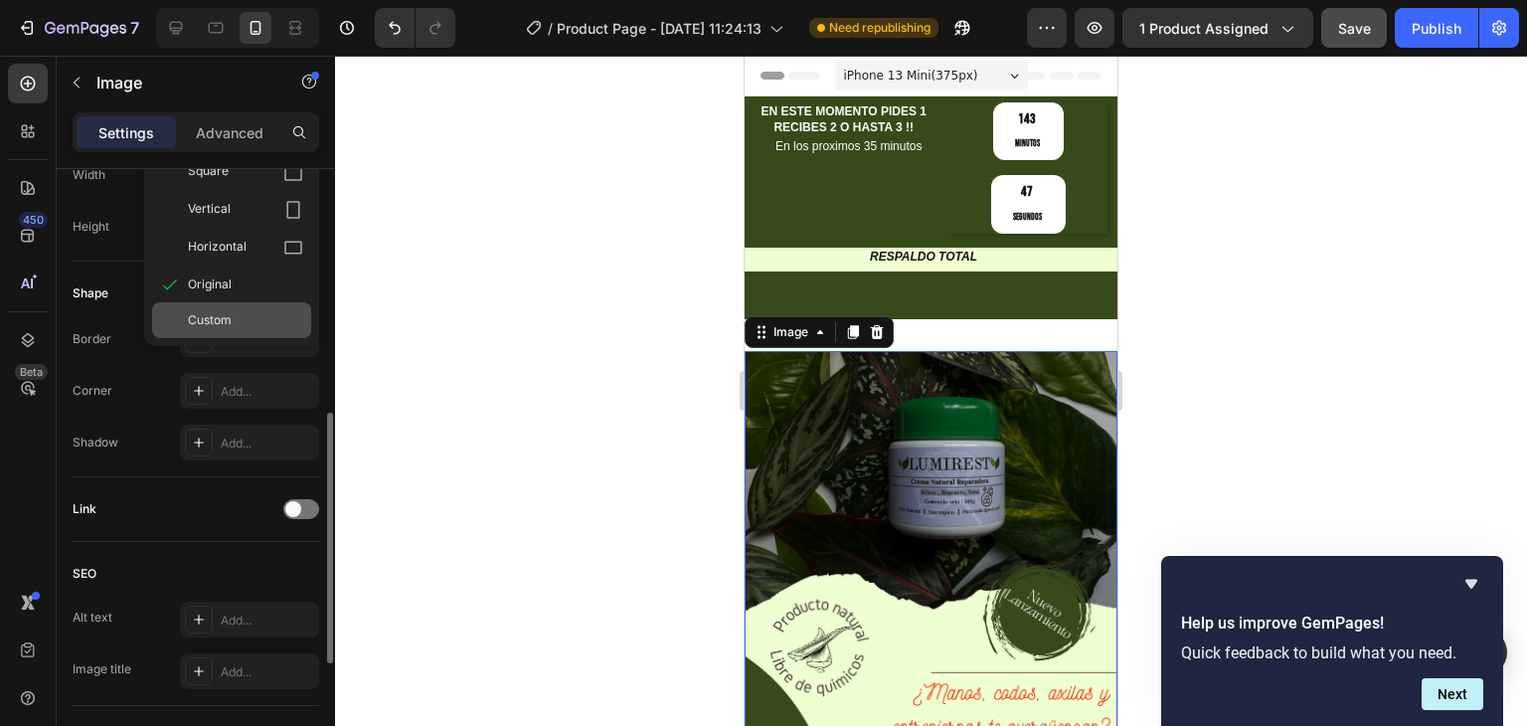
click at [211, 311] on span "Custom" at bounding box center [210, 320] width 44 height 18
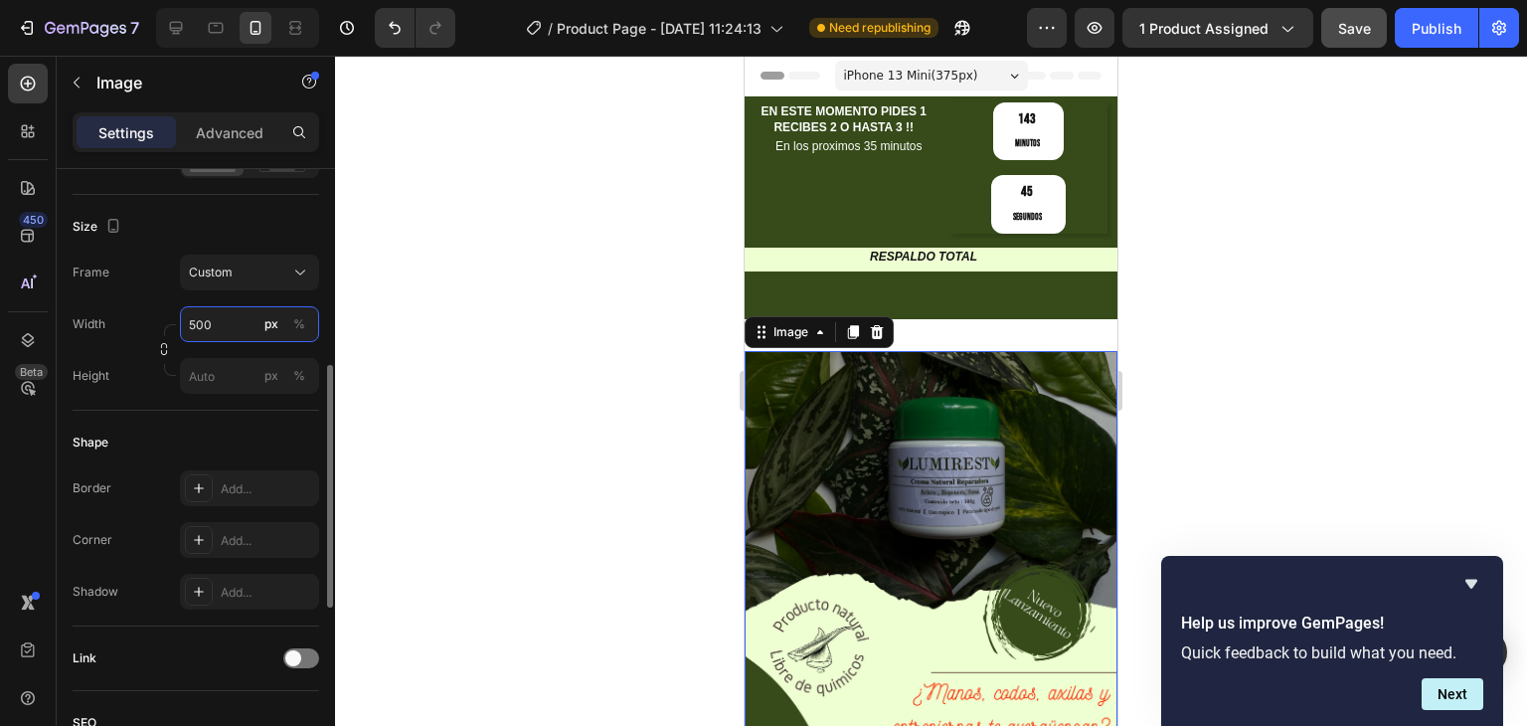
scroll to position [398, 0]
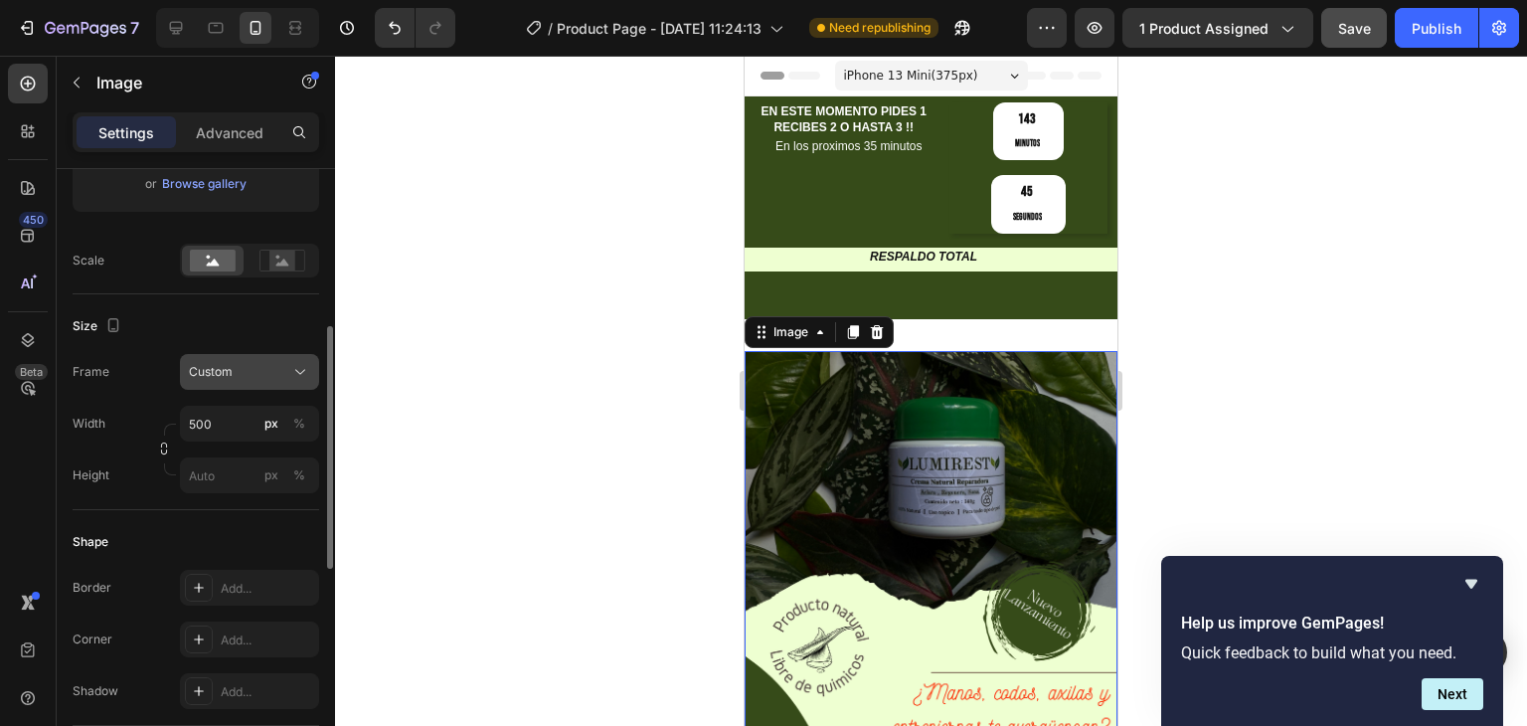
click at [222, 371] on span "Custom" at bounding box center [211, 372] width 44 height 18
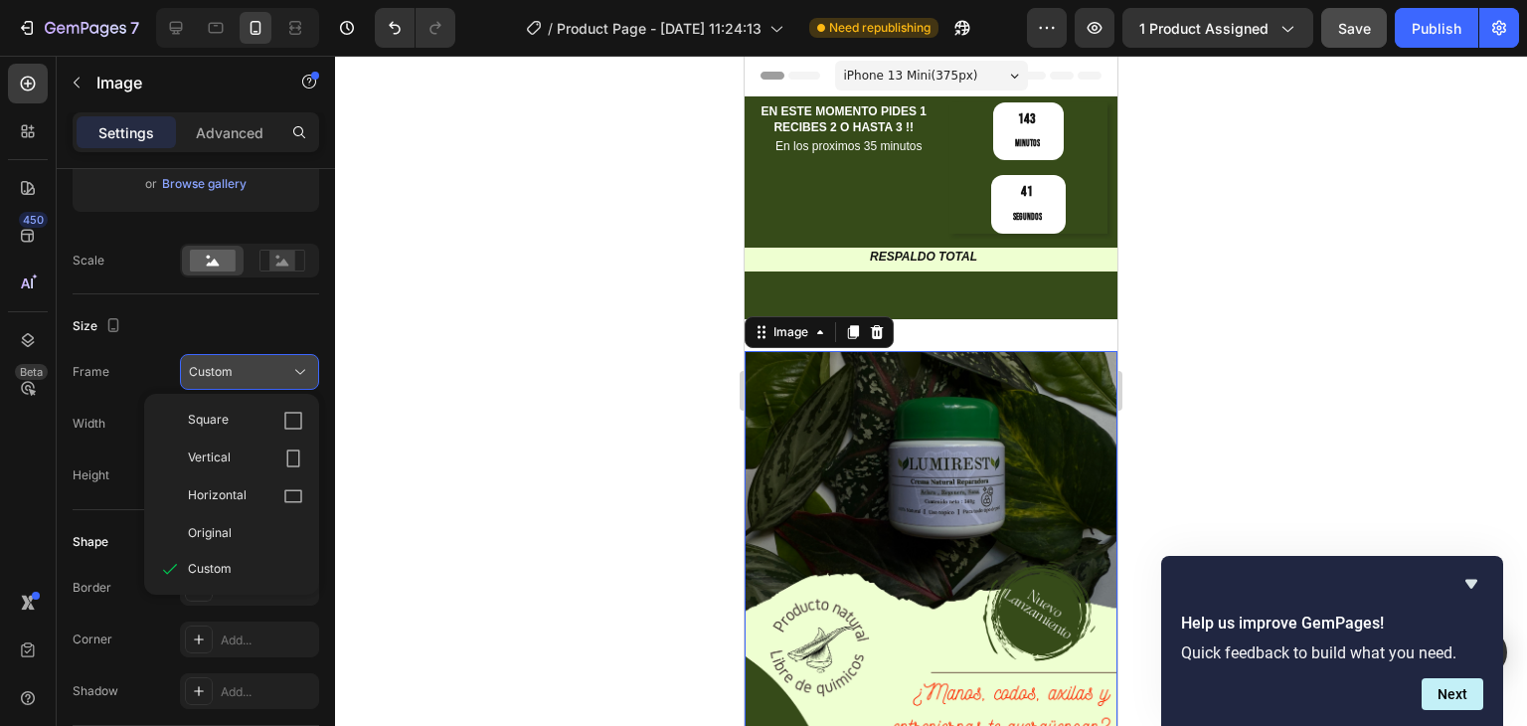
click at [240, 379] on div "Custom" at bounding box center [237, 372] width 97 height 18
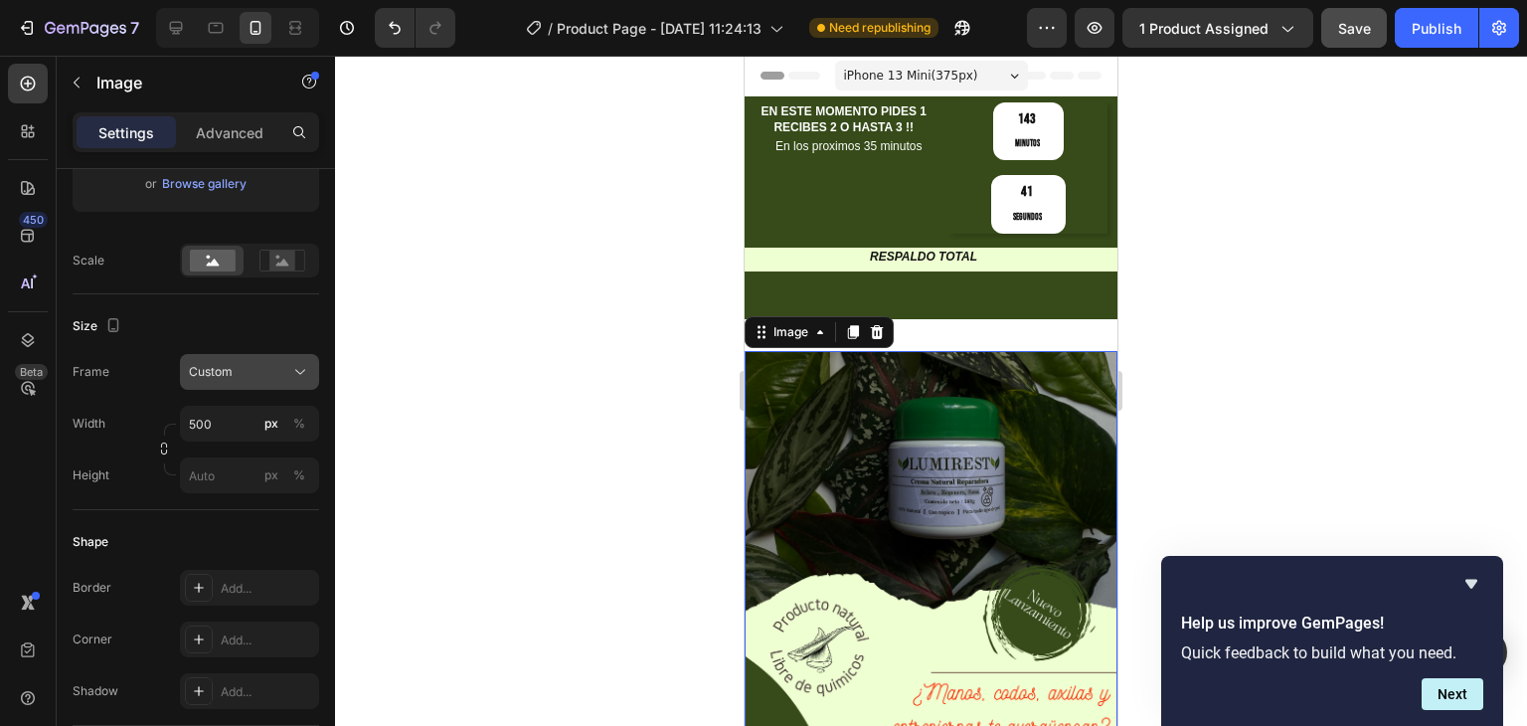
click at [240, 379] on div "Custom" at bounding box center [237, 372] width 97 height 18
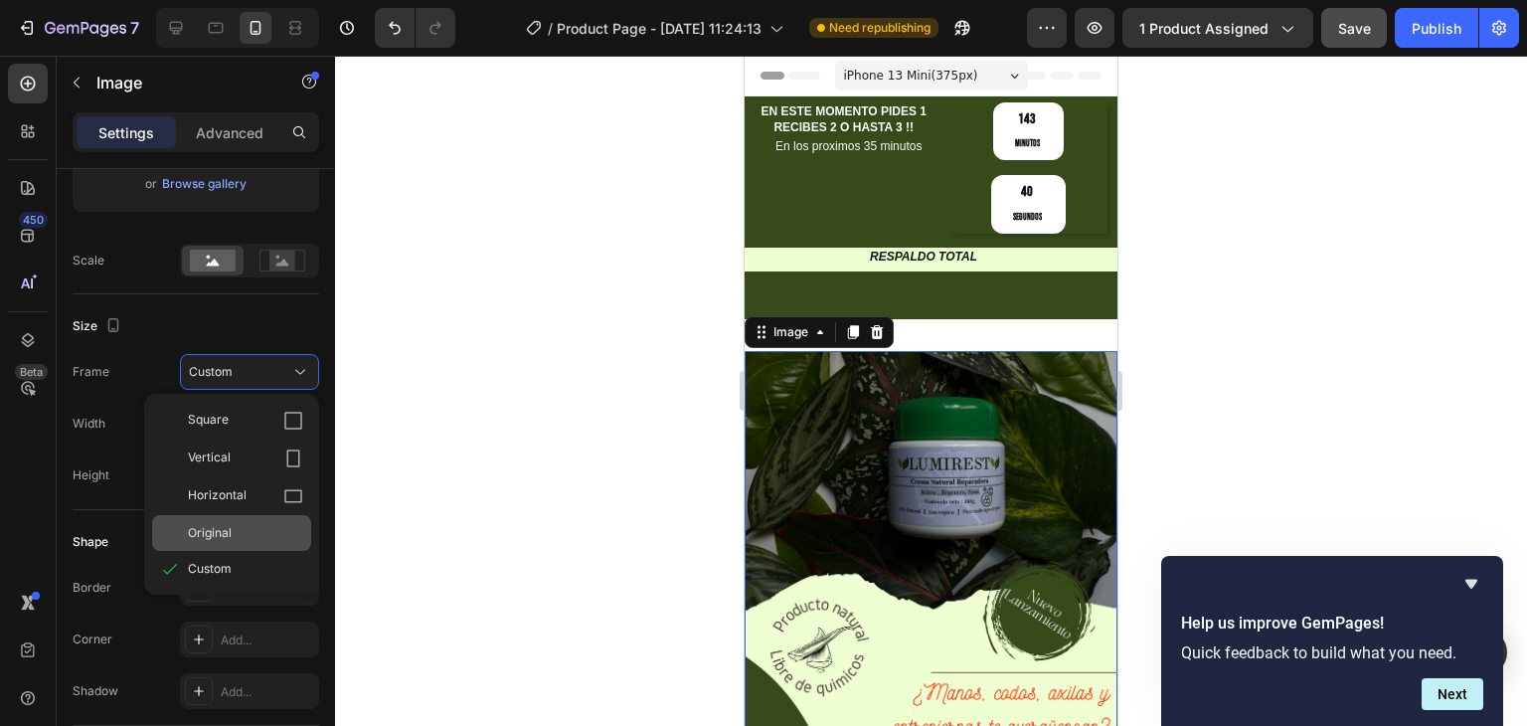
click at [214, 529] on span "Original" at bounding box center [210, 533] width 44 height 18
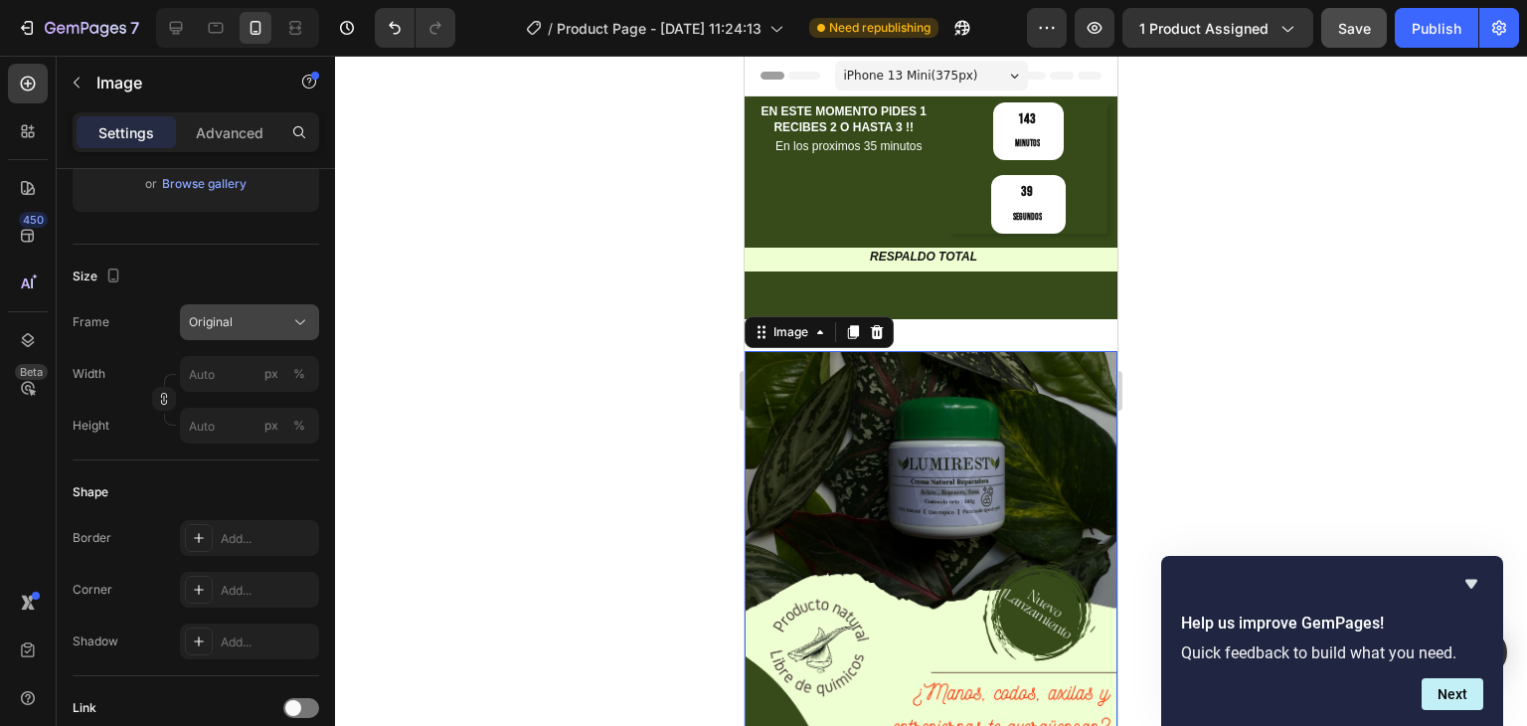
click at [225, 330] on div "Original" at bounding box center [249, 322] width 121 height 20
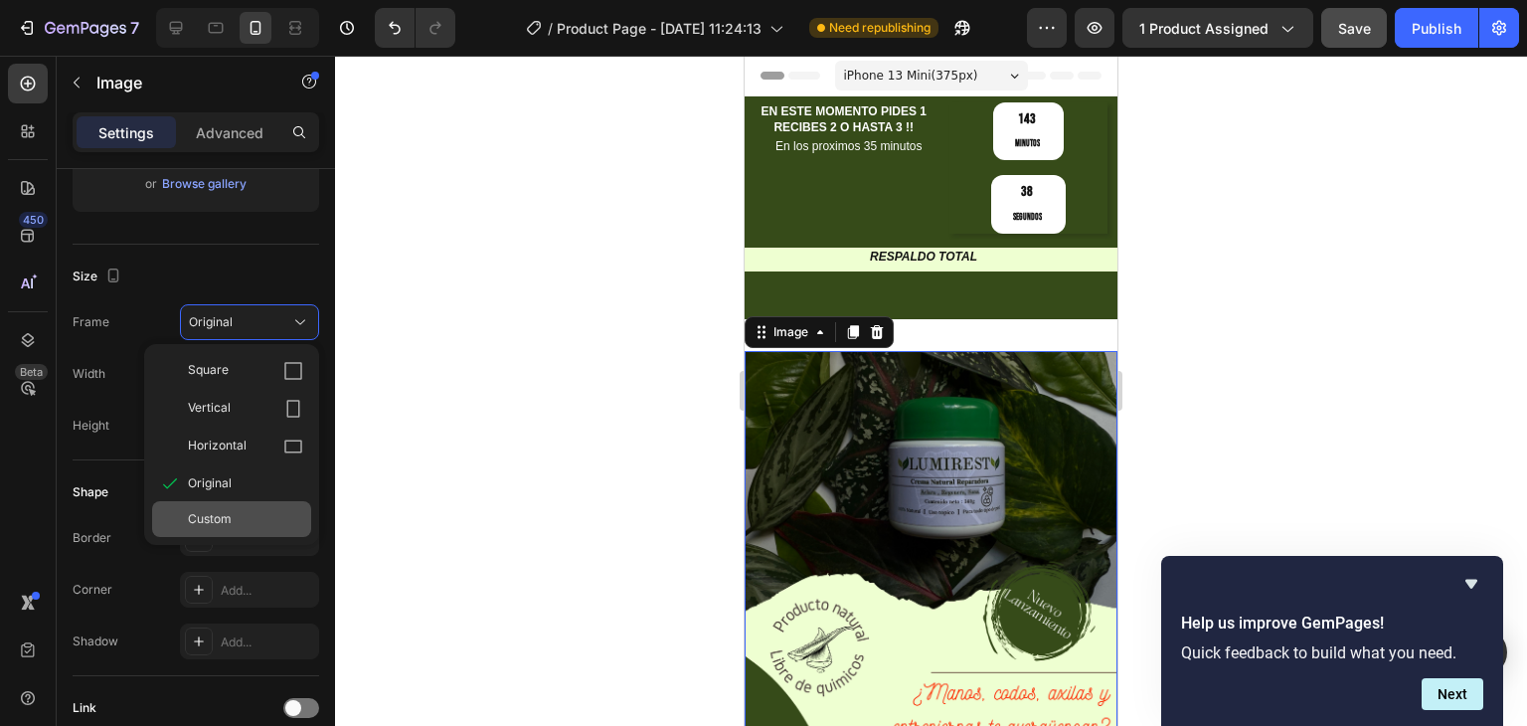
click at [217, 508] on div "Custom" at bounding box center [231, 519] width 159 height 36
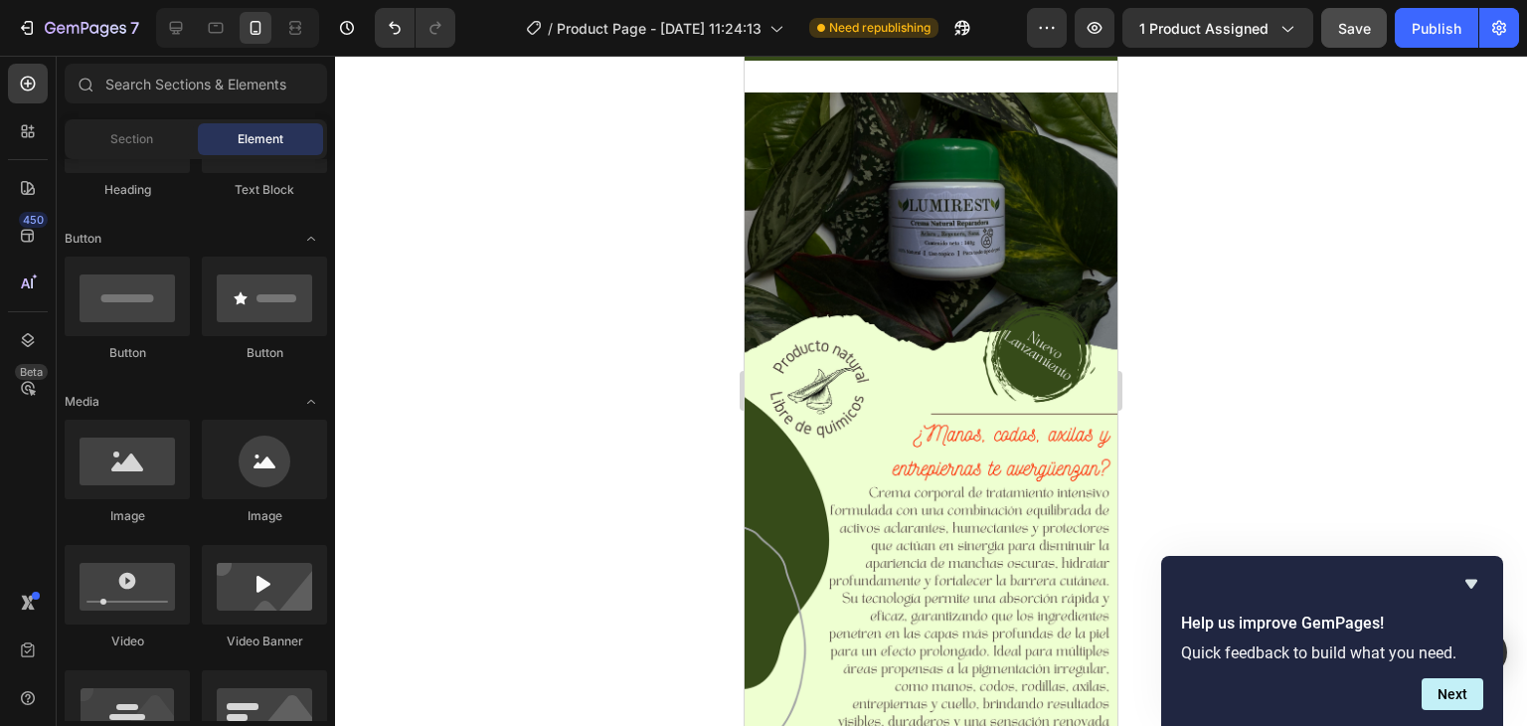
scroll to position [0, 0]
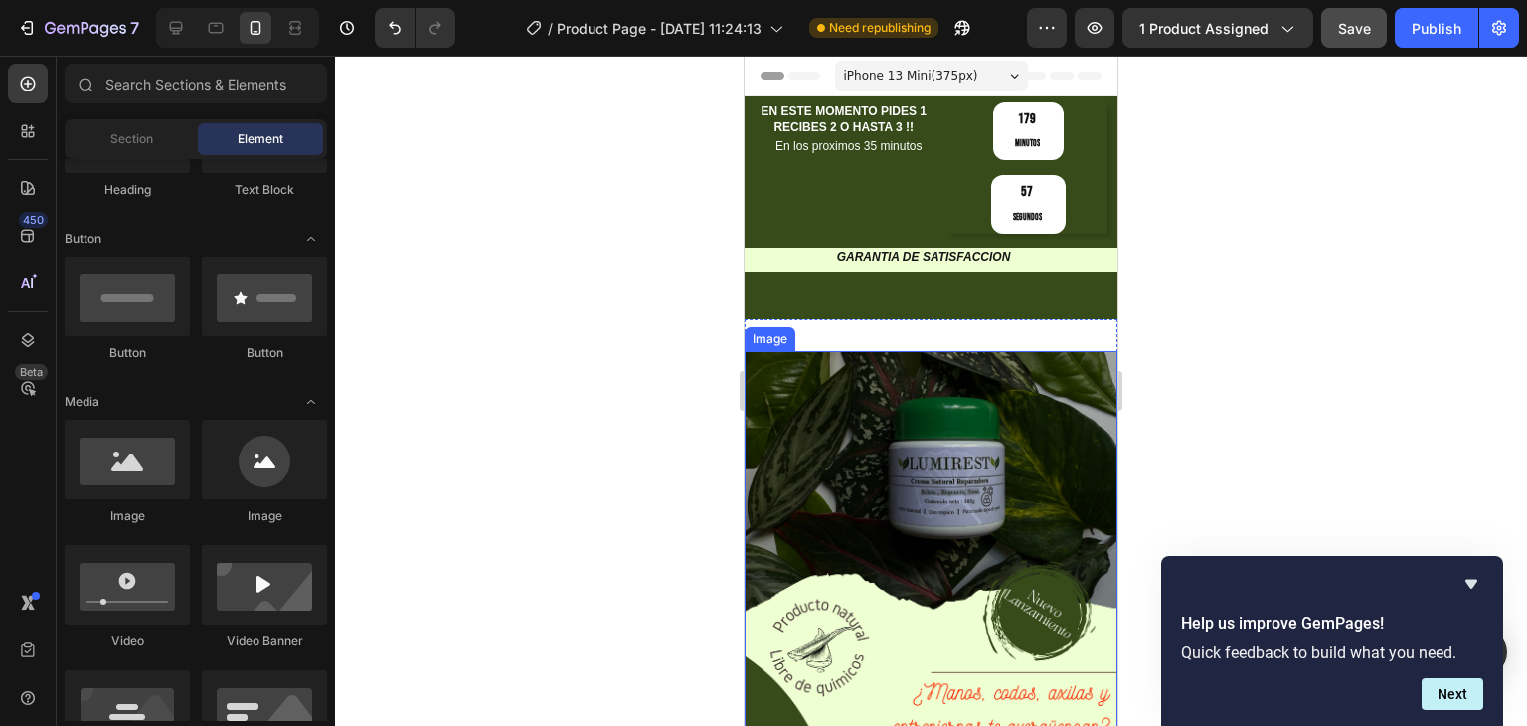
click at [774, 429] on img at bounding box center [931, 682] width 373 height 663
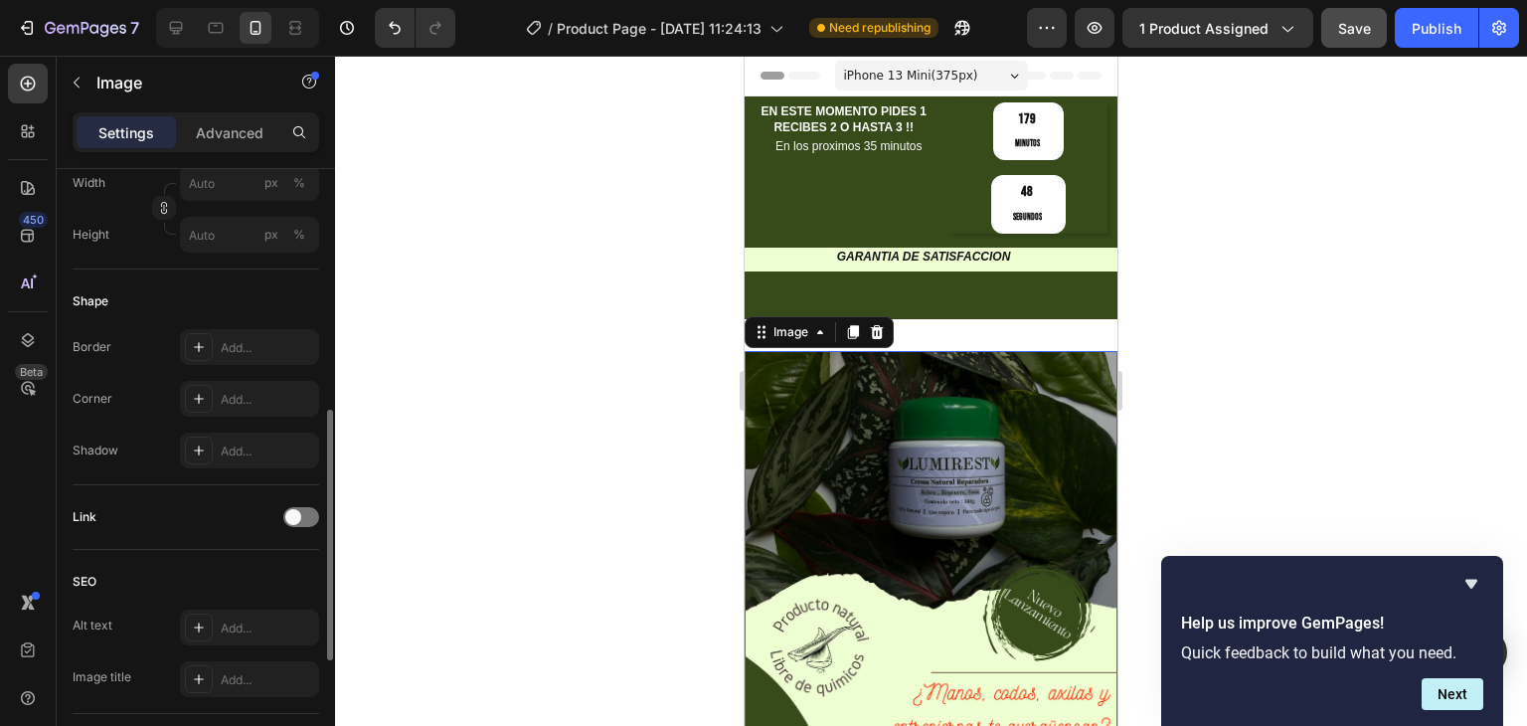
scroll to position [489, 0]
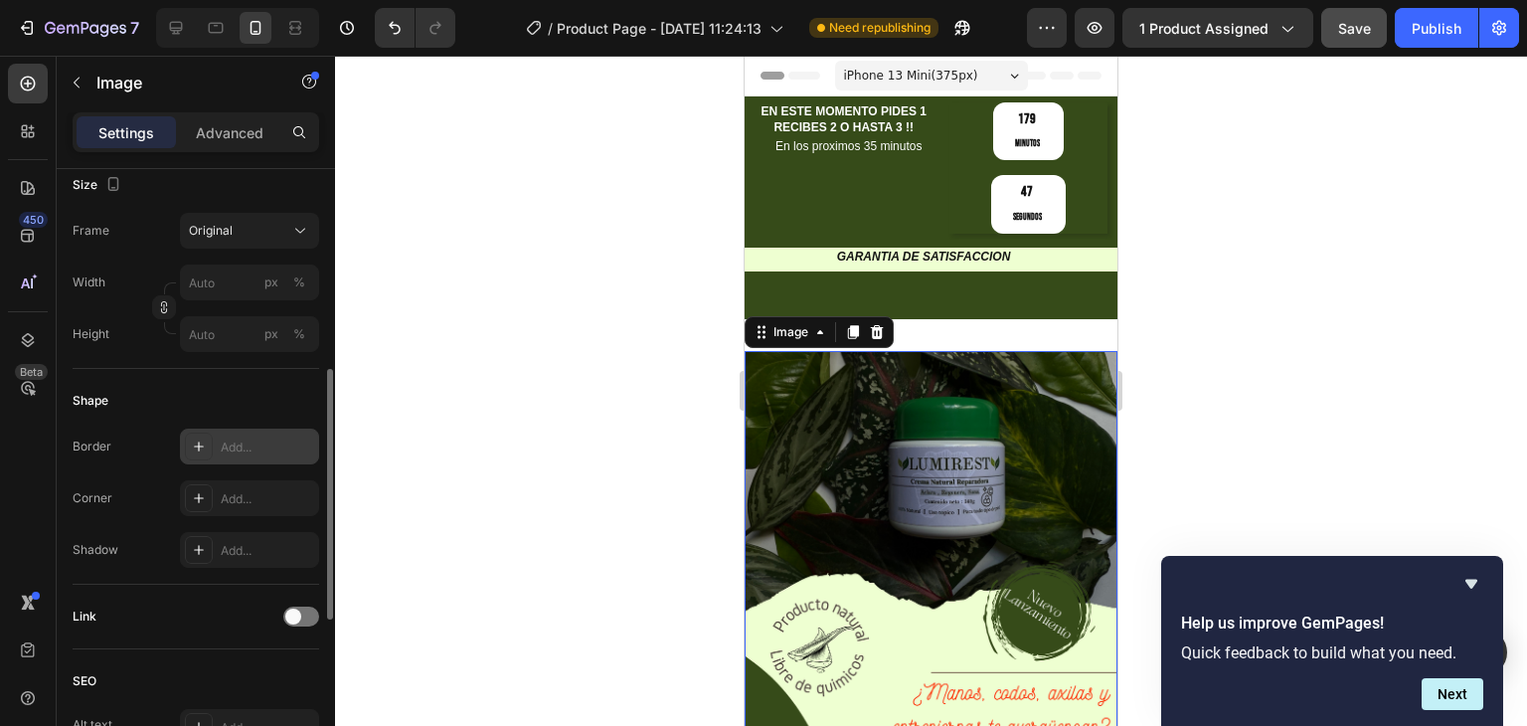
click at [241, 446] on div "Add..." at bounding box center [267, 447] width 93 height 18
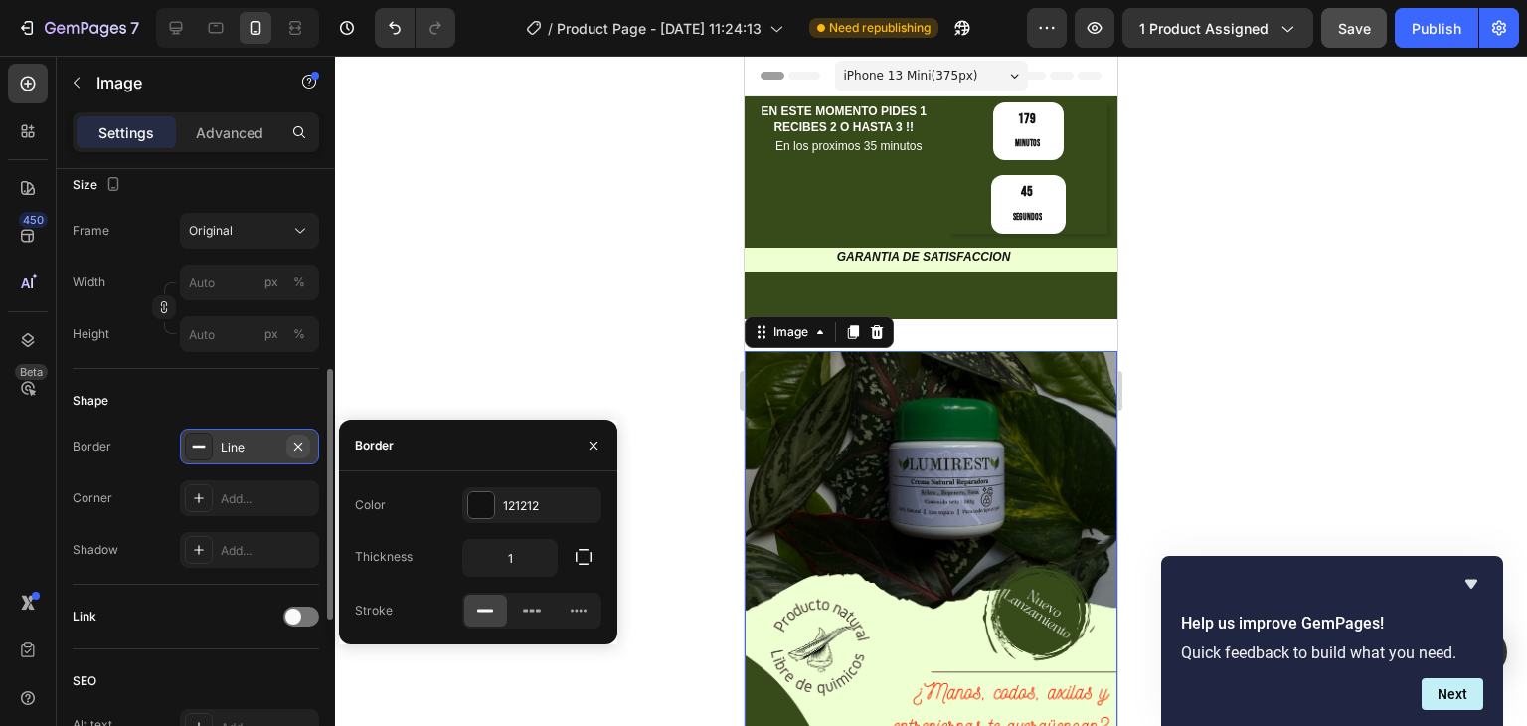
click at [301, 447] on icon "button" at bounding box center [298, 445] width 8 height 8
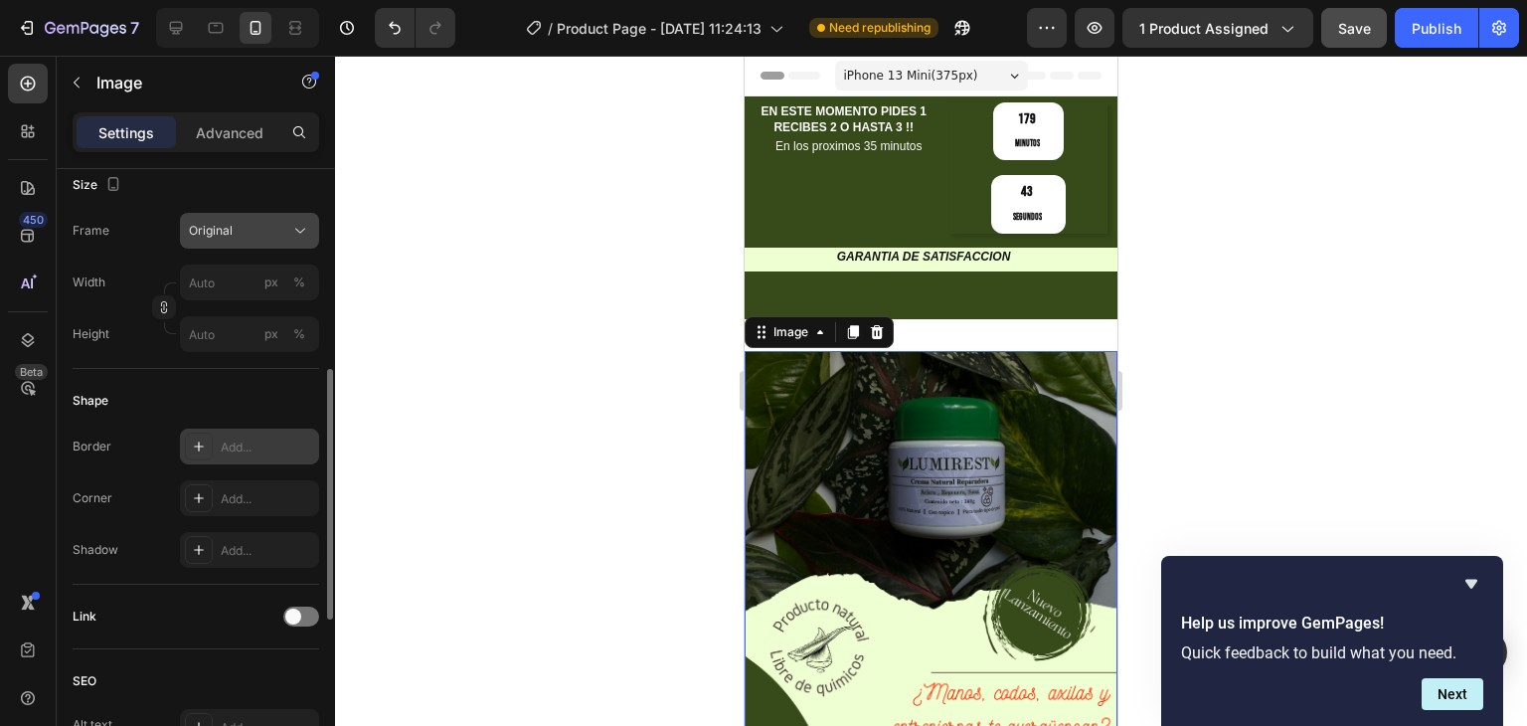
click at [239, 246] on button "Original" at bounding box center [249, 231] width 139 height 36
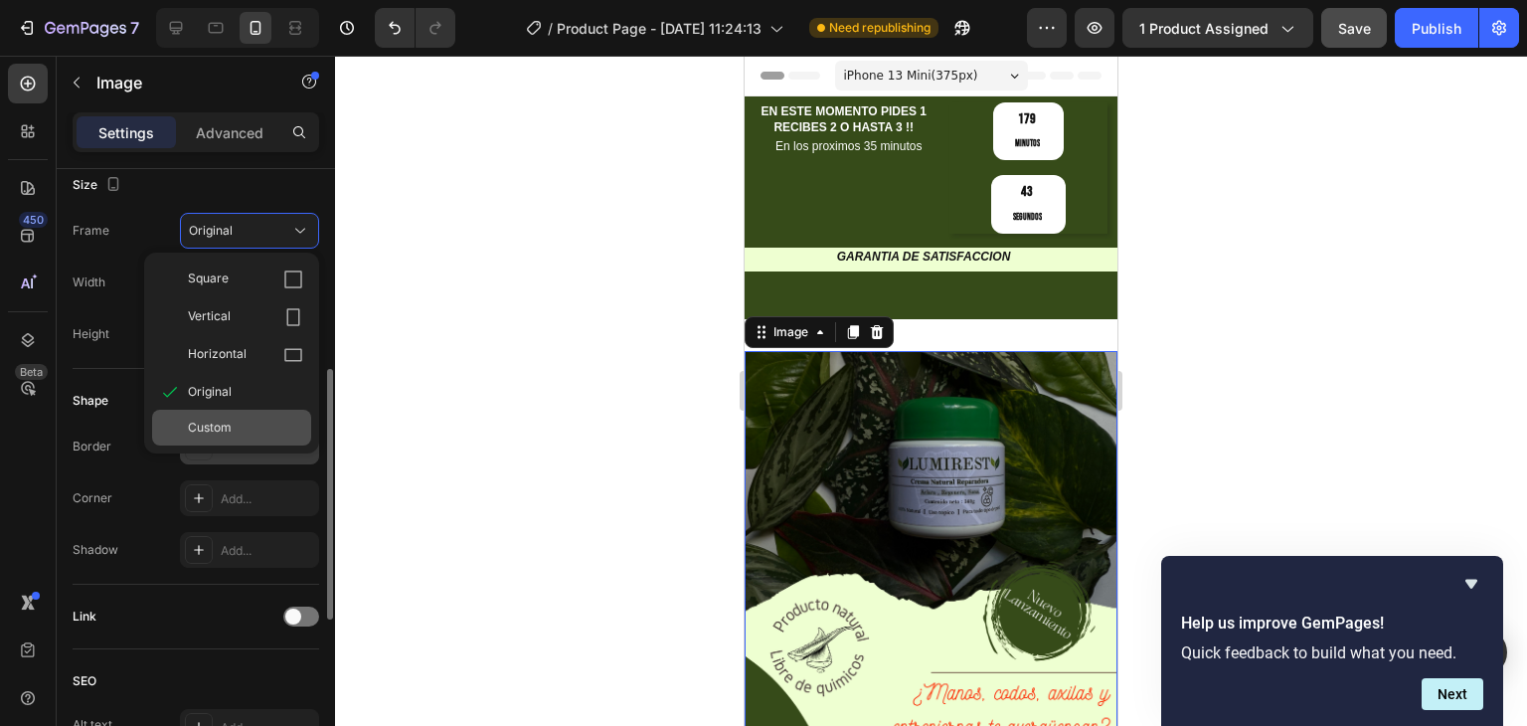
click at [228, 413] on div "Custom" at bounding box center [231, 428] width 159 height 36
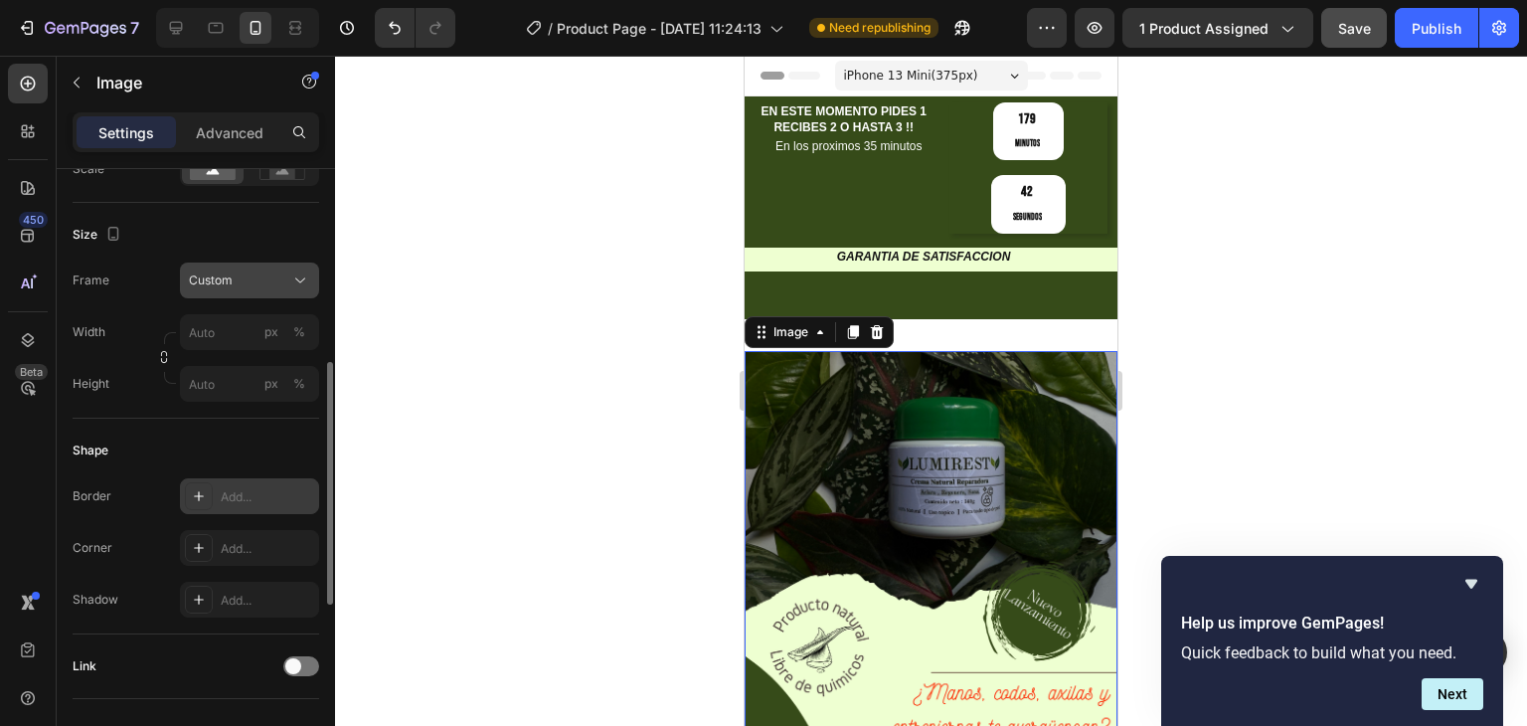
click at [244, 285] on div "Custom" at bounding box center [237, 280] width 97 height 18
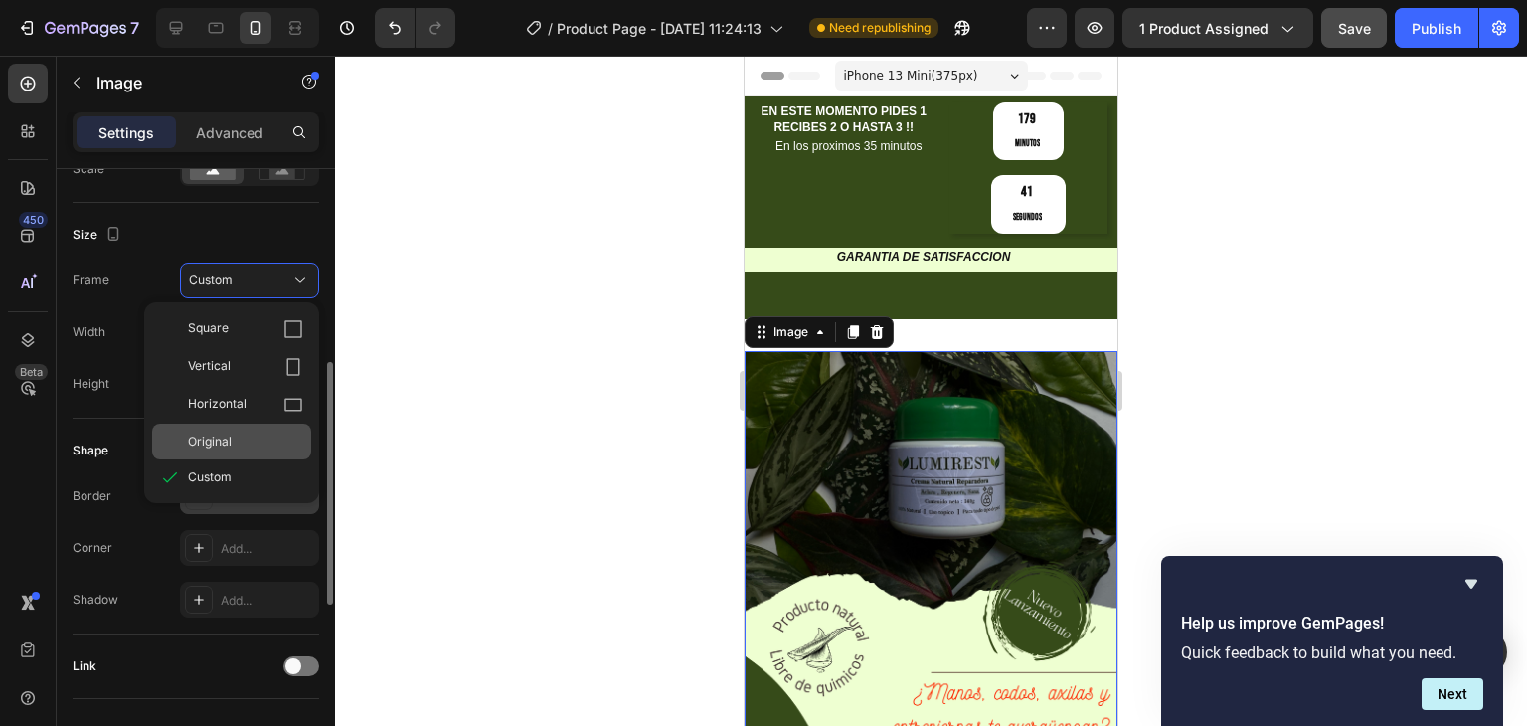
click at [223, 438] on span "Original" at bounding box center [210, 441] width 44 height 18
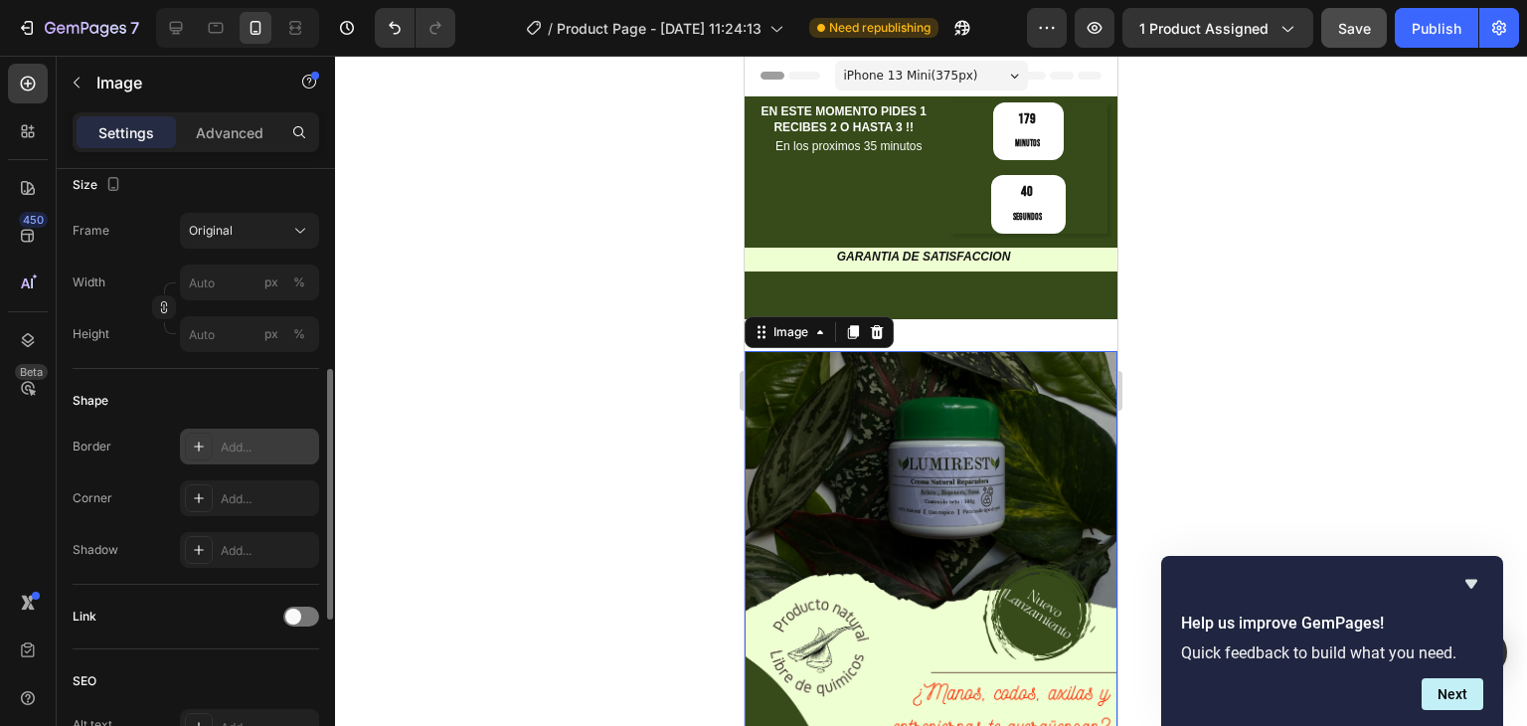
click at [237, 199] on div "Size" at bounding box center [196, 185] width 247 height 32
click at [240, 230] on div "Original" at bounding box center [237, 231] width 97 height 18
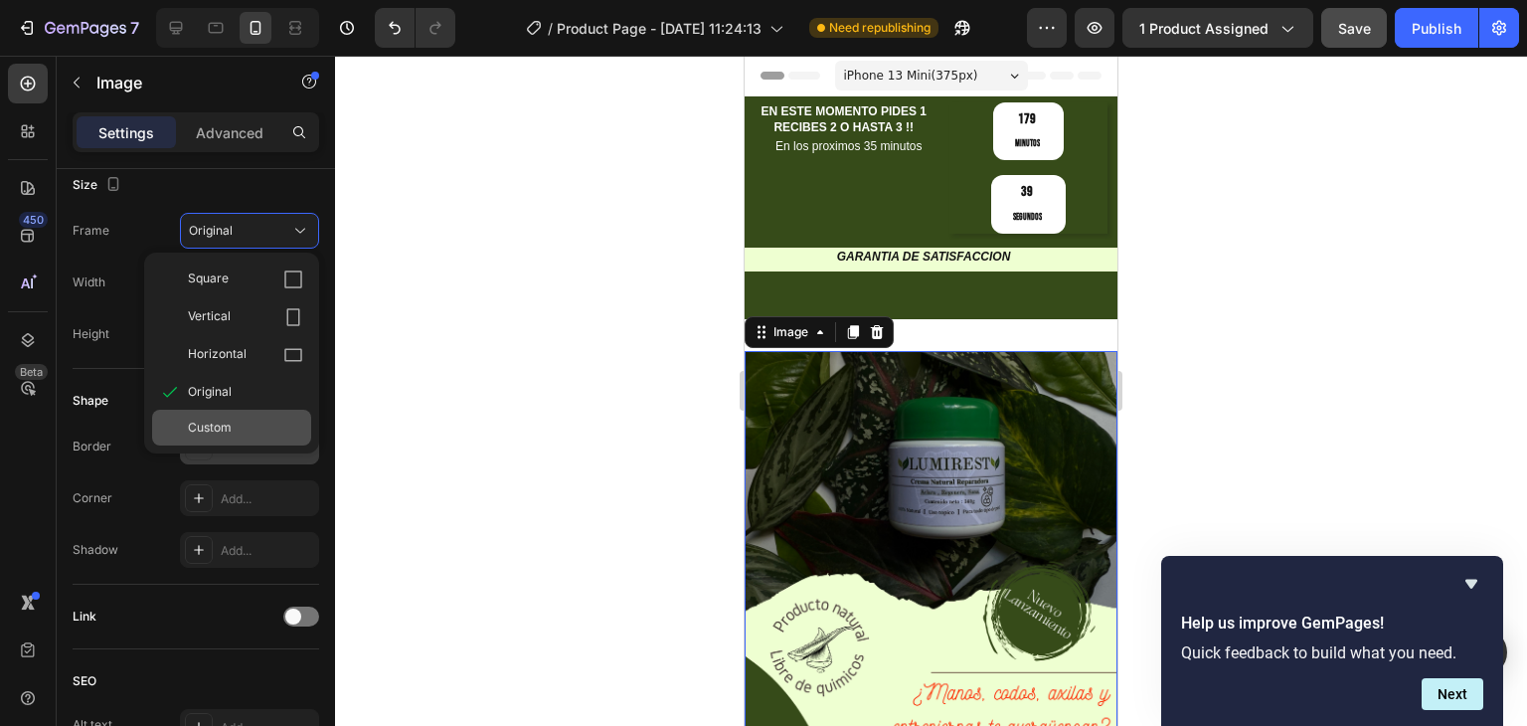
click at [213, 427] on span "Custom" at bounding box center [210, 428] width 44 height 18
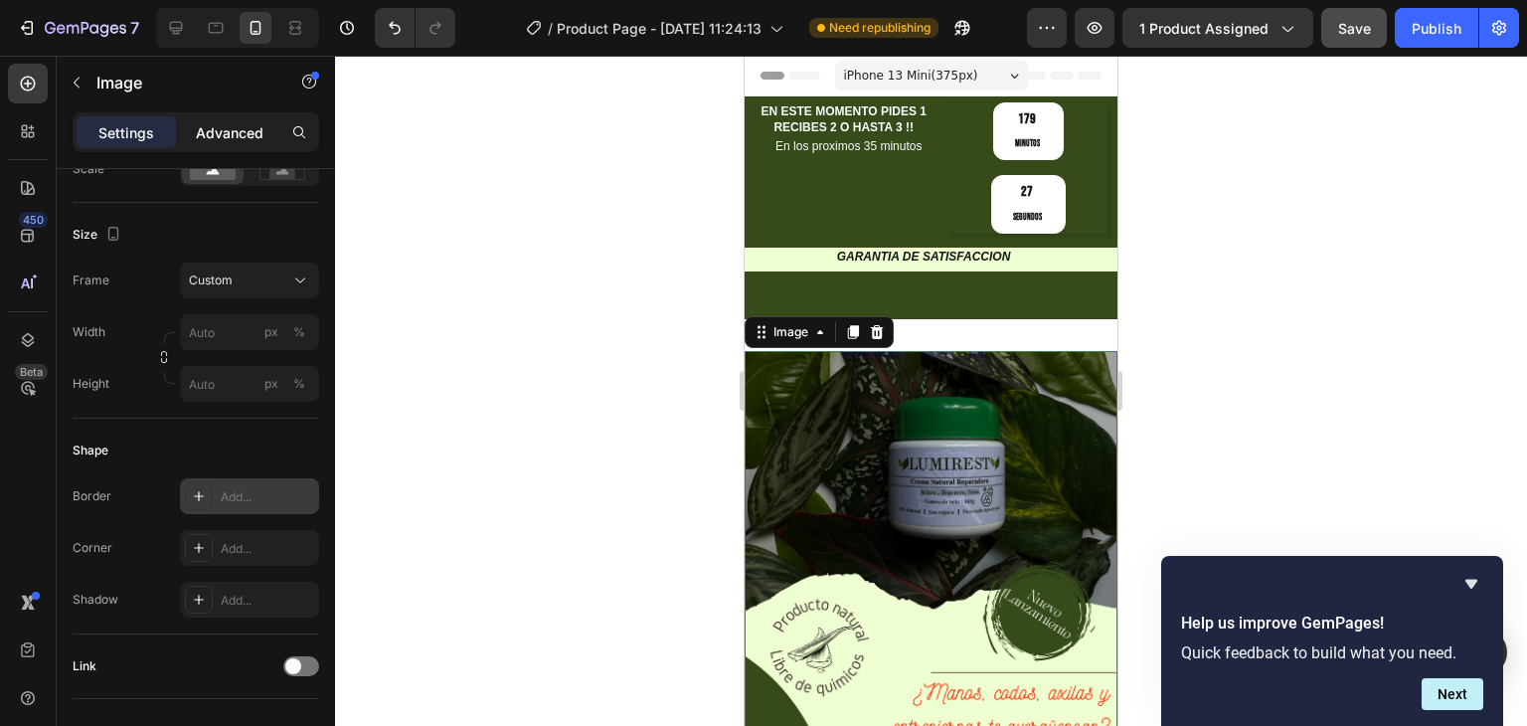
click at [235, 136] on p "Advanced" at bounding box center [230, 132] width 68 height 21
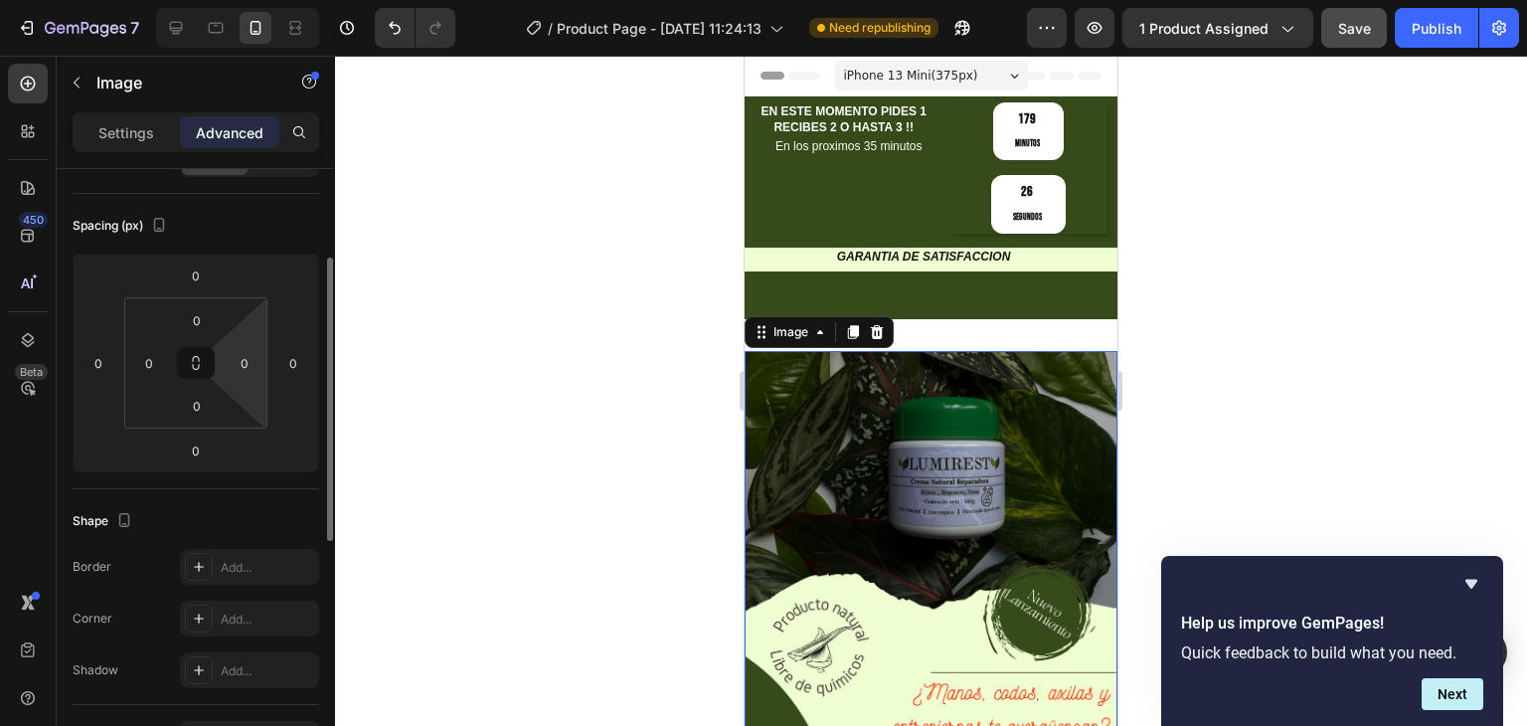
scroll to position [0, 0]
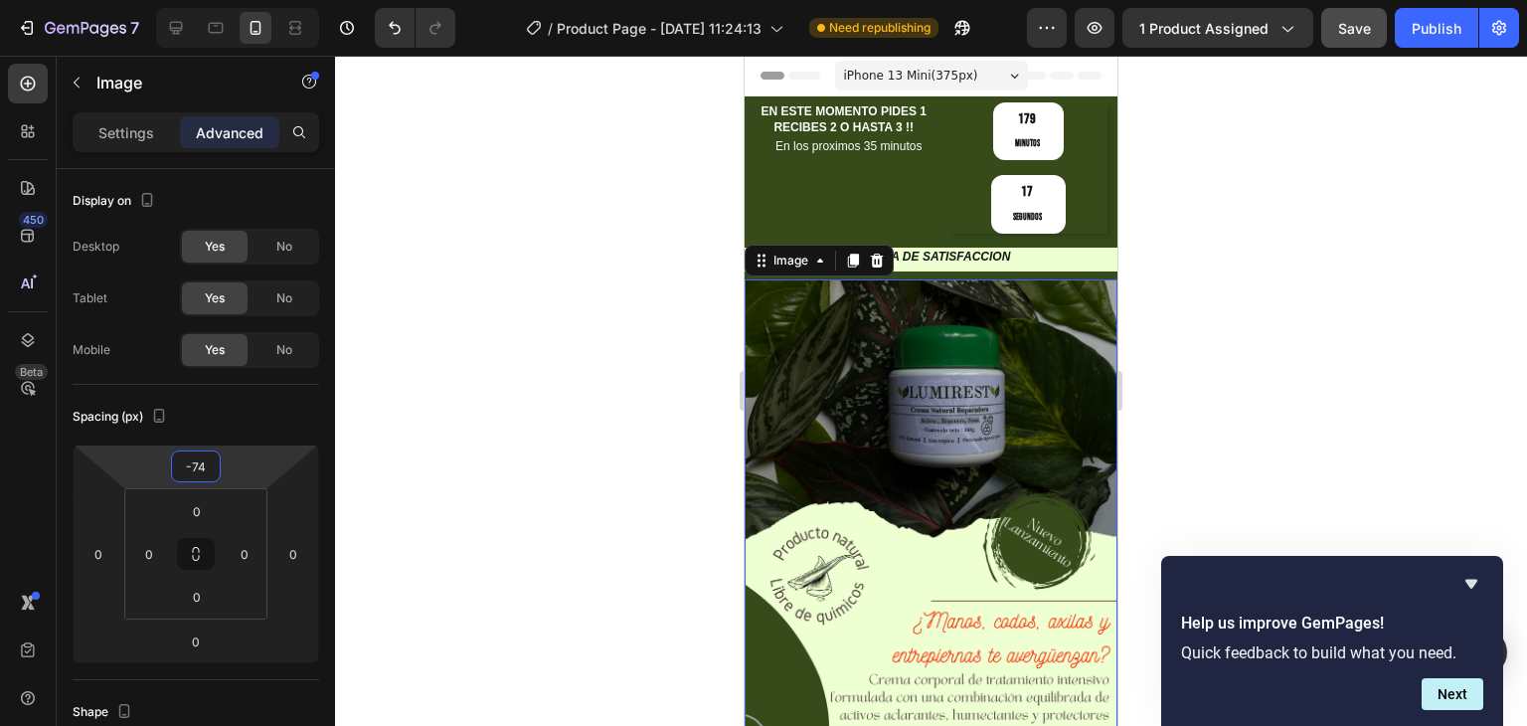
type input "-80"
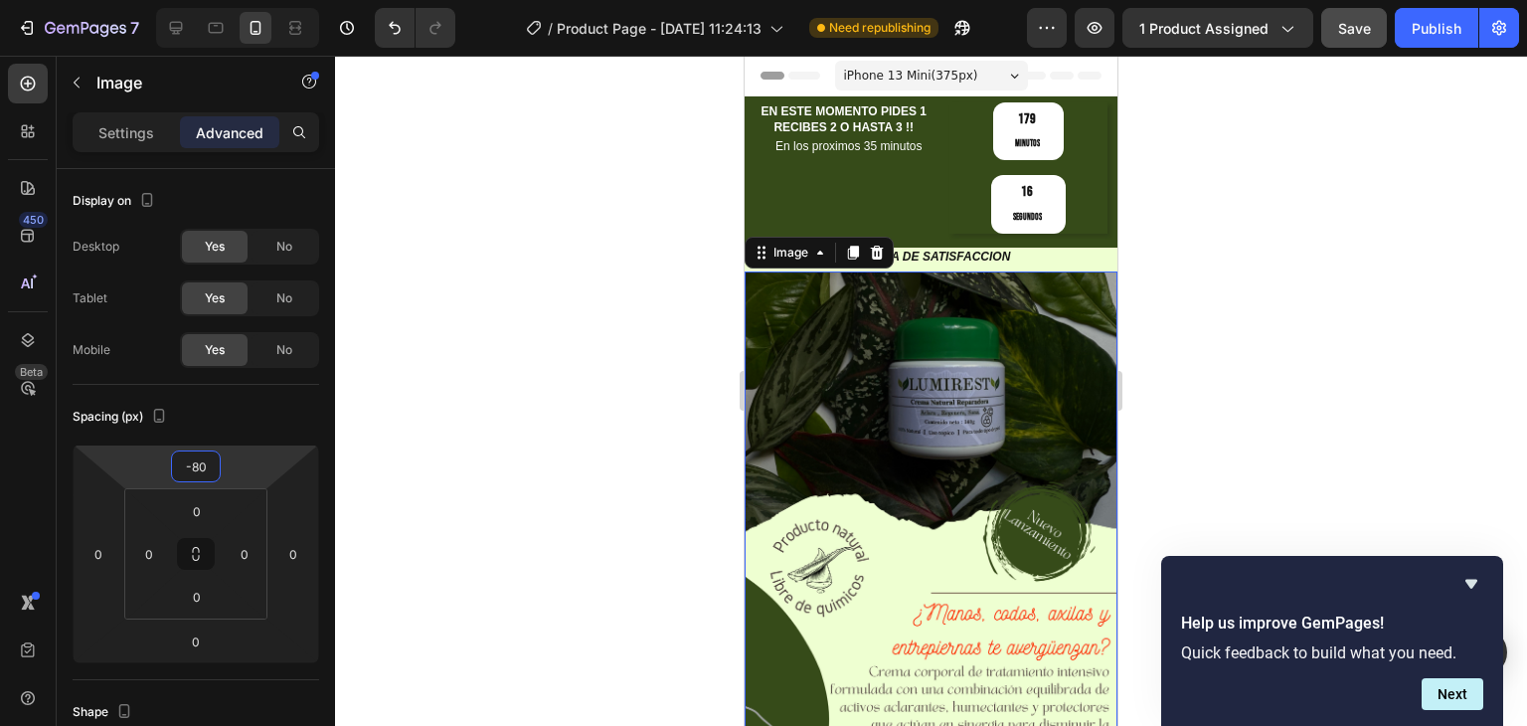
drag, startPoint x: 239, startPoint y: 466, endPoint x: 244, endPoint y: 506, distance: 40.1
click at [244, 0] on html "7 Version history / Product Page - Sep 26, 11:24:13 Need republishing Preview 1…" at bounding box center [763, 0] width 1527 height 0
click at [547, 322] on div at bounding box center [931, 391] width 1192 height 670
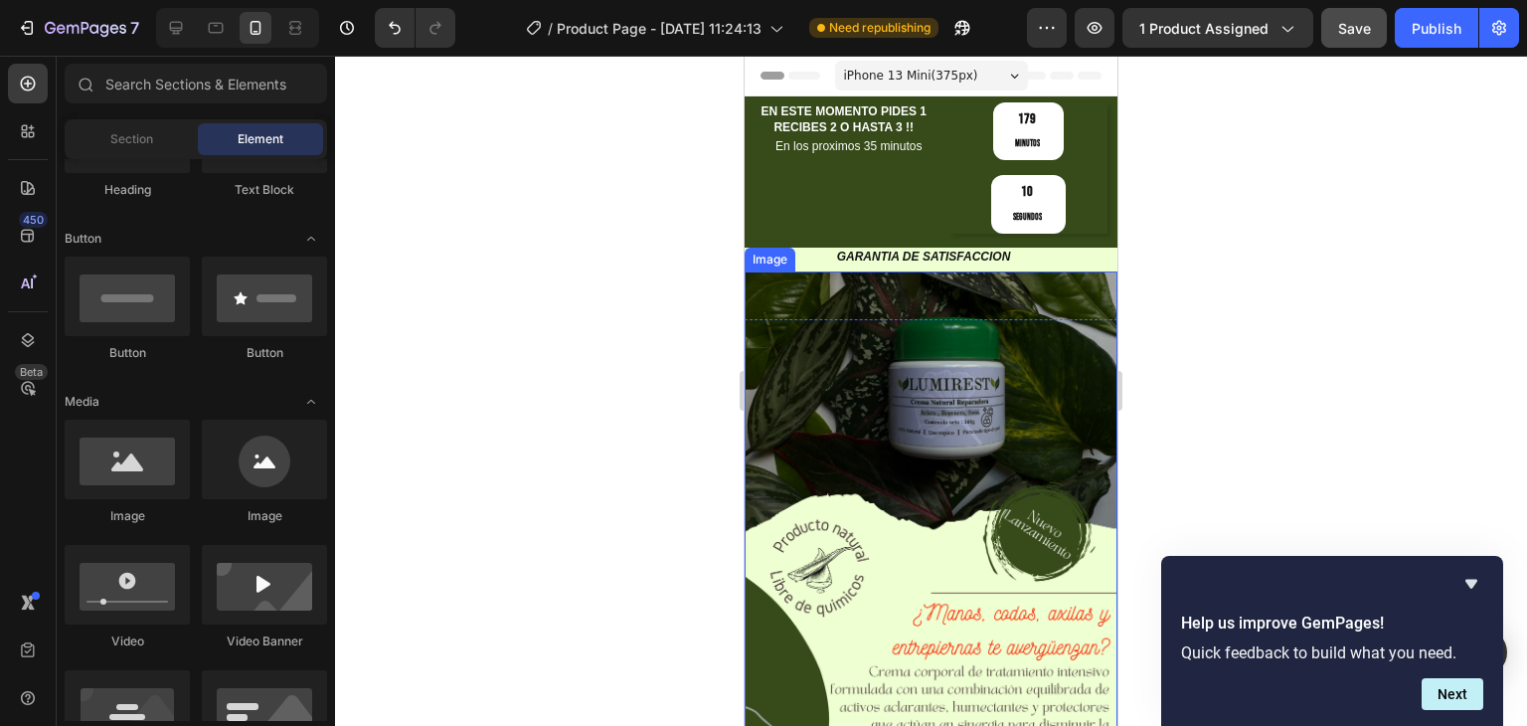
click at [879, 280] on img at bounding box center [931, 602] width 373 height 663
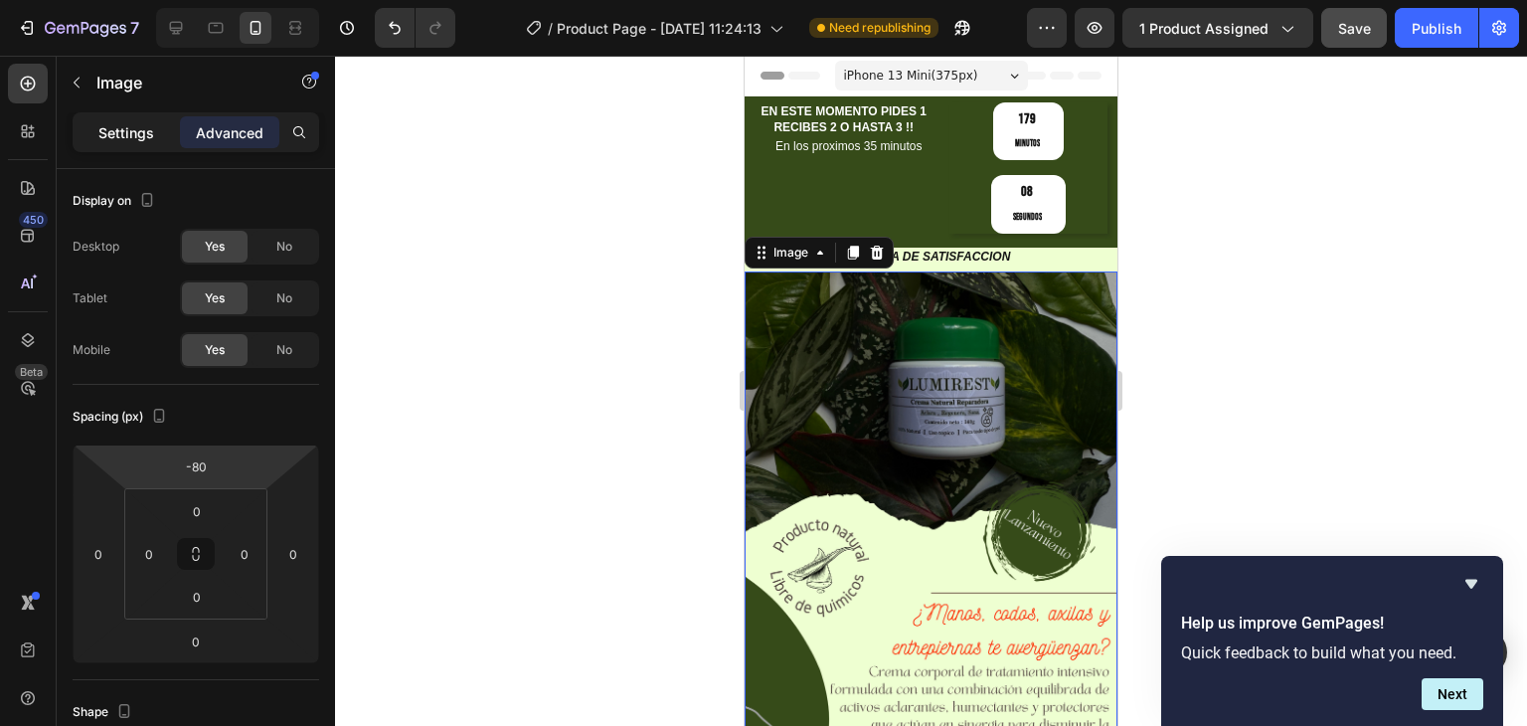
click at [135, 132] on p "Settings" at bounding box center [126, 132] width 56 height 21
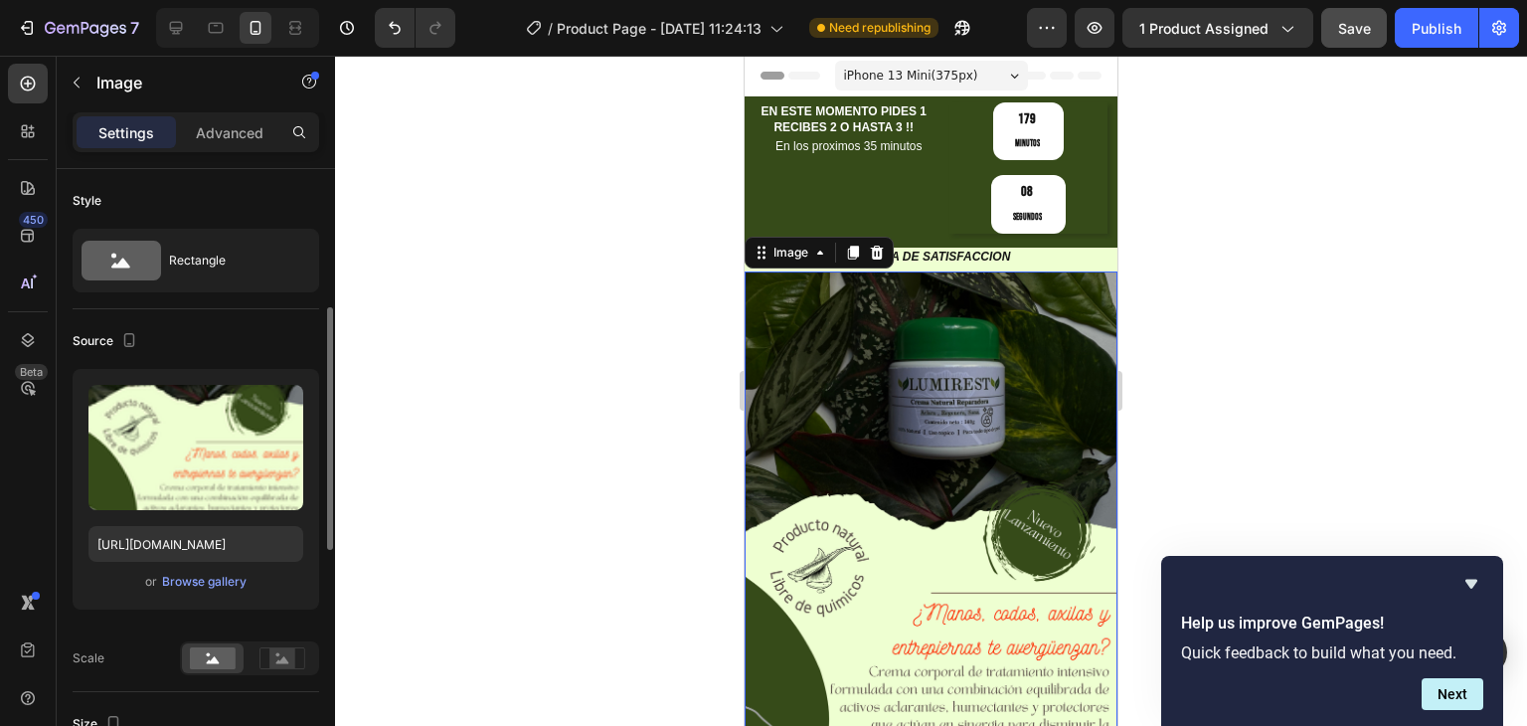
scroll to position [298, 0]
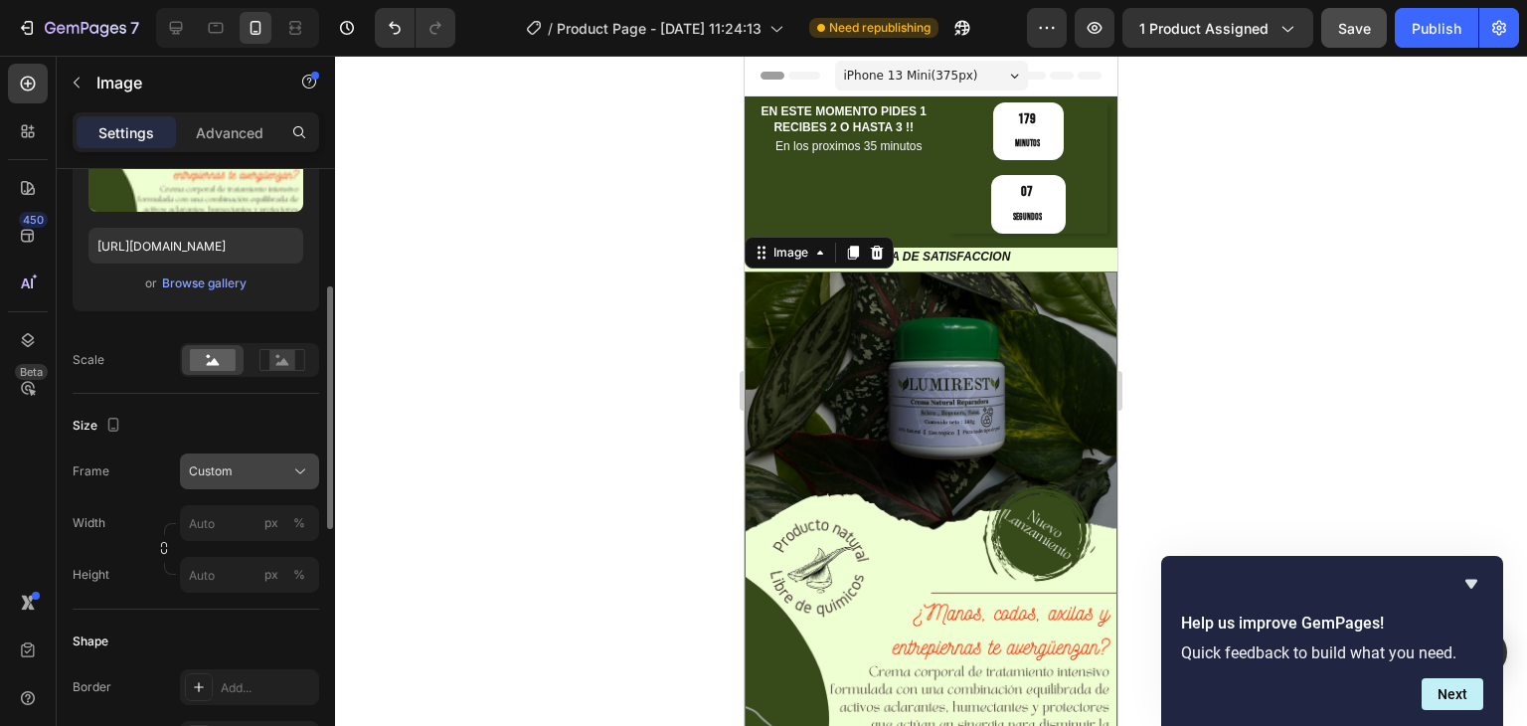
click at [239, 482] on button "Custom" at bounding box center [249, 471] width 139 height 36
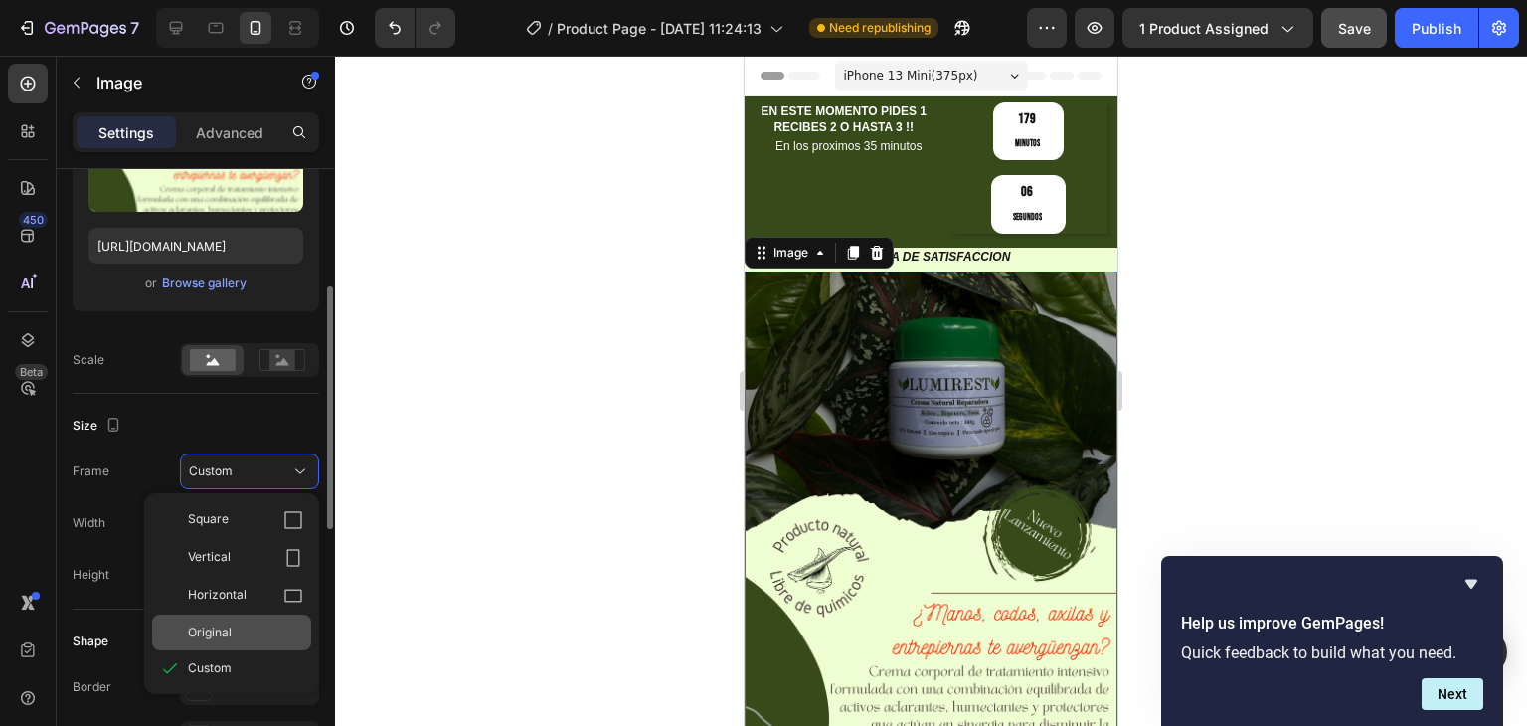
click at [224, 623] on span "Original" at bounding box center [210, 632] width 44 height 18
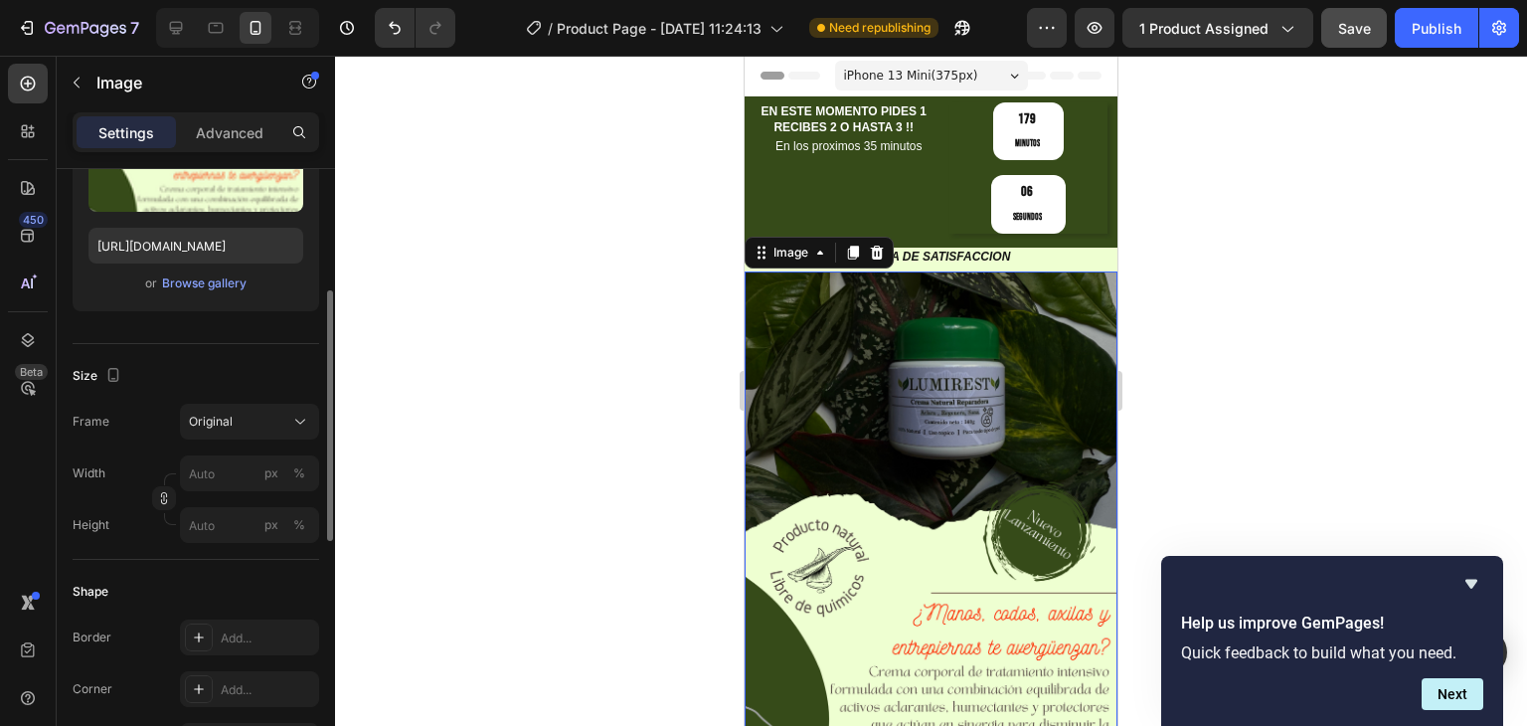
click at [566, 419] on div at bounding box center [931, 391] width 1192 height 670
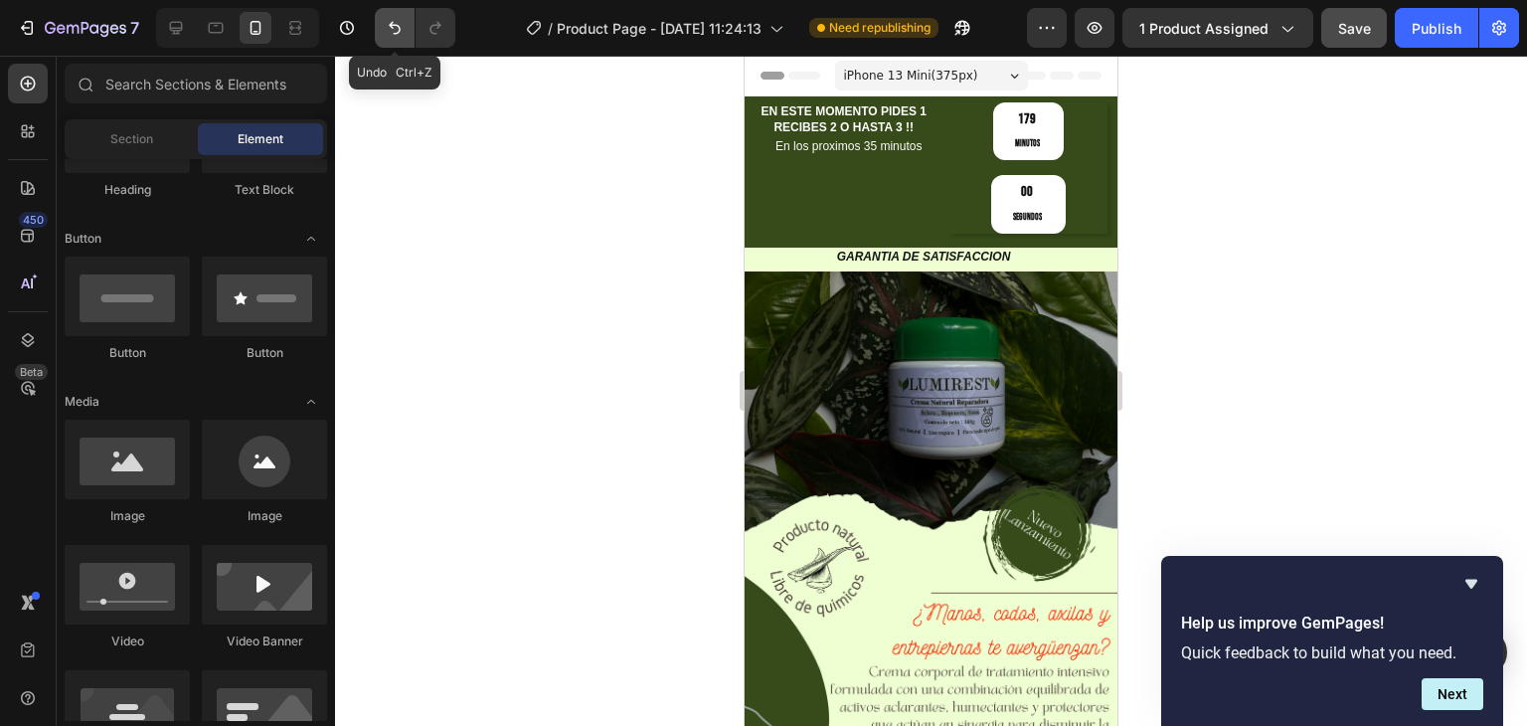
click at [392, 30] on icon "Undo/Redo" at bounding box center [395, 28] width 20 height 20
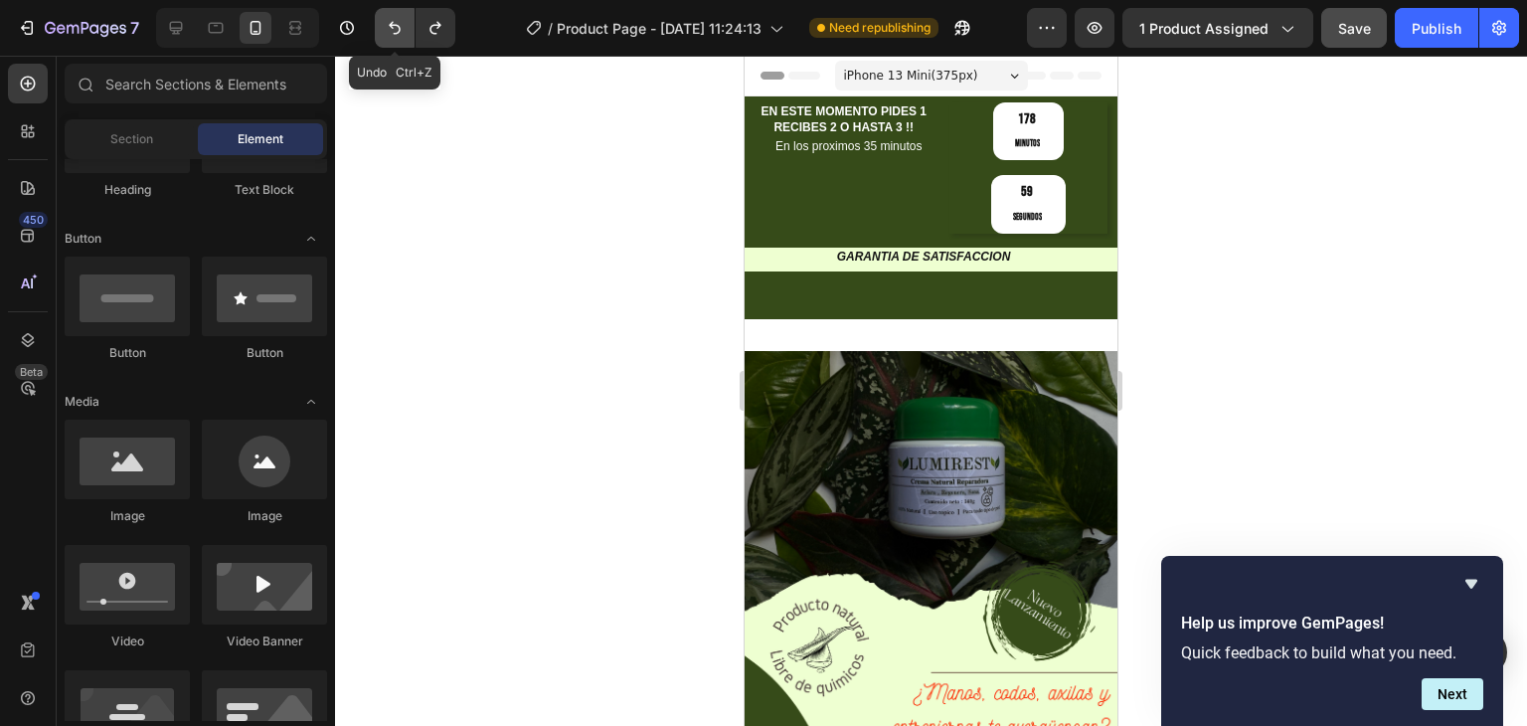
click at [392, 30] on icon "Undo/Redo" at bounding box center [395, 28] width 20 height 20
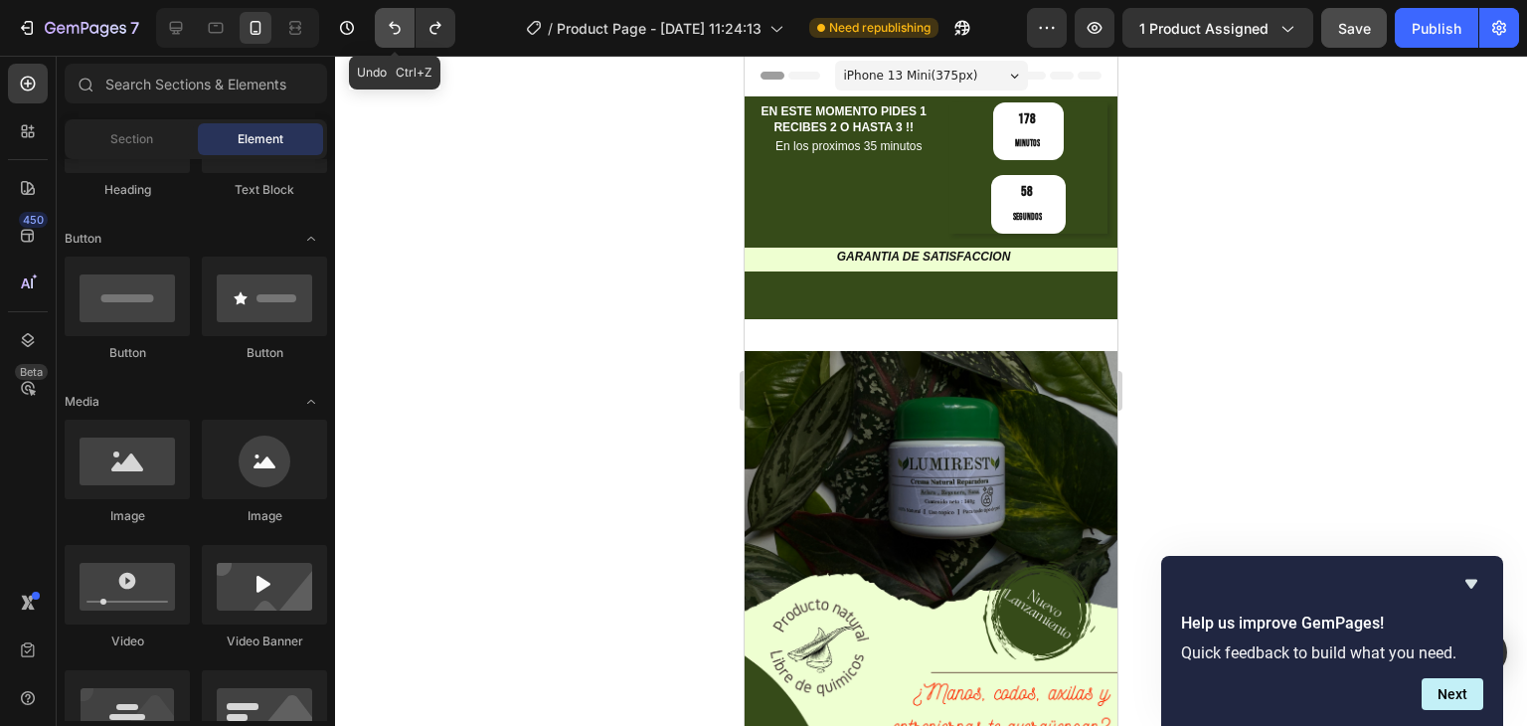
click at [392, 30] on icon "Undo/Redo" at bounding box center [395, 28] width 20 height 20
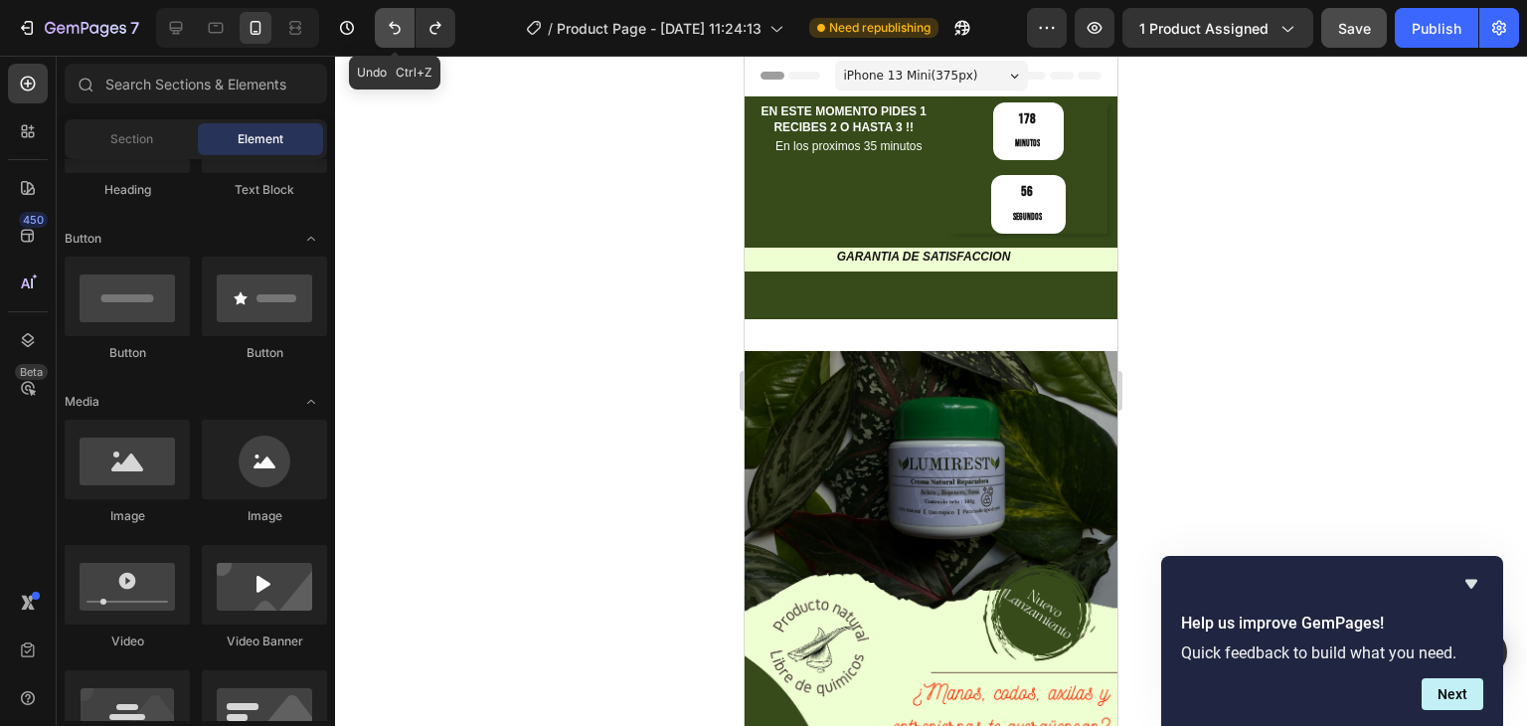
click at [392, 30] on icon "Undo/Redo" at bounding box center [395, 28] width 20 height 20
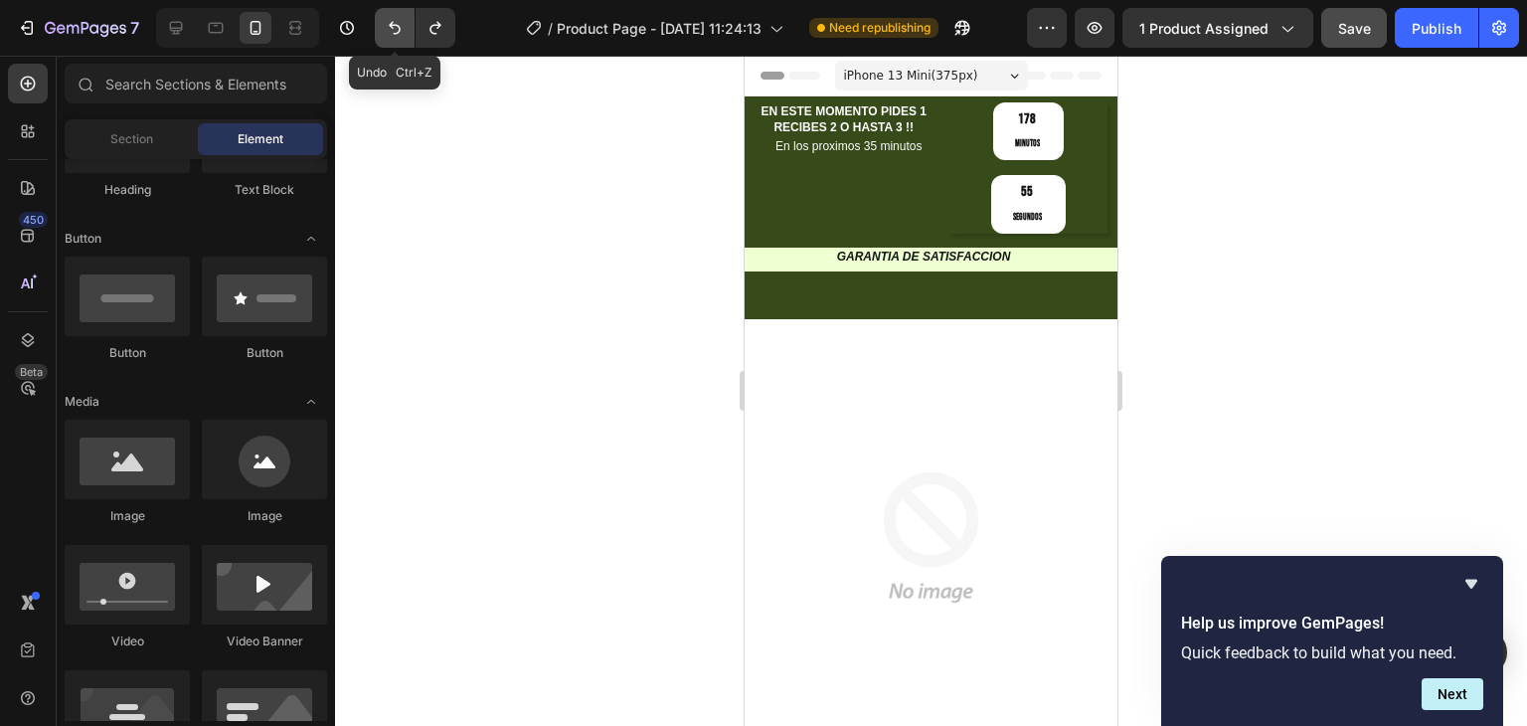
click at [392, 30] on icon "Undo/Redo" at bounding box center [395, 28] width 20 height 20
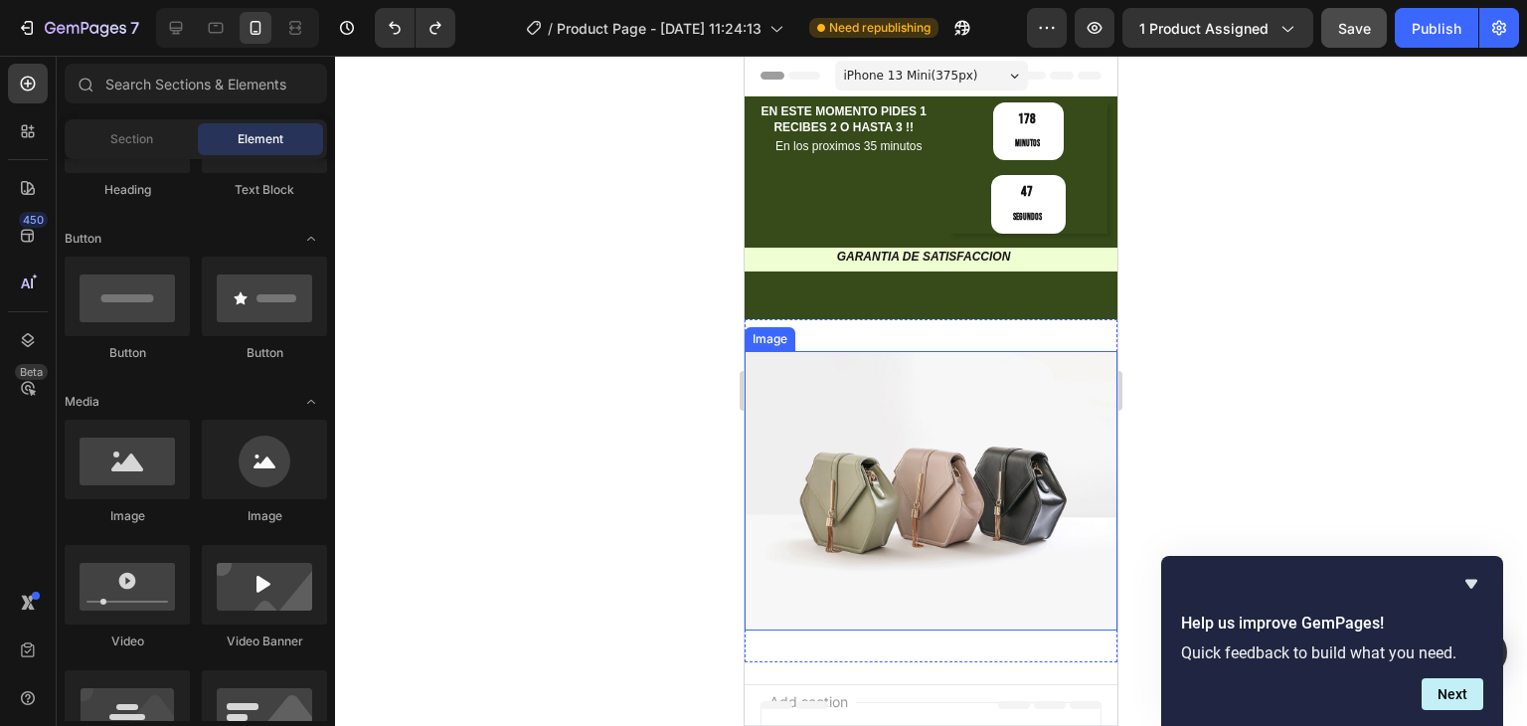
click at [868, 442] on img at bounding box center [931, 490] width 373 height 279
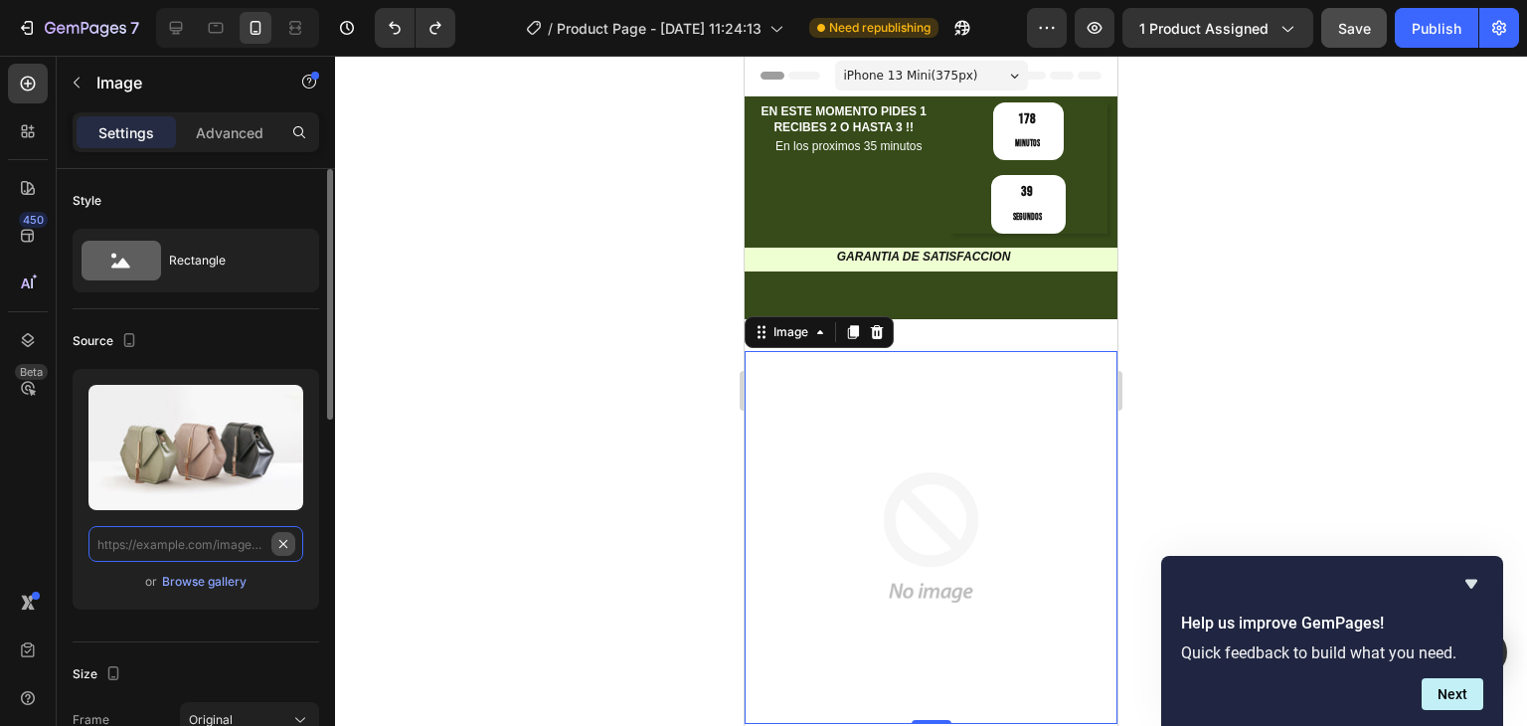
scroll to position [0, 0]
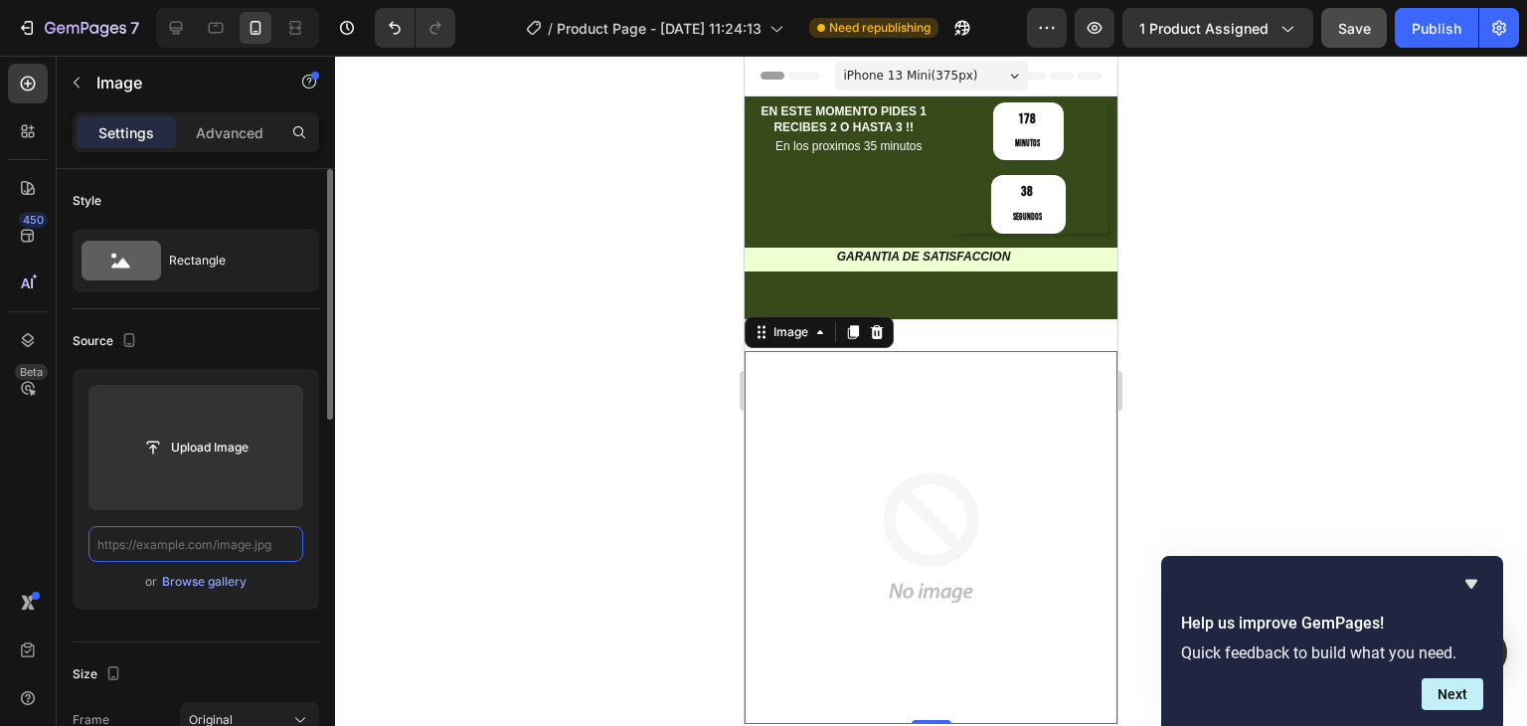
paste input "https://cdn.shopify.com/s/files/1/0696/8836/1150/files/Plantilla_original_page.…"
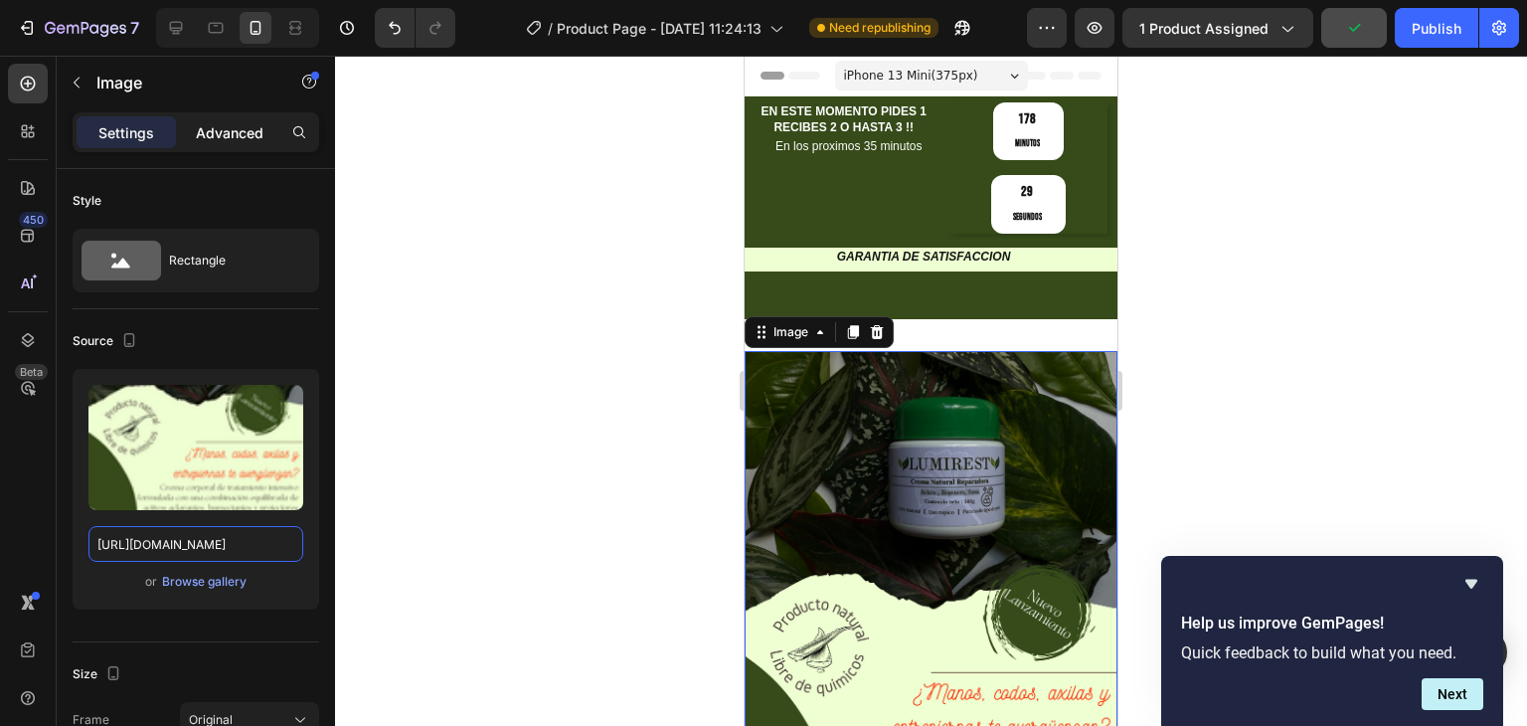
type input "https://cdn.shopify.com/s/files/1/0696/8836/1150/files/Plantilla_original_page.…"
click at [227, 133] on p "Advanced" at bounding box center [230, 132] width 68 height 21
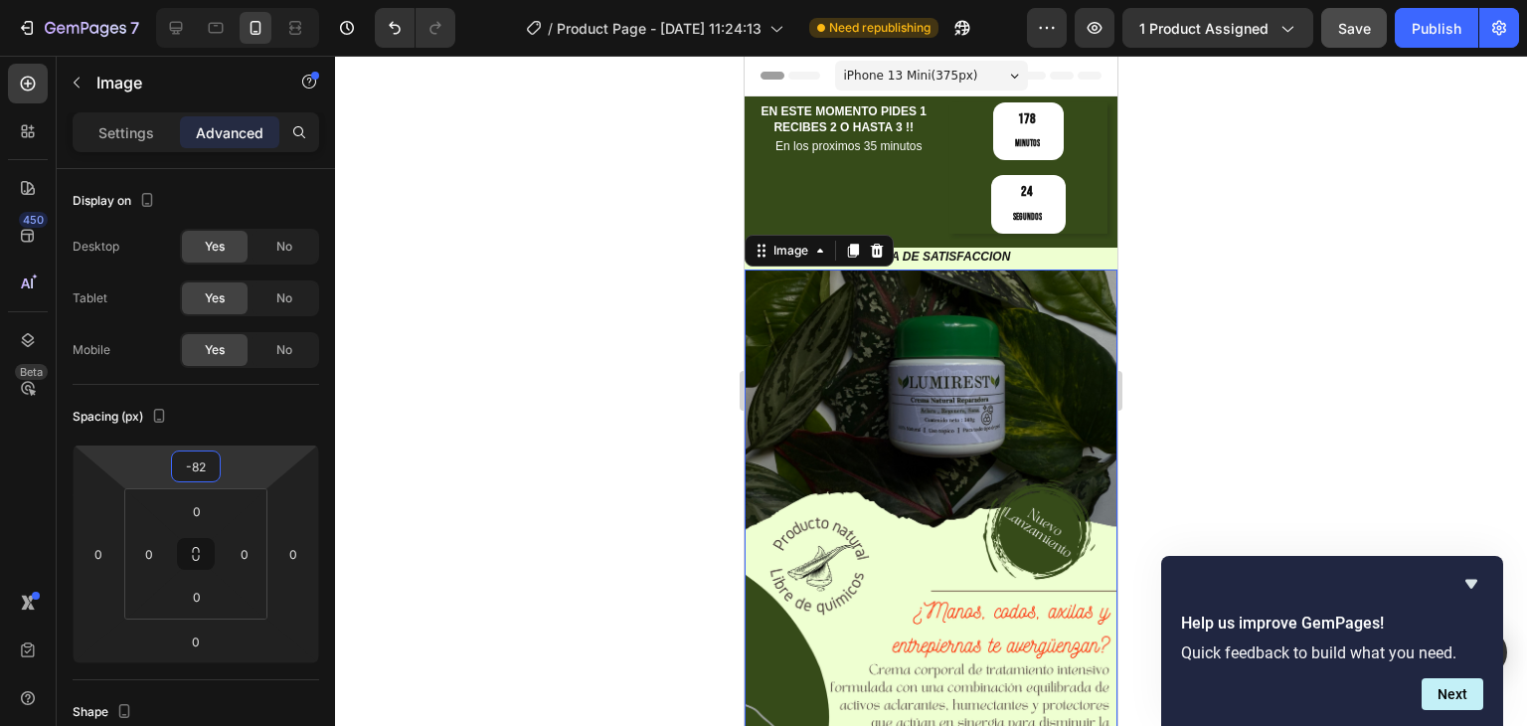
drag, startPoint x: 248, startPoint y: 465, endPoint x: 251, endPoint y: 506, distance: 40.9
click at [251, 0] on html "7 Version history / Product Page - Sep 26, 11:24:13 Need republishing Preview 1…" at bounding box center [763, 0] width 1527 height 0
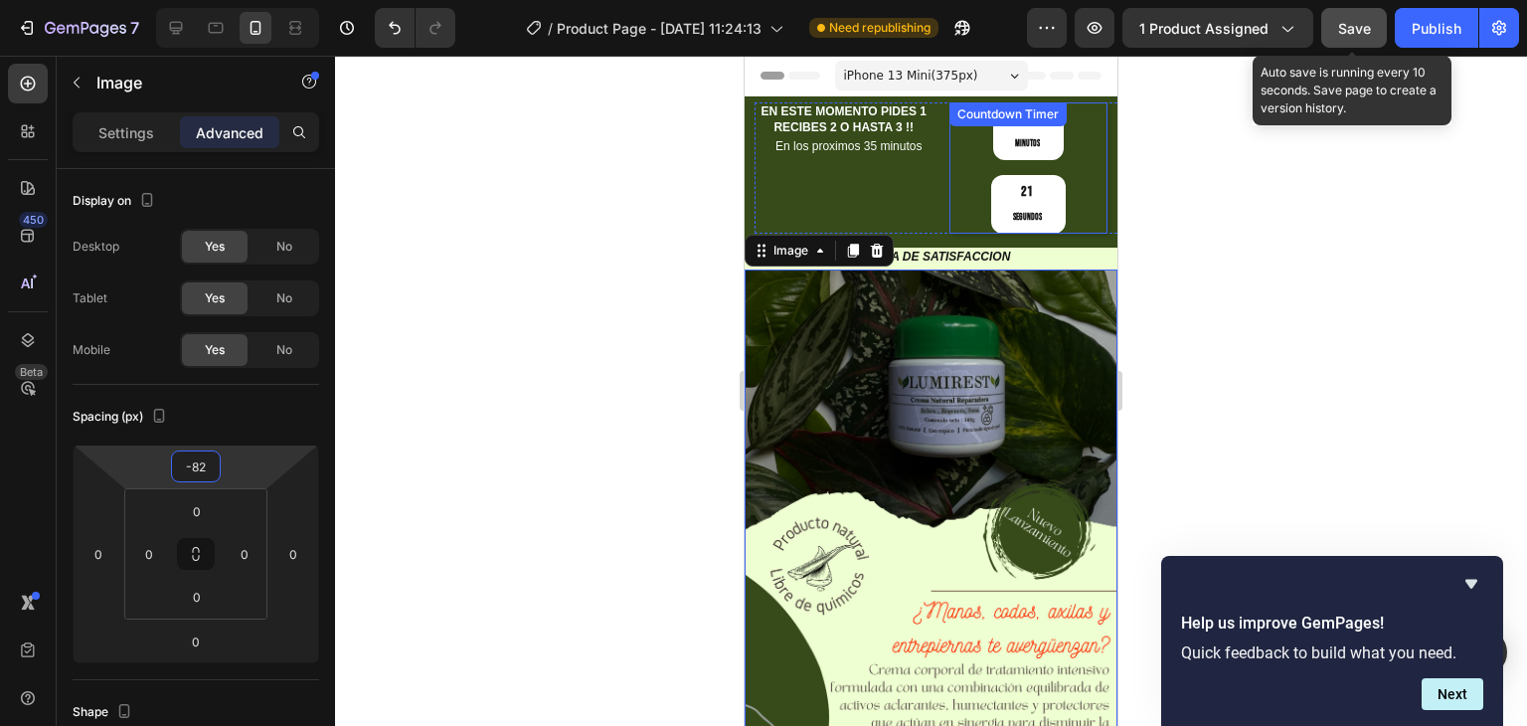
click at [1340, 26] on span "Save" at bounding box center [1354, 28] width 33 height 17
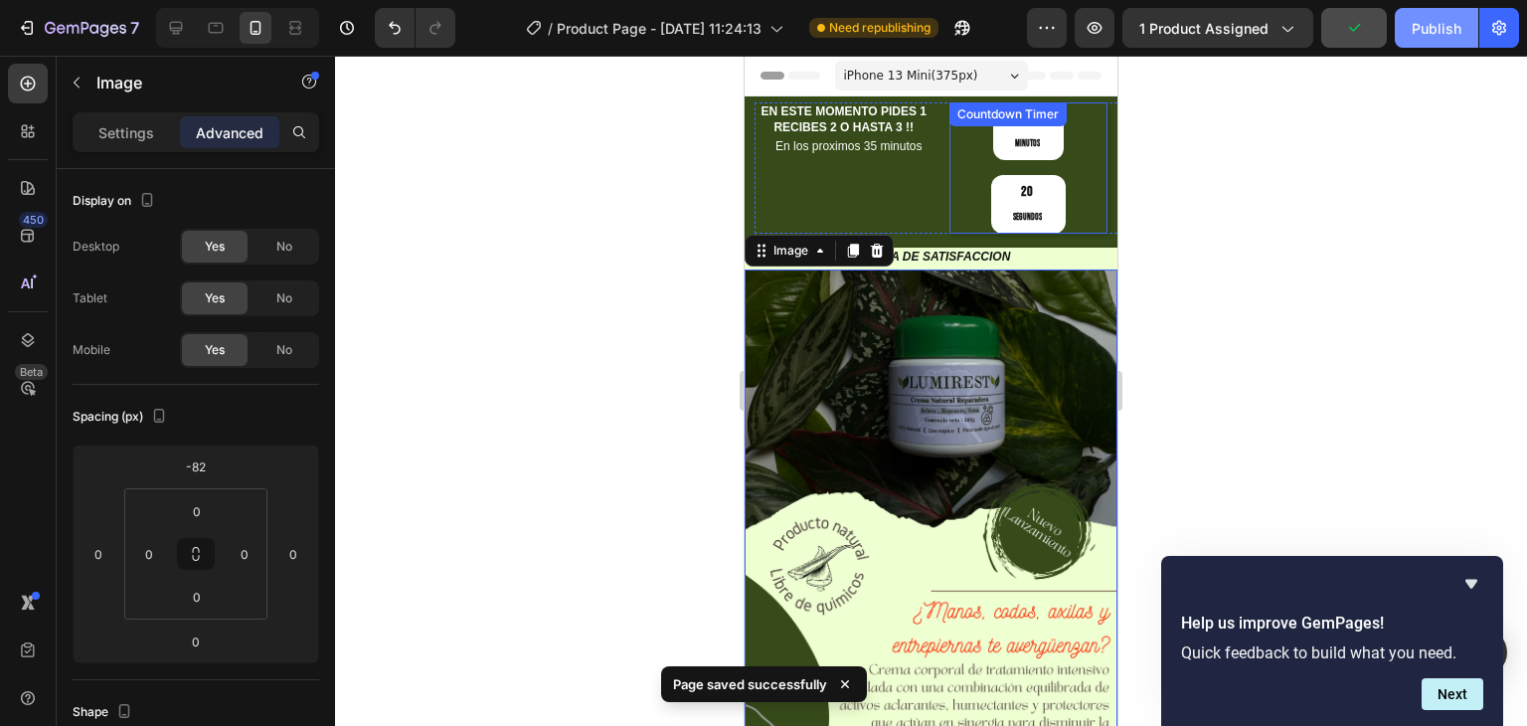
click at [1448, 22] on div "Publish" at bounding box center [1437, 28] width 50 height 21
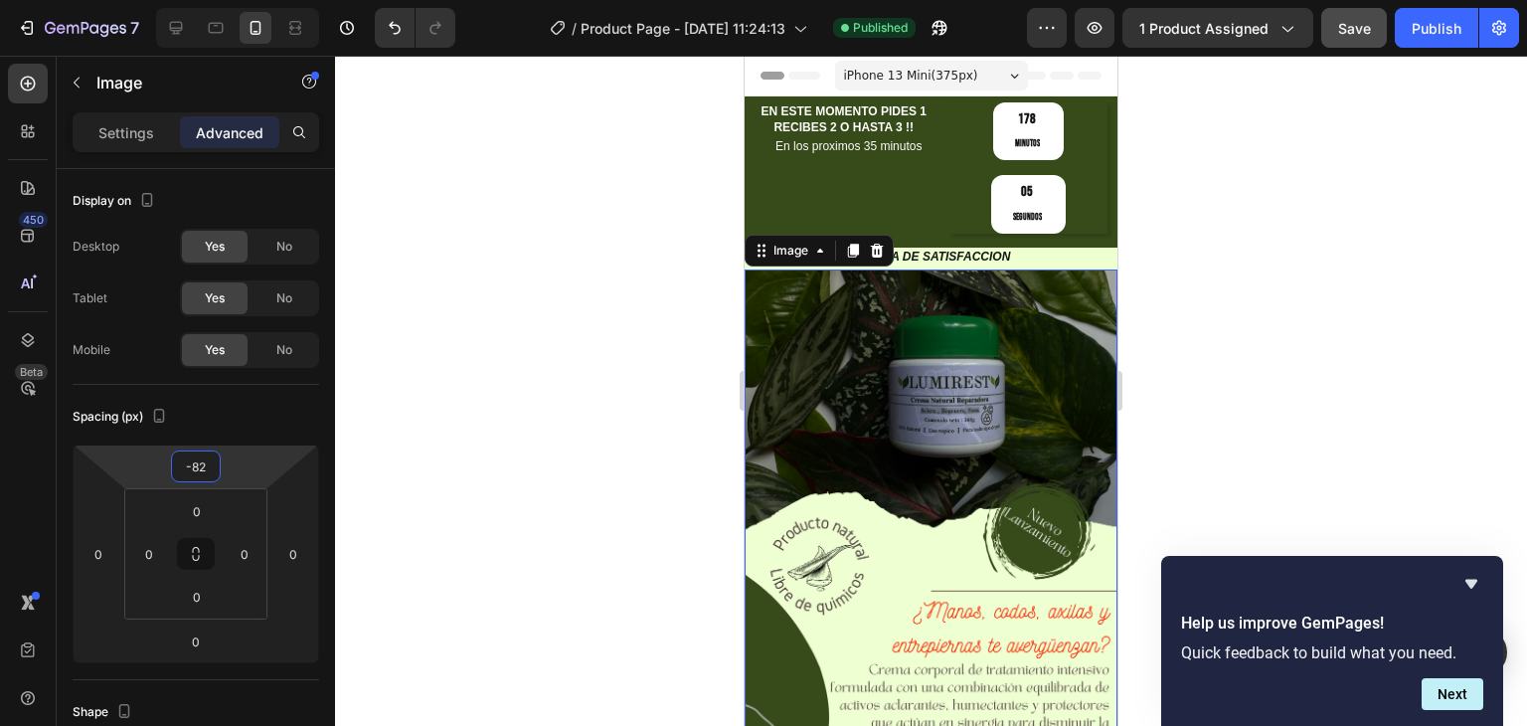
type input "-84"
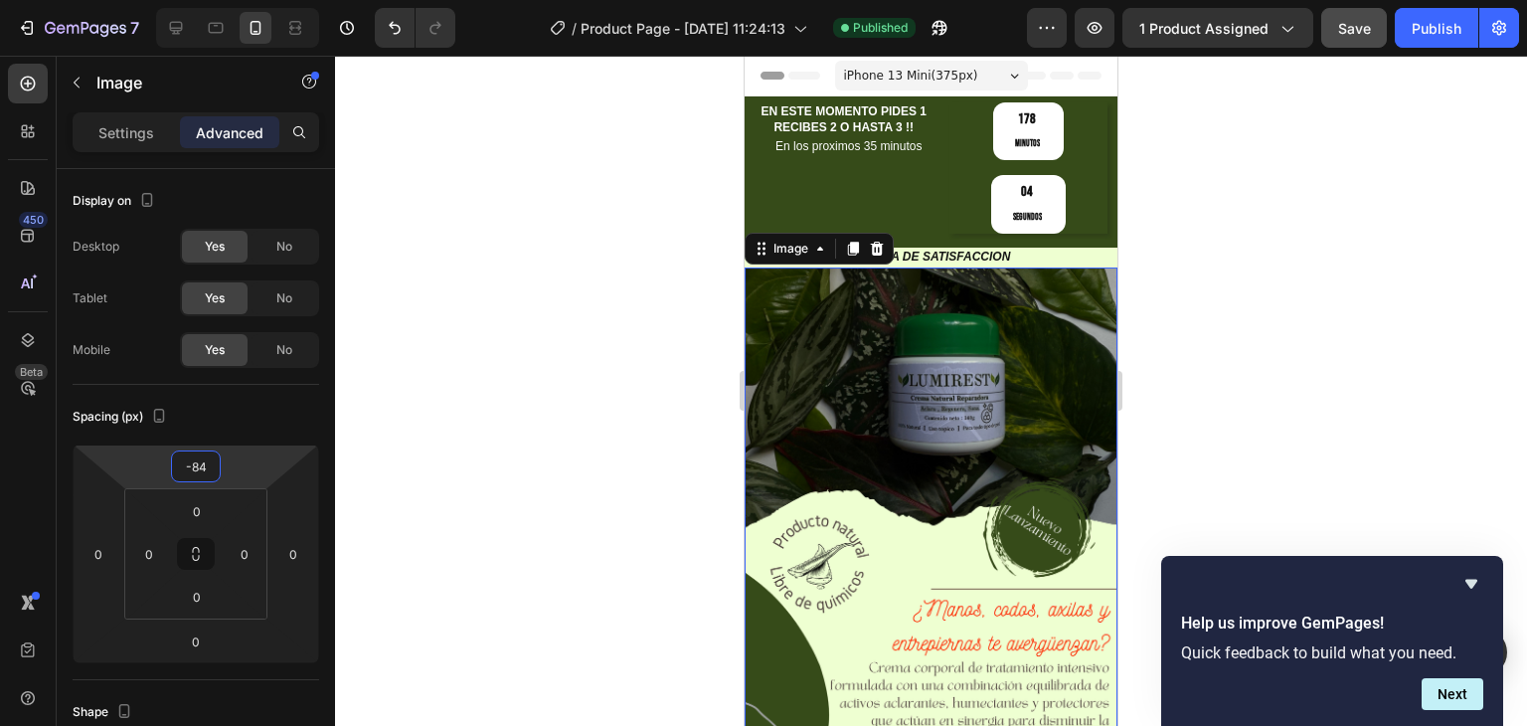
click at [260, 0] on html "7 Version history / Product Page - Sep 26, 11:24:13 Published Preview 1 product…" at bounding box center [763, 0] width 1527 height 0
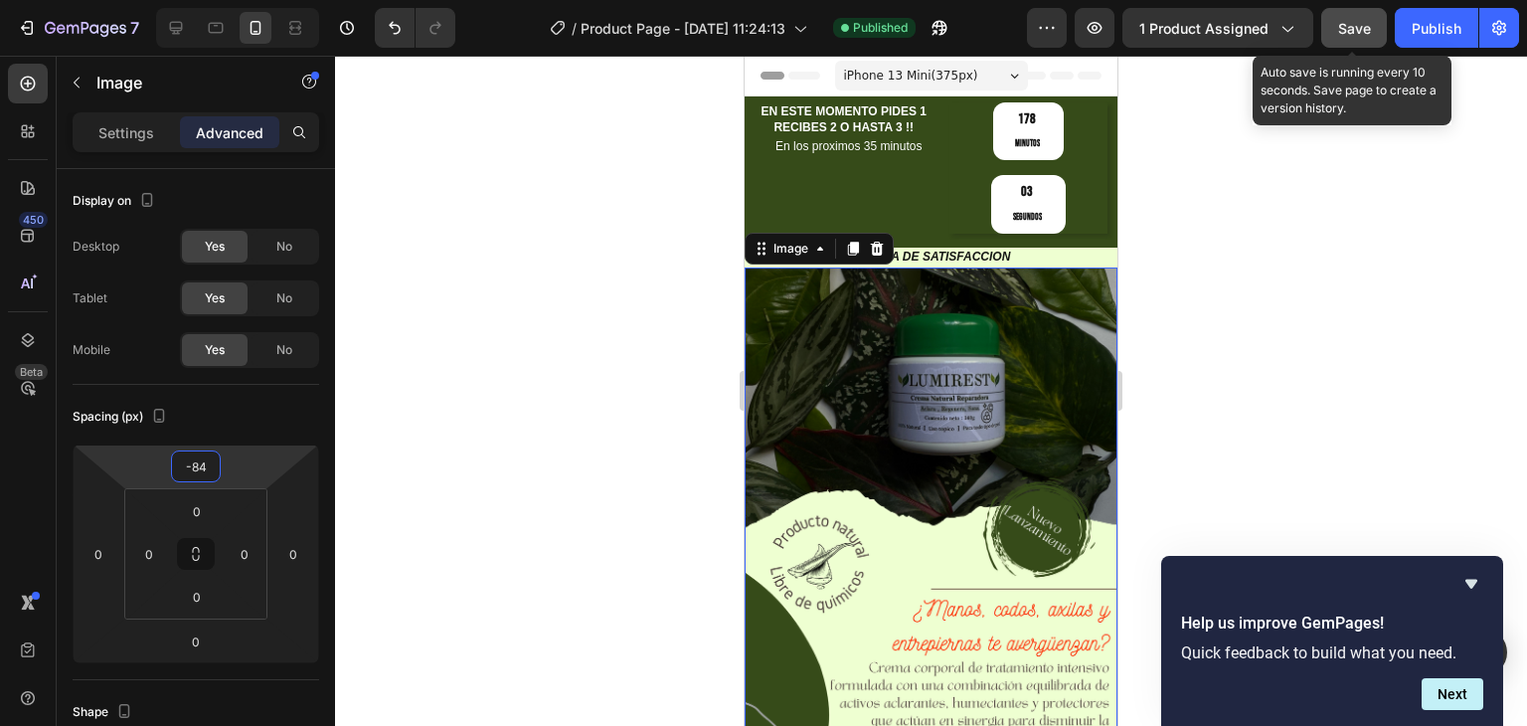
click at [1334, 33] on button "Save" at bounding box center [1354, 28] width 66 height 40
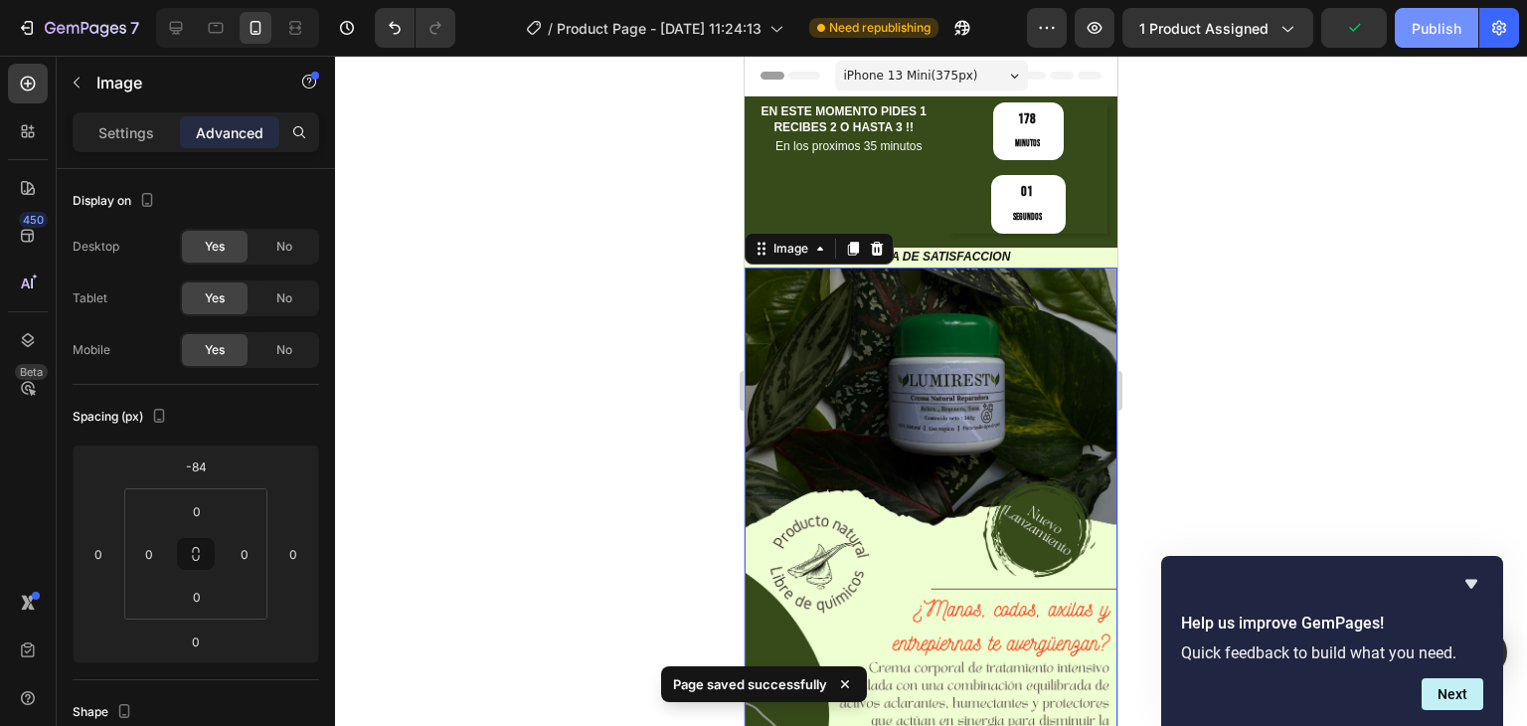
click at [1424, 15] on button "Publish" at bounding box center [1437, 28] width 84 height 40
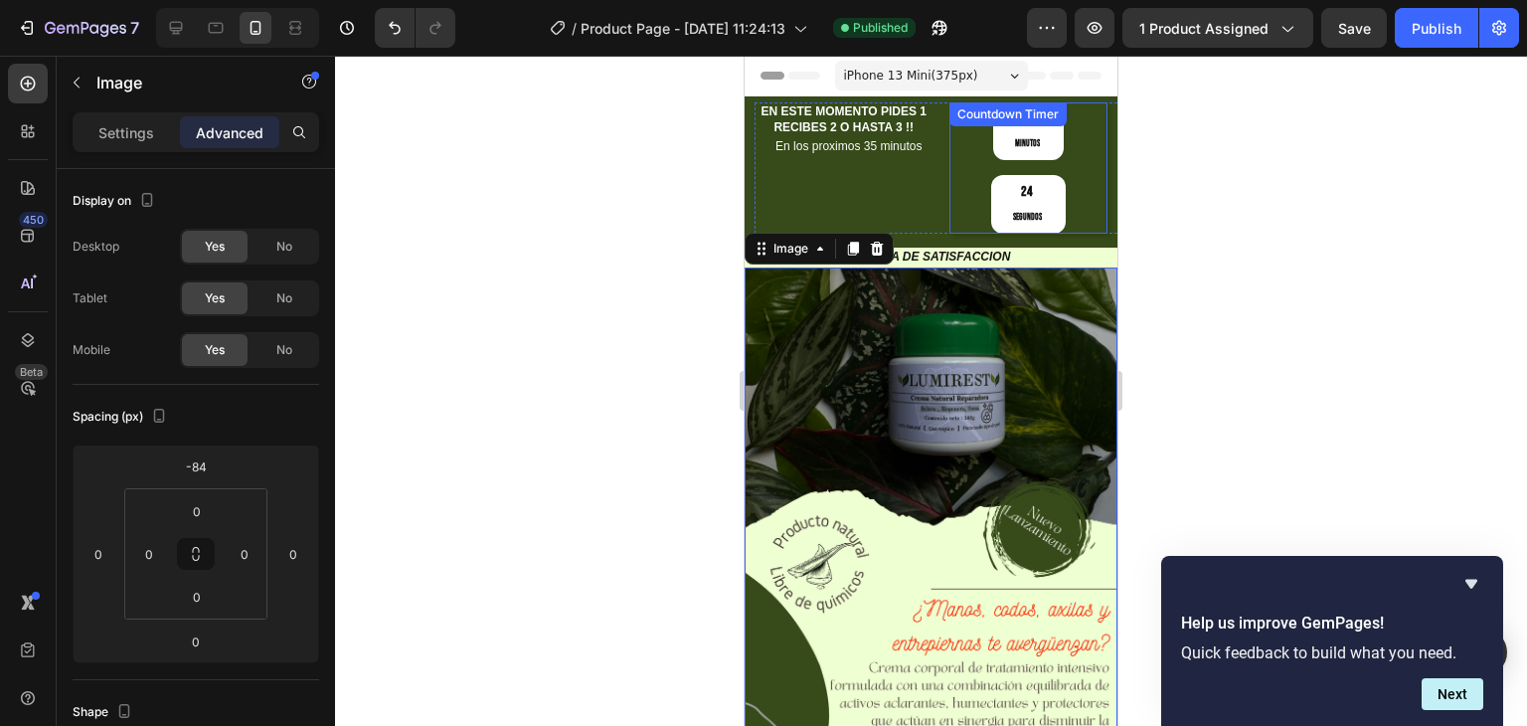
click at [1251, 189] on div at bounding box center [931, 391] width 1192 height 670
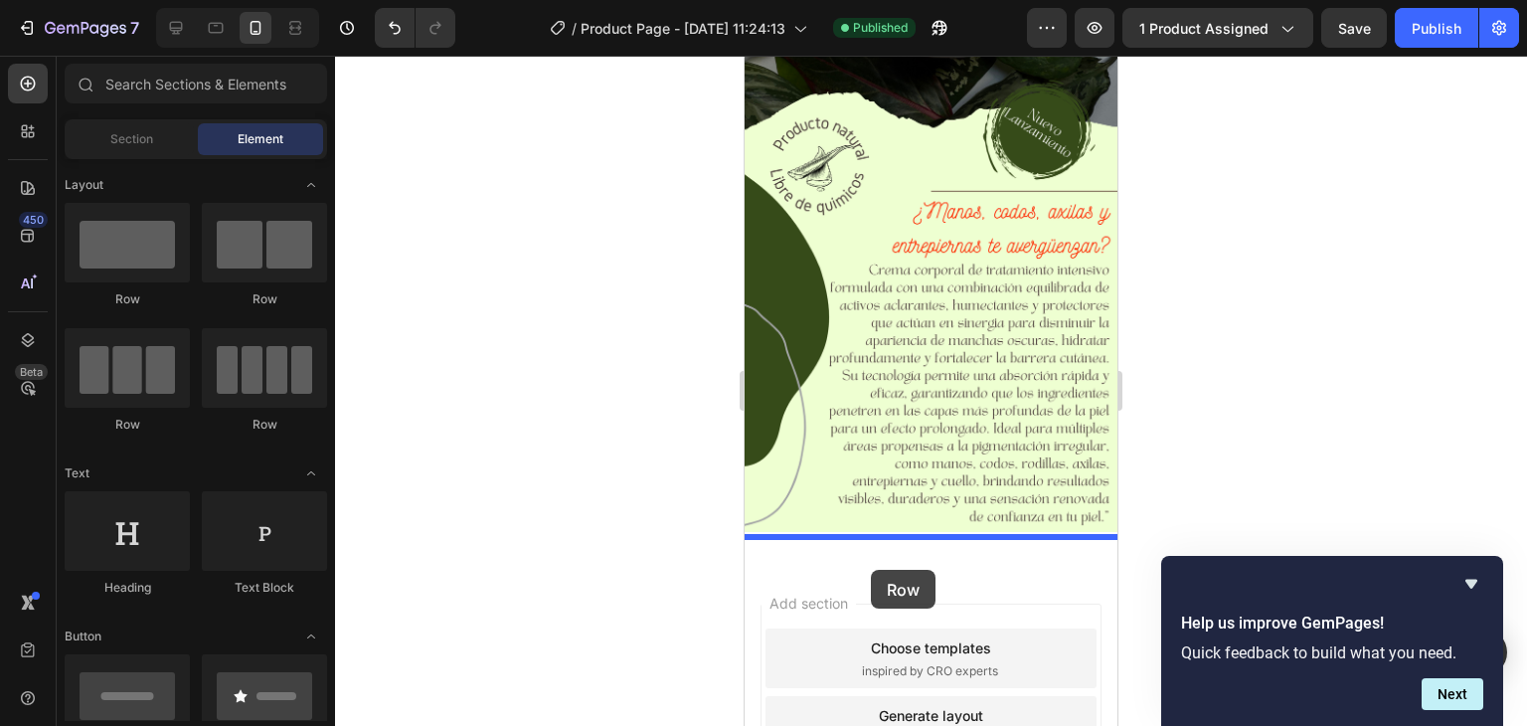
drag, startPoint x: 870, startPoint y: 307, endPoint x: 871, endPoint y: 570, distance: 262.5
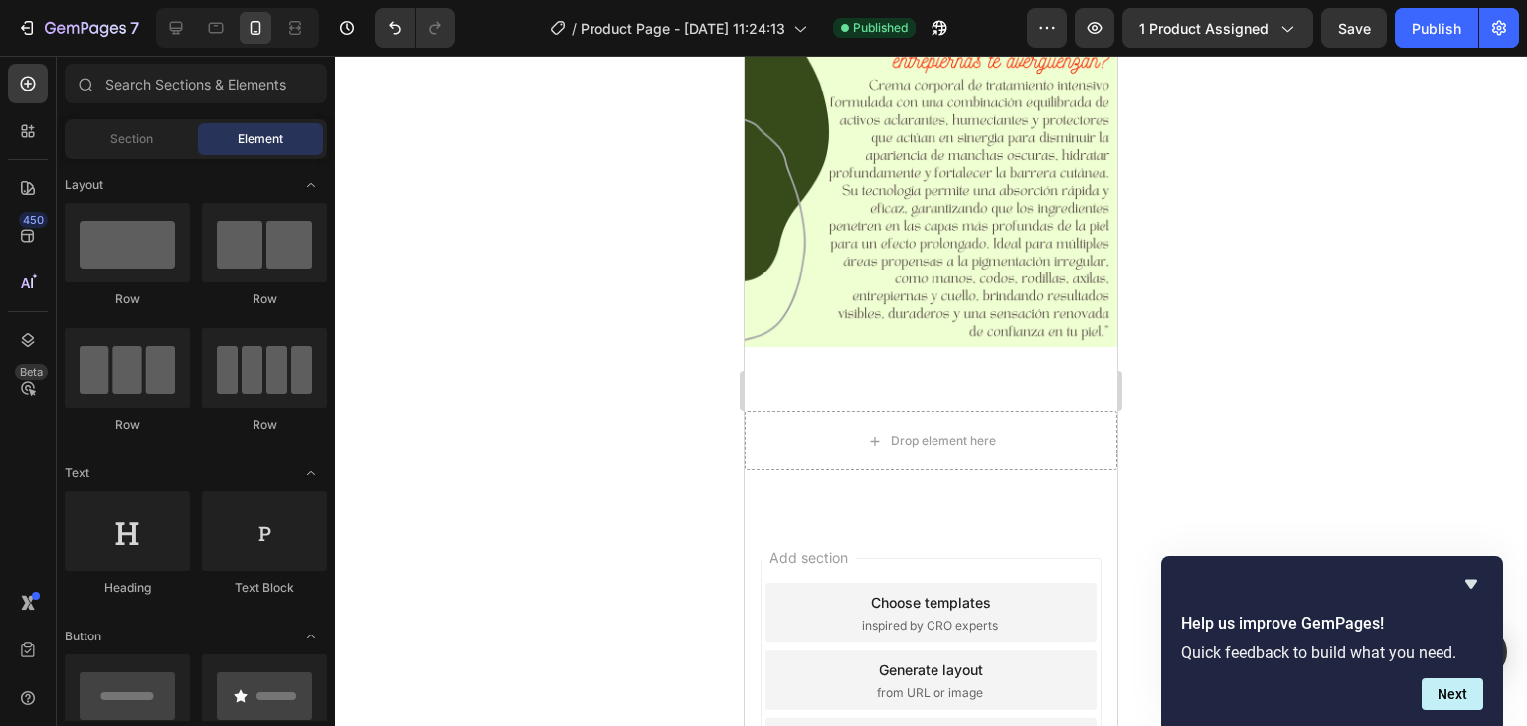
scroll to position [594, 0]
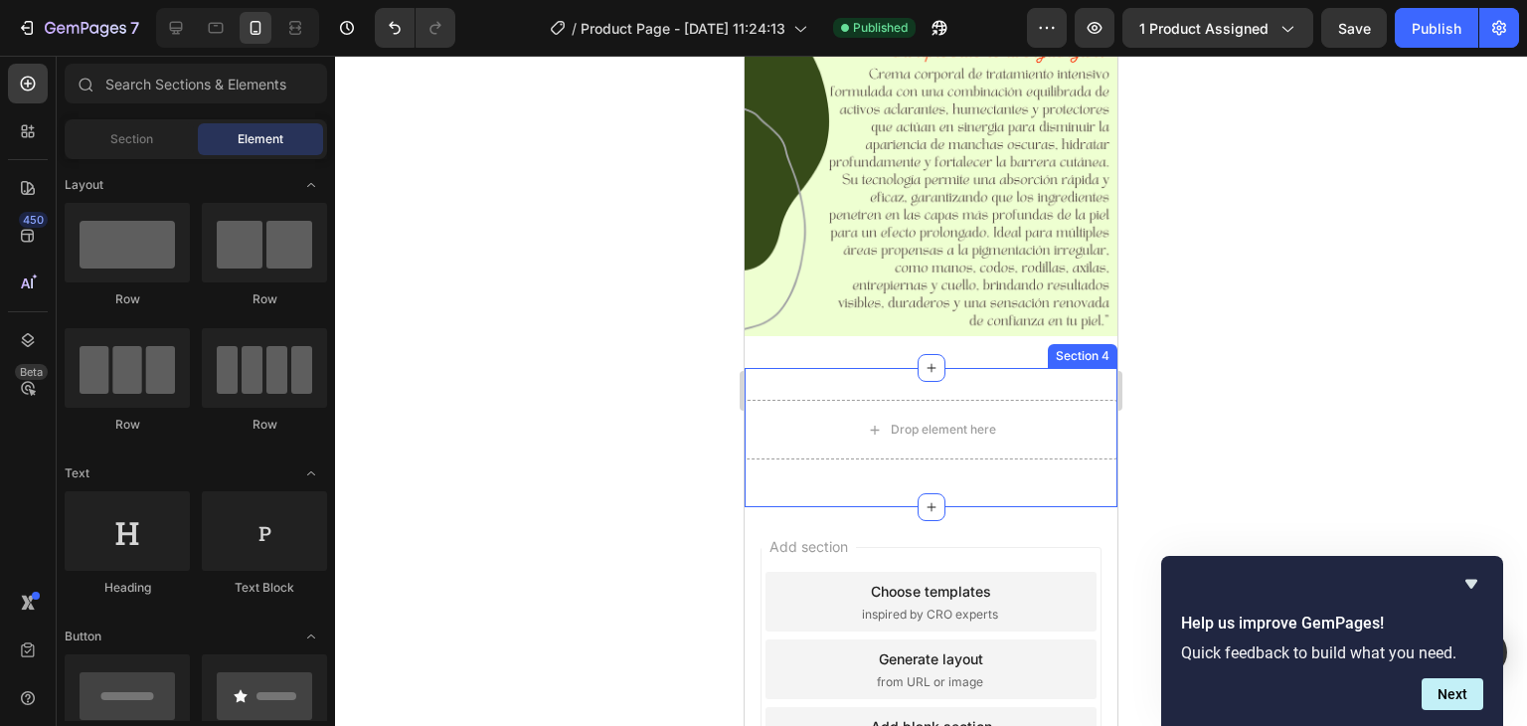
click at [1034, 368] on div "Drop element here Row Section 4" at bounding box center [931, 437] width 373 height 139
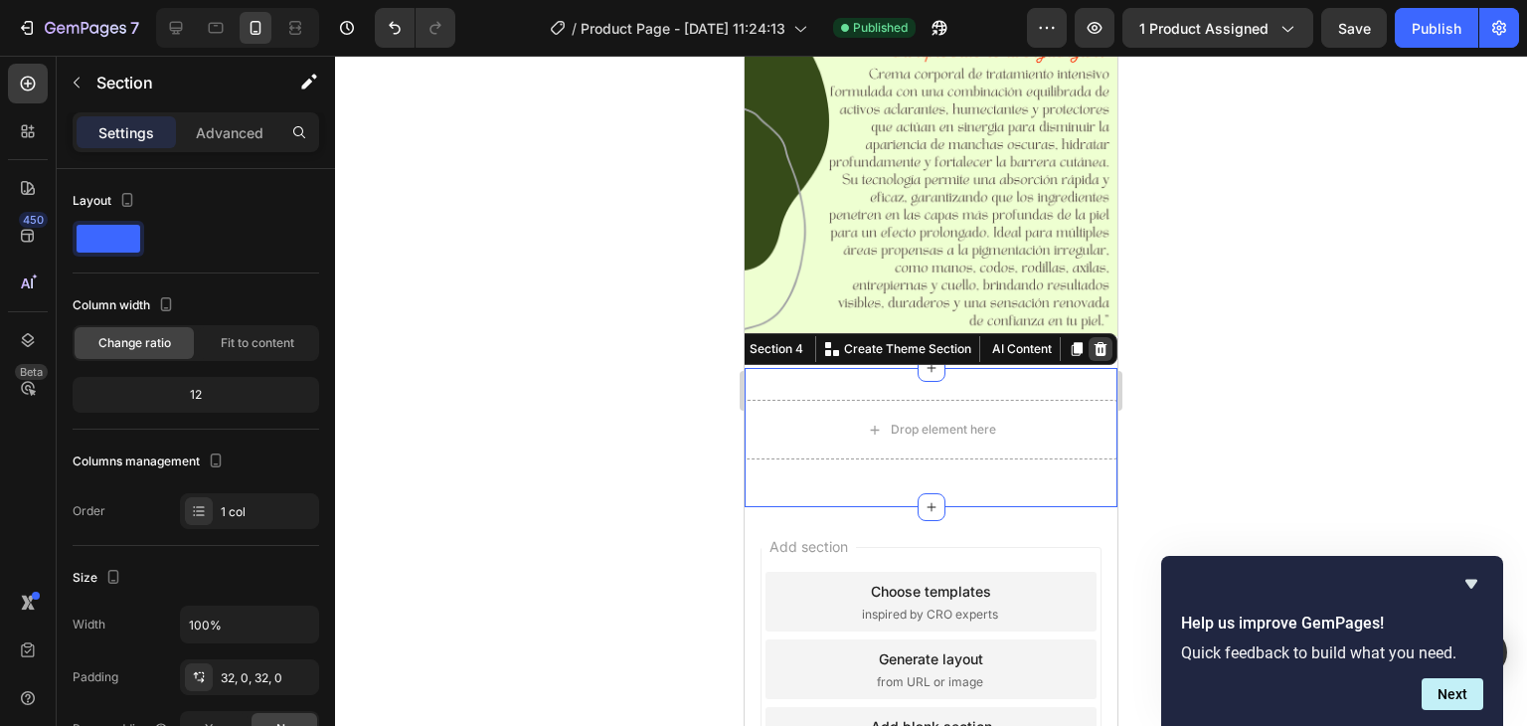
click at [1095, 342] on icon at bounding box center [1101, 349] width 13 height 14
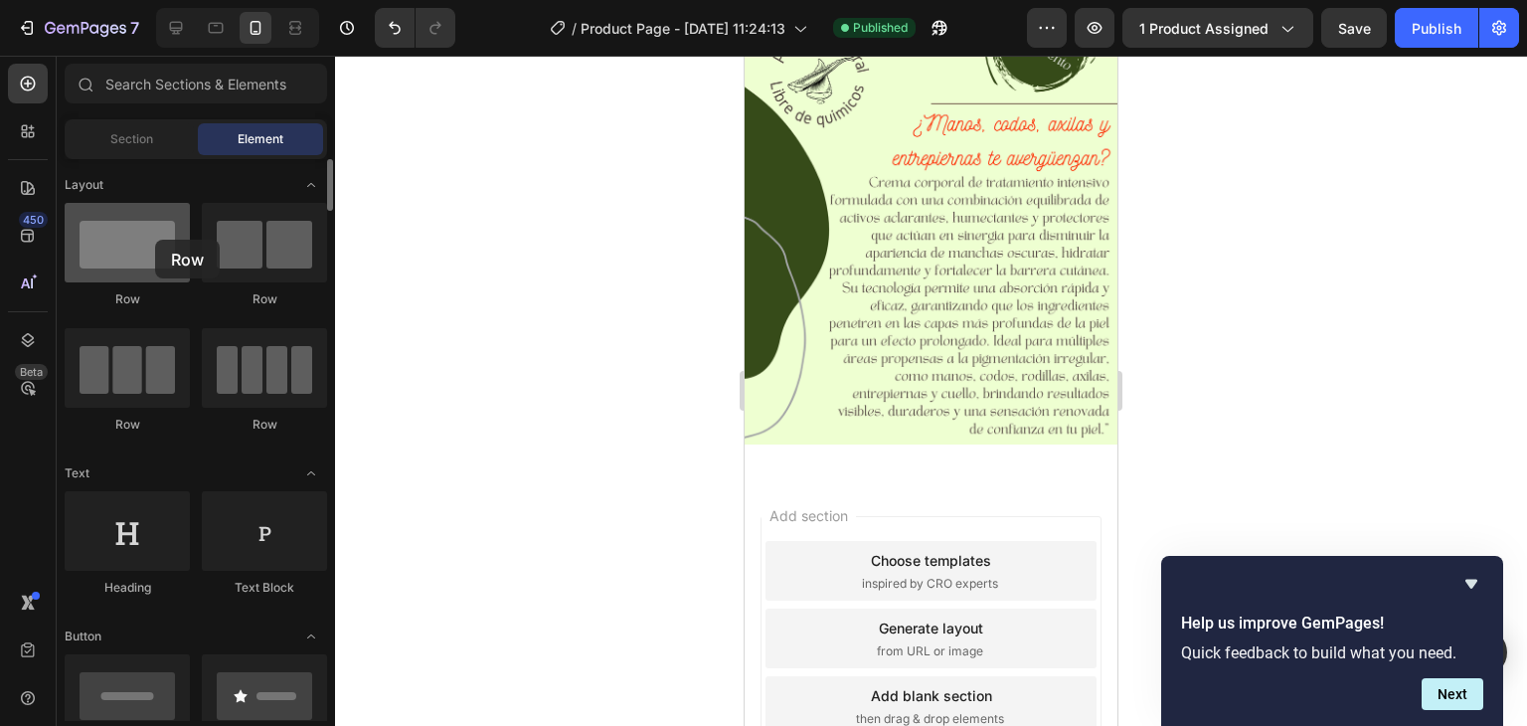
click at [141, 237] on div at bounding box center [127, 243] width 125 height 80
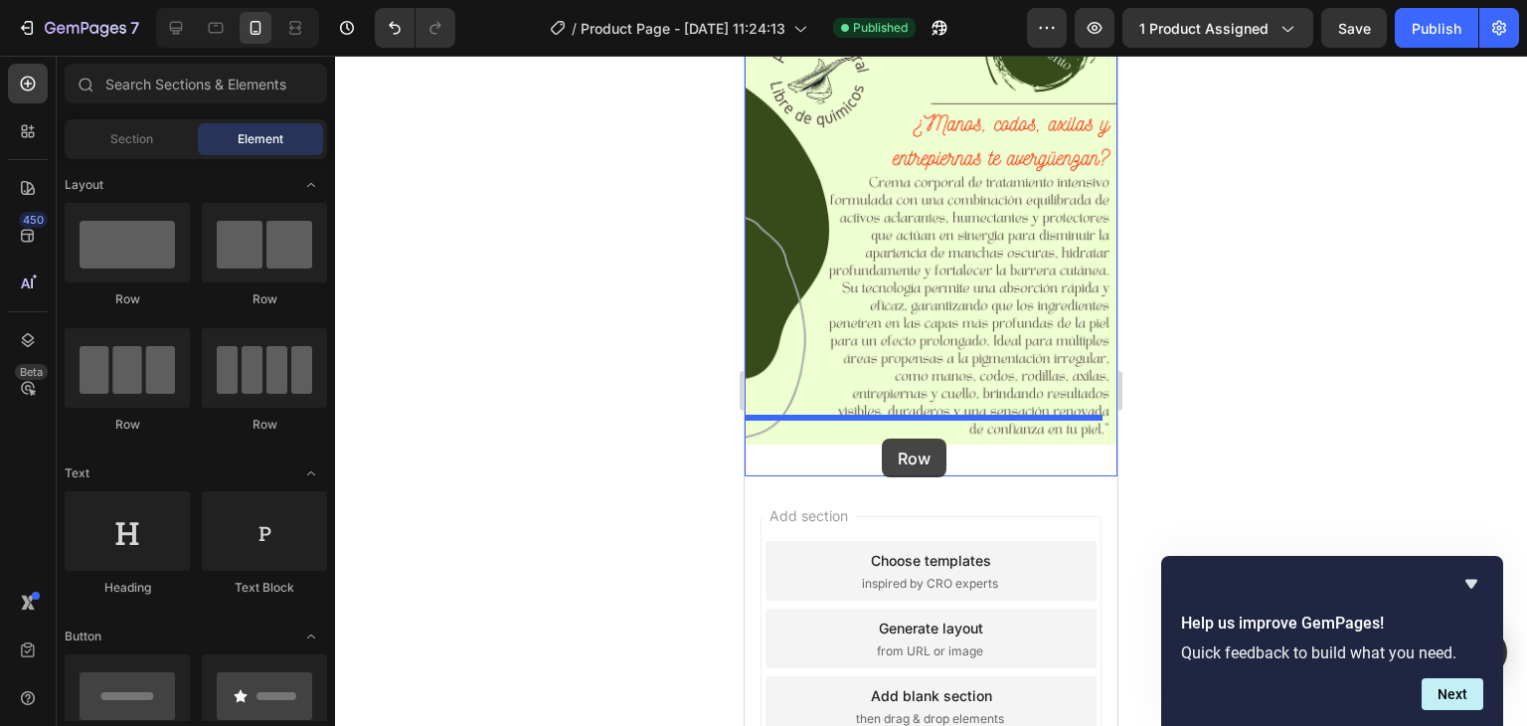
drag, startPoint x: 864, startPoint y: 326, endPoint x: 882, endPoint y: 438, distance: 113.8
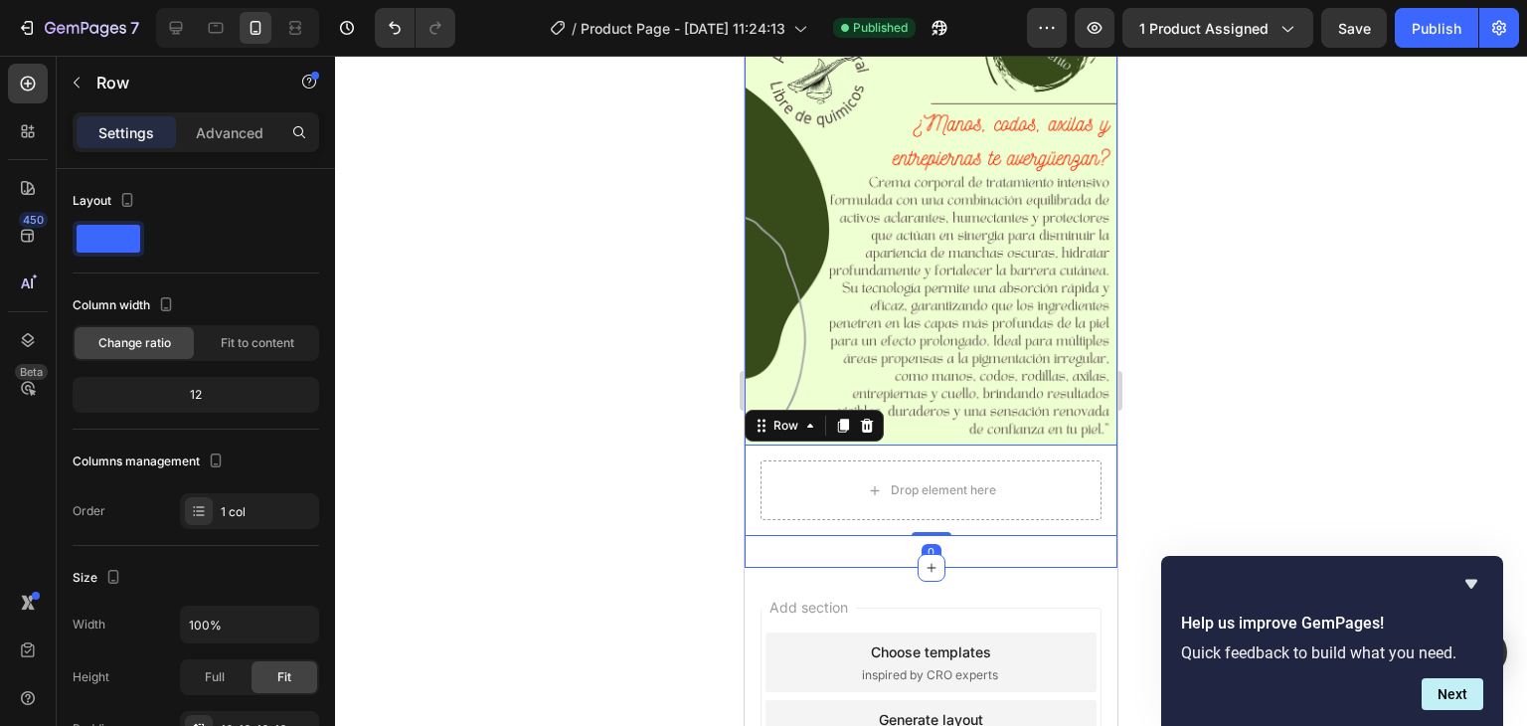
scroll to position [577, 0]
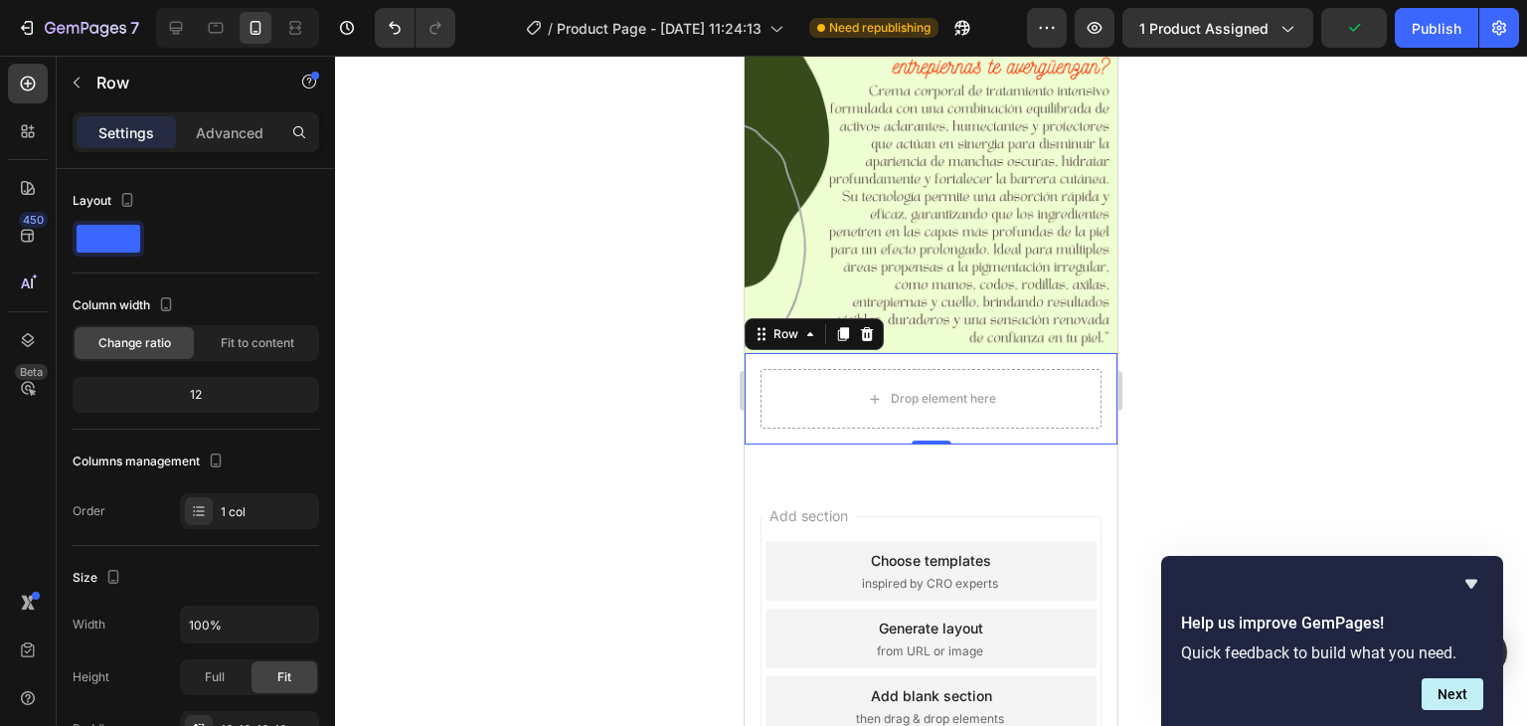
click at [1270, 330] on div at bounding box center [931, 391] width 1192 height 670
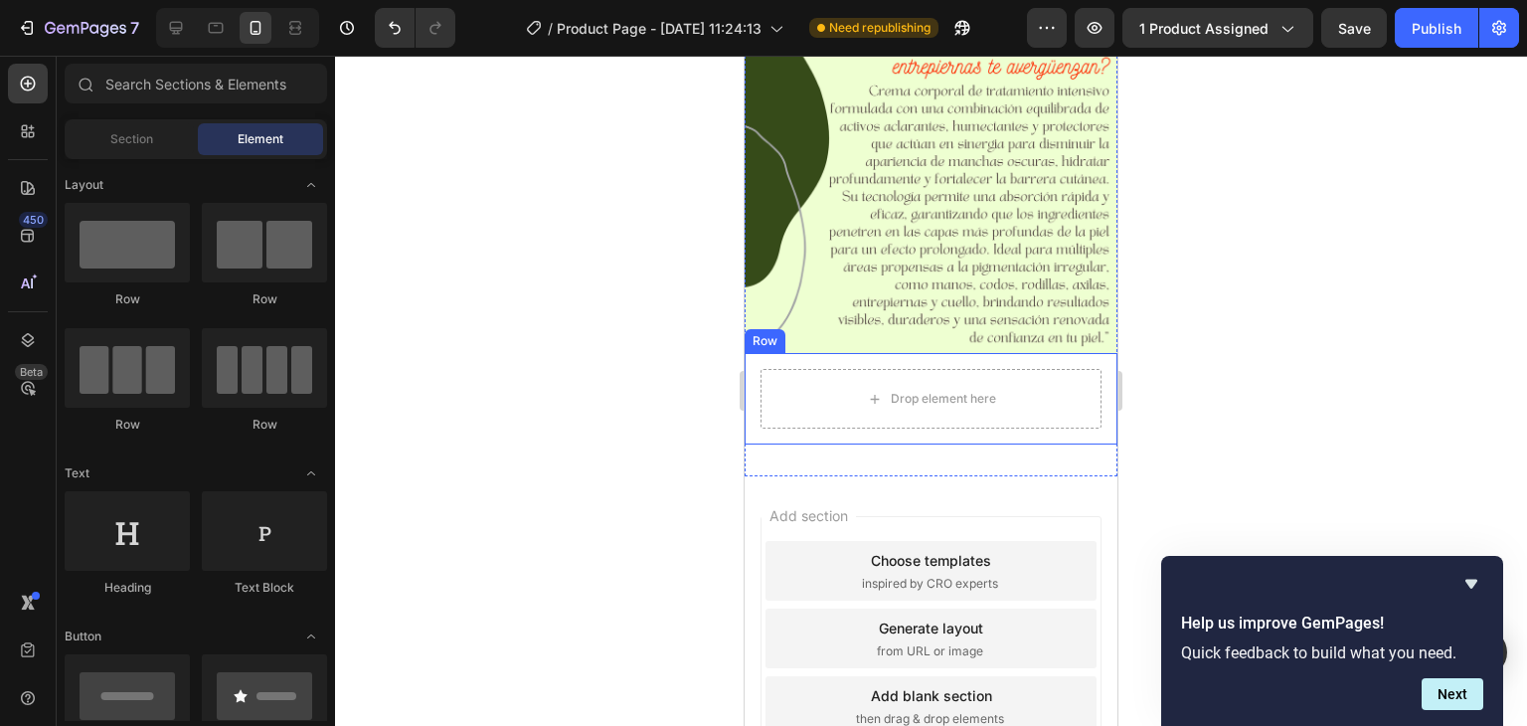
click at [1098, 353] on div "Drop element here Row" at bounding box center [931, 398] width 373 height 91
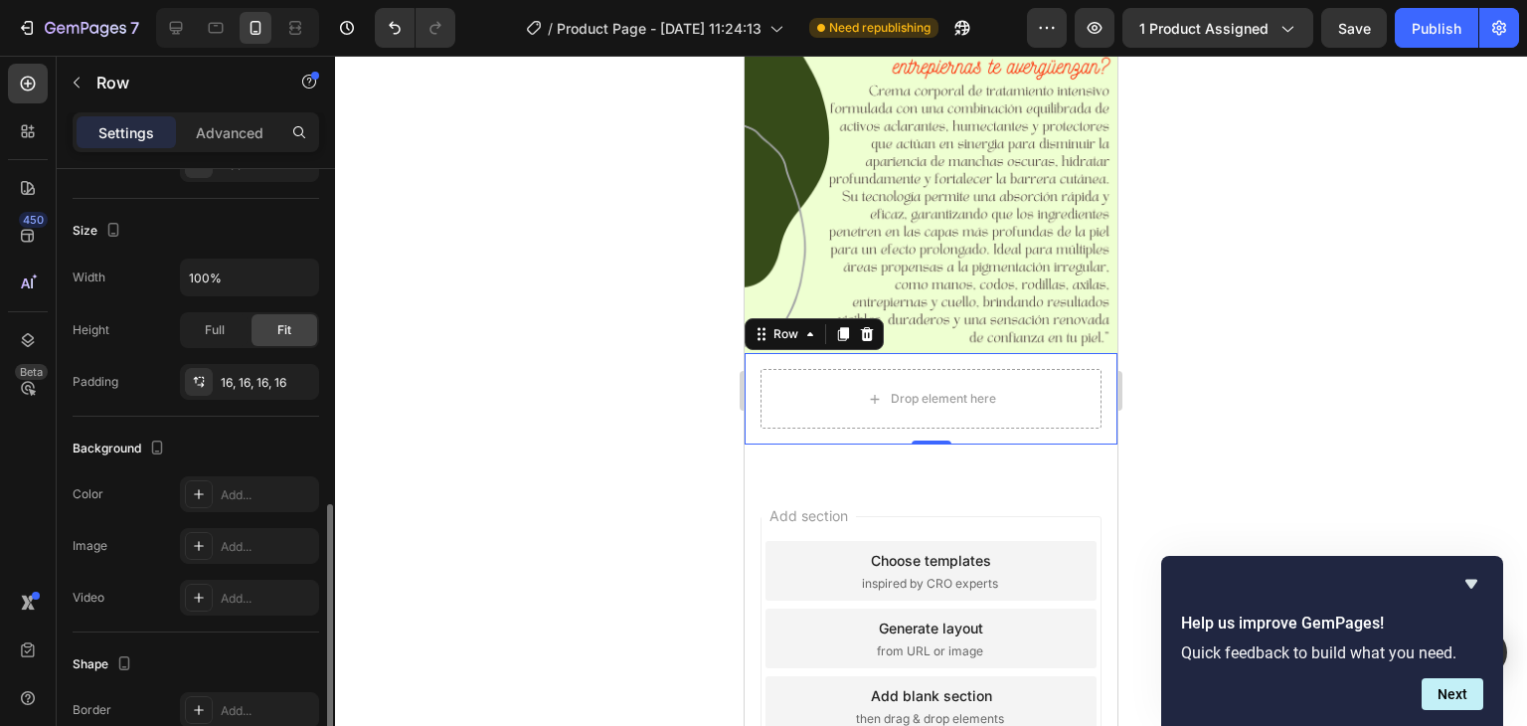
scroll to position [546, 0]
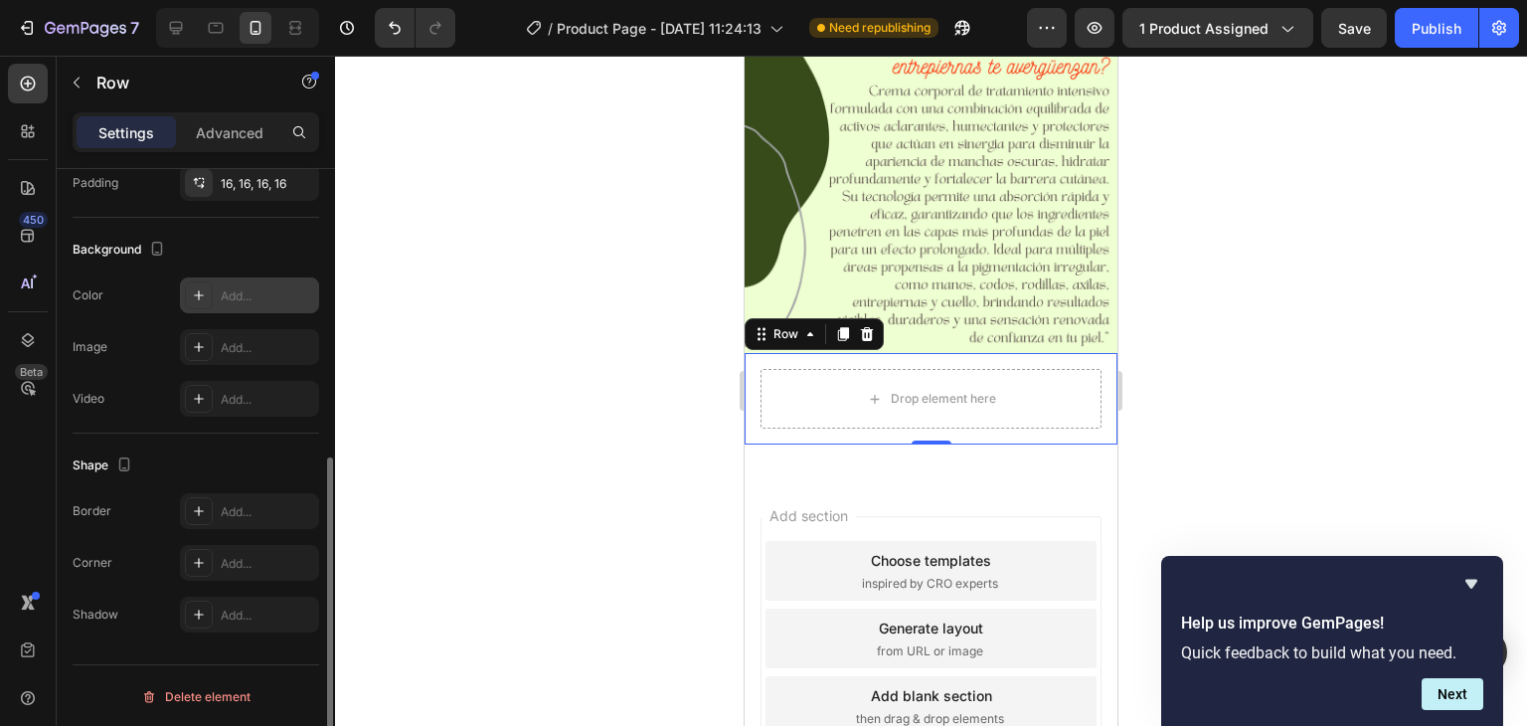
click at [256, 294] on div "Add..." at bounding box center [267, 296] width 93 height 18
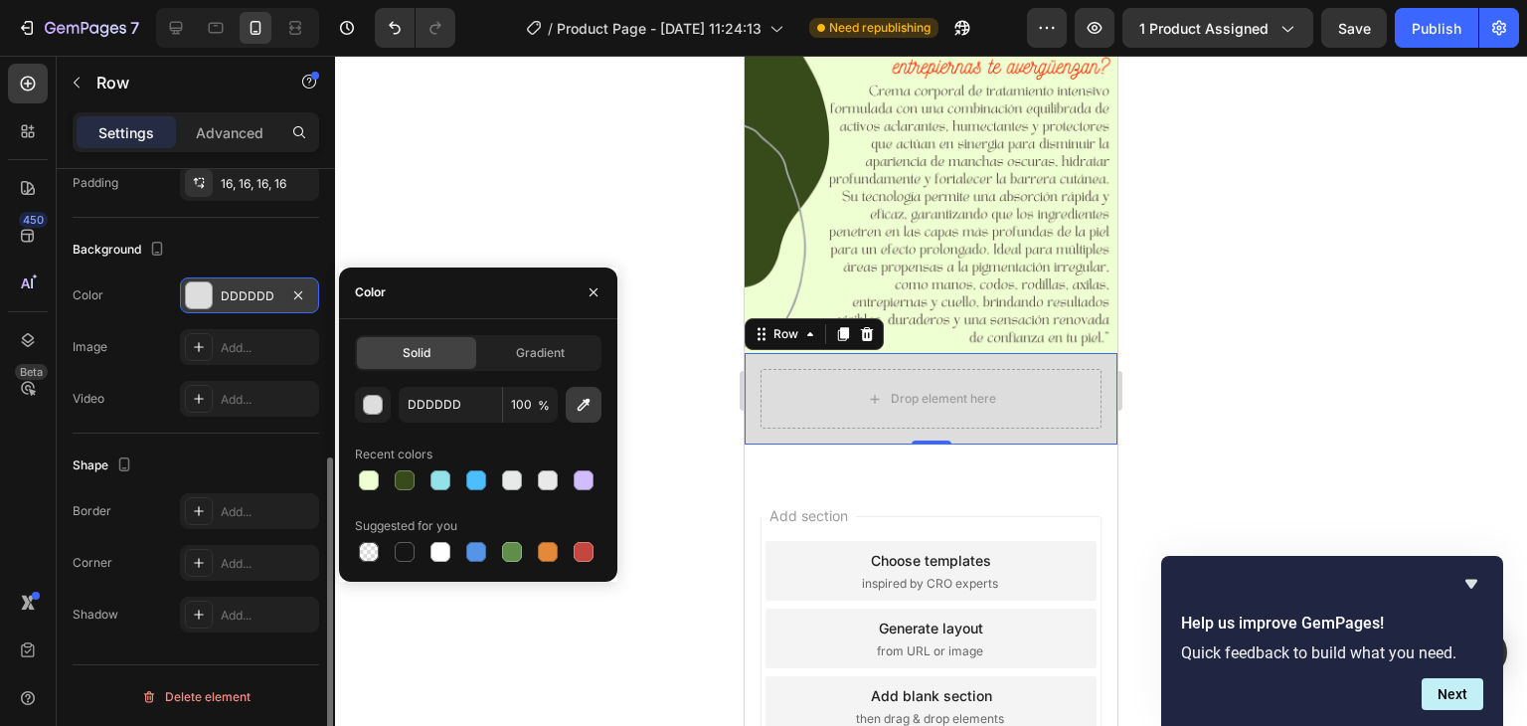
click at [581, 403] on icon "button" at bounding box center [584, 405] width 20 height 20
type input "EEFFD0"
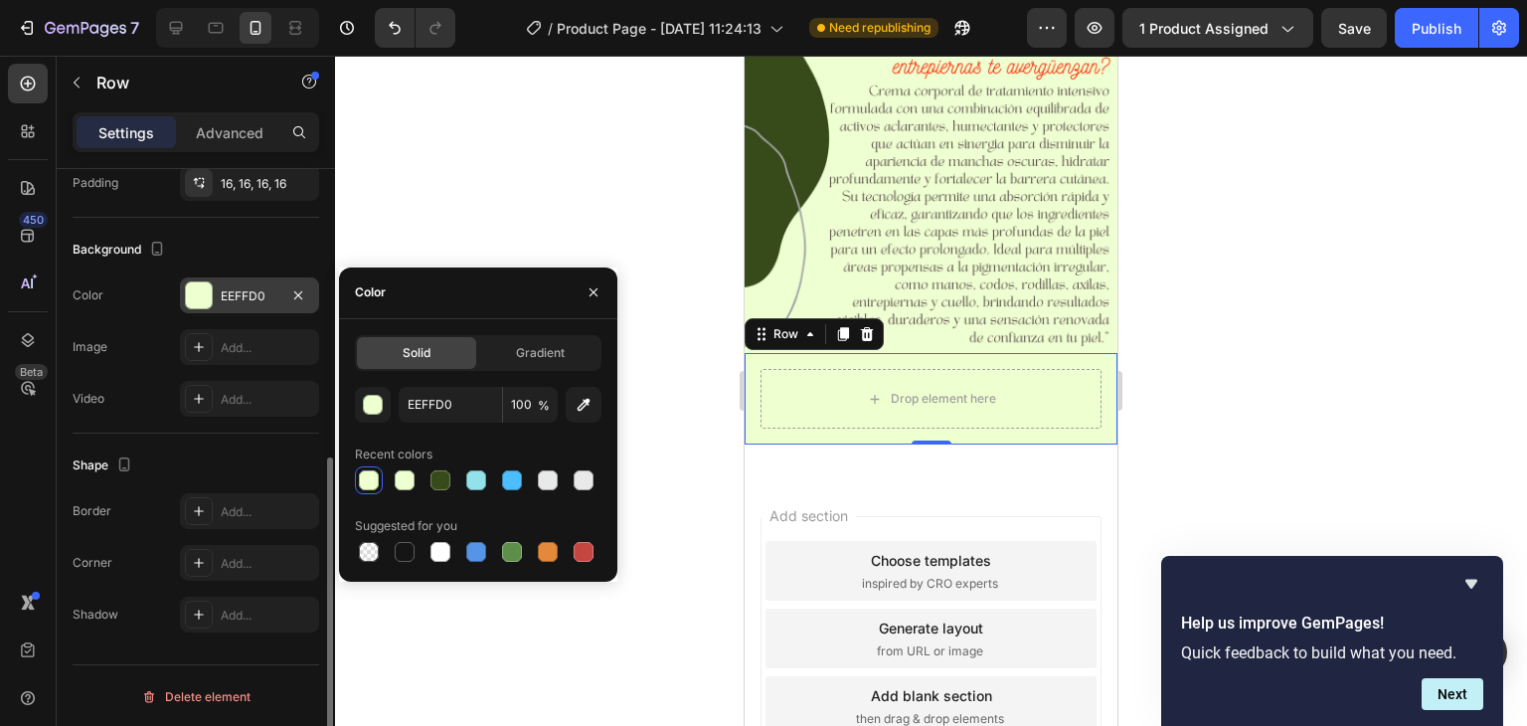
click at [572, 211] on div at bounding box center [931, 391] width 1192 height 670
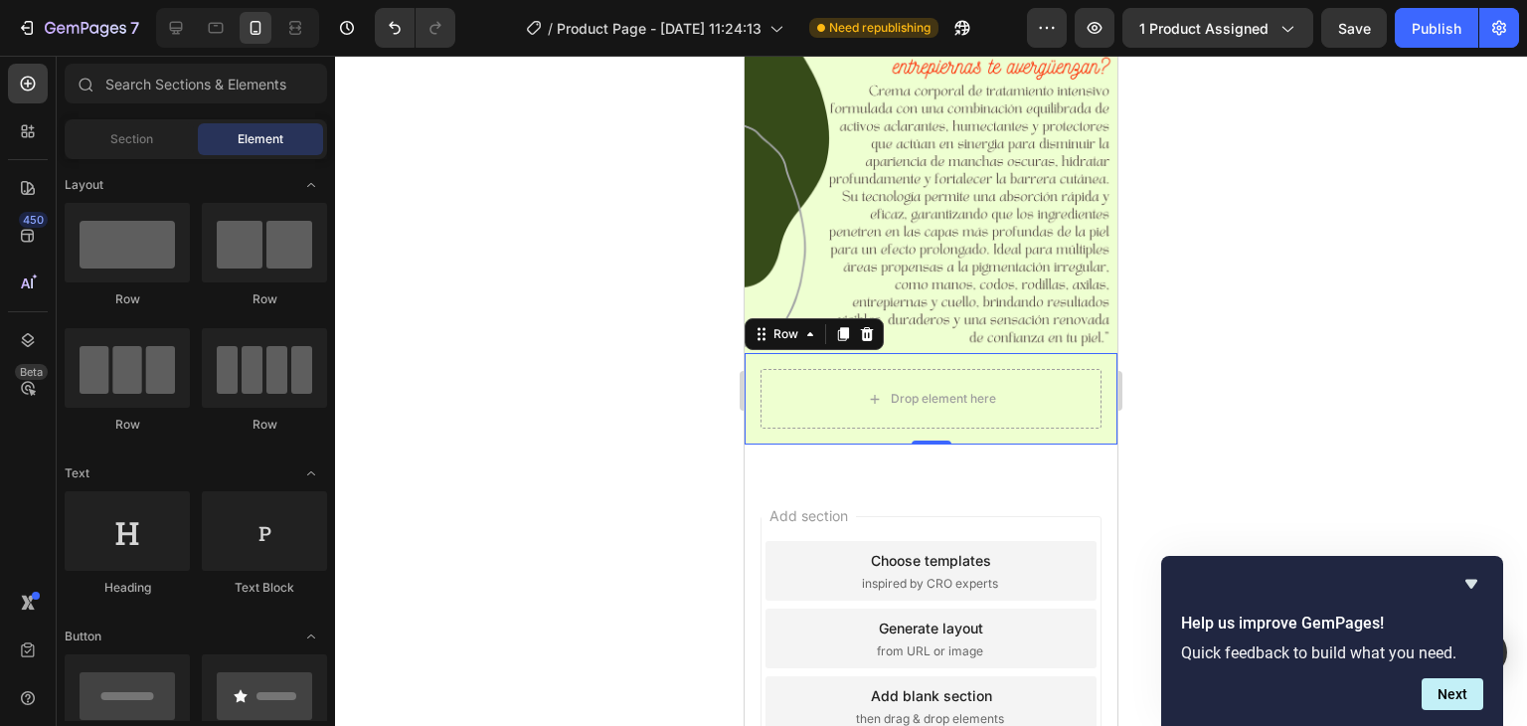
click at [572, 211] on div at bounding box center [931, 391] width 1192 height 670
click at [879, 353] on div "Drop element here Row" at bounding box center [931, 398] width 373 height 91
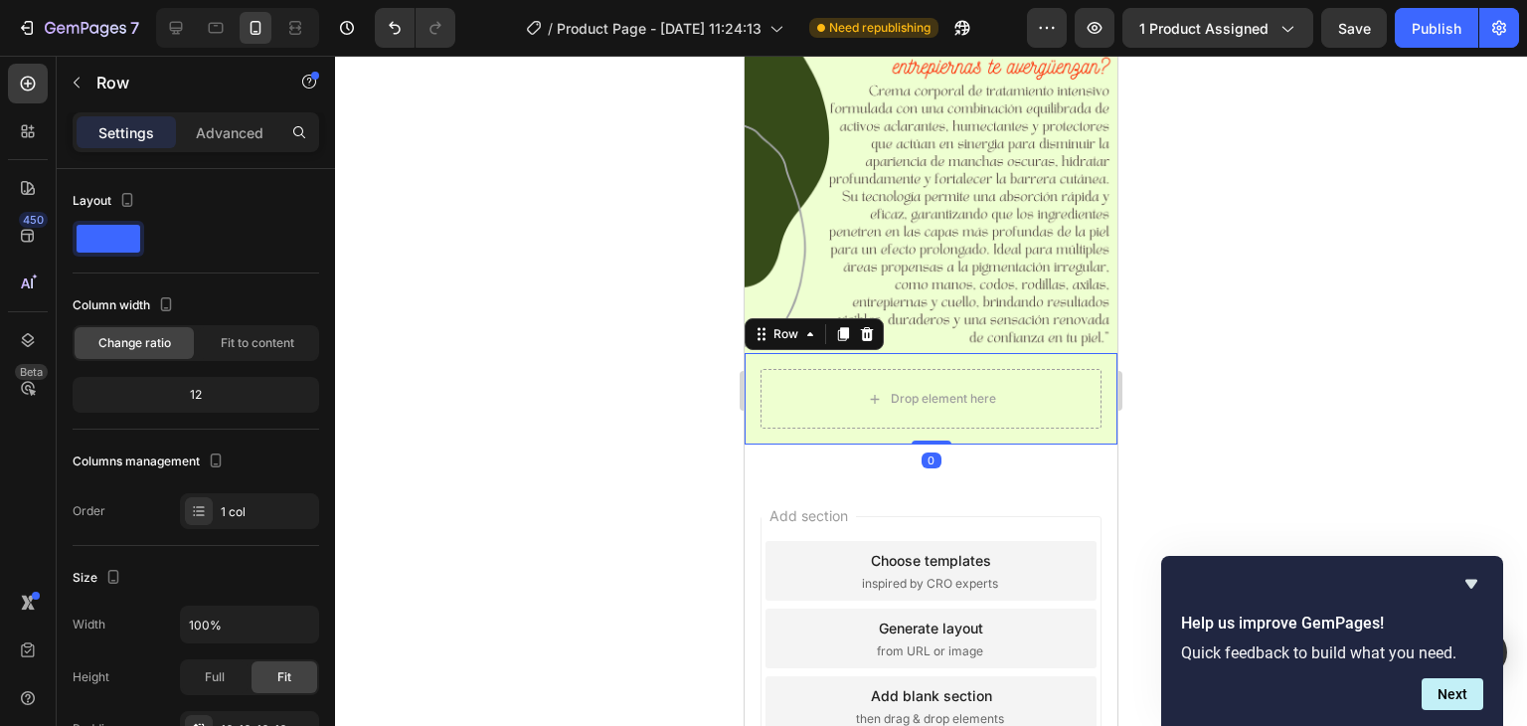
click at [662, 307] on div at bounding box center [931, 391] width 1192 height 670
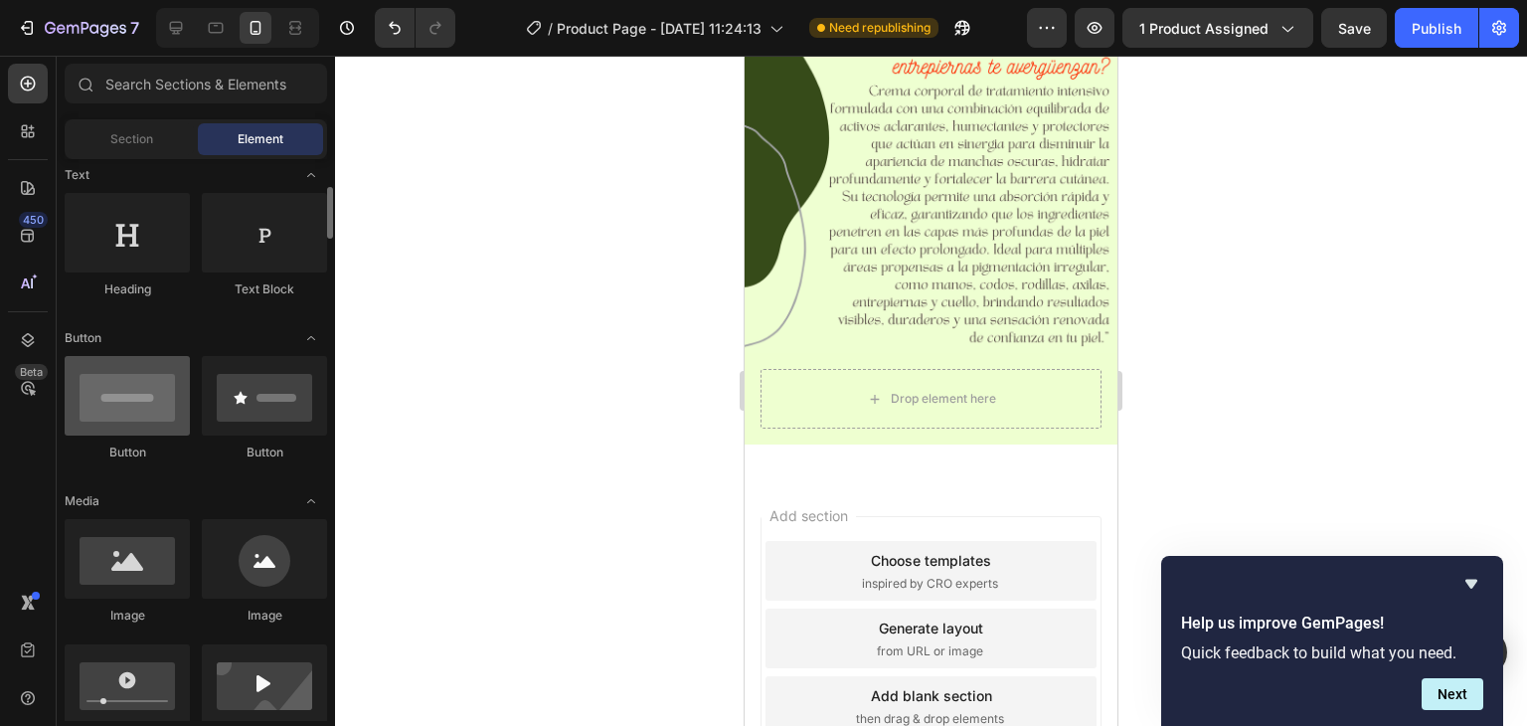
scroll to position [398, 0]
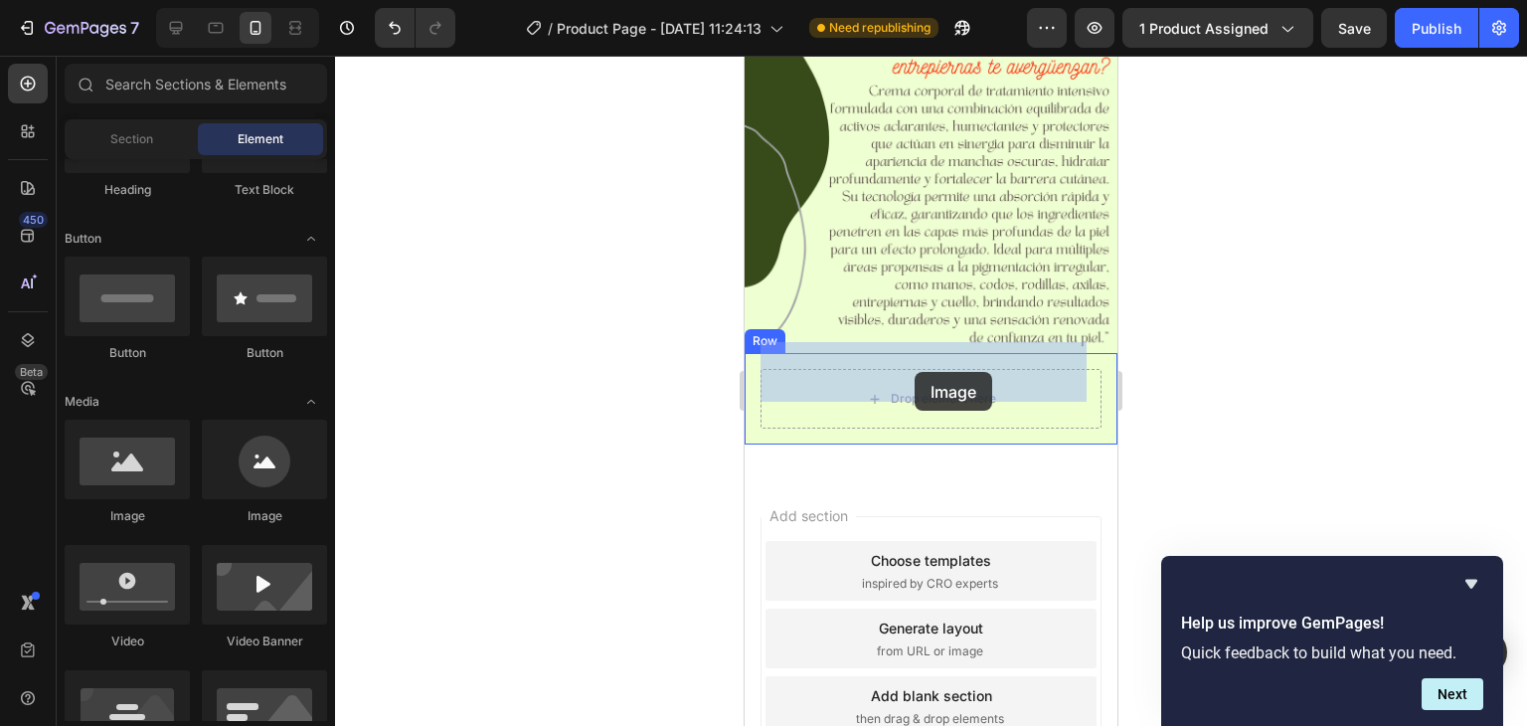
drag, startPoint x: 878, startPoint y: 523, endPoint x: 915, endPoint y: 372, distance: 155.5
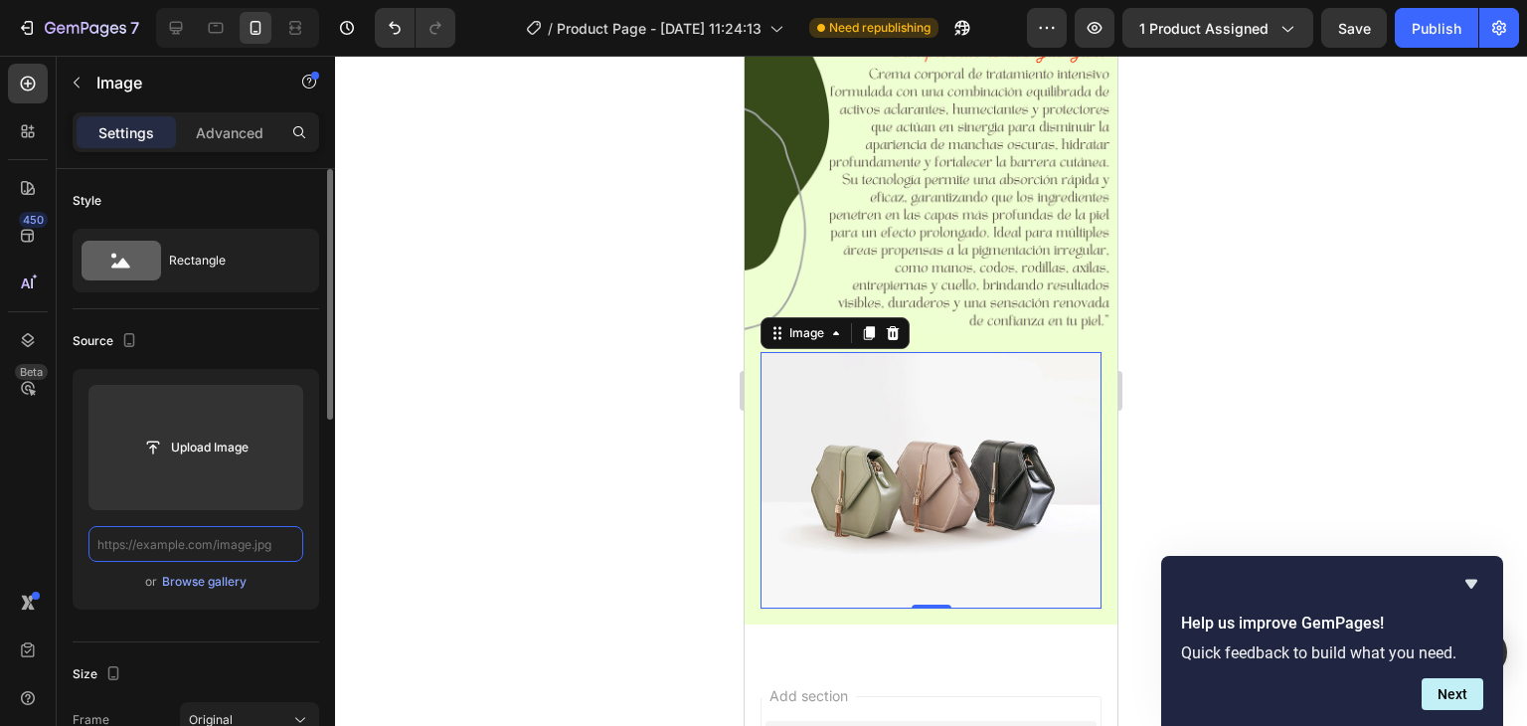
scroll to position [0, 0]
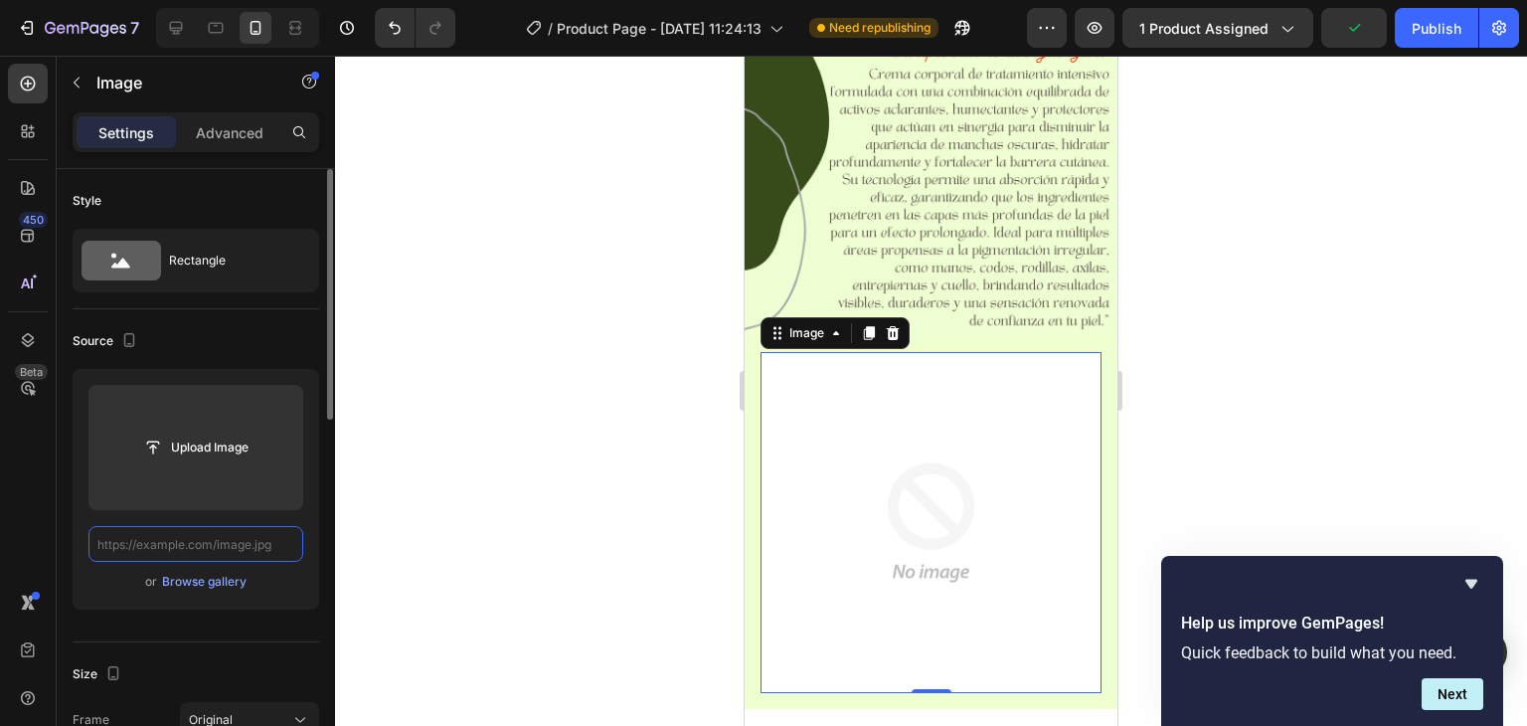
paste input "https://media.giphy.com/media/TzV8MU6KYtdtRMVsau/giphy.gif?cid=790b7611dd411241…"
type input "https://media.giphy.com/media/TzV8MU6KYtdtRMVsau/giphy.gif?cid=790b7611dd411241…"
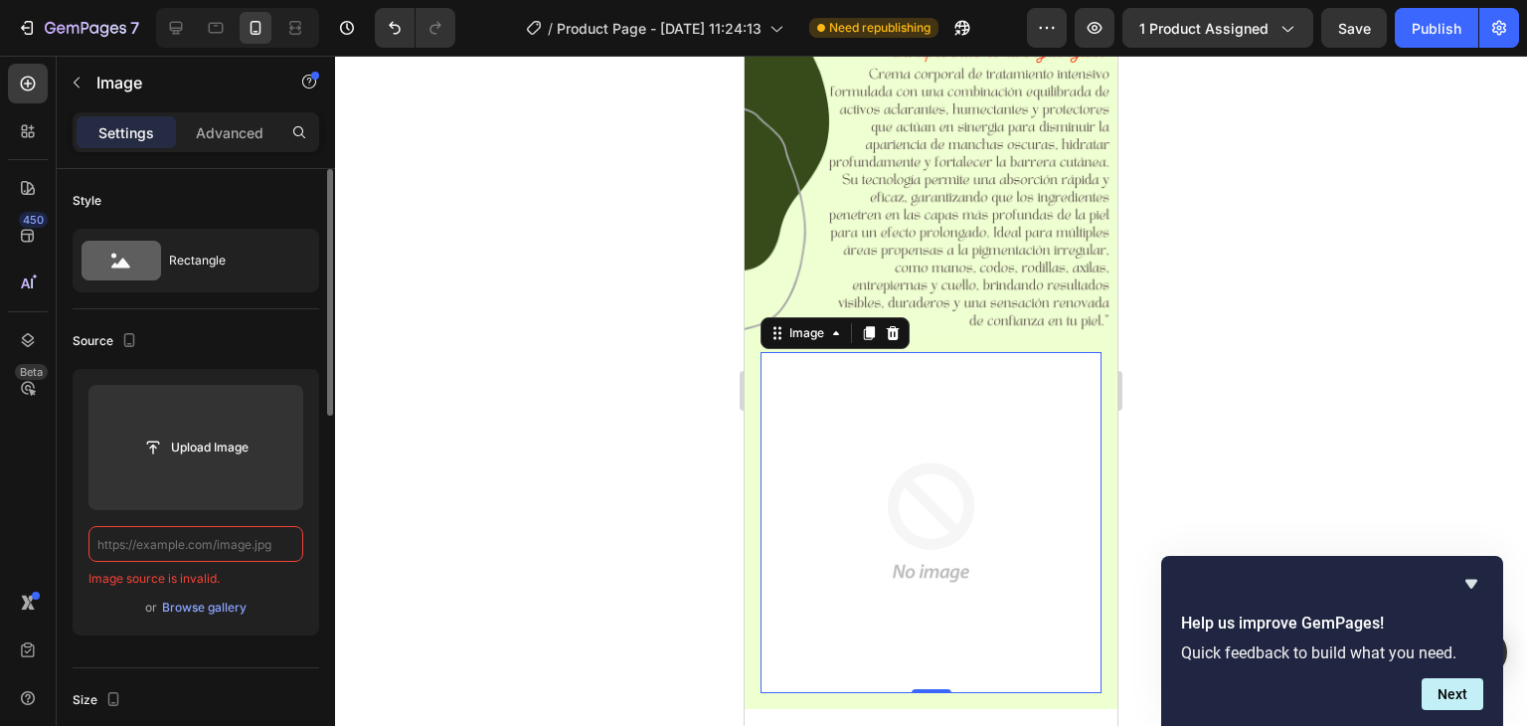
paste input "https://media.giphy.com/media/TzV8MU6KYtdtRMVsau/giphy.gif?cid=790b7611dd411241…"
type input "https://media.giphy.com/media/TzV8MU6KYtdtRMVsau/giphy.gif?cid=790b7611dd411241…"
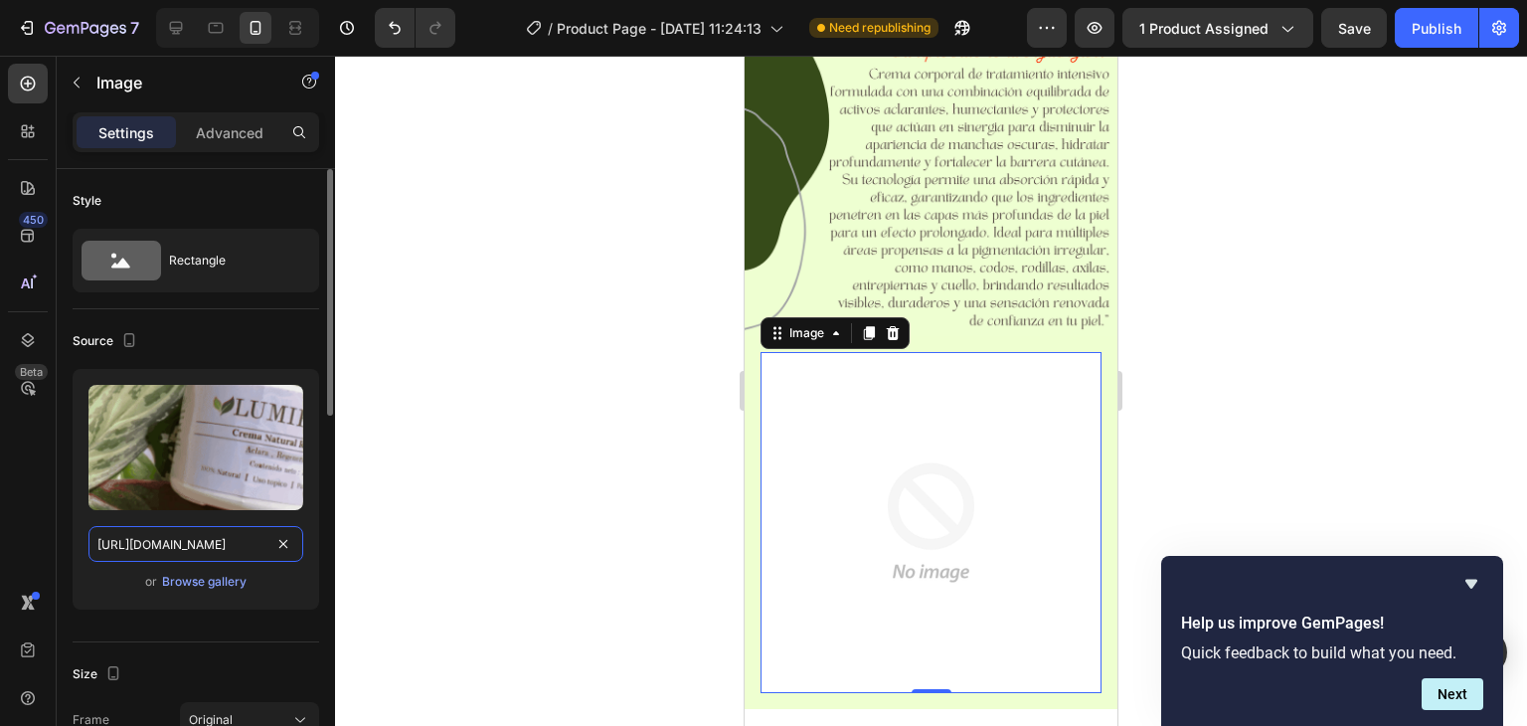
scroll to position [0, 799]
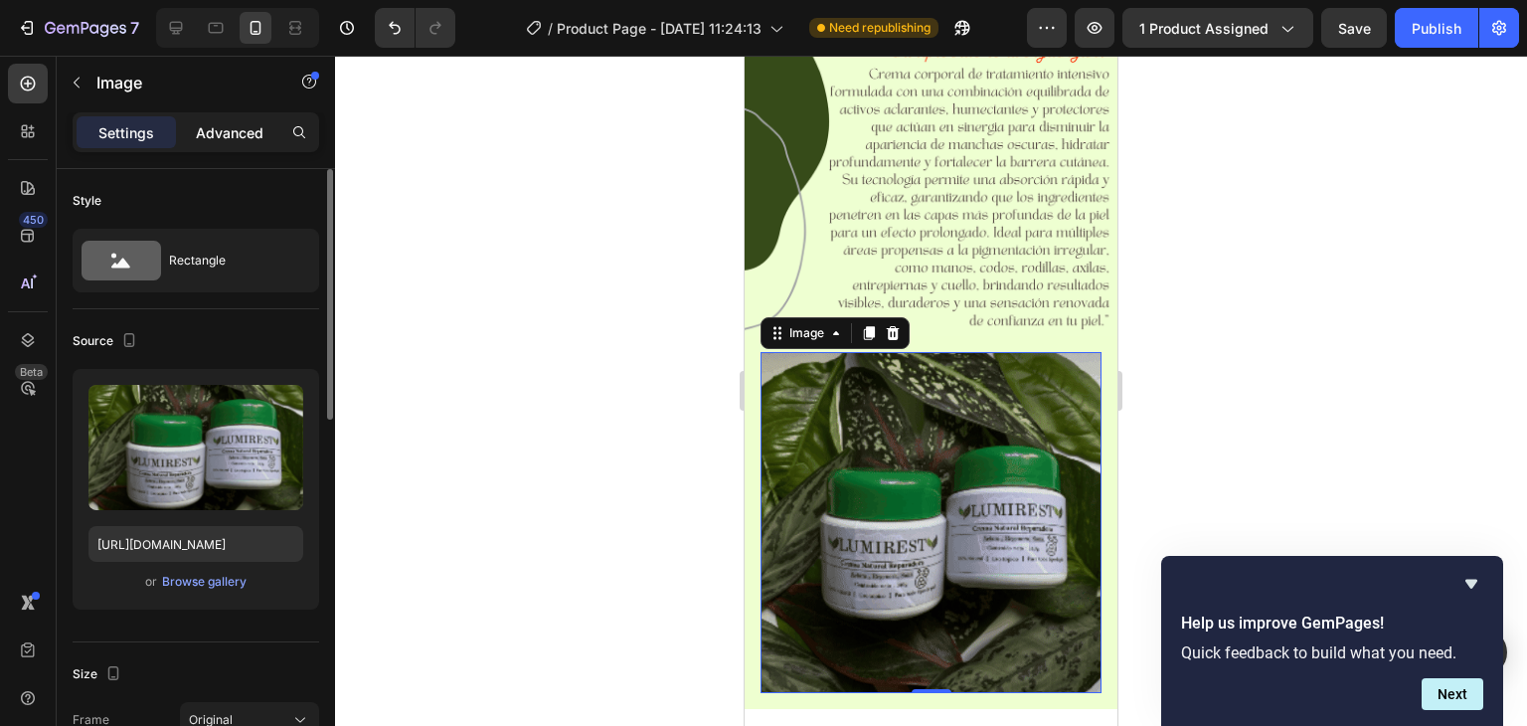
click at [221, 138] on p "Advanced" at bounding box center [230, 132] width 68 height 21
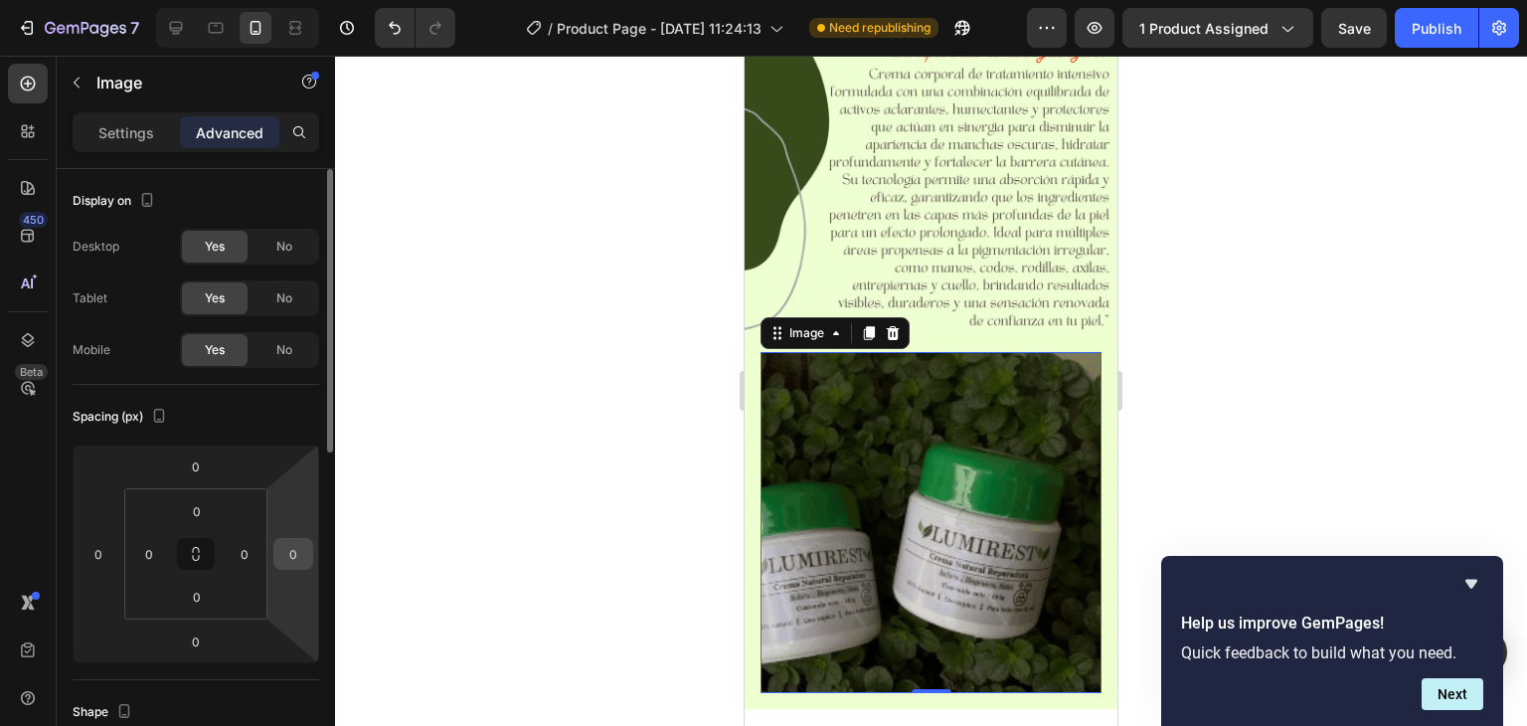
click at [298, 558] on input "0" at bounding box center [293, 554] width 30 height 30
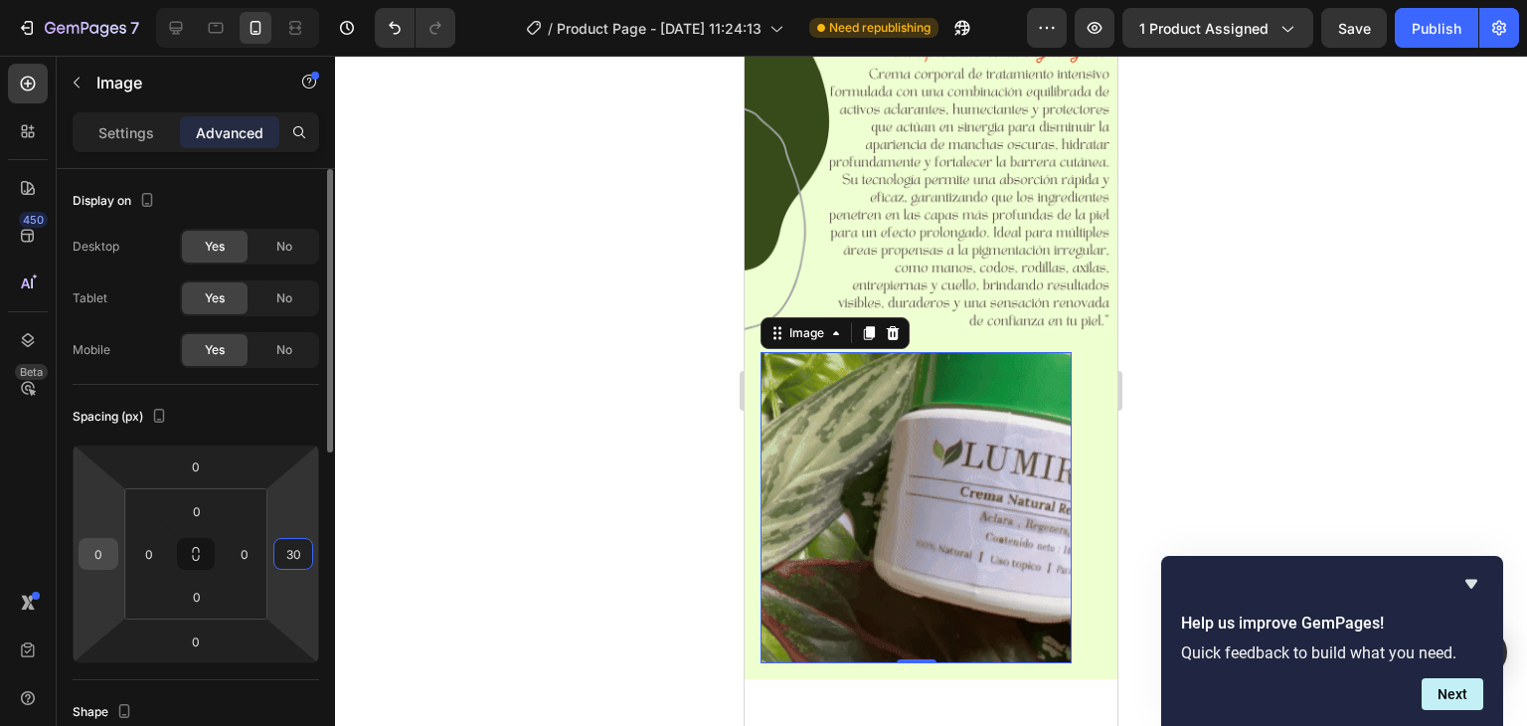
type input "30"
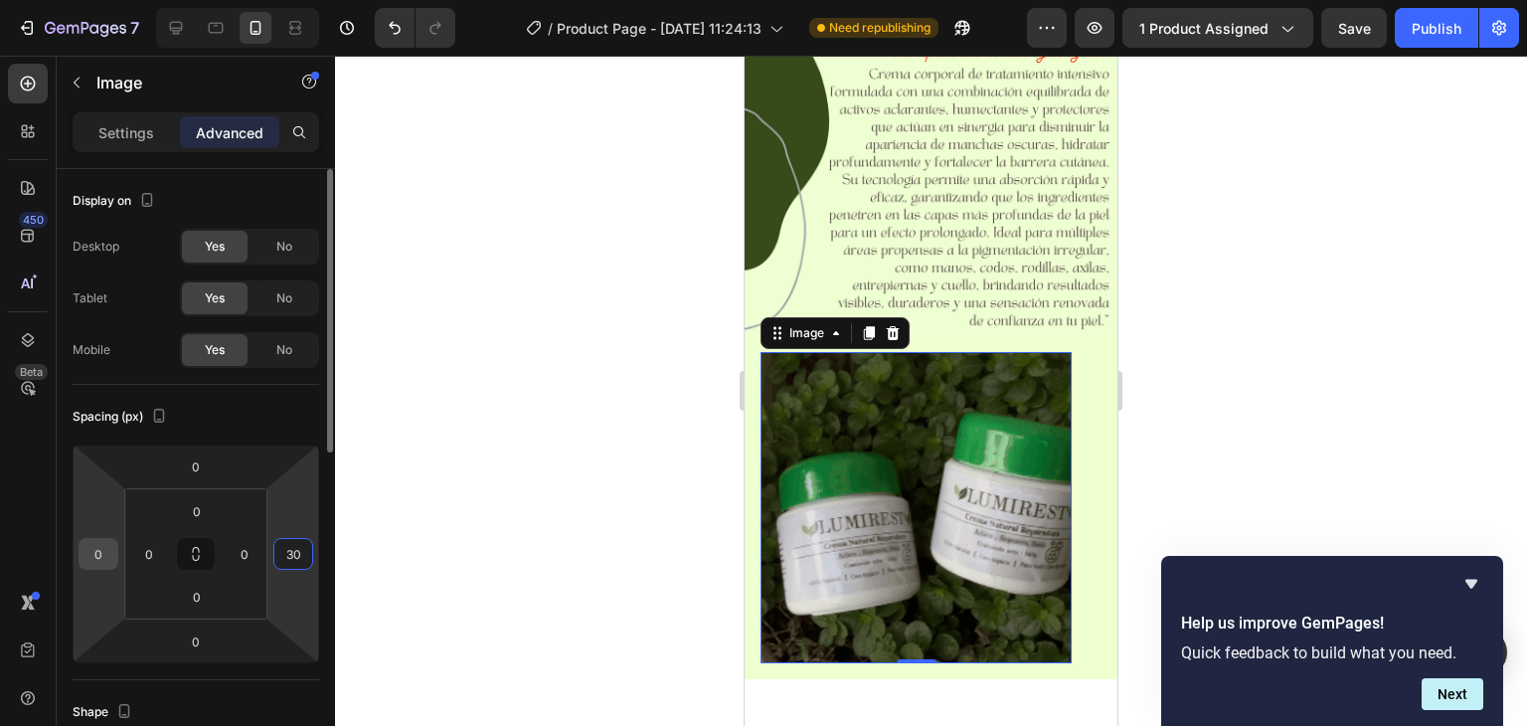
click at [95, 562] on input "0" at bounding box center [99, 554] width 30 height 30
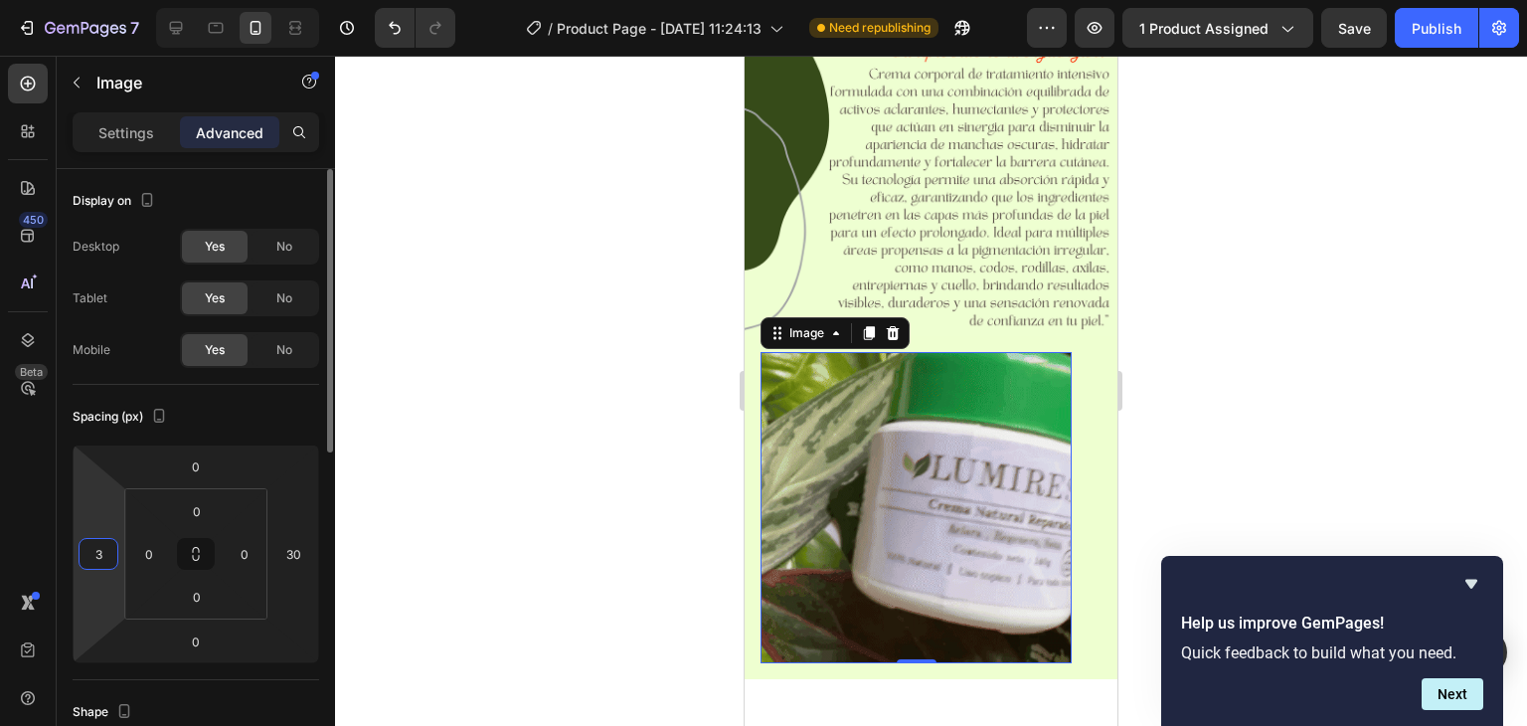
type input "30"
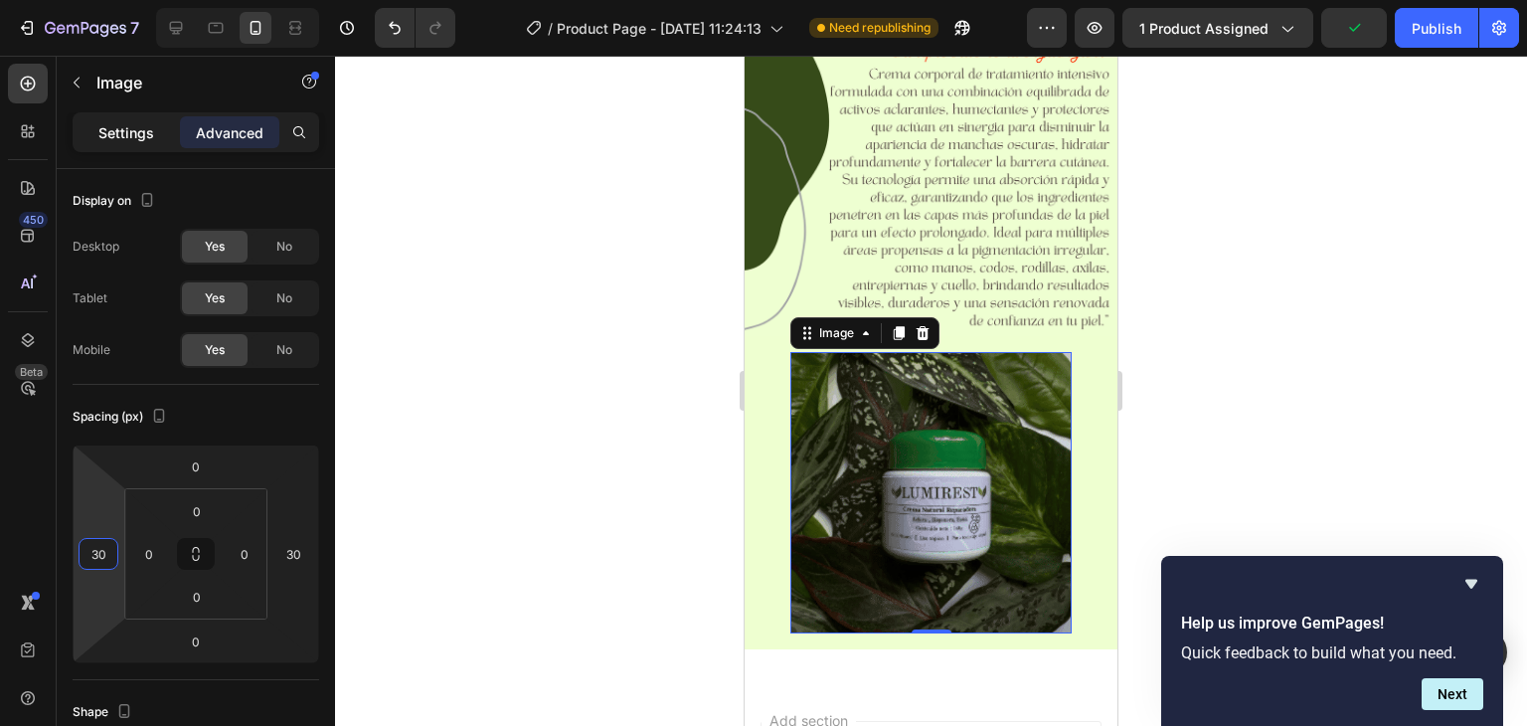
click at [126, 122] on p "Settings" at bounding box center [126, 132] width 56 height 21
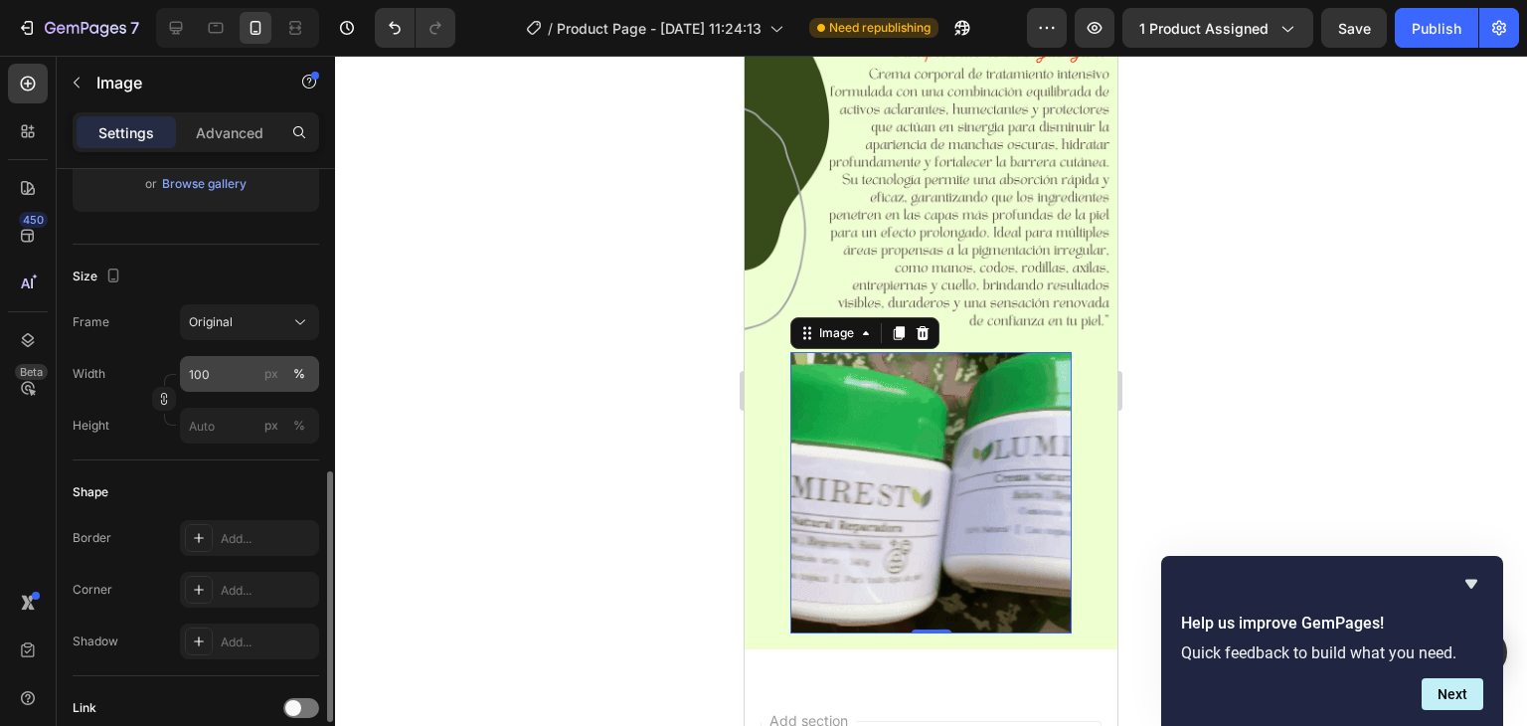
scroll to position [597, 0]
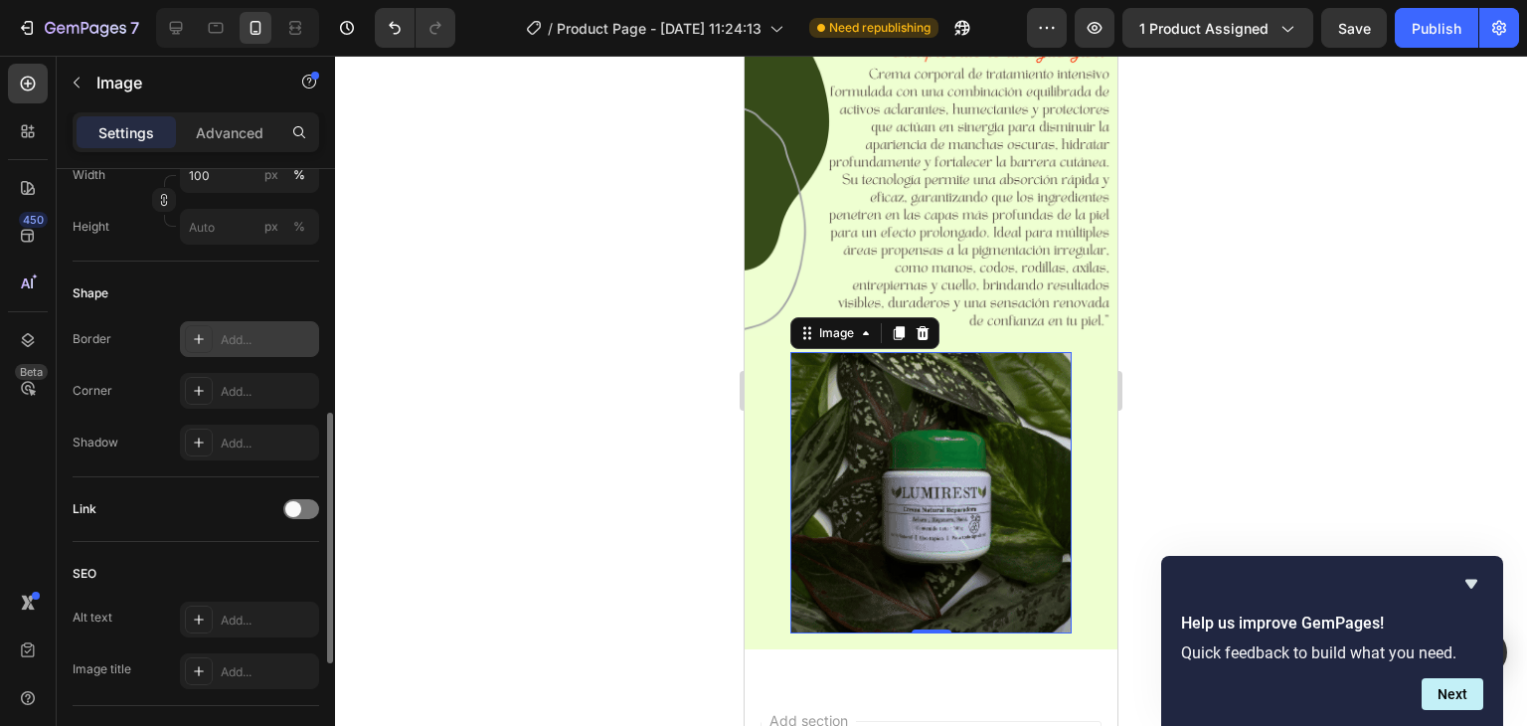
click at [254, 335] on div "Add..." at bounding box center [267, 340] width 93 height 18
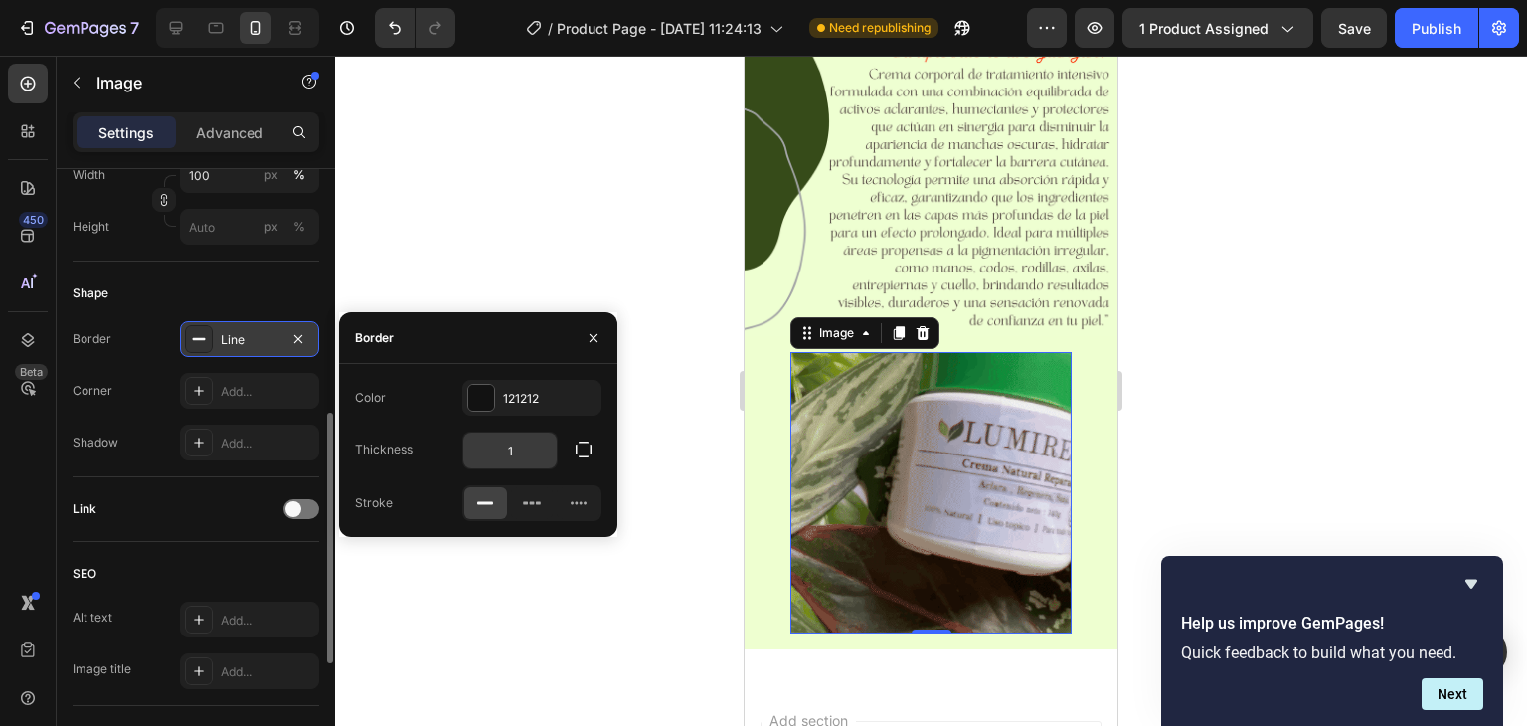
click at [512, 454] on input "1" at bounding box center [509, 450] width 93 height 36
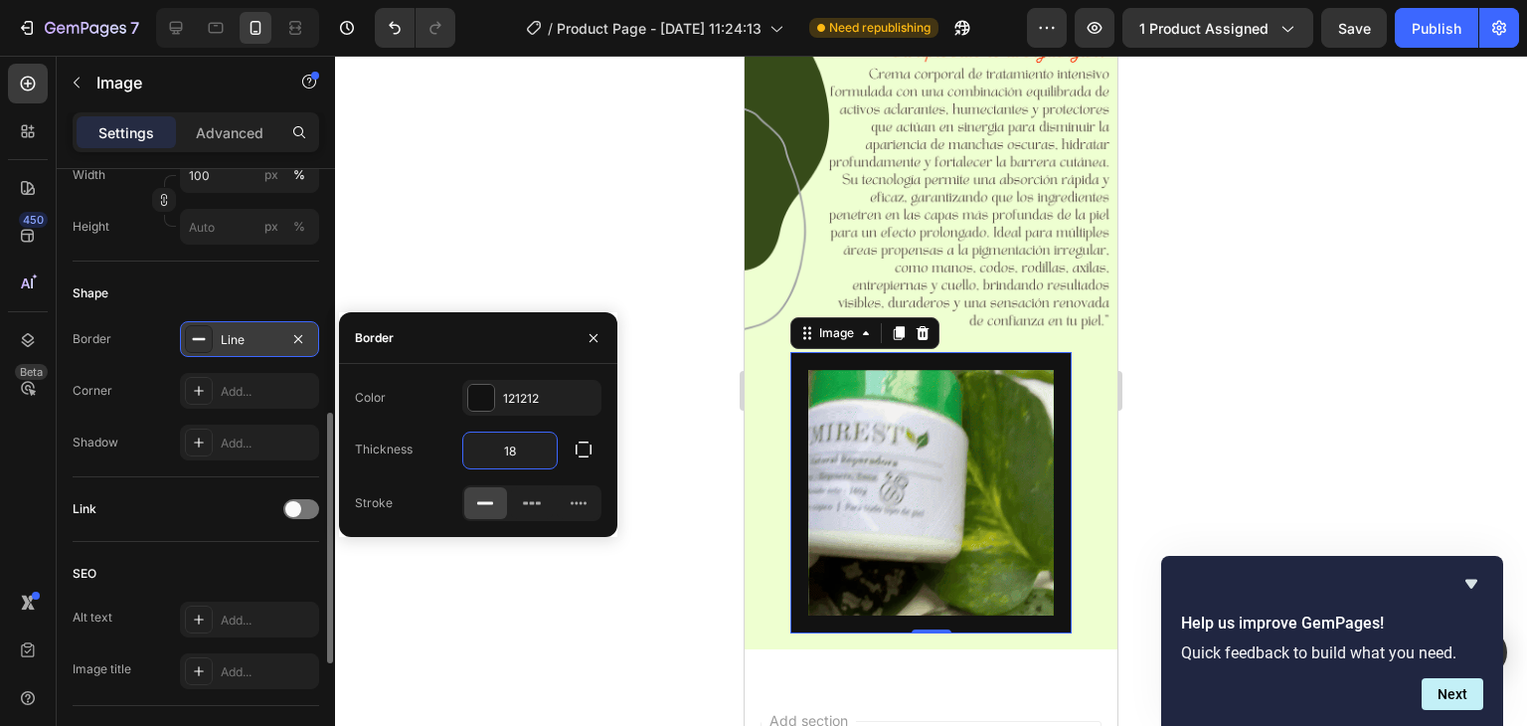
type input "1"
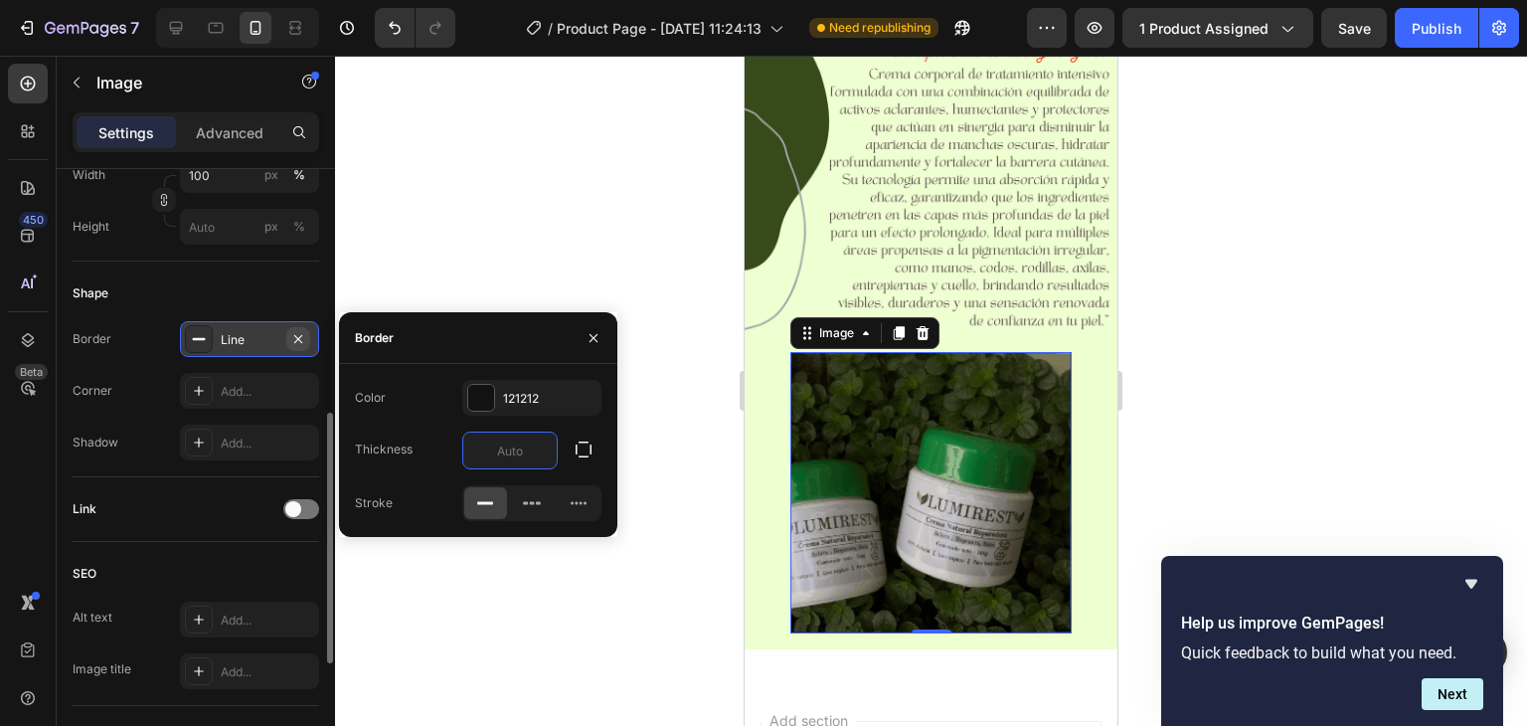
click at [298, 333] on icon "button" at bounding box center [298, 339] width 16 height 16
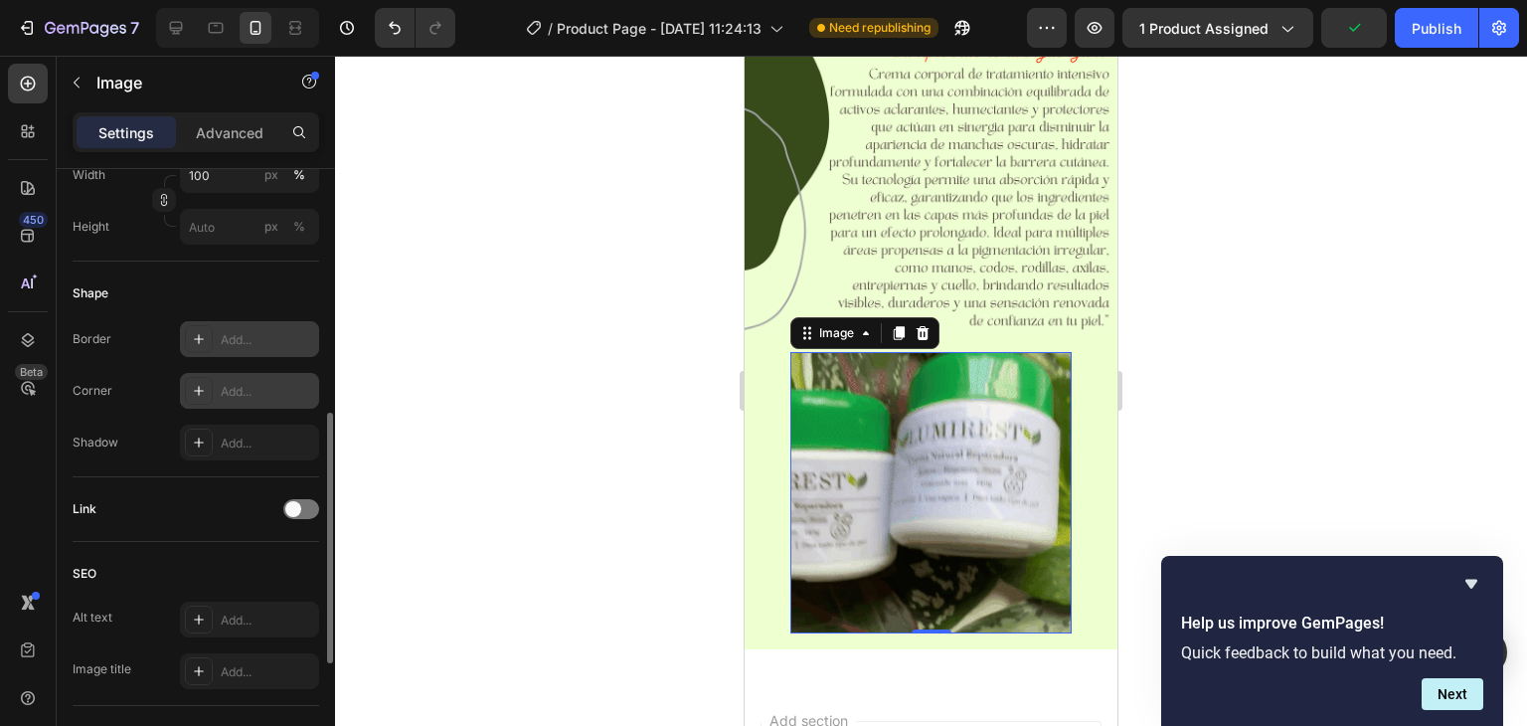
click at [236, 391] on div "Add..." at bounding box center [267, 392] width 93 height 18
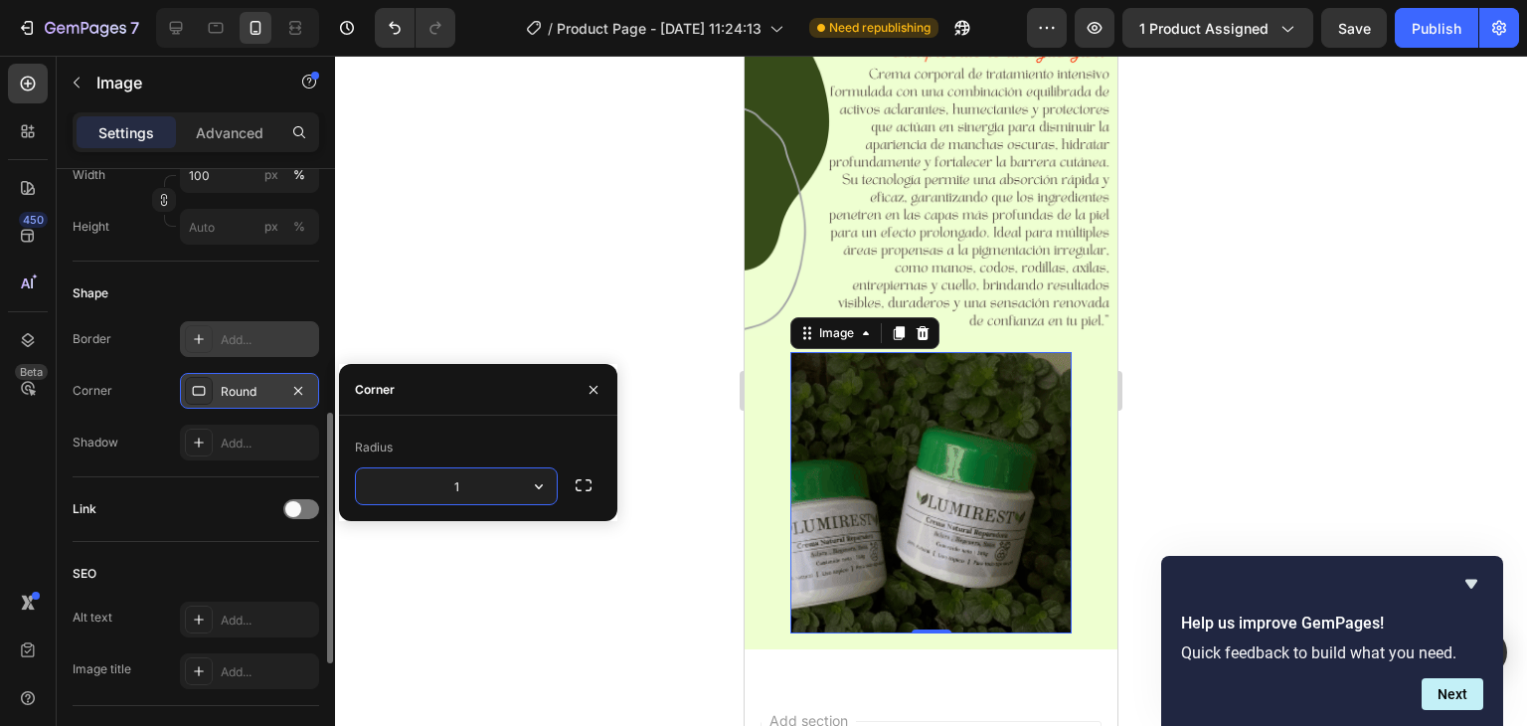
type input "18"
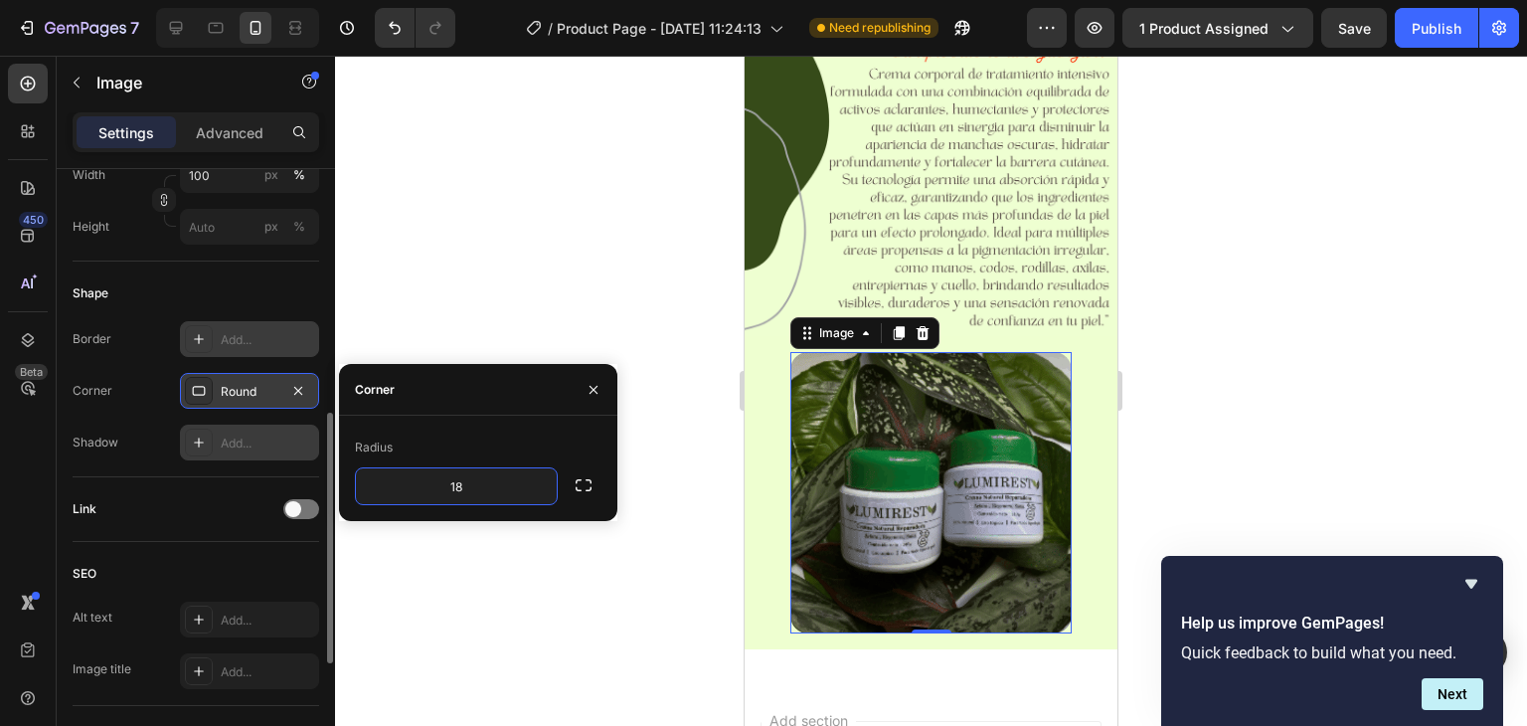
click at [219, 442] on div "Add..." at bounding box center [249, 443] width 139 height 36
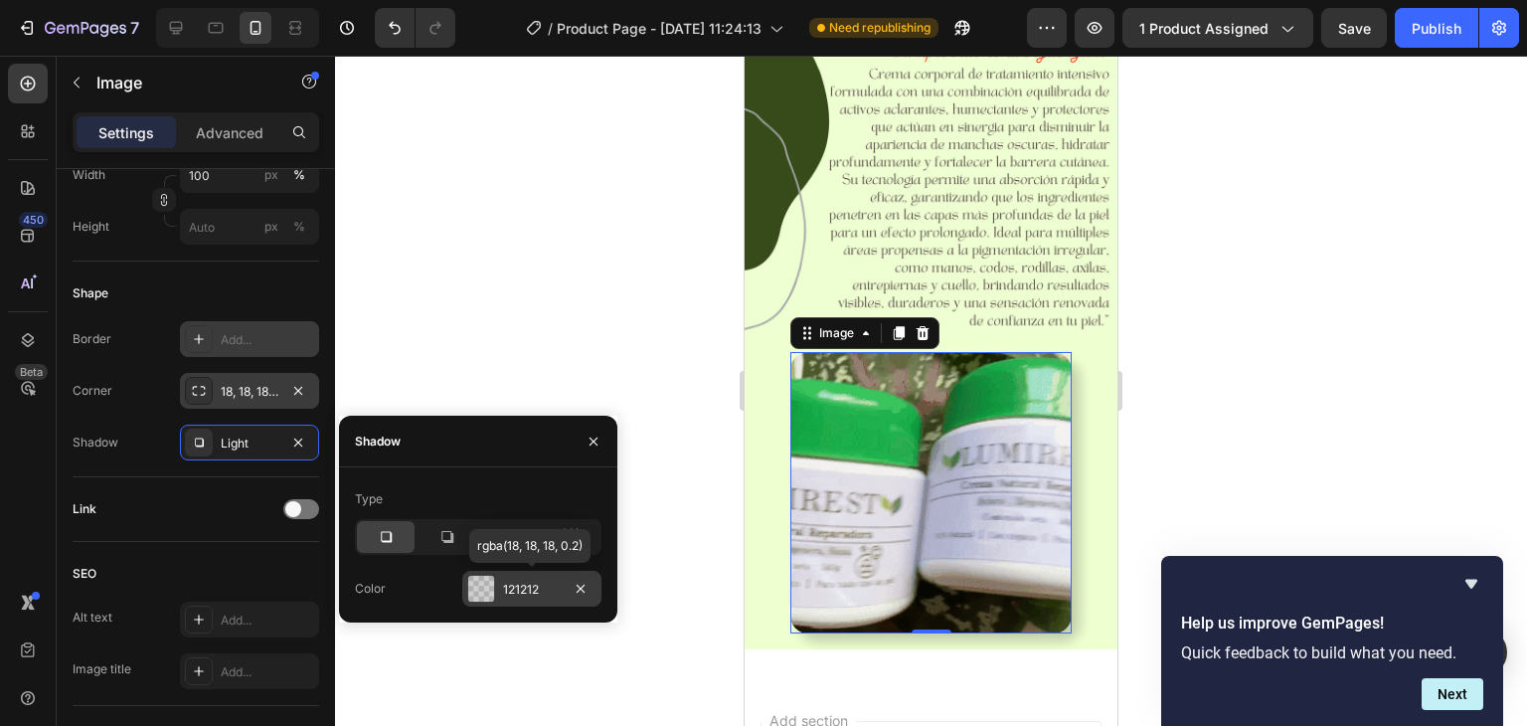
click at [476, 586] on div at bounding box center [481, 589] width 26 height 26
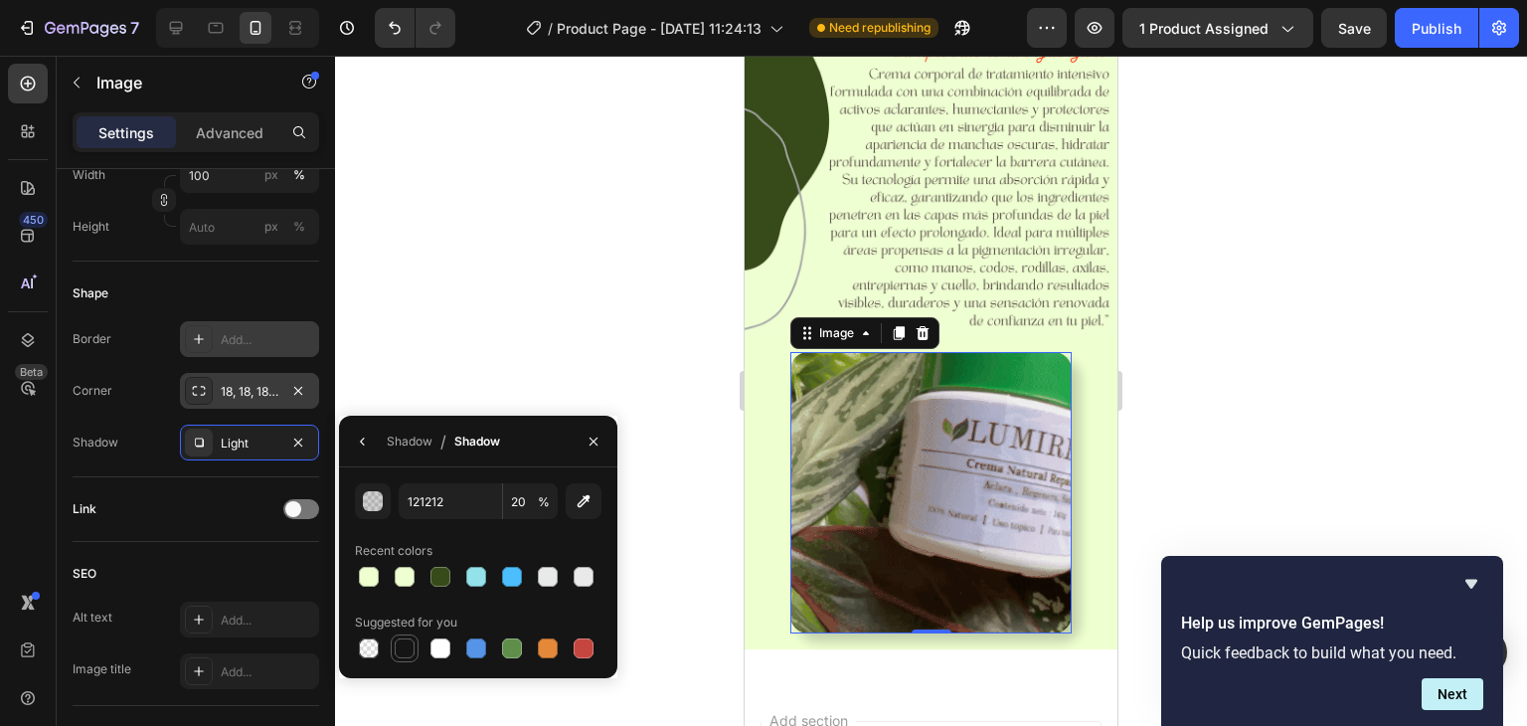
click at [398, 640] on div at bounding box center [405, 648] width 20 height 20
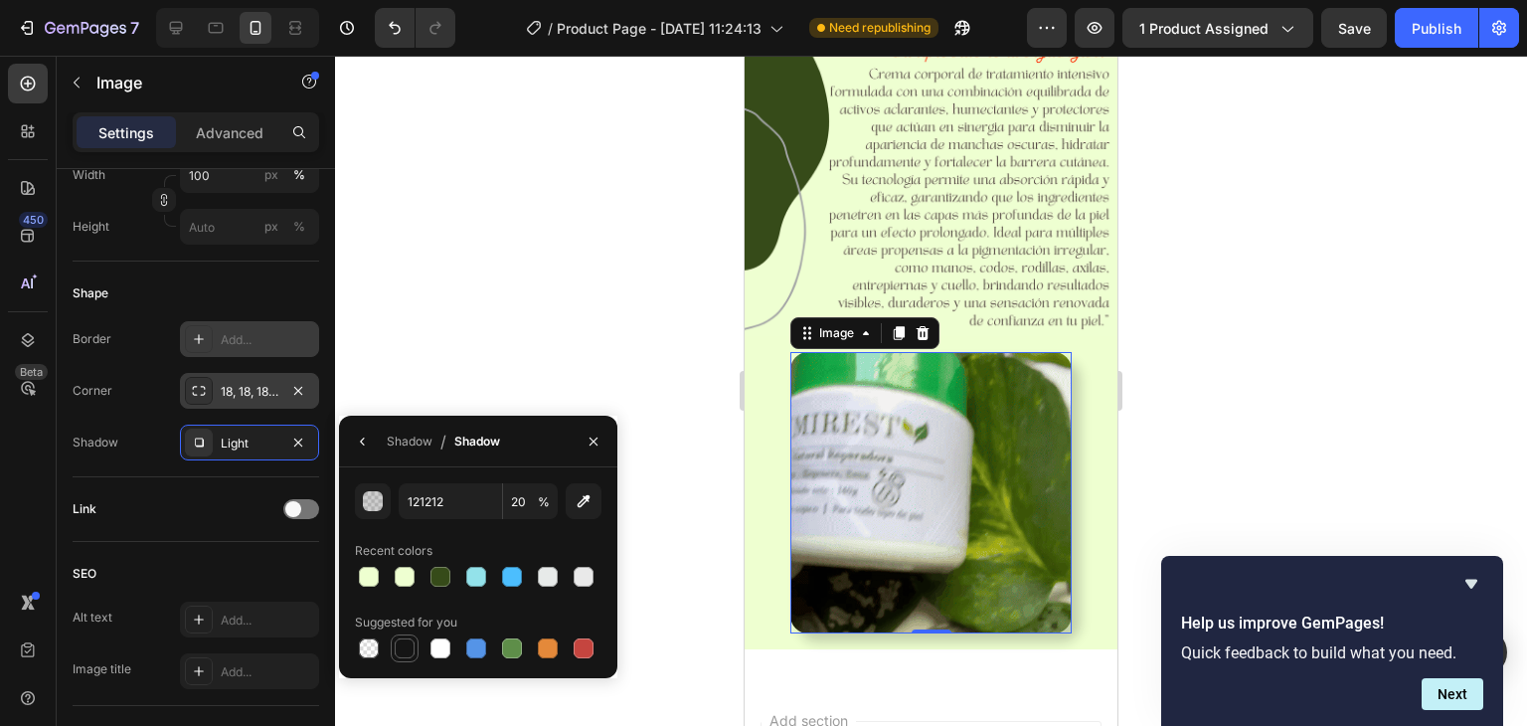
type input "151515"
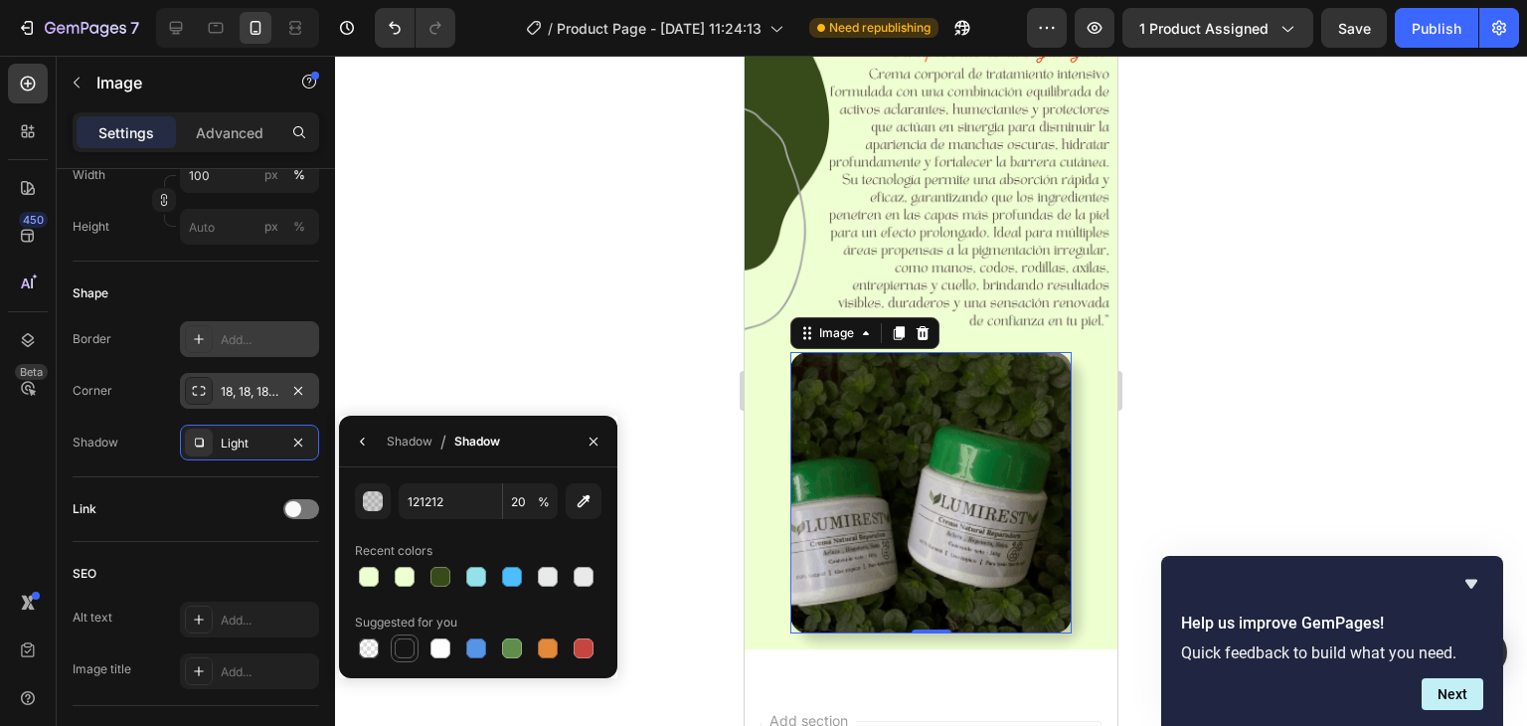
type input "100"
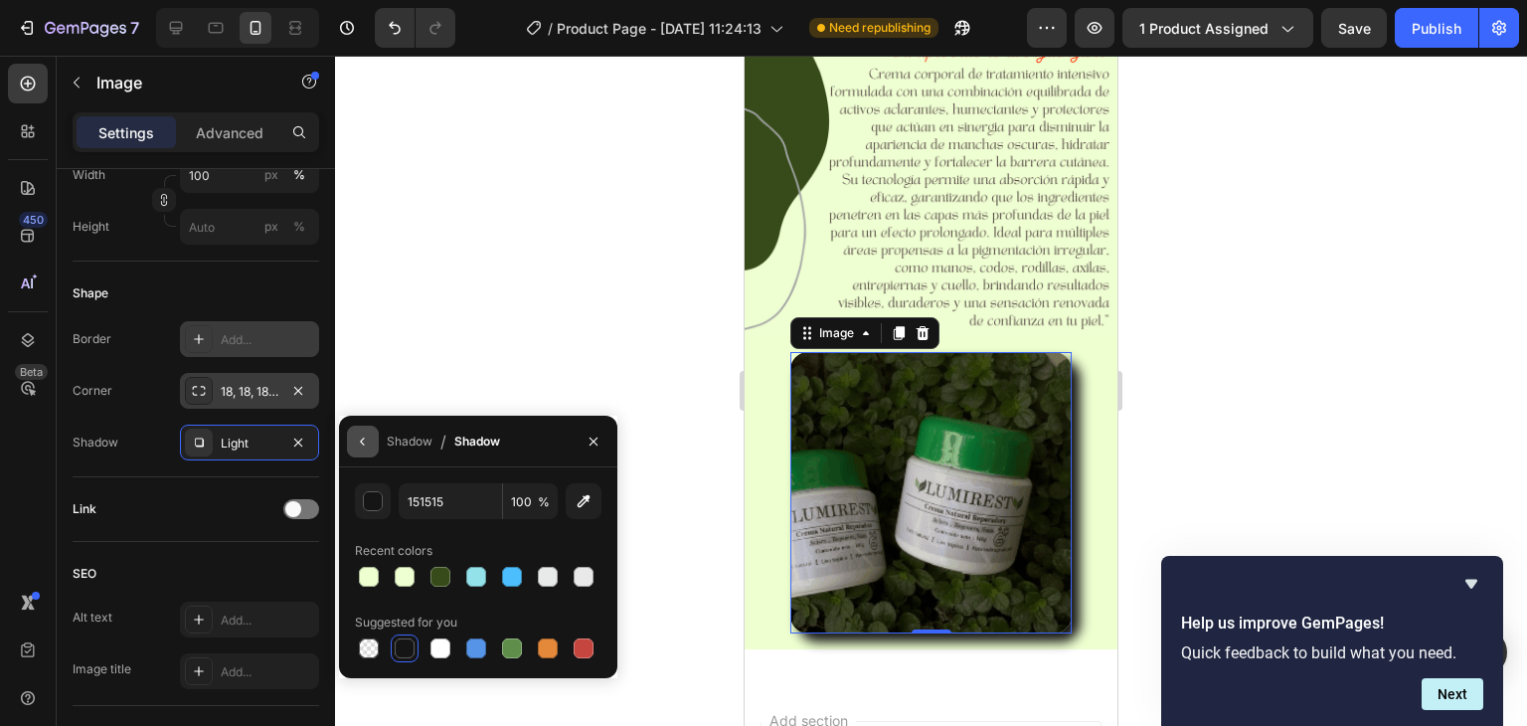
click at [370, 438] on icon "button" at bounding box center [363, 441] width 16 height 16
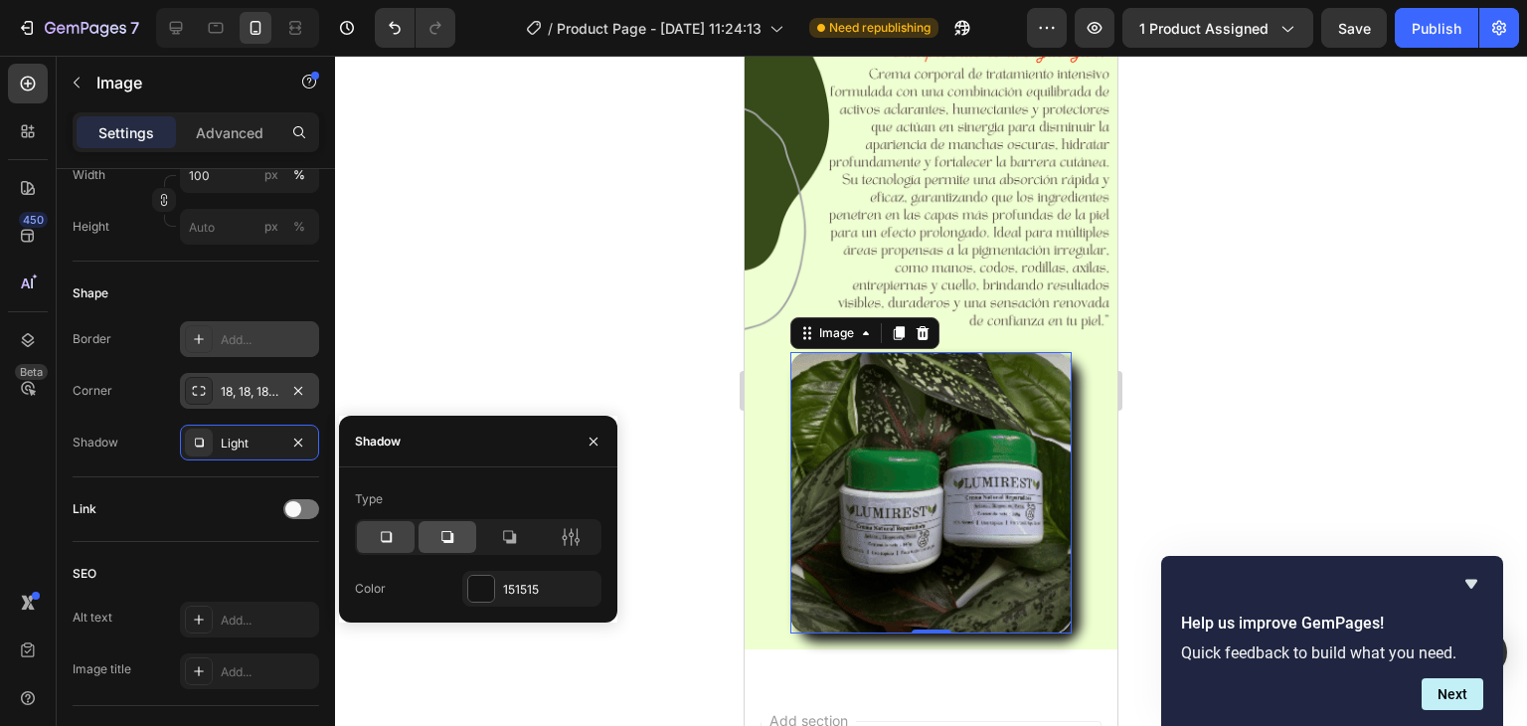
click at [445, 543] on icon at bounding box center [447, 537] width 20 height 20
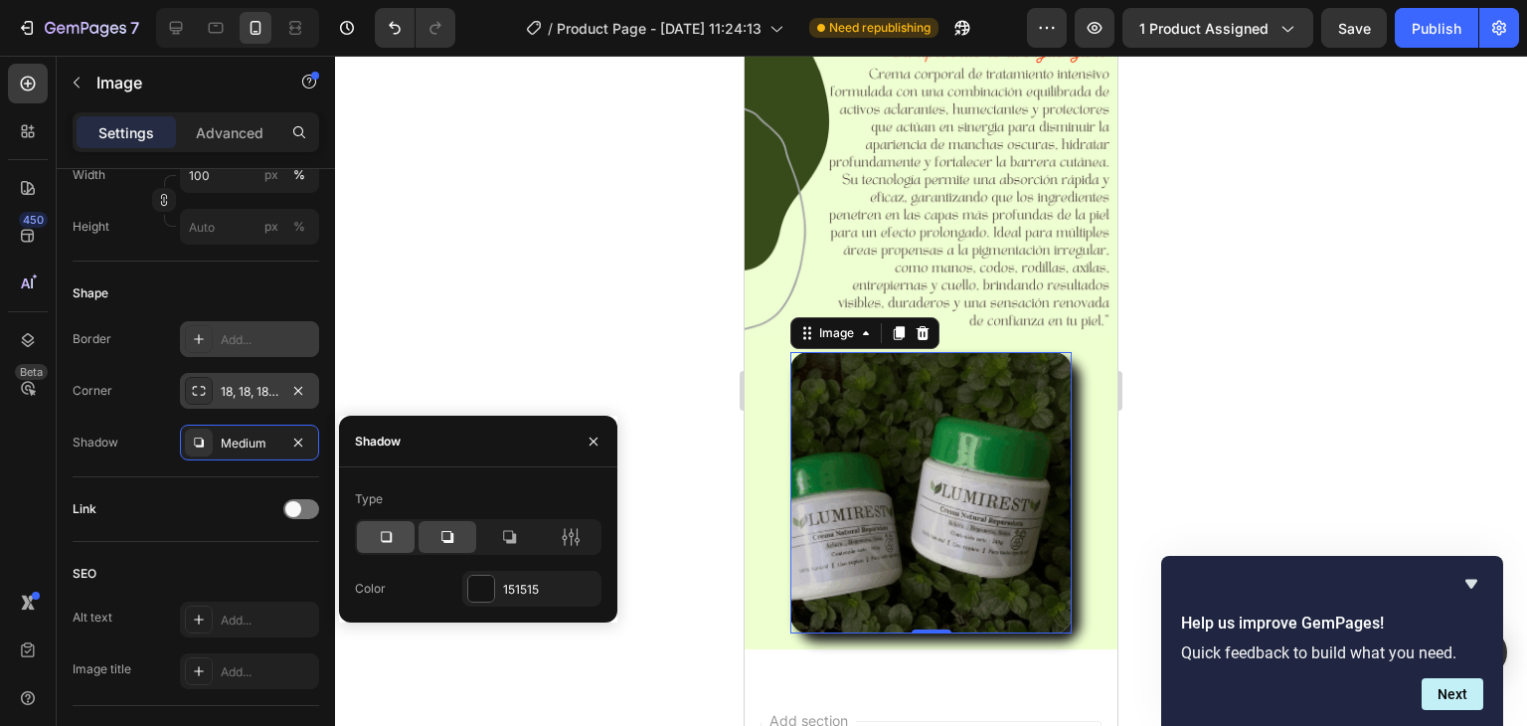
click at [391, 538] on icon at bounding box center [386, 537] width 11 height 11
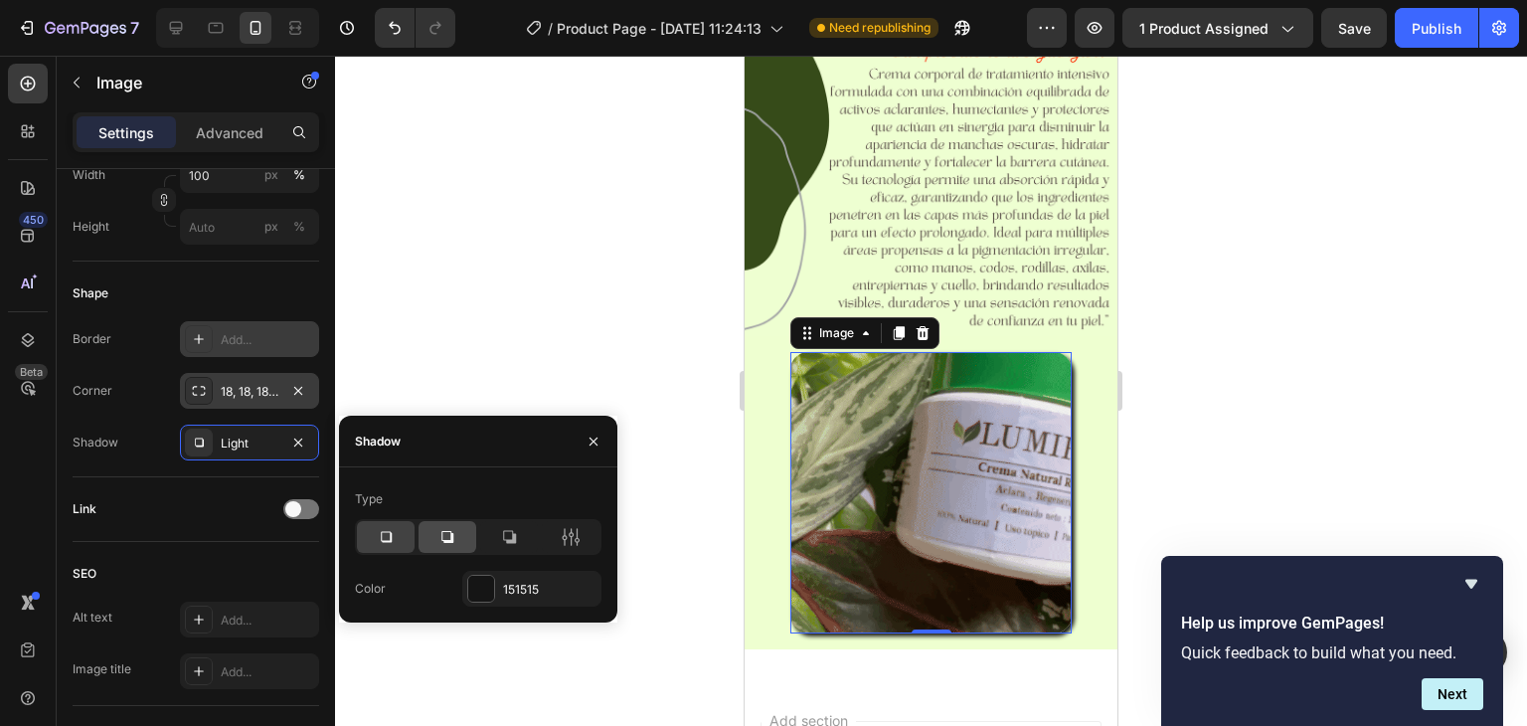
click at [456, 538] on icon at bounding box center [447, 537] width 20 height 20
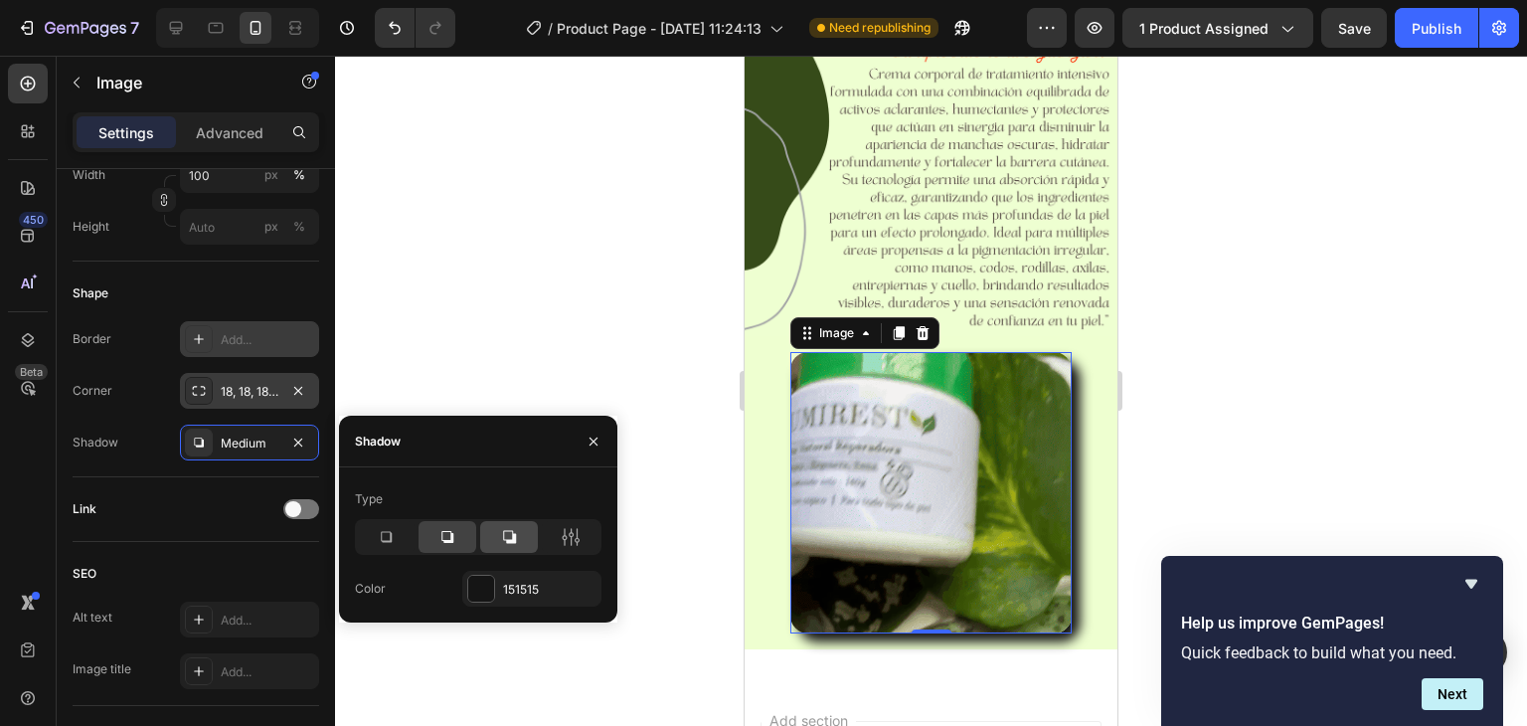
click at [505, 538] on icon at bounding box center [509, 537] width 20 height 20
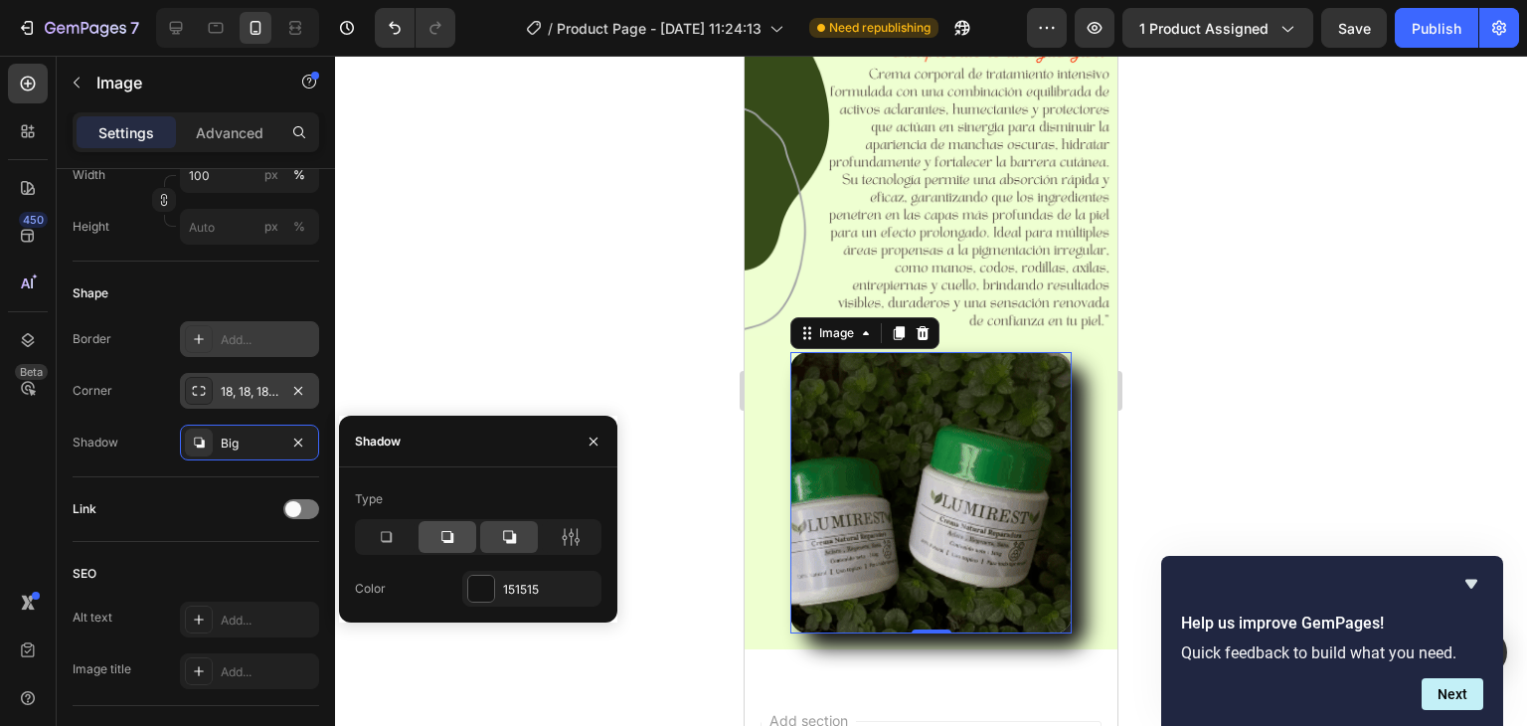
click at [452, 530] on icon at bounding box center [447, 537] width 20 height 20
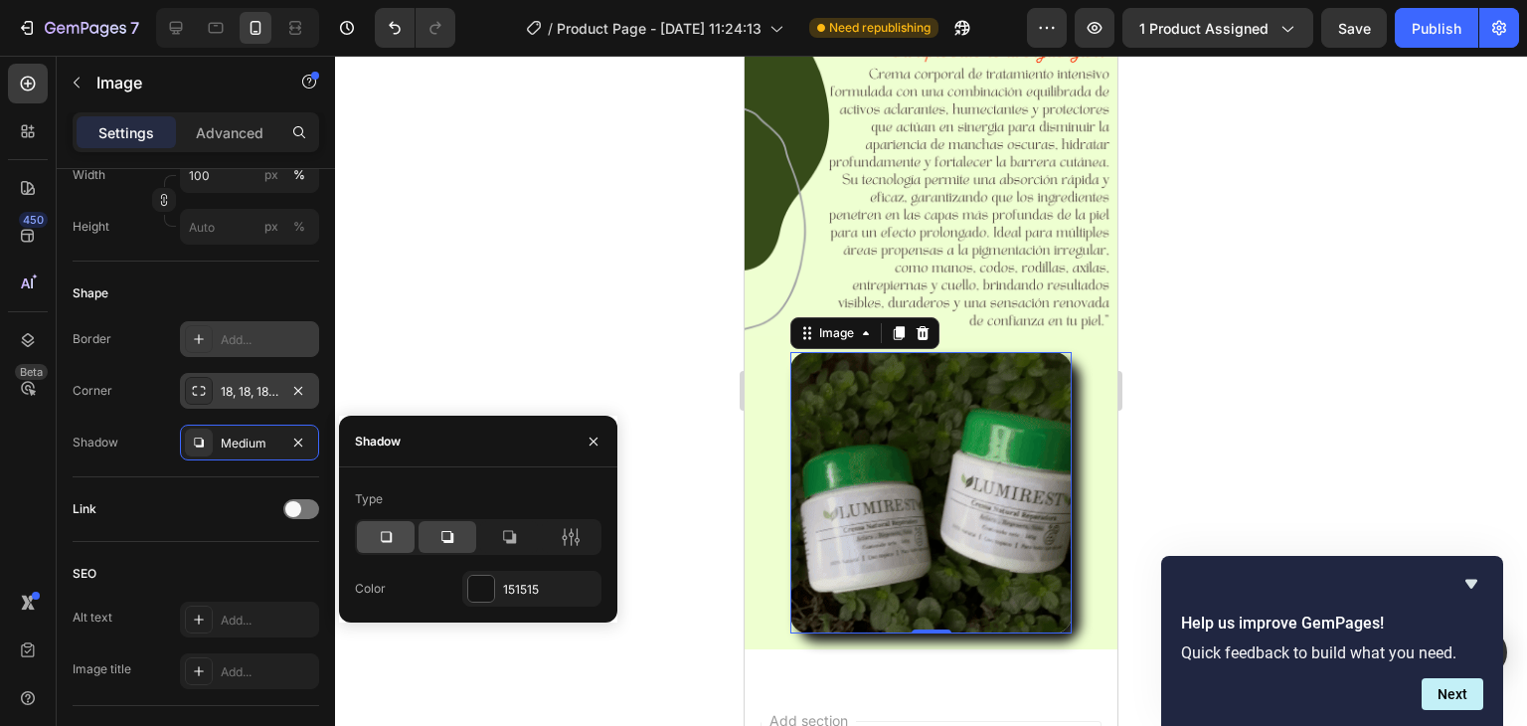
click at [386, 530] on icon at bounding box center [386, 537] width 20 height 20
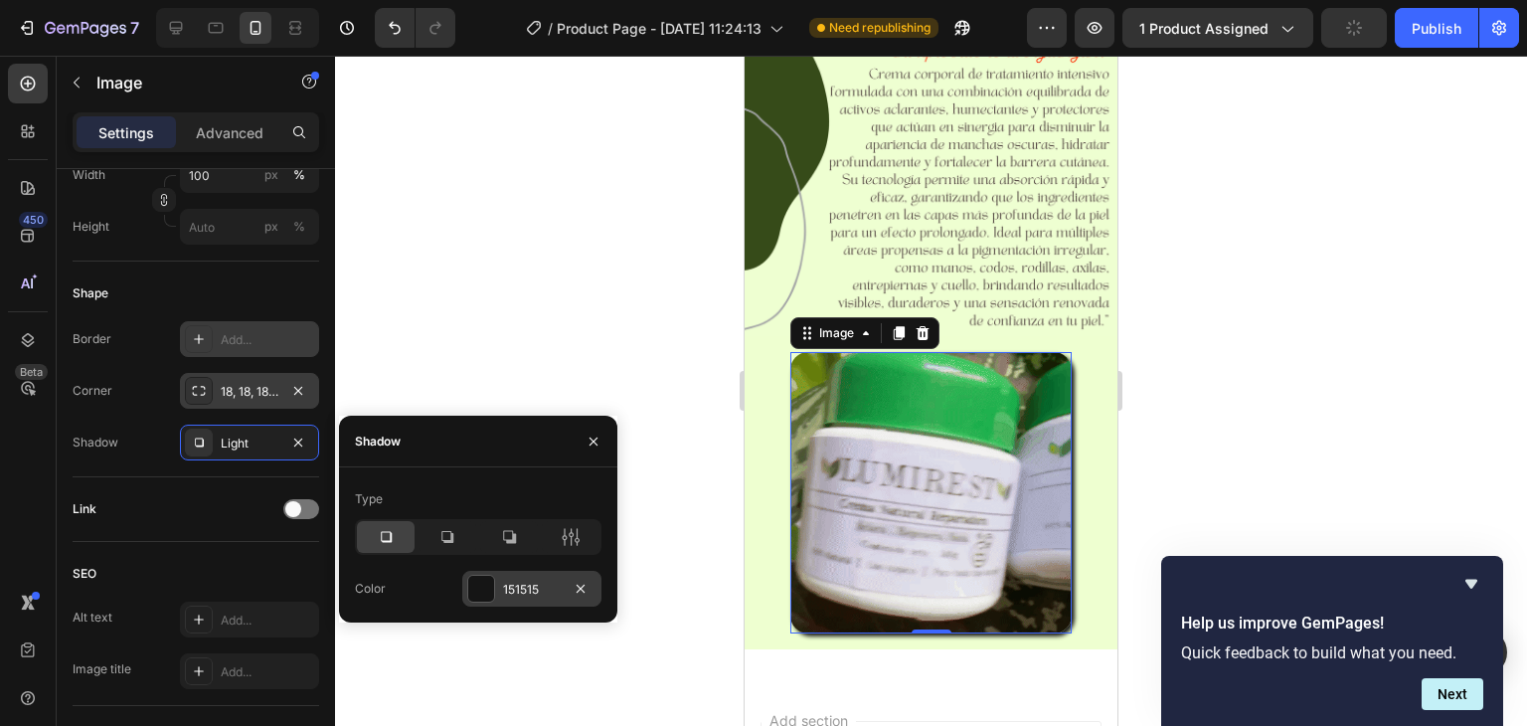
click at [520, 585] on div "151515" at bounding box center [532, 590] width 58 height 18
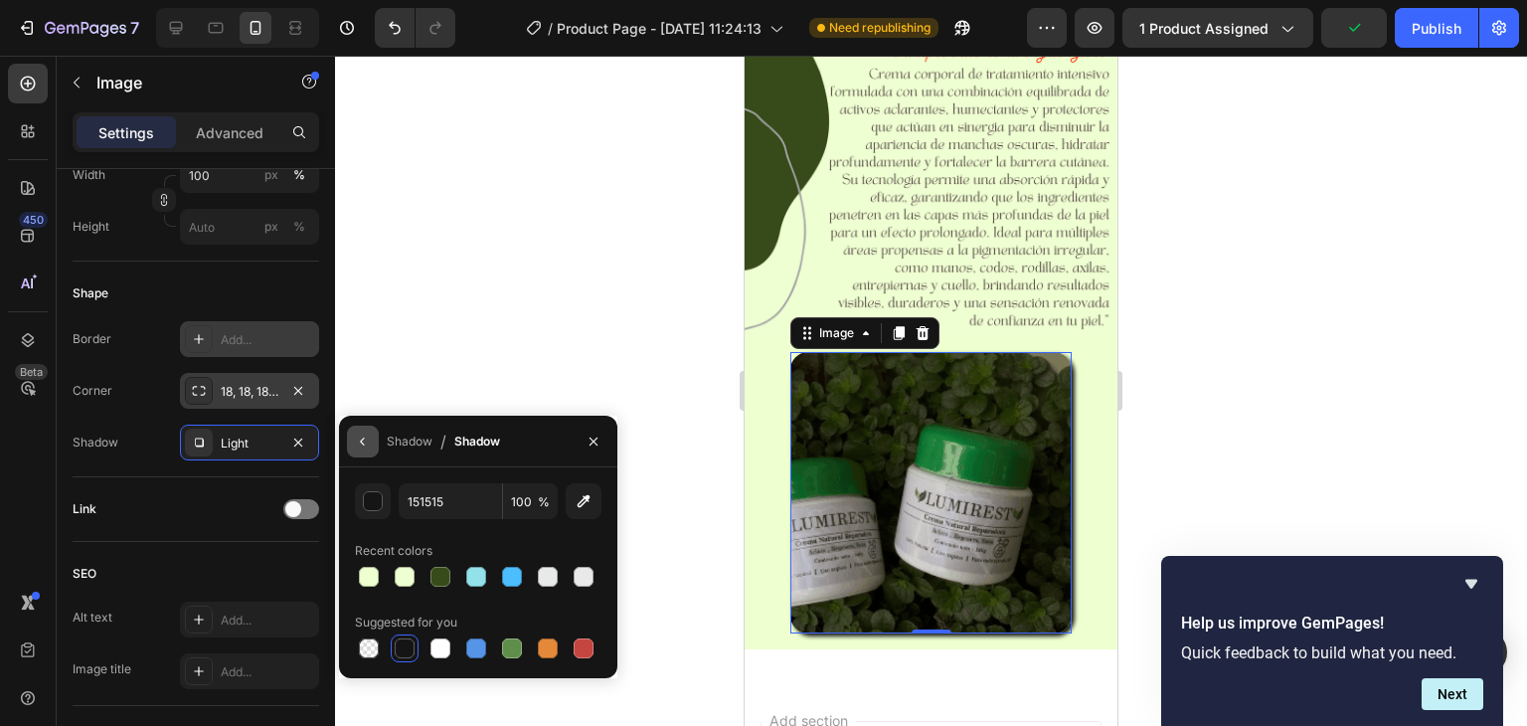
click at [359, 433] on icon "button" at bounding box center [363, 441] width 16 height 16
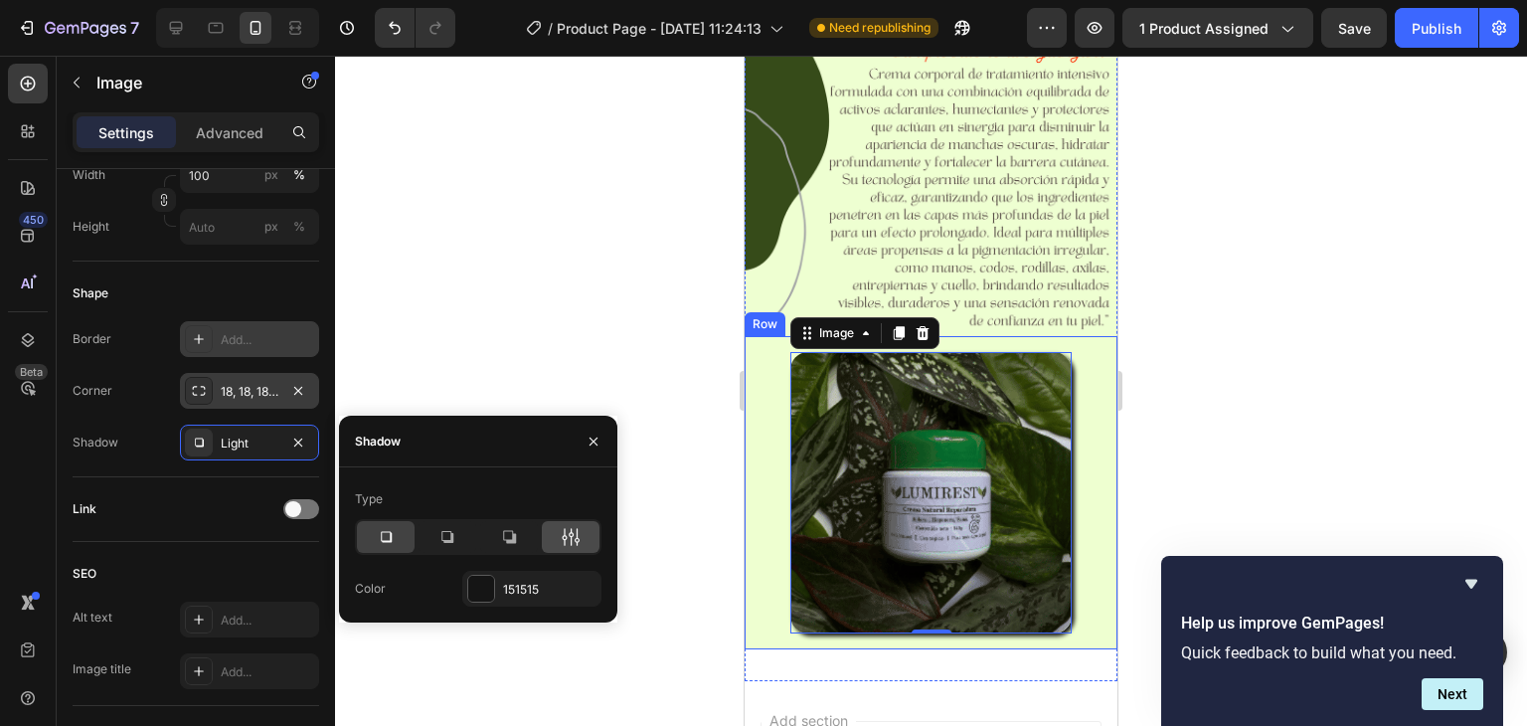
click at [566, 528] on icon at bounding box center [571, 537] width 20 height 20
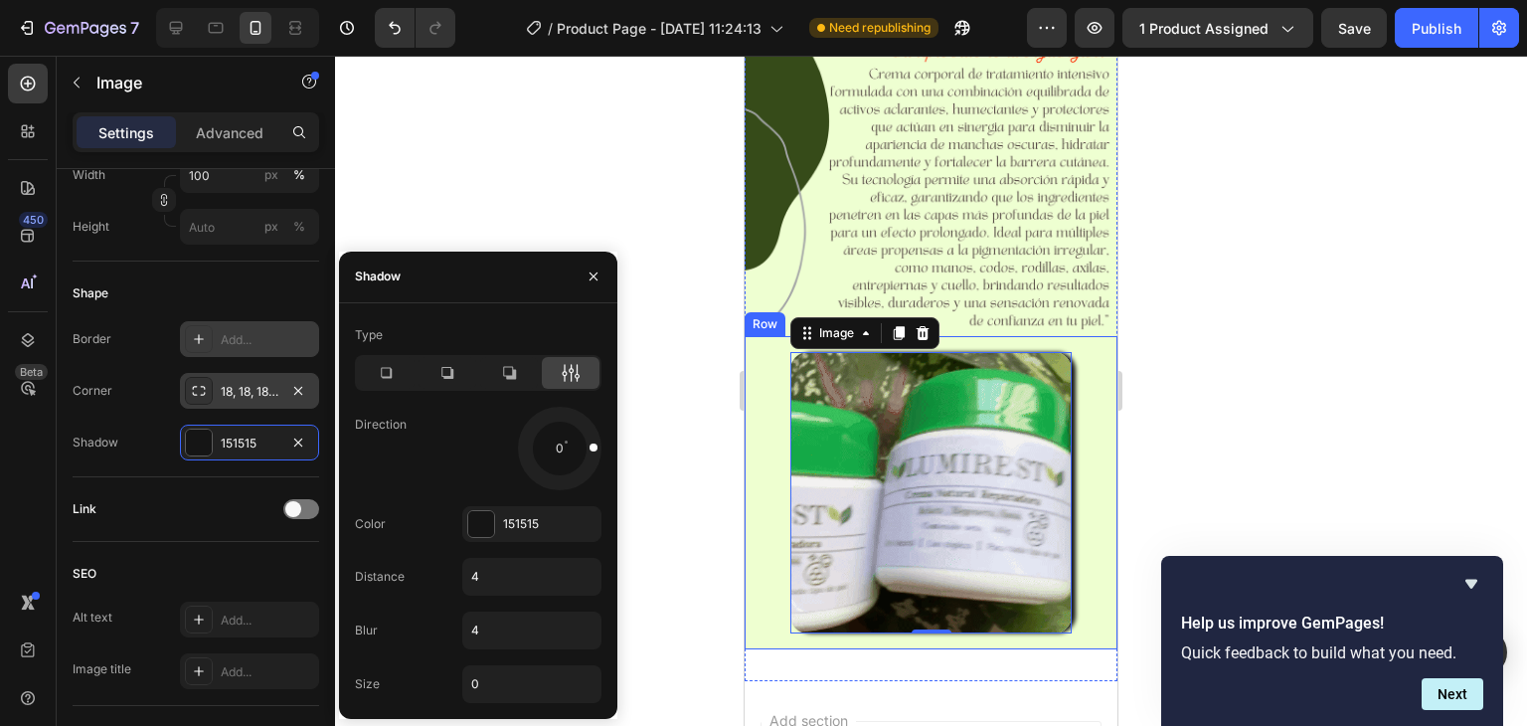
drag, startPoint x: 582, startPoint y: 472, endPoint x: 617, endPoint y: 444, distance: 45.3
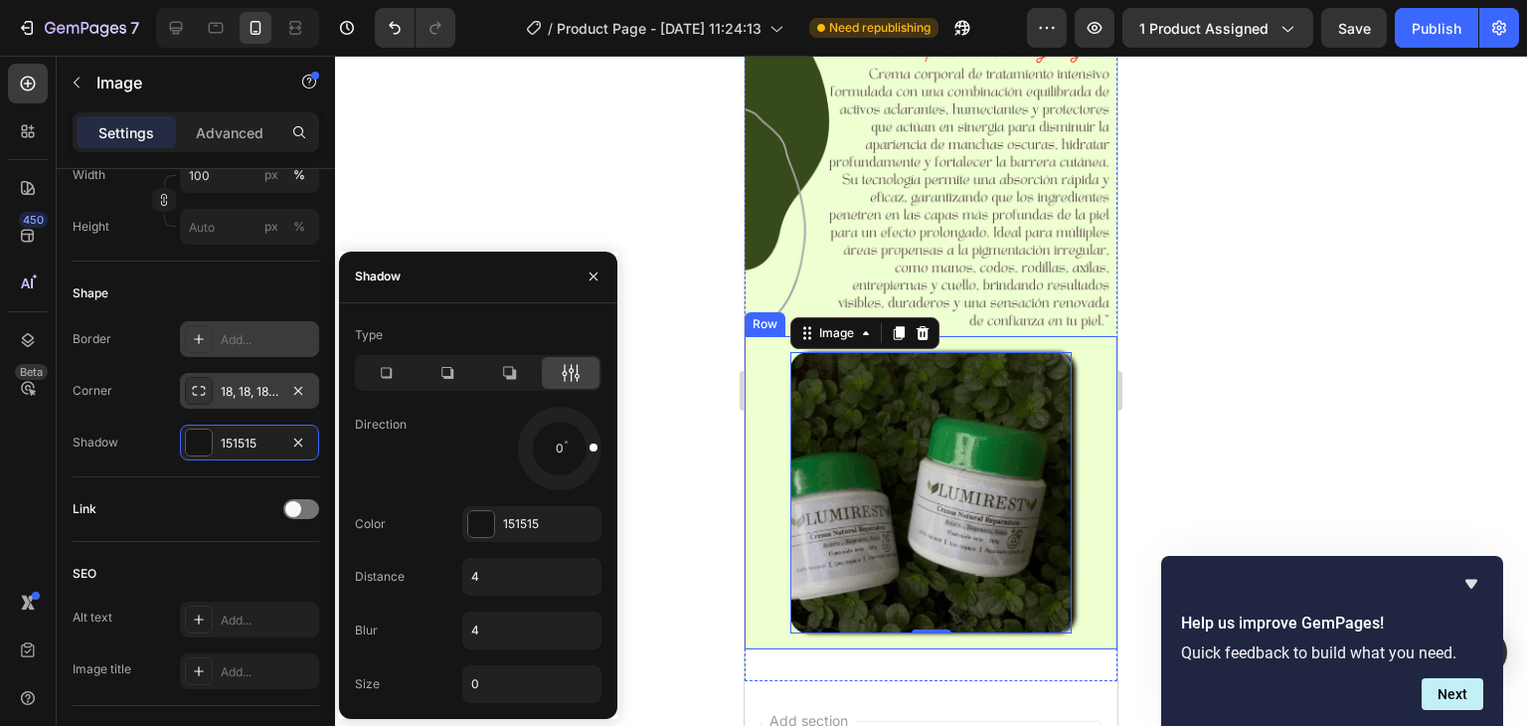
click at [617, 0] on div "7 Version history / Product Page - Sep 26, 11:24:13 Need republishing Preview 1…" at bounding box center [763, 0] width 1527 height 0
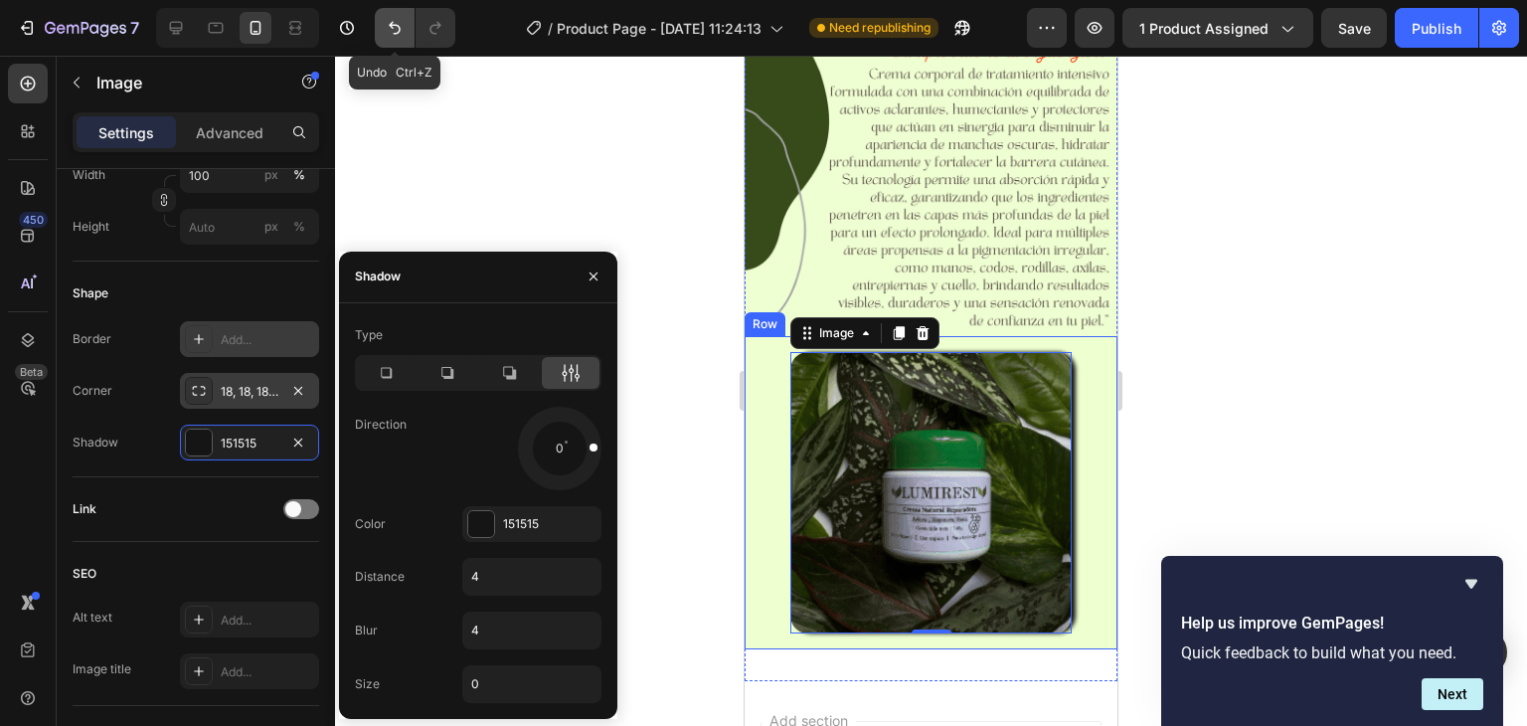
click at [402, 18] on icon "Undo/Redo" at bounding box center [395, 28] width 20 height 20
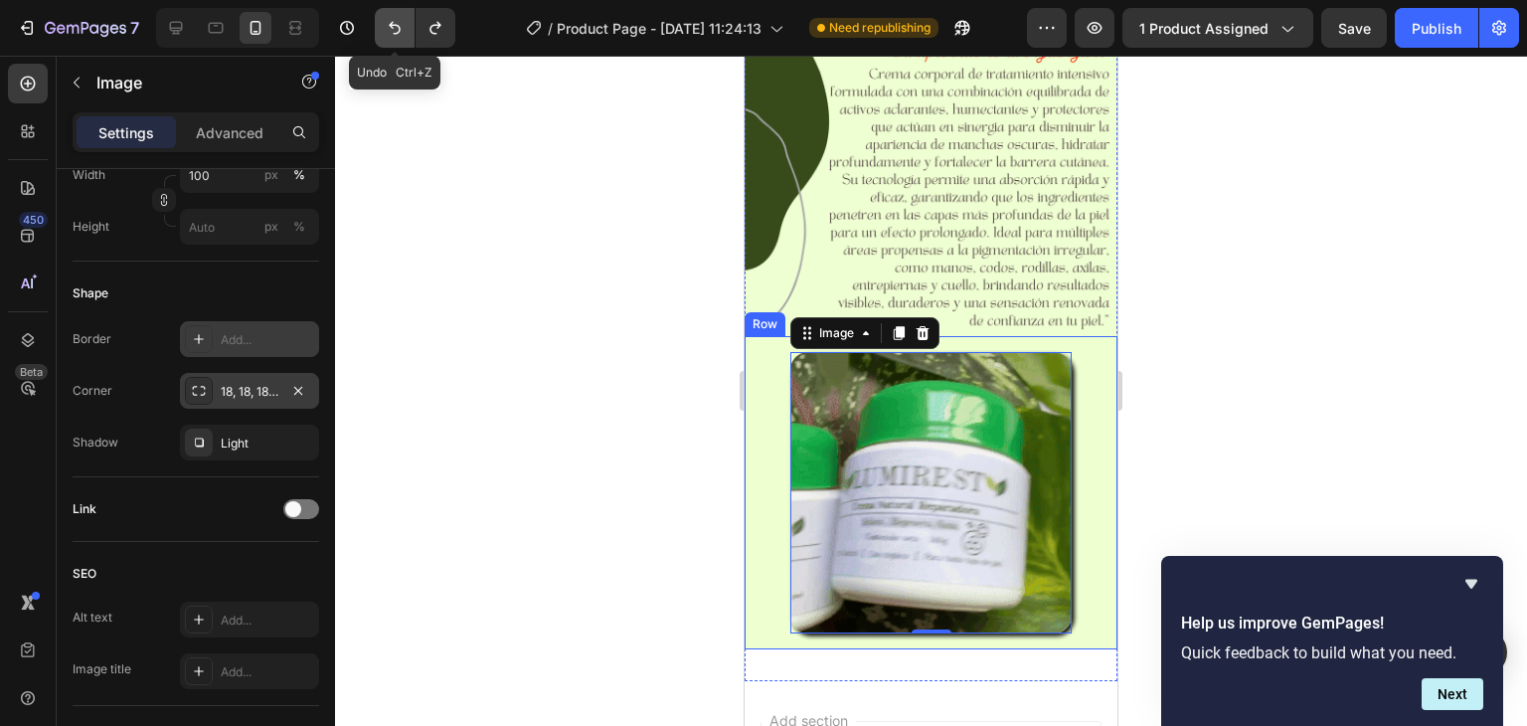
click at [399, 21] on icon "Undo/Redo" at bounding box center [395, 28] width 20 height 20
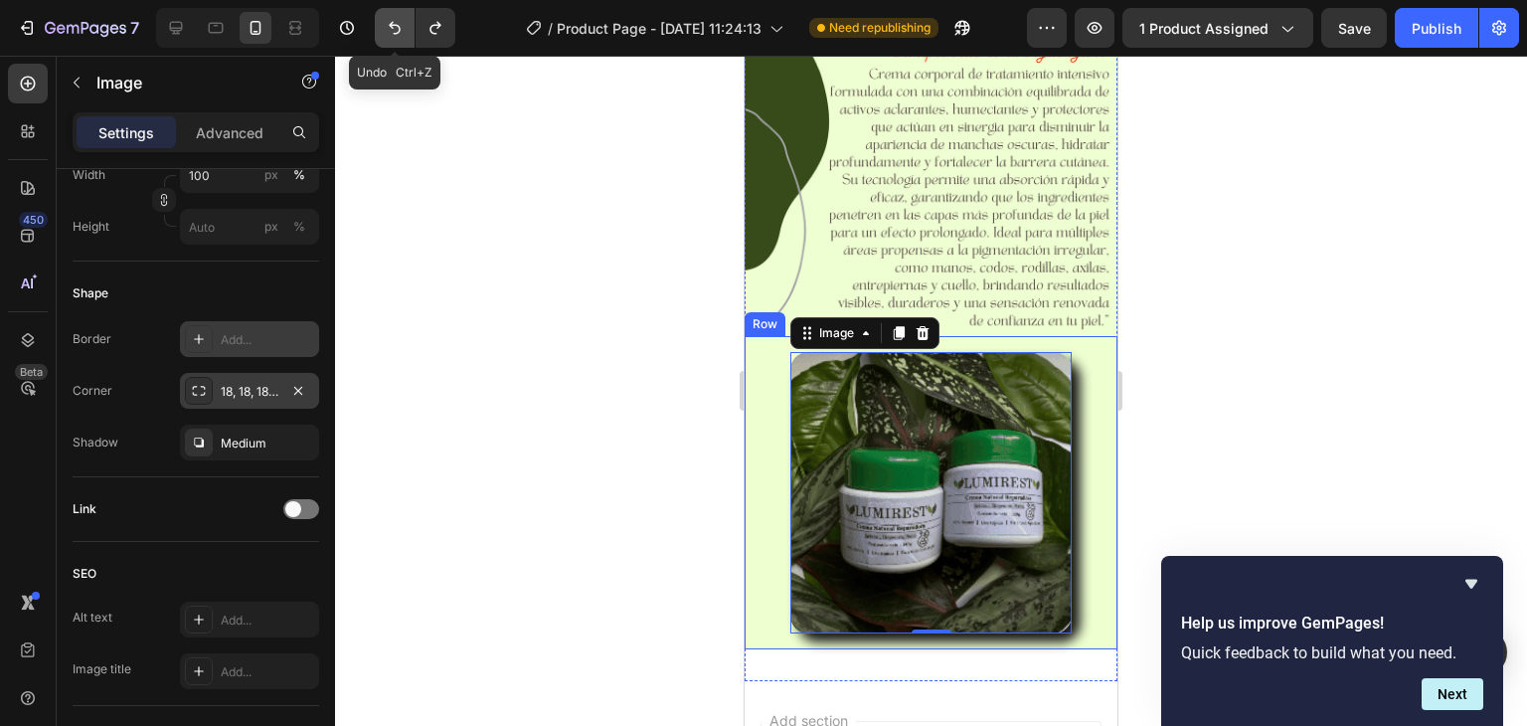
click at [399, 21] on icon "Undo/Redo" at bounding box center [395, 28] width 20 height 20
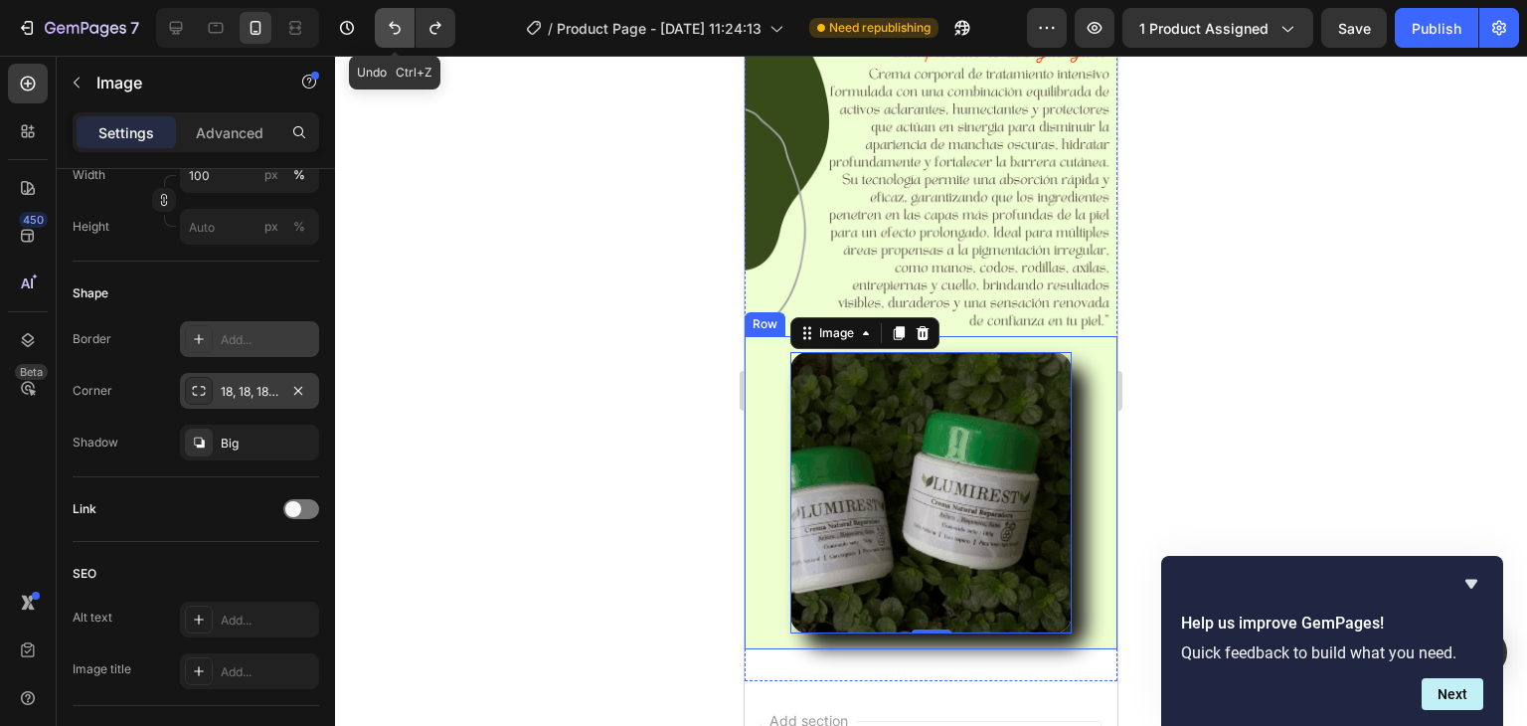
click at [399, 21] on icon "Undo/Redo" at bounding box center [395, 28] width 20 height 20
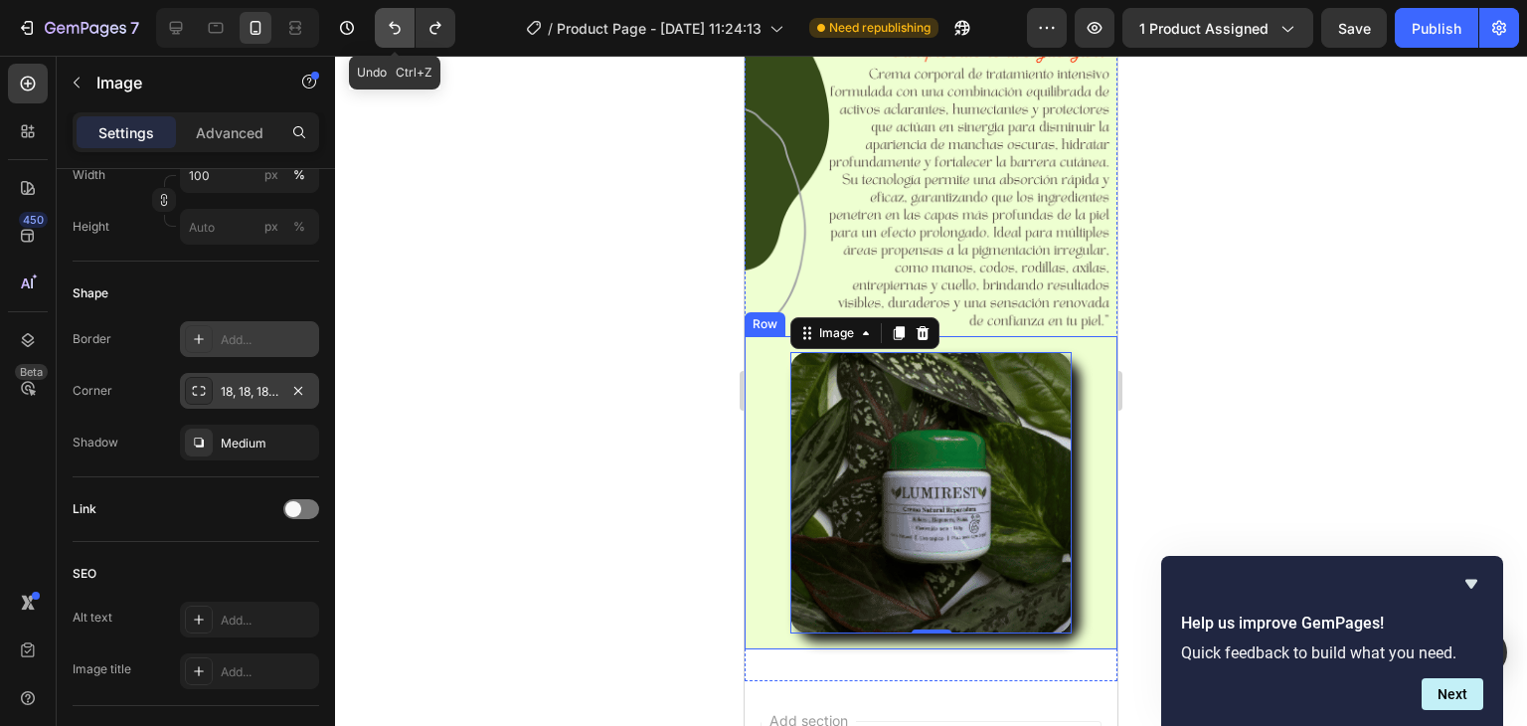
click at [399, 21] on icon "Undo/Redo" at bounding box center [395, 28] width 20 height 20
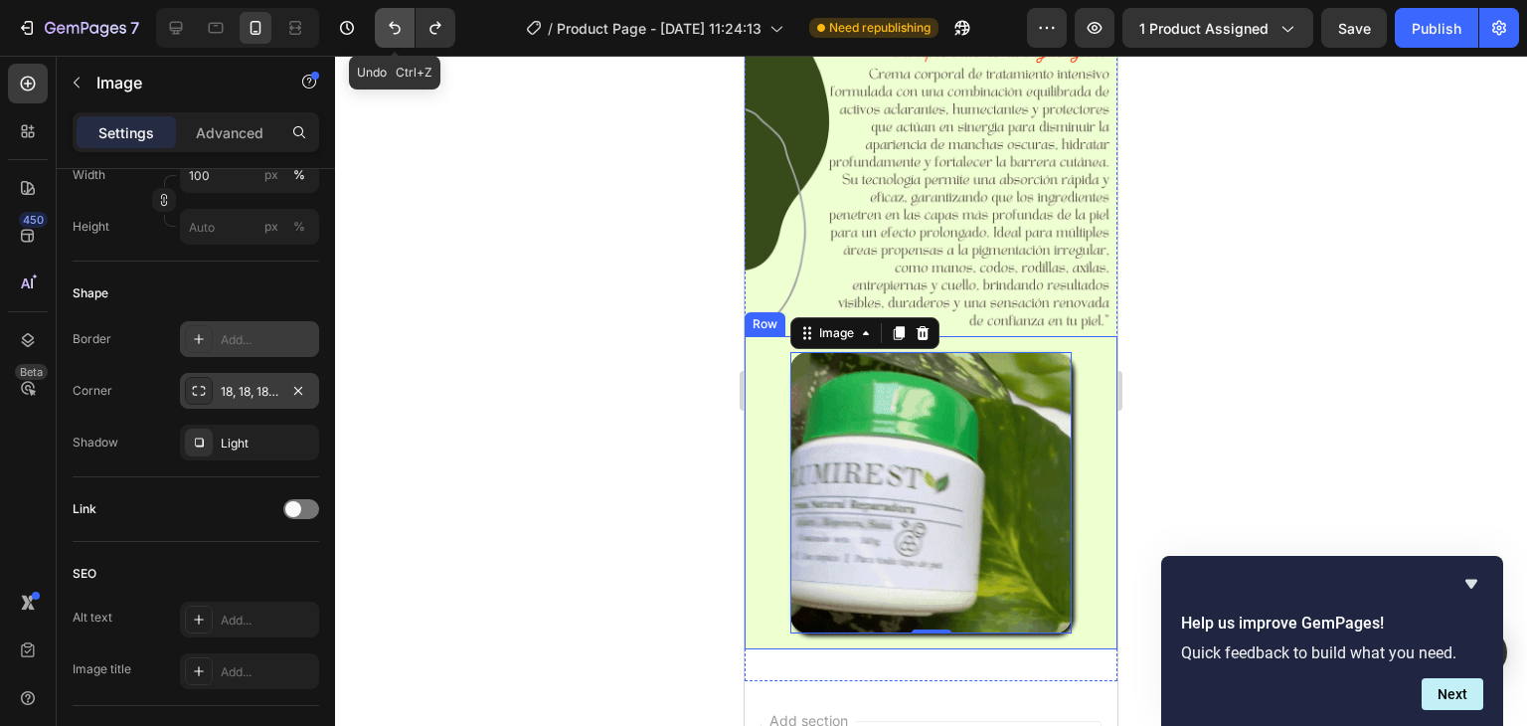
click at [399, 21] on icon "Undo/Redo" at bounding box center [395, 28] width 20 height 20
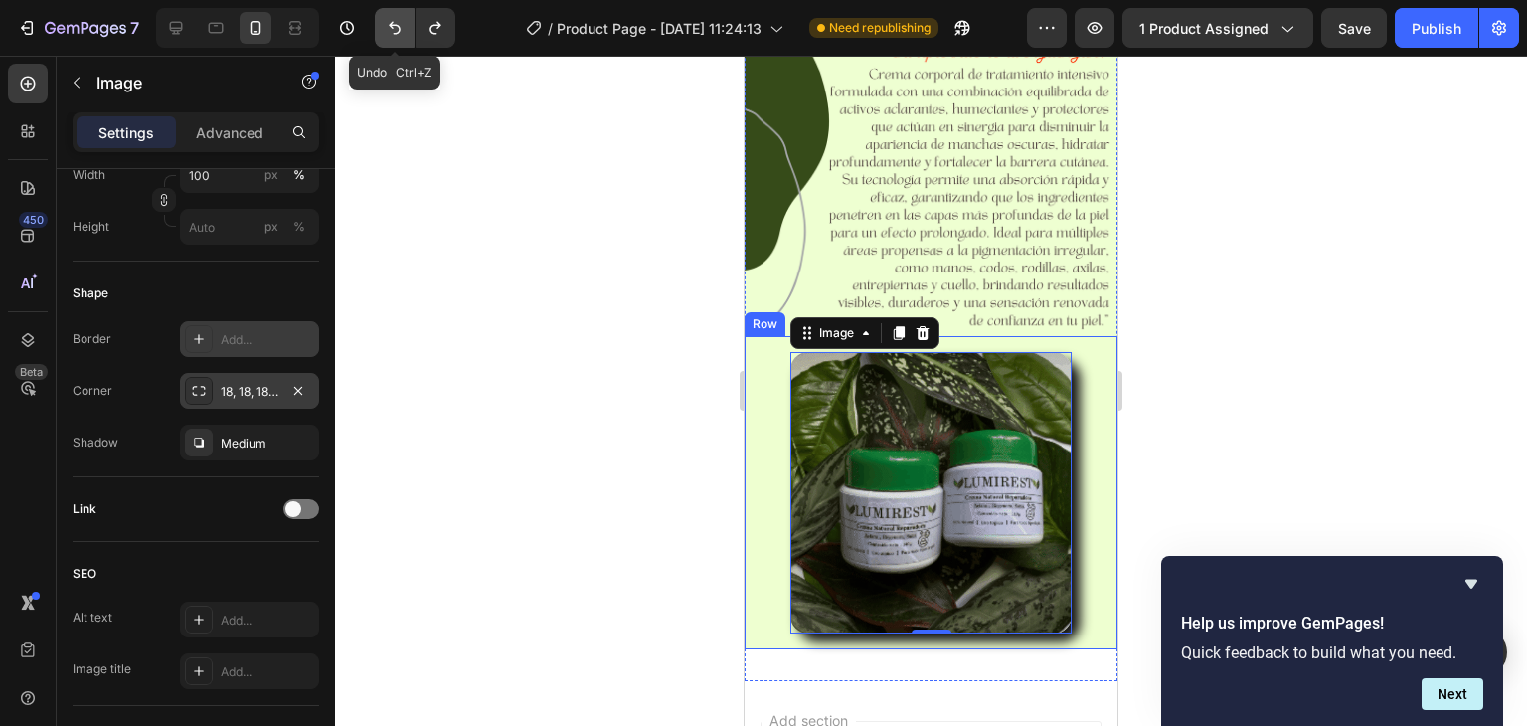
click at [399, 21] on icon "Undo/Redo" at bounding box center [395, 28] width 20 height 20
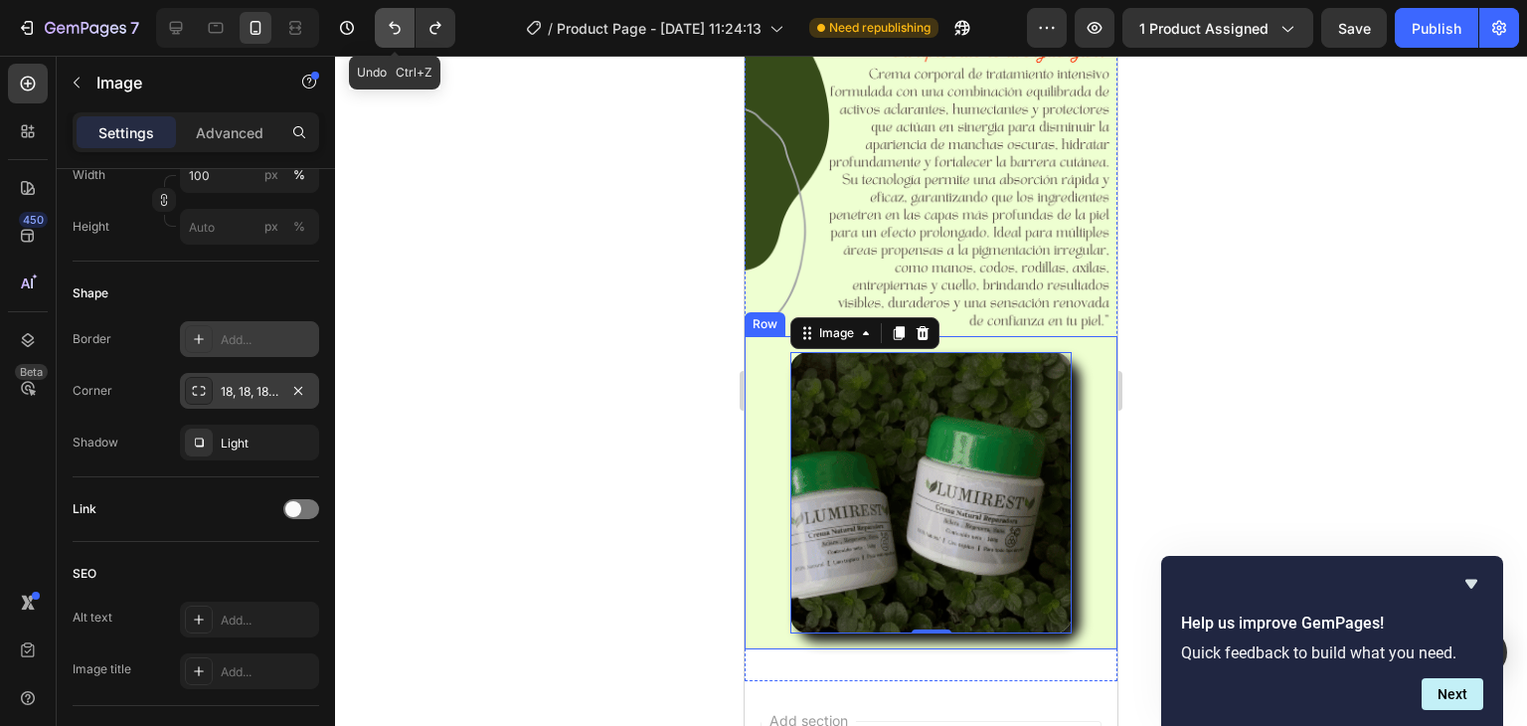
click at [399, 21] on icon "Undo/Redo" at bounding box center [395, 28] width 20 height 20
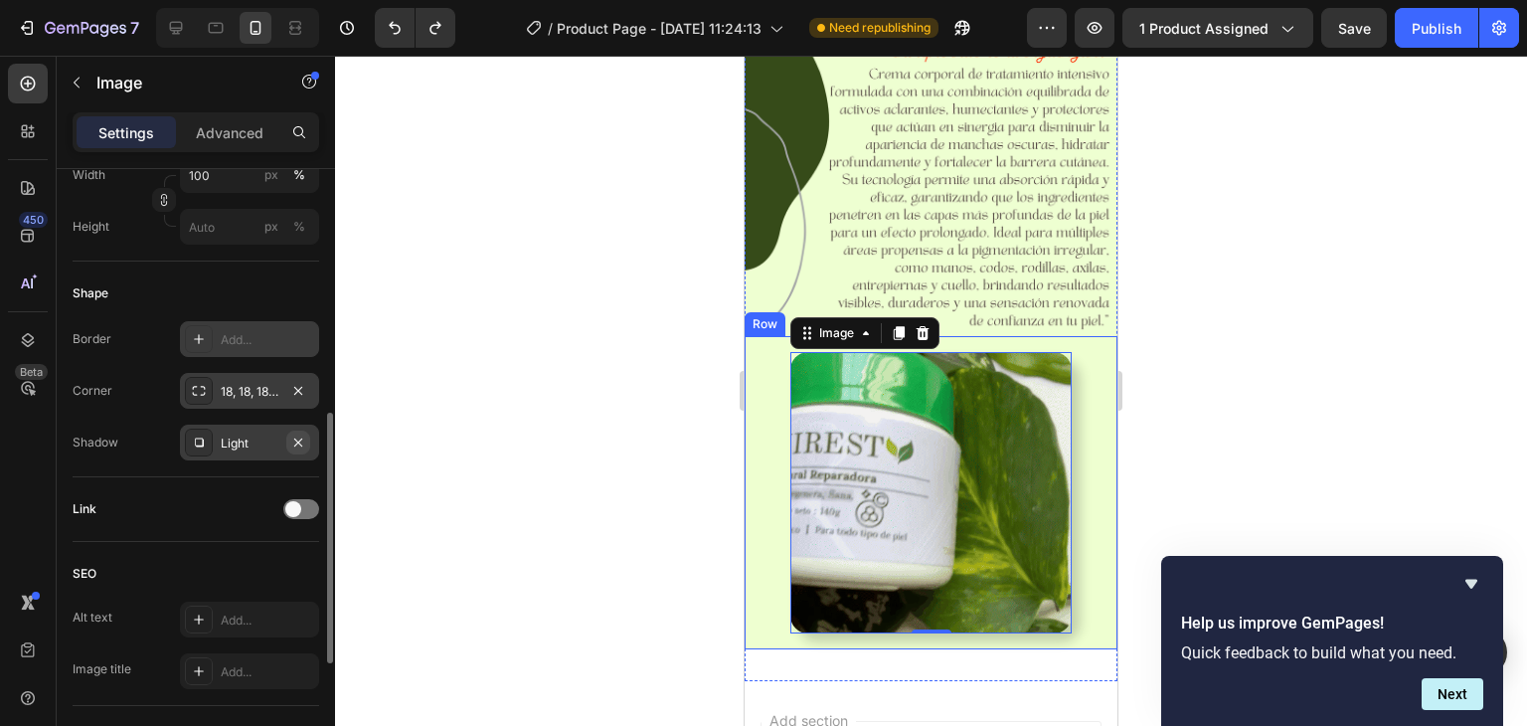
click at [295, 437] on icon "button" at bounding box center [298, 441] width 8 height 8
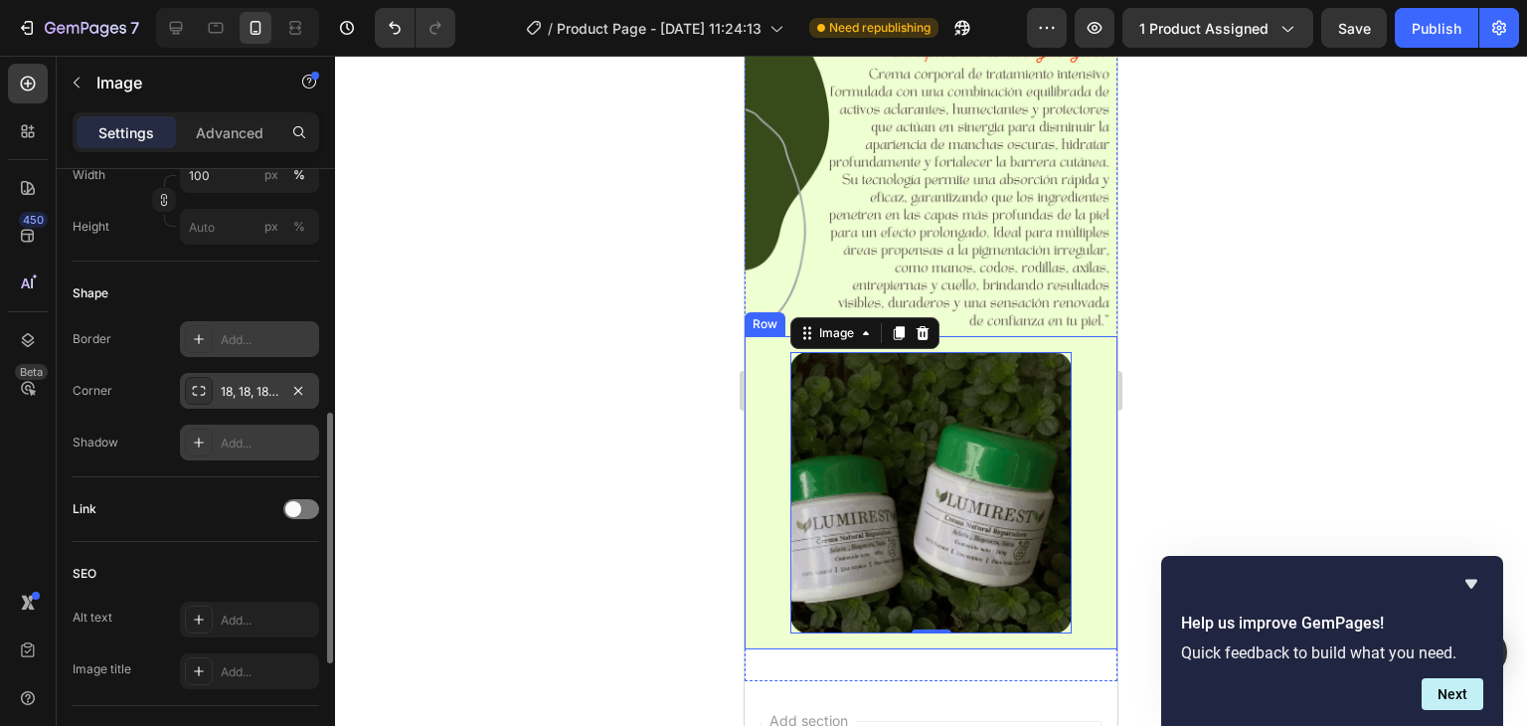
click at [235, 443] on div "Add..." at bounding box center [267, 443] width 93 height 18
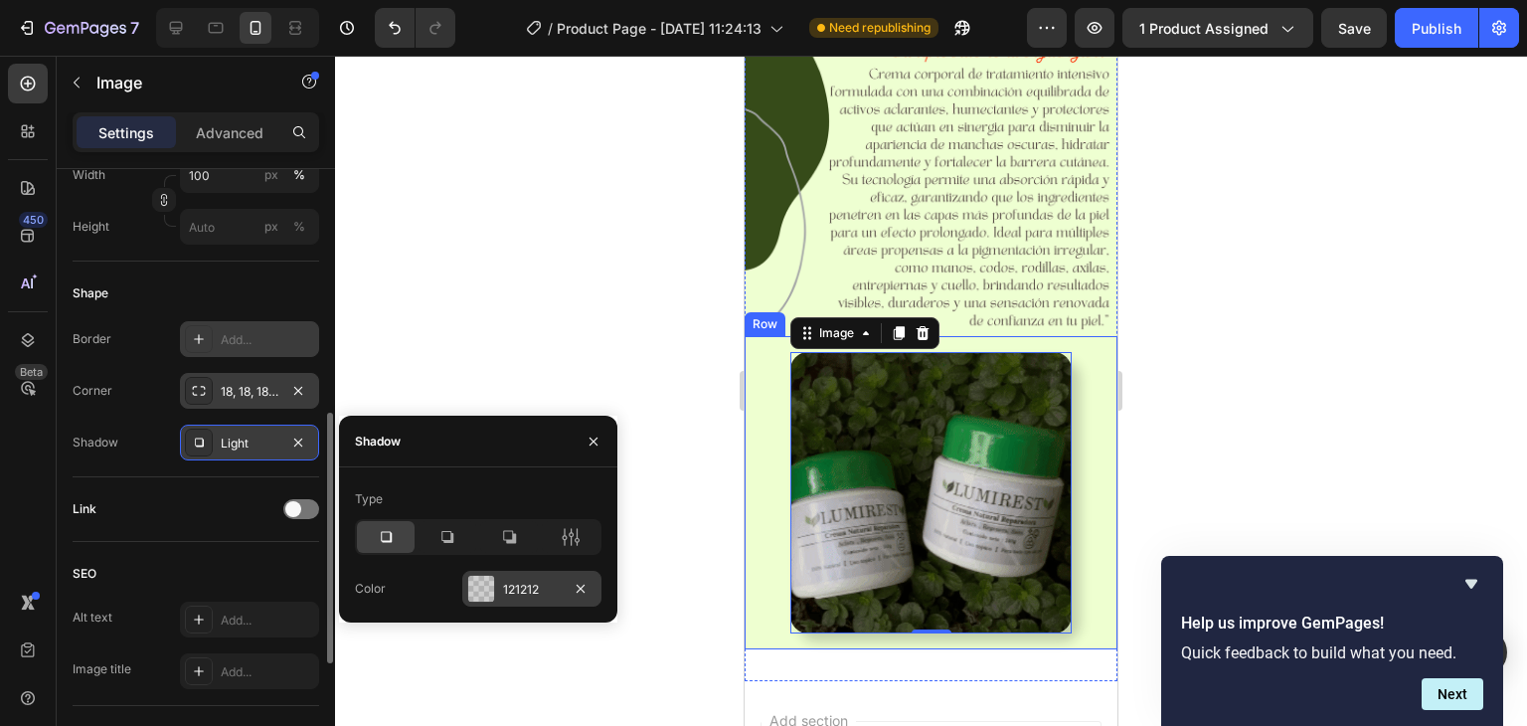
click at [485, 595] on div at bounding box center [481, 589] width 26 height 26
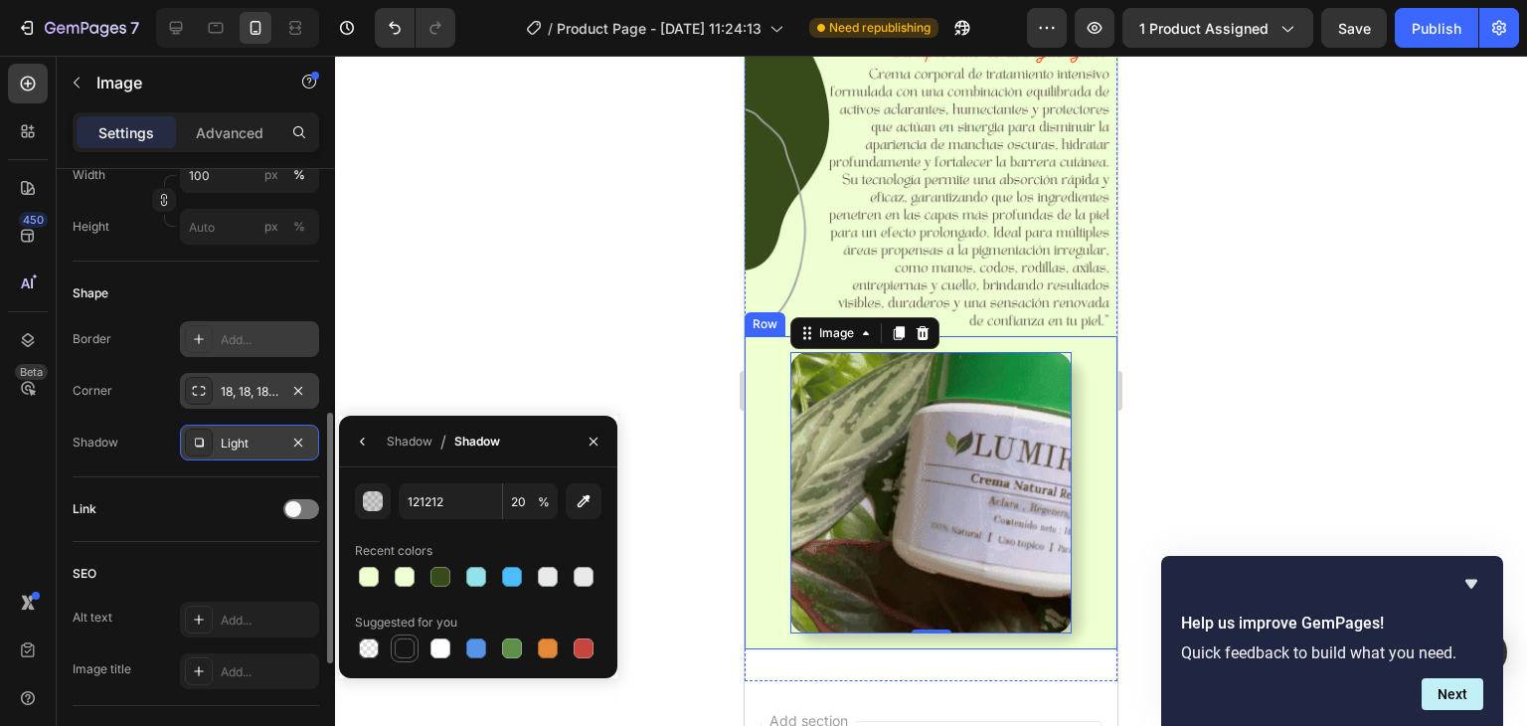
click at [410, 652] on div at bounding box center [405, 648] width 20 height 20
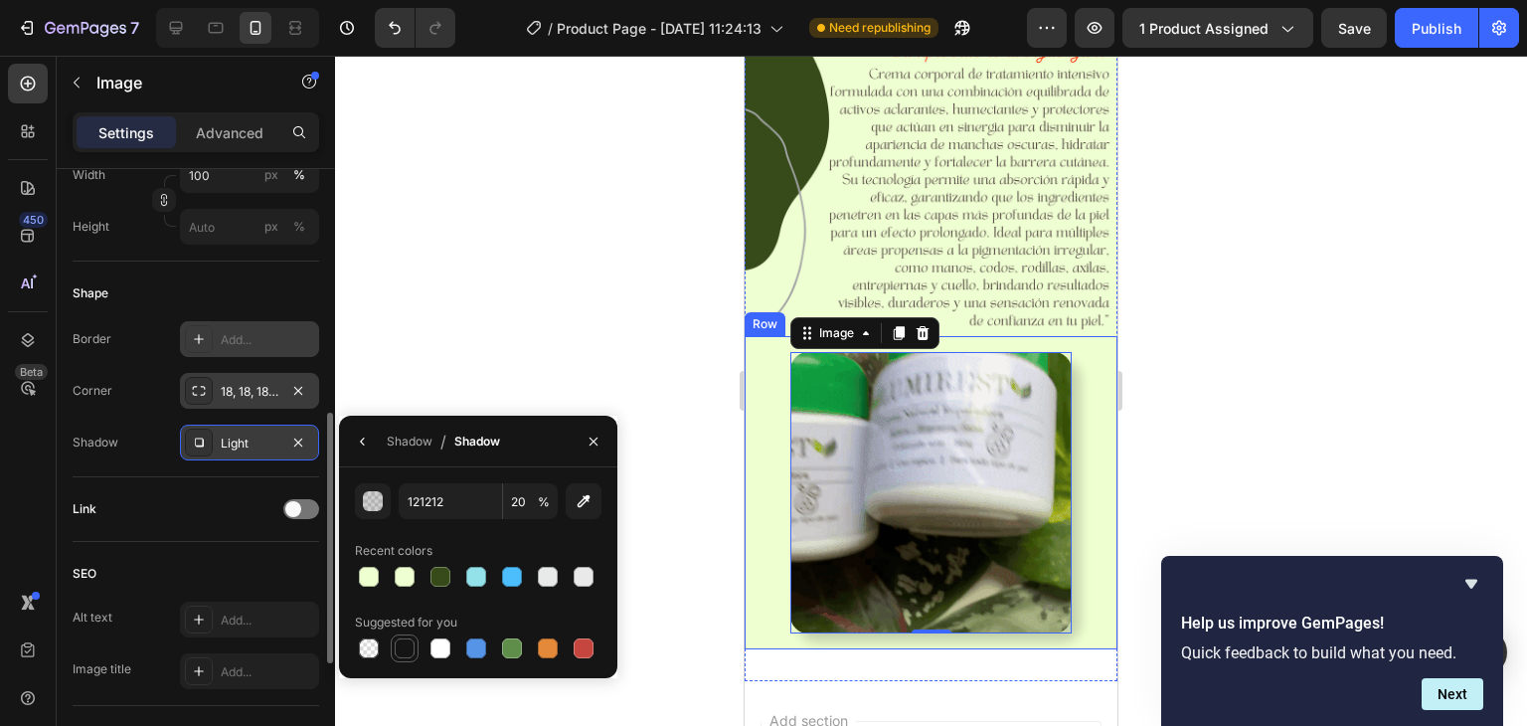
type input "151515"
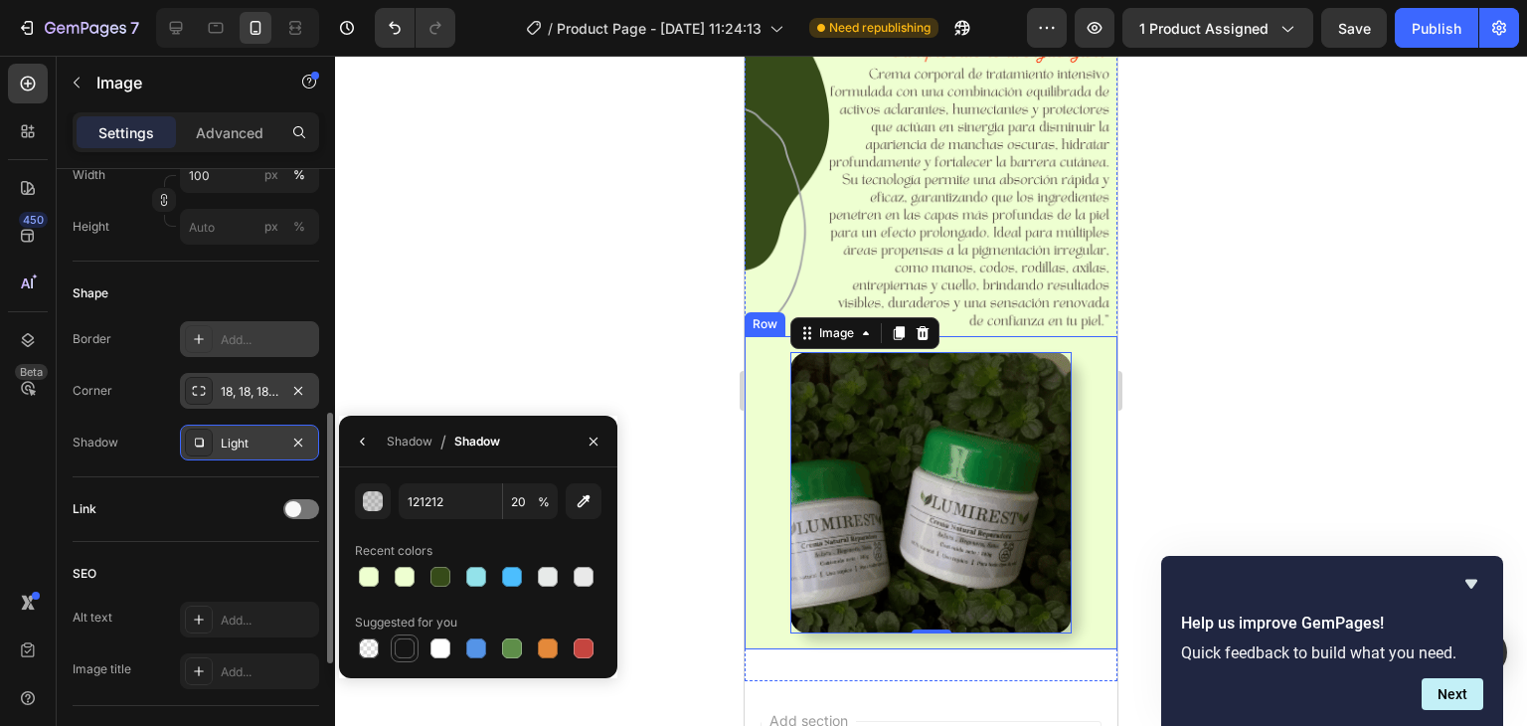
type input "100"
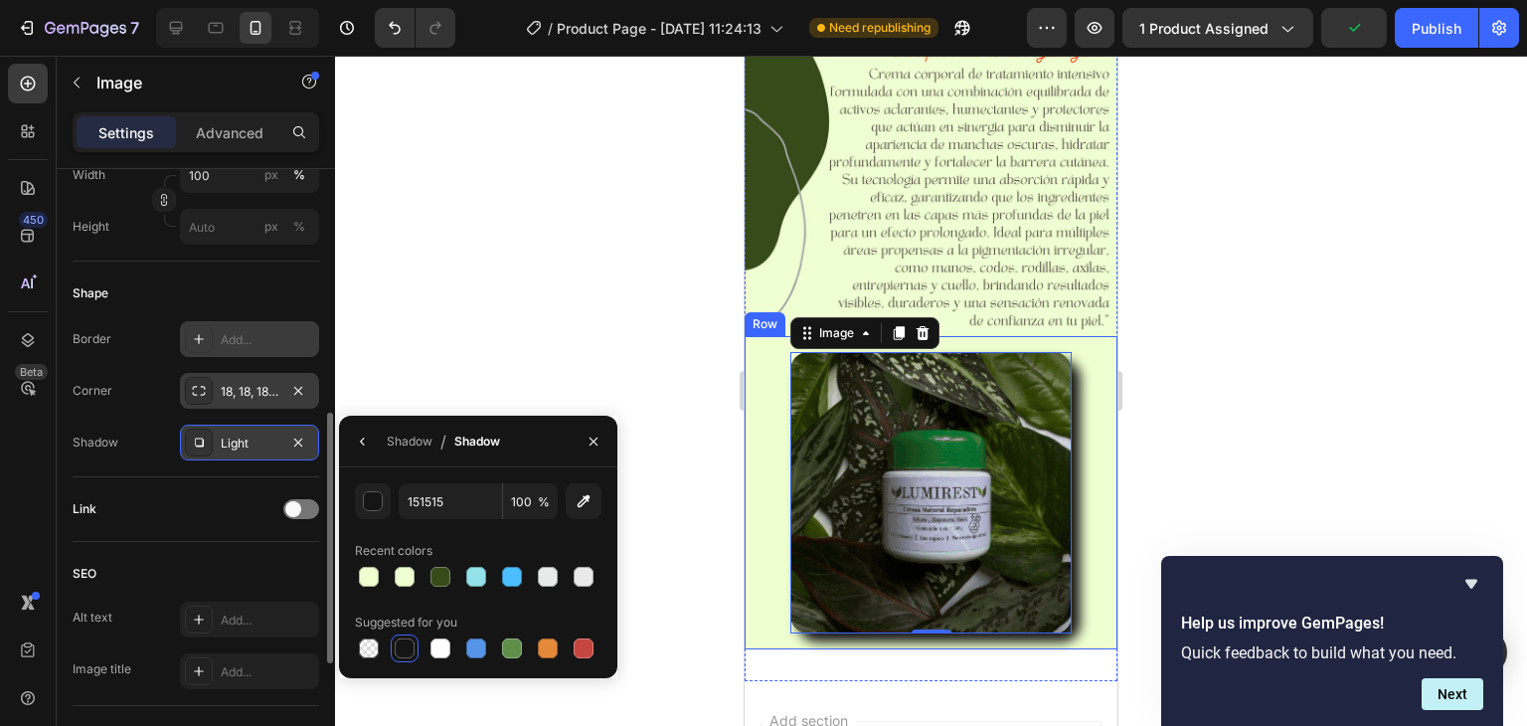
click at [470, 438] on div "Shadow" at bounding box center [477, 441] width 46 height 18
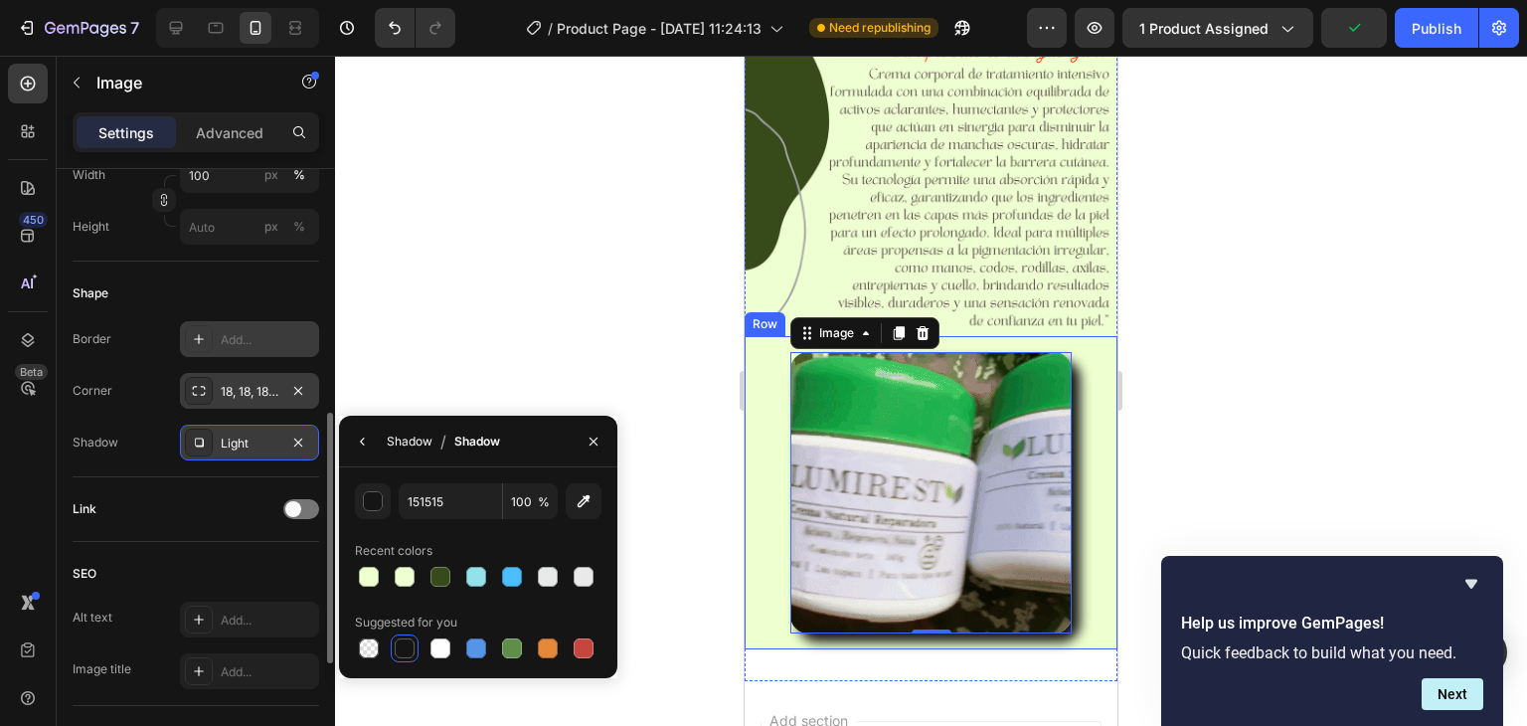
click at [410, 438] on div "Shadow" at bounding box center [410, 441] width 46 height 18
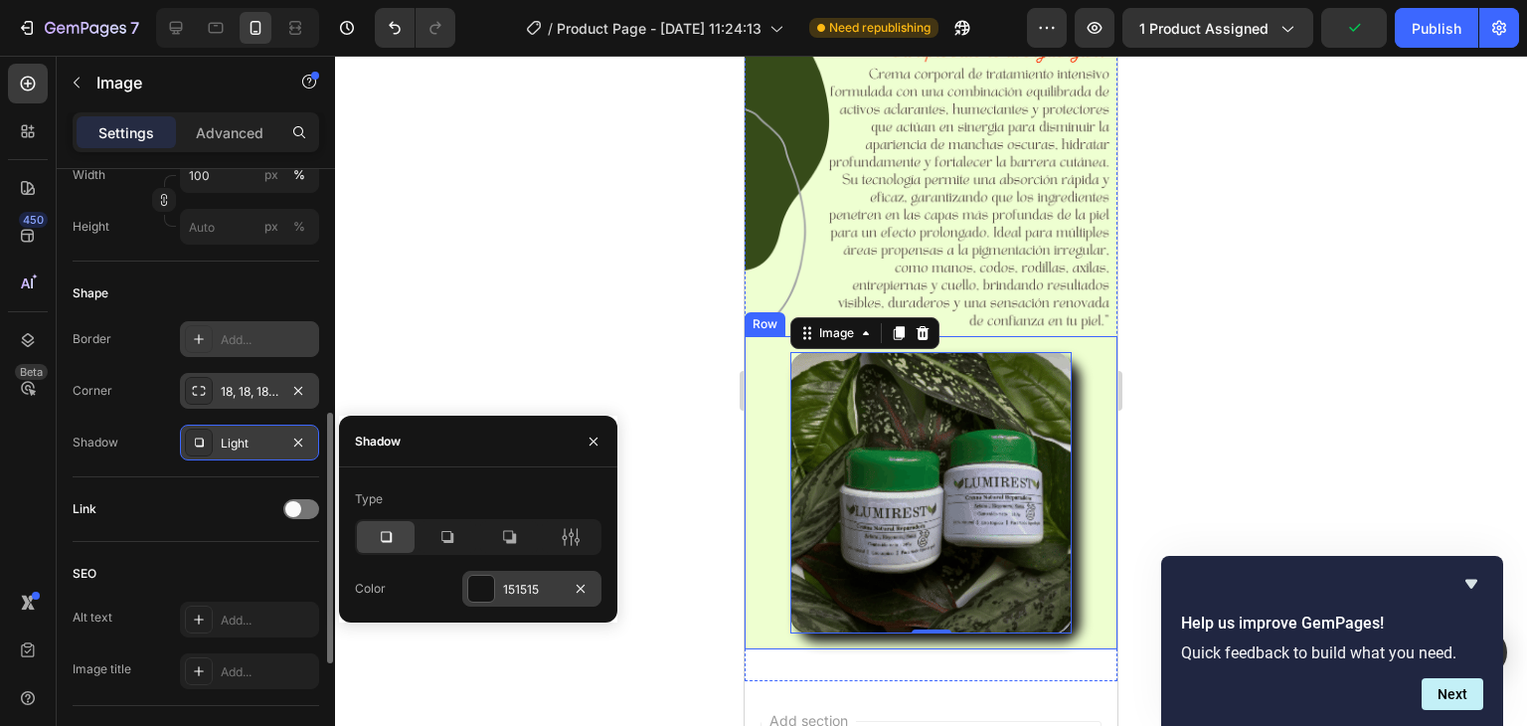
click at [540, 590] on div "151515" at bounding box center [532, 590] width 58 height 18
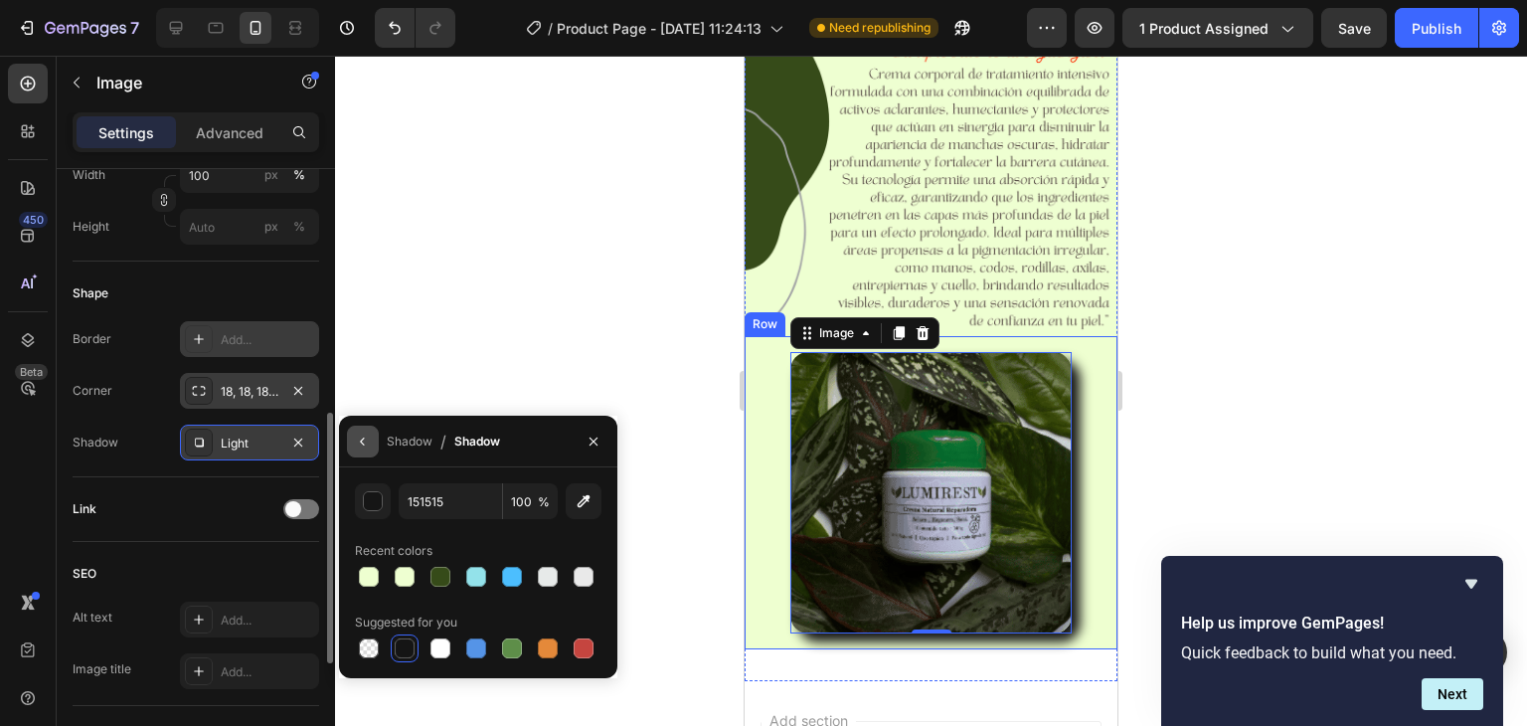
click at [359, 437] on icon "button" at bounding box center [363, 441] width 16 height 16
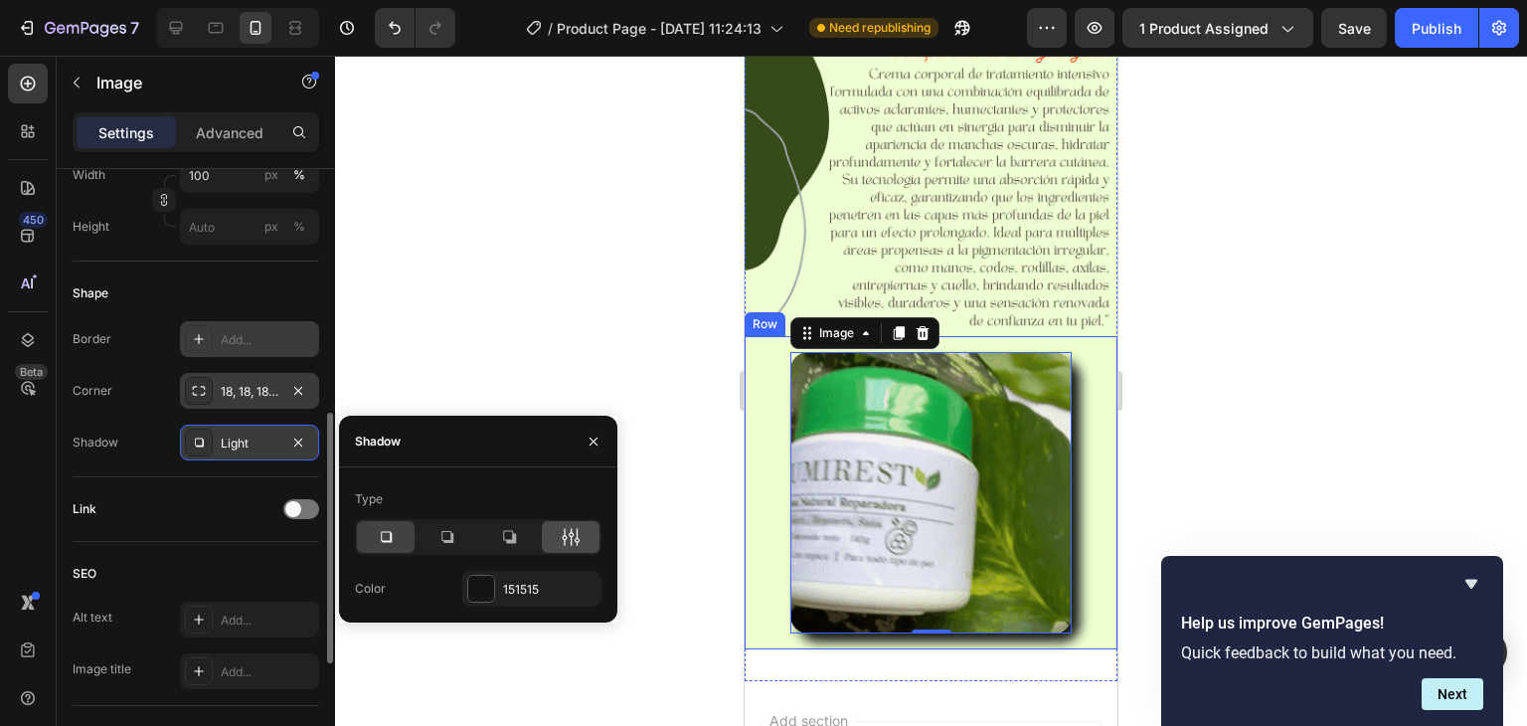
click at [568, 542] on icon at bounding box center [571, 537] width 20 height 20
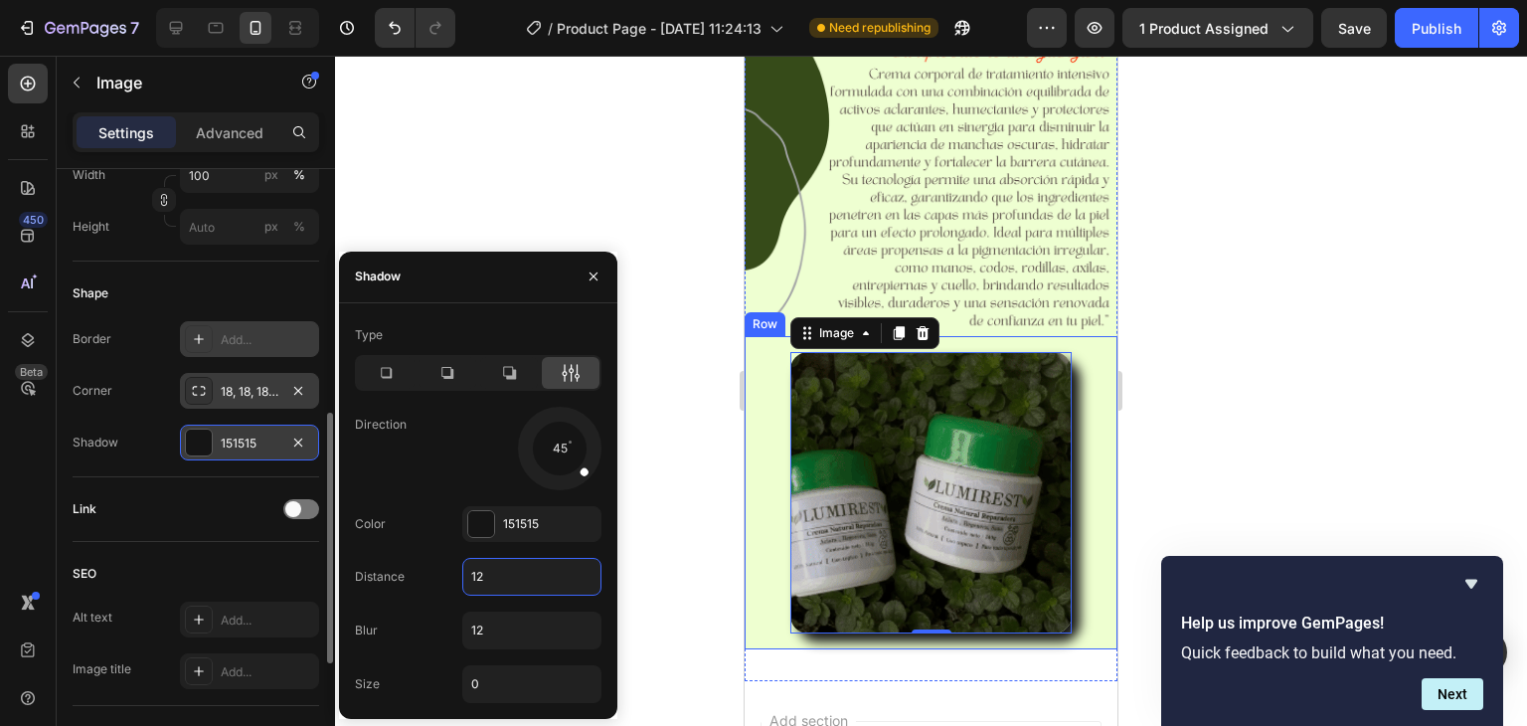
click at [525, 570] on input "12" at bounding box center [531, 577] width 137 height 36
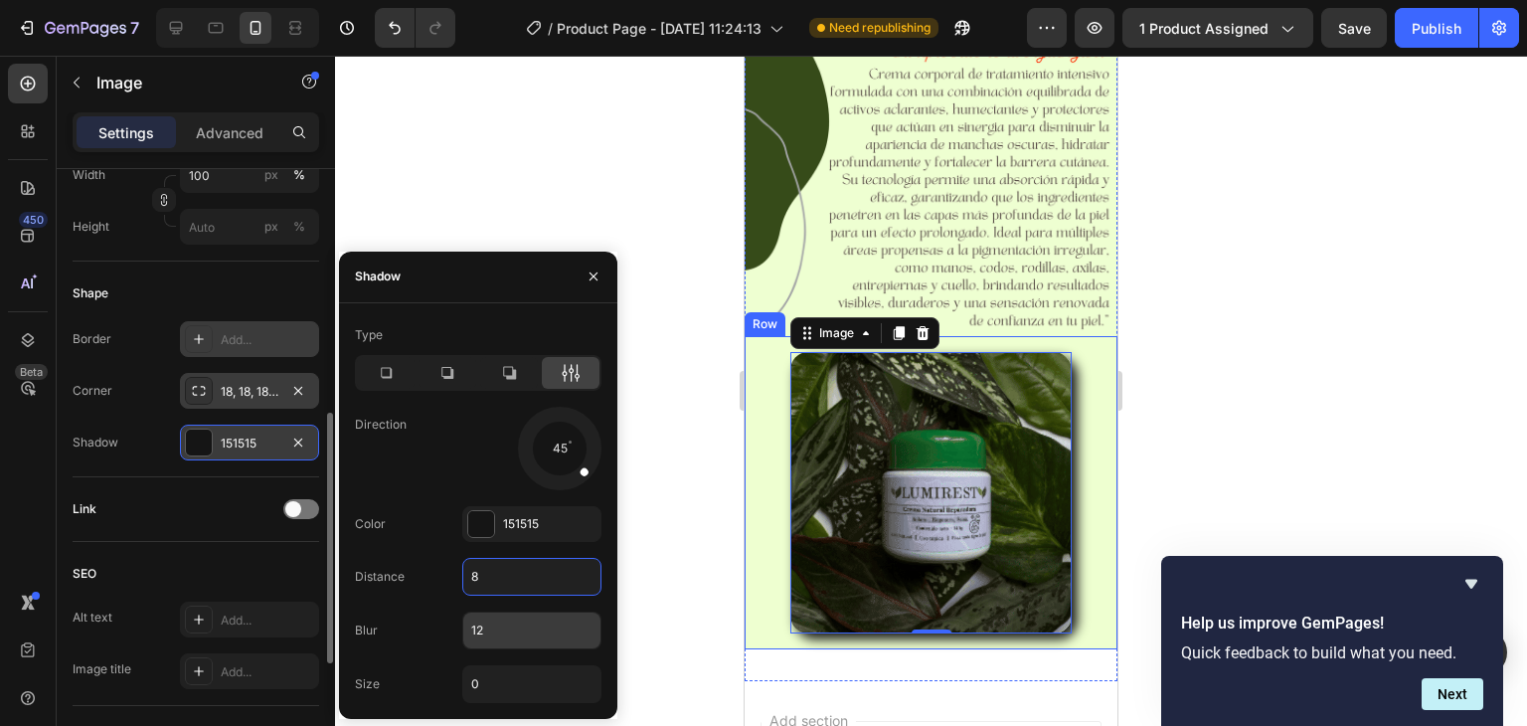
type input "8"
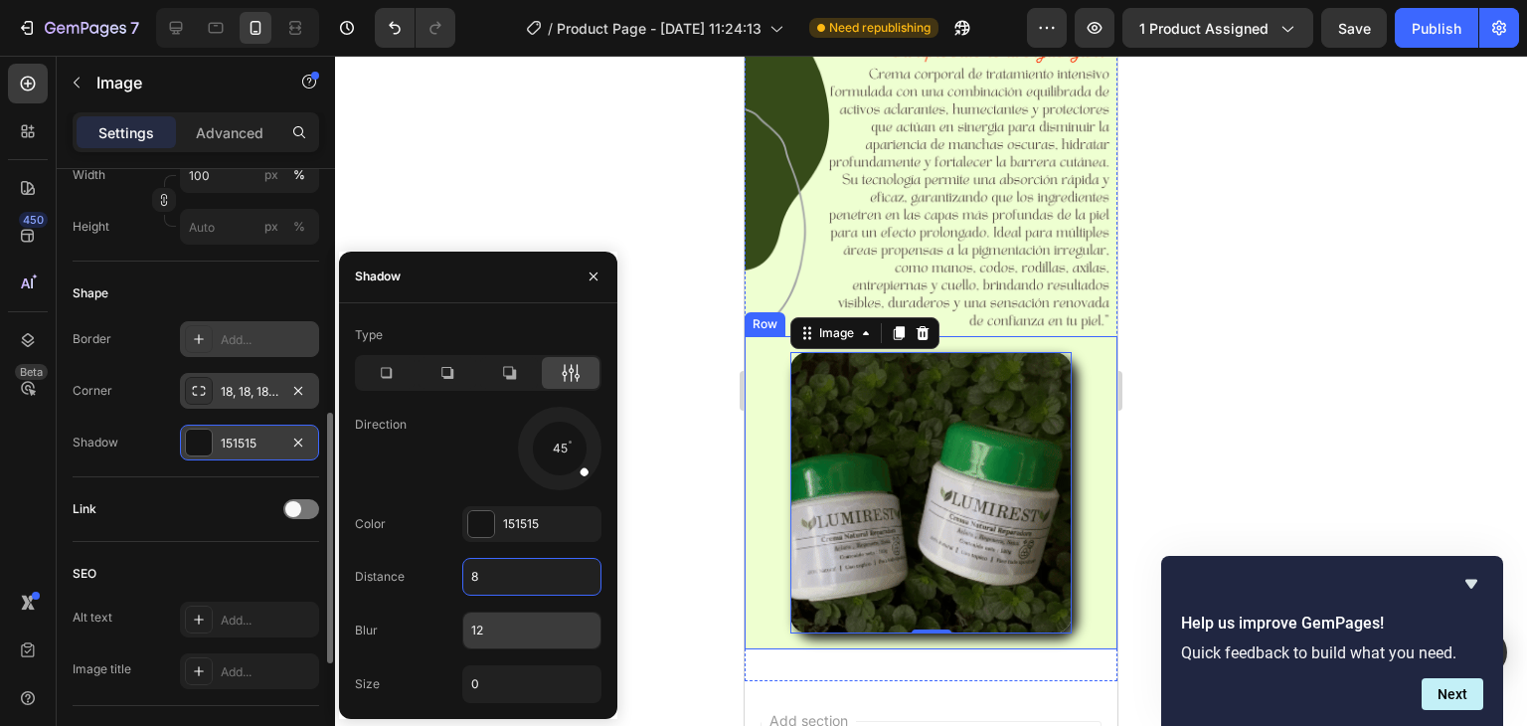
click at [506, 630] on input "12" at bounding box center [531, 630] width 137 height 36
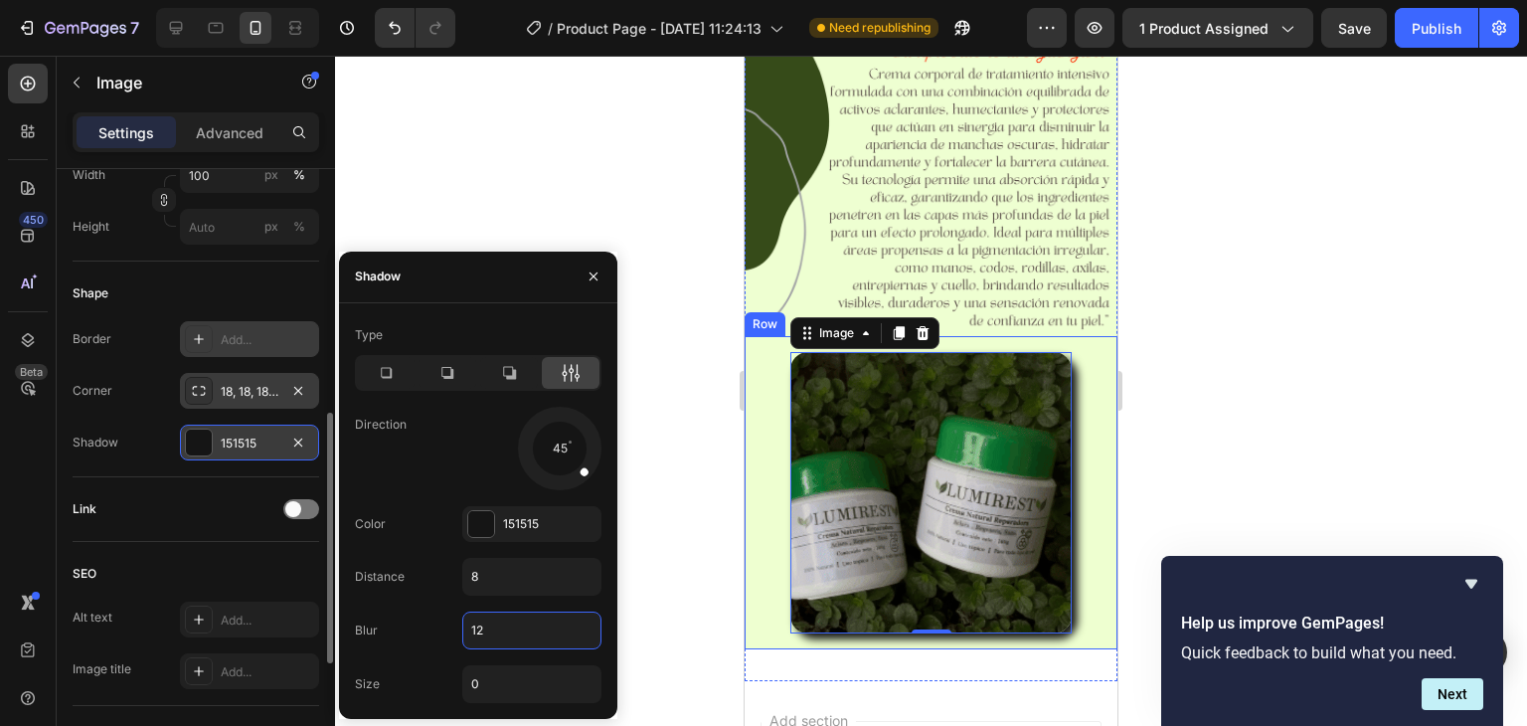
type input "8"
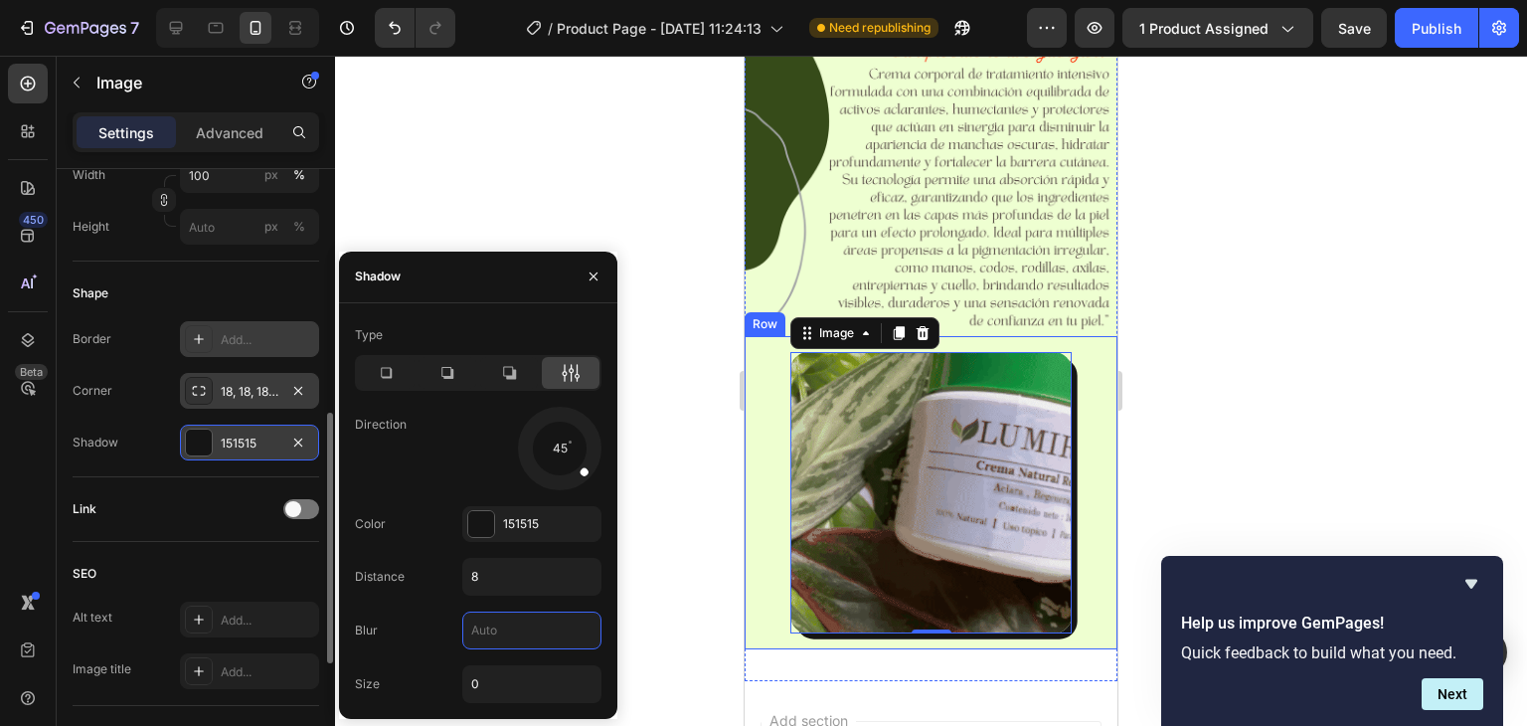
type input "9"
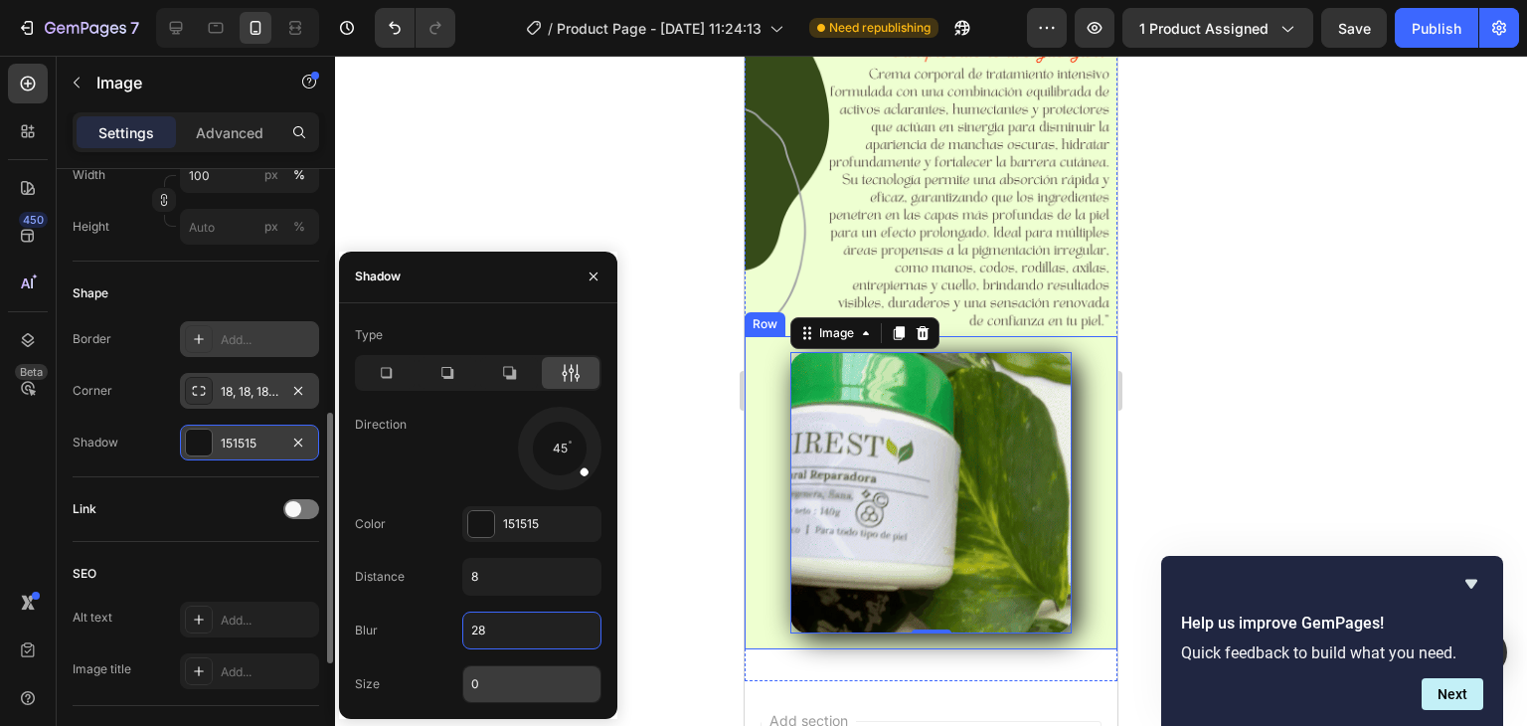
type input "28"
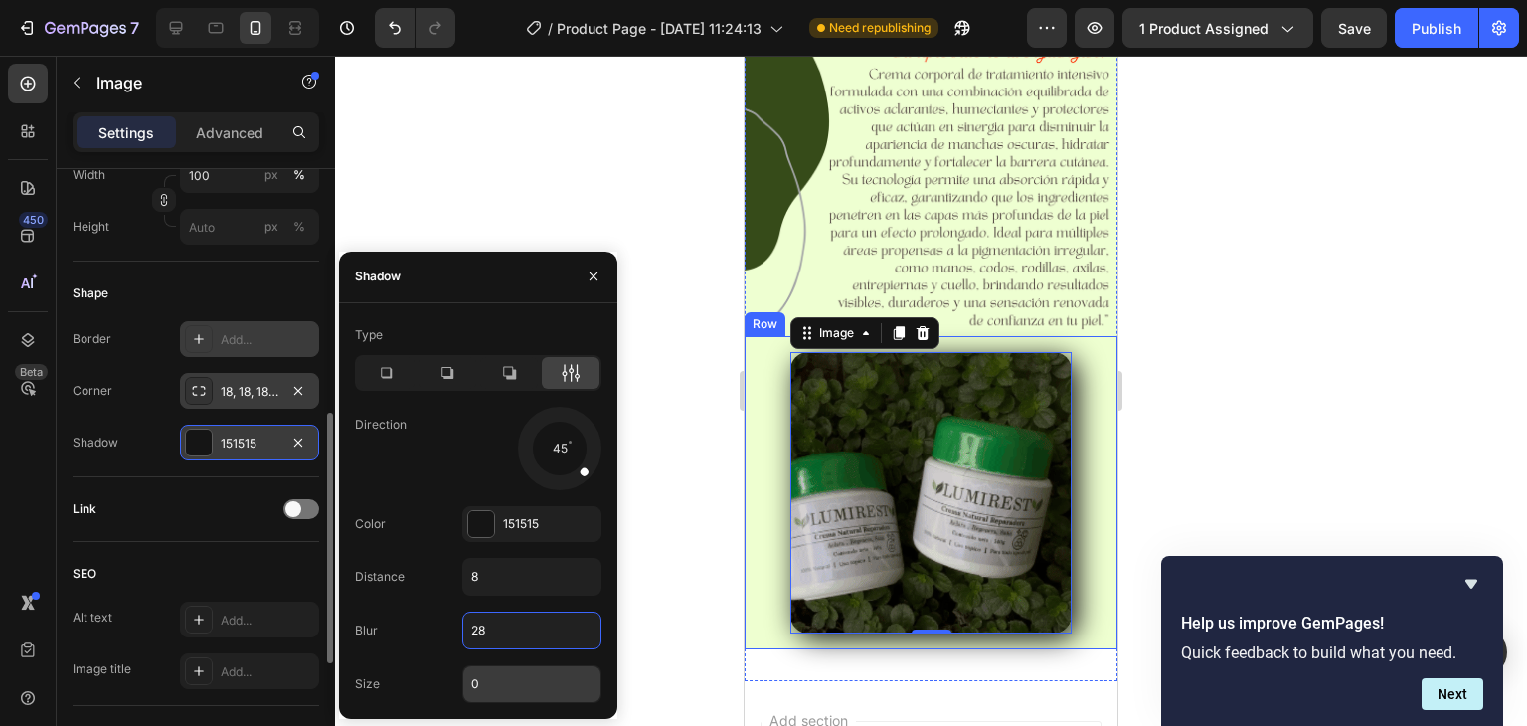
click at [507, 669] on input "0" at bounding box center [531, 684] width 137 height 36
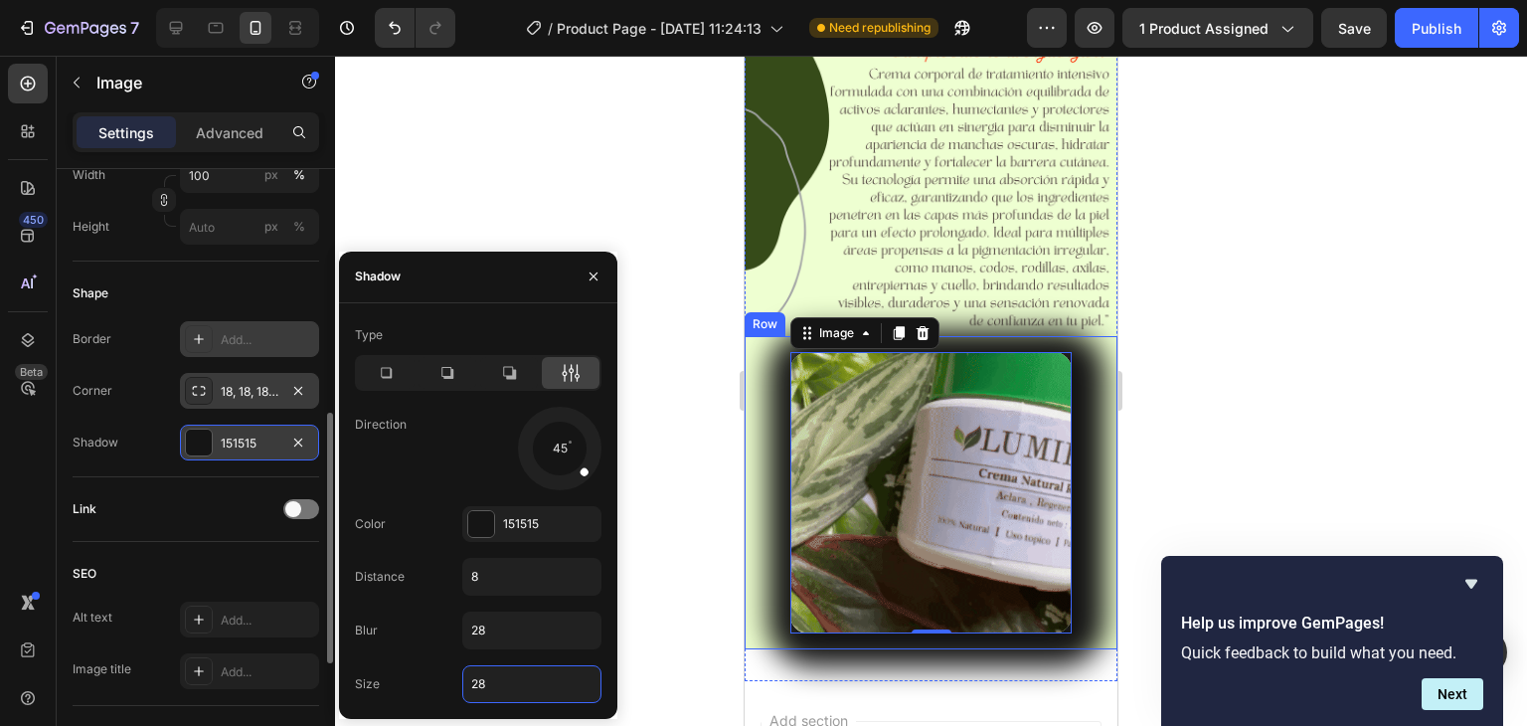
type input "2"
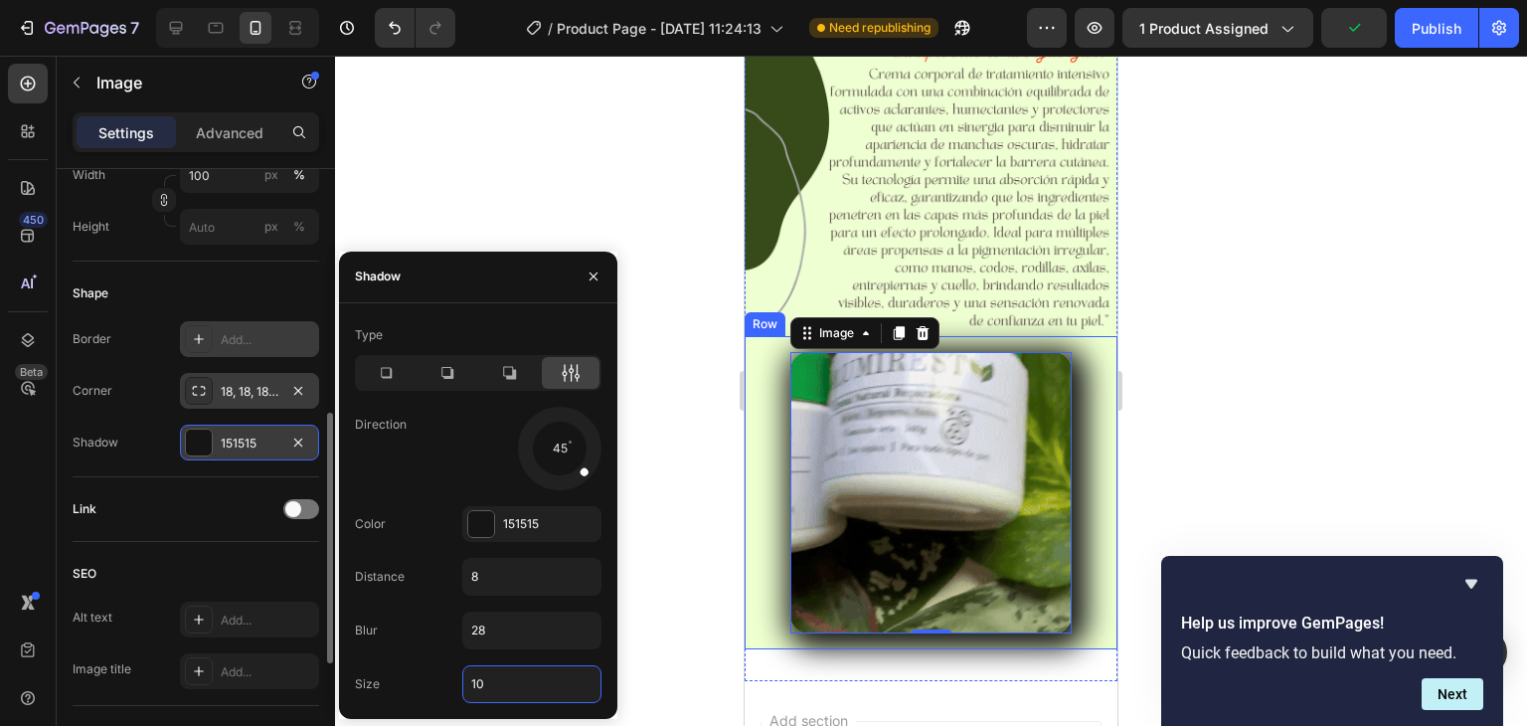
type input "1"
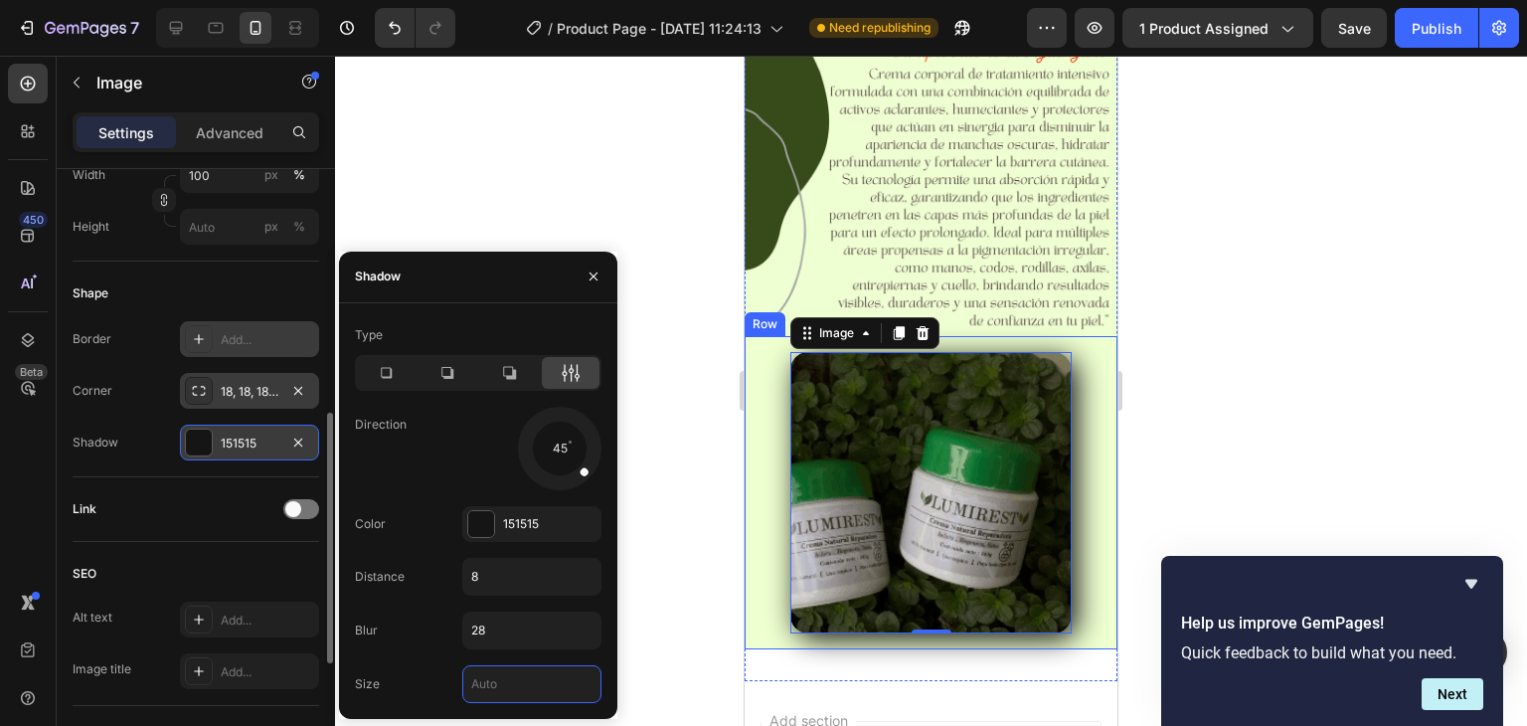
type input "5"
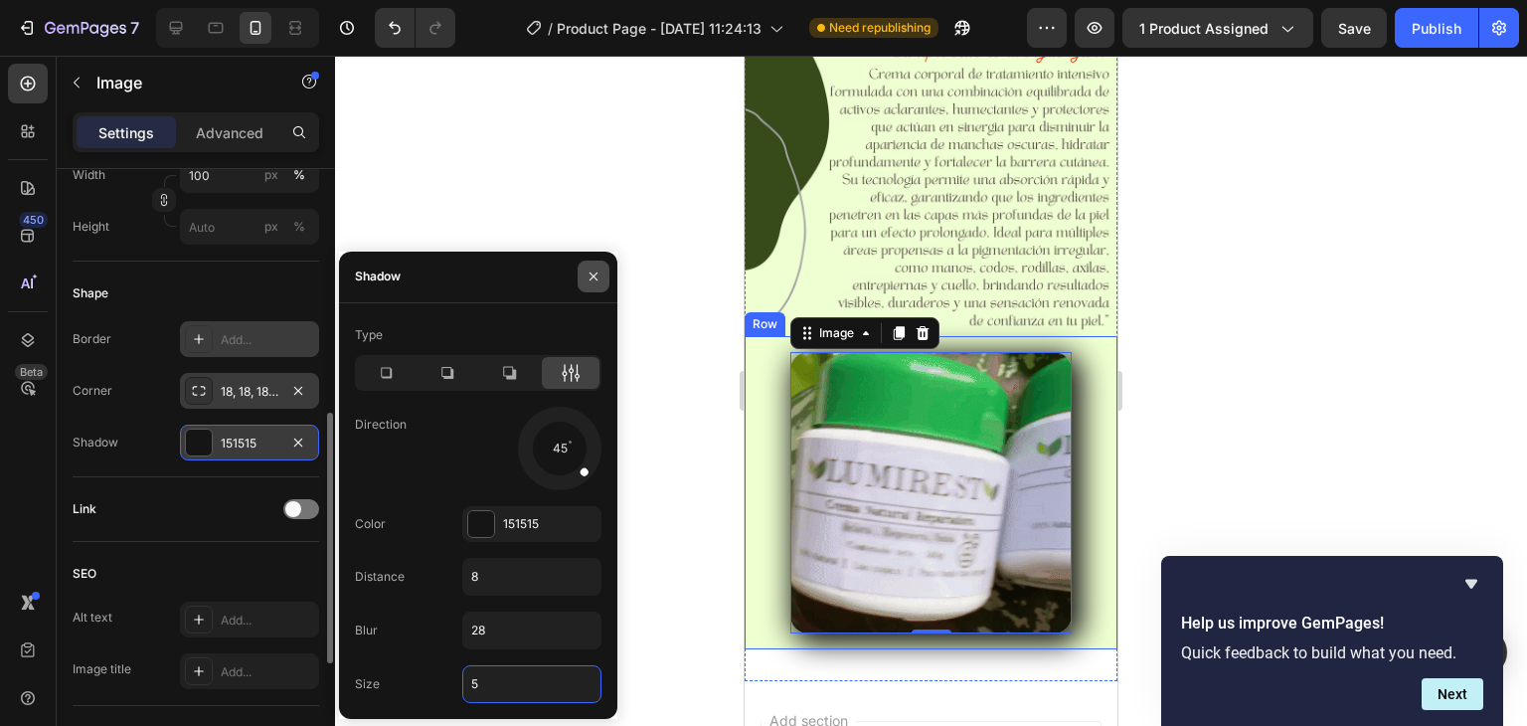
click at [589, 265] on button "button" at bounding box center [594, 276] width 32 height 32
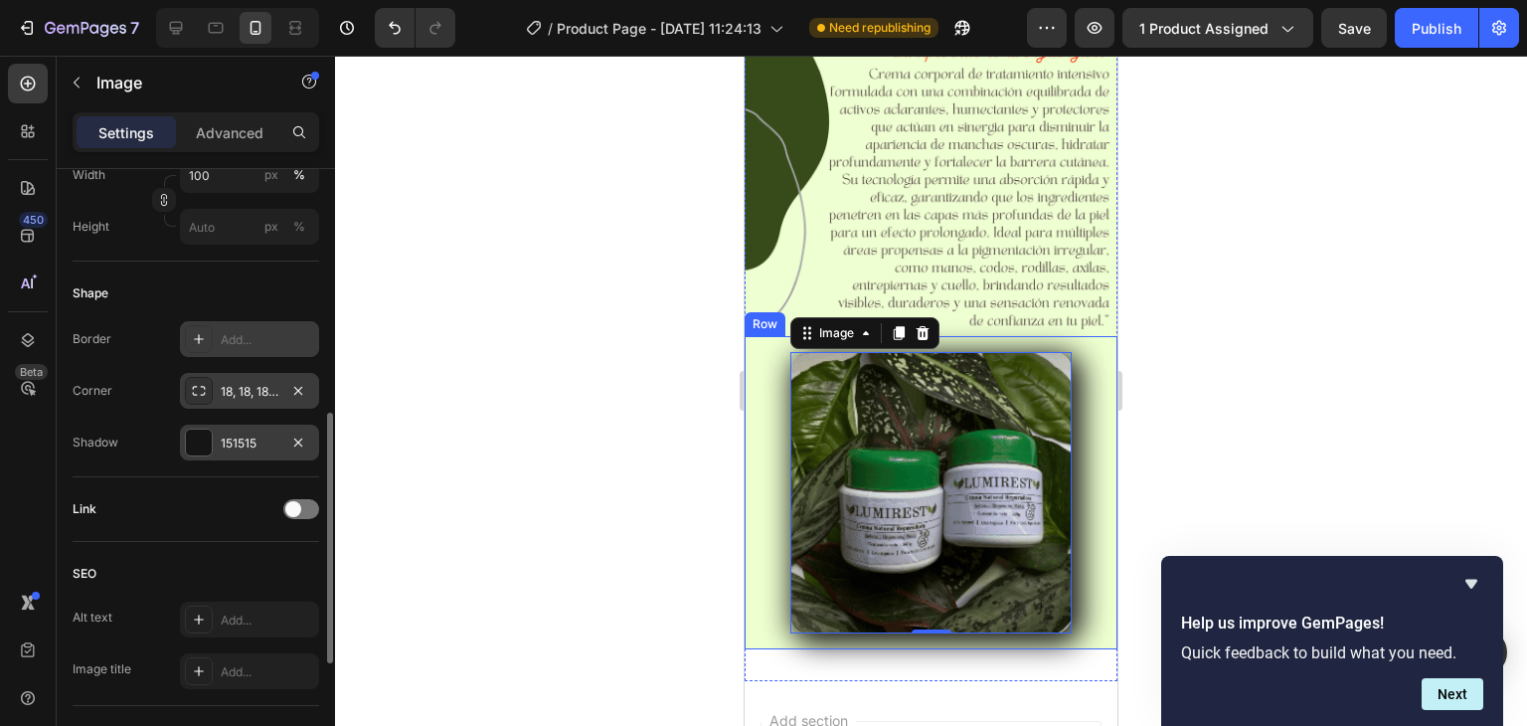
click at [589, 265] on div at bounding box center [931, 391] width 1192 height 670
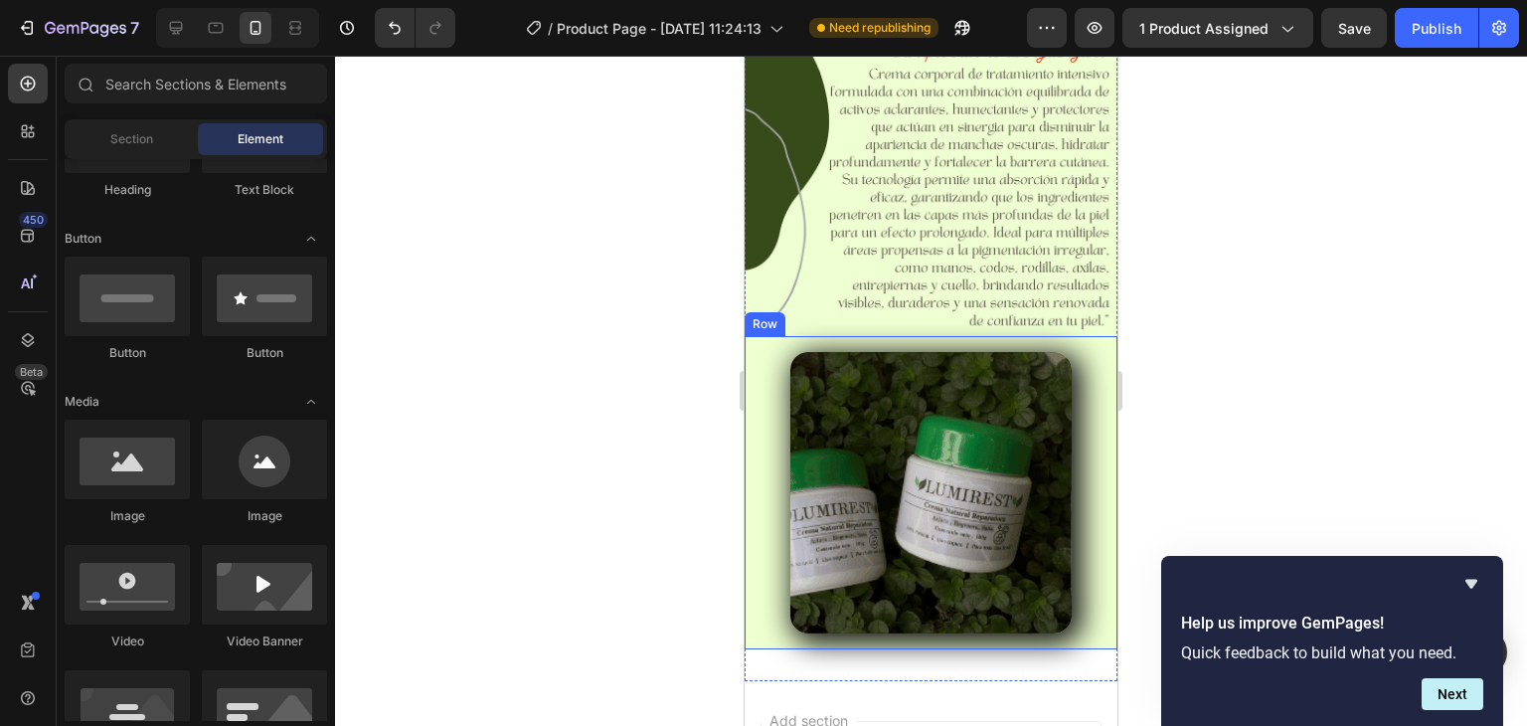
click at [589, 265] on div at bounding box center [931, 391] width 1192 height 670
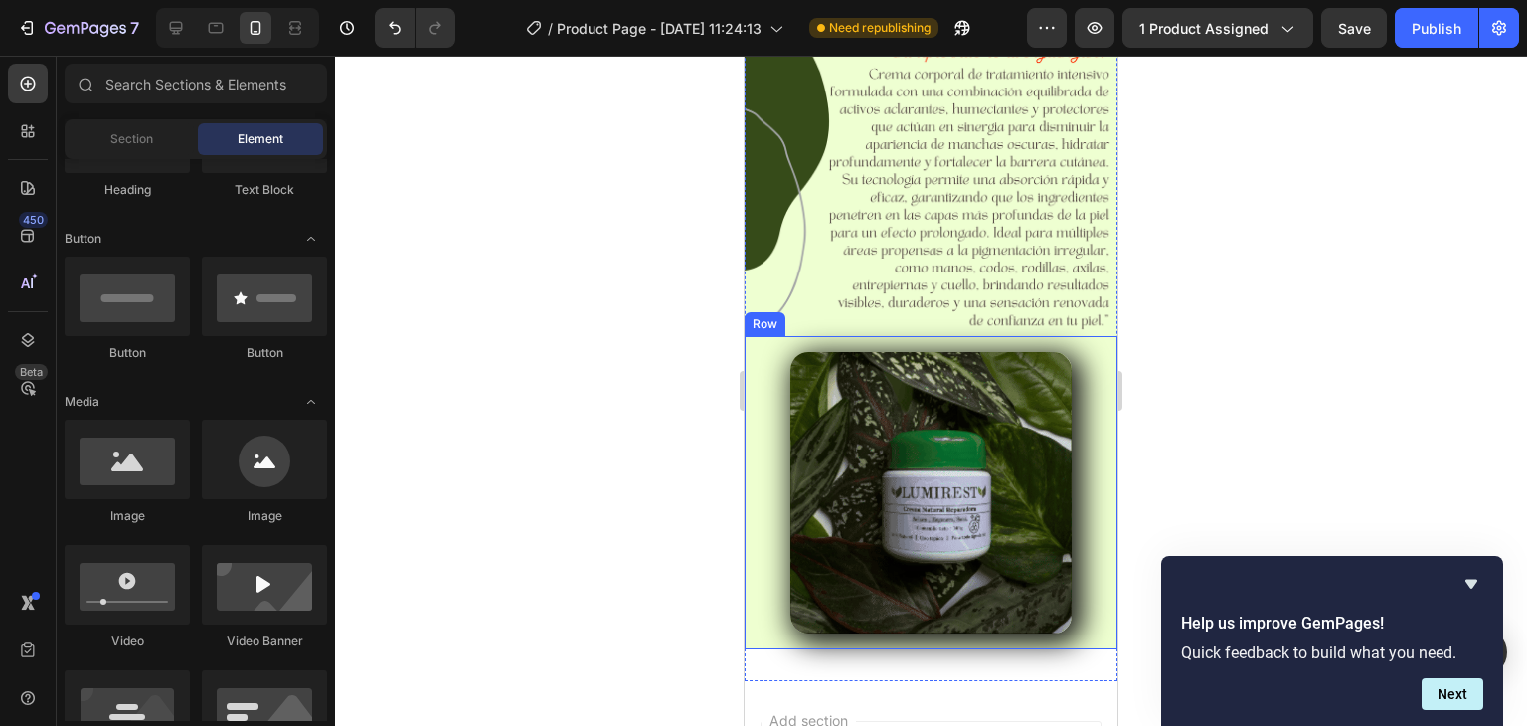
click at [632, 324] on div at bounding box center [931, 391] width 1192 height 670
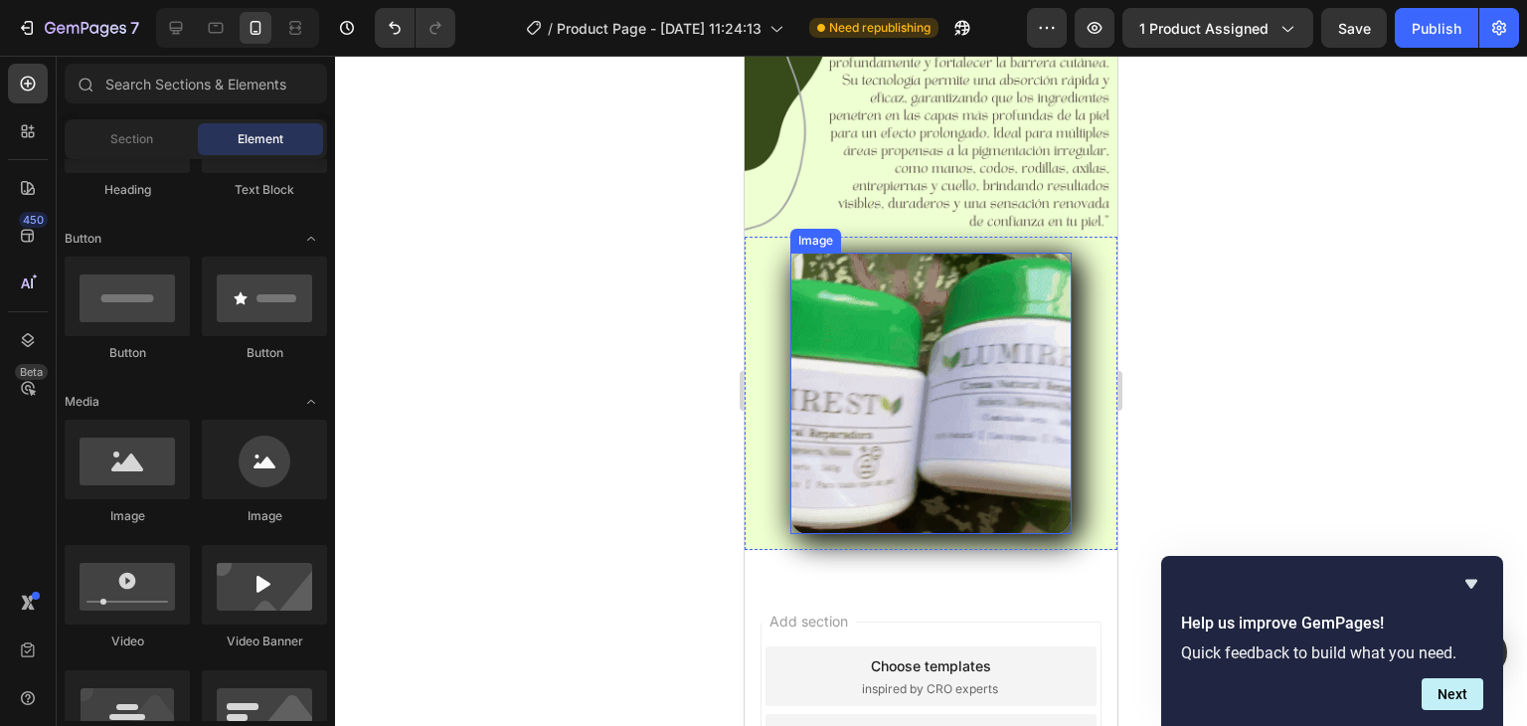
scroll to position [783, 0]
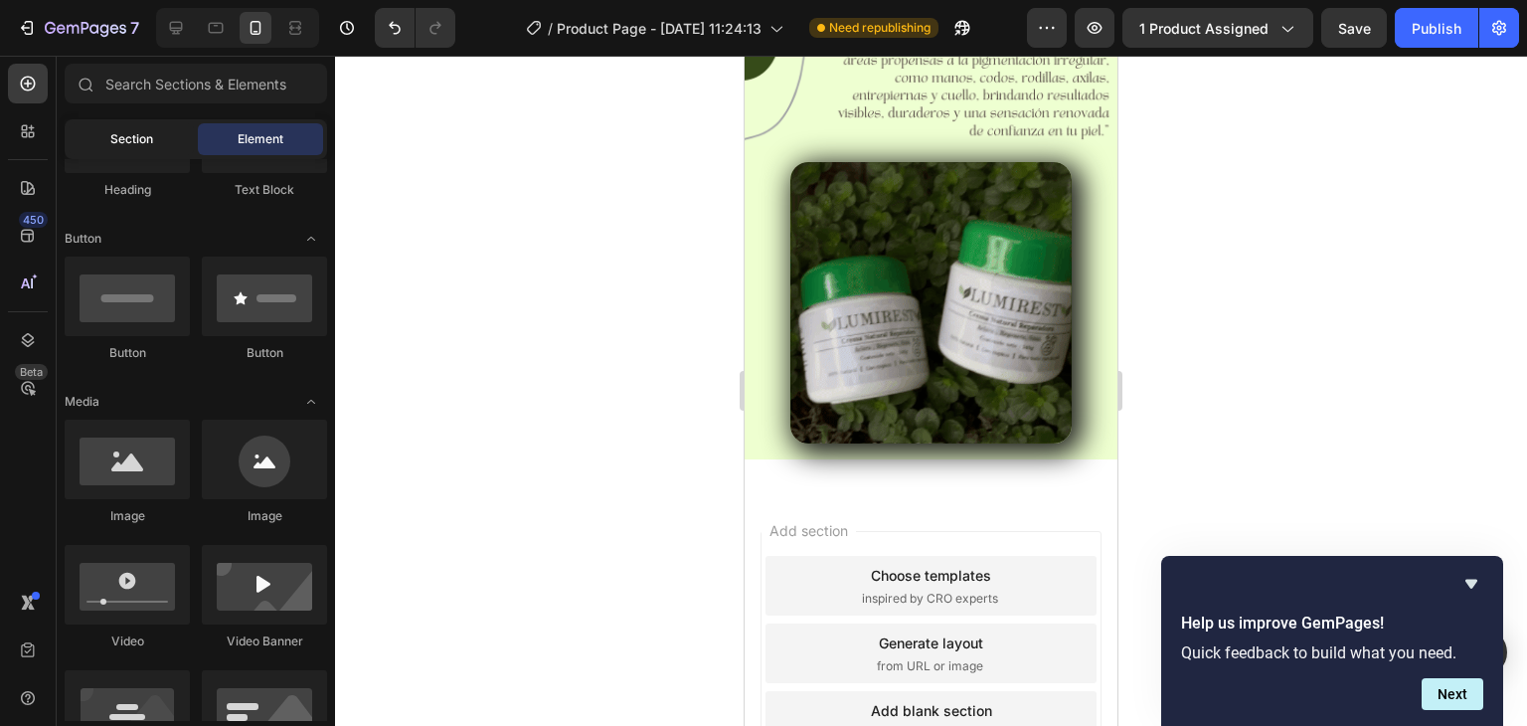
click at [127, 140] on span "Section" at bounding box center [131, 139] width 43 height 18
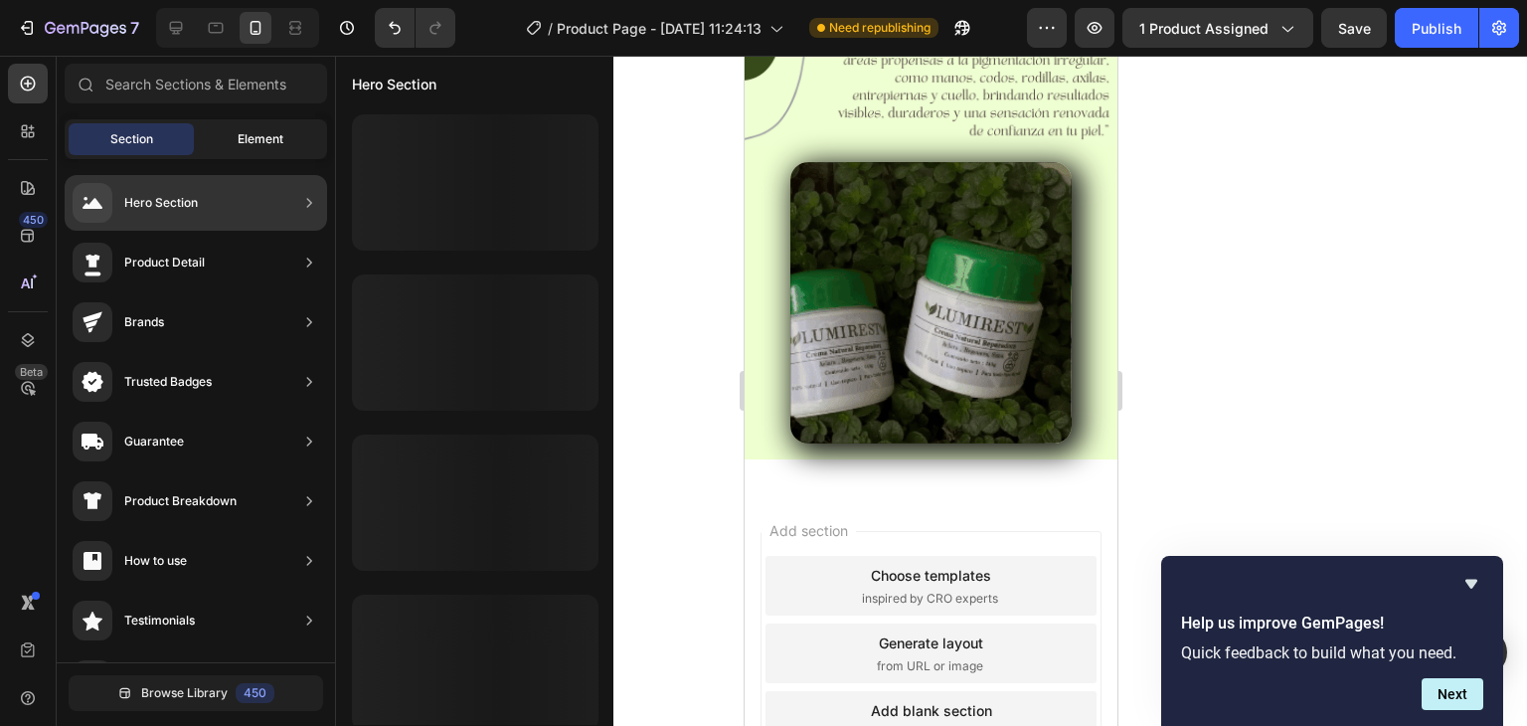
click at [286, 154] on div "Element" at bounding box center [260, 139] width 125 height 32
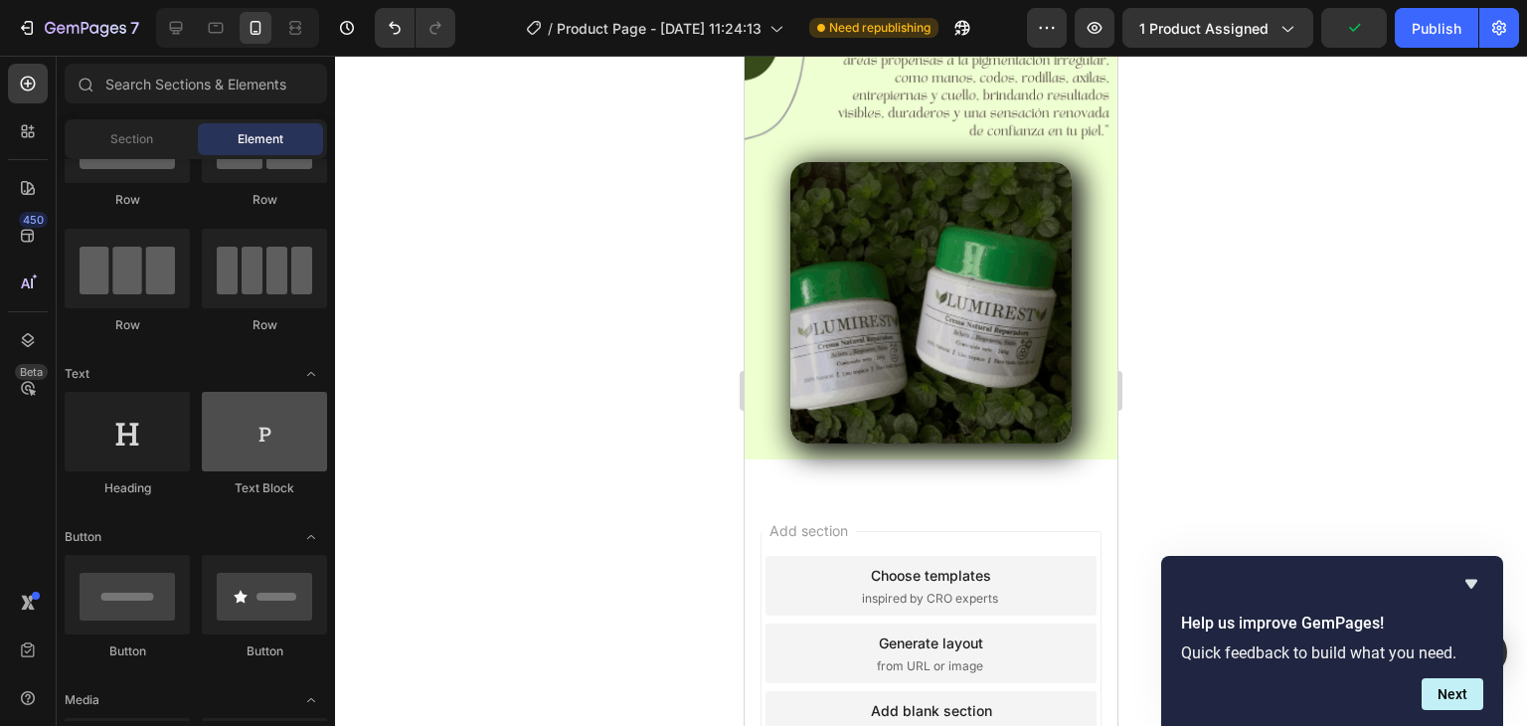
scroll to position [0, 0]
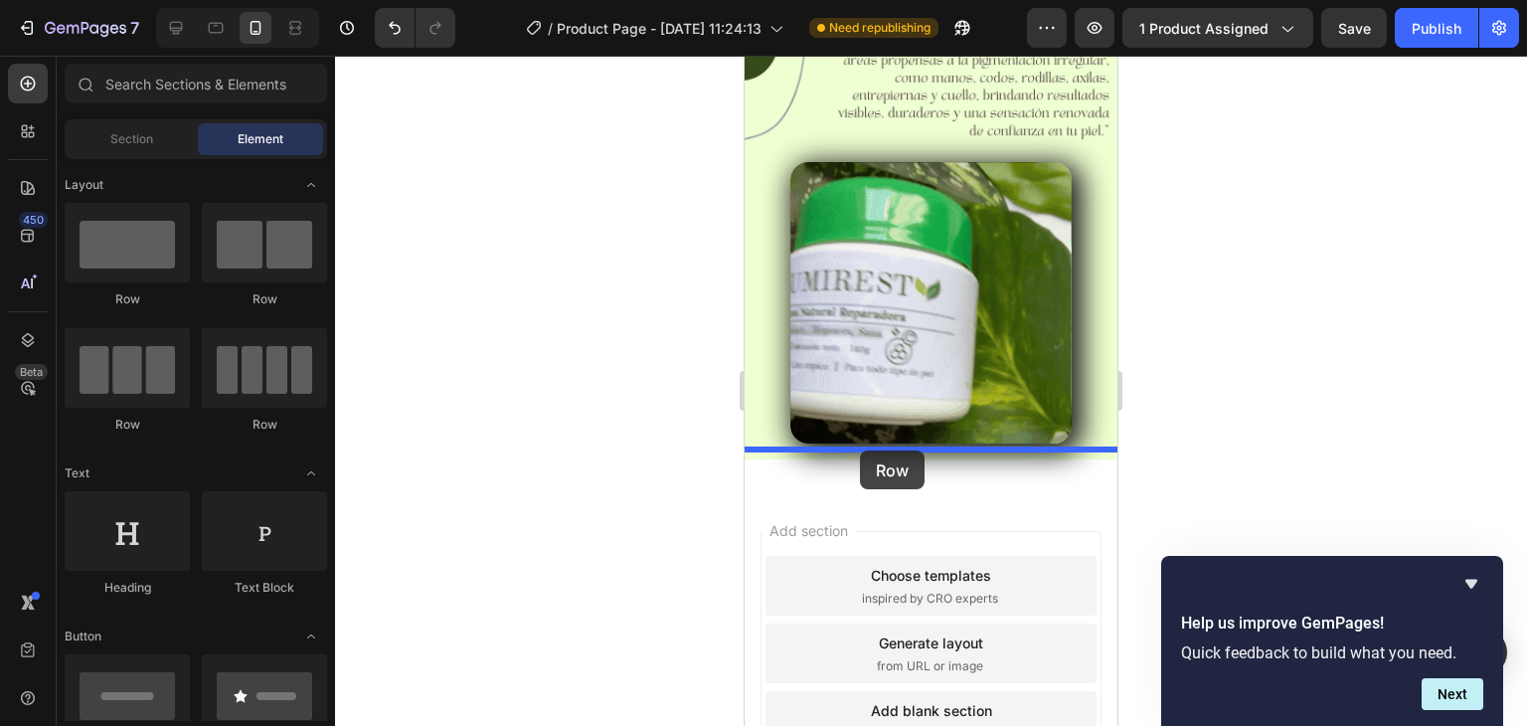
drag, startPoint x: 863, startPoint y: 309, endPoint x: 860, endPoint y: 450, distance: 141.2
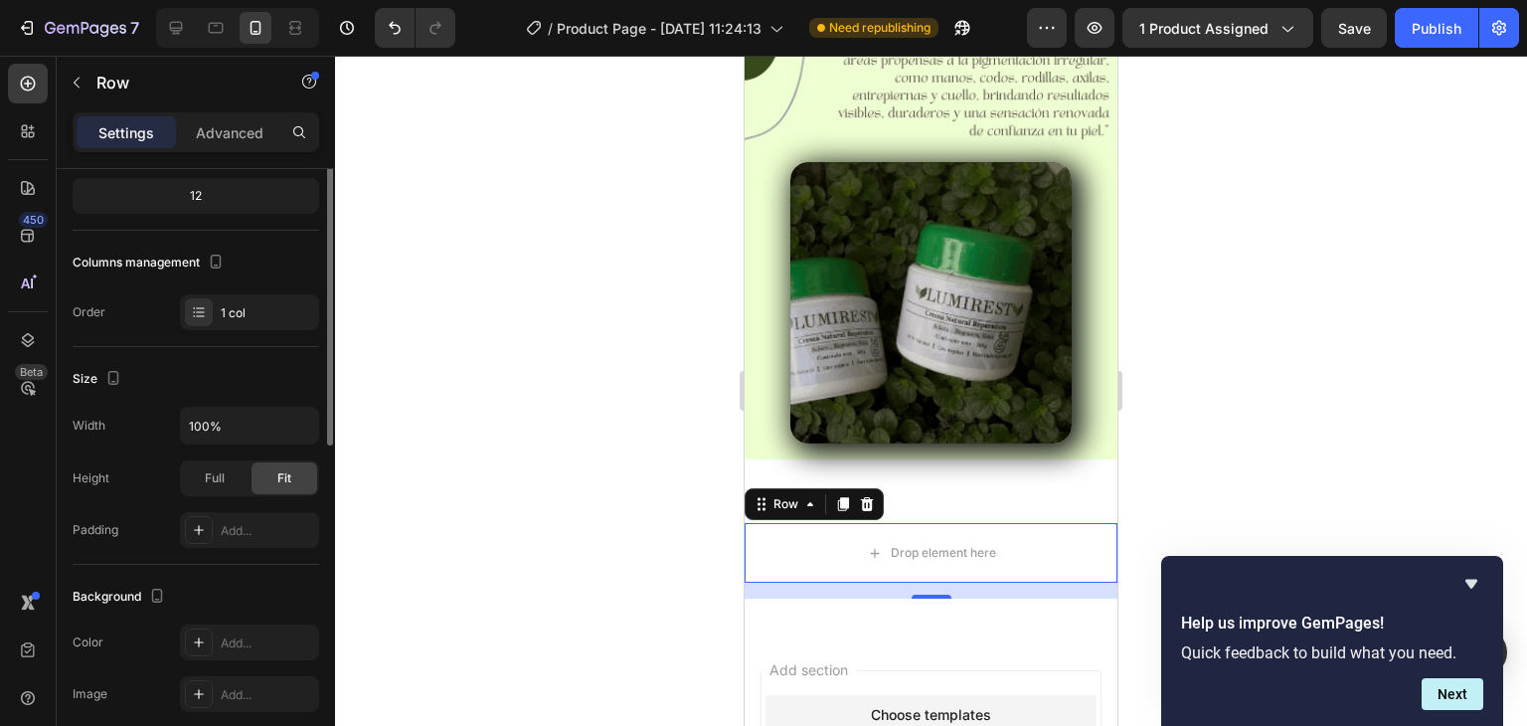
scroll to position [298, 0]
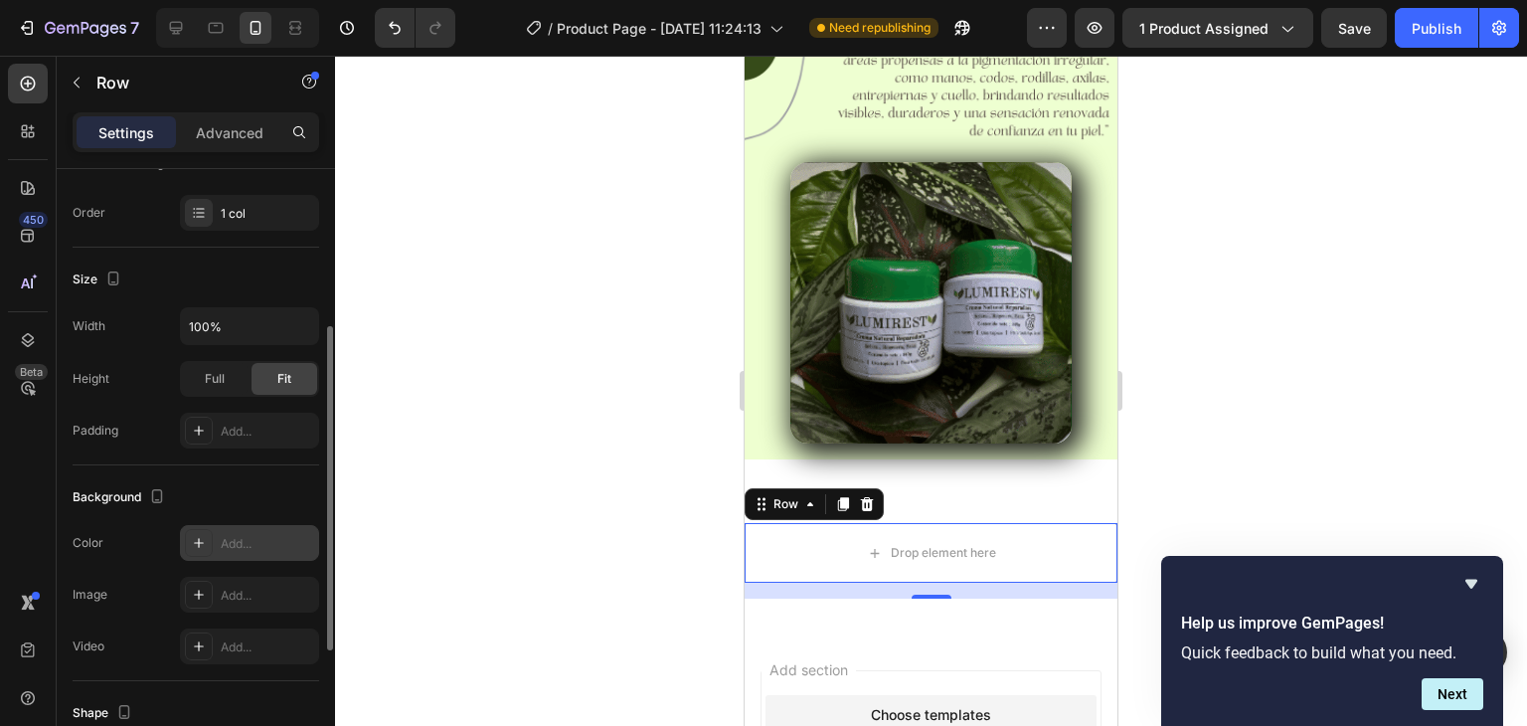
click at [234, 537] on div "Add..." at bounding box center [267, 544] width 93 height 18
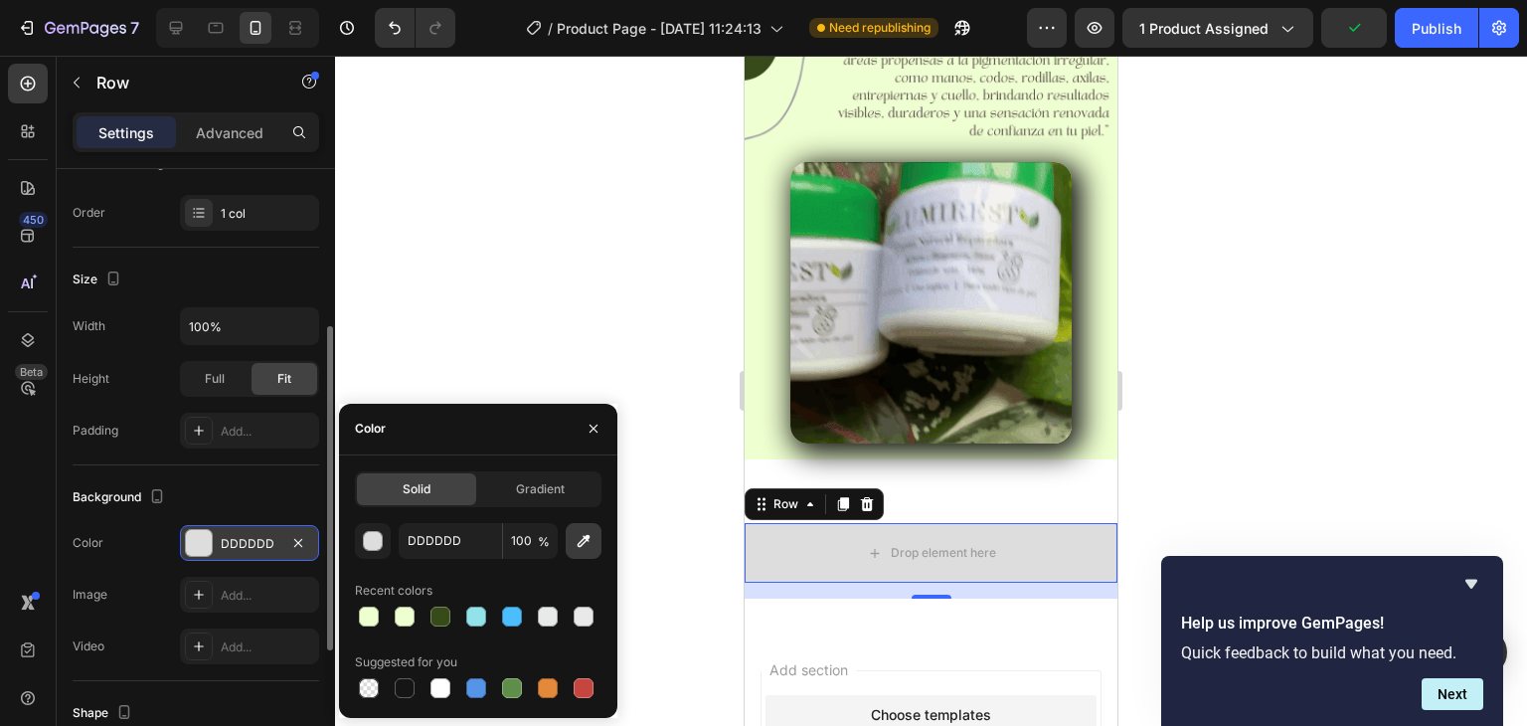
click at [589, 545] on icon "button" at bounding box center [584, 541] width 20 height 20
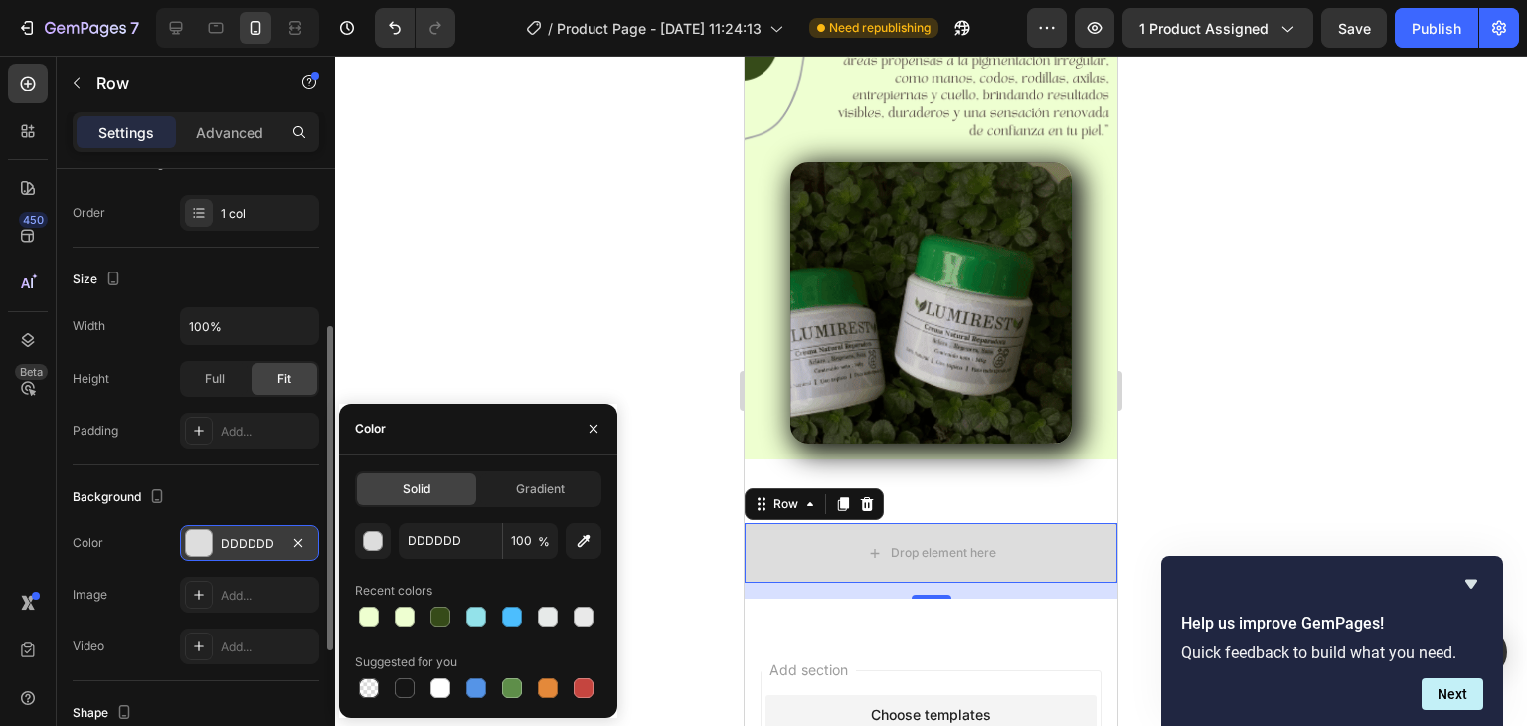
type input "EEFFD0"
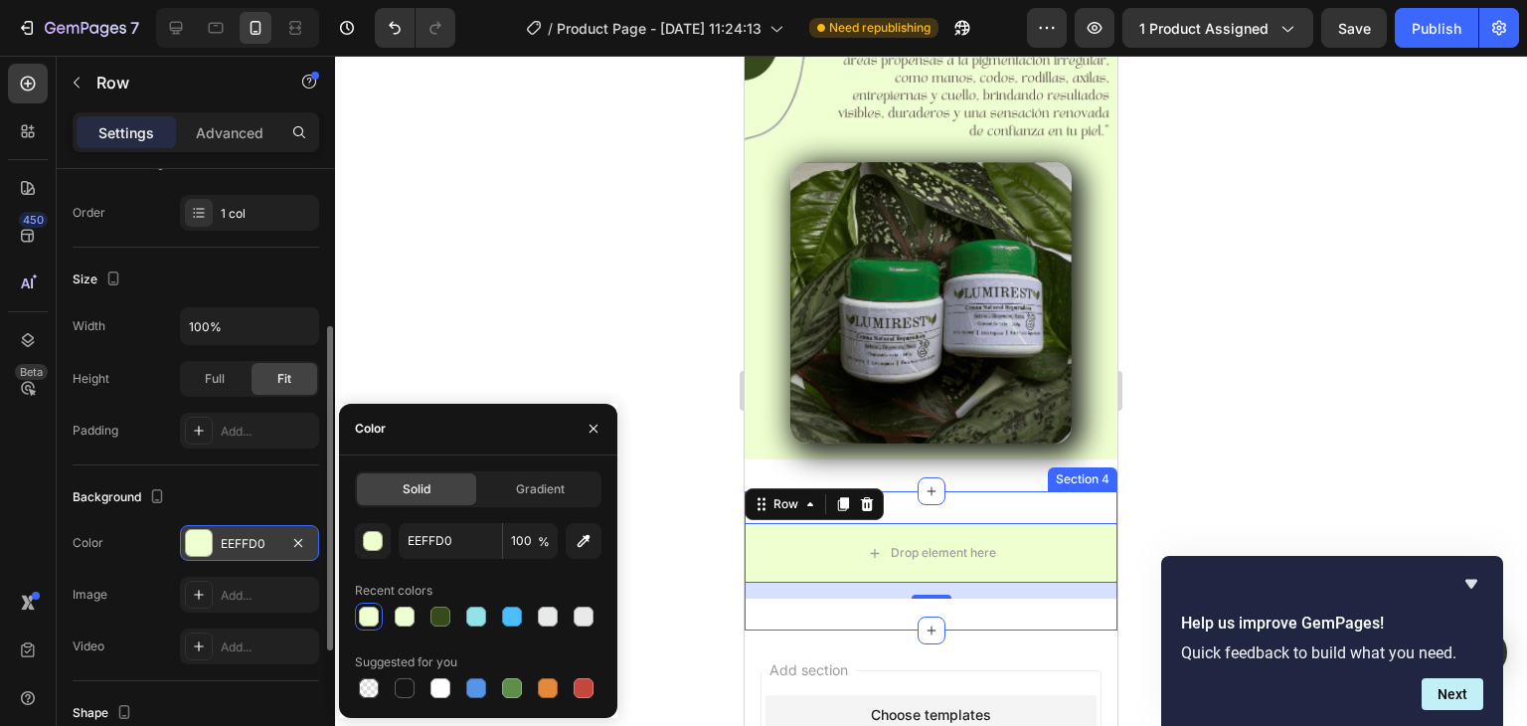
click at [989, 491] on div "Drop element here Row 16 Section 4" at bounding box center [931, 560] width 373 height 139
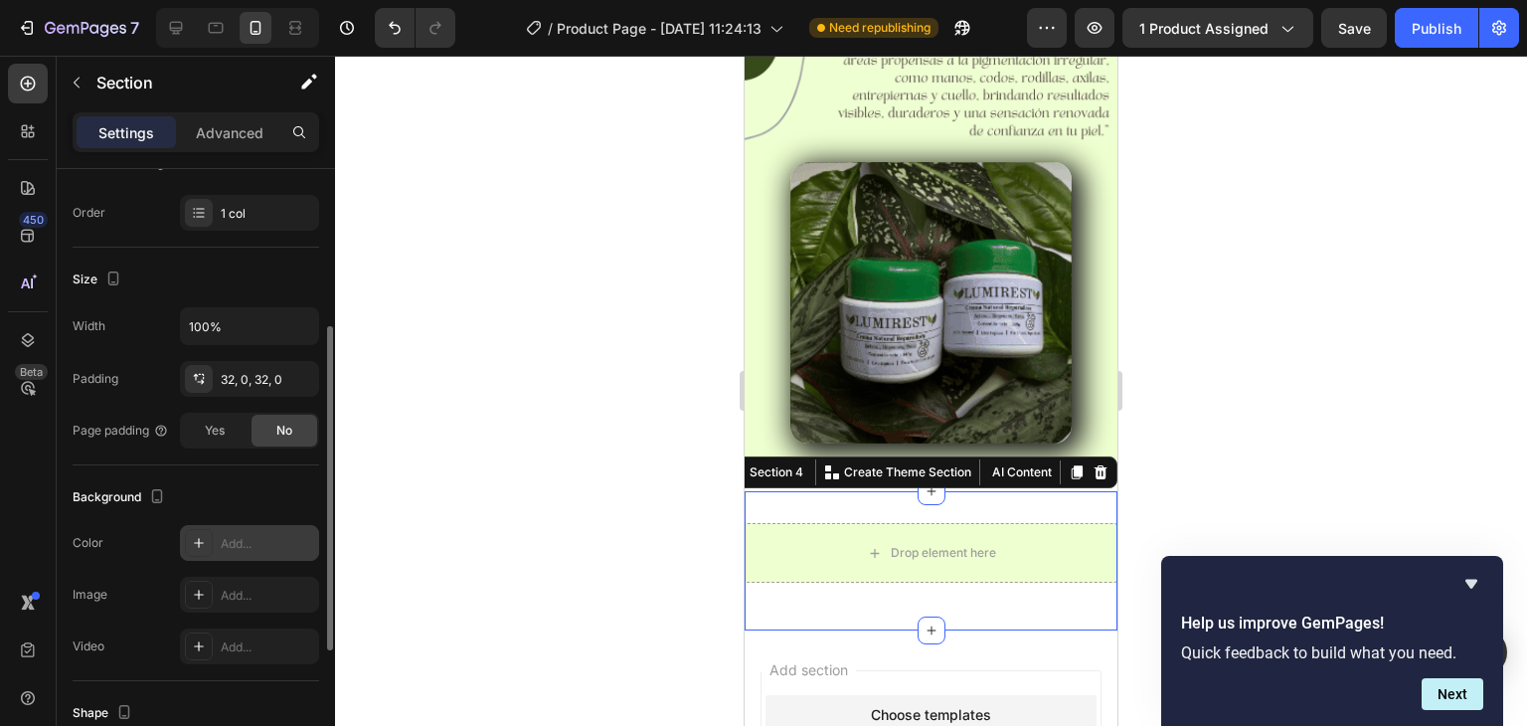
click at [236, 538] on div "Add..." at bounding box center [267, 544] width 93 height 18
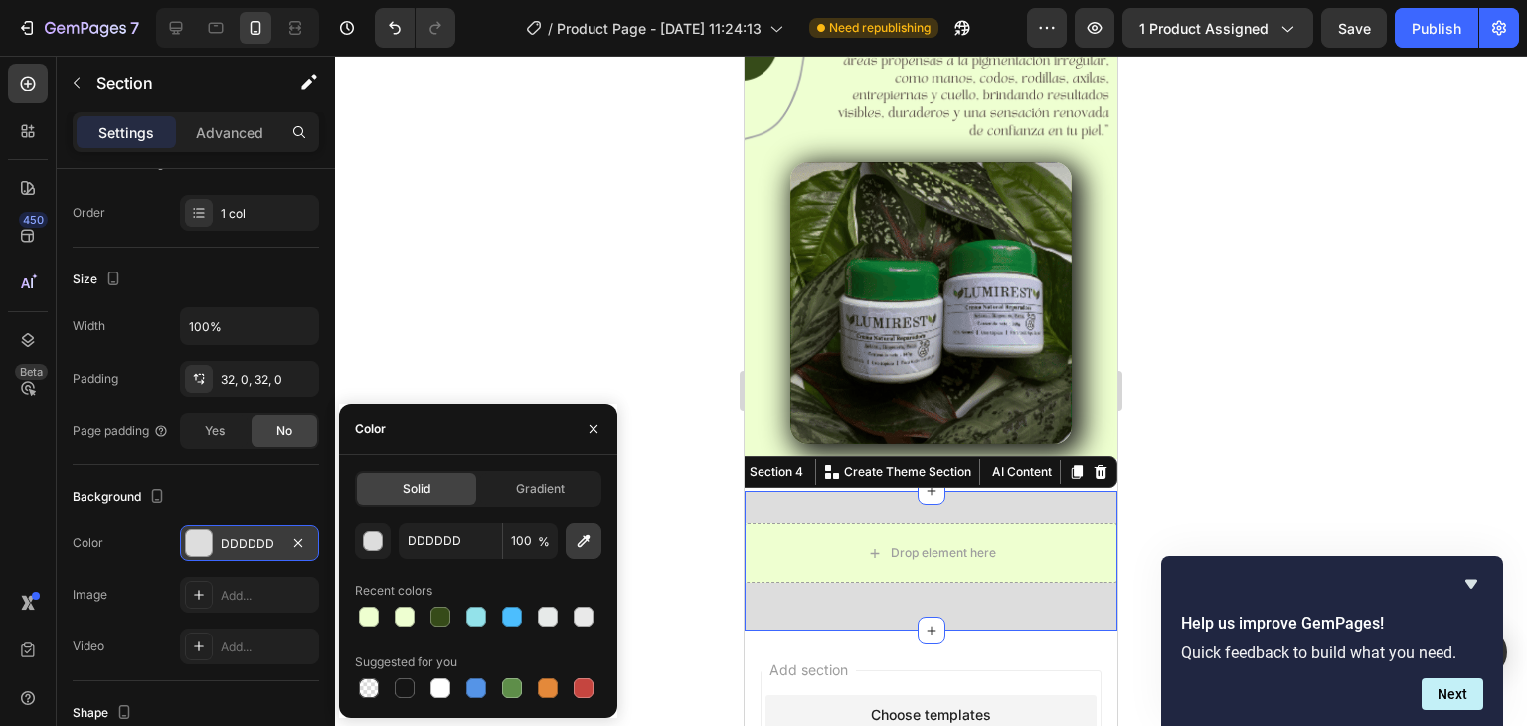
click at [584, 547] on icon "button" at bounding box center [584, 541] width 20 height 20
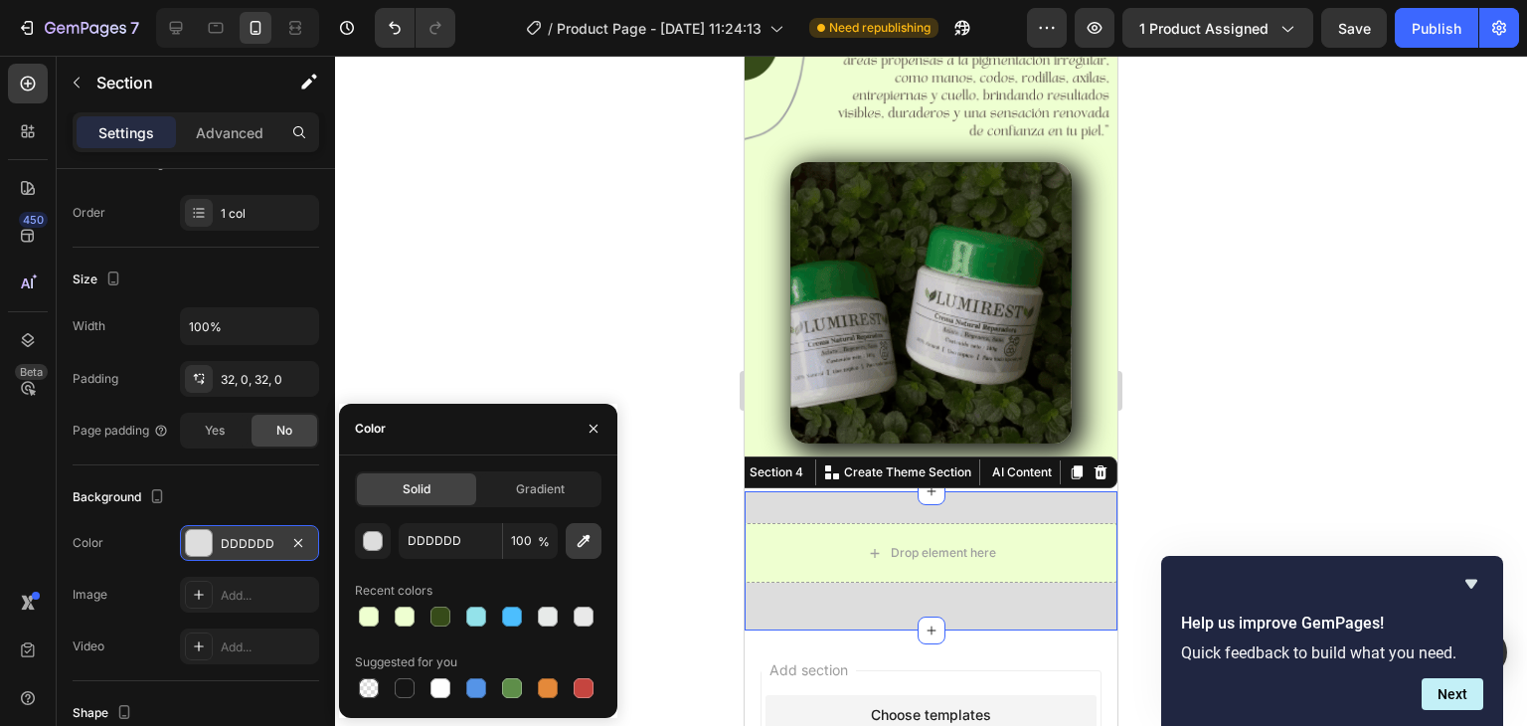
type input "EEFFD0"
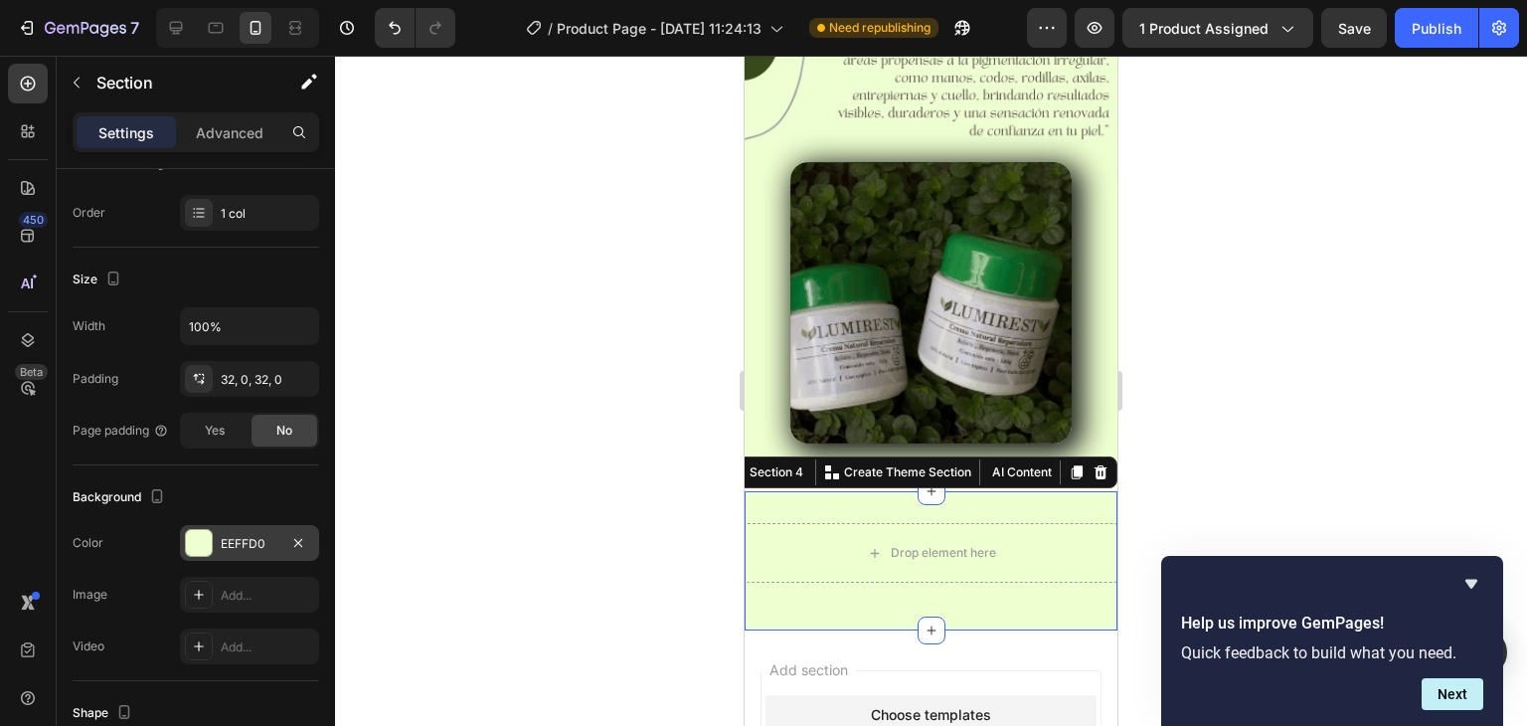
click at [558, 193] on div at bounding box center [931, 391] width 1192 height 670
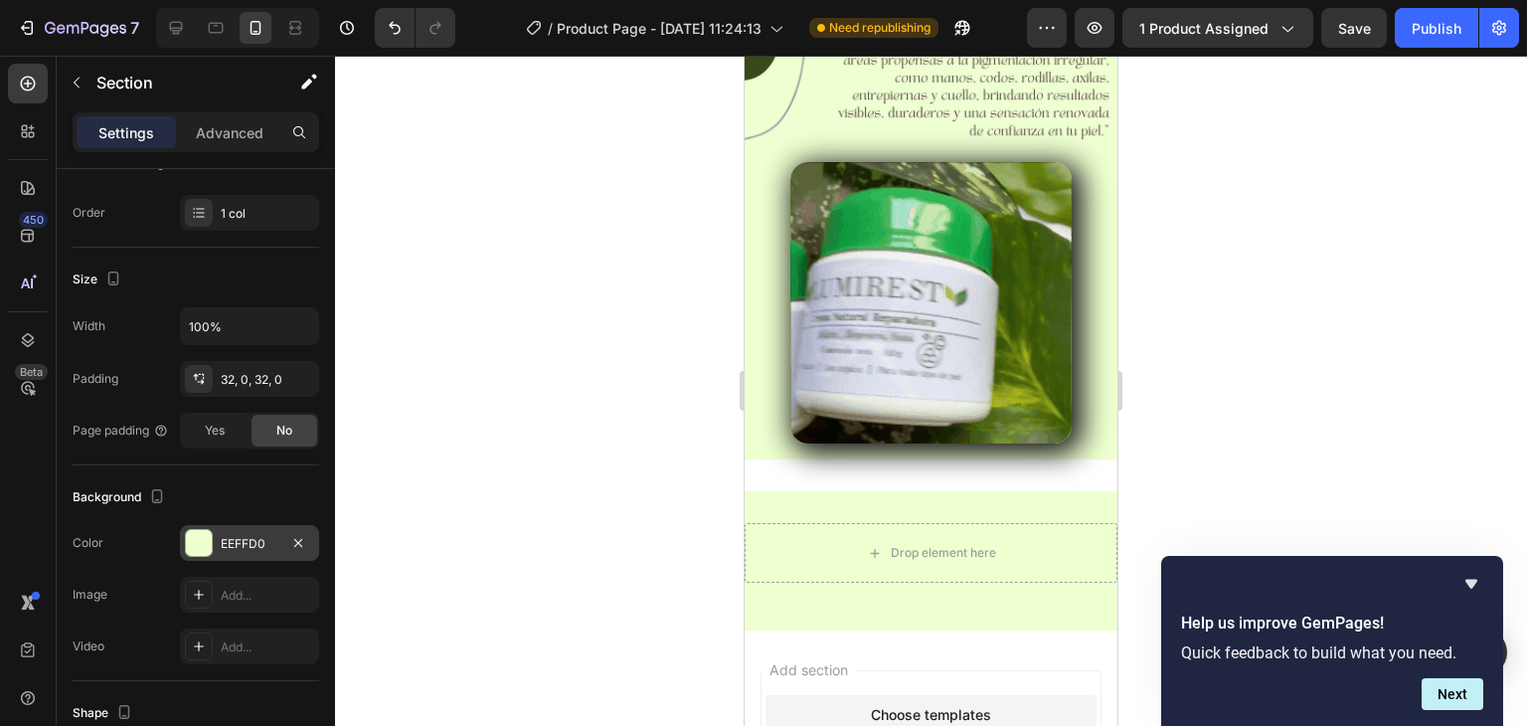
click at [558, 193] on div at bounding box center [931, 391] width 1192 height 670
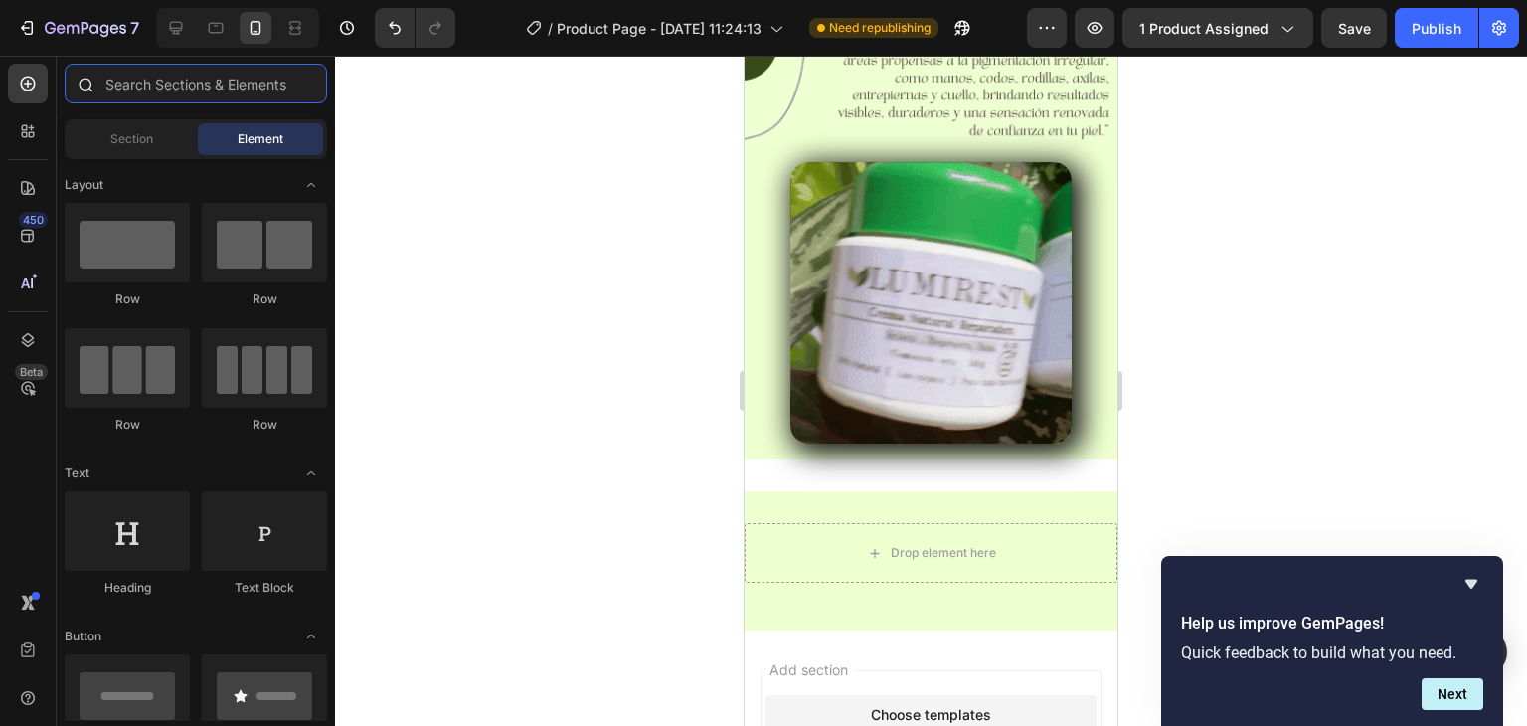
click at [119, 77] on input "text" at bounding box center [196, 84] width 262 height 40
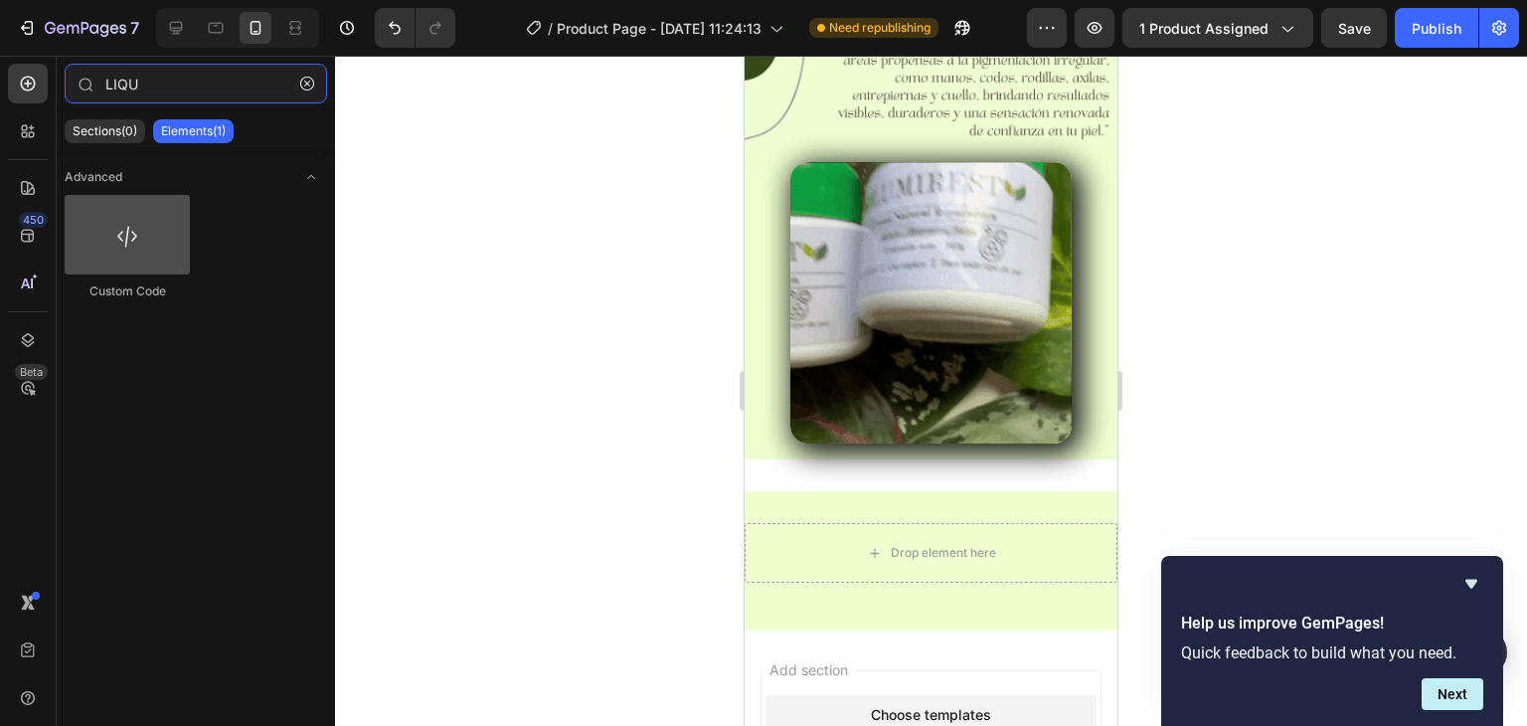
type input "LIQU"
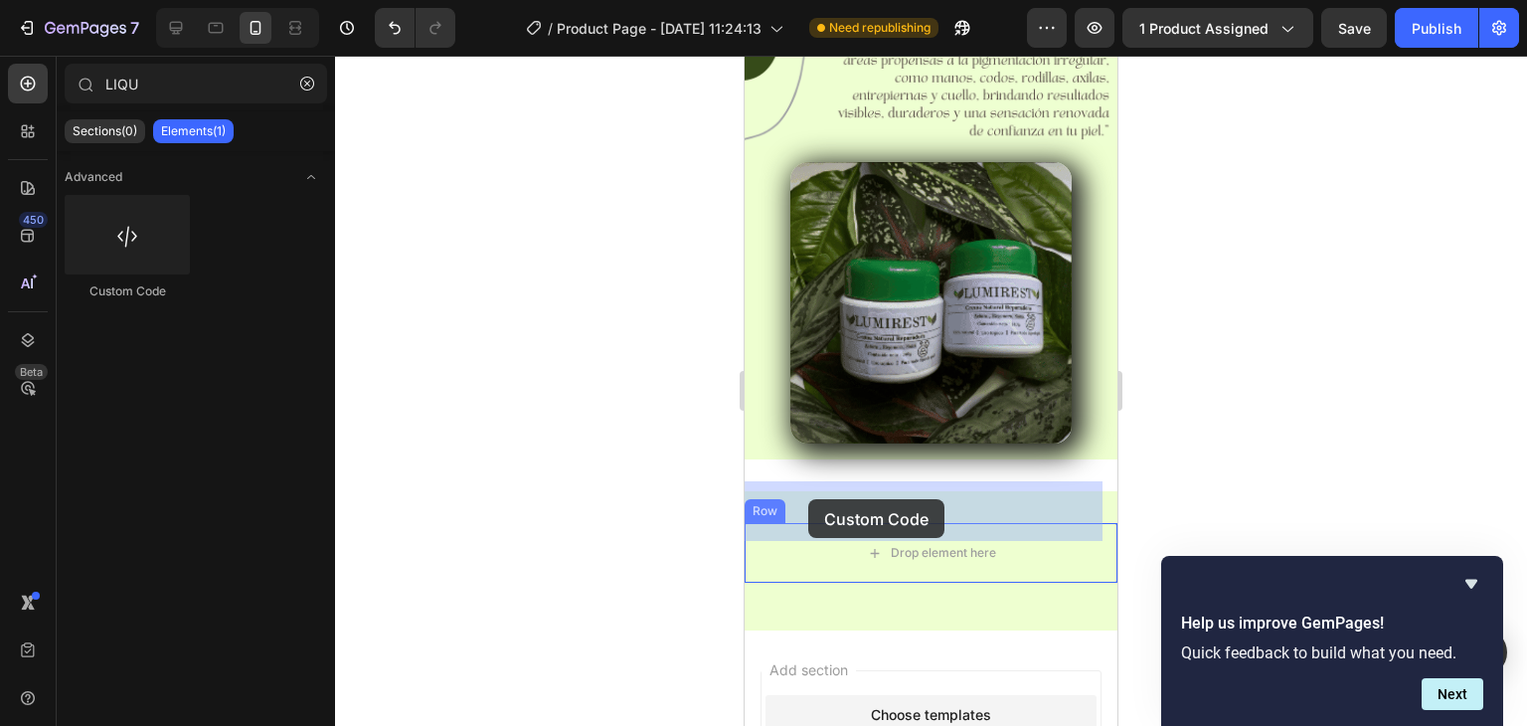
drag, startPoint x: 872, startPoint y: 297, endPoint x: 808, endPoint y: 499, distance: 211.6
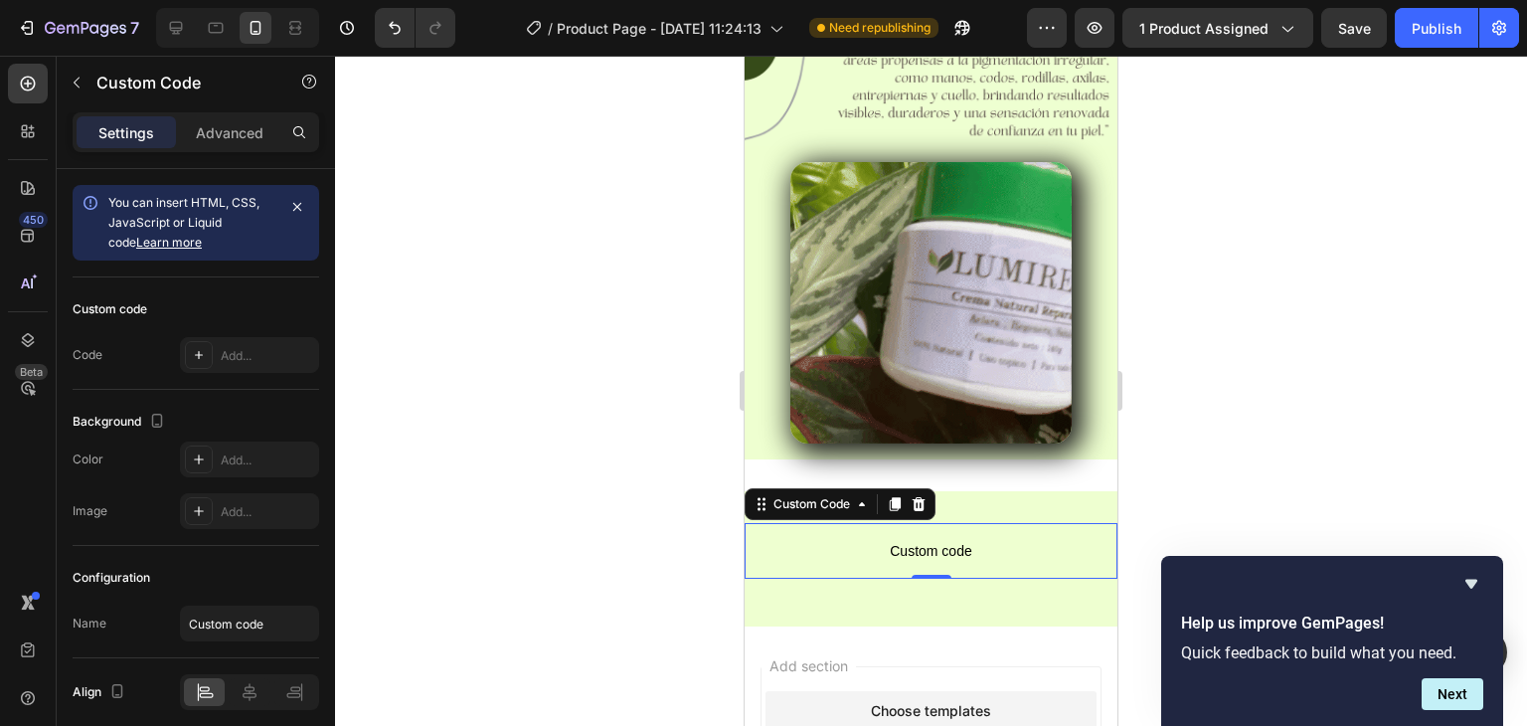
click at [993, 539] on span "Custom code" at bounding box center [931, 551] width 373 height 24
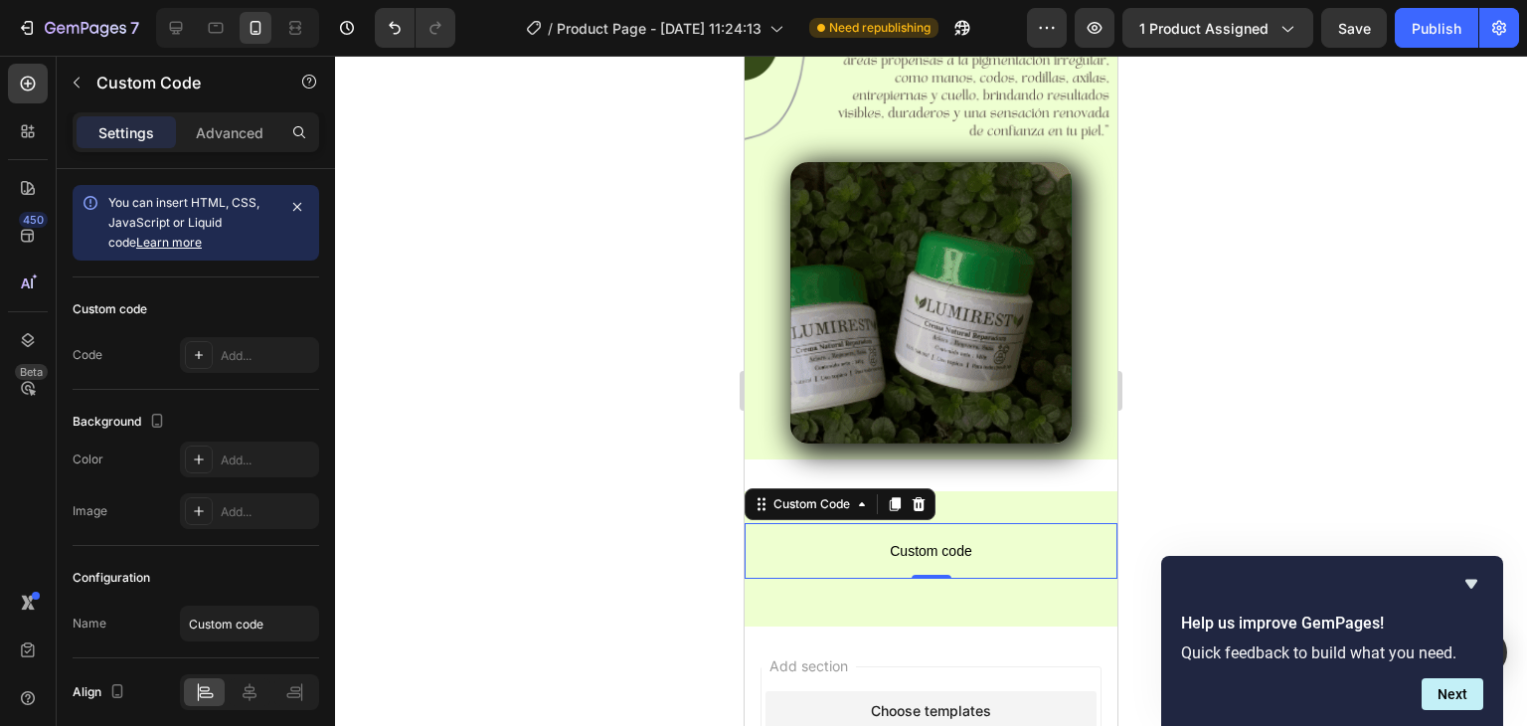
click at [993, 539] on span "Custom code" at bounding box center [931, 551] width 373 height 24
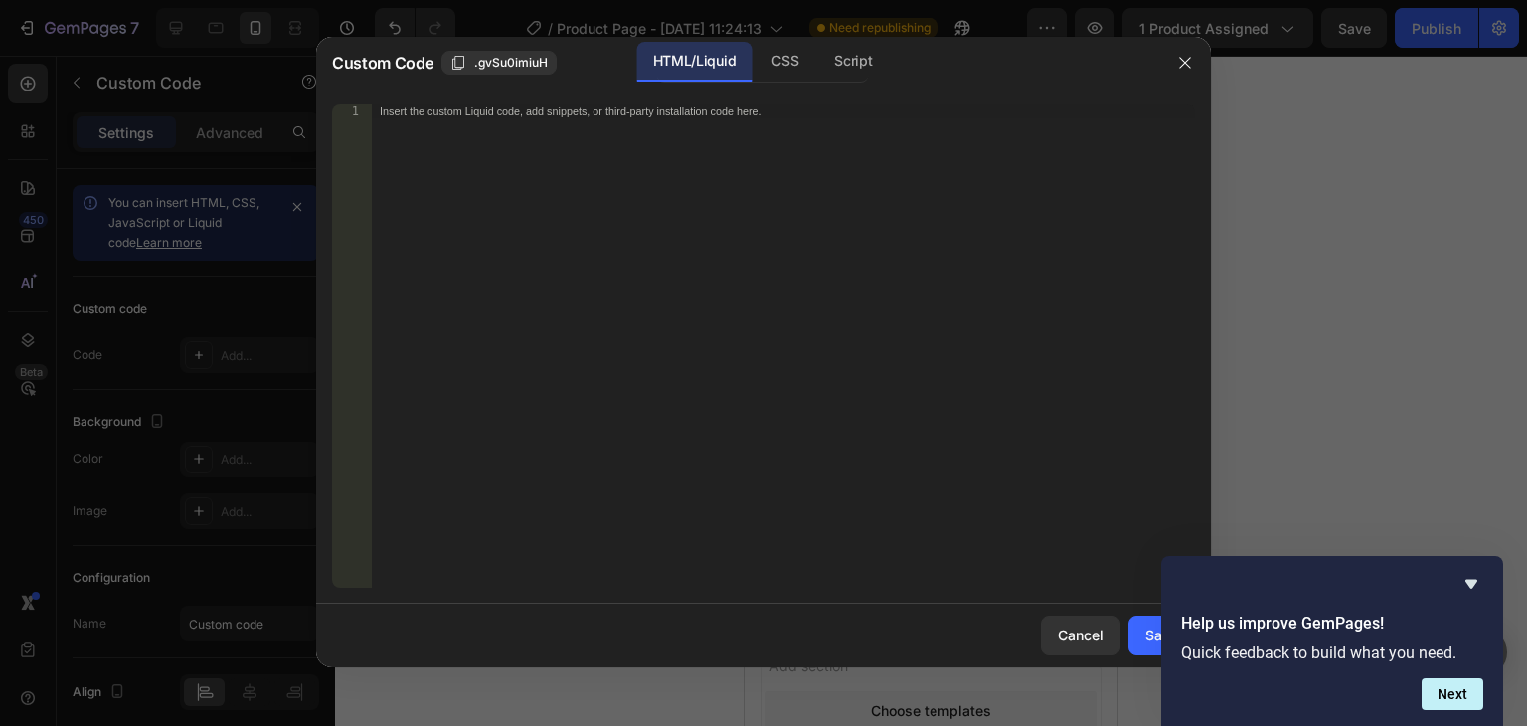
click at [514, 172] on div "Insert the custom Liquid code, add snippets, or third-party installation code h…" at bounding box center [783, 359] width 823 height 511
click at [490, 164] on div "Insert the custom Liquid code, add snippets, or third-party installation code h…" at bounding box center [783, 359] width 823 height 511
paste textarea "<span id="es-form-hook" ></span>"
type textarea "<span id="es-form-hook" ></span>"
click at [1481, 580] on icon "Hide survey" at bounding box center [1472, 584] width 24 height 24
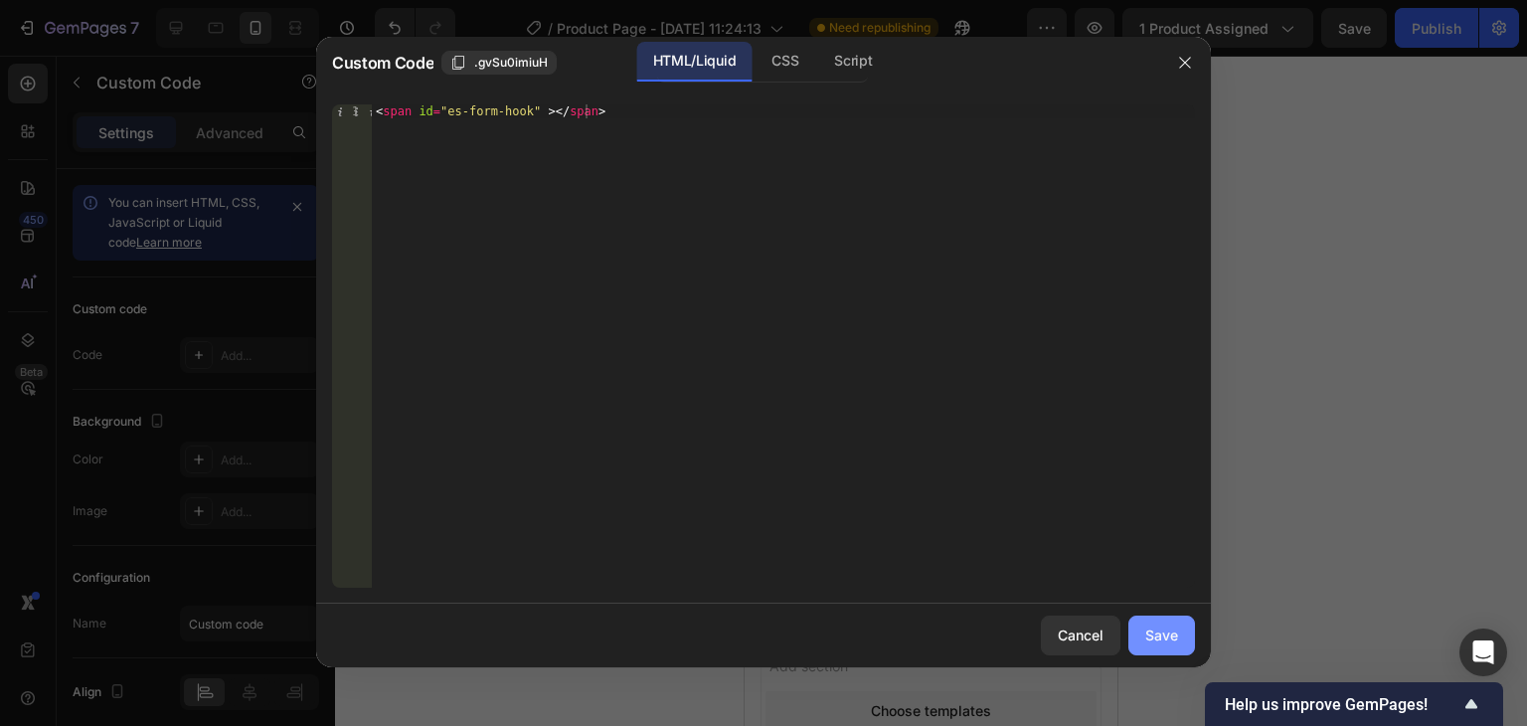
click at [1165, 639] on div "Save" at bounding box center [1161, 634] width 33 height 21
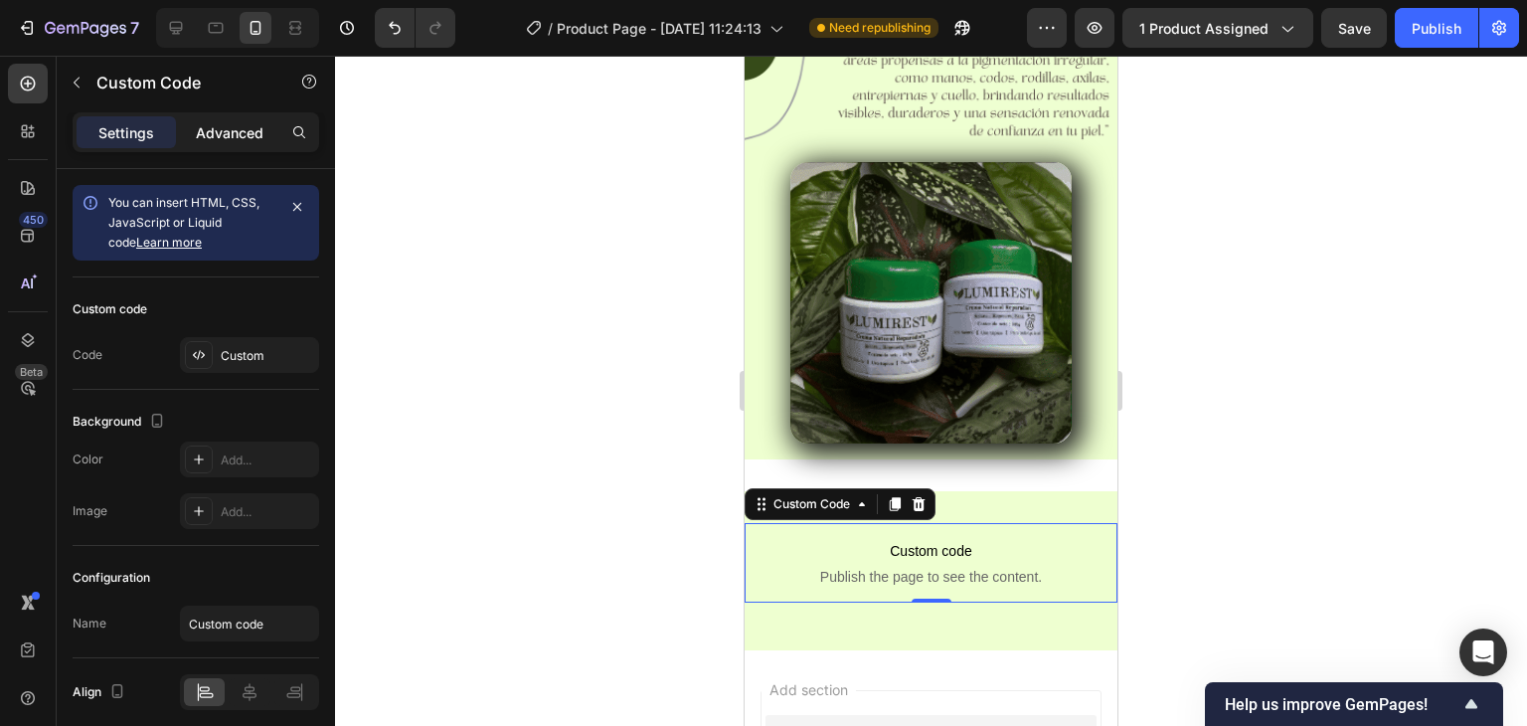
click at [234, 141] on p "Advanced" at bounding box center [230, 132] width 68 height 21
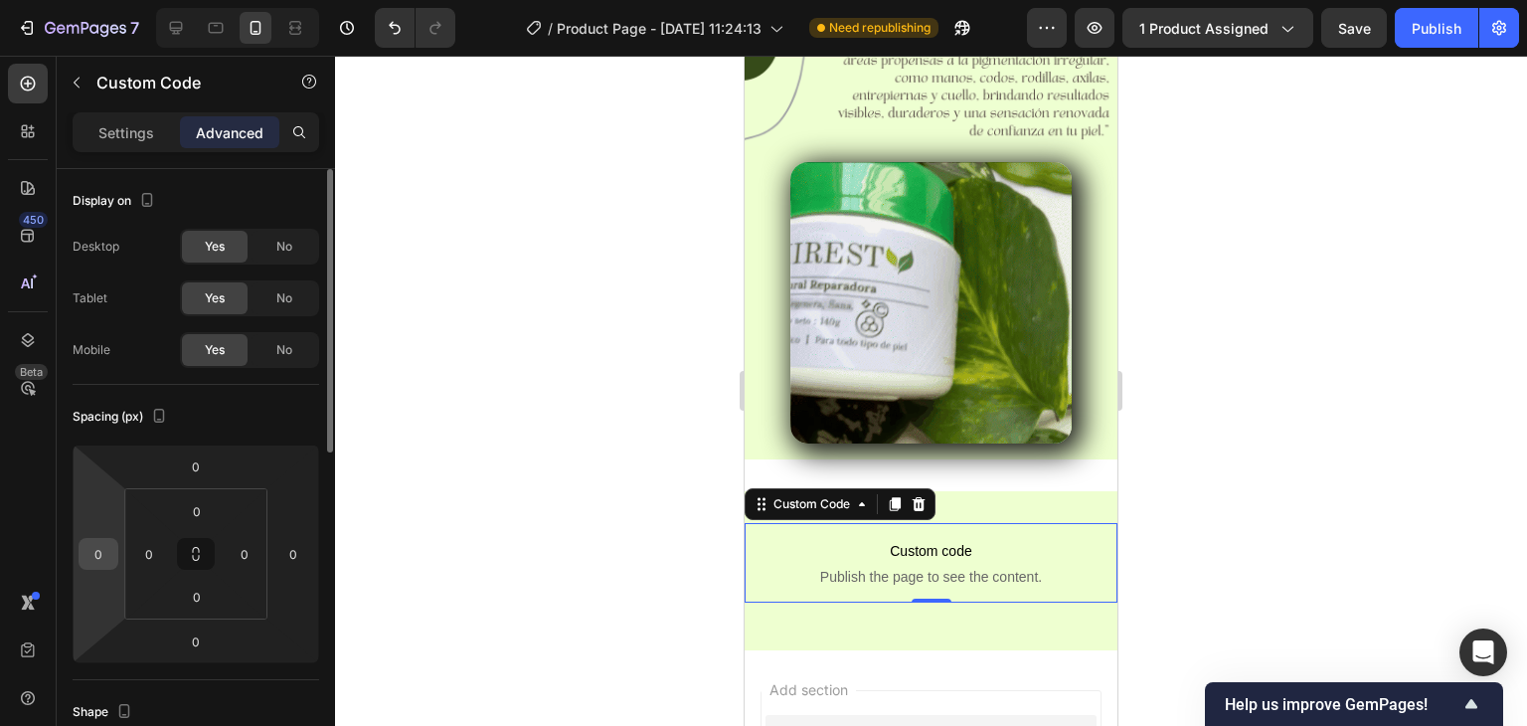
click at [87, 539] on input "0" at bounding box center [99, 554] width 30 height 30
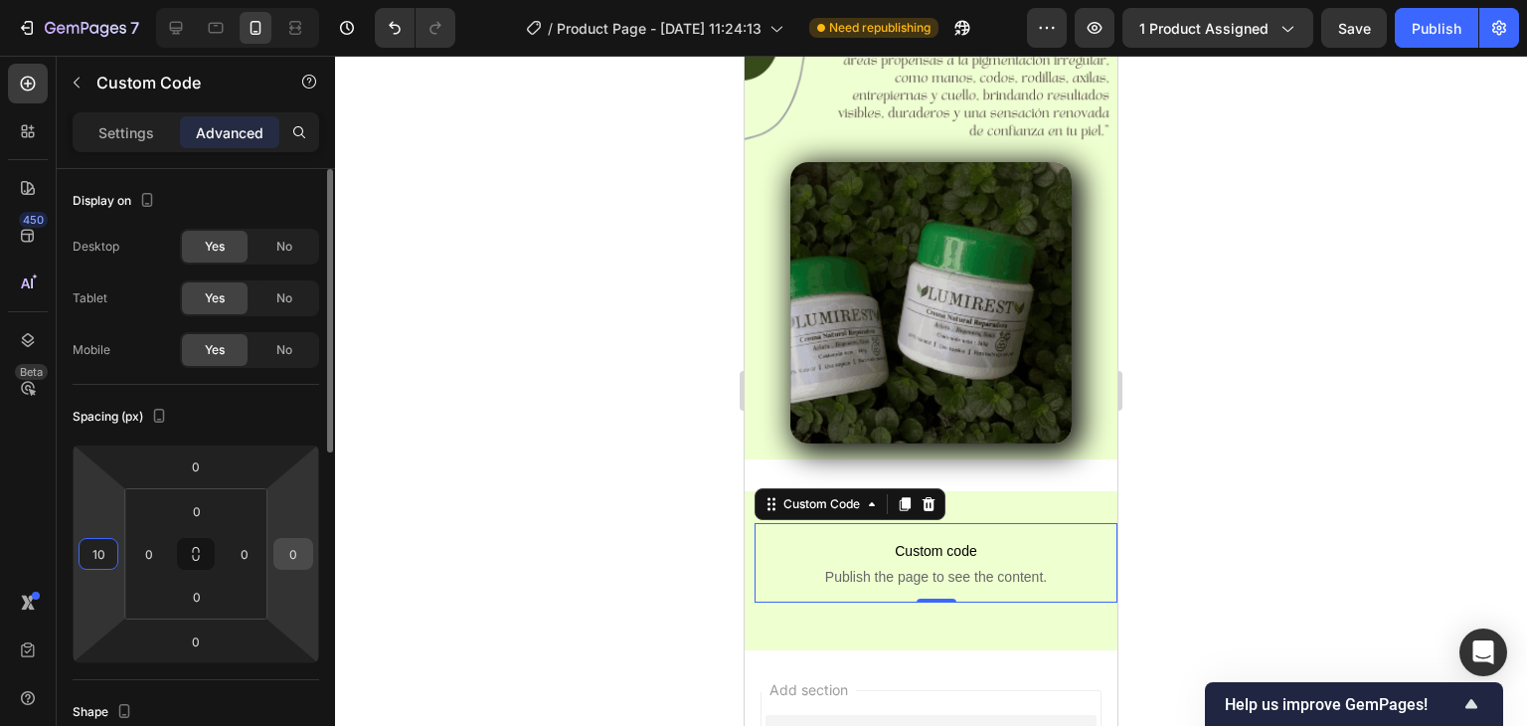
type input "10"
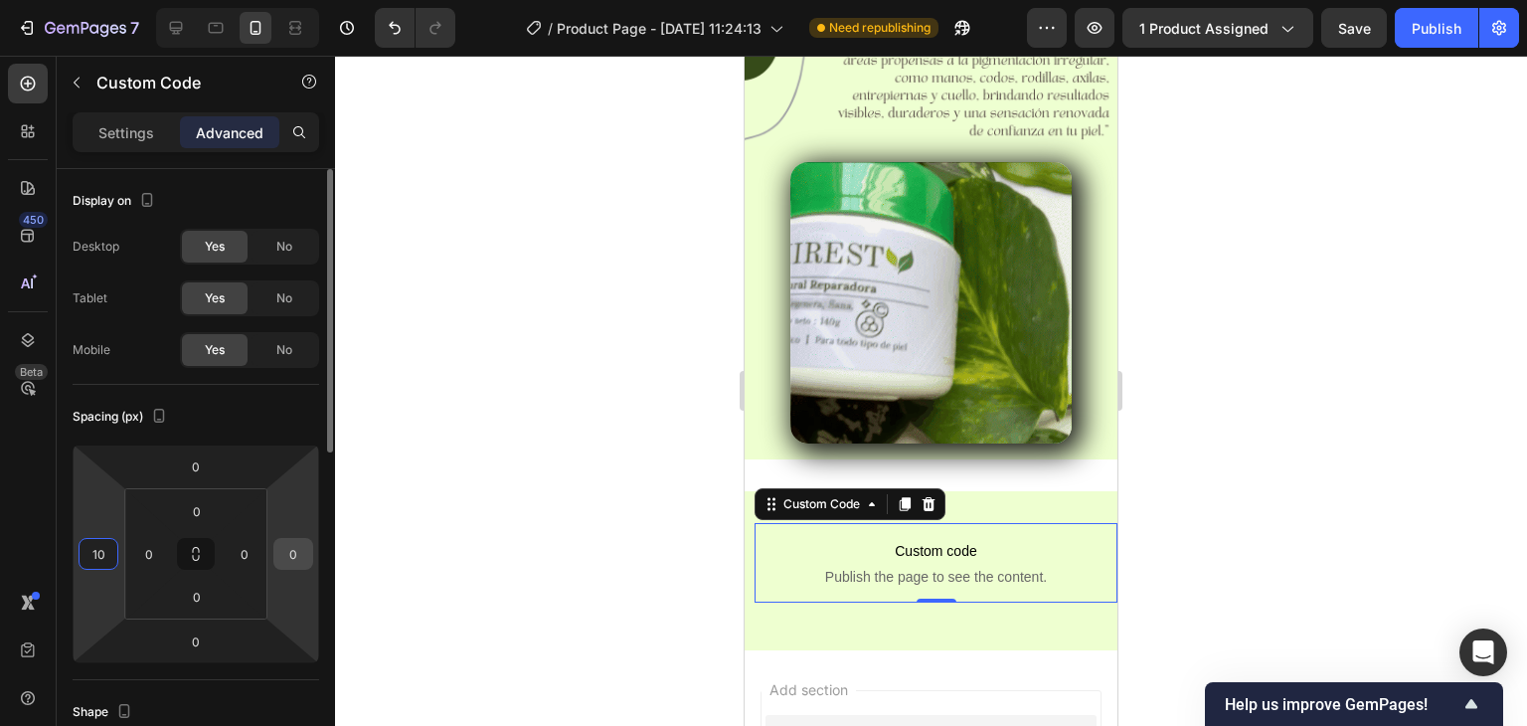
click at [306, 557] on input "0" at bounding box center [293, 554] width 30 height 30
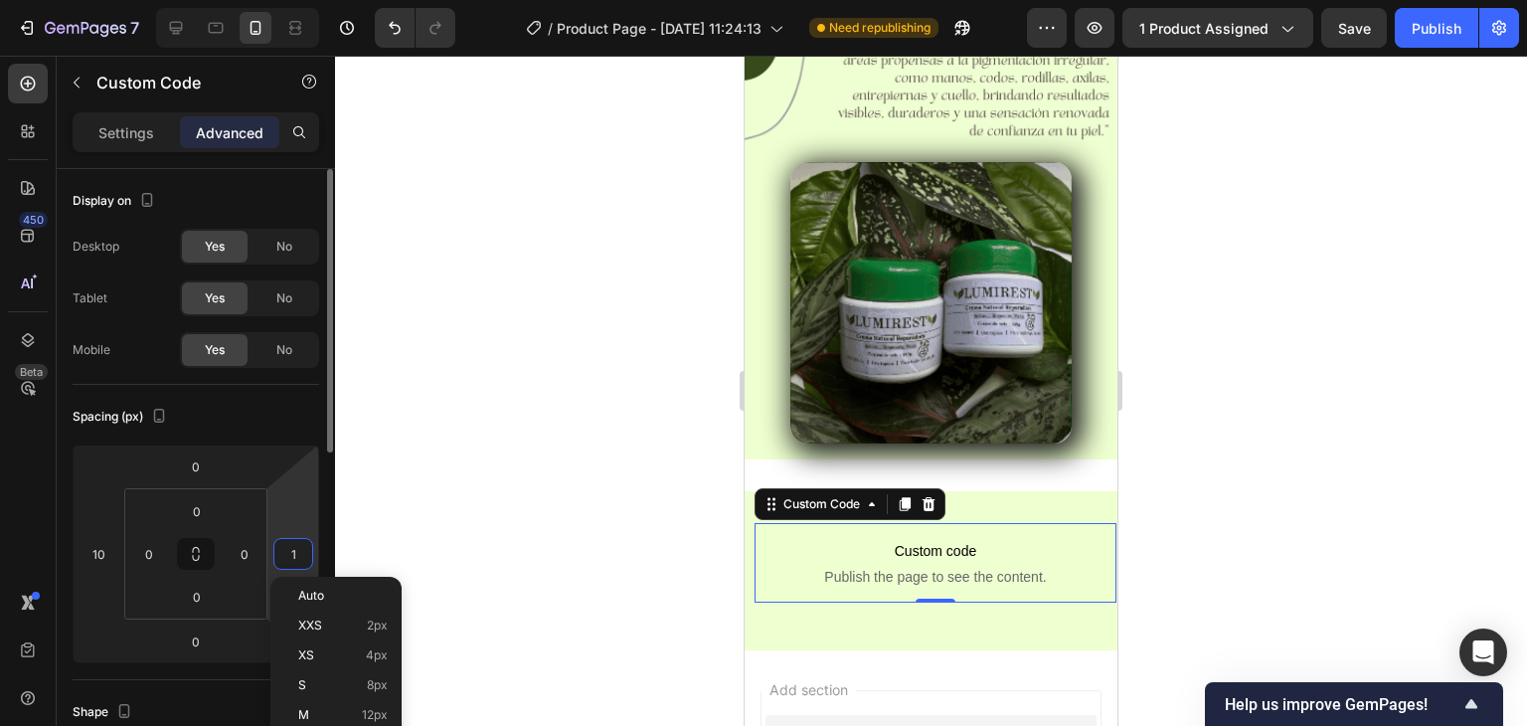
type input "10"
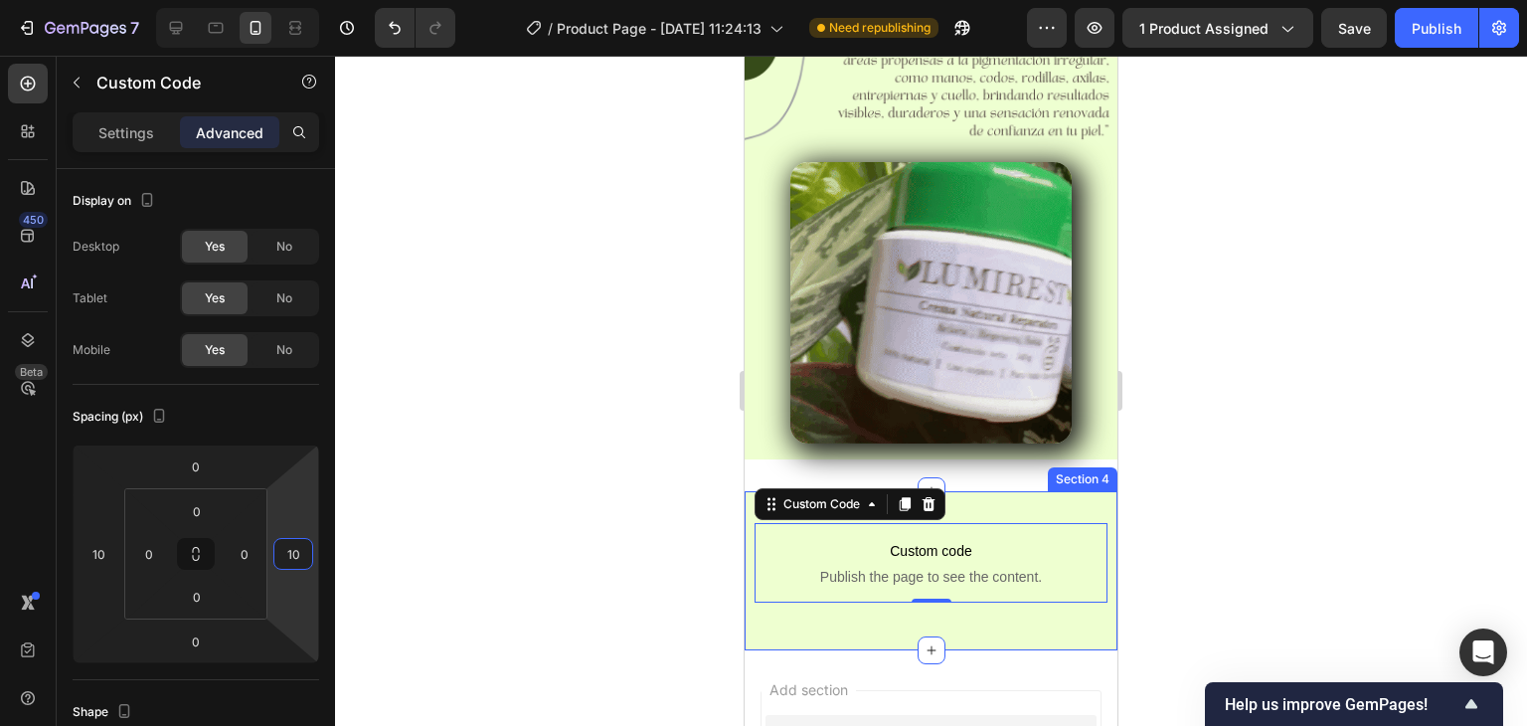
click at [987, 491] on div "Custom code Publish the page to see the content. Custom Code 0 Row Section 4" at bounding box center [931, 570] width 373 height 159
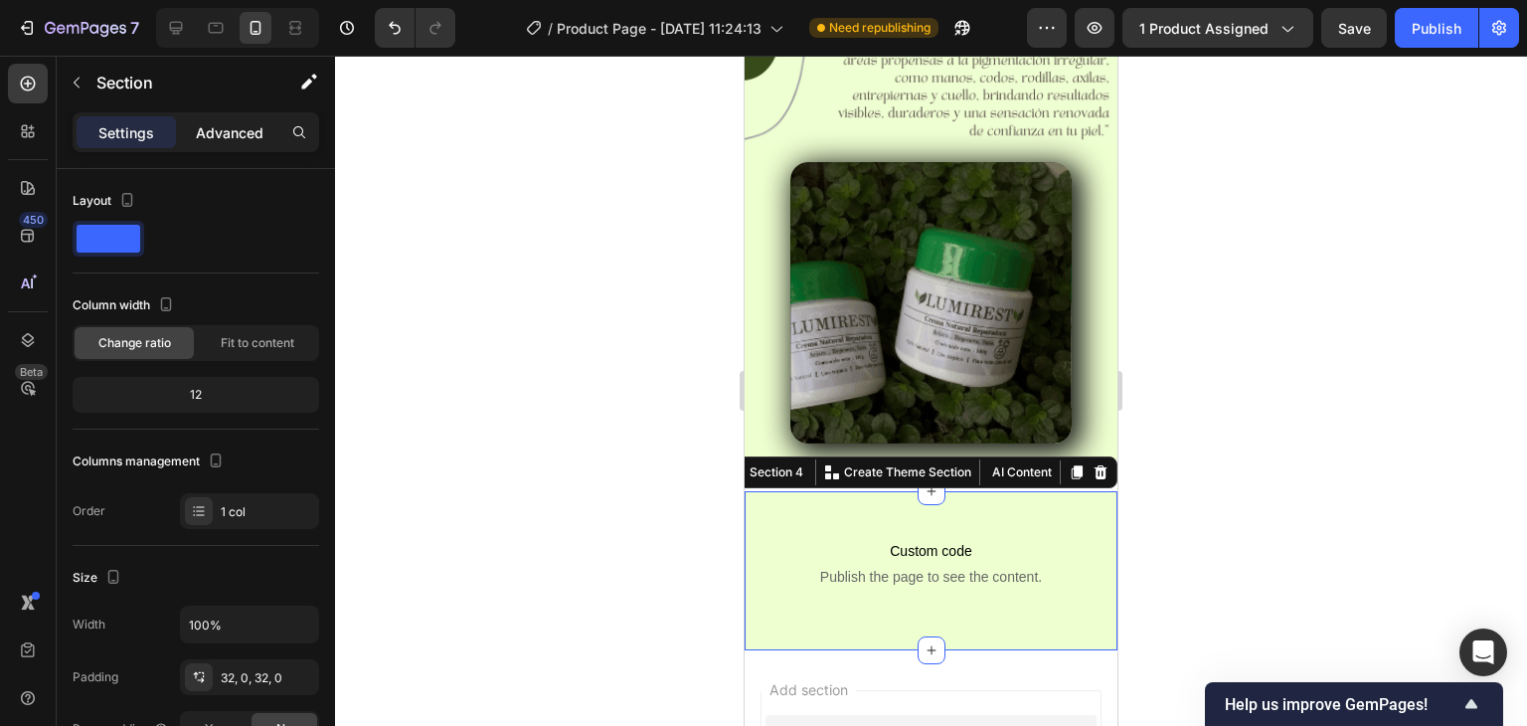
click at [207, 133] on p "Advanced" at bounding box center [230, 132] width 68 height 21
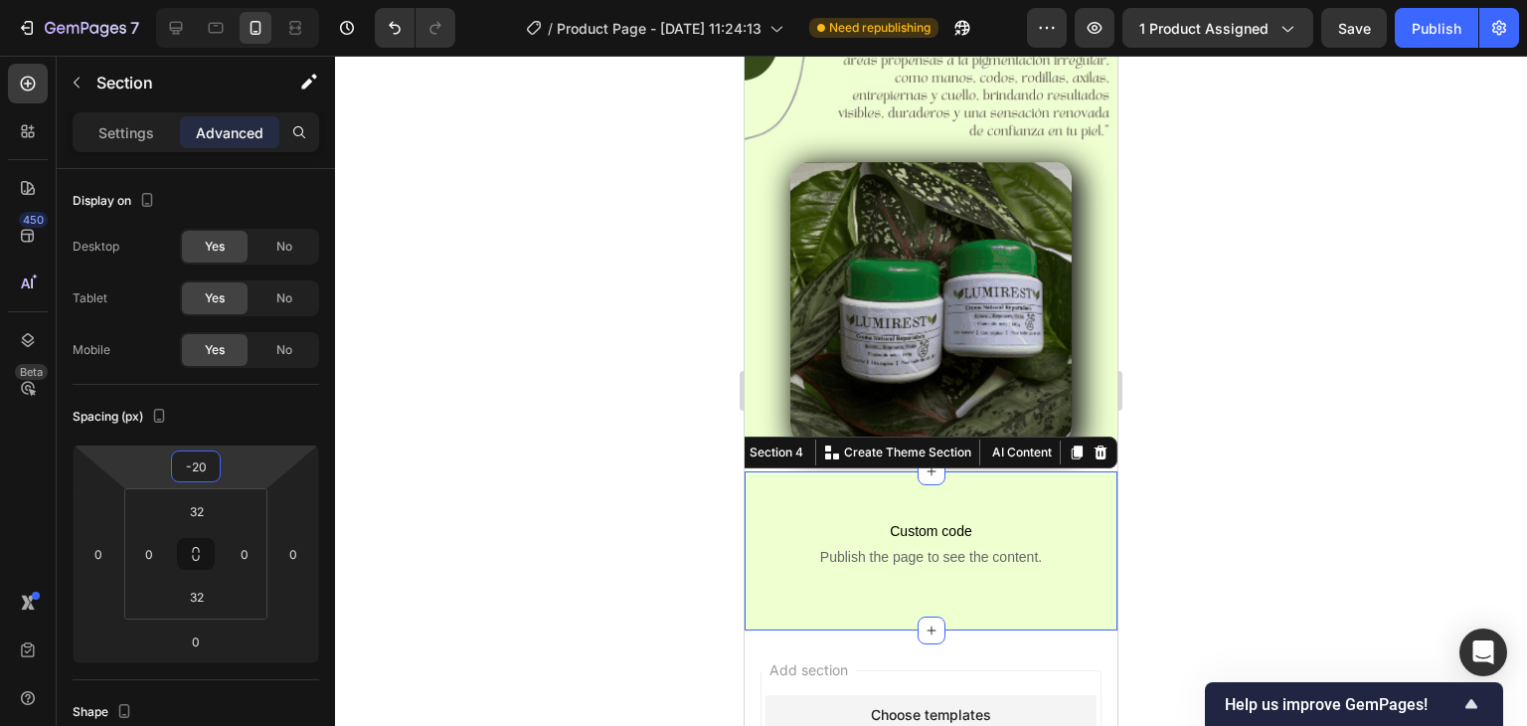
type input "-14"
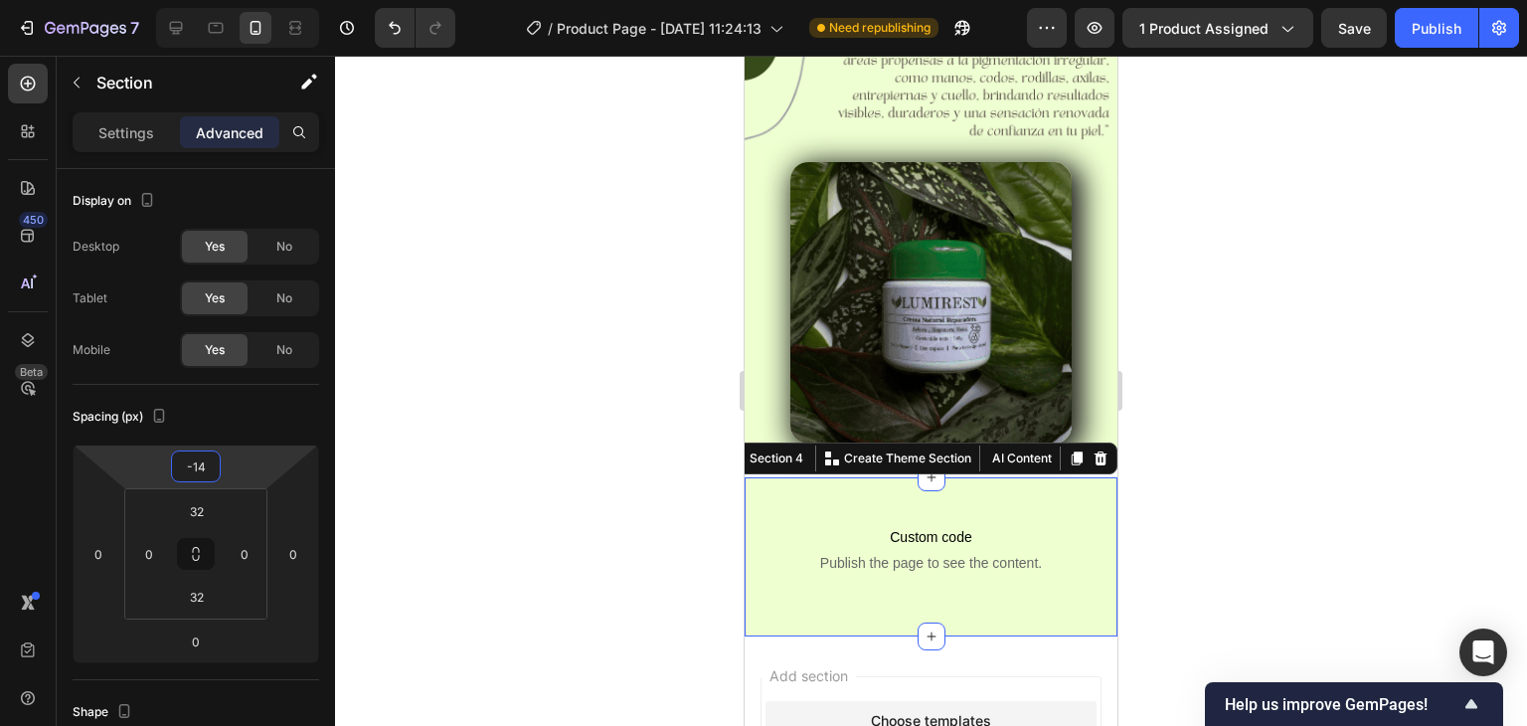
click at [239, 0] on html "7 Version history / Product Page - Sep 26, 11:24:13 Need republishing Preview 1…" at bounding box center [763, 0] width 1527 height 0
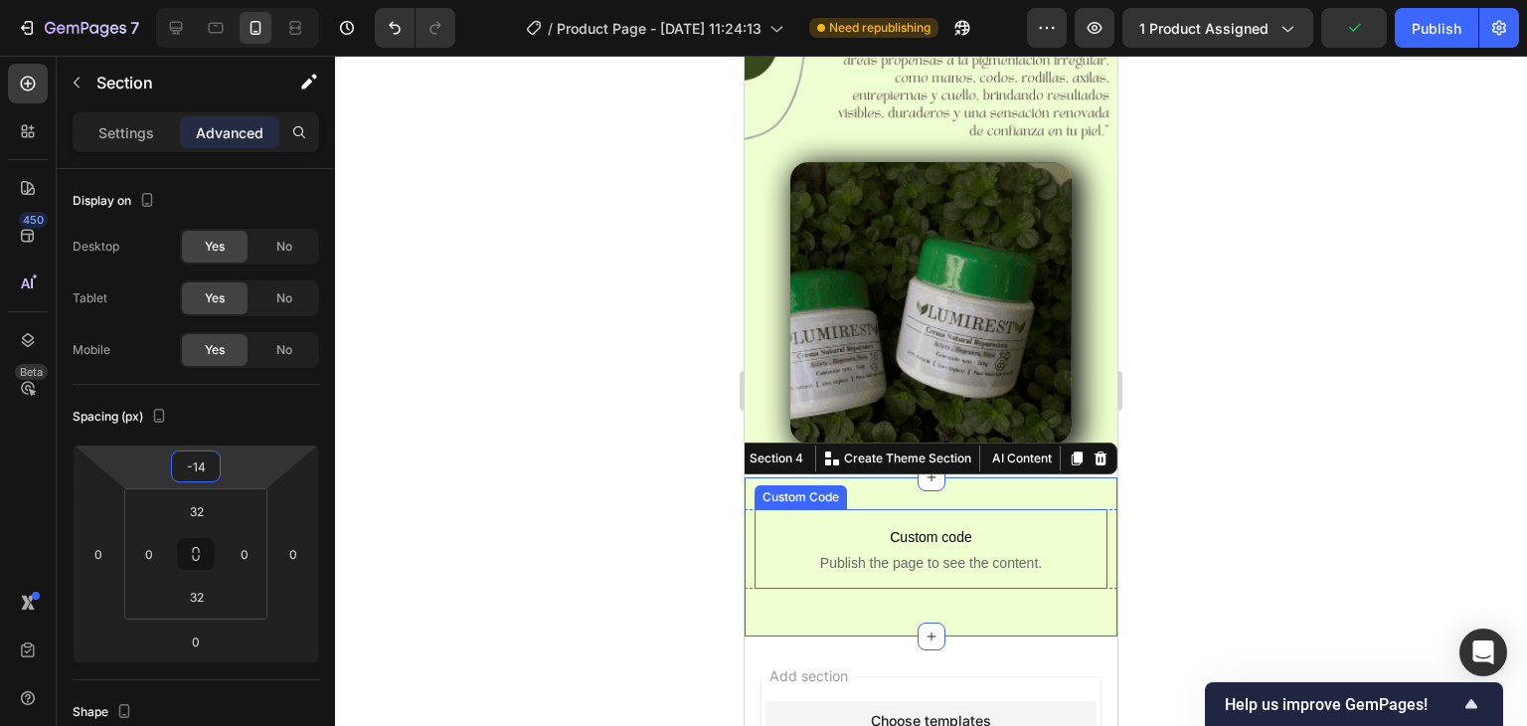
click at [757, 525] on span "Custom code" at bounding box center [931, 537] width 353 height 24
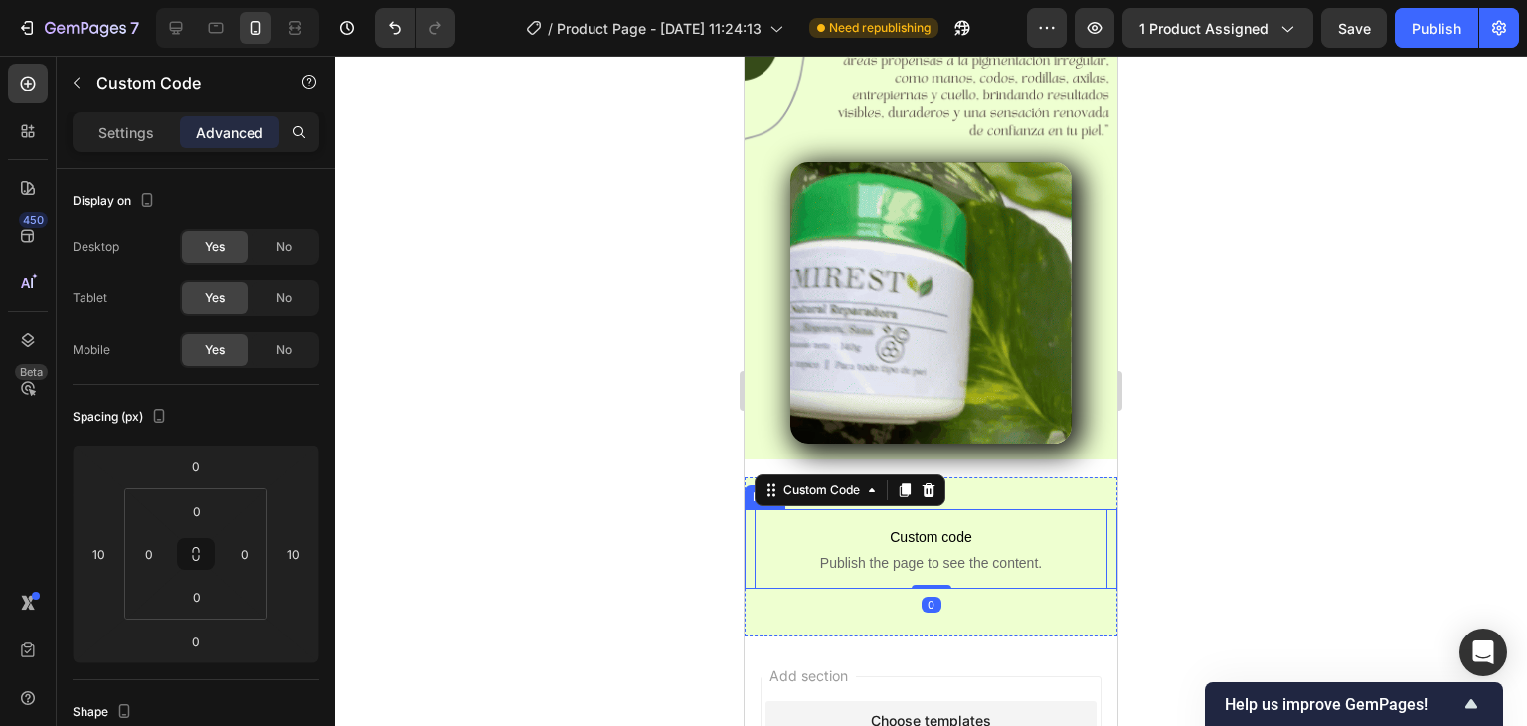
click at [748, 509] on div "Custom code Publish the page to see the content. Custom Code 0" at bounding box center [931, 549] width 373 height 80
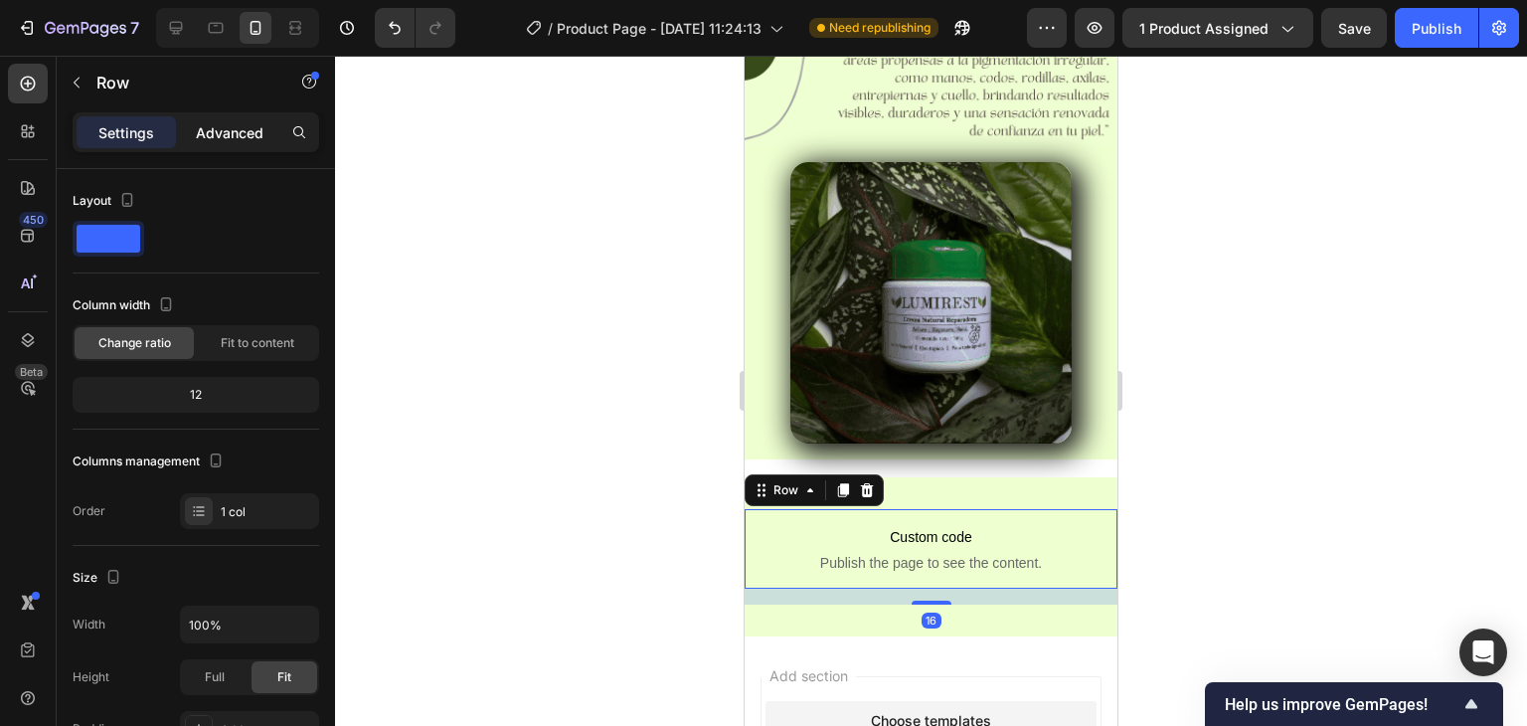
click at [231, 143] on div "Advanced" at bounding box center [229, 132] width 99 height 32
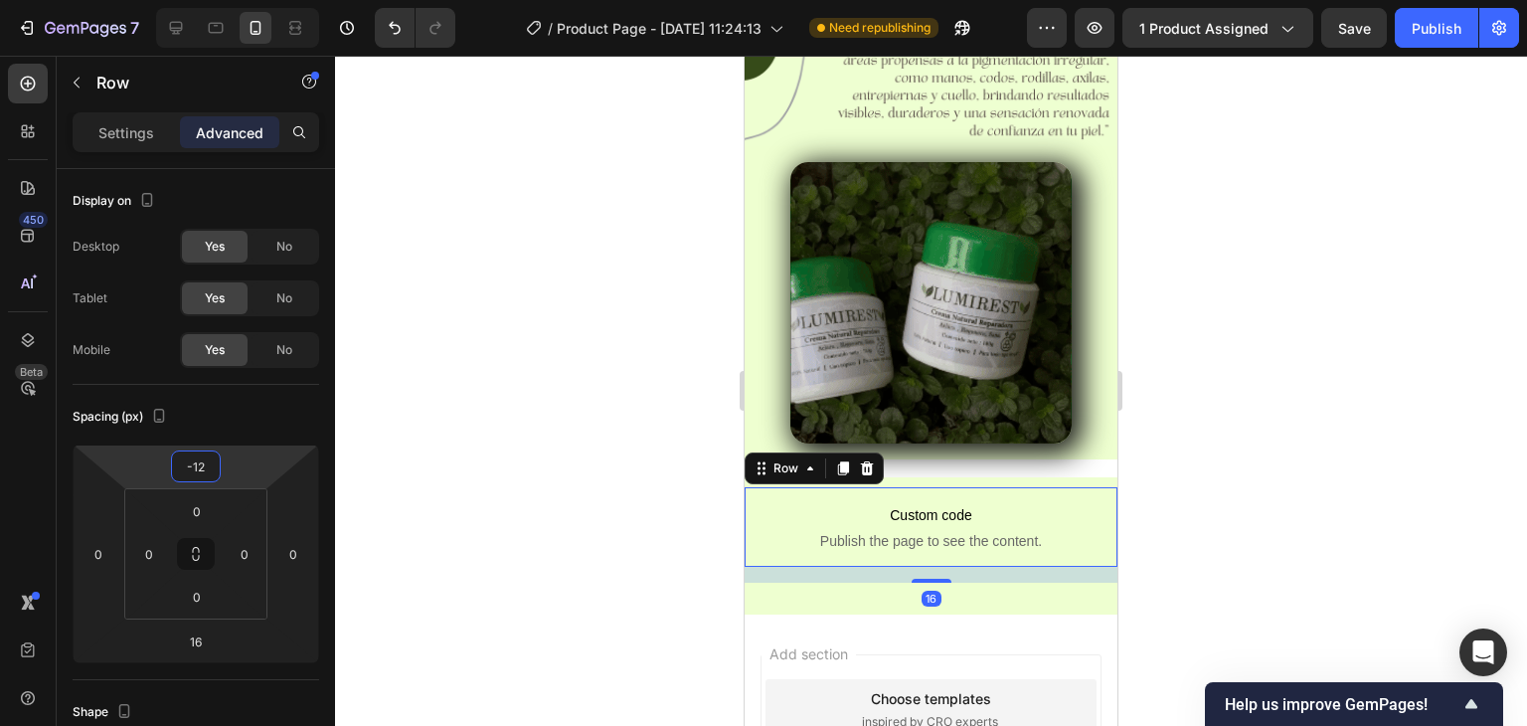
type input "-24"
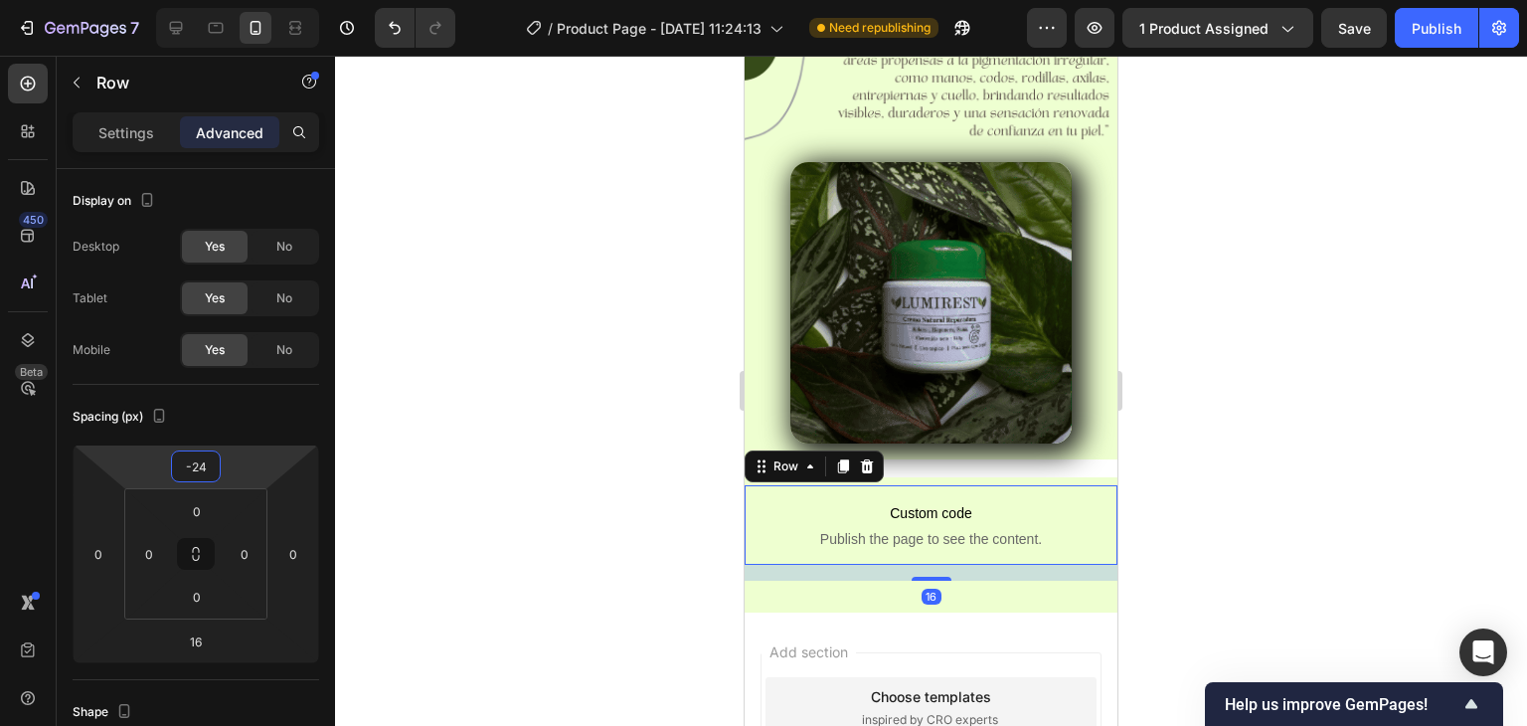
drag, startPoint x: 239, startPoint y: 468, endPoint x: 242, endPoint y: 480, distance: 12.3
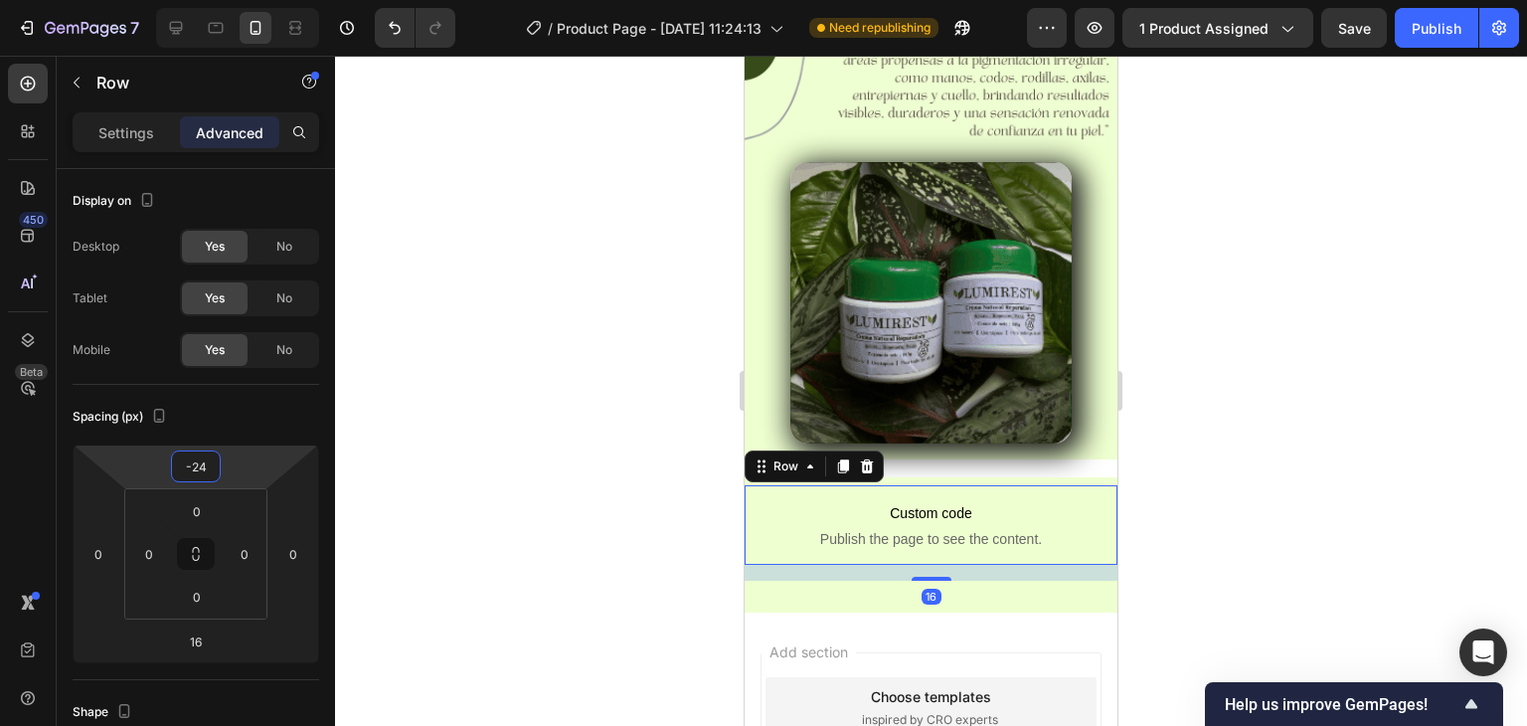
click at [242, 0] on html "7 Version history / Product Page - Sep 26, 11:24:13 Need republishing Preview 1…" at bounding box center [763, 0] width 1527 height 0
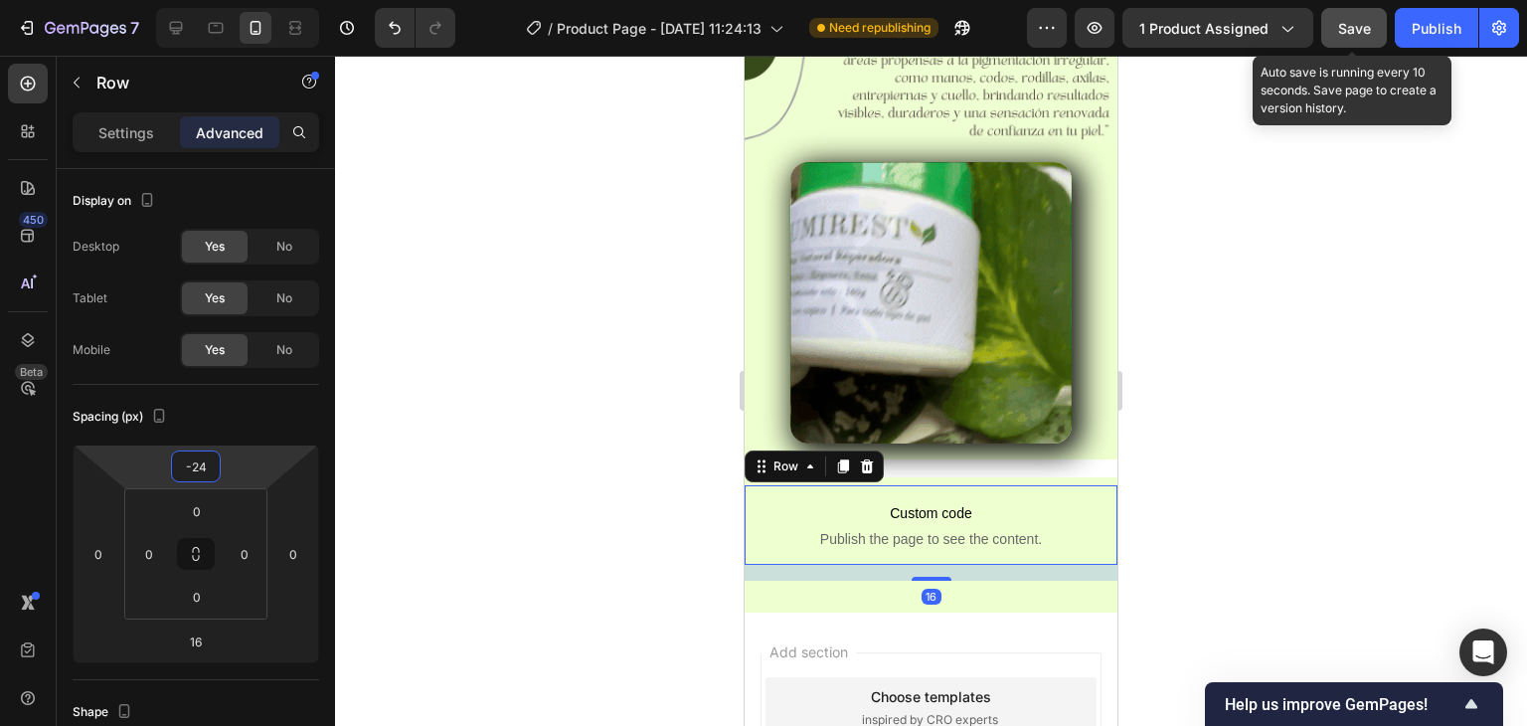
click at [1359, 40] on button "Save" at bounding box center [1354, 28] width 66 height 40
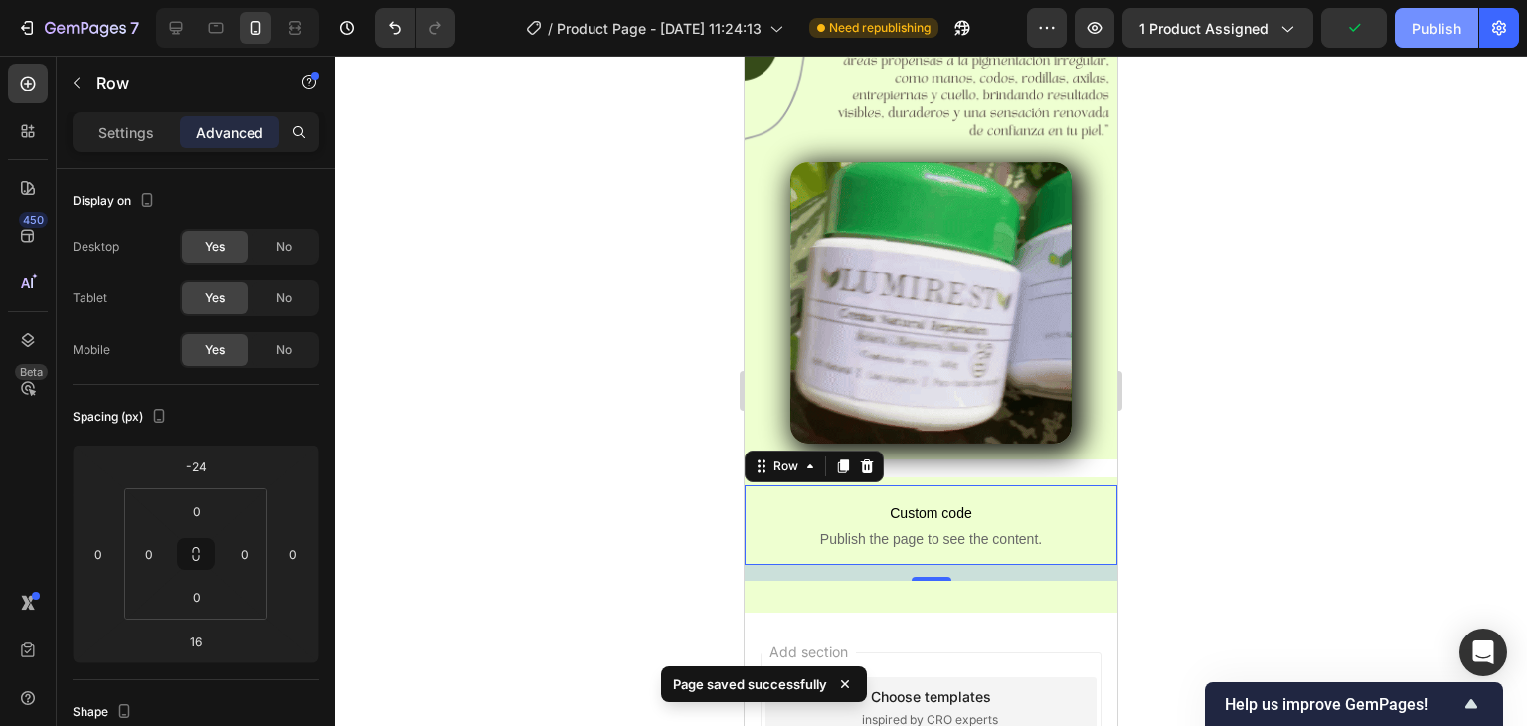
click at [1412, 31] on div "Publish" at bounding box center [1437, 28] width 50 height 21
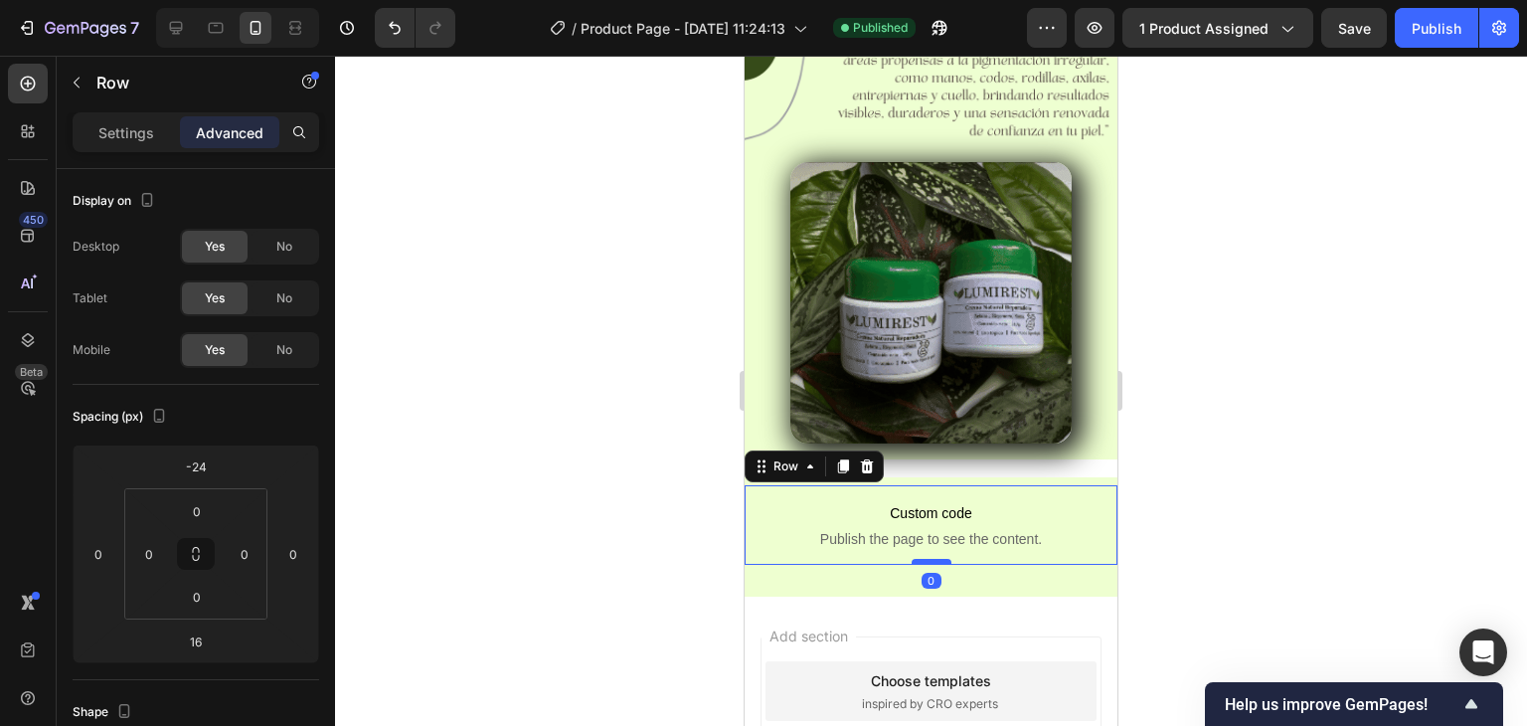
drag, startPoint x: 934, startPoint y: 537, endPoint x: 937, endPoint y: 519, distance: 18.1
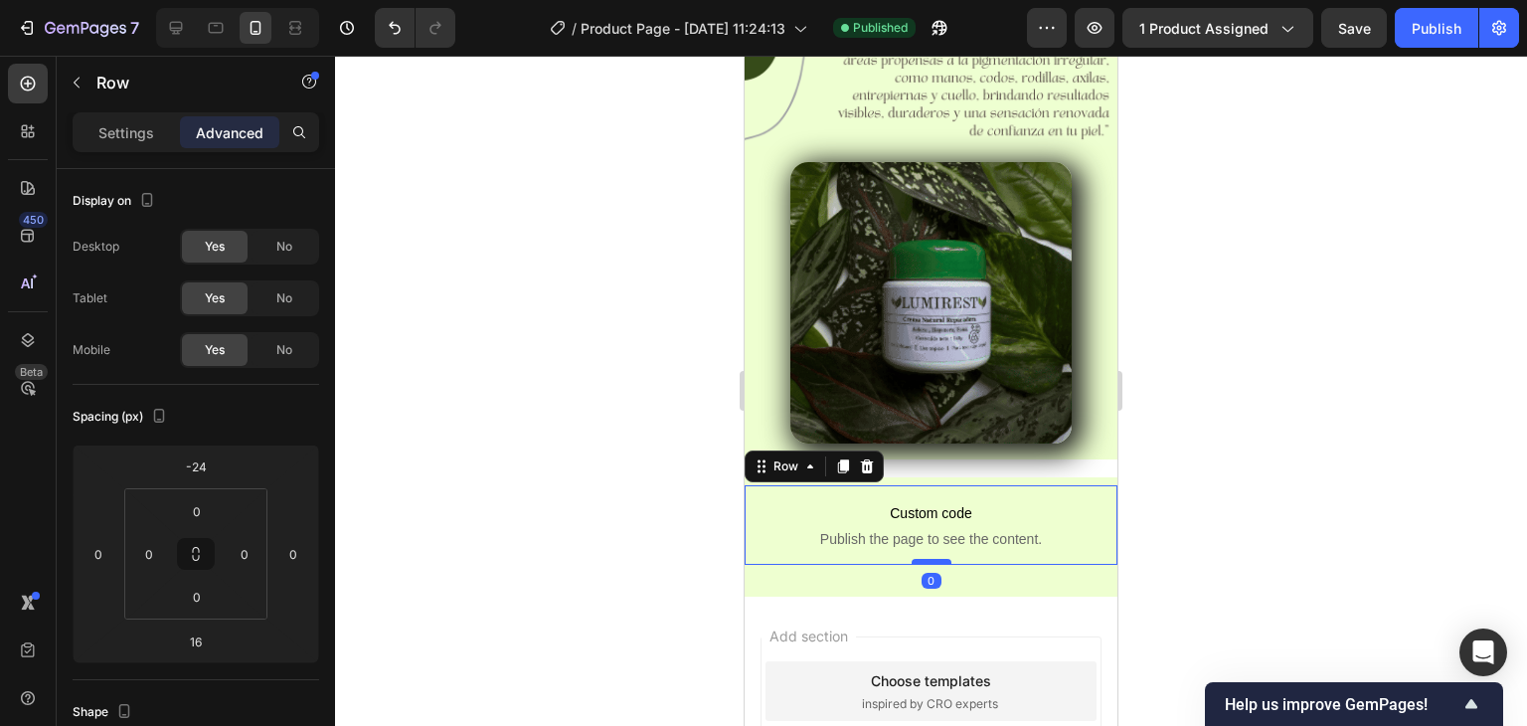
click at [937, 559] on div at bounding box center [932, 562] width 40 height 6
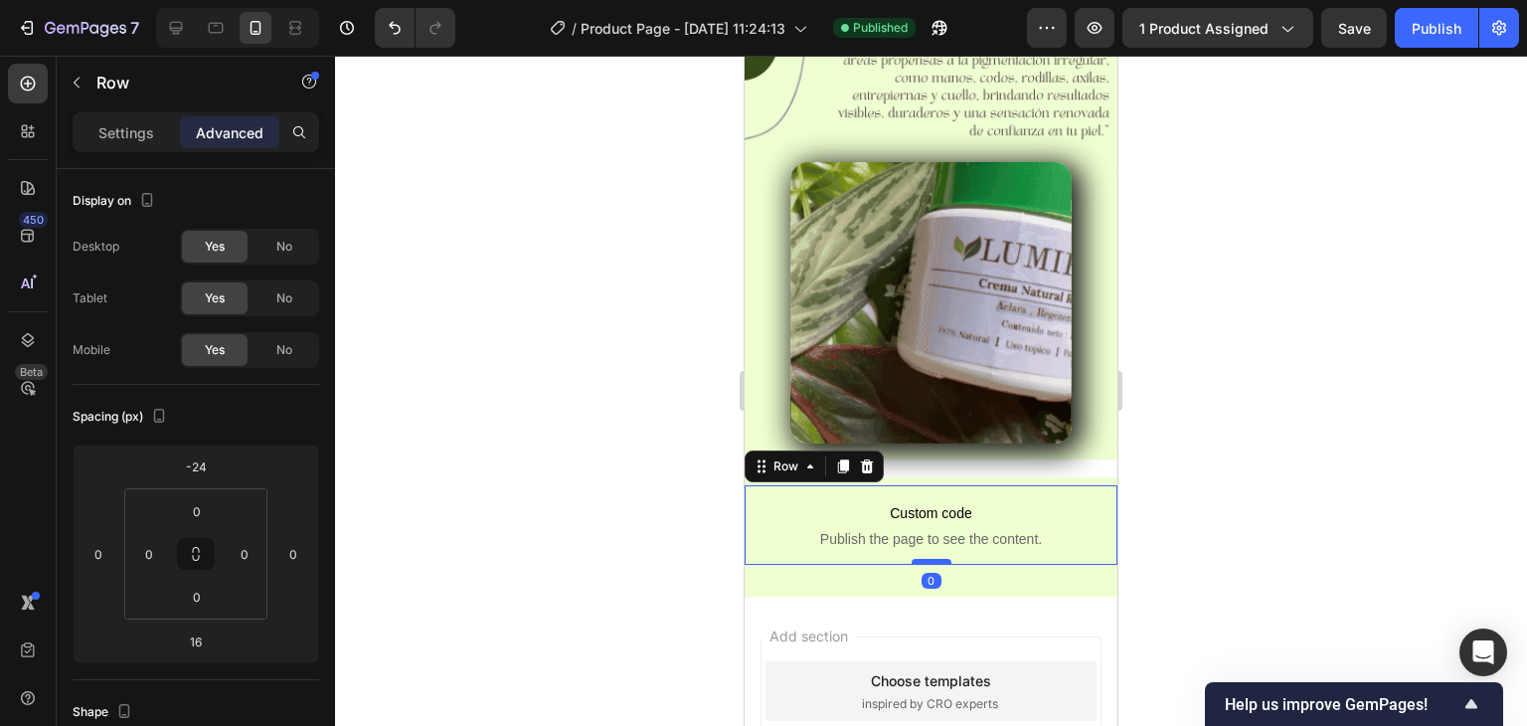
type input "0"
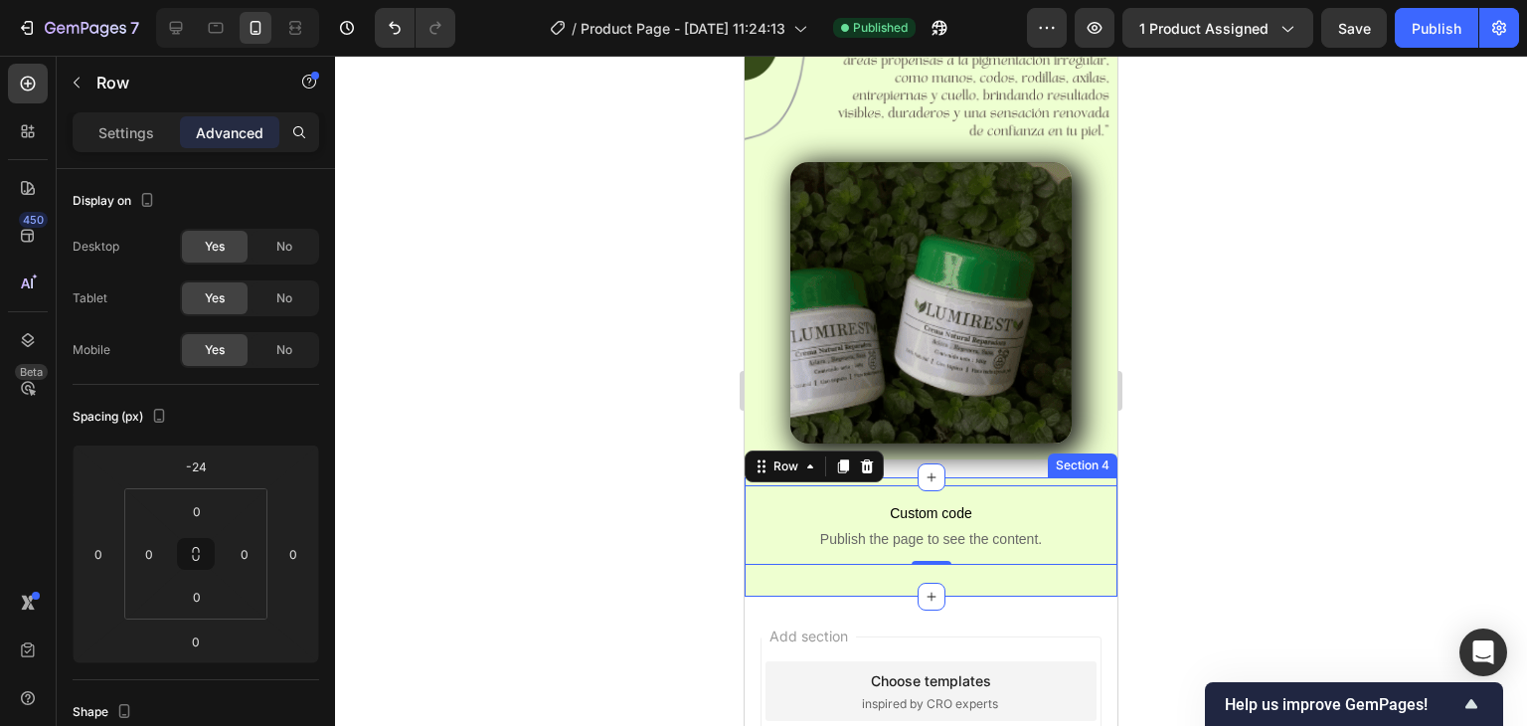
click at [984, 477] on div "Custom code Publish the page to see the content. Custom Code Row 0 Section 4" at bounding box center [931, 536] width 373 height 119
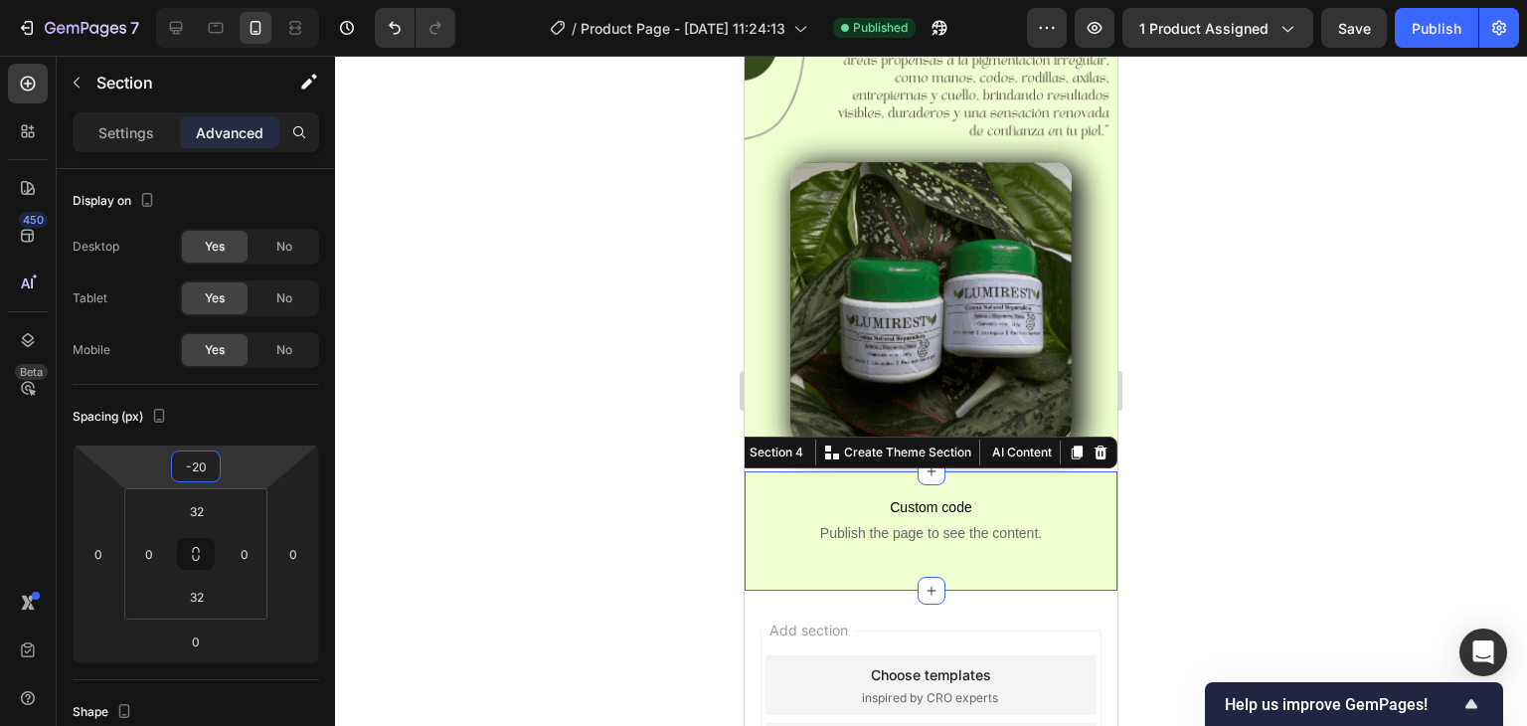
type input "-28"
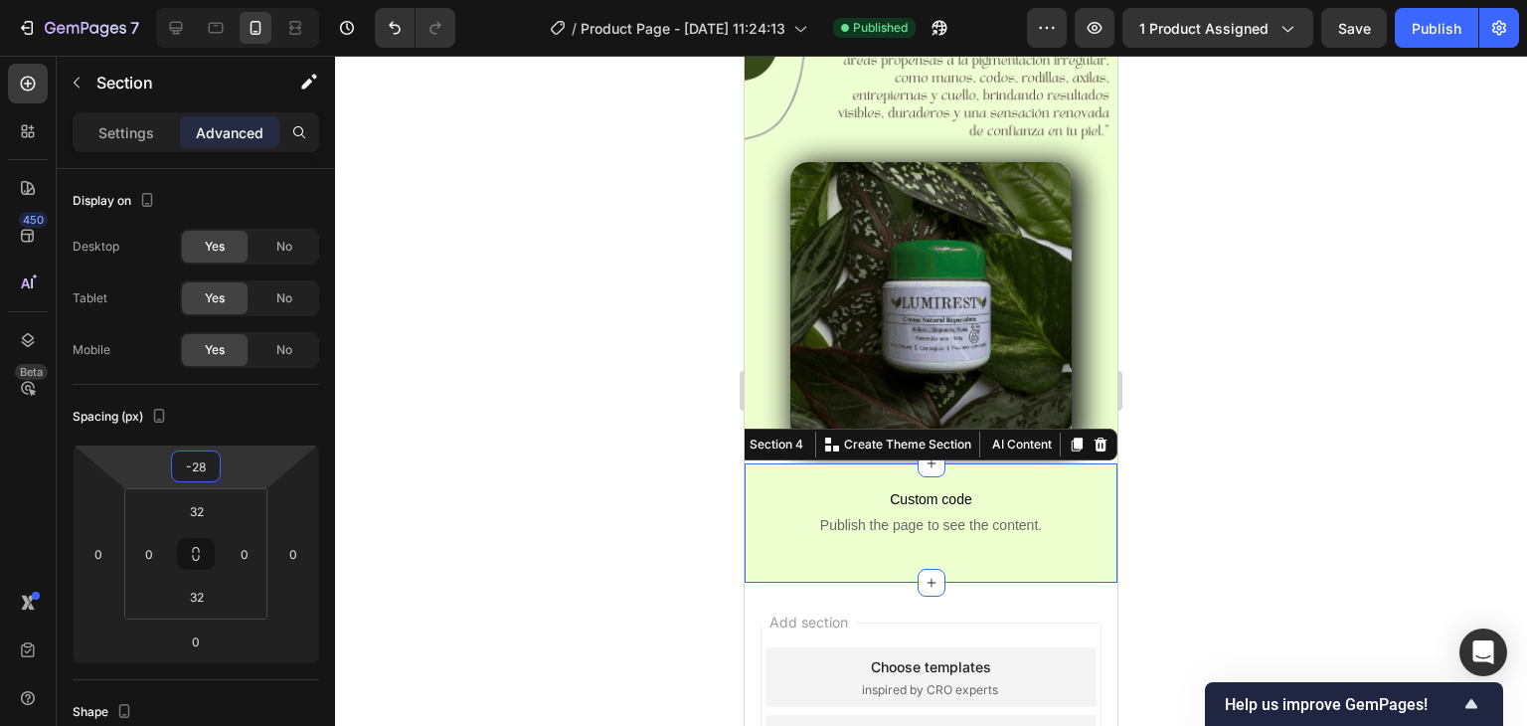
click at [235, 0] on html "7 Version history / Product Page - Sep 26, 11:24:13 Published Preview 1 product…" at bounding box center [763, 0] width 1527 height 0
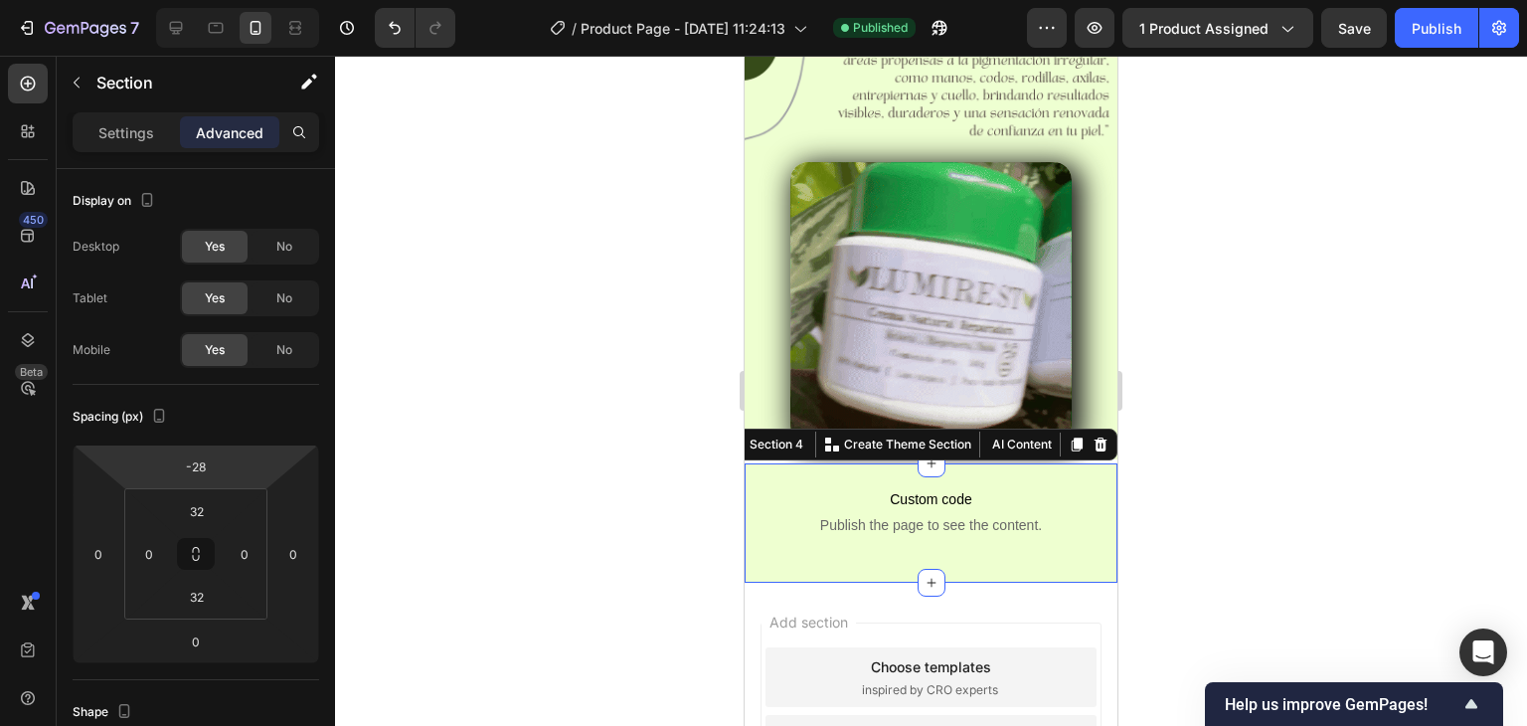
click at [464, 409] on div at bounding box center [931, 391] width 1192 height 670
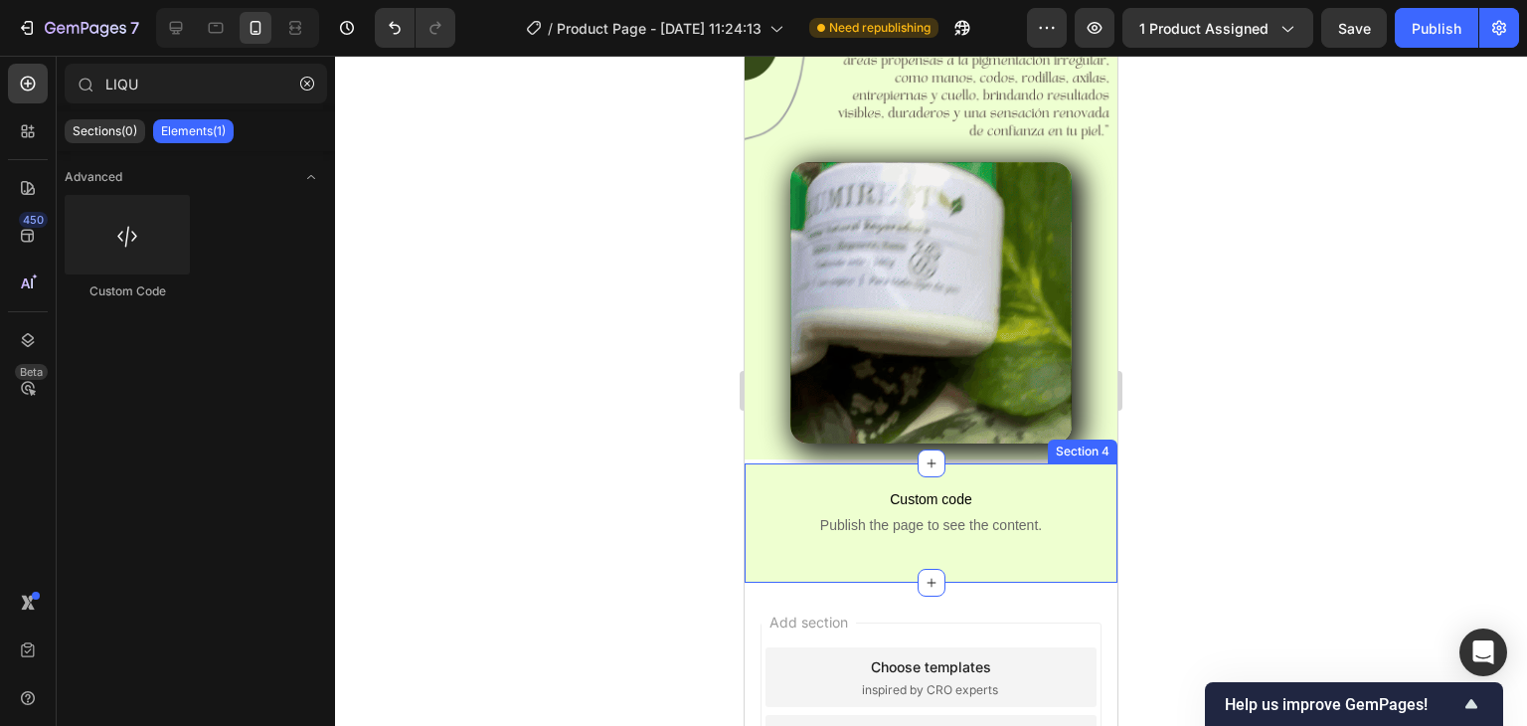
click at [863, 463] on div "Custom code Publish the page to see the content. Custom Code Row Section 4" at bounding box center [931, 522] width 373 height 119
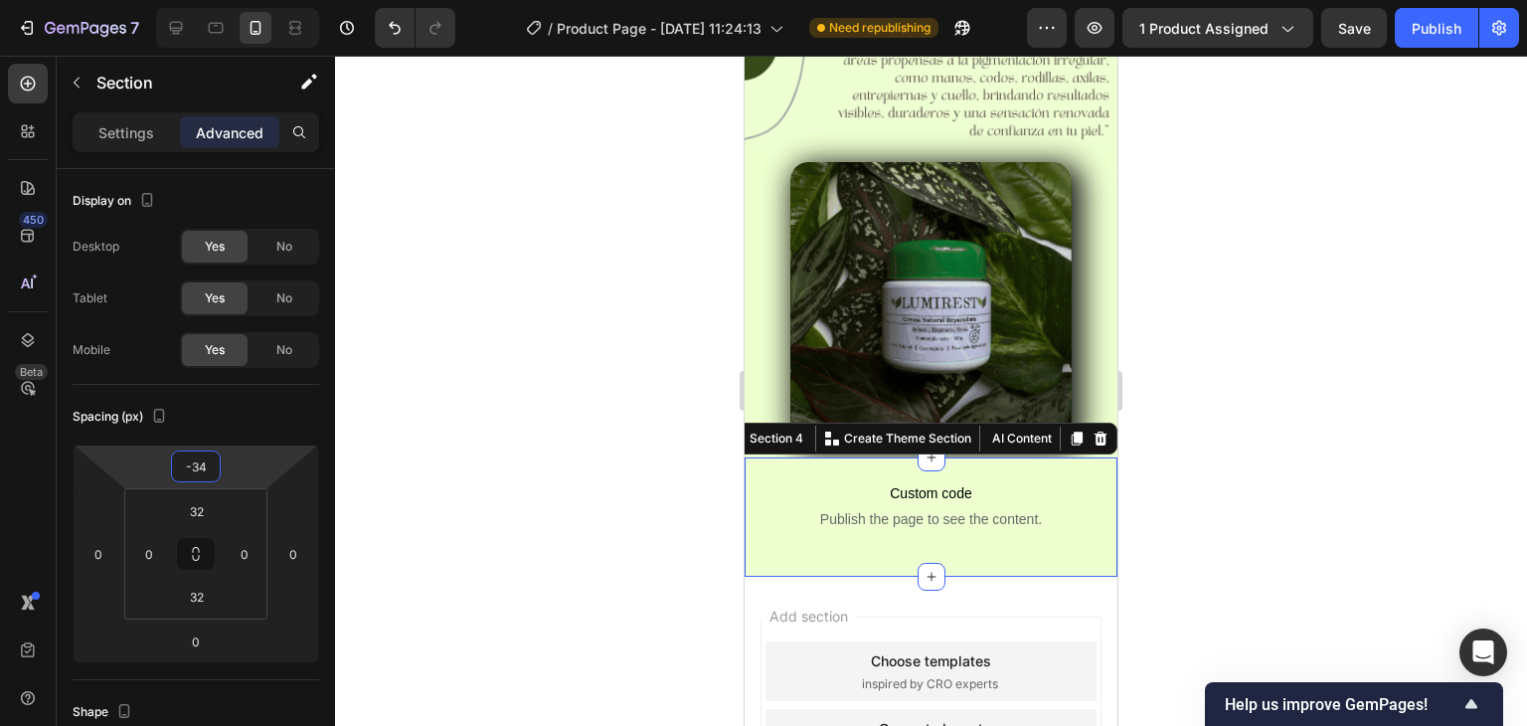
type input "-30"
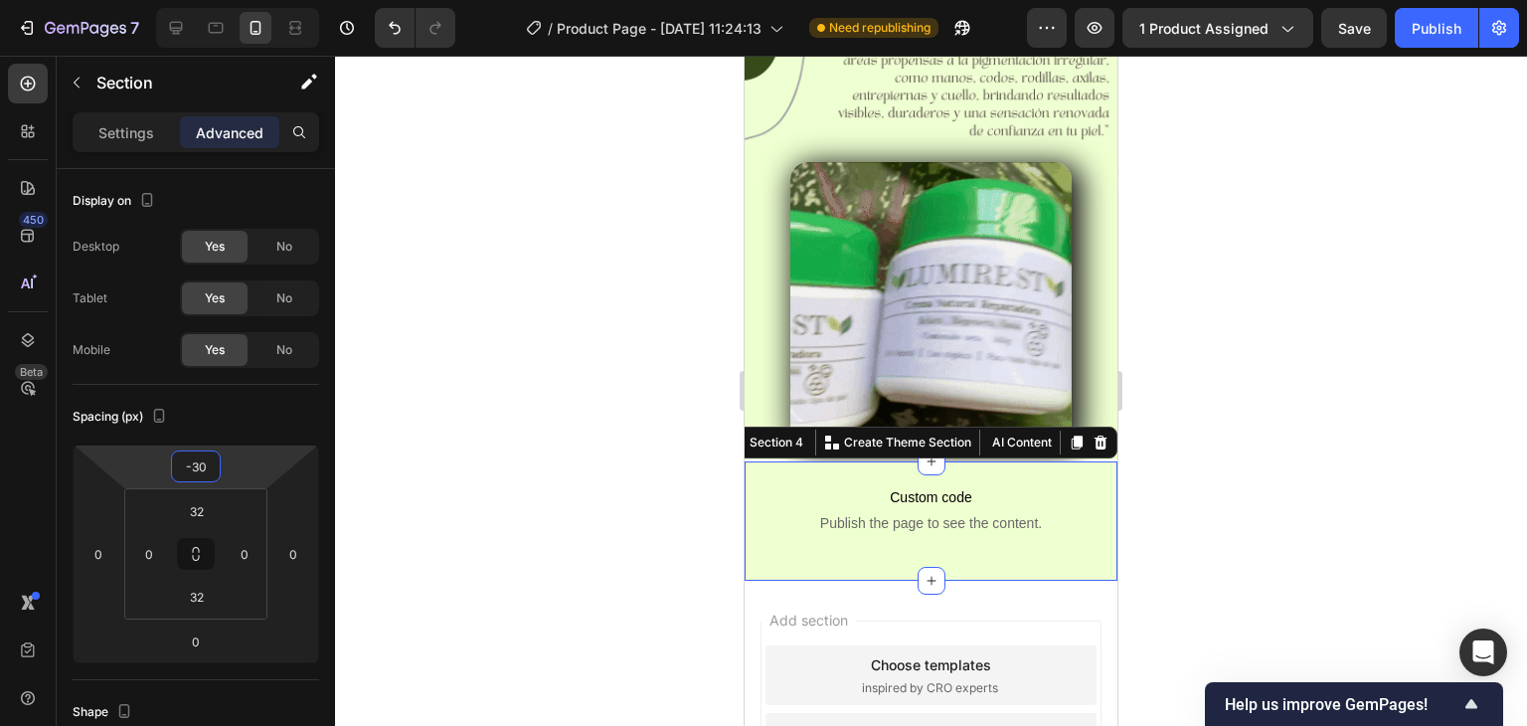
click at [244, 0] on html "7 Version history / Product Page - Sep 26, 11:24:13 Need republishing Preview 1…" at bounding box center [763, 0] width 1527 height 0
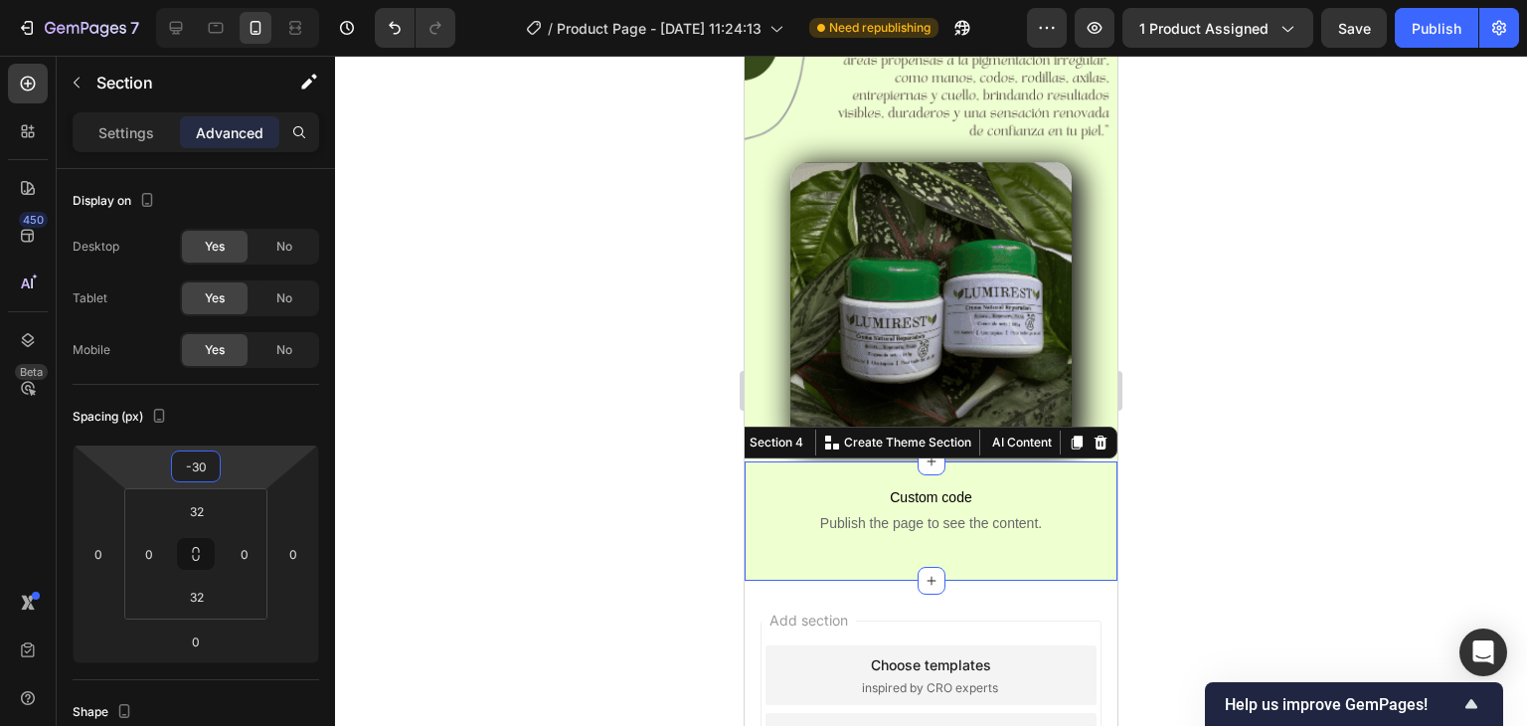
click at [564, 390] on div at bounding box center [931, 391] width 1192 height 670
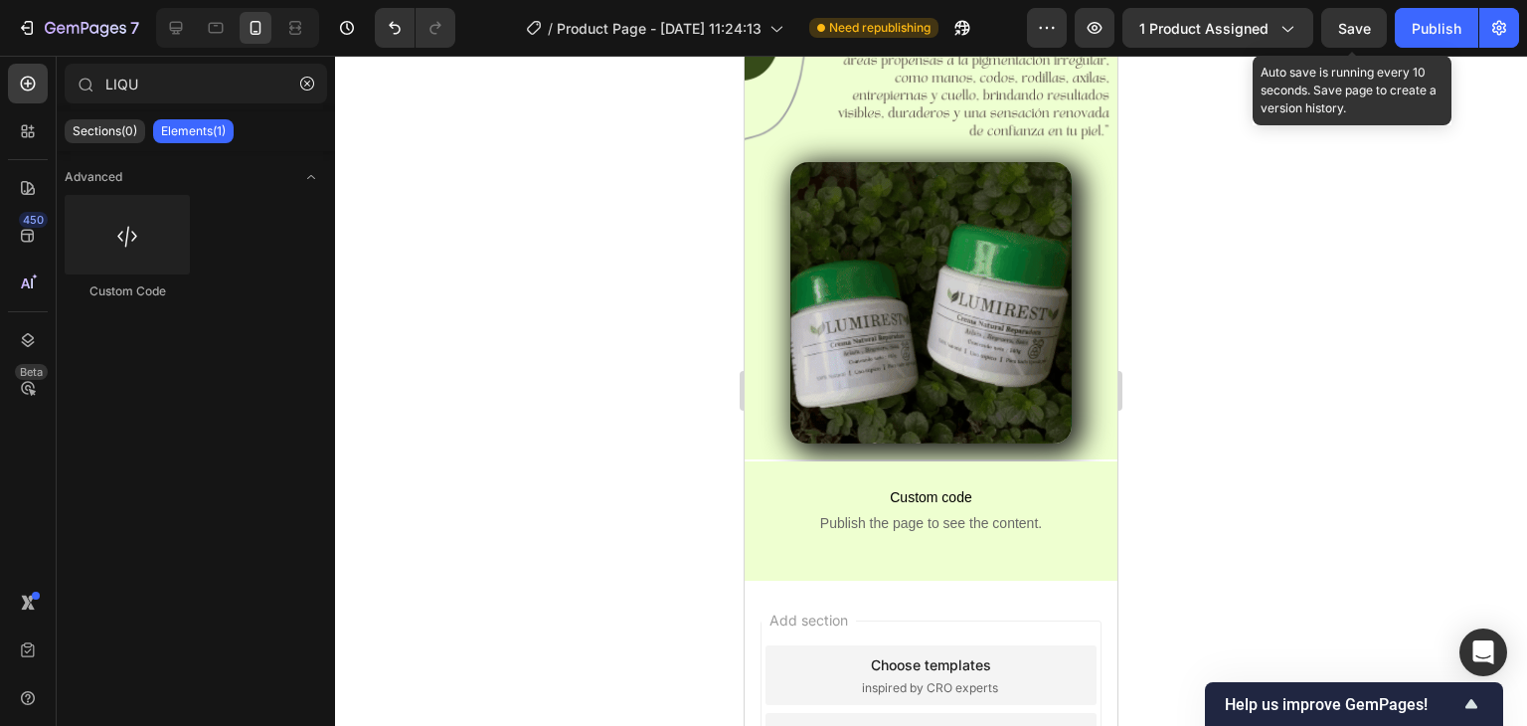
click at [1370, 27] on span "Save" at bounding box center [1354, 28] width 33 height 17
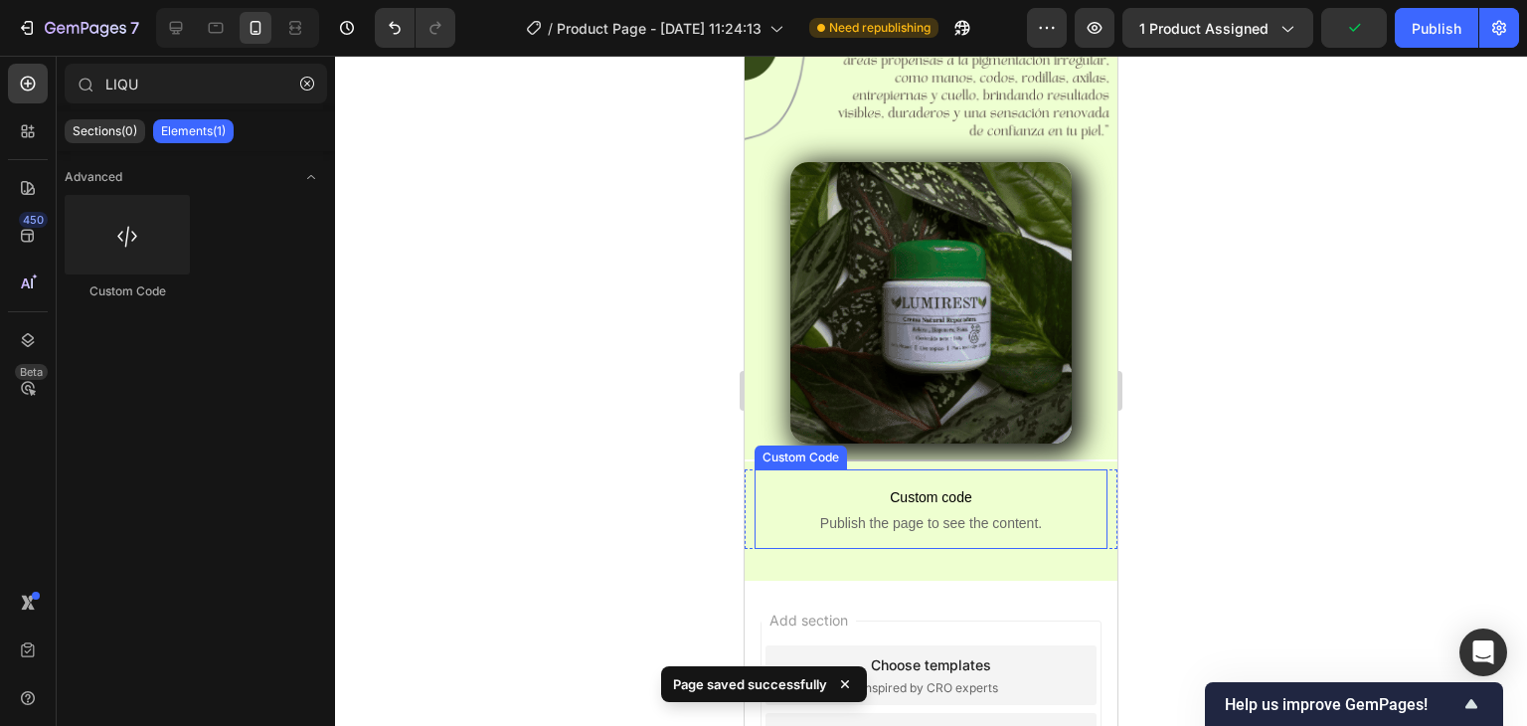
click at [787, 485] on span "Custom code" at bounding box center [931, 497] width 353 height 24
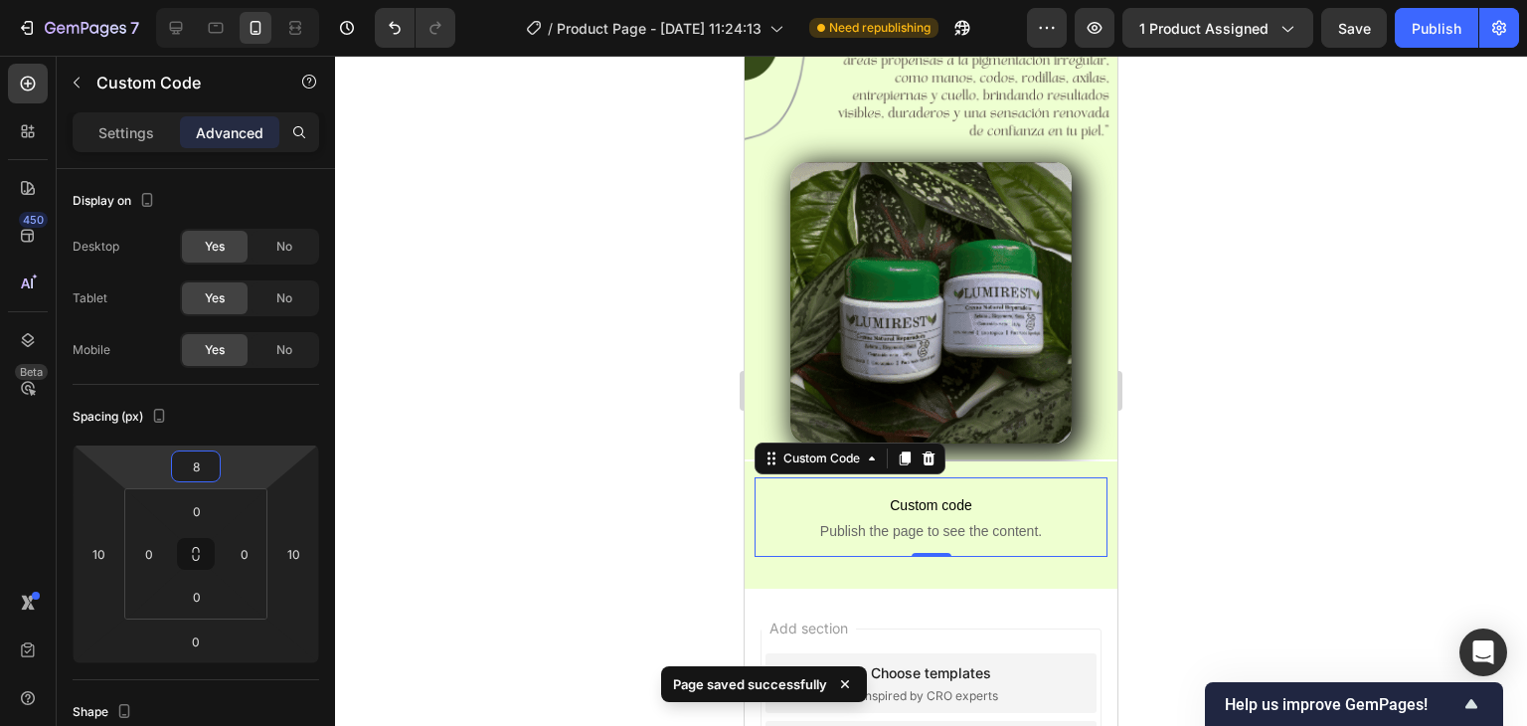
type input "6"
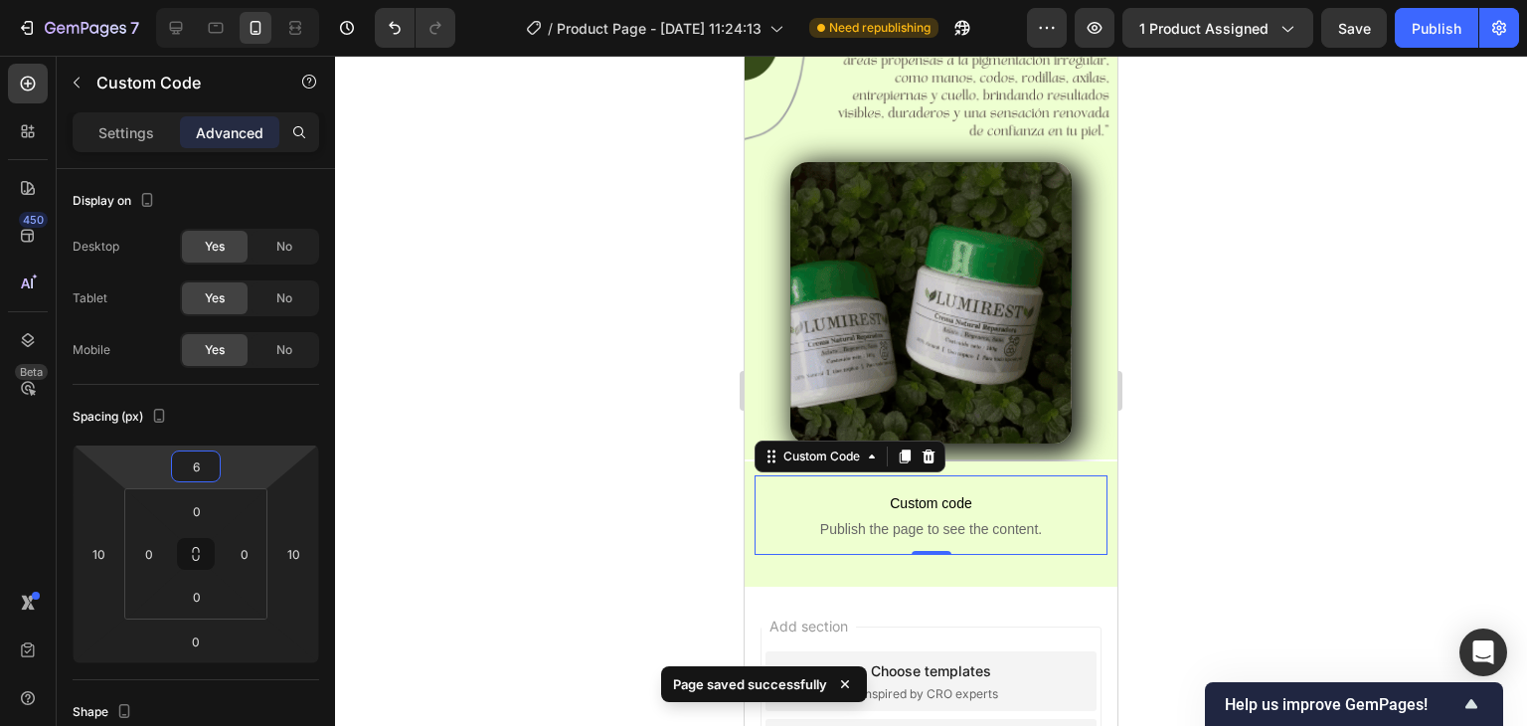
click at [243, 0] on html "7 Version history / Product Page - Sep 26, 11:24:13 Need republishing Preview 1…" at bounding box center [763, 0] width 1527 height 0
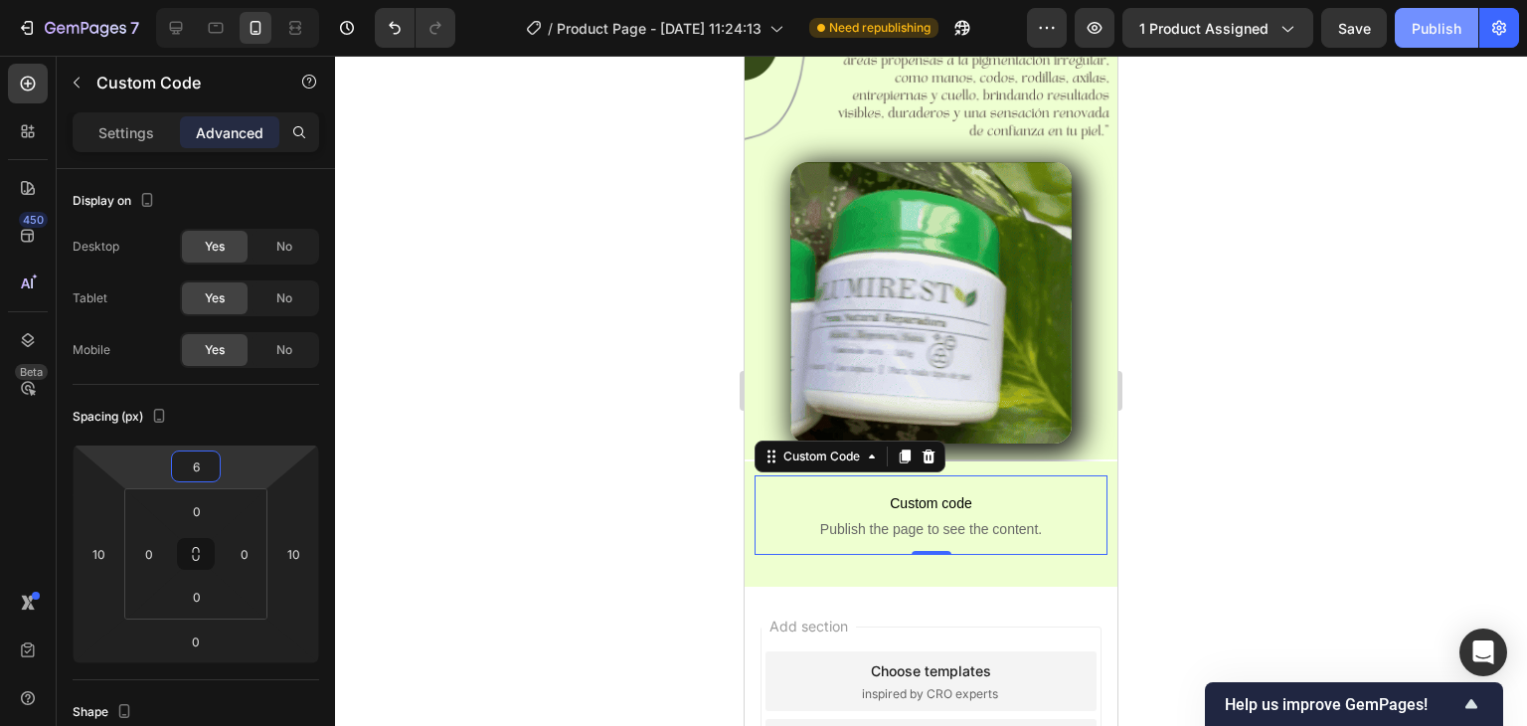
click at [1434, 21] on div "Publish" at bounding box center [1437, 28] width 50 height 21
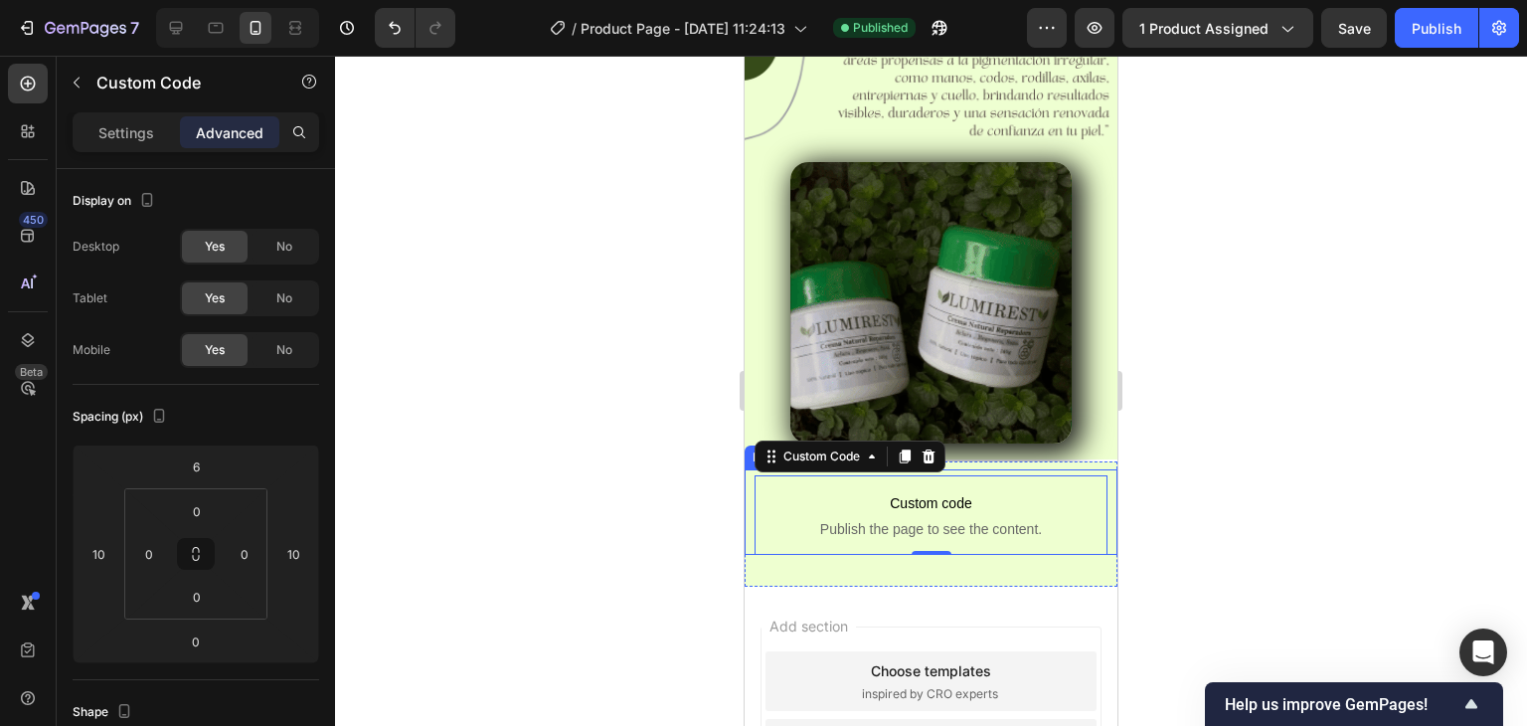
click at [747, 485] on div "Custom code Publish the page to see the content. Custom Code 0" at bounding box center [931, 512] width 373 height 86
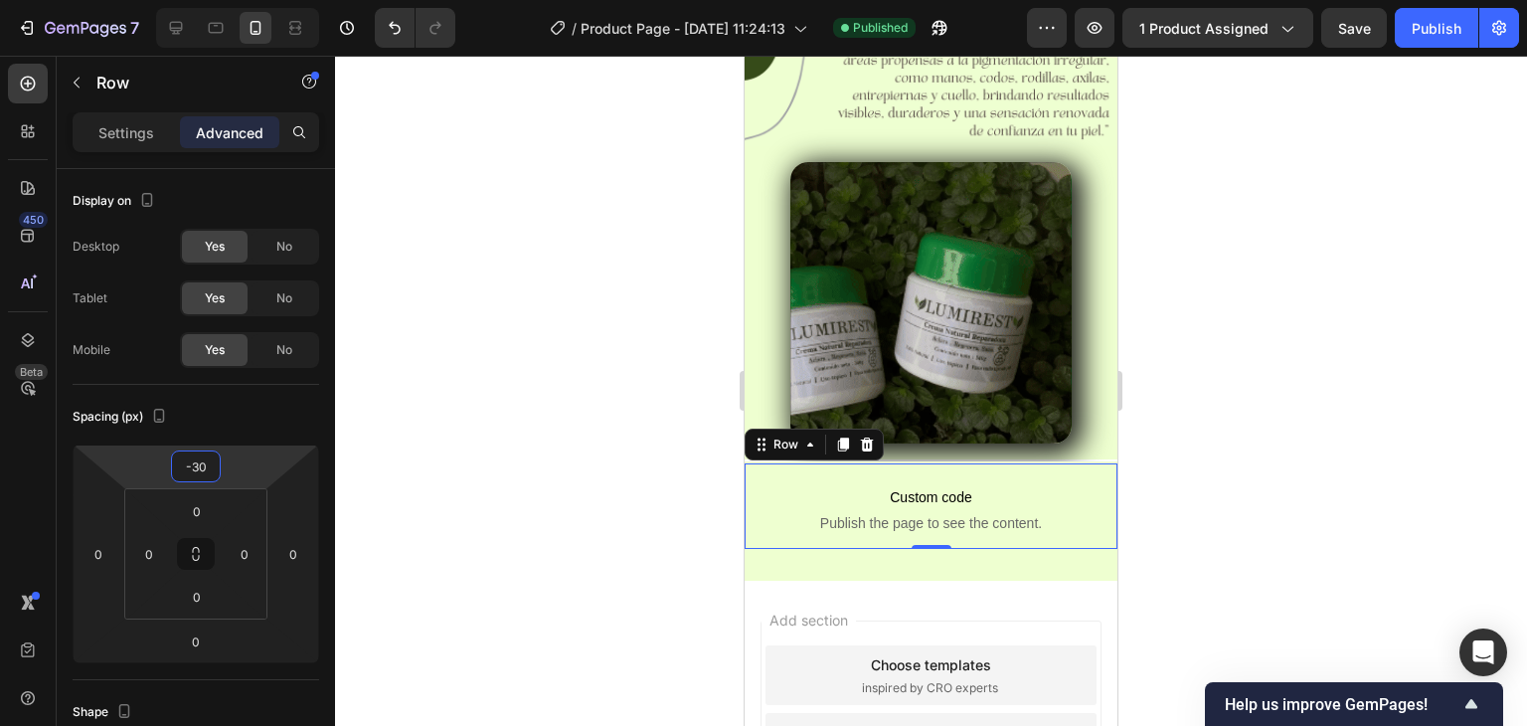
type input "-24"
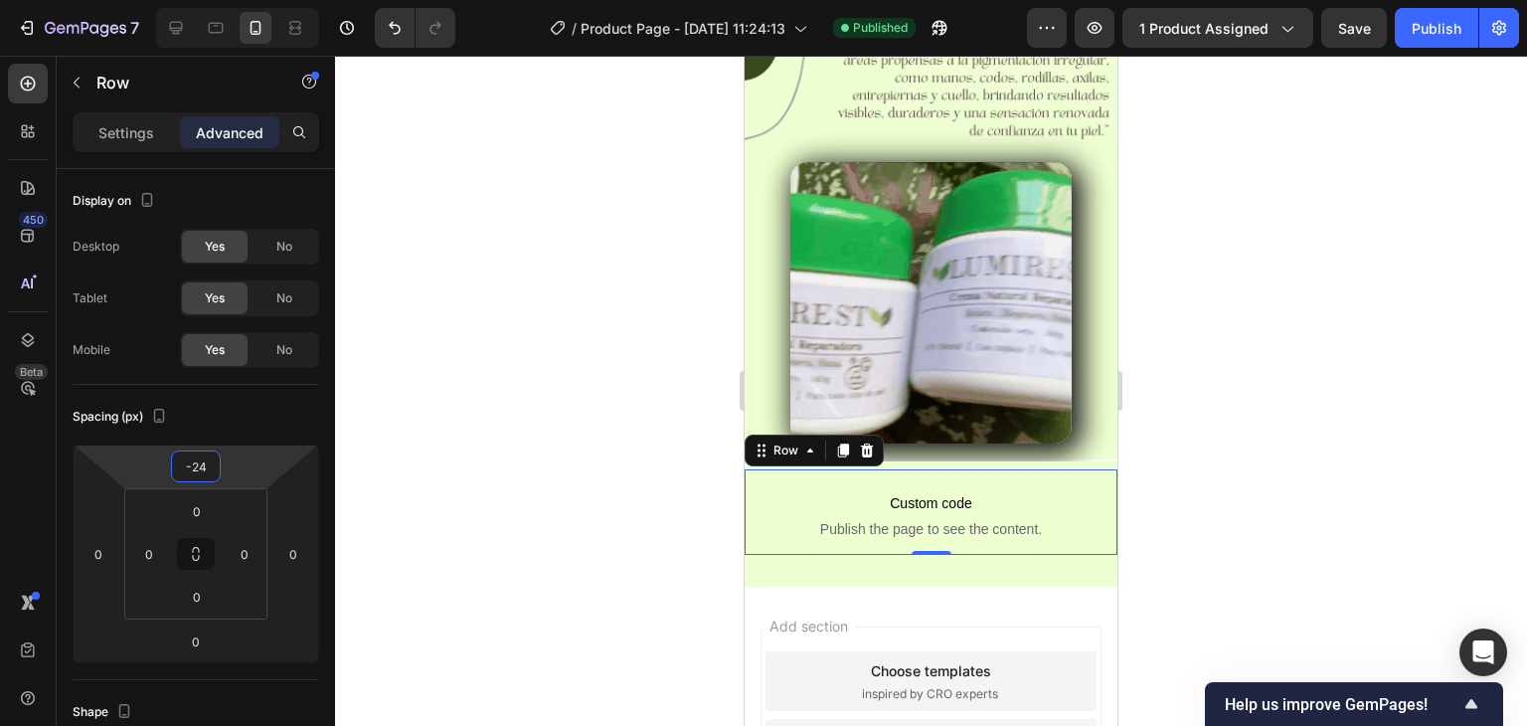
click at [234, 0] on html "7 Version history / Product Page - Sep 26, 11:24:13 Published Preview 1 product…" at bounding box center [763, 0] width 1527 height 0
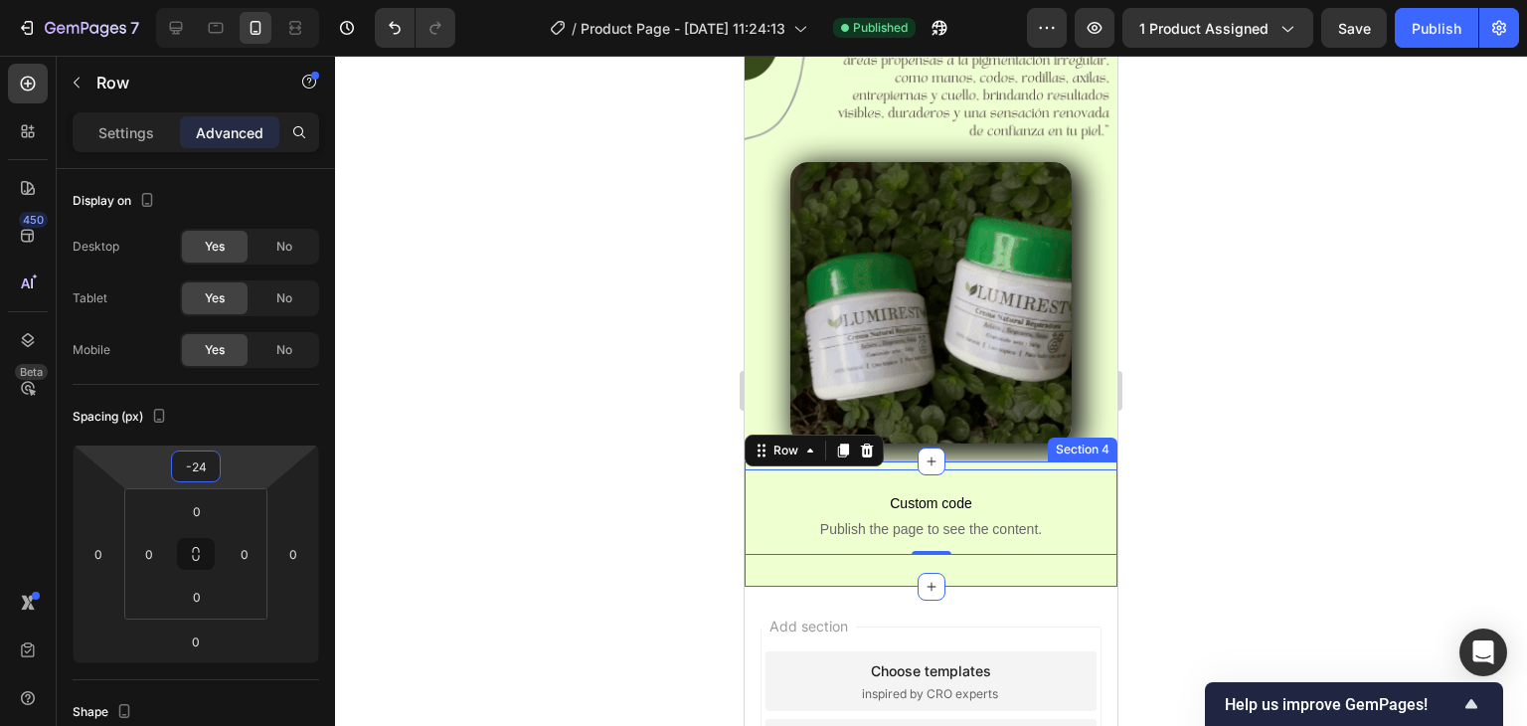
click at [1073, 461] on div "Custom code Publish the page to see the content. Custom Code Row 0 Section 4" at bounding box center [931, 523] width 373 height 125
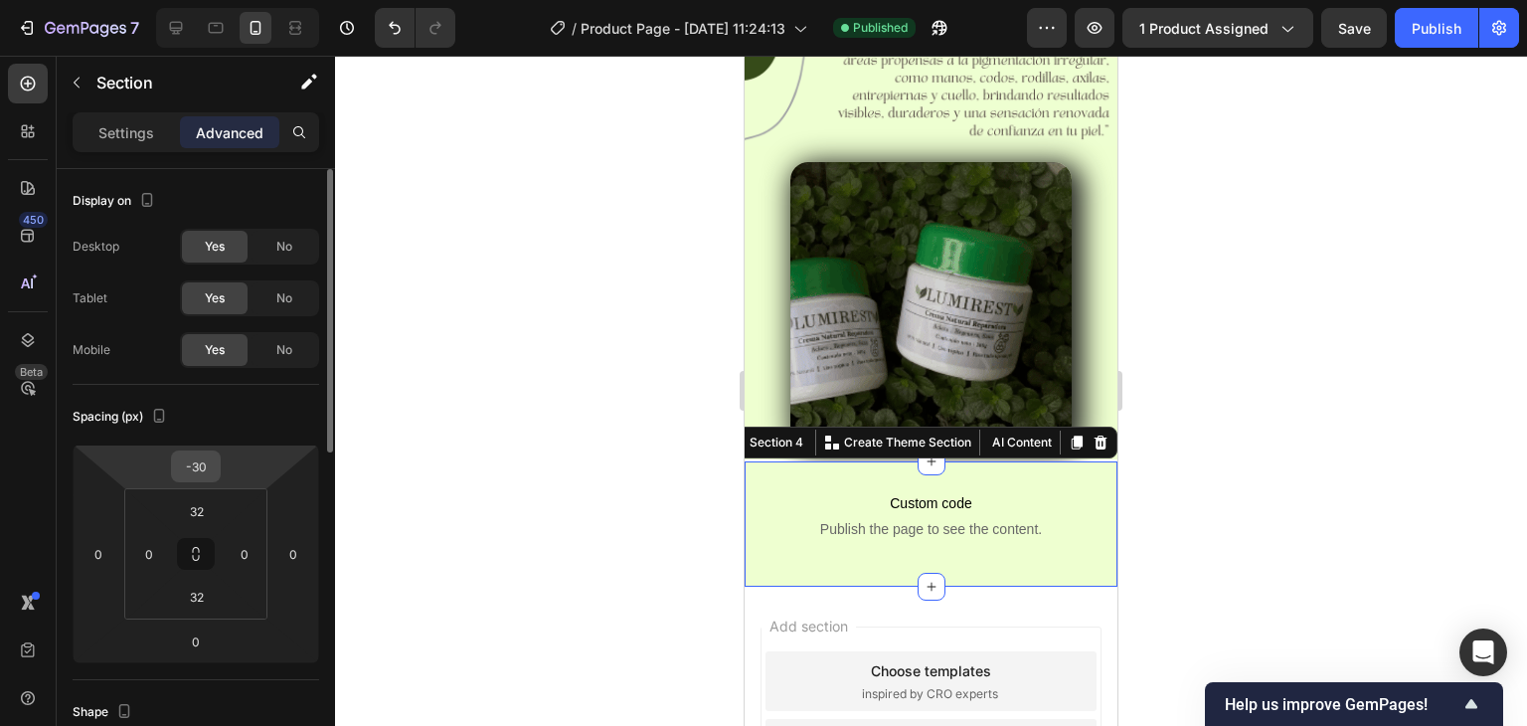
click at [209, 458] on input "-30" at bounding box center [196, 466] width 40 height 30
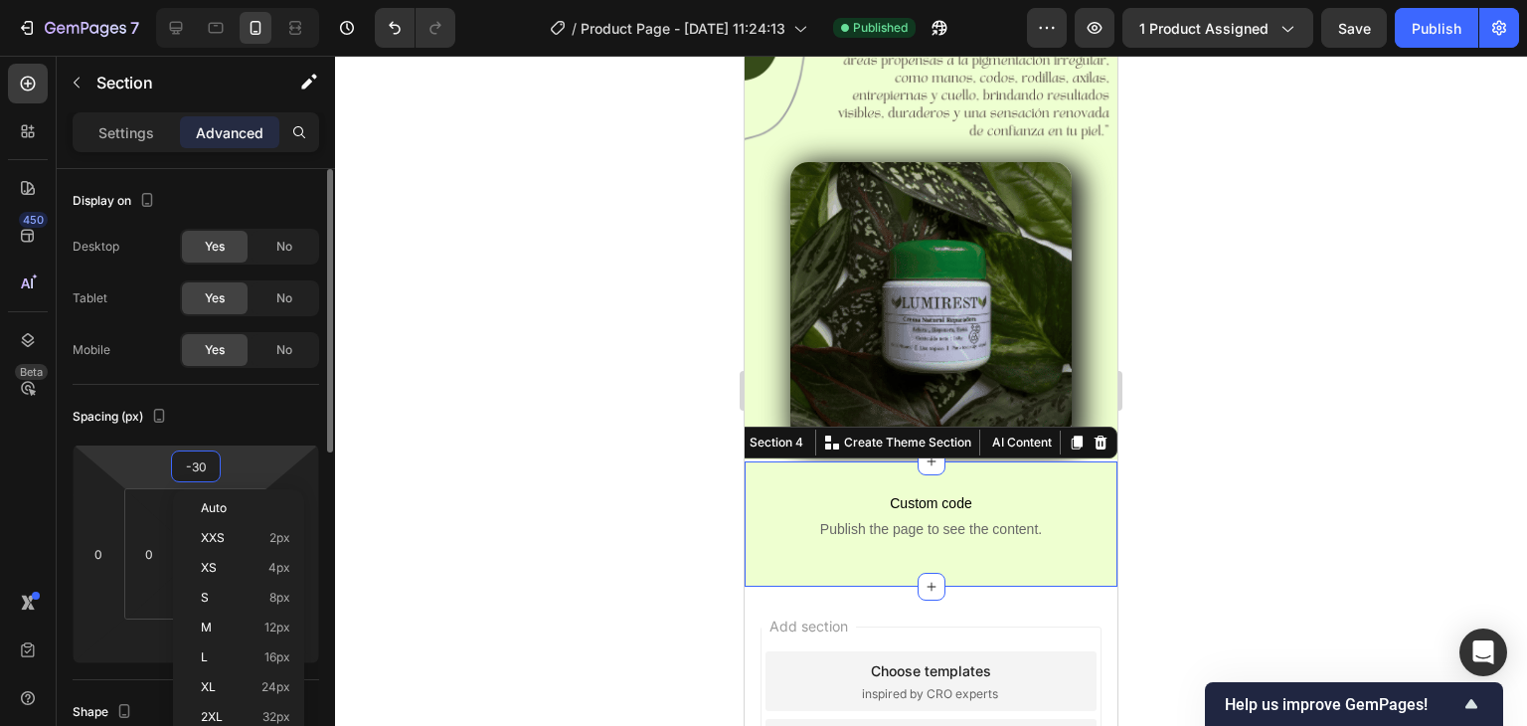
type input "3"
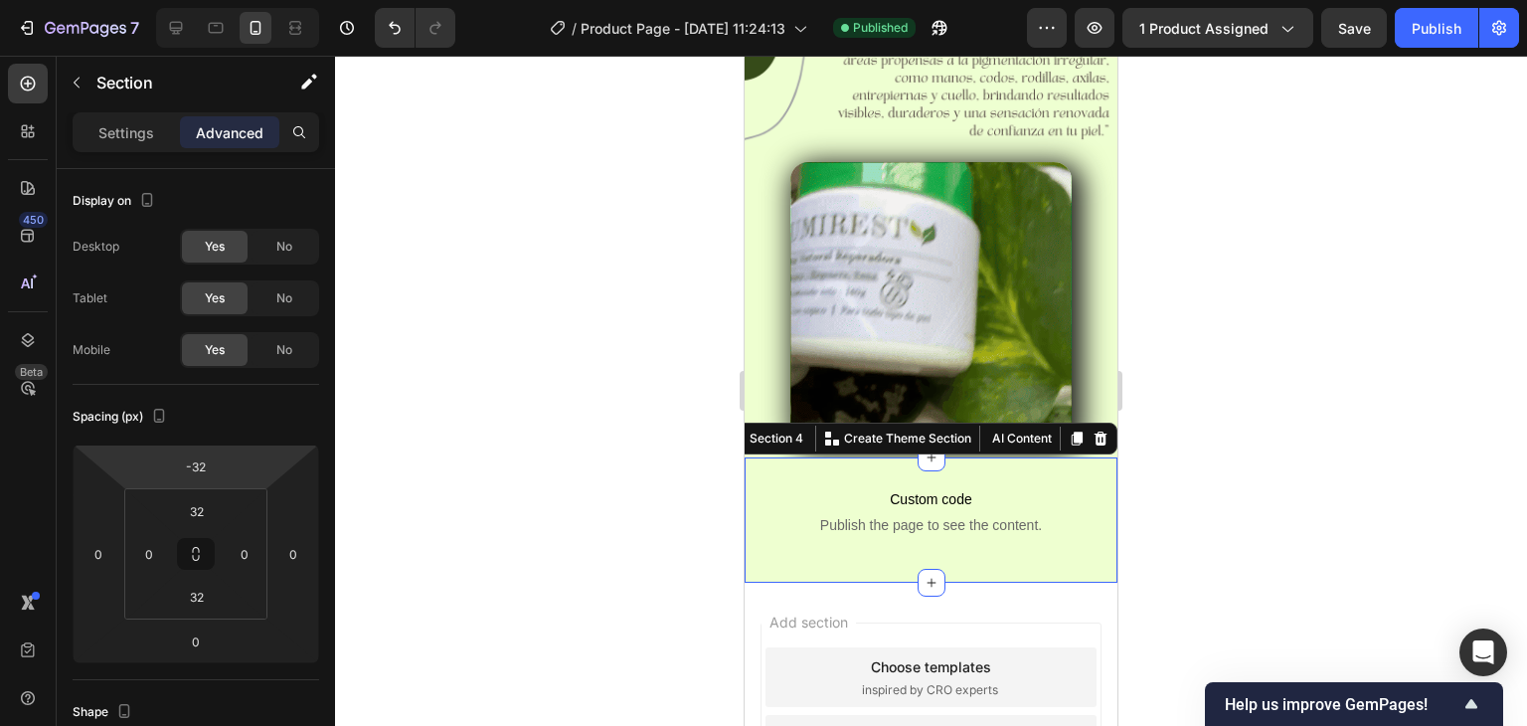
type input "-34"
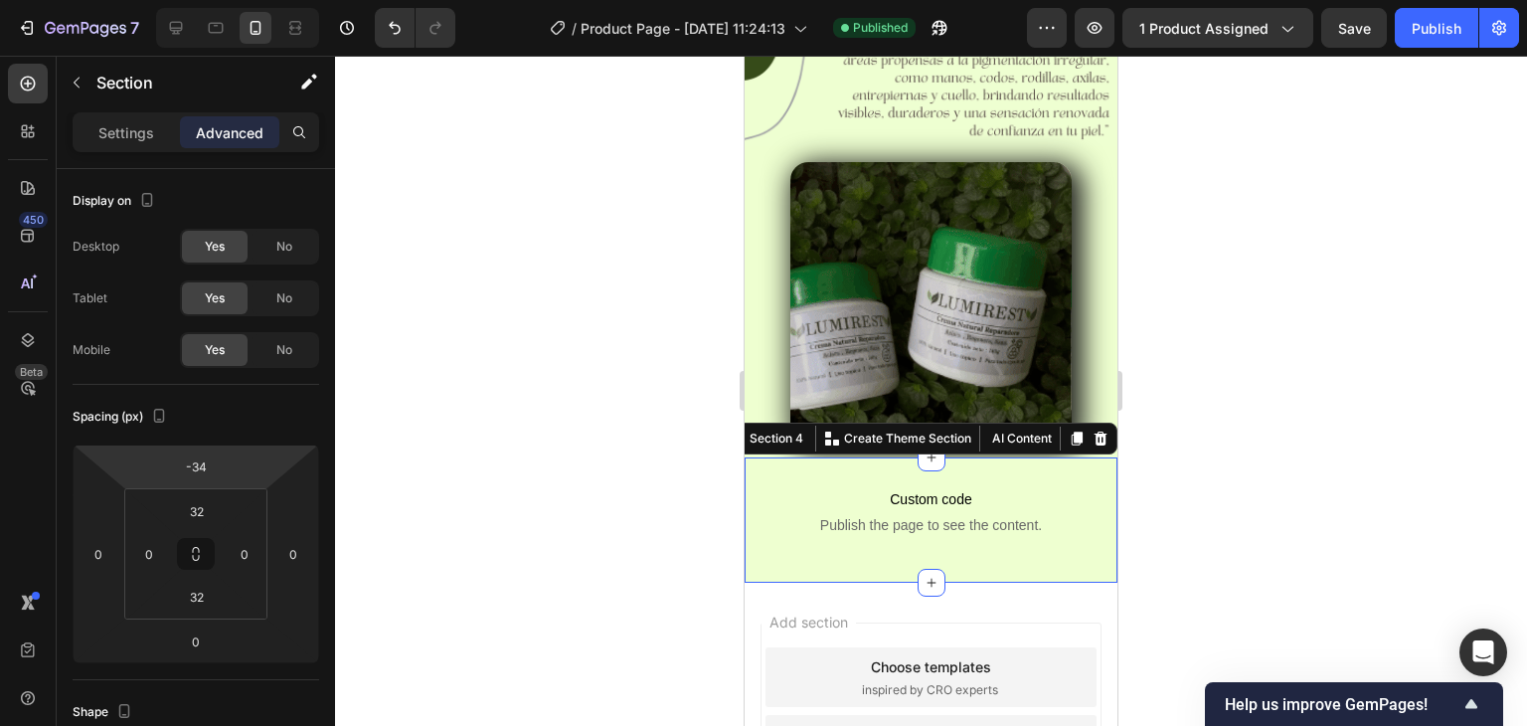
click at [258, 0] on html "7 Version history / Product Page - Sep 26, 11:24:13 Published Preview 1 product…" at bounding box center [763, 0] width 1527 height 0
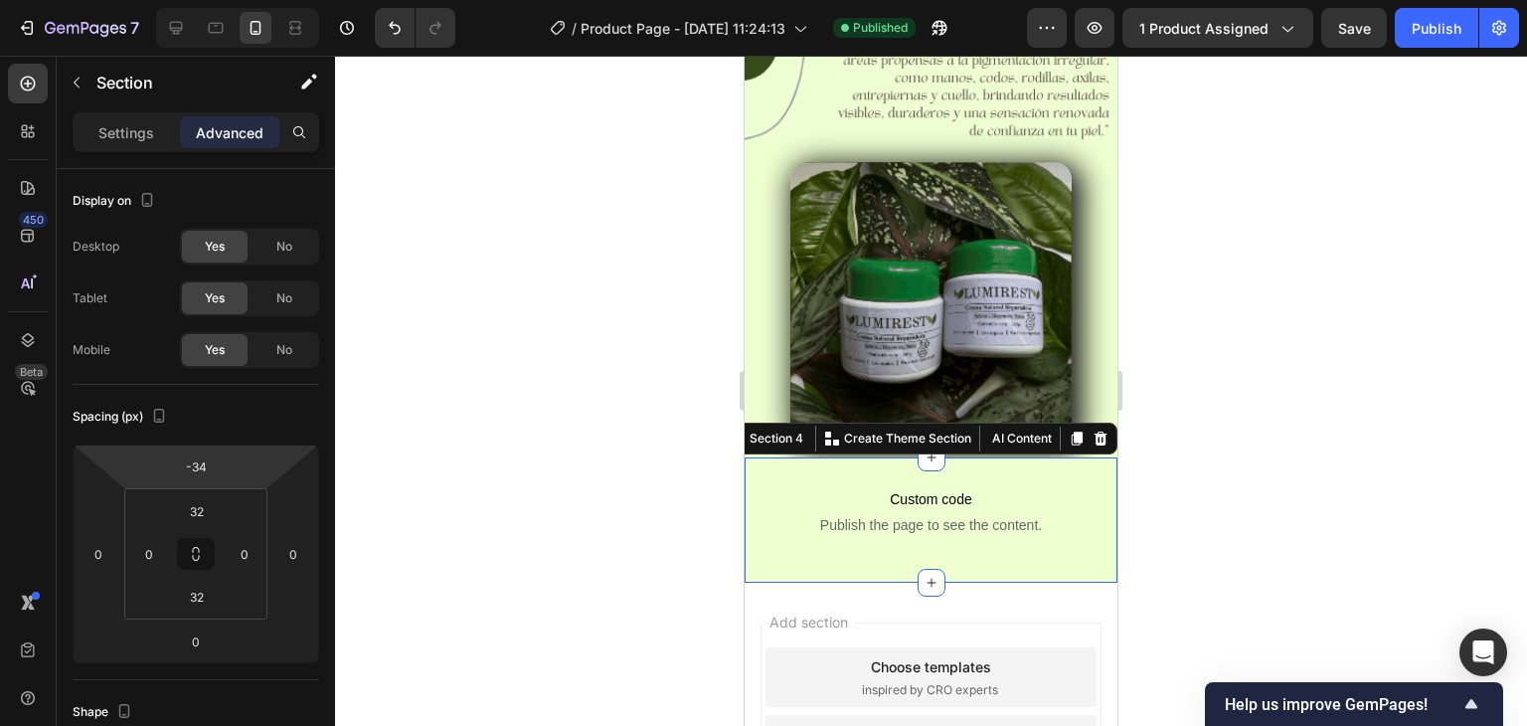
click at [537, 400] on div at bounding box center [931, 391] width 1192 height 670
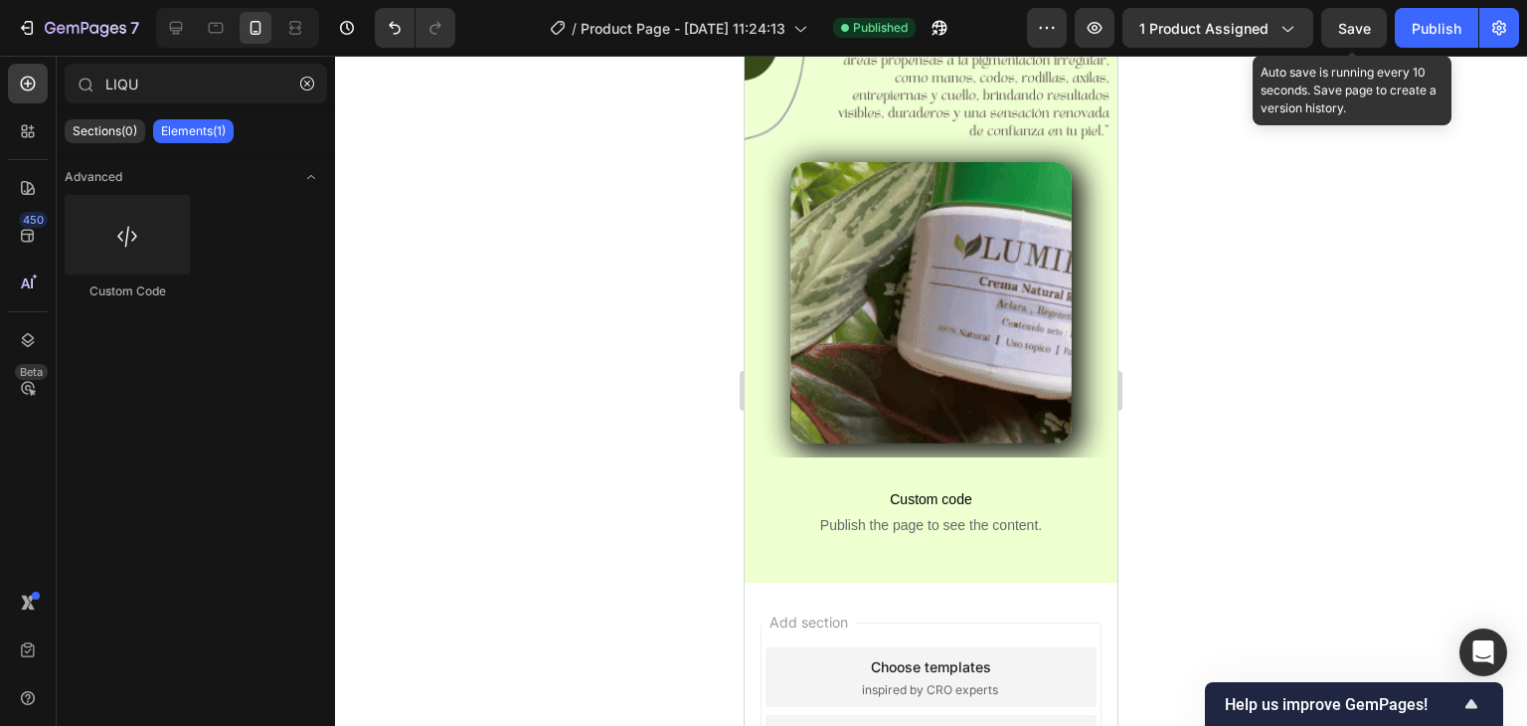
click at [1354, 28] on span "Save" at bounding box center [1354, 28] width 33 height 17
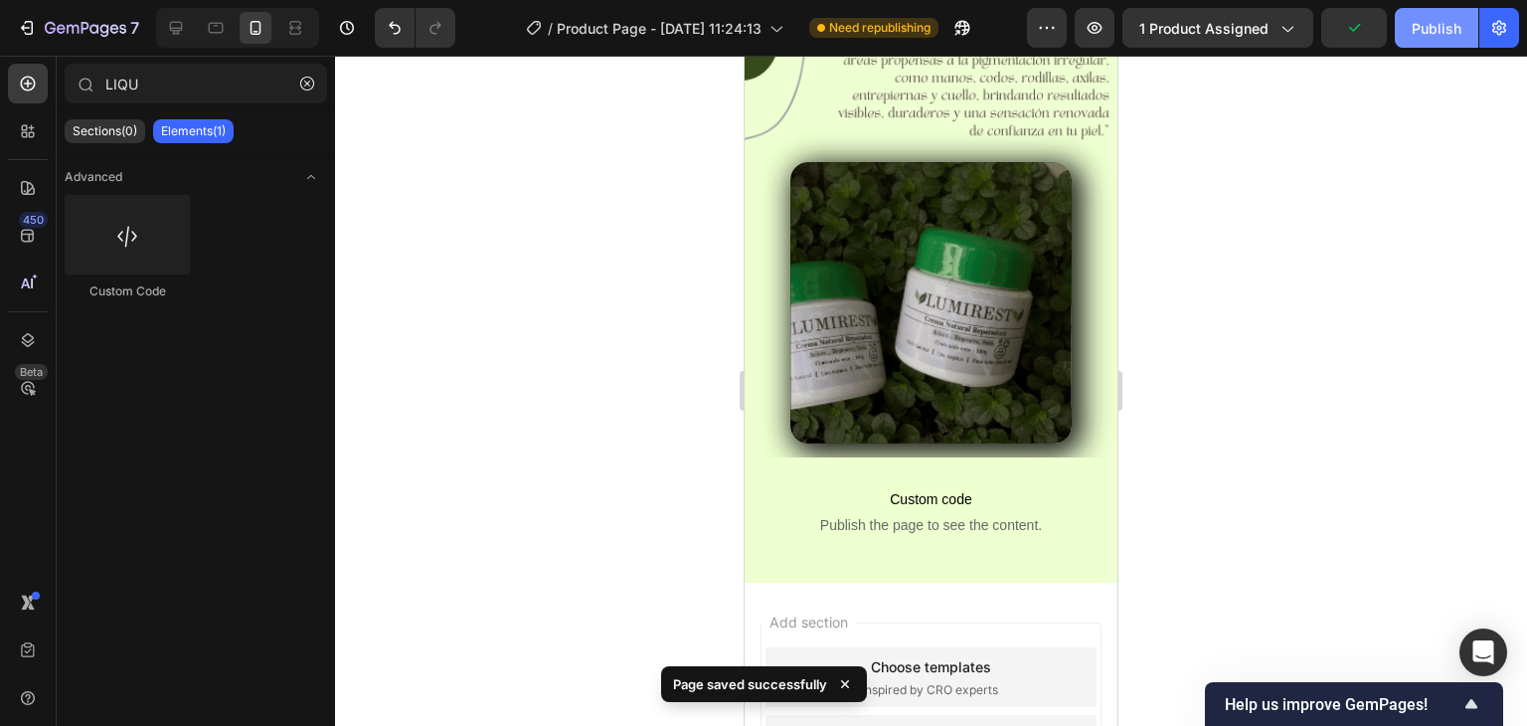
click at [1440, 33] on div "Publish" at bounding box center [1437, 28] width 50 height 21
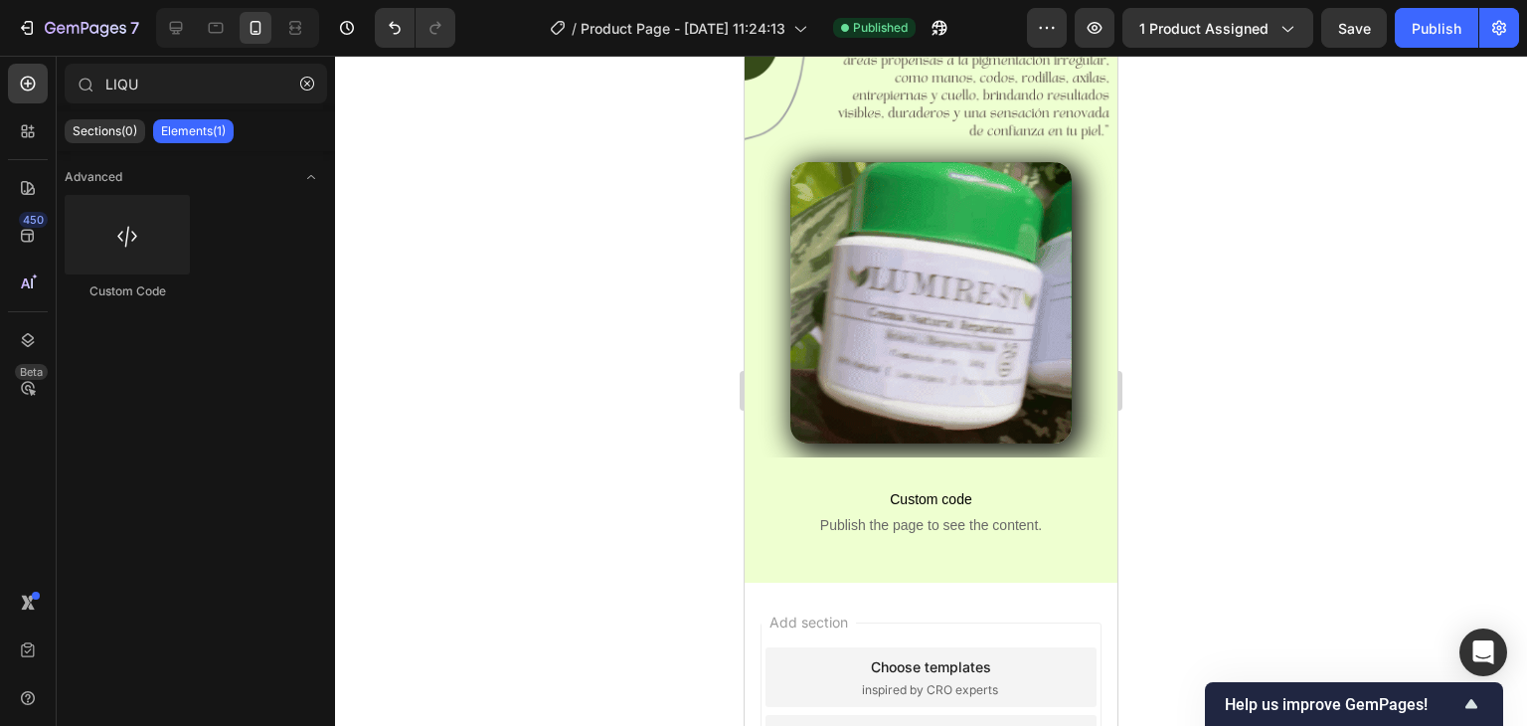
click at [618, 252] on div at bounding box center [931, 391] width 1192 height 670
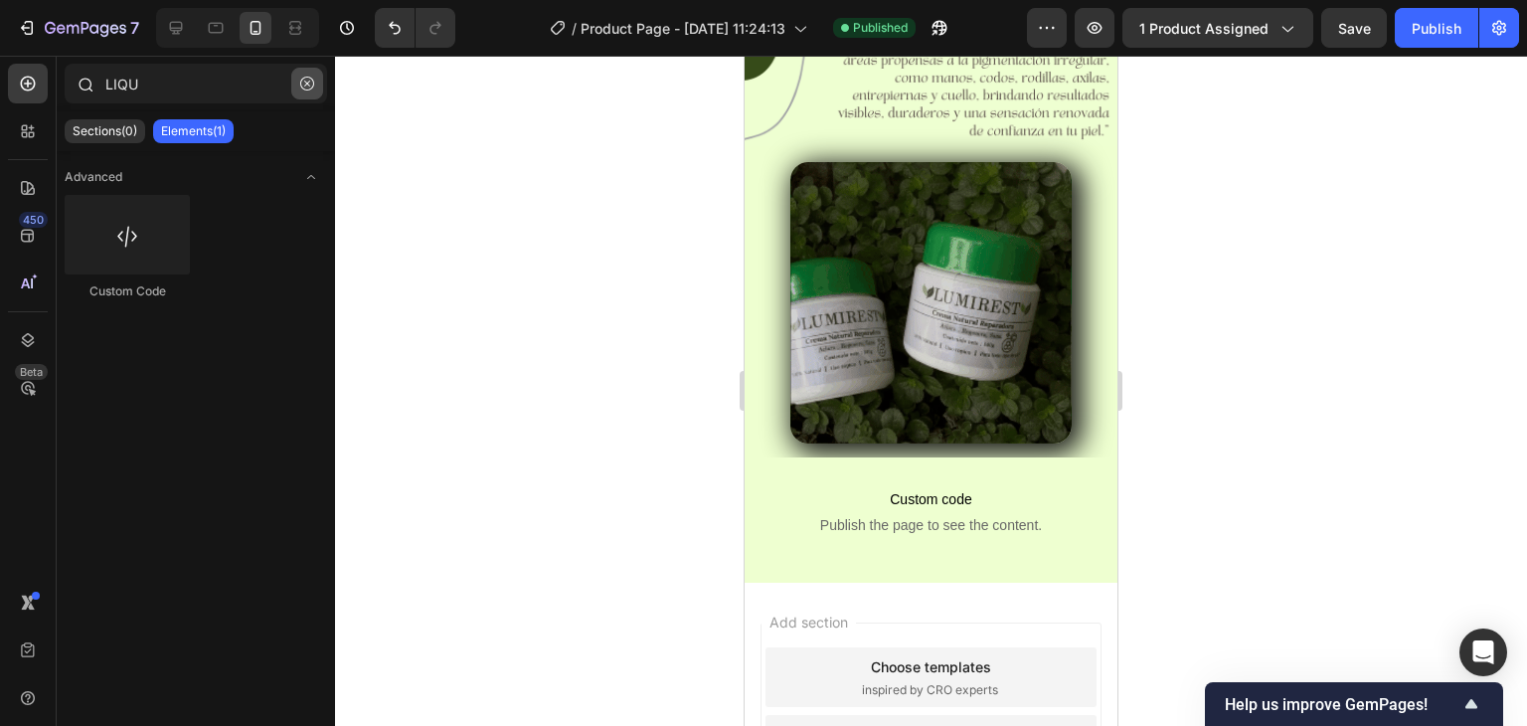
click at [308, 88] on icon "button" at bounding box center [307, 84] width 14 height 14
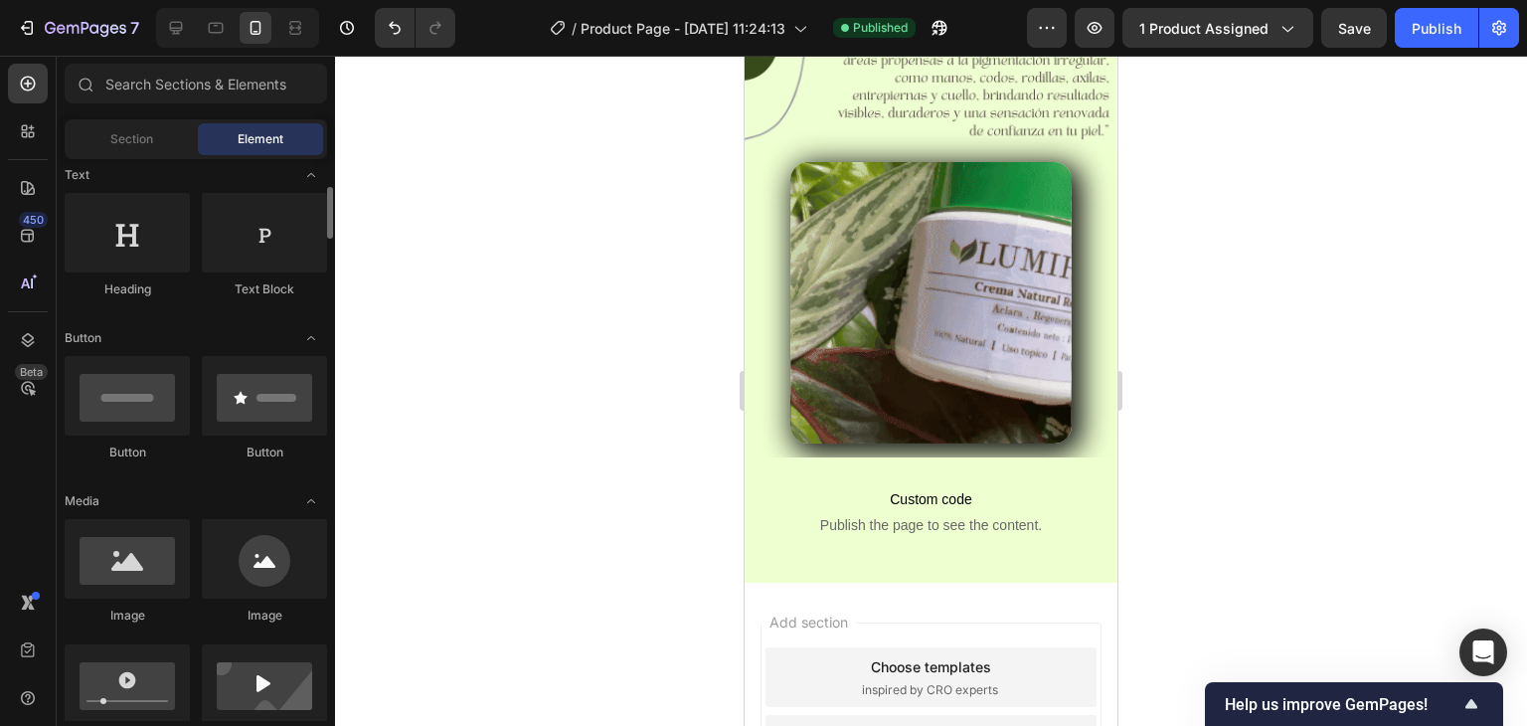
scroll to position [497, 0]
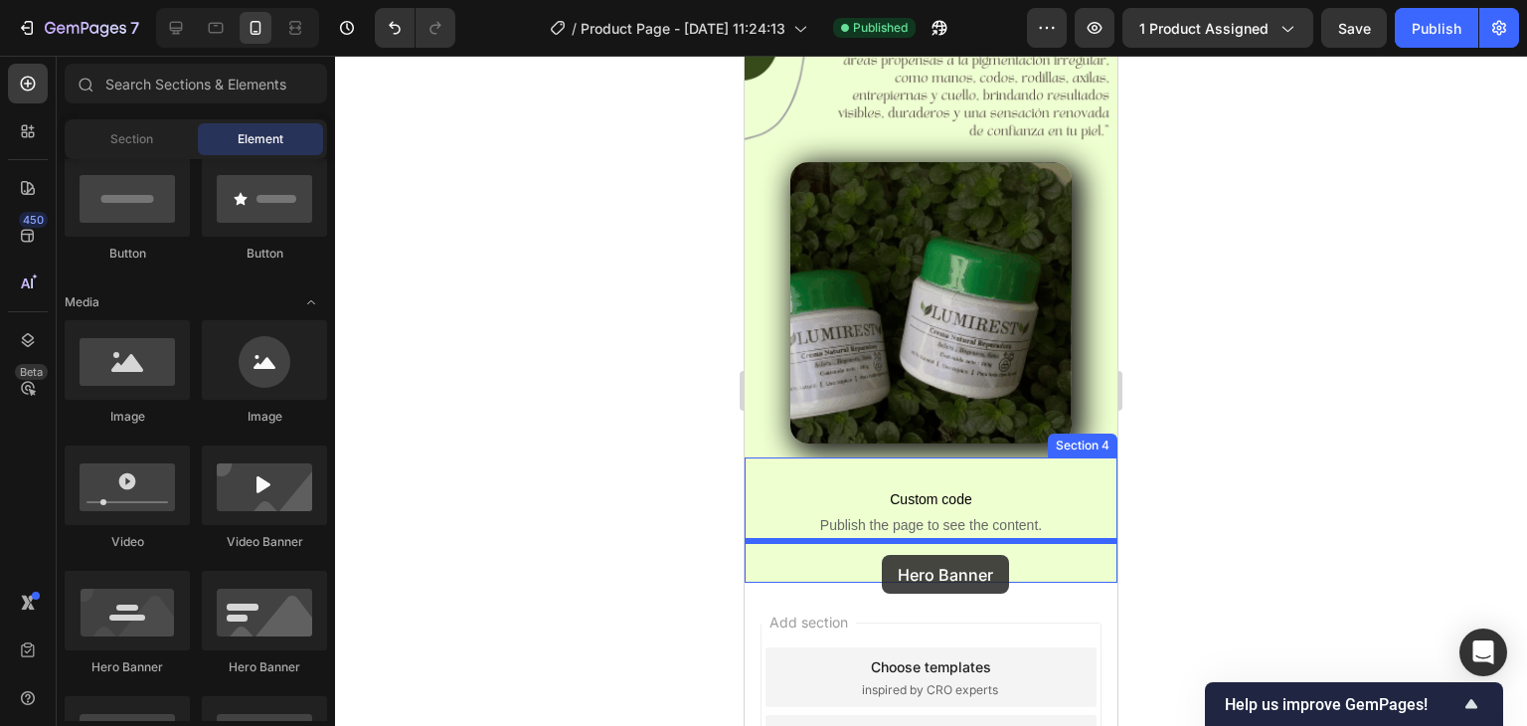
drag, startPoint x: 999, startPoint y: 680, endPoint x: 882, endPoint y: 555, distance: 171.6
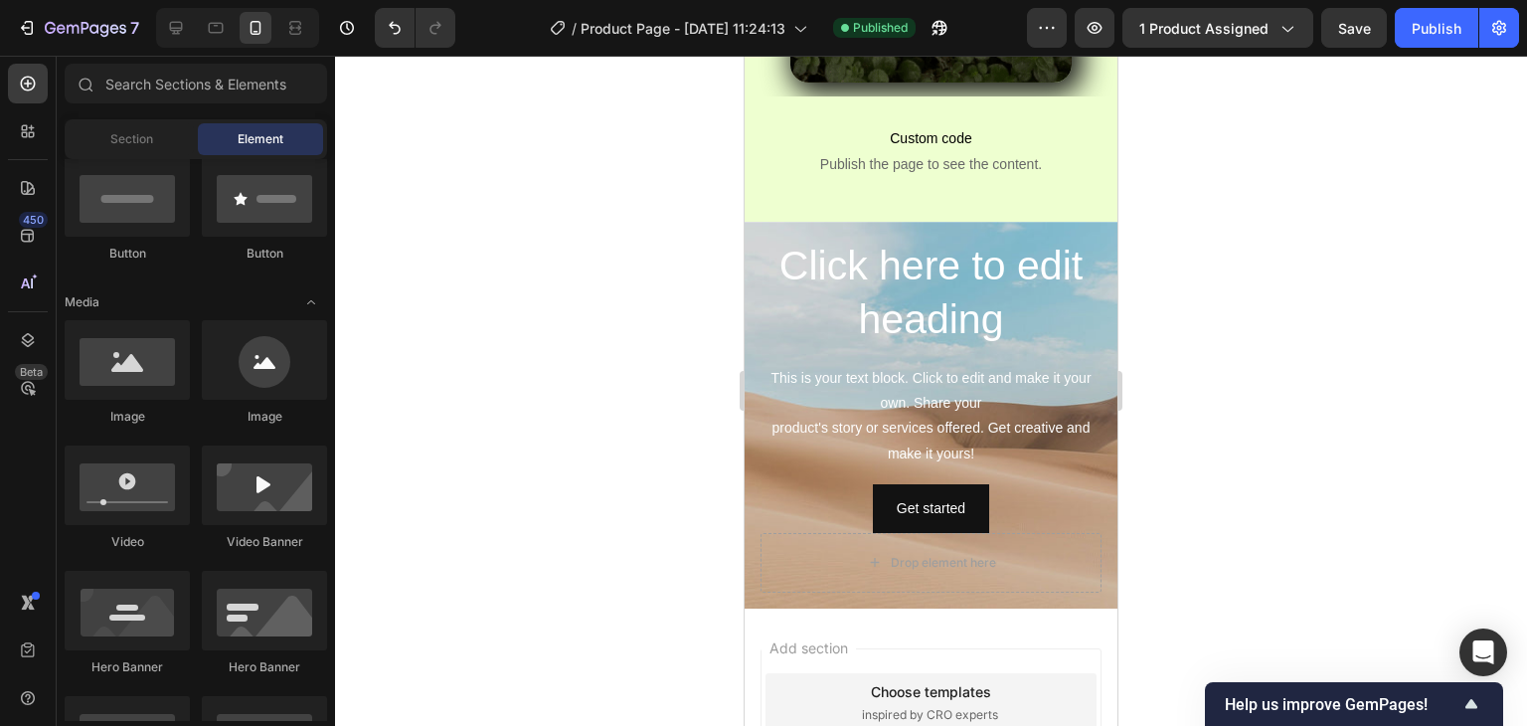
scroll to position [1173, 0]
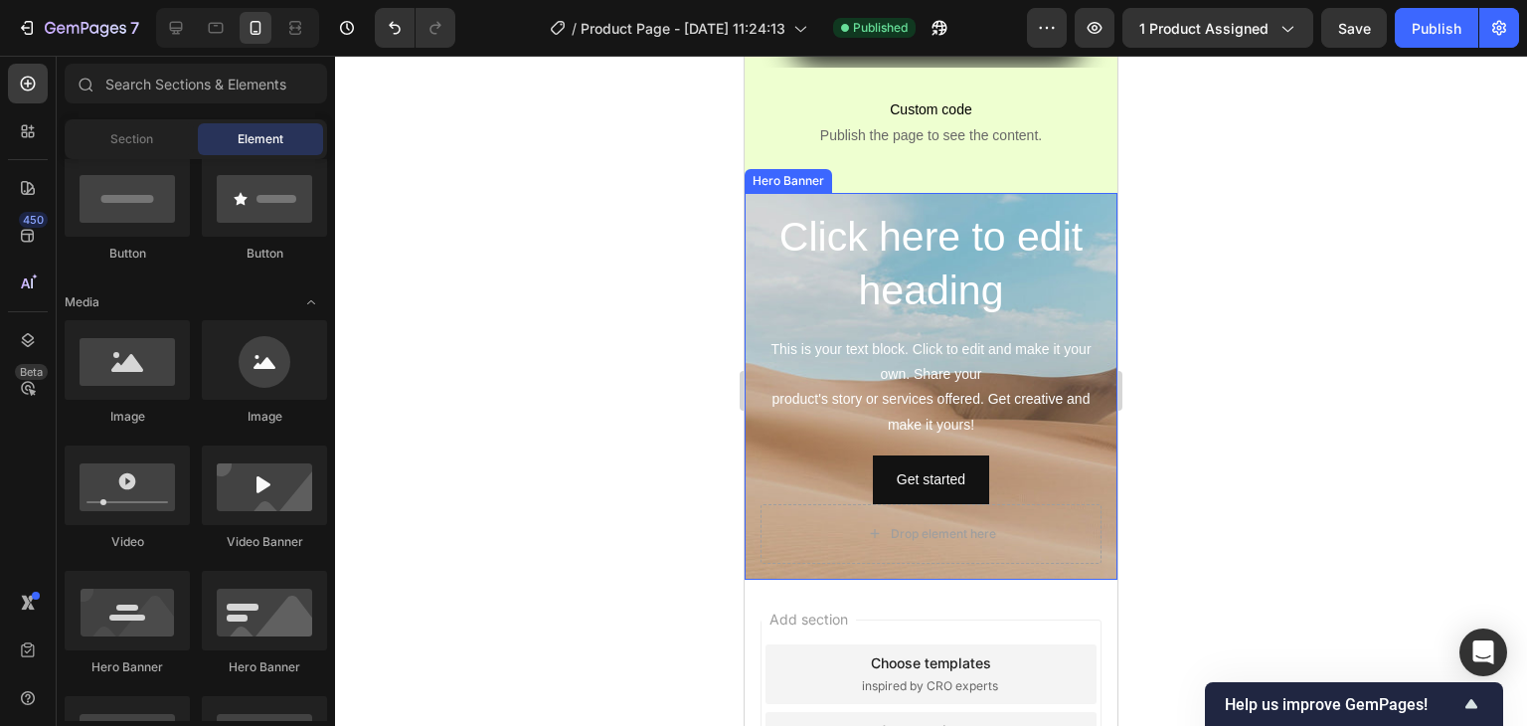
click at [1030, 260] on h2 "Click here to edit heading" at bounding box center [931, 264] width 341 height 110
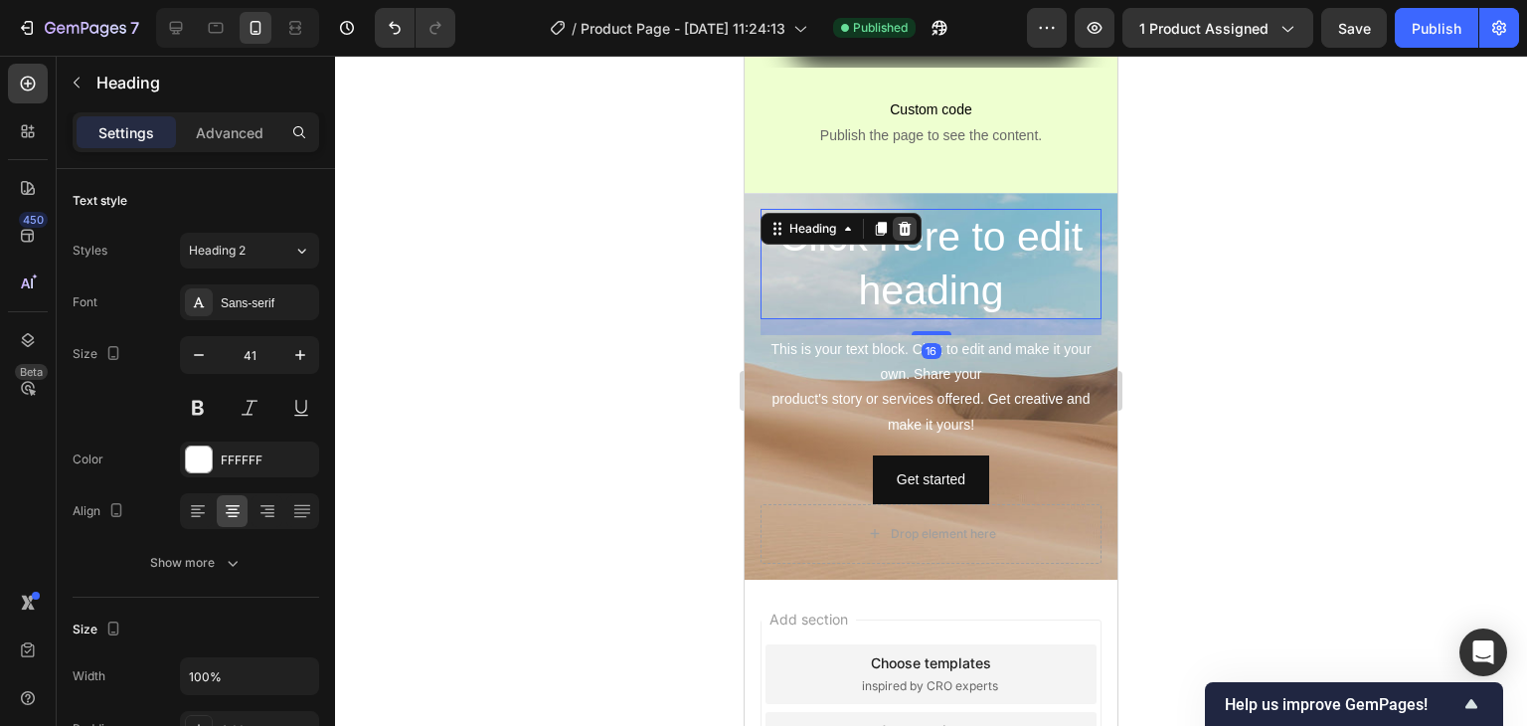
click at [909, 222] on icon at bounding box center [905, 229] width 13 height 14
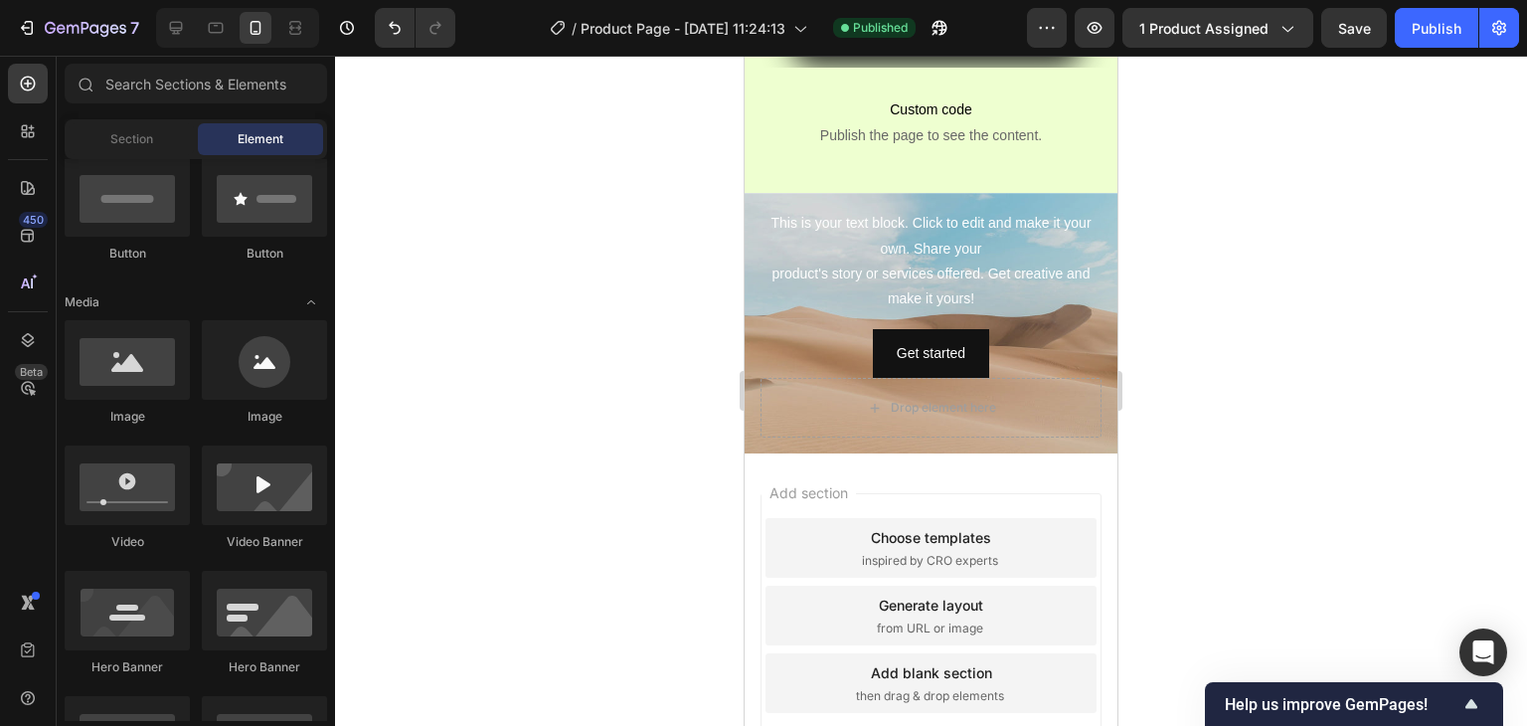
scroll to position [1135, 0]
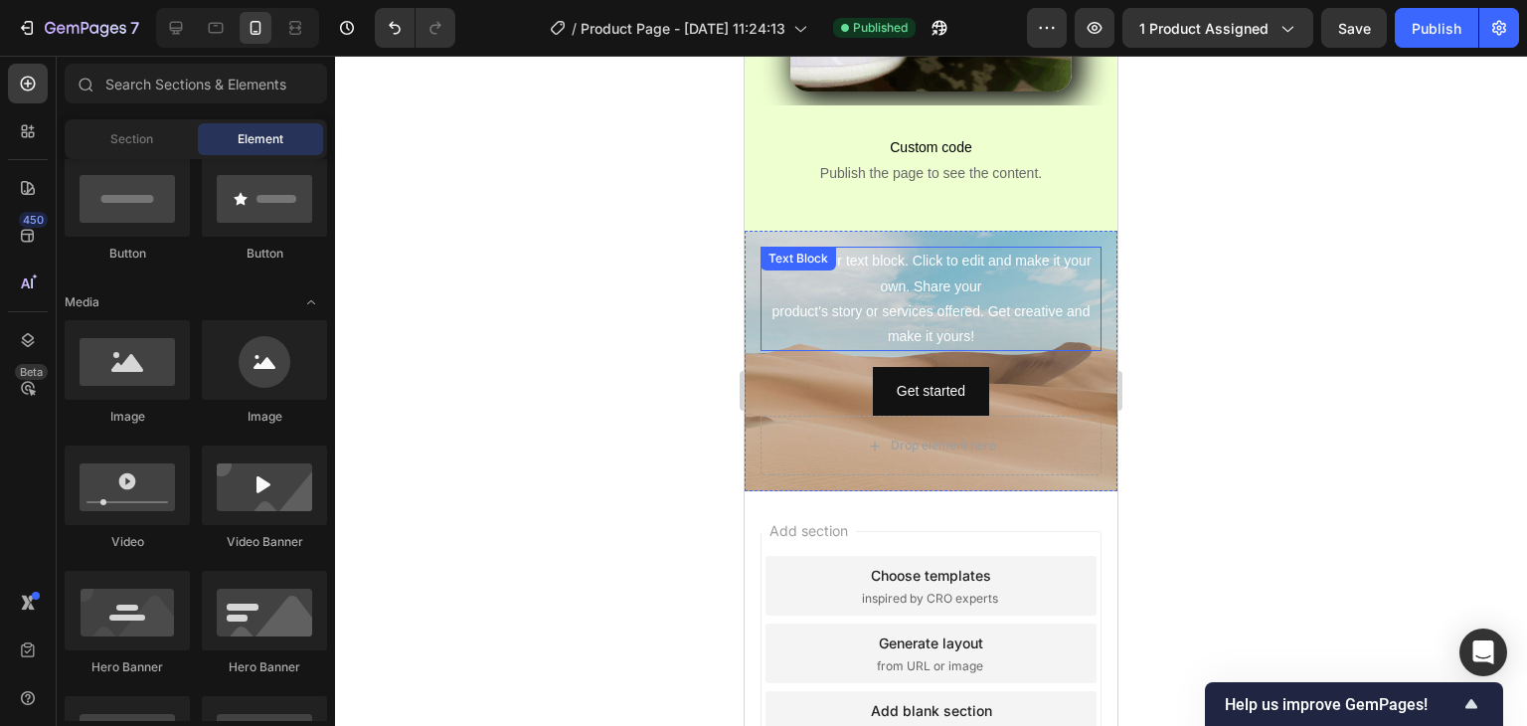
click at [1026, 257] on div "This is your text block. Click to edit and make it your own. Share your product…" at bounding box center [931, 299] width 341 height 104
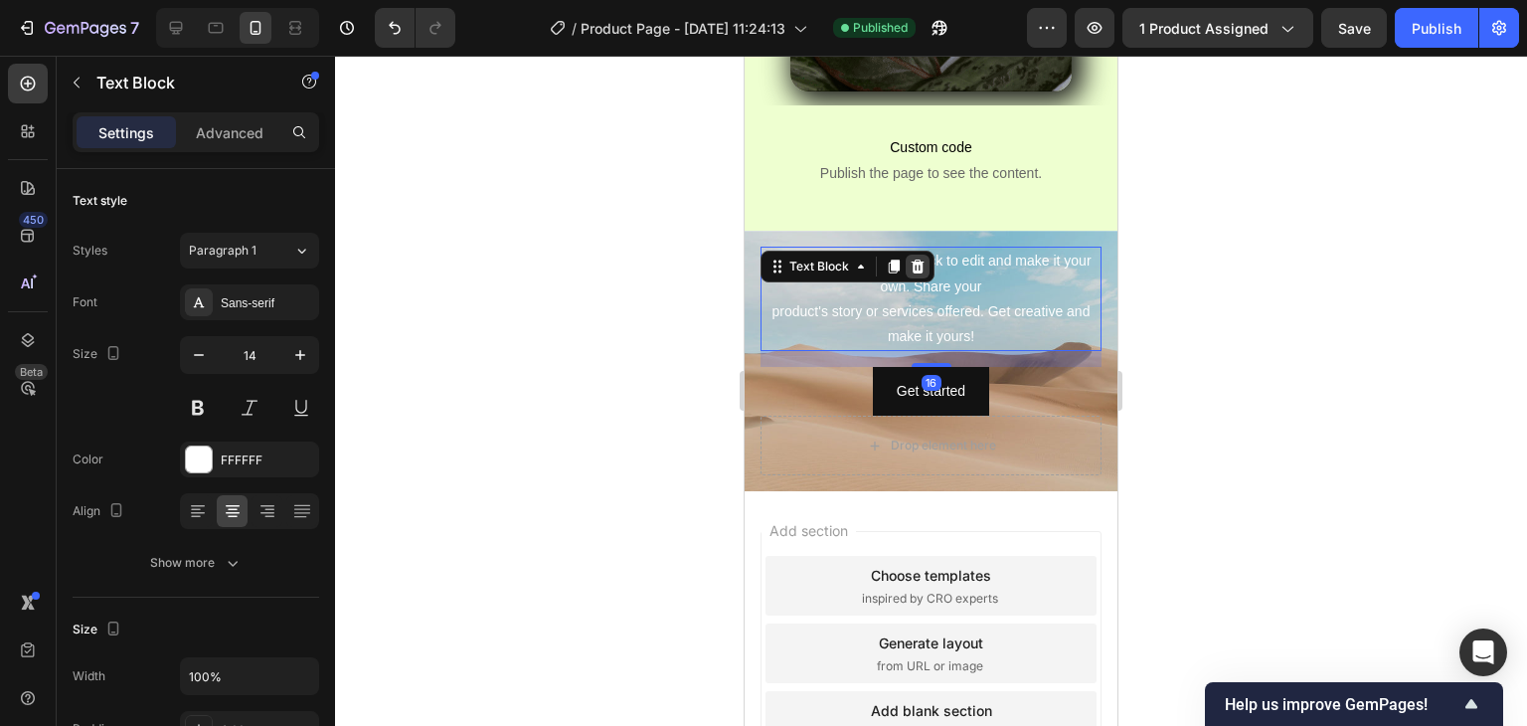
click at [927, 255] on div at bounding box center [918, 267] width 24 height 24
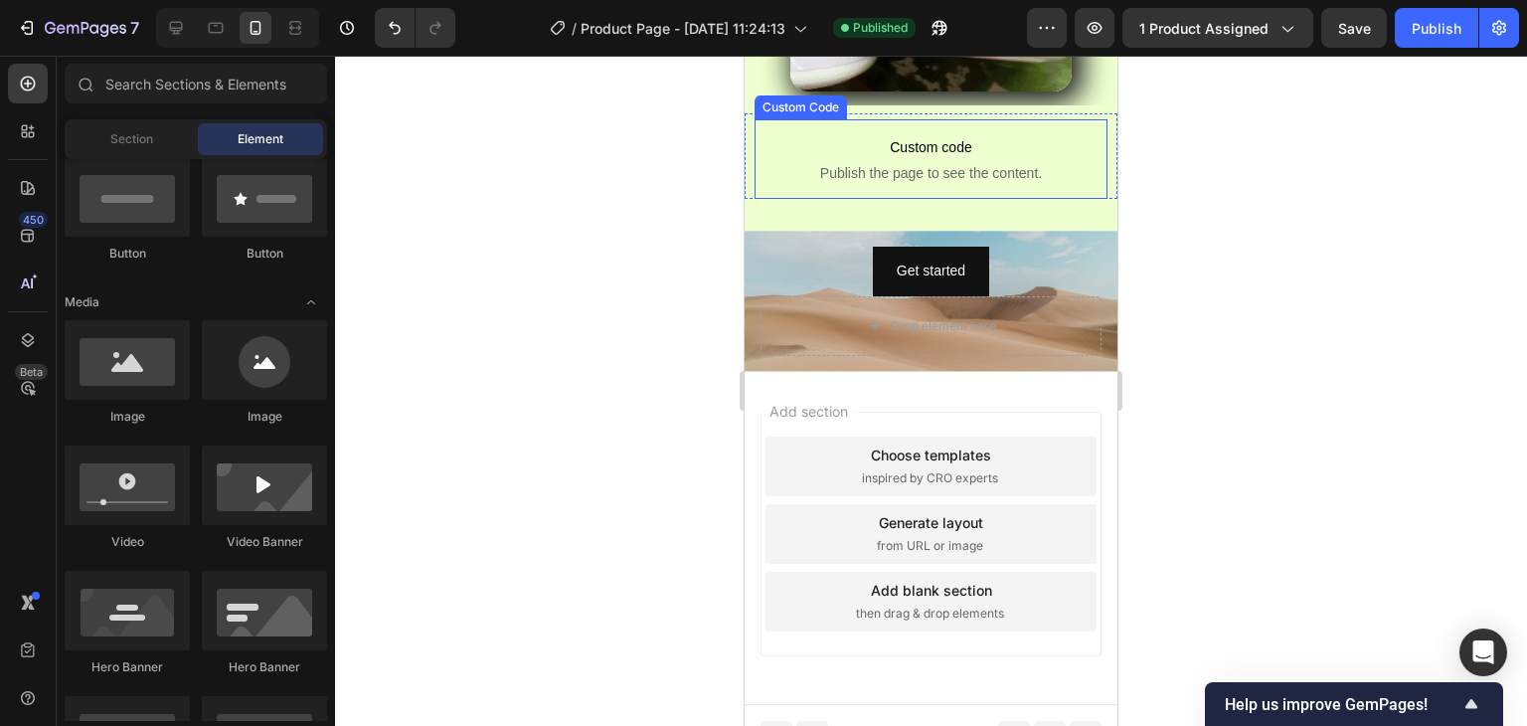
scroll to position [1015, 0]
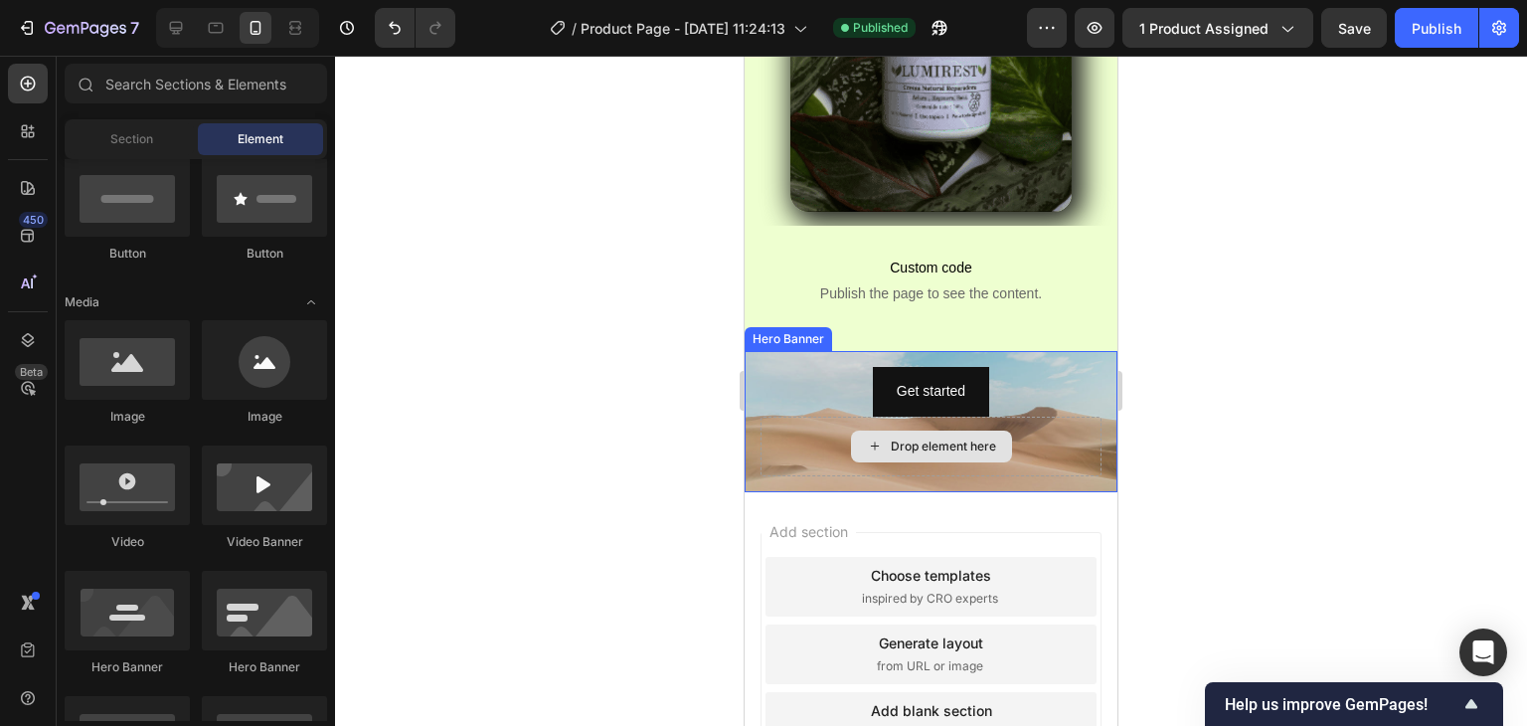
click at [1030, 417] on div "Drop element here" at bounding box center [931, 447] width 341 height 60
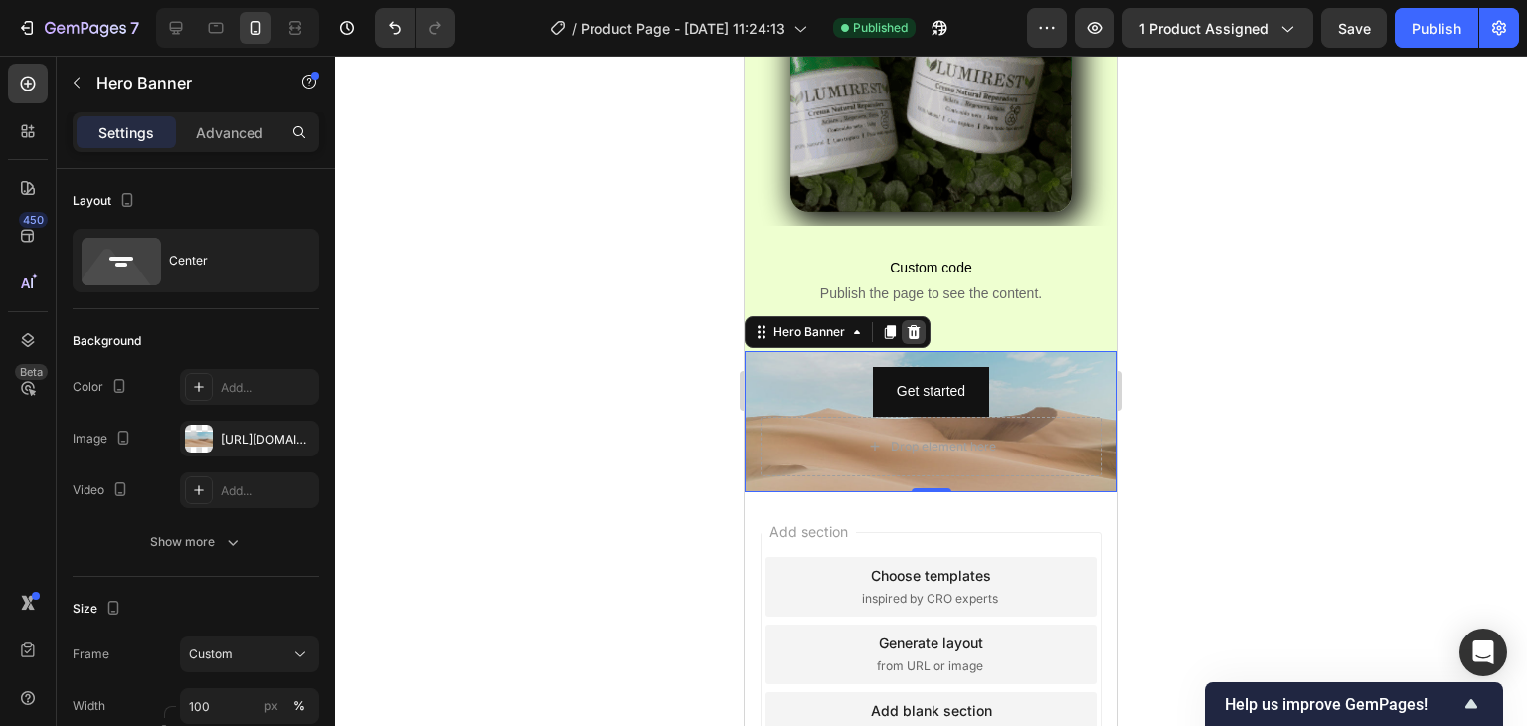
click at [923, 320] on div at bounding box center [914, 332] width 24 height 24
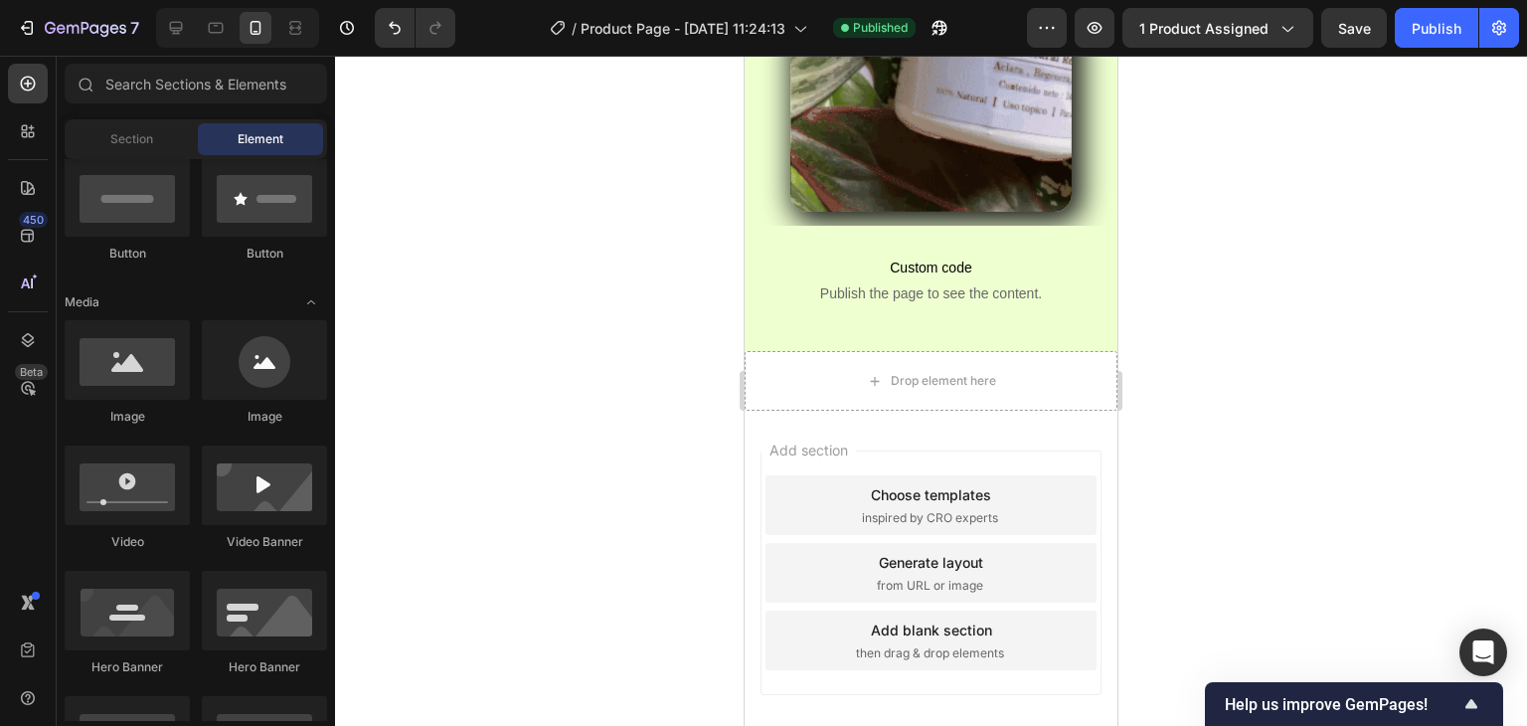
scroll to position [935, 0]
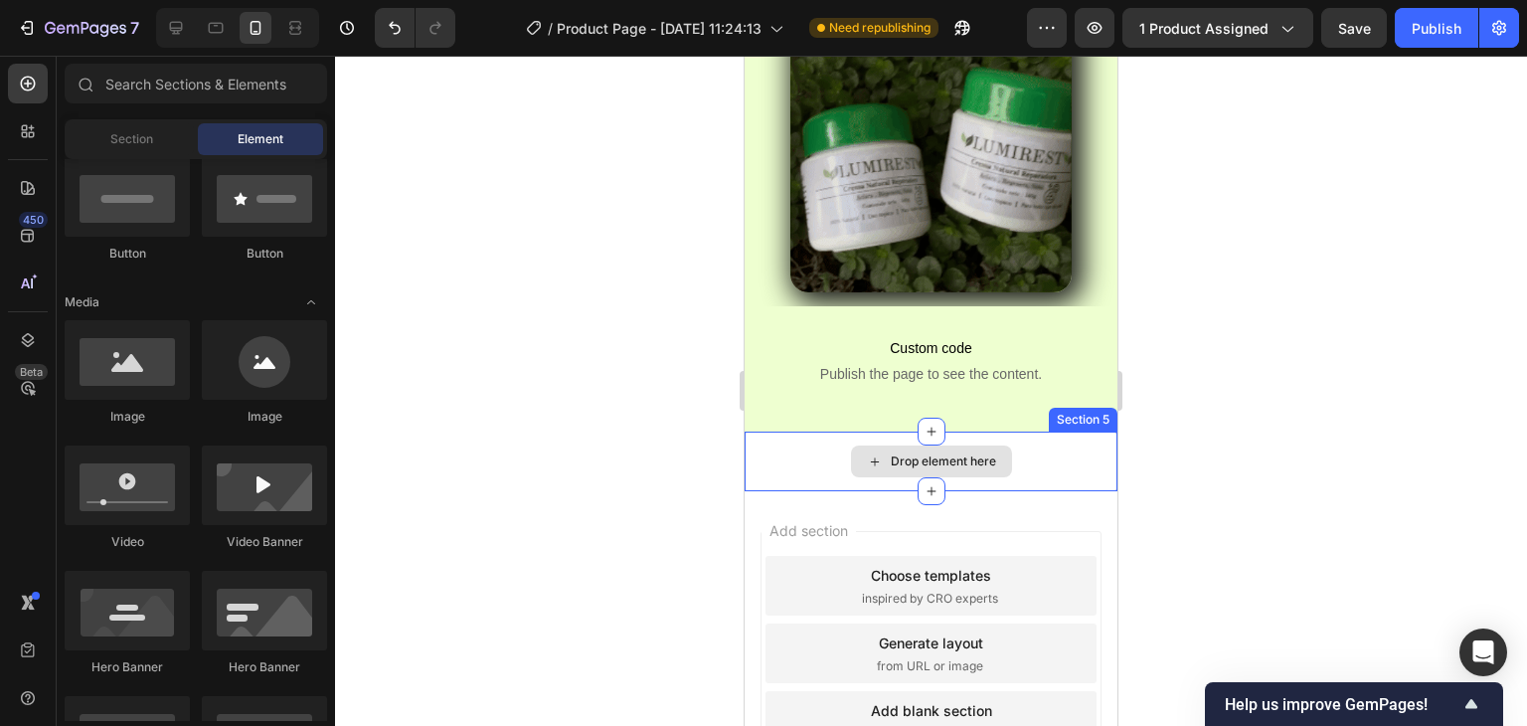
click at [1043, 431] on div "Drop element here" at bounding box center [931, 461] width 373 height 60
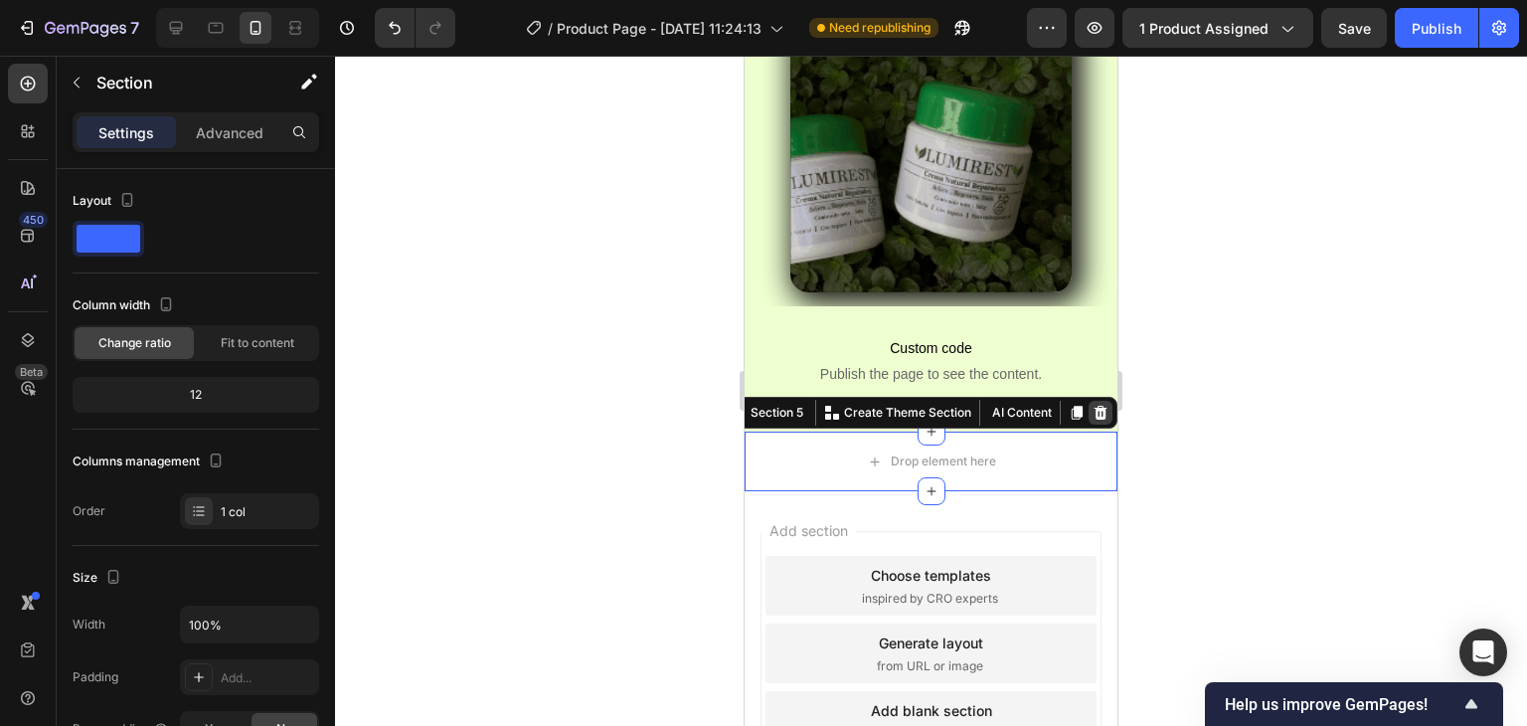
click at [1095, 406] on icon at bounding box center [1101, 413] width 13 height 14
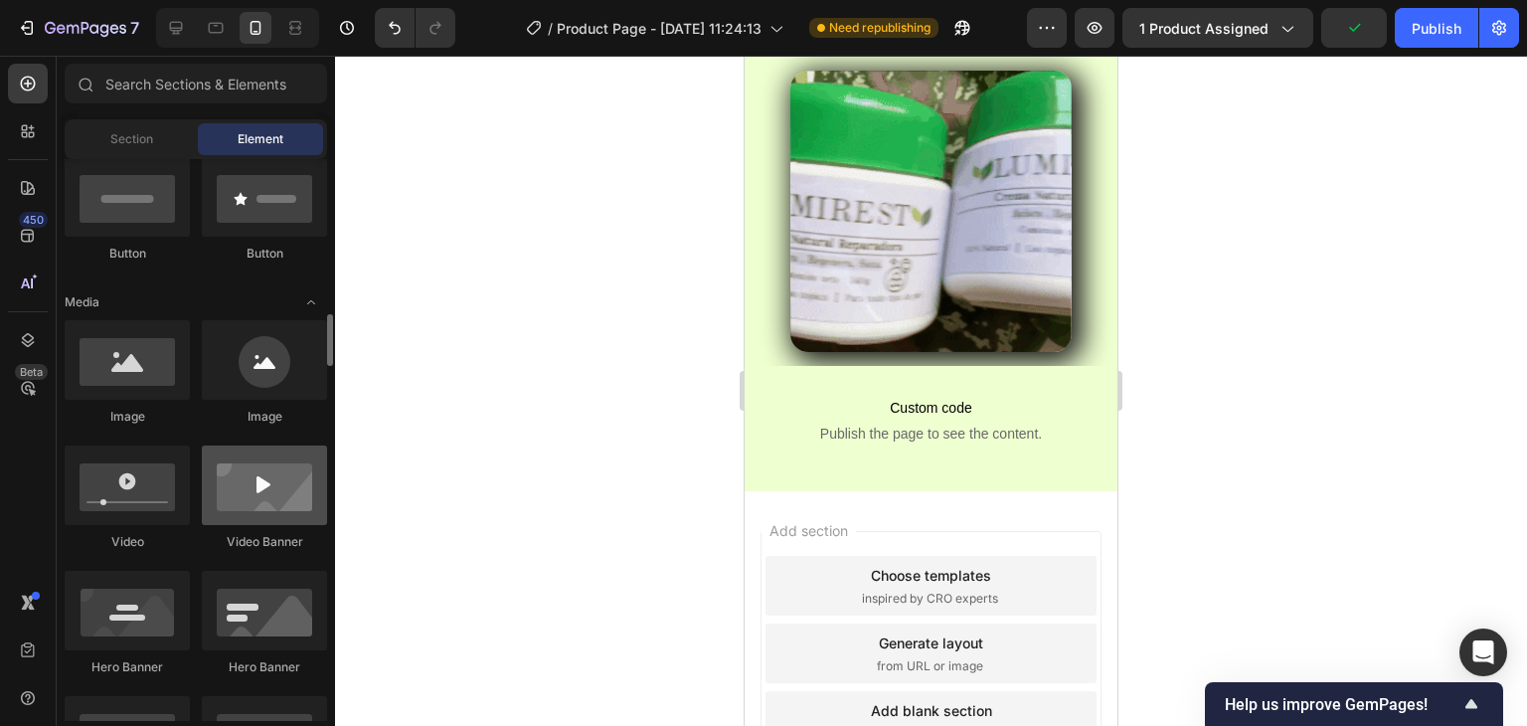
scroll to position [597, 0]
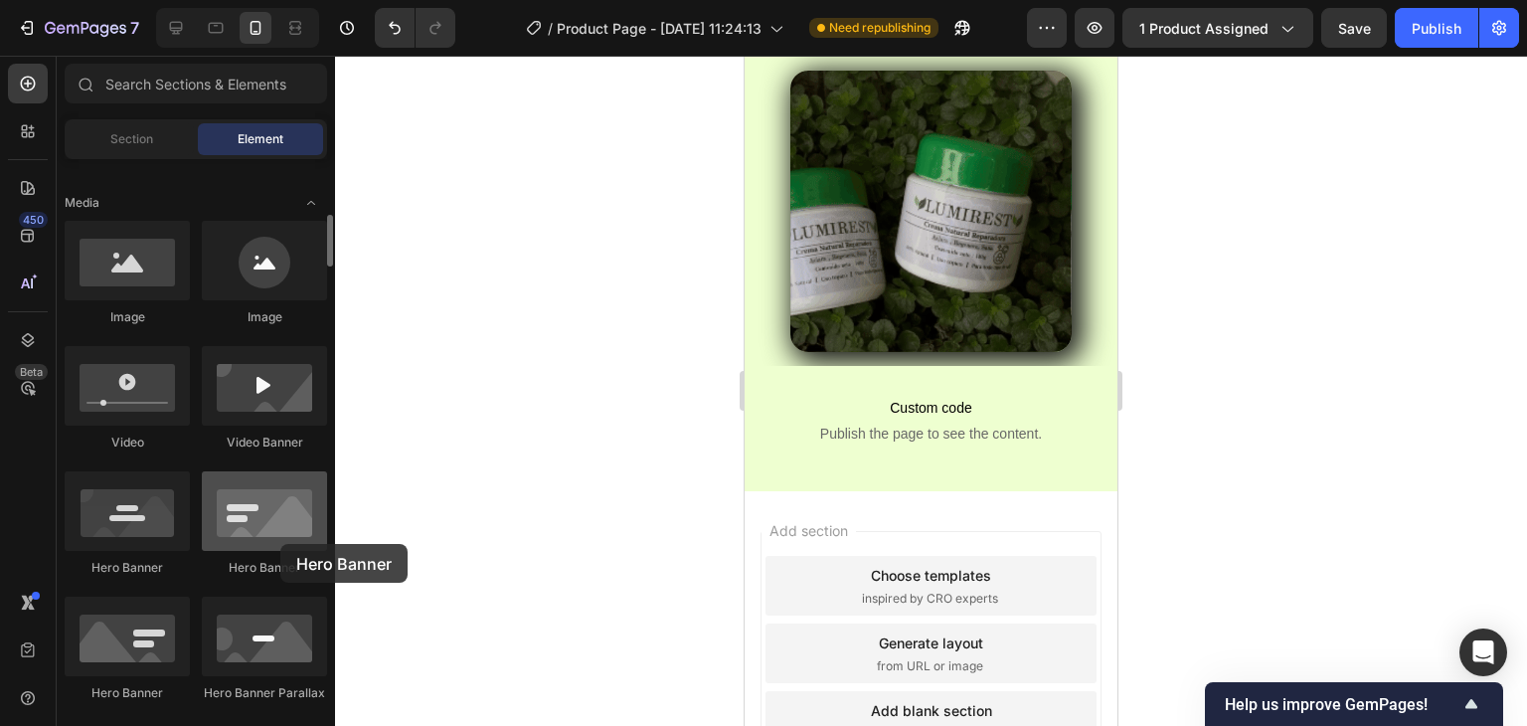
drag, startPoint x: 262, startPoint y: 534, endPoint x: 253, endPoint y: 529, distance: 11.1
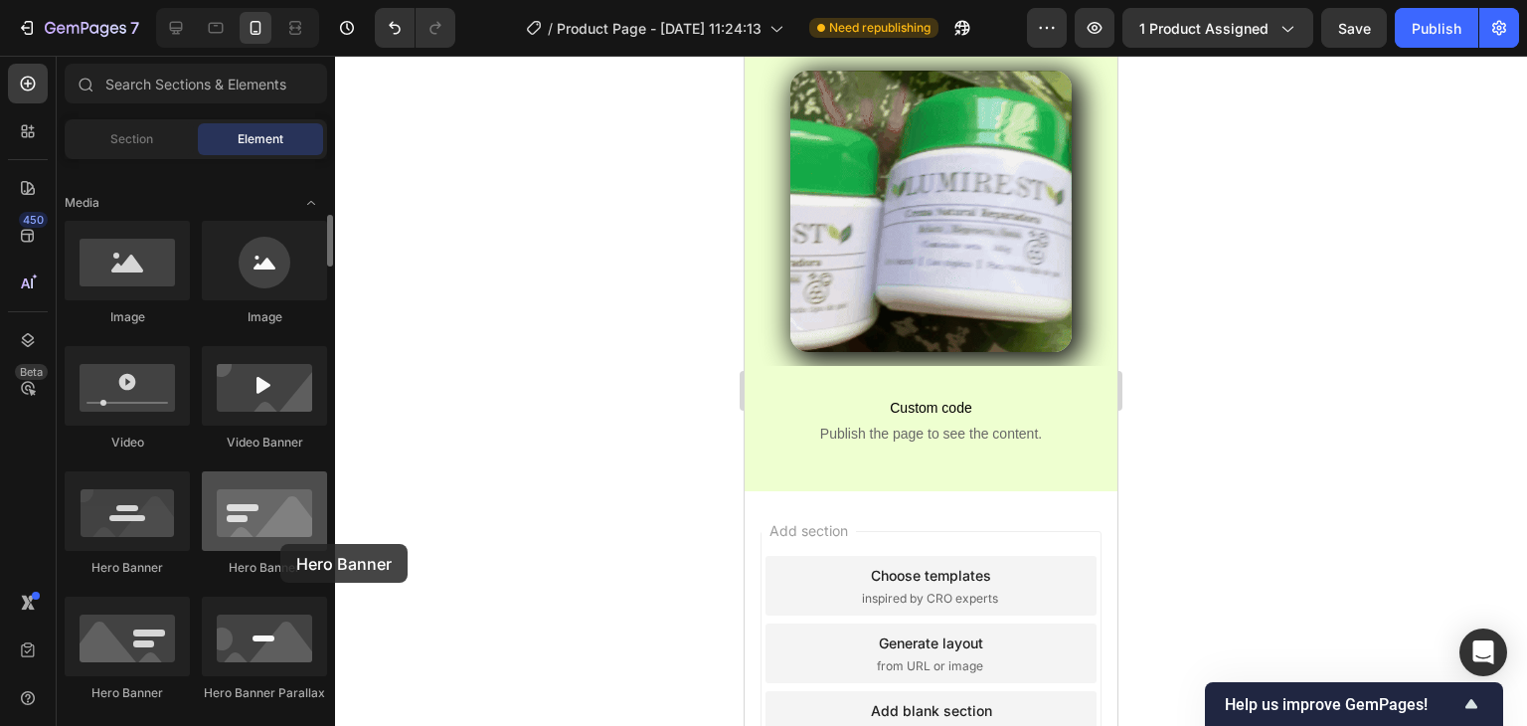
click at [253, 529] on div at bounding box center [264, 511] width 125 height 80
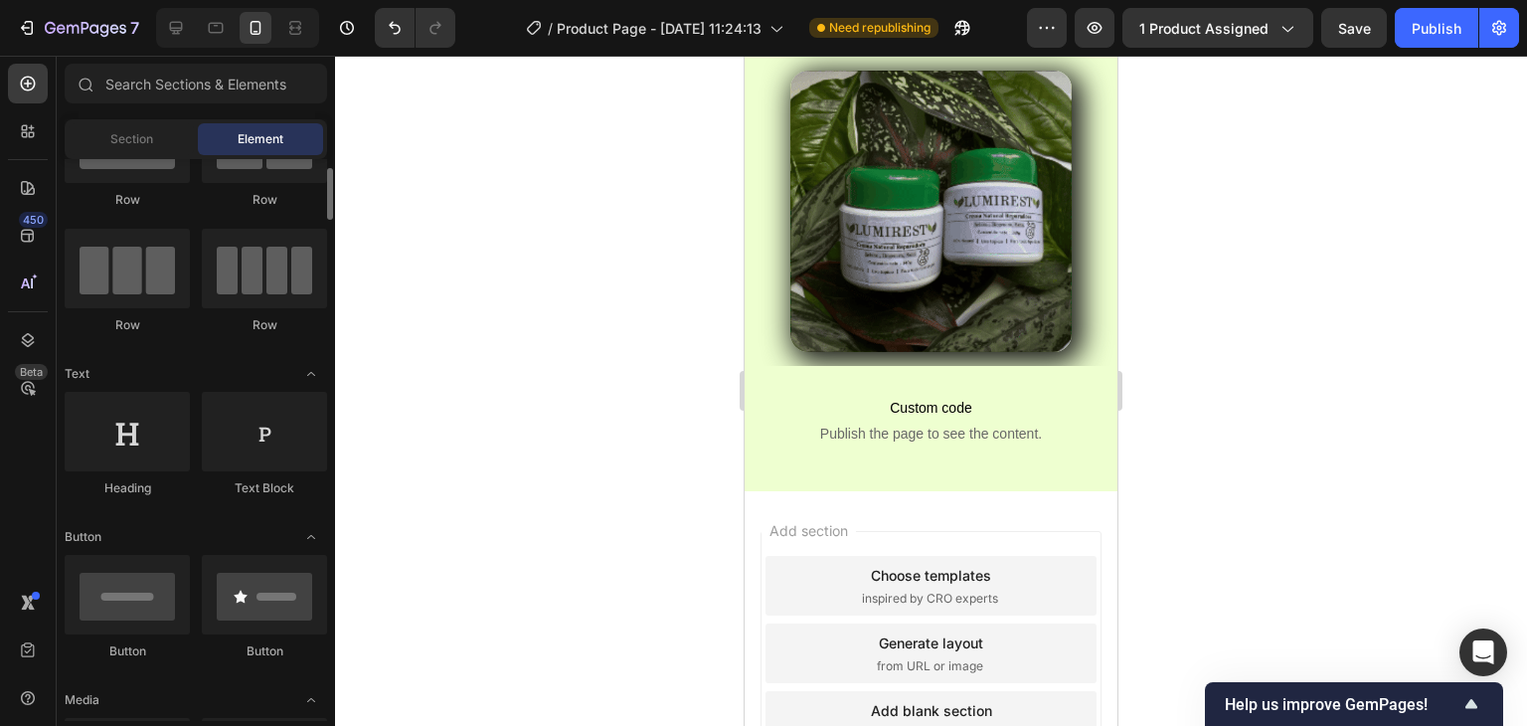
scroll to position [0, 0]
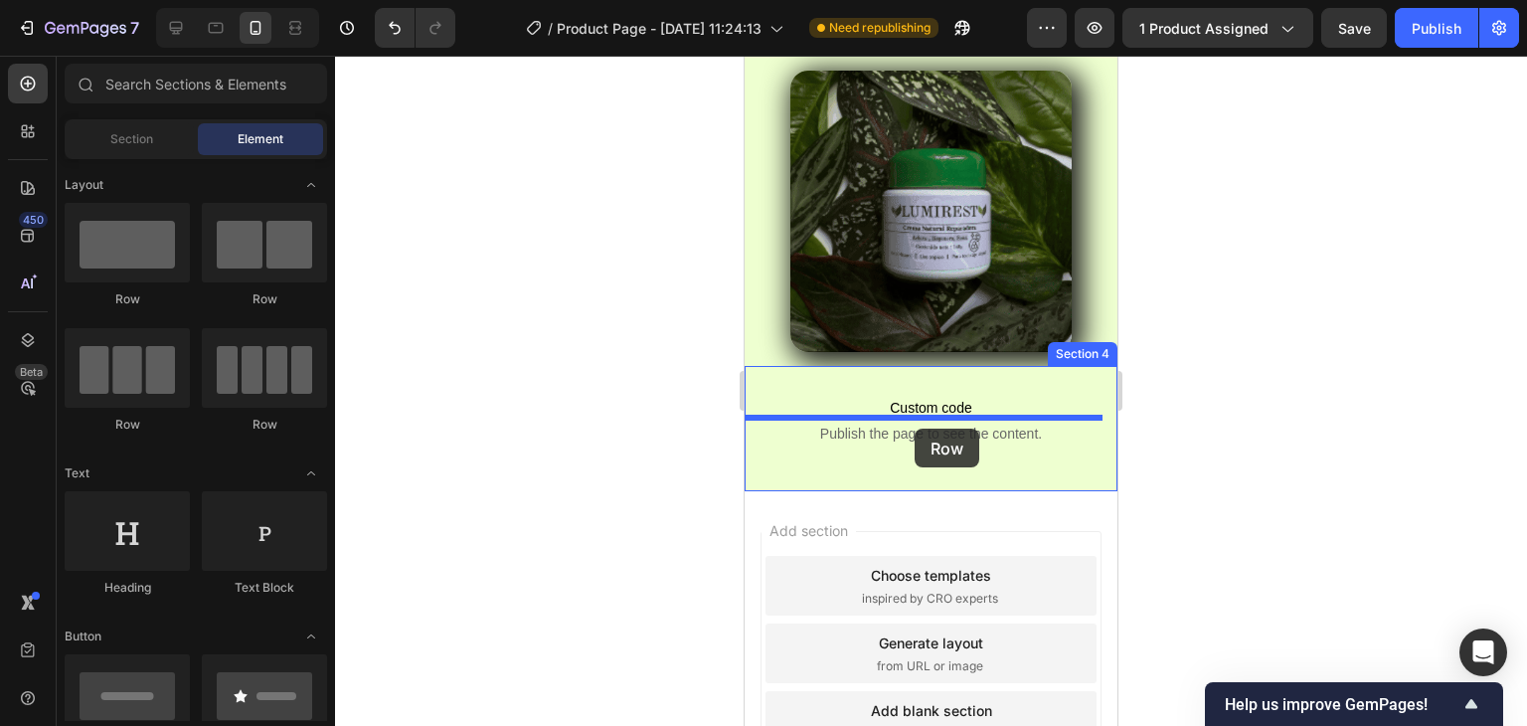
drag, startPoint x: 883, startPoint y: 326, endPoint x: 915, endPoint y: 429, distance: 107.2
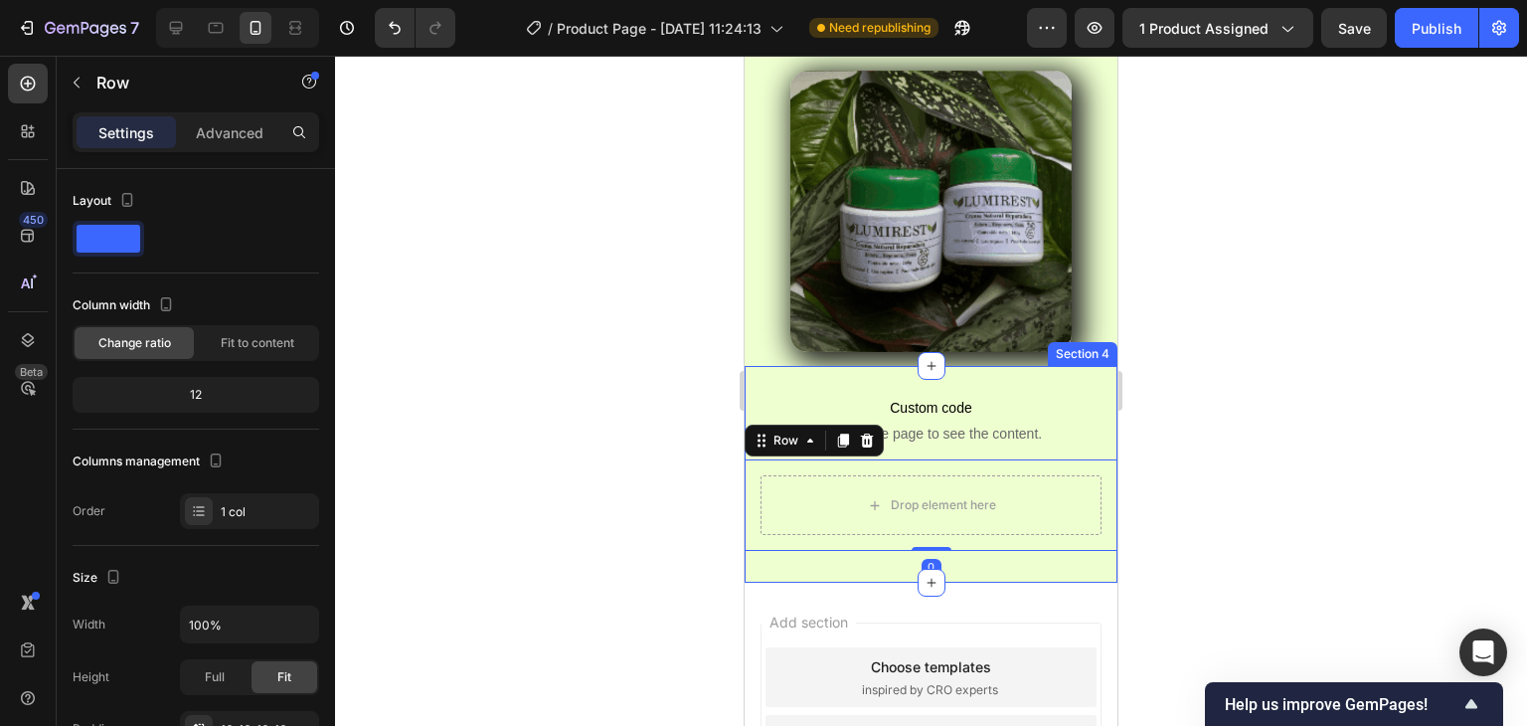
scroll to position [966, 0]
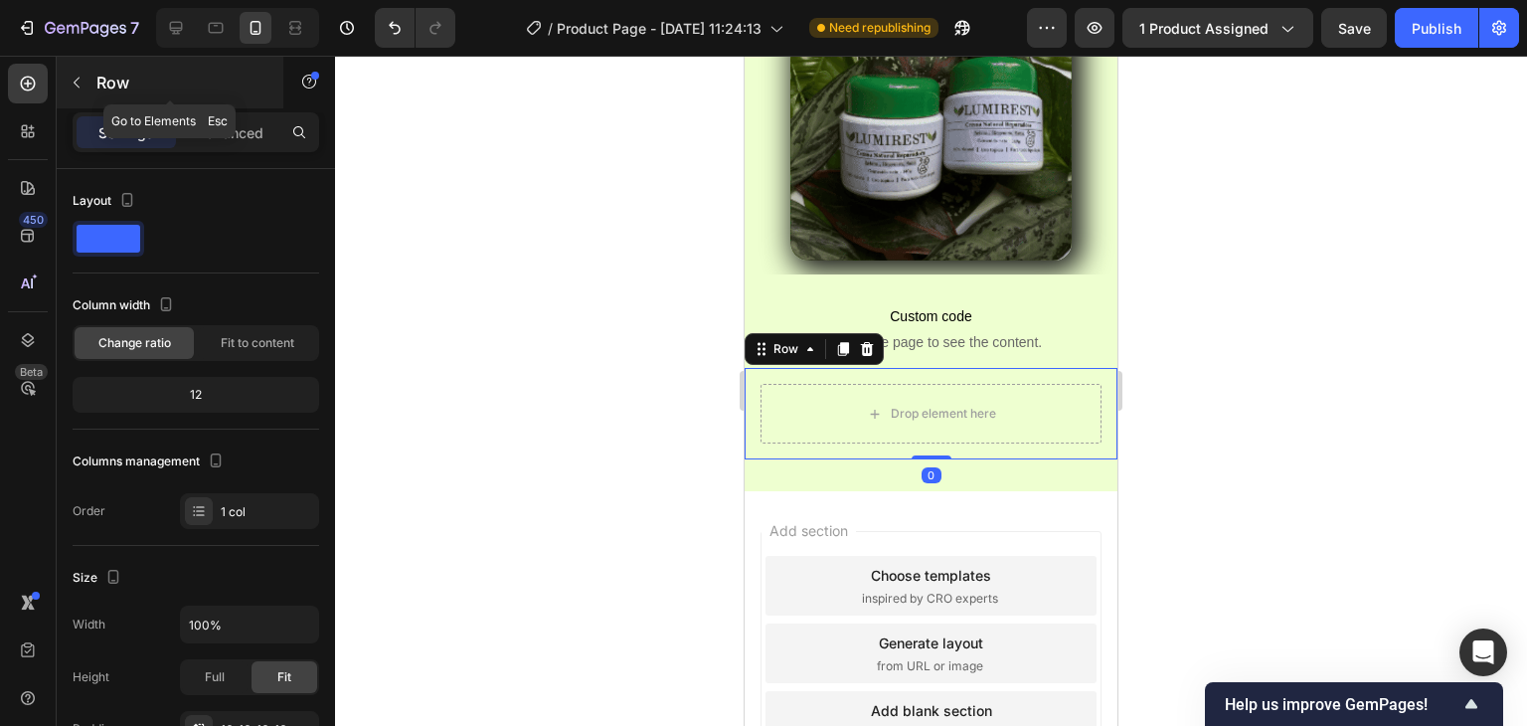
click at [82, 85] on icon "button" at bounding box center [77, 83] width 16 height 16
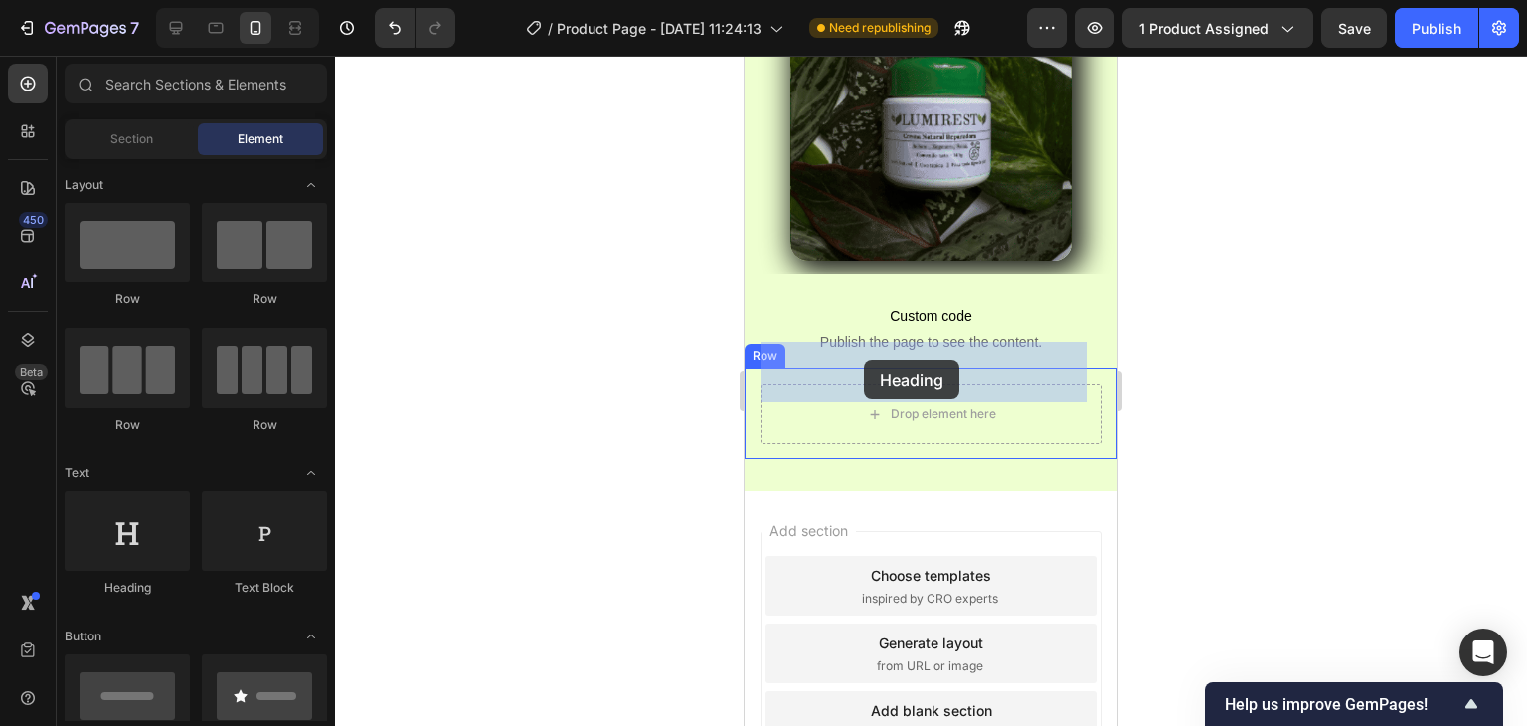
drag, startPoint x: 866, startPoint y: 574, endPoint x: 864, endPoint y: 360, distance: 213.8
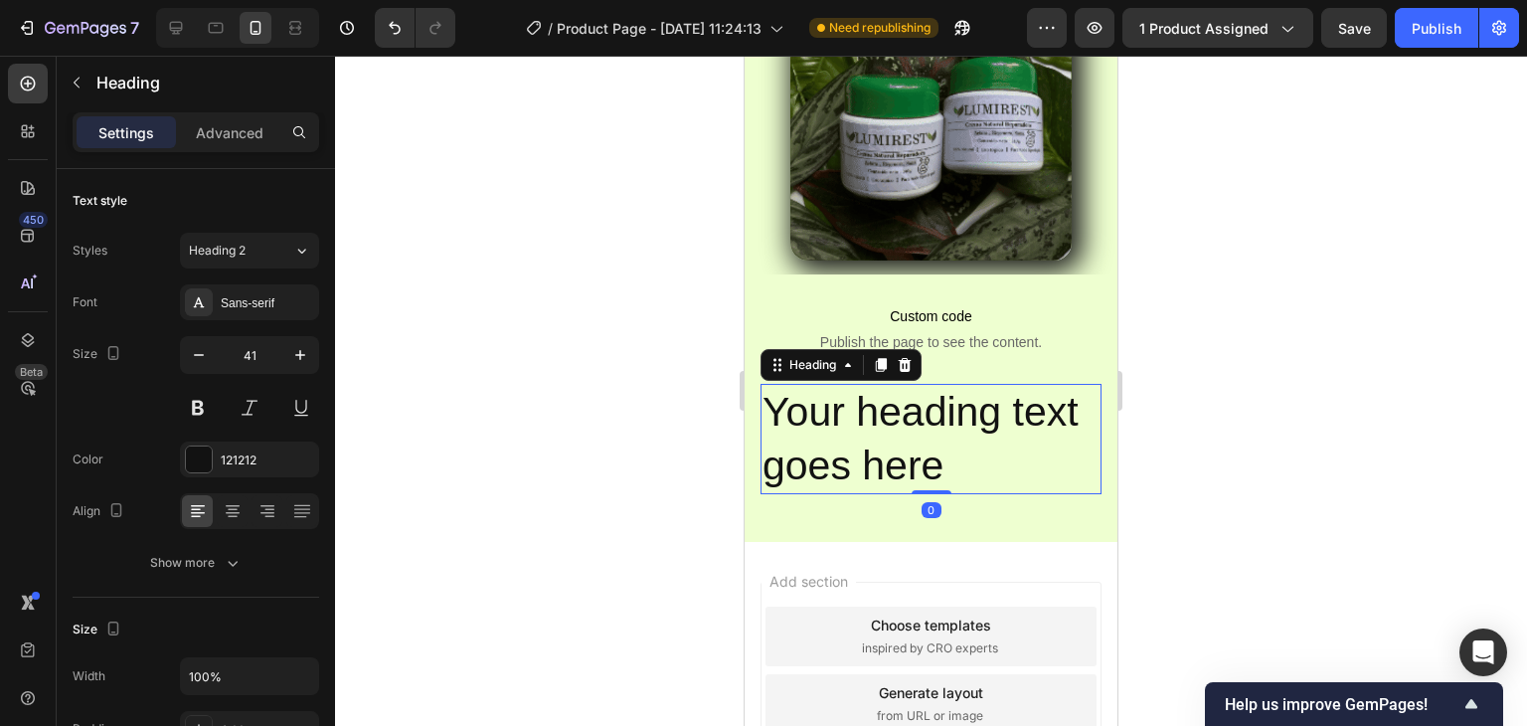
scroll to position [1016, 0]
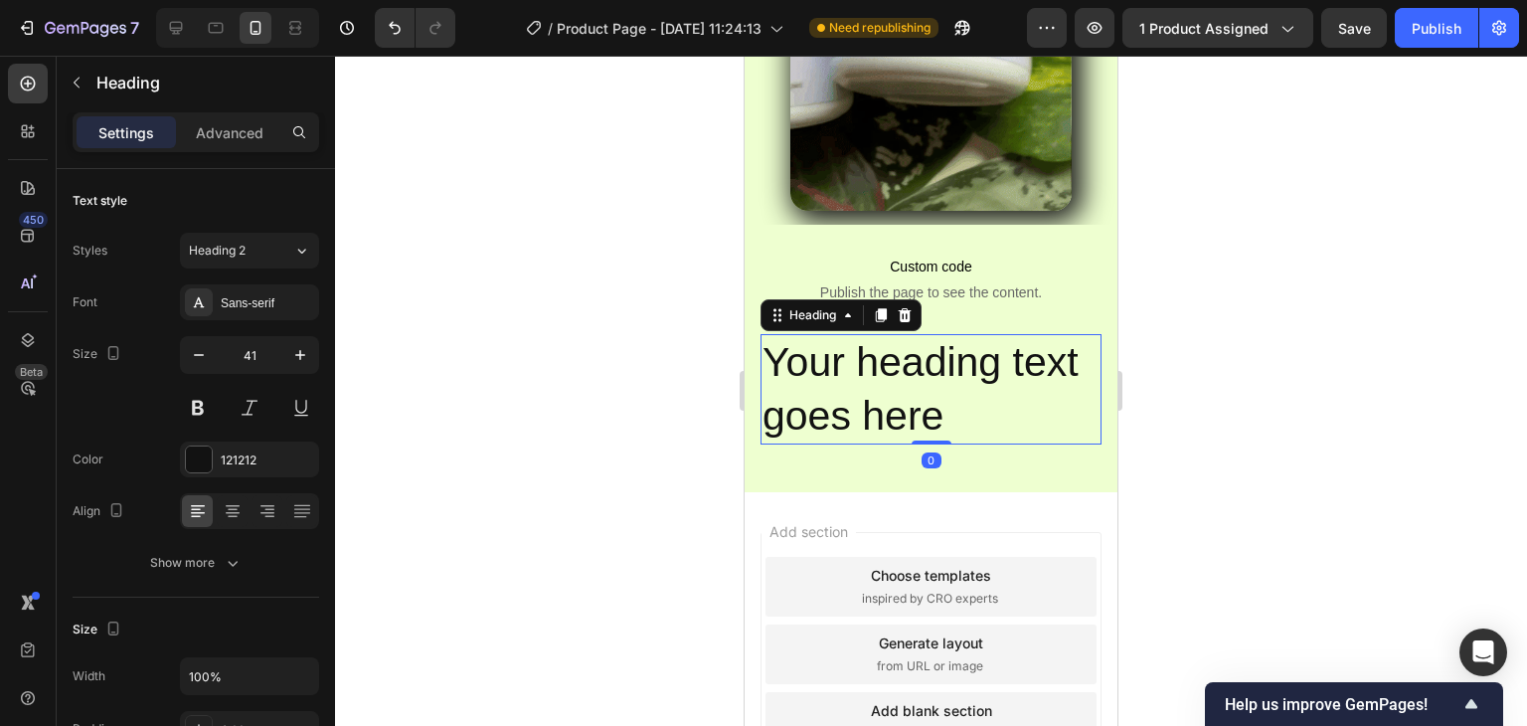
click at [952, 371] on h2 "Your heading text goes here" at bounding box center [931, 389] width 341 height 110
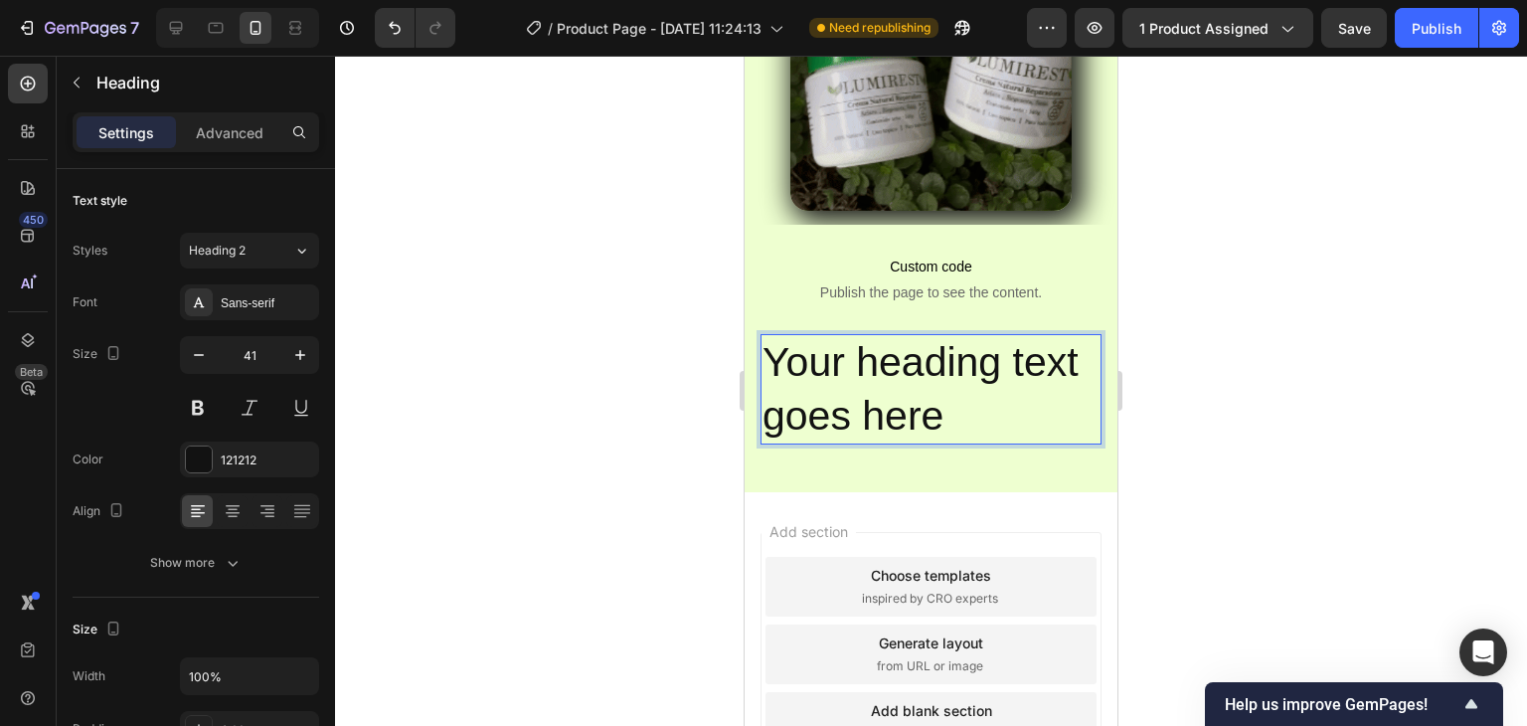
click at [952, 371] on p "Your heading text goes here" at bounding box center [931, 389] width 337 height 106
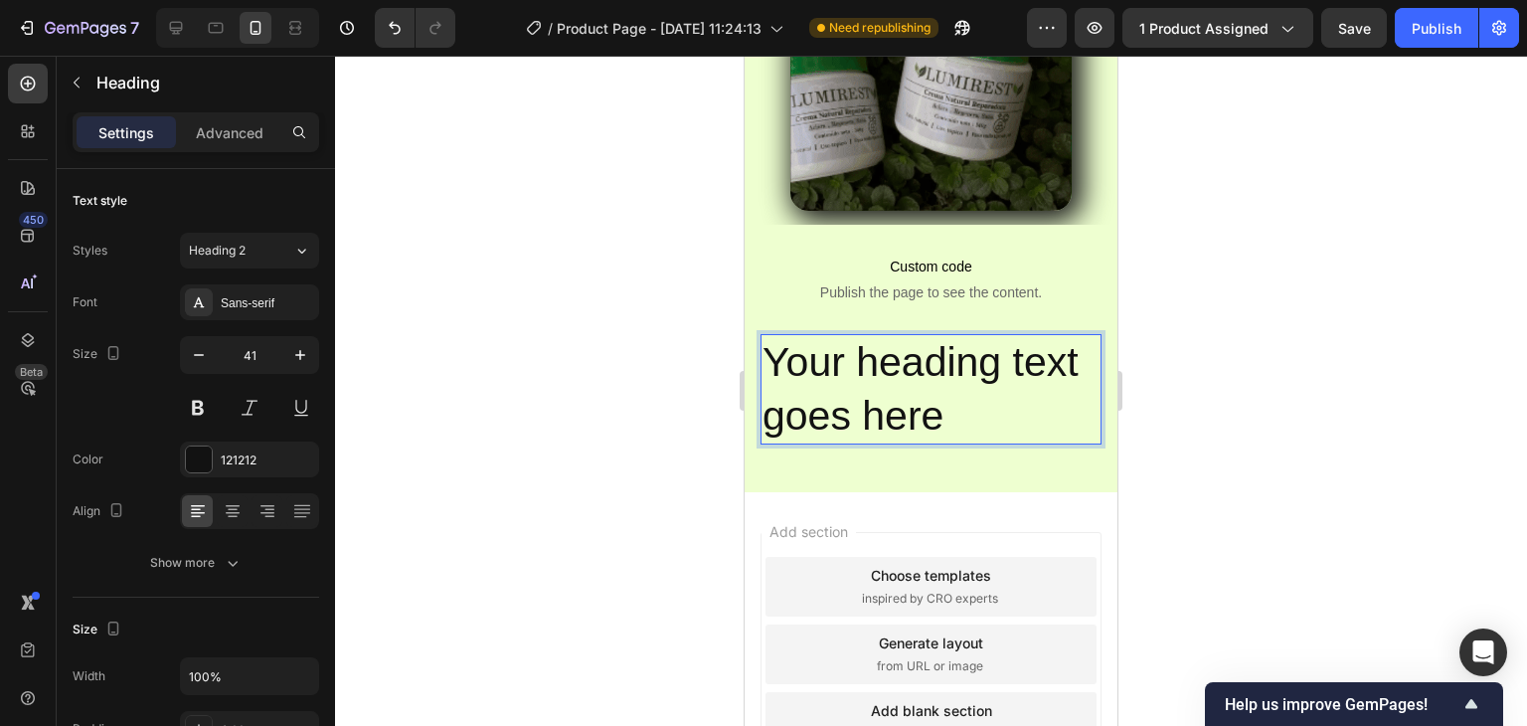
click at [948, 373] on p "Your heading text goes here" at bounding box center [931, 389] width 337 height 106
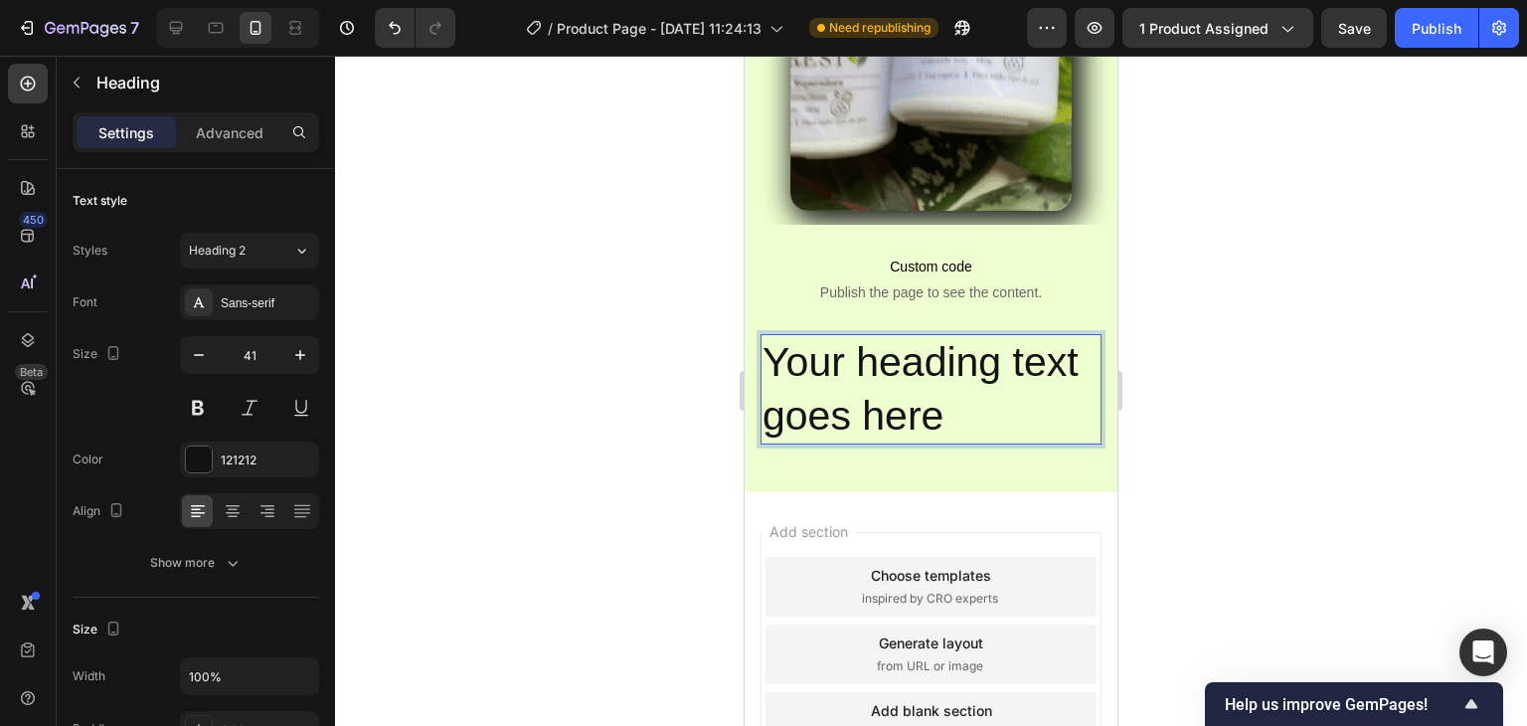
click at [948, 373] on p "Your heading text goes here" at bounding box center [931, 389] width 337 height 106
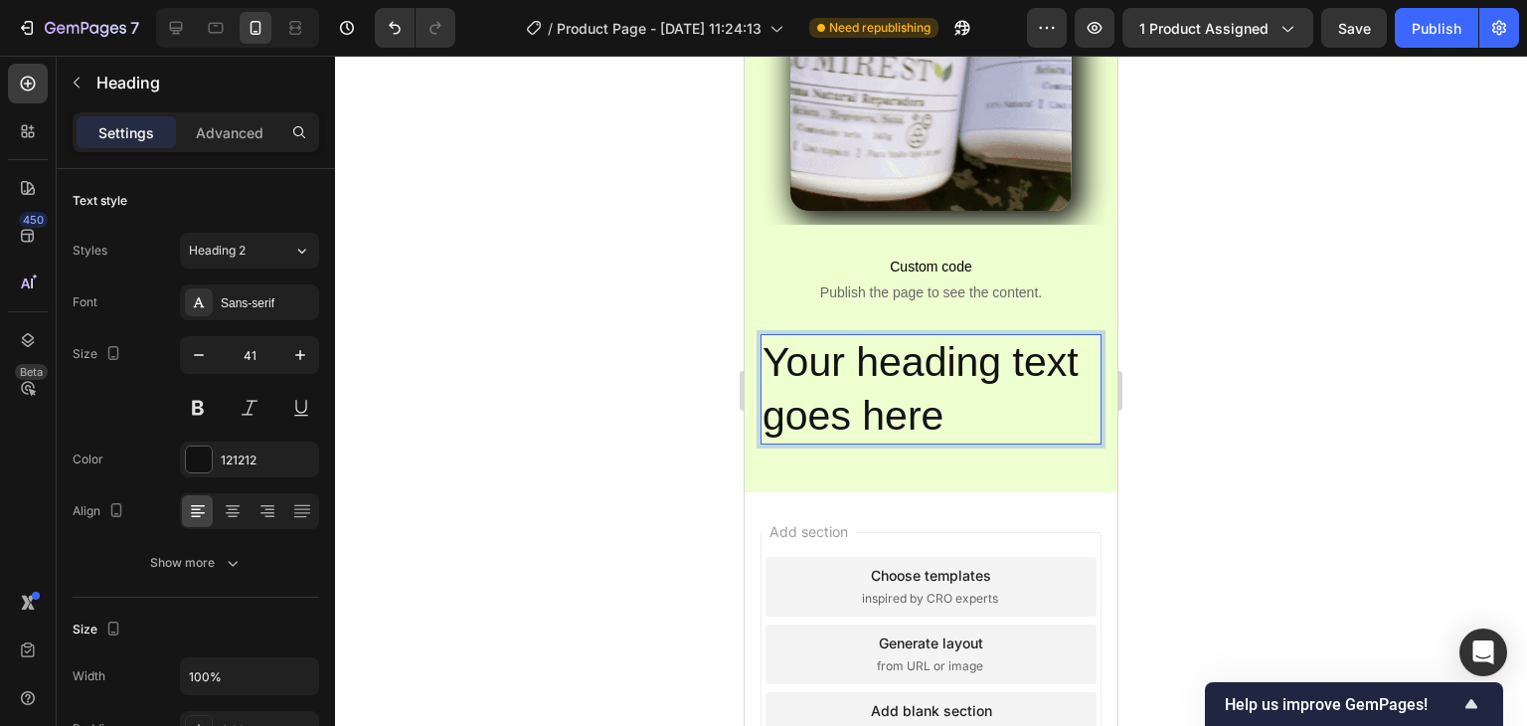
click at [931, 376] on p "Your heading text goes here" at bounding box center [931, 389] width 337 height 106
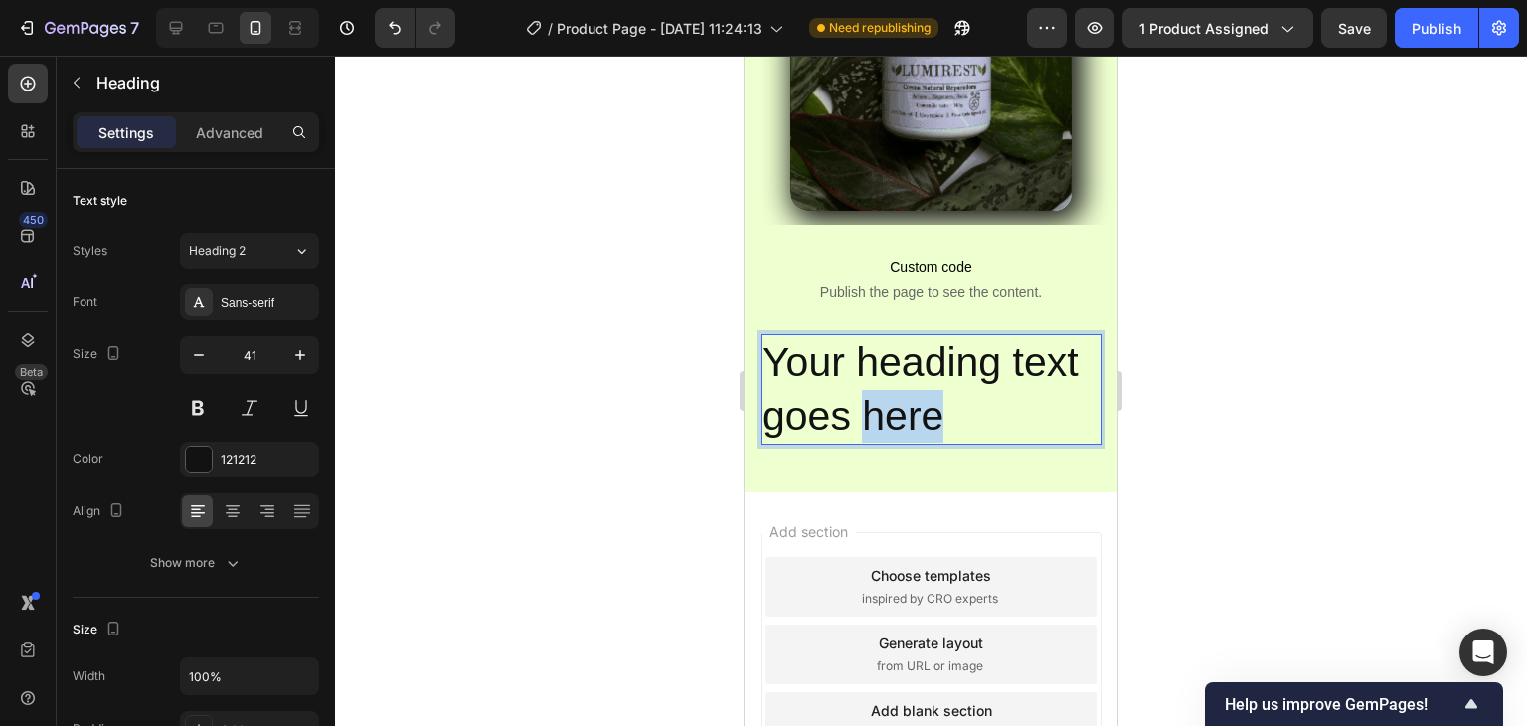
click at [931, 376] on p "Your heading text goes here" at bounding box center [931, 389] width 337 height 106
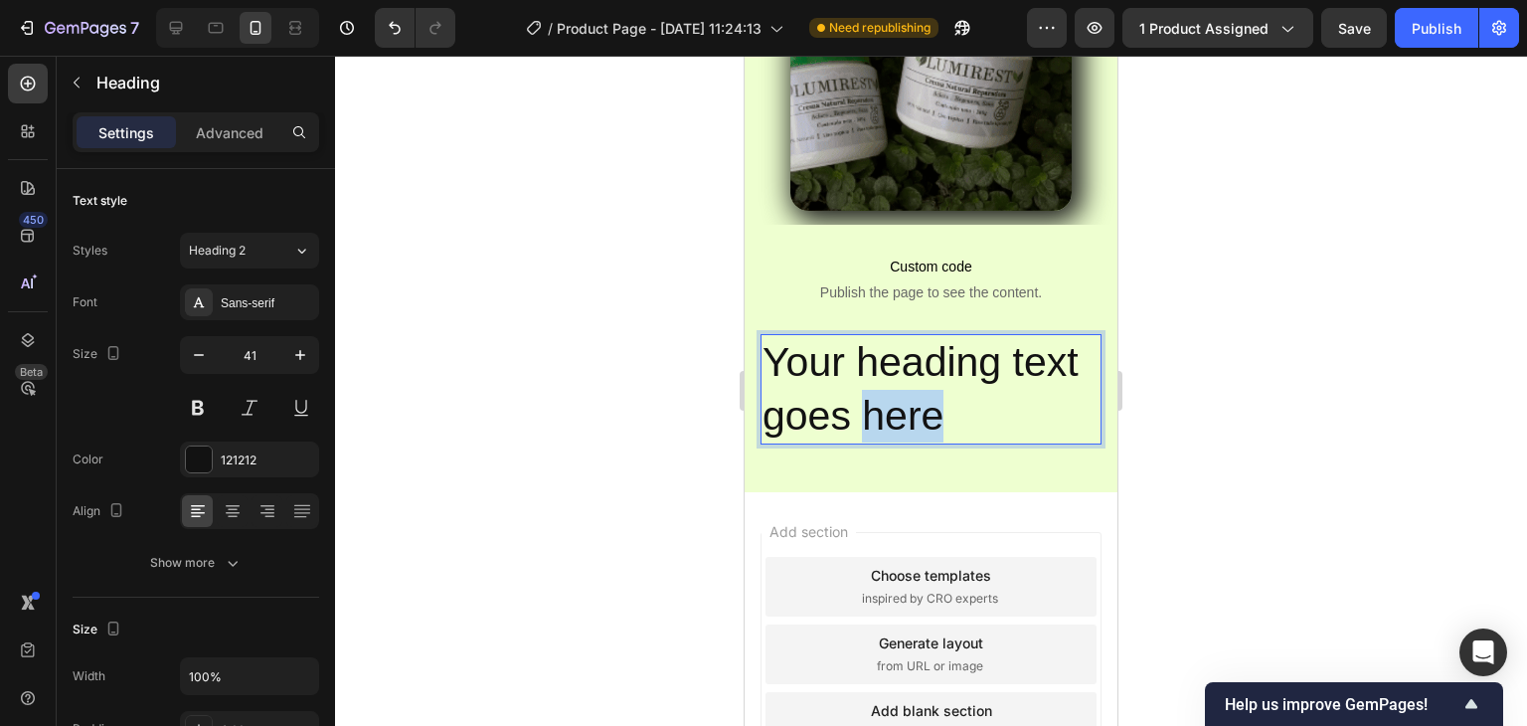
click at [931, 376] on p "Your heading text goes here" at bounding box center [931, 389] width 337 height 106
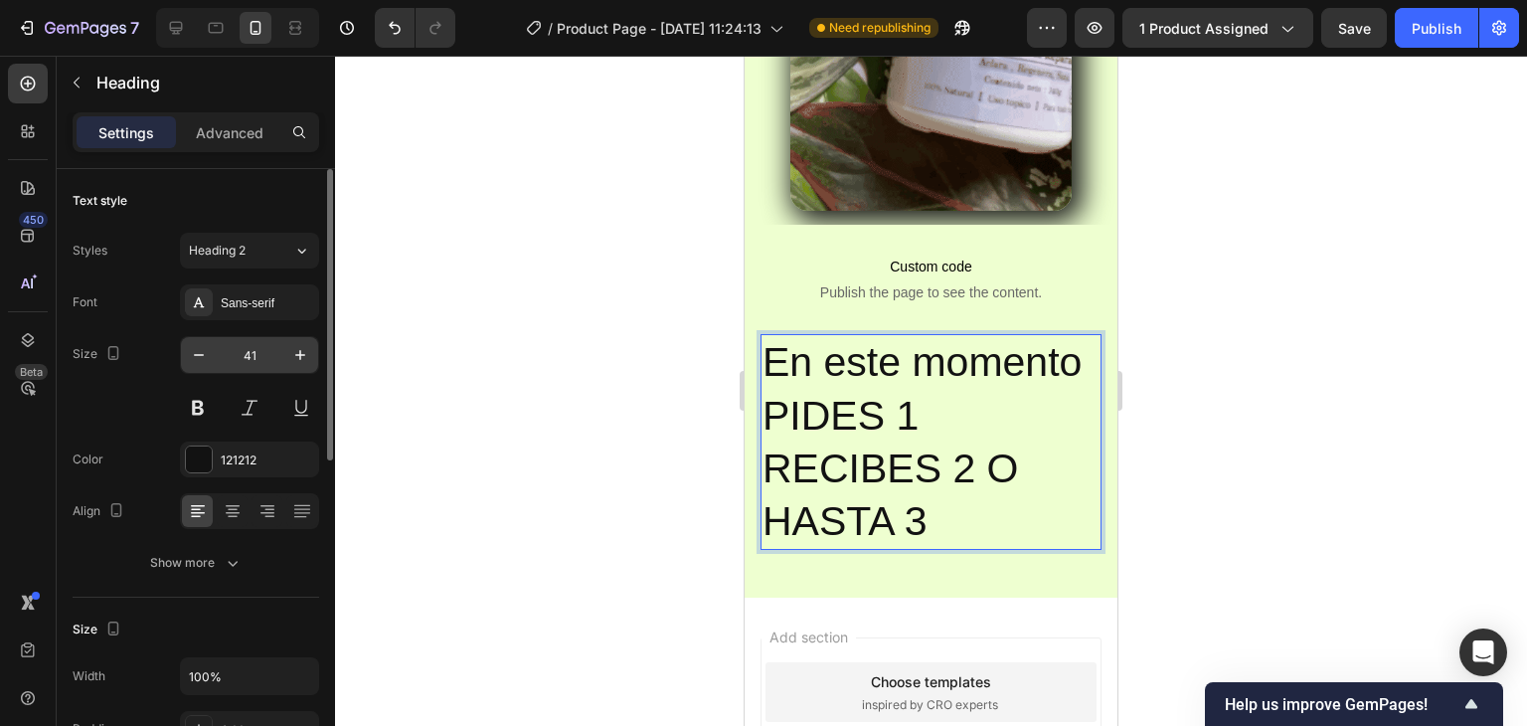
click at [255, 352] on input "41" at bounding box center [250, 355] width 66 height 36
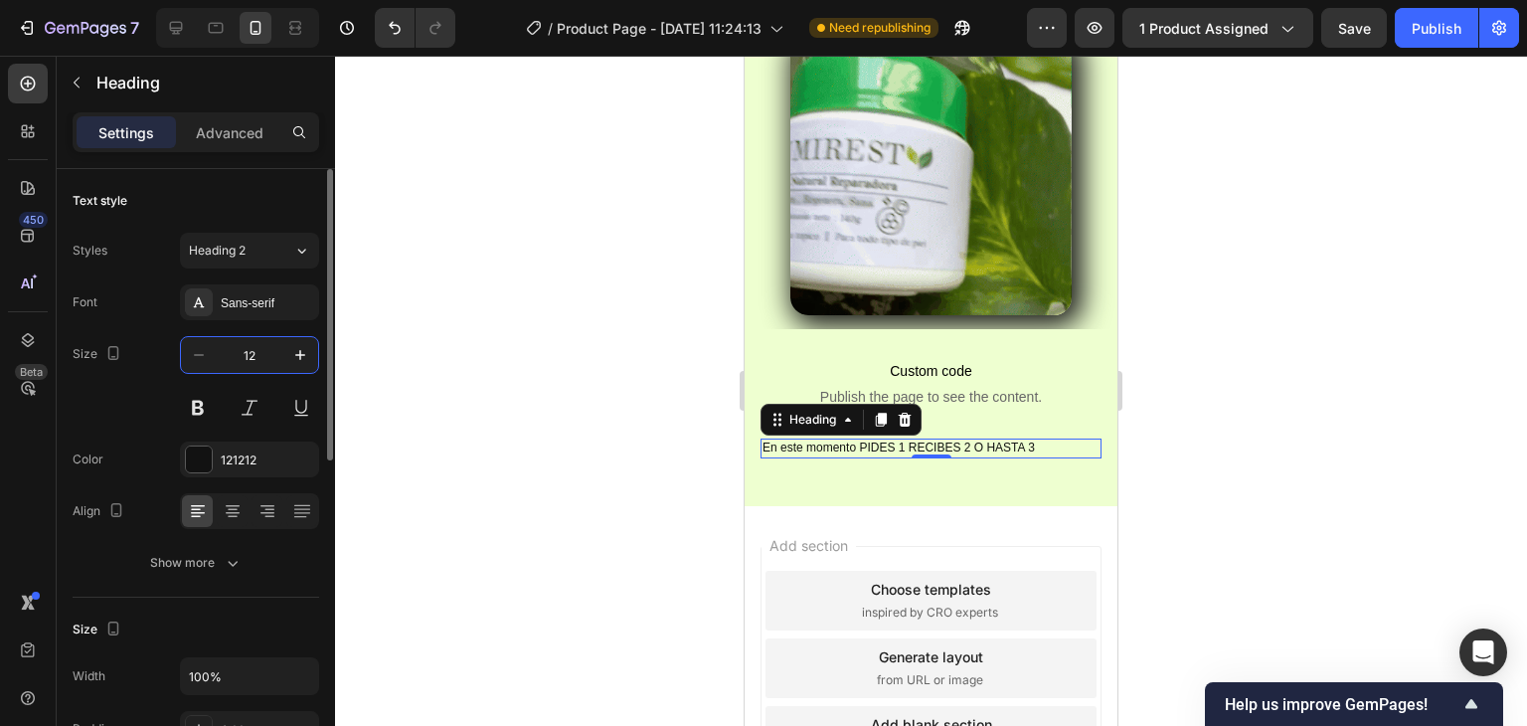
scroll to position [927, 0]
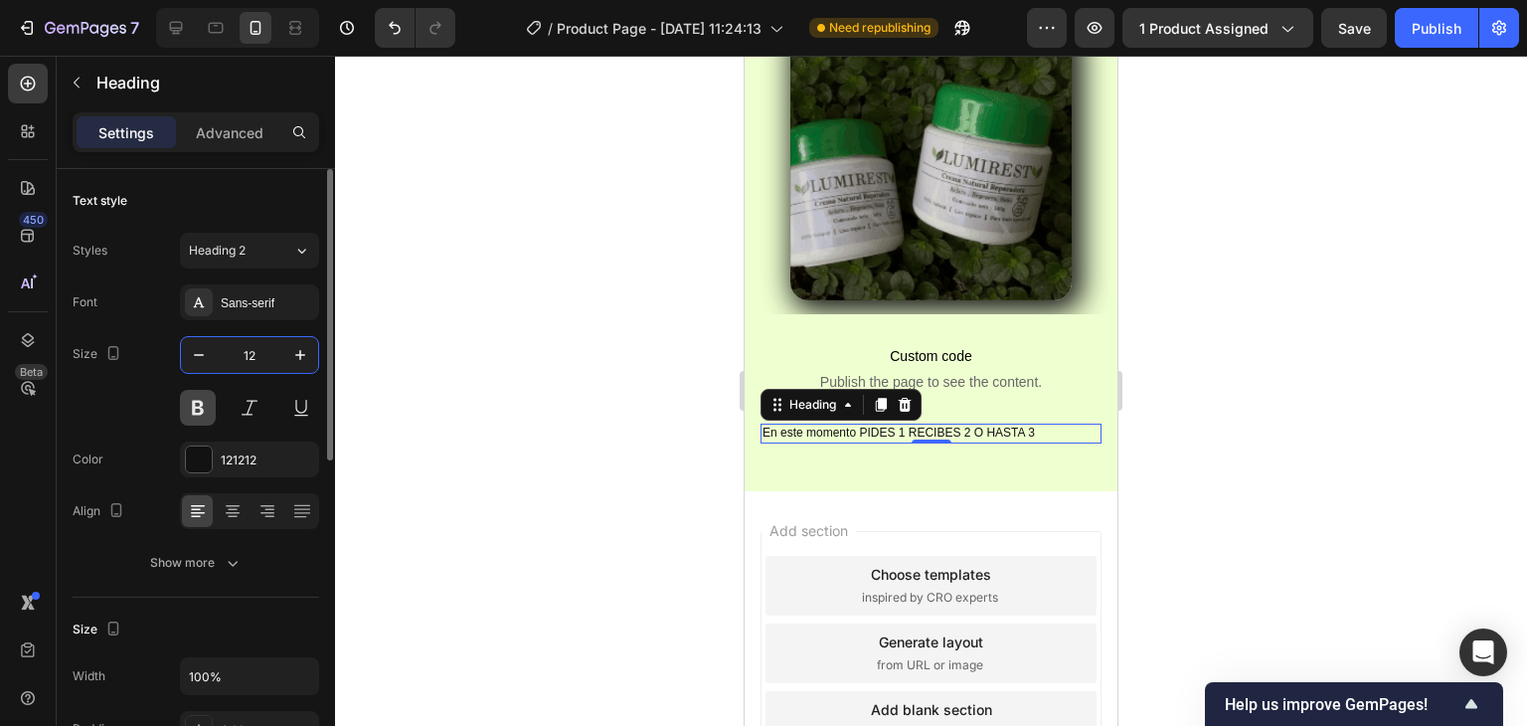
type input "12"
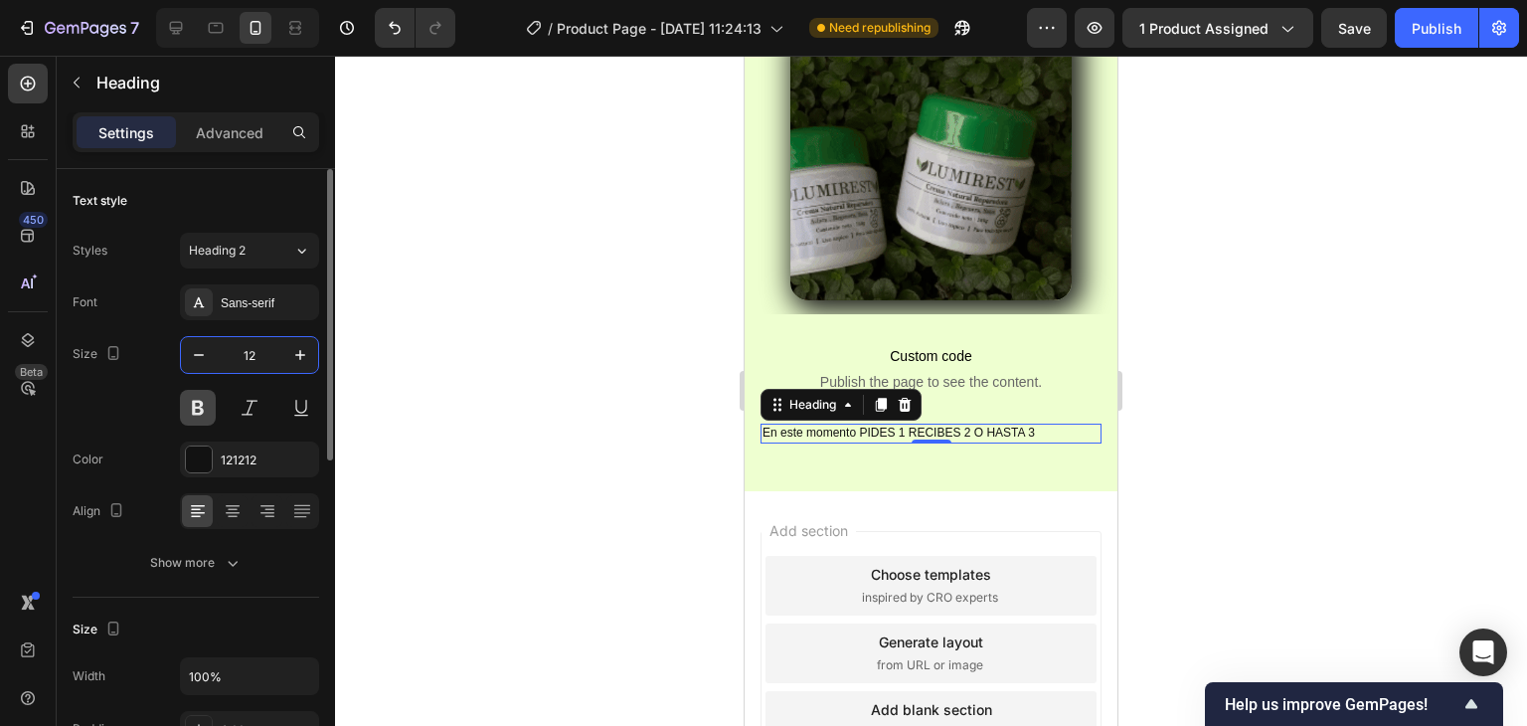
click at [204, 414] on button at bounding box center [198, 408] width 36 height 36
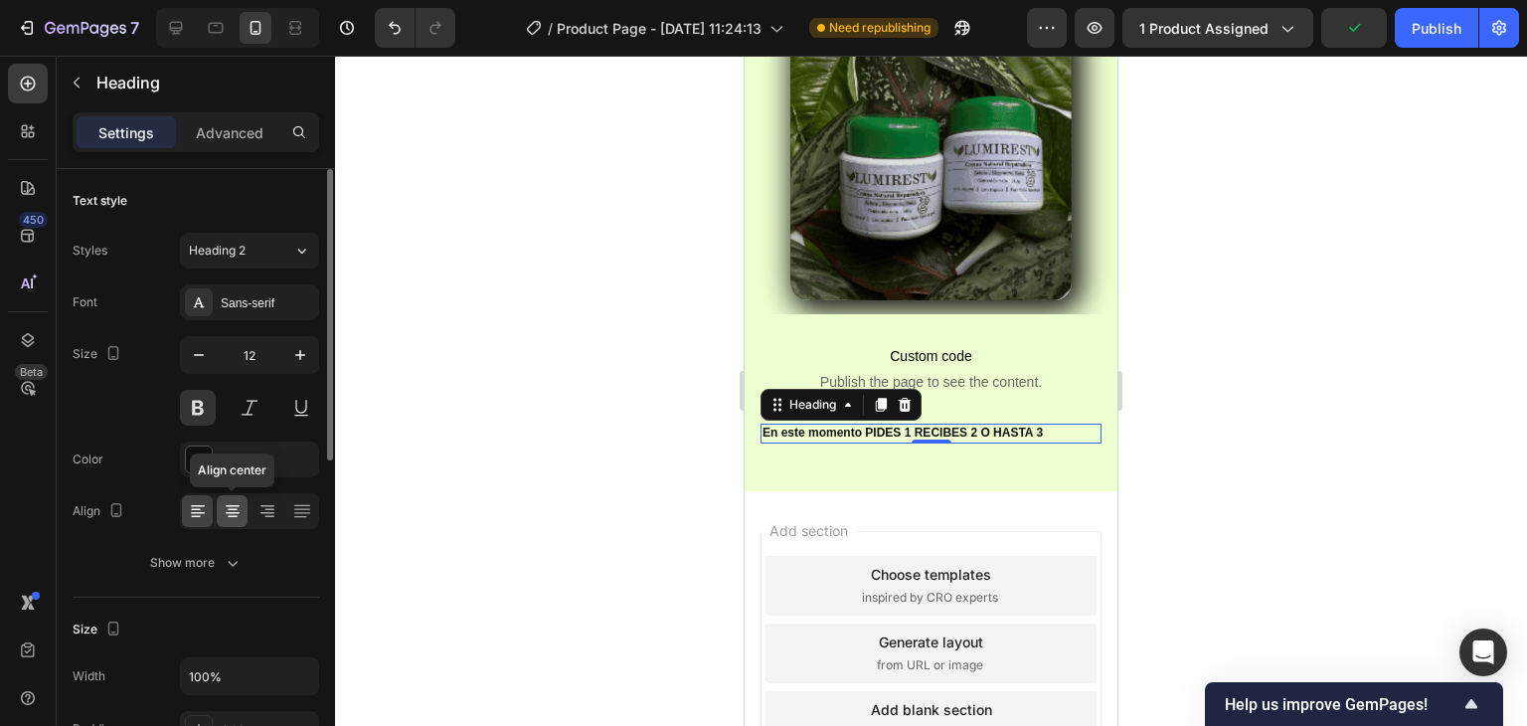
click at [231, 509] on icon at bounding box center [233, 510] width 10 height 2
click at [247, 411] on button at bounding box center [250, 408] width 36 height 36
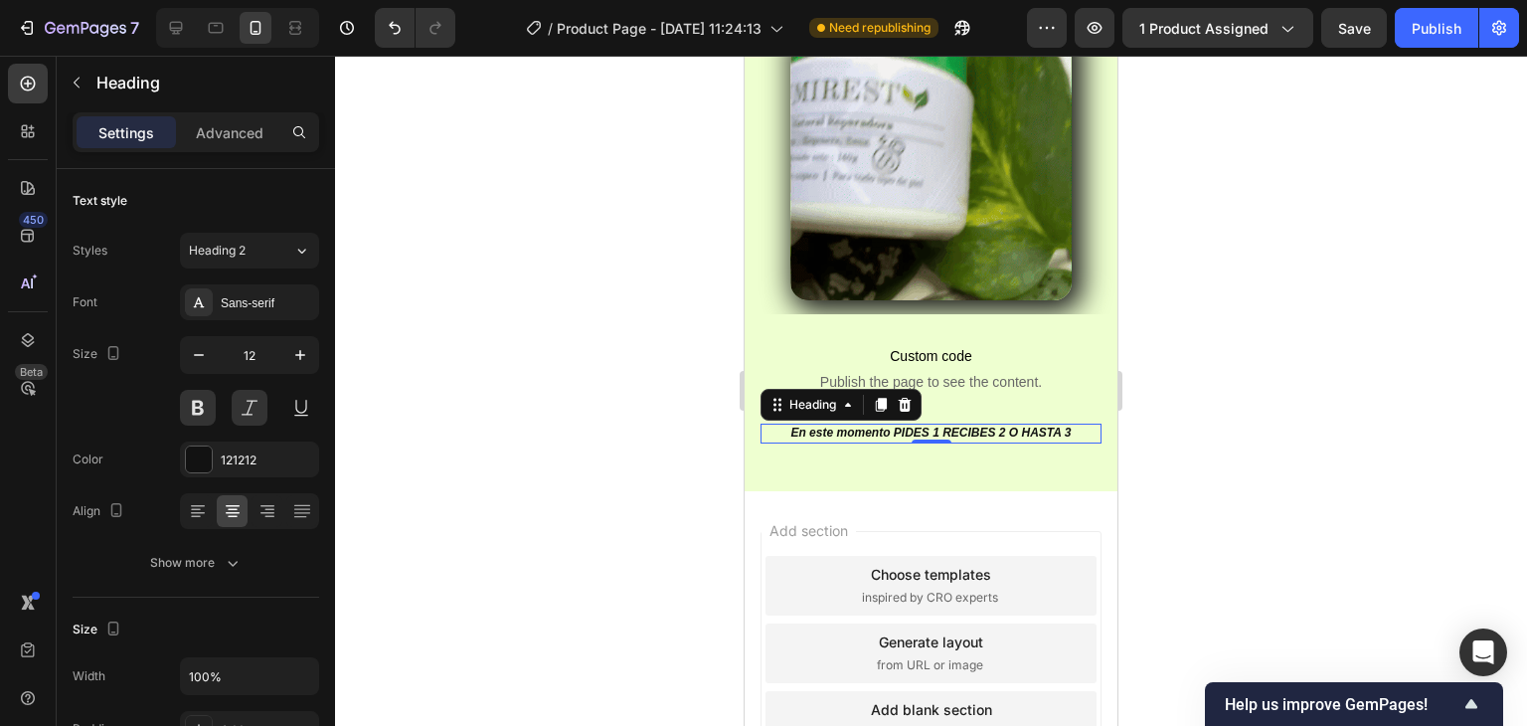
click at [413, 364] on div at bounding box center [931, 391] width 1192 height 670
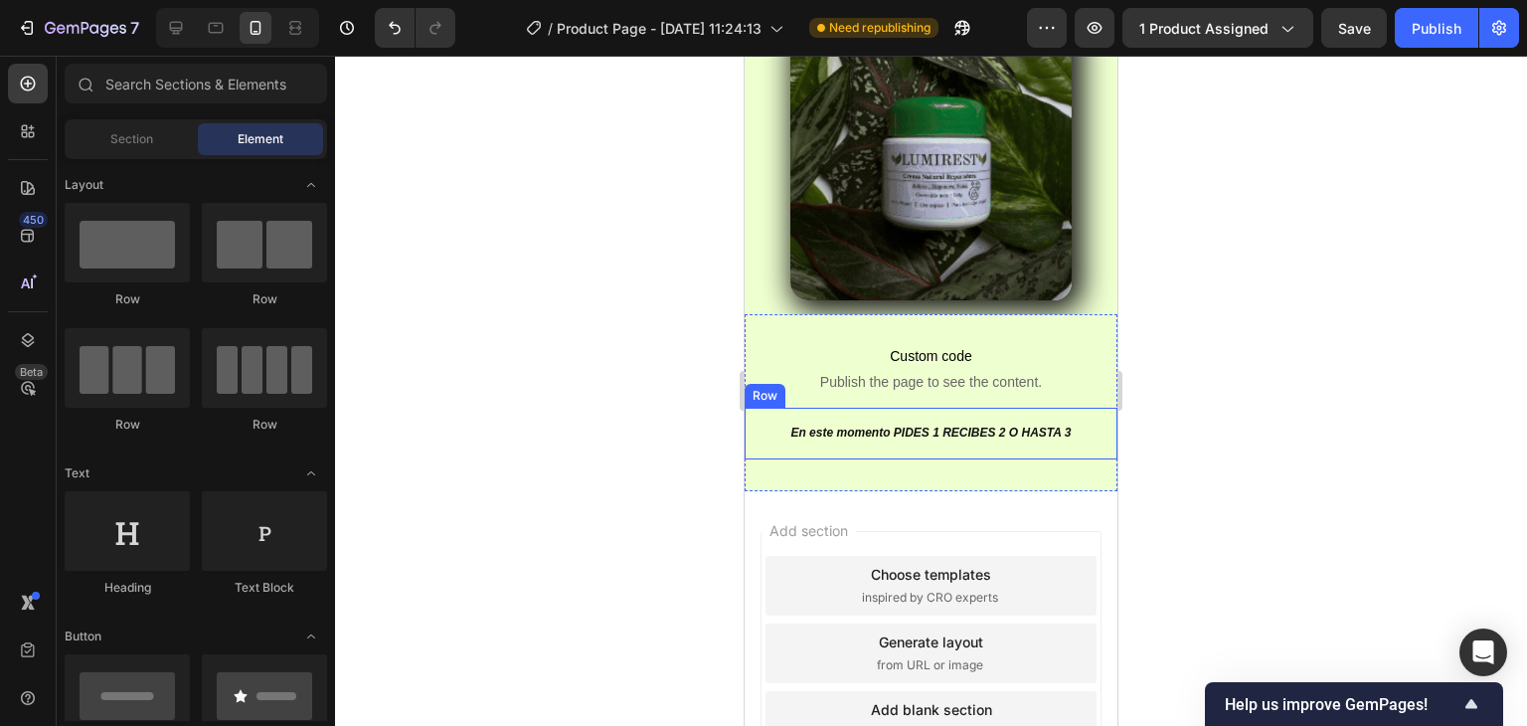
click at [757, 408] on div "En este momento PIDES 1 RECIBES 2 O HASTA 3 Heading Row" at bounding box center [931, 434] width 373 height 52
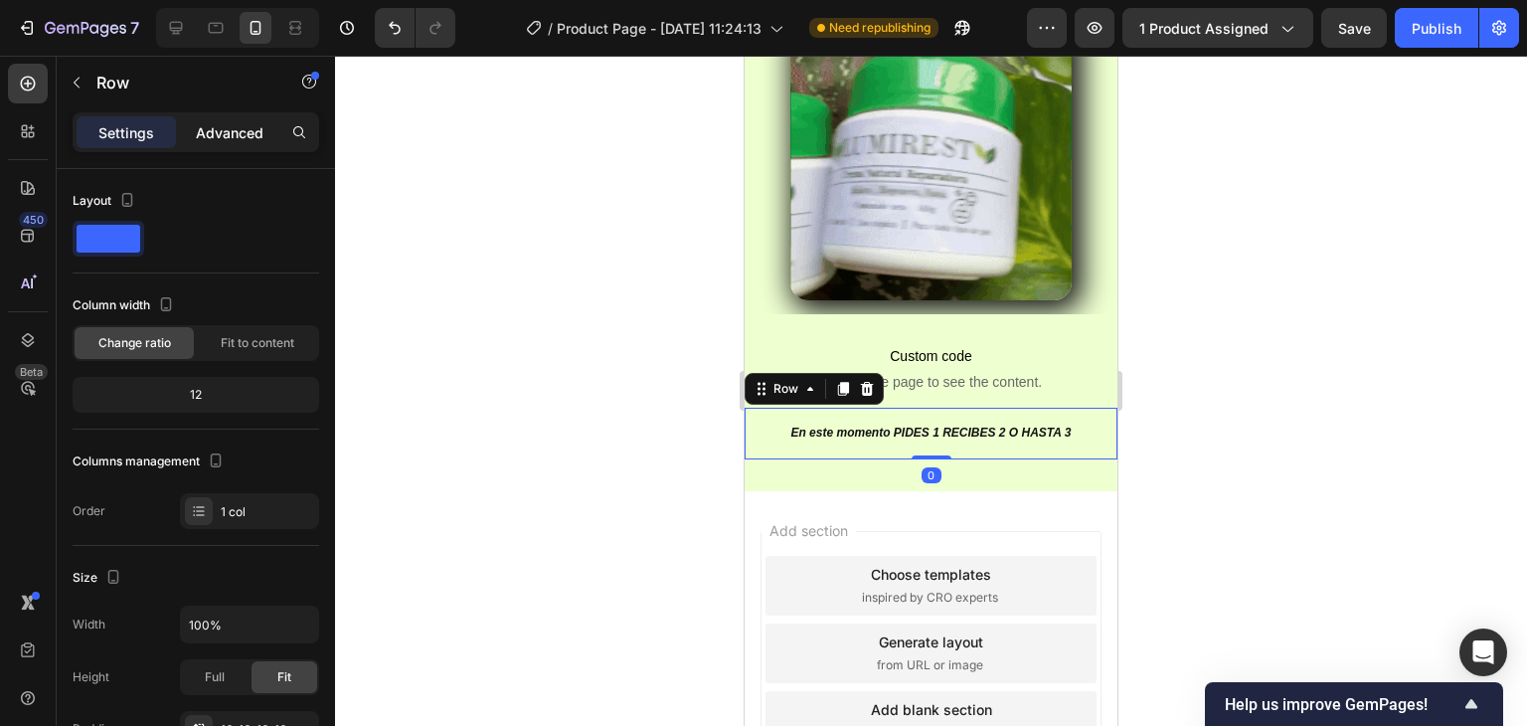
click at [242, 123] on p "Advanced" at bounding box center [230, 132] width 68 height 21
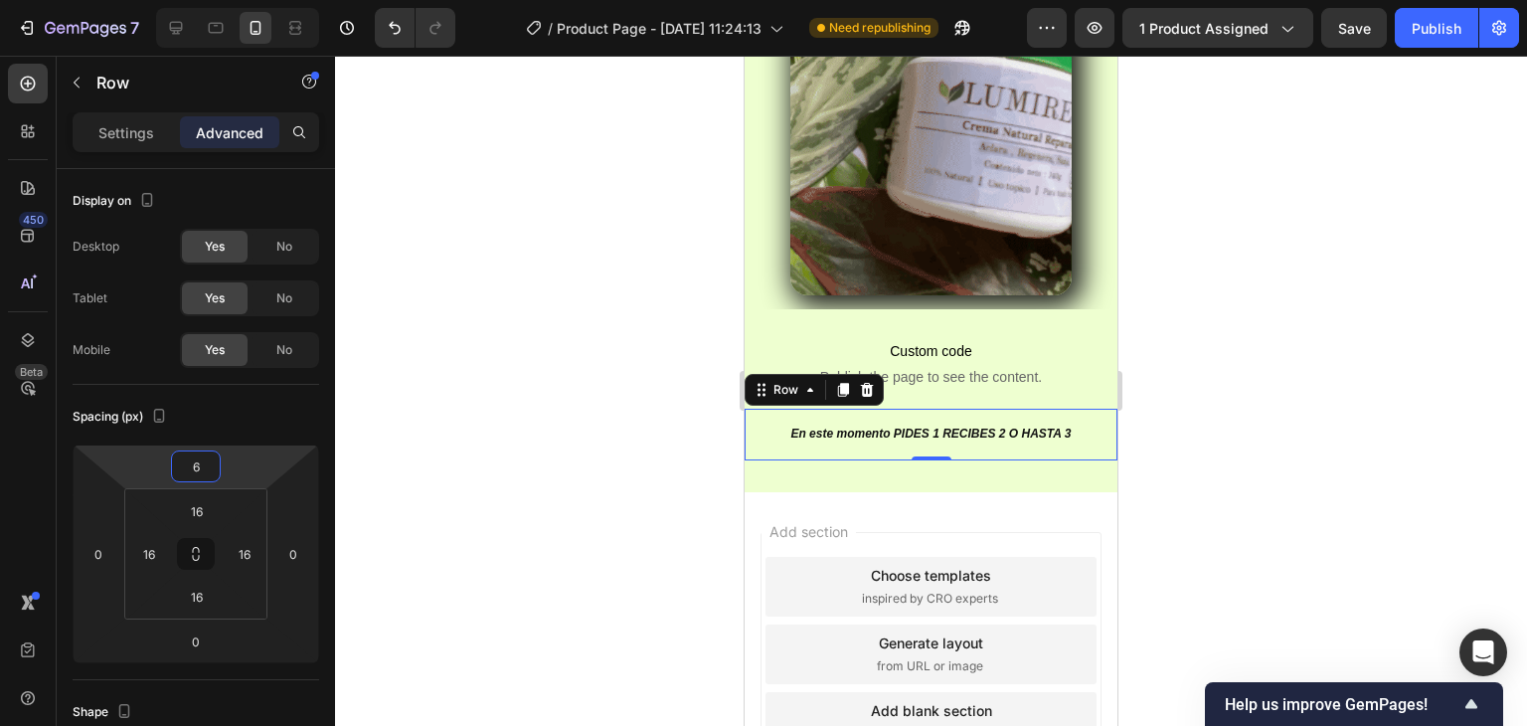
type input "4"
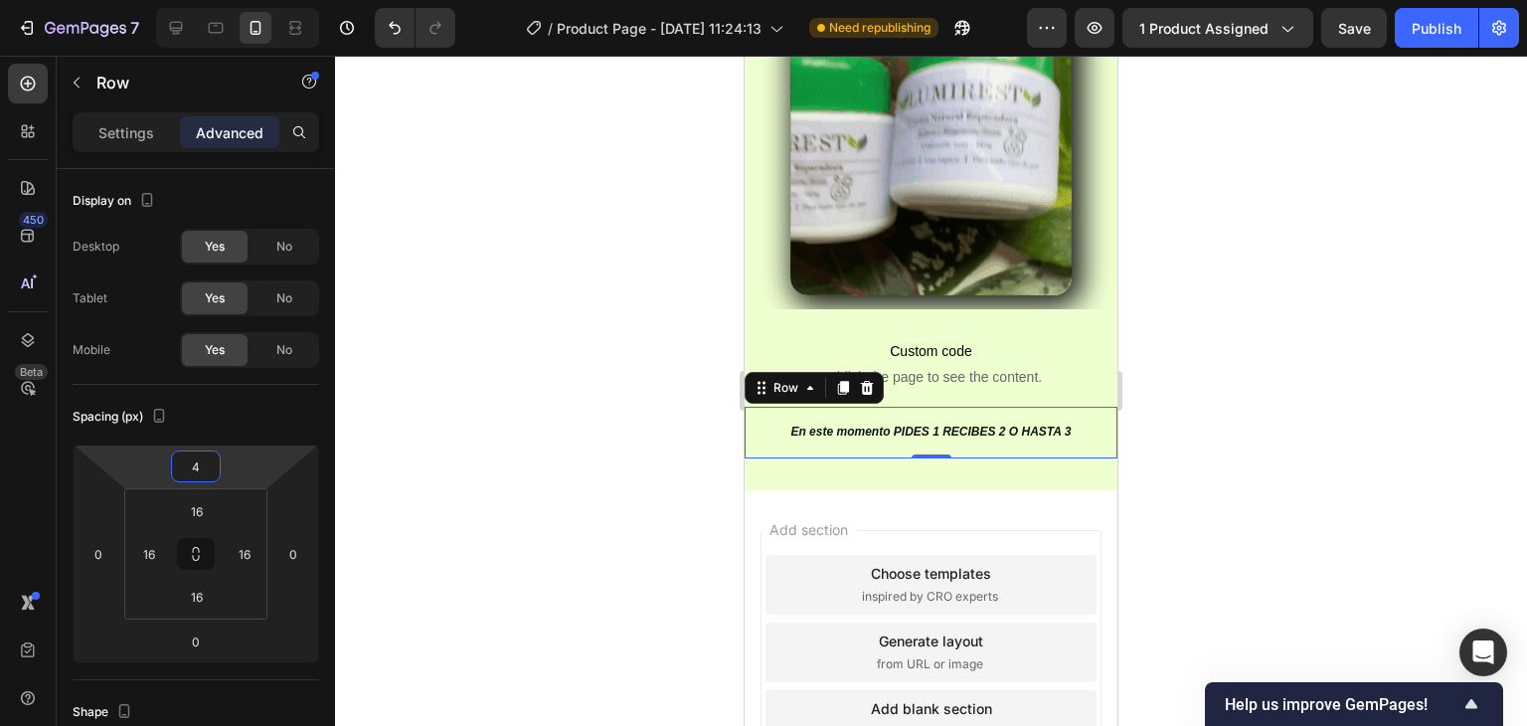
scroll to position [931, 0]
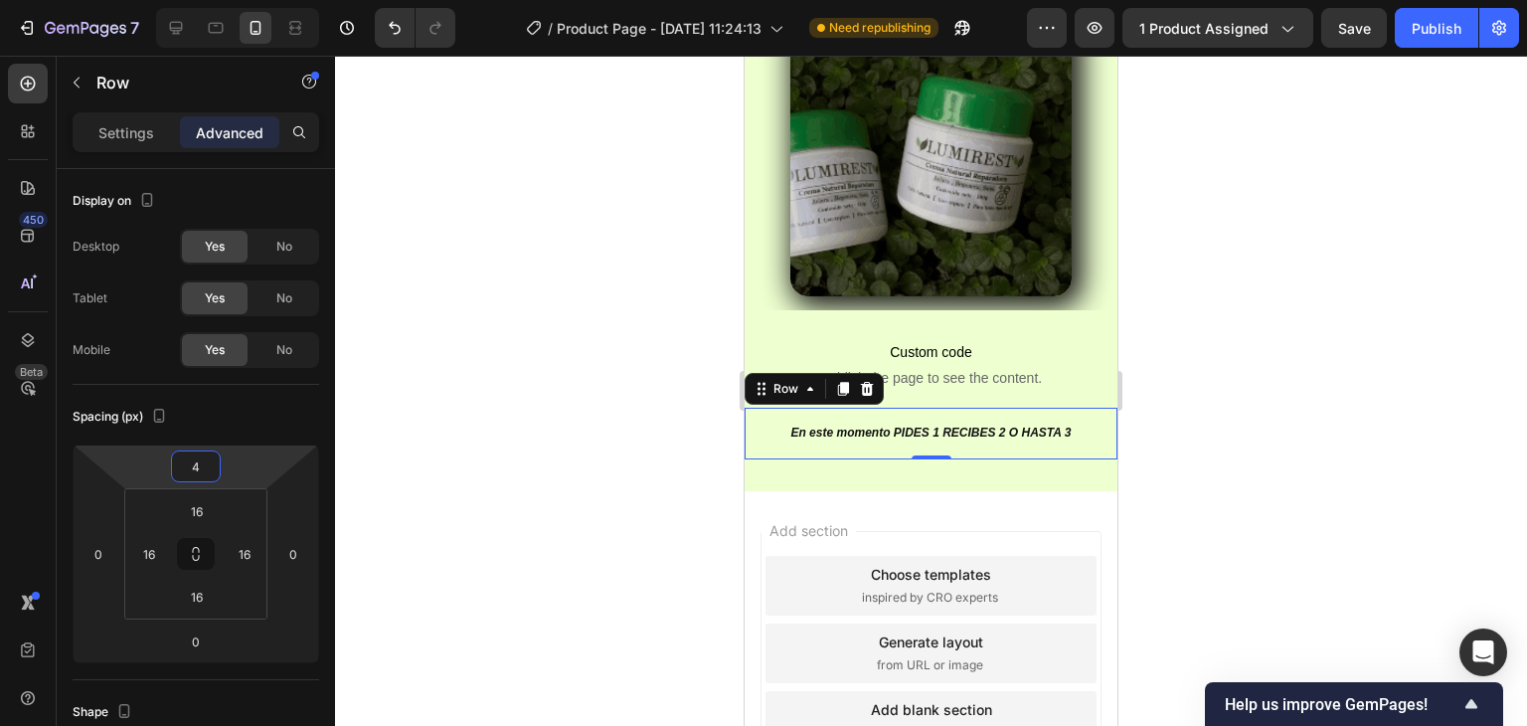
click at [246, 0] on html "7 Version history / Product Page - Sep 26, 11:24:13 Need republishing Preview 1…" at bounding box center [763, 0] width 1527 height 0
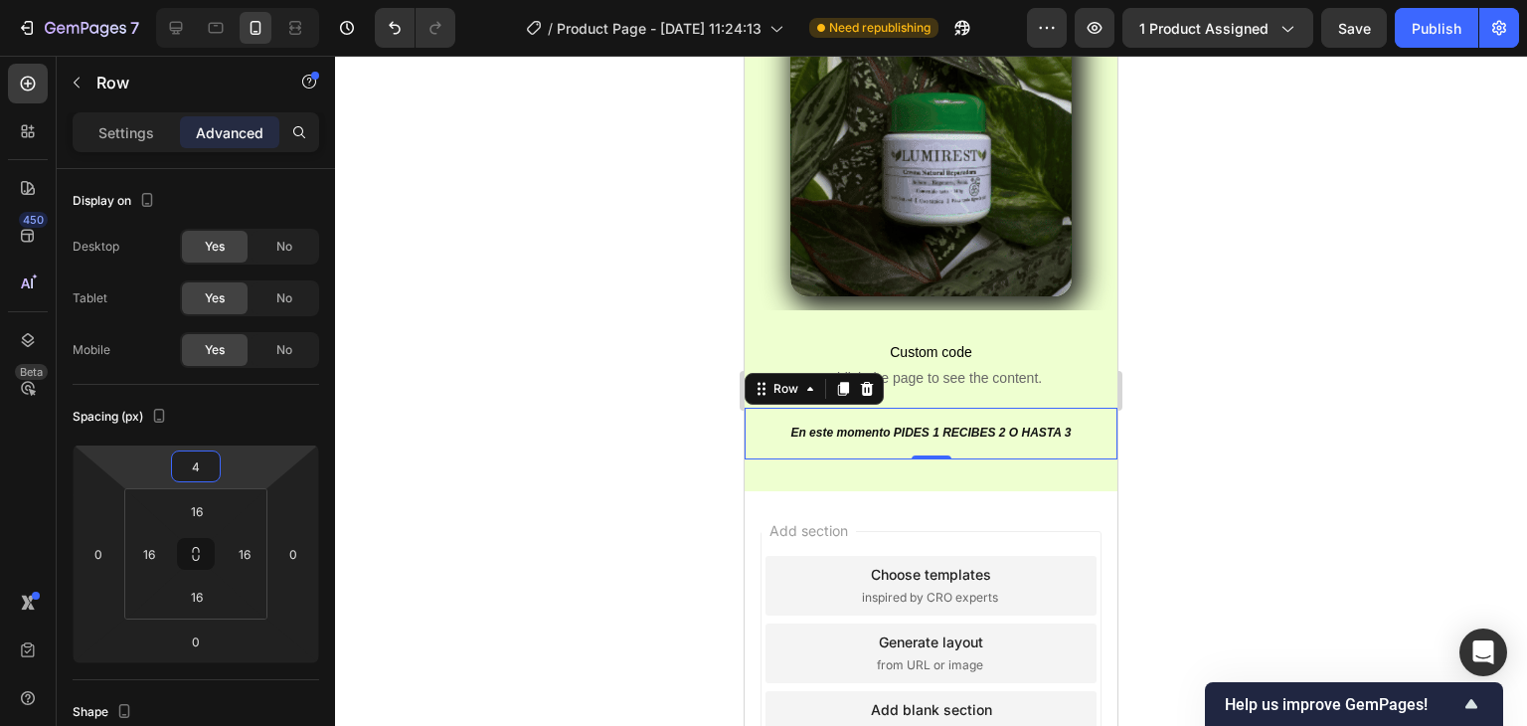
click at [526, 394] on div at bounding box center [931, 391] width 1192 height 670
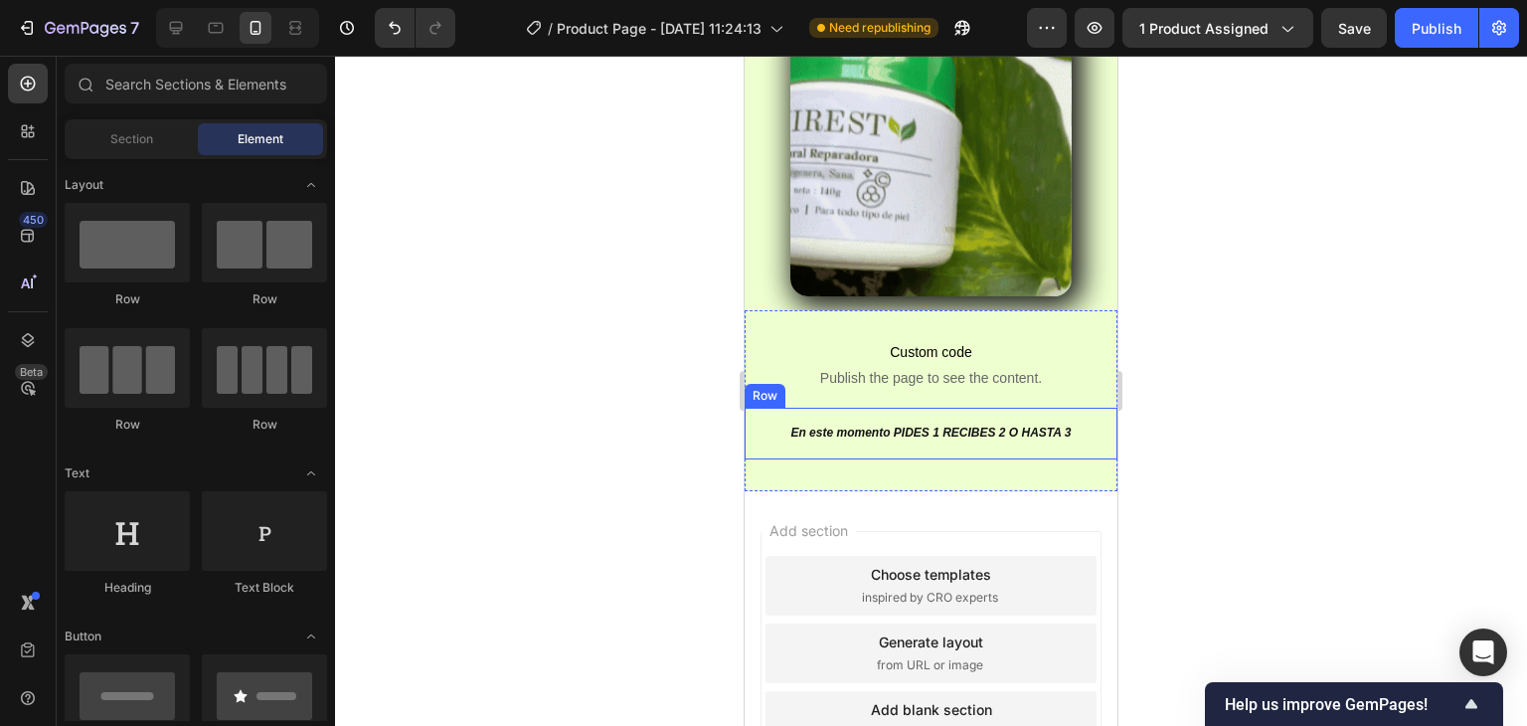
click at [756, 408] on div "En este momento PIDES 1 RECIBES 2 O HASTA 3 Heading Row" at bounding box center [931, 434] width 373 height 52
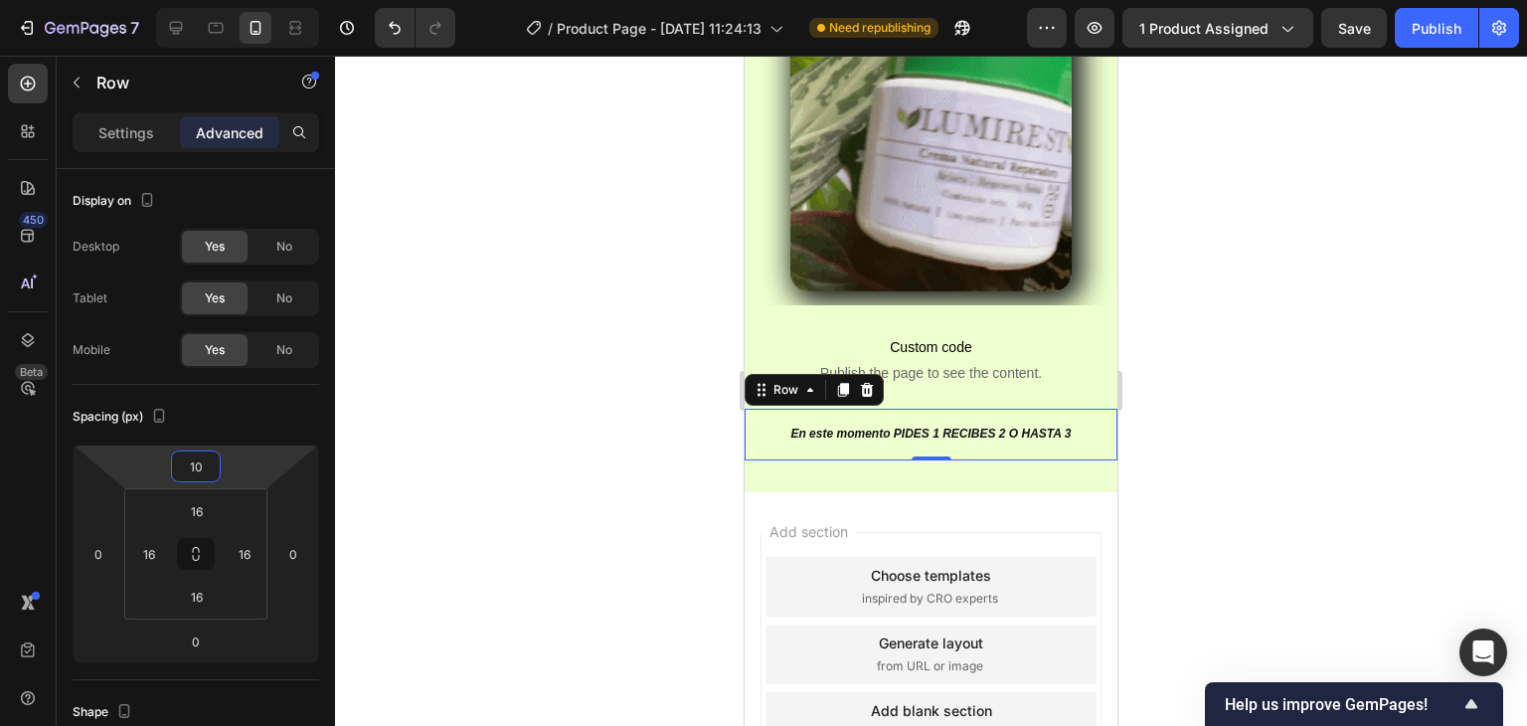
type input "12"
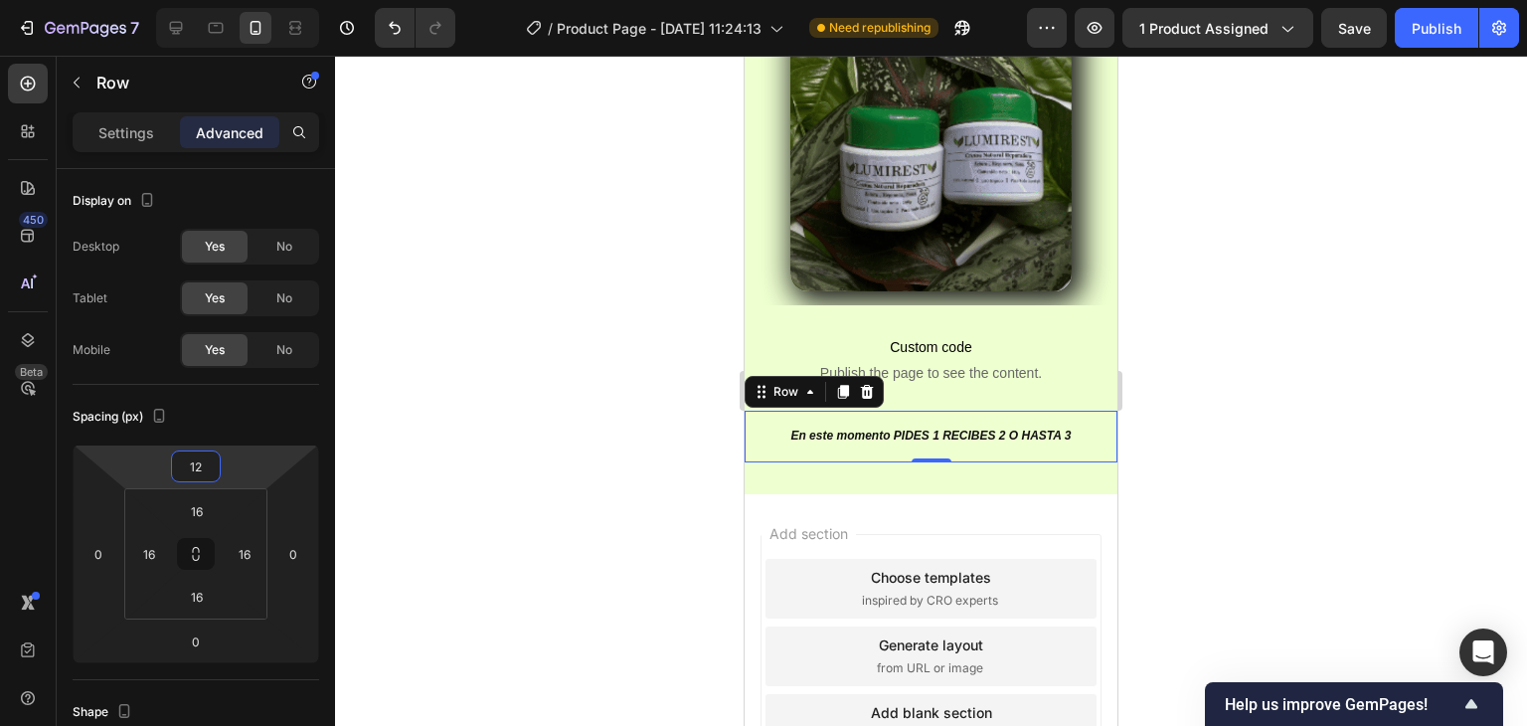
scroll to position [939, 0]
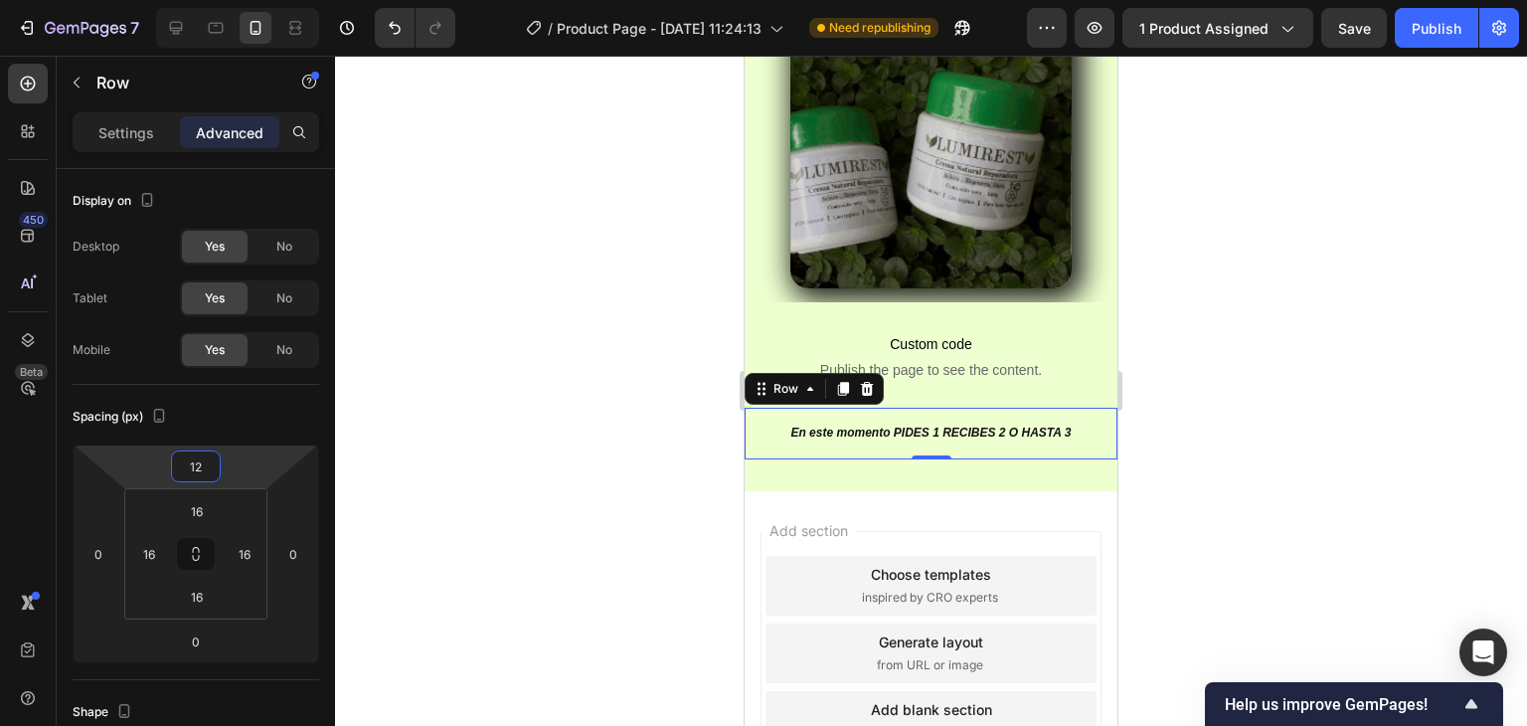
click at [243, 0] on html "7 Version history / Product Page - Sep 26, 11:24:13 Need republishing Preview 1…" at bounding box center [763, 0] width 1527 height 0
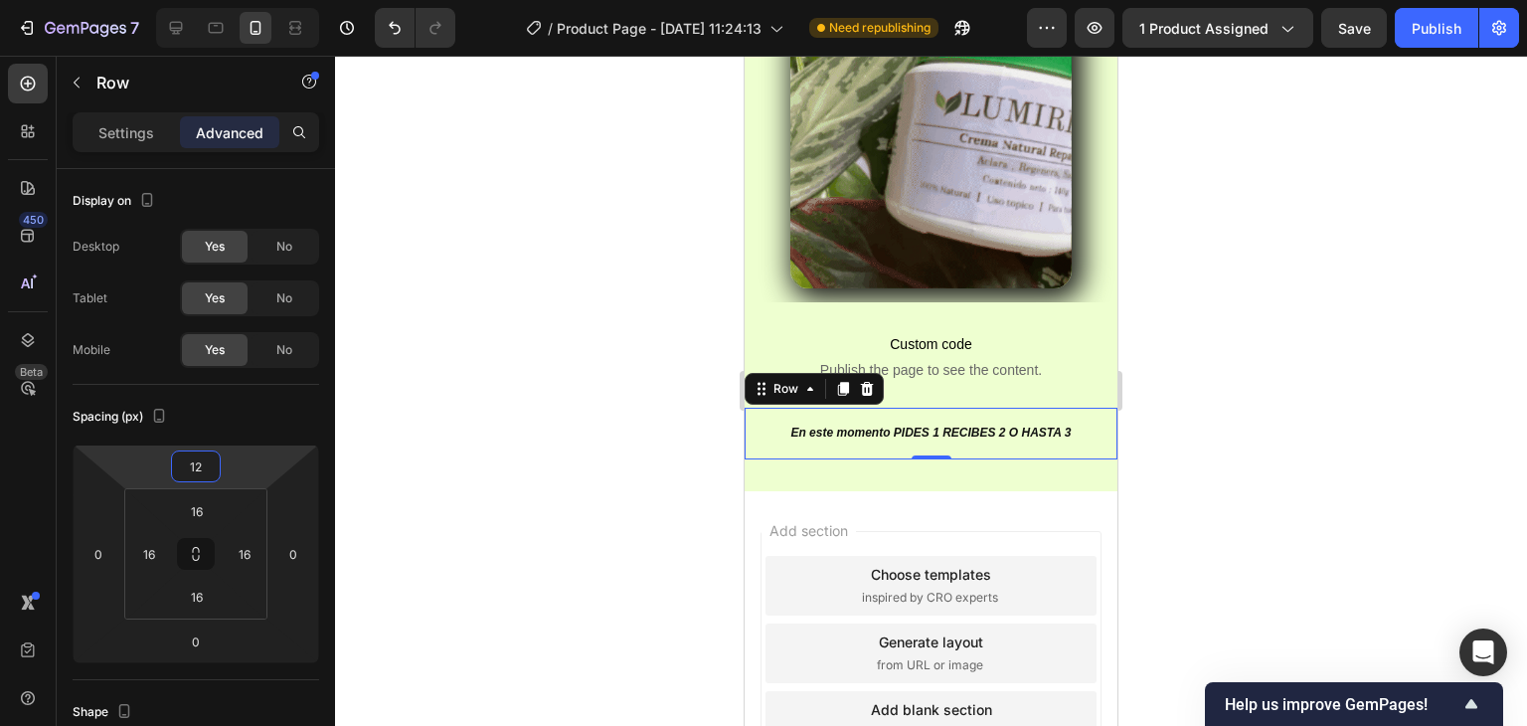
click at [494, 374] on div at bounding box center [931, 391] width 1192 height 670
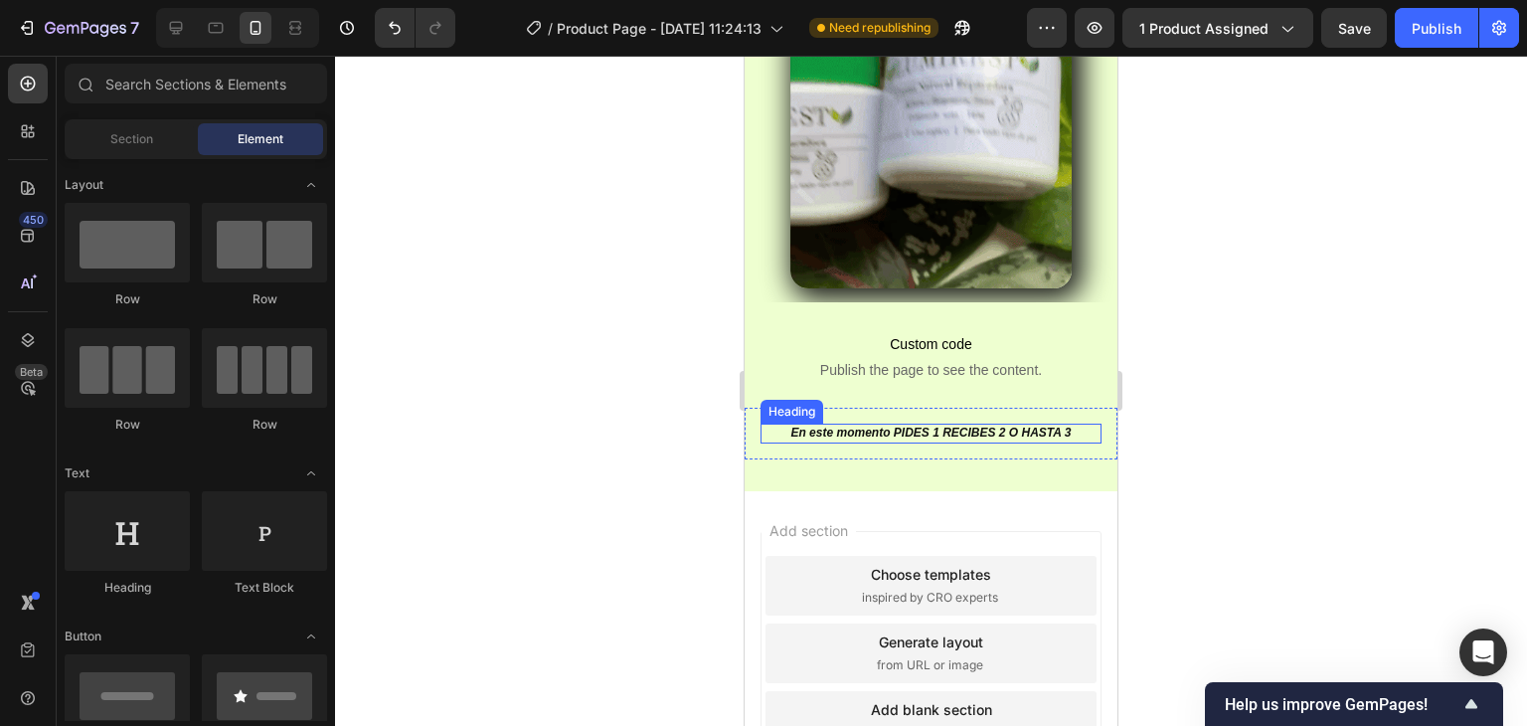
click at [876, 426] on p "En este momento PIDES 1 RECIBES 2 O HASTA 3" at bounding box center [931, 434] width 337 height 16
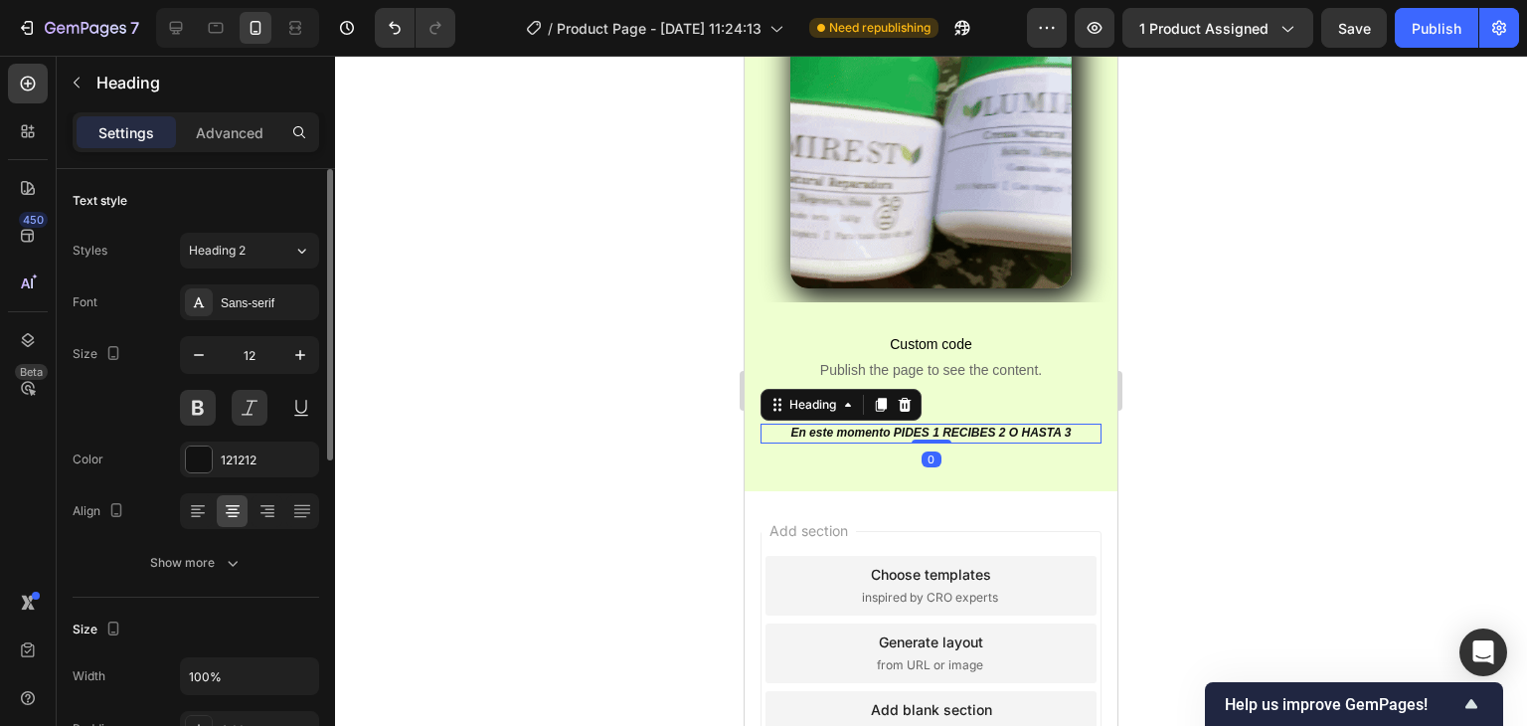
click at [215, 122] on p "Advanced" at bounding box center [230, 132] width 68 height 21
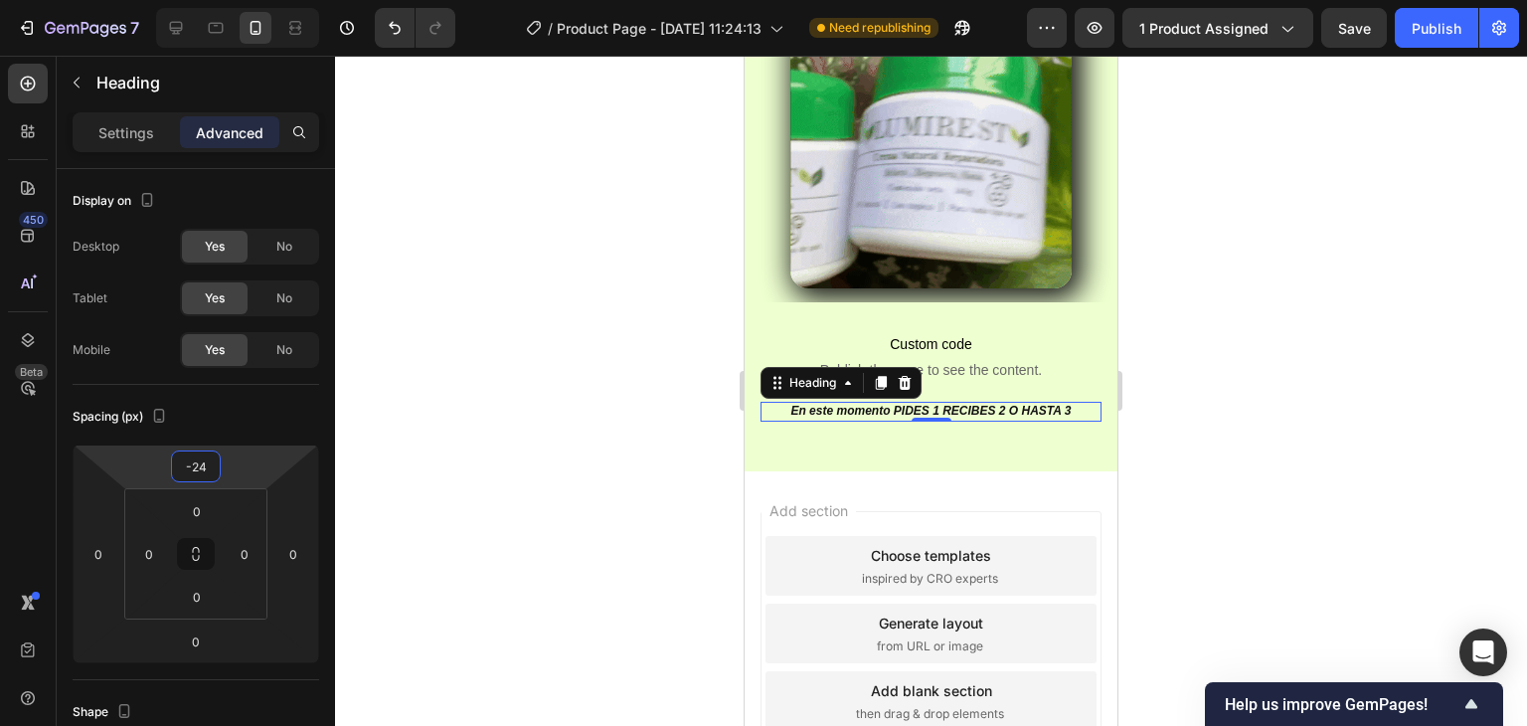
scroll to position [919, 0]
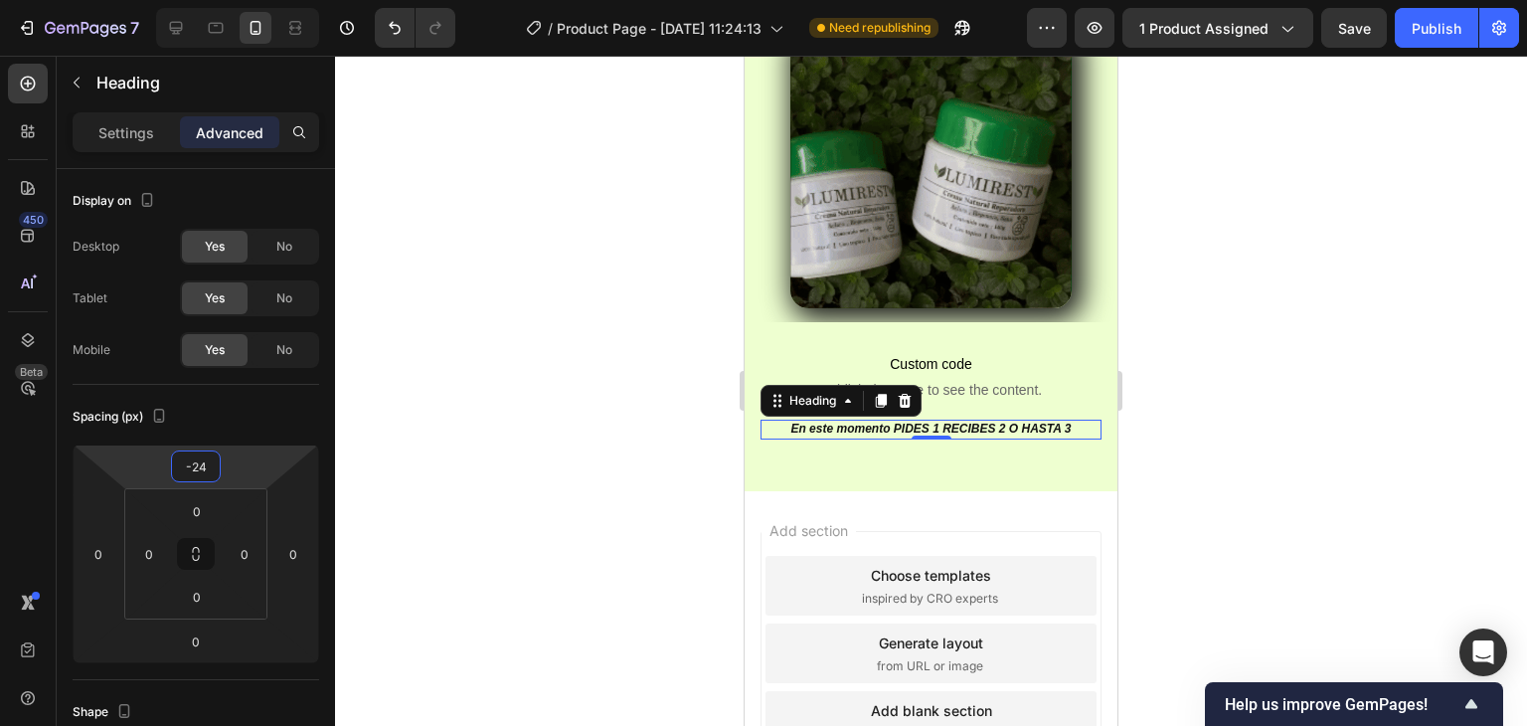
type input "-28"
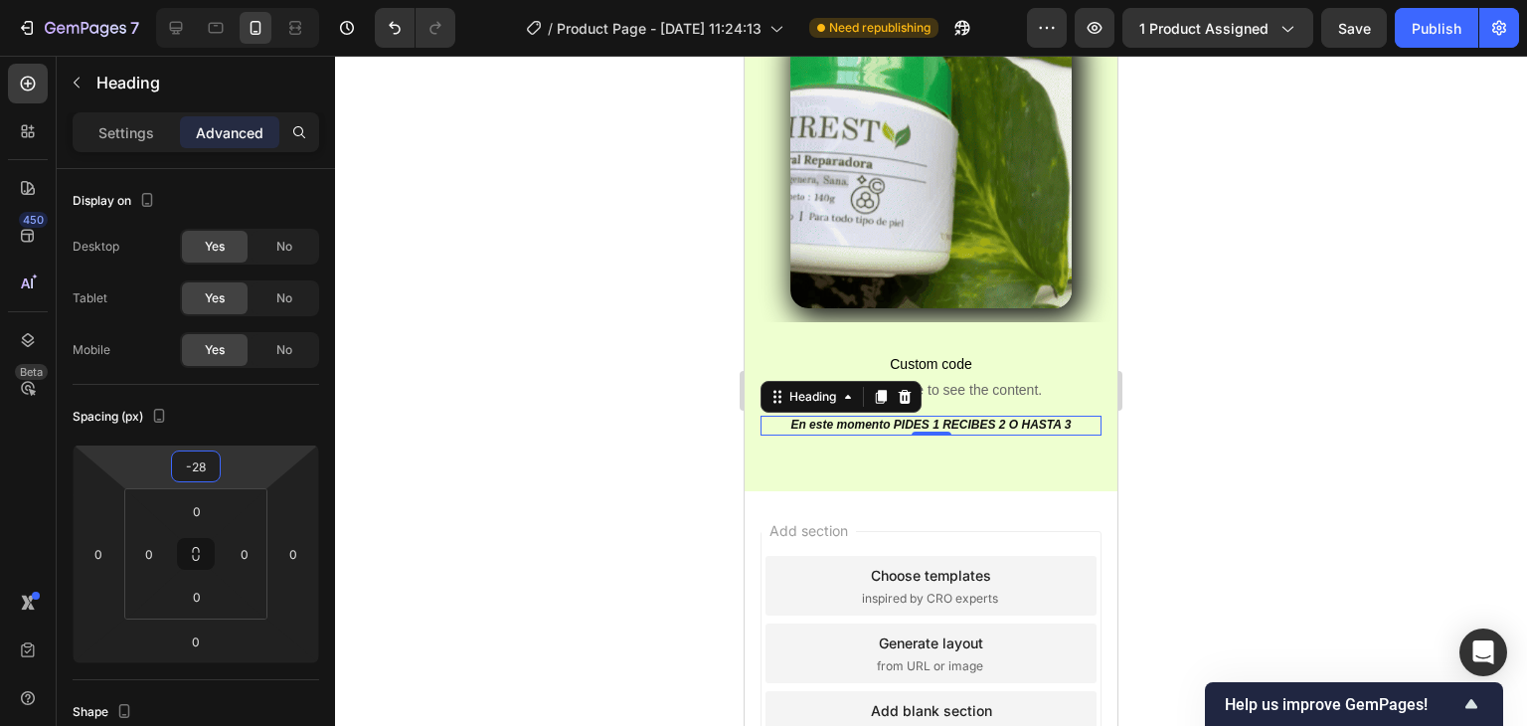
click at [243, 0] on html "7 Version history / Product Page - Sep 26, 11:24:13 Need republishing Preview 1…" at bounding box center [763, 0] width 1527 height 0
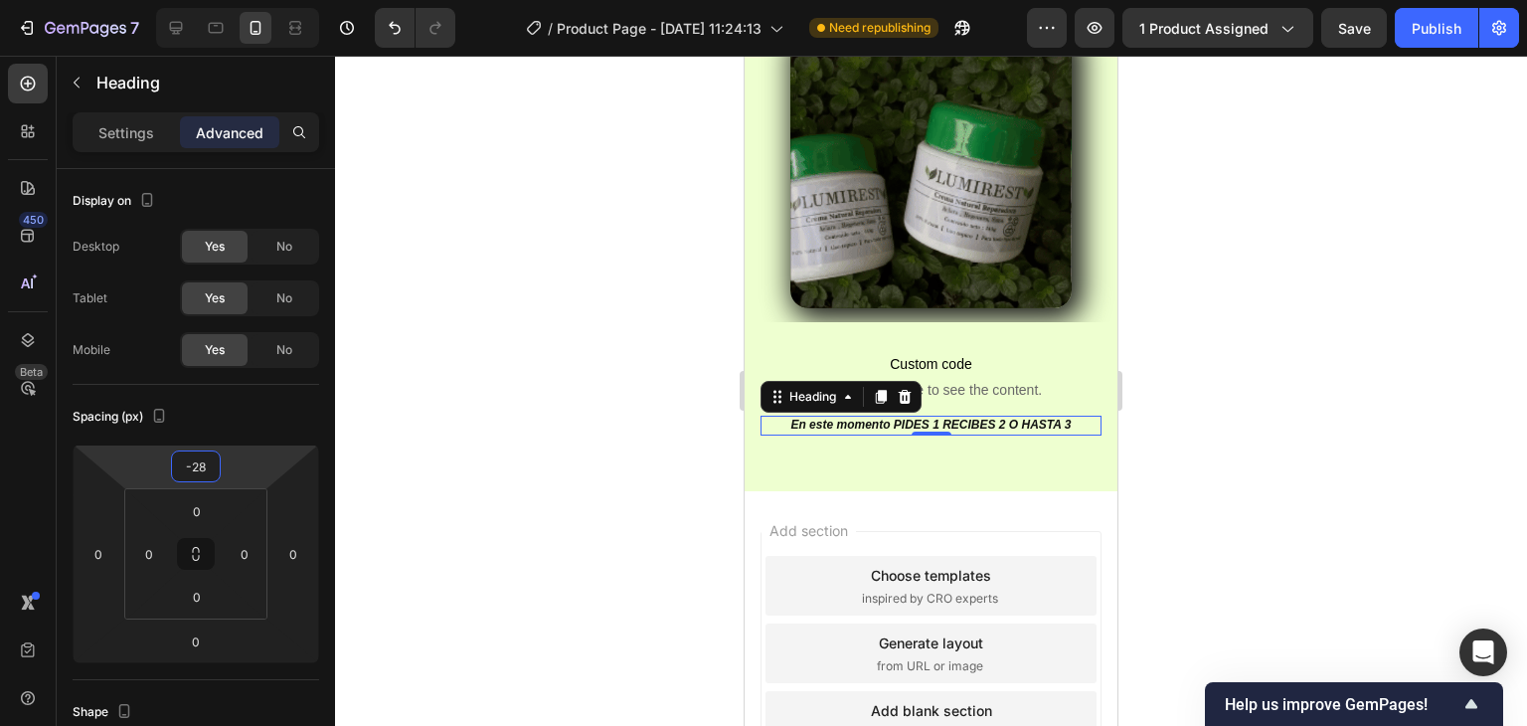
click at [582, 353] on div at bounding box center [931, 391] width 1192 height 670
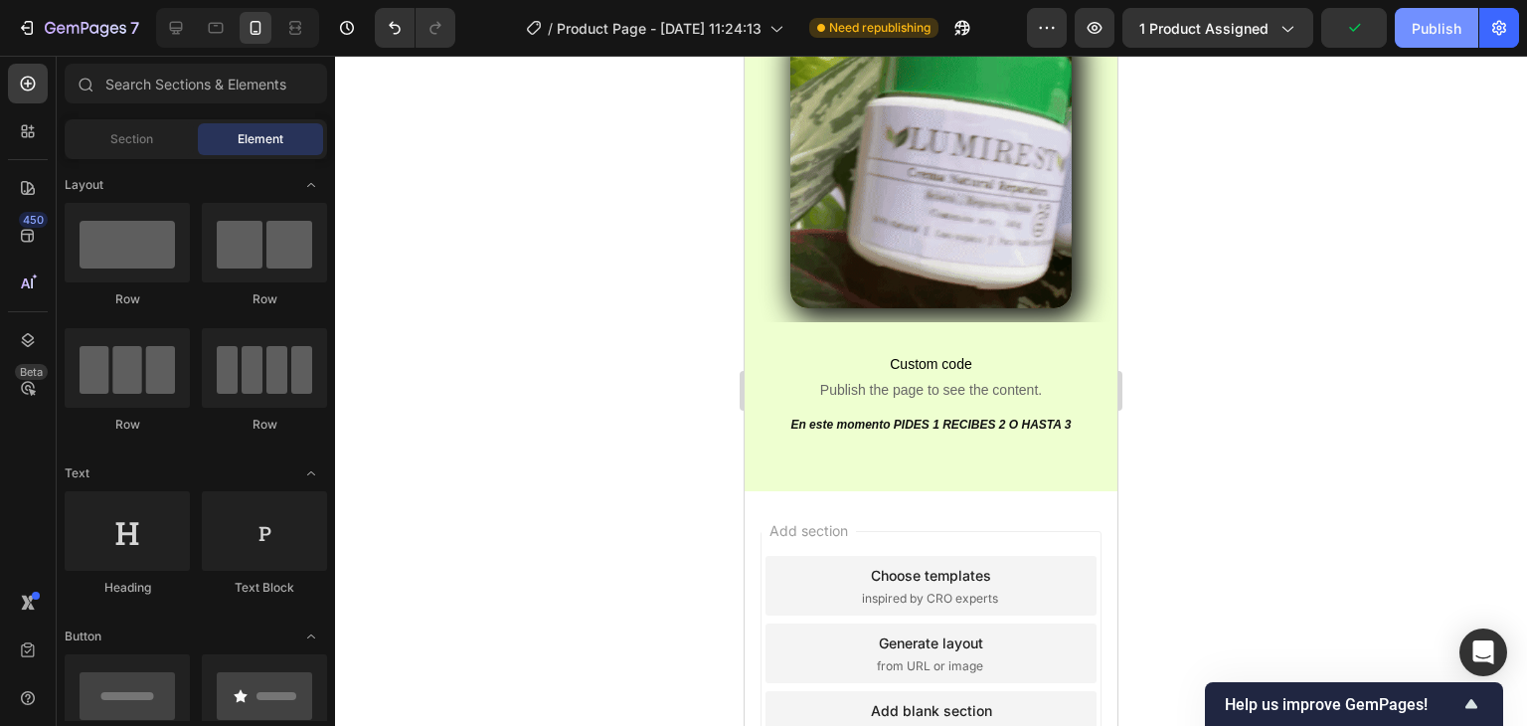
click at [1425, 25] on div "Publish" at bounding box center [1437, 28] width 50 height 21
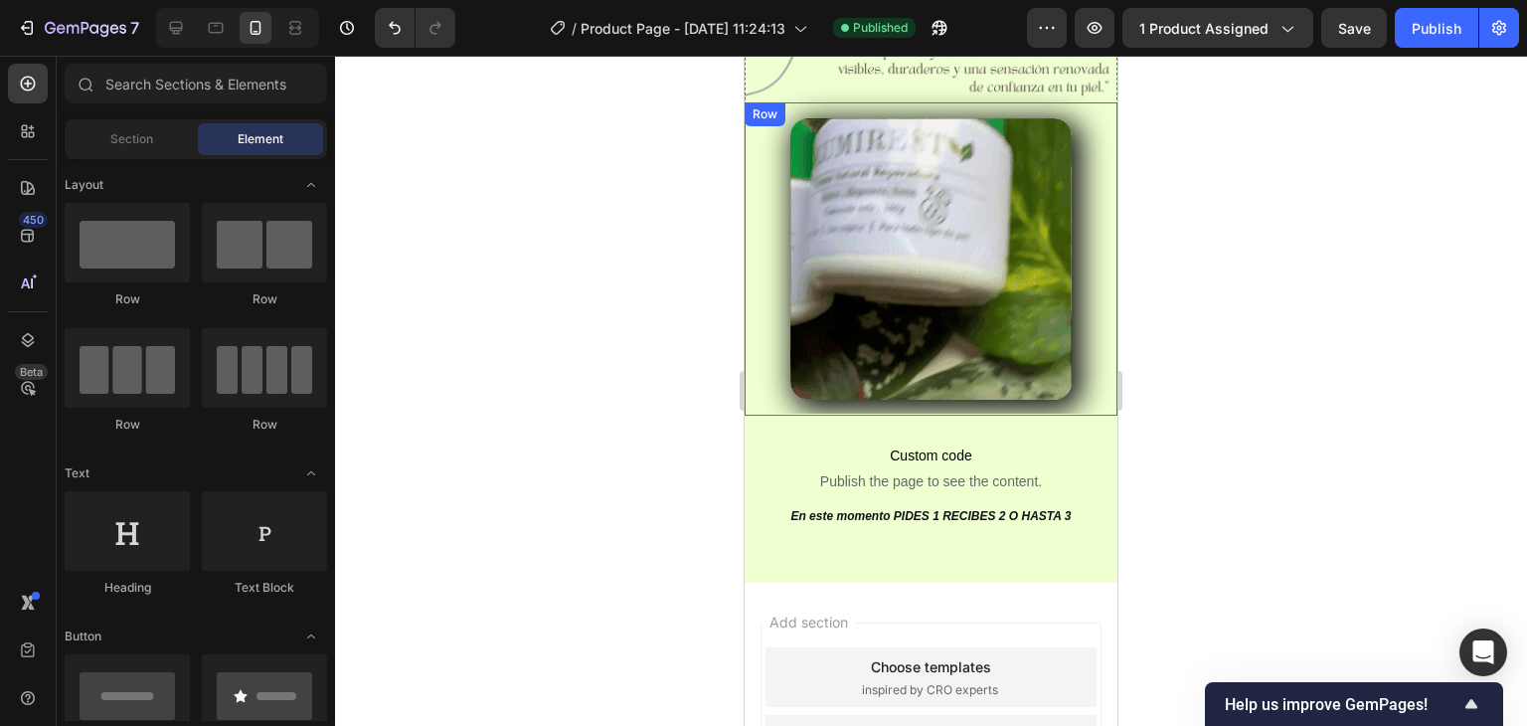
scroll to position [720, 0]
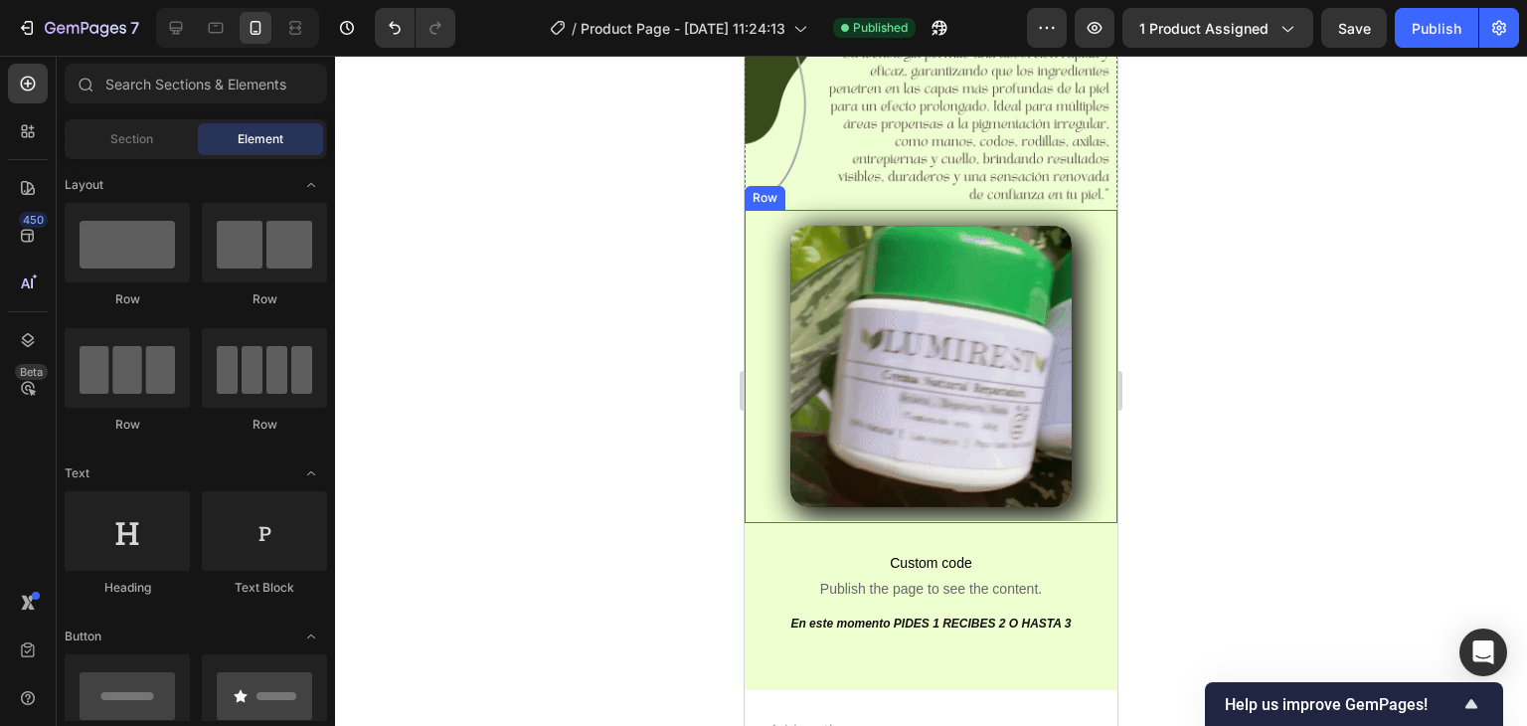
click at [1075, 343] on div "Image" at bounding box center [931, 366] width 341 height 281
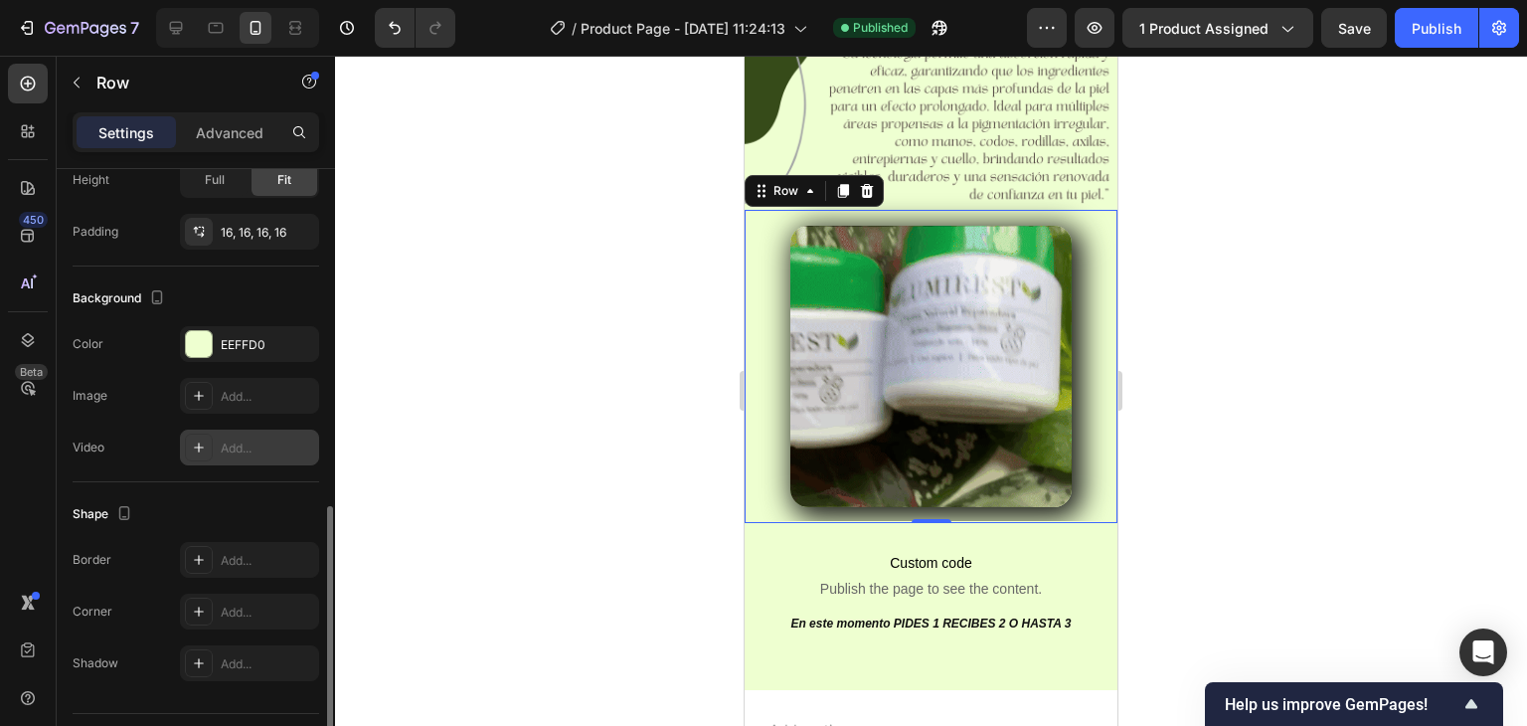
scroll to position [546, 0]
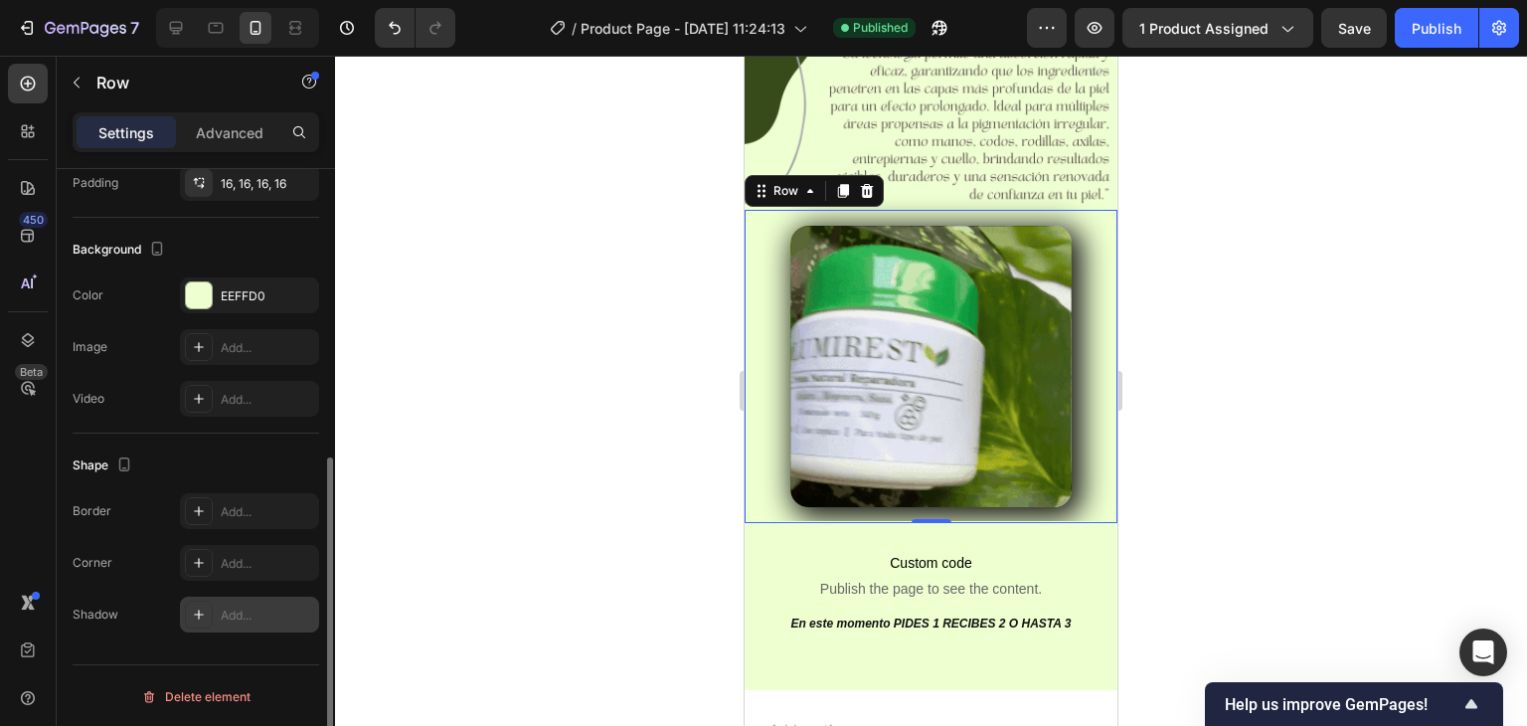
click at [246, 610] on div "Add..." at bounding box center [267, 615] width 93 height 18
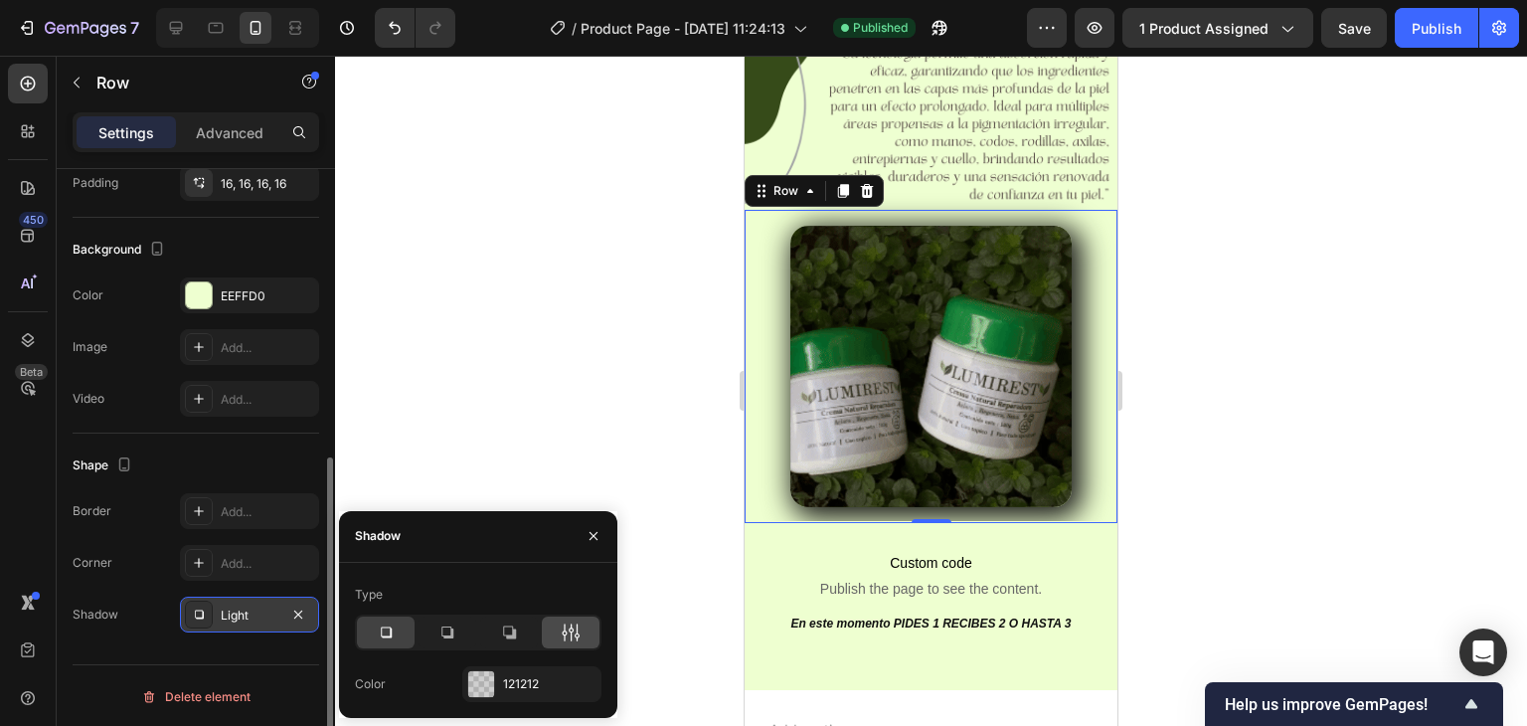
click at [574, 636] on icon at bounding box center [571, 632] width 20 height 20
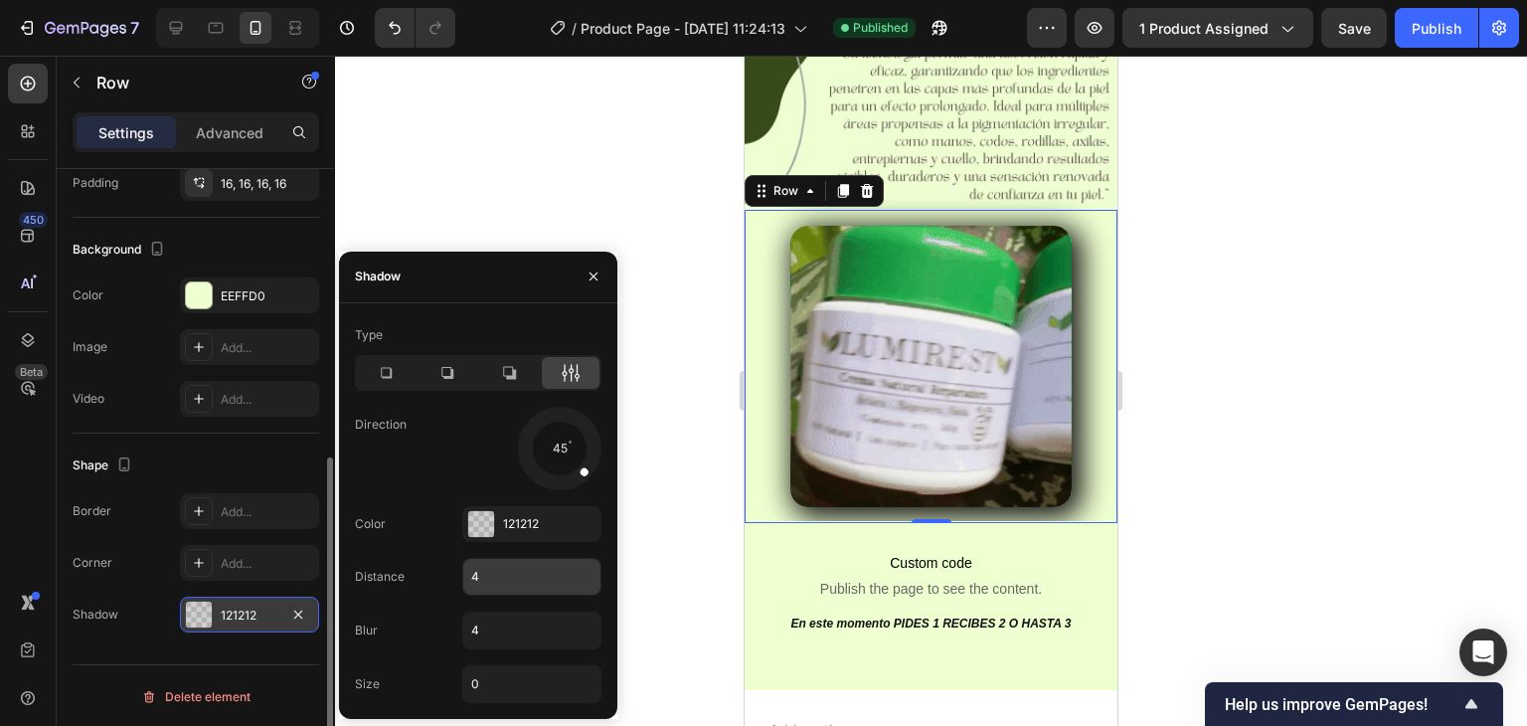
click at [505, 574] on input "4" at bounding box center [531, 577] width 137 height 36
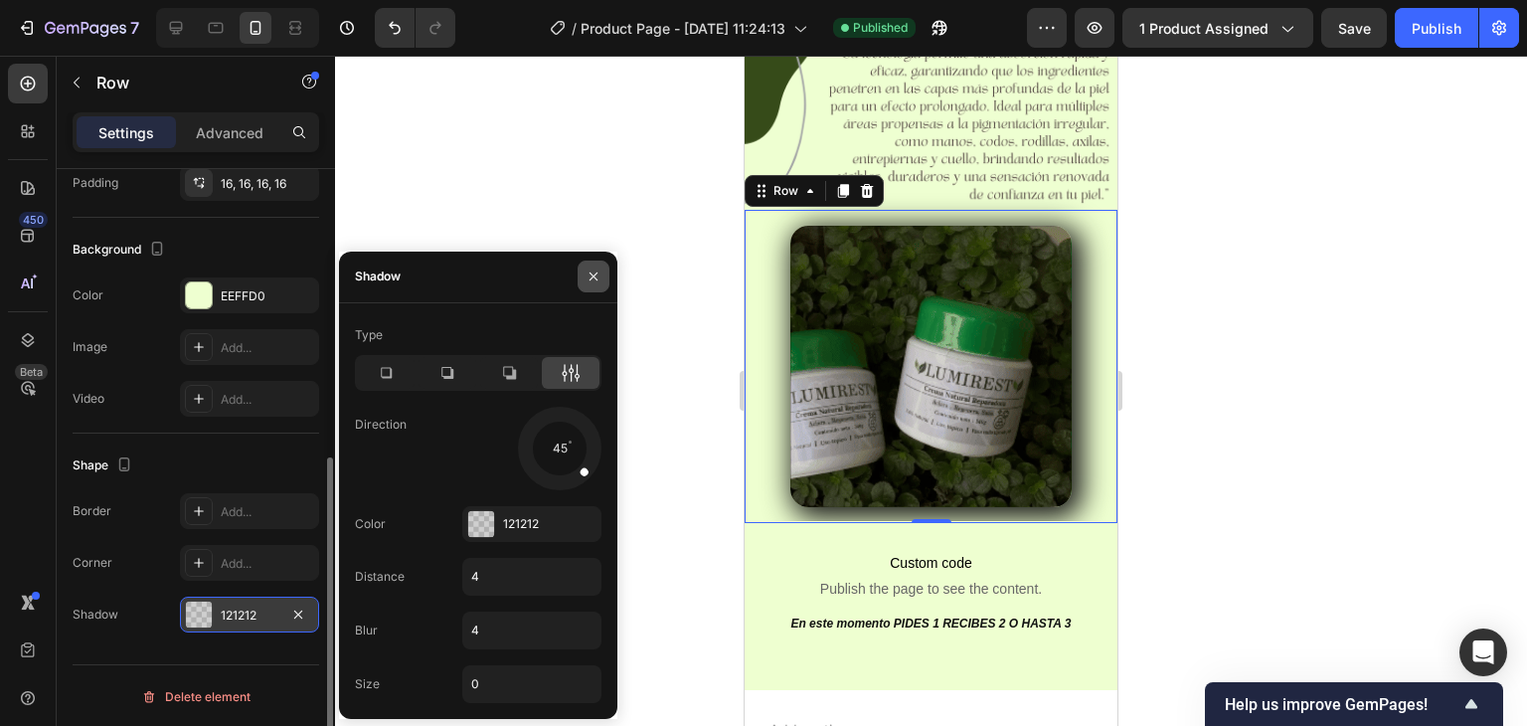
click at [590, 276] on icon "button" at bounding box center [594, 276] width 16 height 16
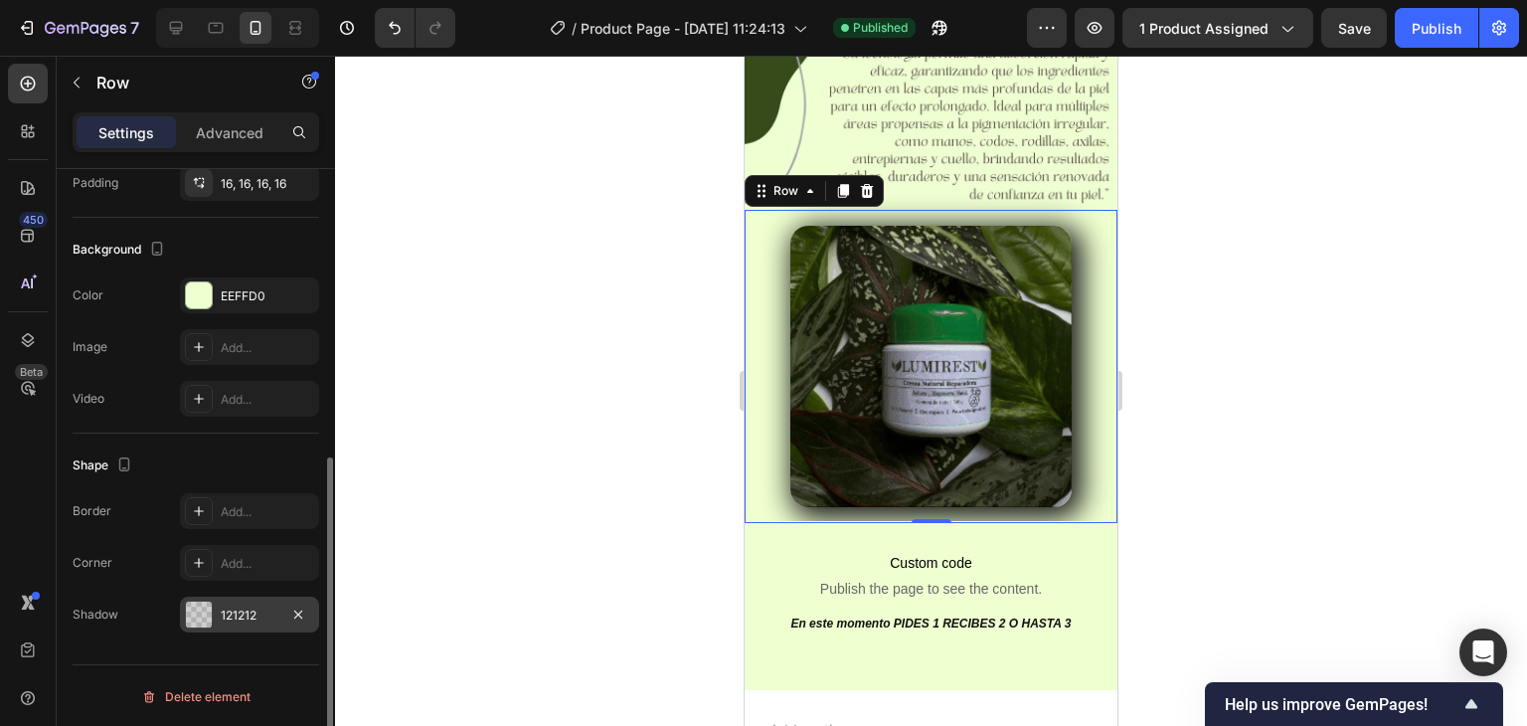
click at [604, 311] on div at bounding box center [931, 391] width 1192 height 670
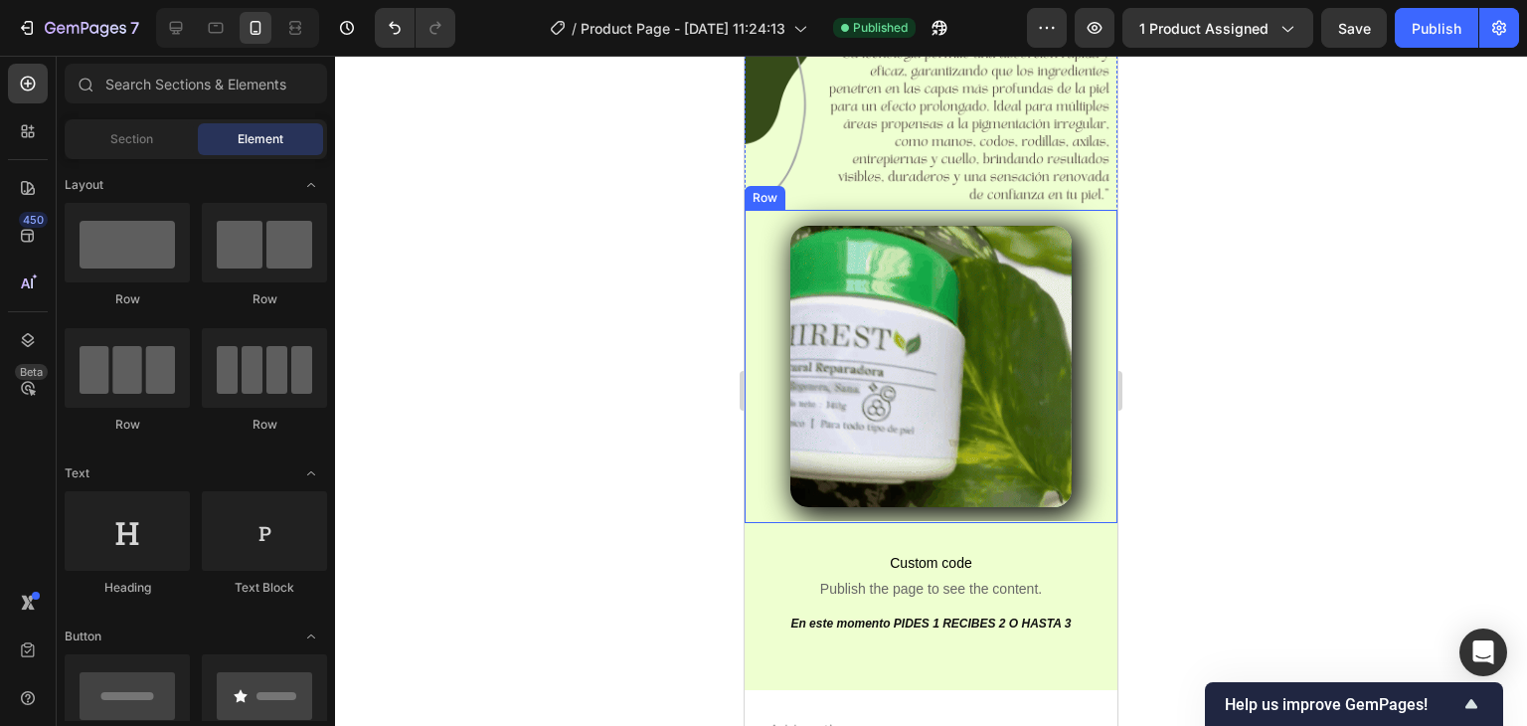
click at [1085, 287] on div "Image" at bounding box center [931, 366] width 341 height 281
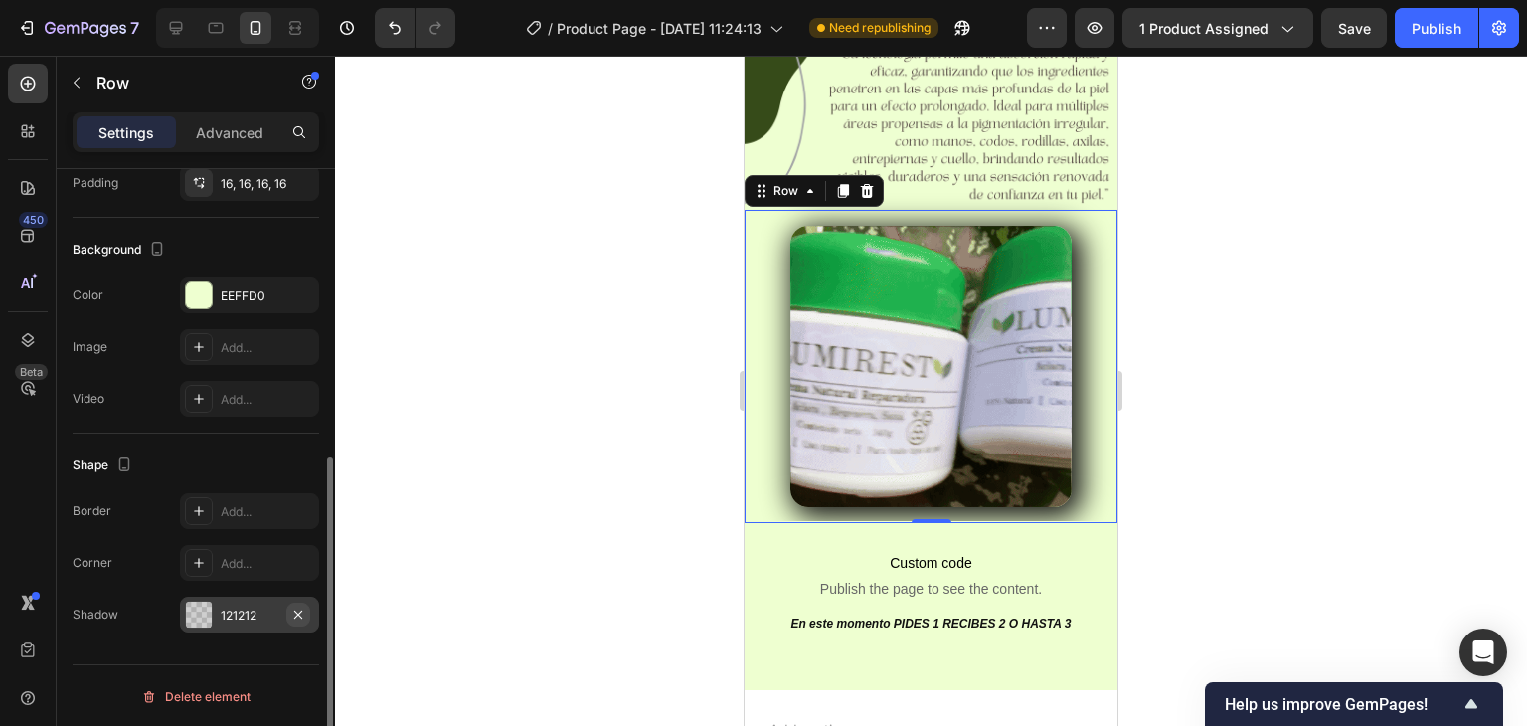
click at [298, 608] on icon "button" at bounding box center [298, 614] width 16 height 16
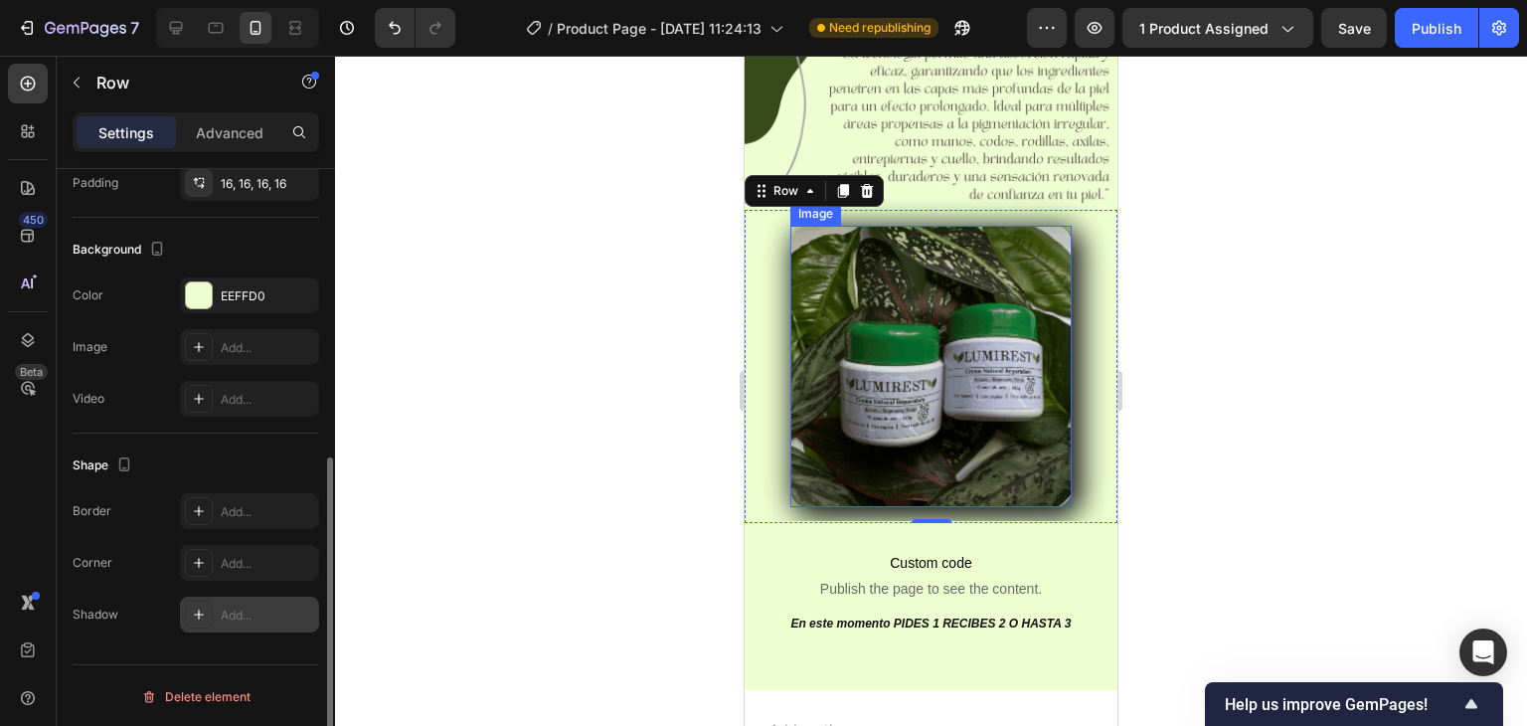
click at [913, 328] on img at bounding box center [930, 366] width 281 height 281
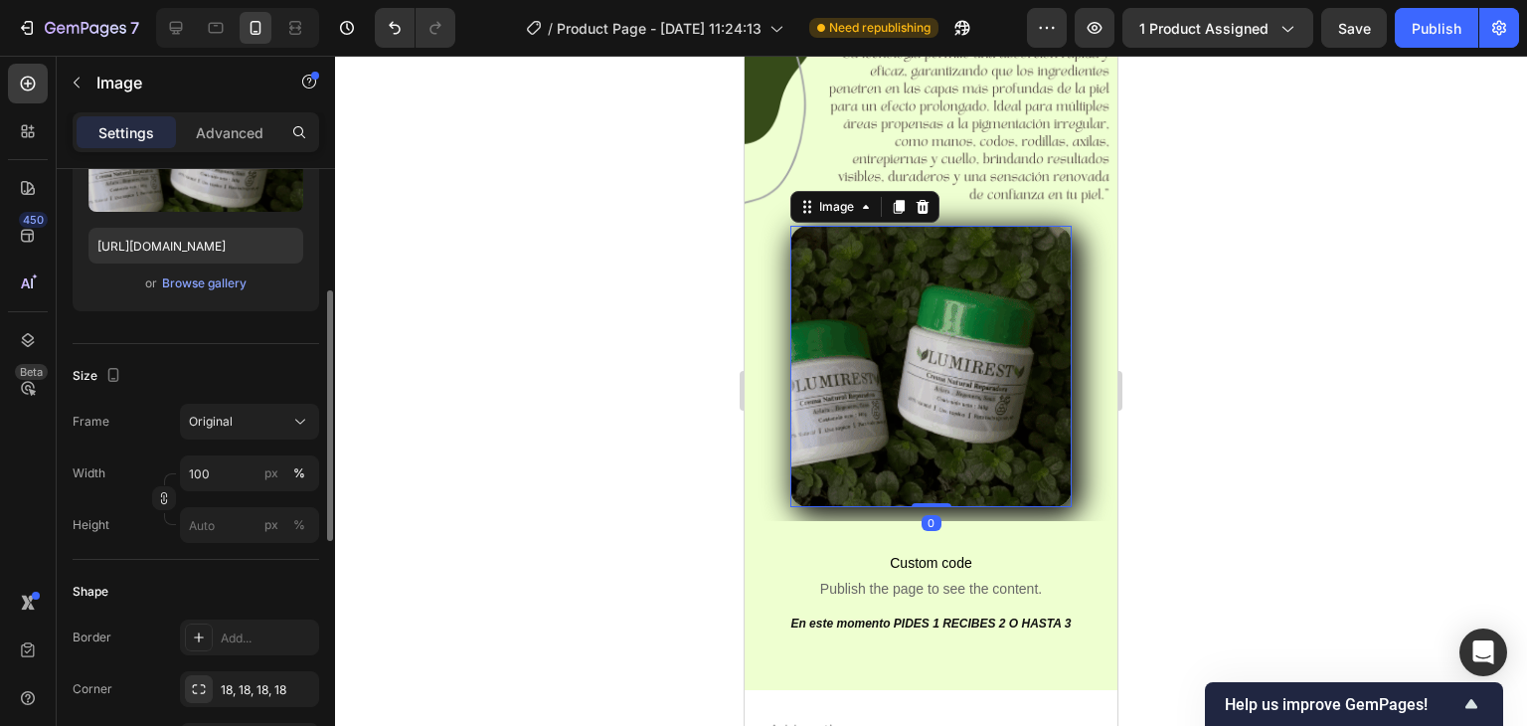
scroll to position [597, 0]
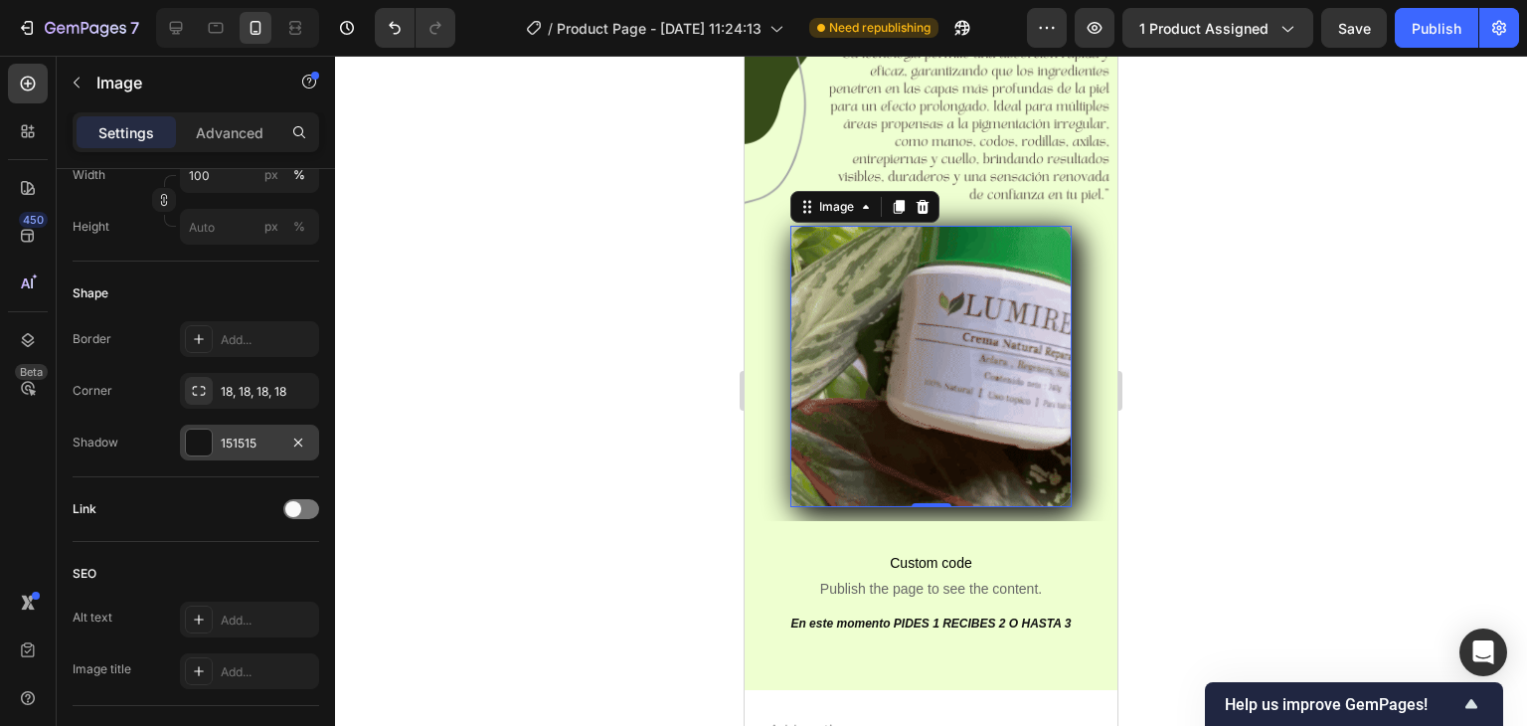
click at [243, 442] on div "151515" at bounding box center [250, 443] width 58 height 18
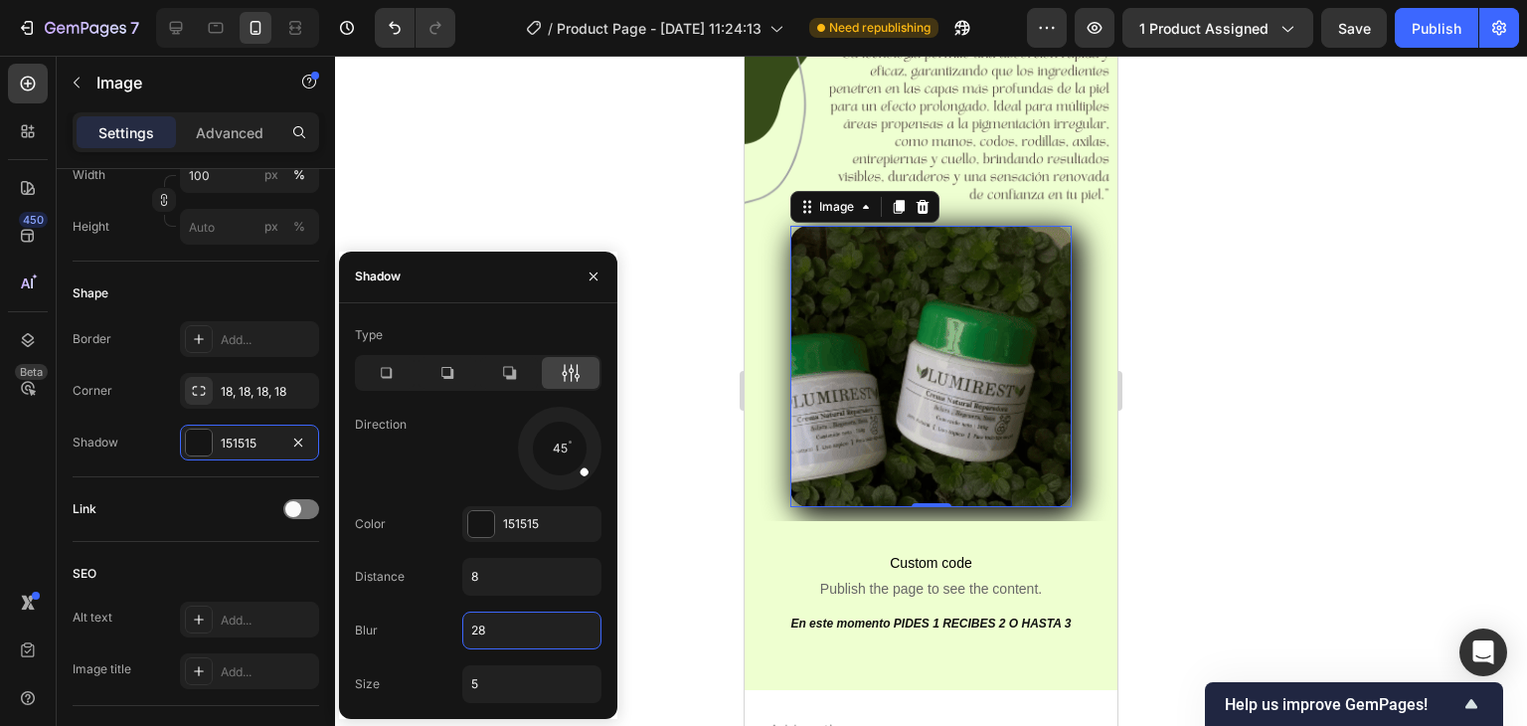
click at [517, 641] on input "28" at bounding box center [531, 630] width 137 height 36
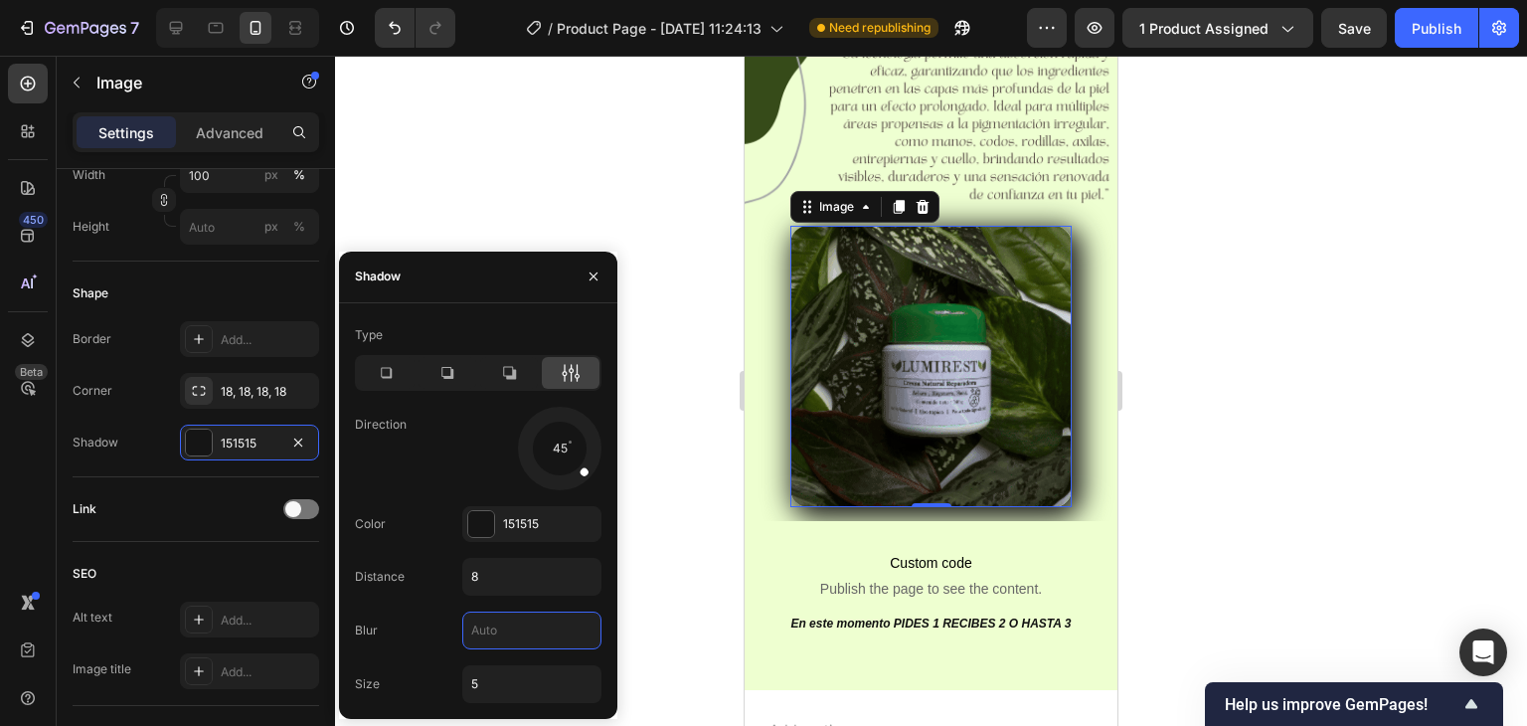
type input "5"
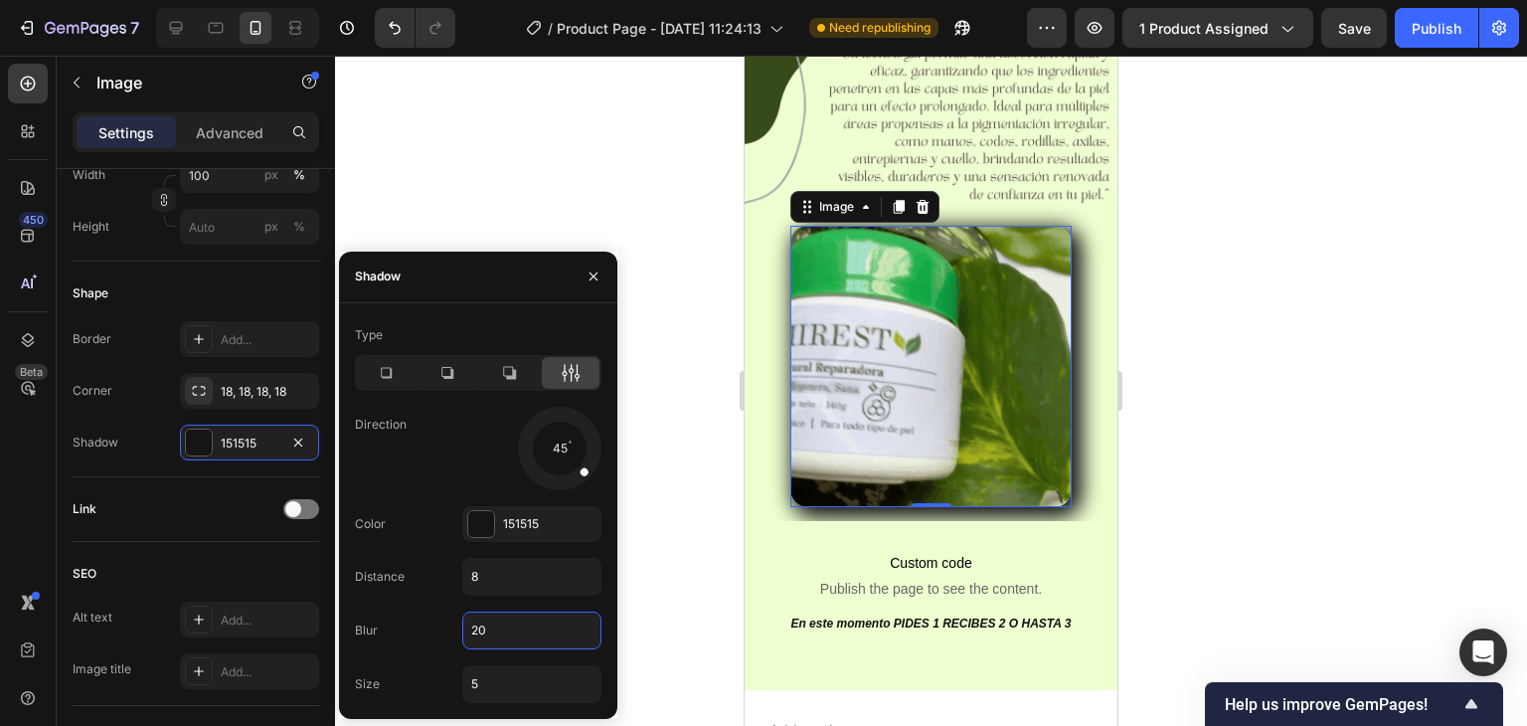
type input "2"
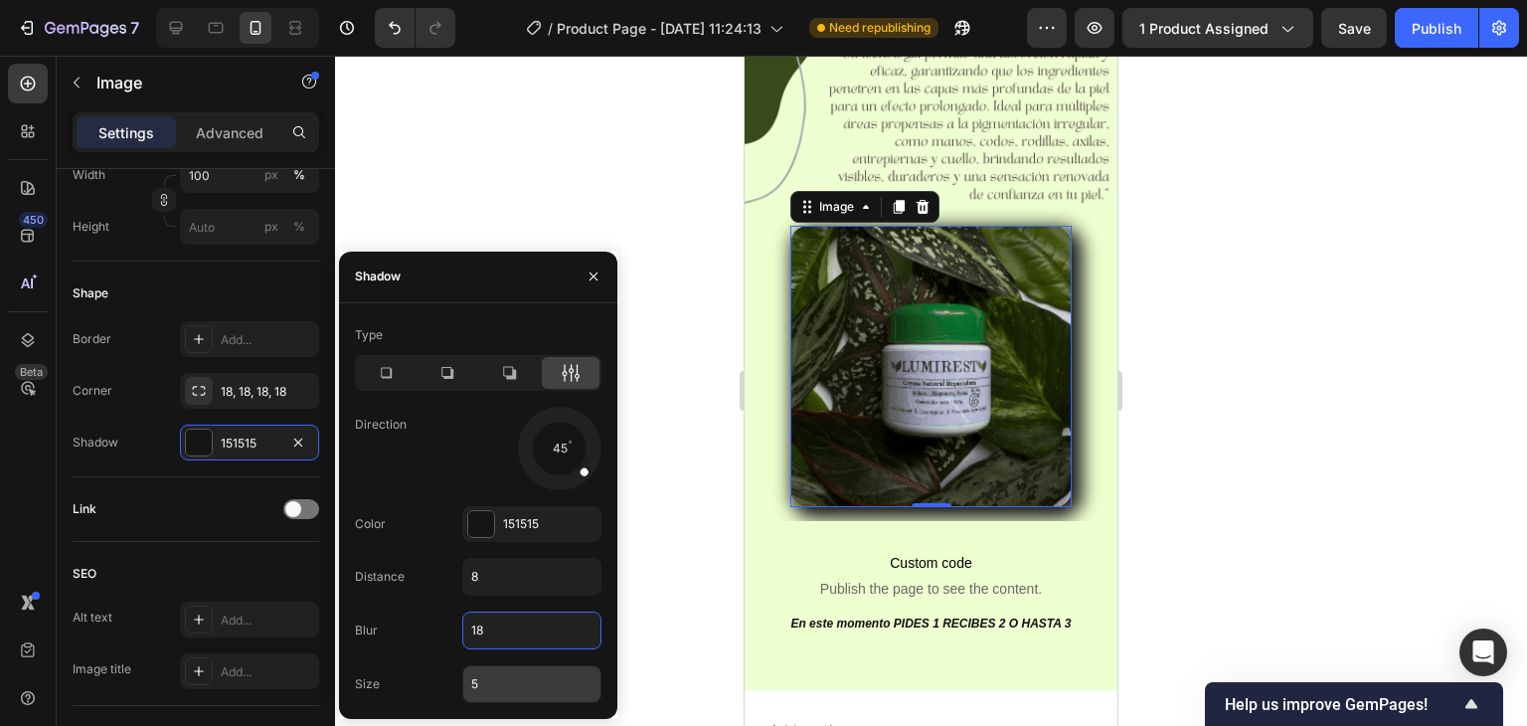
type input "18"
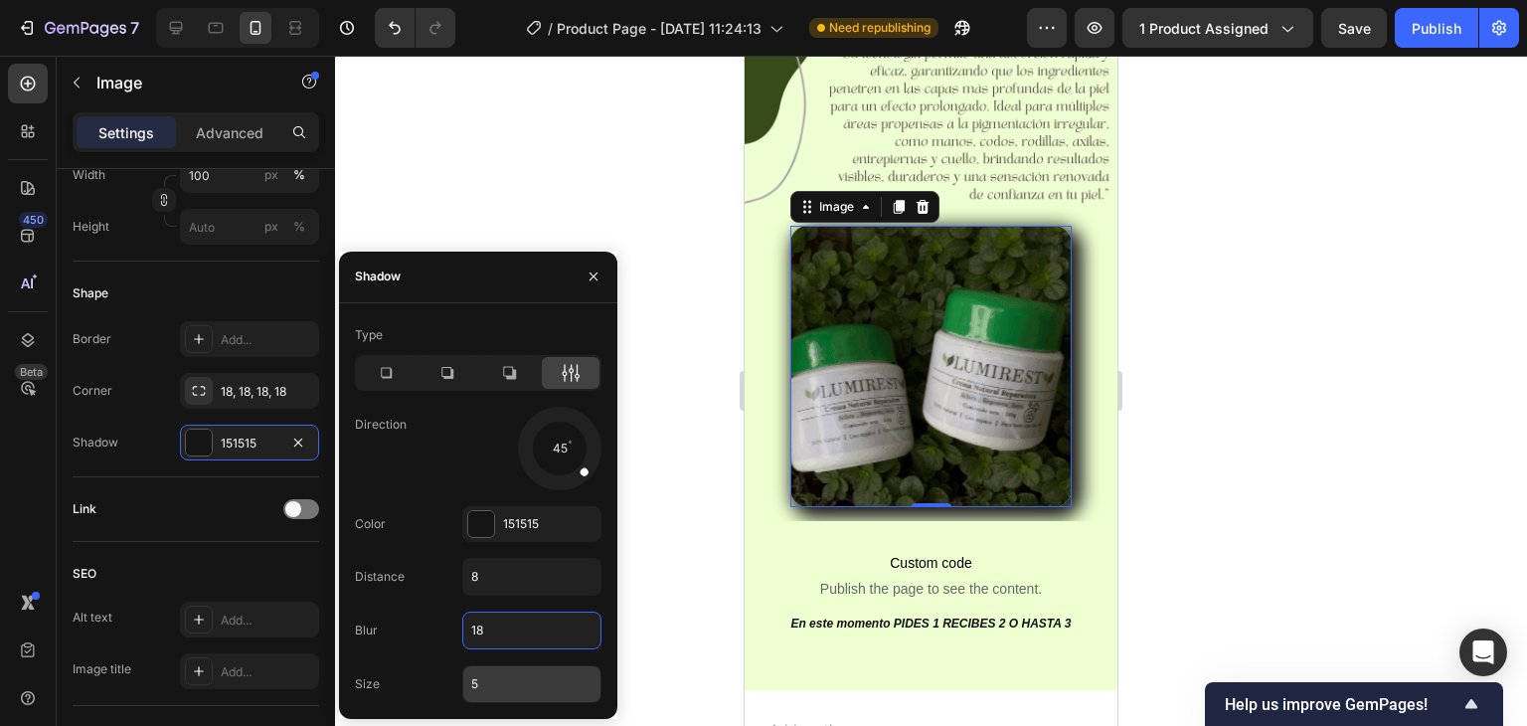
click at [511, 676] on input "5" at bounding box center [531, 684] width 137 height 36
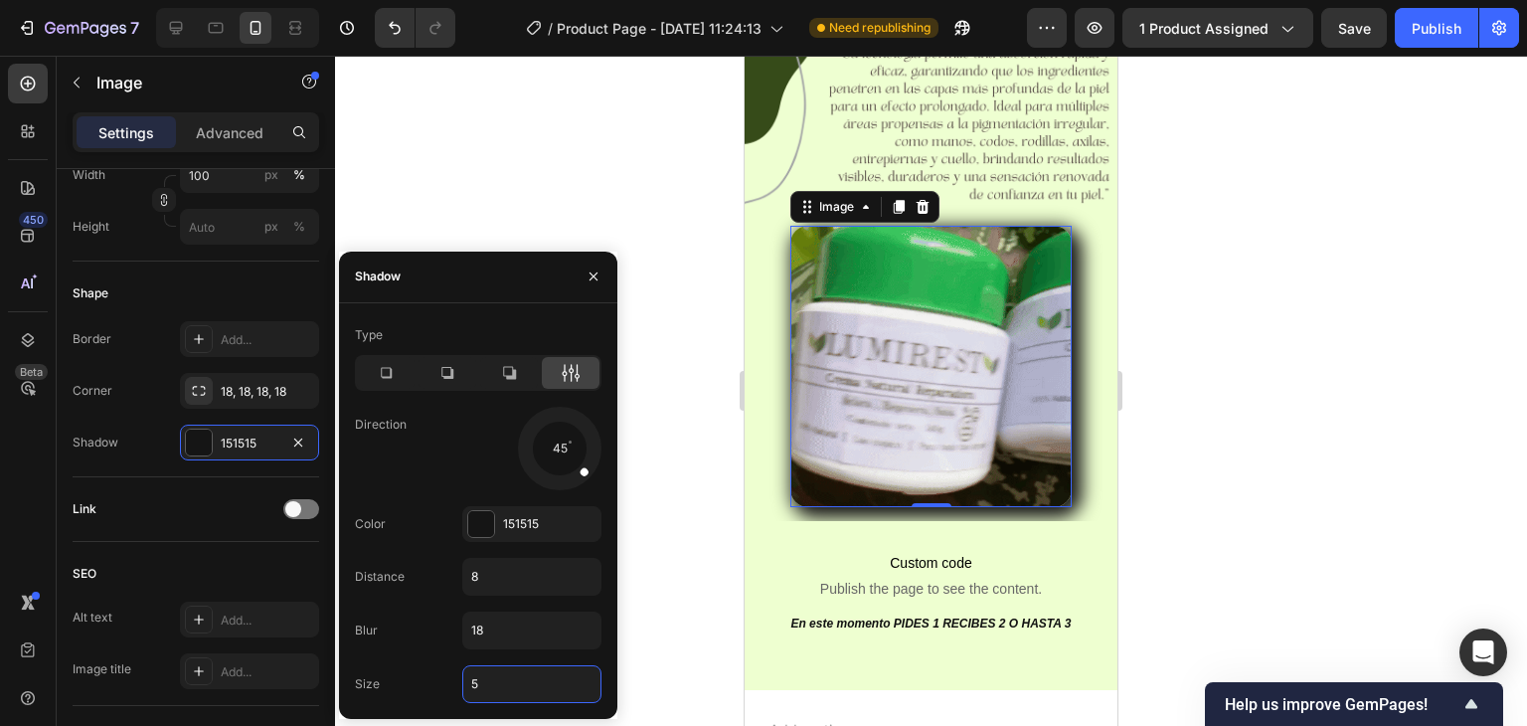
type input "1"
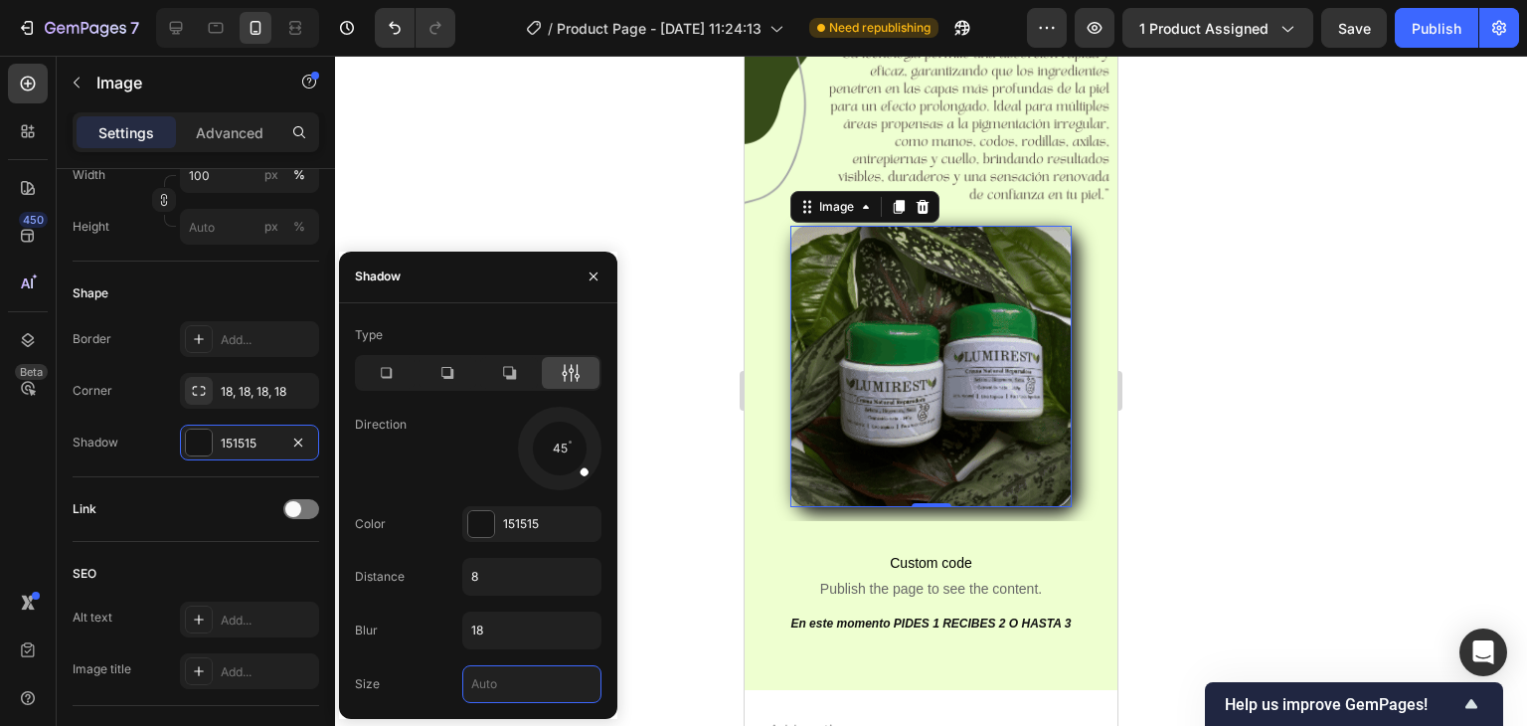
type input "2"
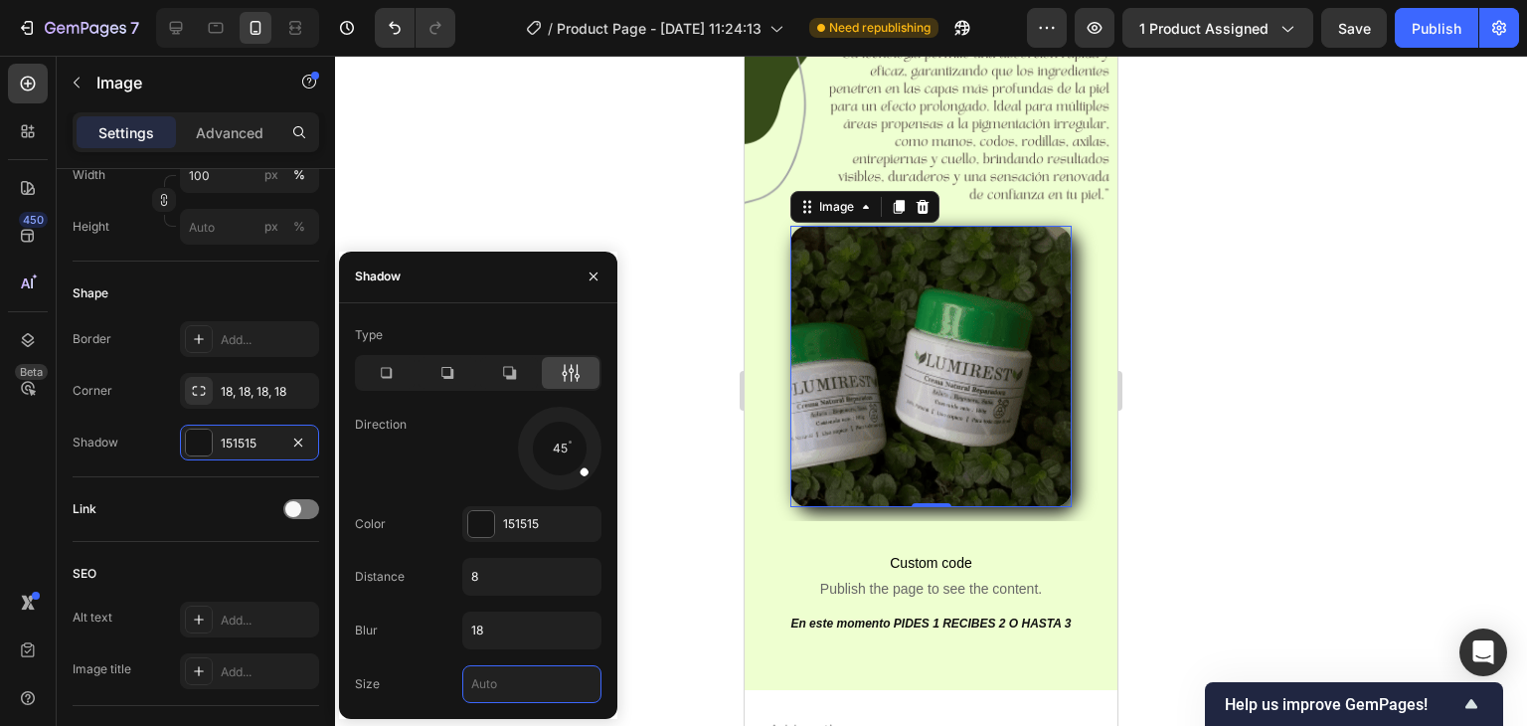
type input "3"
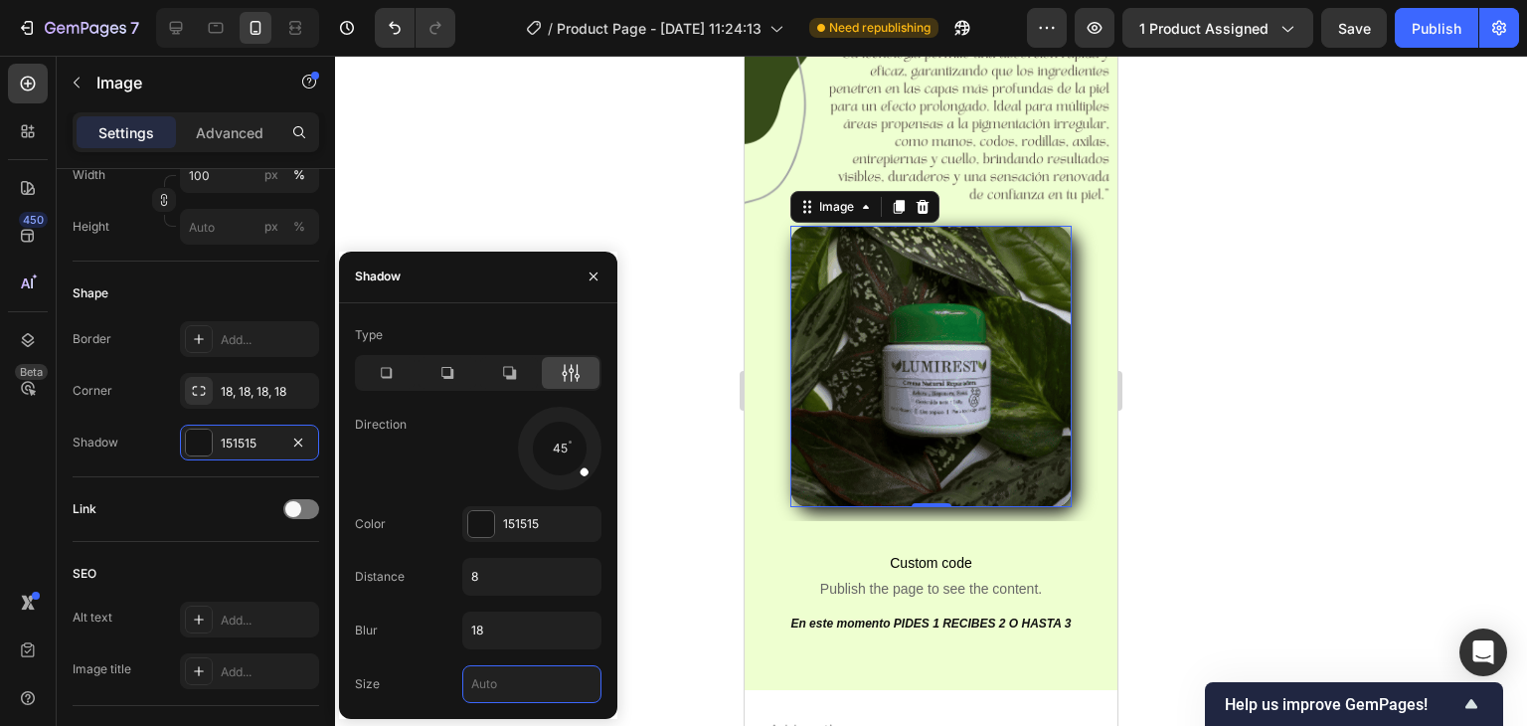
type input "2"
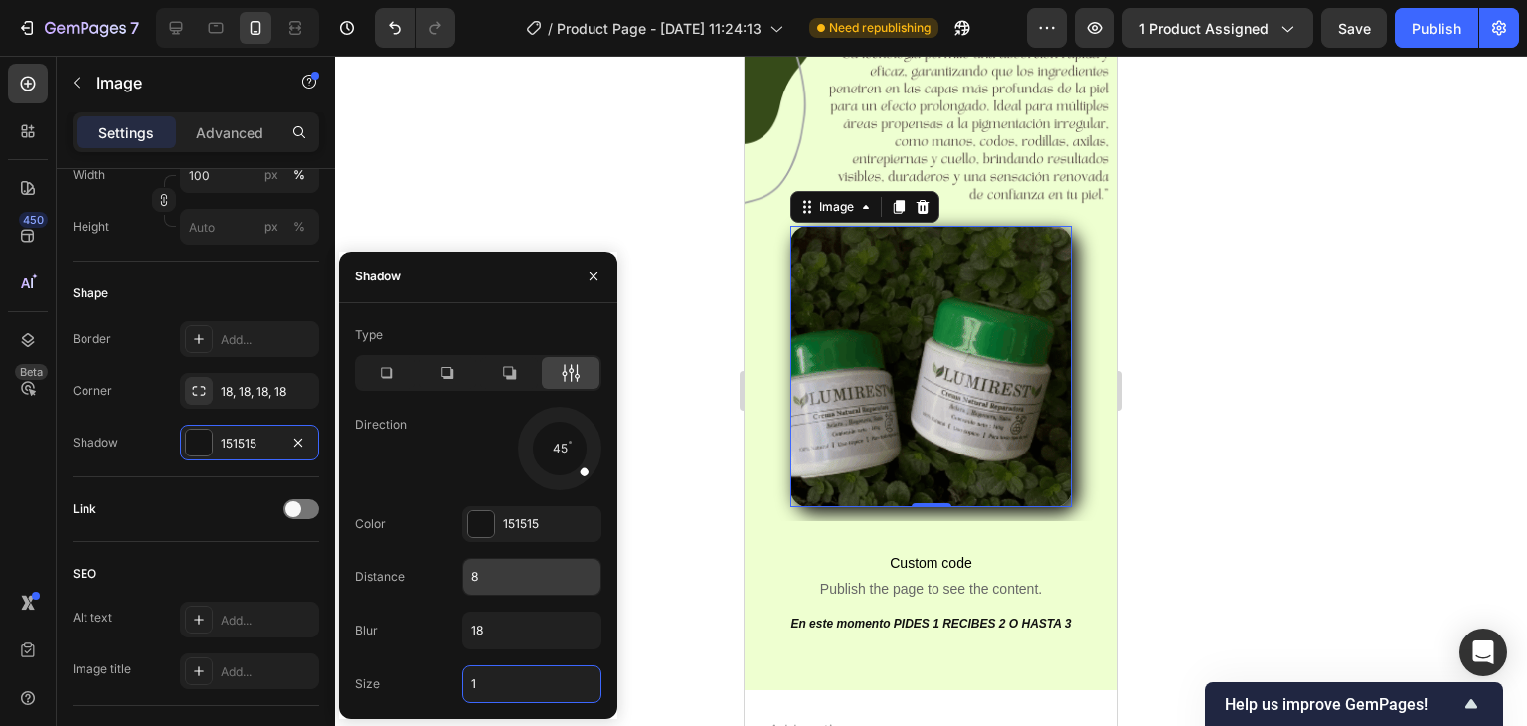
type input "1"
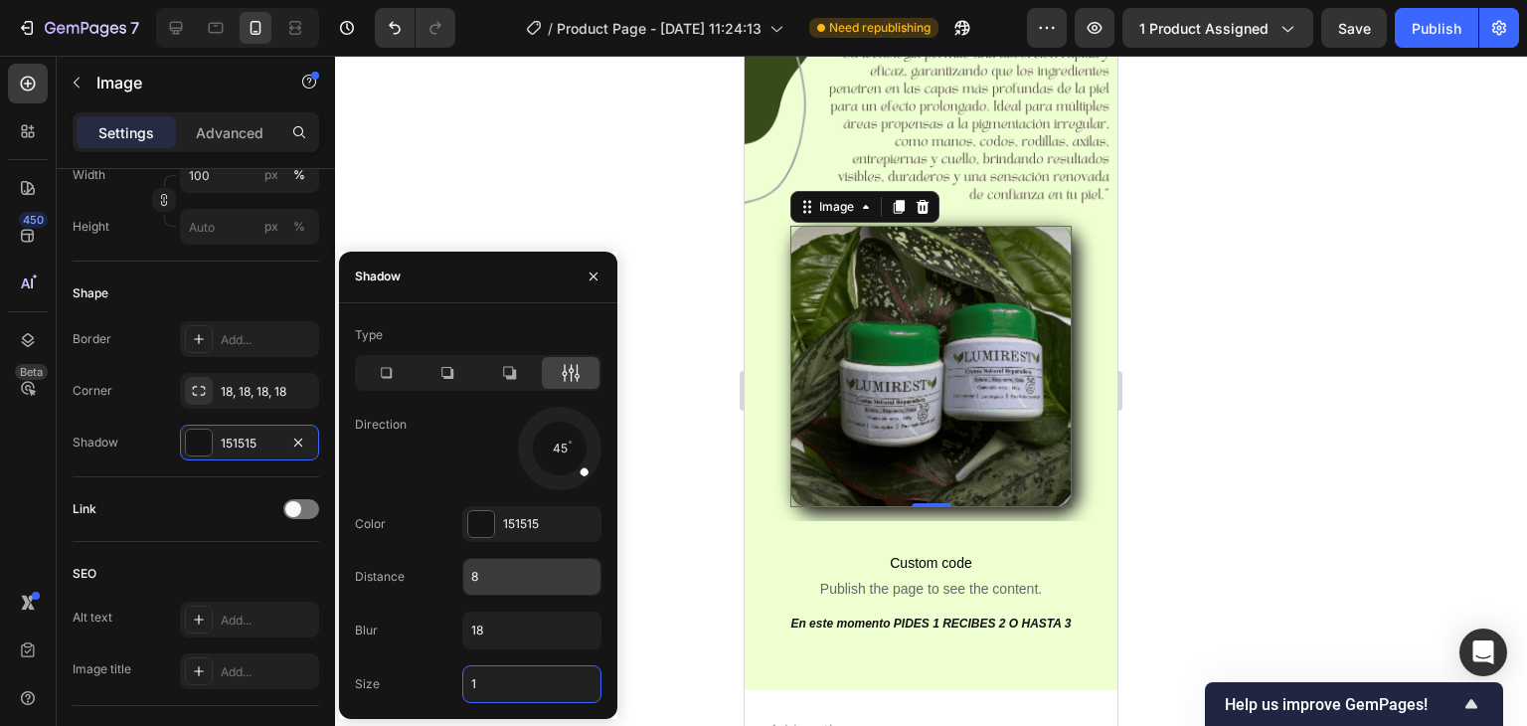
click at [493, 577] on input "8" at bounding box center [531, 577] width 137 height 36
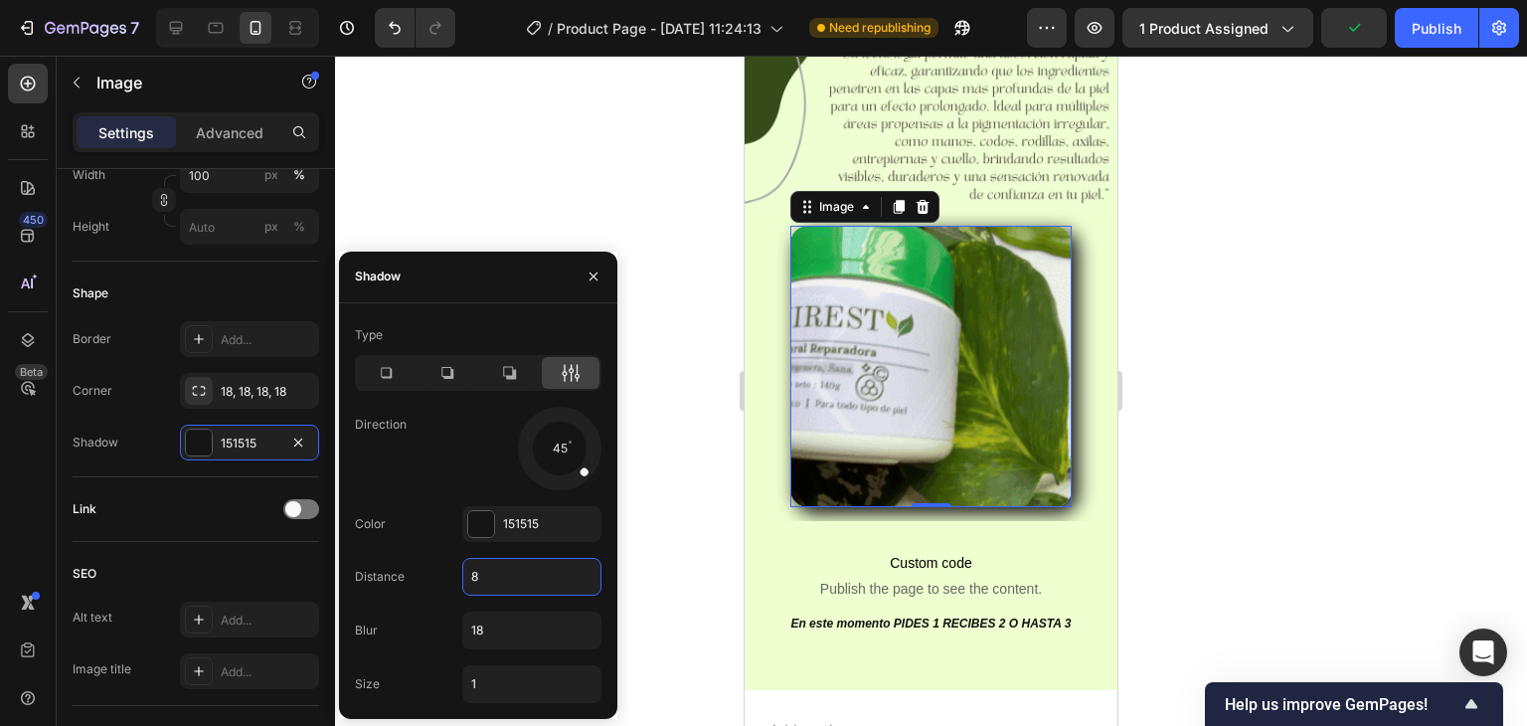
click at [493, 577] on input "8" at bounding box center [531, 577] width 137 height 36
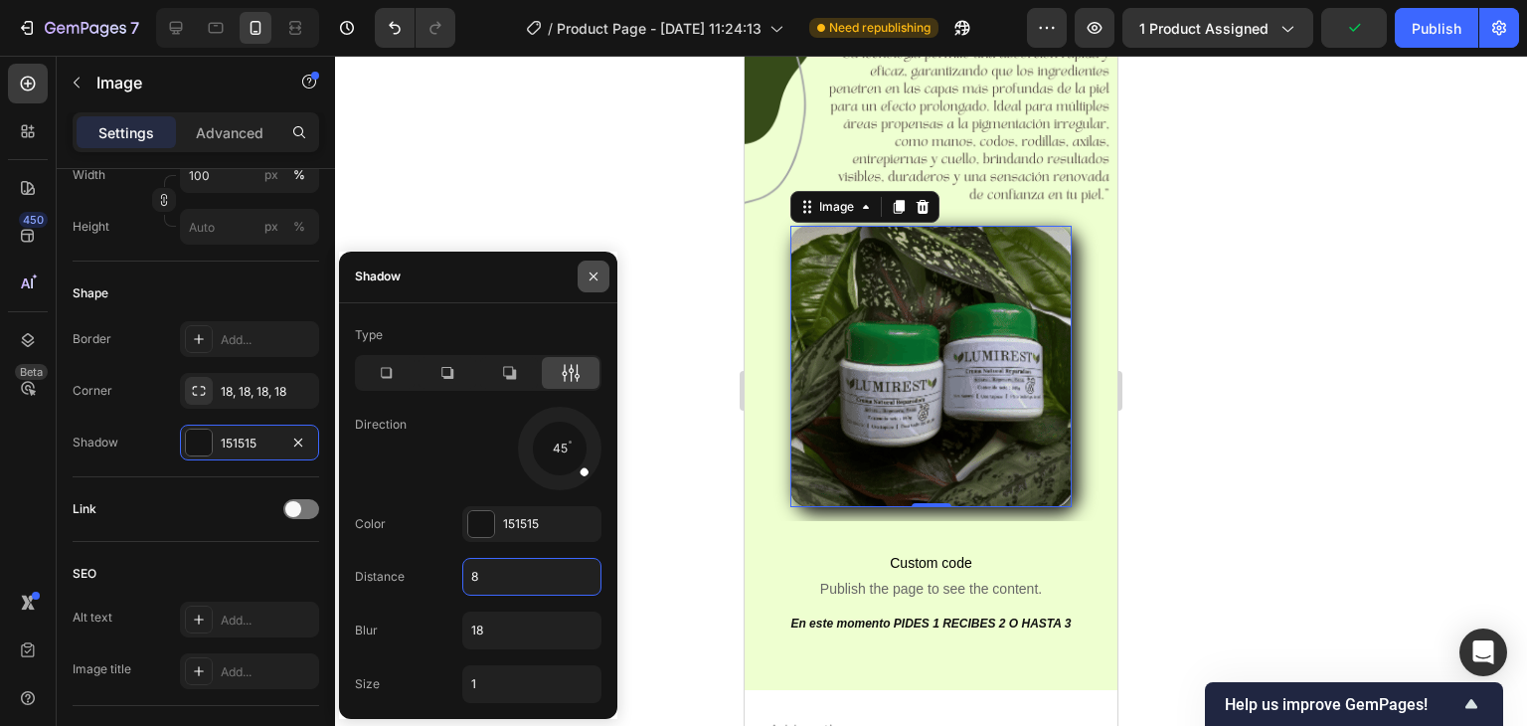
click at [596, 275] on icon "button" at bounding box center [594, 276] width 8 height 8
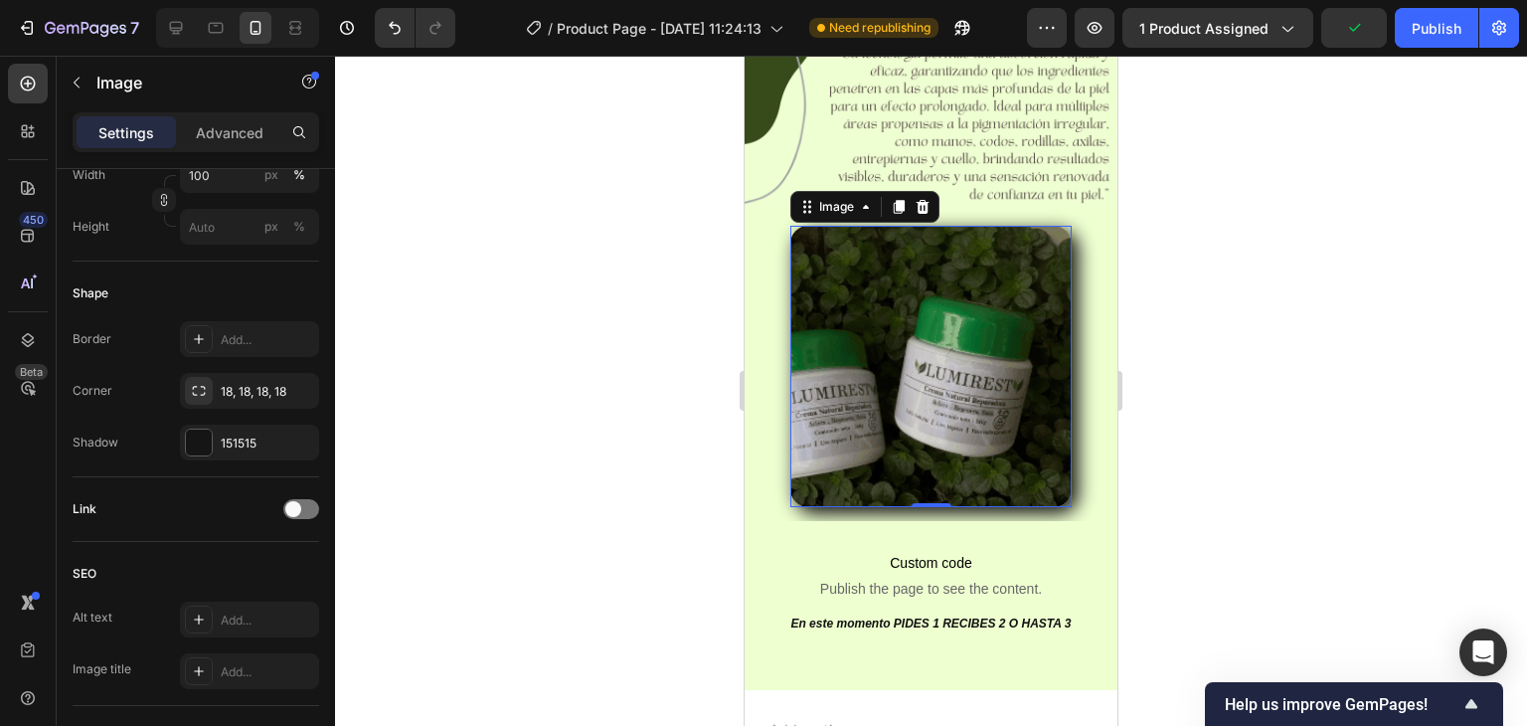
click at [676, 264] on div at bounding box center [931, 391] width 1192 height 670
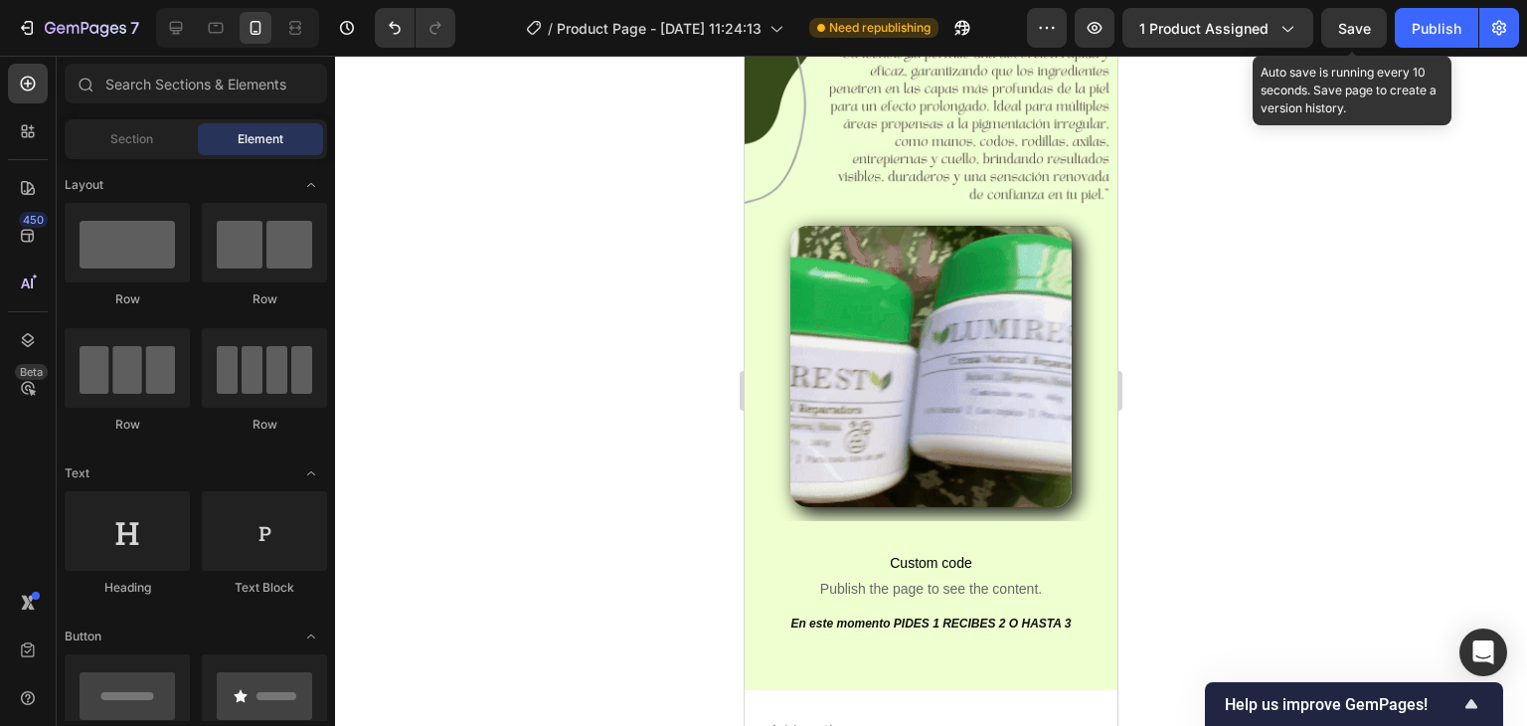
click at [1352, 21] on span "Save" at bounding box center [1354, 28] width 33 height 17
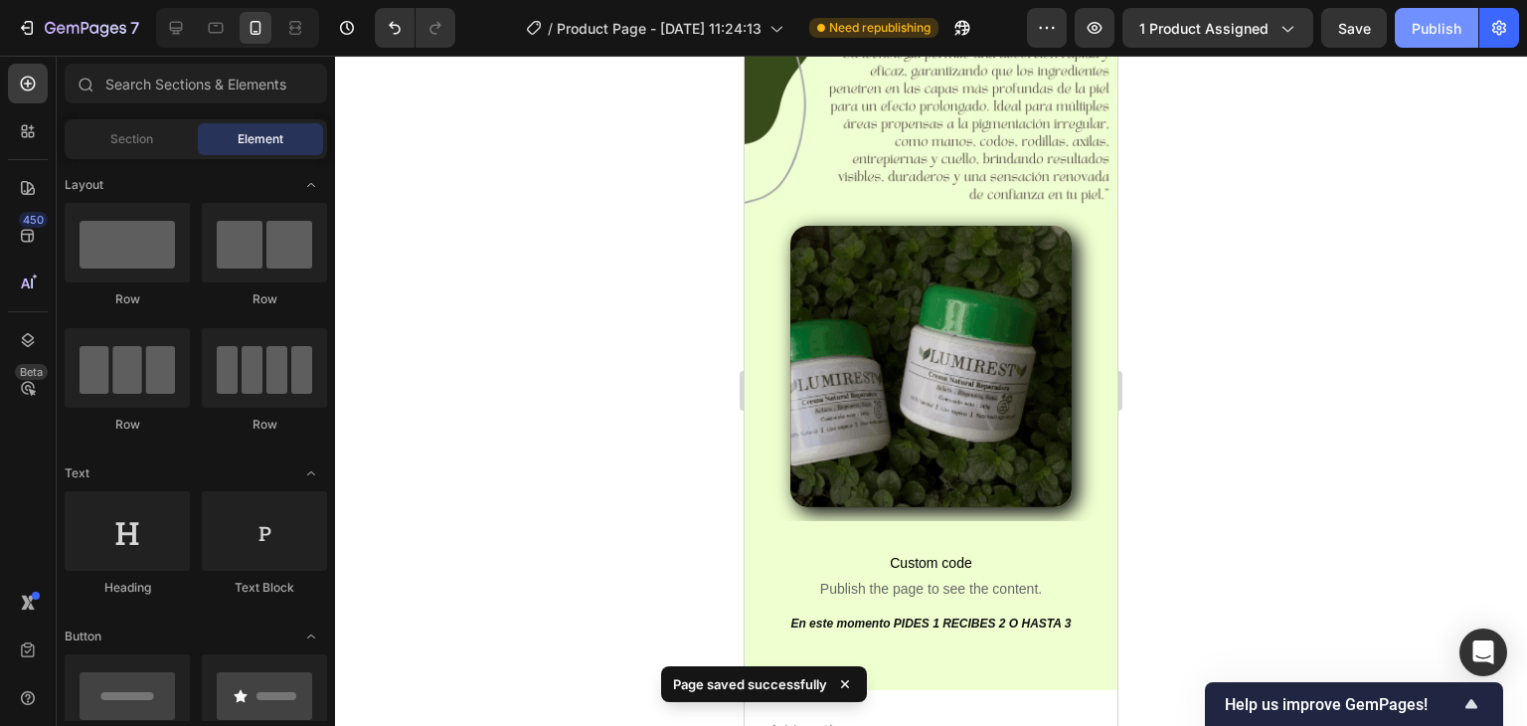
click at [1441, 18] on div "Publish" at bounding box center [1437, 28] width 50 height 21
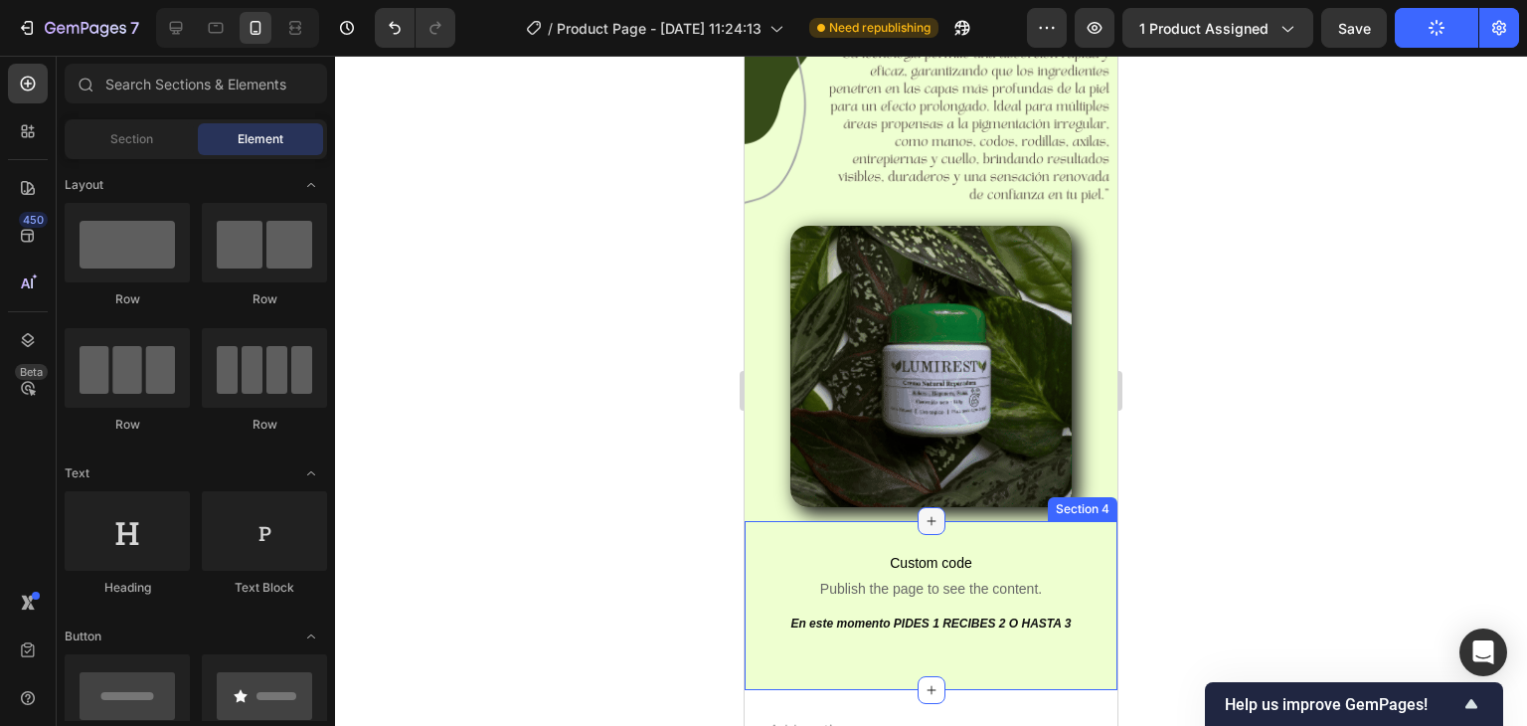
click at [918, 507] on div at bounding box center [932, 521] width 28 height 28
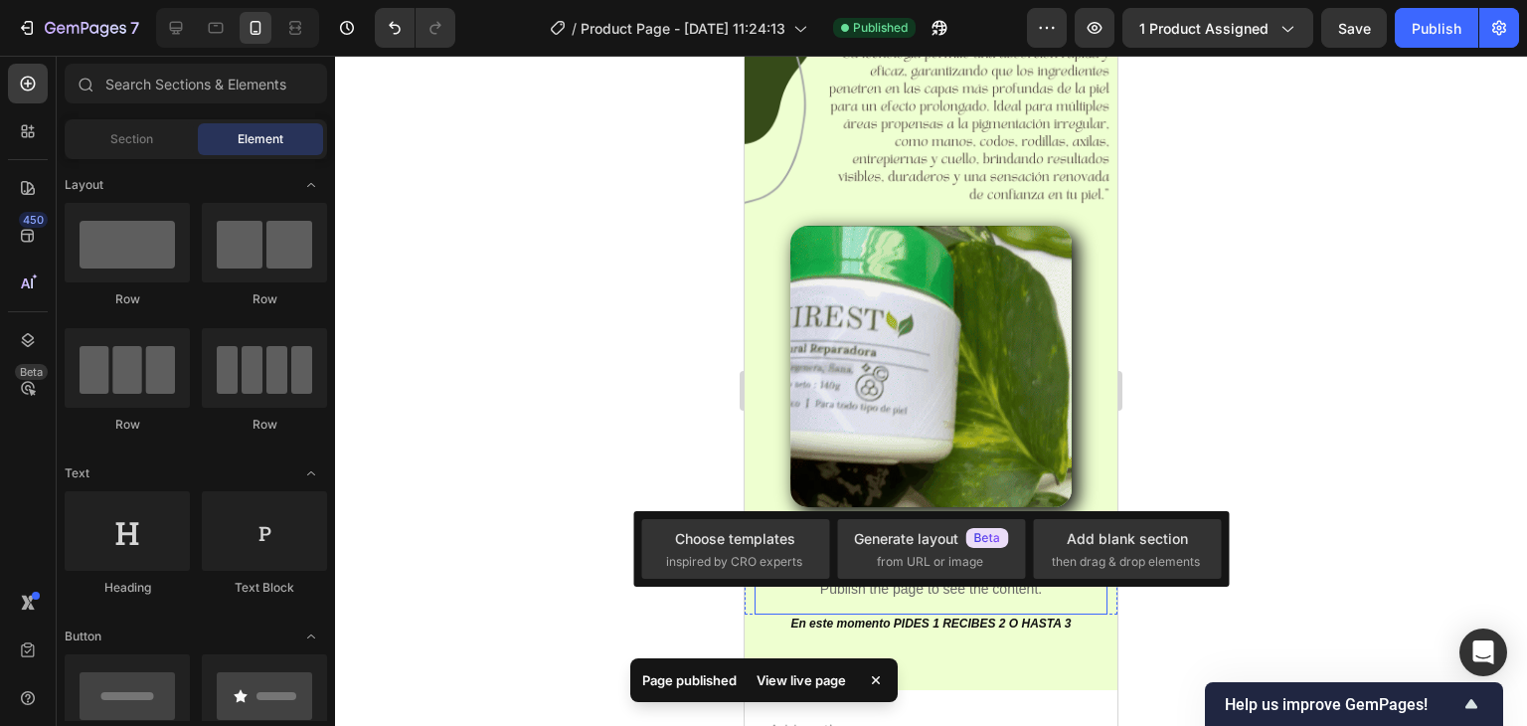
click at [555, 382] on div at bounding box center [931, 391] width 1192 height 670
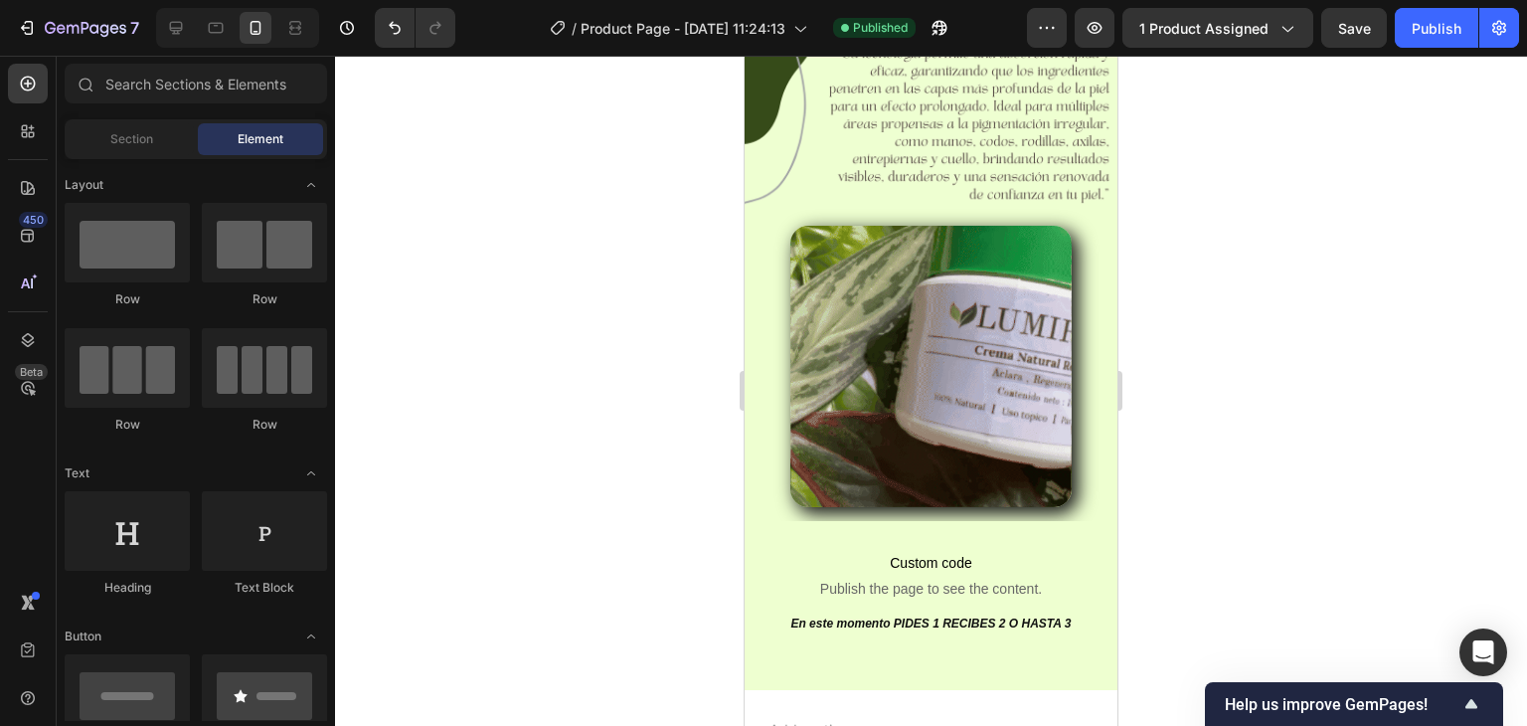
click at [1233, 406] on div at bounding box center [931, 391] width 1192 height 670
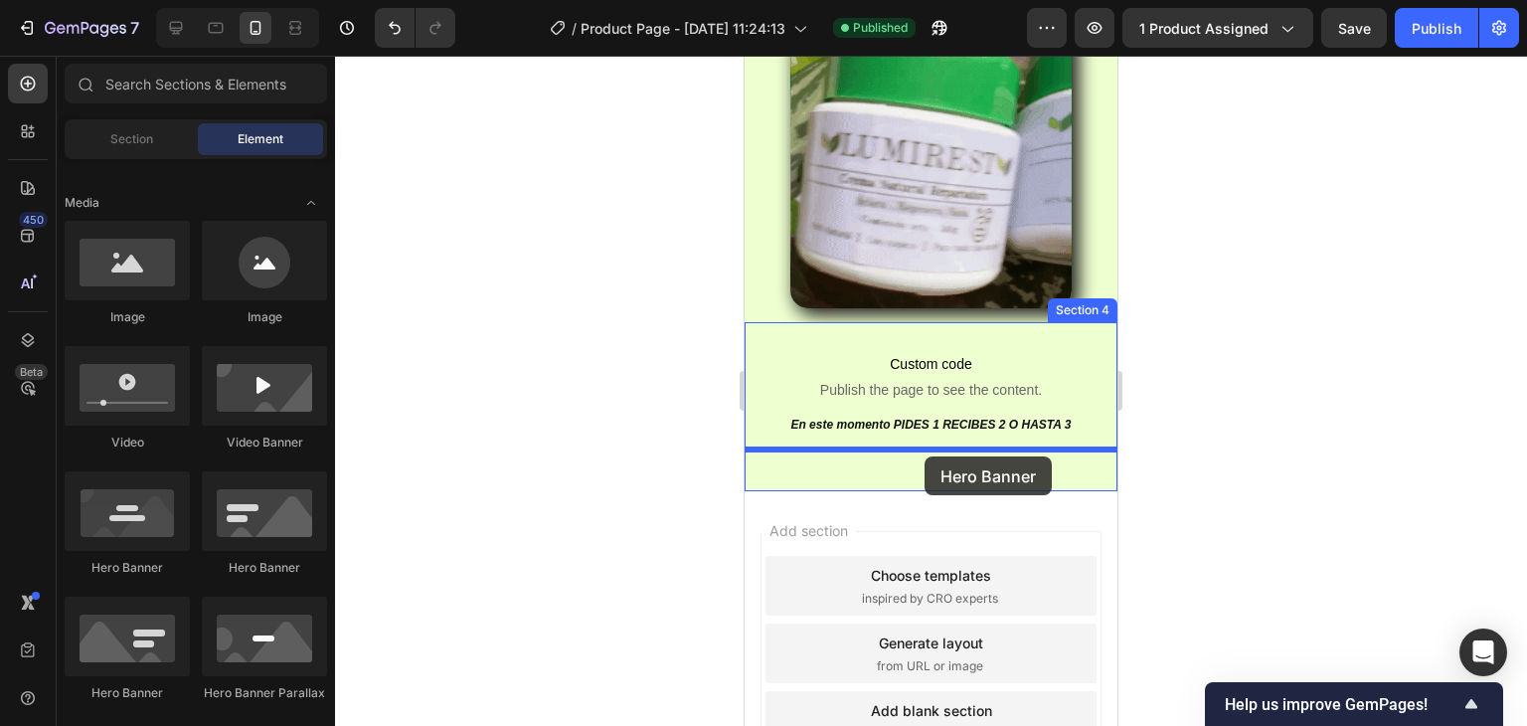
drag, startPoint x: 1007, startPoint y: 601, endPoint x: 925, endPoint y: 456, distance: 166.1
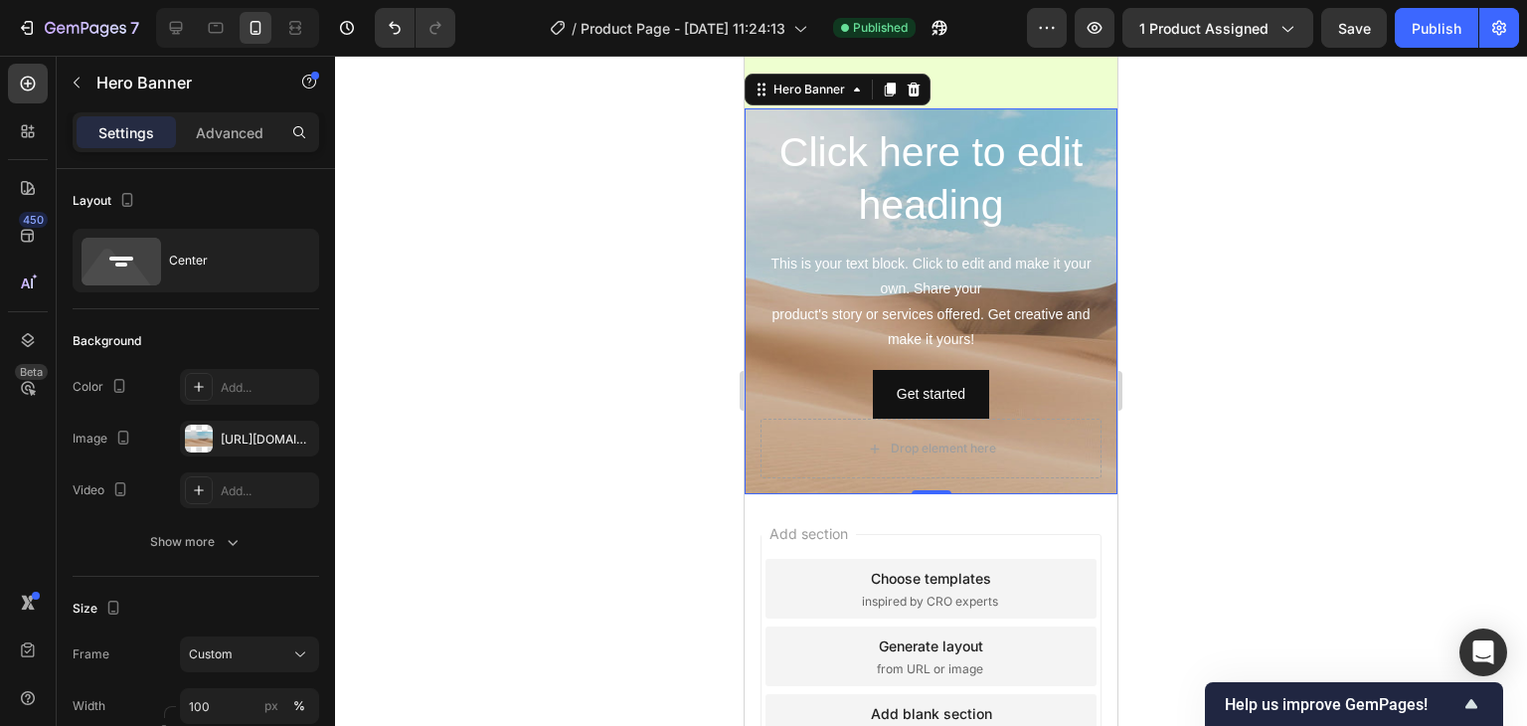
scroll to position [1304, 0]
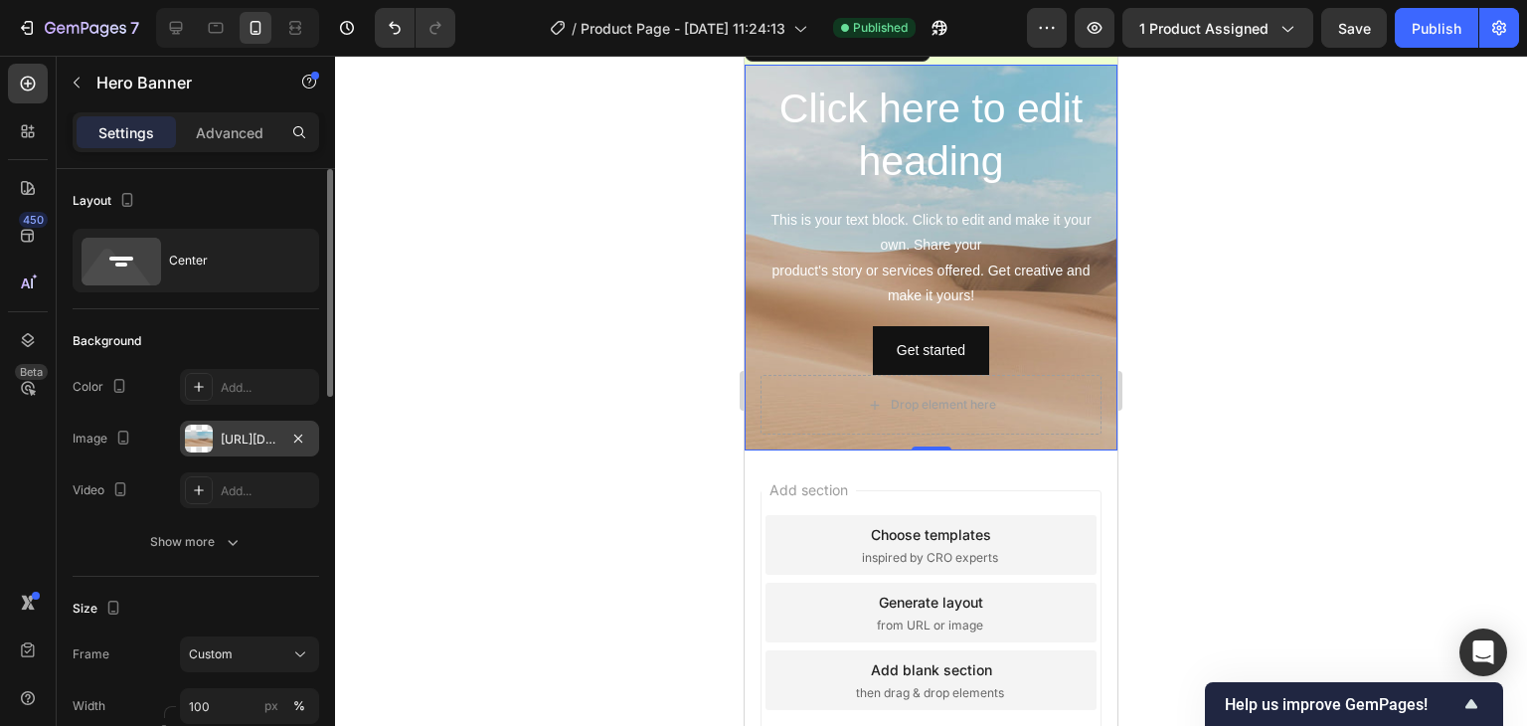
click at [256, 435] on div "[URL][DOMAIN_NAME]" at bounding box center [250, 439] width 58 height 18
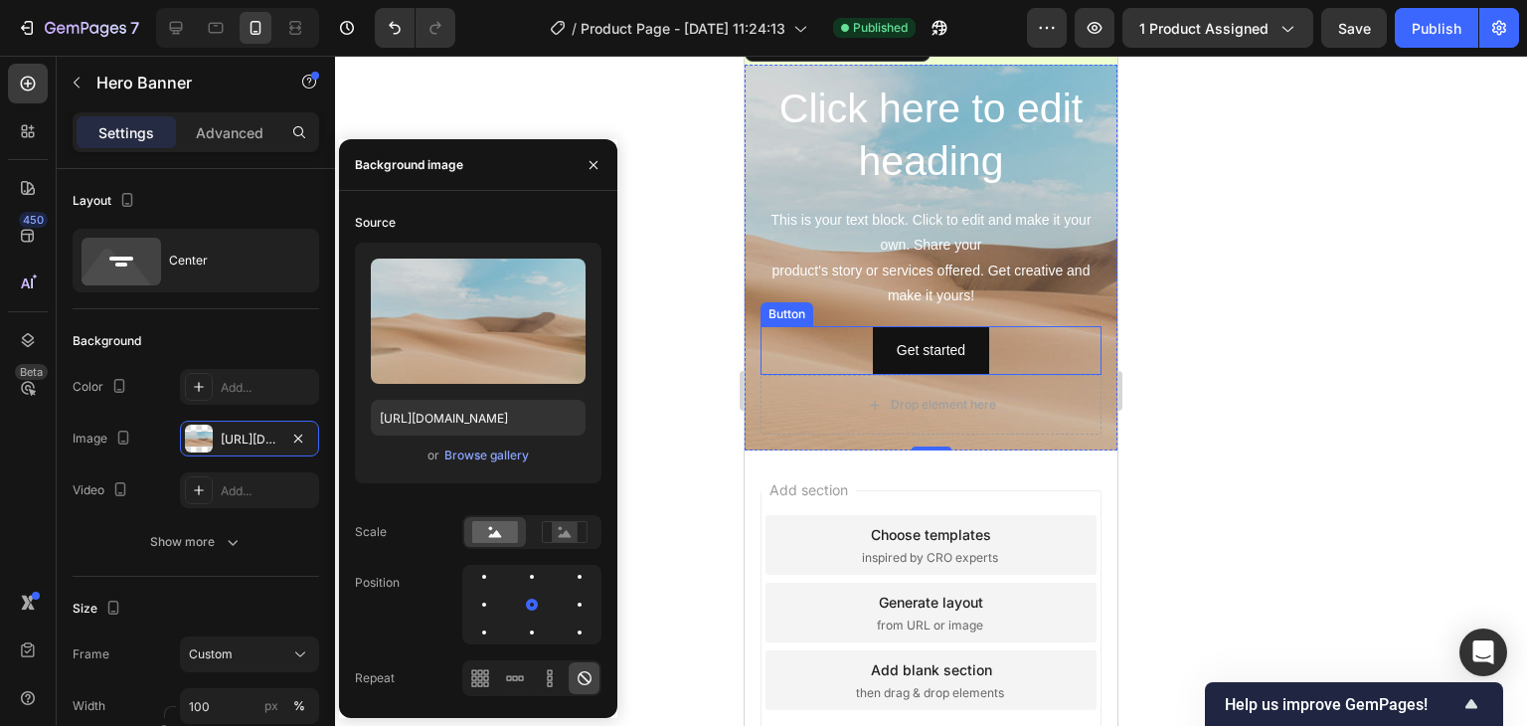
click at [1035, 354] on div "Get started Button" at bounding box center [931, 350] width 341 height 49
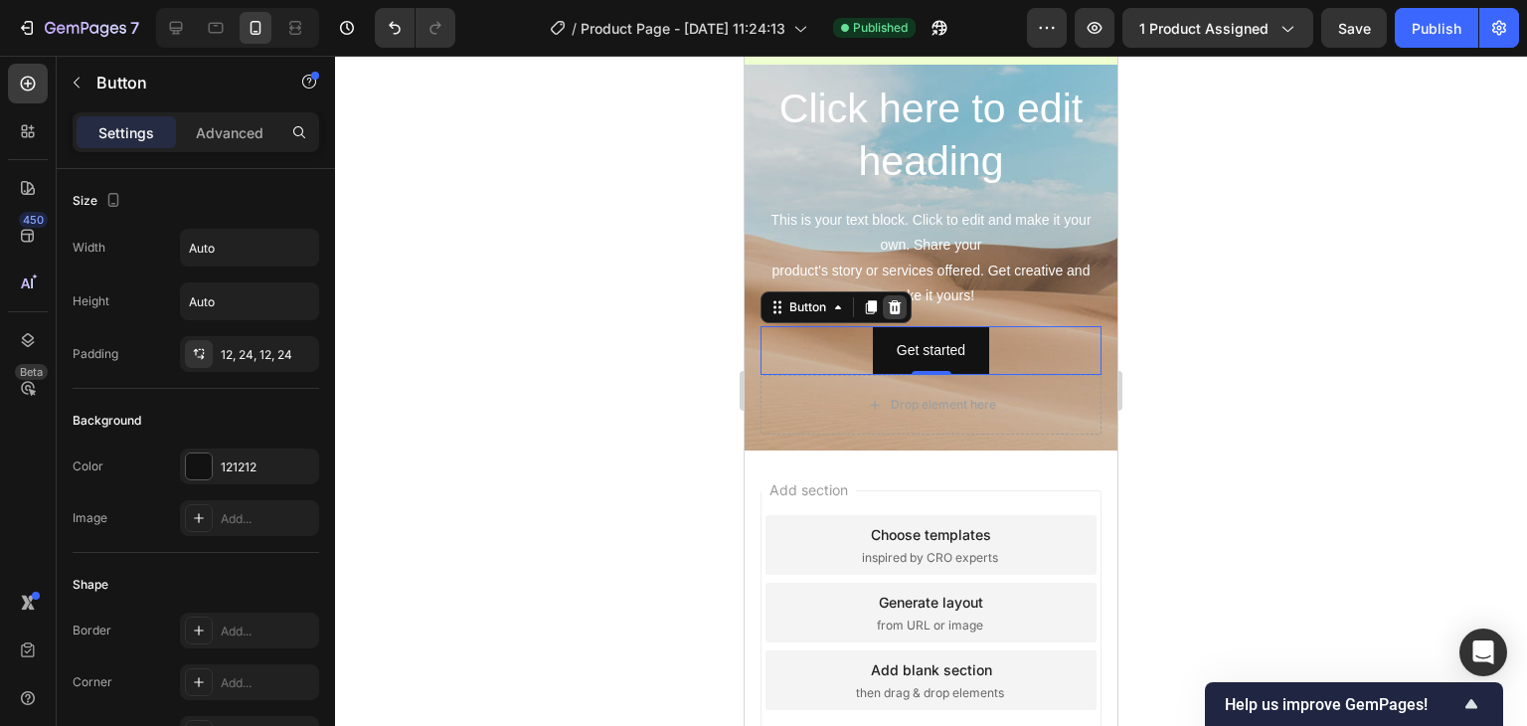
click at [895, 304] on icon at bounding box center [895, 307] width 13 height 14
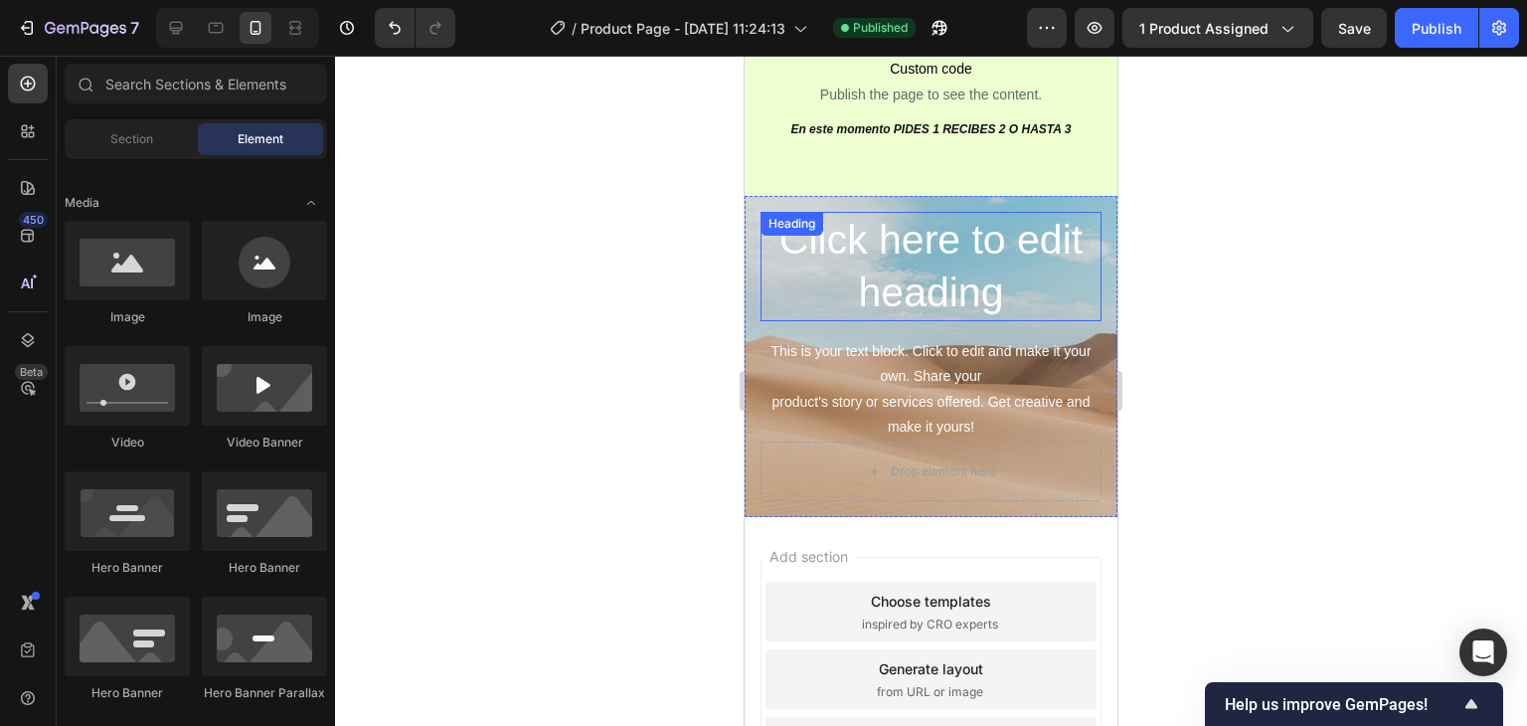
scroll to position [1140, 0]
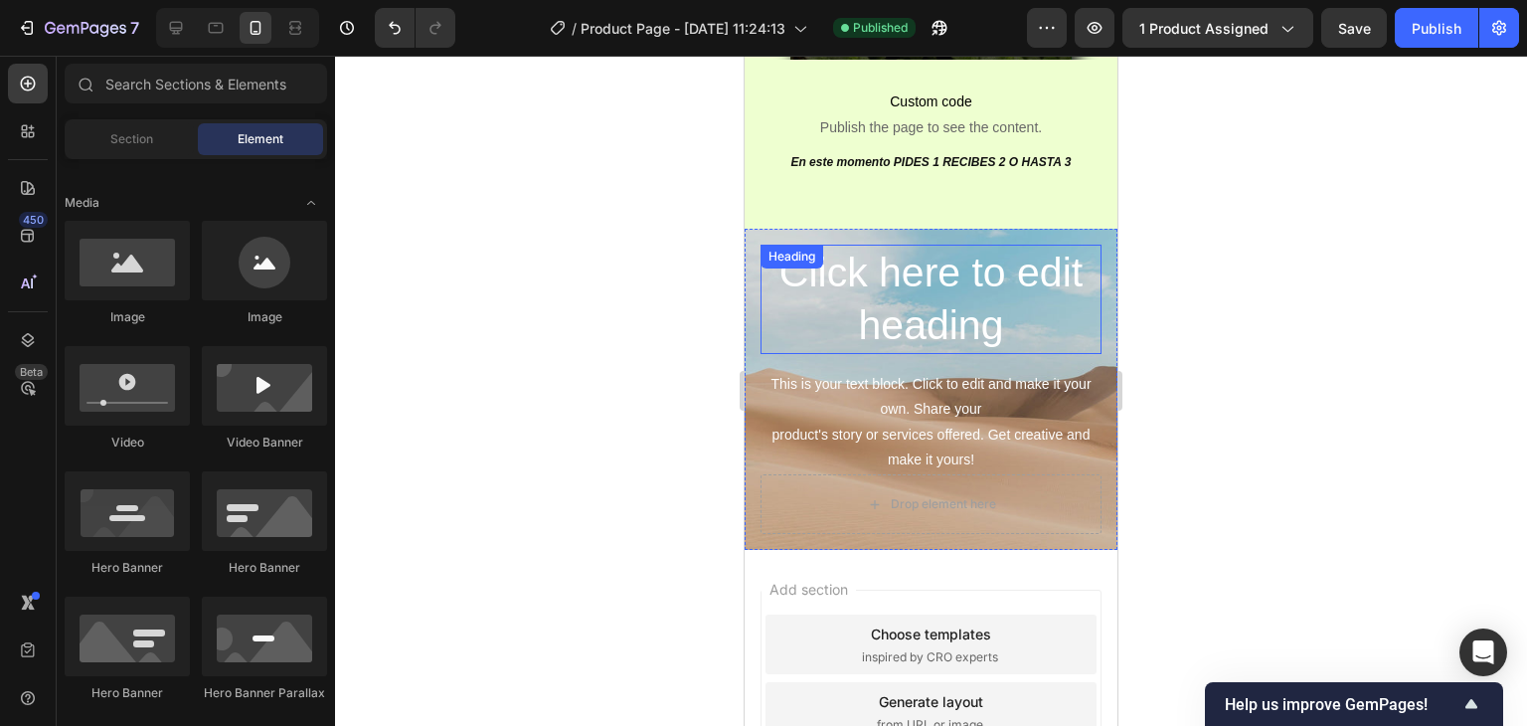
click at [1026, 296] on h2 "Click here to edit heading" at bounding box center [931, 300] width 341 height 110
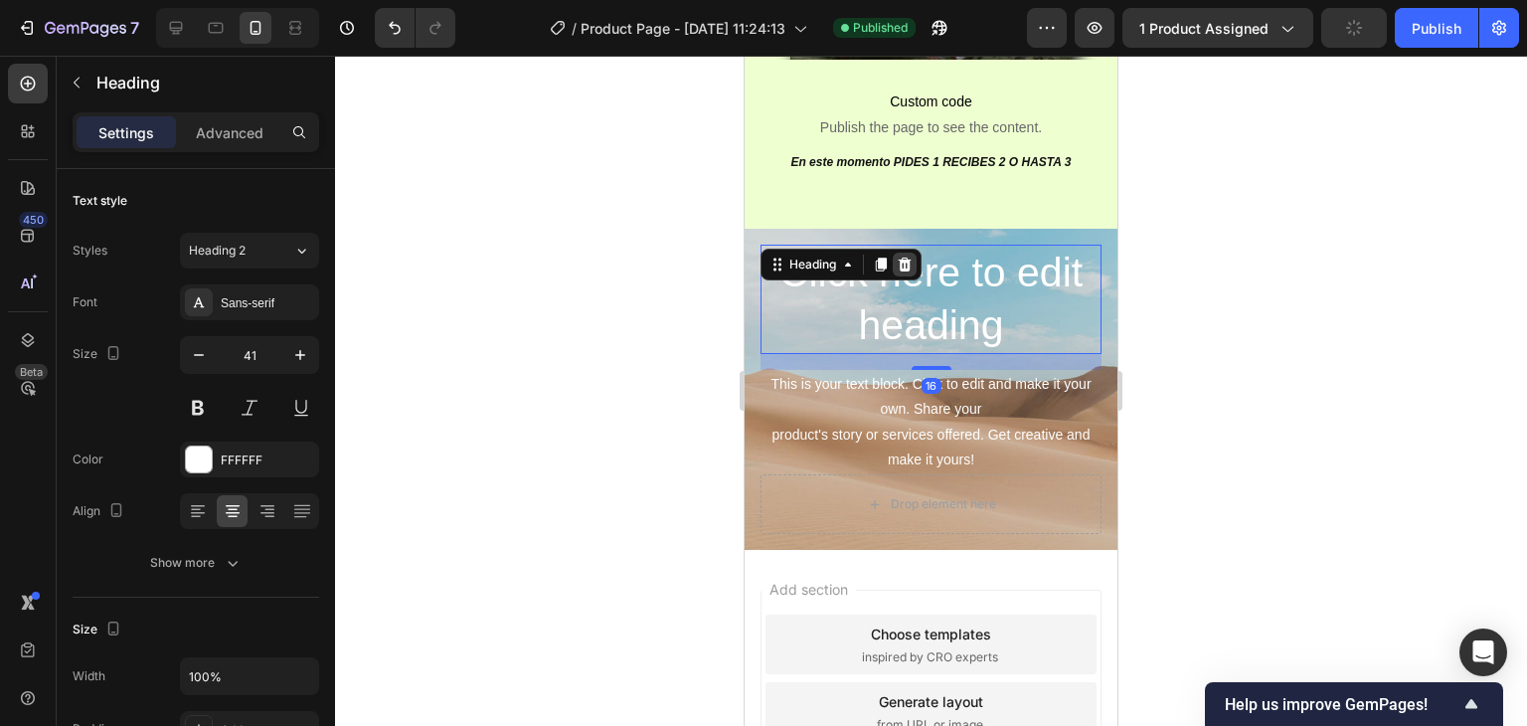
click at [910, 264] on icon at bounding box center [905, 265] width 13 height 14
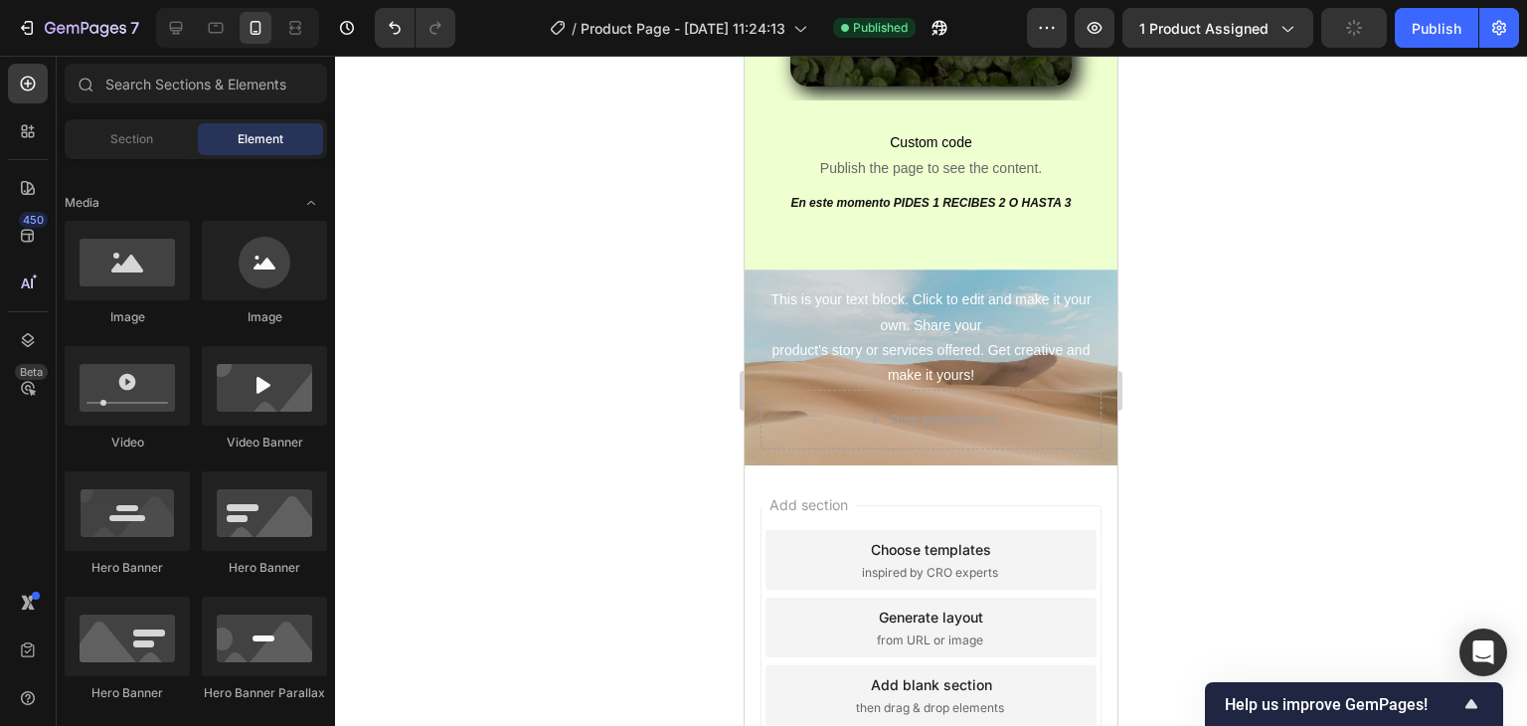
scroll to position [1114, 0]
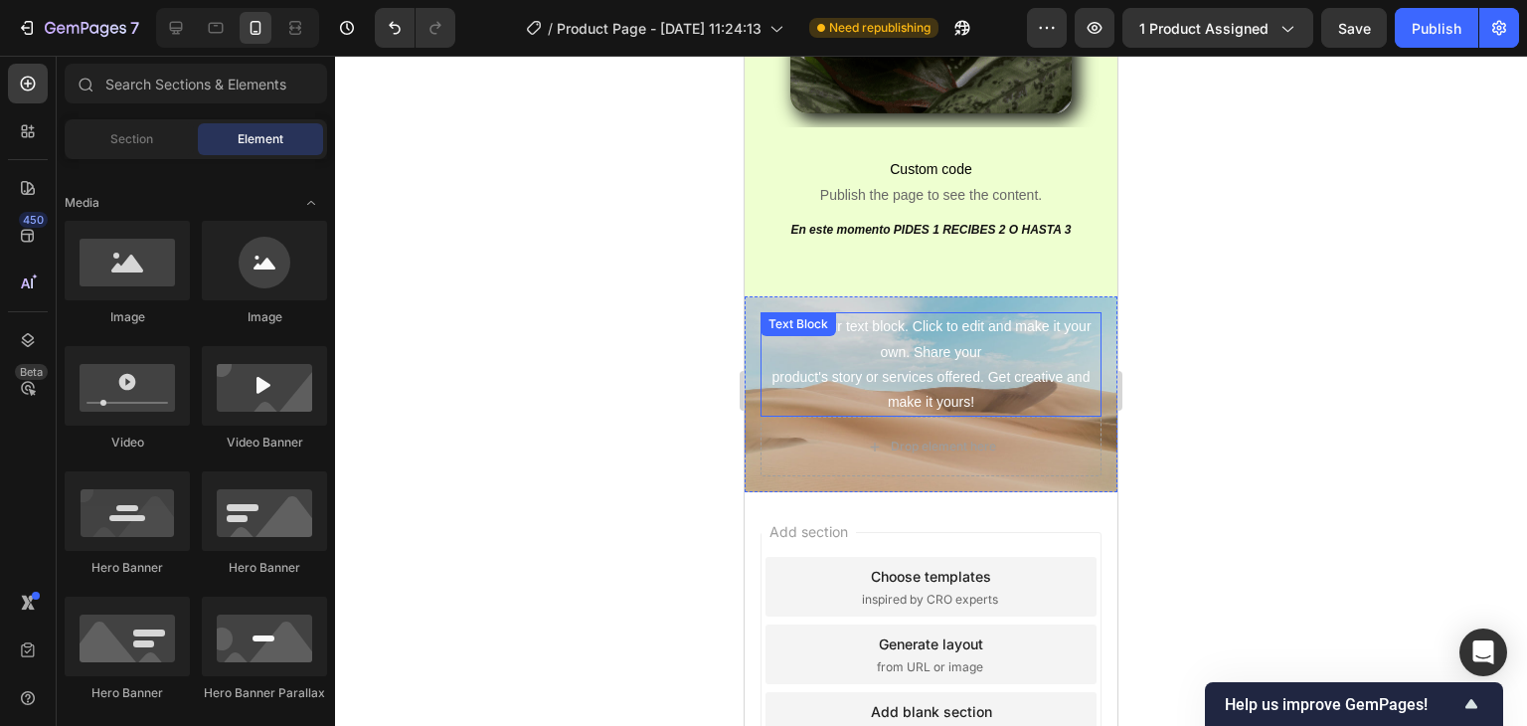
click at [1012, 361] on div "This is your text block. Click to edit and make it your own. Share your product…" at bounding box center [931, 364] width 341 height 104
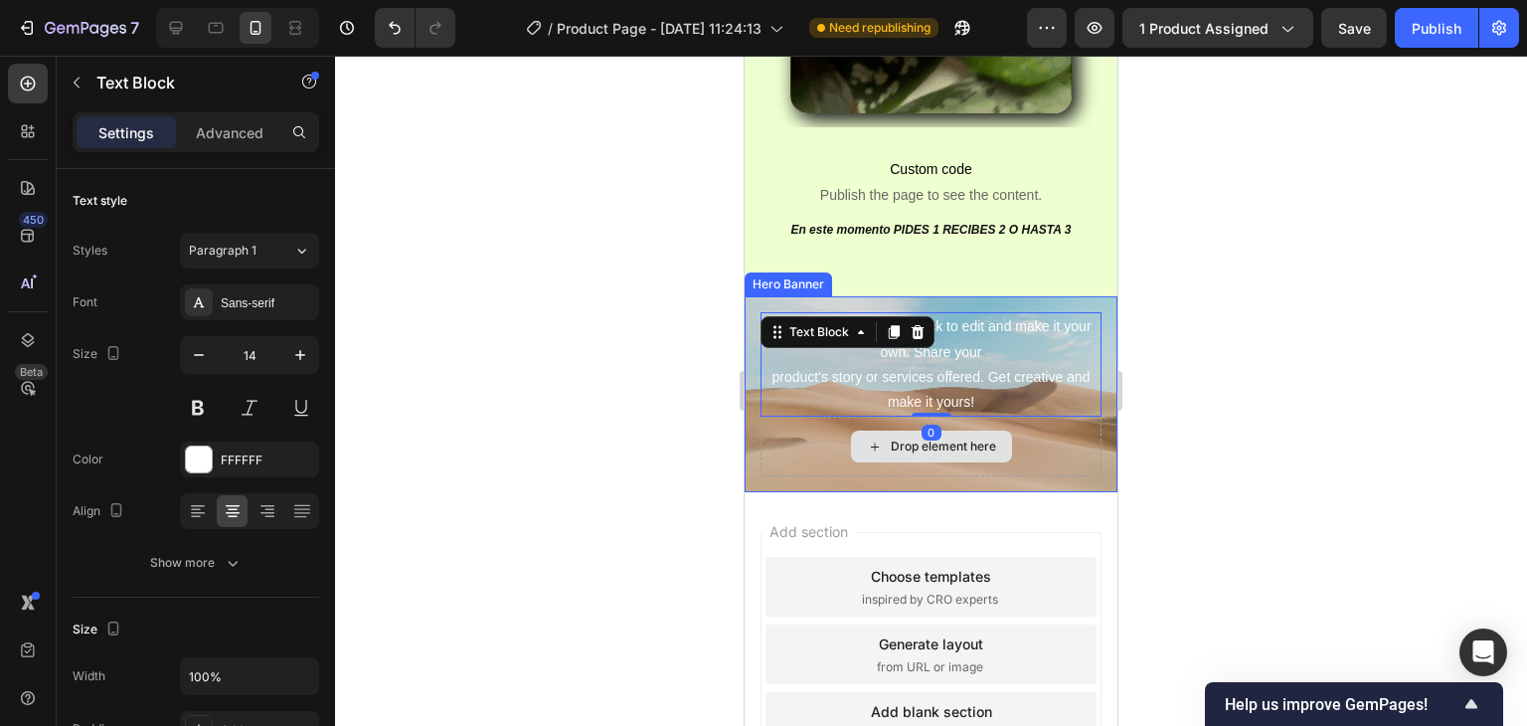
click at [1039, 417] on div "Drop element here" at bounding box center [931, 447] width 341 height 60
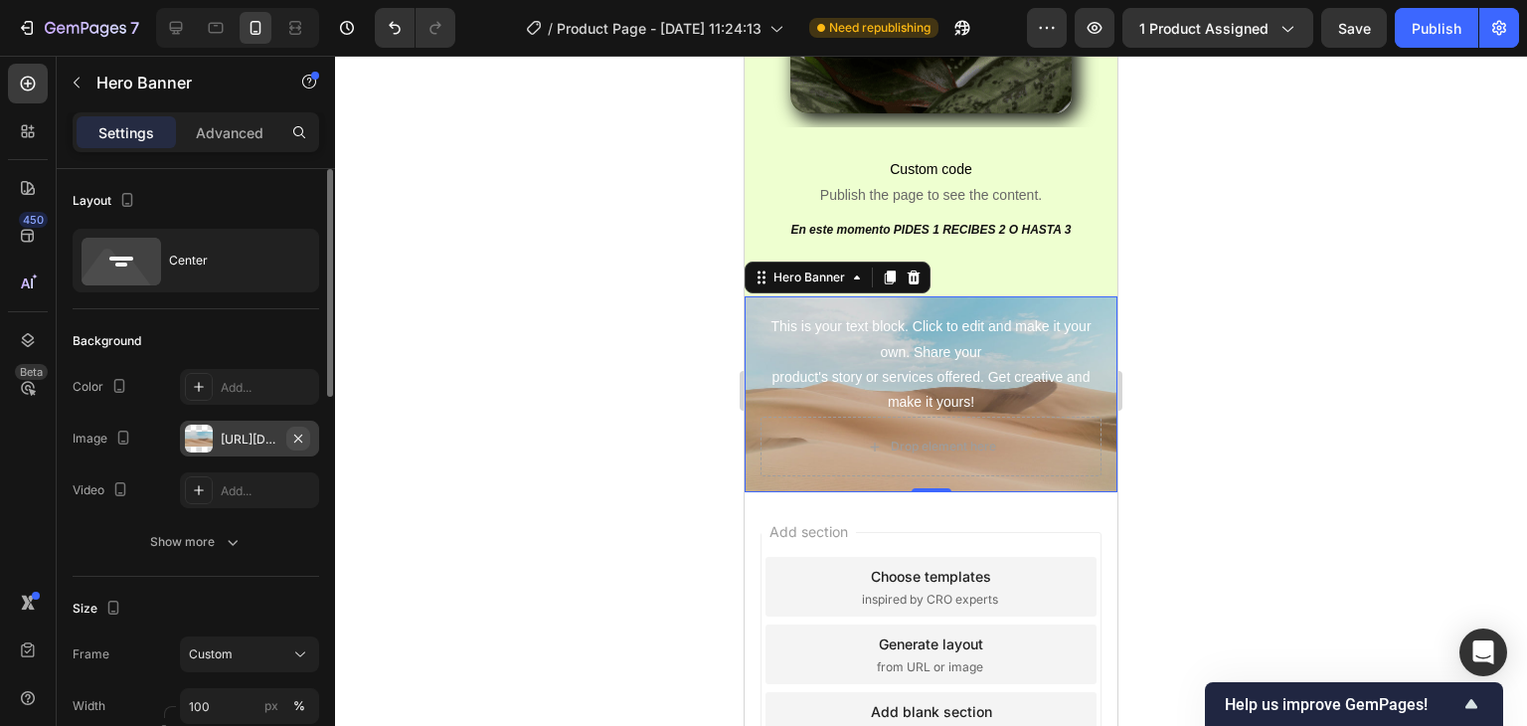
click at [300, 434] on icon "button" at bounding box center [298, 437] width 8 height 8
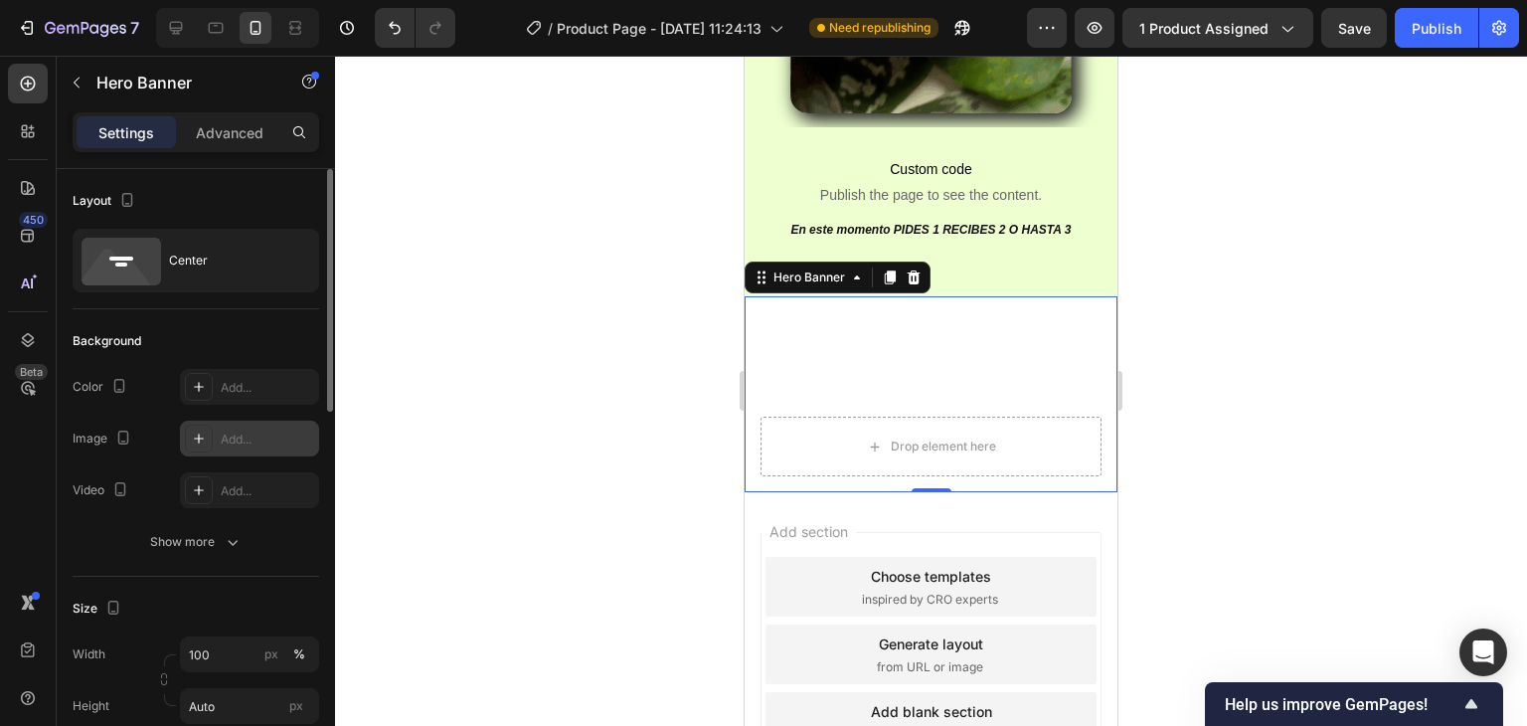
click at [256, 437] on div "Add..." at bounding box center [267, 439] width 93 height 18
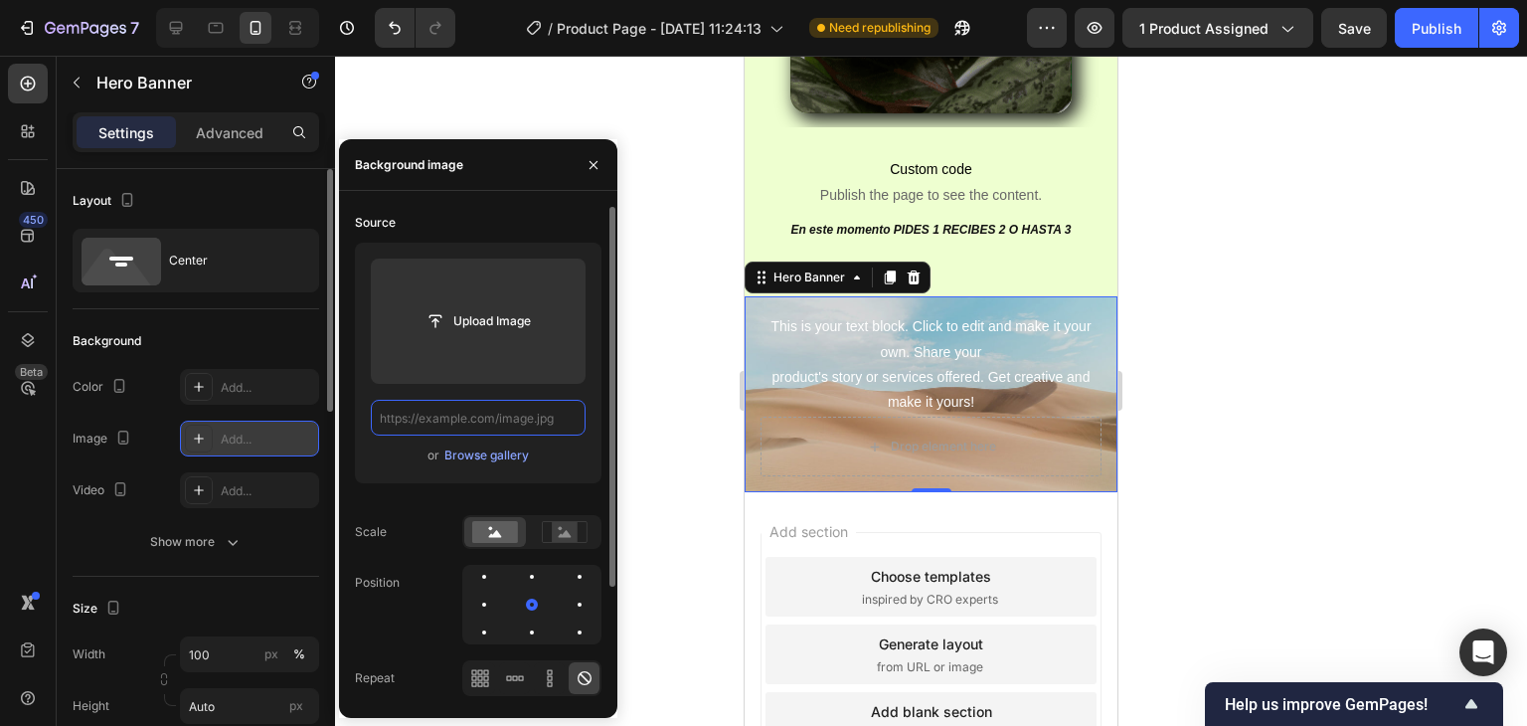
scroll to position [0, 0]
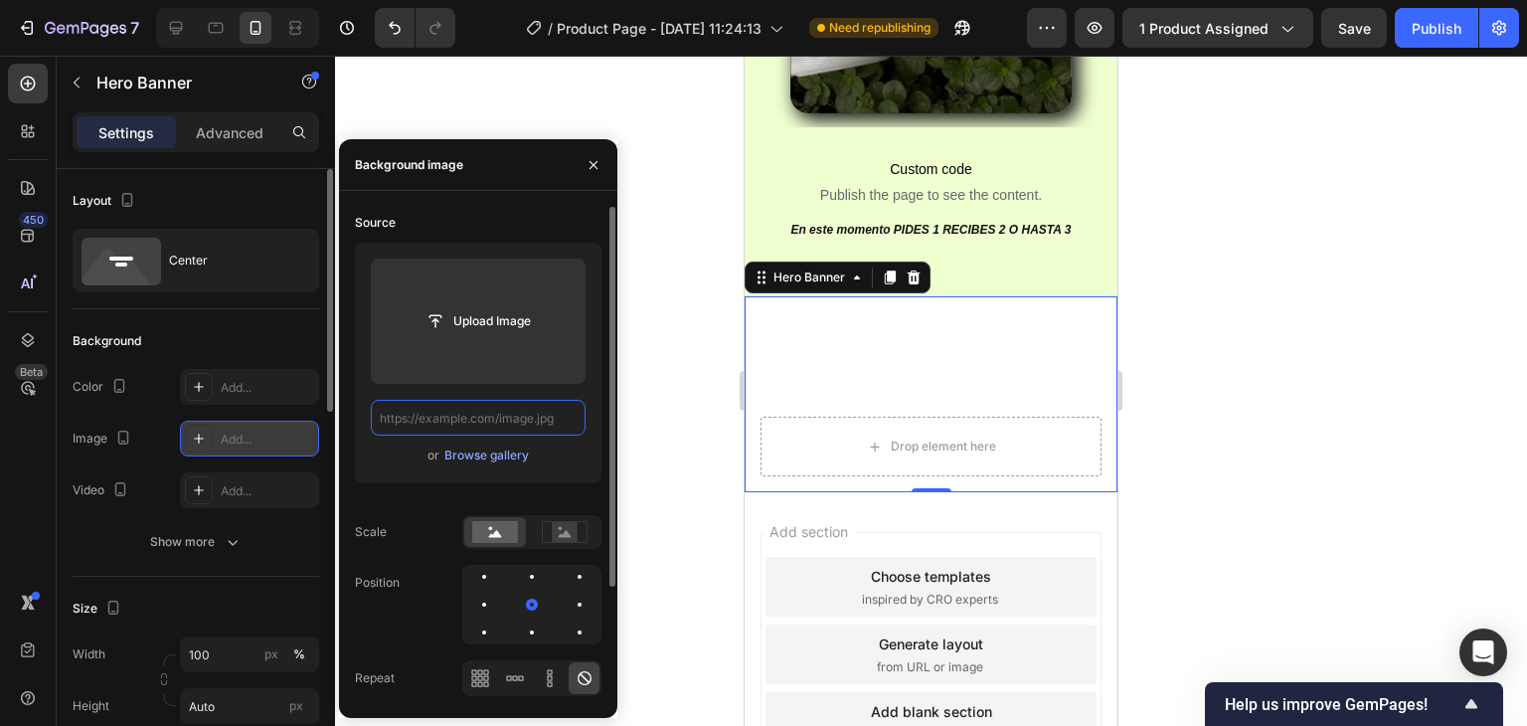
paste input "https://cdn.shopify.com/s/files/1/0696/8836/1150/files/Plantilla_original_page_…"
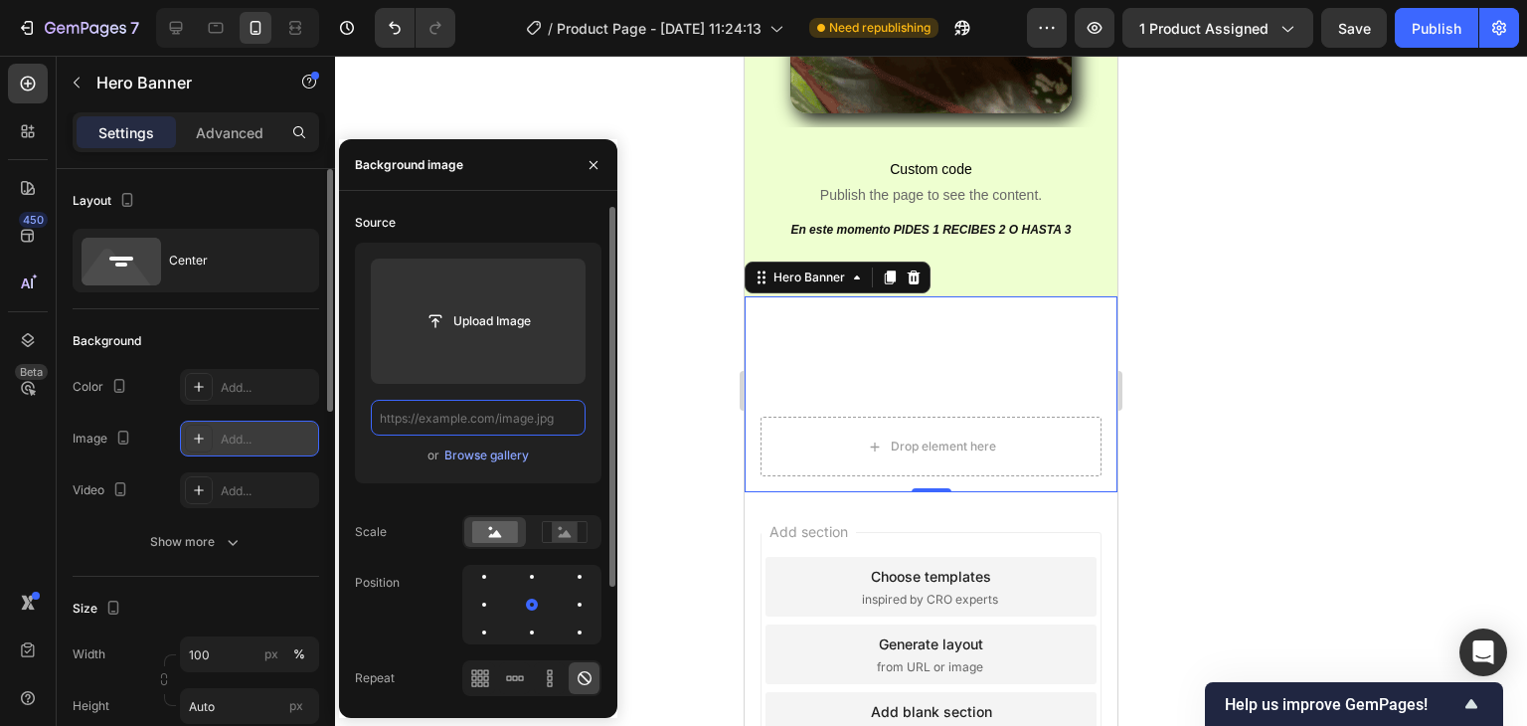
type input "https://cdn.shopify.com/s/files/1/0696/8836/1150/files/Plantilla_original_page_…"
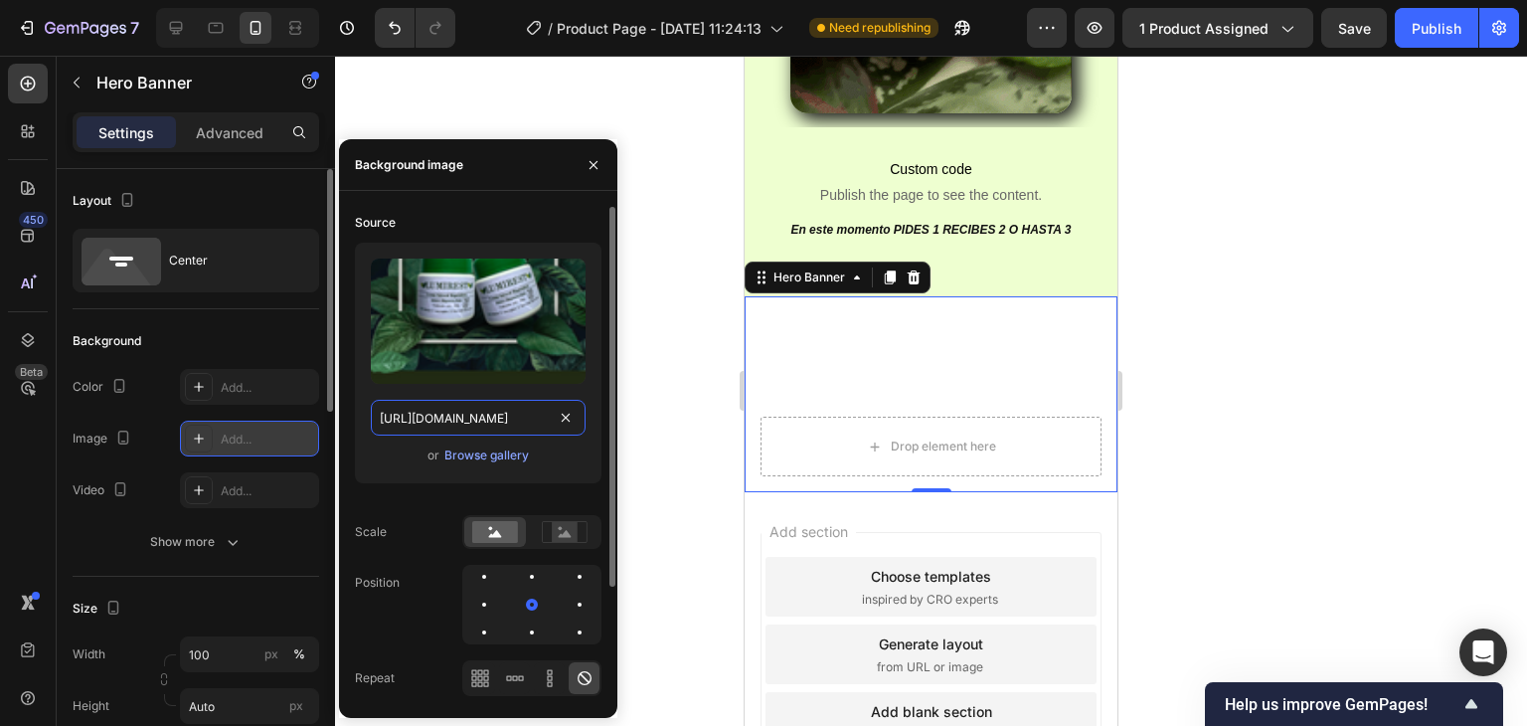
scroll to position [0, 395]
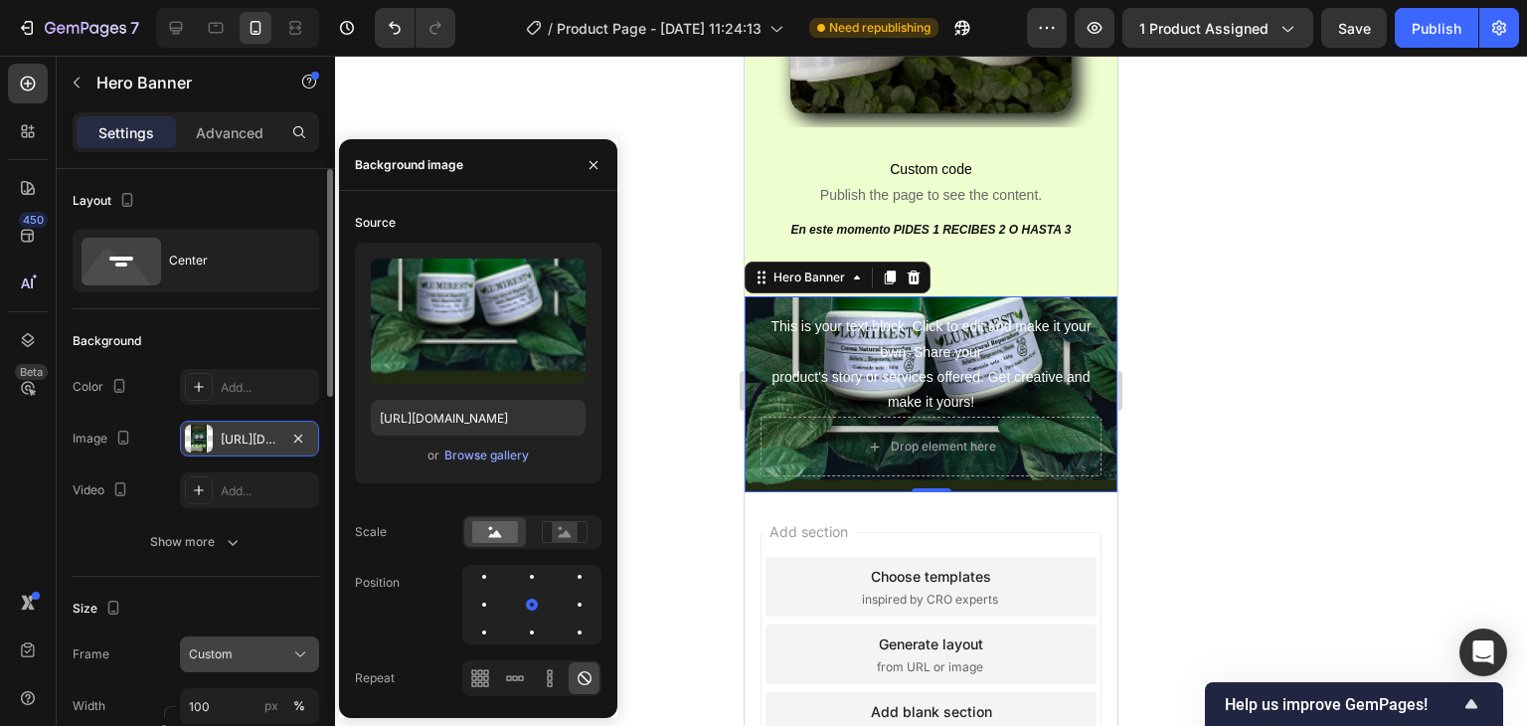
click at [246, 654] on div "Custom" at bounding box center [237, 654] width 97 height 18
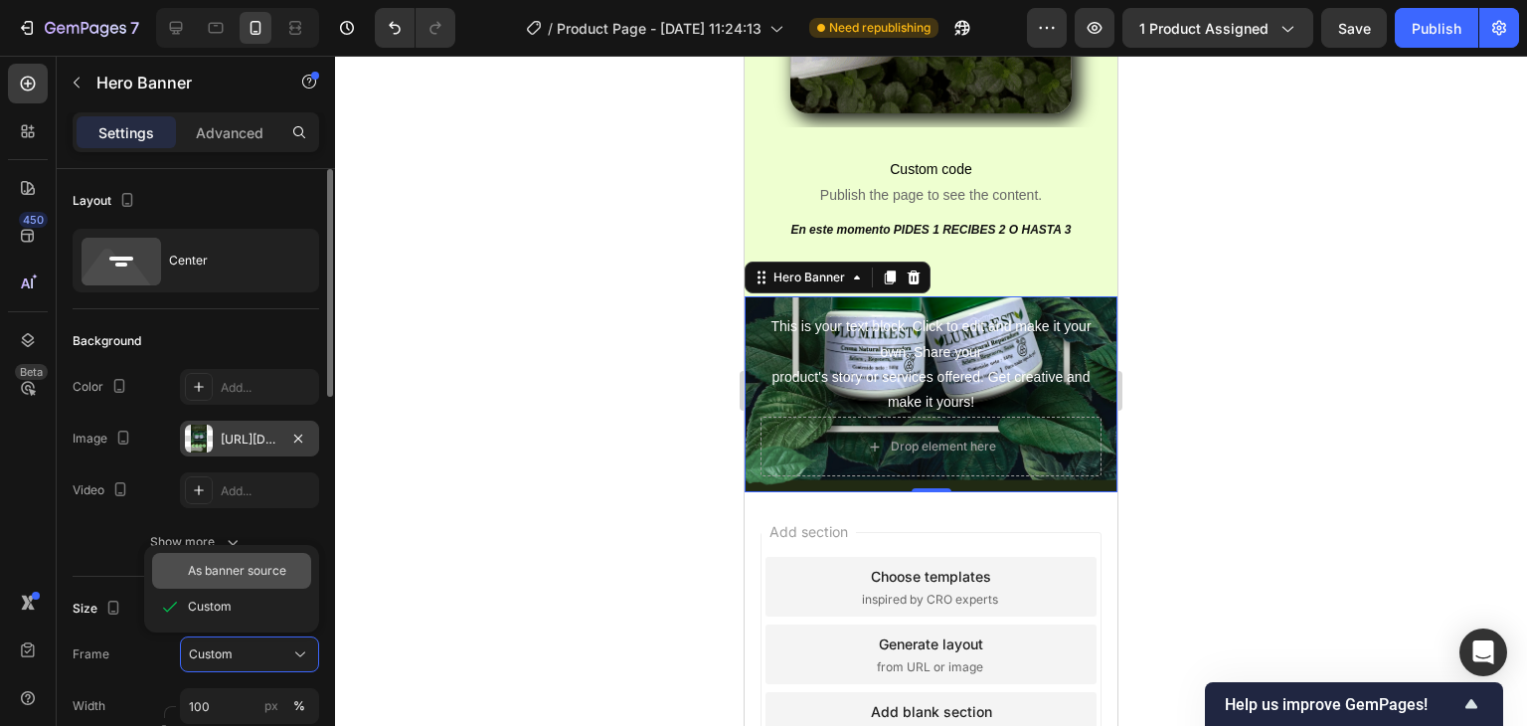
click at [238, 575] on span "As banner source" at bounding box center [237, 571] width 98 height 18
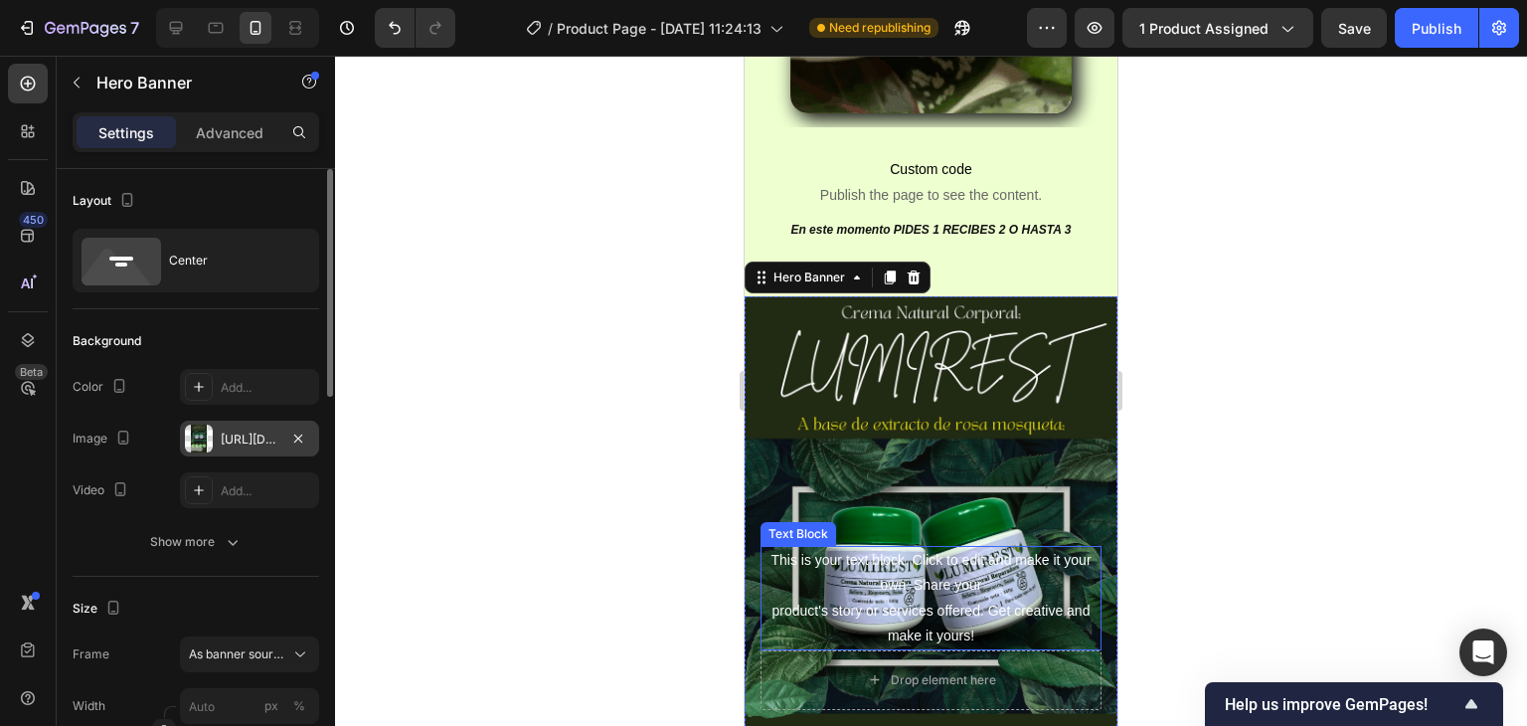
click at [904, 546] on div "This is your text block. Click to edit and make it your own. Share your product…" at bounding box center [931, 598] width 341 height 104
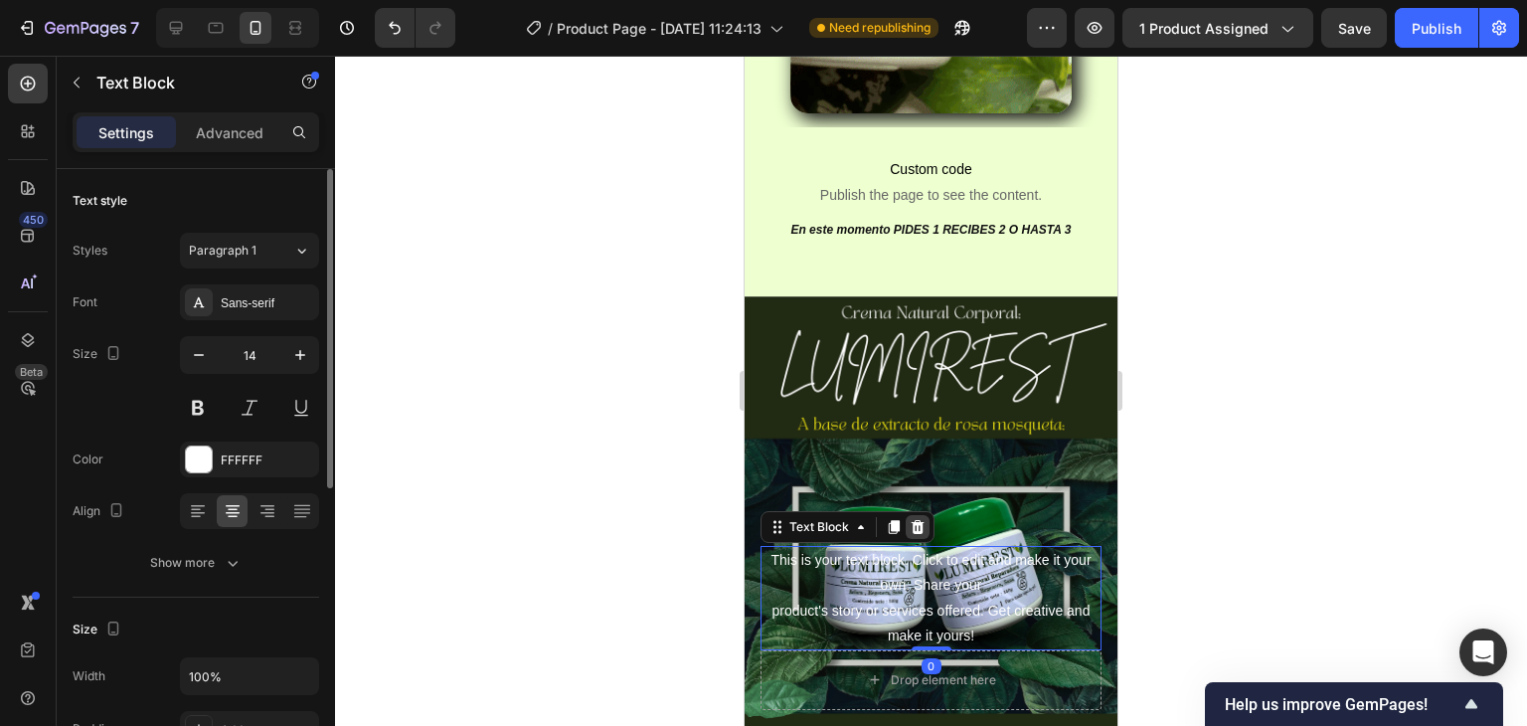
click at [917, 520] on icon at bounding box center [918, 527] width 13 height 14
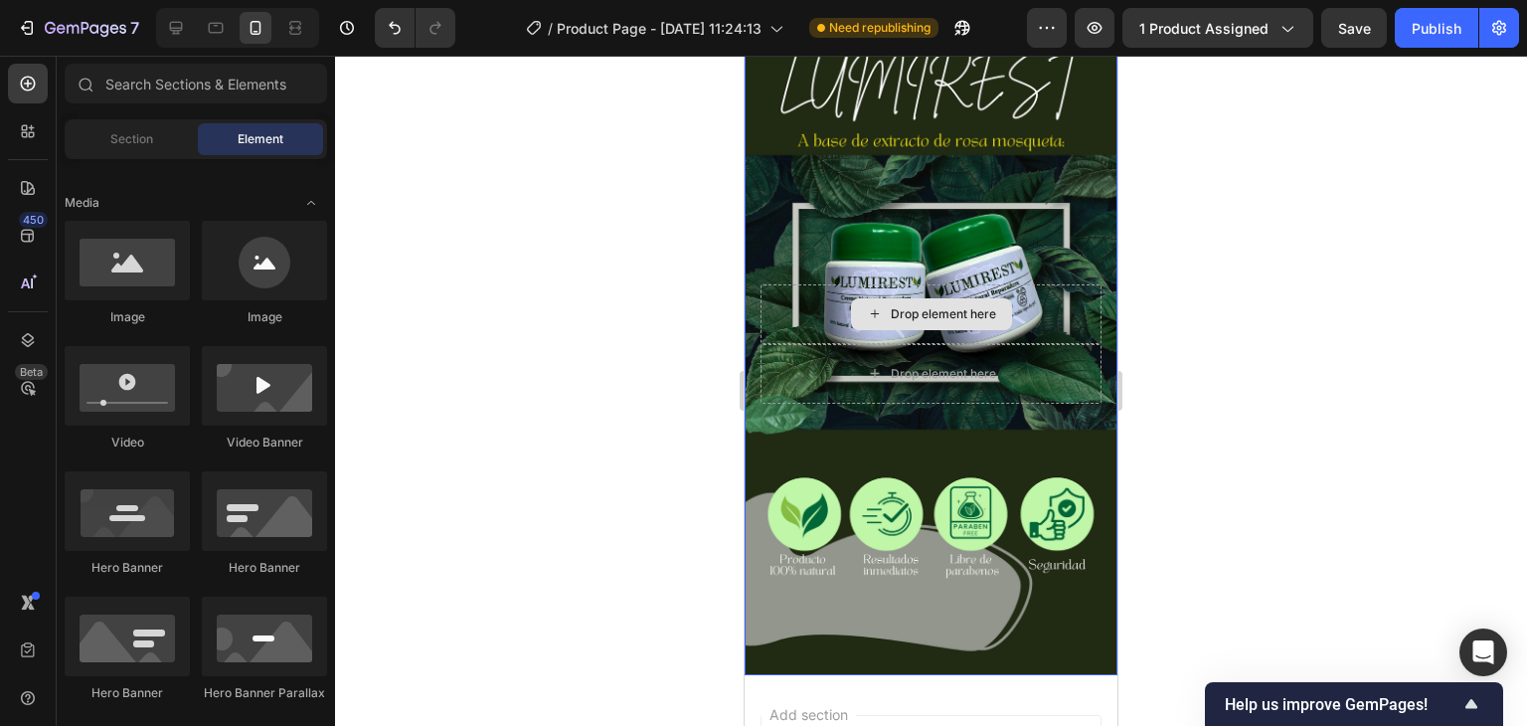
scroll to position [1257, 0]
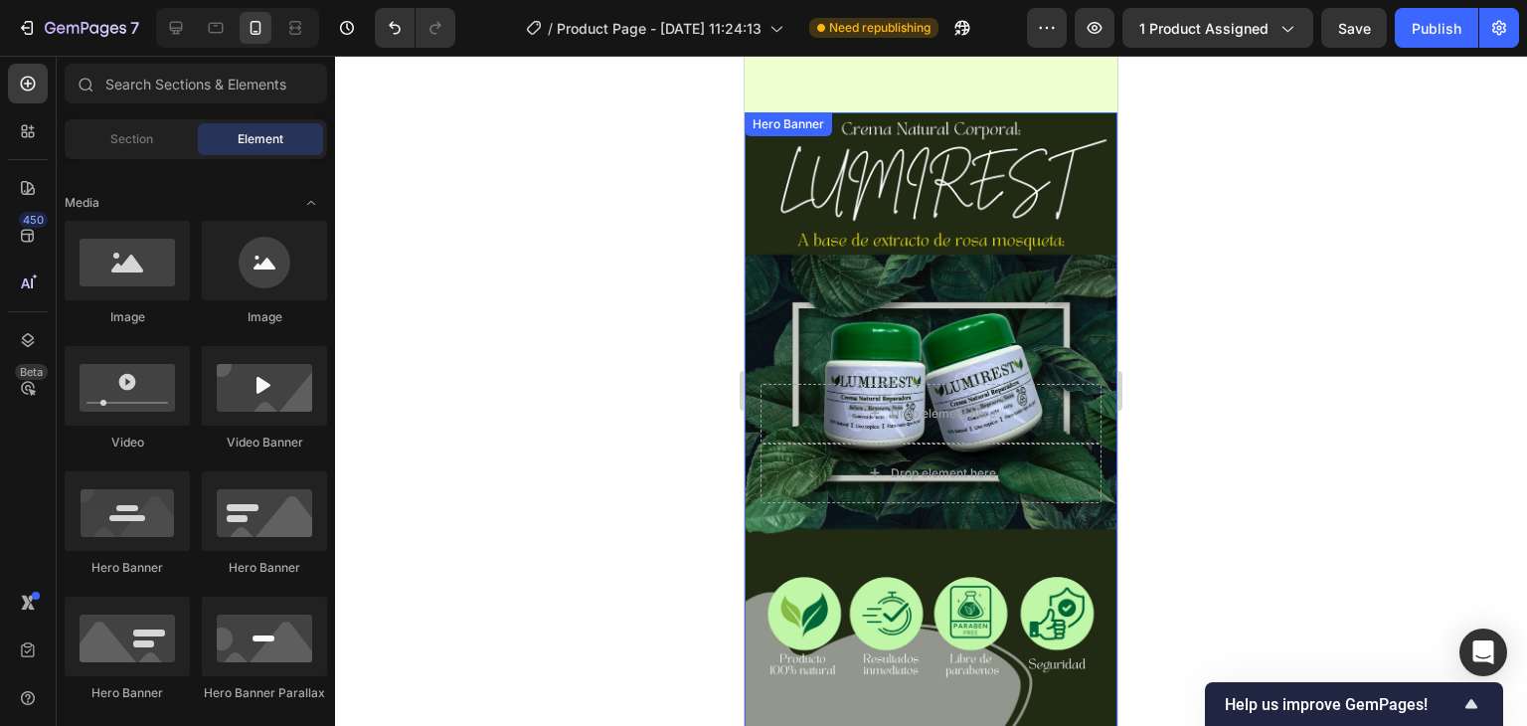
click at [807, 253] on div "Background Image" at bounding box center [931, 443] width 373 height 663
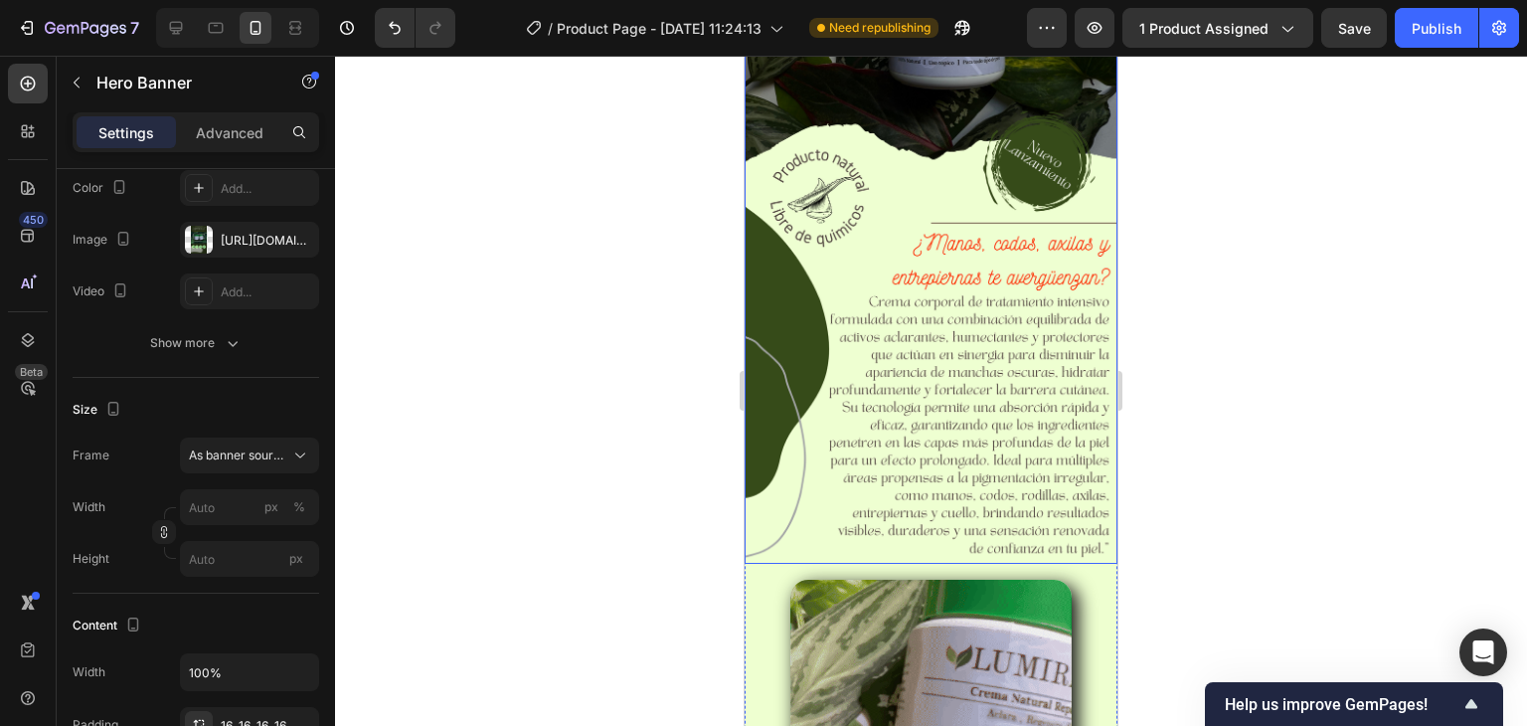
scroll to position [362, 0]
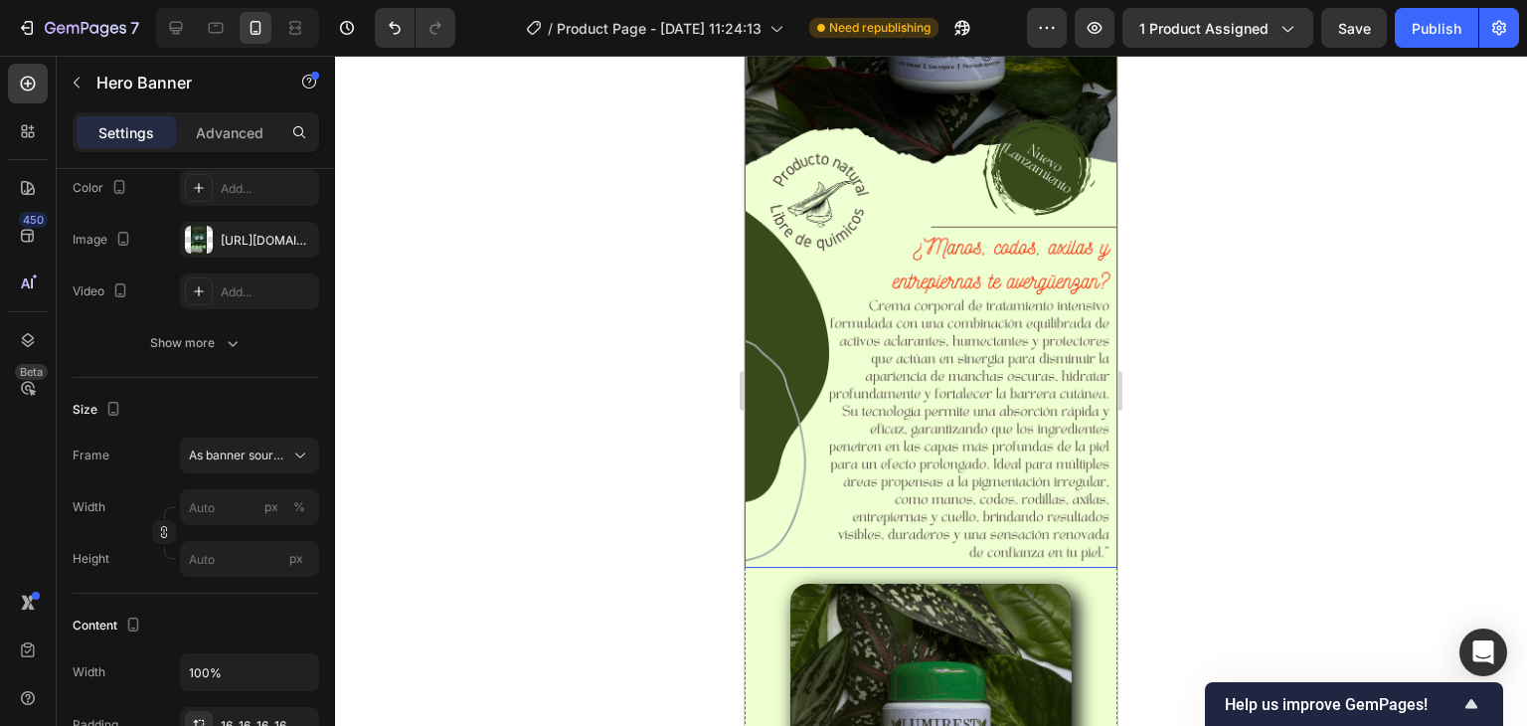
click at [891, 158] on img at bounding box center [931, 237] width 373 height 663
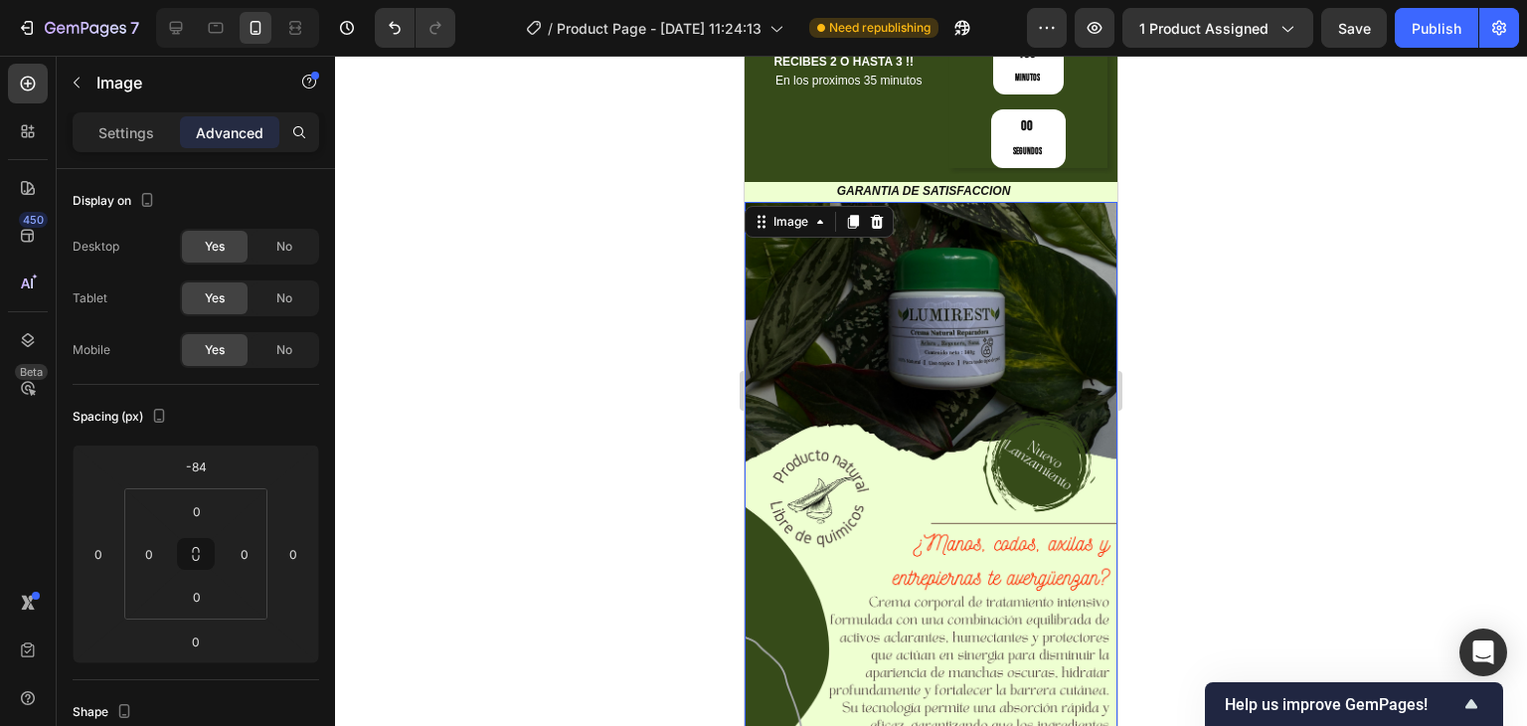
scroll to position [64, 0]
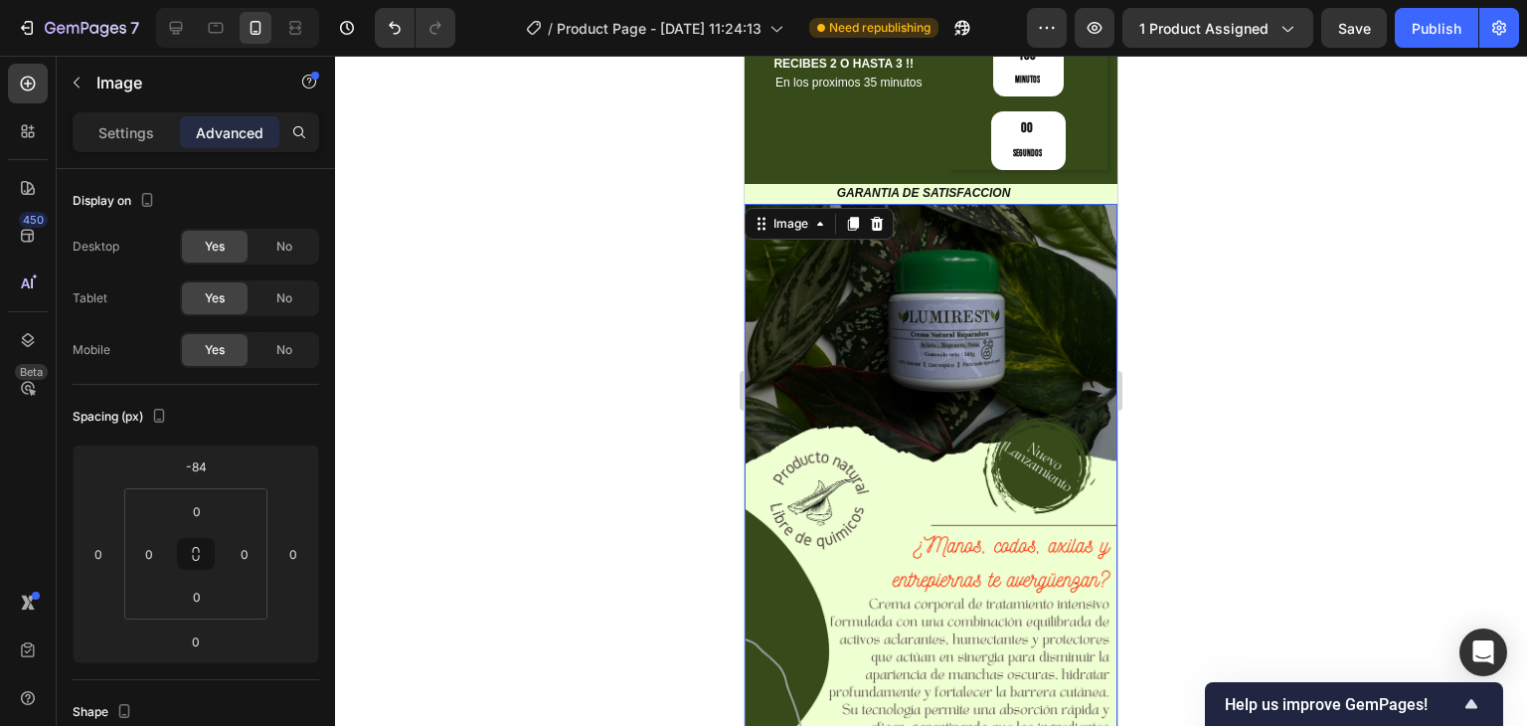
click at [1002, 258] on img at bounding box center [931, 535] width 373 height 663
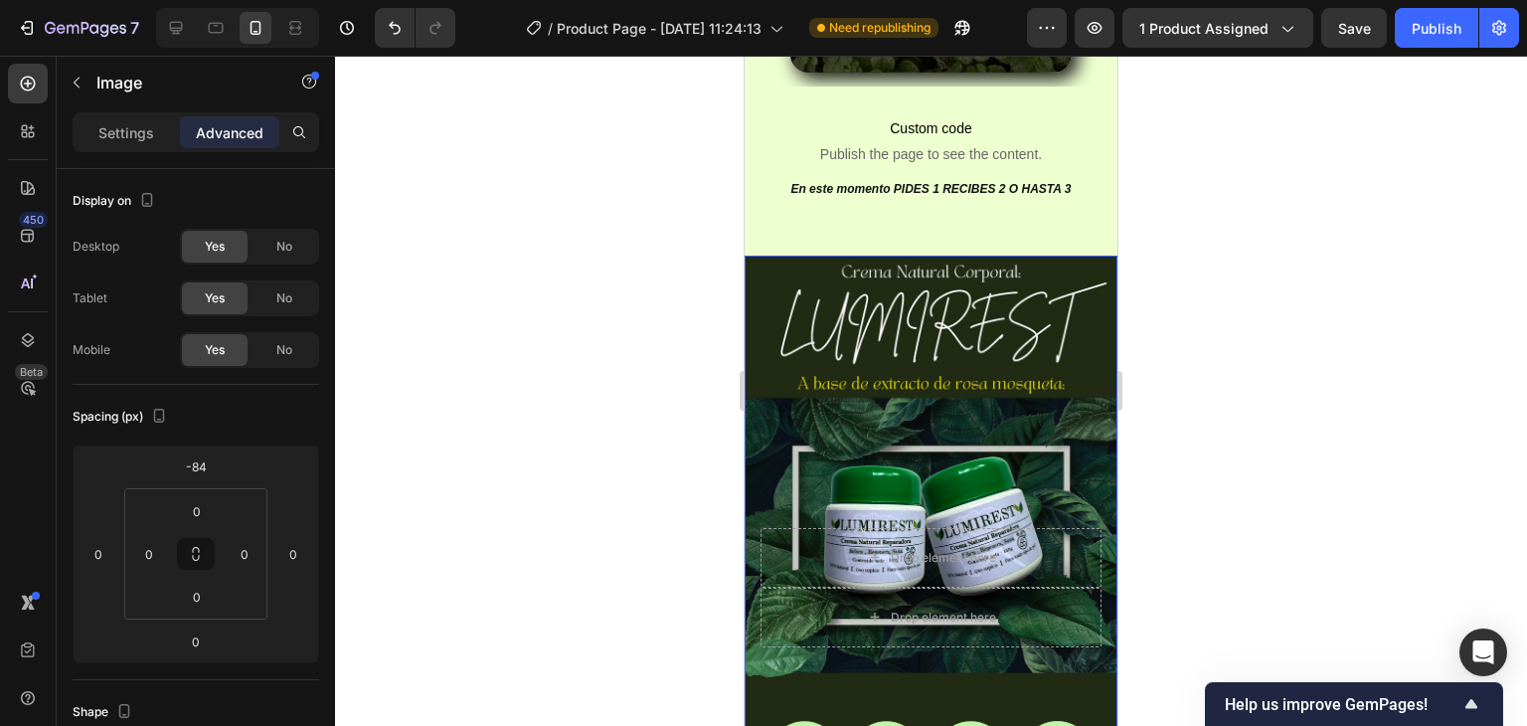
scroll to position [1157, 0]
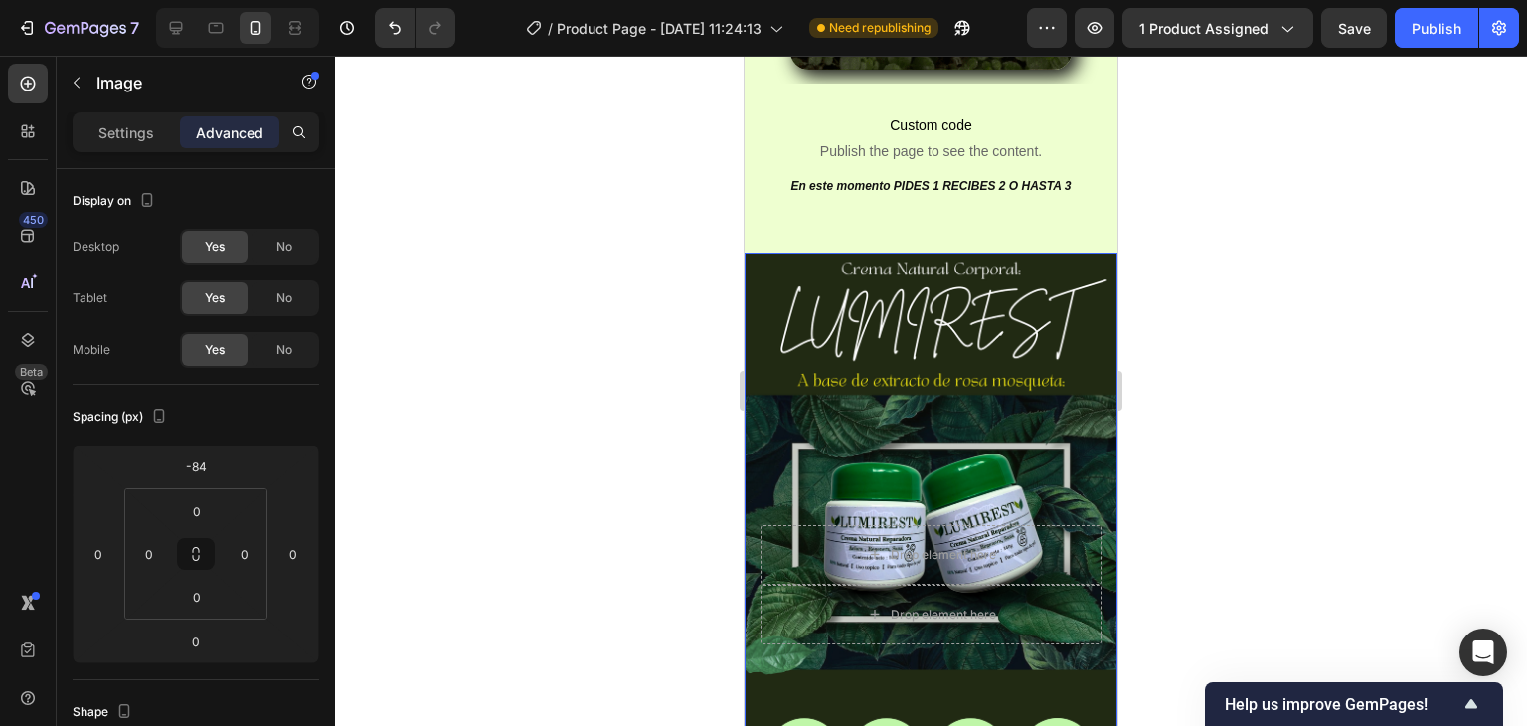
click at [1067, 355] on div "Background Image" at bounding box center [931, 584] width 373 height 663
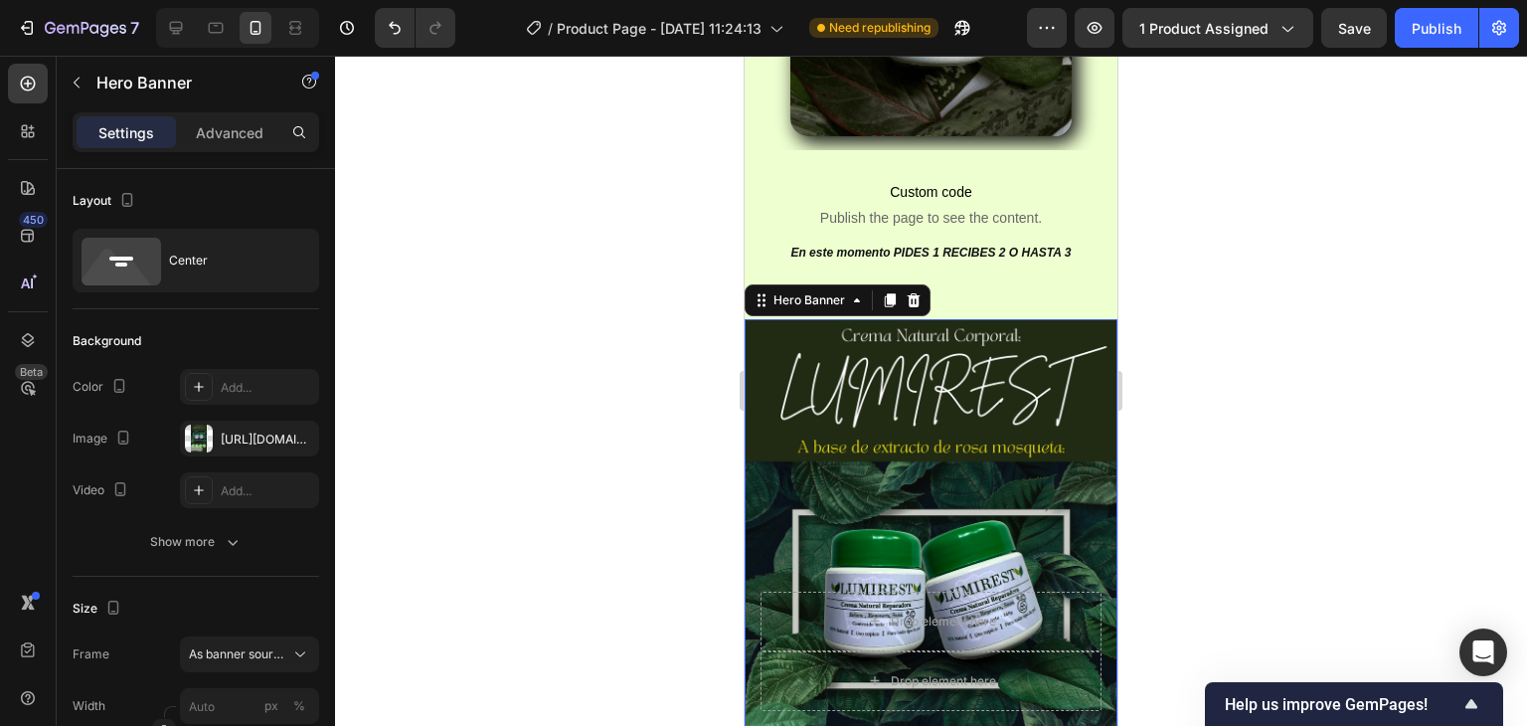
scroll to position [1058, 0]
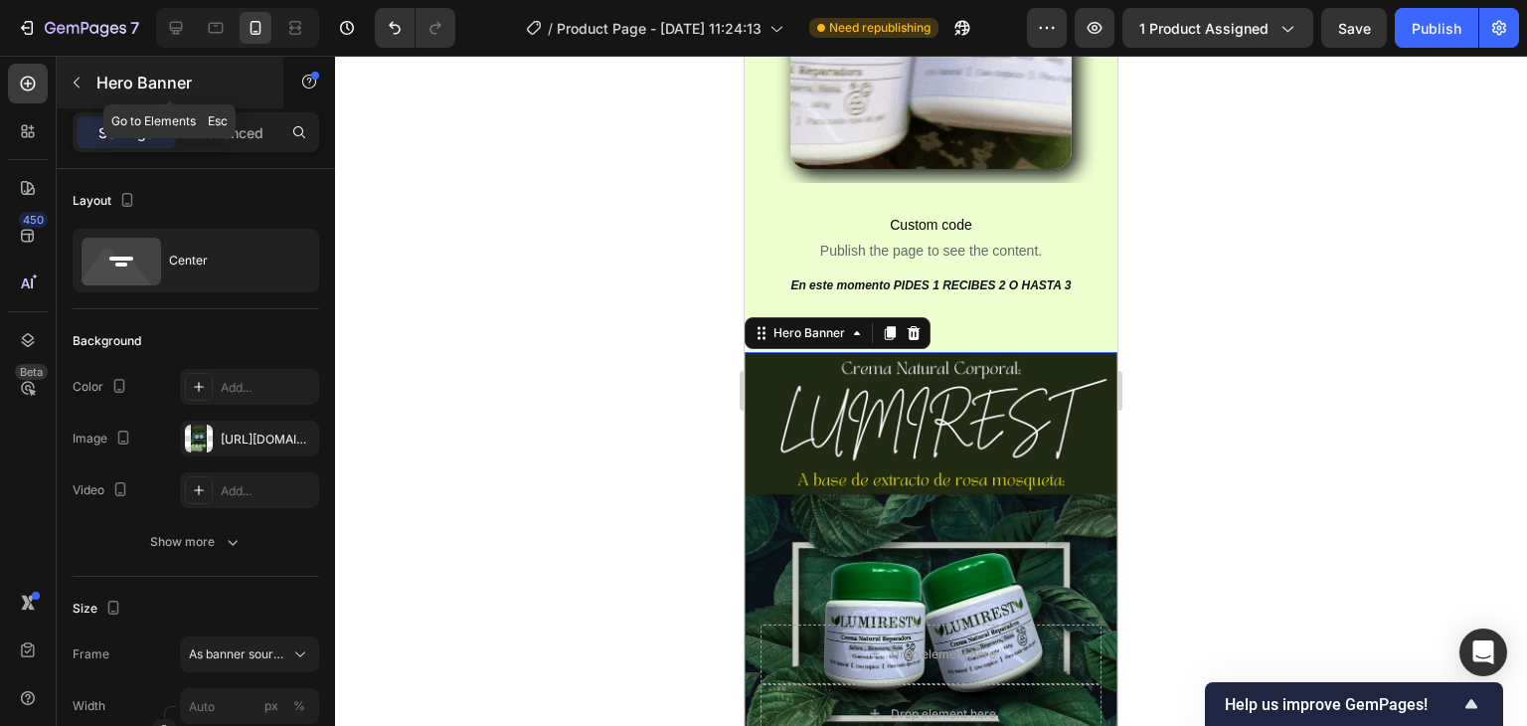
click at [87, 81] on button "button" at bounding box center [77, 83] width 32 height 32
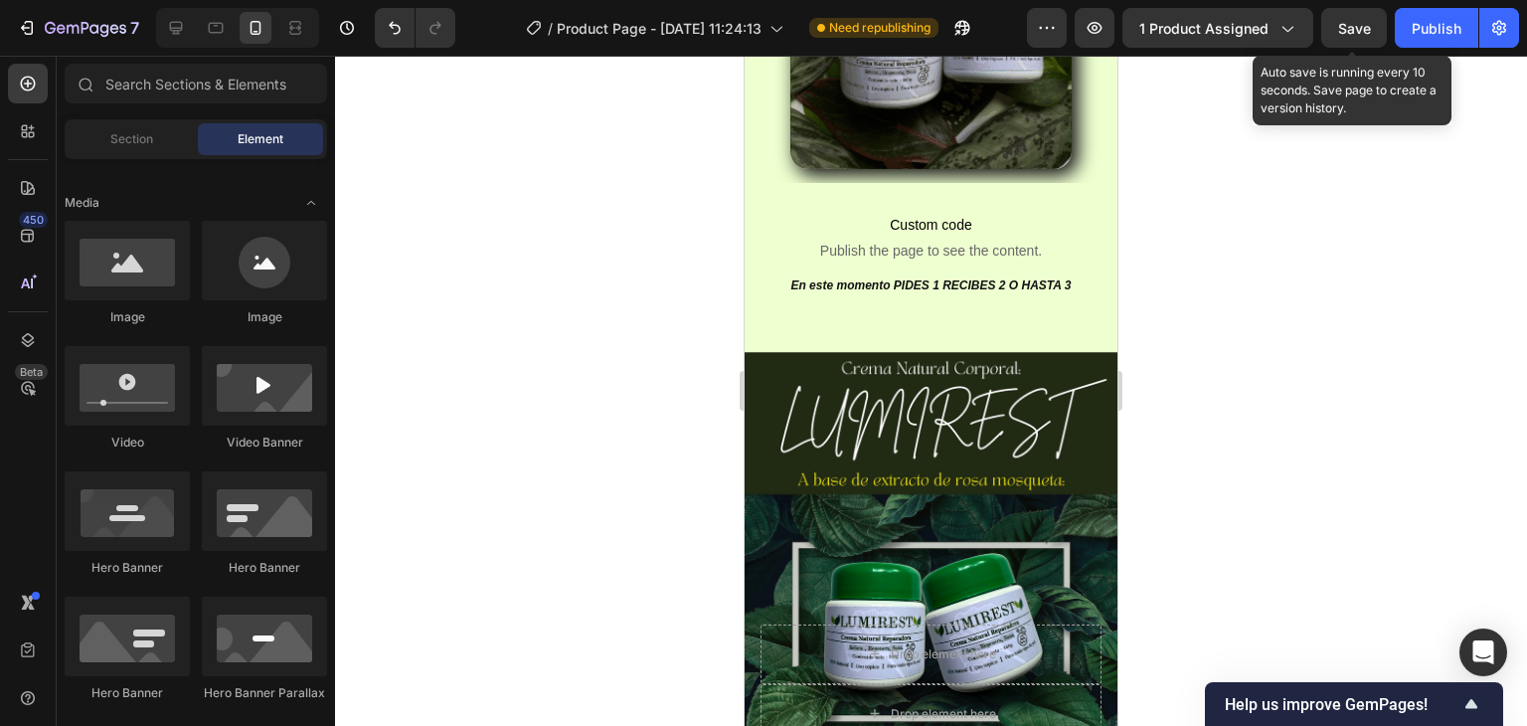
click at [1350, 30] on span "Save" at bounding box center [1354, 28] width 33 height 17
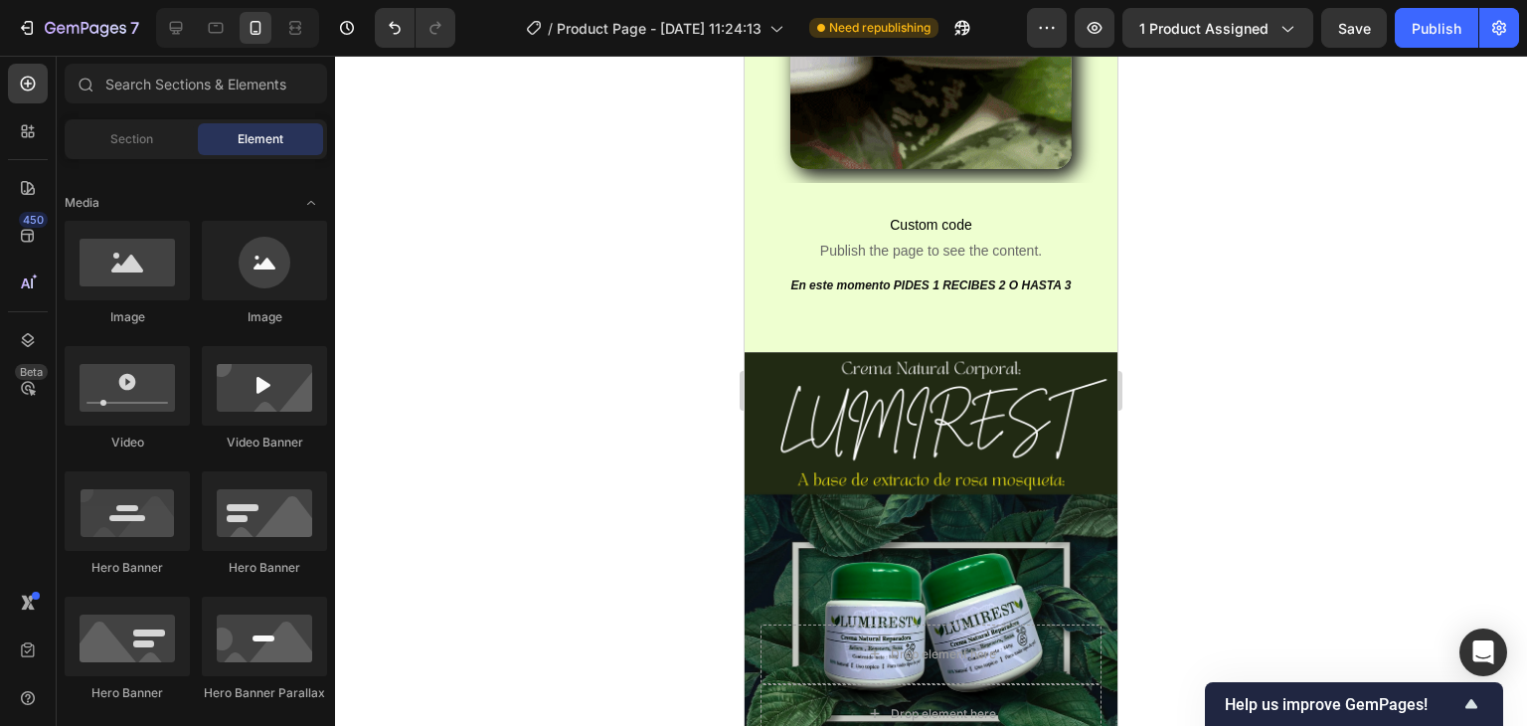
click at [1356, 22] on span "Save" at bounding box center [1354, 28] width 33 height 17
